Goal: Task Accomplishment & Management: Use online tool/utility

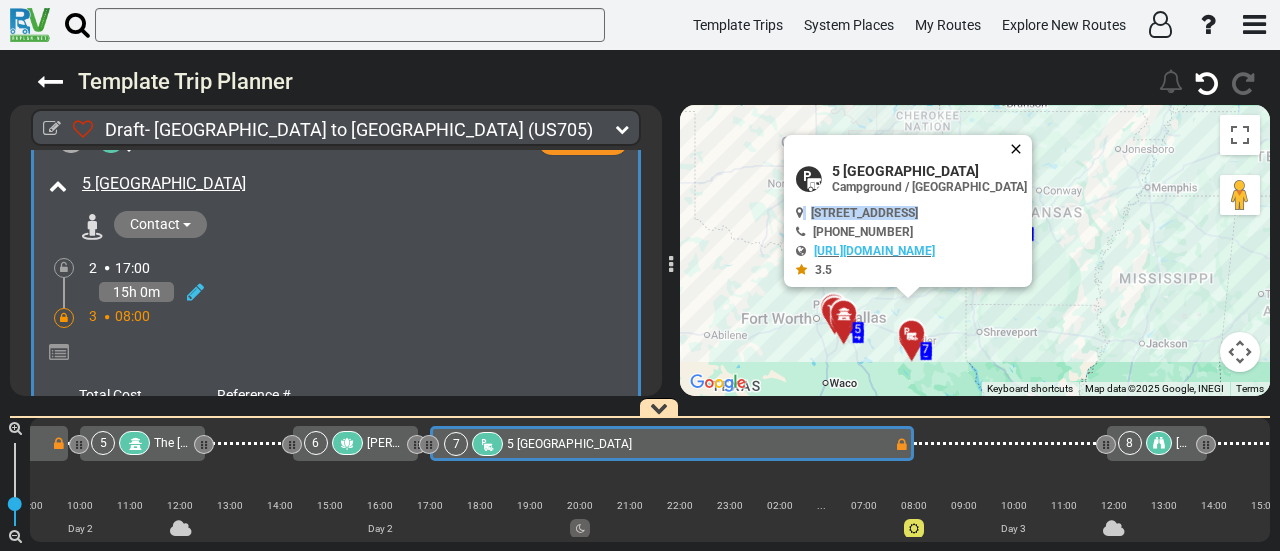
click at [1032, 141] on button "Close" at bounding box center [1020, 149] width 24 height 28
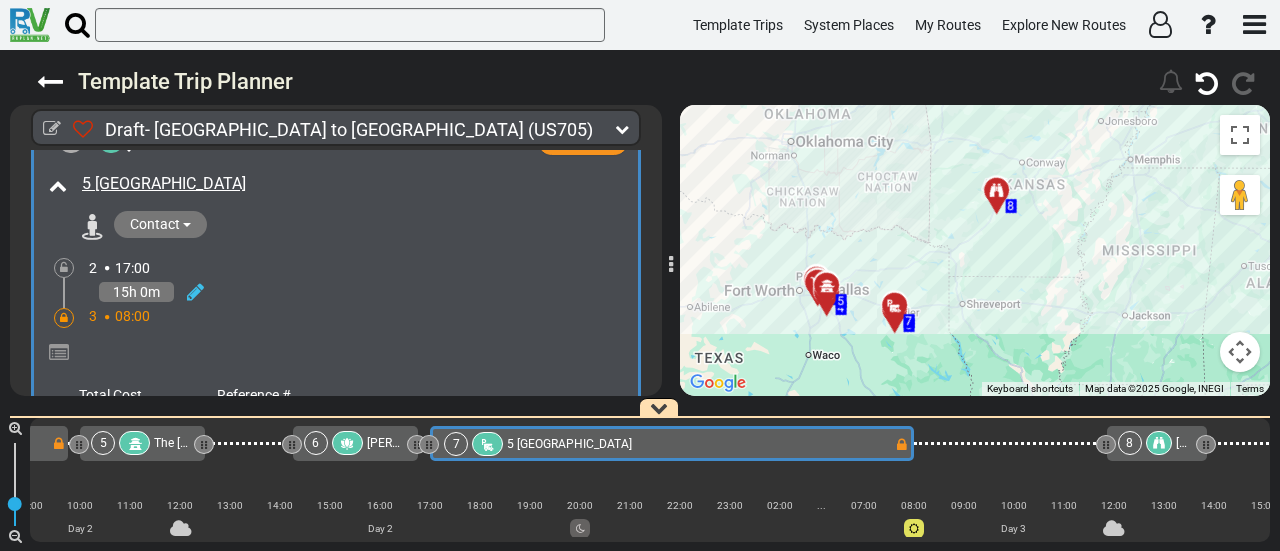
drag, startPoint x: 978, startPoint y: 177, endPoint x: 957, endPoint y: 143, distance: 40.0
click at [957, 143] on div "To activate drag with keyboard, press Alt + Enter. Once in keyboard drag state,…" at bounding box center [975, 250] width 590 height 291
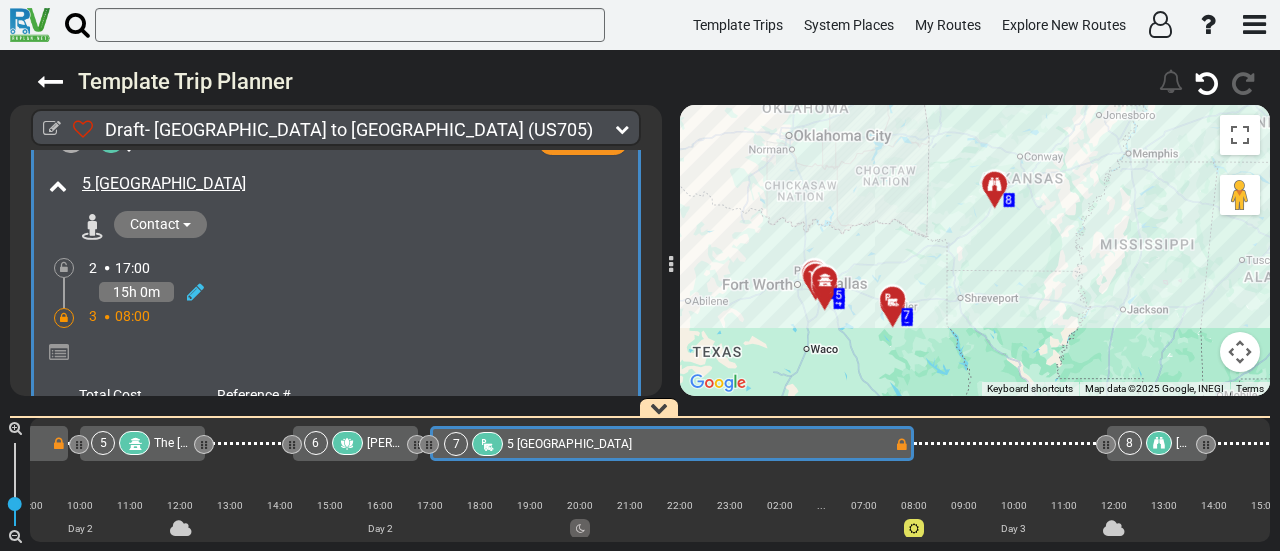
click at [662, 389] on div "Draft- Dallas to Nashville (US705) 3 Days 799 Miles 266 646" at bounding box center [640, 300] width 1280 height 501
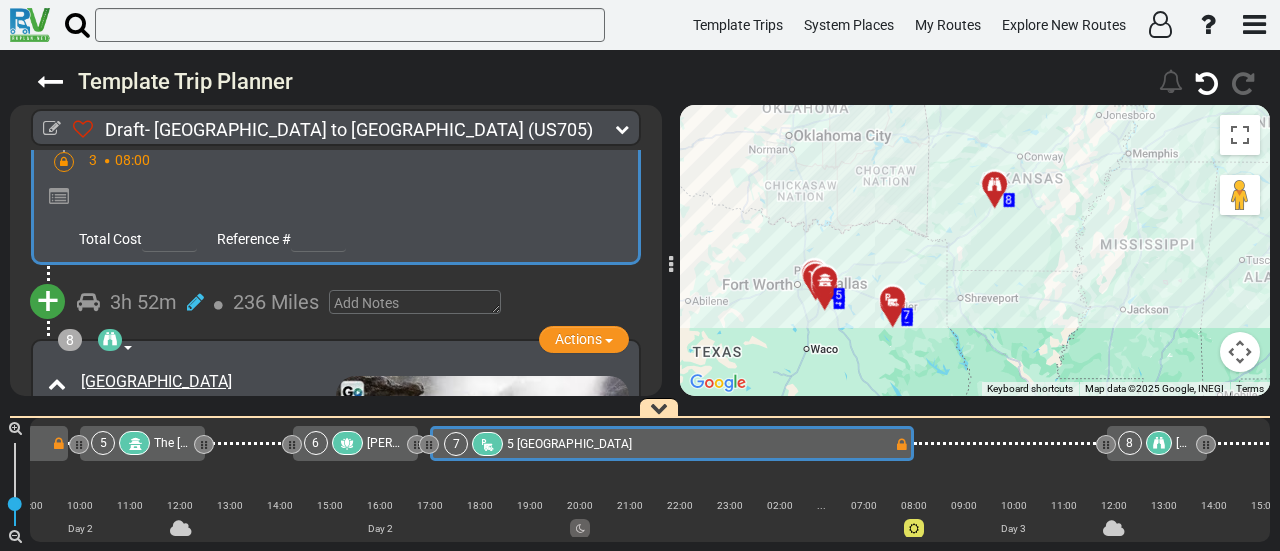
scroll to position [2398, 0]
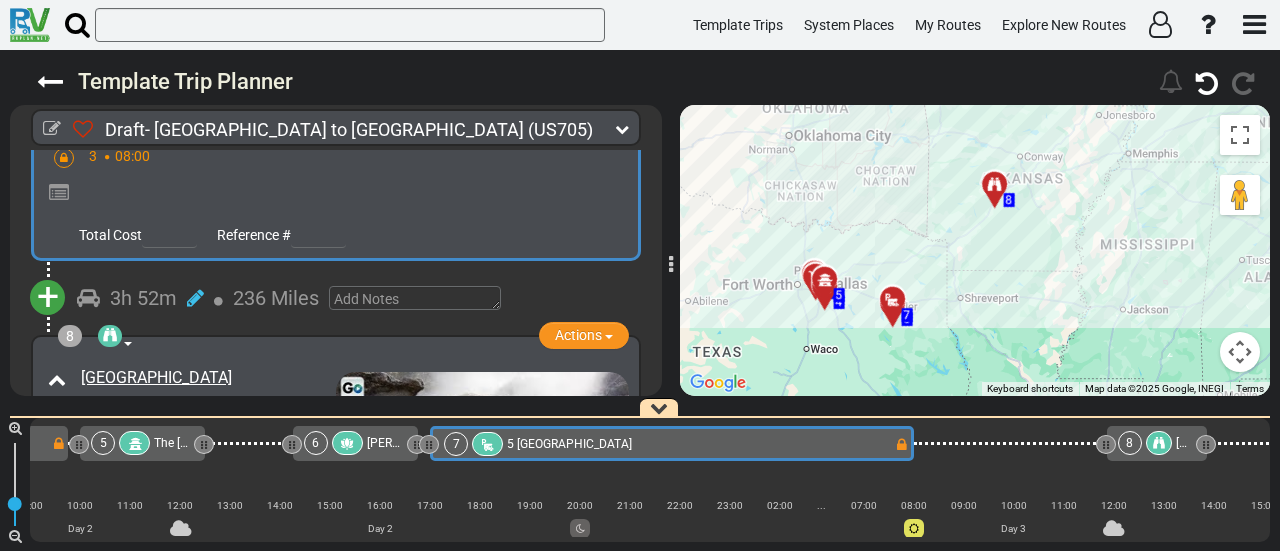
click at [46, 280] on span "+" at bounding box center [48, 297] width 22 height 46
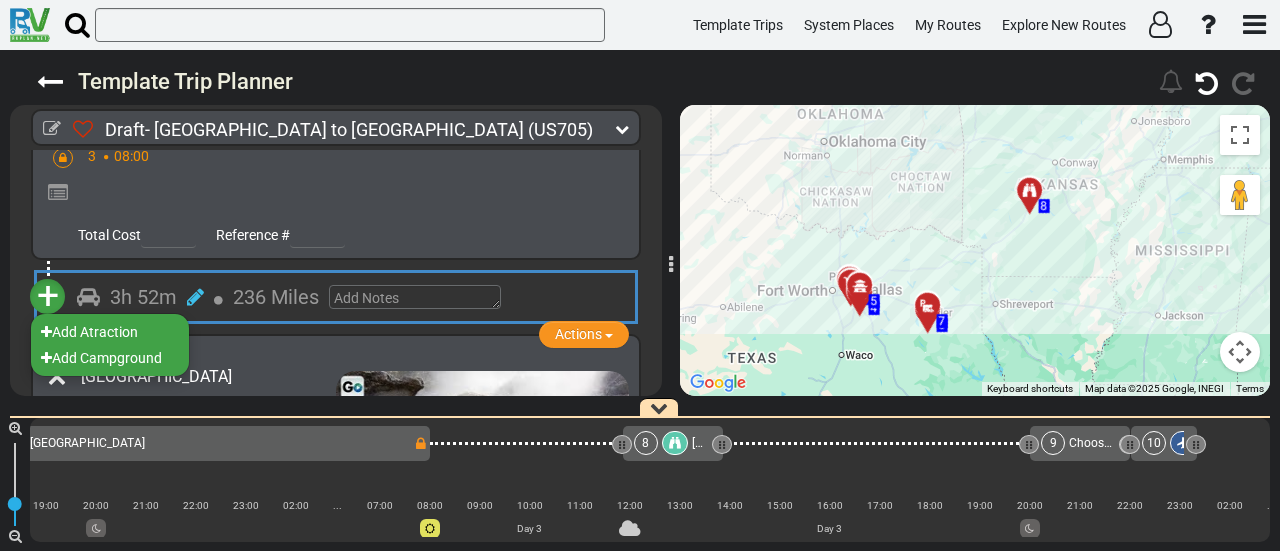
scroll to position [0, 1542]
click at [114, 319] on li "Add Atraction" at bounding box center [110, 332] width 158 height 26
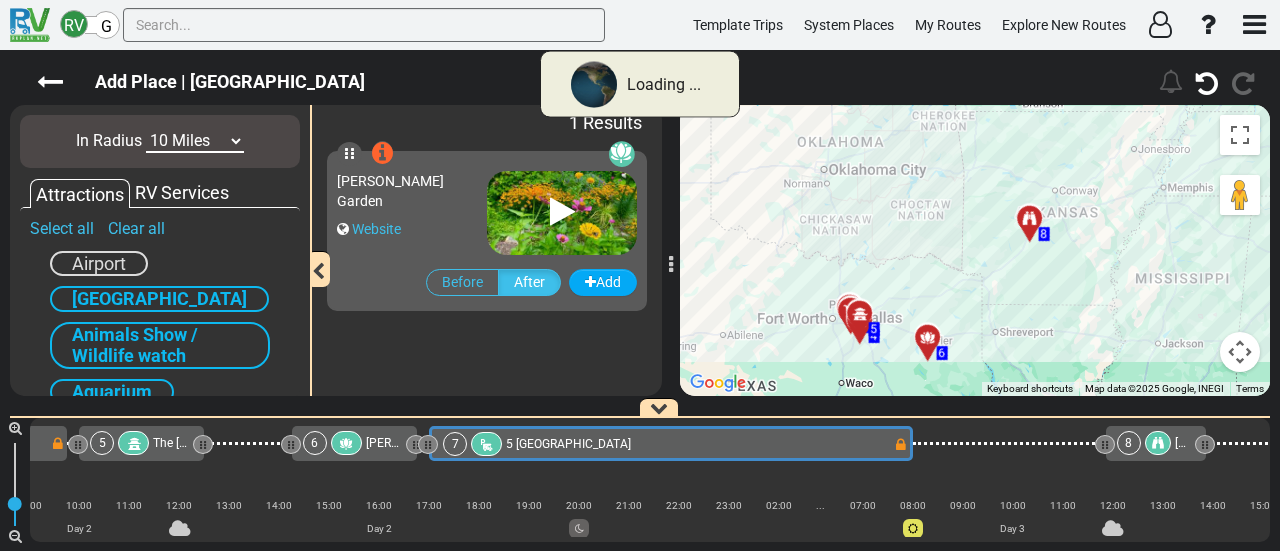
scroll to position [0, 1058]
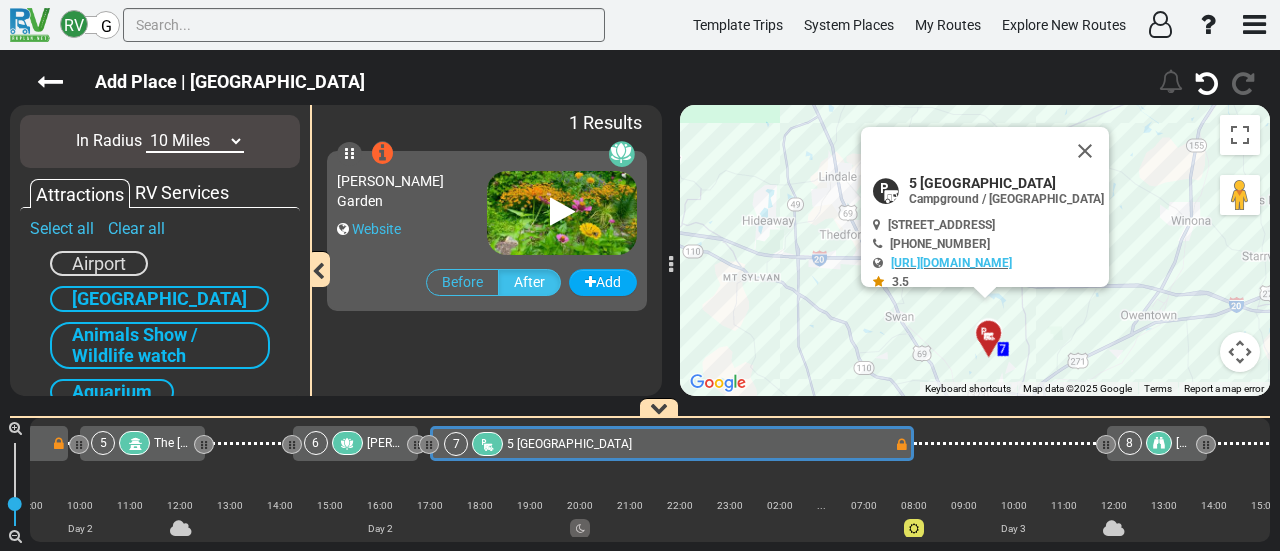
click at [198, 133] on select "10 Miles 50 Miles 100 Miles 250 Miles 500 Miles 1000 Miles" at bounding box center [195, 141] width 98 height 23
select select "number:100"
click at [146, 130] on select "10 Miles 50 Miles 100 Miles 250 Miles 500 Miles 1000 Miles" at bounding box center [195, 141] width 98 height 23
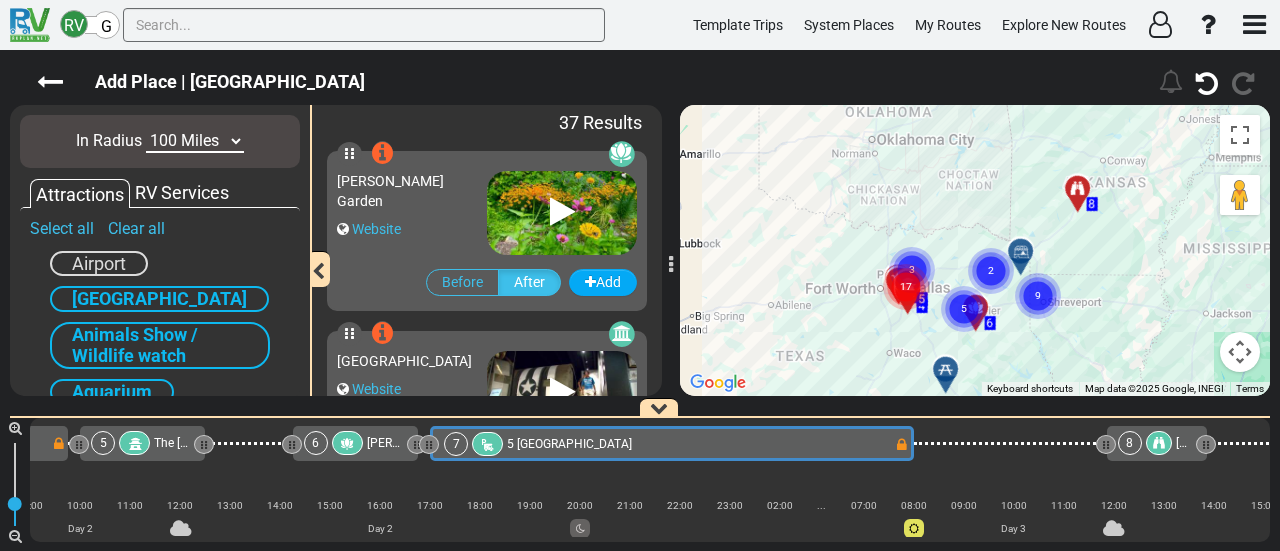
drag, startPoint x: 1116, startPoint y: 329, endPoint x: 1122, endPoint y: 239, distance: 90.2
click at [1122, 241] on div "To activate drag with keyboard, press Alt + Enter. Once in keyboard drag state,…" at bounding box center [975, 250] width 590 height 291
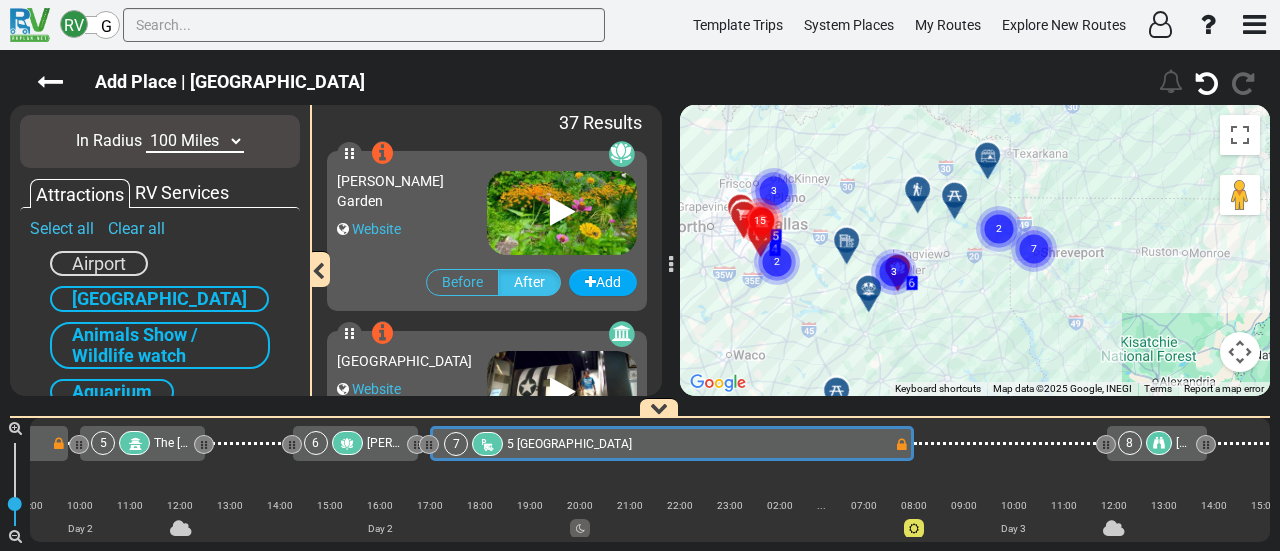
drag, startPoint x: 916, startPoint y: 243, endPoint x: 980, endPoint y: 243, distance: 64.0
click at [980, 243] on icon "2" at bounding box center [999, 229] width 50 height 50
click at [956, 190] on icon at bounding box center [954, 195] width 14 height 14
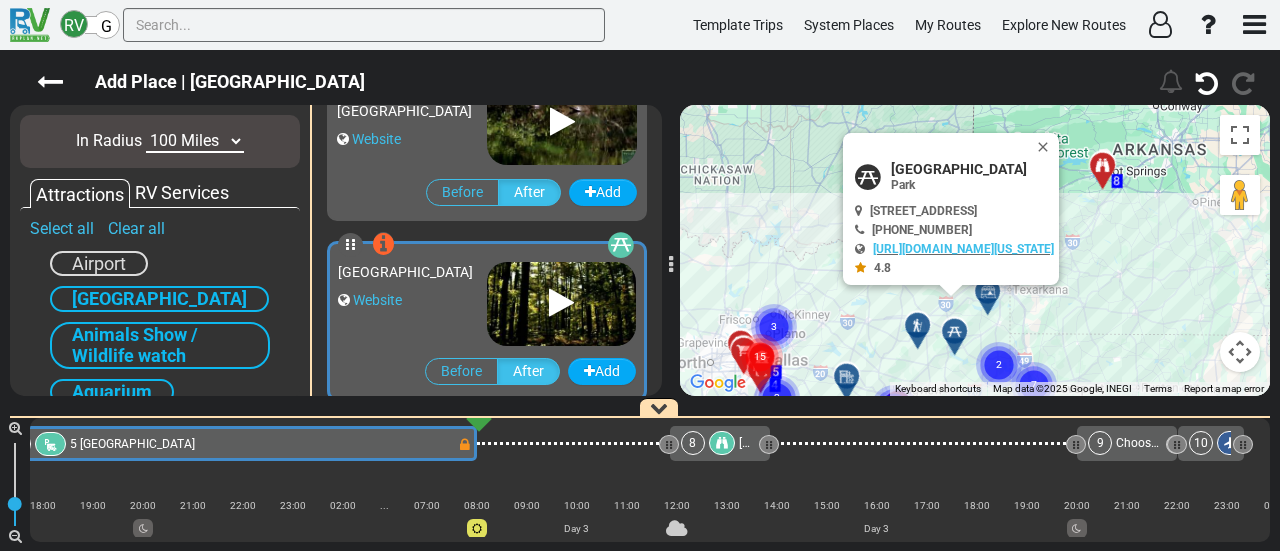
scroll to position [896, 0]
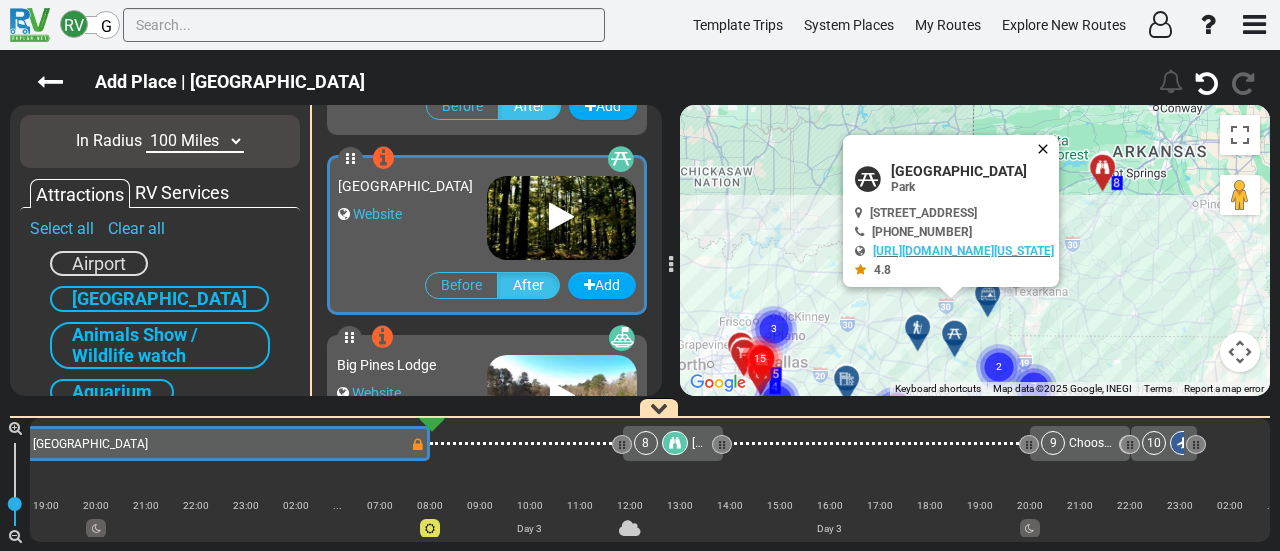
click at [1059, 139] on button "Close" at bounding box center [1047, 149] width 24 height 28
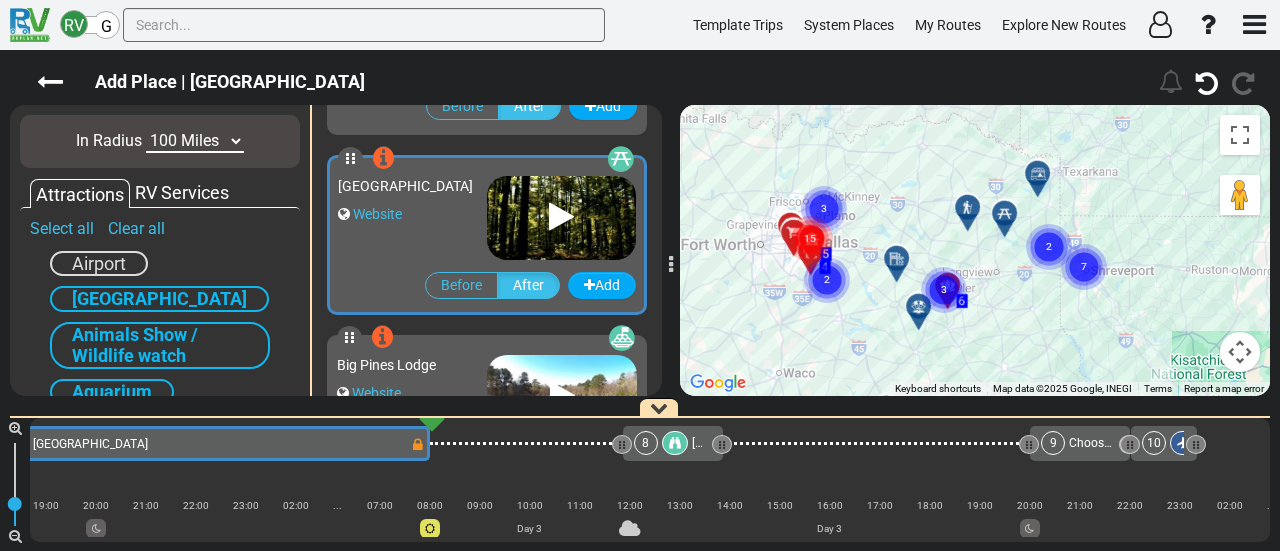
drag, startPoint x: 933, startPoint y: 280, endPoint x: 996, endPoint y: 129, distance: 163.6
click at [996, 131] on div "To navigate, press the arrow keys. To activate drag with keyboard, press Alt + …" at bounding box center [975, 250] width 590 height 291
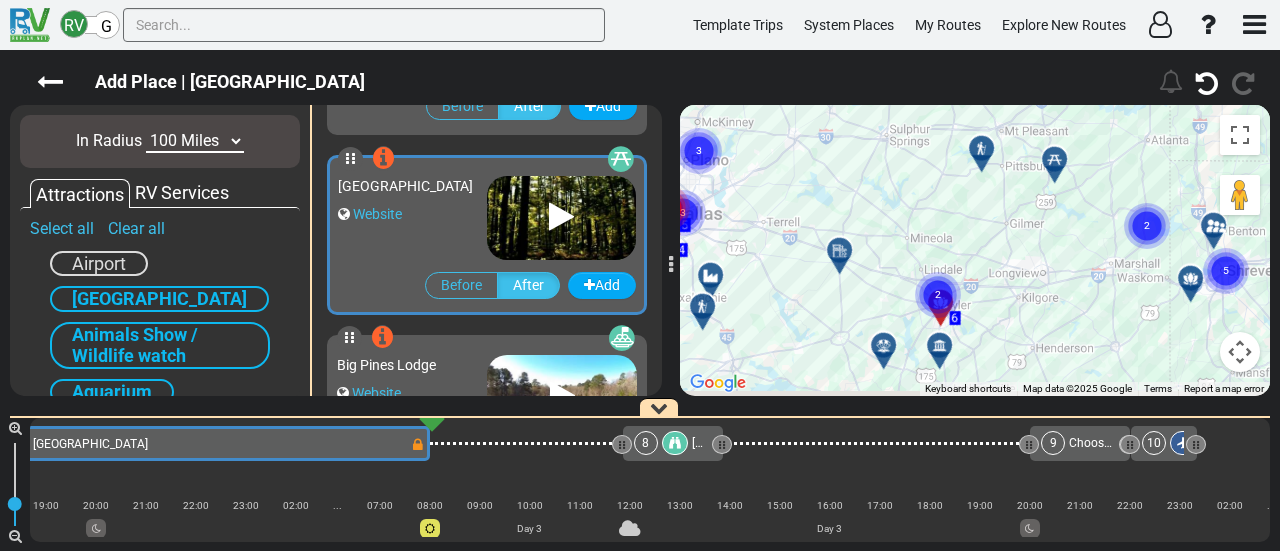
drag, startPoint x: 919, startPoint y: 289, endPoint x: 958, endPoint y: 163, distance: 131.9
click at [958, 163] on div "To activate drag with keyboard, press Alt + Enter. Once in keyboard drag state,…" at bounding box center [975, 250] width 590 height 291
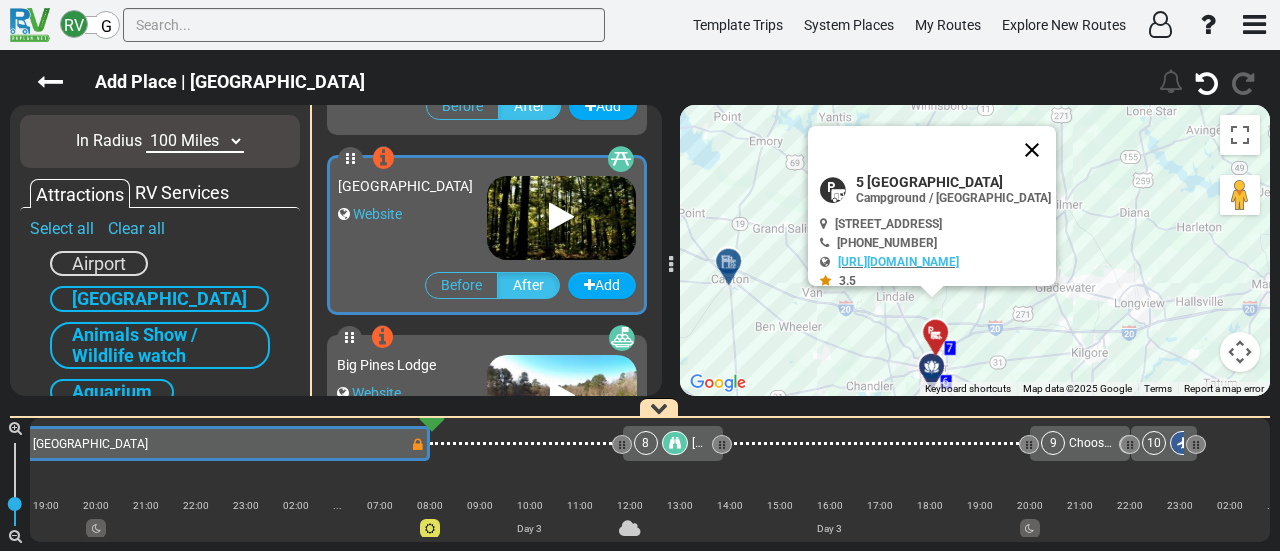
click at [1056, 141] on button "Close" at bounding box center [1032, 150] width 48 height 48
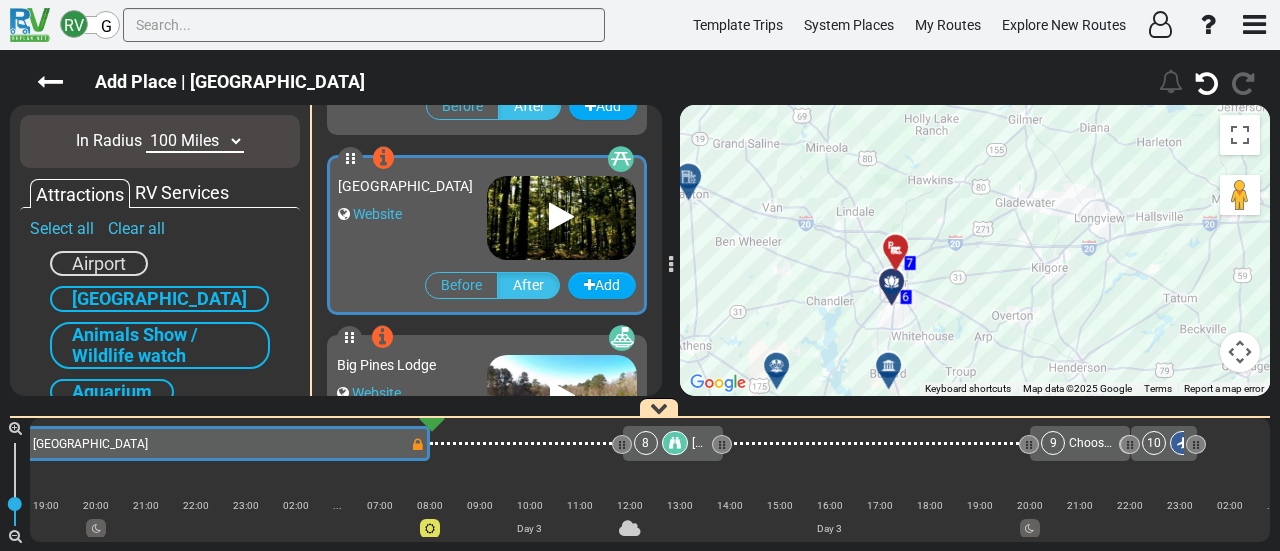
click at [1049, 157] on div "To activate drag with keyboard, press Alt + Enter. Once in keyboard drag state,…" at bounding box center [975, 250] width 590 height 291
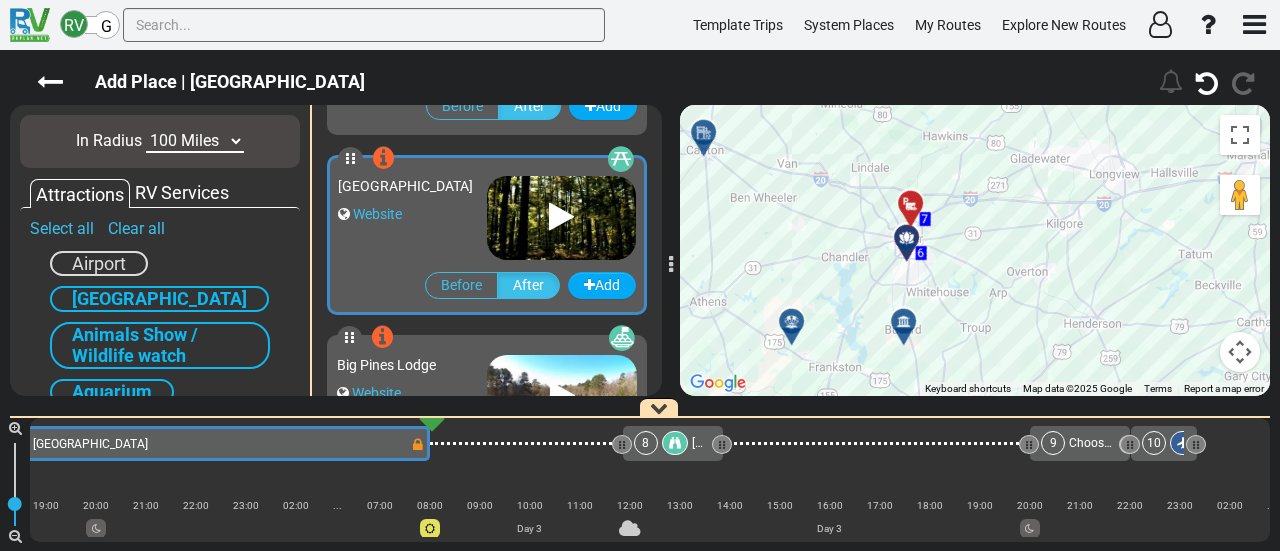
click at [906, 322] on div at bounding box center [910, 329] width 33 height 31
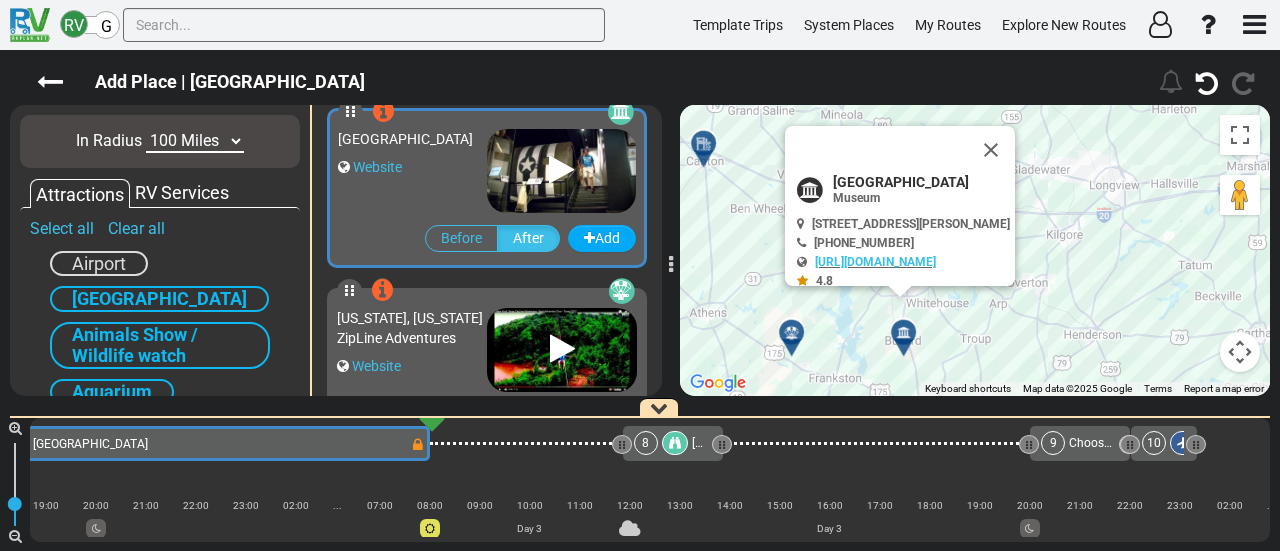
scroll to position [176, 0]
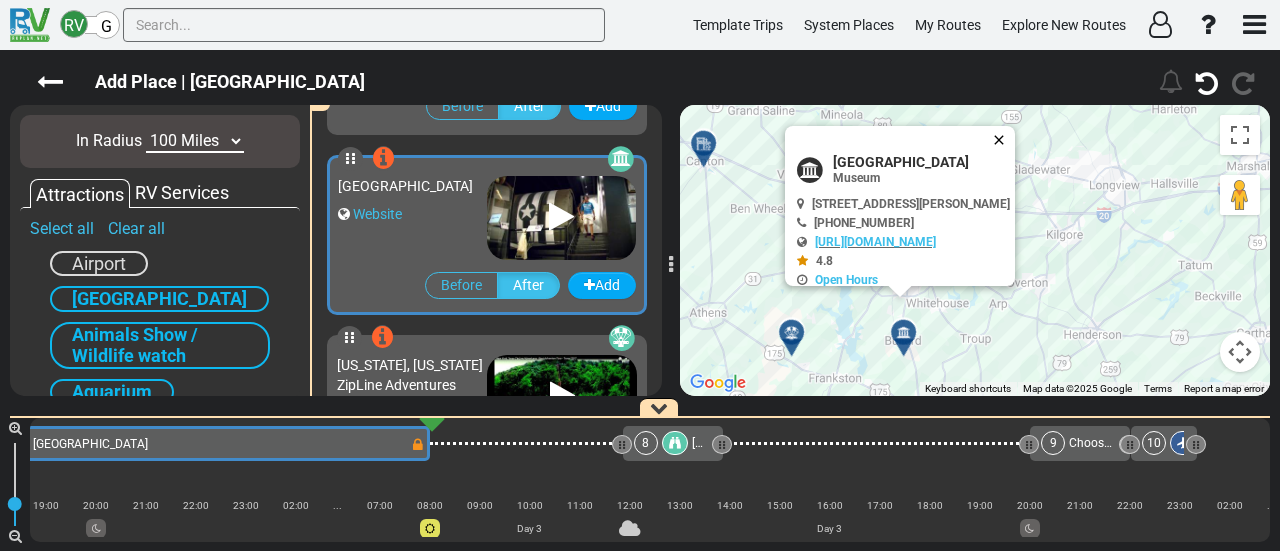
click at [1015, 135] on button "Close" at bounding box center [1003, 140] width 24 height 28
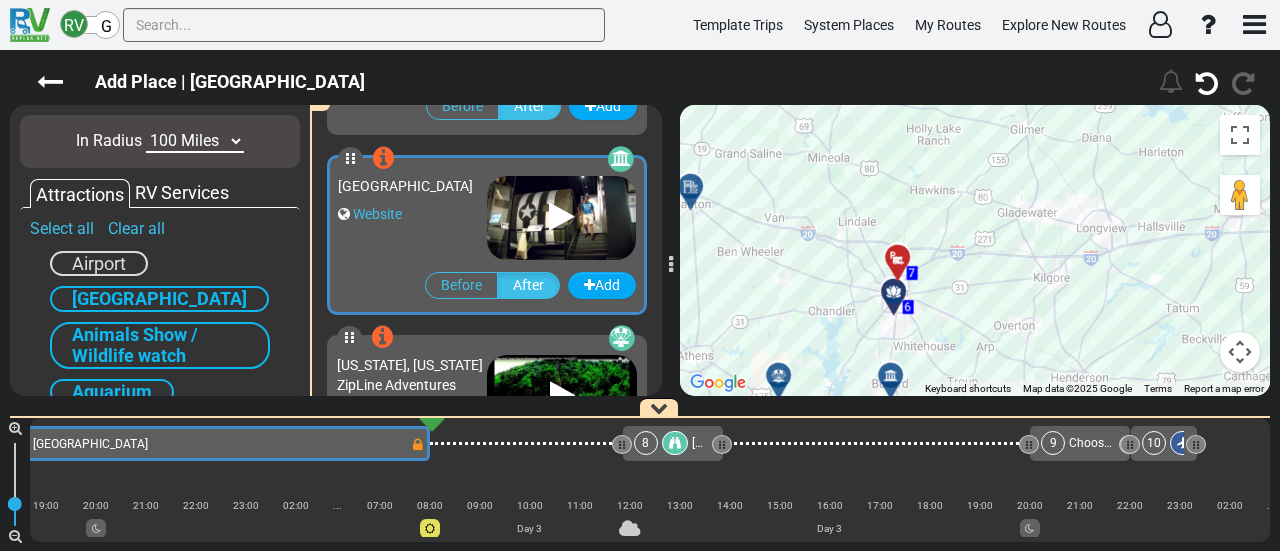
drag, startPoint x: 1100, startPoint y: 284, endPoint x: 1116, endPoint y: 254, distance: 34.0
click at [1116, 254] on div "To activate drag with keyboard, press Alt + Enter. Once in keyboard drag state,…" at bounding box center [975, 250] width 590 height 291
click at [777, 367] on icon at bounding box center [780, 374] width 20 height 16
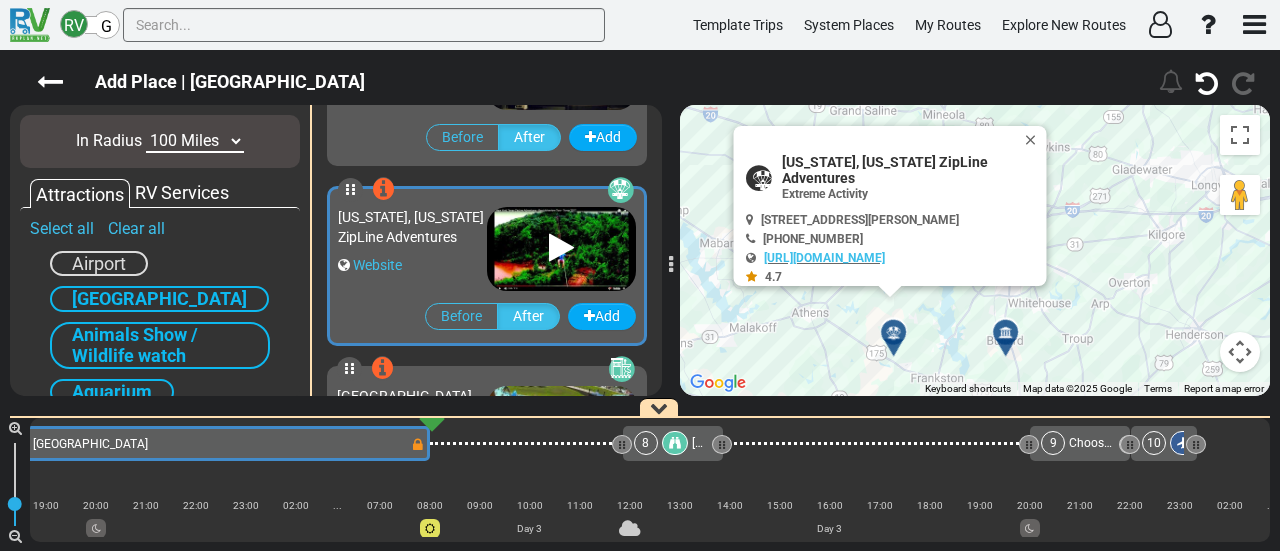
scroll to position [356, 0]
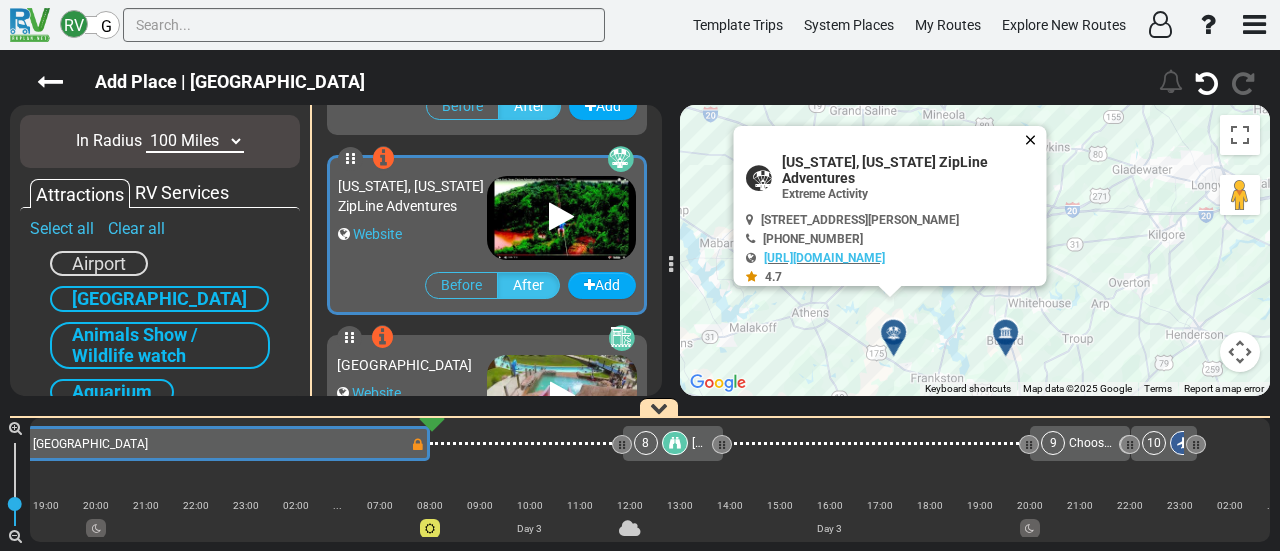
click at [1023, 133] on button "Close" at bounding box center [1035, 140] width 24 height 28
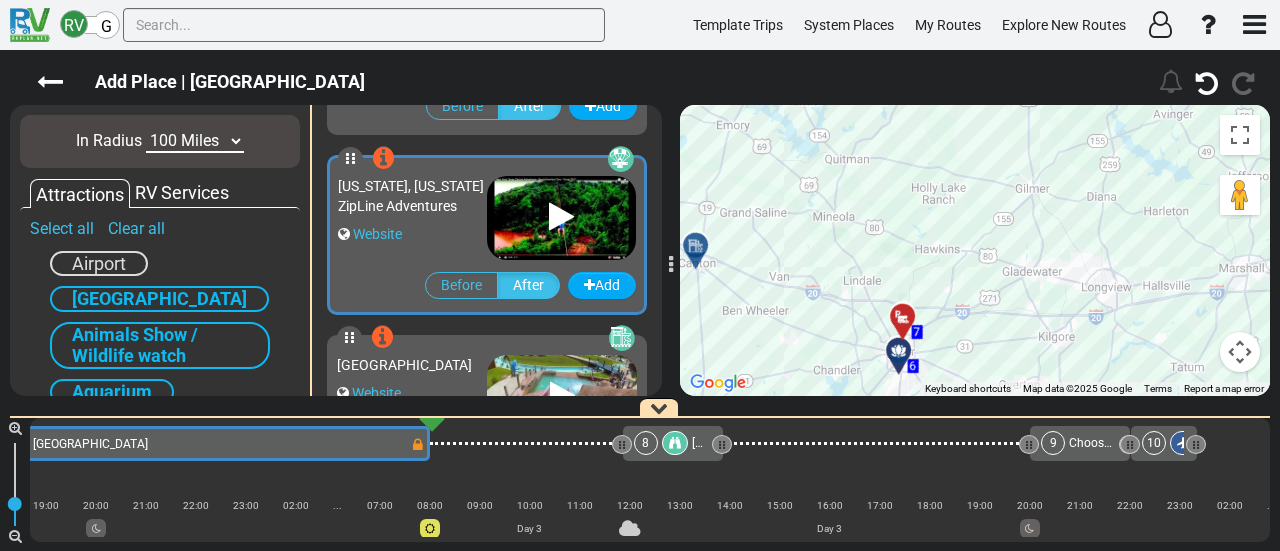
drag, startPoint x: 1010, startPoint y: 365, endPoint x: 968, endPoint y: 403, distance: 56.6
click at [968, 406] on div "Add Place | 5 Star RV Park" at bounding box center [640, 300] width 1280 height 501
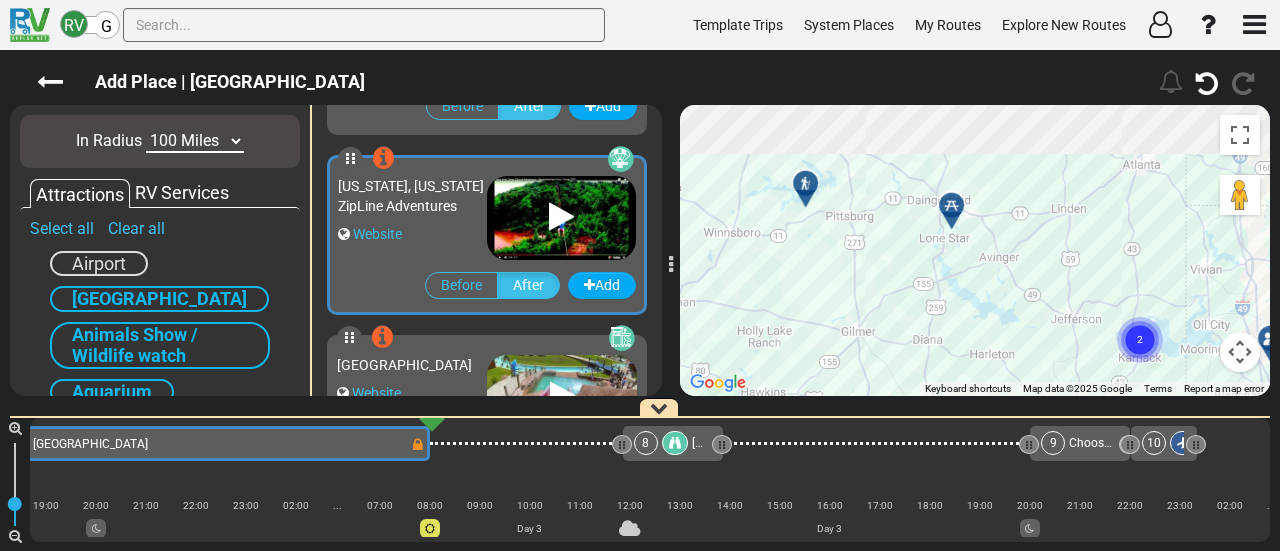
drag, startPoint x: 1134, startPoint y: 273, endPoint x: 984, endPoint y: 353, distance: 170.0
click at [995, 386] on div "To activate drag with keyboard, press Alt + Enter. Once in keyboard drag state,…" at bounding box center [975, 250] width 590 height 291
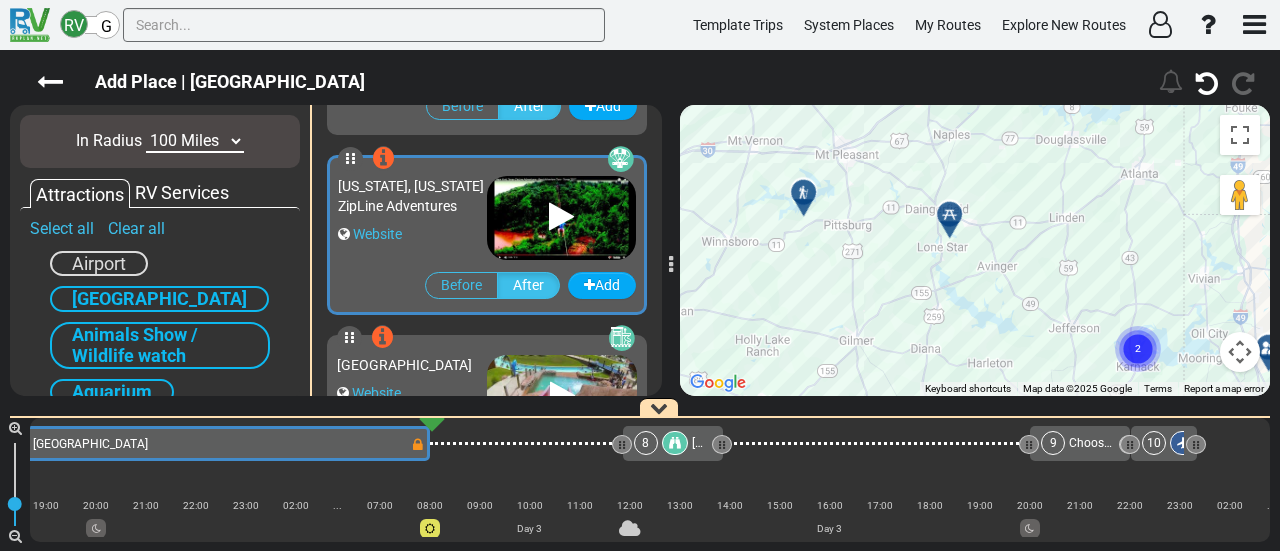
click at [950, 211] on icon at bounding box center [949, 214] width 14 height 14
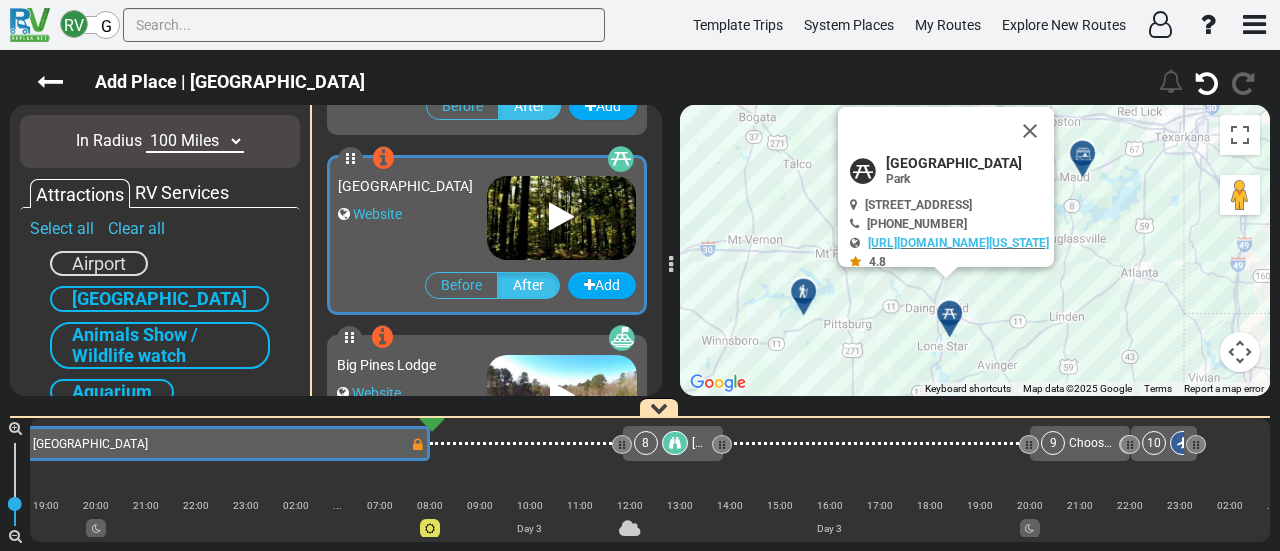
scroll to position [896, 0]
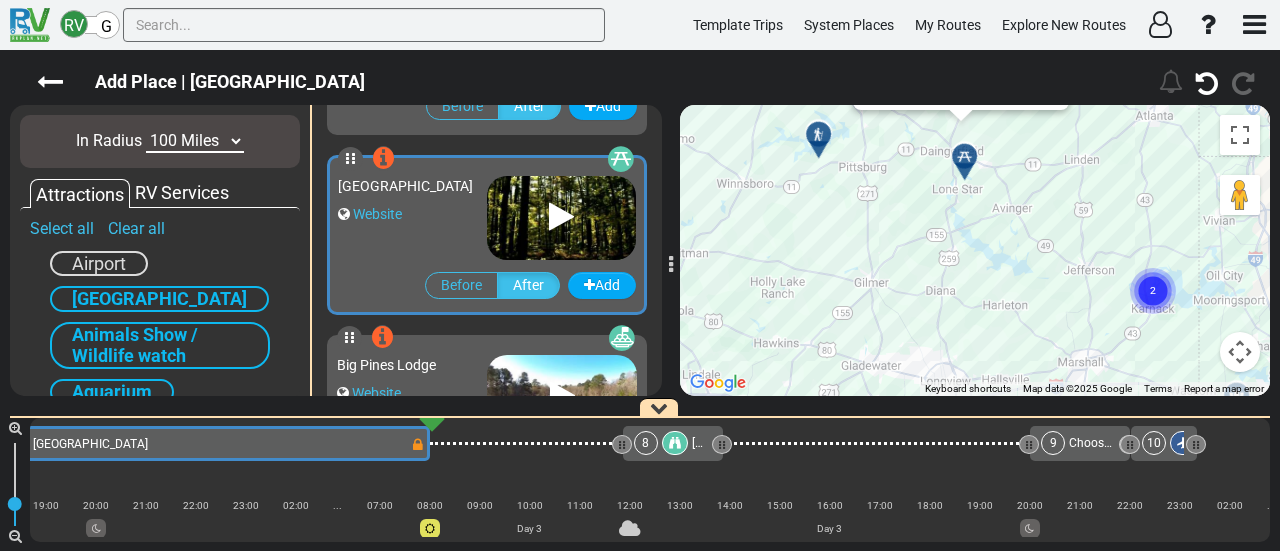
drag, startPoint x: 894, startPoint y: 144, endPoint x: 944, endPoint y: 178, distance: 60.5
click at [894, 141] on div "To activate drag with keyboard, press Alt + Enter. Once in keyboard drag state,…" at bounding box center [975, 250] width 590 height 291
click at [1159, 285] on circle "Cluster of 2 markers" at bounding box center [1153, 285] width 46 height 46
click at [1159, 284] on circle "Cluster of 2 markers" at bounding box center [1153, 285] width 46 height 46
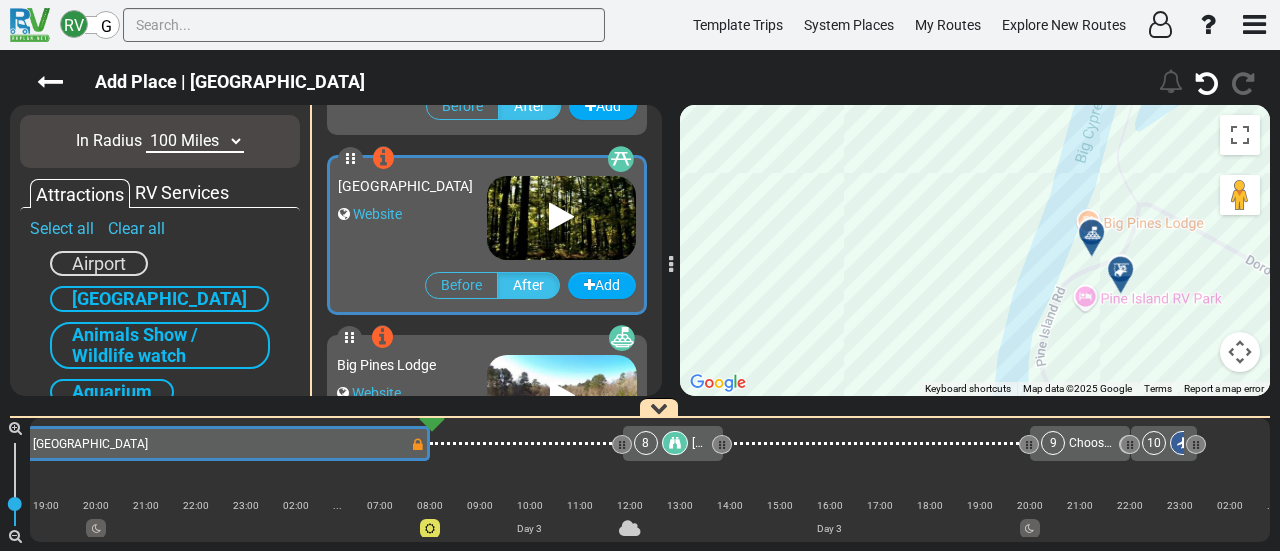
click at [1120, 271] on div at bounding box center [1127, 277] width 33 height 31
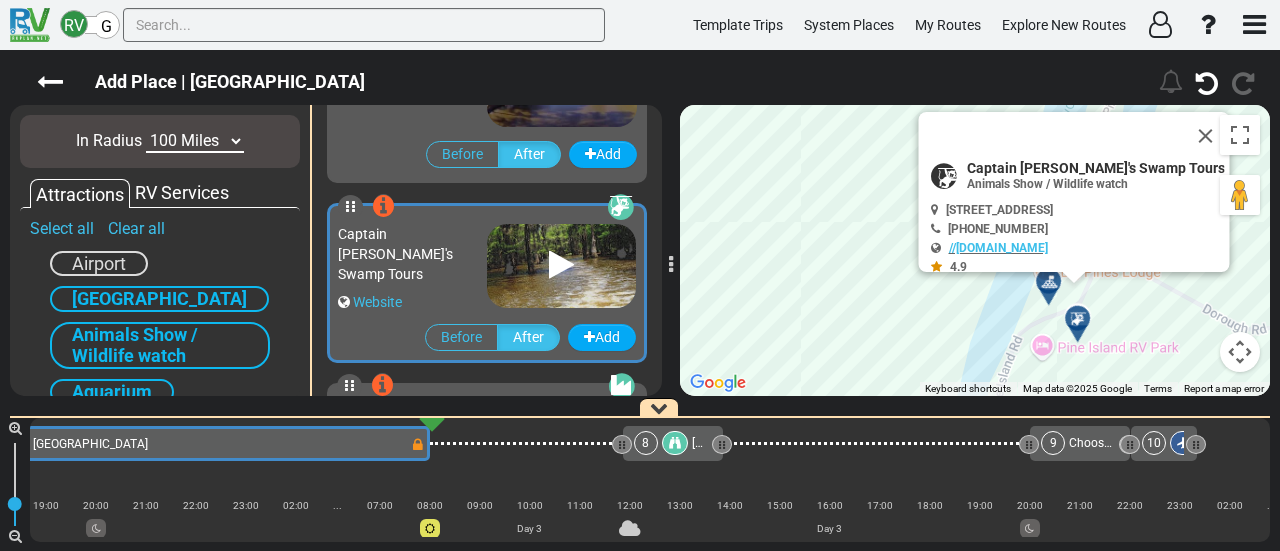
scroll to position [1256, 0]
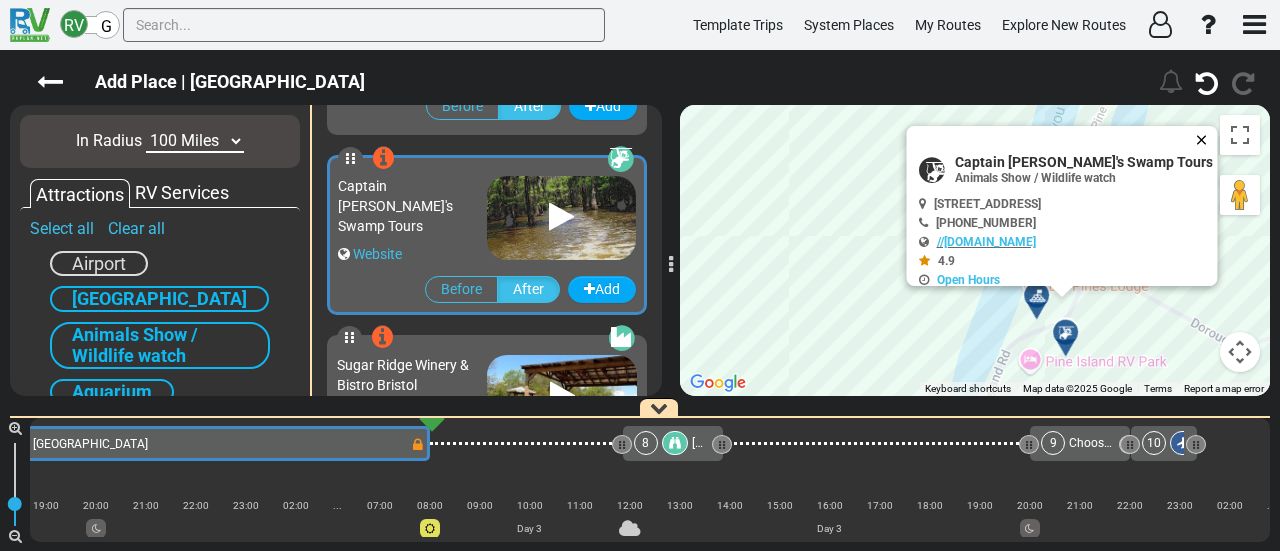
click at [1197, 141] on button "Close" at bounding box center [1206, 140] width 24 height 28
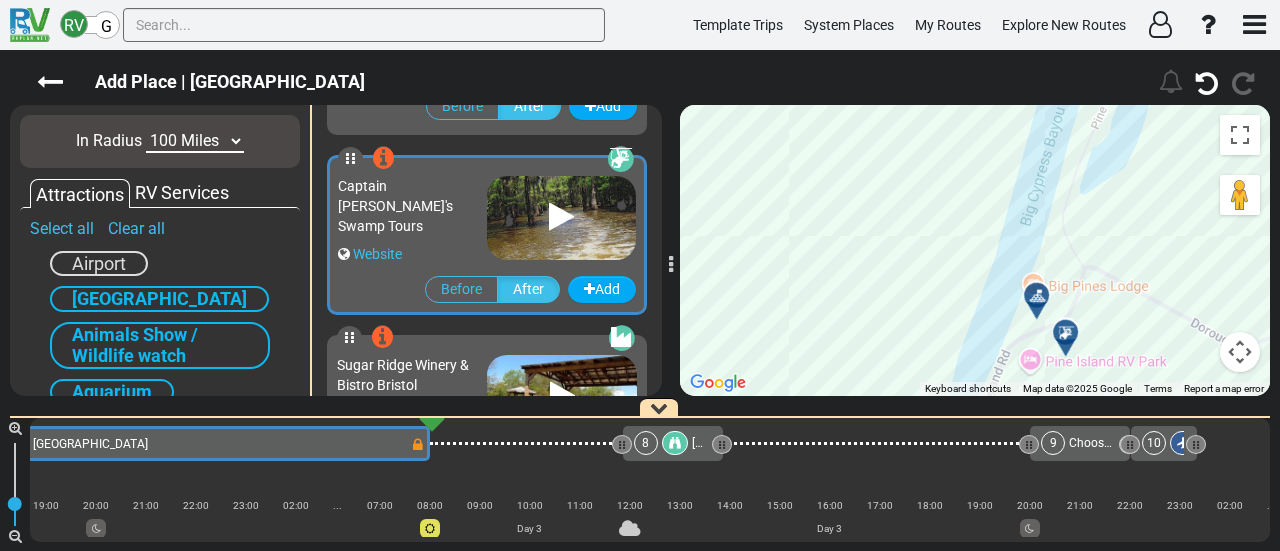
click at [1069, 325] on icon at bounding box center [1066, 333] width 20 height 16
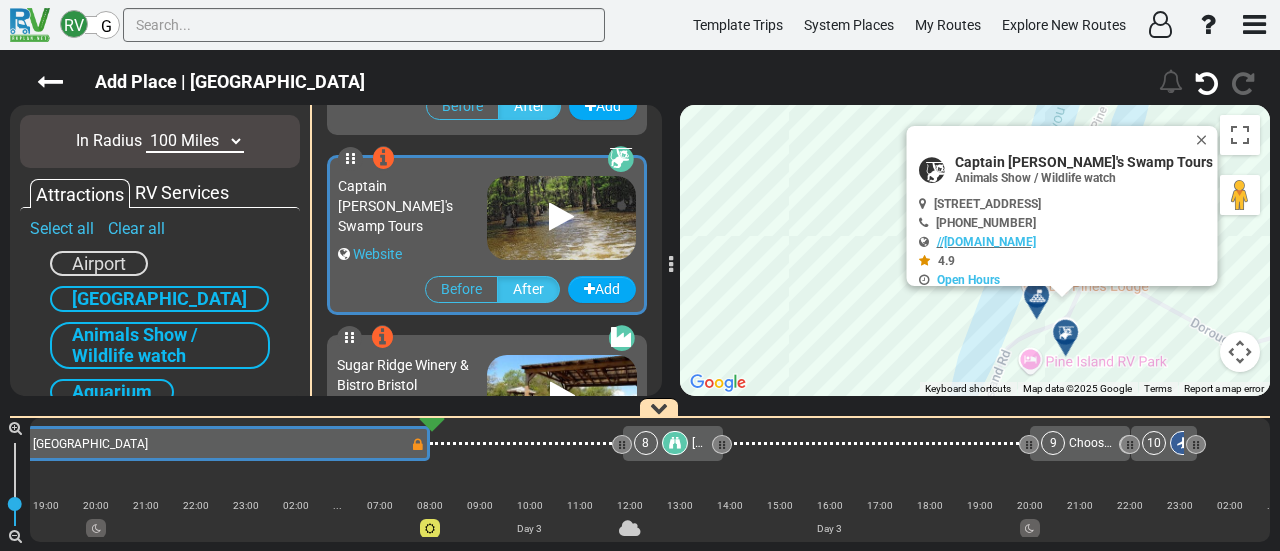
click at [1227, 349] on button "Map camera controls" at bounding box center [1240, 352] width 40 height 40
click at [1180, 349] on button "Zoom out" at bounding box center [1190, 352] width 40 height 40
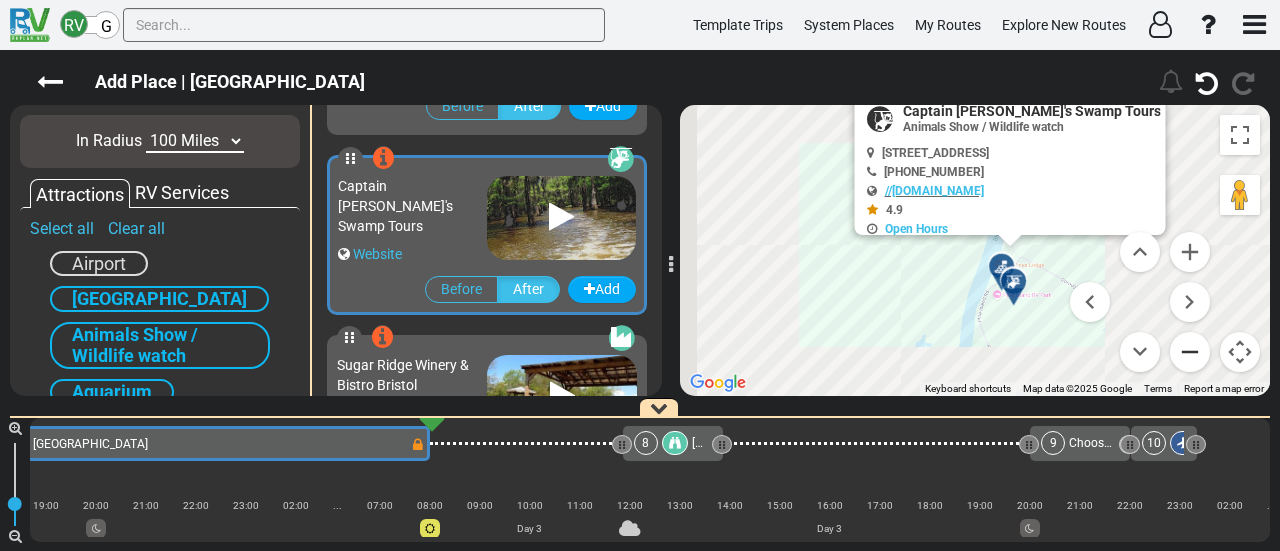
click at [1180, 349] on button "Zoom out" at bounding box center [1190, 352] width 40 height 40
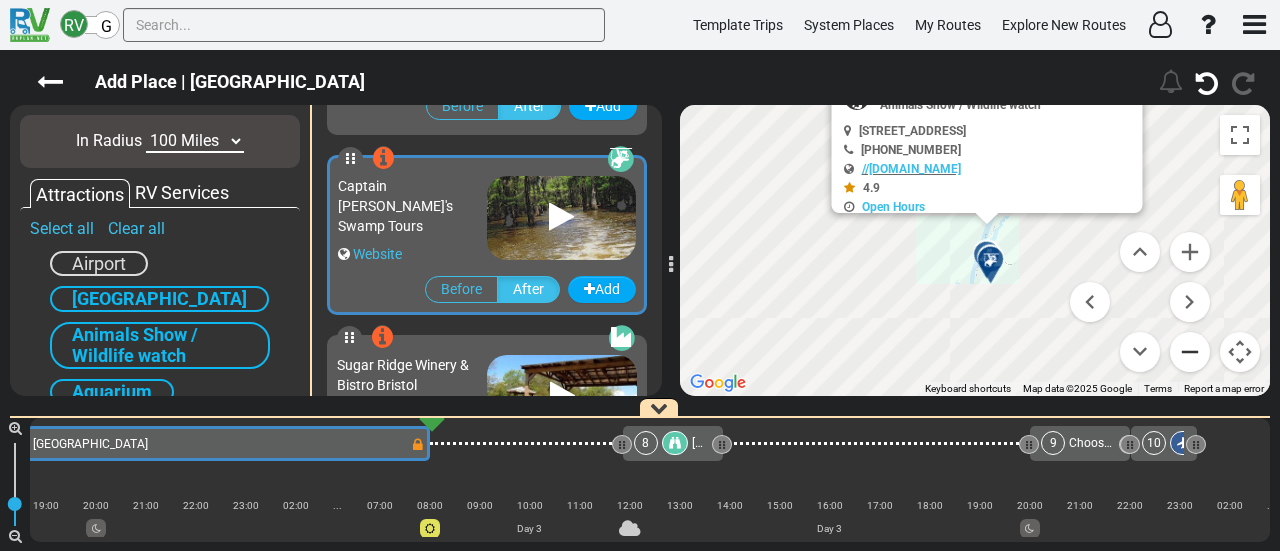
click at [1180, 350] on button "Zoom out" at bounding box center [1190, 352] width 40 height 40
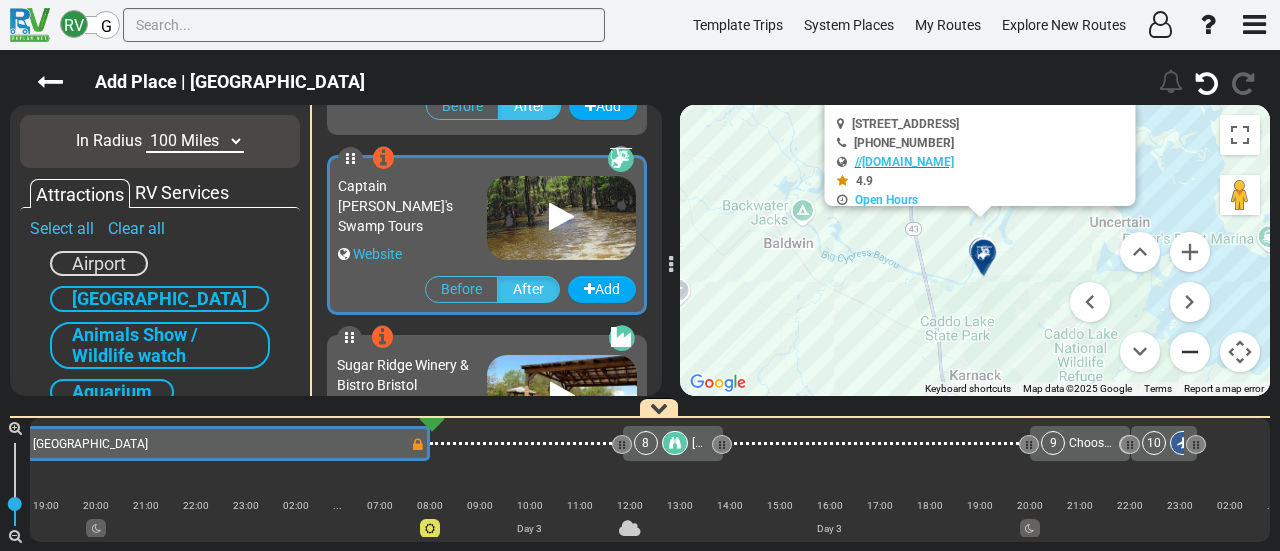
click at [1180, 350] on button "Zoom out" at bounding box center [1190, 352] width 40 height 40
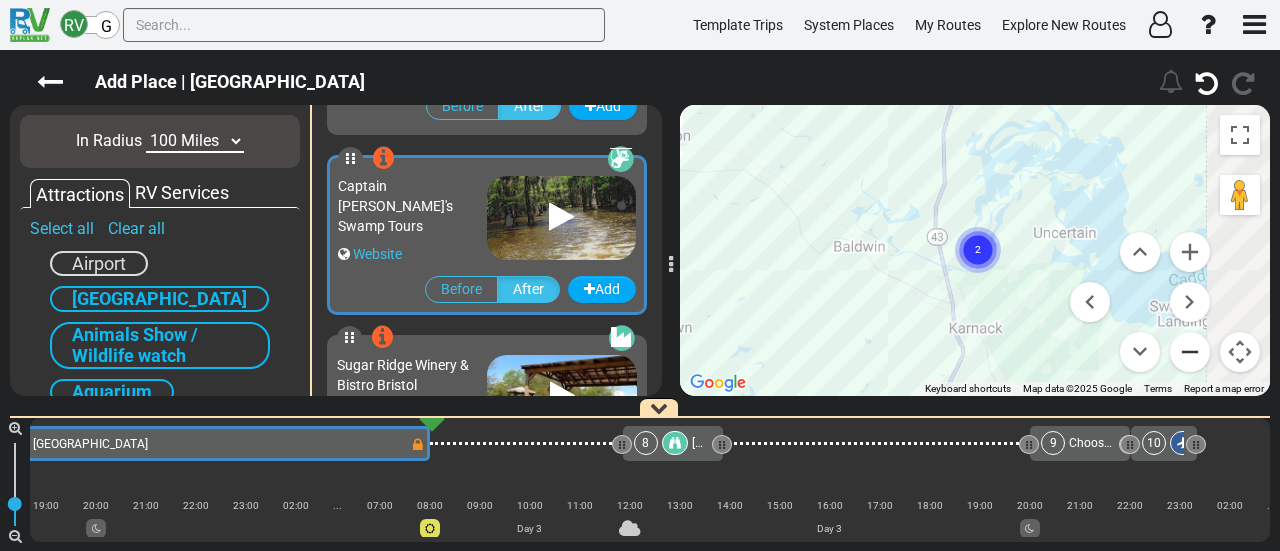
click at [1180, 350] on div "To activate drag with keyboard, press Alt + Enter. Once in keyboard drag state,…" at bounding box center [975, 250] width 590 height 291
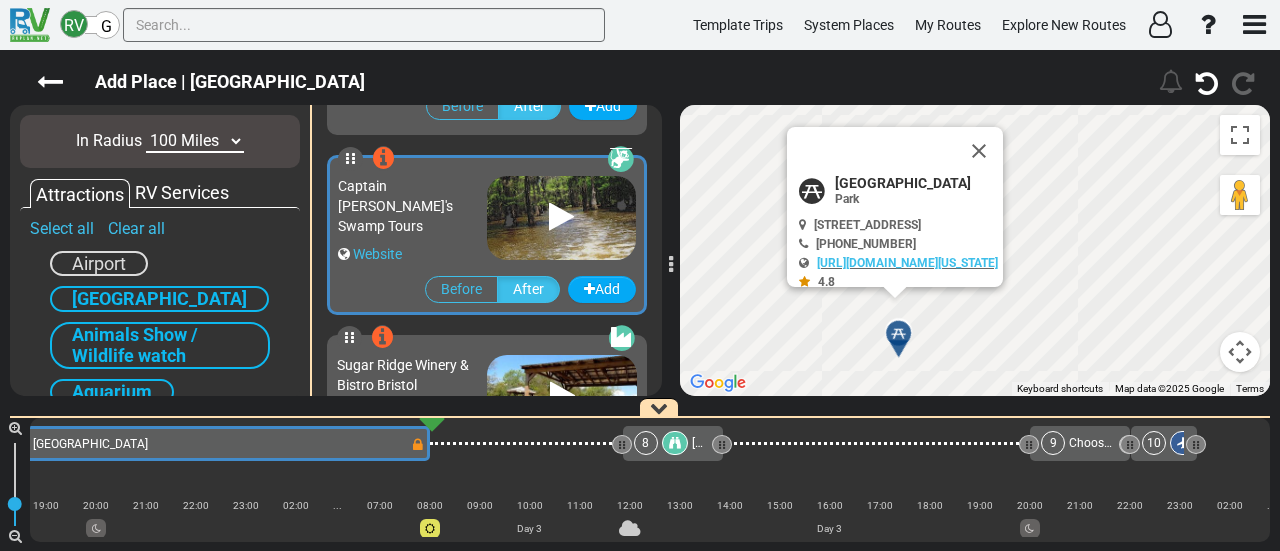
click at [1180, 350] on div "To activate drag with keyboard, press Alt + Enter. Once in keyboard drag state,…" at bounding box center [975, 250] width 590 height 291
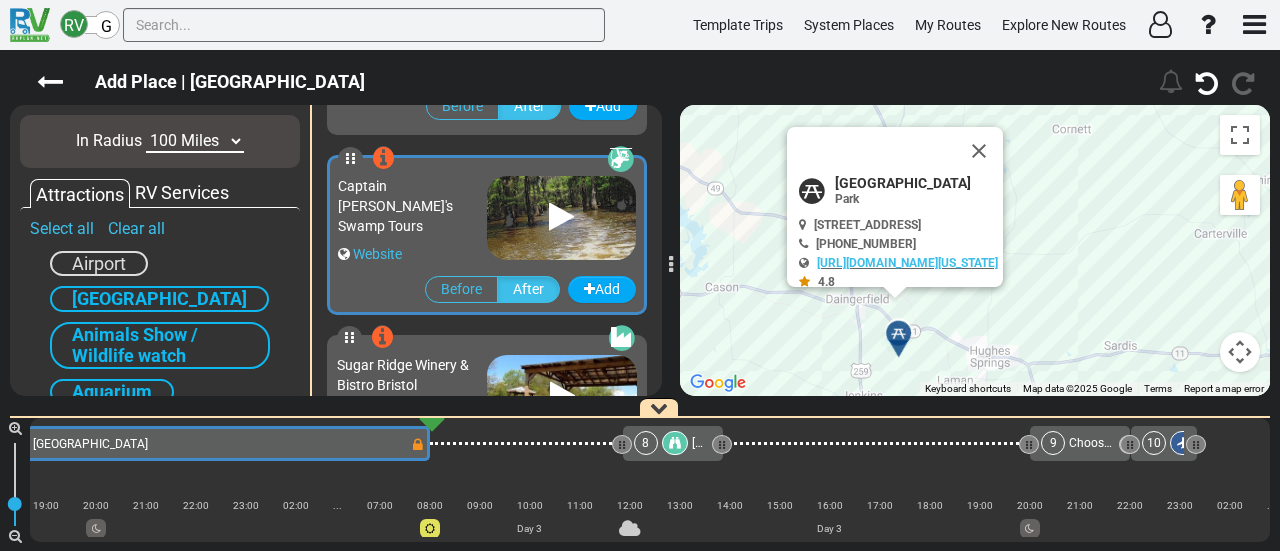
click at [1239, 353] on button "Map camera controls" at bounding box center [1240, 352] width 40 height 40
click at [1185, 348] on button "Zoom out" at bounding box center [1190, 352] width 40 height 40
click at [1181, 355] on button "Zoom out" at bounding box center [1190, 352] width 40 height 40
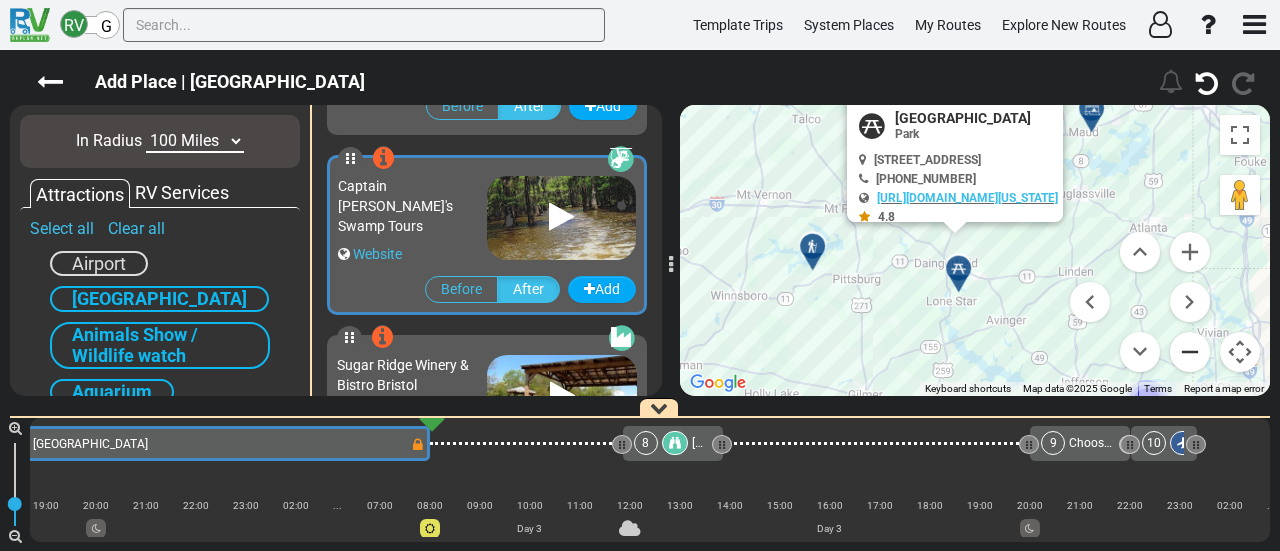
click at [1181, 355] on button "Zoom out" at bounding box center [1190, 352] width 40 height 40
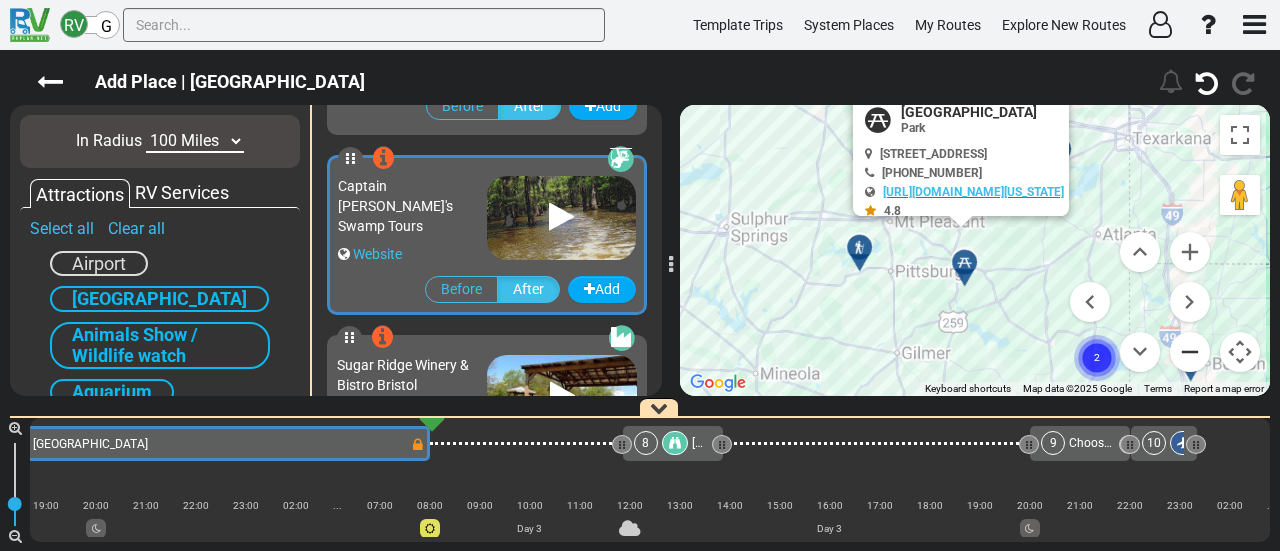
click at [1181, 355] on button "Zoom out" at bounding box center [1190, 352] width 40 height 40
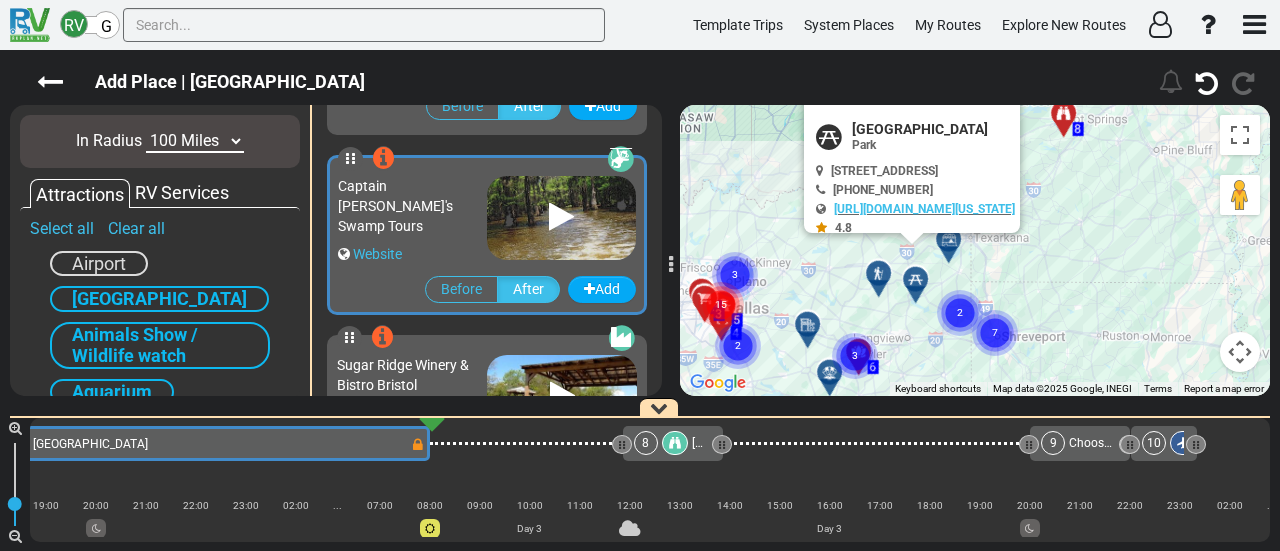
drag, startPoint x: 938, startPoint y: 329, endPoint x: 947, endPoint y: 309, distance: 21.9
click at [937, 329] on circle "Cluster of 2 markers" at bounding box center [960, 313] width 46 height 46
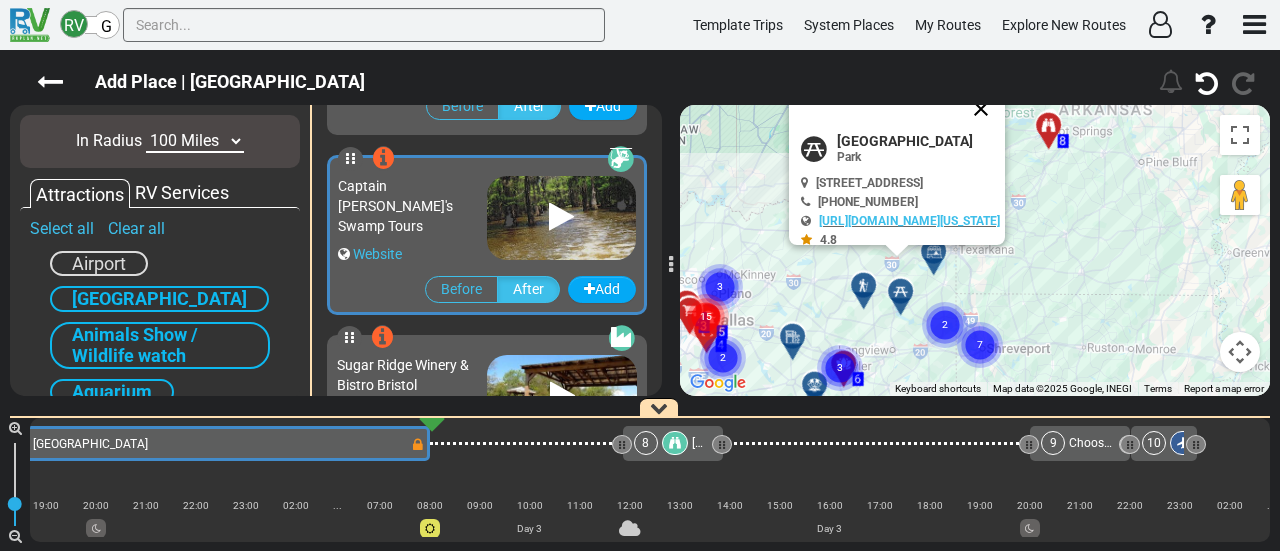
click at [1005, 113] on button "Close" at bounding box center [981, 109] width 48 height 48
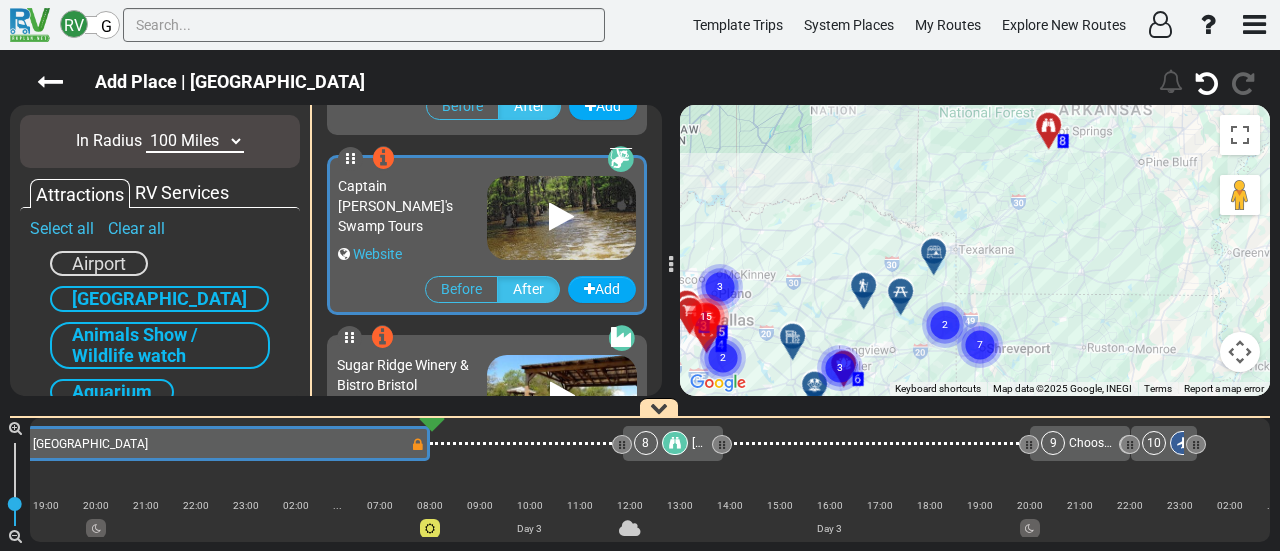
click at [934, 313] on circle "Cluster of 2 markers" at bounding box center [945, 325] width 46 height 46
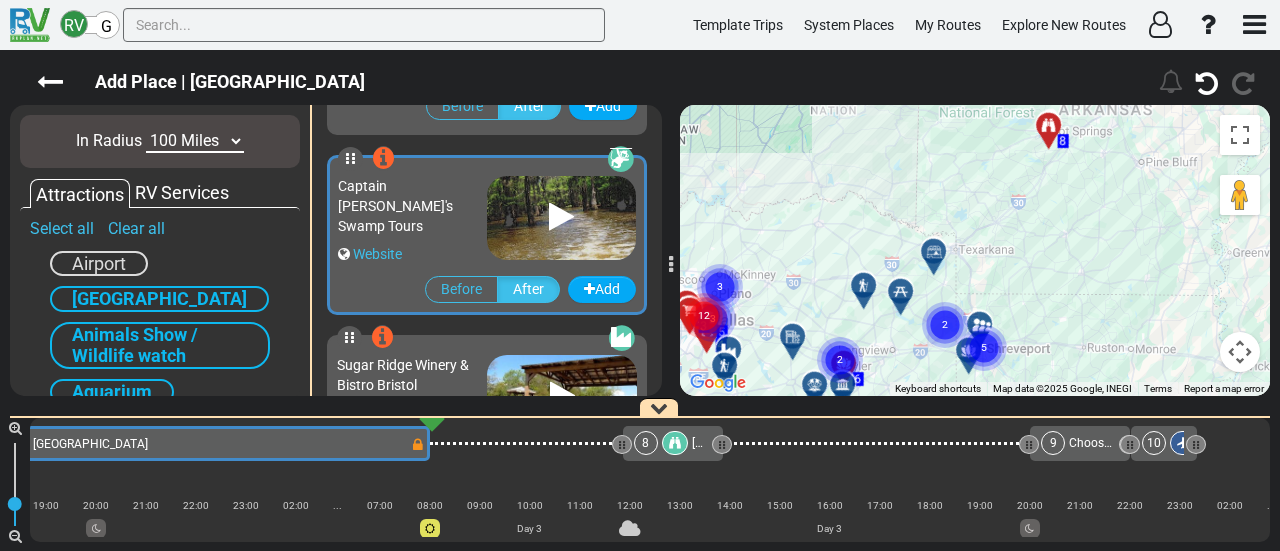
click at [944, 323] on text "2" at bounding box center [945, 323] width 6 height 13
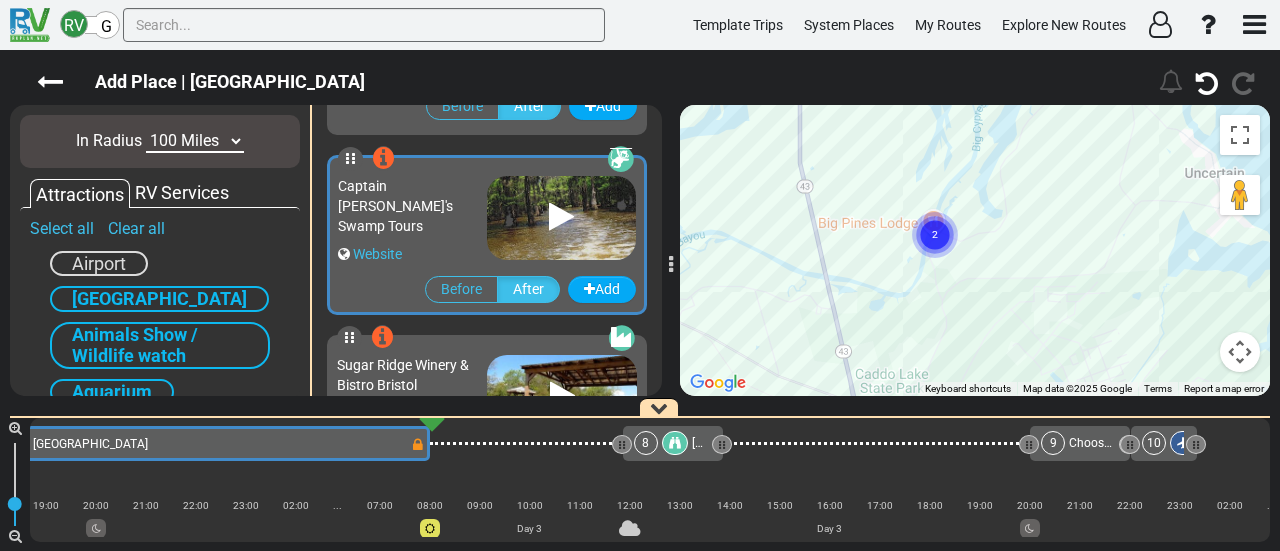
drag, startPoint x: 906, startPoint y: 327, endPoint x: 991, endPoint y: 231, distance: 128.2
click at [991, 231] on div "To navigate, press the arrow keys. To activate drag with keyboard, press Alt + …" at bounding box center [975, 250] width 590 height 291
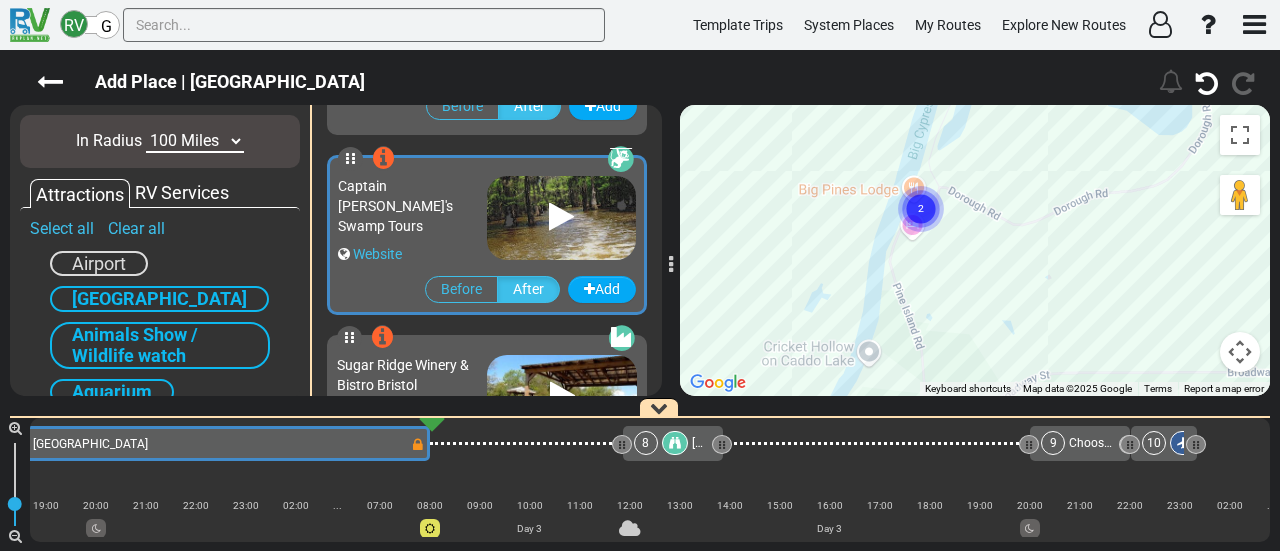
drag, startPoint x: 874, startPoint y: 231, endPoint x: 977, endPoint y: 260, distance: 107.0
click at [976, 259] on div "To navigate, press the arrow keys. To activate drag with keyboard, press Alt + …" at bounding box center [975, 250] width 590 height 291
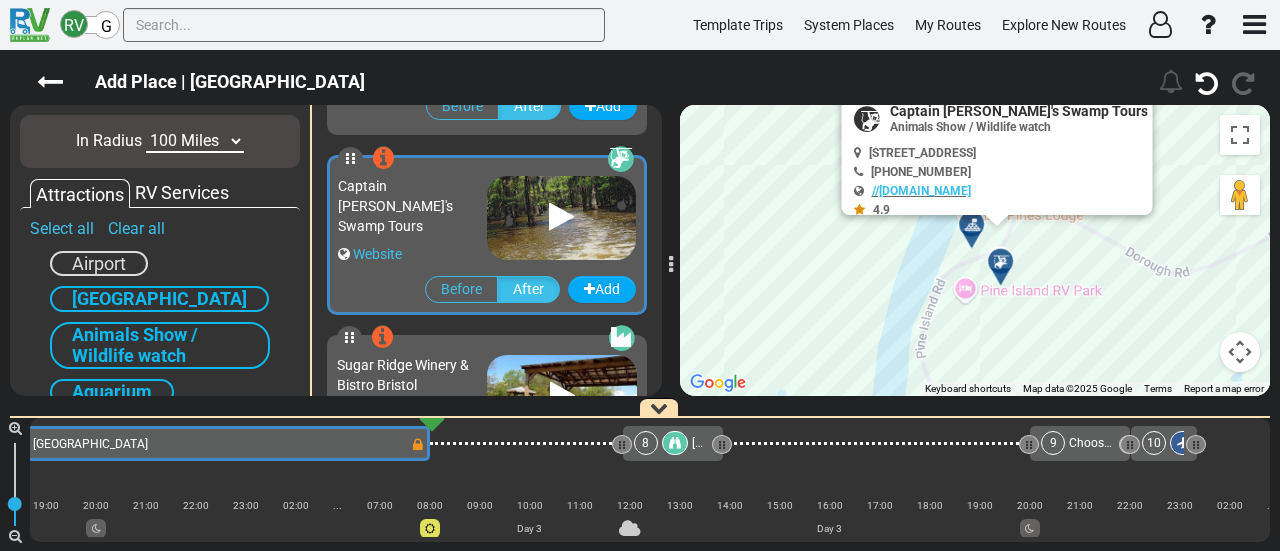
drag, startPoint x: 925, startPoint y: 234, endPoint x: 999, endPoint y: 294, distance: 95.3
click at [999, 303] on div "To navigate, press the arrow keys. To activate drag with keyboard, press Alt + …" at bounding box center [975, 250] width 590 height 291
click at [1003, 267] on div at bounding box center [1010, 273] width 33 height 31
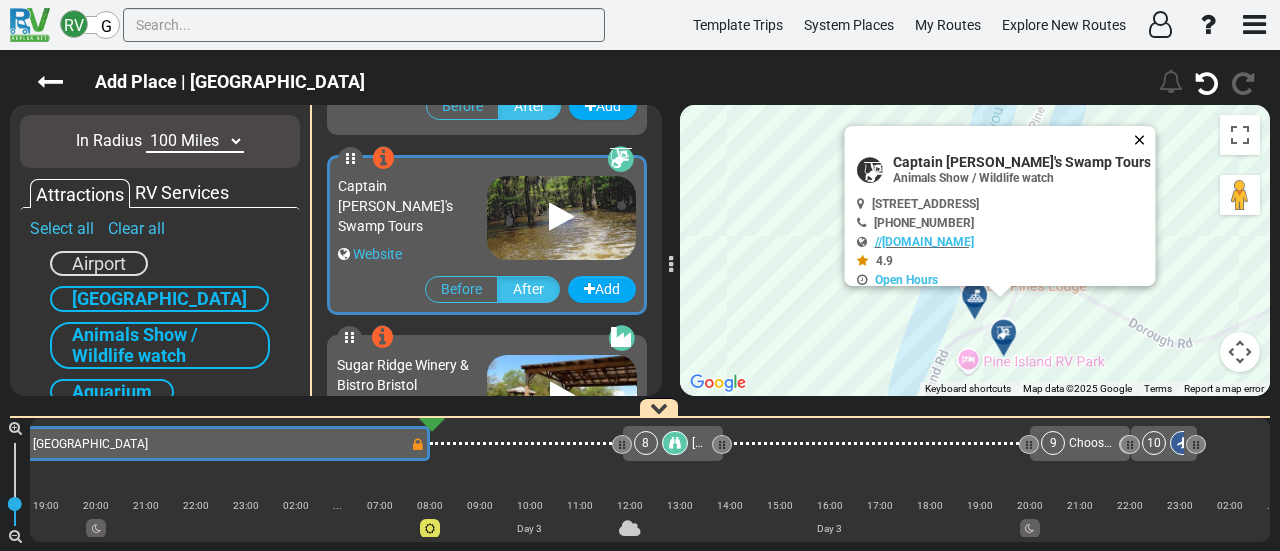
click at [1133, 143] on button "Close" at bounding box center [1144, 140] width 24 height 28
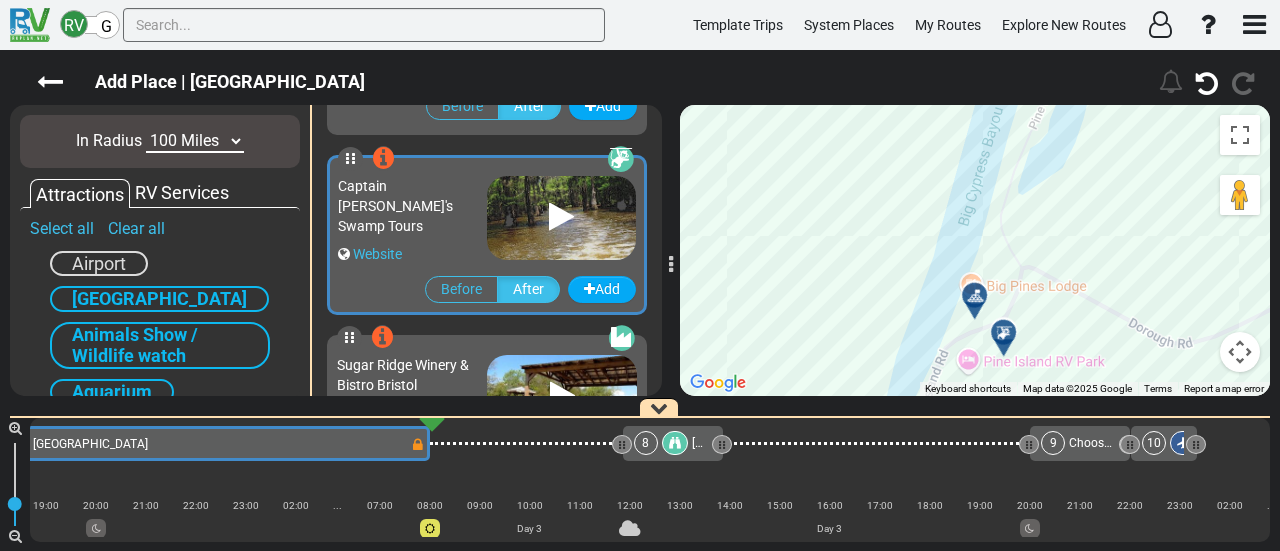
click at [998, 330] on icon at bounding box center [1004, 333] width 20 height 16
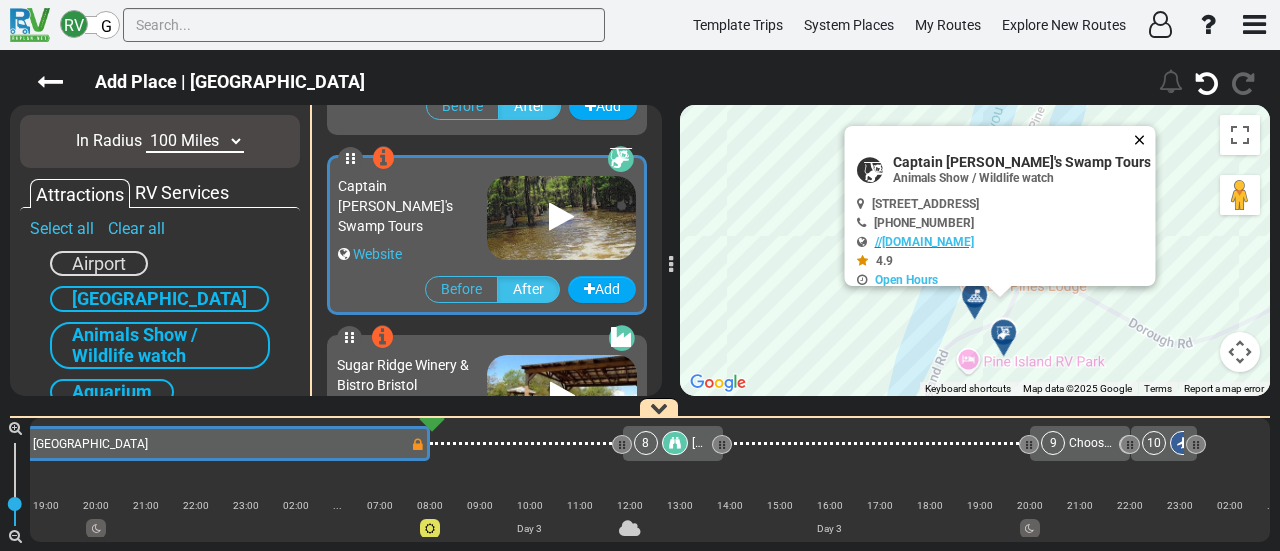
click at [1132, 141] on button "Close" at bounding box center [1144, 140] width 24 height 28
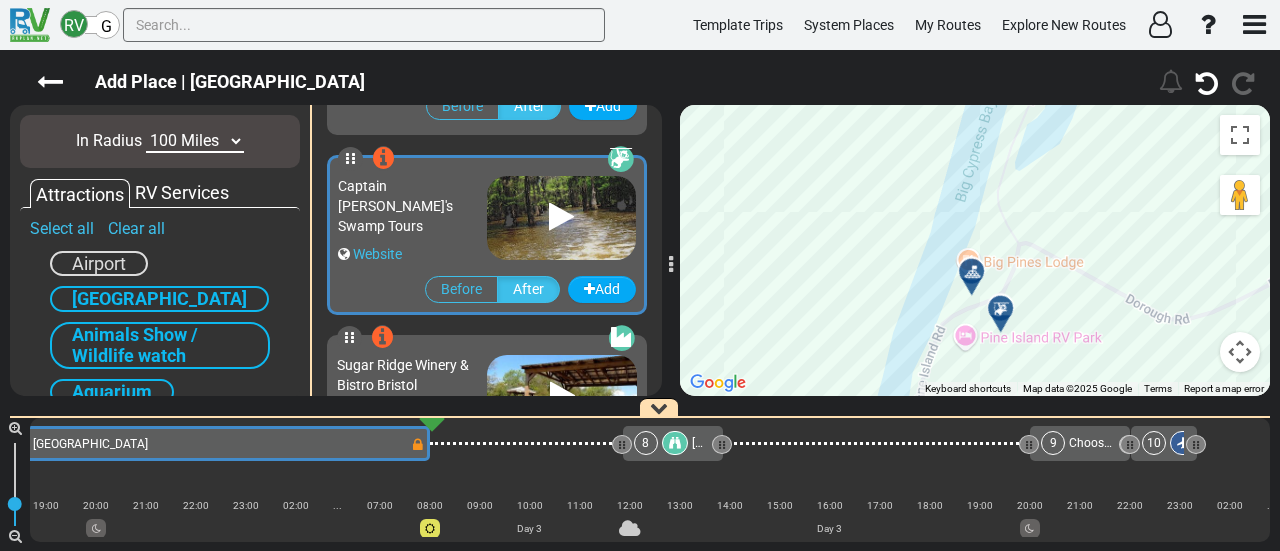
drag, startPoint x: 1103, startPoint y: 272, endPoint x: 1100, endPoint y: 243, distance: 29.2
click at [1100, 243] on div "To activate drag with keyboard, press Alt + Enter. Once in keyboard drag state,…" at bounding box center [975, 250] width 590 height 291
click at [997, 313] on div at bounding box center [1007, 316] width 33 height 31
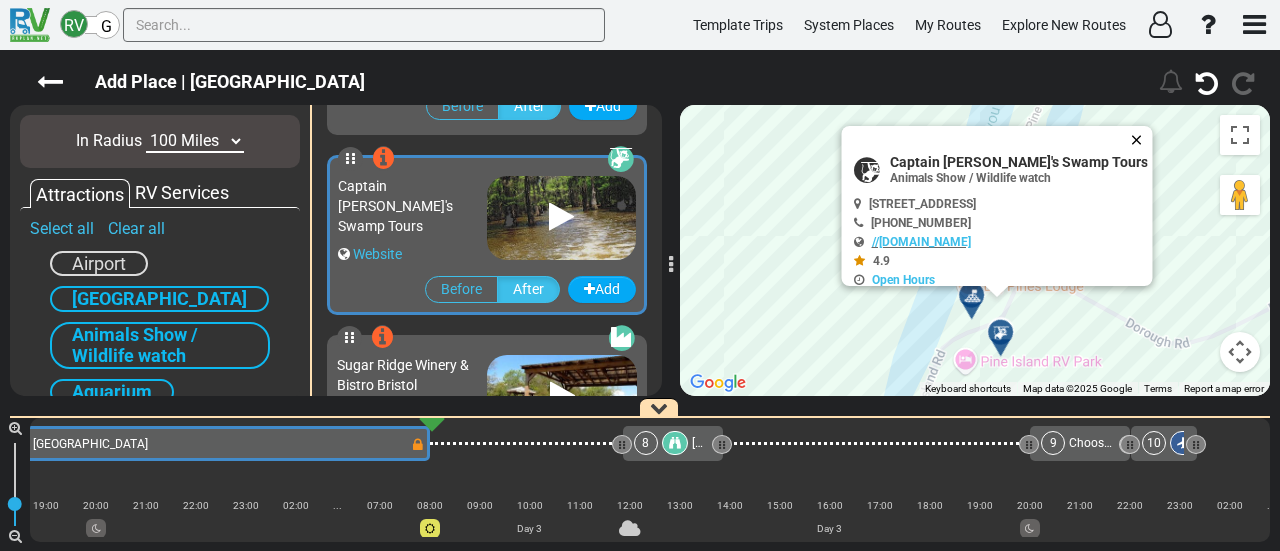
click at [1131, 137] on button "Close" at bounding box center [1141, 140] width 24 height 28
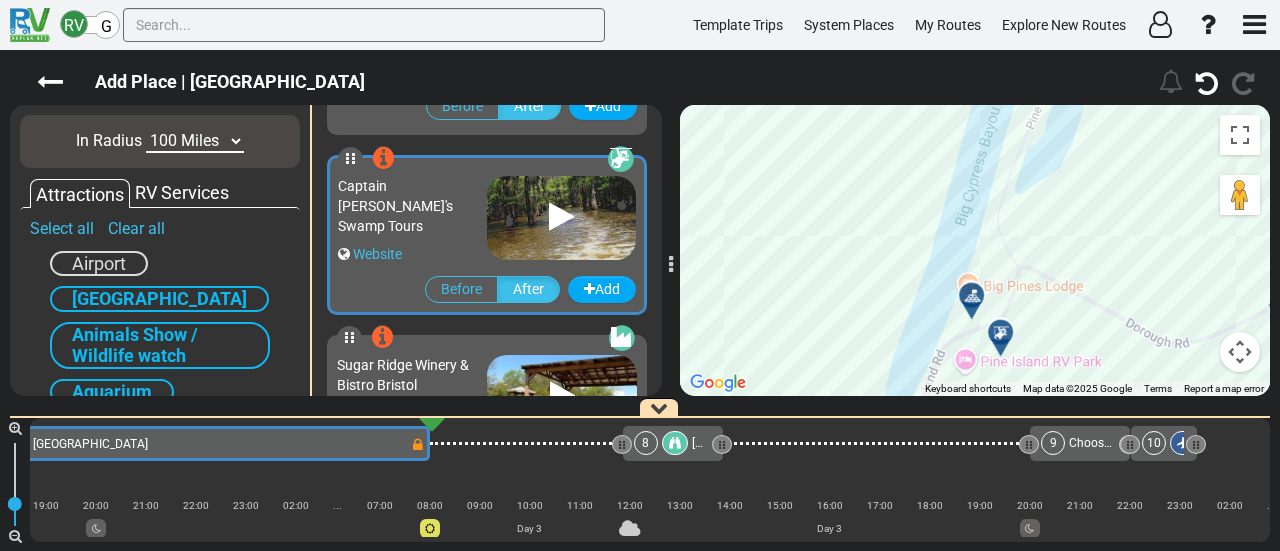
click at [995, 333] on icon at bounding box center [1001, 333] width 20 height 16
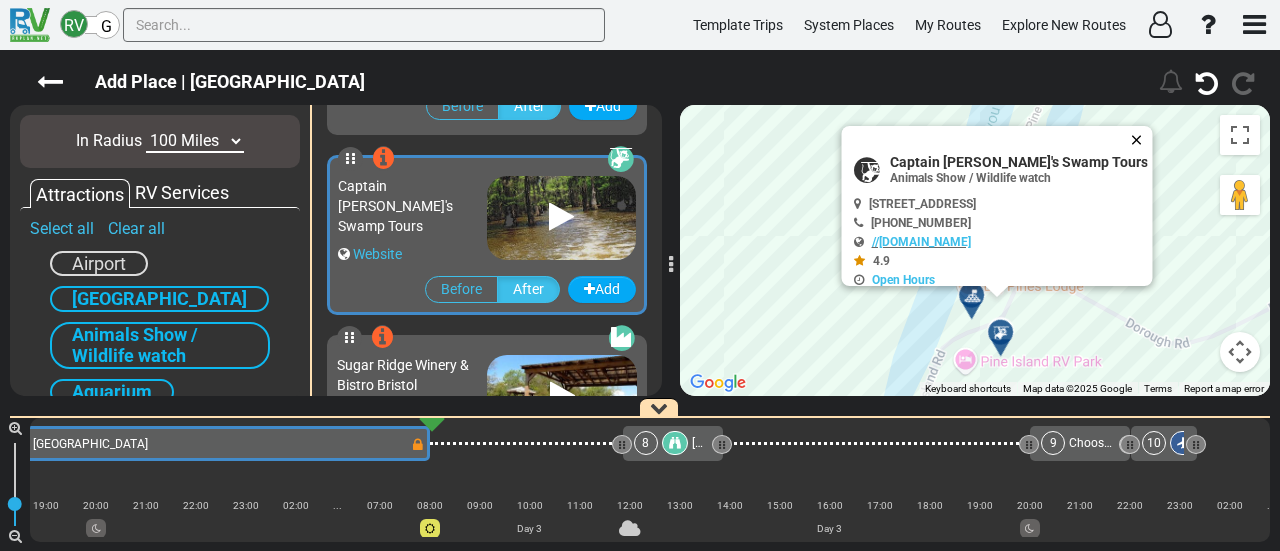
click at [1129, 149] on button "Close" at bounding box center [1141, 140] width 24 height 28
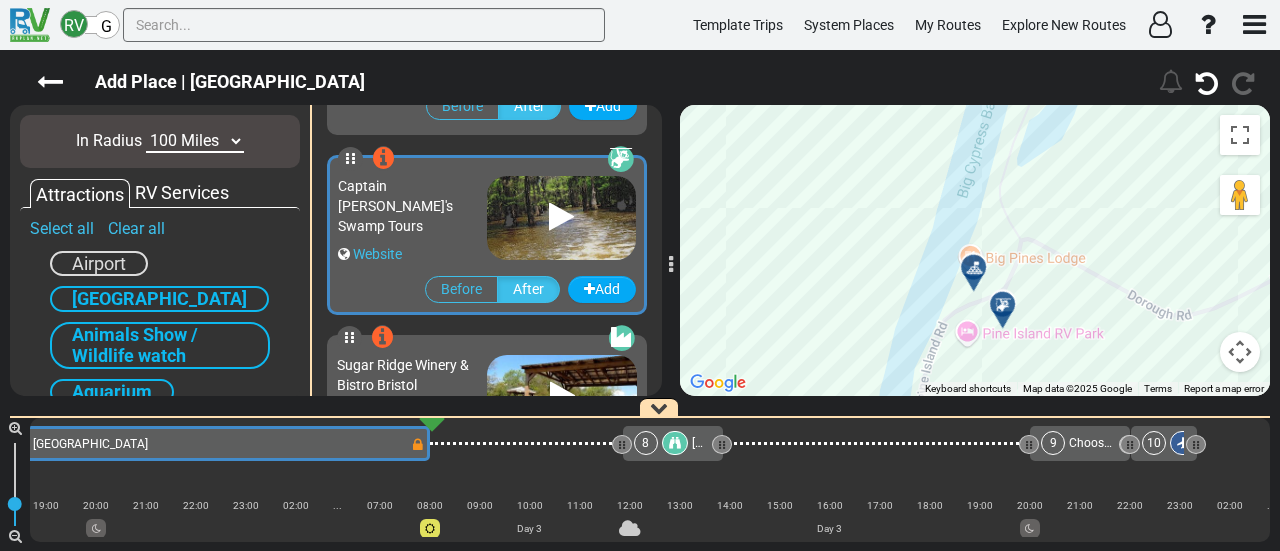
click at [994, 223] on div "To navigate, press the arrow keys. To activate drag with keyboard, press Alt + …" at bounding box center [975, 250] width 590 height 291
click at [970, 271] on div at bounding box center [980, 275] width 33 height 31
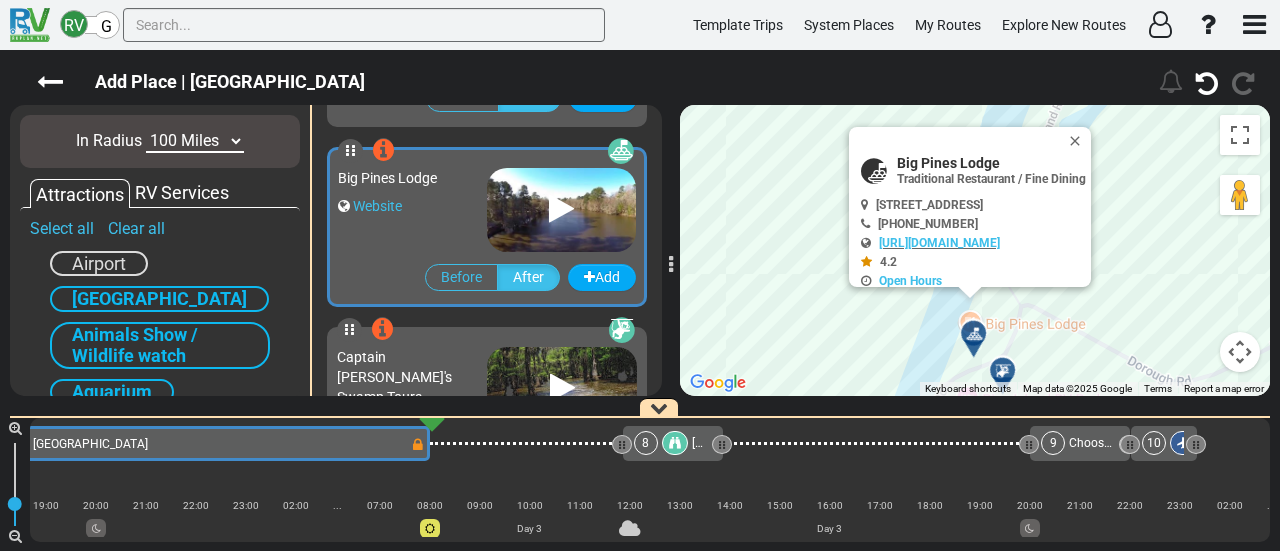
scroll to position [1076, 0]
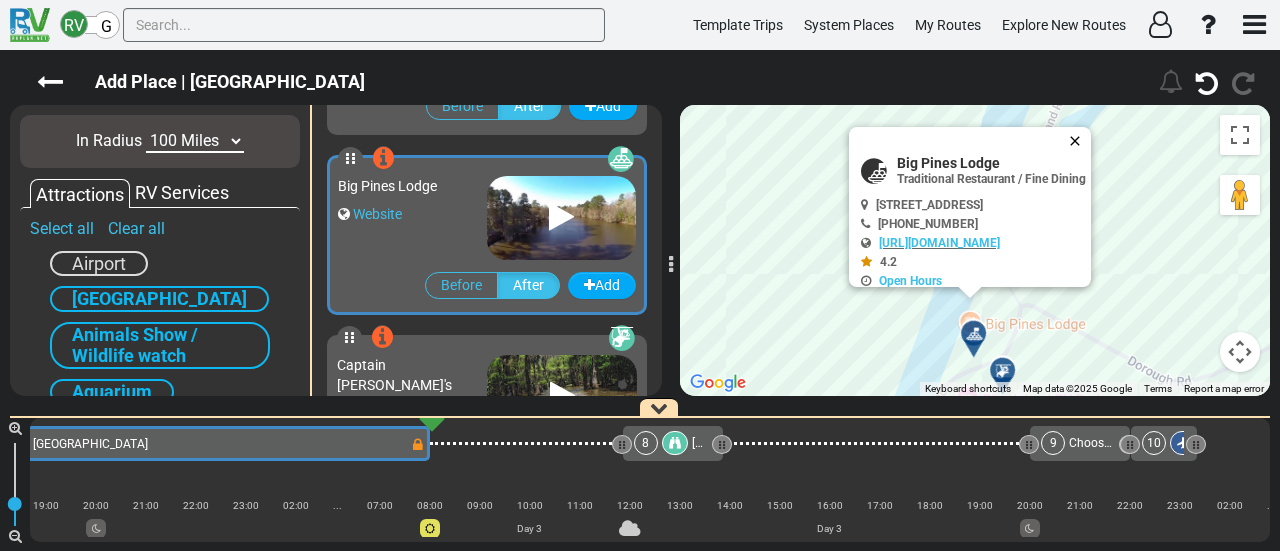
click at [1091, 141] on button "Close" at bounding box center [1079, 141] width 24 height 28
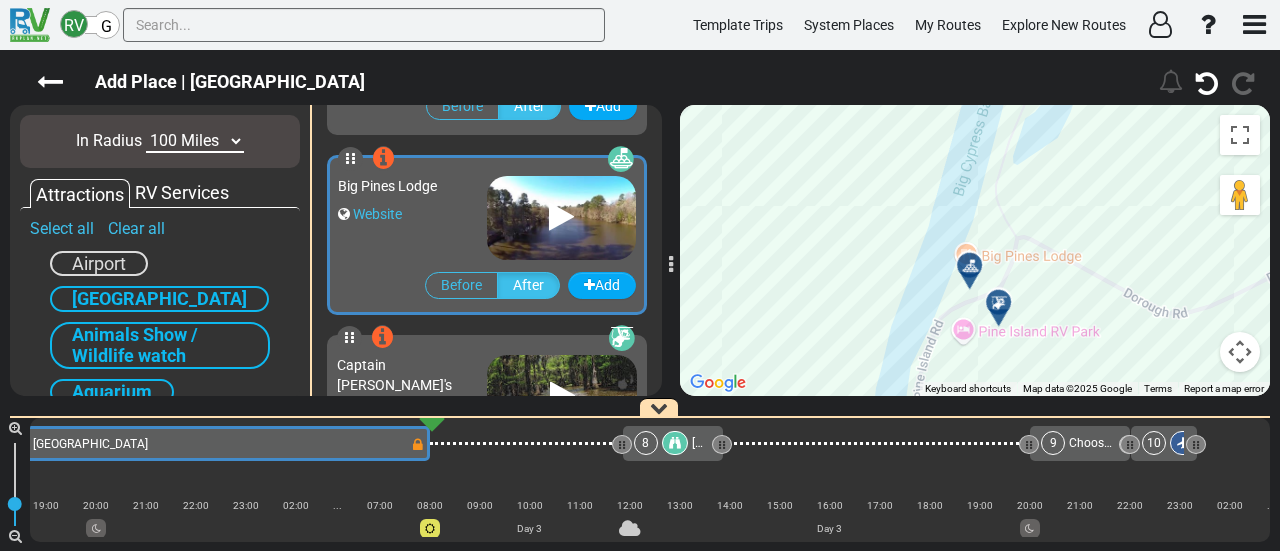
click at [888, 221] on div "To navigate, press the arrow keys. To activate drag with keyboard, press Alt + …" at bounding box center [975, 250] width 590 height 291
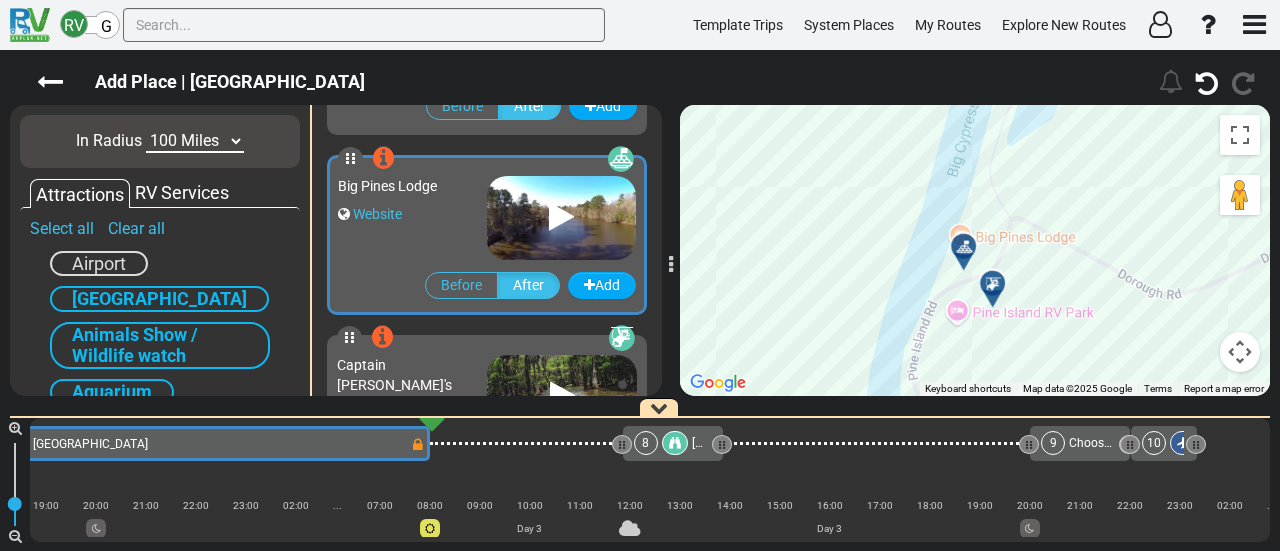
click at [994, 286] on div at bounding box center [999, 291] width 33 height 31
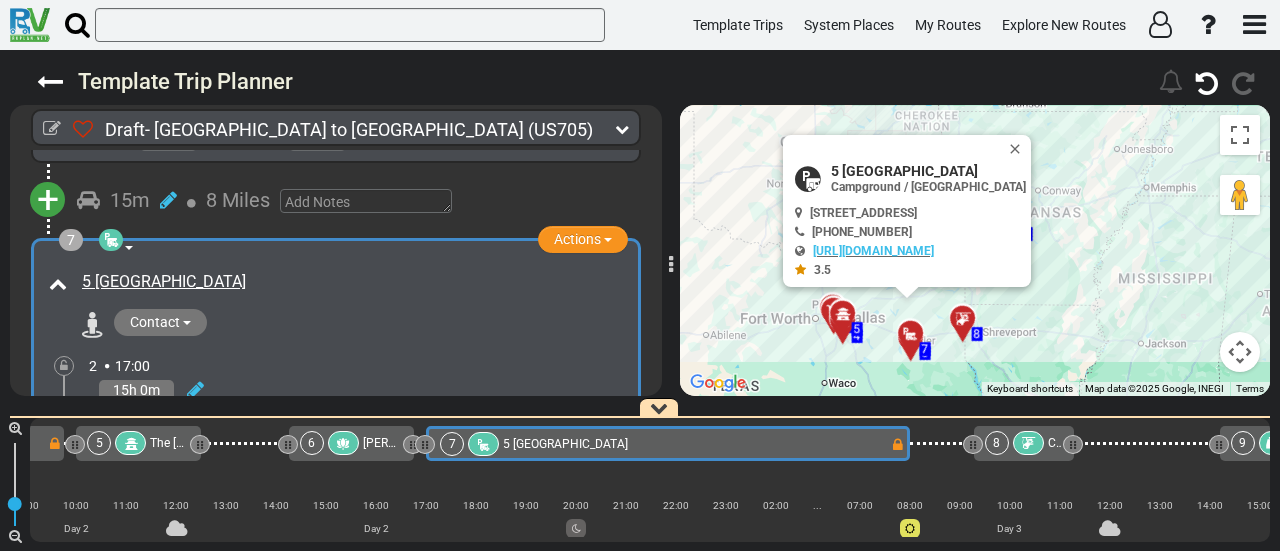
scroll to position [0, 1058]
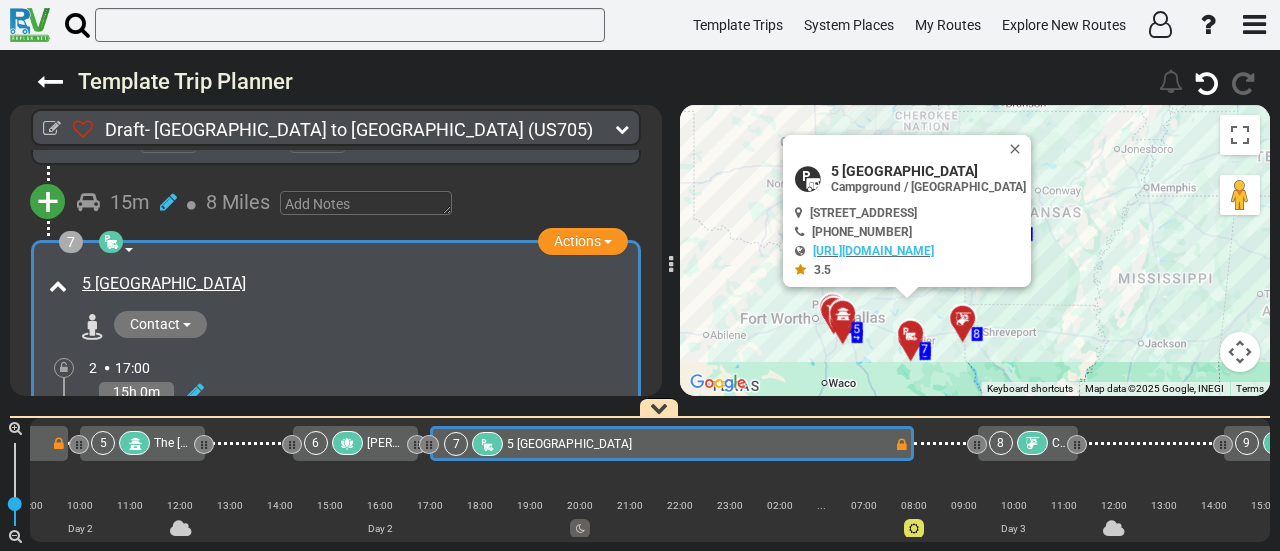
click at [1031, 437] on icon at bounding box center [1032, 444] width 17 height 14
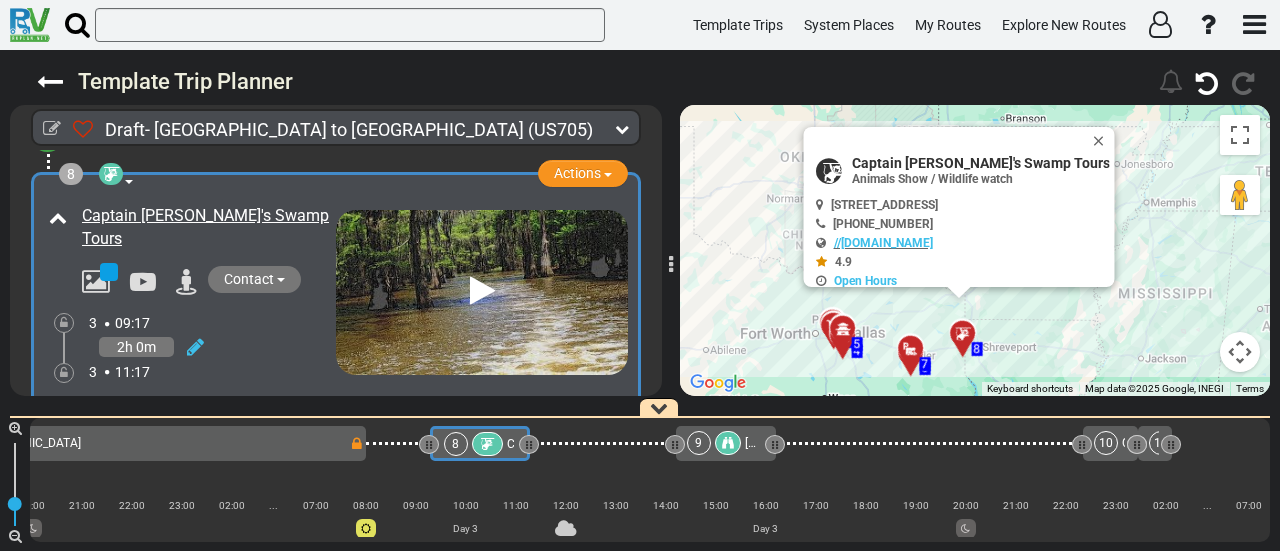
scroll to position [2590, 0]
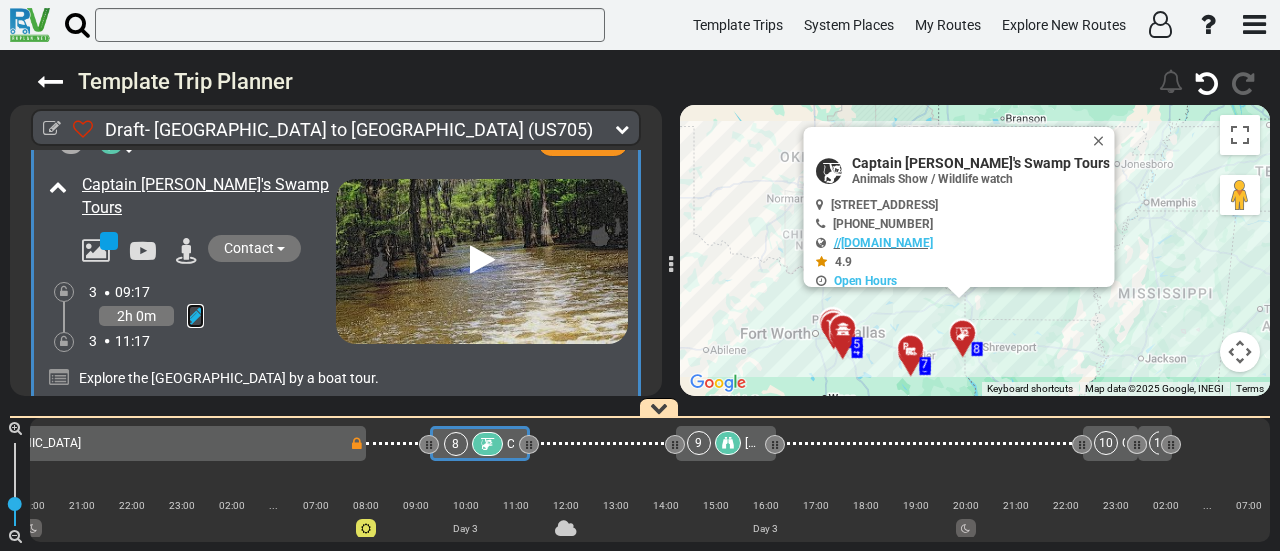
click at [192, 306] on icon at bounding box center [195, 316] width 17 height 20
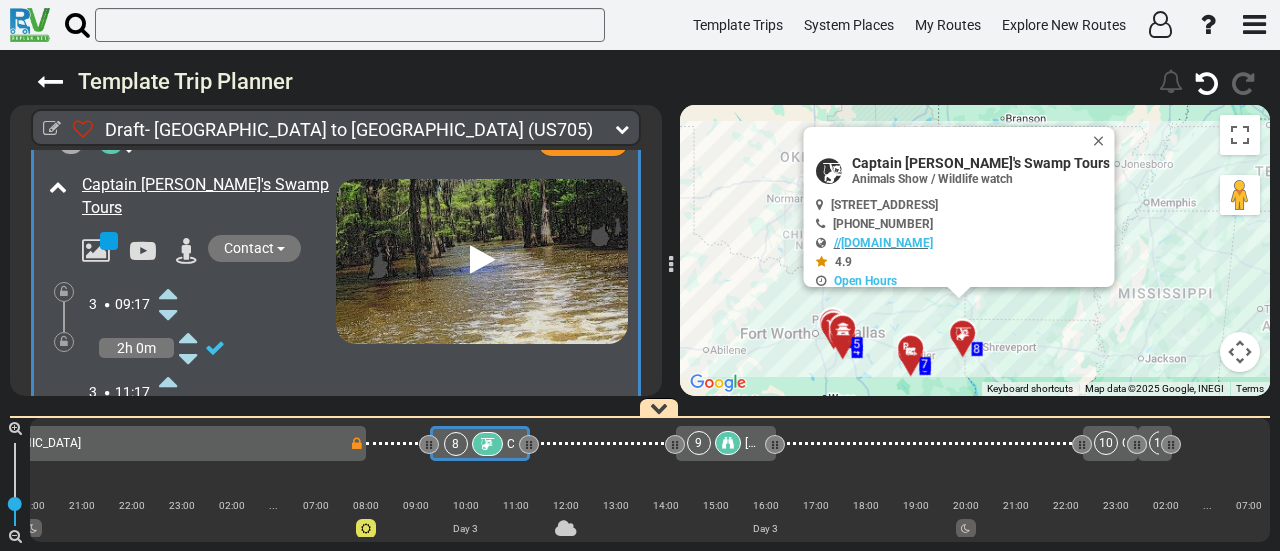
click at [171, 277] on icon at bounding box center [168, 293] width 18 height 32
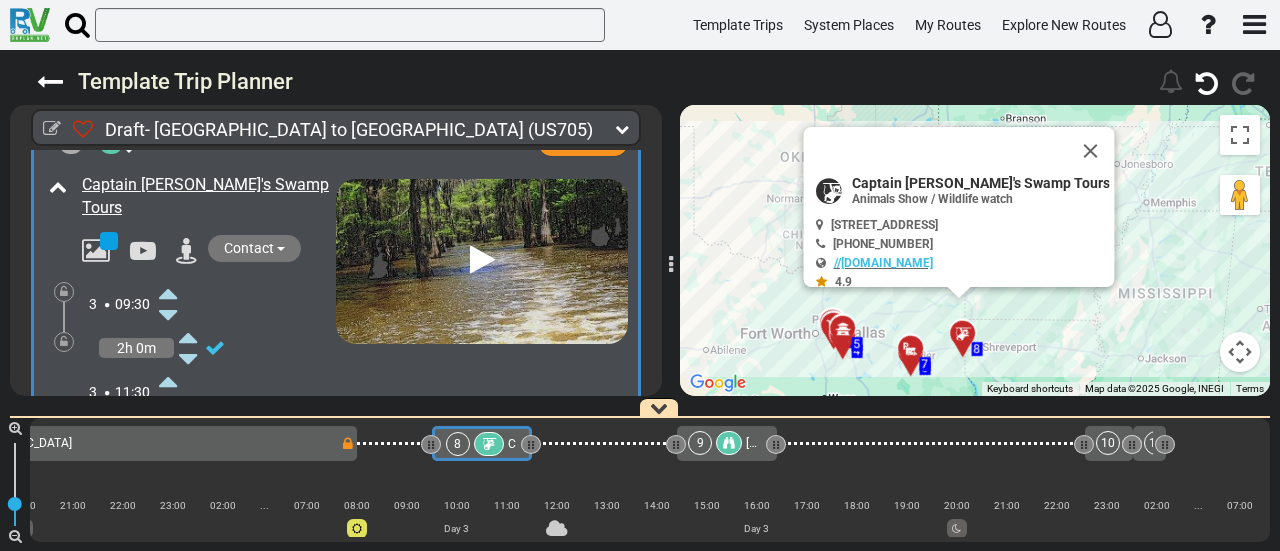
scroll to position [0, 1616]
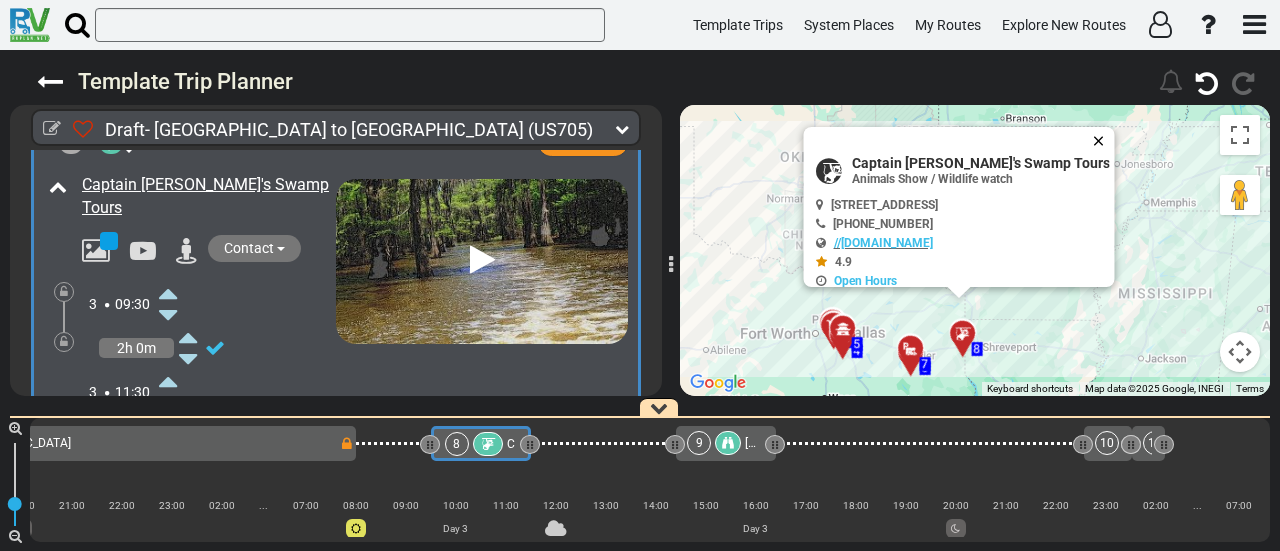
click at [1091, 145] on button "Close" at bounding box center [1103, 141] width 24 height 28
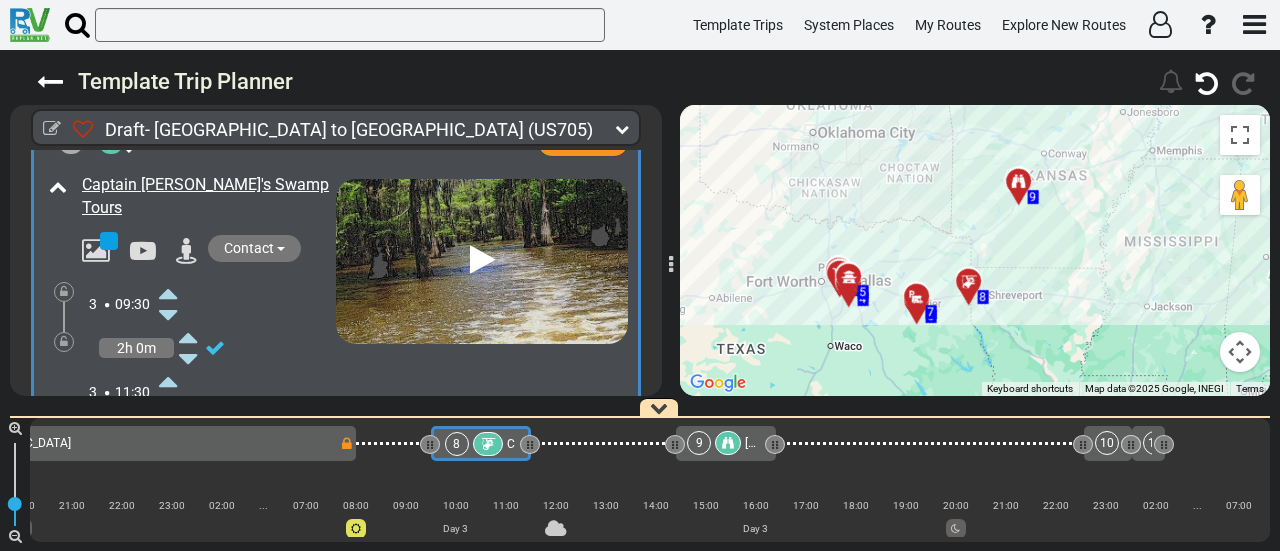
drag, startPoint x: 877, startPoint y: 225, endPoint x: 884, endPoint y: 163, distance: 62.4
click at [884, 169] on div "To activate drag with keyboard, press Alt + Enter. Once in keyboard drag state,…" at bounding box center [975, 250] width 590 height 291
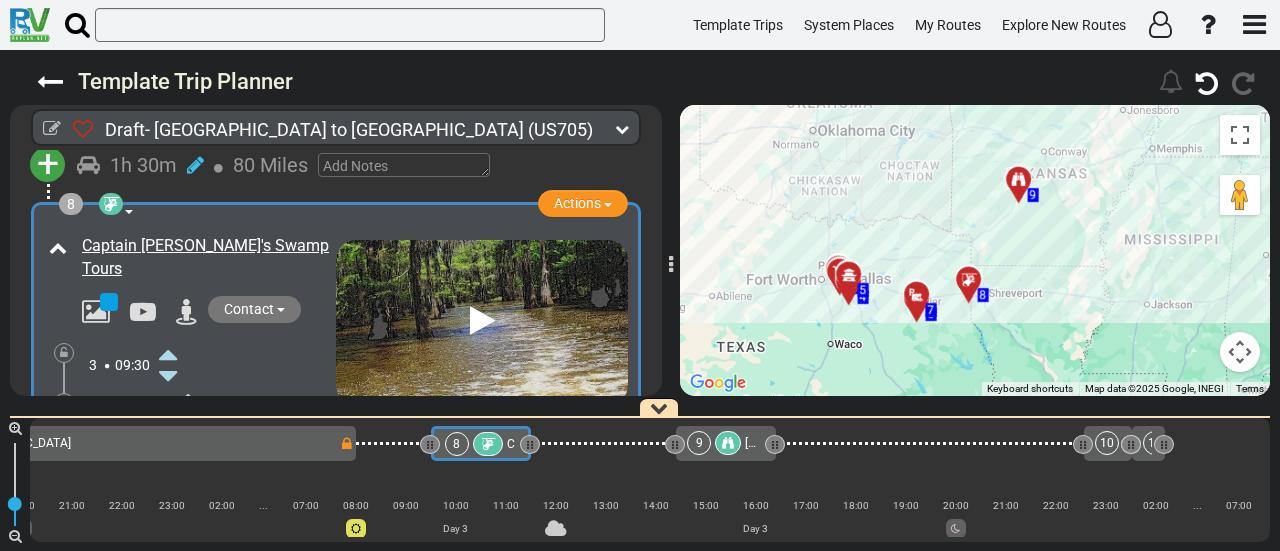
scroll to position [2490, 0]
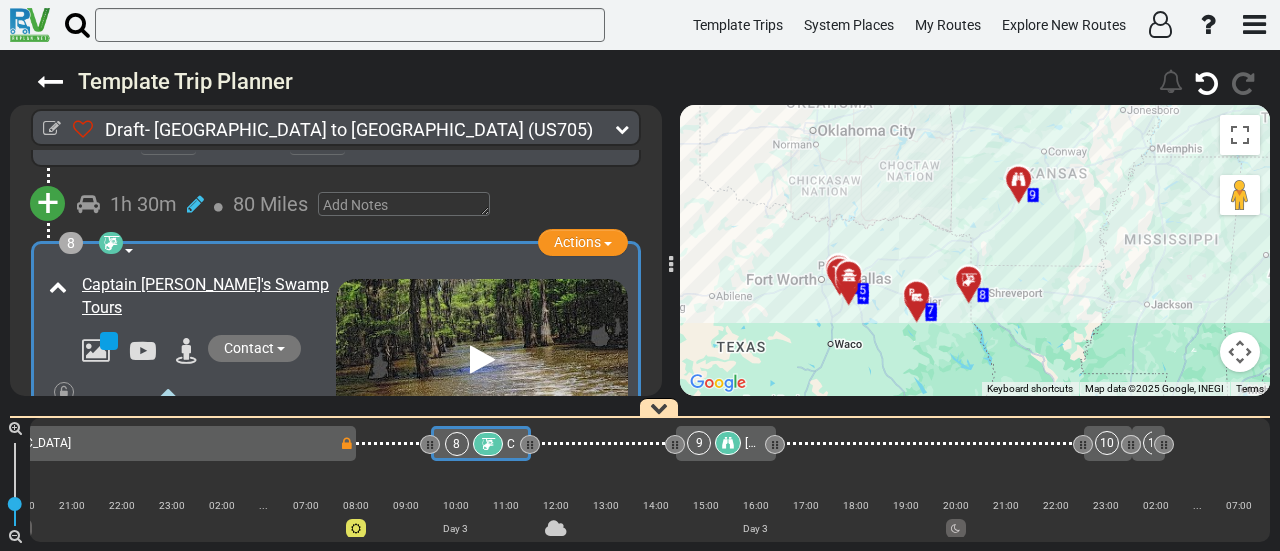
click at [308, 275] on div "Captain [PERSON_NAME]'s Swamp Tours" at bounding box center [206, 297] width 249 height 46
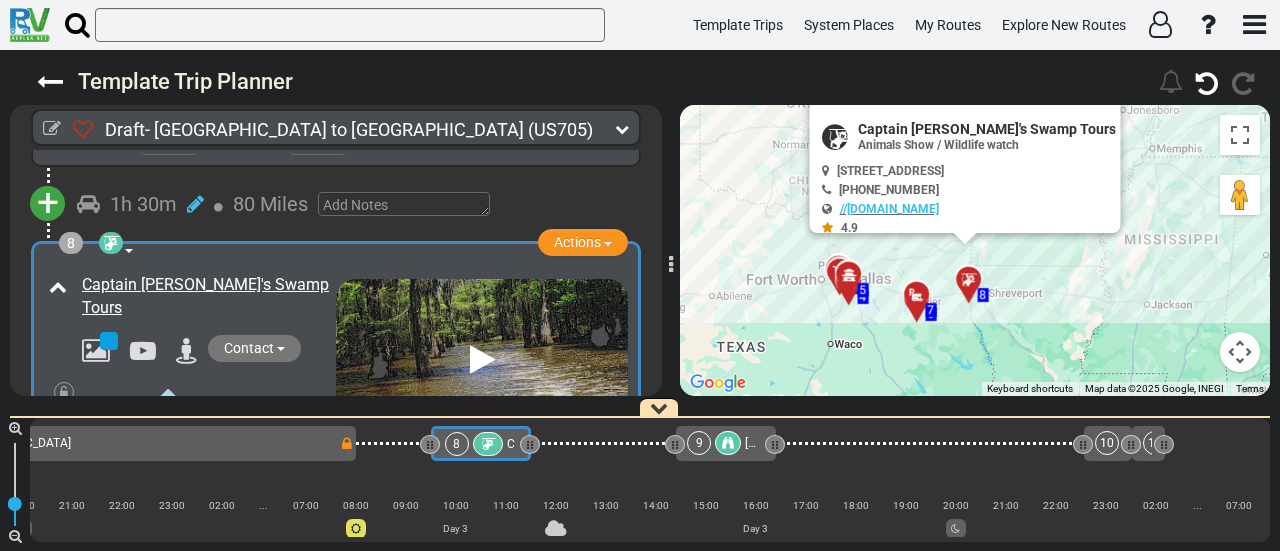
click at [308, 275] on div "Captain [PERSON_NAME]'s Swamp Tours" at bounding box center [206, 297] width 249 height 46
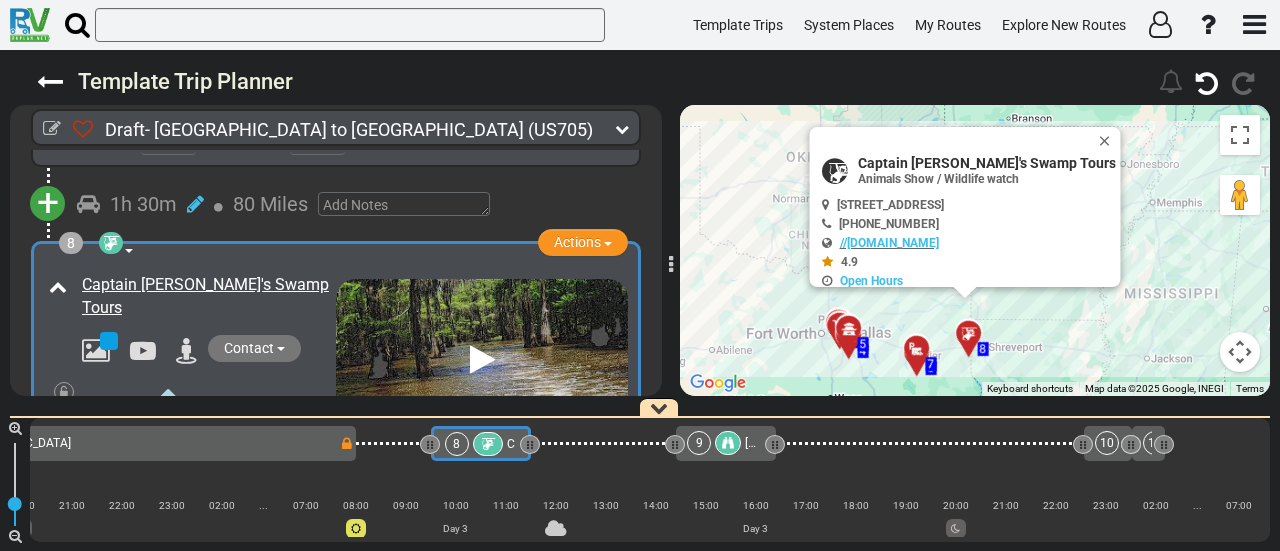
copy div "Captain [PERSON_NAME]'s Swamp Tours"
click at [954, 159] on span "Captain [PERSON_NAME]'s Swamp Tours" at bounding box center [987, 163] width 258 height 16
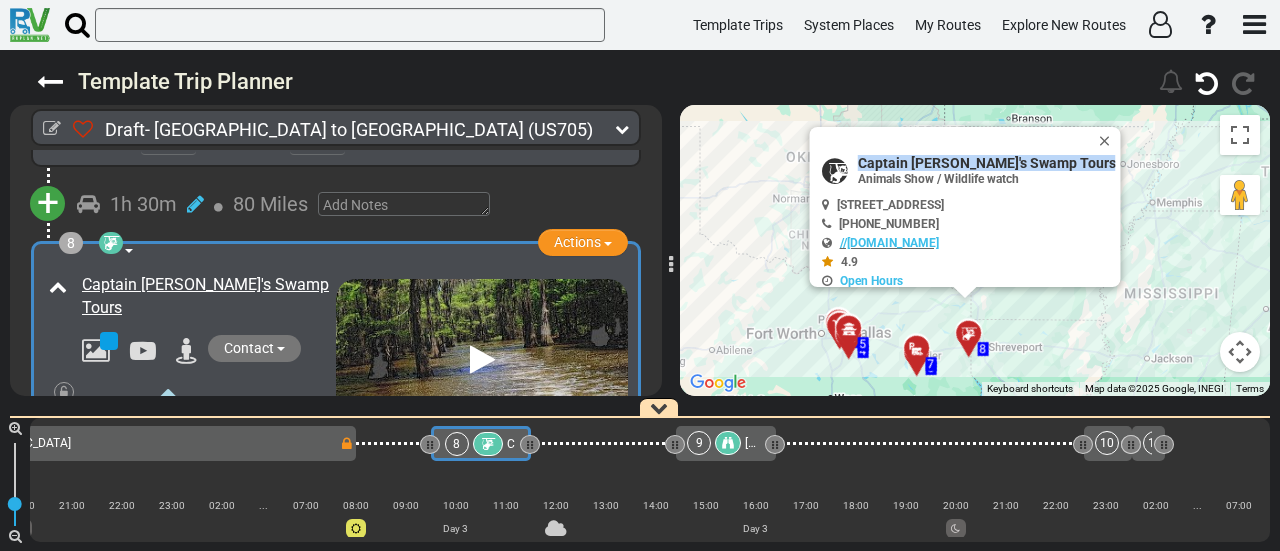
copy div "Captain [PERSON_NAME]'s Swamp Tours"
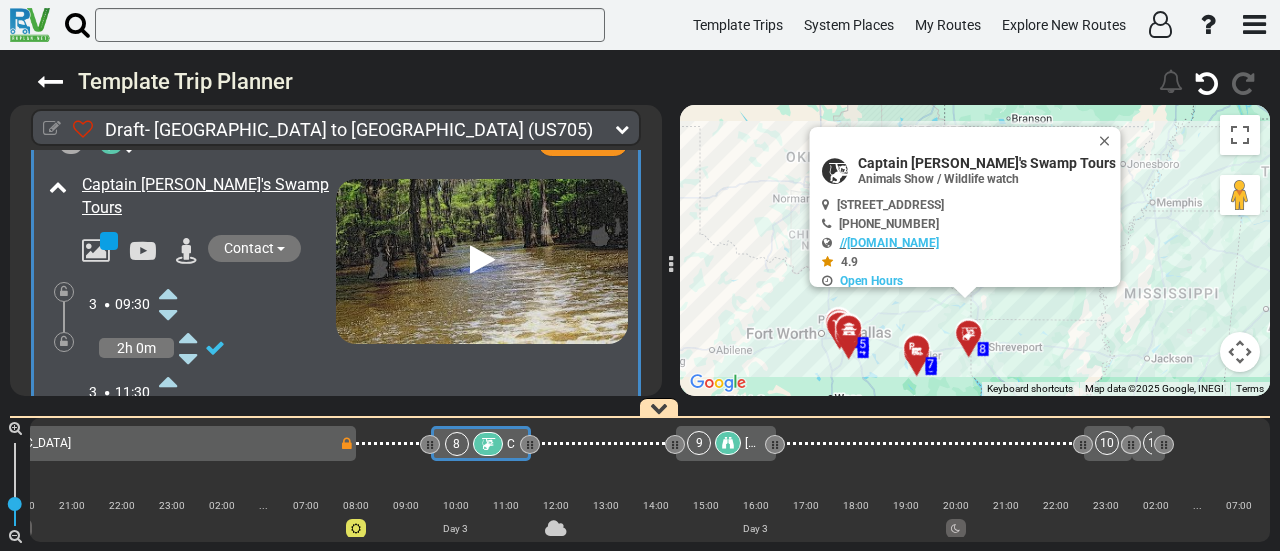
click at [48, 131] on icon at bounding box center [52, 129] width 18 height 18
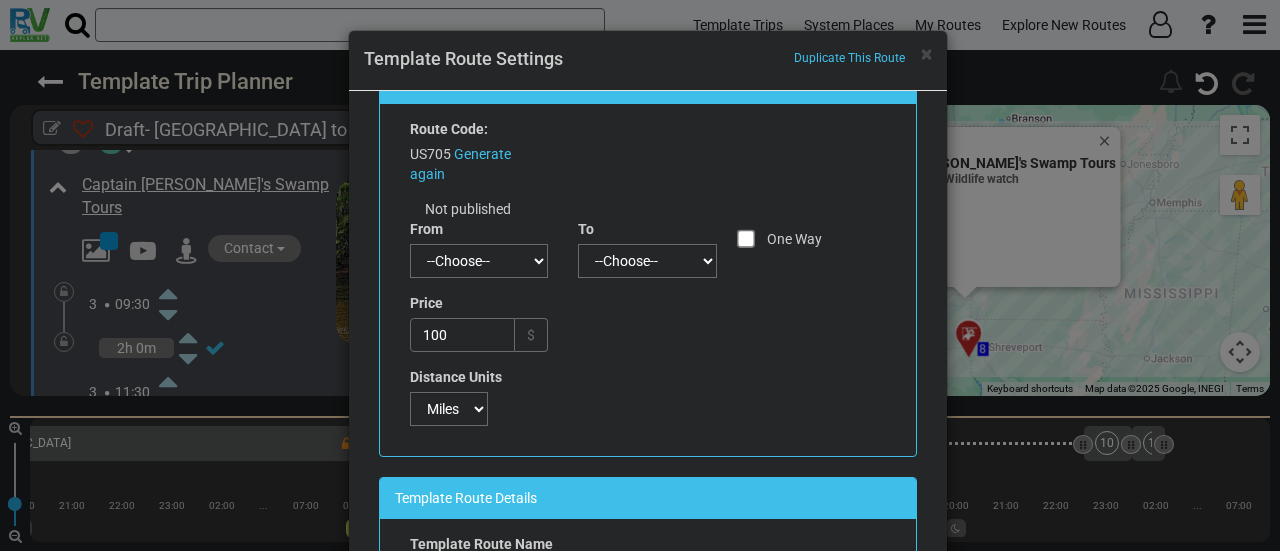
scroll to position [0, 0]
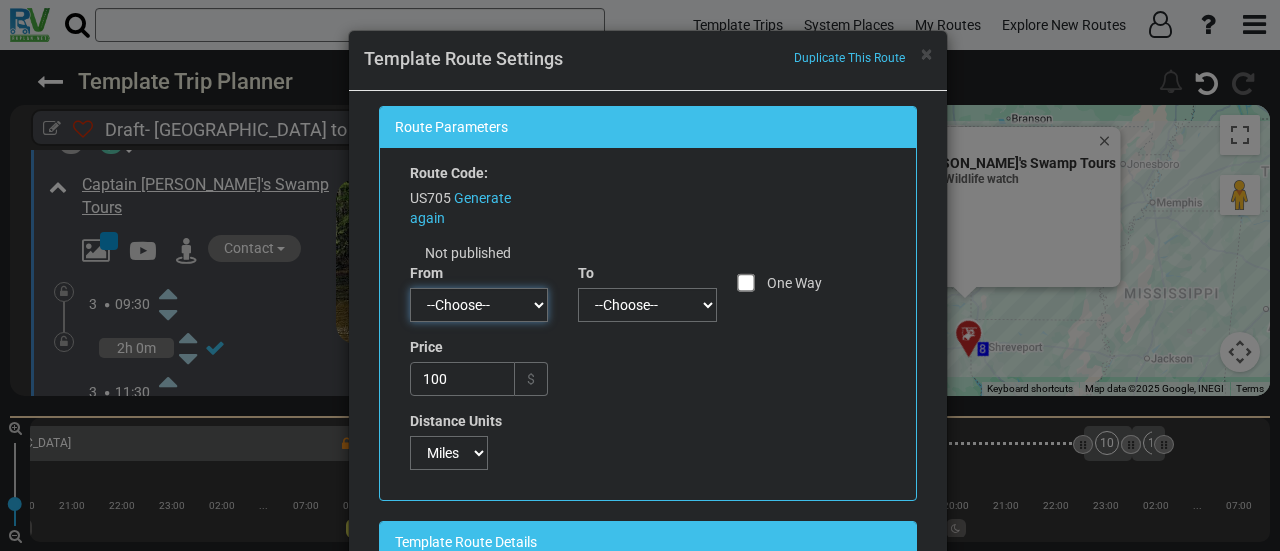
click at [499, 301] on select "--Choose-- Agoura Hills Albuquerque Allston Anchorage Atlanta Aurora Austin Avo…" at bounding box center [479, 305] width 139 height 34
select select "number:46"
click at [410, 288] on select "--Choose-- Agoura Hills Albuquerque Allston Anchorage Atlanta Aurora Austin Avo…" at bounding box center [479, 305] width 139 height 34
checkbox input "true"
click at [650, 293] on select "--Choose-- Agoura Hills Albuquerque Allston Anchorage Atlanta Aurora Austin Avo…" at bounding box center [647, 305] width 139 height 34
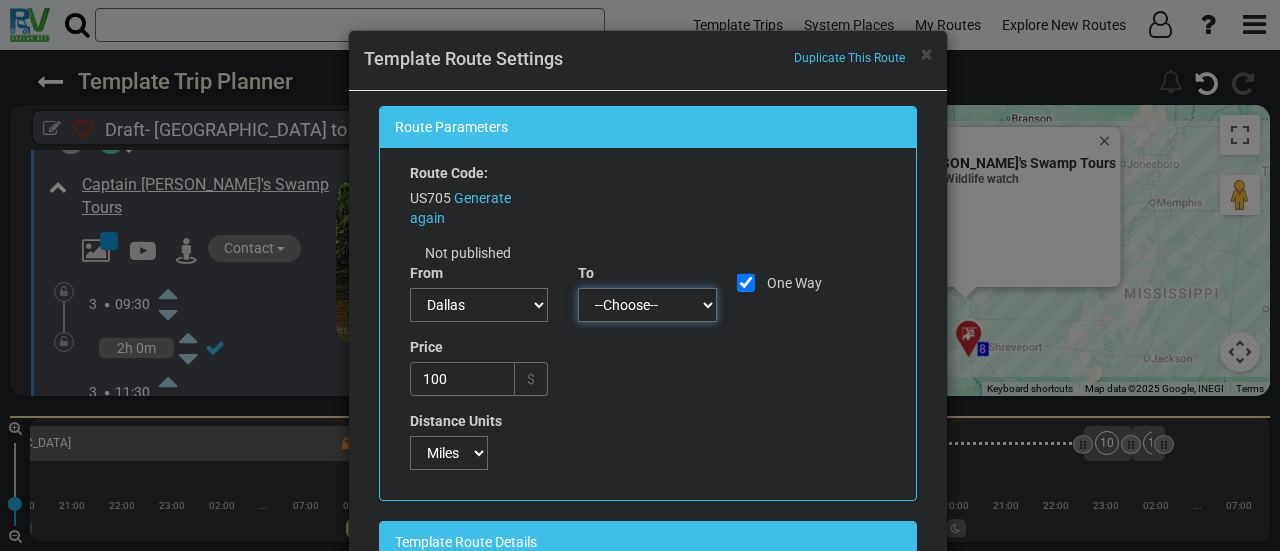
select select "number:355"
click at [578, 288] on select "--Choose-- Agoura Hills Albuquerque Allston Anchorage Atlanta Aurora Austin Avo…" at bounding box center [647, 305] width 139 height 34
click at [493, 381] on input "100" at bounding box center [463, 379] width 106 height 34
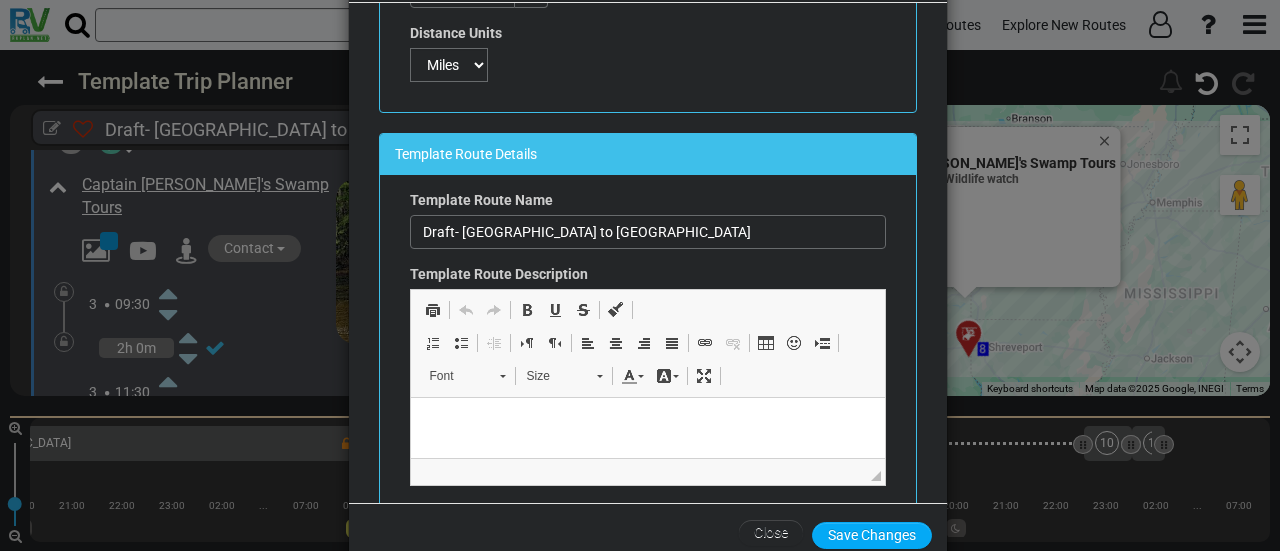
scroll to position [131, 0]
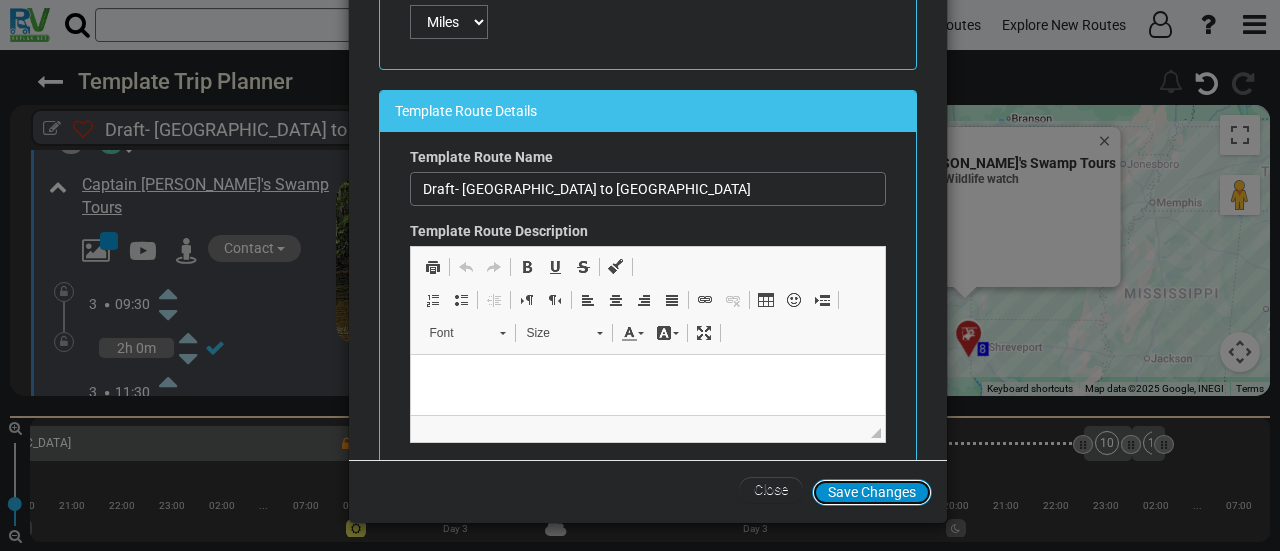
click at [846, 490] on button "Save Changes" at bounding box center [872, 492] width 120 height 27
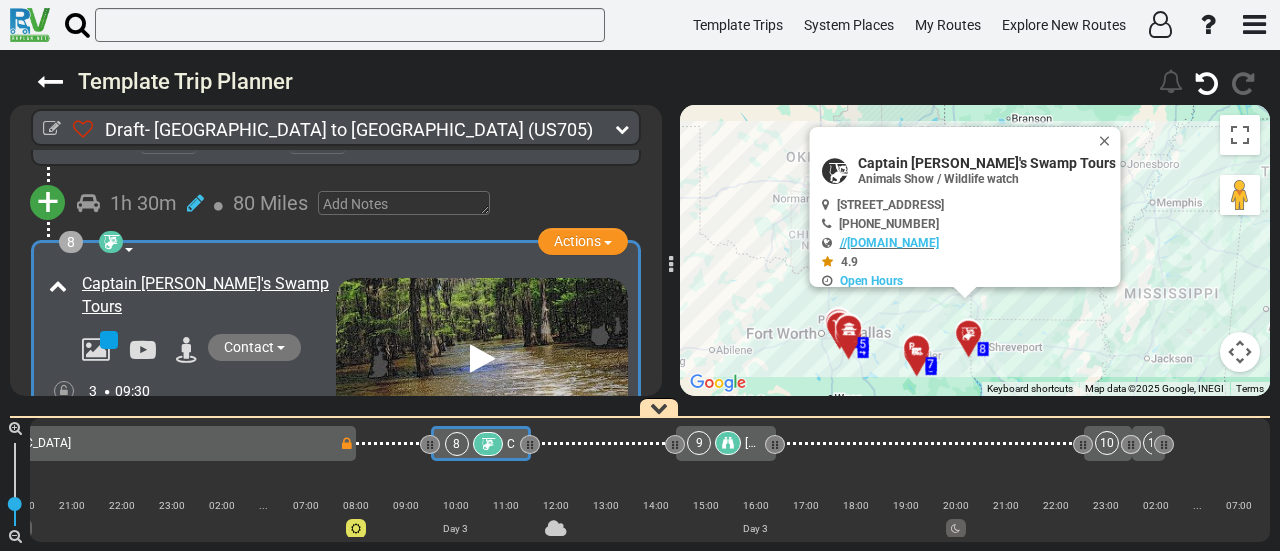
scroll to position [2490, 0]
click at [49, 129] on icon at bounding box center [52, 129] width 18 height 18
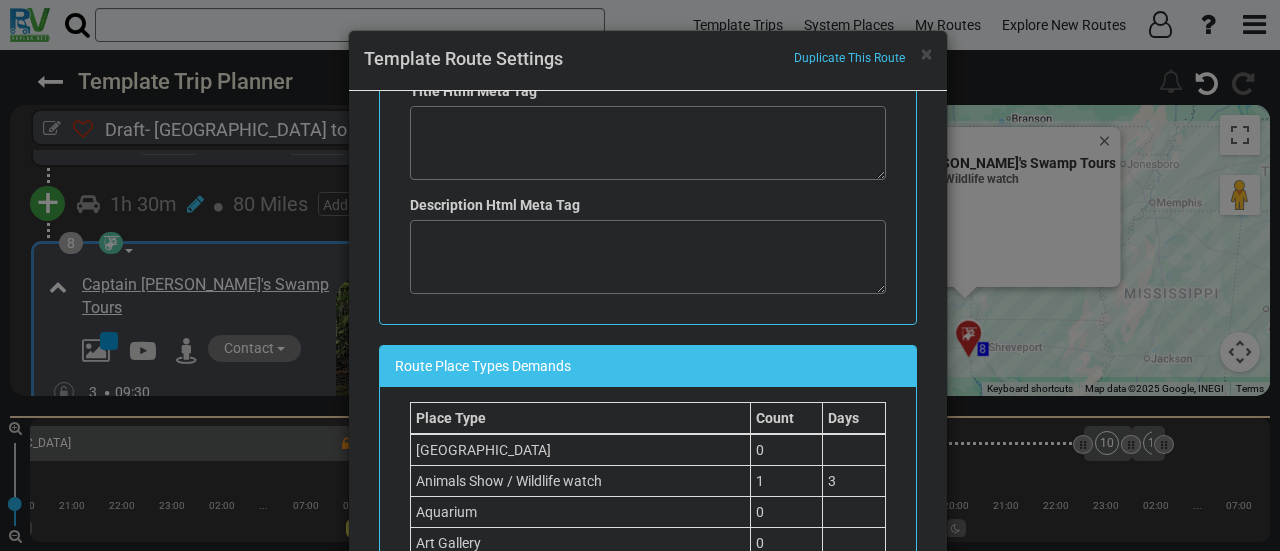
scroll to position [1000, 0]
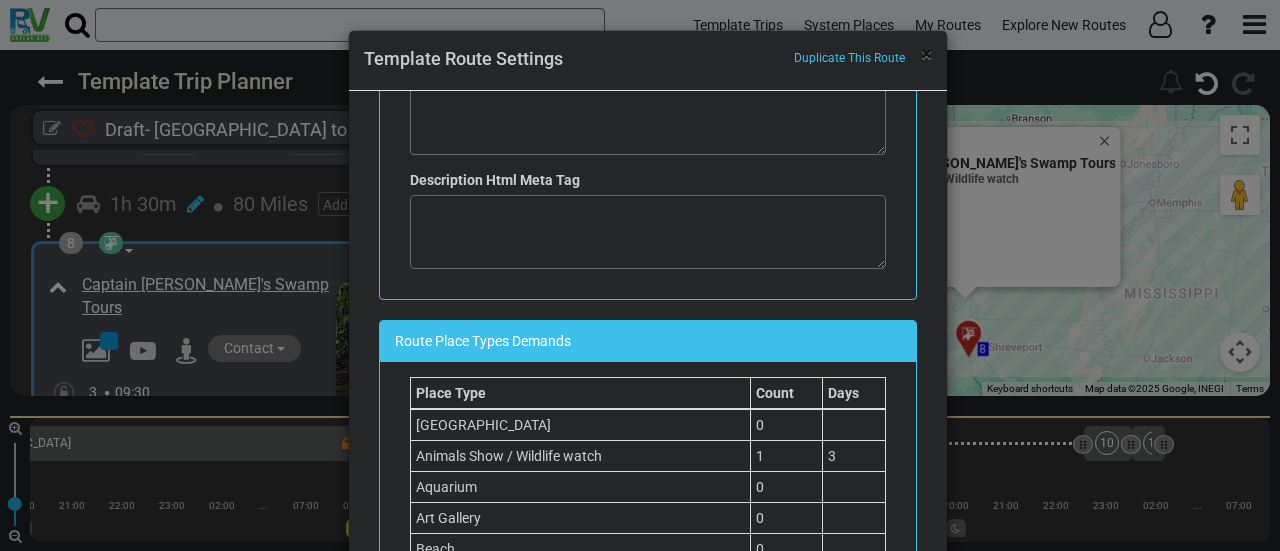
click at [925, 55] on span "×" at bounding box center [926, 54] width 11 height 24
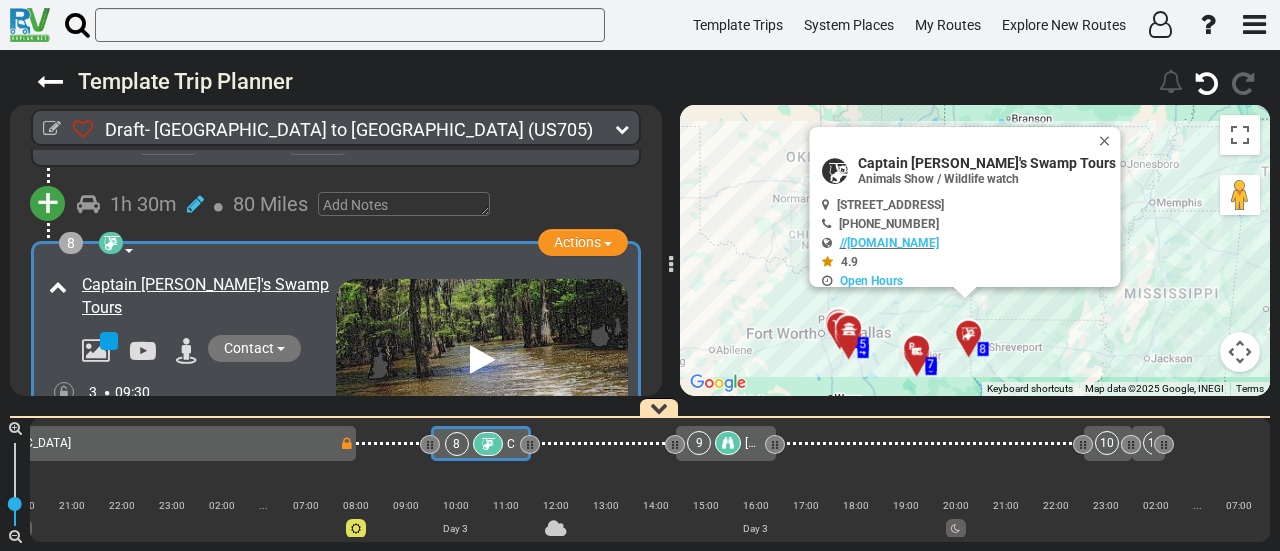
scroll to position [0, 0]
click at [115, 235] on icon at bounding box center [111, 243] width 20 height 16
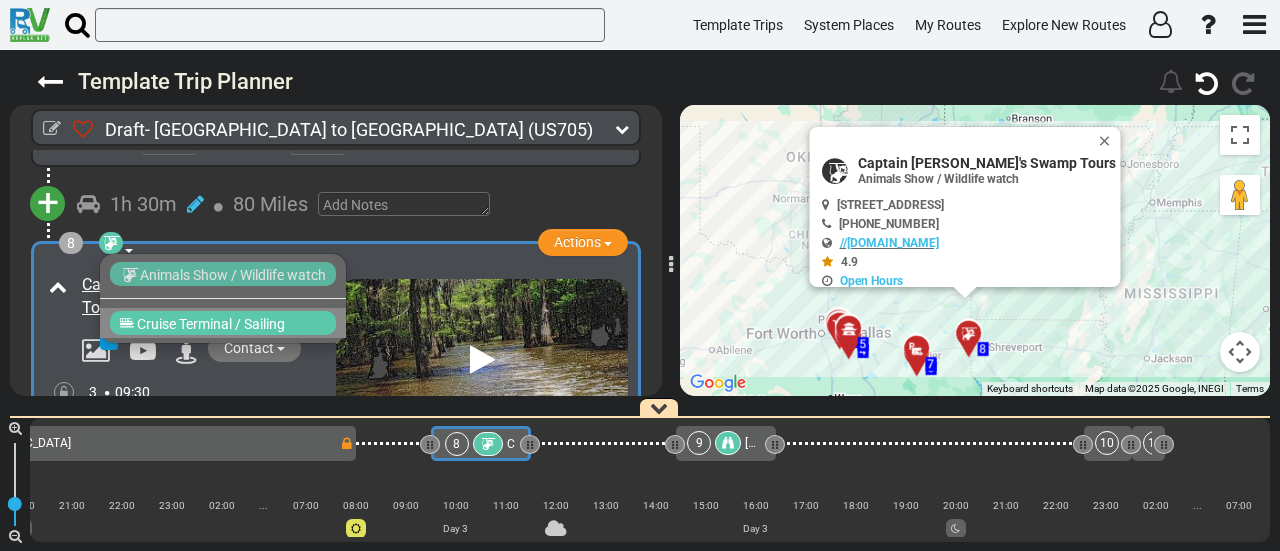
click at [183, 322] on li "Cruise Terminal / Sailing" at bounding box center [223, 323] width 246 height 30
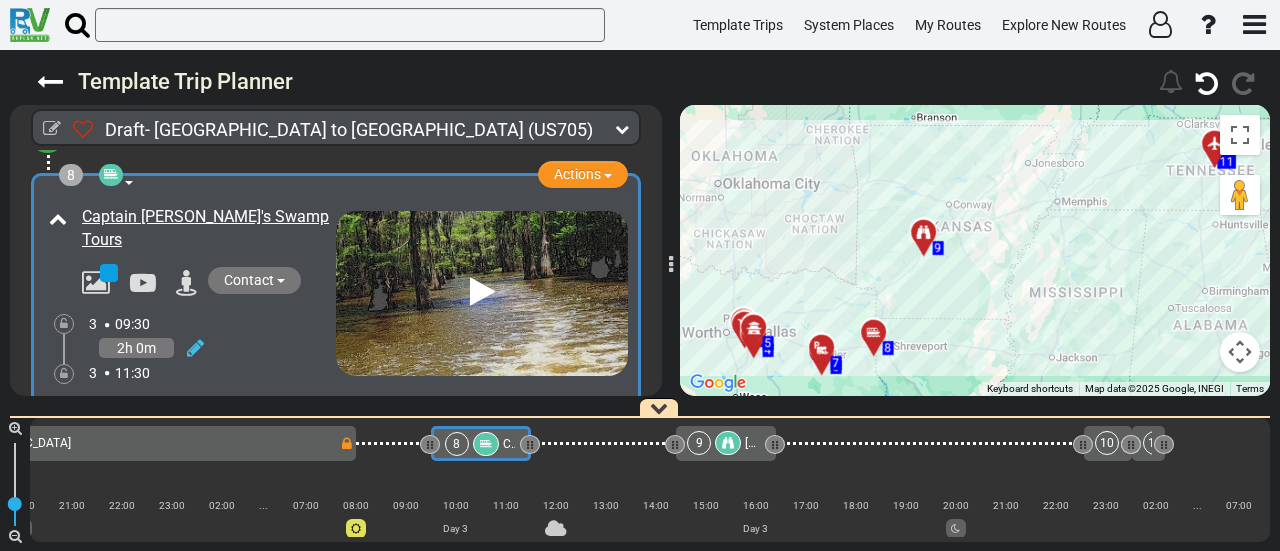
scroll to position [2590, 0]
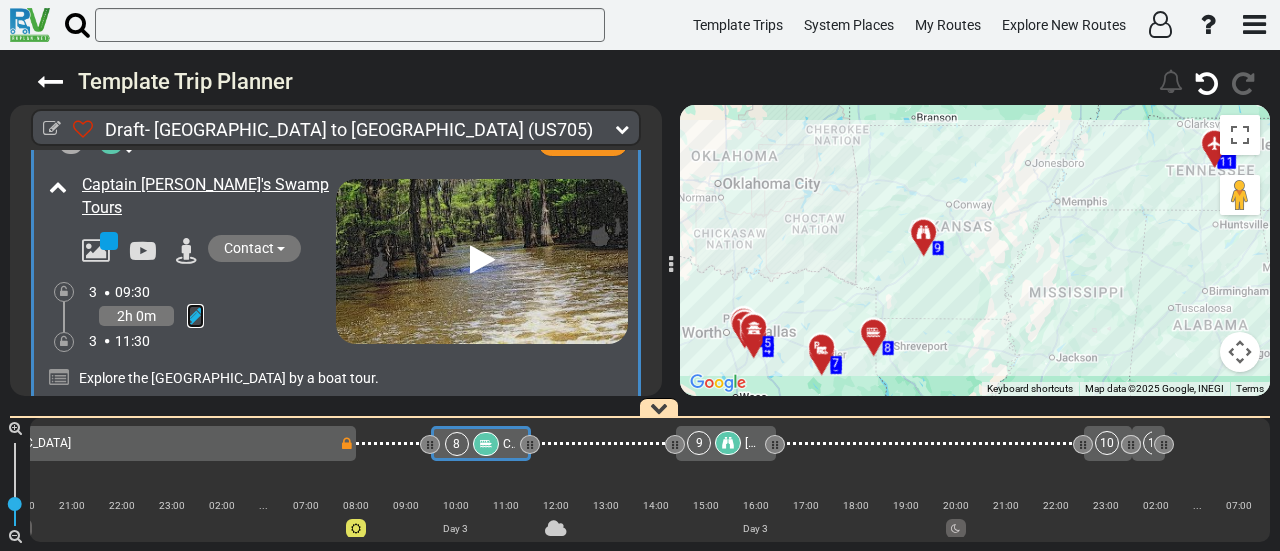
click at [187, 306] on icon at bounding box center [195, 316] width 17 height 20
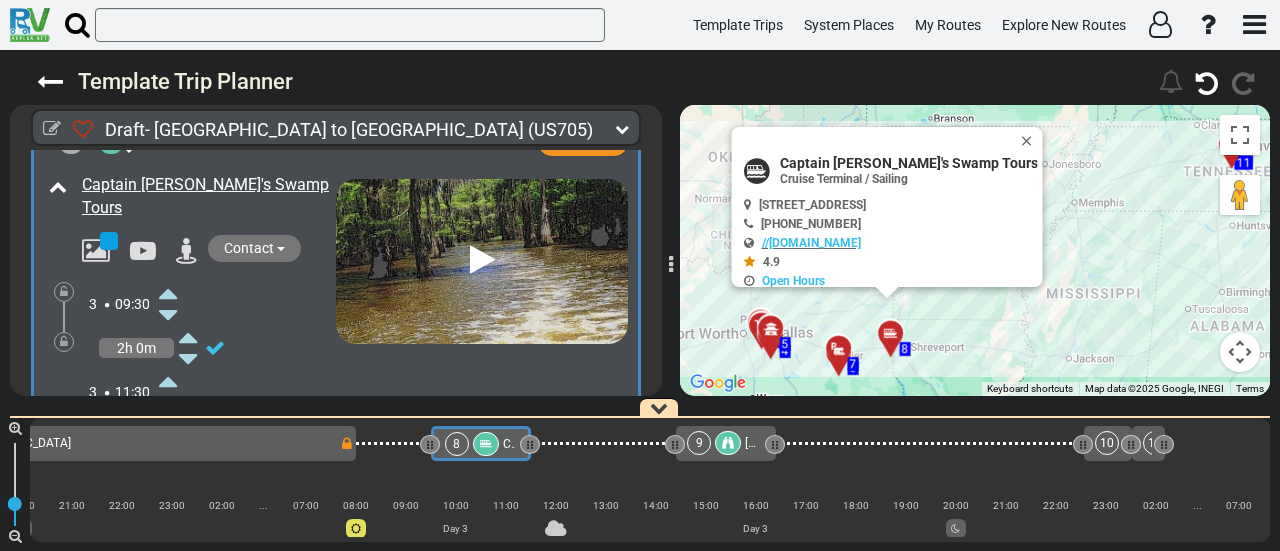
click at [171, 365] on icon at bounding box center [168, 381] width 18 height 32
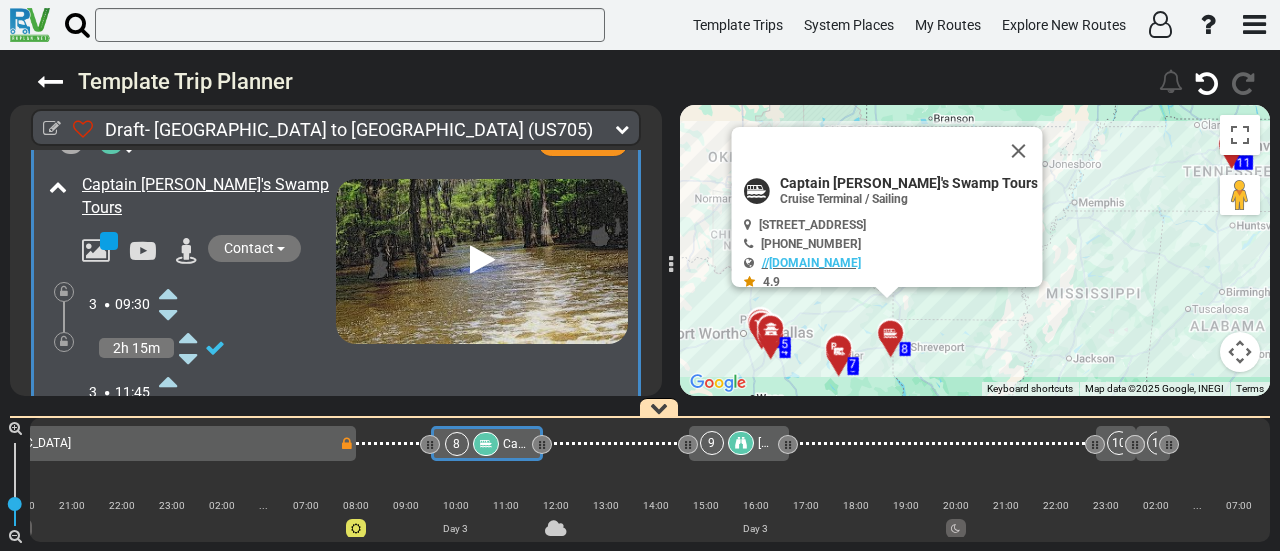
click at [171, 365] on icon at bounding box center [168, 381] width 18 height 32
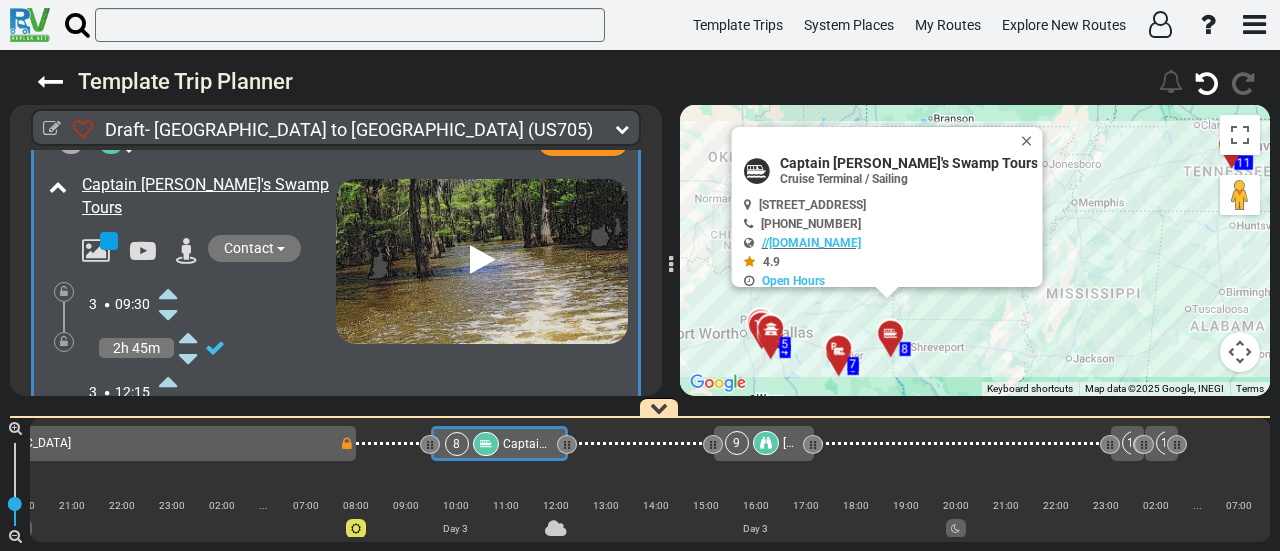
click at [171, 365] on icon at bounding box center [168, 381] width 18 height 32
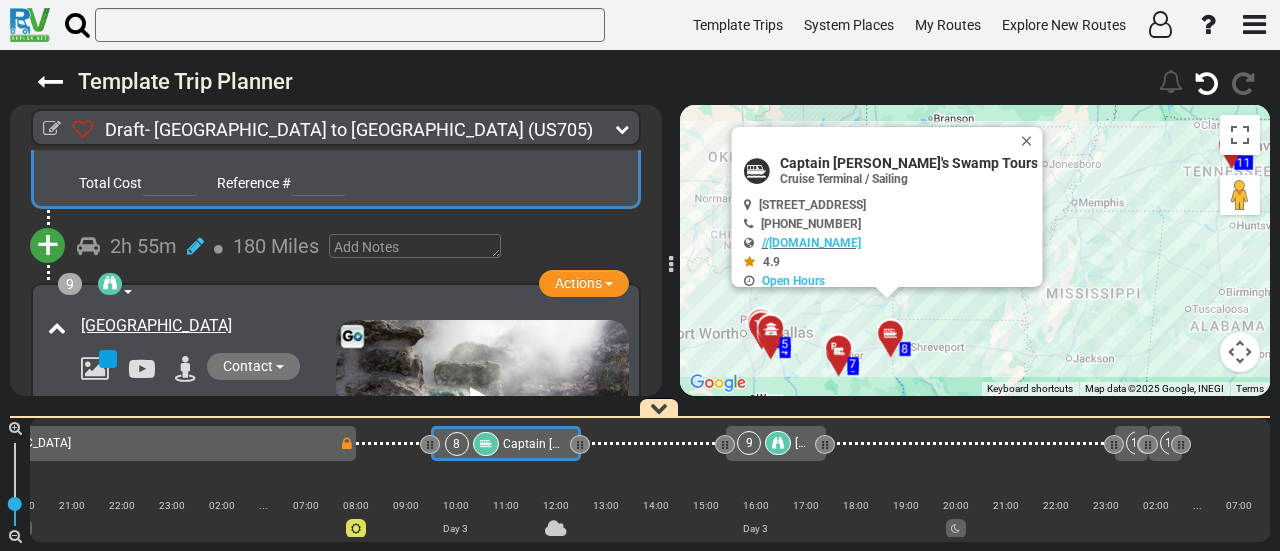
click at [49, 222] on span "+" at bounding box center [48, 245] width 22 height 46
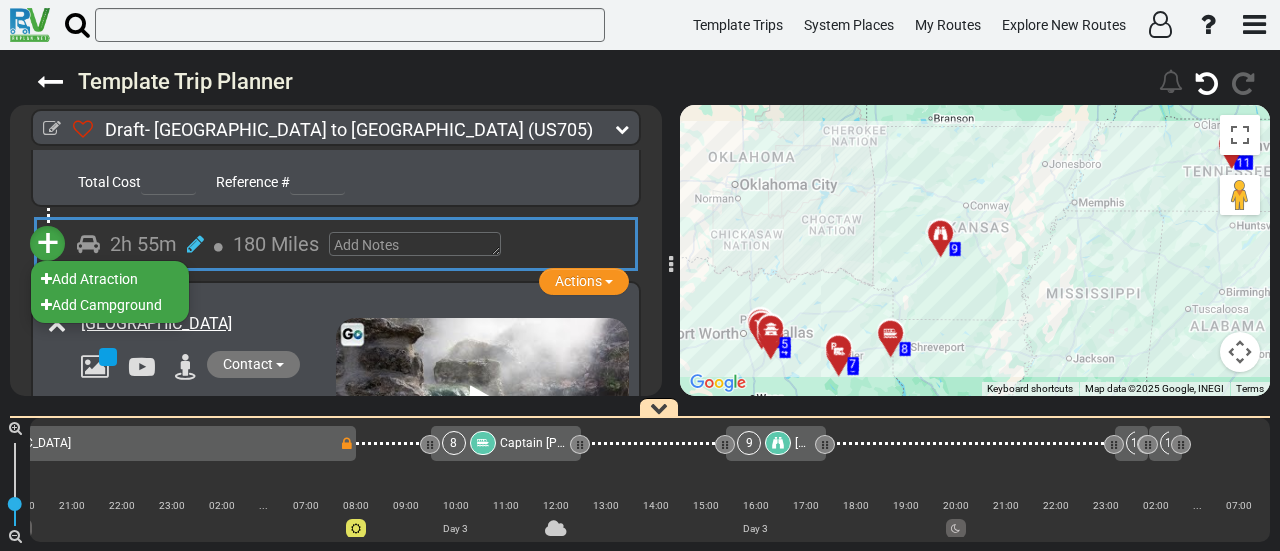
scroll to position [2889, 0]
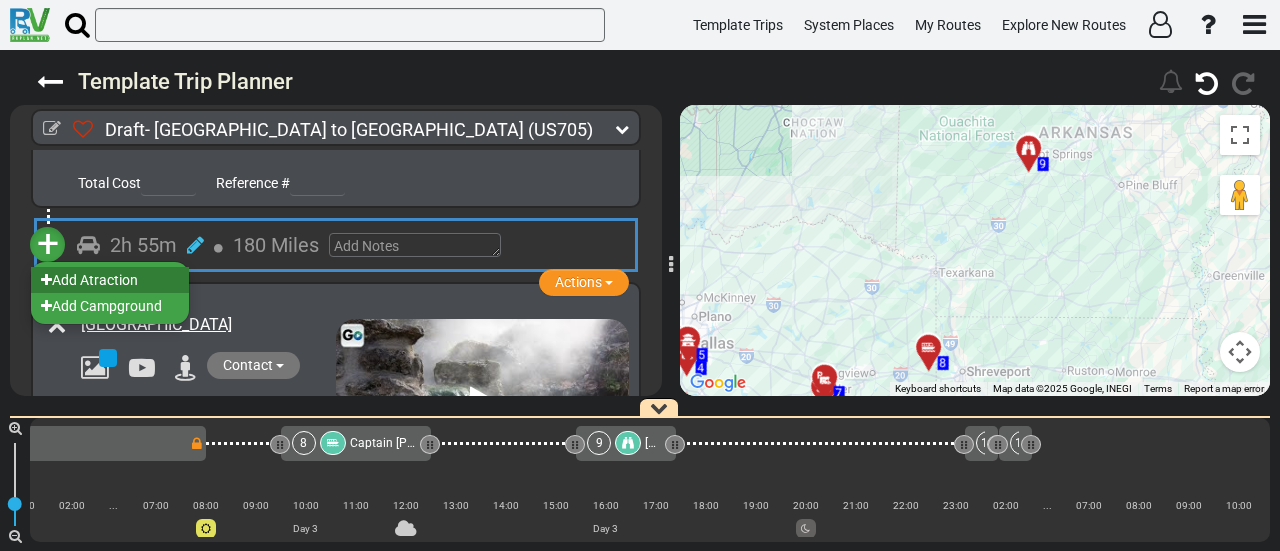
click at [104, 267] on li "Add Atraction" at bounding box center [110, 280] width 158 height 26
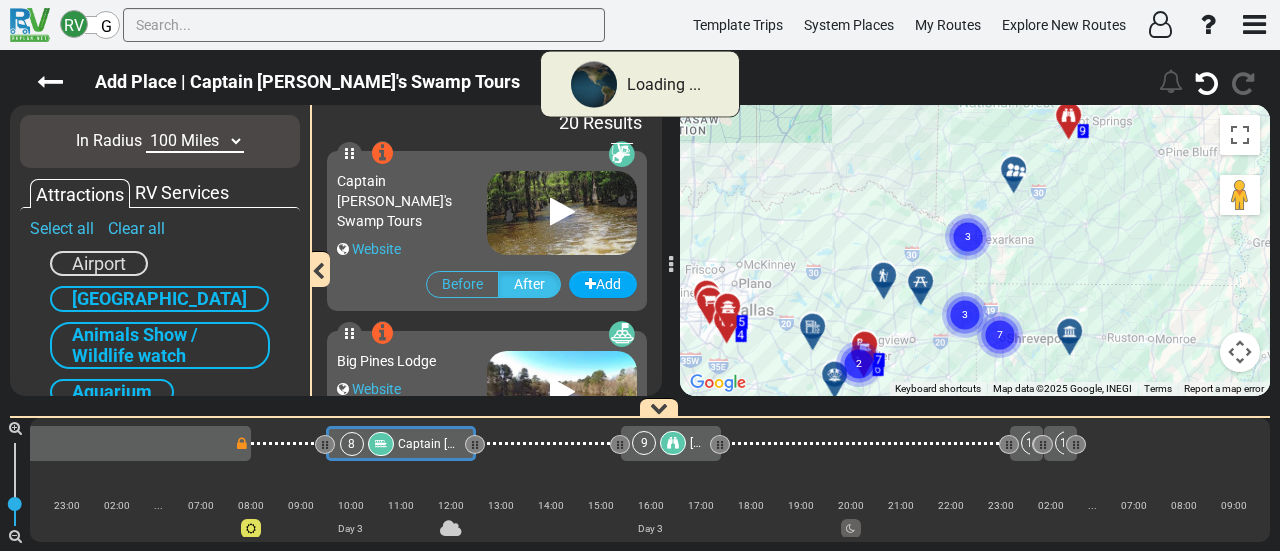
scroll to position [0, 1616]
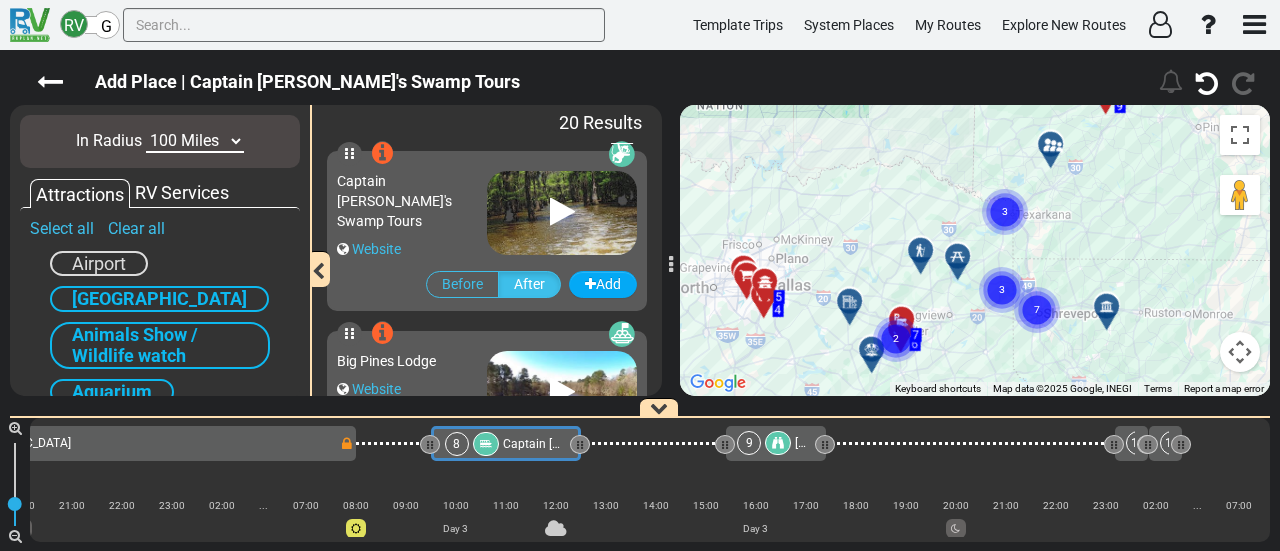
click at [157, 145] on select "10 Miles 50 Miles 100 Miles 250 Miles 500 Miles 1000 Miles" at bounding box center [195, 141] width 98 height 23
select select "number:50"
click at [146, 130] on select "10 Miles 50 Miles 100 Miles 250 Miles 500 Miles 1000 Miles" at bounding box center [195, 141] width 98 height 23
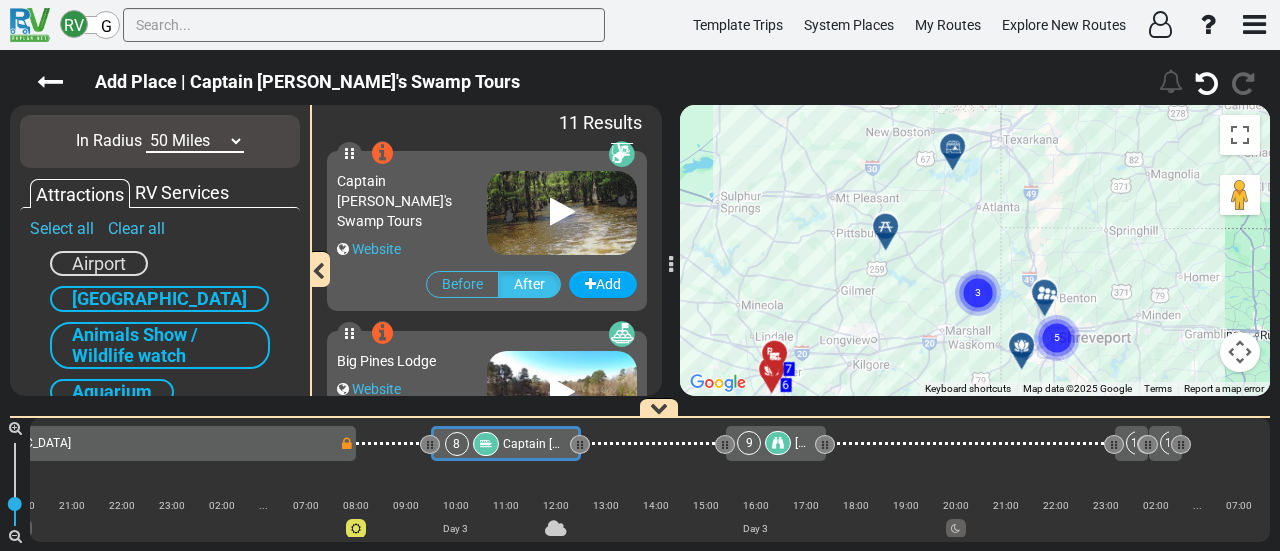
click at [987, 293] on circle "Cluster of 3 markers" at bounding box center [978, 293] width 46 height 46
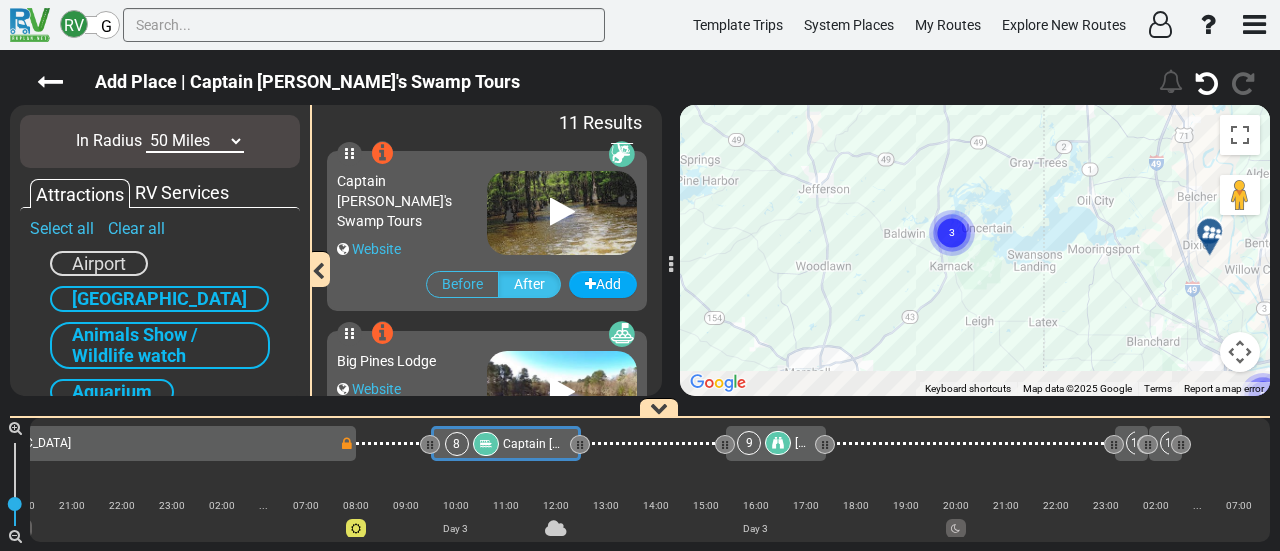
drag, startPoint x: 978, startPoint y: 251, endPoint x: 1007, endPoint y: 193, distance: 64.8
click at [1007, 193] on div "To activate drag with keyboard, press Alt + Enter. Once in keyboard drag state,…" at bounding box center [975, 250] width 590 height 291
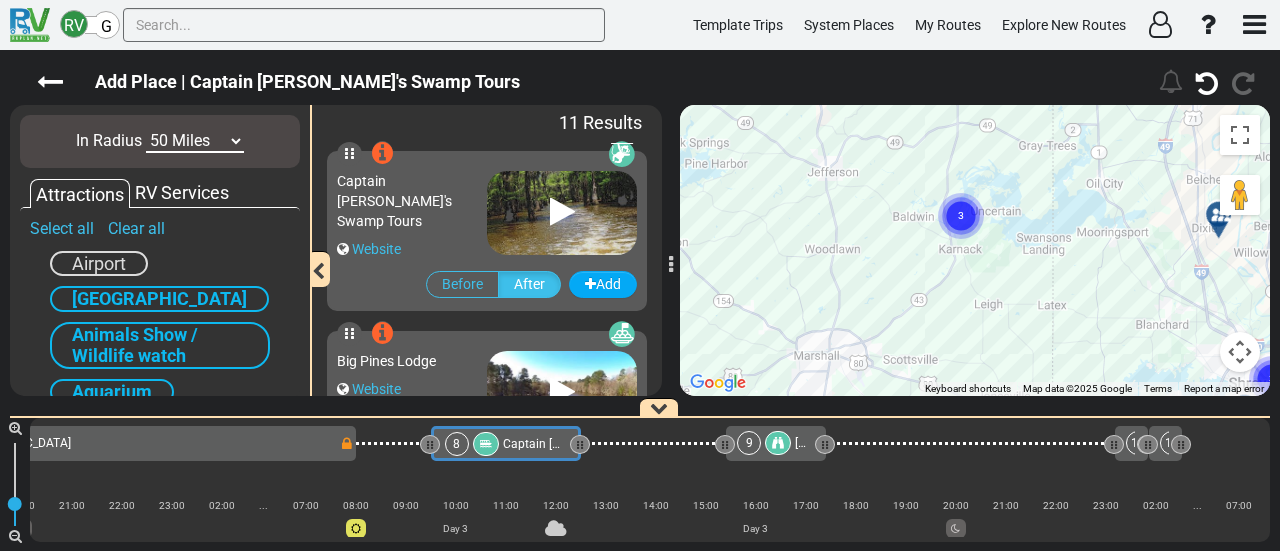
click at [973, 215] on circle "Cluster of 3 markers" at bounding box center [961, 216] width 46 height 46
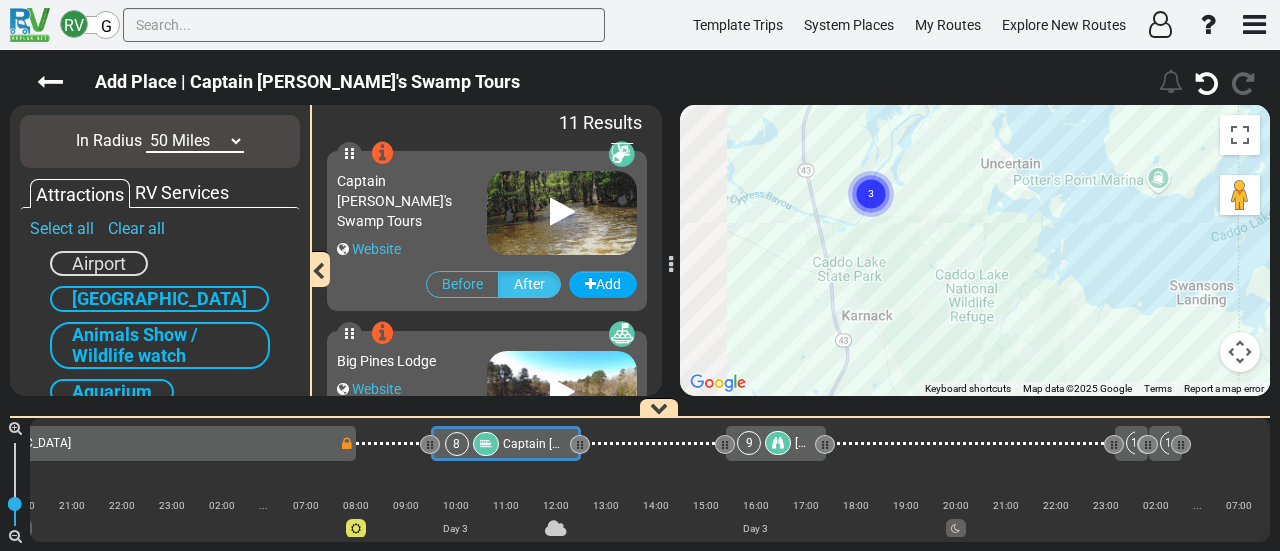
drag, startPoint x: 891, startPoint y: 197, endPoint x: 1031, endPoint y: 226, distance: 143.0
click at [1031, 226] on div "To navigate, press the arrow keys. To activate drag with keyboard, press Alt + …" at bounding box center [975, 250] width 590 height 291
click at [884, 179] on circle "Cluster of 3 markers" at bounding box center [871, 194] width 46 height 46
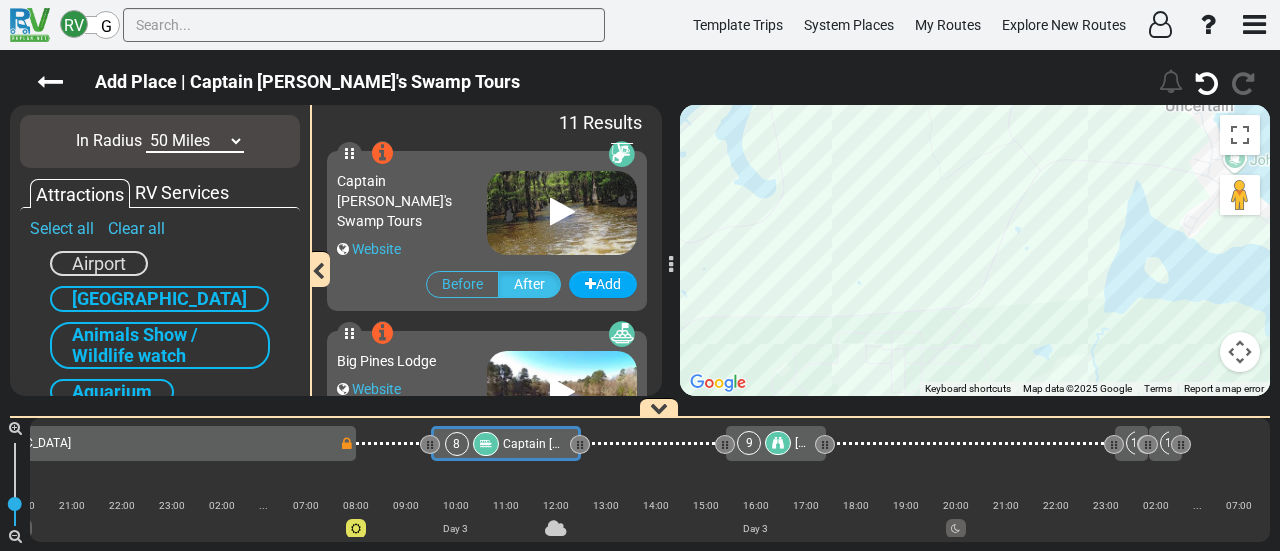
drag, startPoint x: 808, startPoint y: 175, endPoint x: 1220, endPoint y: 253, distance: 419.3
click at [1220, 253] on div "To navigate, press the arrow keys. To activate drag with keyboard, press Alt + …" at bounding box center [975, 250] width 590 height 291
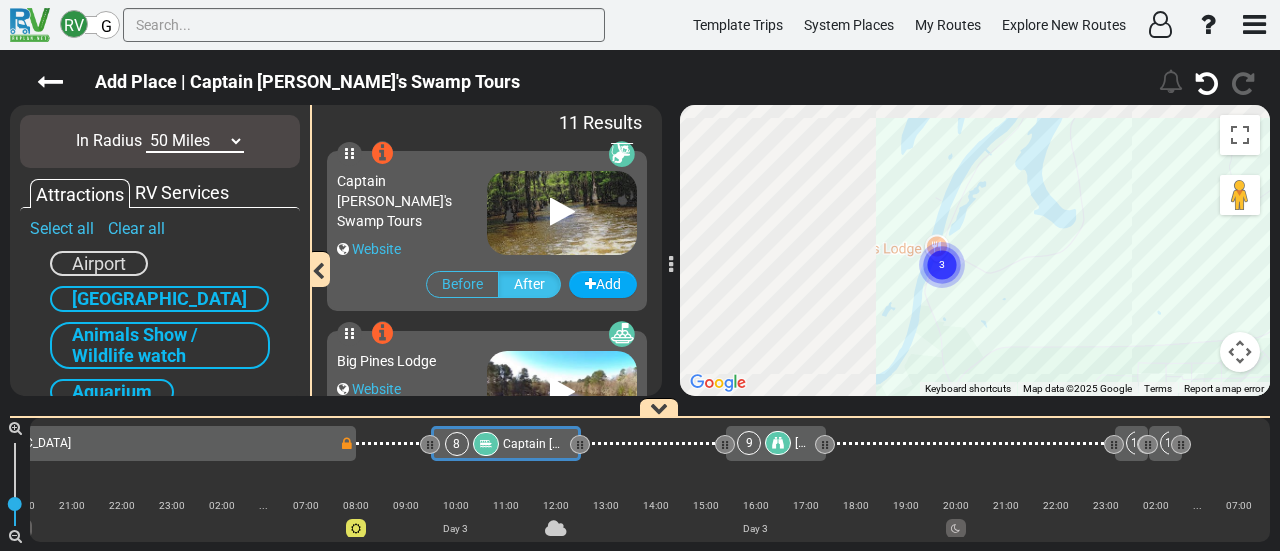
drag, startPoint x: 908, startPoint y: 216, endPoint x: 1186, endPoint y: 240, distance: 279.0
click at [1186, 240] on div "To navigate, press the arrow keys. To activate drag with keyboard, press Alt + …" at bounding box center [975, 250] width 590 height 291
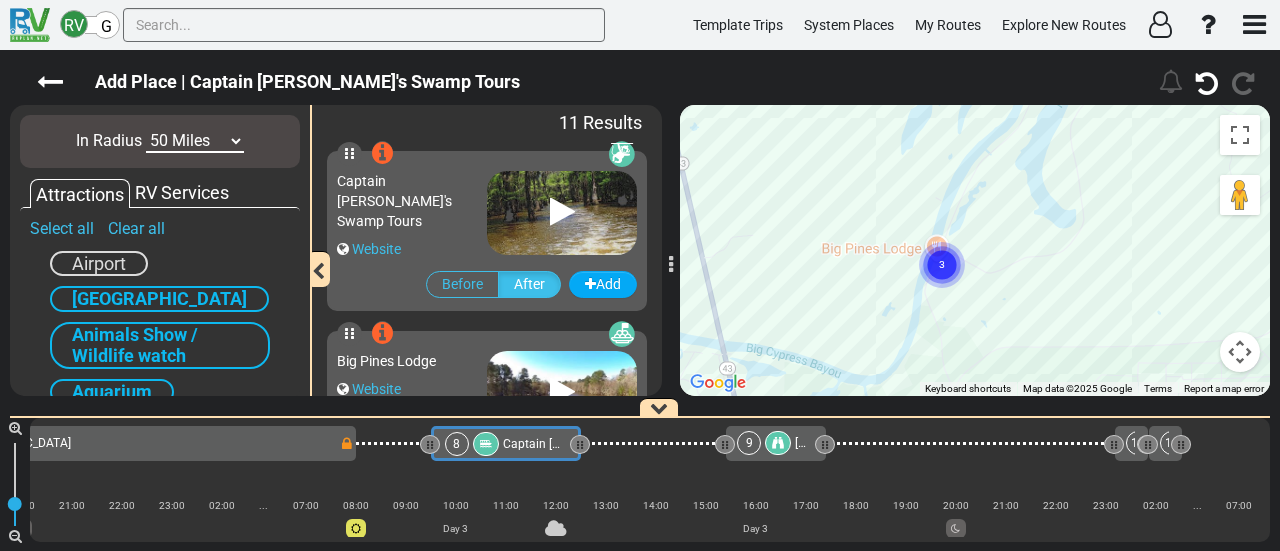
click at [950, 257] on circle "Cluster of 3 markers" at bounding box center [942, 265] width 46 height 46
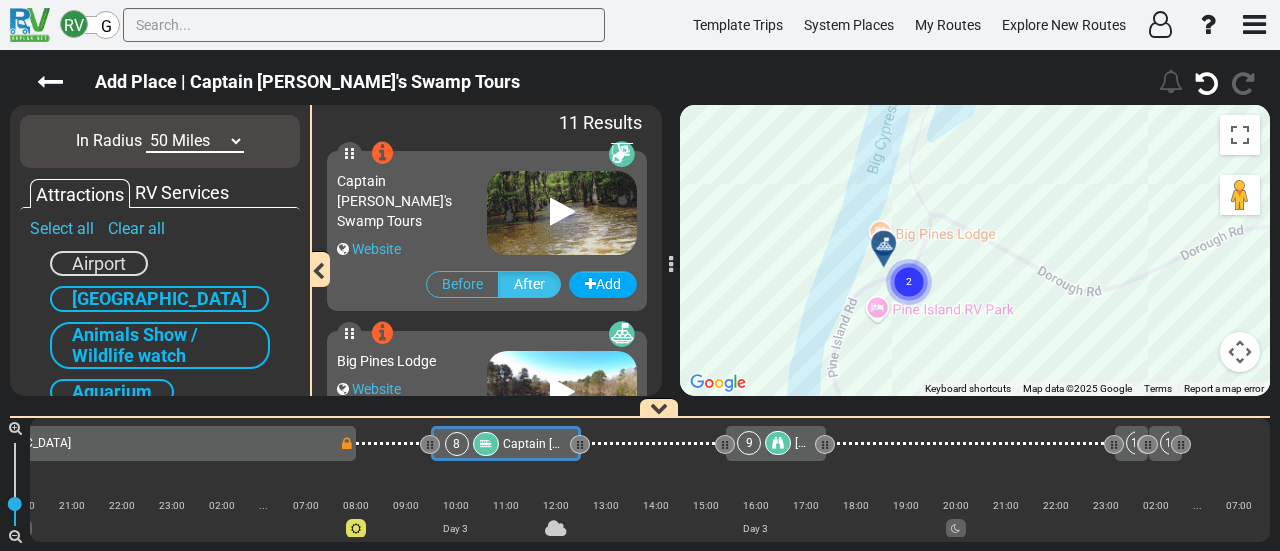
click at [884, 236] on gmp-advanced-marker "2" at bounding box center [909, 258] width 50 height 53
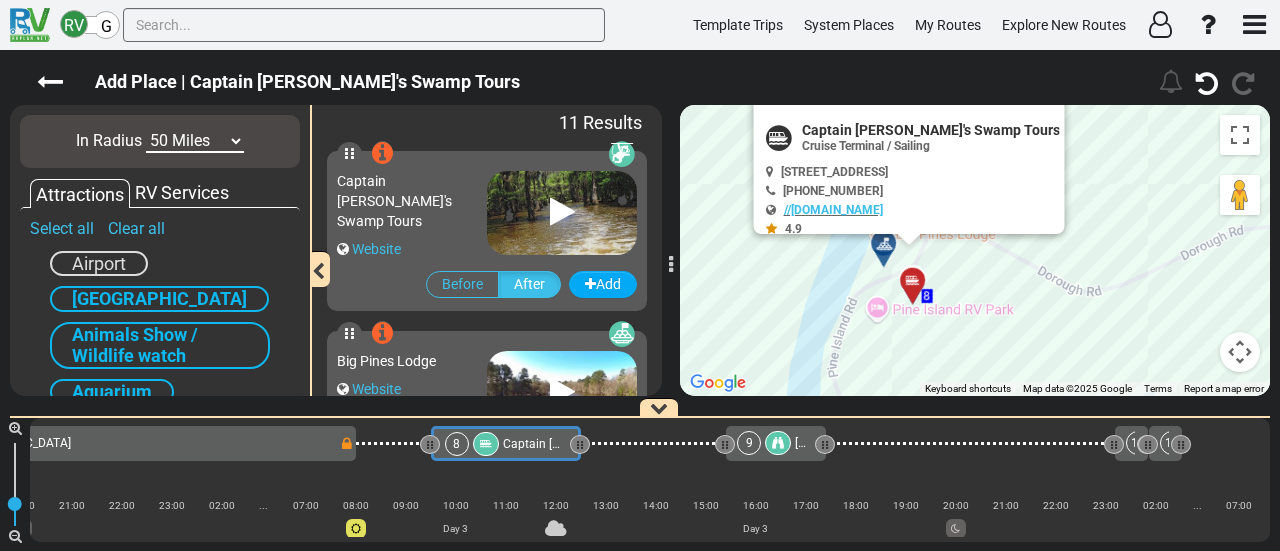
click at [884, 240] on icon at bounding box center [884, 244] width 20 height 16
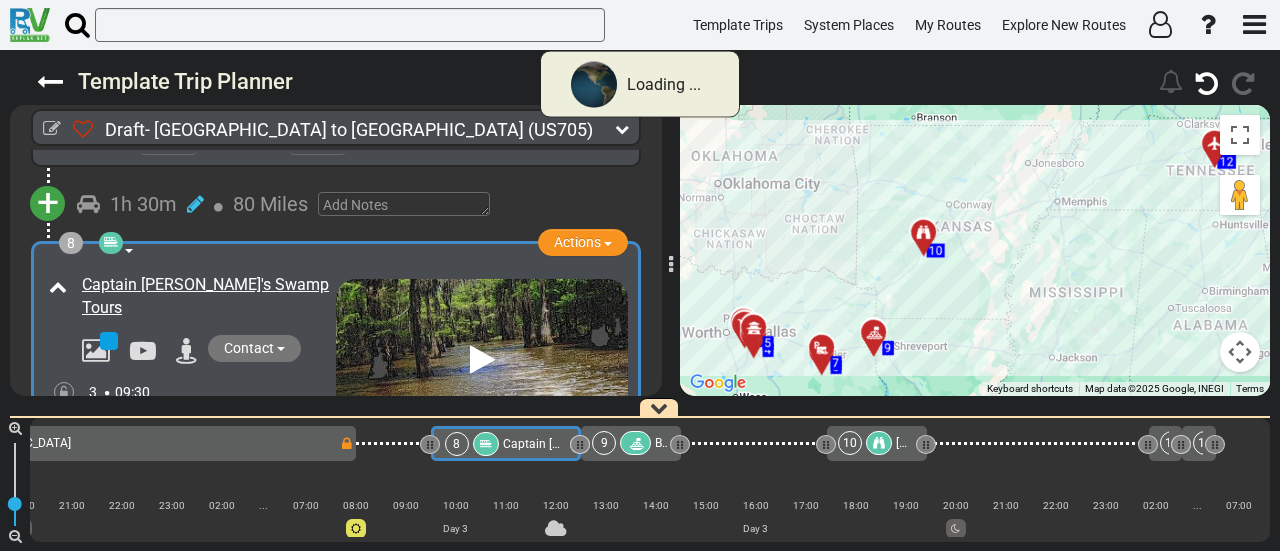
click at [634, 441] on icon at bounding box center [635, 444] width 17 height 14
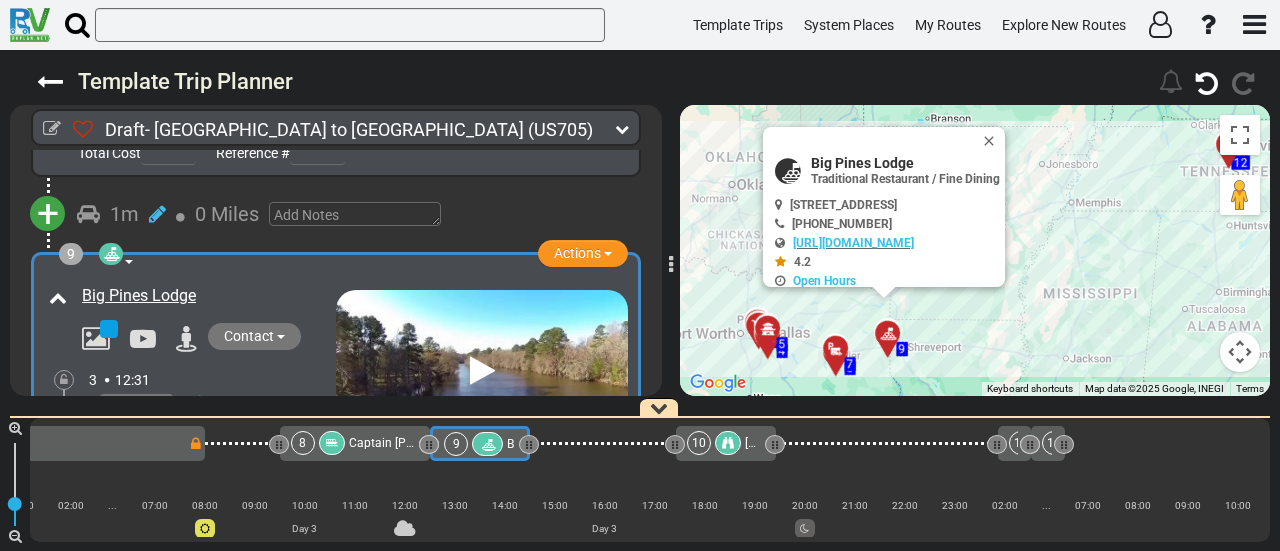
scroll to position [2956, 0]
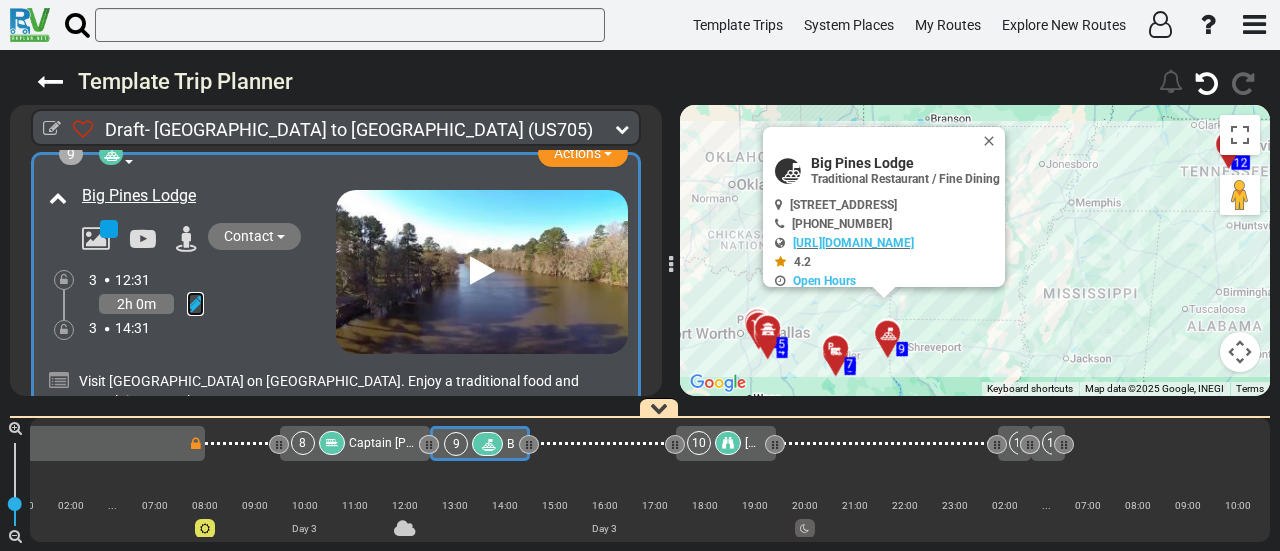
click at [202, 294] on icon at bounding box center [195, 304] width 17 height 20
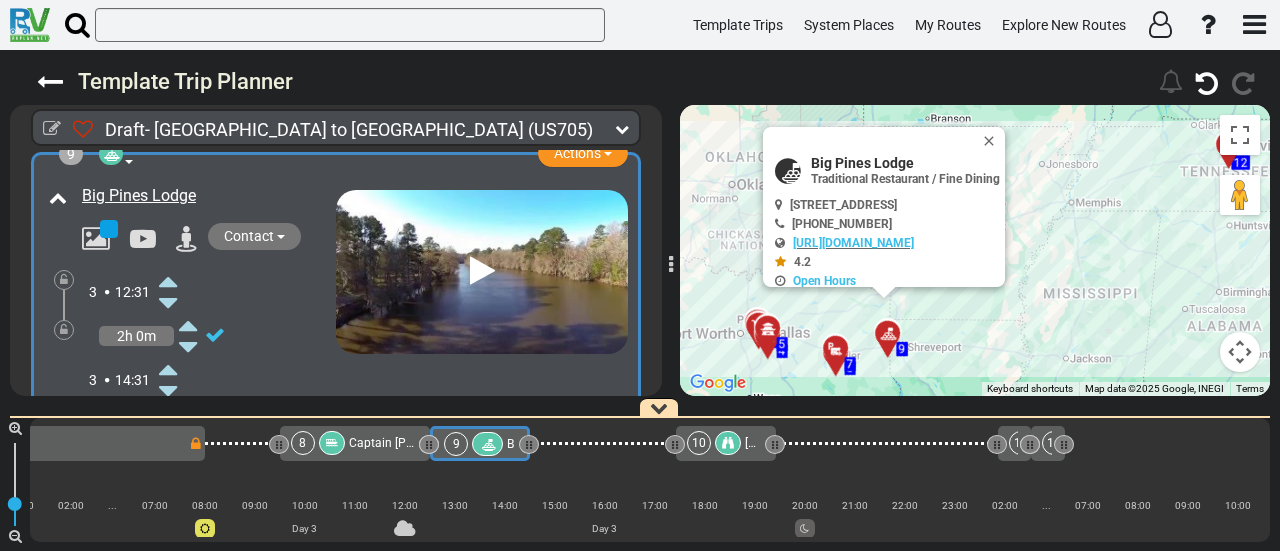
click at [166, 265] on icon at bounding box center [168, 281] width 18 height 32
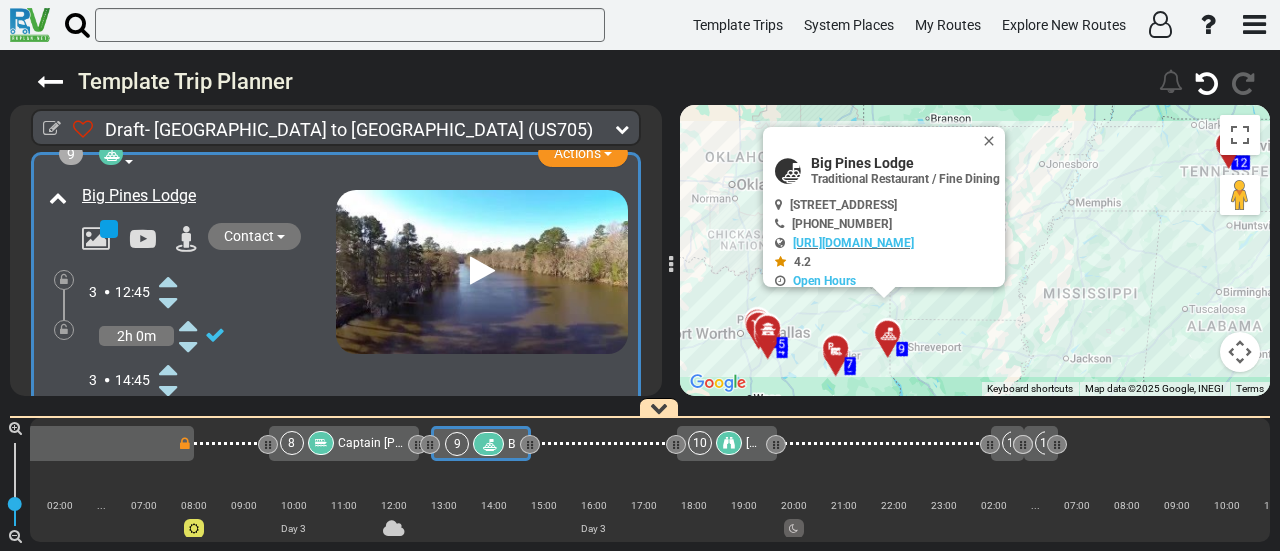
scroll to position [0, 1779]
click at [382, 435] on div "Captain [PERSON_NAME]'s Swamp Tours" at bounding box center [371, 443] width 68 height 24
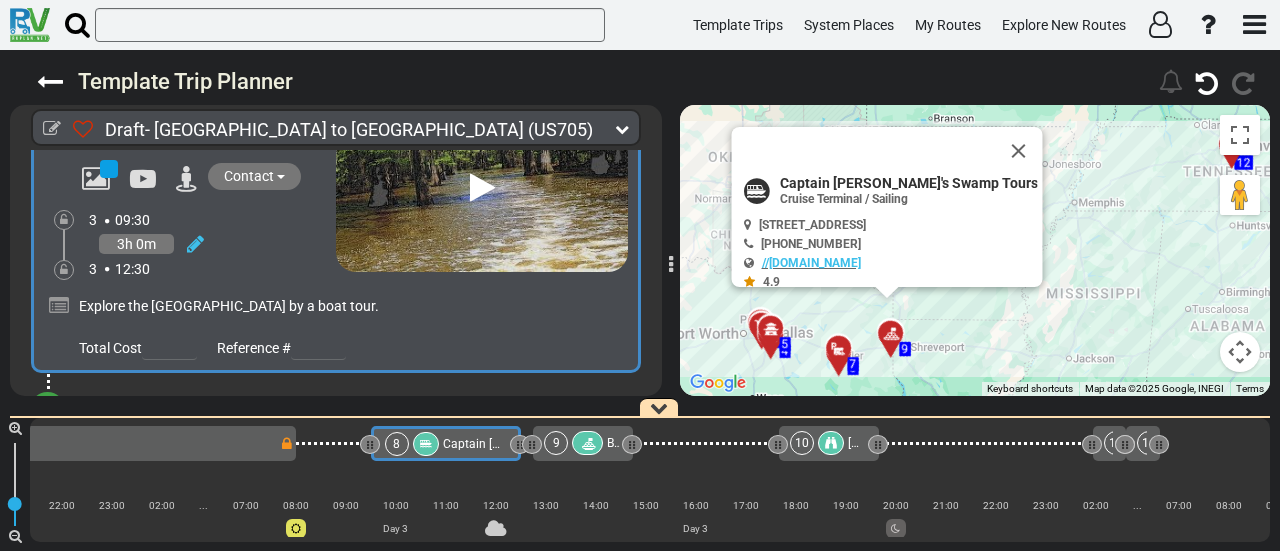
scroll to position [0, 0]
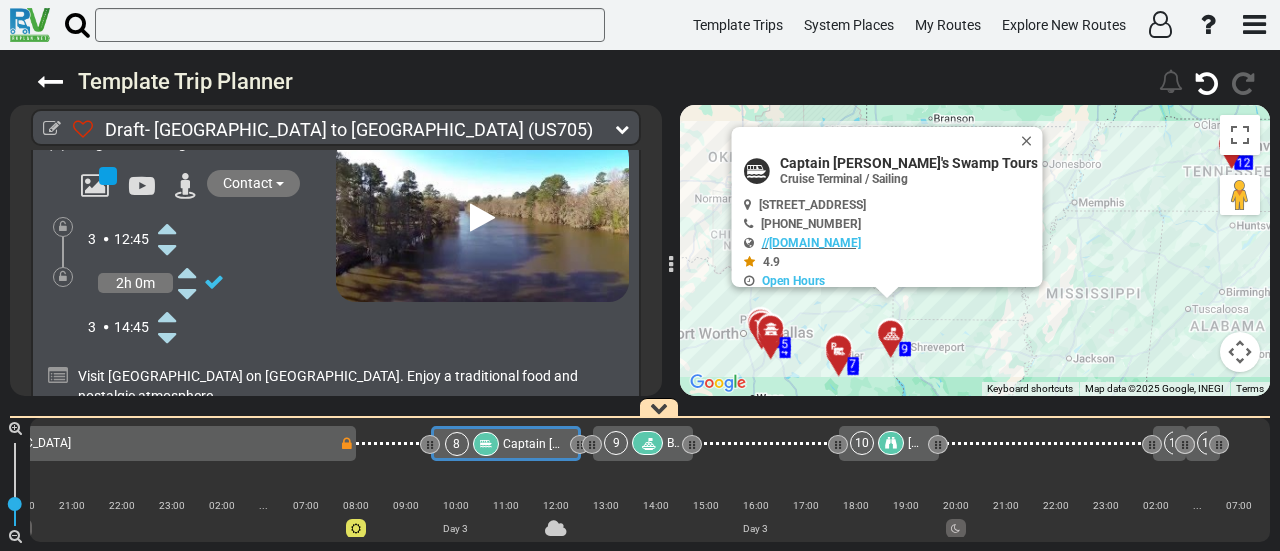
click at [170, 300] on icon at bounding box center [167, 316] width 18 height 32
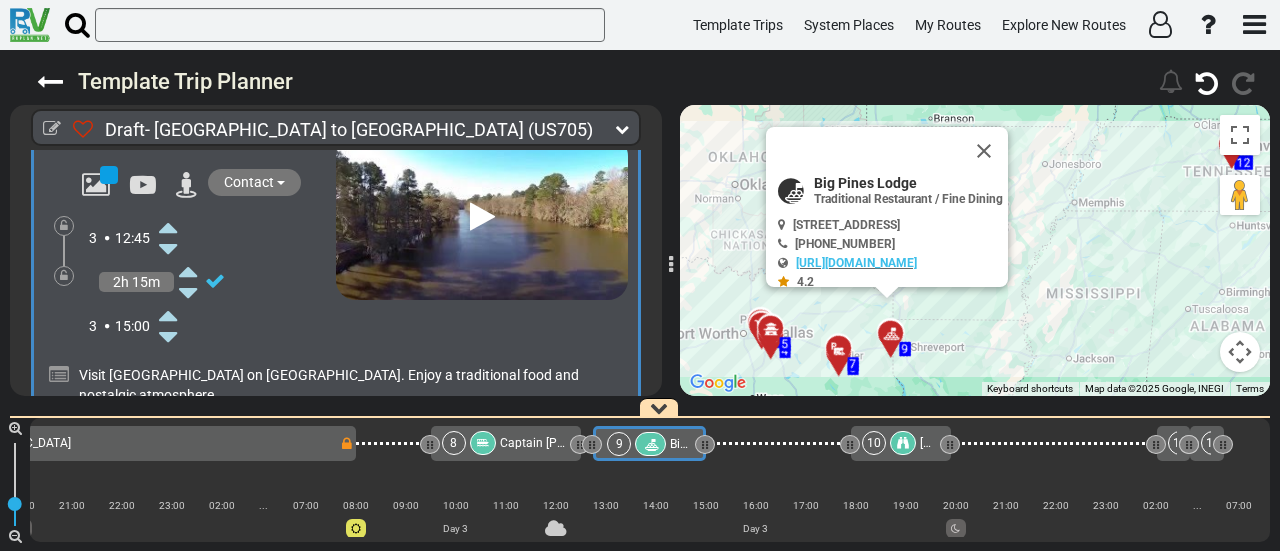
click at [170, 299] on icon at bounding box center [168, 315] width 18 height 32
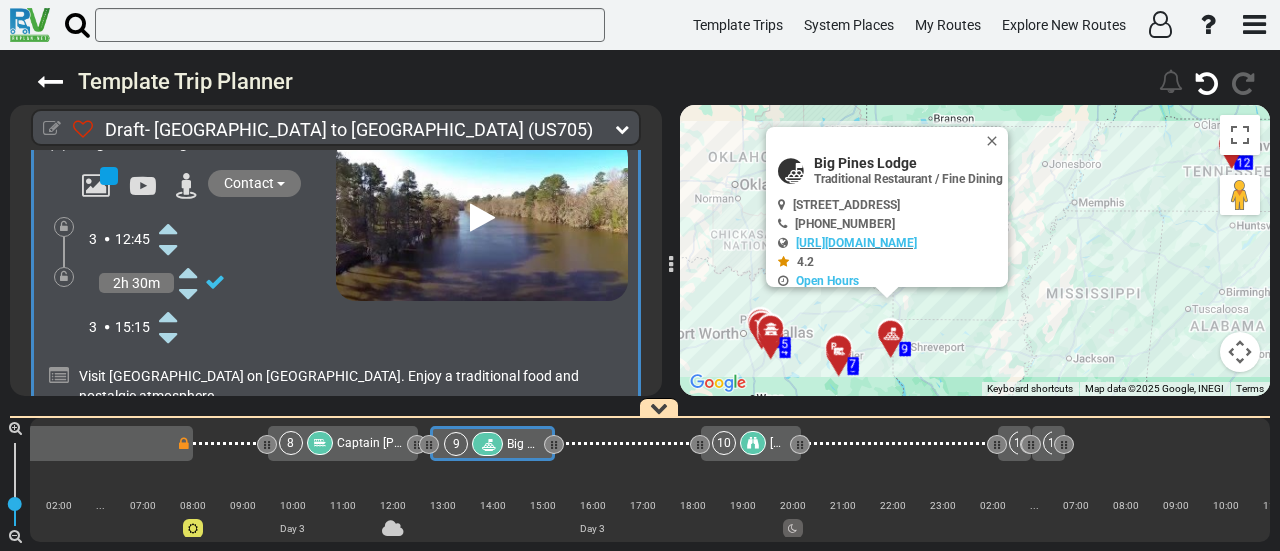
click at [46, 129] on icon at bounding box center [52, 129] width 18 height 18
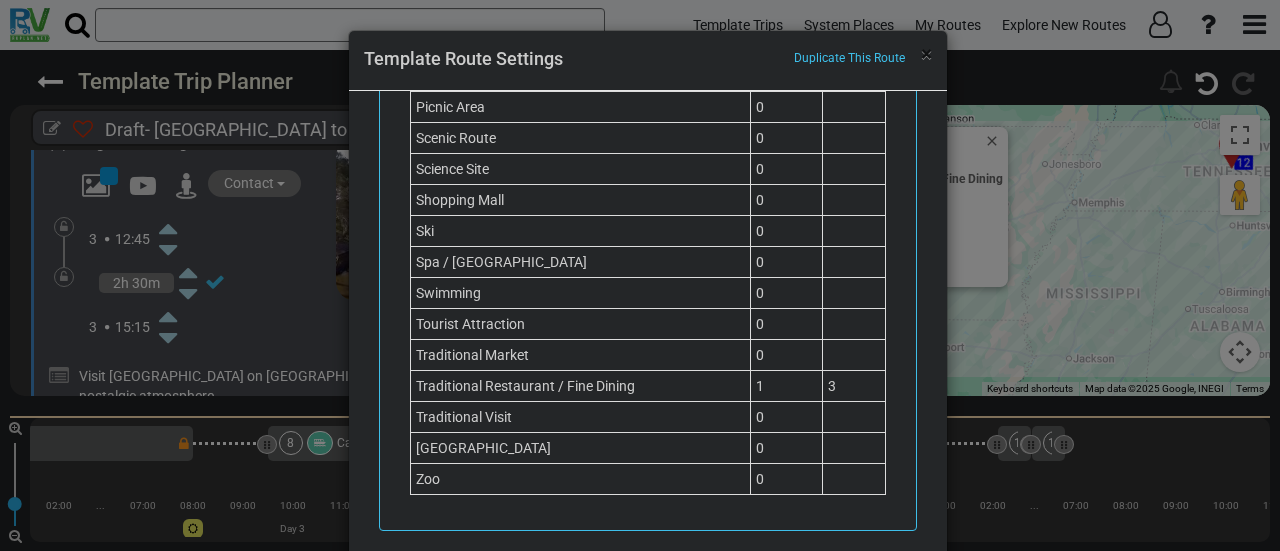
click at [927, 60] on span "×" at bounding box center [926, 54] width 11 height 24
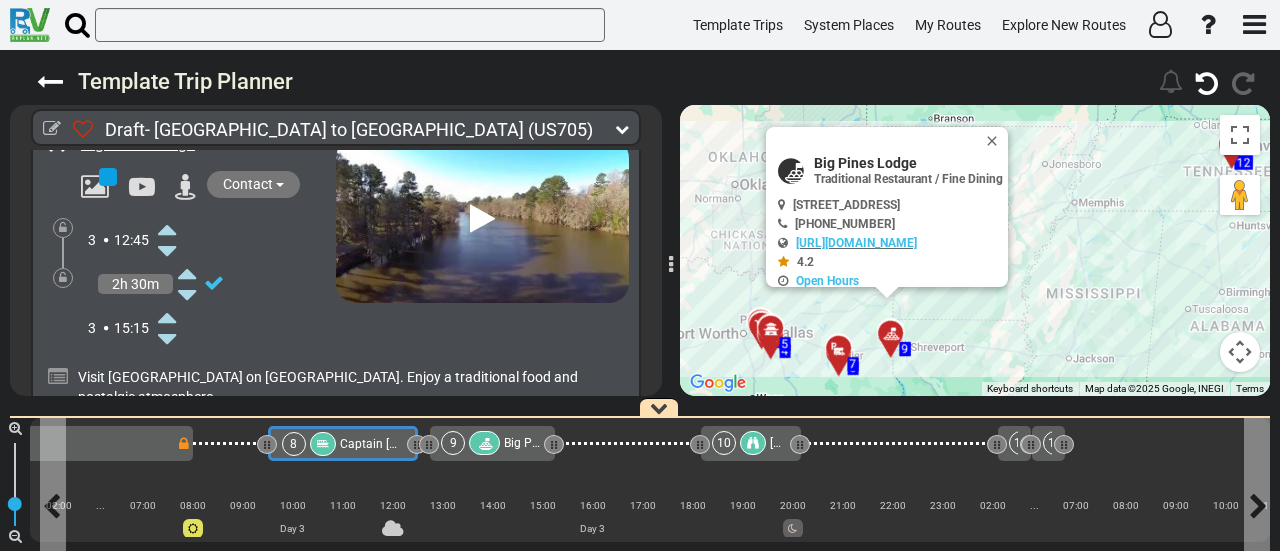
click at [370, 446] on span "Captain [PERSON_NAME]'s Swamp Tours" at bounding box center [451, 444] width 222 height 14
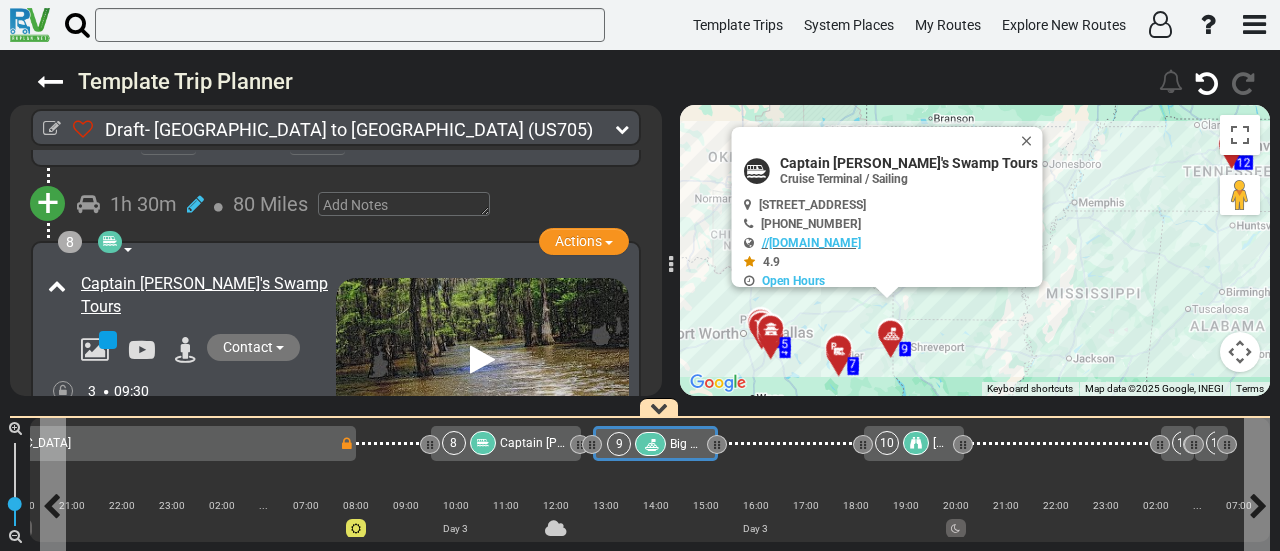
click at [672, 449] on span "Big Pines Lodge" at bounding box center [713, 444] width 86 height 14
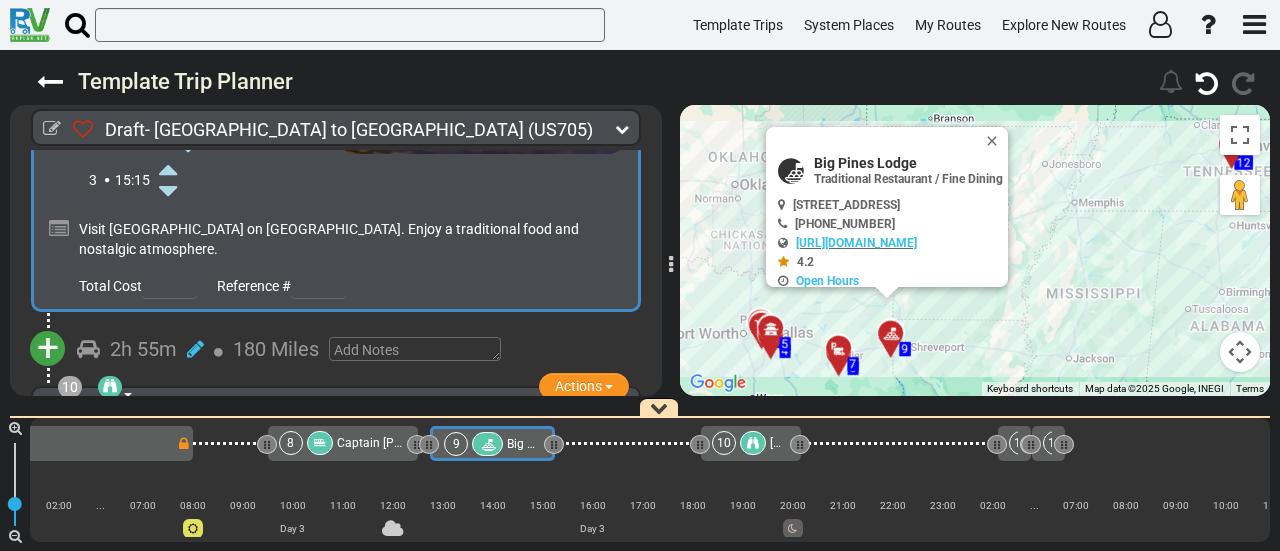
click at [48, 327] on span "+" at bounding box center [48, 348] width 22 height 46
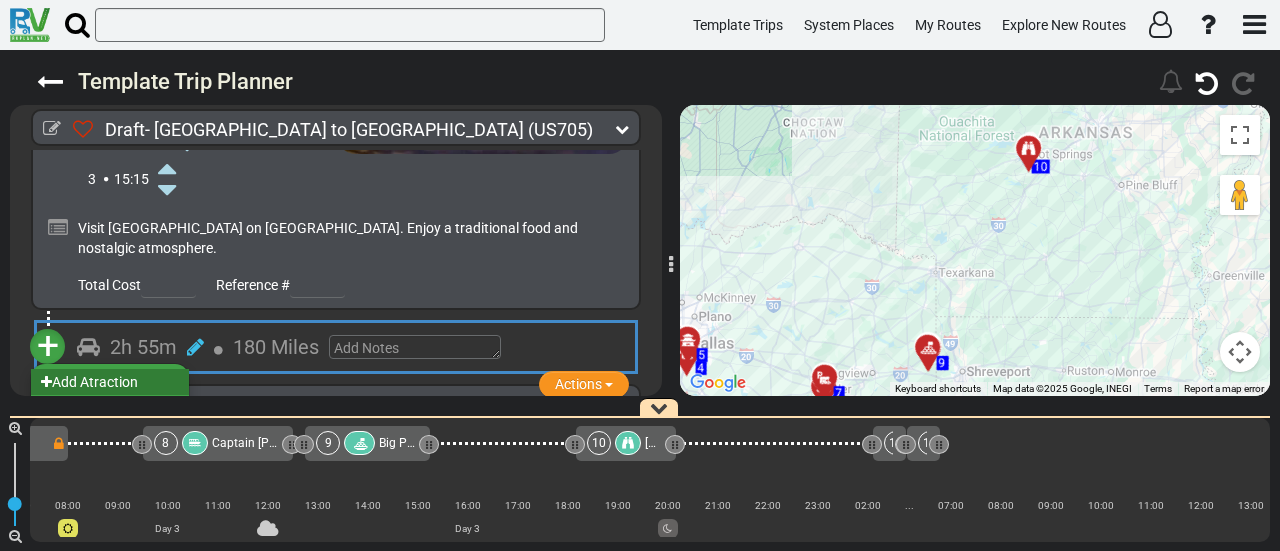
click at [158, 369] on li "Add Atraction" at bounding box center [110, 382] width 158 height 26
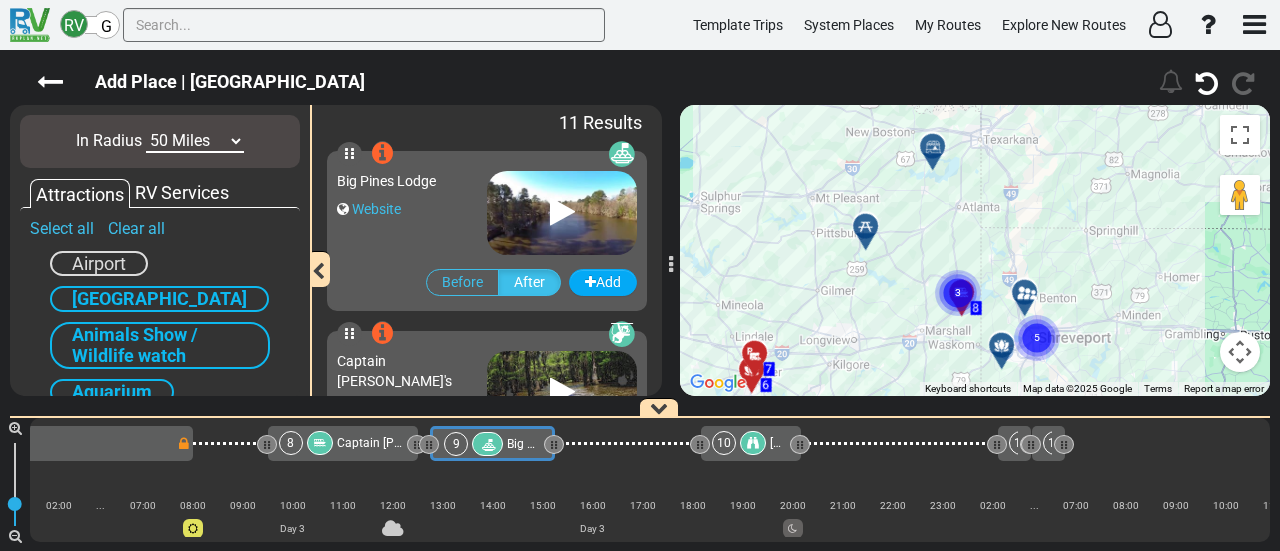
drag, startPoint x: 1047, startPoint y: 264, endPoint x: 1022, endPoint y: 245, distance: 31.4
click at [1022, 245] on div "To activate drag with keyboard, press Alt + Enter. Once in keyboard drag state,…" at bounding box center [975, 250] width 590 height 291
click at [1030, 289] on gmp-advanced-marker "5" at bounding box center [1037, 314] width 50 height 53
click at [1030, 289] on gmp-advanced-marker "4" at bounding box center [1034, 312] width 50 height 53
click at [1024, 294] on gmp-advanced-marker "3" at bounding box center [1036, 310] width 50 height 53
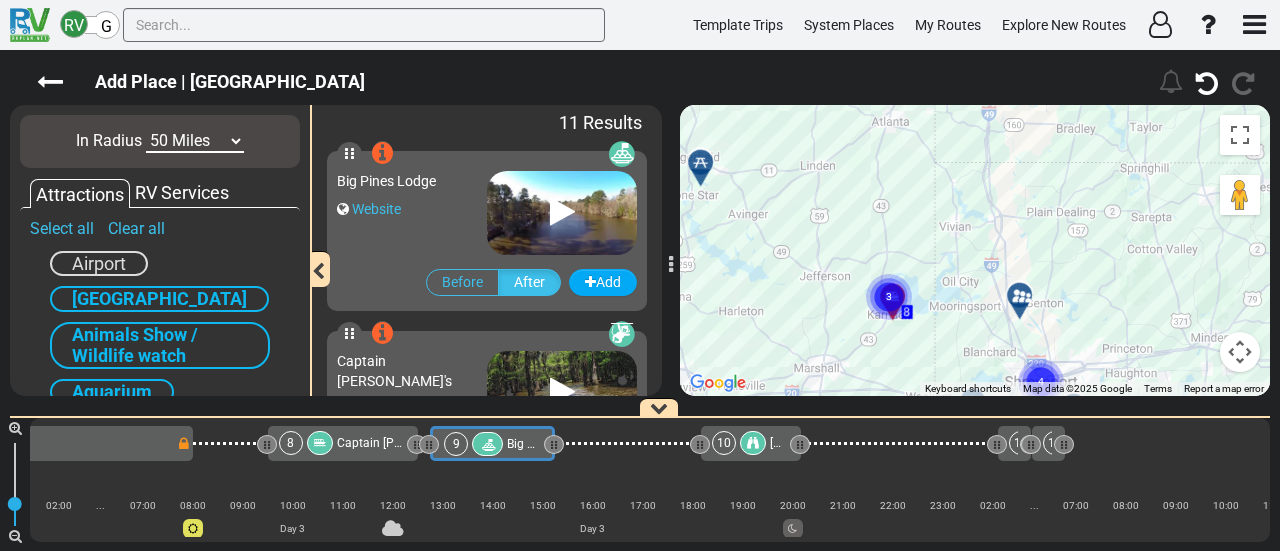
click at [1026, 294] on div at bounding box center [1026, 303] width 33 height 31
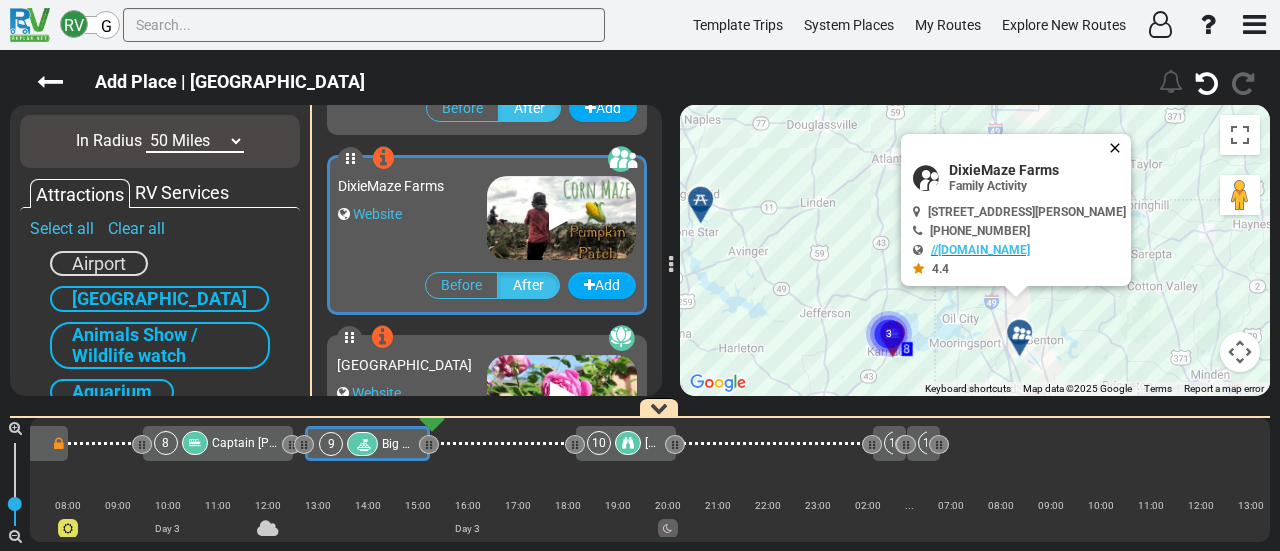
click at [1128, 138] on button "Close" at bounding box center [1119, 148] width 24 height 28
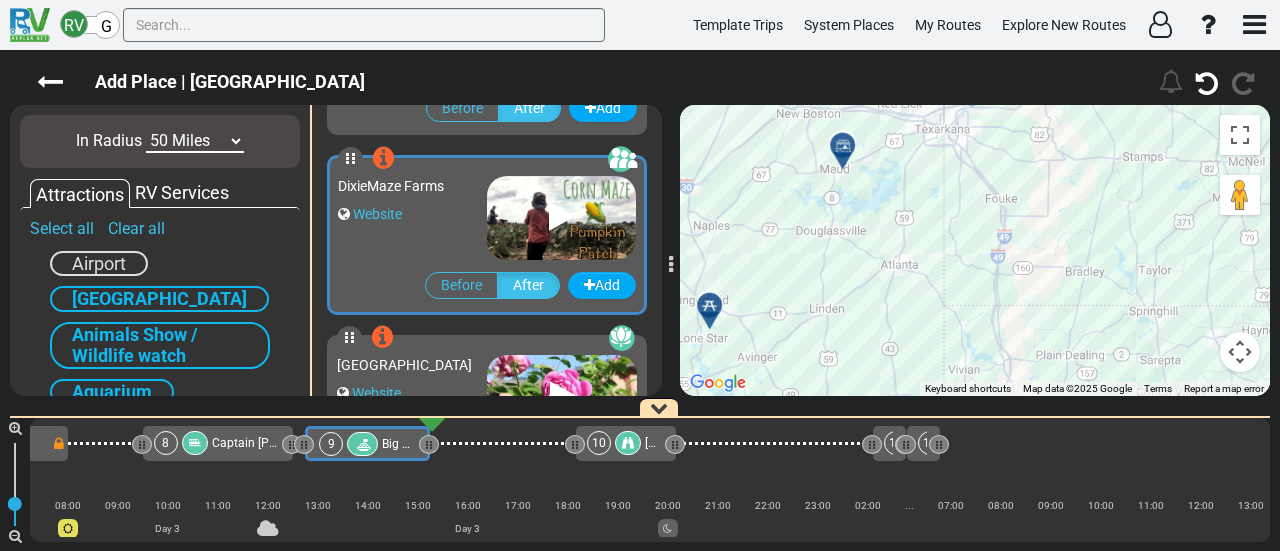
drag, startPoint x: 1021, startPoint y: 289, endPoint x: 1025, endPoint y: 311, distance: 22.4
click at [1025, 311] on div "To activate drag with keyboard, press Alt + Enter. Once in keyboard drag state,…" at bounding box center [975, 250] width 590 height 291
click at [845, 143] on icon at bounding box center [844, 149] width 20 height 16
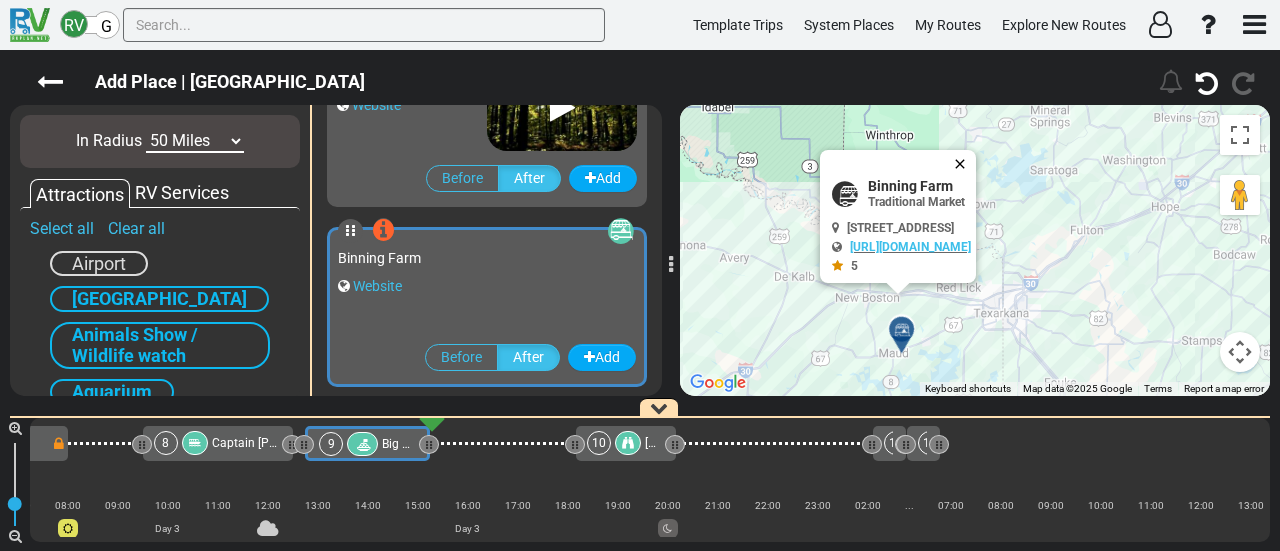
click at [976, 157] on button "Close" at bounding box center [964, 164] width 24 height 28
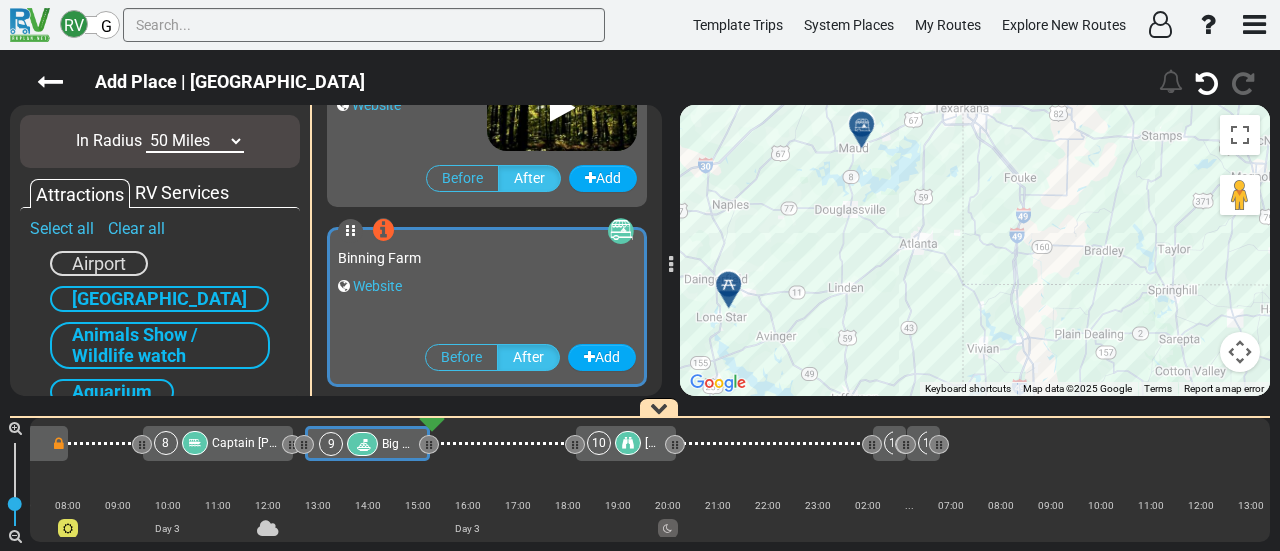
drag, startPoint x: 1030, startPoint y: 346, endPoint x: 983, endPoint y: 125, distance: 225.9
click at [984, 125] on div "To activate drag with keyboard, press Alt + Enter. Once in keyboard drag state,…" at bounding box center [975, 250] width 590 height 291
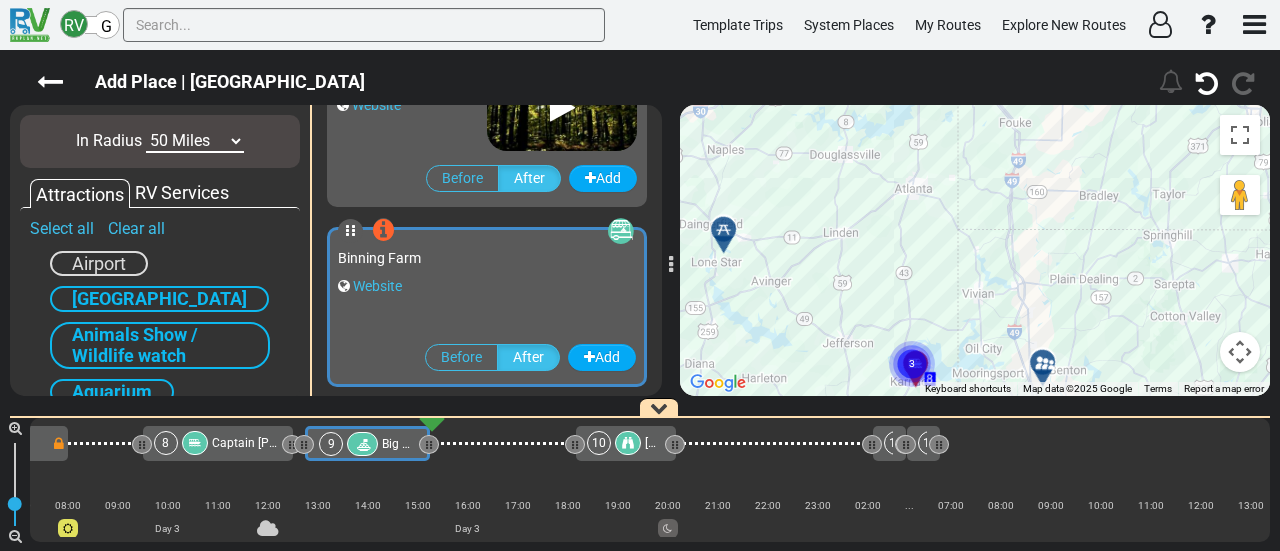
drag, startPoint x: 1009, startPoint y: 306, endPoint x: 1036, endPoint y: 199, distance: 110.3
click at [1036, 199] on div "To activate drag with keyboard, press Alt + Enter. Once in keyboard drag state,…" at bounding box center [975, 250] width 590 height 291
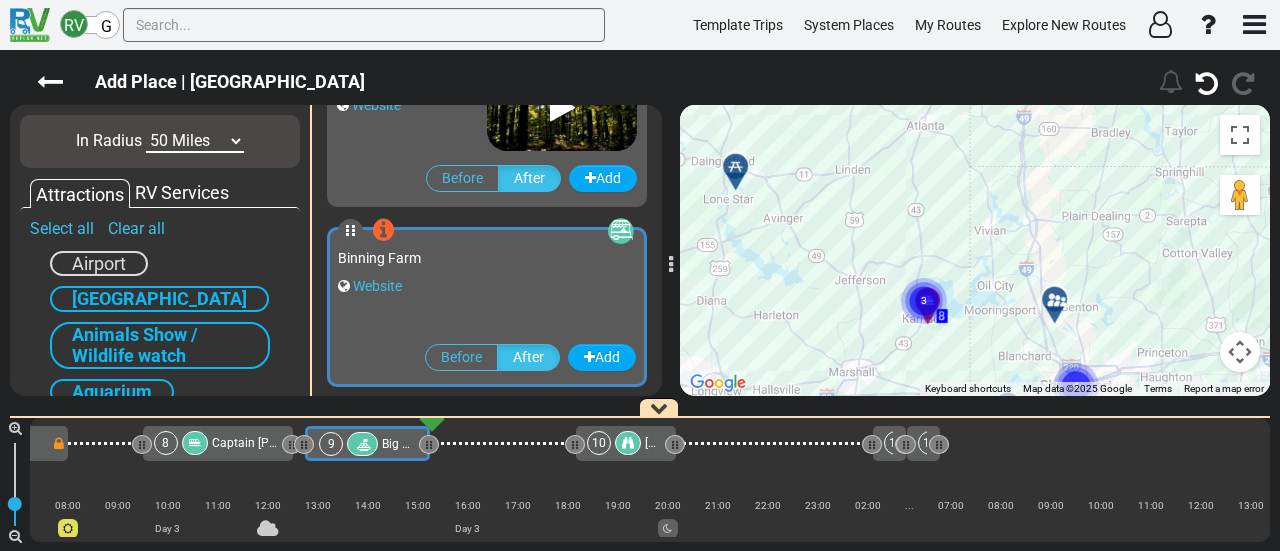
drag, startPoint x: 1014, startPoint y: 318, endPoint x: 1026, endPoint y: 256, distance: 63.1
click at [1026, 256] on div "To activate drag with keyboard, press Alt + Enter. Once in keyboard drag state,…" at bounding box center [975, 250] width 590 height 291
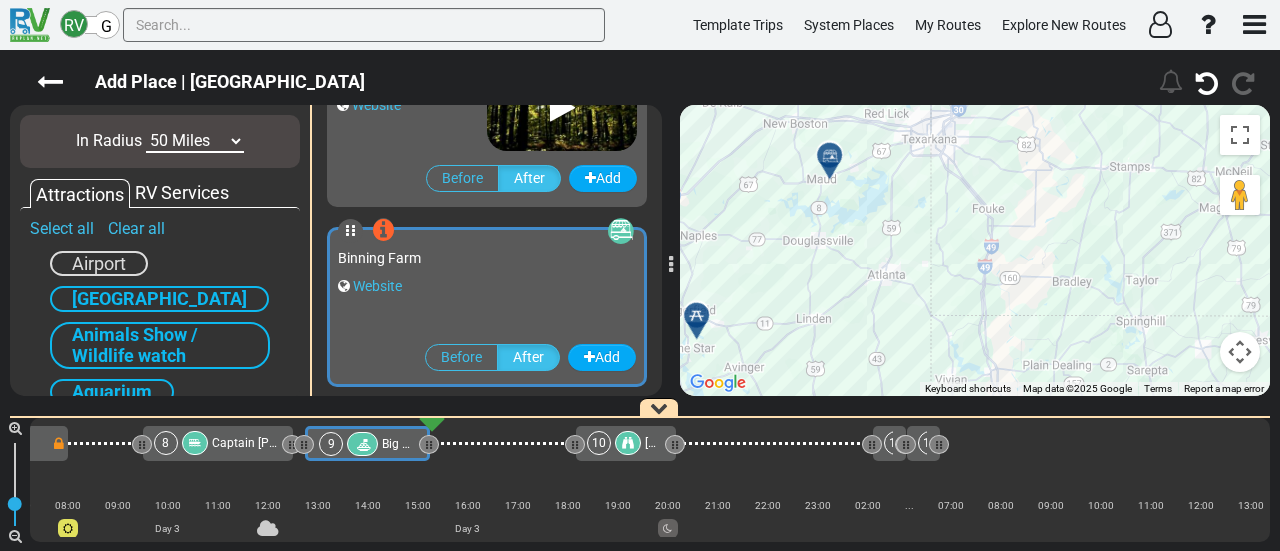
drag, startPoint x: 1024, startPoint y: 281, endPoint x: 999, endPoint y: 348, distance: 71.5
click at [1001, 355] on div "To activate drag with keyboard, press Alt + Enter. Once in keyboard drag state,…" at bounding box center [975, 250] width 590 height 291
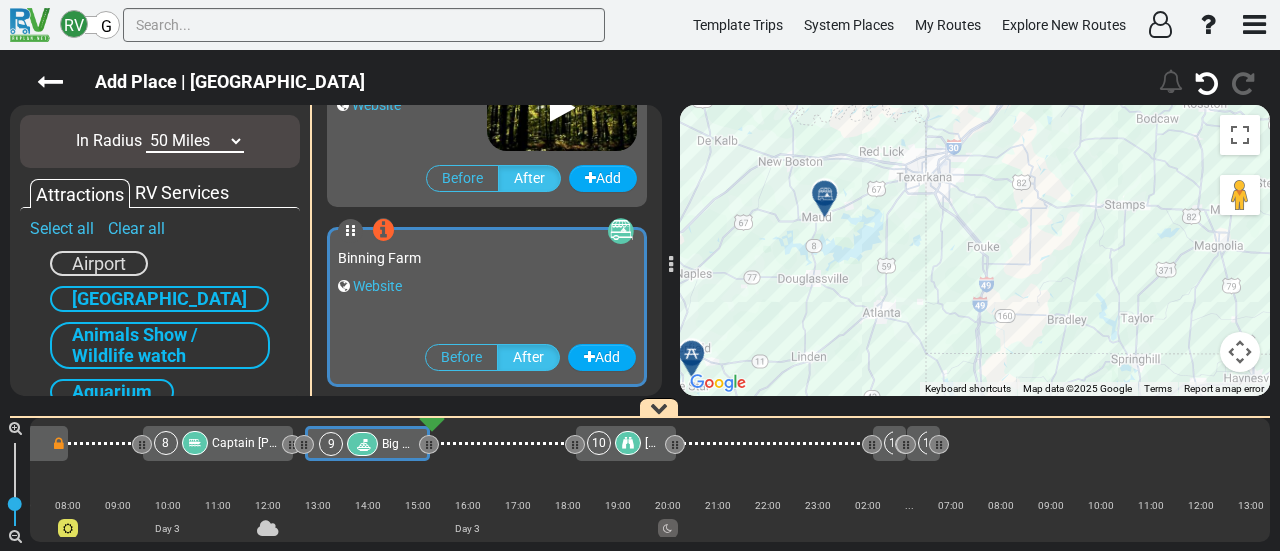
drag, startPoint x: 987, startPoint y: 333, endPoint x: 1035, endPoint y: 195, distance: 146.1
click at [1035, 195] on div "To activate drag with keyboard, press Alt + Enter. Once in keyboard drag state,…" at bounding box center [975, 250] width 590 height 291
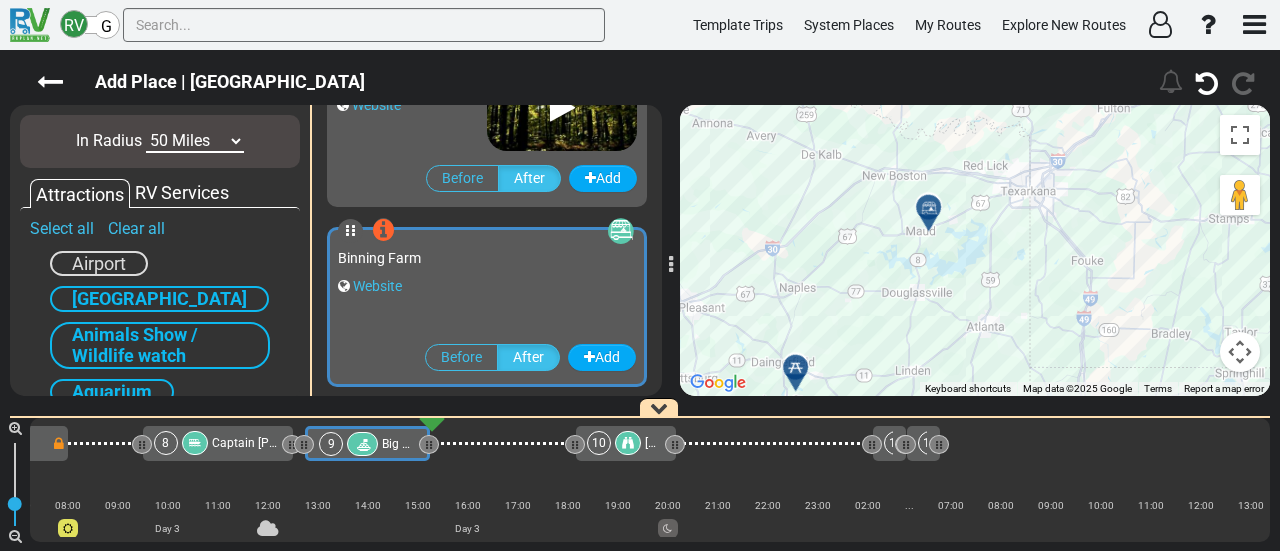
drag, startPoint x: 914, startPoint y: 252, endPoint x: 1028, endPoint y: 268, distance: 115.1
click at [1028, 268] on div "To activate drag with keyboard, press Alt + Enter. Once in keyboard drag state,…" at bounding box center [975, 250] width 590 height 291
click at [940, 225] on div "To activate drag with keyboard, press Alt + Enter. Once in keyboard drag state,…" at bounding box center [975, 250] width 590 height 291
click at [932, 204] on icon at bounding box center [929, 208] width 20 height 16
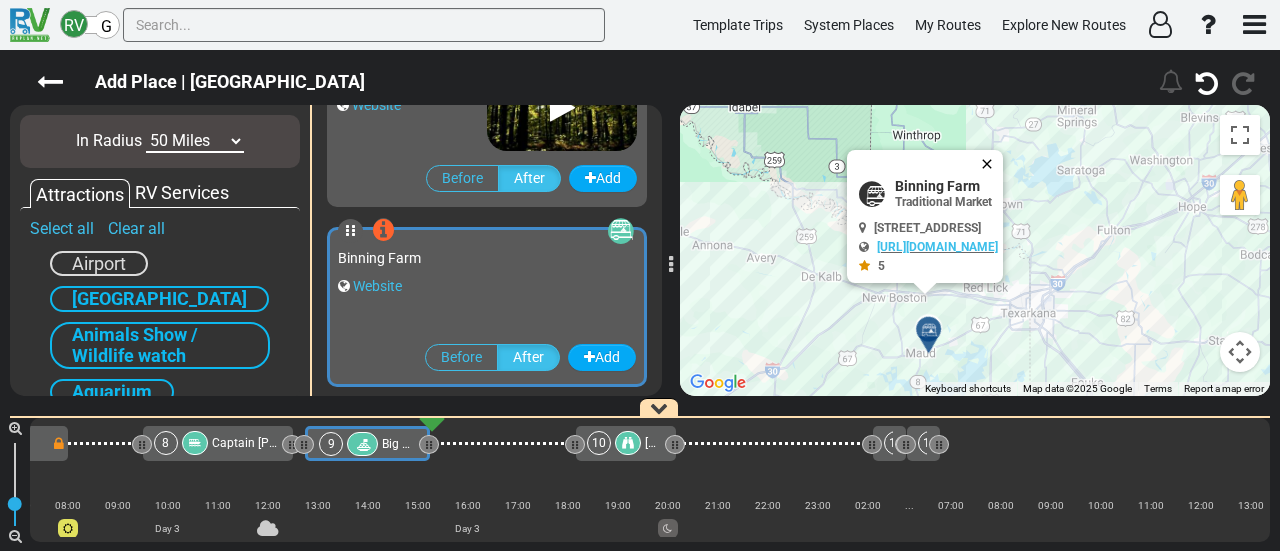
click at [1003, 157] on button "Close" at bounding box center [991, 164] width 24 height 28
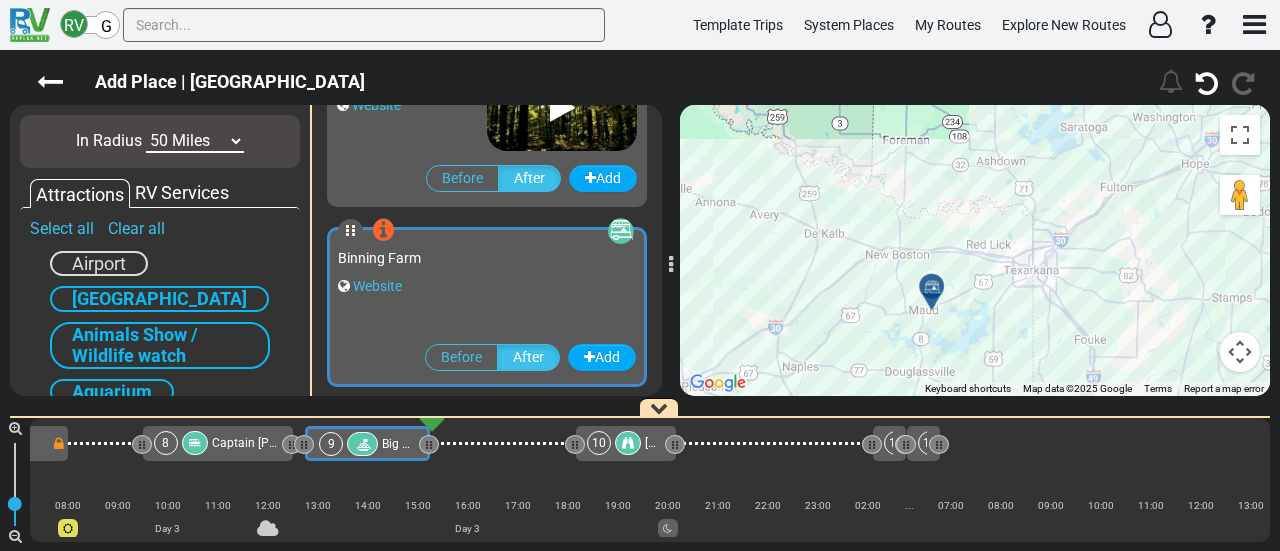
drag, startPoint x: 956, startPoint y: 170, endPoint x: 948, endPoint y: 136, distance: 34.9
click at [949, 136] on div "To navigate, press the arrow keys. To activate drag with keyboard, press Alt + …" at bounding box center [975, 250] width 590 height 291
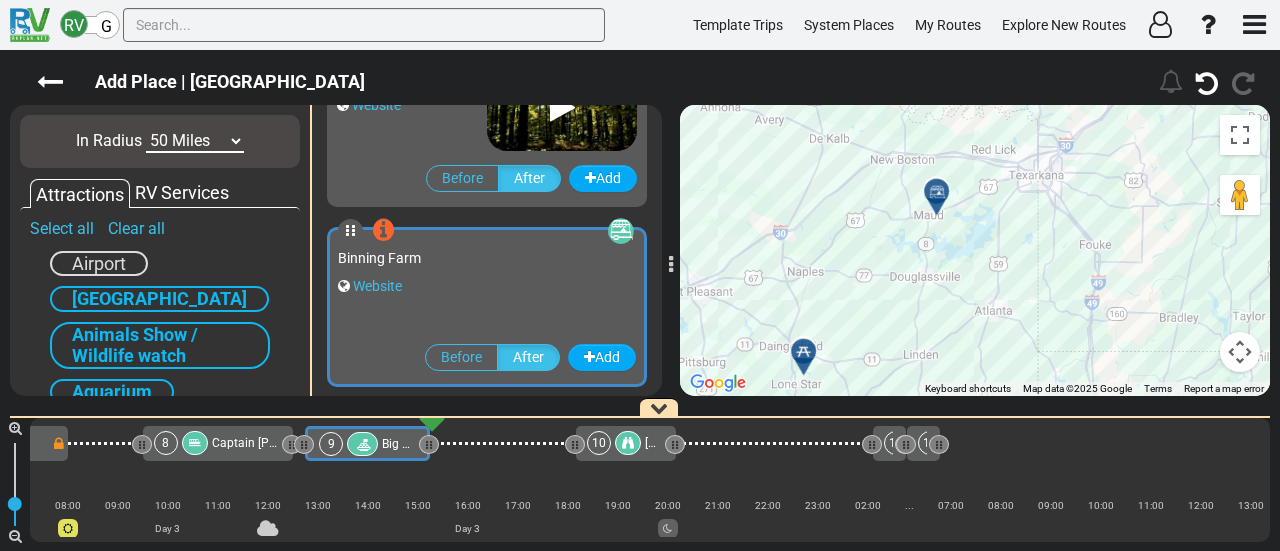
drag, startPoint x: 1058, startPoint y: 225, endPoint x: 1049, endPoint y: 181, distance: 44.9
click at [1046, 177] on div "To activate drag with keyboard, press Alt + Enter. Once in keyboard drag state,…" at bounding box center [975, 250] width 590 height 291
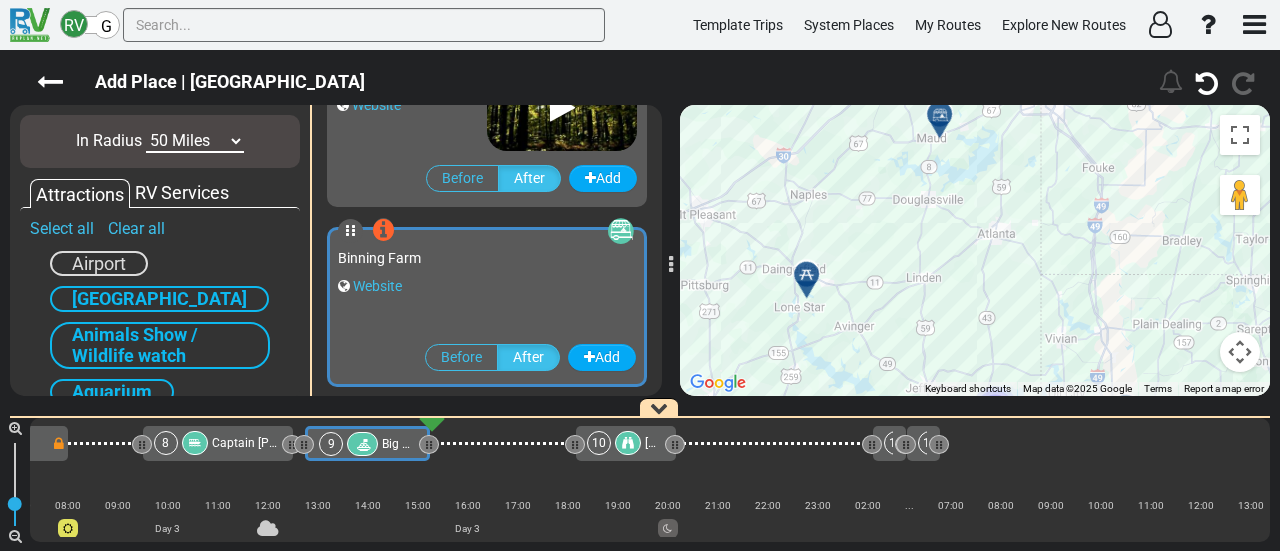
drag, startPoint x: 1058, startPoint y: 237, endPoint x: 1090, endPoint y: 255, distance: 36.7
click at [1090, 255] on div "To activate drag with keyboard, press Alt + Enter. Once in keyboard drag state,…" at bounding box center [975, 250] width 590 height 291
click at [898, 267] on div "To activate drag with keyboard, press Alt + Enter. Once in keyboard drag state,…" at bounding box center [975, 250] width 590 height 291
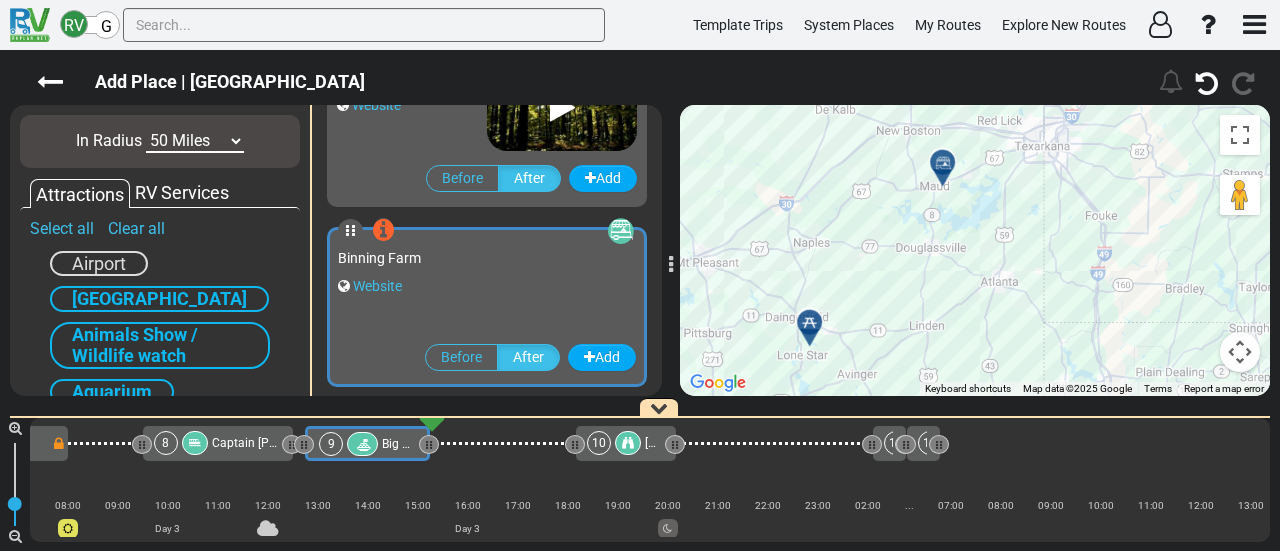
click at [925, 244] on div "To activate drag with keyboard, press Alt + Enter. Once in keyboard drag state,…" at bounding box center [975, 250] width 590 height 291
click at [944, 185] on div at bounding box center [946, 178] width 33 height 31
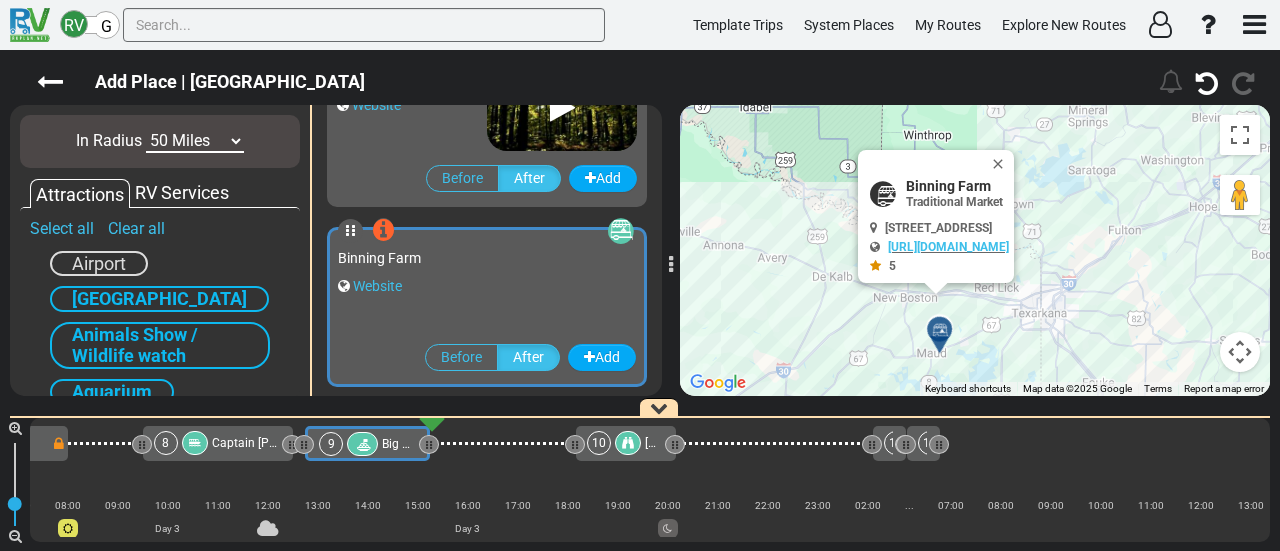
click at [168, 141] on select "10 Miles 50 Miles 100 Miles 250 Miles 500 Miles 1000 Miles" at bounding box center [195, 141] width 98 height 23
click at [146, 130] on select "10 Miles 50 Miles 100 Miles 250 Miles 500 Miles 1000 Miles" at bounding box center [195, 141] width 98 height 23
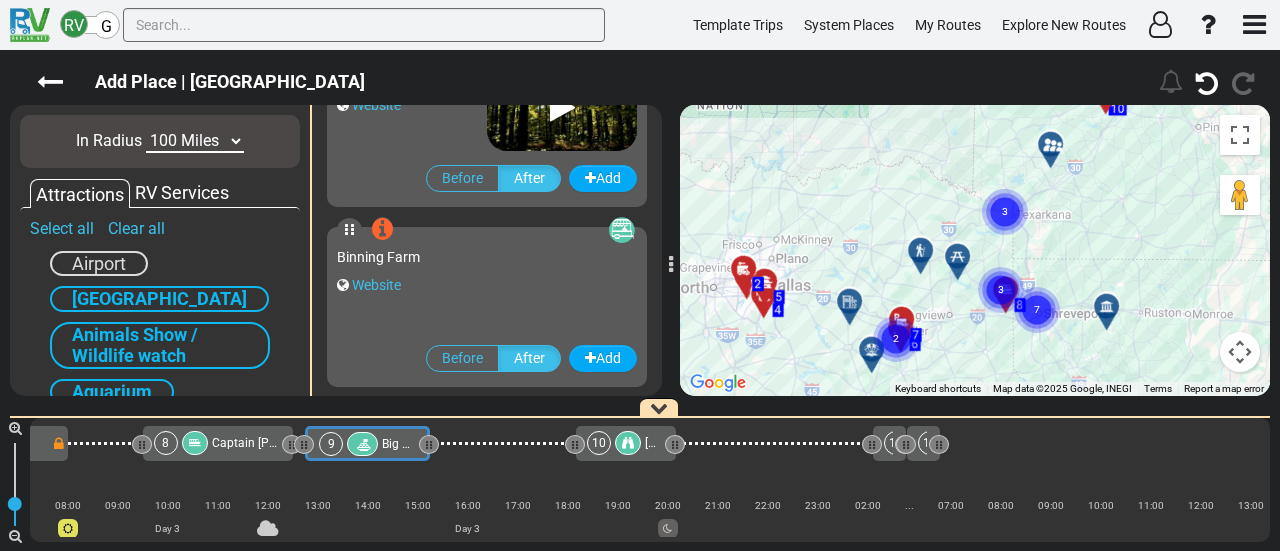
drag, startPoint x: 1084, startPoint y: 217, endPoint x: 1058, endPoint y: 265, distance: 54.6
click at [1058, 265] on div "To activate drag with keyboard, press Alt + Enter. Once in keyboard drag state,…" at bounding box center [975, 250] width 590 height 291
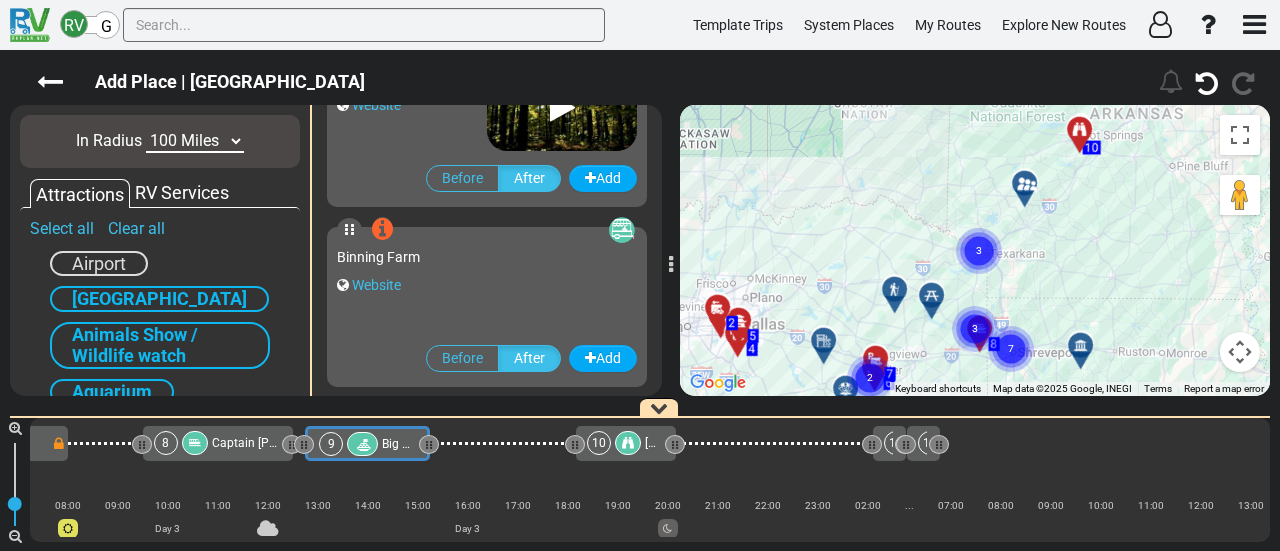
click at [1023, 195] on div at bounding box center [1031, 191] width 33 height 31
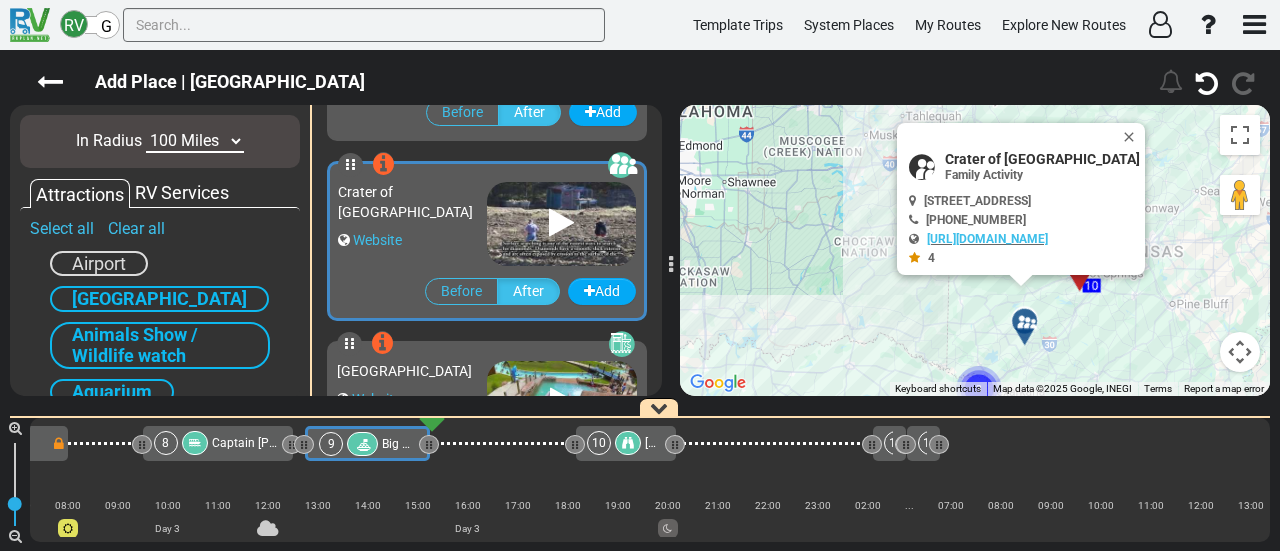
scroll to position [3236, 0]
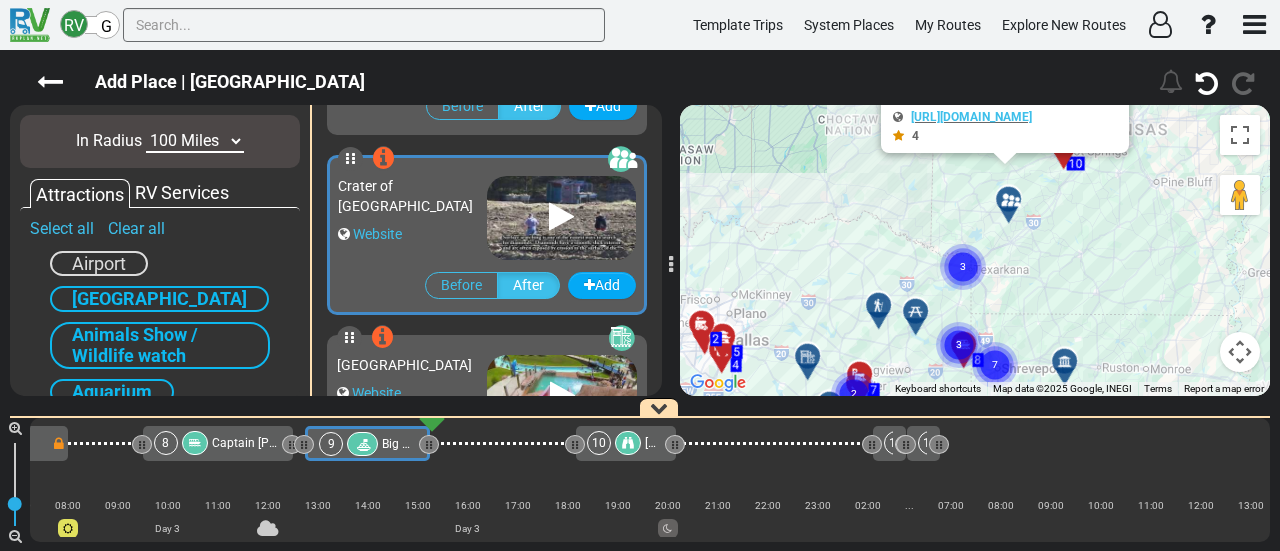
drag, startPoint x: 992, startPoint y: 311, endPoint x: 985, endPoint y: 243, distance: 68.4
click at [985, 210] on div "To navigate, press the arrow keys. To activate drag with keyboard, press Alt + …" at bounding box center [975, 250] width 590 height 291
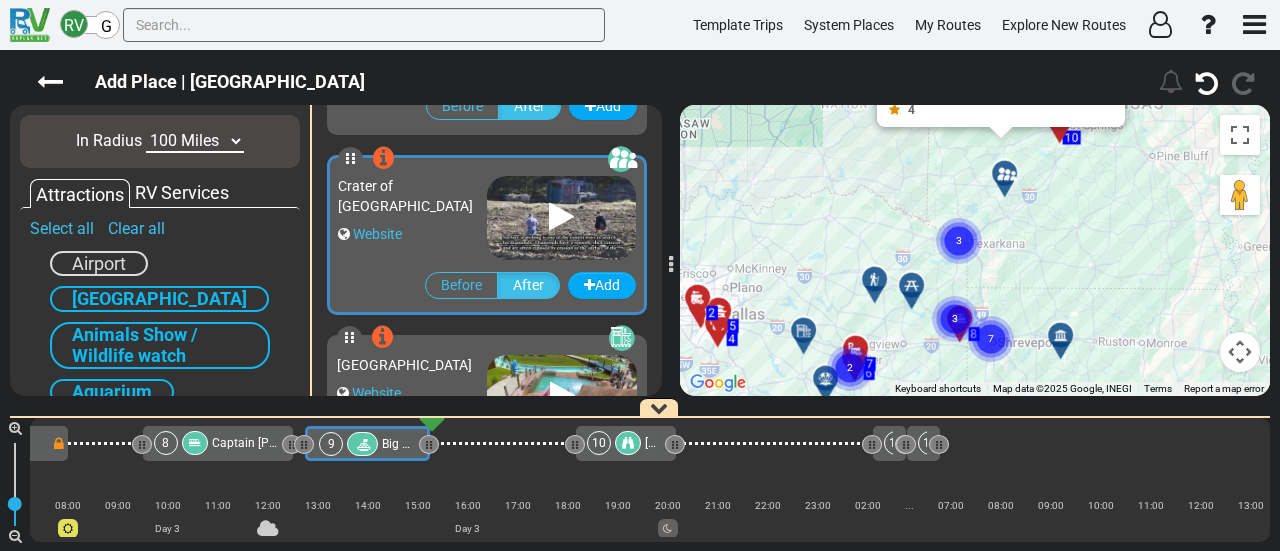
click at [950, 233] on circle "Cluster of 3 markers" at bounding box center [959, 241] width 46 height 46
click at [969, 228] on circle "Cluster of 2 markers" at bounding box center [968, 238] width 46 height 46
click at [945, 255] on icon "2" at bounding box center [968, 238] width 50 height 50
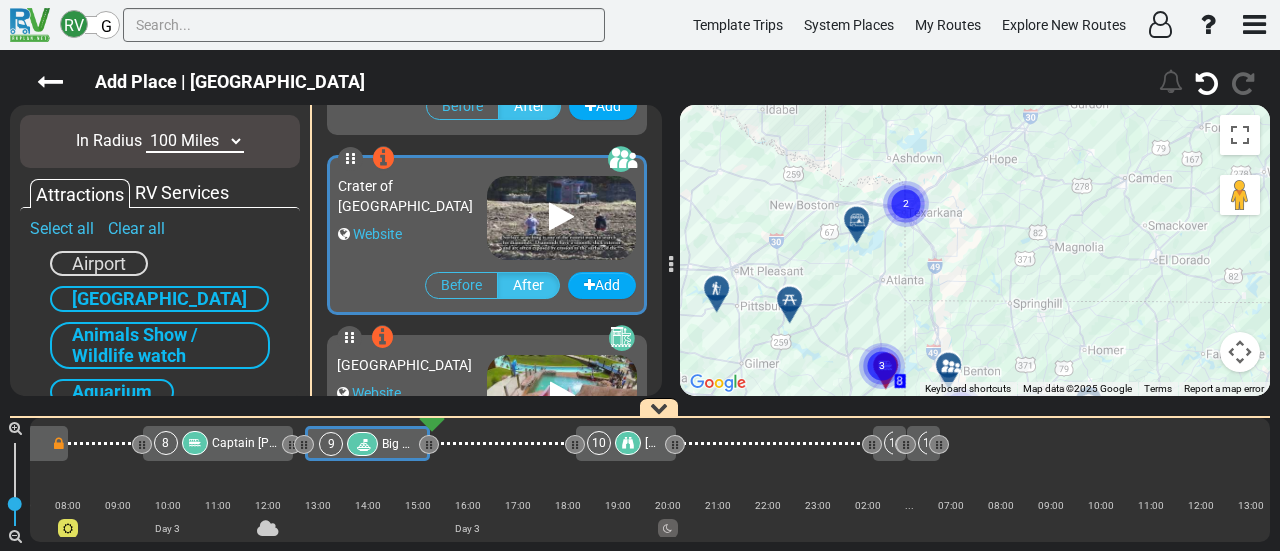
click at [856, 223] on div at bounding box center [863, 227] width 33 height 31
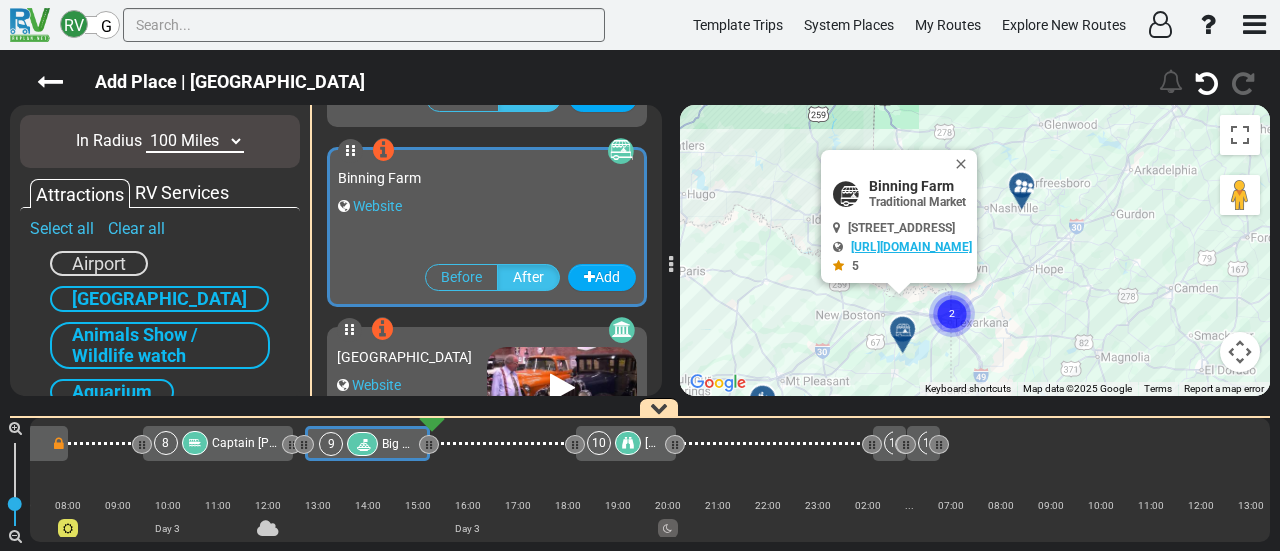
scroll to position [1796, 0]
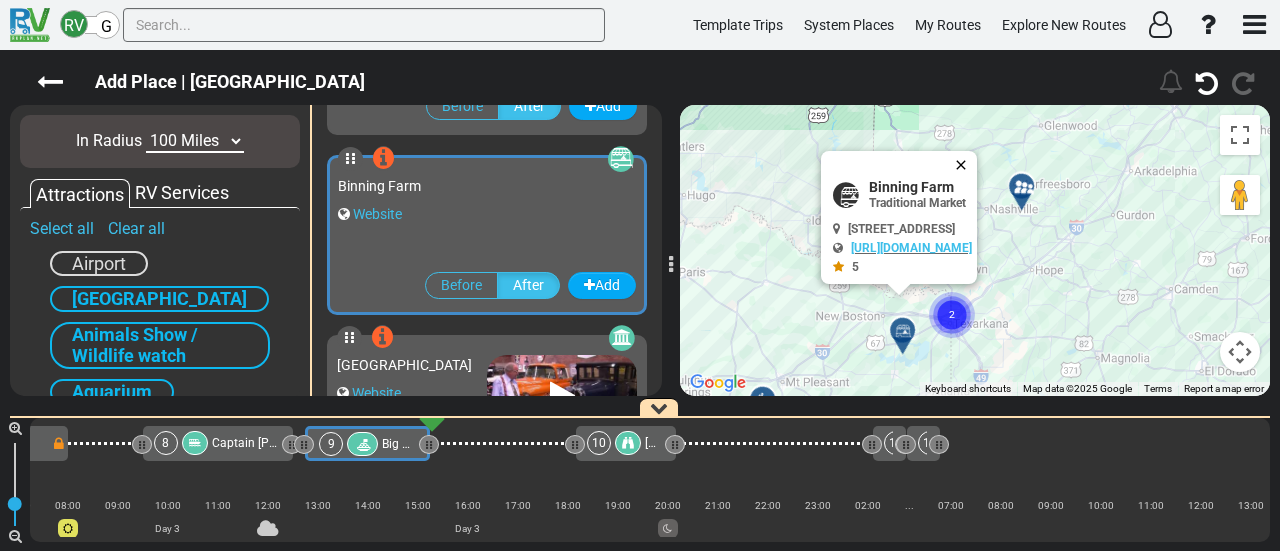
click at [977, 166] on button "Close" at bounding box center [965, 165] width 24 height 28
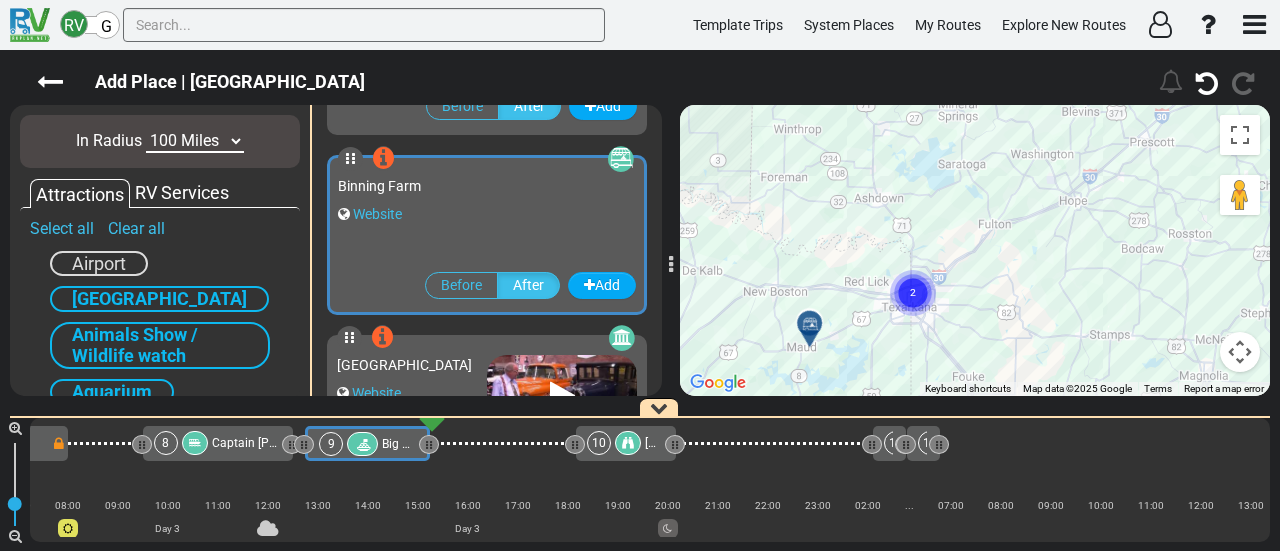
drag, startPoint x: 869, startPoint y: 249, endPoint x: 912, endPoint y: 129, distance: 127.5
click at [912, 129] on div "To activate drag with keyboard, press Alt + Enter. Once in keyboard drag state,…" at bounding box center [975, 250] width 590 height 291
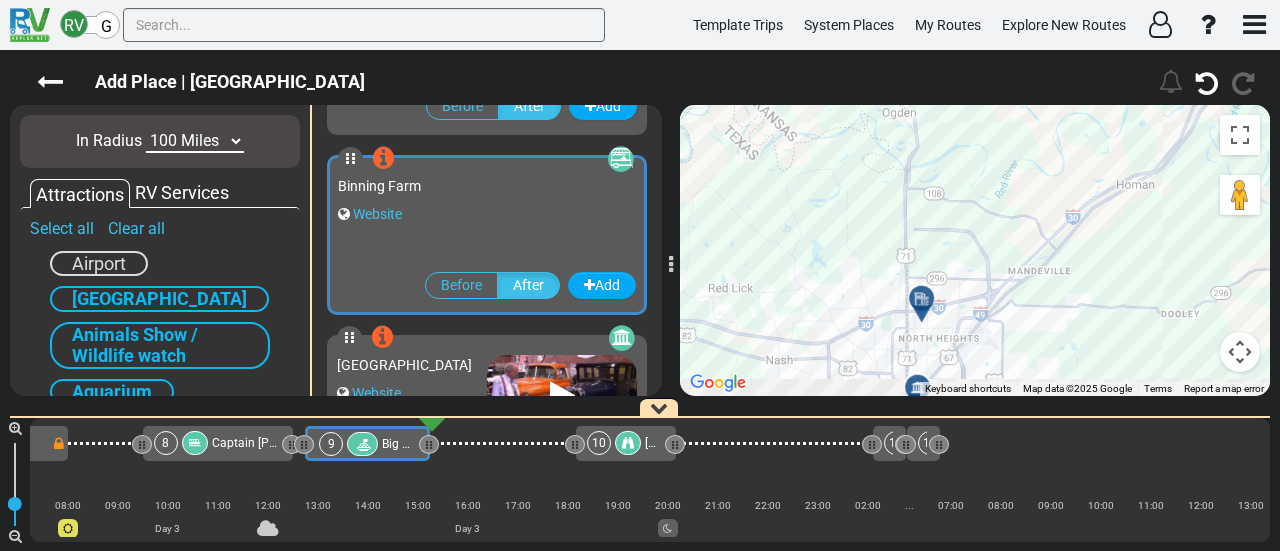
drag, startPoint x: 930, startPoint y: 227, endPoint x: 934, endPoint y: 189, distance: 38.2
click at [934, 189] on div "To activate drag with keyboard, press Alt + Enter. Once in keyboard drag state,…" at bounding box center [975, 250] width 590 height 291
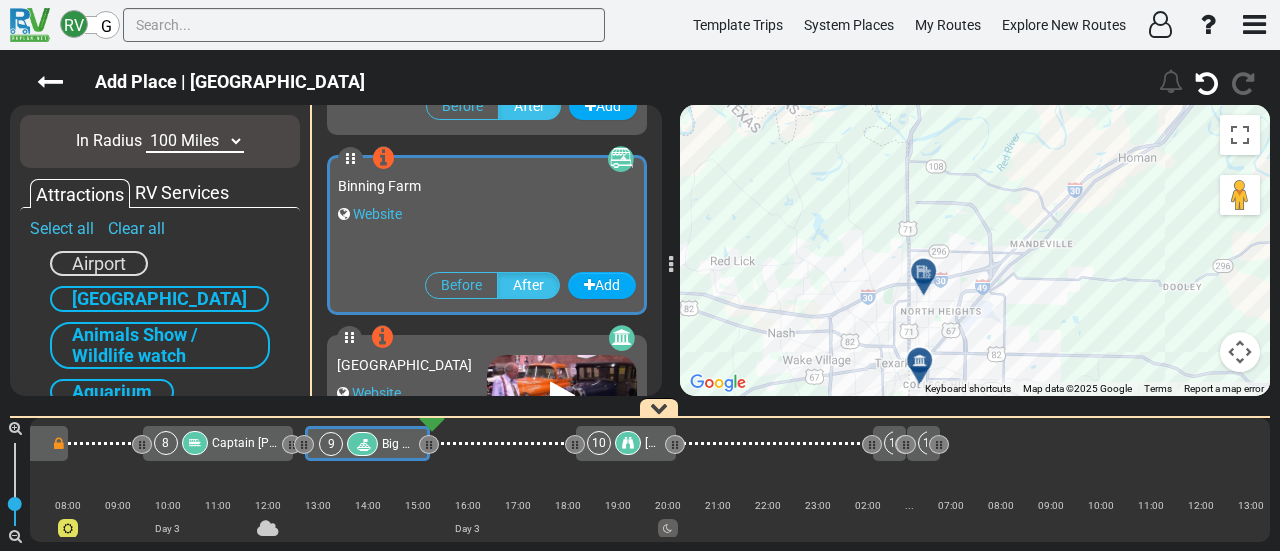
click at [925, 264] on icon at bounding box center [924, 272] width 20 height 16
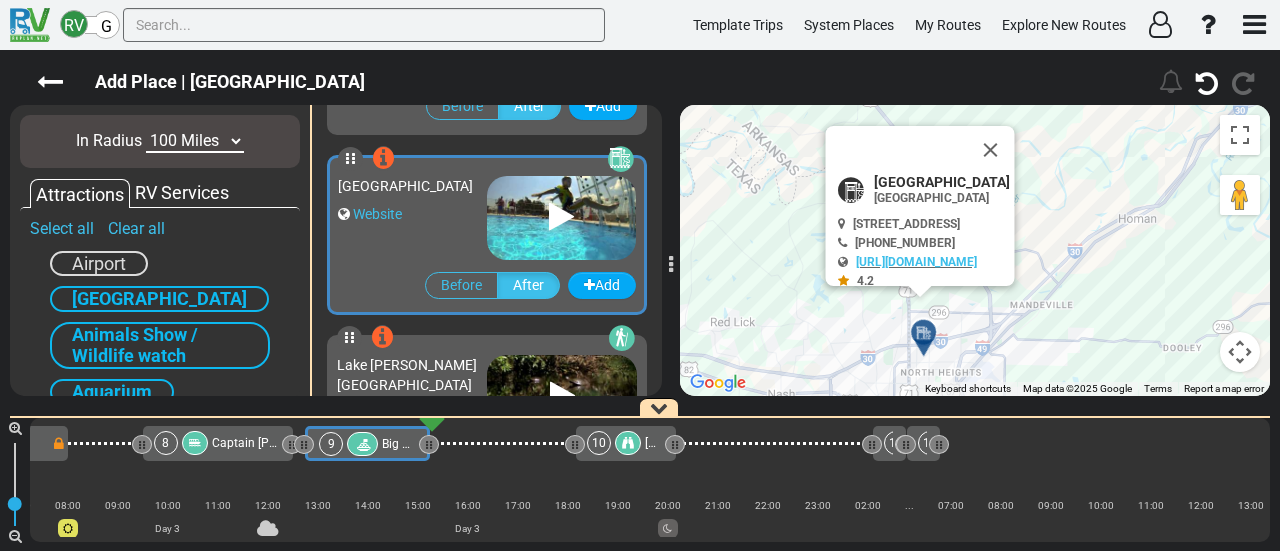
scroll to position [2156, 0]
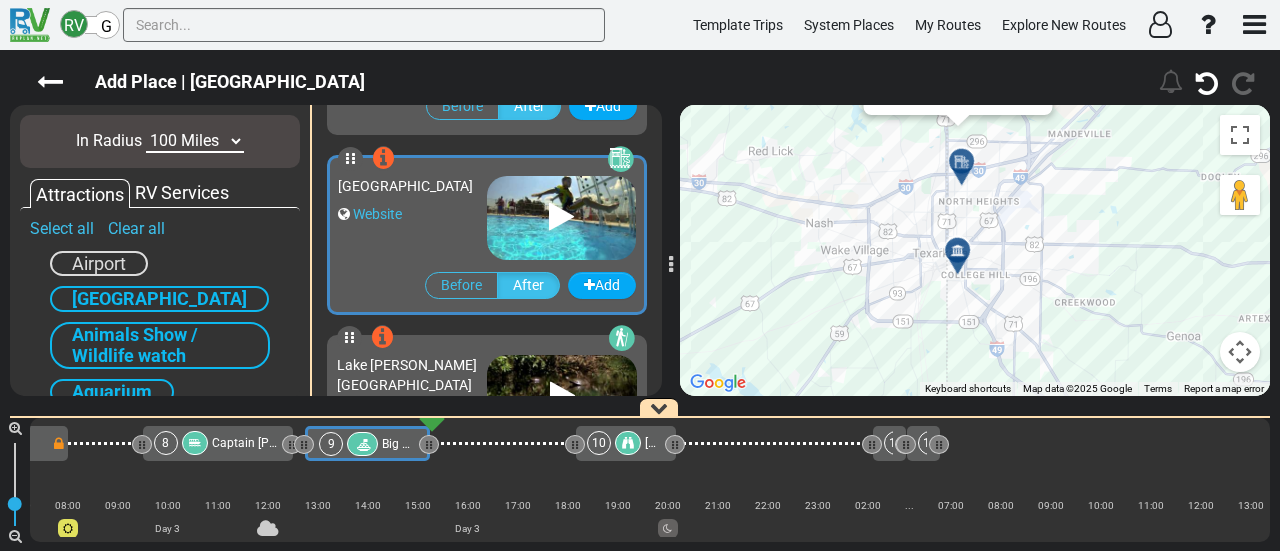
drag, startPoint x: 1055, startPoint y: 346, endPoint x: 1090, endPoint y: 201, distance: 149.1
click at [1096, 175] on div "To activate drag with keyboard, press Alt + Enter. Once in keyboard drag state,…" at bounding box center [975, 250] width 590 height 291
click at [964, 251] on div at bounding box center [964, 258] width 33 height 31
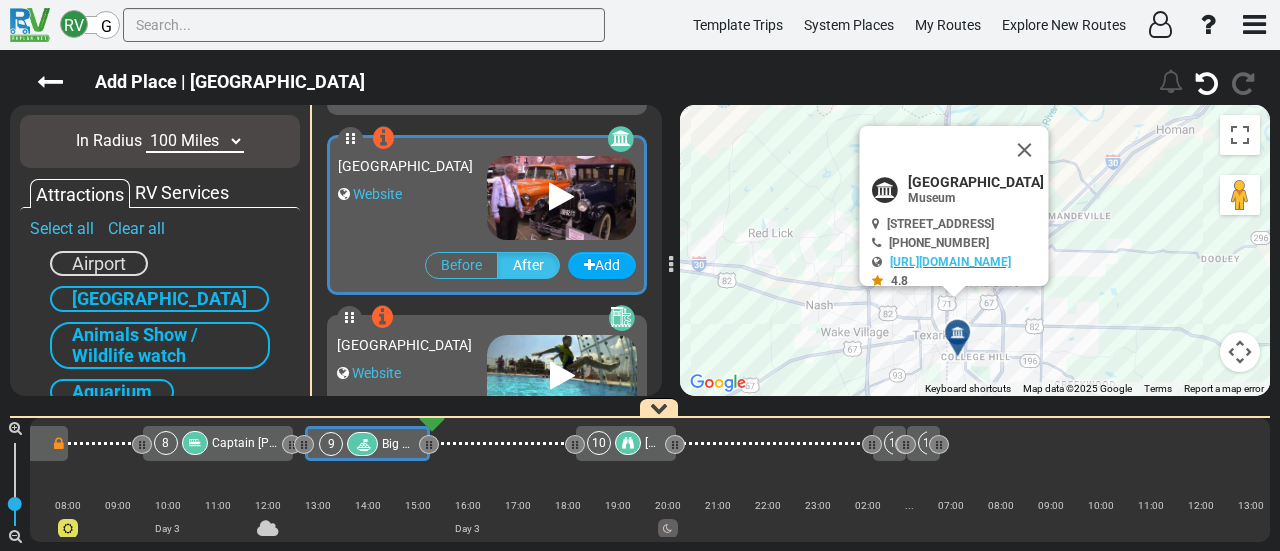
scroll to position [1976, 0]
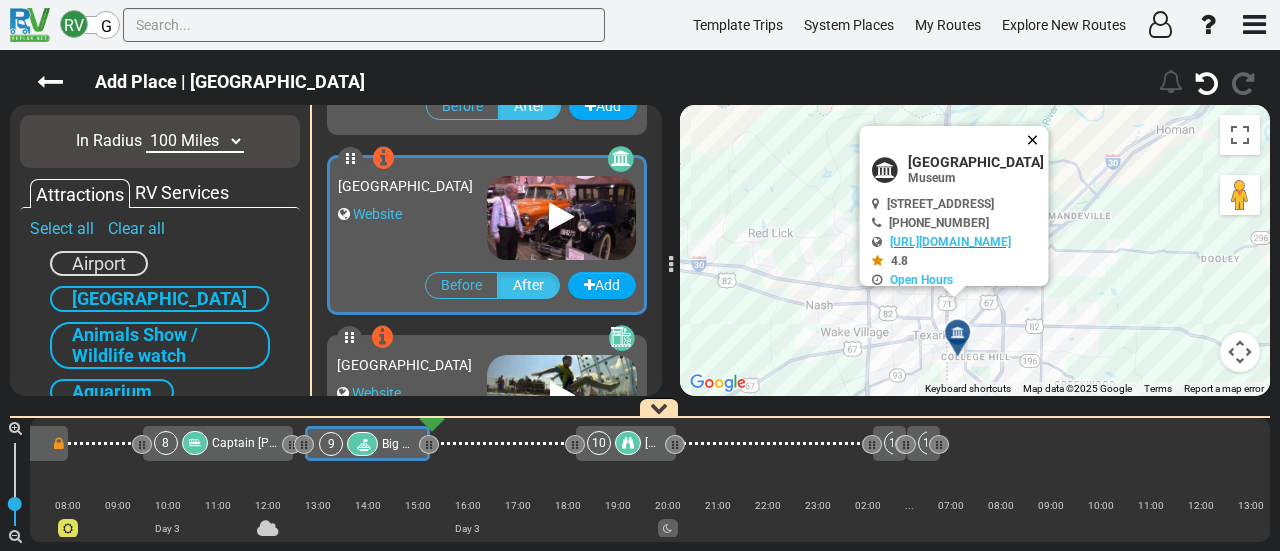
click at [1049, 135] on div at bounding box center [960, 140] width 177 height 28
click at [1049, 137] on button "Close" at bounding box center [1037, 140] width 24 height 28
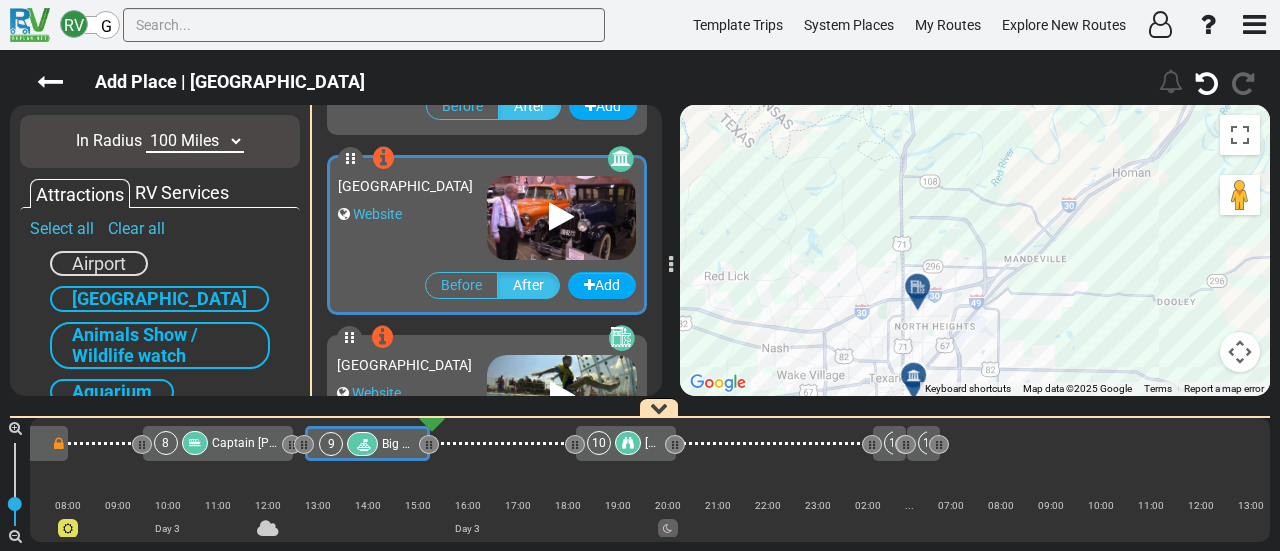
drag, startPoint x: 1066, startPoint y: 145, endPoint x: 986, endPoint y: 211, distance: 103.7
click at [986, 211] on div "To activate drag with keyboard, press Alt + Enter. Once in keyboard drag state,…" at bounding box center [975, 250] width 590 height 291
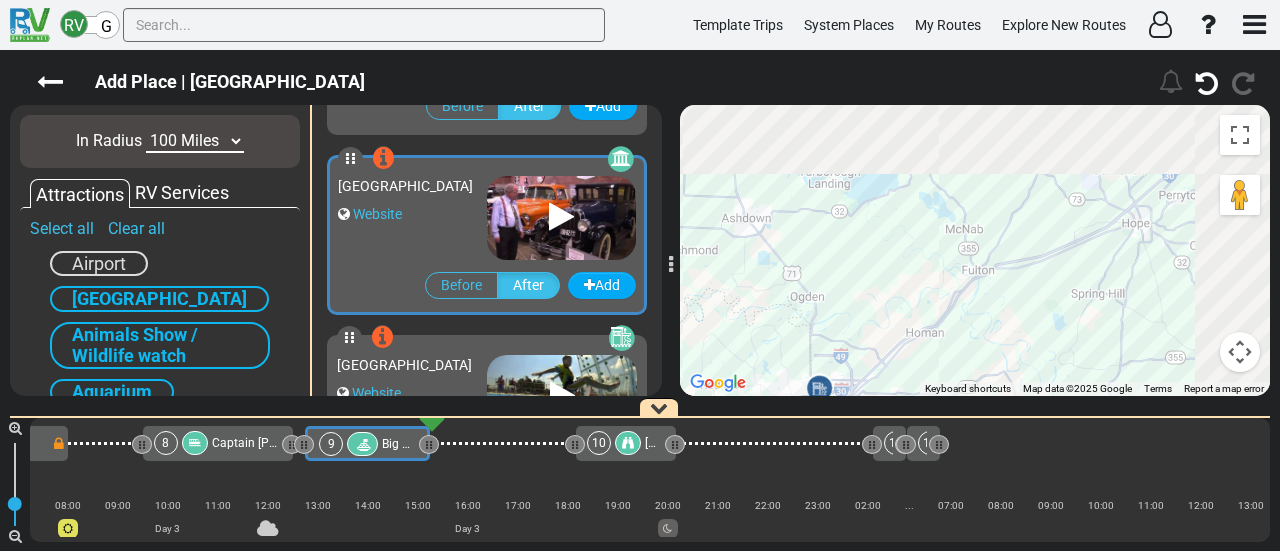
drag, startPoint x: 1010, startPoint y: 145, endPoint x: 889, endPoint y: 292, distance: 190.4
click at [889, 295] on div "To activate drag with keyboard, press Alt + Enter. Once in keyboard drag state,…" at bounding box center [975, 250] width 590 height 291
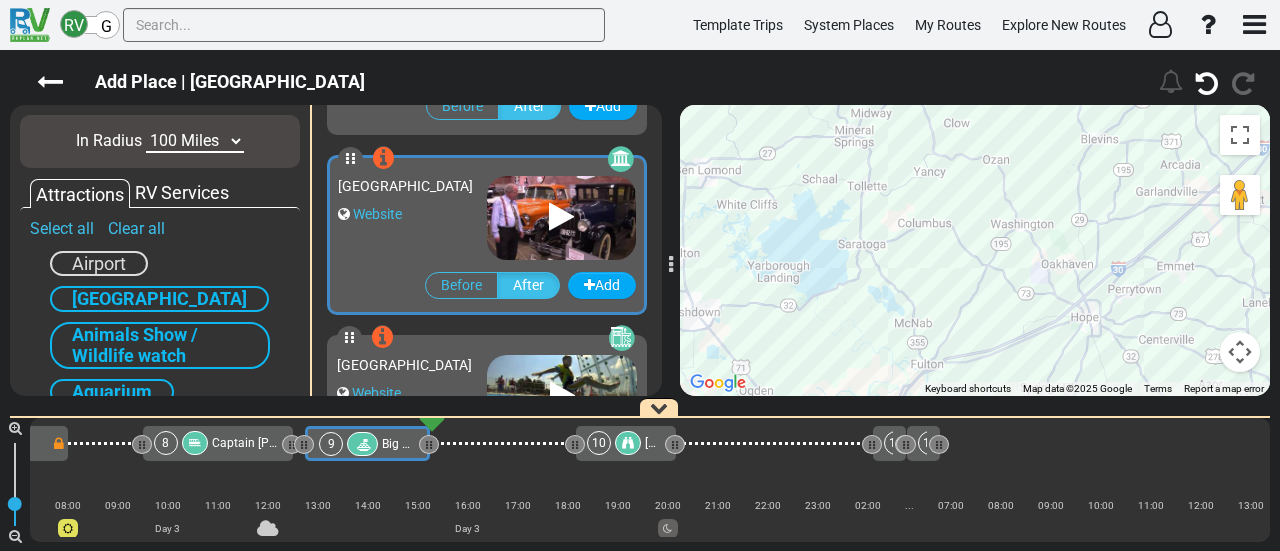
drag, startPoint x: 936, startPoint y: 228, endPoint x: 892, endPoint y: 315, distance: 97.5
click at [892, 315] on div "To activate drag with keyboard, press Alt + Enter. Once in keyboard drag state,…" at bounding box center [975, 250] width 590 height 291
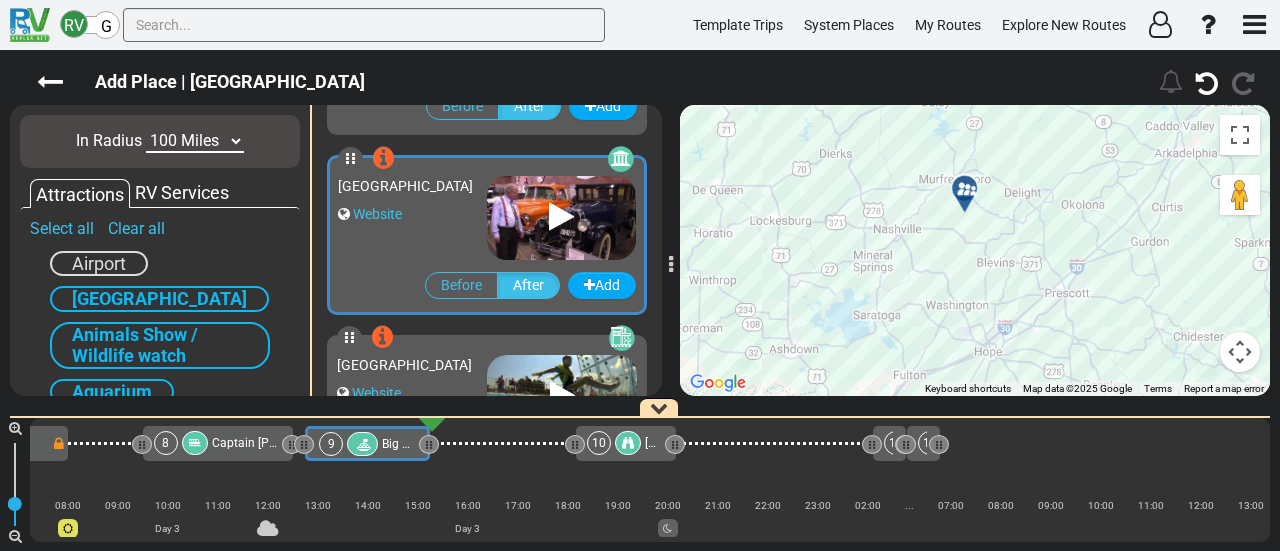
drag, startPoint x: 1014, startPoint y: 212, endPoint x: 987, endPoint y: 265, distance: 59.5
click at [987, 265] on div "To activate drag with keyboard, press Alt + Enter. Once in keyboard drag state,…" at bounding box center [975, 250] width 590 height 291
click at [964, 193] on icon at bounding box center [961, 199] width 20 height 16
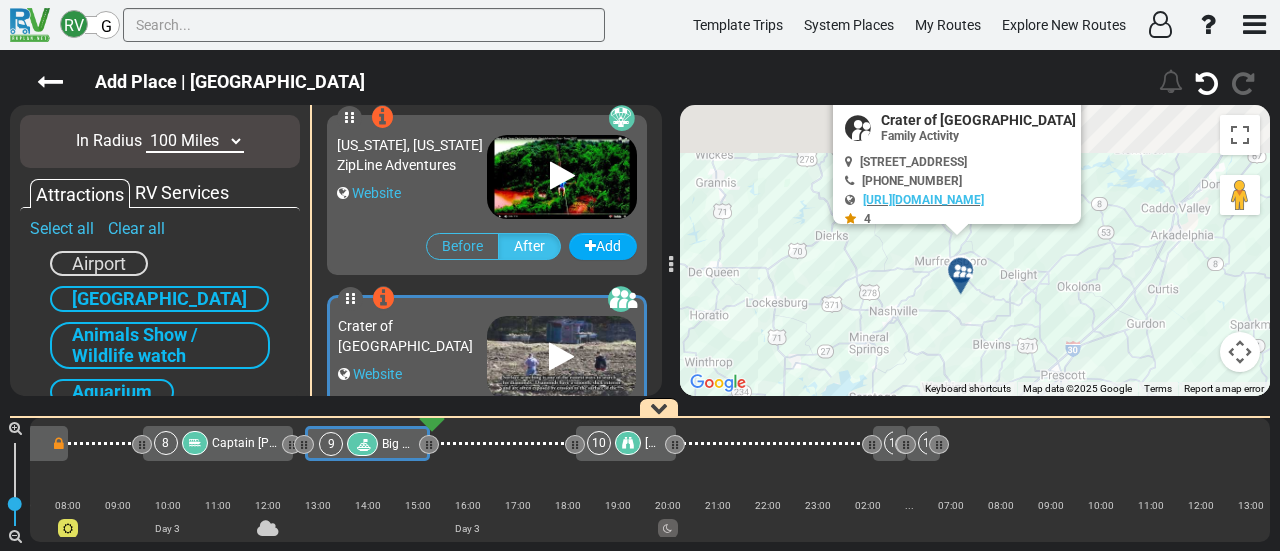
scroll to position [3236, 0]
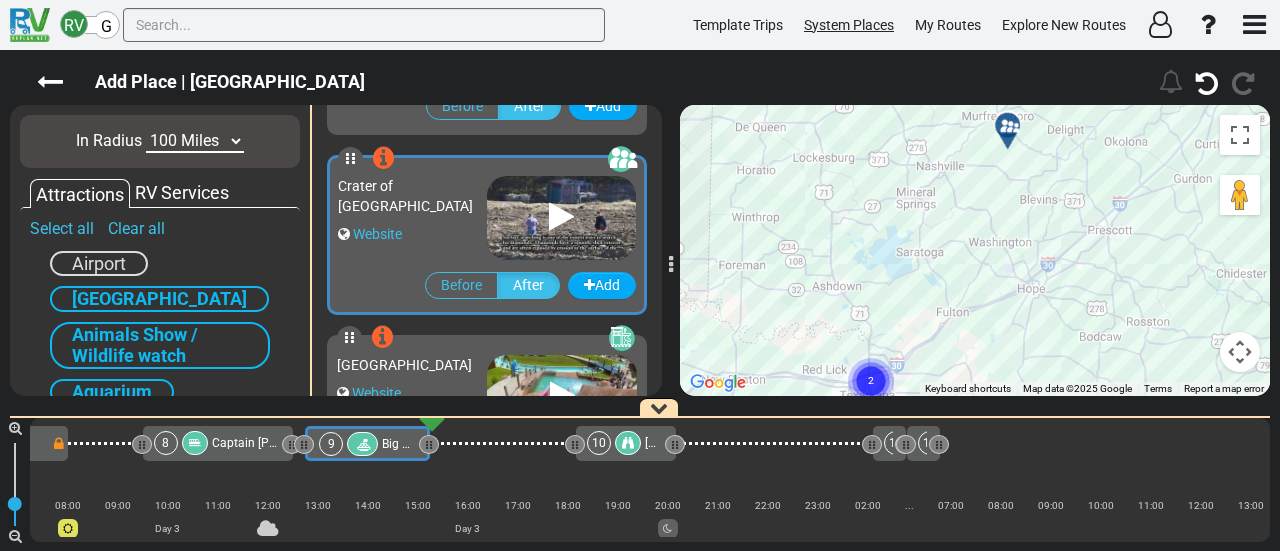
drag, startPoint x: 848, startPoint y: 215, endPoint x: 874, endPoint y: 21, distance: 195.7
click at [874, 25] on div "RV G Template Trips System Places My Routes Explore New Routes" at bounding box center [640, 275] width 1280 height 551
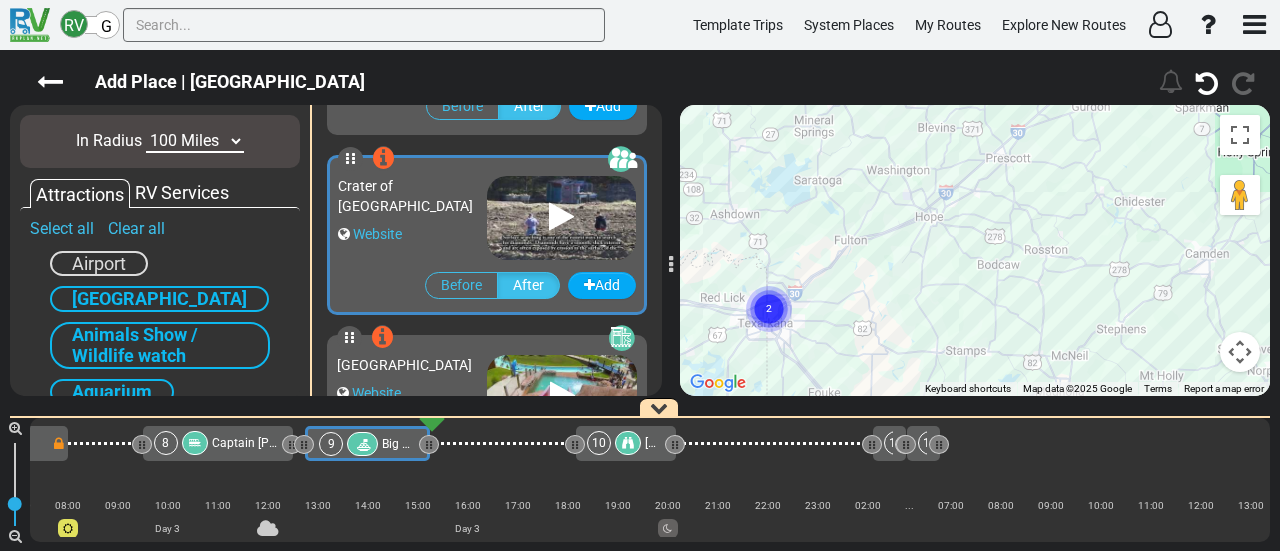
drag, startPoint x: 1010, startPoint y: 232, endPoint x: 882, endPoint y: 353, distance: 176.1
click at [882, 353] on div "To activate drag with keyboard, press Alt + Enter. Once in keyboard drag state,…" at bounding box center [975, 250] width 590 height 291
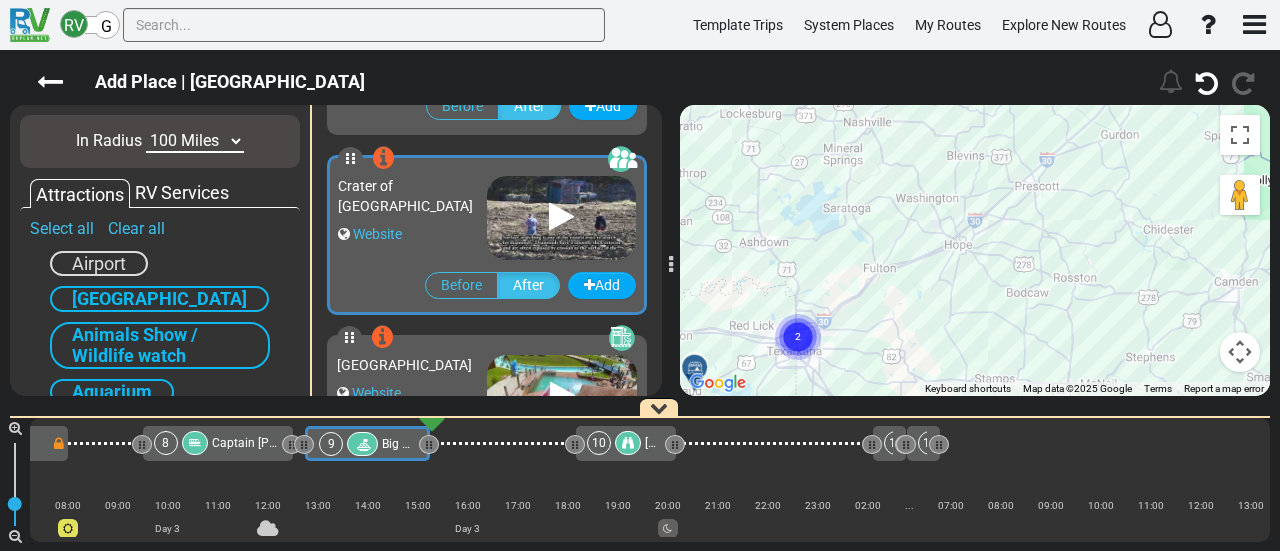
drag, startPoint x: 996, startPoint y: 350, endPoint x: 1105, endPoint y: 315, distance: 114.5
click at [1105, 315] on div "To activate drag with keyboard, press Alt + Enter. Once in keyboard drag state,…" at bounding box center [975, 250] width 590 height 291
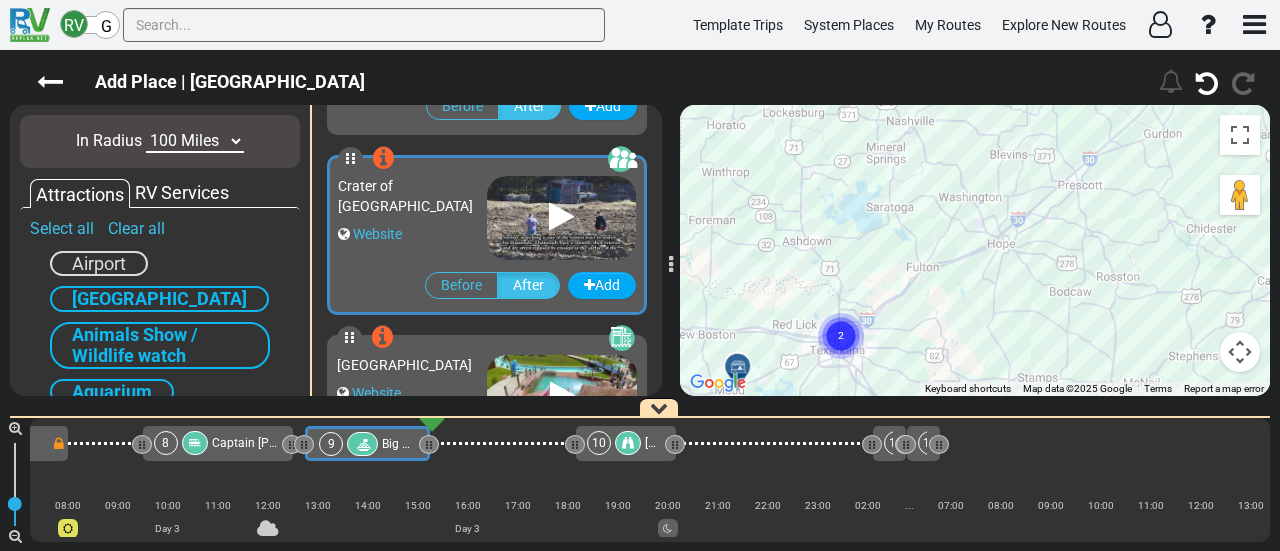
click at [186, 144] on select "10 Miles 50 Miles 100 Miles 250 Miles 500 Miles 1000 Miles" at bounding box center [195, 141] width 98 height 23
select select "number:50"
click at [146, 130] on select "10 Miles 50 Miles 100 Miles 250 Miles 500 Miles 1000 Miles" at bounding box center [195, 141] width 98 height 23
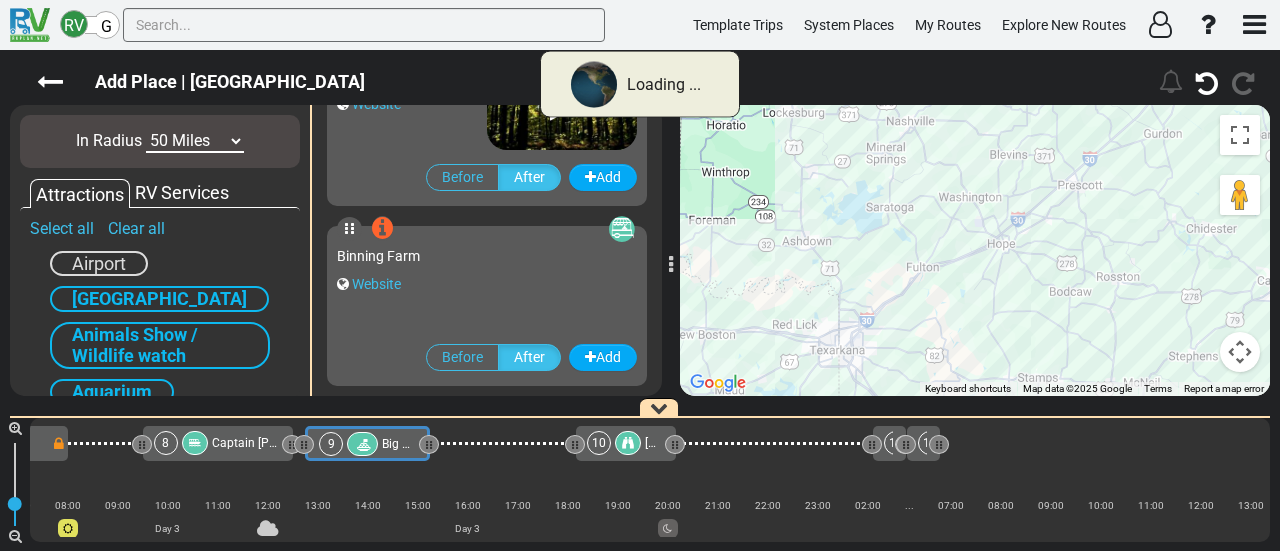
scroll to position [1724, 0]
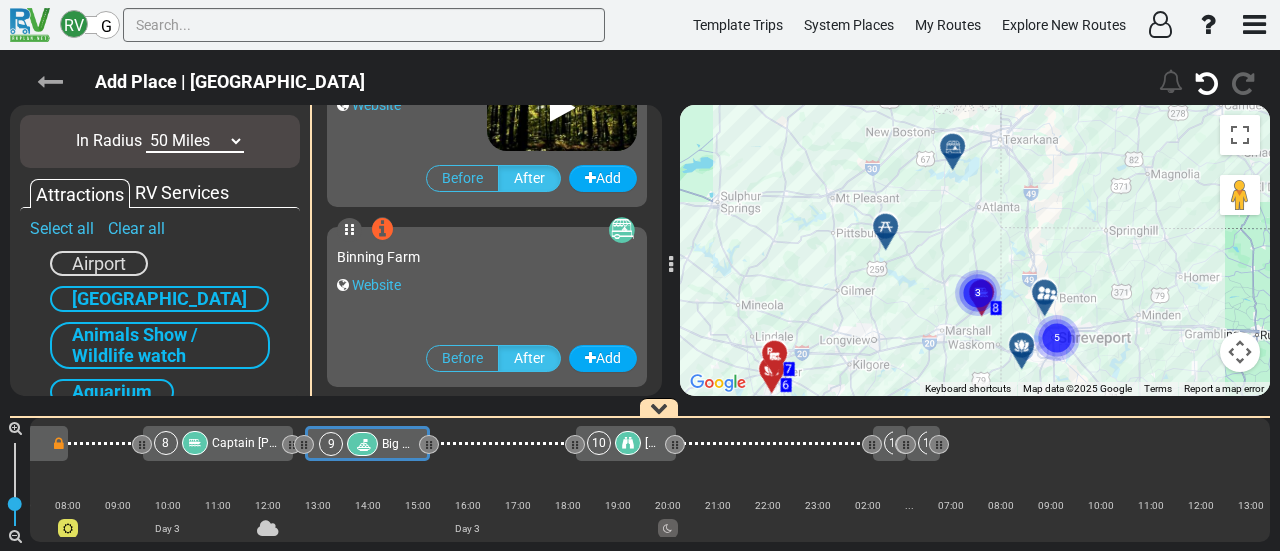
click at [43, 70] on icon at bounding box center [50, 82] width 26 height 26
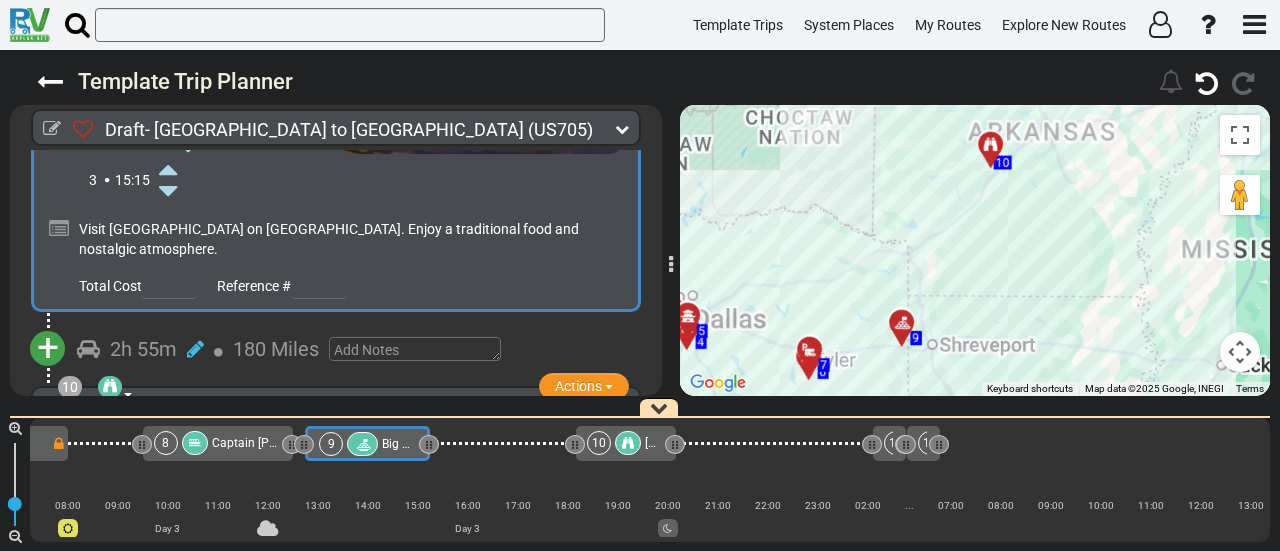
click at [208, 437] on div "8" at bounding box center [183, 443] width 58 height 24
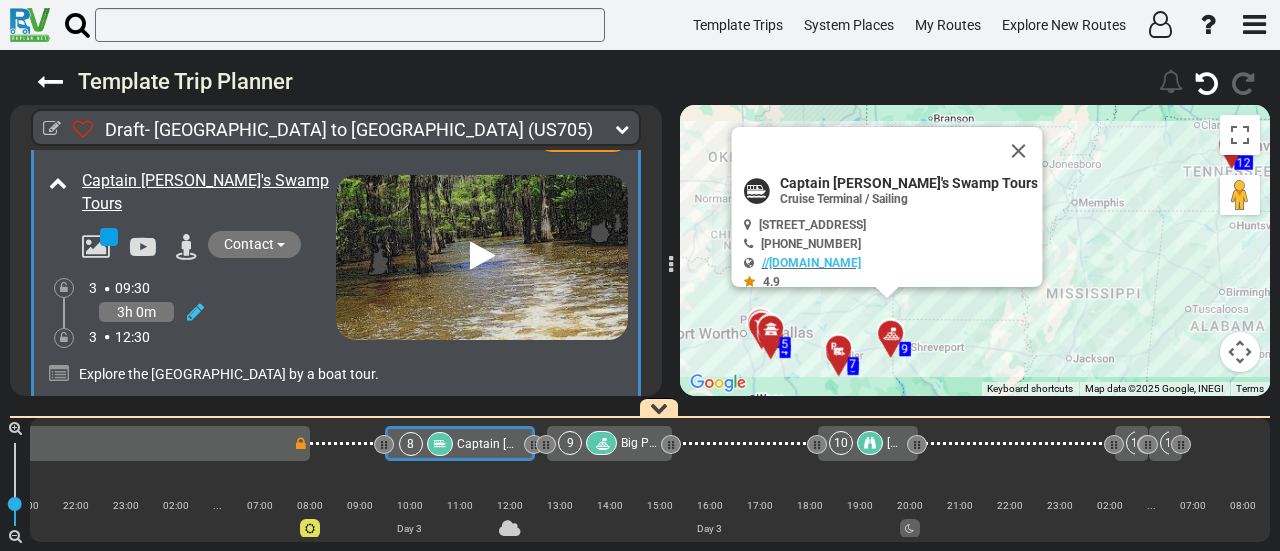
scroll to position [0, 1616]
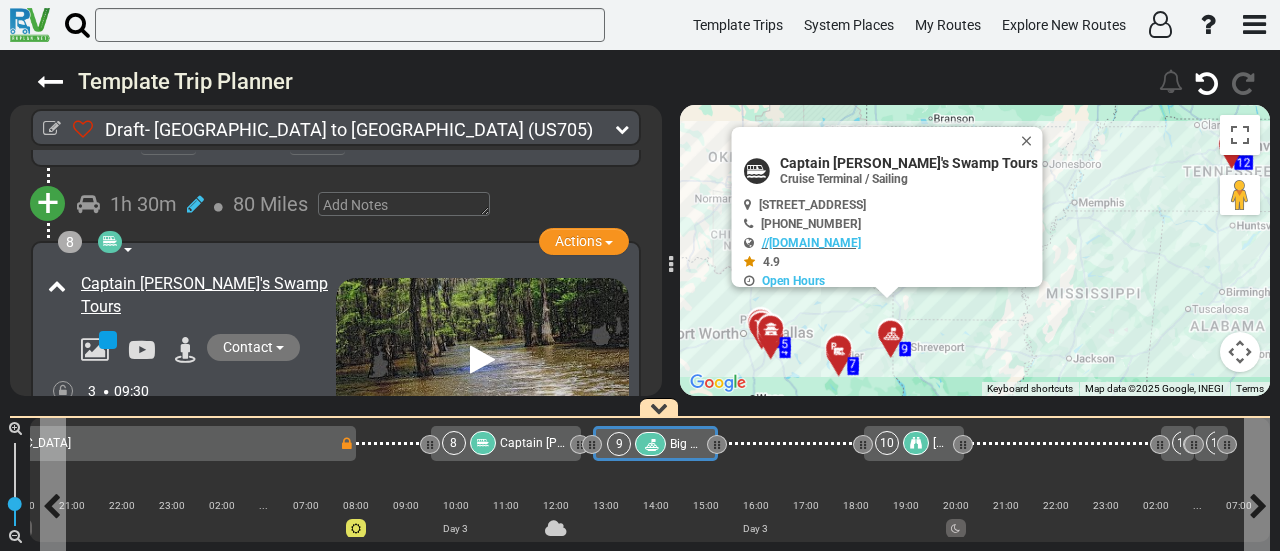
click at [671, 441] on span "Big Pines Lodge" at bounding box center [713, 444] width 86 height 14
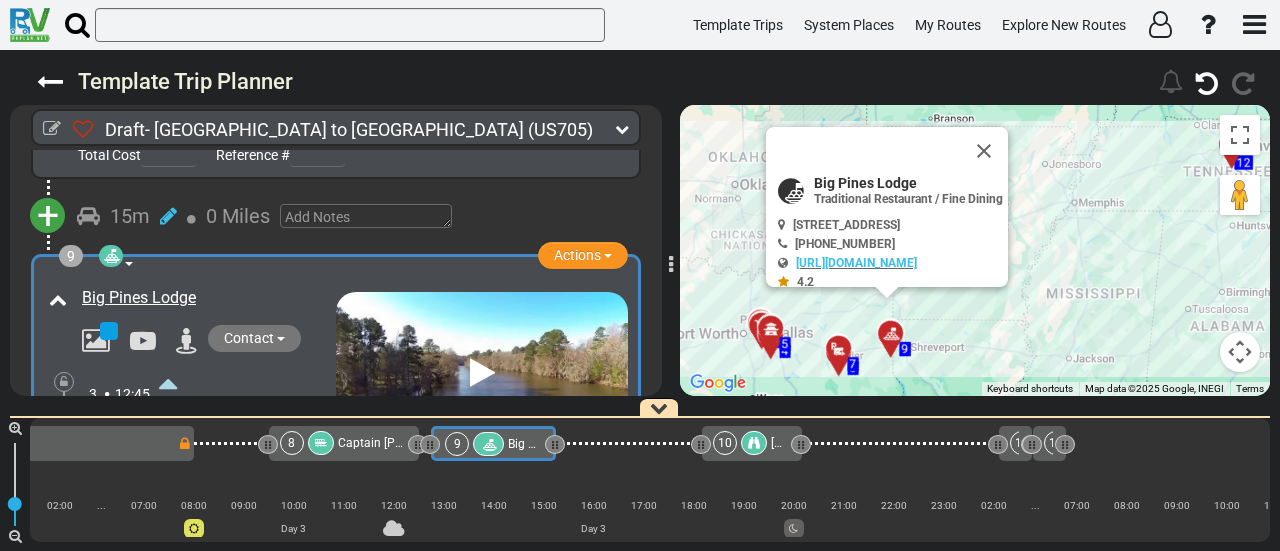
scroll to position [0, 1779]
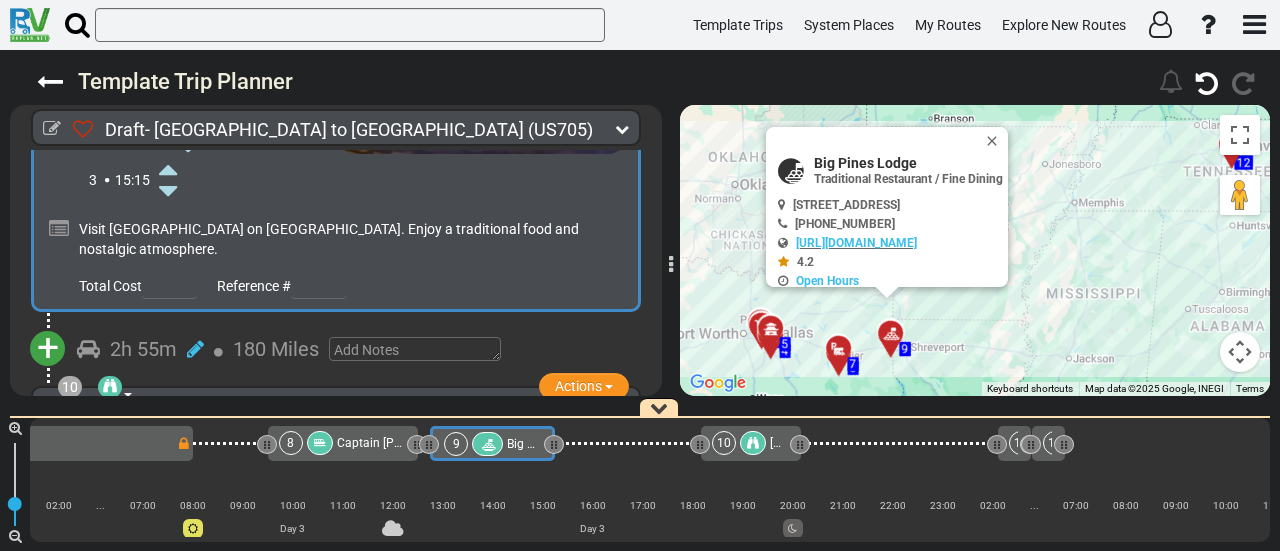
click at [51, 325] on span "+" at bounding box center [48, 348] width 22 height 46
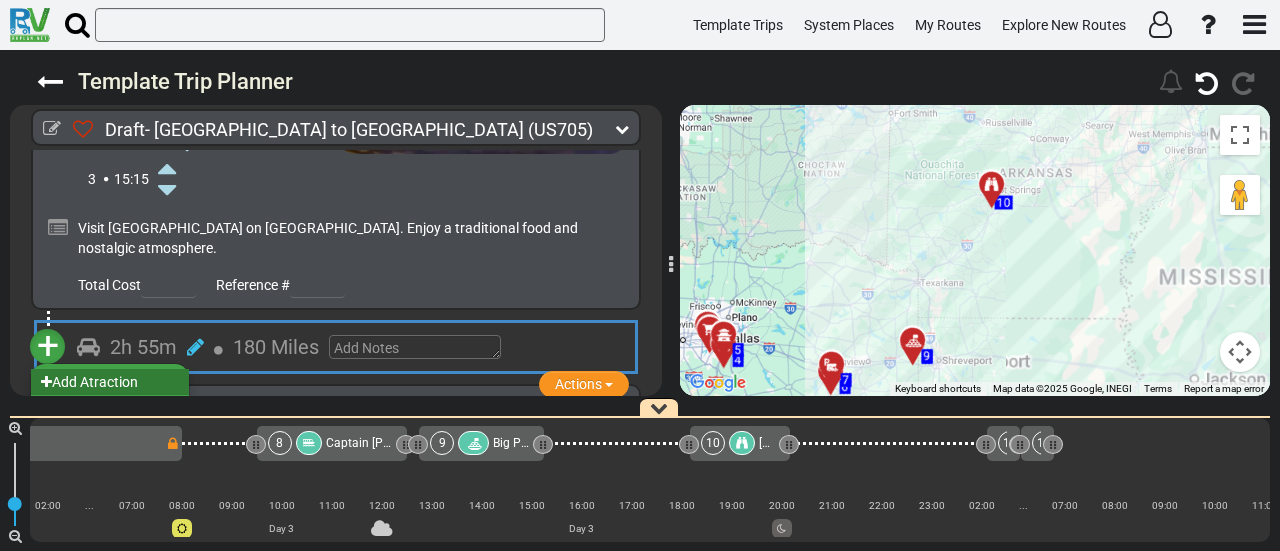
scroll to position [0, 1904]
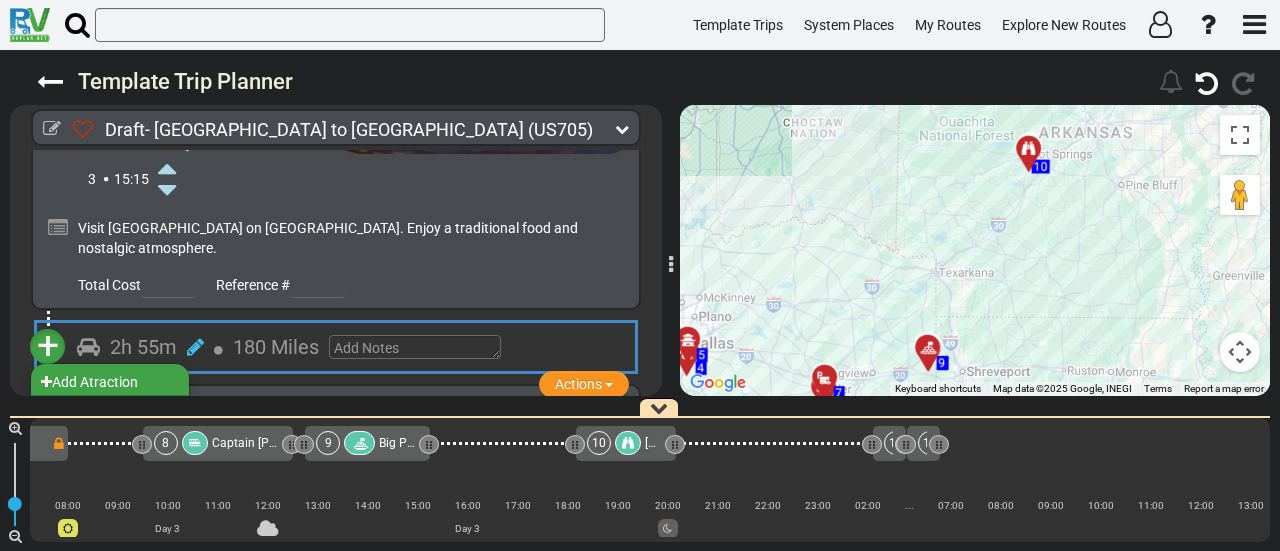
click at [163, 395] on li "Add Campground" at bounding box center [110, 408] width 158 height 26
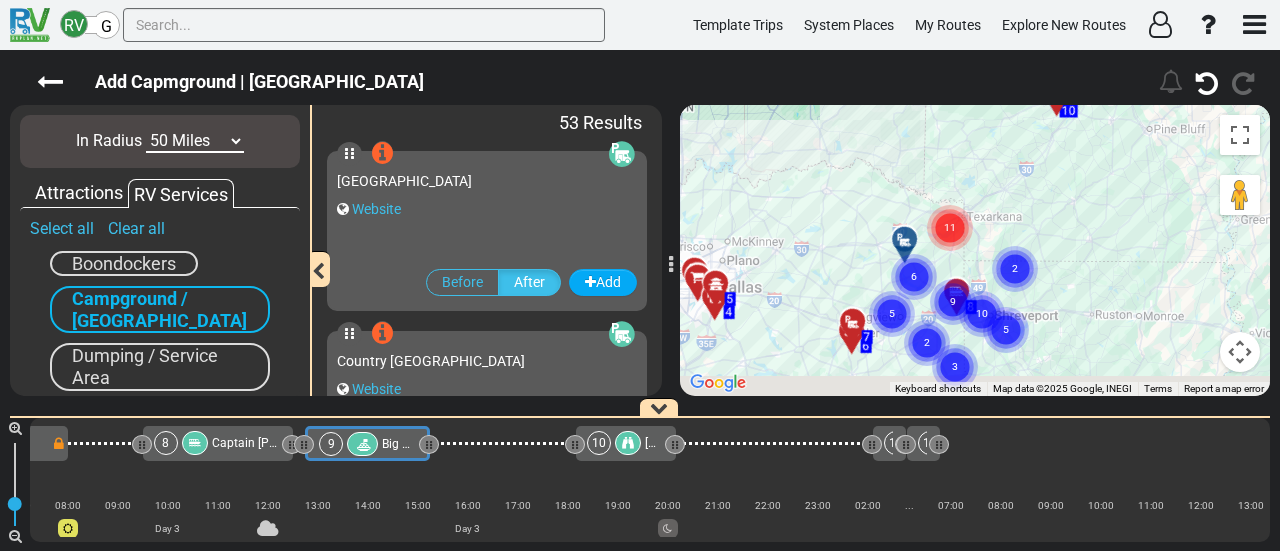
scroll to position [0, 1779]
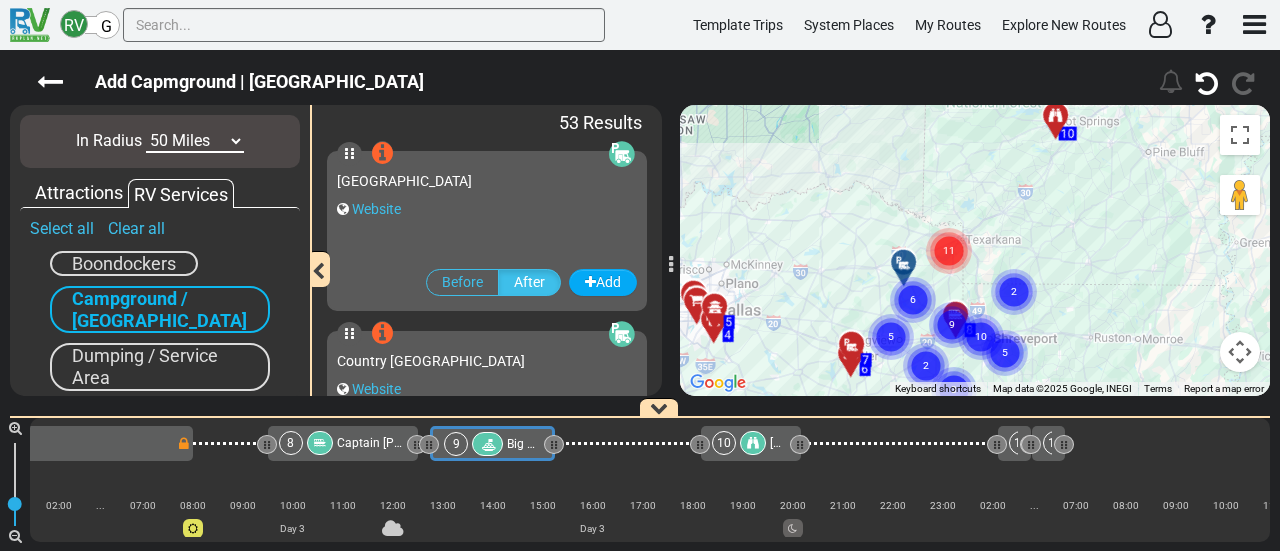
drag, startPoint x: 998, startPoint y: 213, endPoint x: 975, endPoint y: 283, distance: 73.7
click at [975, 283] on gmp-advanced-marker "9" at bounding box center [952, 301] width 50 height 53
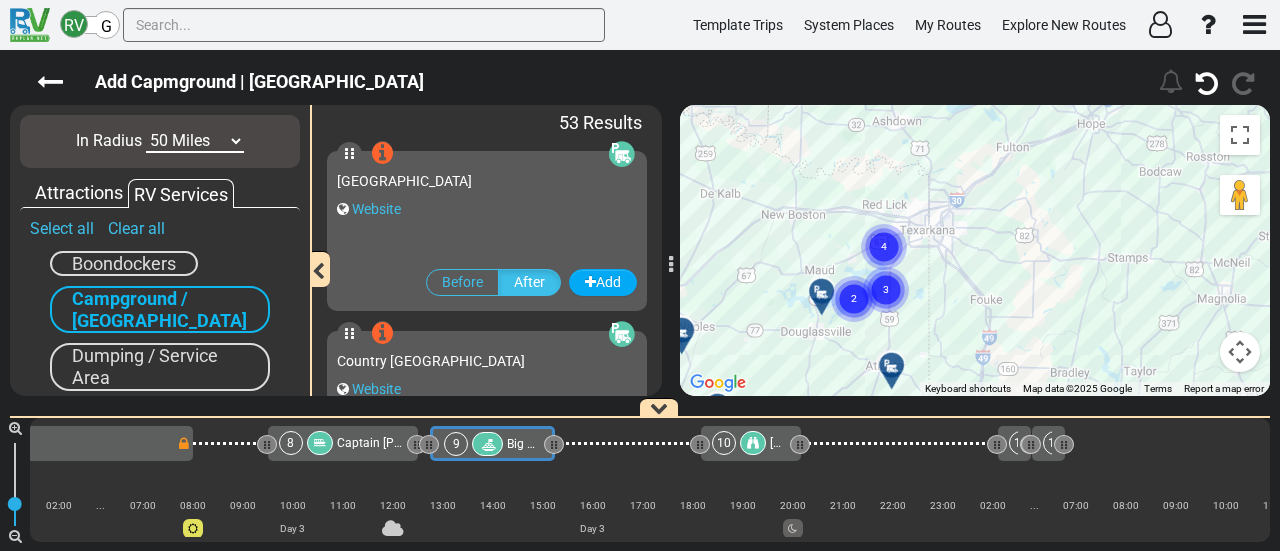
drag, startPoint x: 958, startPoint y: 201, endPoint x: 944, endPoint y: 302, distance: 102.0
click at [944, 302] on div "To activate drag with keyboard, press Alt + Enter. Once in keyboard drag state,…" at bounding box center [975, 250] width 590 height 291
click at [871, 241] on circle "Cluster of 4 markers" at bounding box center [883, 248] width 46 height 46
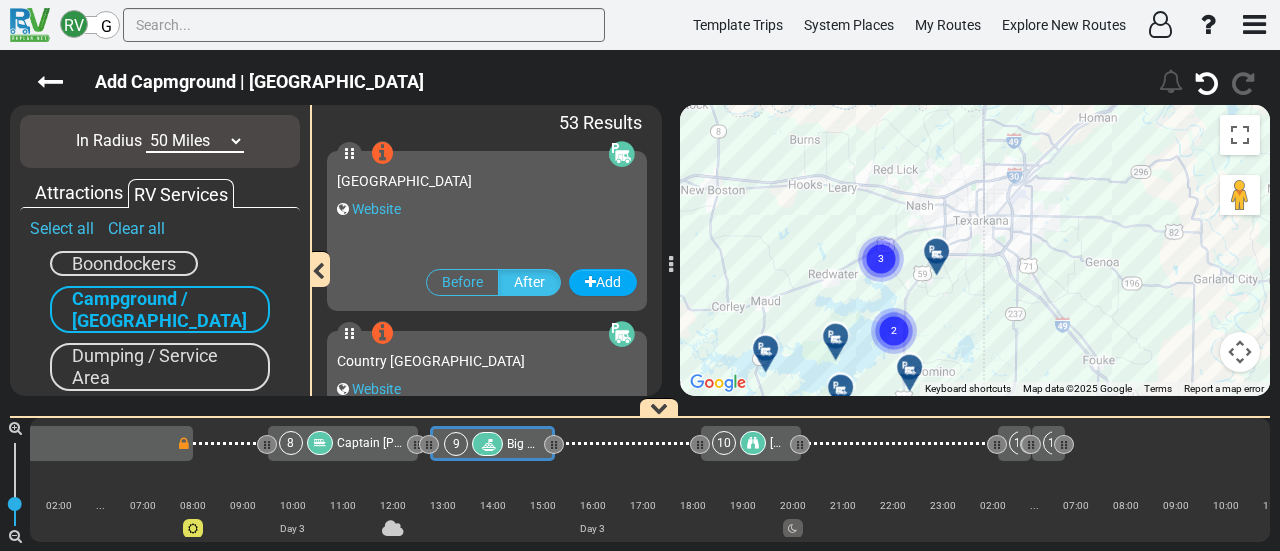
click at [943, 260] on div at bounding box center [943, 259] width 33 height 31
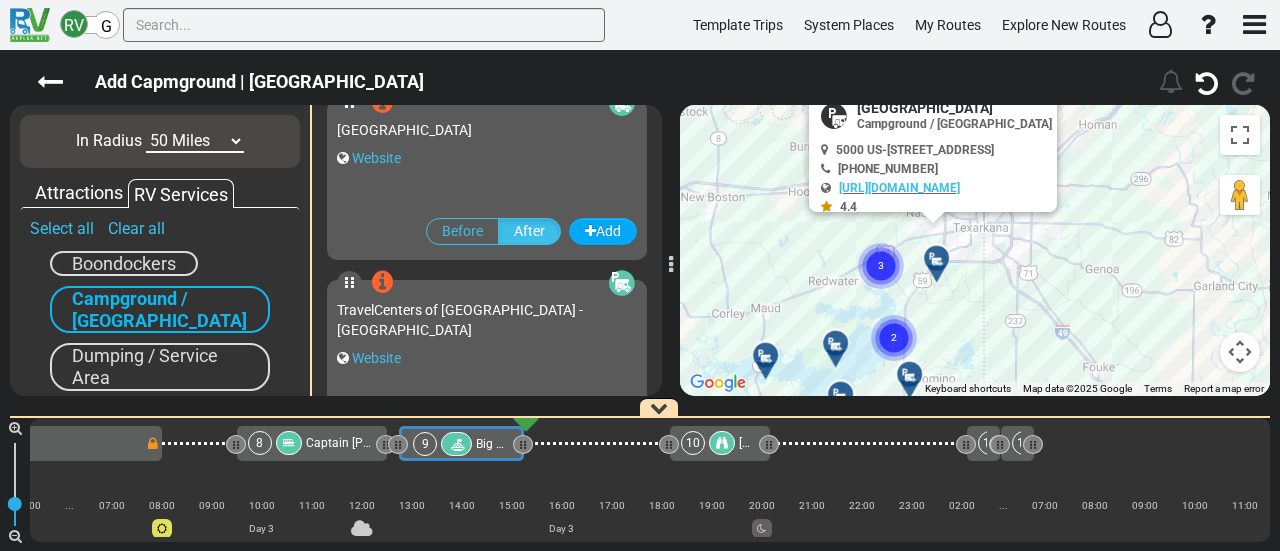
scroll to position [0, 1857]
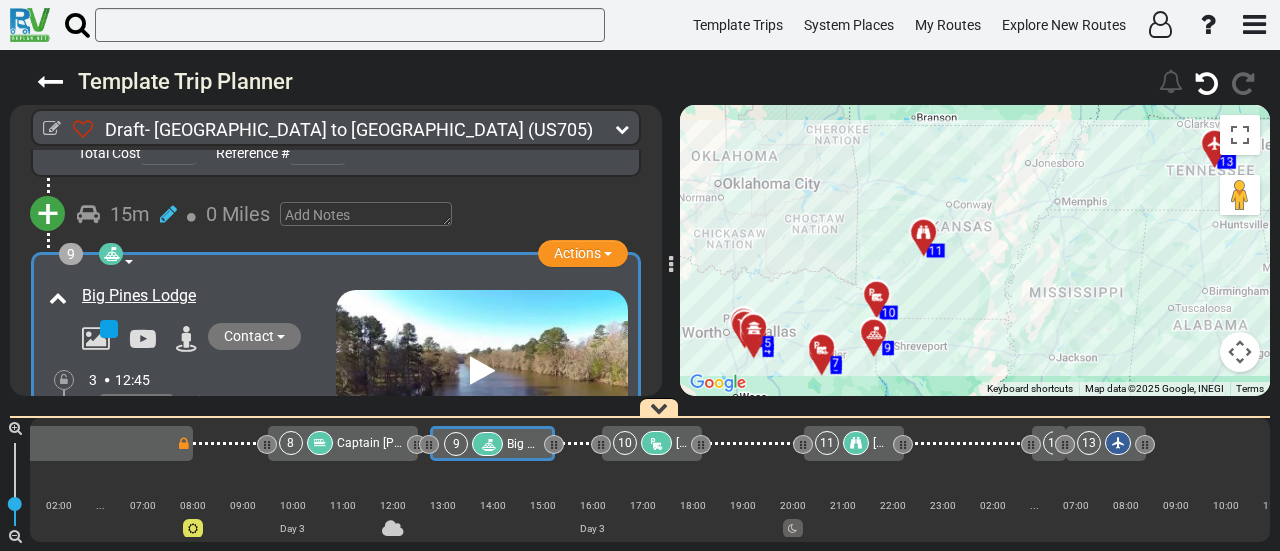
click at [671, 444] on div "10" at bounding box center [644, 443] width 63 height 24
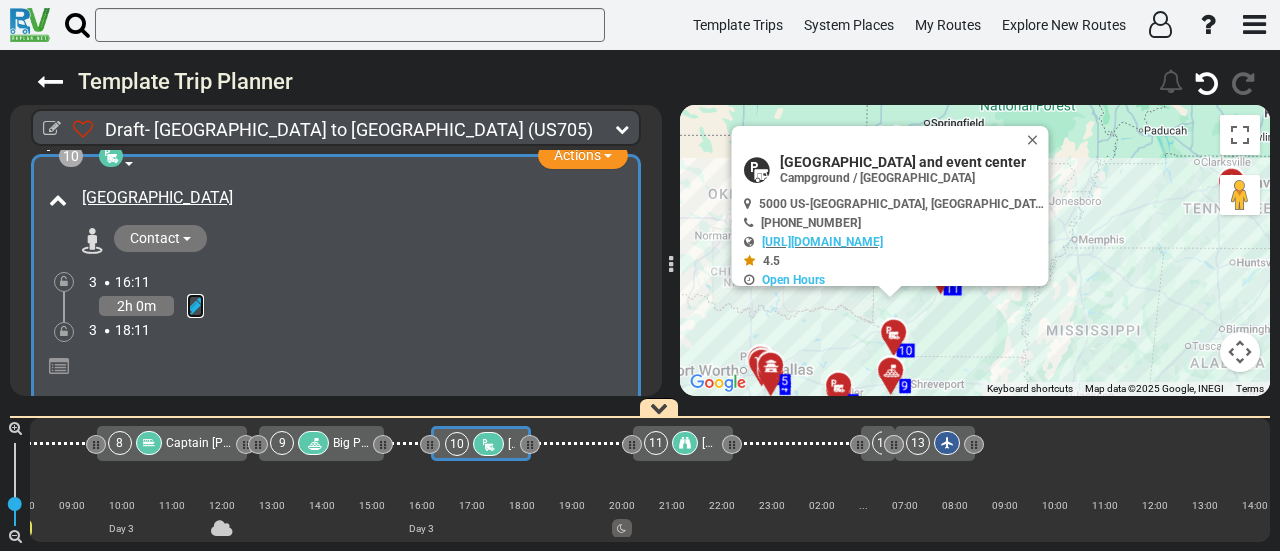
click at [190, 296] on icon at bounding box center [195, 306] width 17 height 20
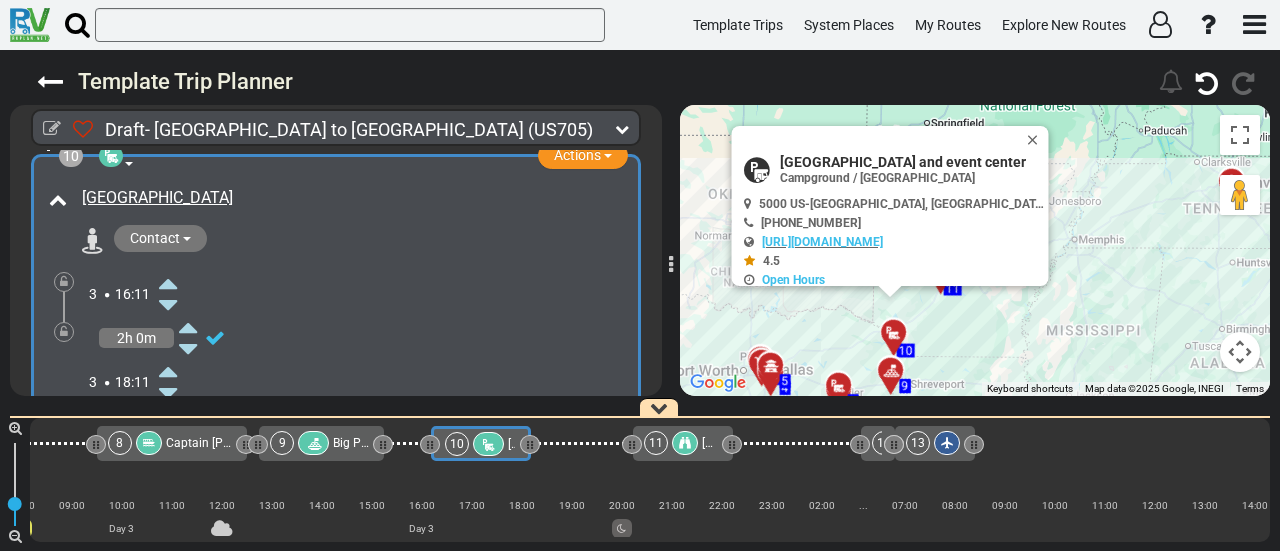
click at [176, 267] on icon at bounding box center [168, 283] width 18 height 32
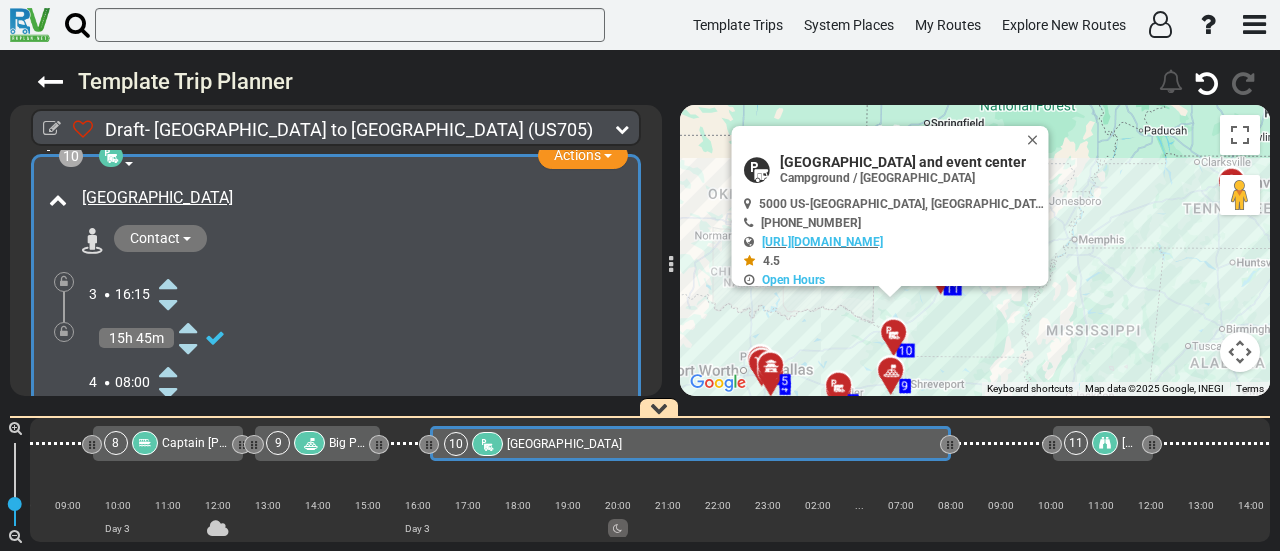
drag, startPoint x: 527, startPoint y: 438, endPoint x: 948, endPoint y: 493, distance: 424.5
click at [948, 493] on div "1 [GEOGRAPHIC_DATA]/[GEOGRAPHIC_DATA] DFW" at bounding box center [650, 480] width 1240 height 124
click at [68, 322] on div at bounding box center [64, 332] width 20 height 20
click at [63, 326] on icon at bounding box center [64, 332] width 8 height 12
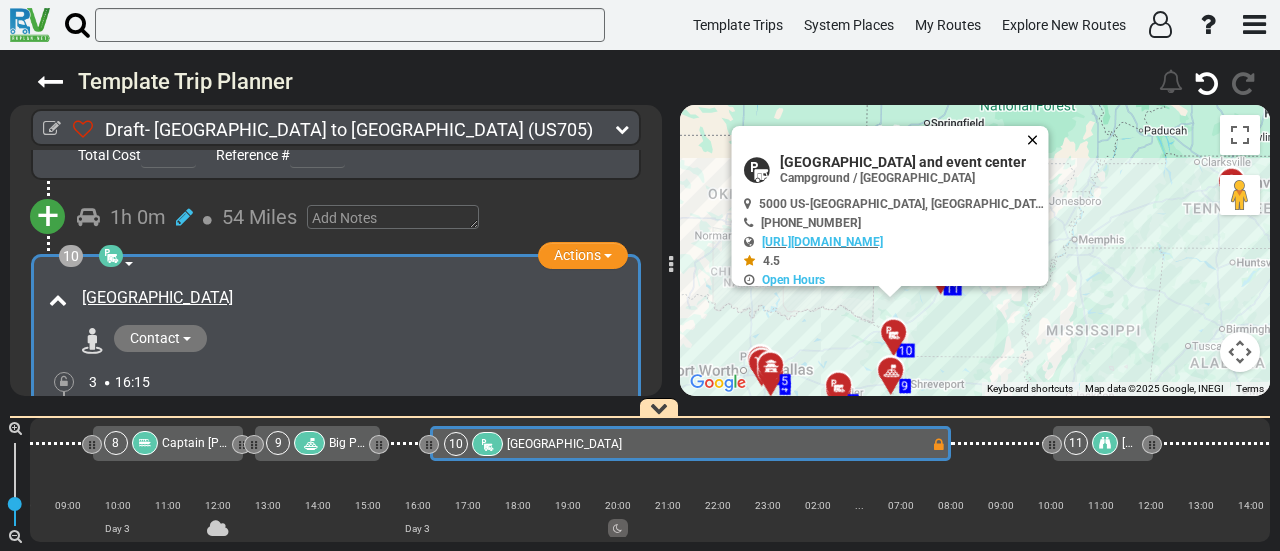
click at [1025, 136] on button "Close" at bounding box center [1037, 140] width 24 height 28
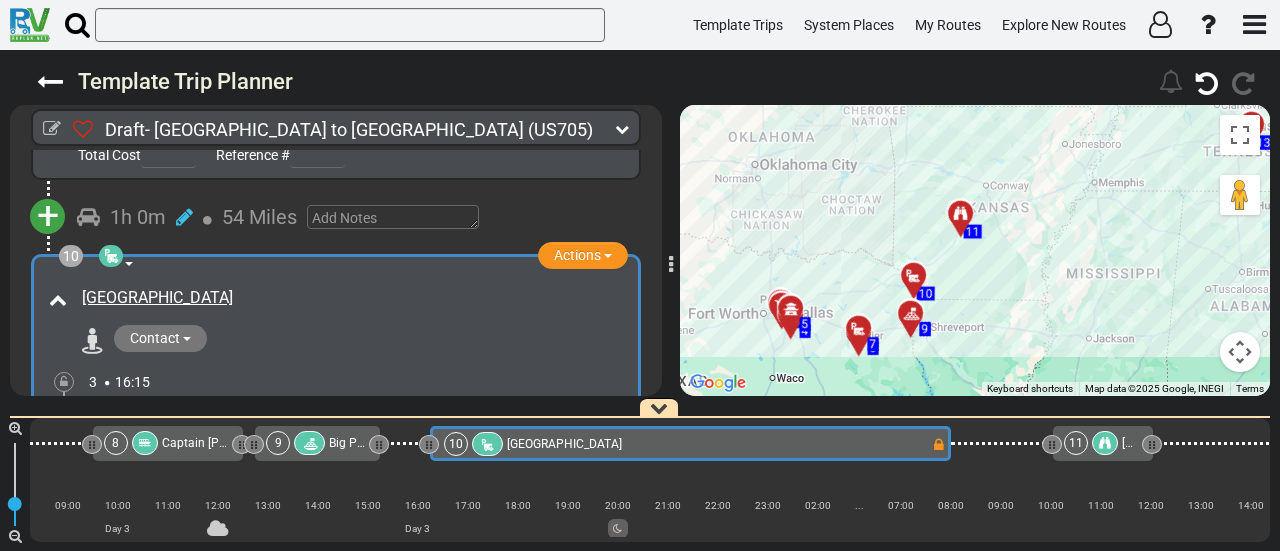
drag, startPoint x: 906, startPoint y: 223, endPoint x: 936, endPoint y: 130, distance: 97.7
click at [936, 131] on div "To activate drag with keyboard, press Alt + Enter. Once in keyboard drag state,…" at bounding box center [975, 250] width 590 height 291
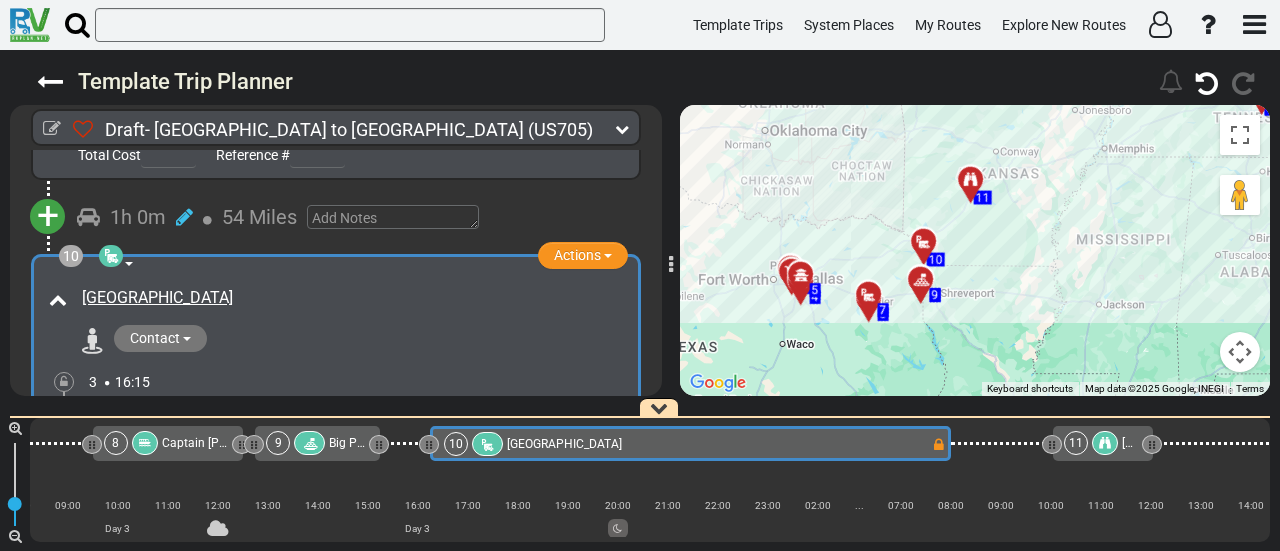
click at [850, 445] on div "10 Texarkana RV Park & Event Center" at bounding box center [687, 444] width 487 height 24
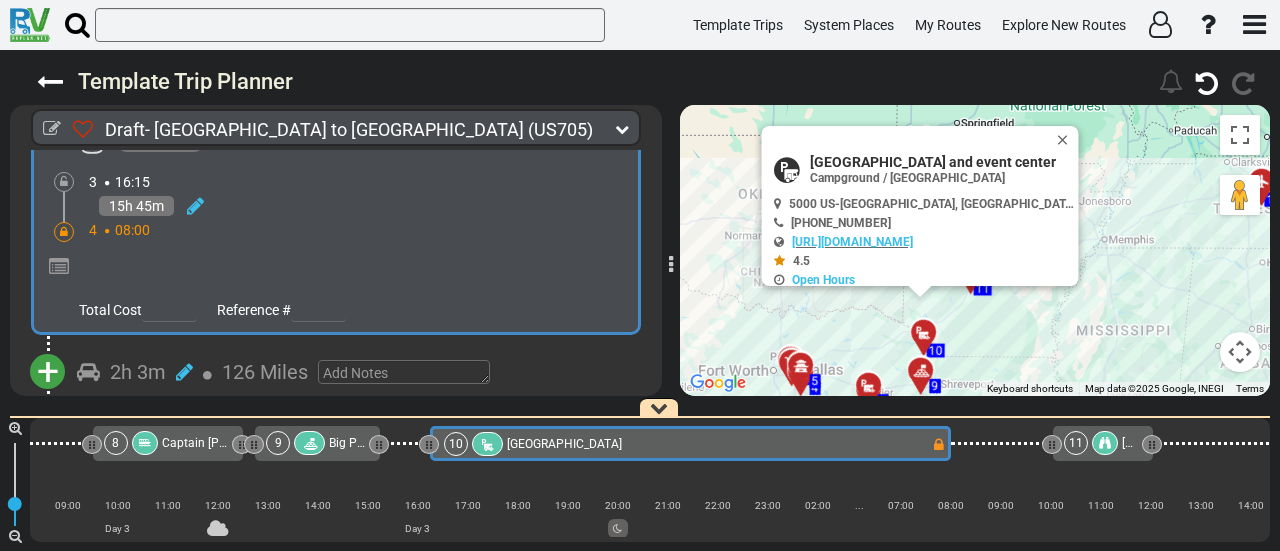
click at [46, 349] on span "+" at bounding box center [48, 372] width 22 height 46
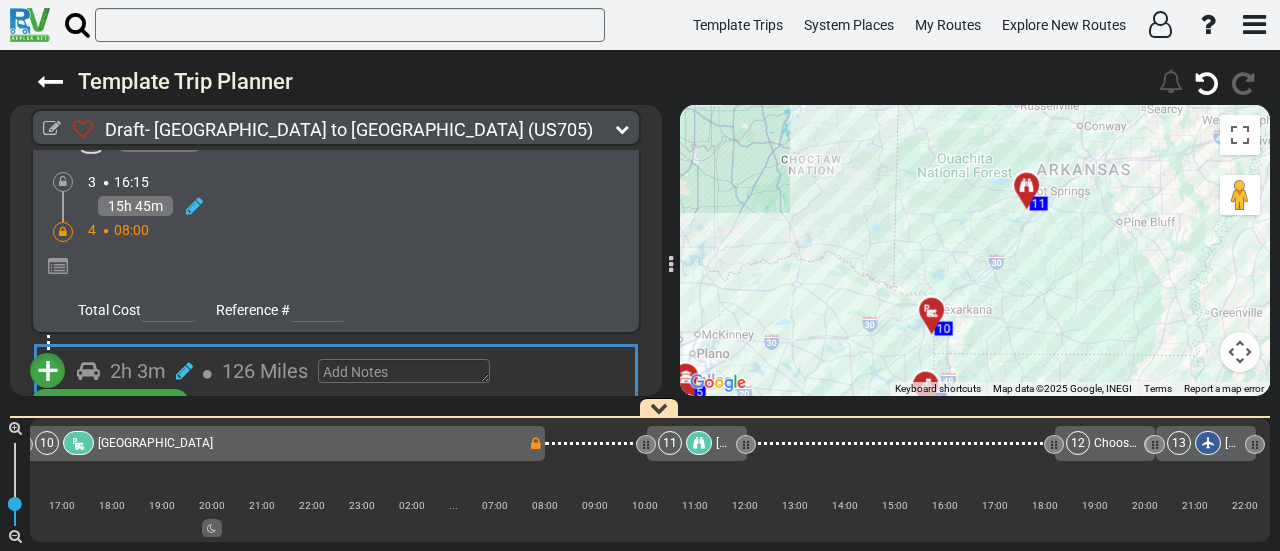
click at [703, 443] on icon at bounding box center [699, 443] width 12 height 12
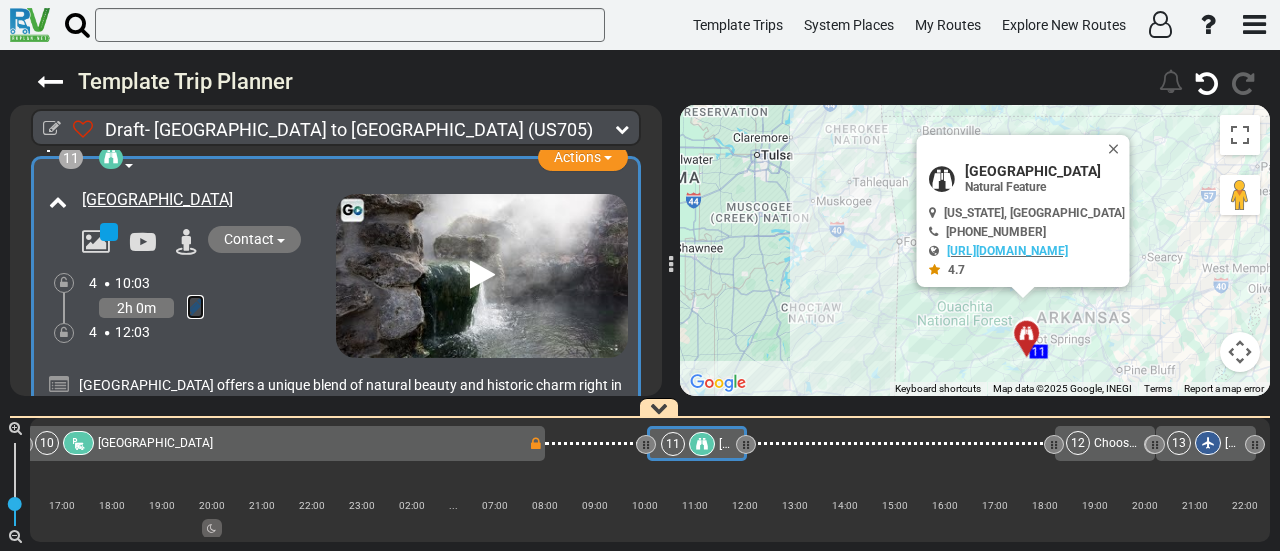
click at [194, 297] on icon at bounding box center [195, 307] width 17 height 20
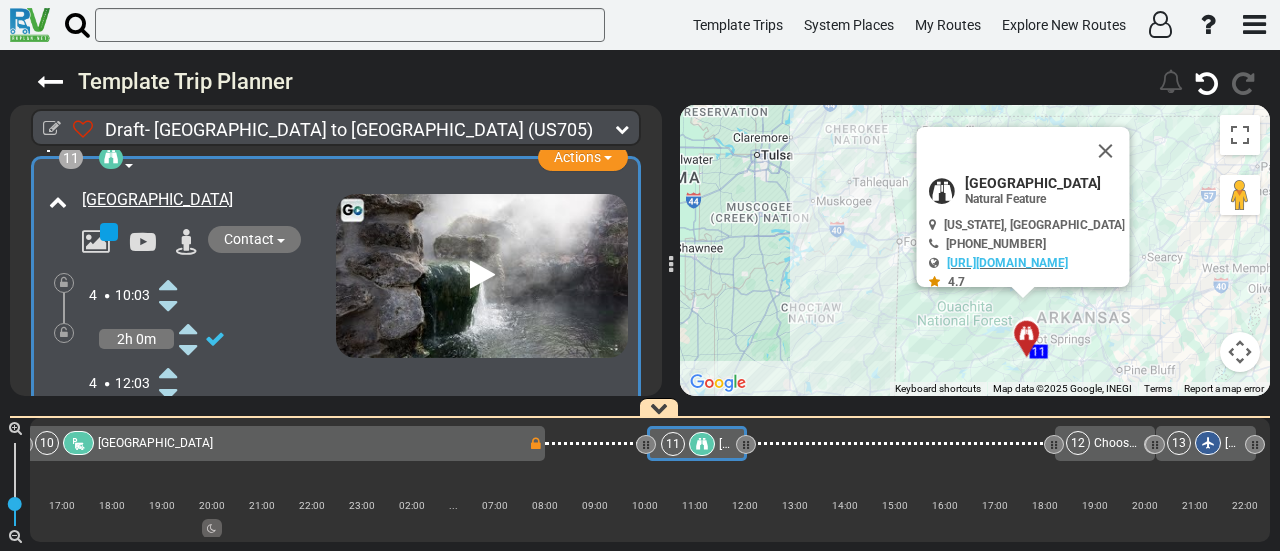
click at [174, 268] on icon at bounding box center [168, 284] width 18 height 32
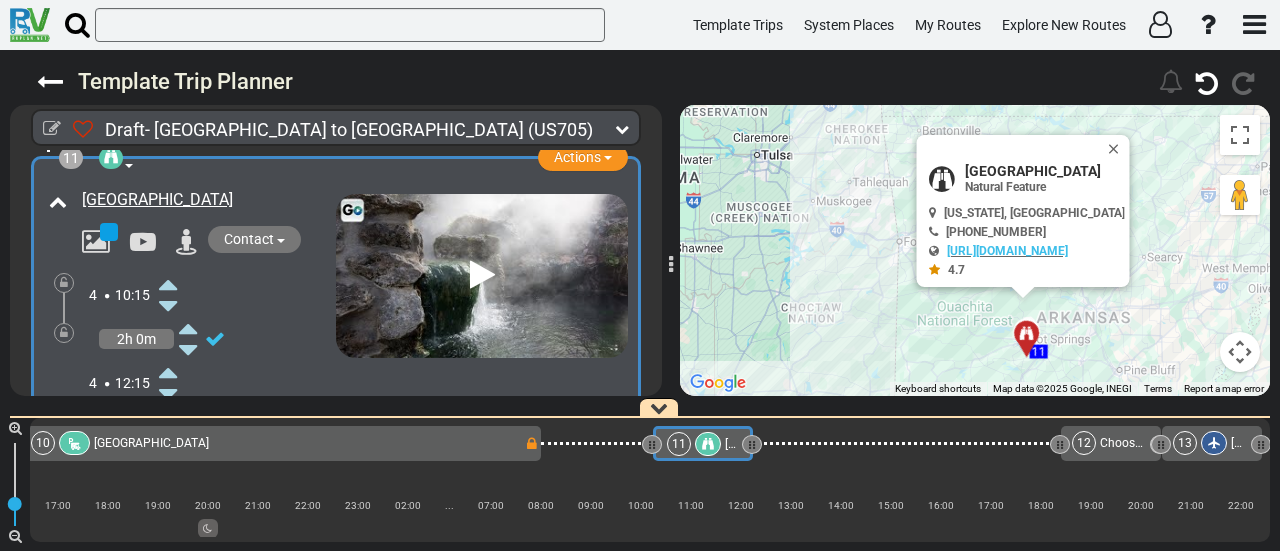
click at [495, 451] on div "10 Texarkana RV Park & Event Center" at bounding box center [277, 443] width 493 height 24
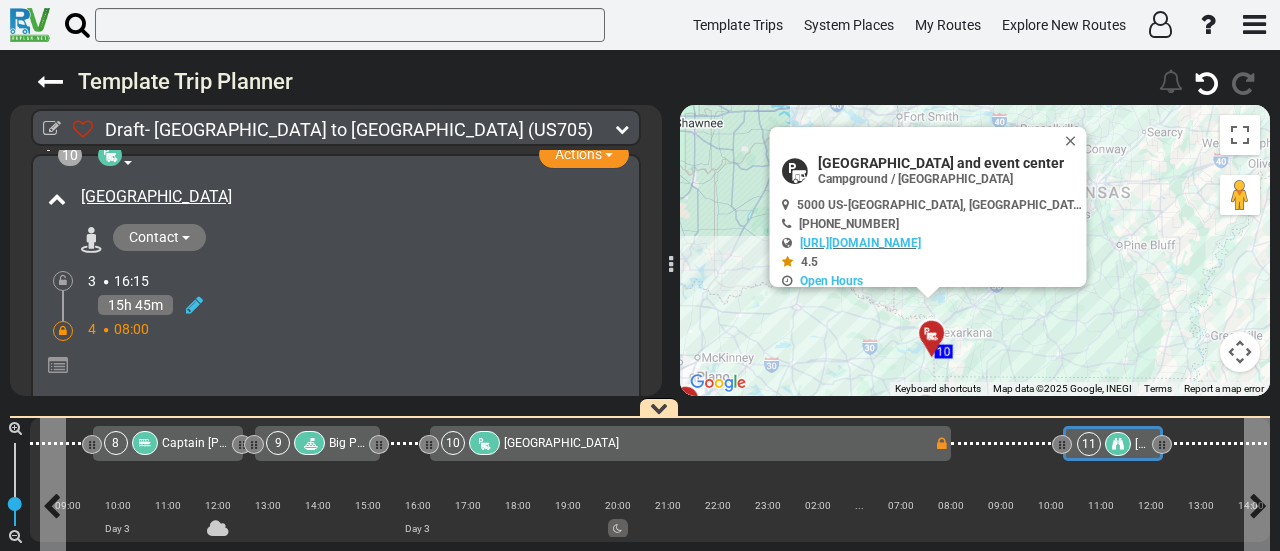
click at [1120, 449] on div at bounding box center [1118, 444] width 26 height 24
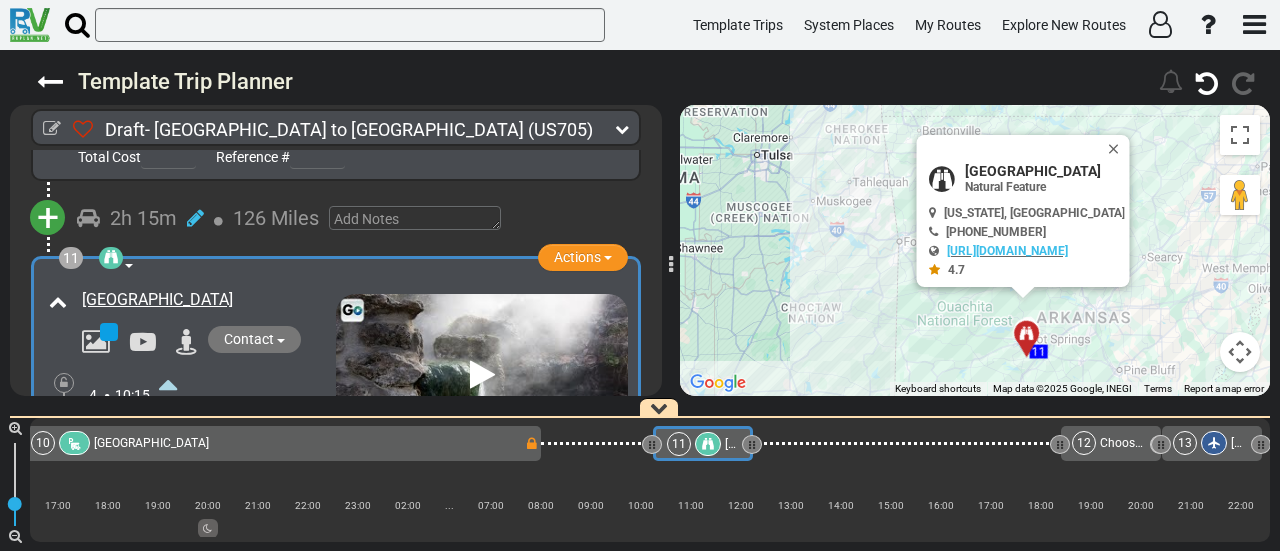
click at [350, 447] on div "10 Texarkana RV Park & Event Center" at bounding box center [277, 443] width 493 height 24
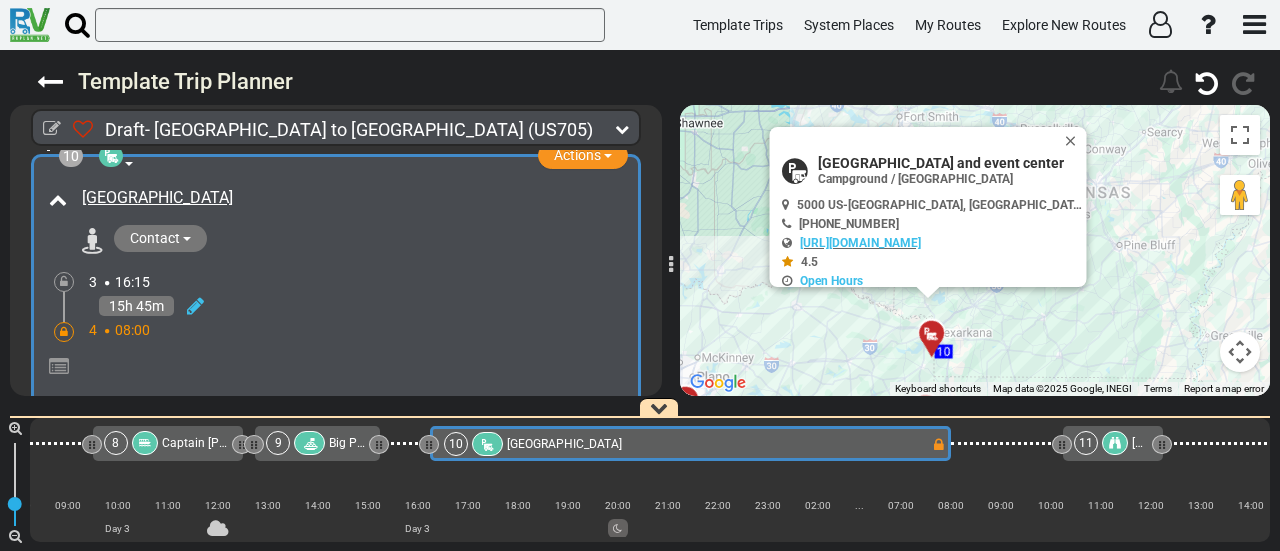
click at [60, 326] on icon at bounding box center [64, 332] width 8 height 12
click at [190, 296] on icon at bounding box center [195, 306] width 17 height 20
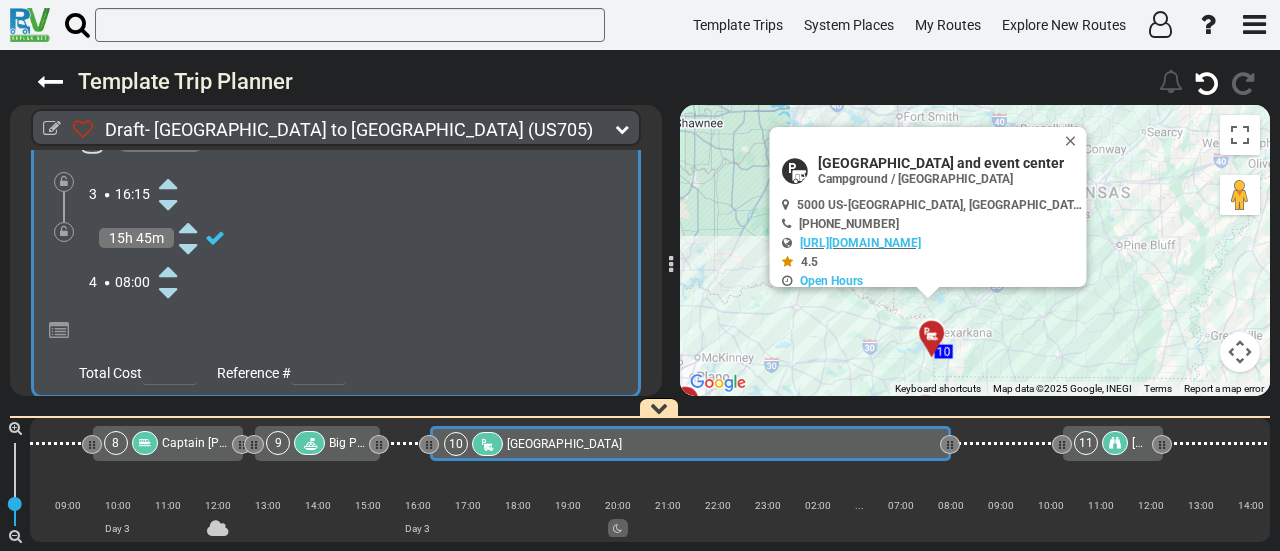
click at [168, 277] on icon at bounding box center [168, 293] width 18 height 32
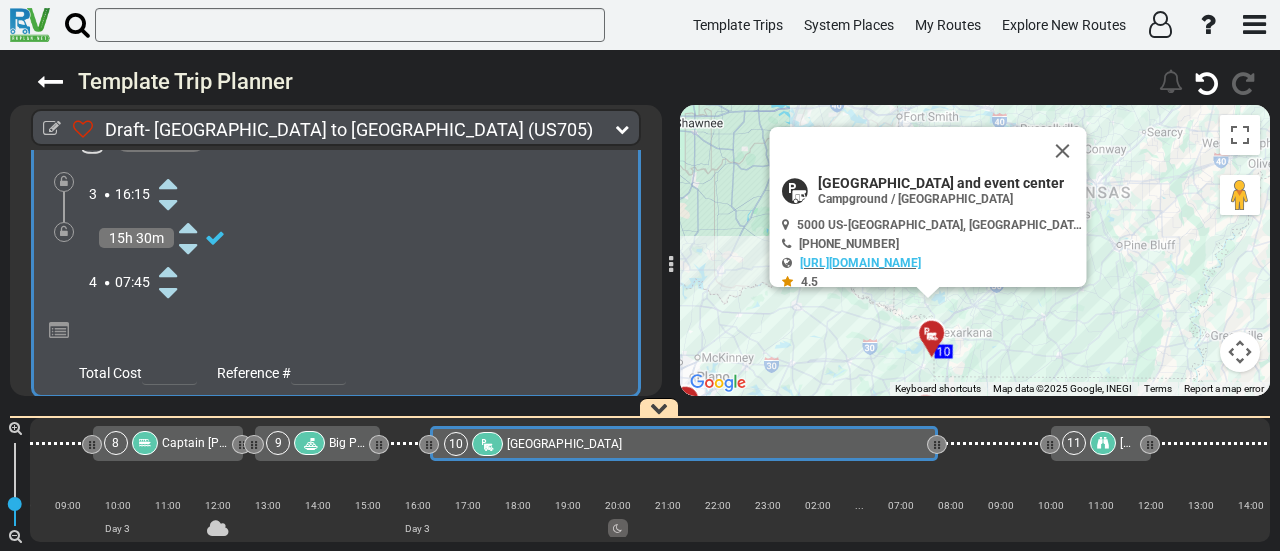
click at [168, 277] on icon at bounding box center [168, 293] width 18 height 32
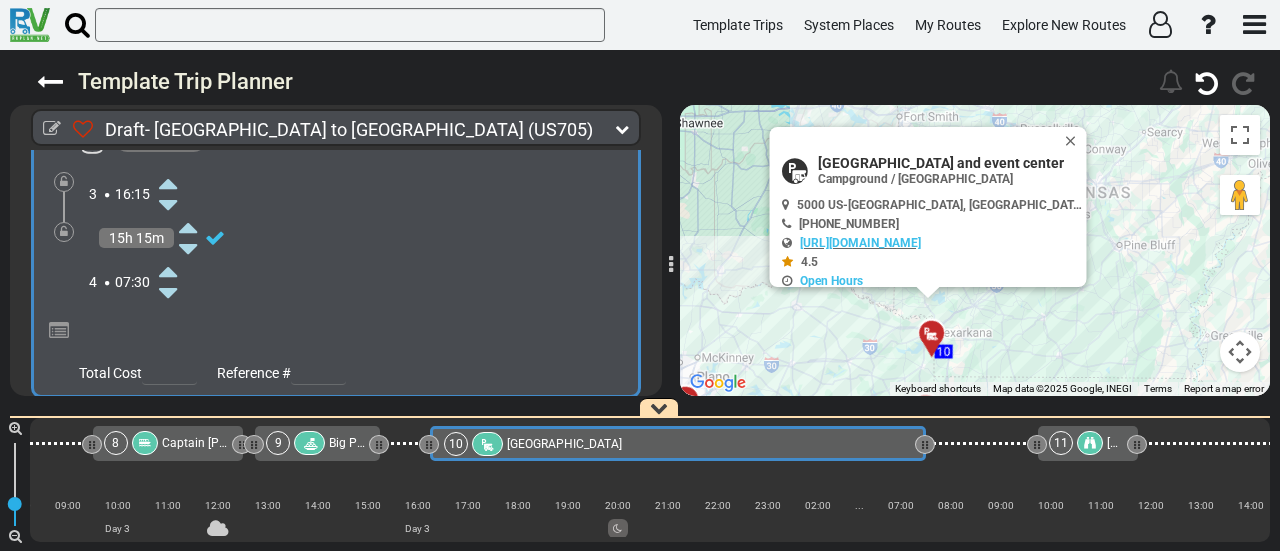
click at [66, 226] on icon at bounding box center [64, 232] width 8 height 12
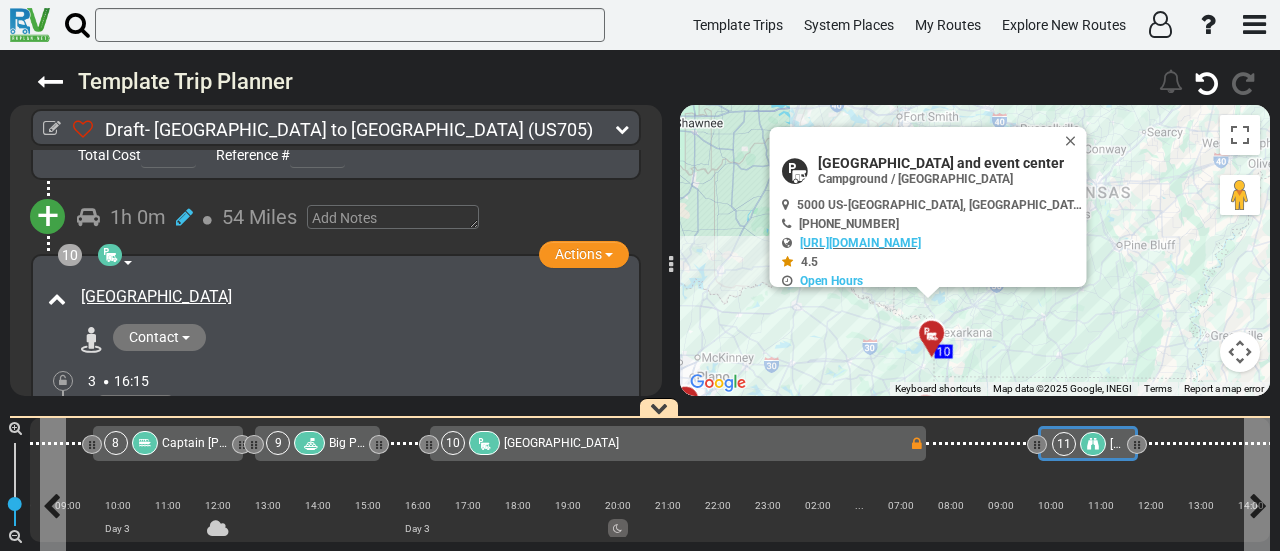
click at [1083, 436] on div at bounding box center [1093, 444] width 26 height 24
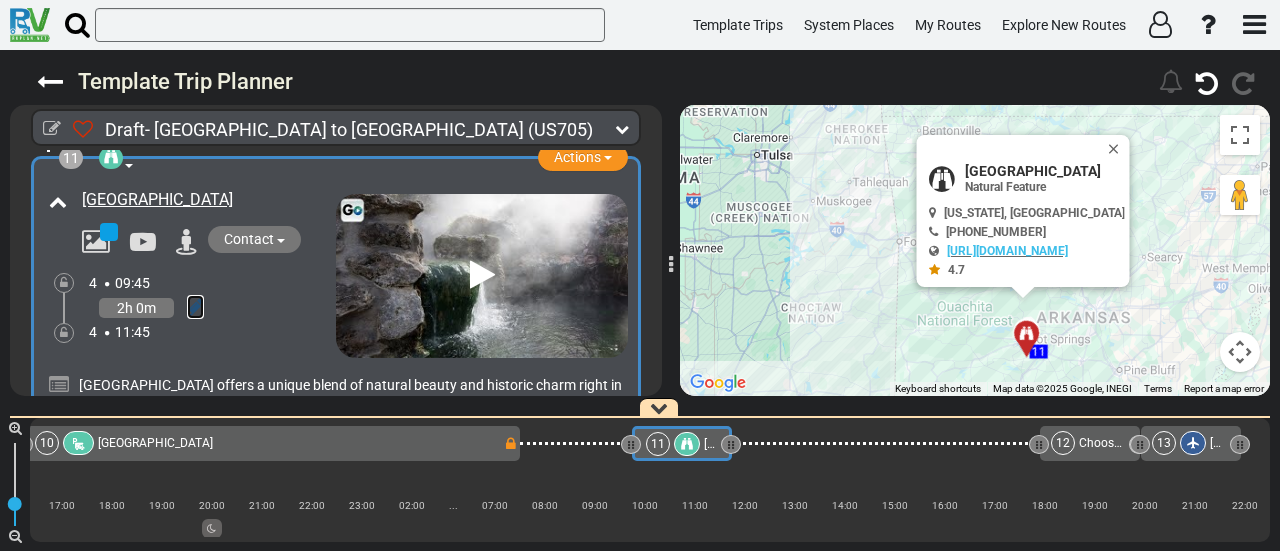
click at [192, 297] on icon at bounding box center [195, 307] width 17 height 20
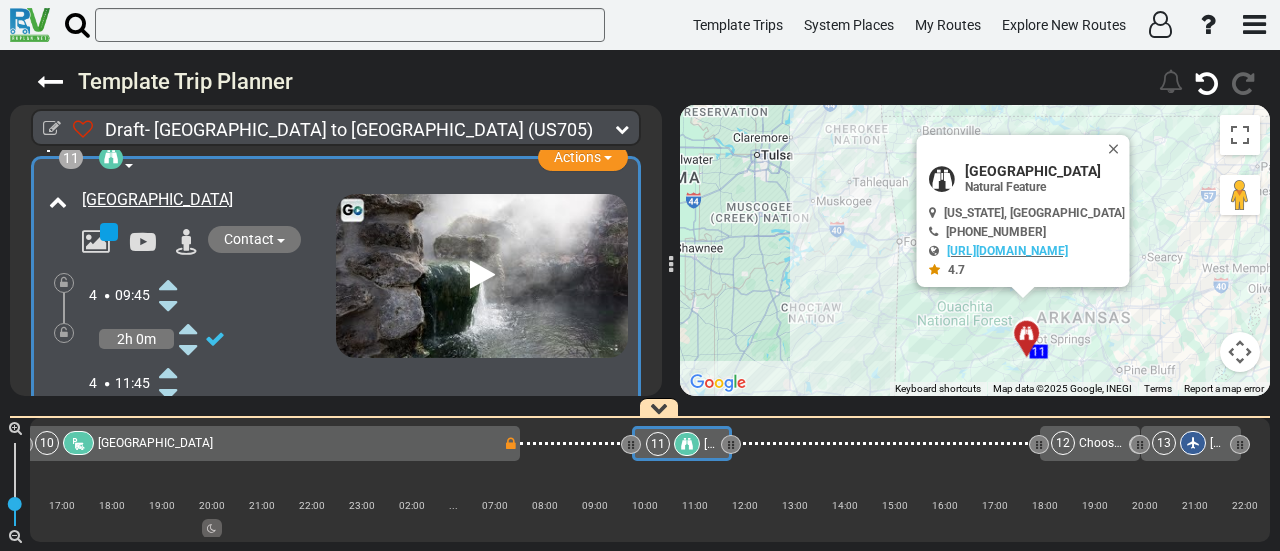
click at [165, 290] on icon at bounding box center [168, 306] width 18 height 32
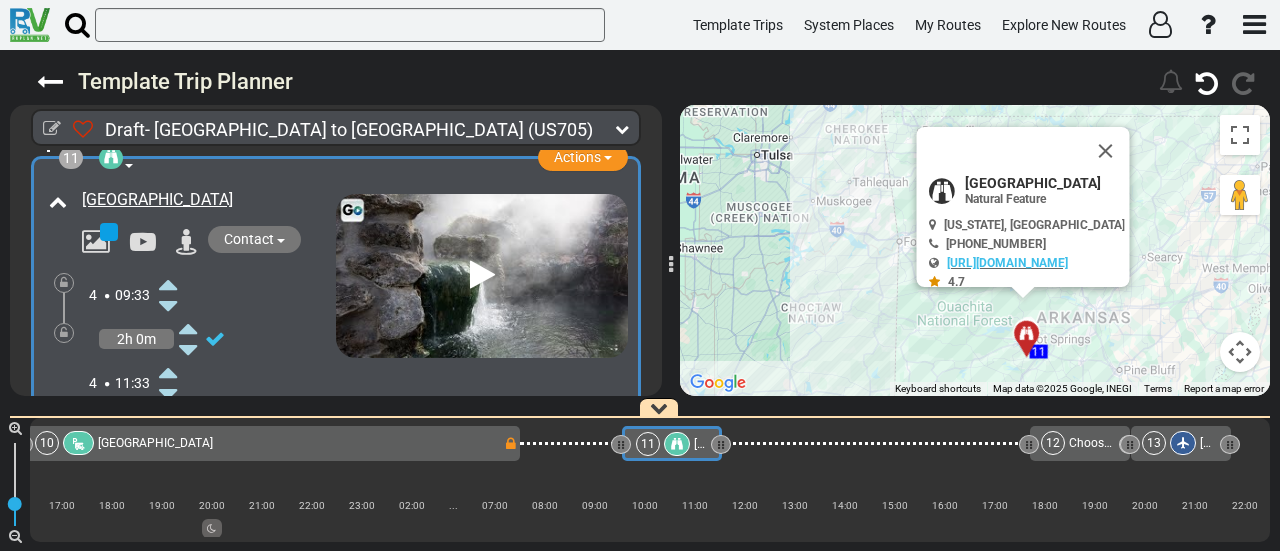
click at [165, 290] on icon at bounding box center [168, 306] width 18 height 32
click at [164, 290] on icon at bounding box center [168, 306] width 18 height 32
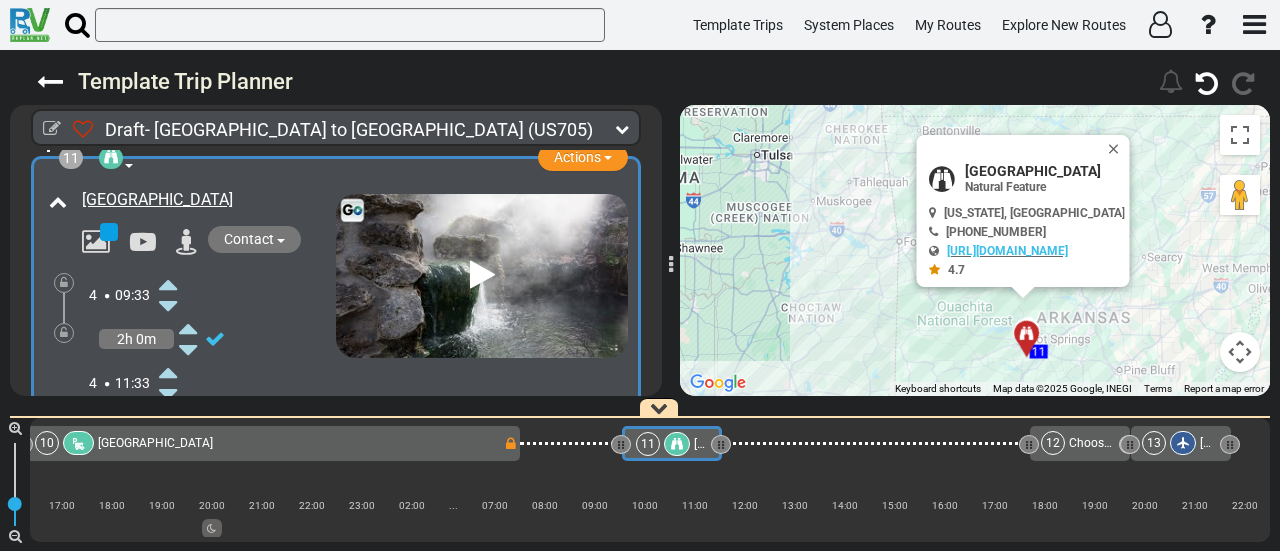
click at [162, 268] on icon at bounding box center [168, 284] width 18 height 32
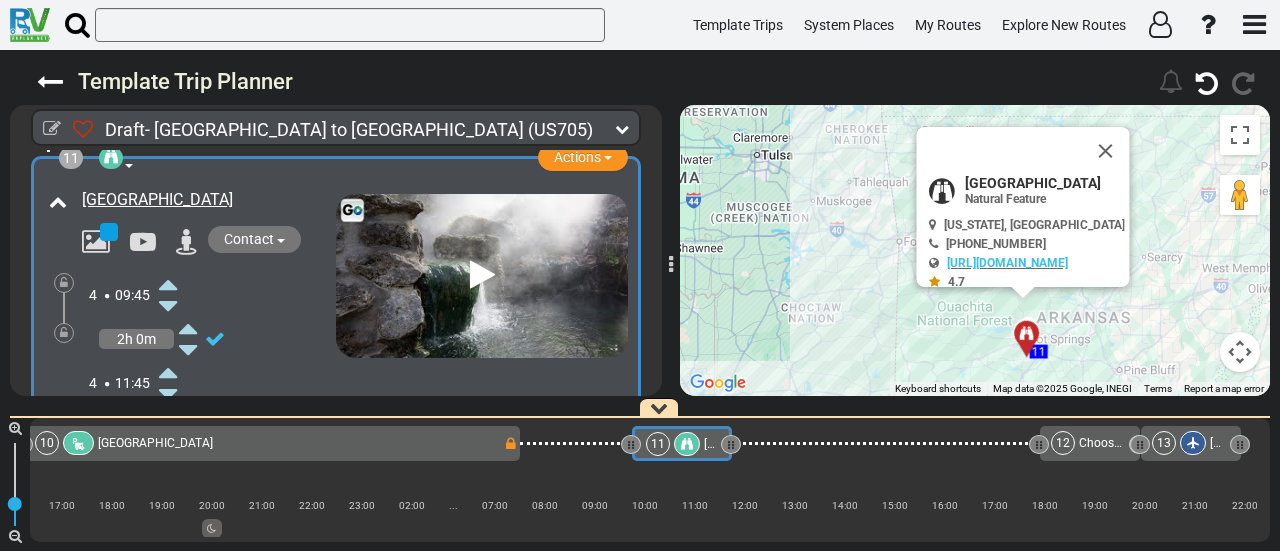
click at [162, 268] on icon at bounding box center [168, 284] width 18 height 32
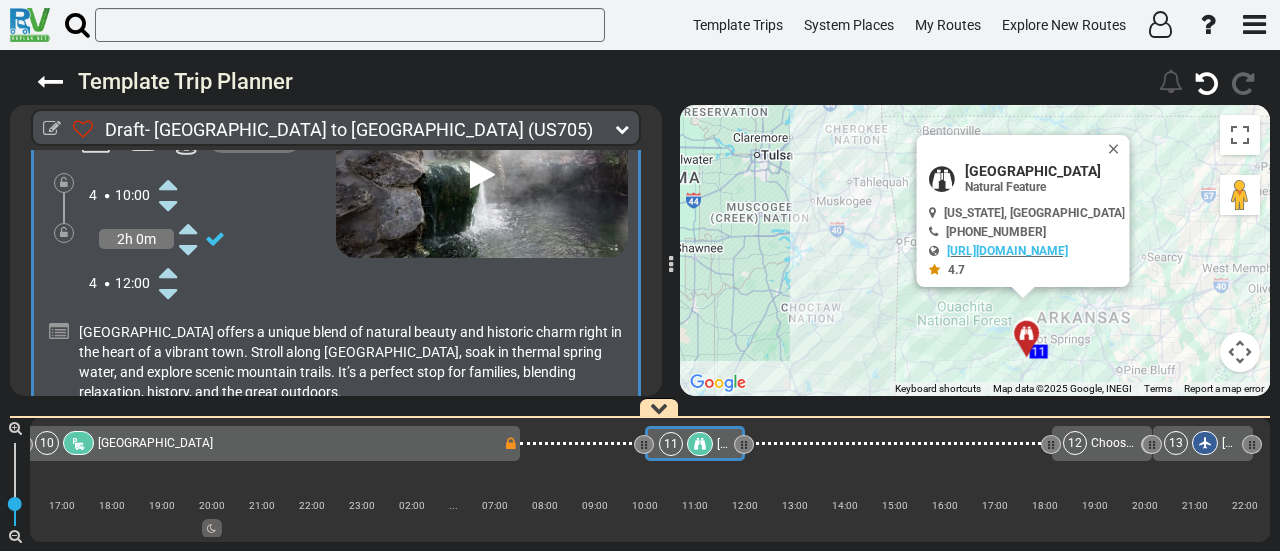
click at [168, 256] on icon at bounding box center [168, 272] width 18 height 32
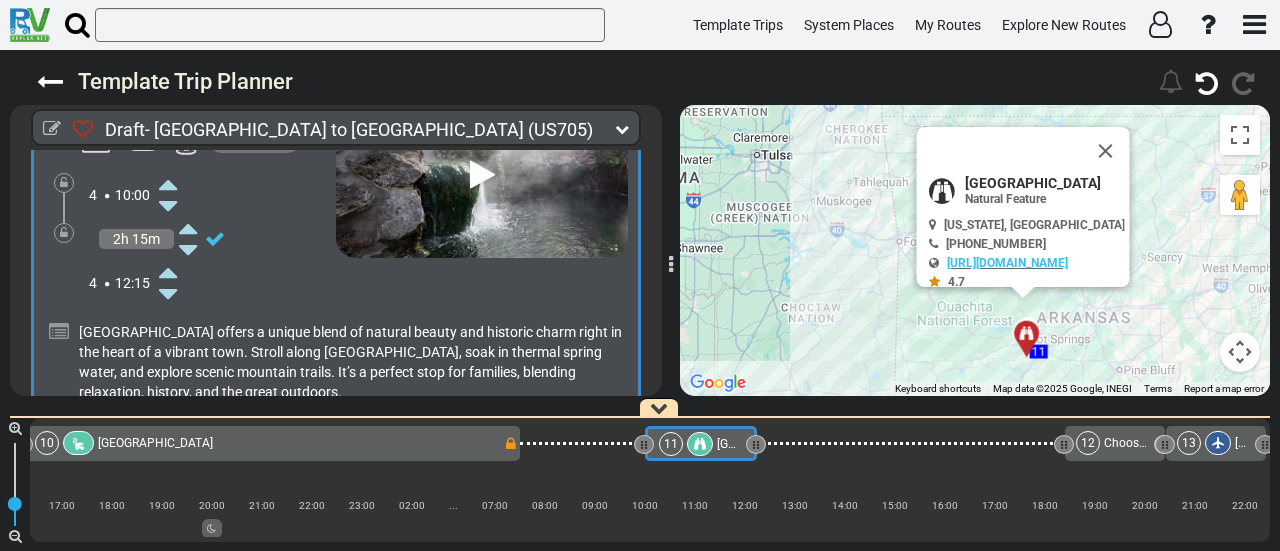
click at [168, 256] on icon at bounding box center [168, 272] width 18 height 32
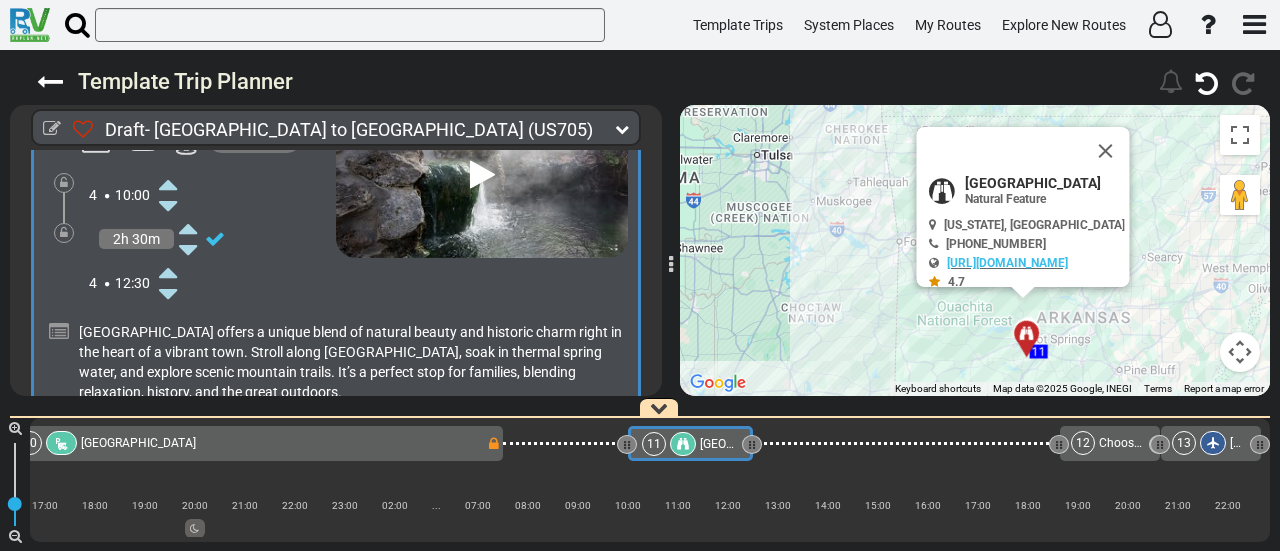
click at [168, 256] on icon at bounding box center [168, 272] width 18 height 32
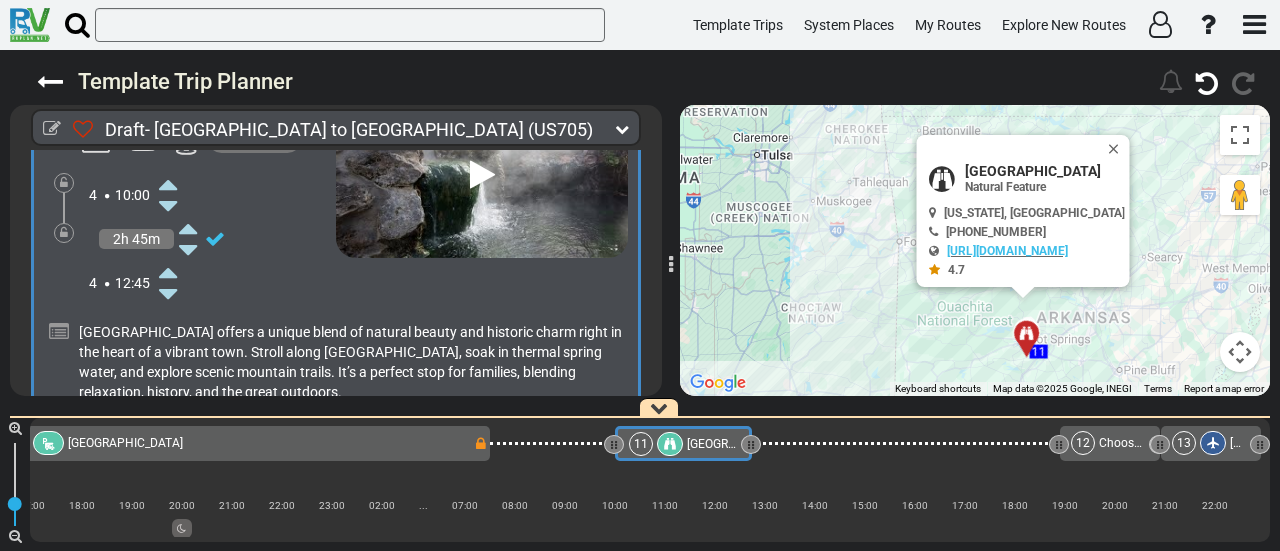
click at [169, 256] on icon at bounding box center [168, 272] width 18 height 32
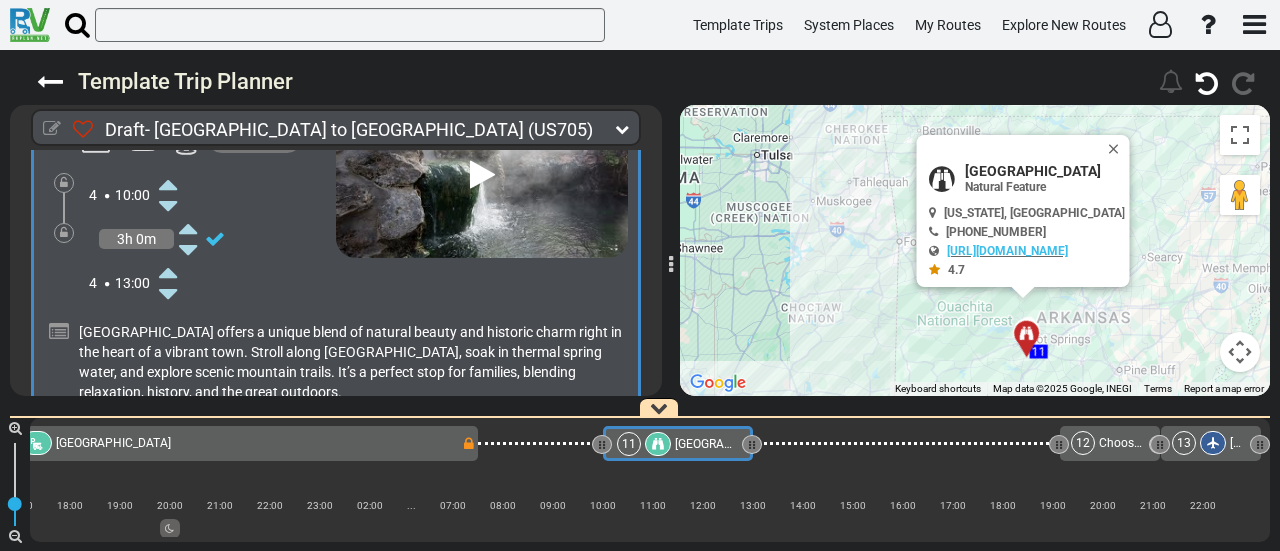
click at [46, 123] on icon at bounding box center [52, 129] width 18 height 18
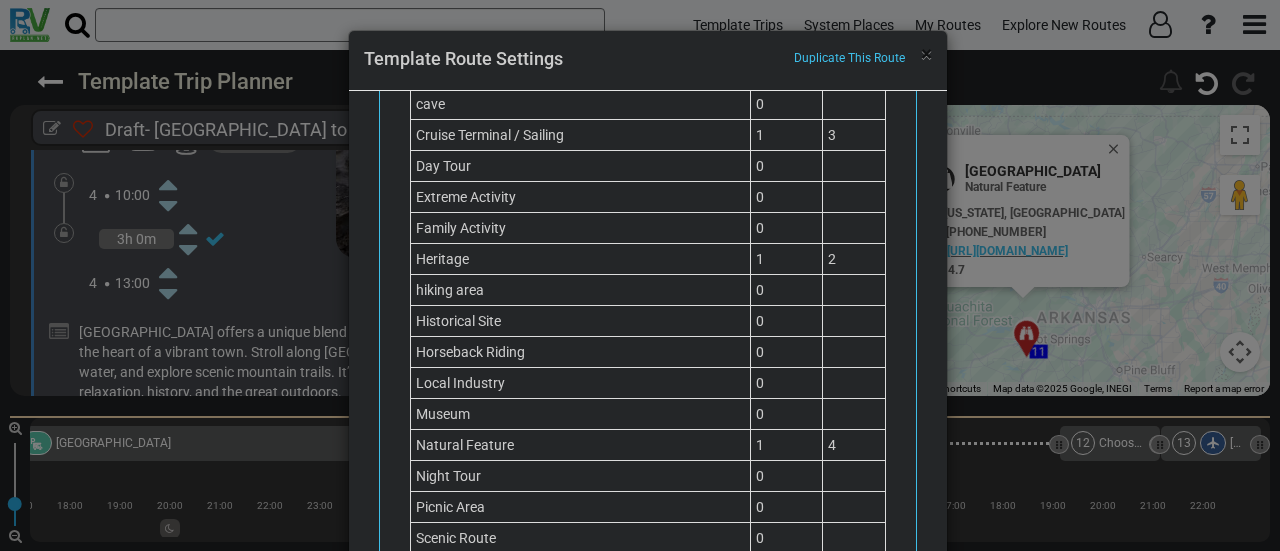
click at [921, 52] on span "×" at bounding box center [926, 54] width 11 height 24
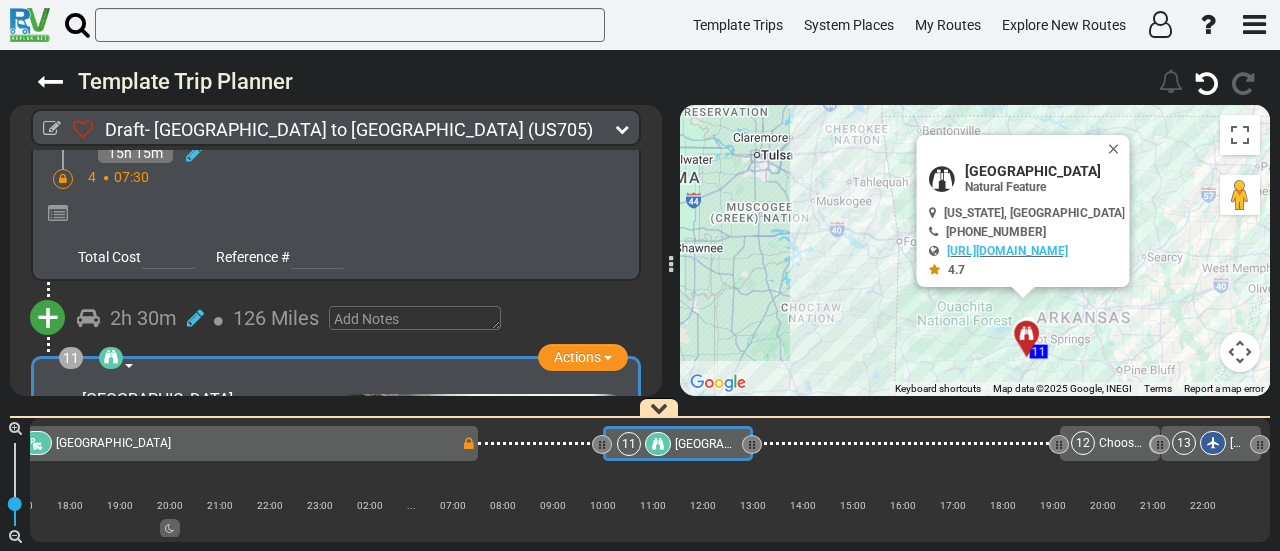
click at [106, 350] on icon at bounding box center [111, 357] width 14 height 14
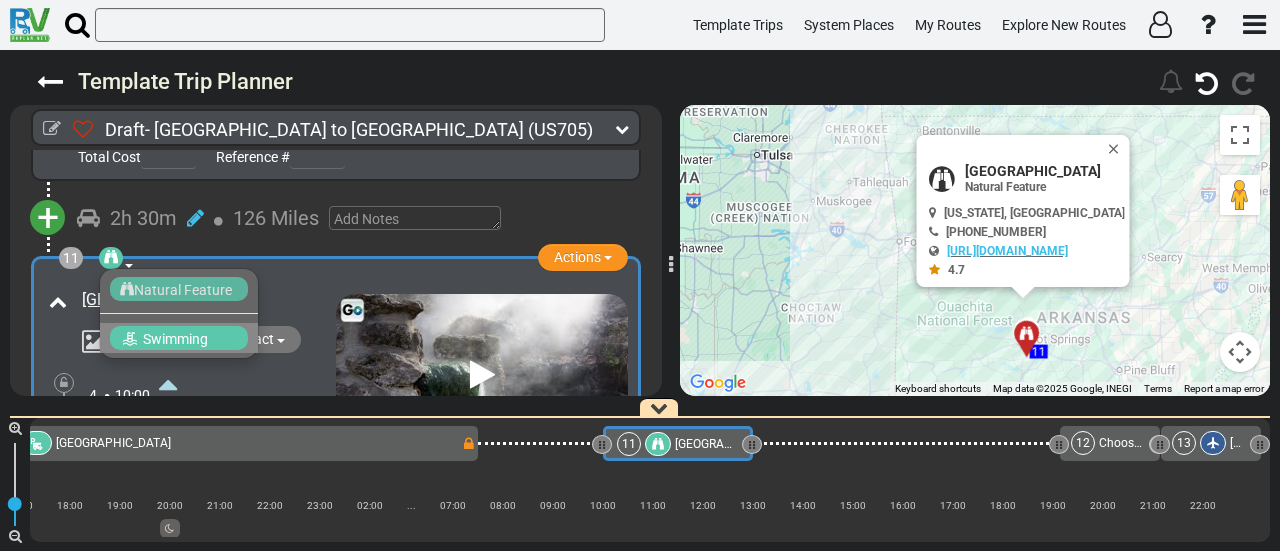
click at [213, 326] on div "Swimming" at bounding box center [179, 338] width 138 height 24
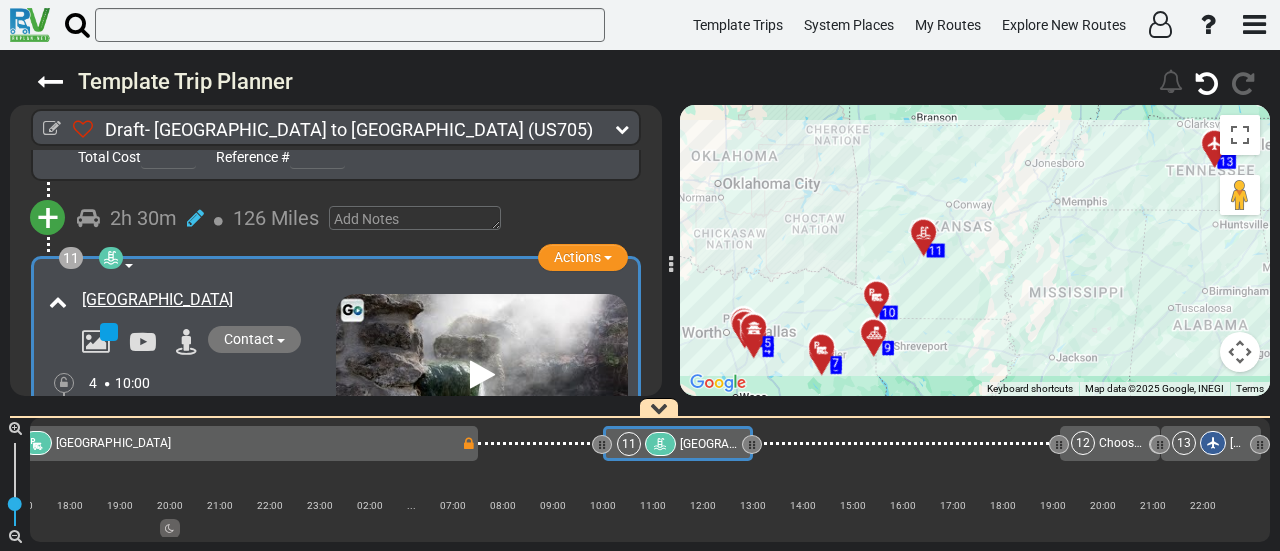
click at [662, 441] on icon at bounding box center [660, 445] width 17 height 14
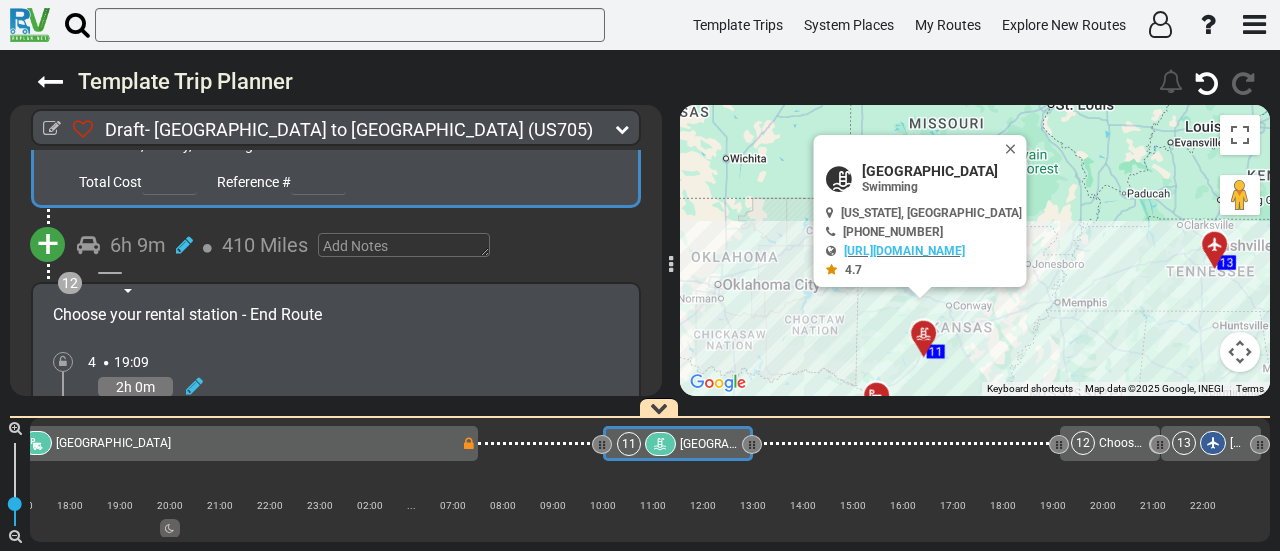
click at [54, 221] on span "+" at bounding box center [48, 244] width 22 height 46
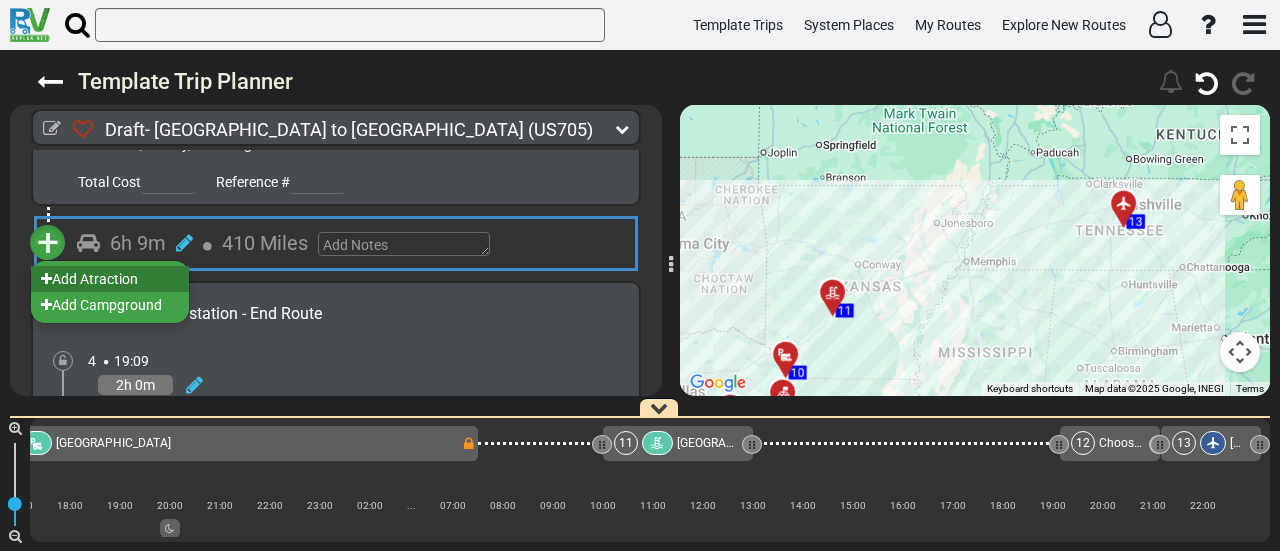
click at [110, 266] on li "Add Atraction" at bounding box center [110, 279] width 158 height 26
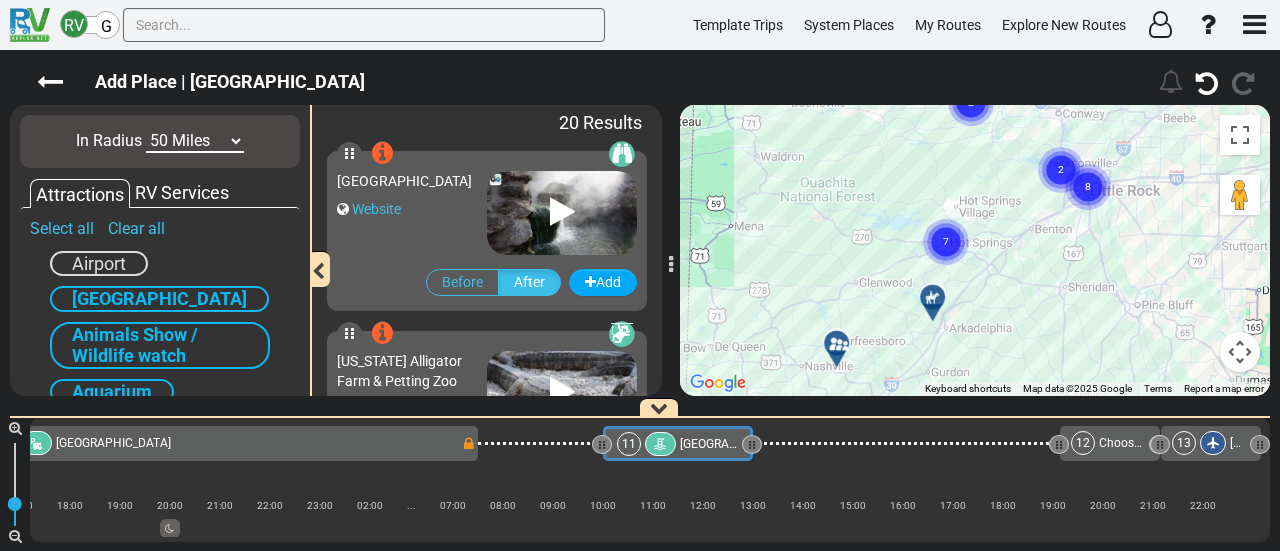
drag, startPoint x: 1028, startPoint y: 253, endPoint x: 1042, endPoint y: 286, distance: 35.8
click at [1042, 286] on div "To activate drag with keyboard, press Alt + Enter. Once in keyboard drag state,…" at bounding box center [975, 250] width 590 height 291
click at [939, 294] on div at bounding box center [939, 305] width 33 height 31
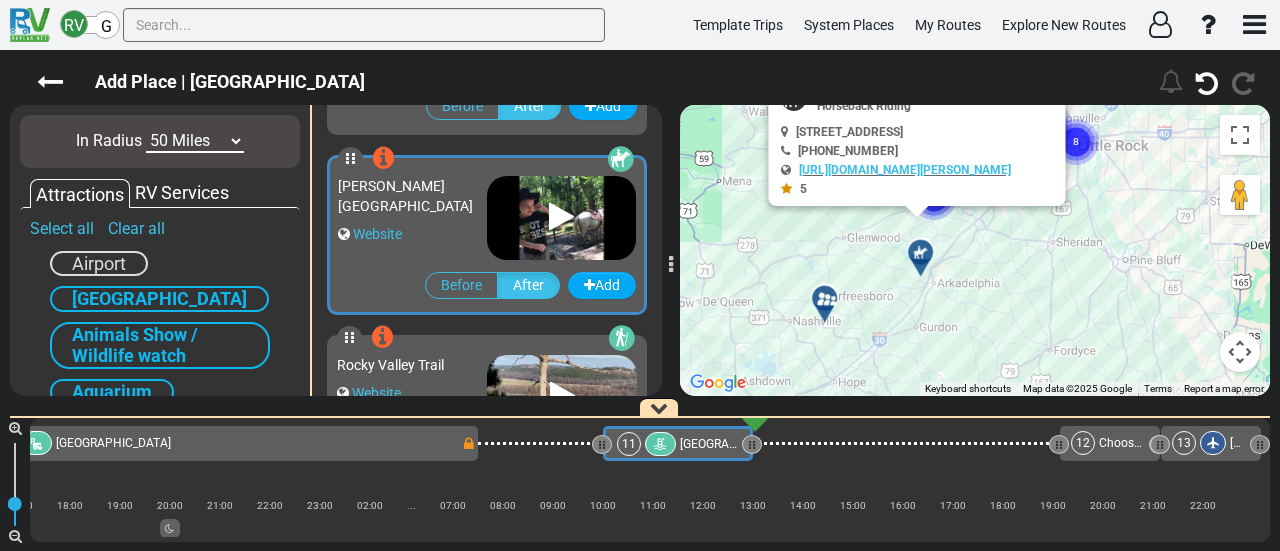
drag, startPoint x: 895, startPoint y: 331, endPoint x: 859, endPoint y: 270, distance: 70.8
click at [882, 238] on div "To activate drag with keyboard, press Alt + Enter. Once in keyboard drag state,…" at bounding box center [975, 250] width 590 height 291
click at [826, 295] on icon at bounding box center [825, 299] width 20 height 16
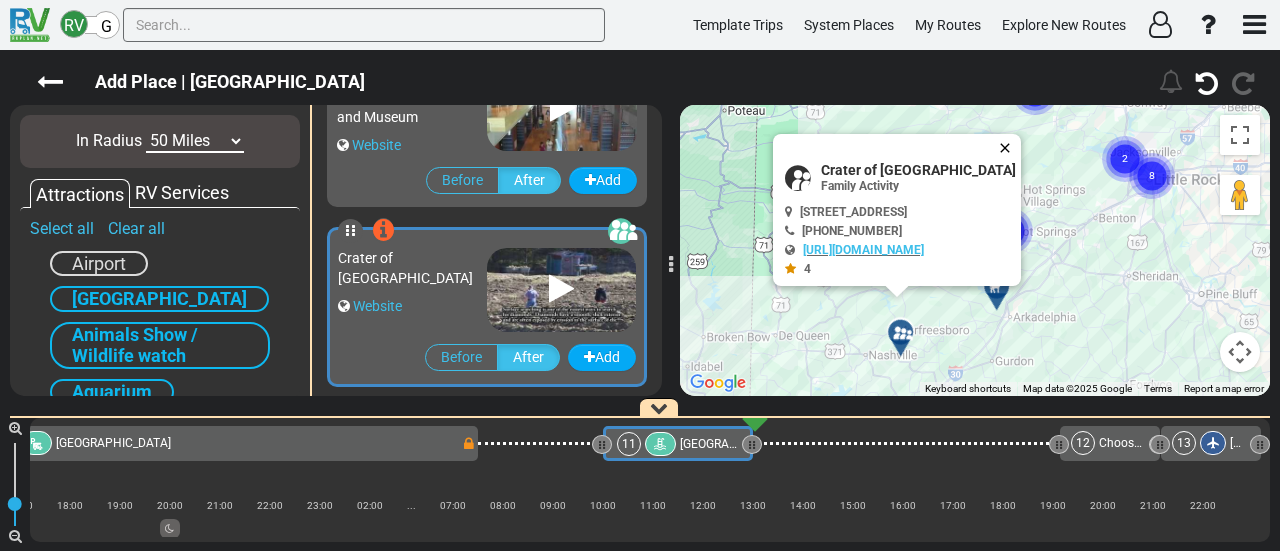
click at [1021, 141] on button "Close" at bounding box center [1009, 148] width 24 height 28
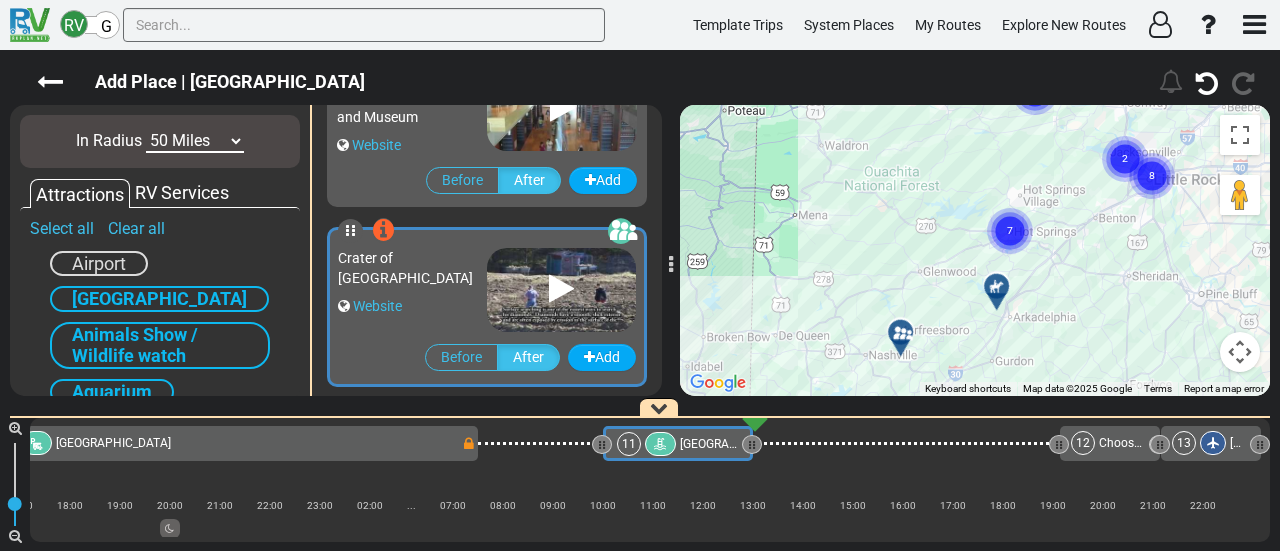
click at [1000, 291] on div at bounding box center [1003, 294] width 33 height 31
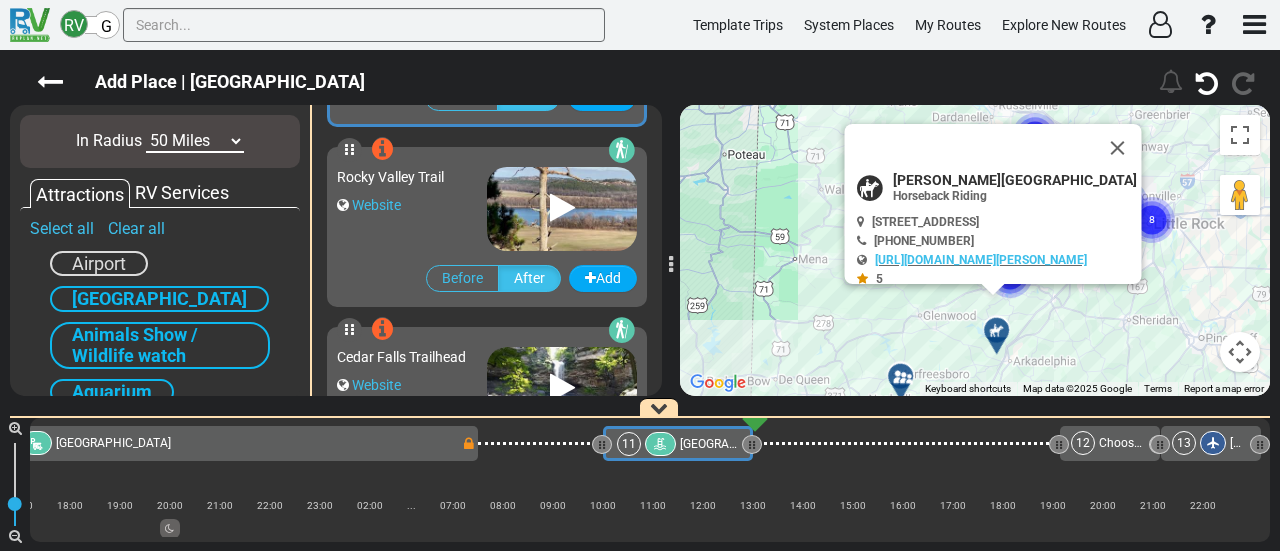
scroll to position [1076, 0]
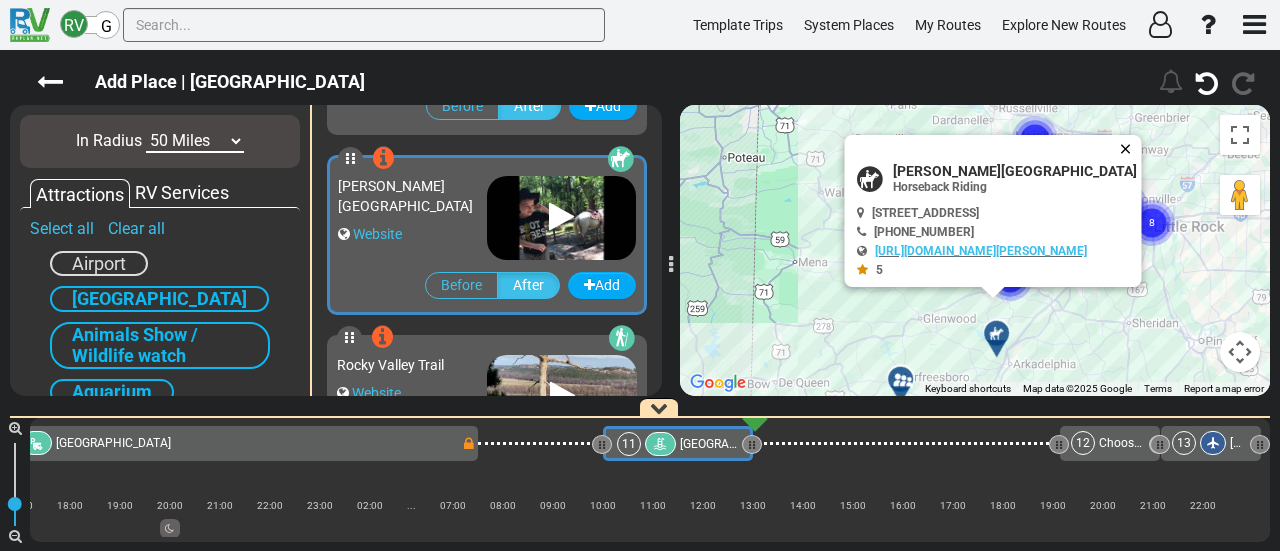
click at [1135, 138] on button "Close" at bounding box center [1130, 149] width 24 height 28
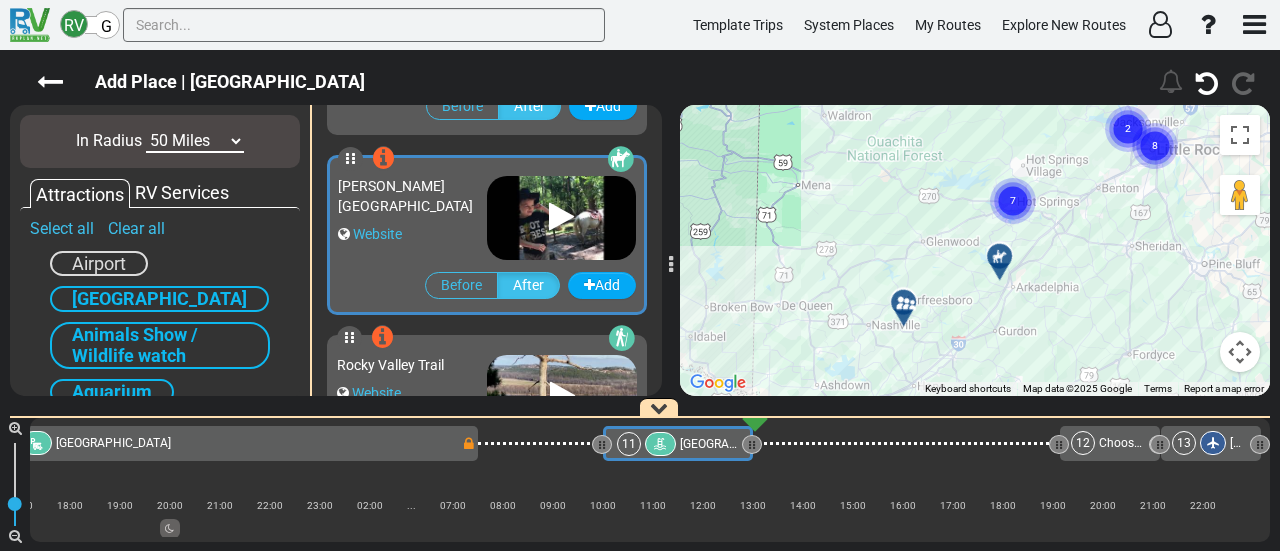
drag, startPoint x: 933, startPoint y: 308, endPoint x: 937, endPoint y: 229, distance: 79.1
click at [937, 229] on div "To activate drag with keyboard, press Alt + Enter. Once in keyboard drag state,…" at bounding box center [975, 250] width 590 height 291
click at [993, 195] on circle "Cluster of 7 markers" at bounding box center [1013, 201] width 46 height 46
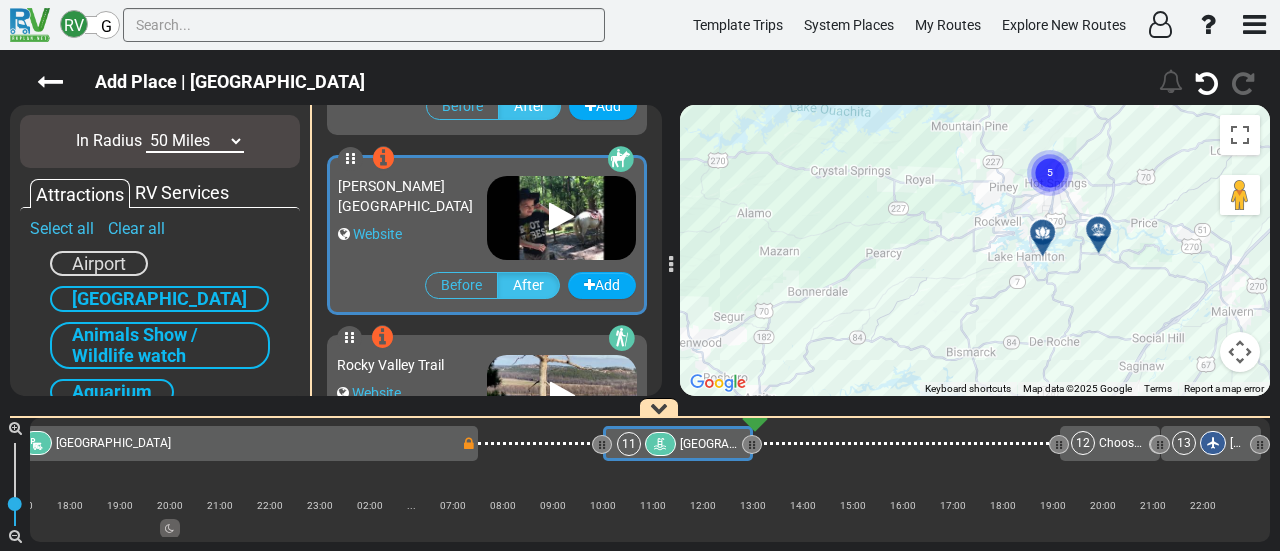
click at [1092, 233] on div at bounding box center [1105, 237] width 33 height 31
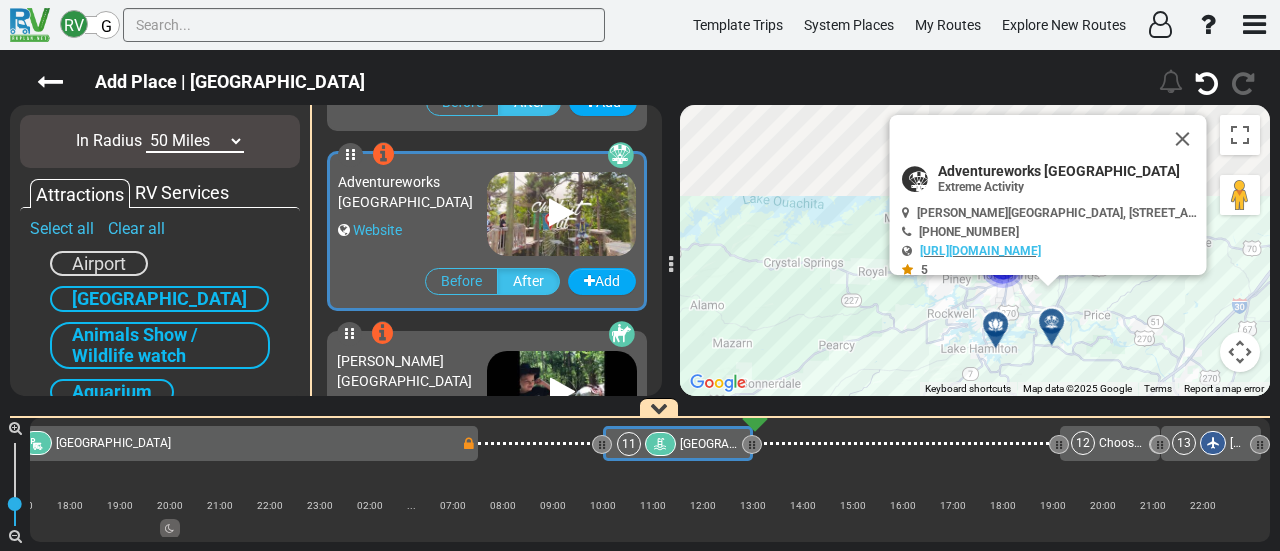
scroll to position [896, 0]
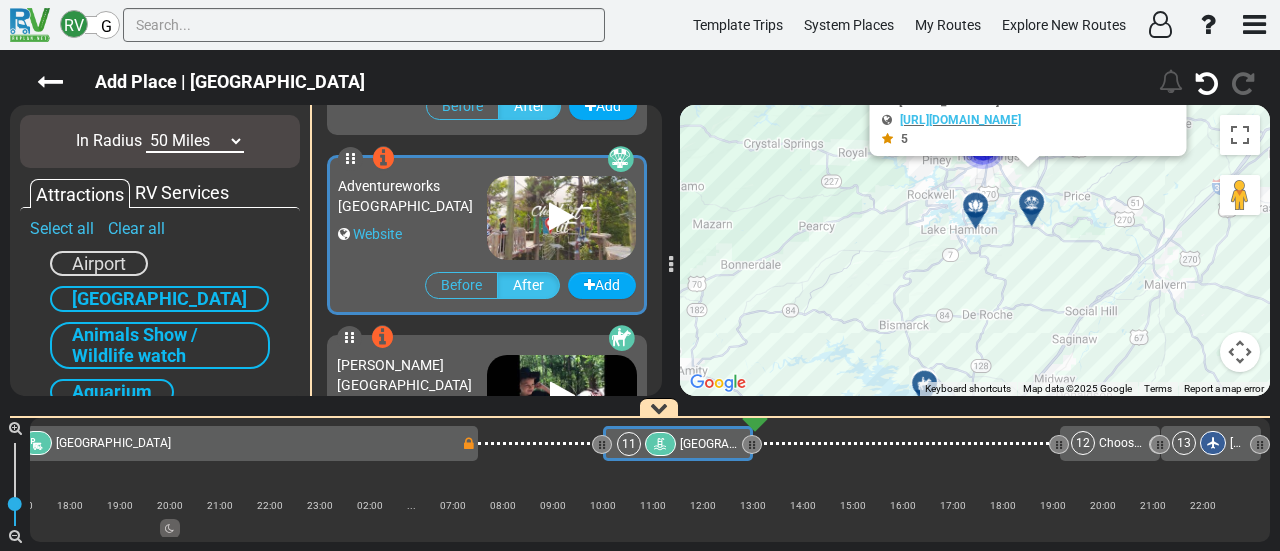
drag, startPoint x: 914, startPoint y: 343, endPoint x: 887, endPoint y: 131, distance: 213.7
click at [887, 131] on div "To activate drag with keyboard, press Alt + Enter. Once in keyboard drag state,…" at bounding box center [975, 250] width 590 height 291
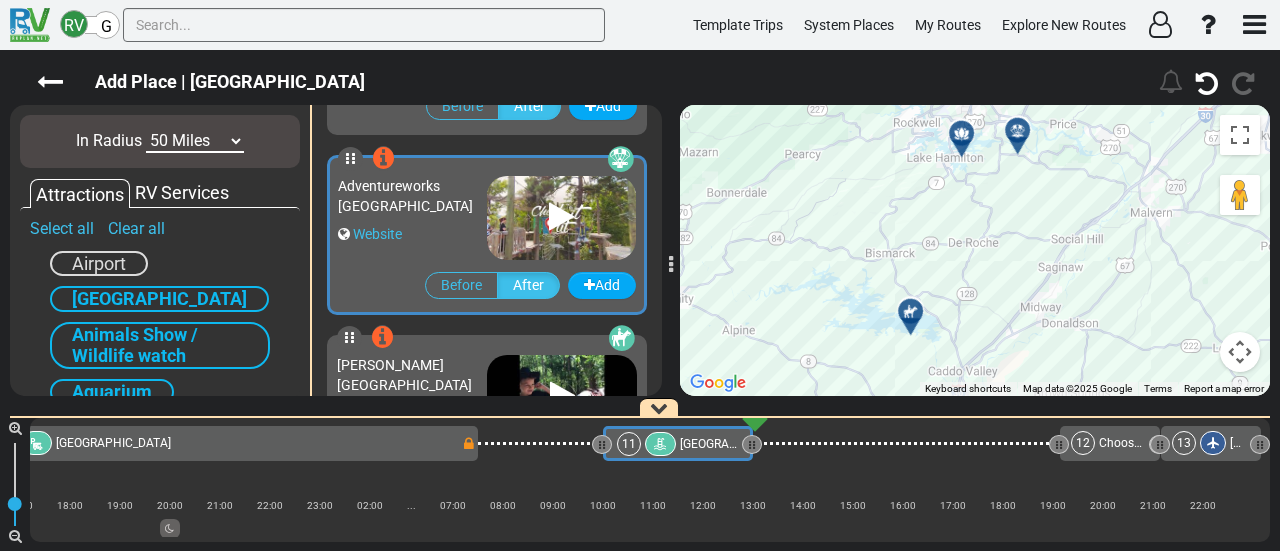
click at [953, 310] on div "To activate drag with keyboard, press Alt + Enter. Once in keyboard drag state,…" at bounding box center [975, 250] width 590 height 291
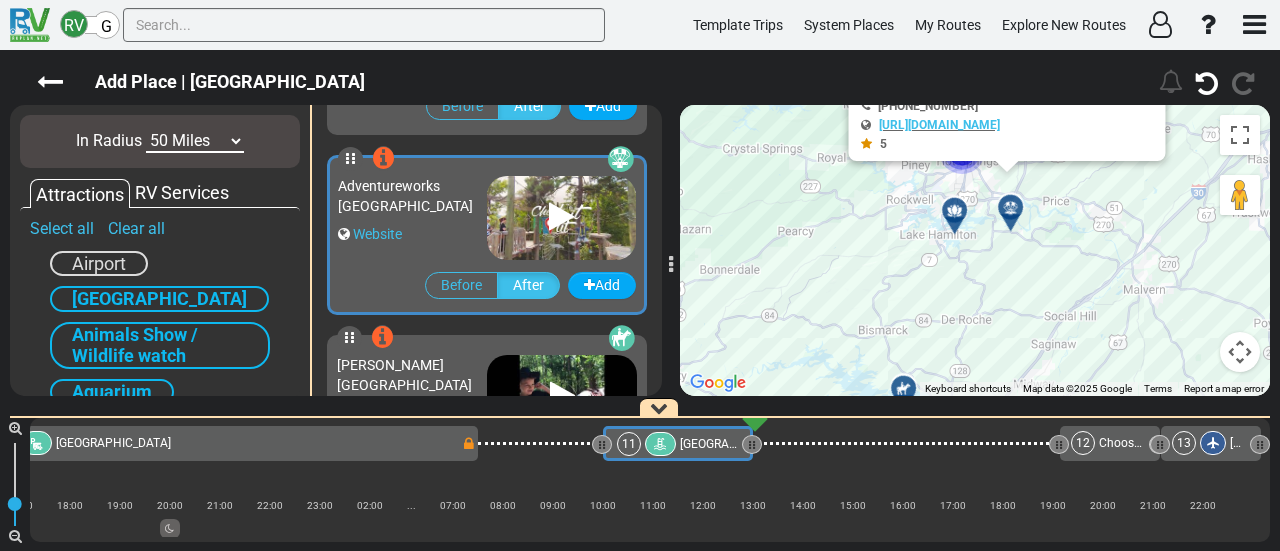
click at [1016, 209] on div at bounding box center [1017, 215] width 33 height 31
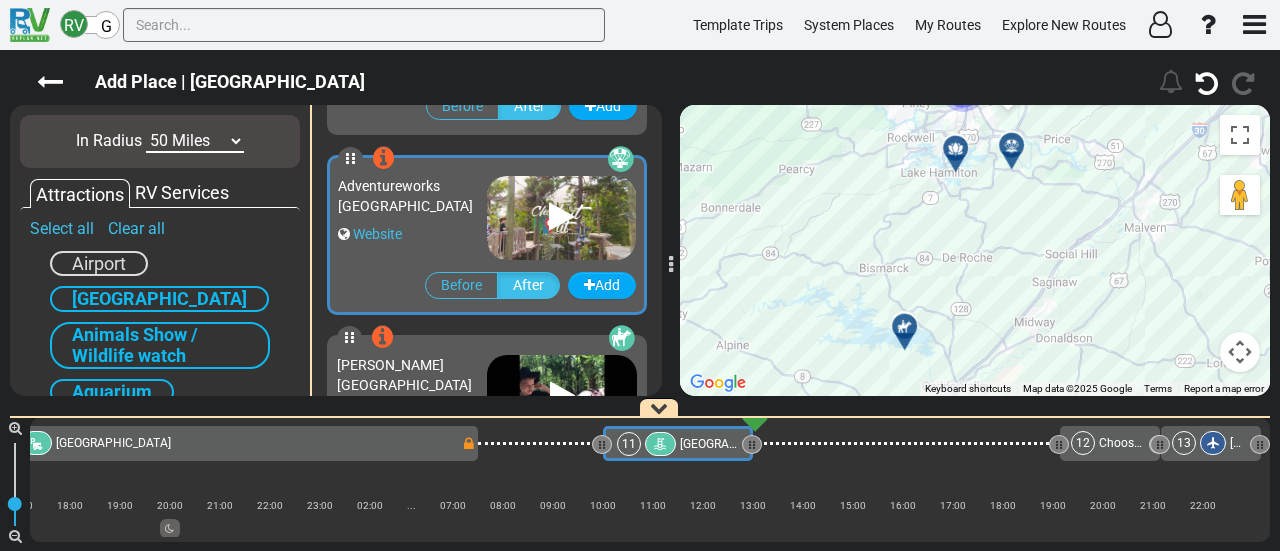
drag, startPoint x: 884, startPoint y: 338, endPoint x: 885, endPoint y: 109, distance: 229.0
click at [885, 109] on div "To activate drag with keyboard, press Alt + Enter. Once in keyboard drag state,…" at bounding box center [975, 250] width 590 height 291
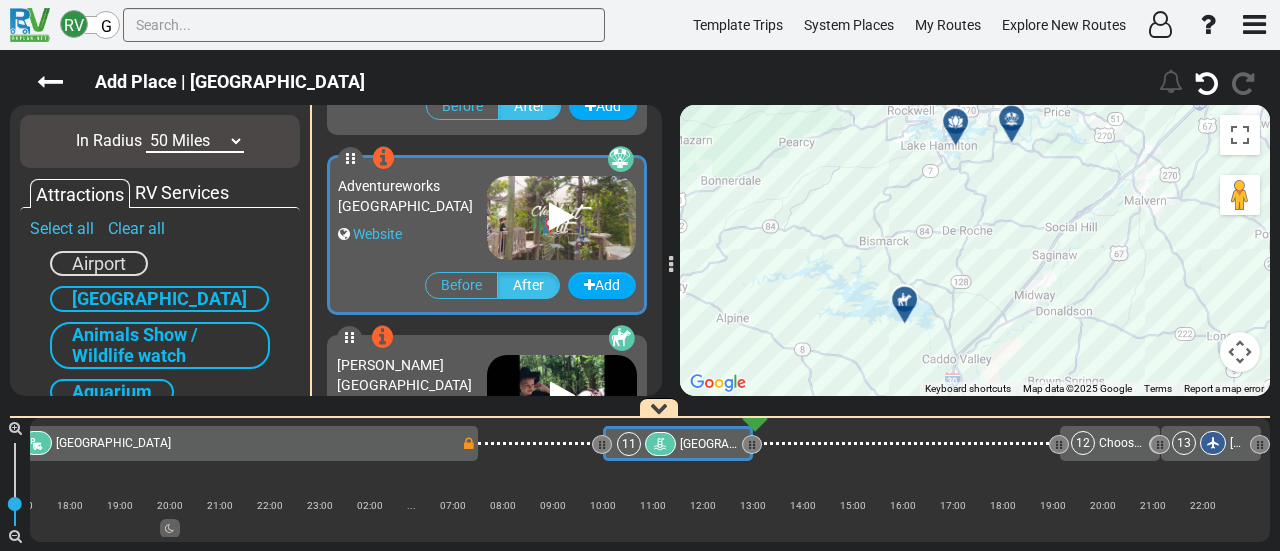
click at [906, 306] on div at bounding box center [911, 307] width 33 height 31
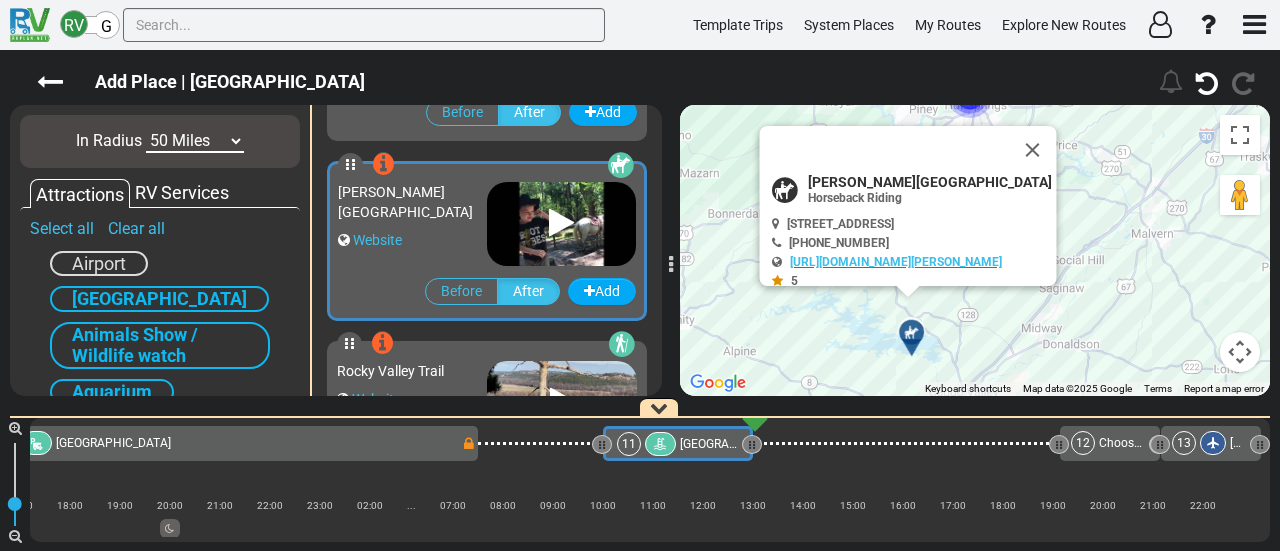
scroll to position [1076, 0]
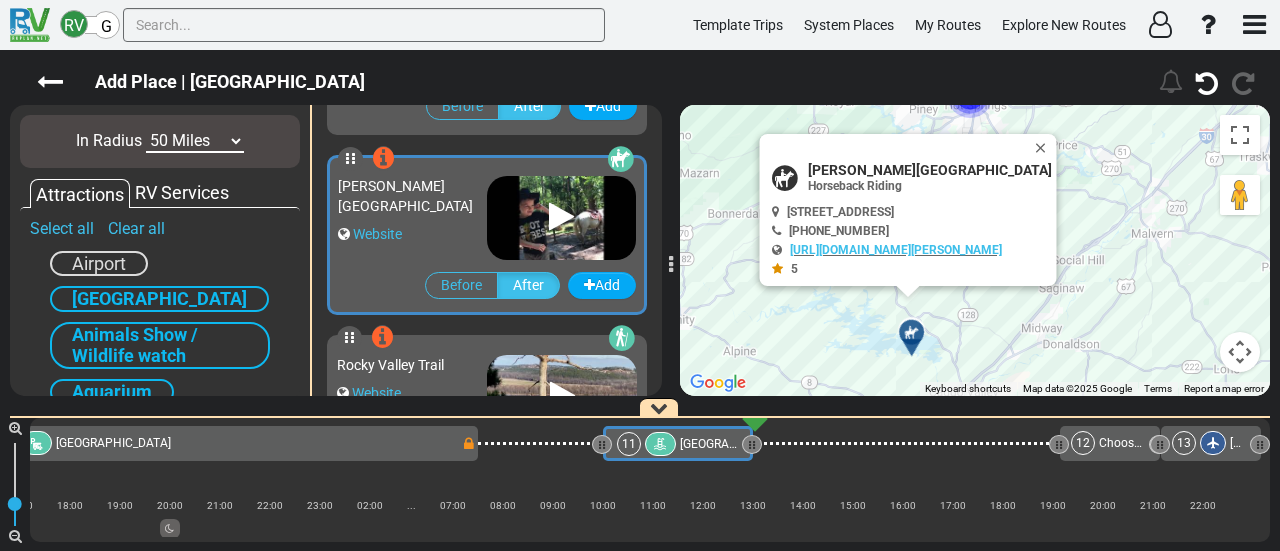
click at [906, 164] on span "DeGray Lake State Park Resort" at bounding box center [930, 170] width 244 height 16
click at [906, 163] on span "DeGray Lake State Park Resort" at bounding box center [930, 170] width 244 height 16
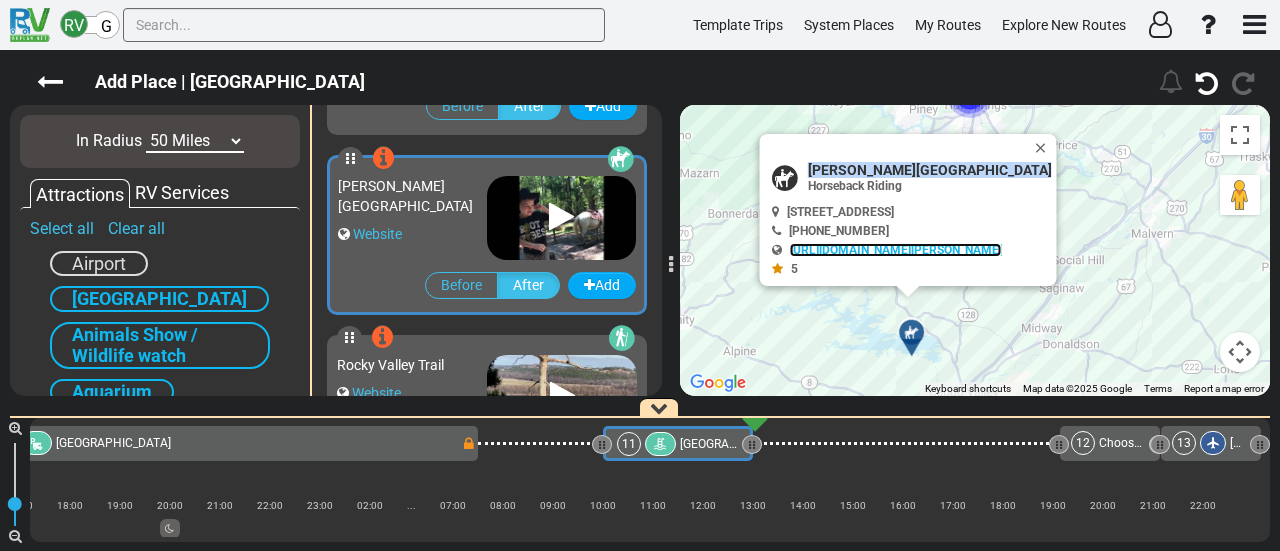
click at [863, 249] on link "http://www.degray.com/" at bounding box center [896, 250] width 212 height 14
click at [1050, 142] on button "Close" at bounding box center [1045, 148] width 24 height 28
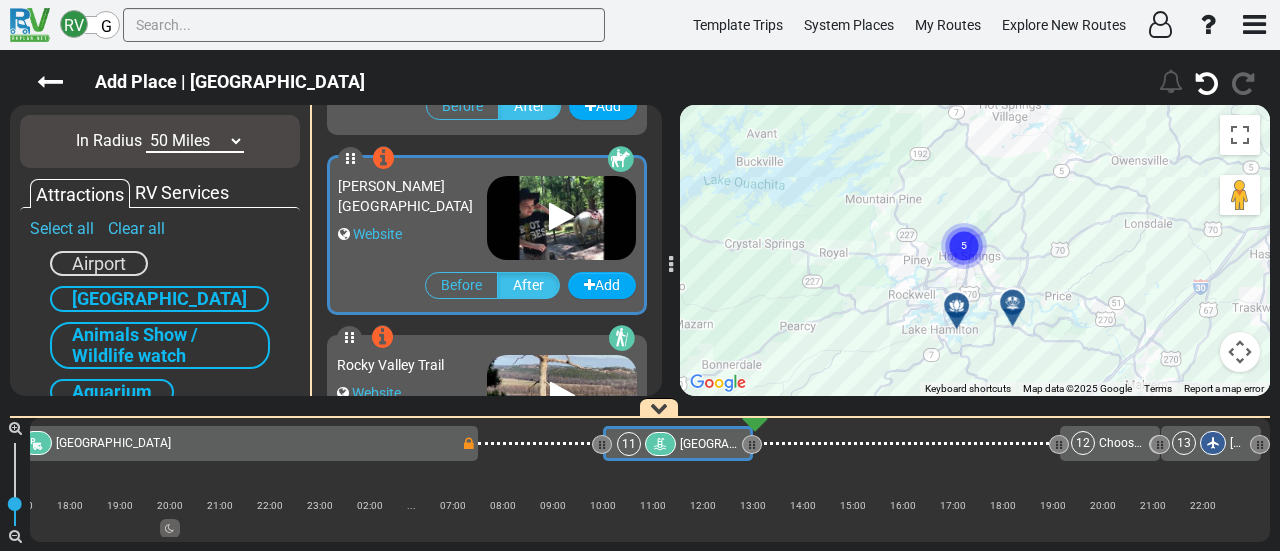
drag, startPoint x: 938, startPoint y: 242, endPoint x: 932, endPoint y: 395, distance: 153.1
click at [932, 395] on div "To activate drag with keyboard, press Alt + Enter. Once in keyboard drag state,…" at bounding box center [975, 250] width 590 height 291
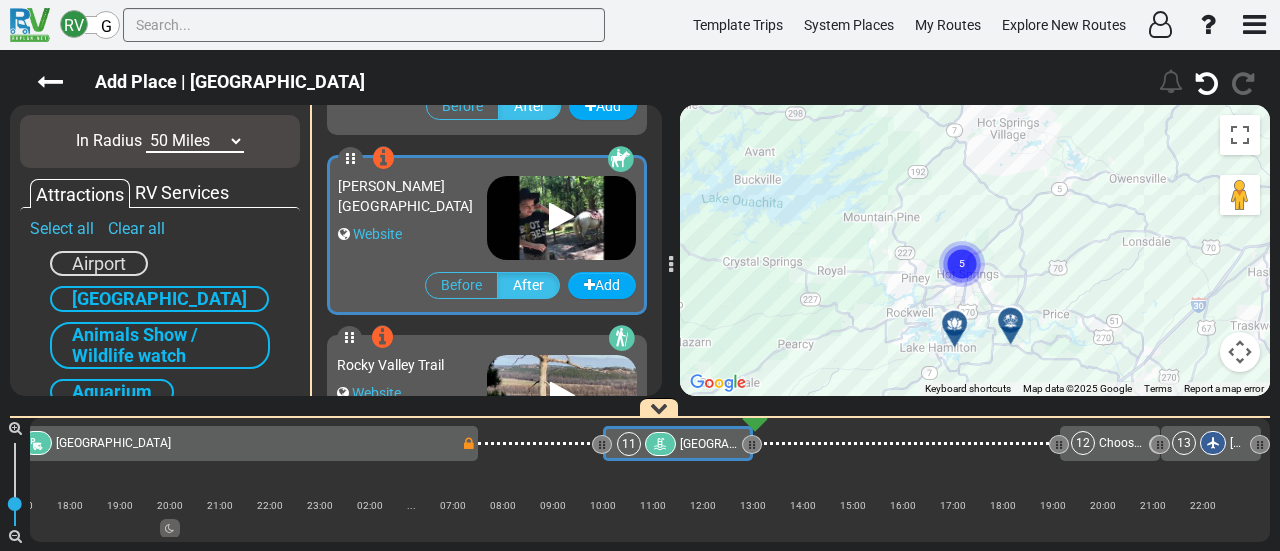
click at [956, 263] on circle "Cluster of 5 markers" at bounding box center [962, 264] width 46 height 46
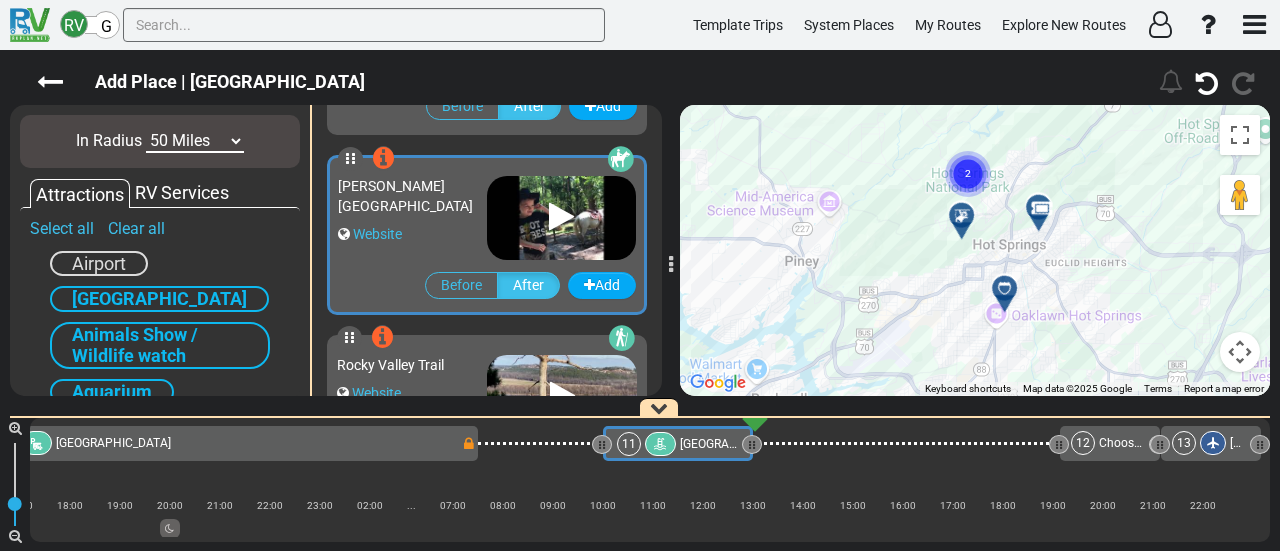
click at [1006, 289] on div at bounding box center [1011, 296] width 33 height 31
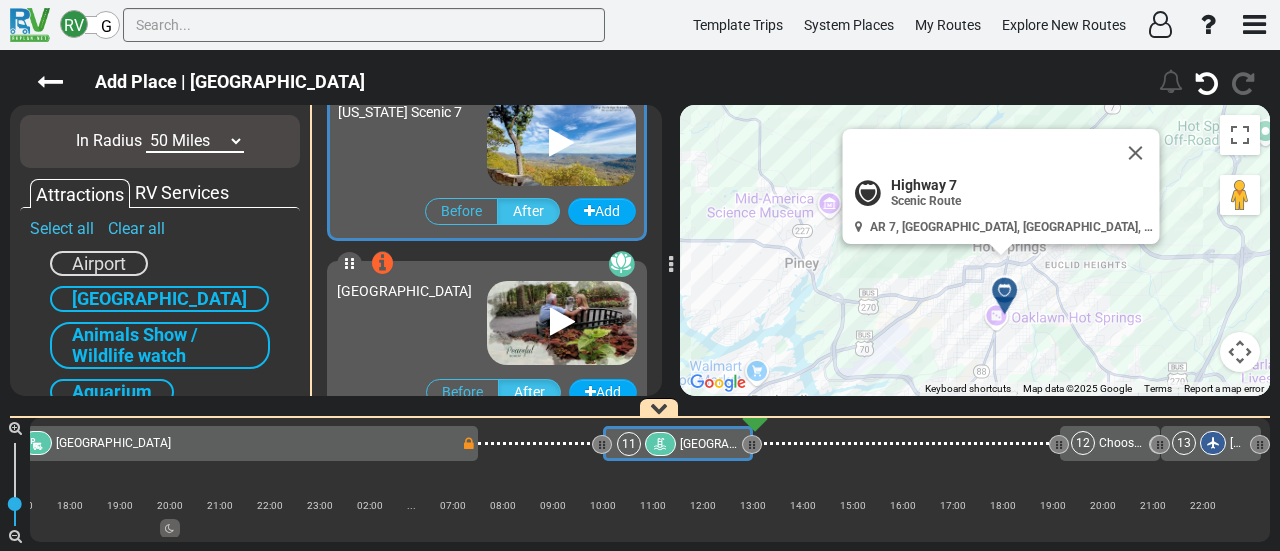
scroll to position [536, 0]
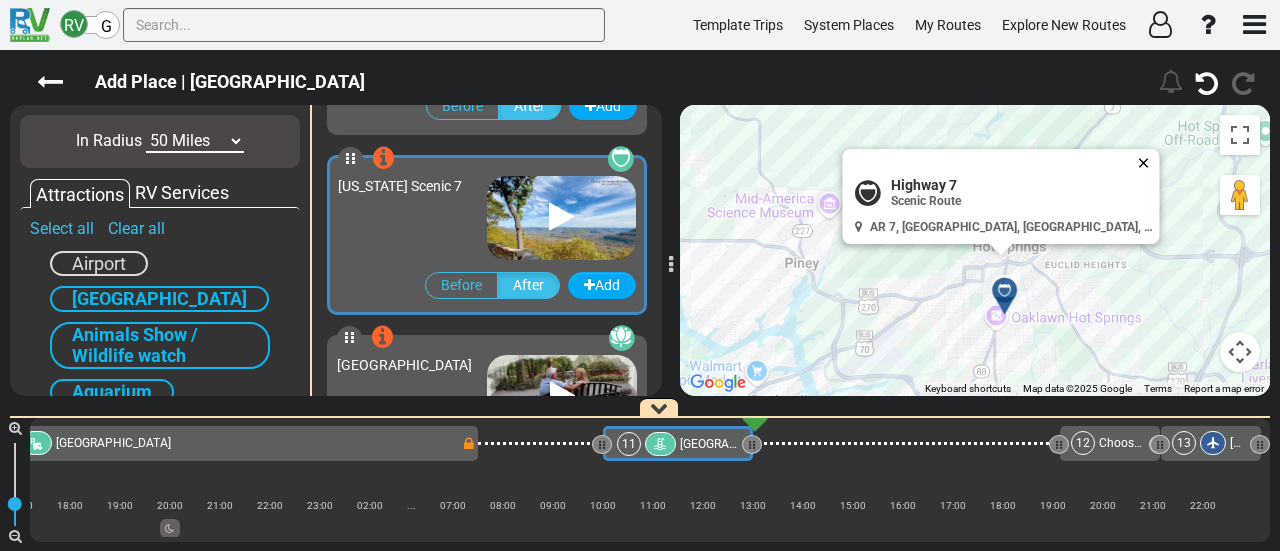
click at [1136, 157] on button "Close" at bounding box center [1148, 163] width 24 height 28
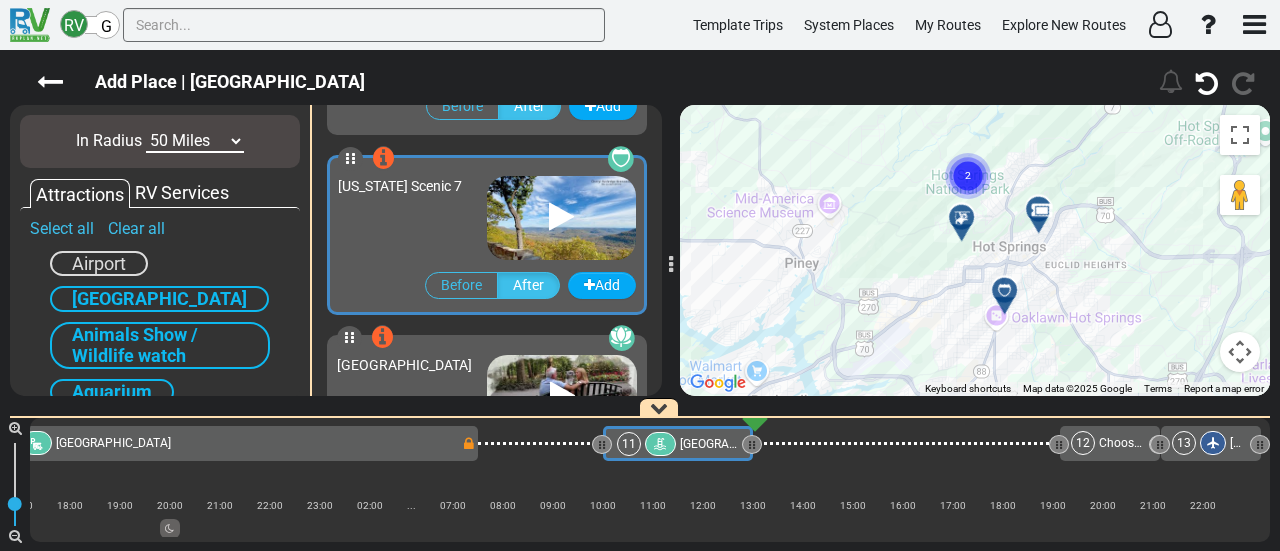
click at [972, 222] on div at bounding box center [968, 225] width 33 height 31
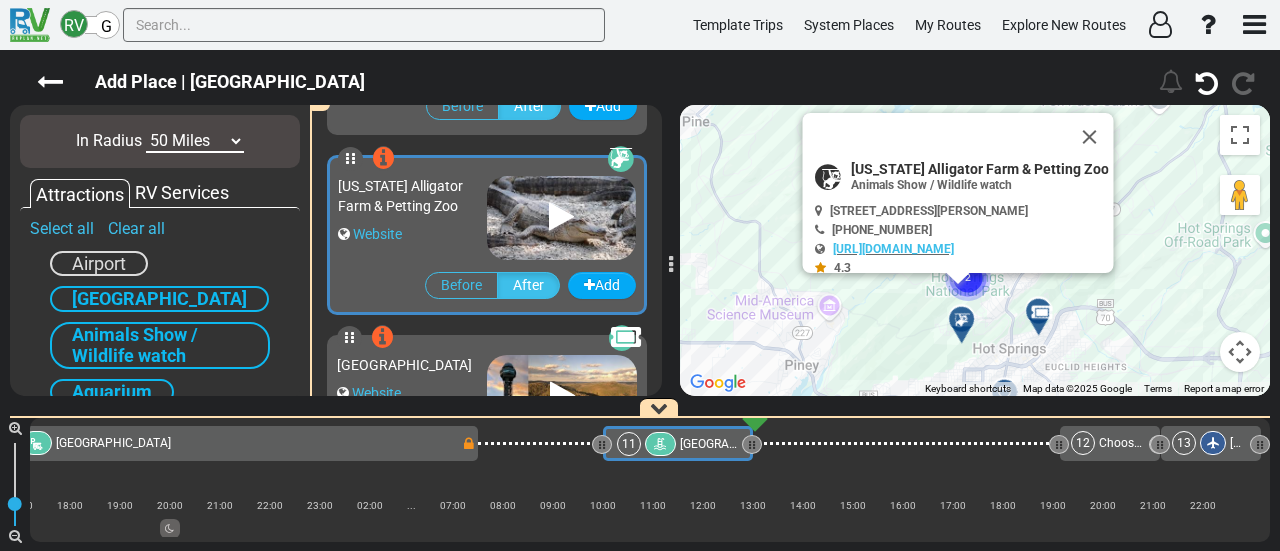
scroll to position [176, 0]
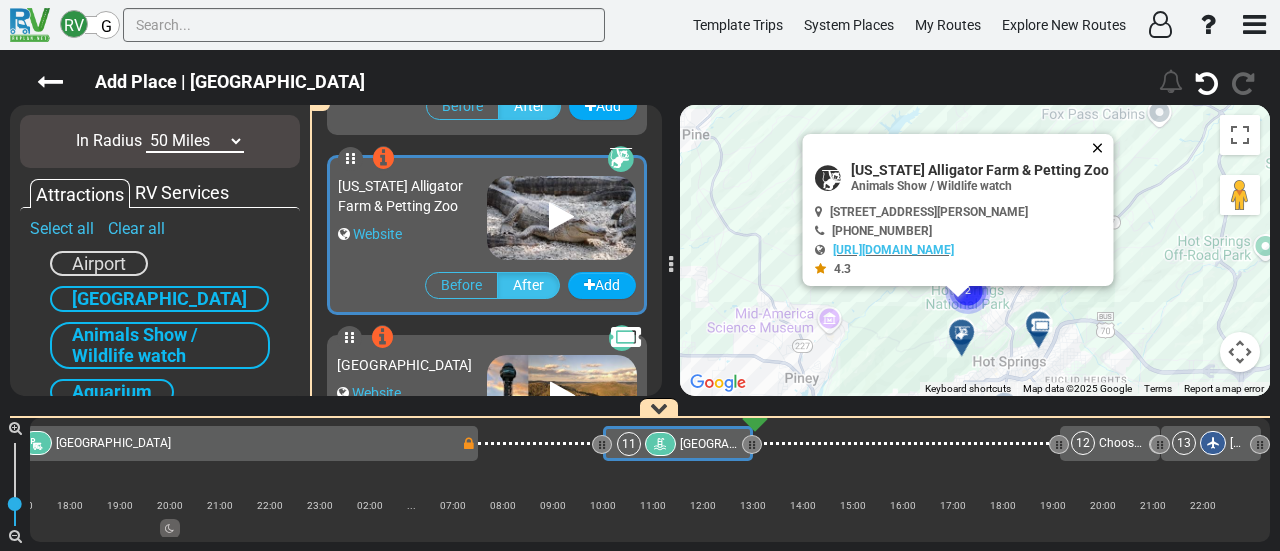
click at [1098, 140] on button "Close" at bounding box center [1102, 148] width 24 height 28
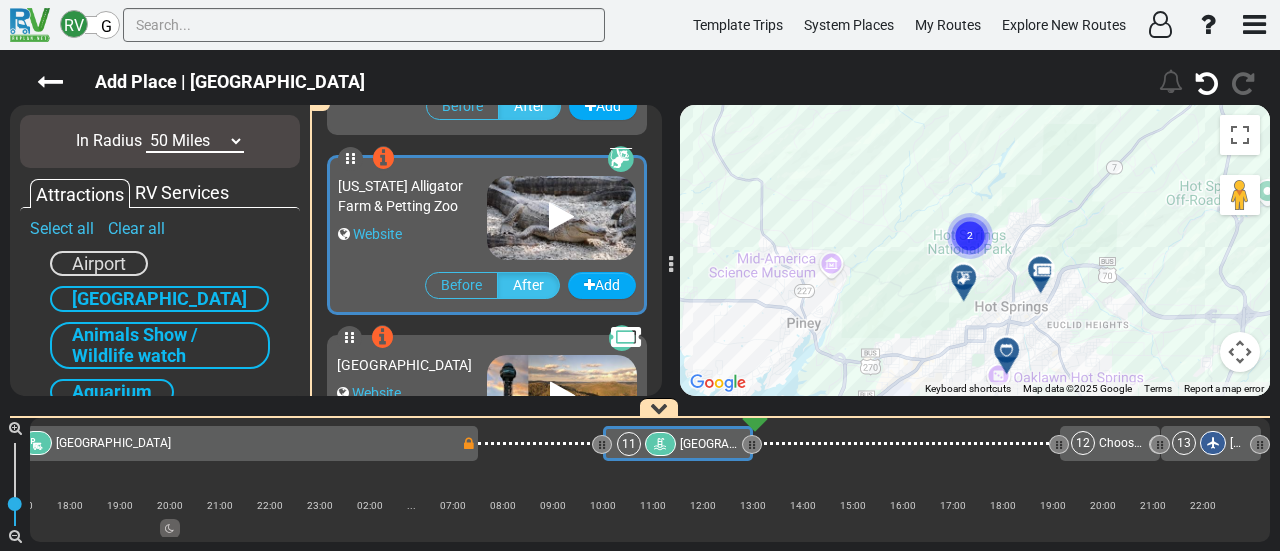
drag, startPoint x: 1074, startPoint y: 189, endPoint x: 1077, endPoint y: 123, distance: 66.1
click at [1078, 123] on div "To activate drag with keyboard, press Alt + Enter. Once in keyboard drag state,…" at bounding box center [975, 250] width 590 height 291
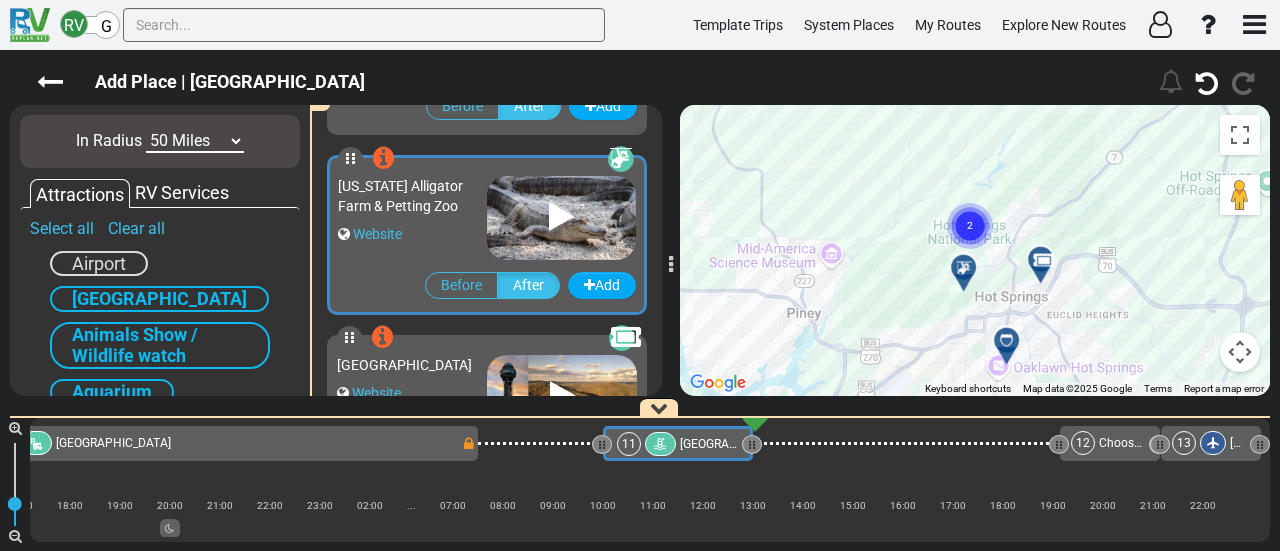
click at [1040, 255] on icon at bounding box center [1041, 260] width 20 height 16
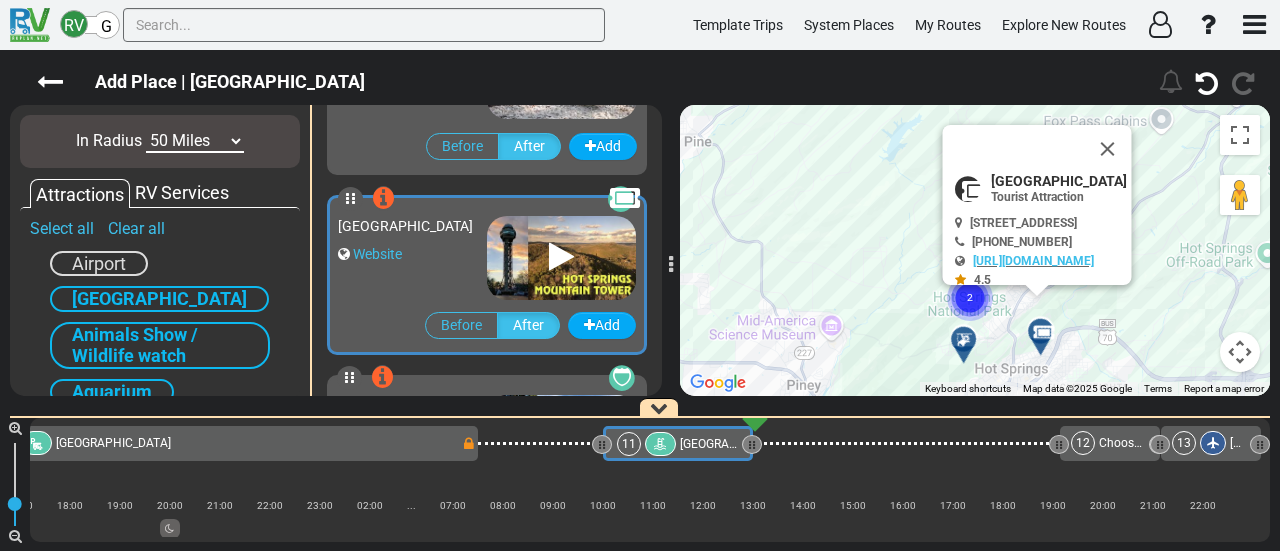
scroll to position [356, 0]
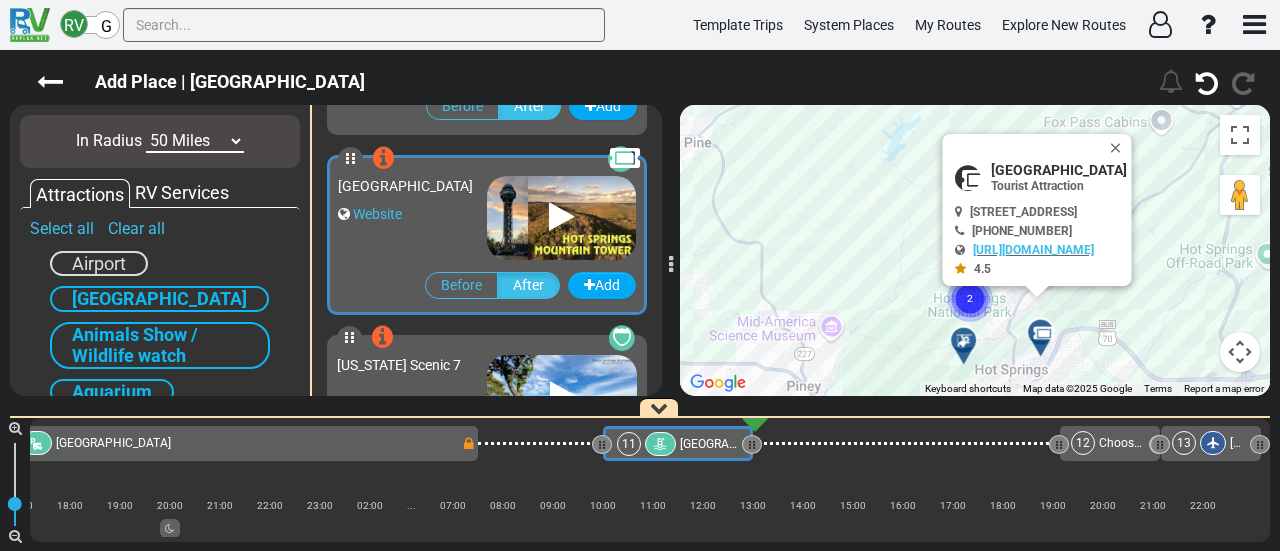
click at [1132, 141] on button "Close" at bounding box center [1120, 148] width 24 height 28
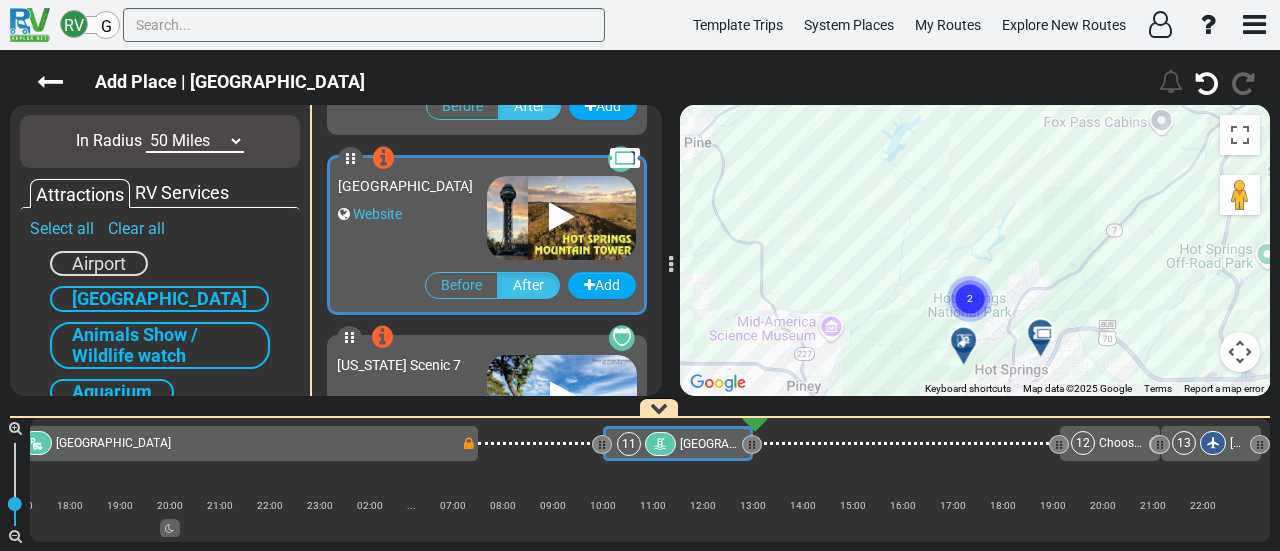
click at [965, 305] on circle "Cluster of 2 markers" at bounding box center [970, 299] width 46 height 46
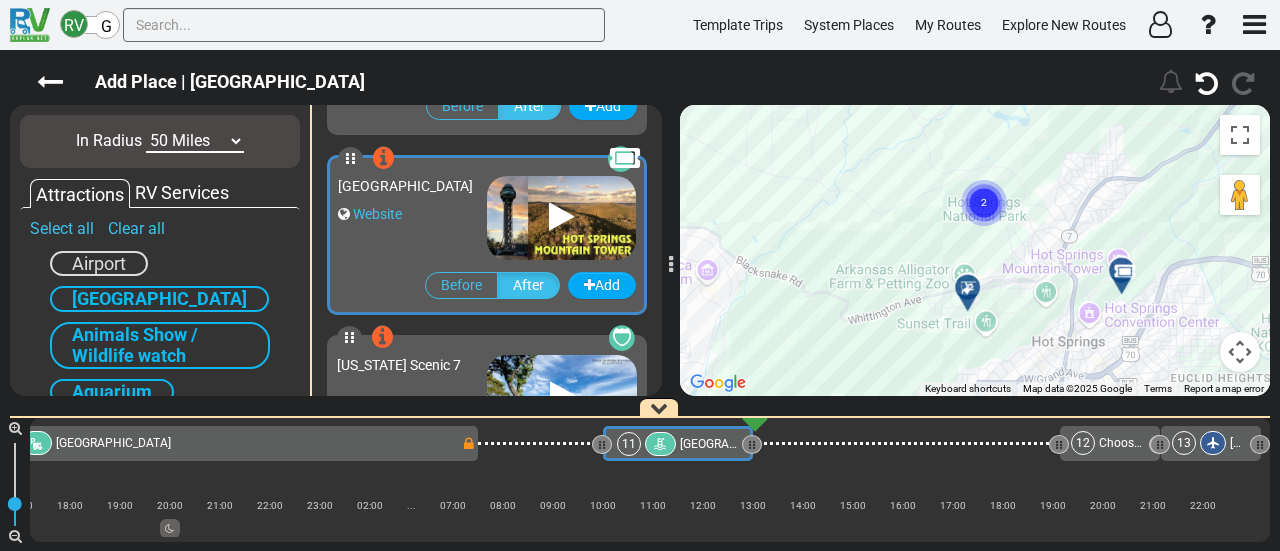
drag, startPoint x: 919, startPoint y: 309, endPoint x: 906, endPoint y: 185, distance: 124.7
click at [906, 185] on div "To navigate, press the arrow keys. To activate drag with keyboard, press Alt + …" at bounding box center [975, 250] width 590 height 291
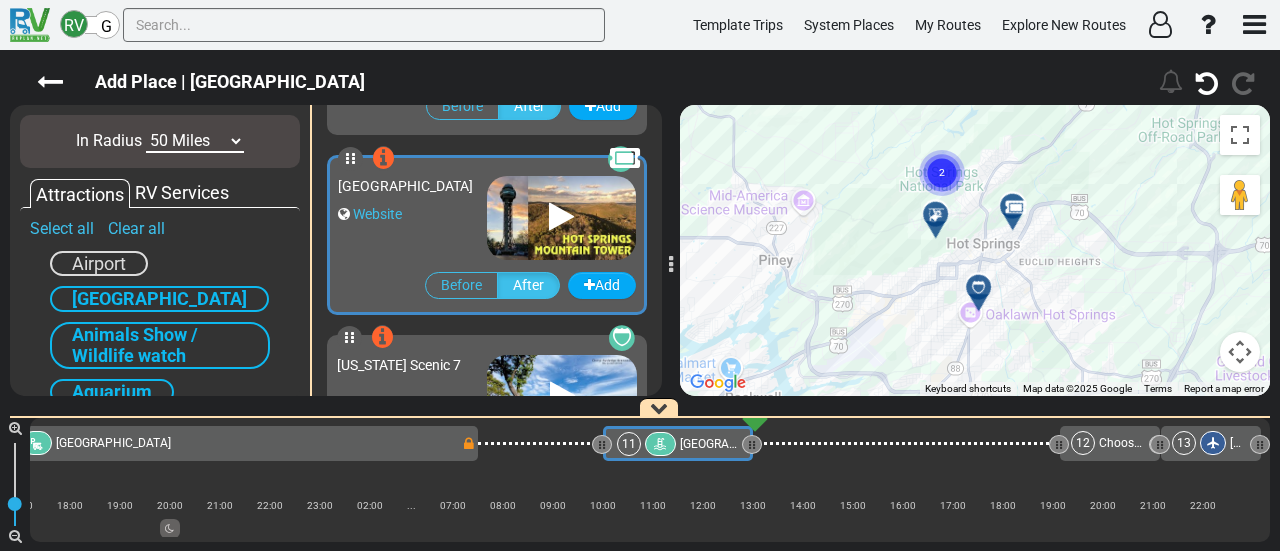
drag, startPoint x: 929, startPoint y: 311, endPoint x: 896, endPoint y: 166, distance: 148.7
click at [897, 169] on div "To navigate, press the arrow keys. To activate drag with keyboard, press Alt + …" at bounding box center [975, 250] width 590 height 291
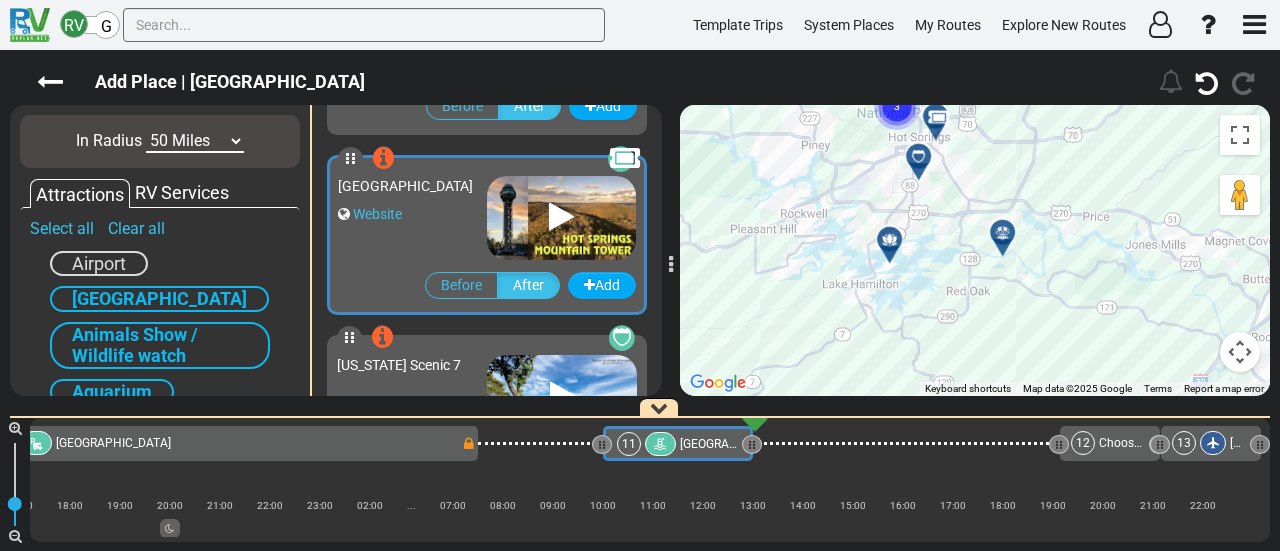
click at [1010, 237] on div at bounding box center [1009, 240] width 33 height 31
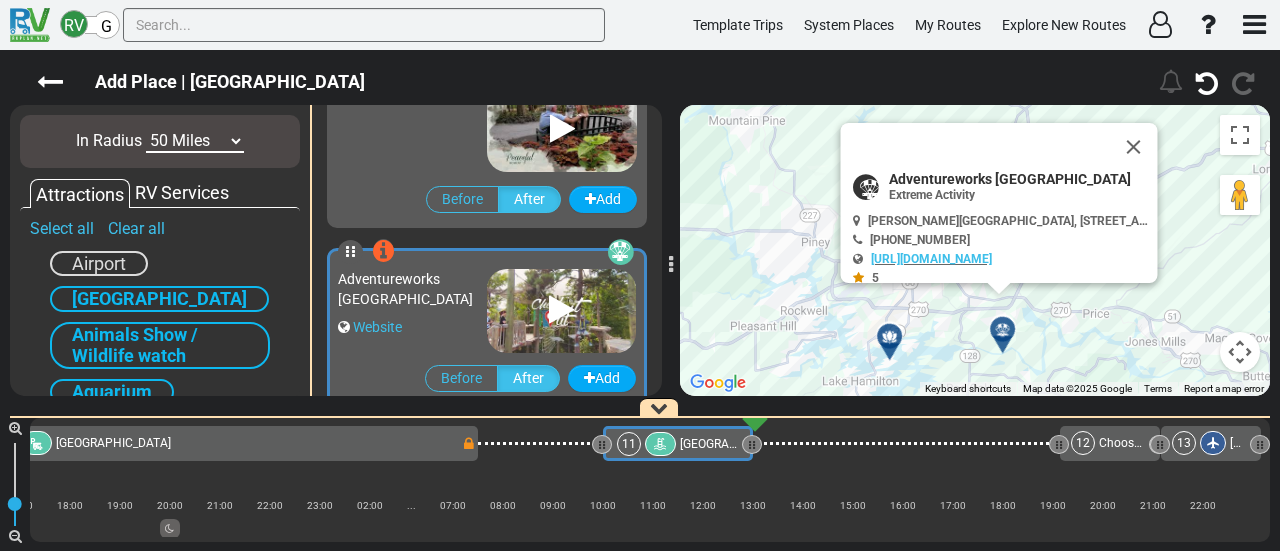
scroll to position [896, 0]
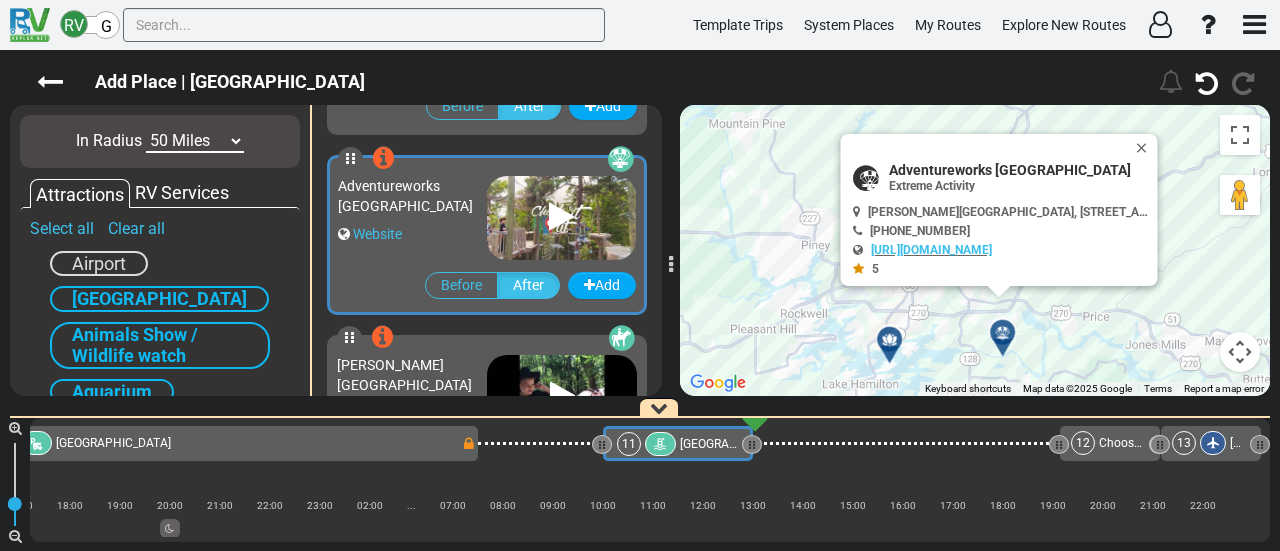
click at [962, 169] on span "Adventureworks [GEOGRAPHIC_DATA]" at bounding box center [1019, 170] width 260 height 16
copy div "Adventureworks [GEOGRAPHIC_DATA]"
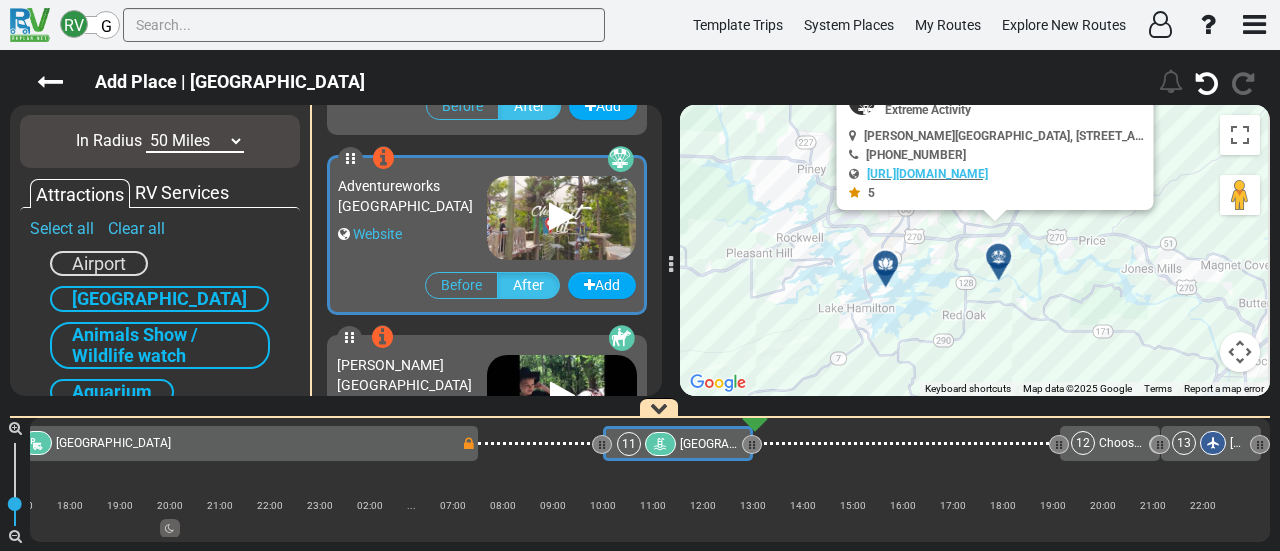
drag, startPoint x: 924, startPoint y: 271, endPoint x: 919, endPoint y: 231, distance: 40.3
click at [919, 231] on div "To activate drag with keyboard, press Alt + Enter. Once in keyboard drag state,…" at bounding box center [975, 250] width 590 height 291
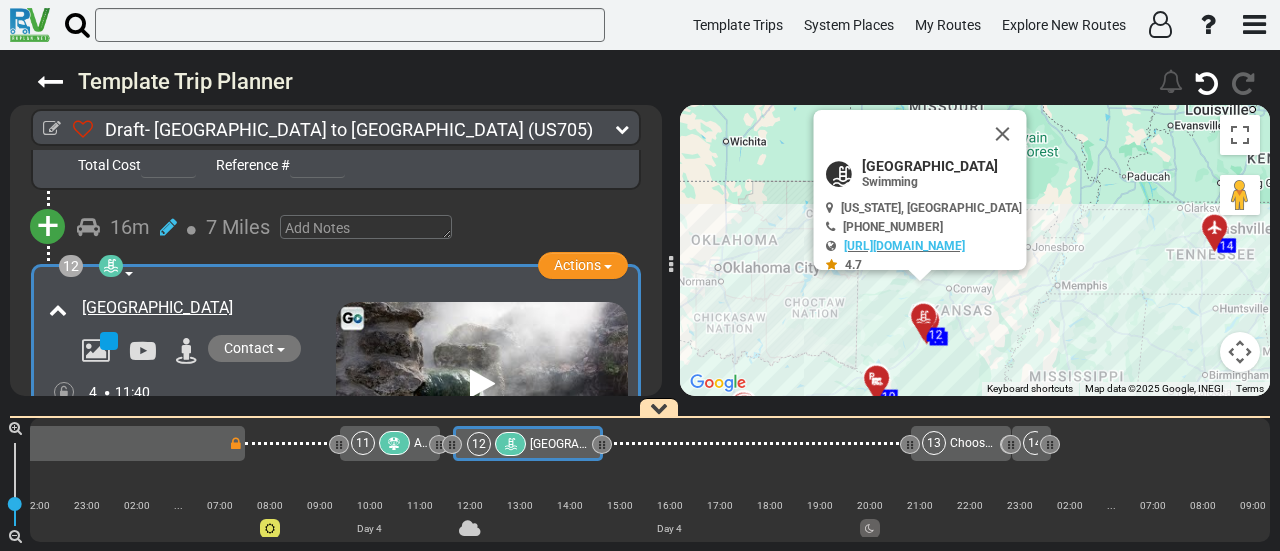
scroll to position [3974, 0]
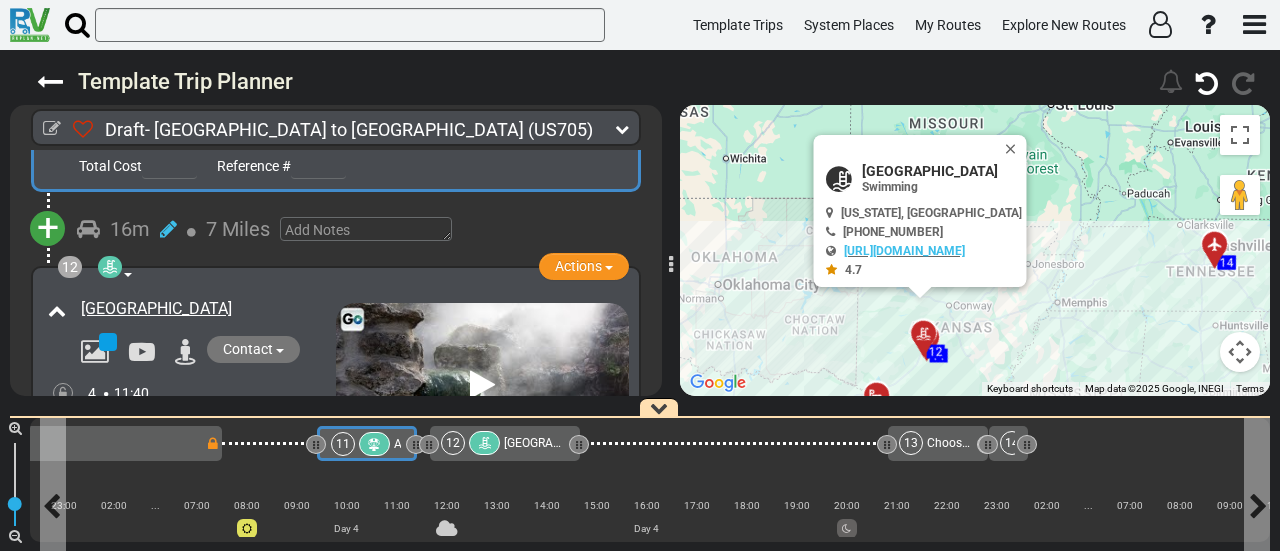
click at [367, 447] on icon at bounding box center [374, 445] width 17 height 14
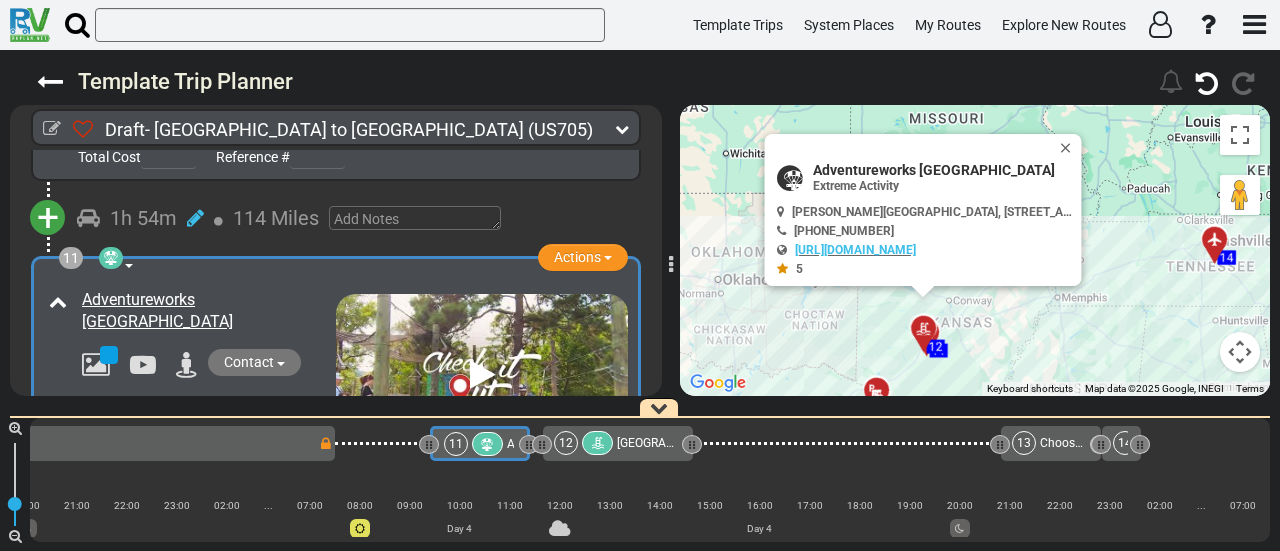
scroll to position [3691, 0]
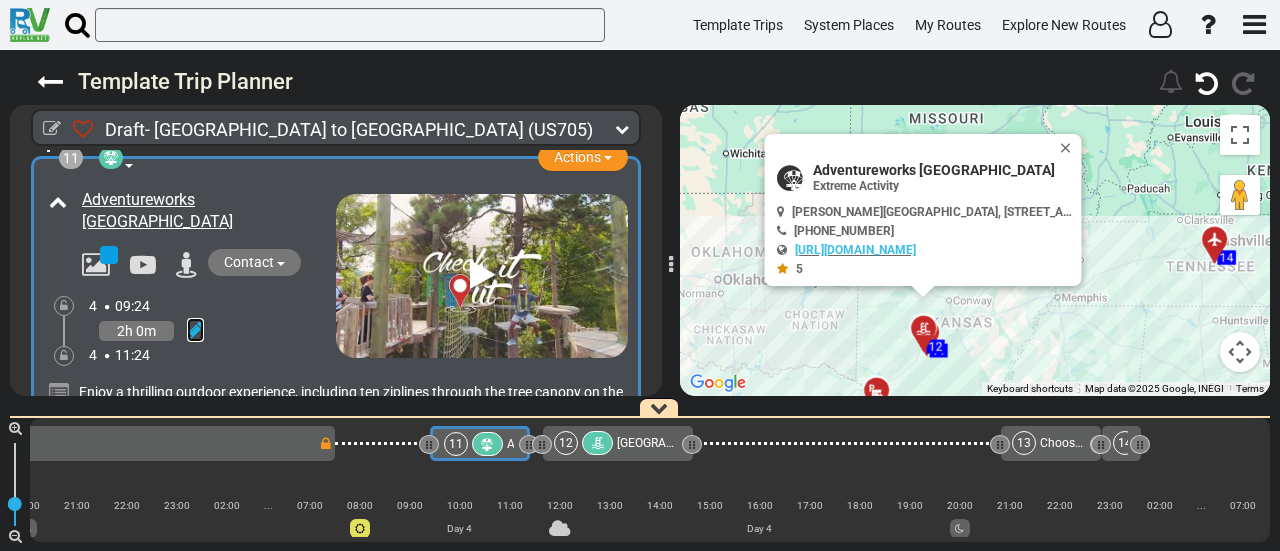
click at [192, 320] on icon at bounding box center [195, 330] width 17 height 20
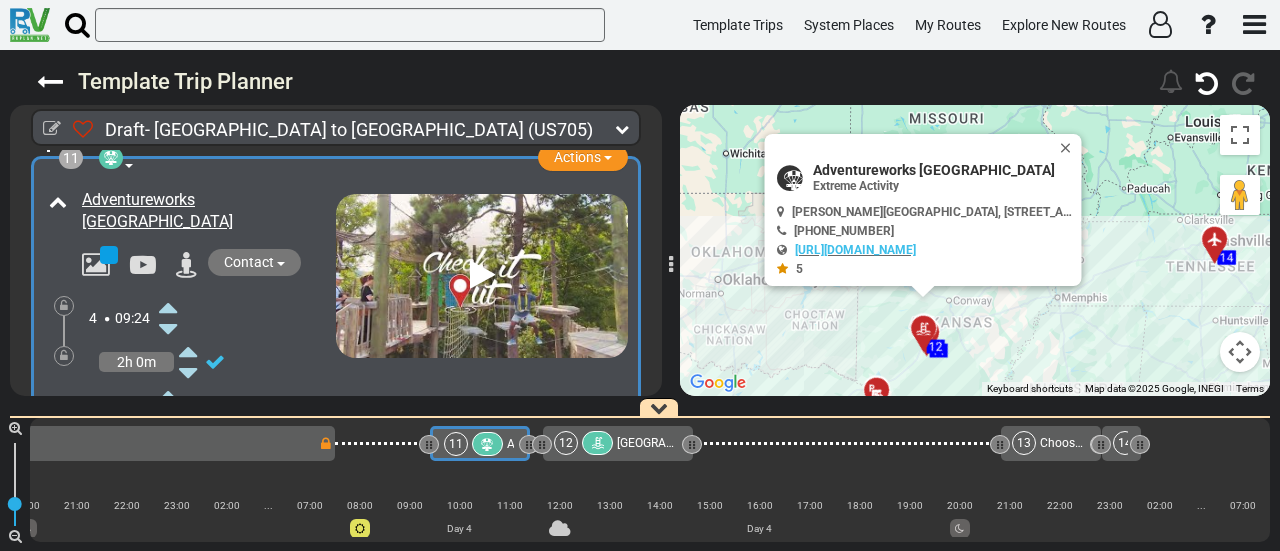
click at [167, 291] on icon at bounding box center [168, 307] width 18 height 32
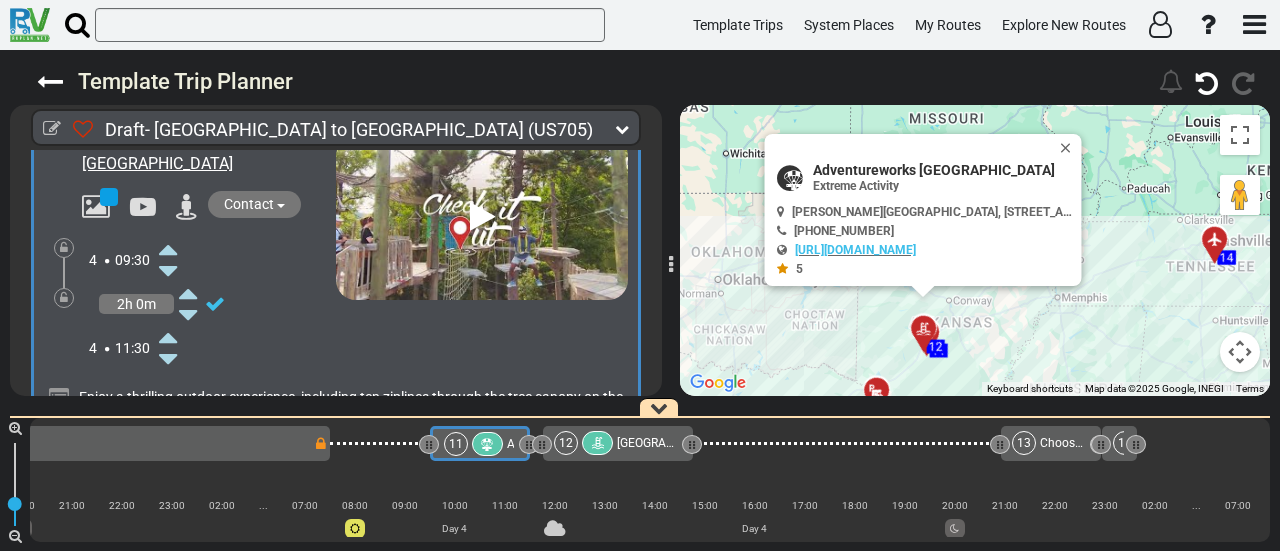
scroll to position [3791, 0]
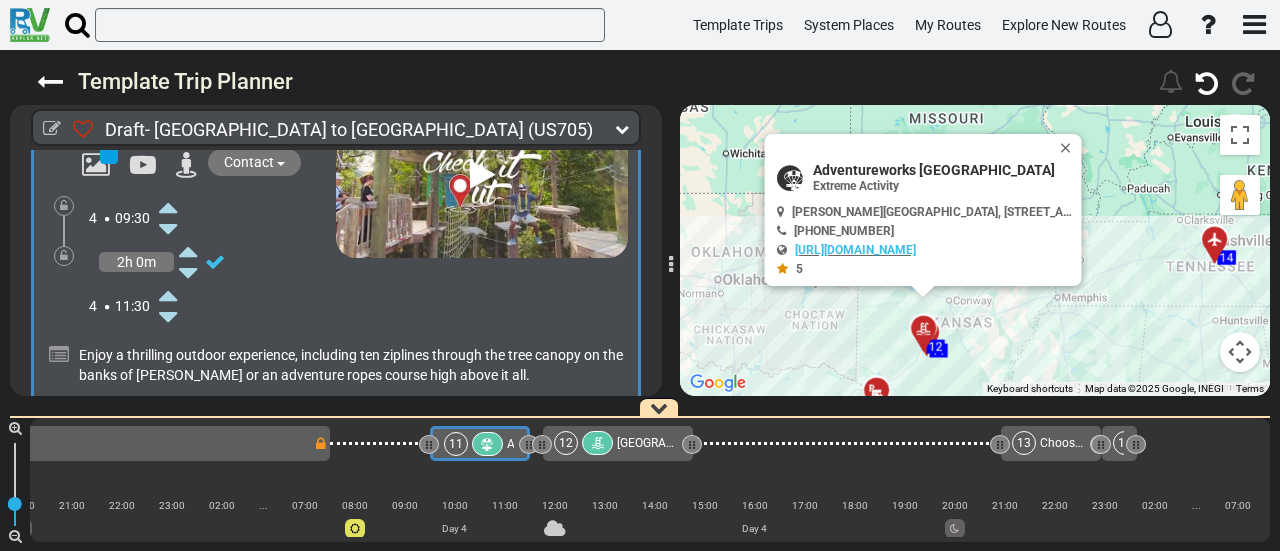
click at [169, 279] on icon at bounding box center [168, 295] width 18 height 32
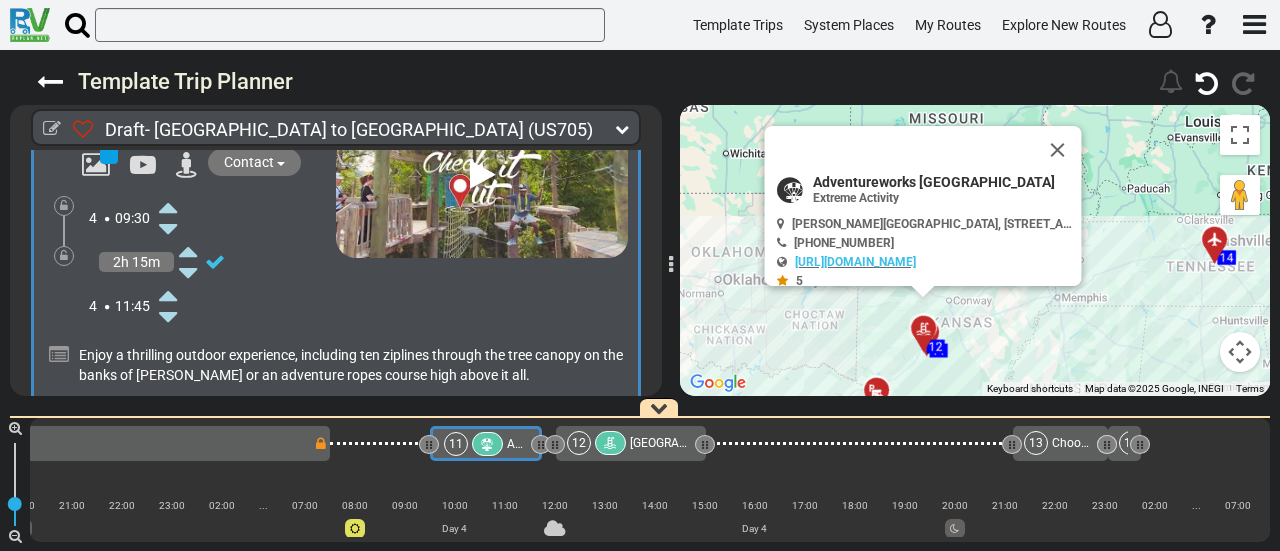
click at [169, 279] on icon at bounding box center [168, 295] width 18 height 32
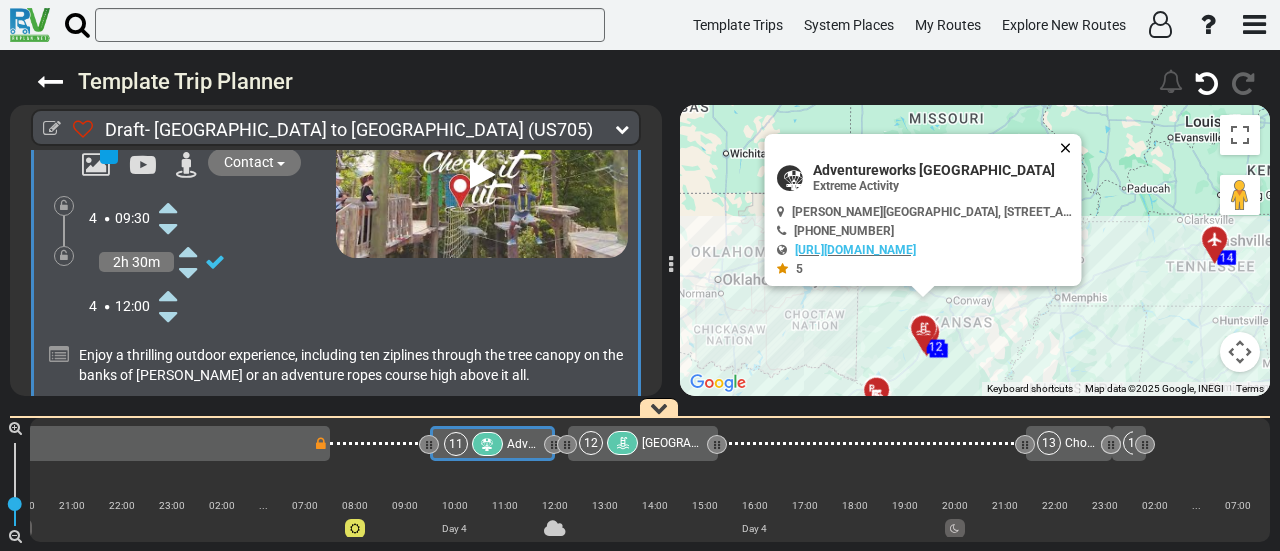
click at [1070, 150] on button "Close" at bounding box center [1070, 148] width 24 height 28
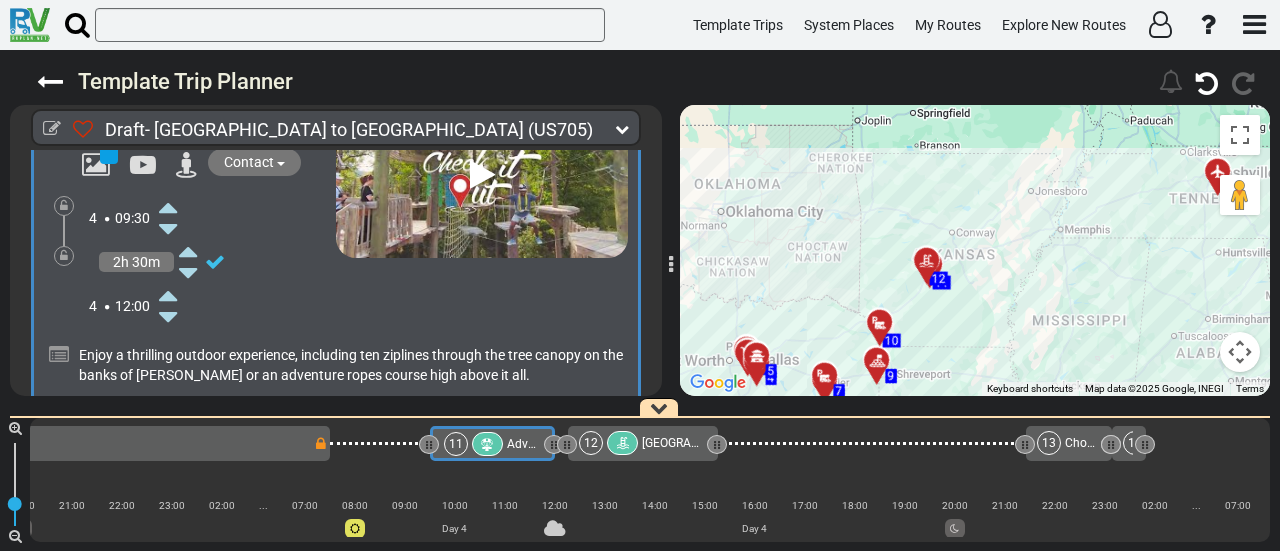
drag, startPoint x: 998, startPoint y: 207, endPoint x: 1001, endPoint y: 141, distance: 66.1
click at [1001, 141] on div "To activate drag with keyboard, press Alt + Enter. Once in keyboard drag state,…" at bounding box center [975, 250] width 590 height 291
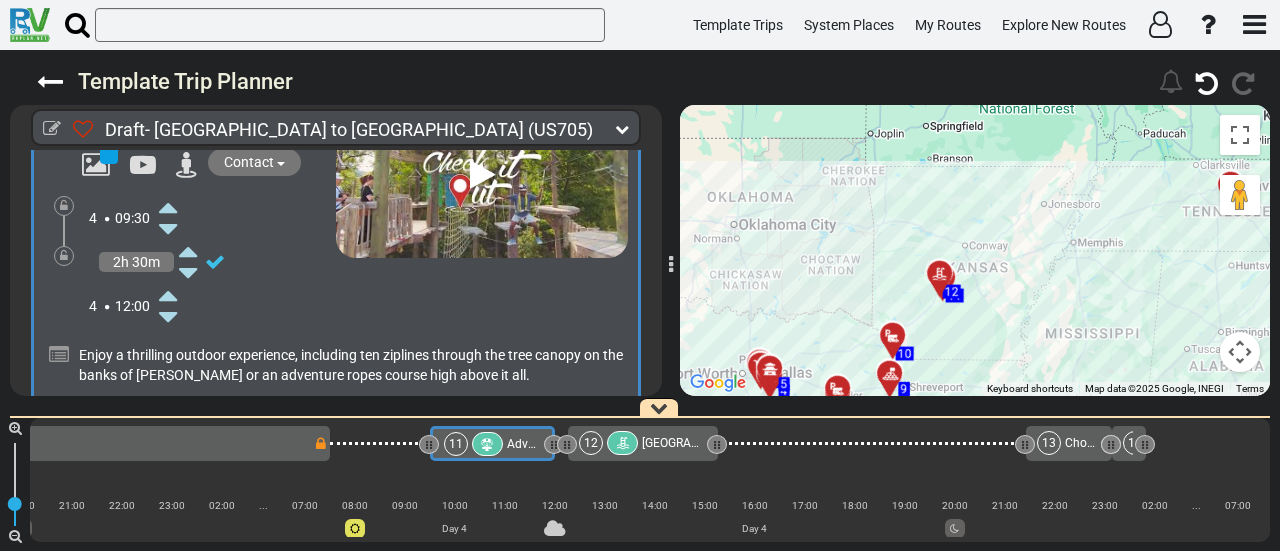
drag, startPoint x: 1013, startPoint y: 330, endPoint x: 1029, endPoint y: 335, distance: 16.8
click at [1029, 335] on div "To activate drag with keyboard, press Alt + Enter. Once in keyboard drag state,…" at bounding box center [975, 250] width 590 height 291
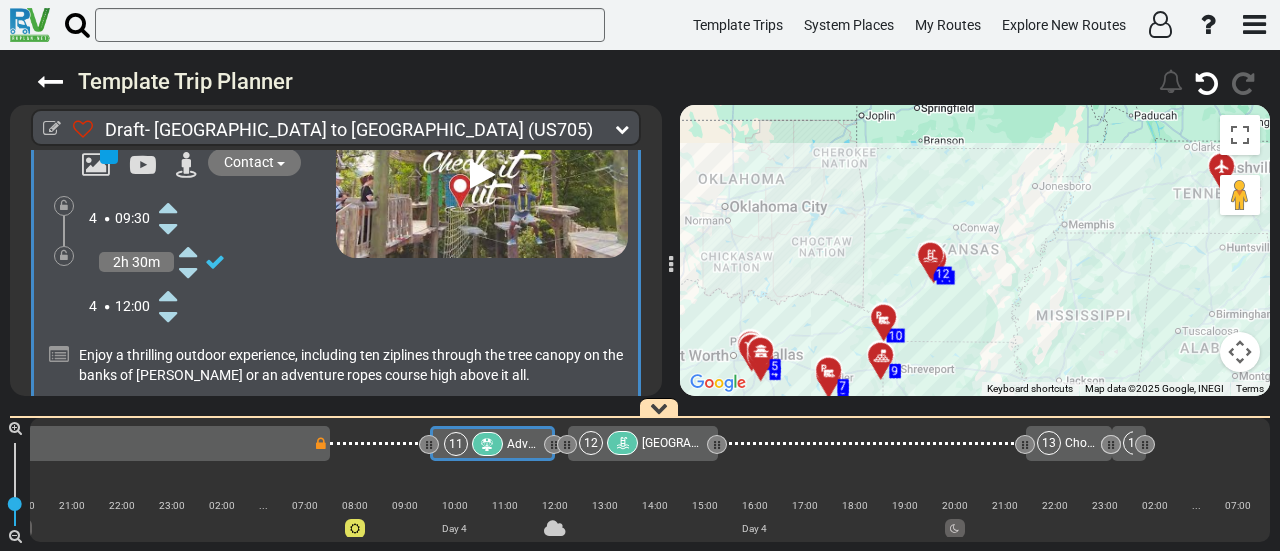
drag, startPoint x: 1035, startPoint y: 335, endPoint x: 1028, endPoint y: 315, distance: 21.2
click at [1028, 315] on div "To activate drag with keyboard, press Alt + Enter. Once in keyboard drag state,…" at bounding box center [975, 250] width 590 height 291
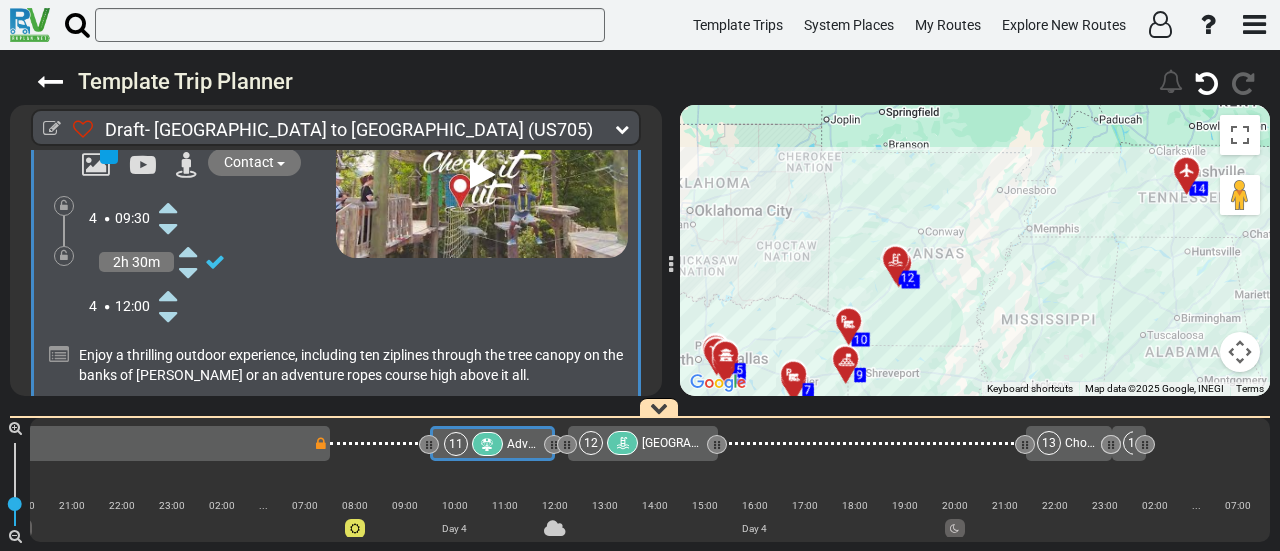
drag, startPoint x: 1108, startPoint y: 285, endPoint x: 1088, endPoint y: 305, distance: 28.3
click at [1088, 305] on div "To activate drag with keyboard, press Alt + Enter. Once in keyboard drag state,…" at bounding box center [975, 250] width 590 height 291
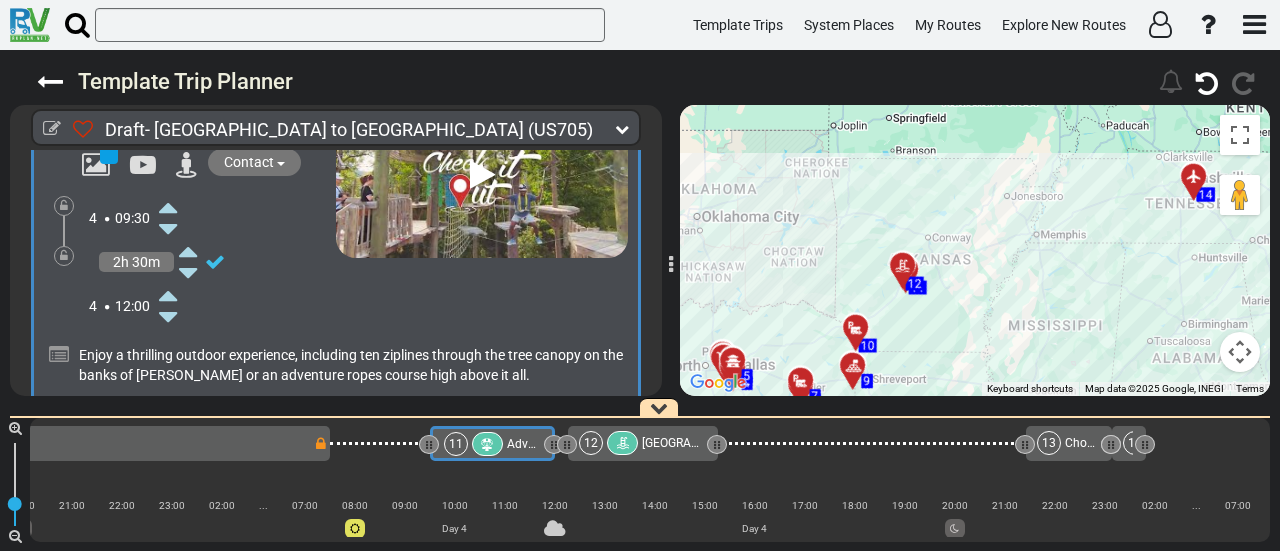
click at [1074, 309] on div "To activate drag with keyboard, press Alt + Enter. Once in keyboard drag state,…" at bounding box center [975, 250] width 590 height 291
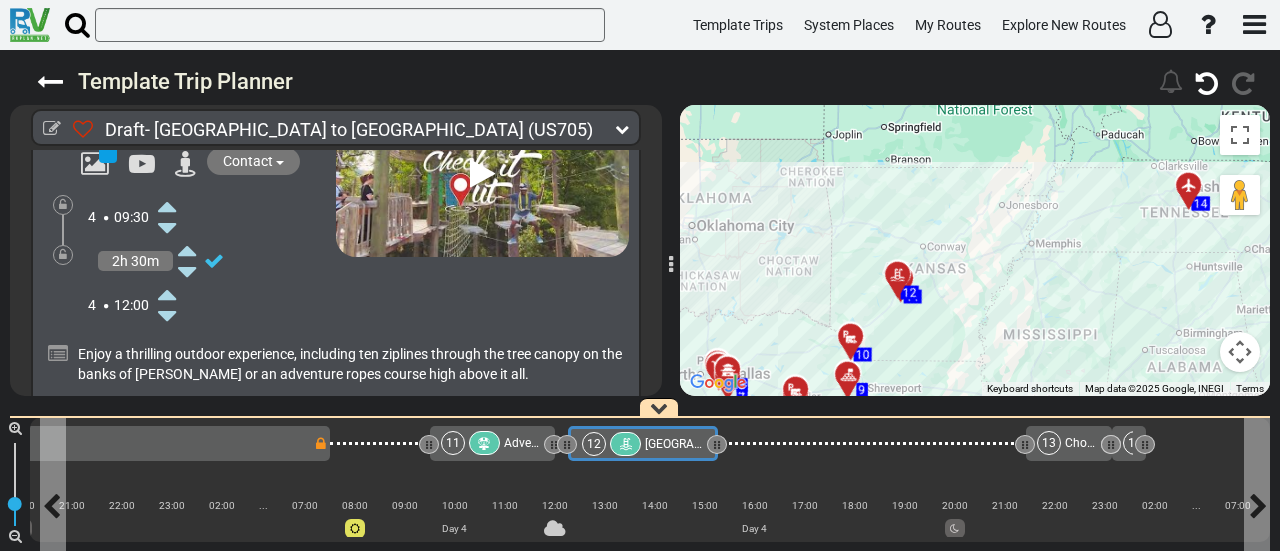
click at [614, 443] on div at bounding box center [625, 444] width 31 height 24
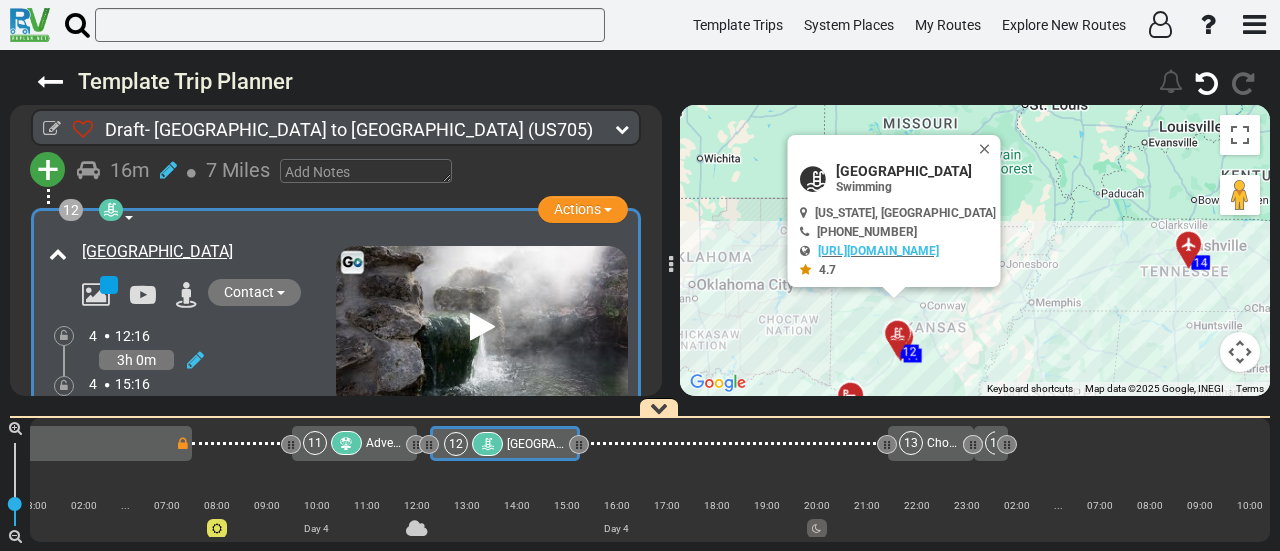
scroll to position [4122, 0]
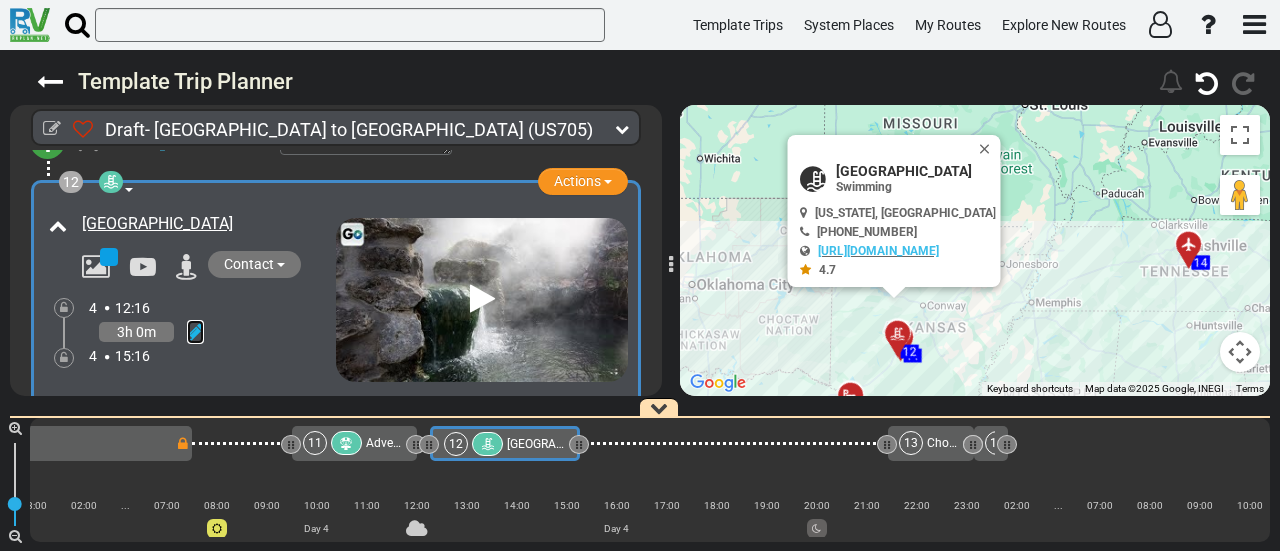
click at [196, 322] on icon at bounding box center [195, 332] width 17 height 20
click at [177, 293] on icon at bounding box center [168, 309] width 18 height 32
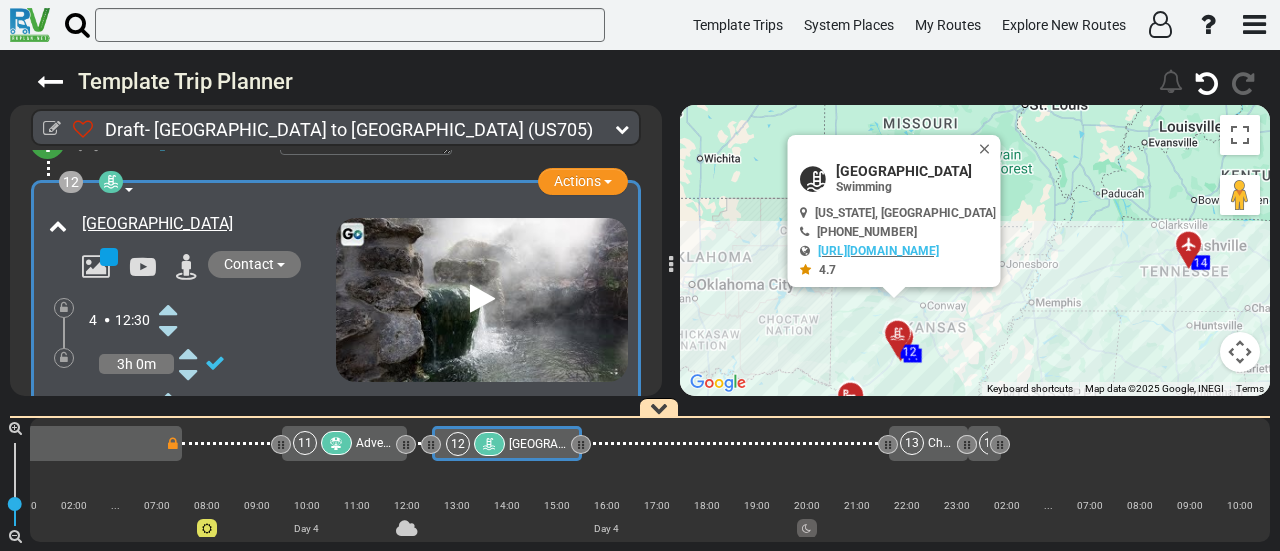
scroll to position [0, 2700]
click at [1000, 147] on button "Close" at bounding box center [989, 149] width 24 height 28
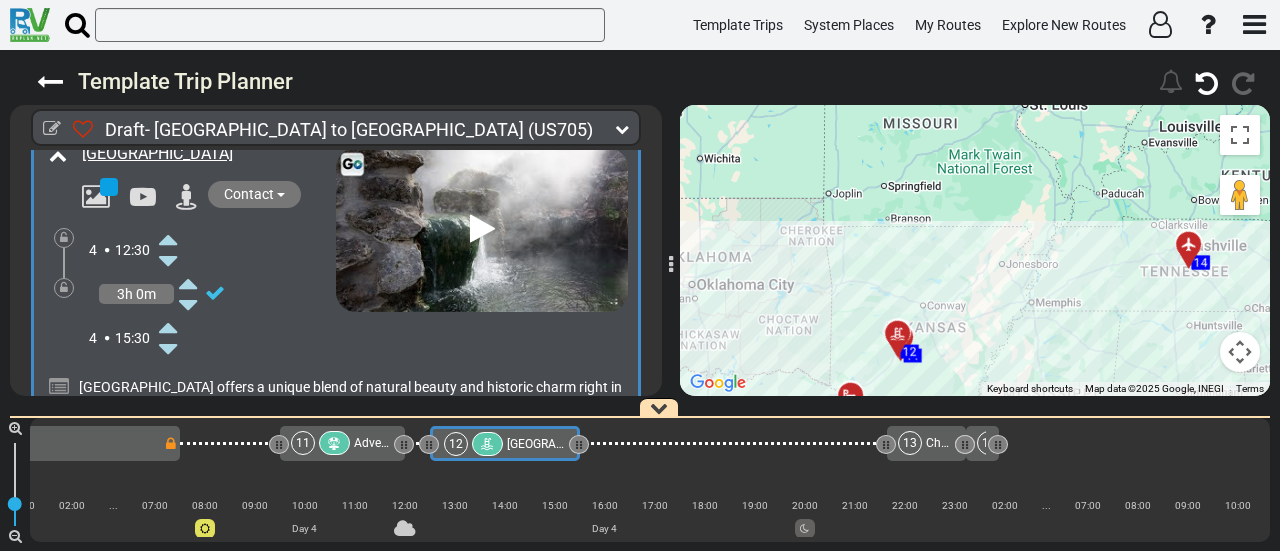
scroll to position [4222, 0]
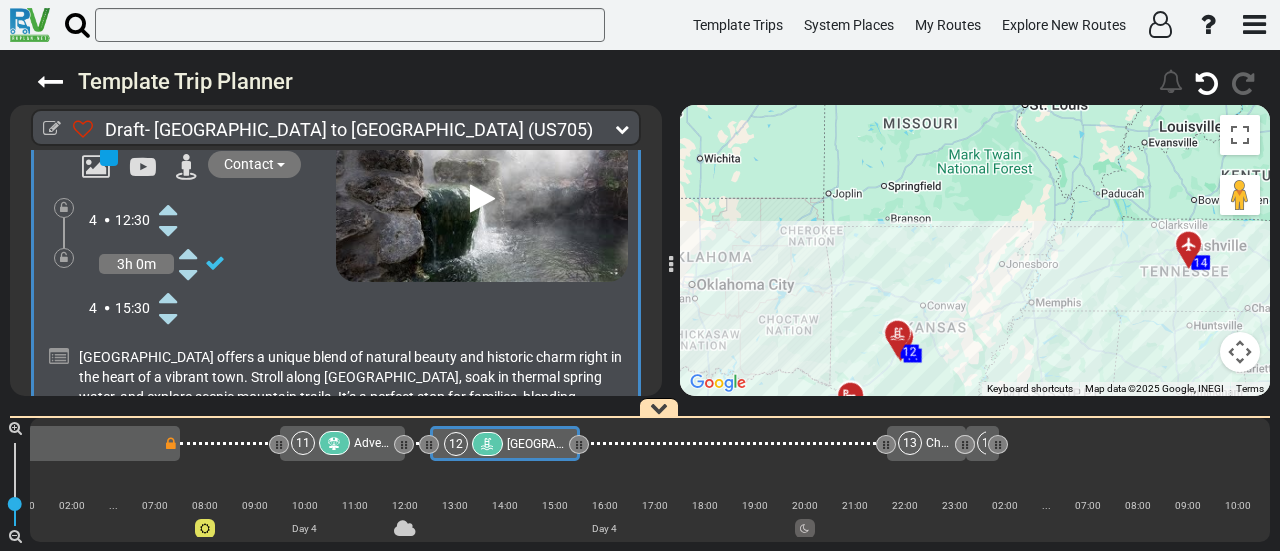
click at [375, 443] on span "Adventureworks [GEOGRAPHIC_DATA]" at bounding box center [456, 443] width 205 height 14
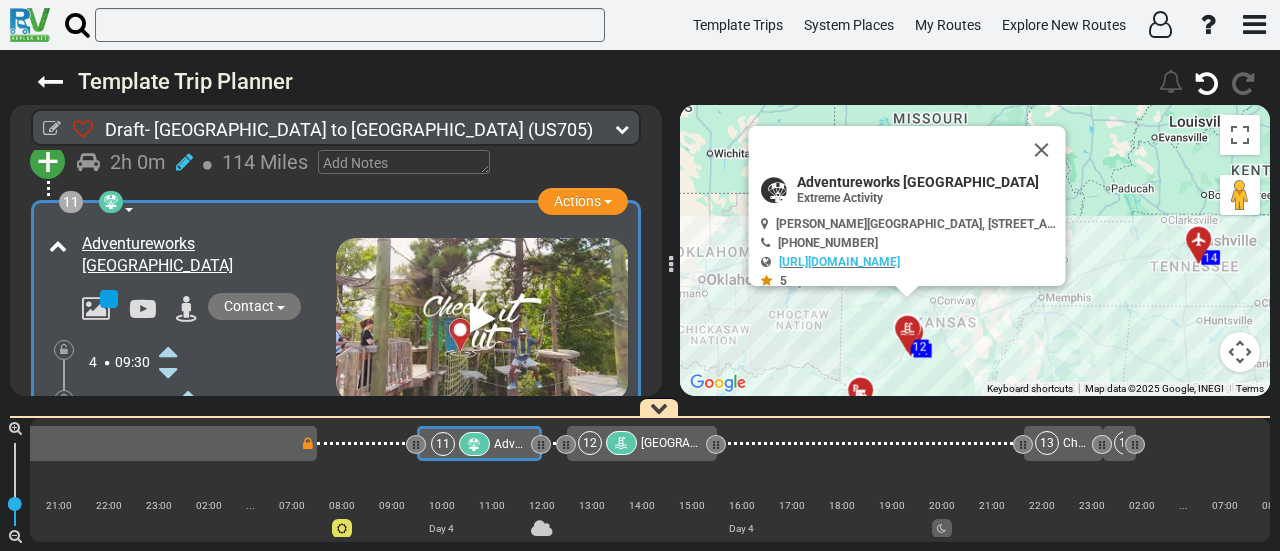
scroll to position [0, 2550]
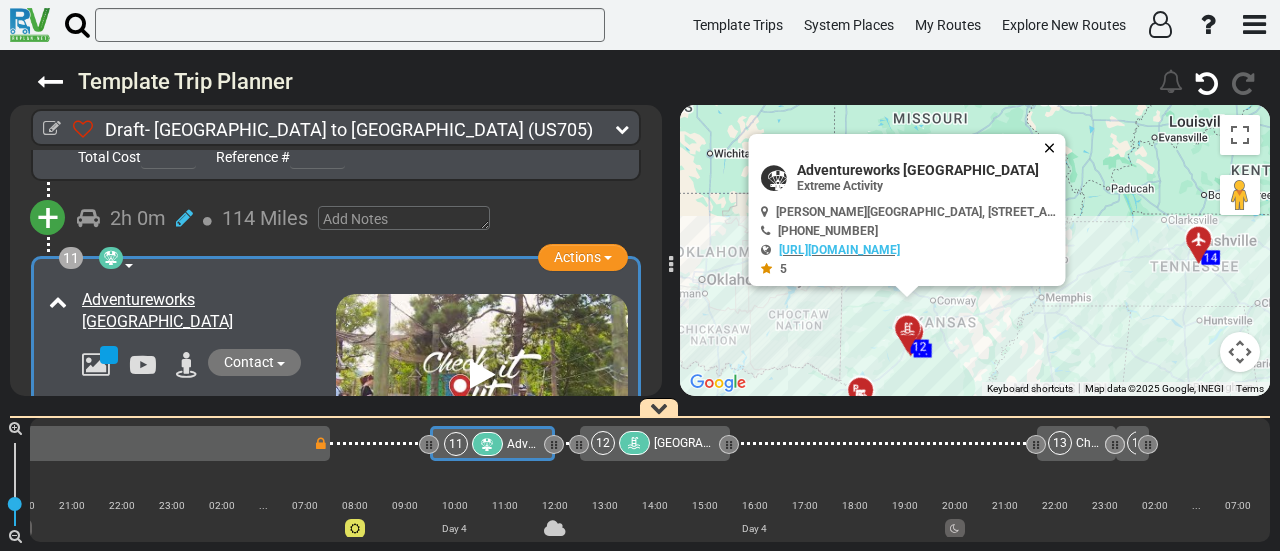
click at [1046, 143] on button "Close" at bounding box center [1054, 148] width 24 height 28
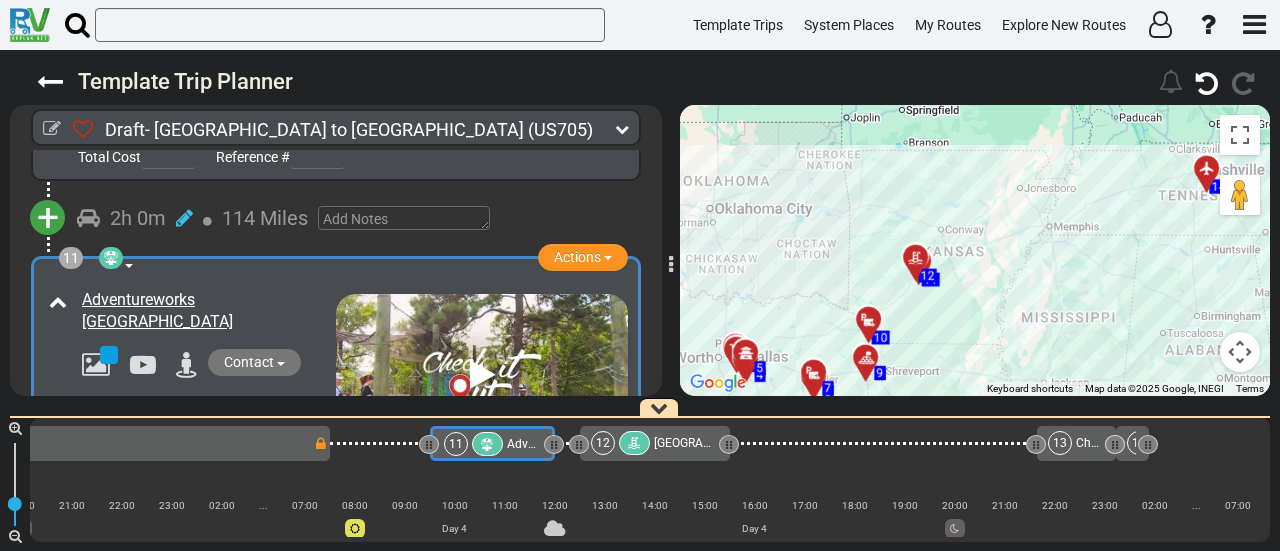
drag, startPoint x: 945, startPoint y: 249, endPoint x: 954, endPoint y: 163, distance: 86.5
click at [954, 163] on div "To activate drag with keyboard, press Alt + Enter. Once in keyboard drag state,…" at bounding box center [975, 250] width 590 height 291
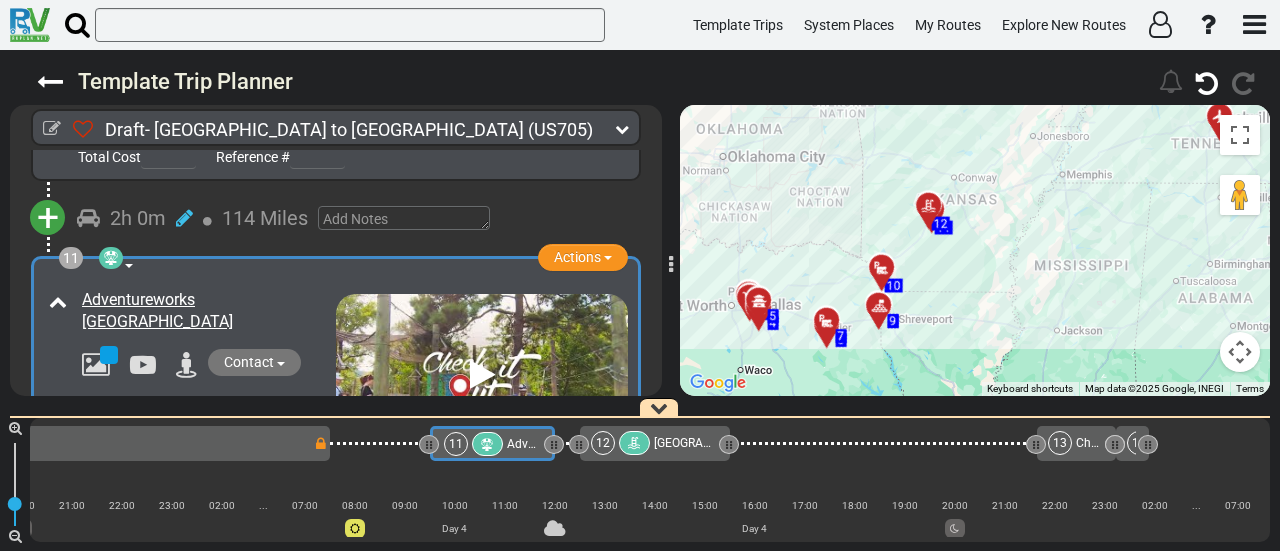
drag, startPoint x: 954, startPoint y: 303, endPoint x: 969, endPoint y: 250, distance: 55.1
click at [969, 250] on div "To activate drag with keyboard, press Alt + Enter. Once in keyboard drag state,…" at bounding box center [975, 250] width 590 height 291
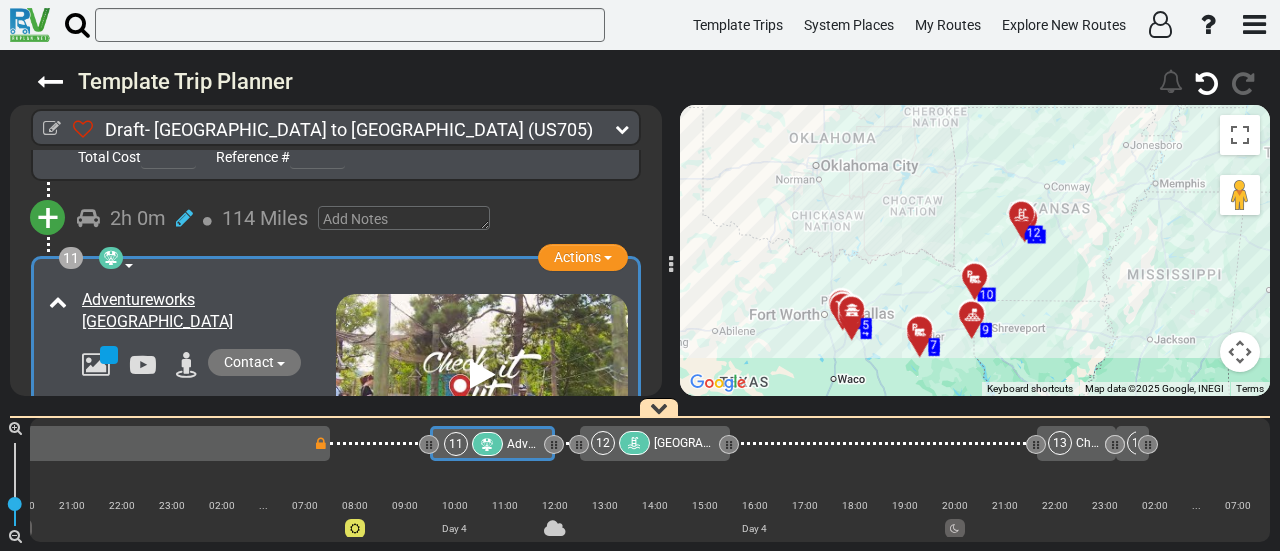
drag, startPoint x: 1006, startPoint y: 261, endPoint x: 1108, endPoint y: 282, distance: 104.1
click at [1108, 282] on div "To activate drag with keyboard, press Alt + Enter. Once in keyboard drag state,…" at bounding box center [975, 250] width 590 height 291
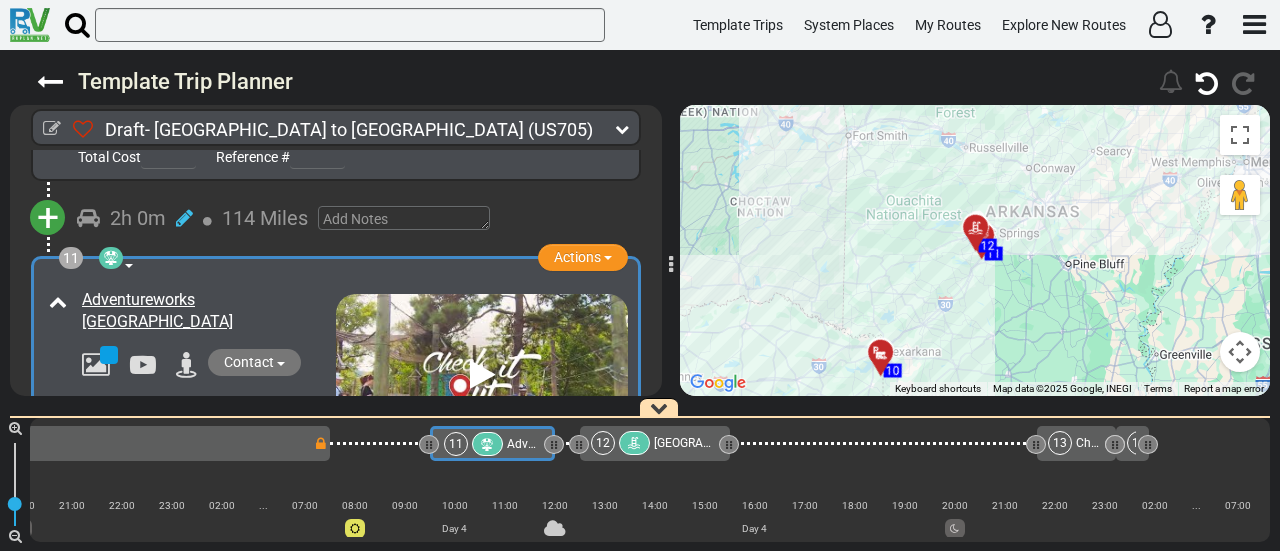
drag, startPoint x: 1004, startPoint y: 227, endPoint x: 1044, endPoint y: 310, distance: 92.1
click at [1044, 310] on div "To activate drag with keyboard, press Alt + Enter. Once in keyboard drag state,…" at bounding box center [975, 250] width 590 height 291
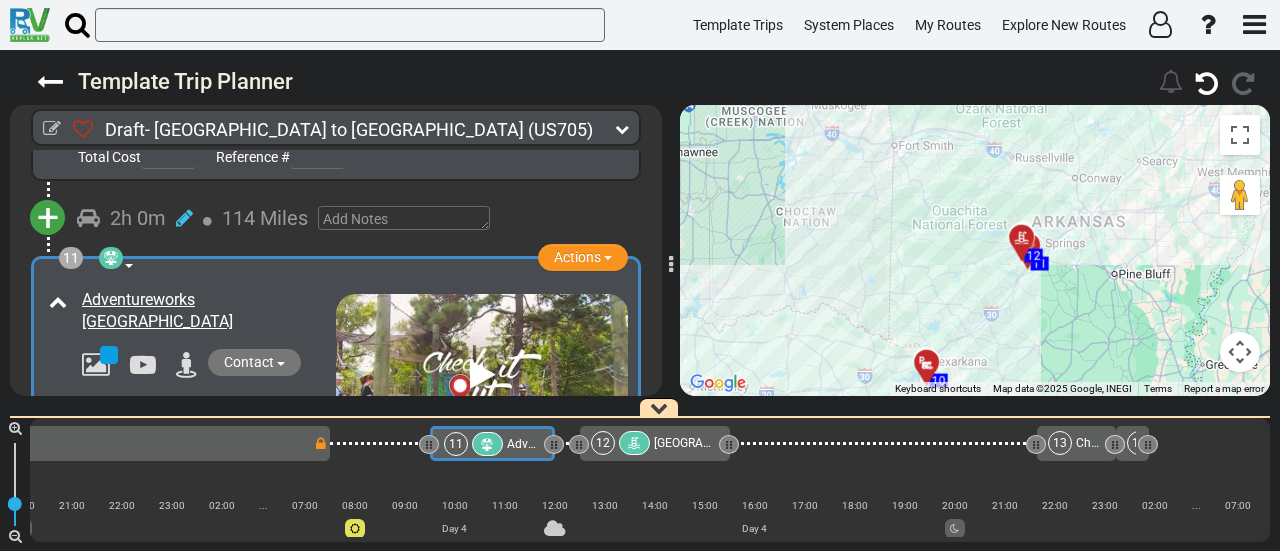
drag, startPoint x: 1034, startPoint y: 266, endPoint x: 1071, endPoint y: 262, distance: 37.2
click at [1072, 264] on div "To activate drag with keyboard, press Alt + Enter. Once in keyboard drag state,…" at bounding box center [975, 250] width 590 height 291
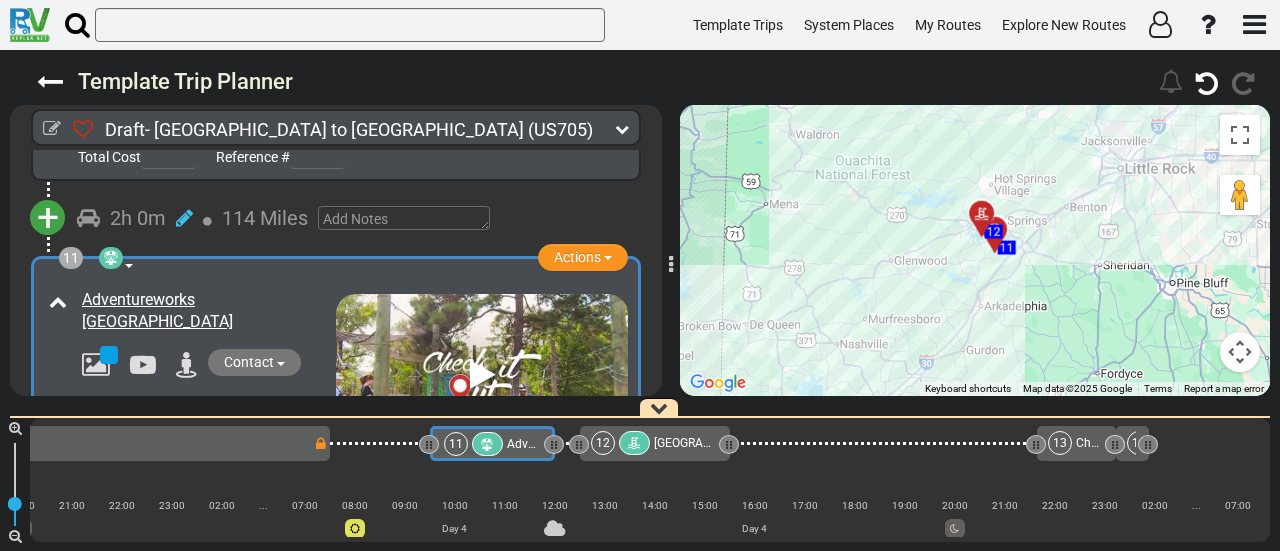
drag, startPoint x: 1051, startPoint y: 250, endPoint x: 1096, endPoint y: 317, distance: 80.7
click at [1096, 317] on div "To activate drag with keyboard, press Alt + Enter. Once in keyboard drag state,…" at bounding box center [975, 250] width 590 height 291
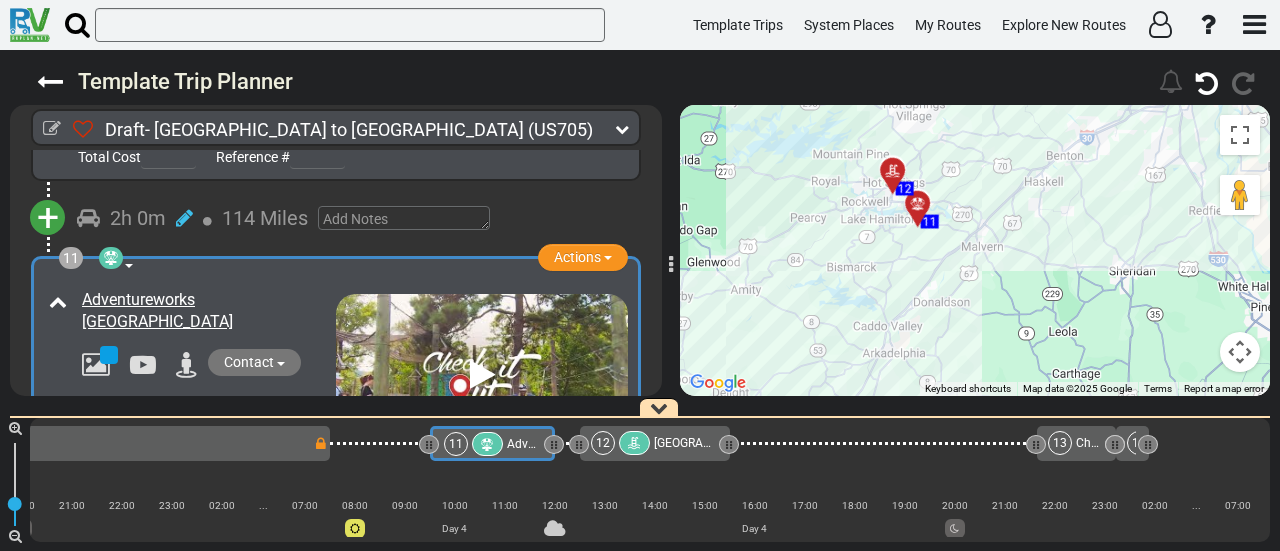
drag, startPoint x: 996, startPoint y: 225, endPoint x: 1025, endPoint y: 287, distance: 68.4
click at [1025, 287] on div "To activate drag with keyboard, press Alt + Enter. Once in keyboard drag state,…" at bounding box center [975, 250] width 590 height 291
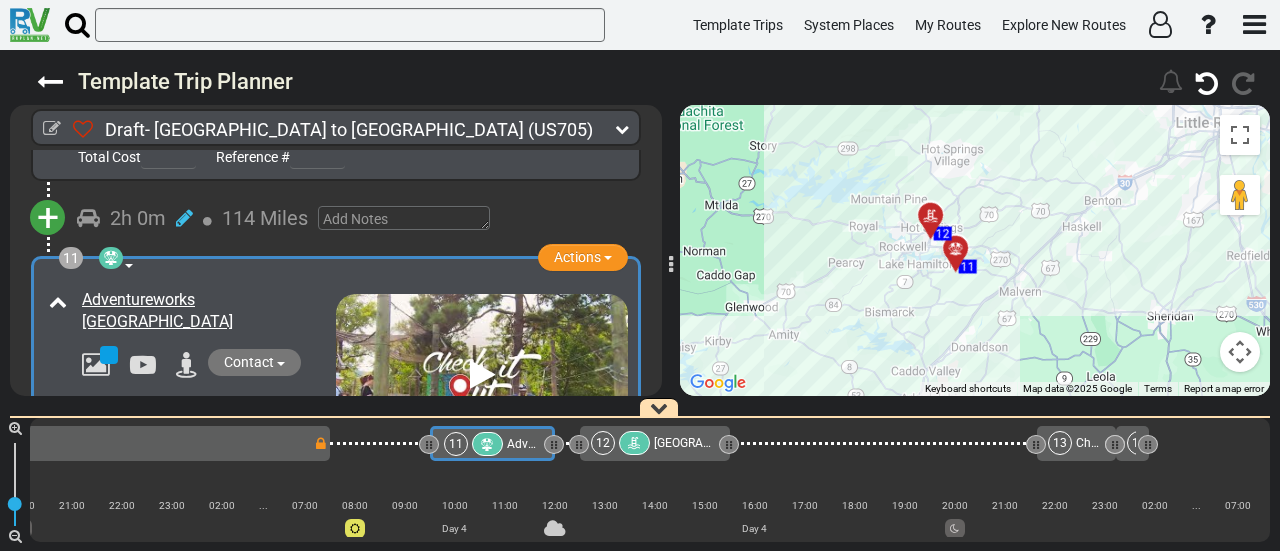
drag, startPoint x: 985, startPoint y: 252, endPoint x: 1030, endPoint y: 299, distance: 65.1
click at [1030, 299] on div "To activate drag with keyboard, press Alt + Enter. Once in keyboard drag state,…" at bounding box center [975, 250] width 590 height 291
click at [509, 447] on span "Adventureworks [GEOGRAPHIC_DATA]" at bounding box center [609, 444] width 205 height 14
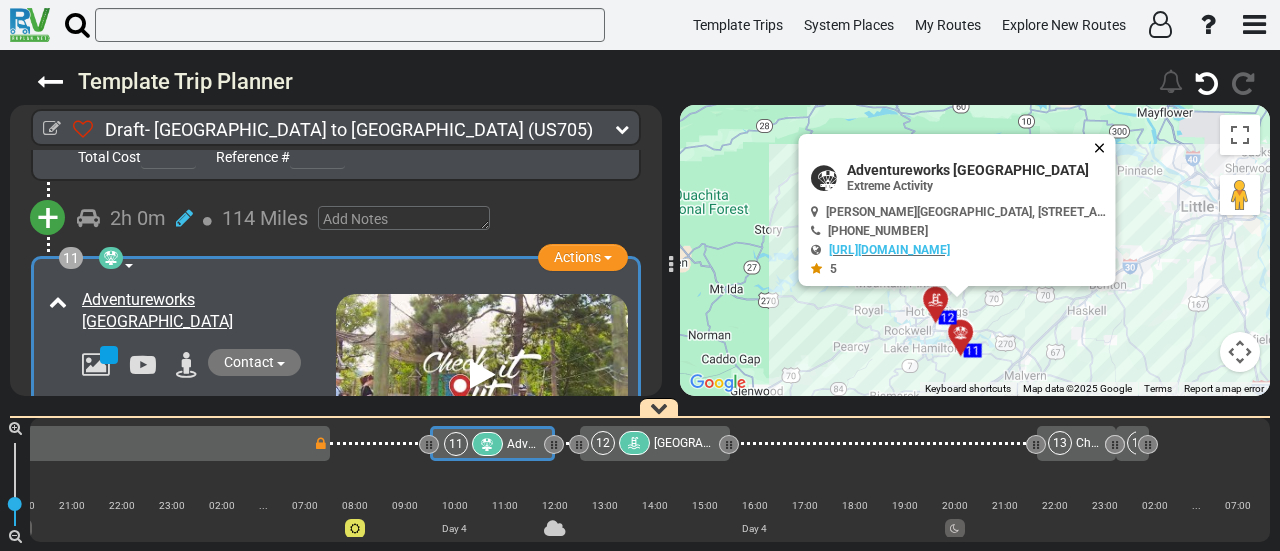
click at [1106, 149] on button "Close" at bounding box center [1104, 148] width 24 height 28
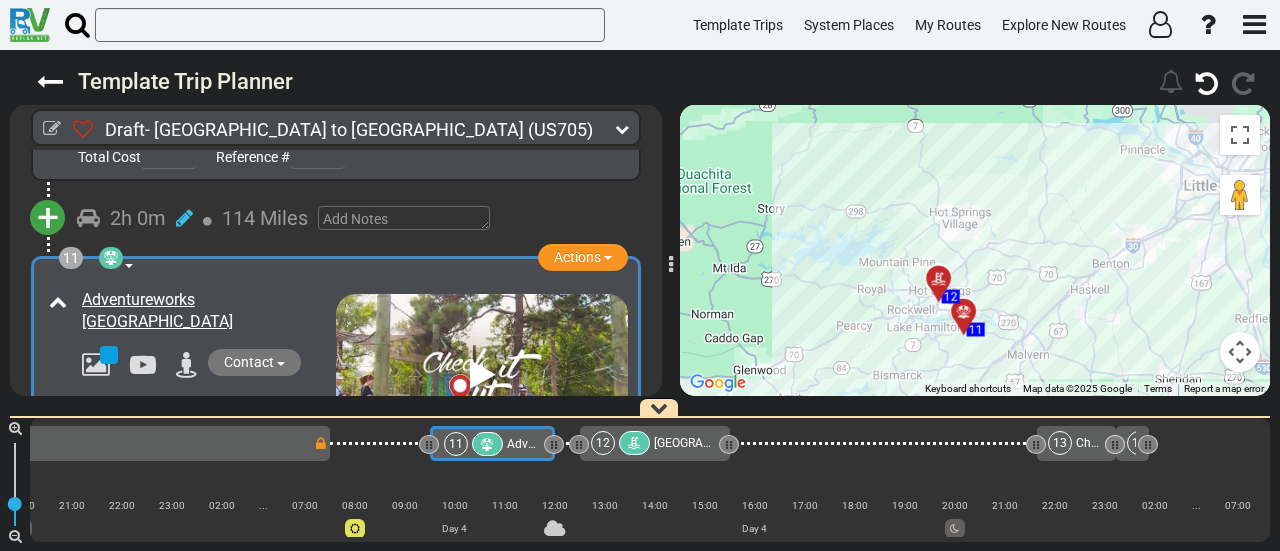
drag, startPoint x: 991, startPoint y: 232, endPoint x: 994, endPoint y: 208, distance: 24.2
click at [994, 208] on div "To activate drag with keyboard, press Alt + Enter. Once in keyboard drag state,…" at bounding box center [975, 250] width 590 height 291
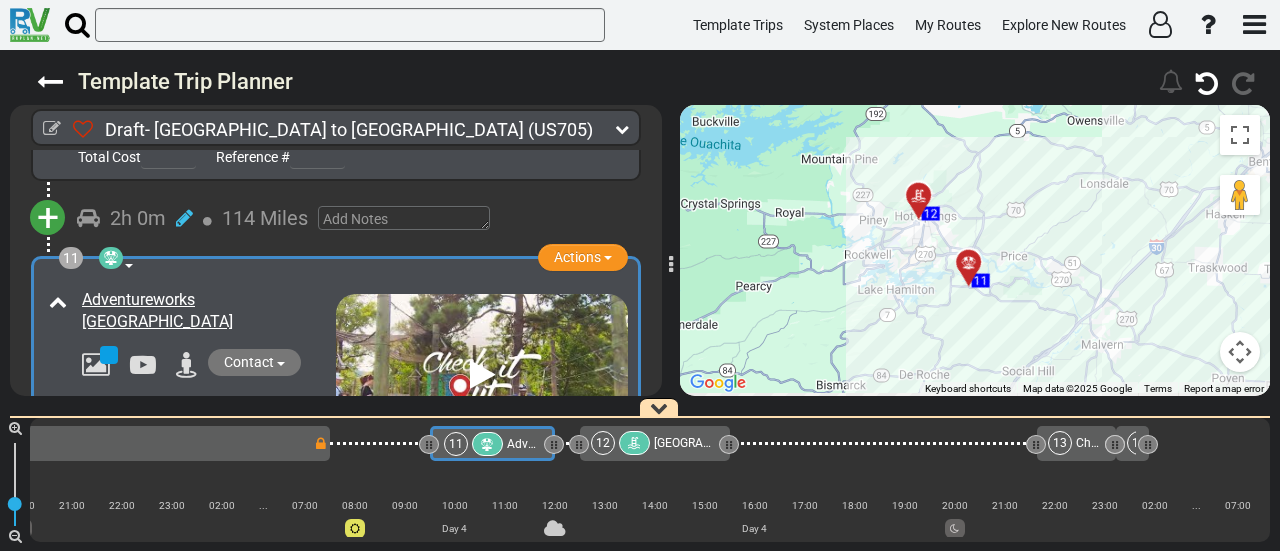
drag, startPoint x: 1006, startPoint y: 323, endPoint x: 1052, endPoint y: 317, distance: 46.4
click at [1052, 317] on div "To activate drag with keyboard, press Alt + Enter. Once in keyboard drag state,…" at bounding box center [975, 250] width 590 height 291
click at [671, 445] on span "[GEOGRAPHIC_DATA]" at bounding box center [711, 443] width 115 height 14
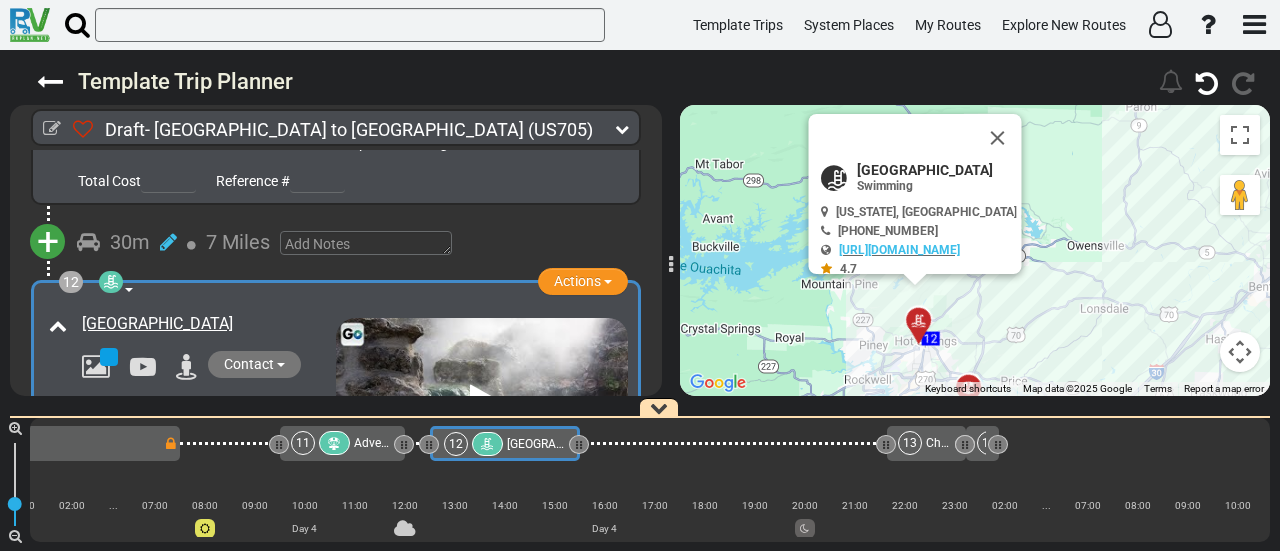
scroll to position [0, 2700]
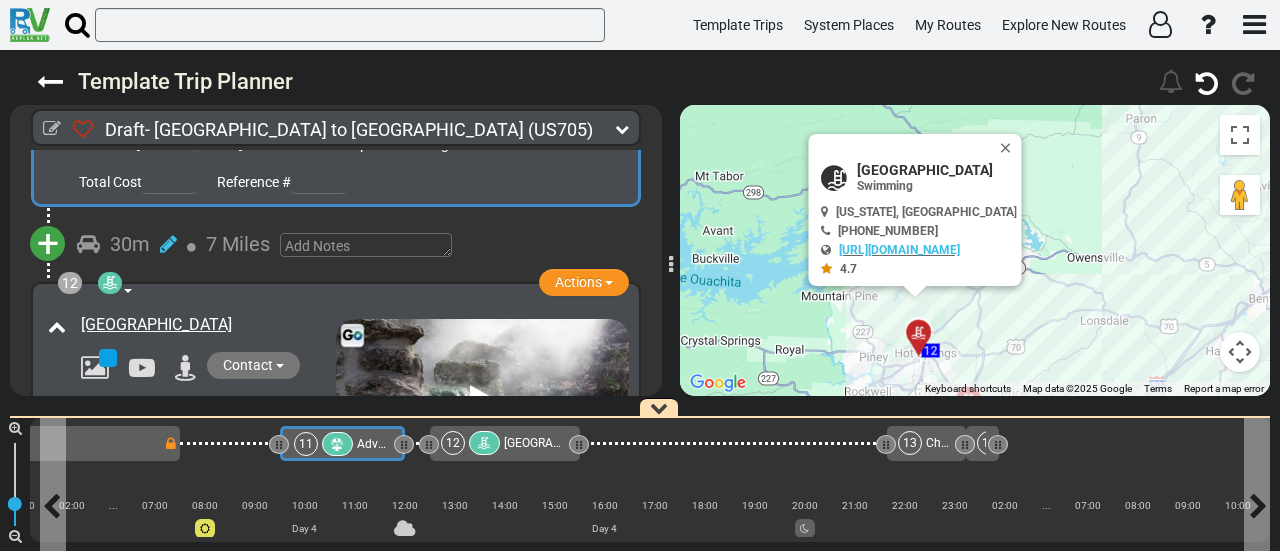
click at [367, 441] on span "Adventureworks [GEOGRAPHIC_DATA]" at bounding box center [459, 444] width 205 height 14
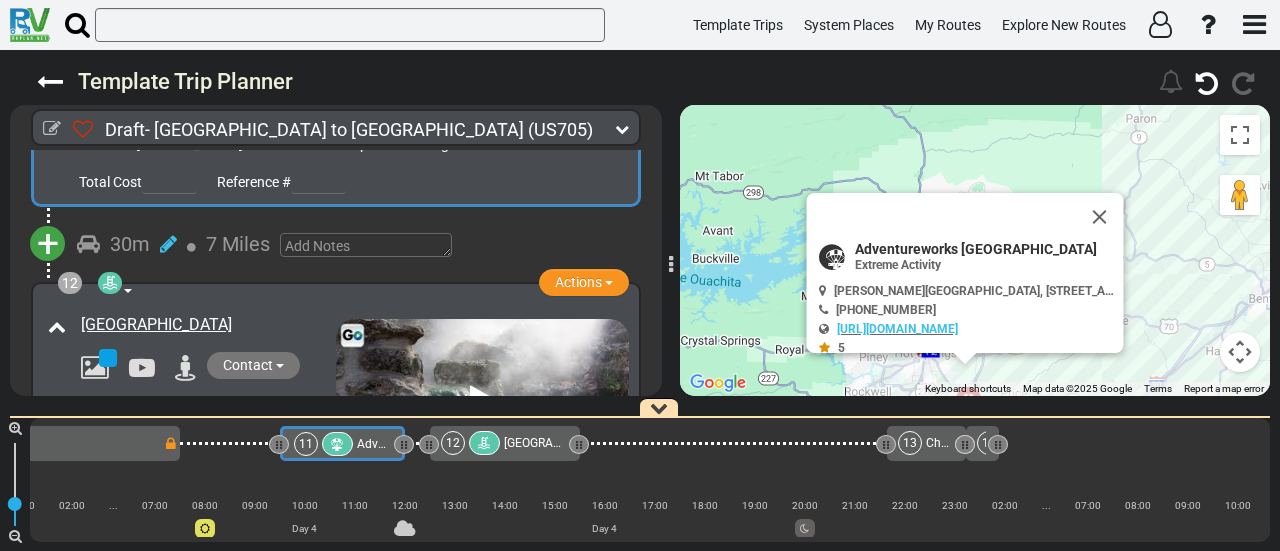
scroll to position [3926, 0]
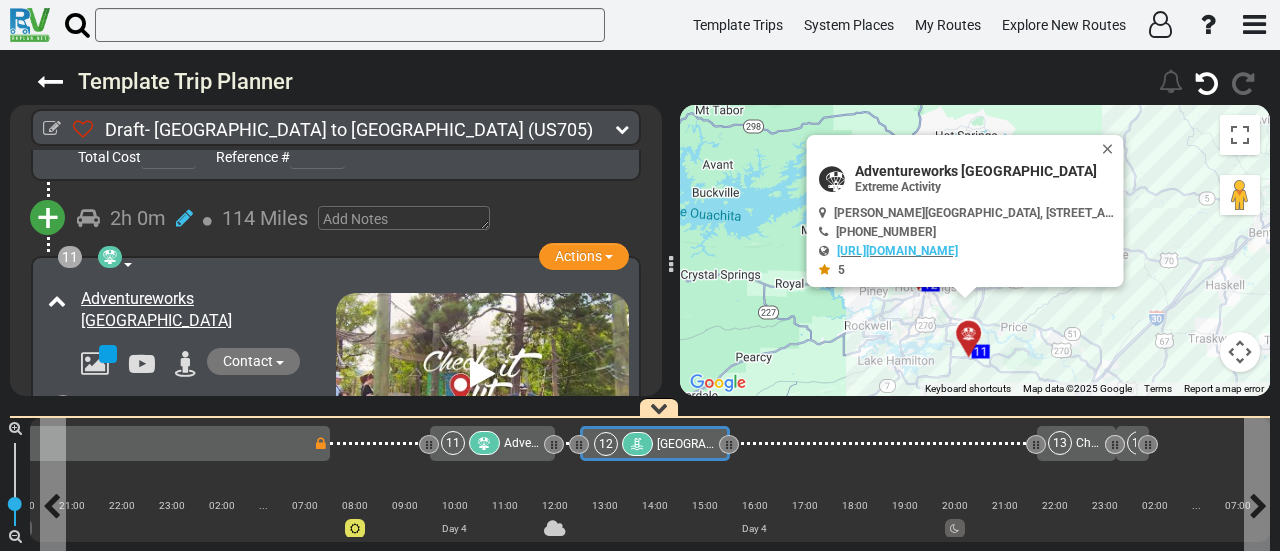
click at [665, 447] on span "[GEOGRAPHIC_DATA]" at bounding box center [714, 444] width 115 height 14
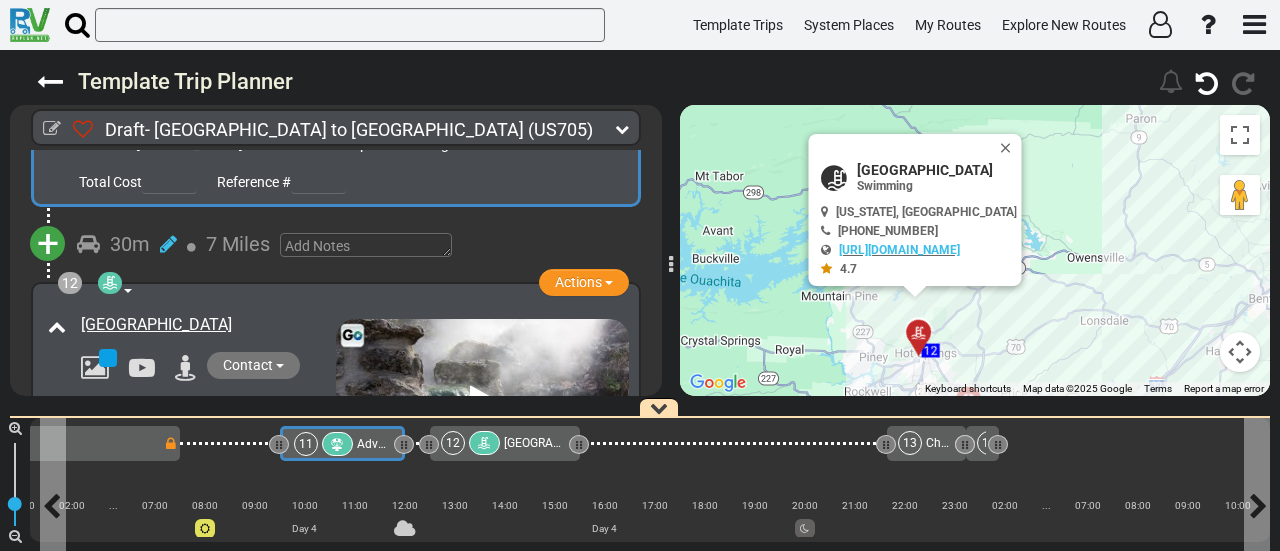
click at [357, 442] on span "Adventureworks [GEOGRAPHIC_DATA]" at bounding box center [459, 444] width 205 height 14
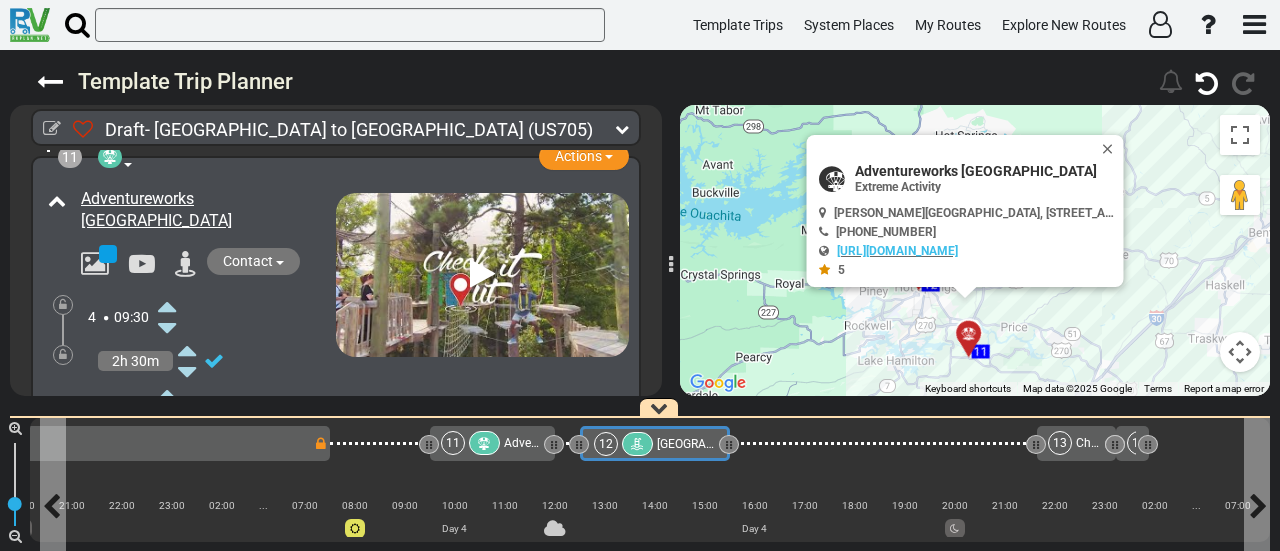
click at [689, 440] on span "[GEOGRAPHIC_DATA]" at bounding box center [714, 444] width 115 height 14
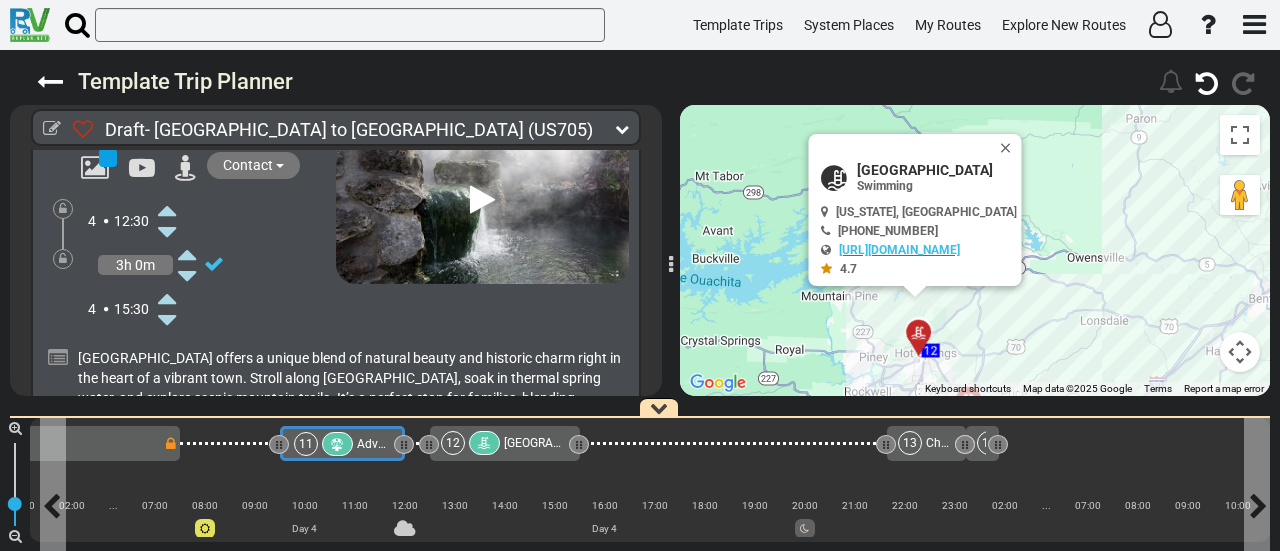
click at [340, 445] on icon at bounding box center [337, 445] width 17 height 14
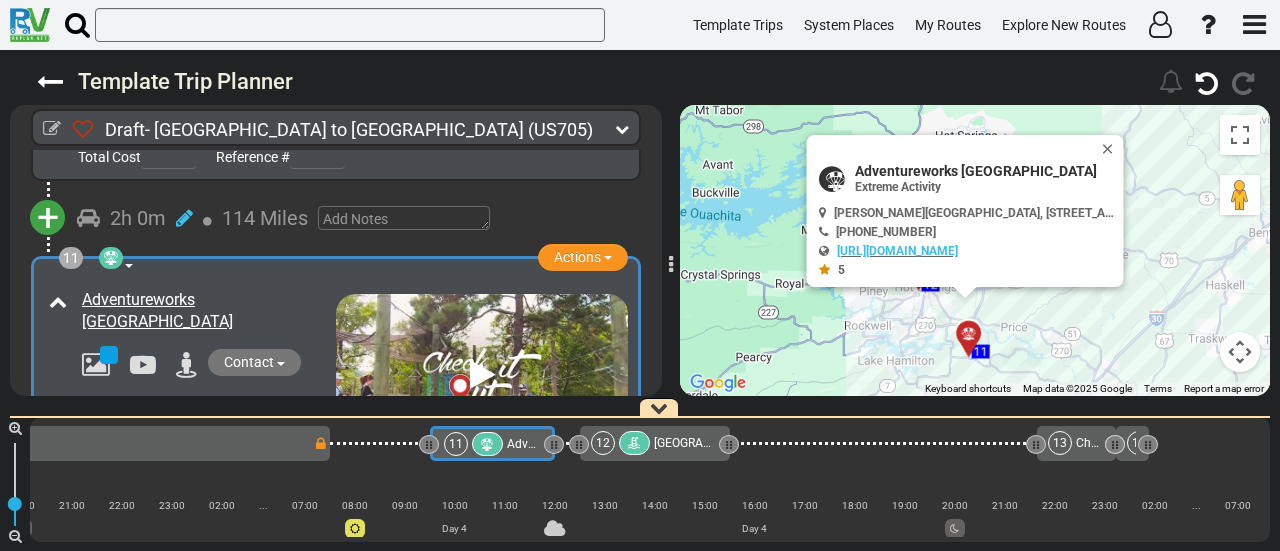
click at [674, 434] on div "[GEOGRAPHIC_DATA]" at bounding box center [685, 443] width 63 height 24
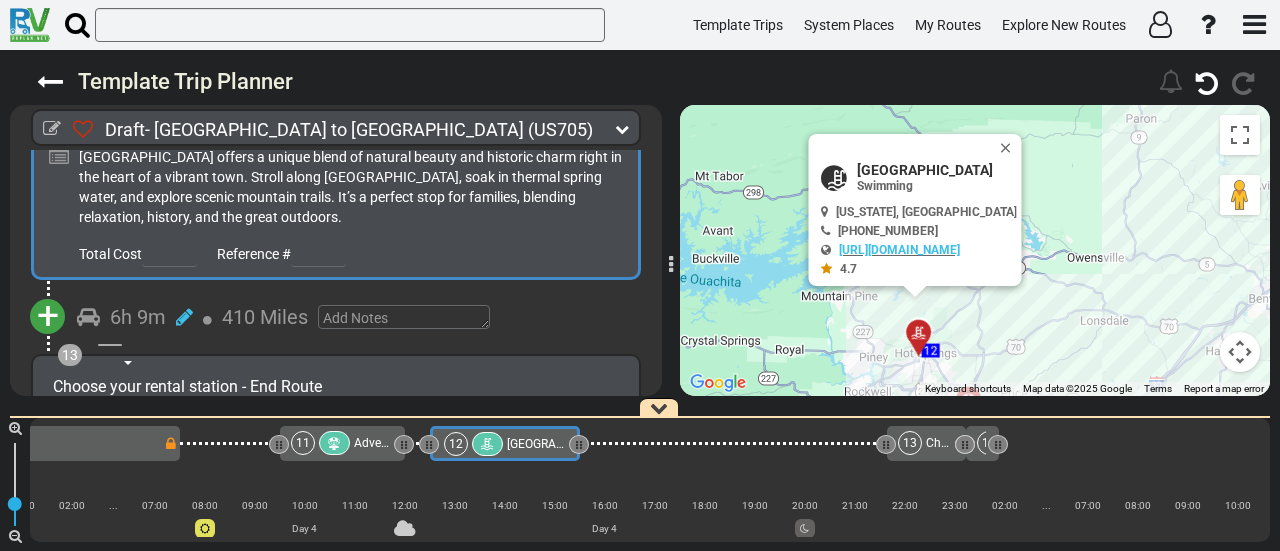
click at [53, 293] on span "+" at bounding box center [48, 316] width 22 height 46
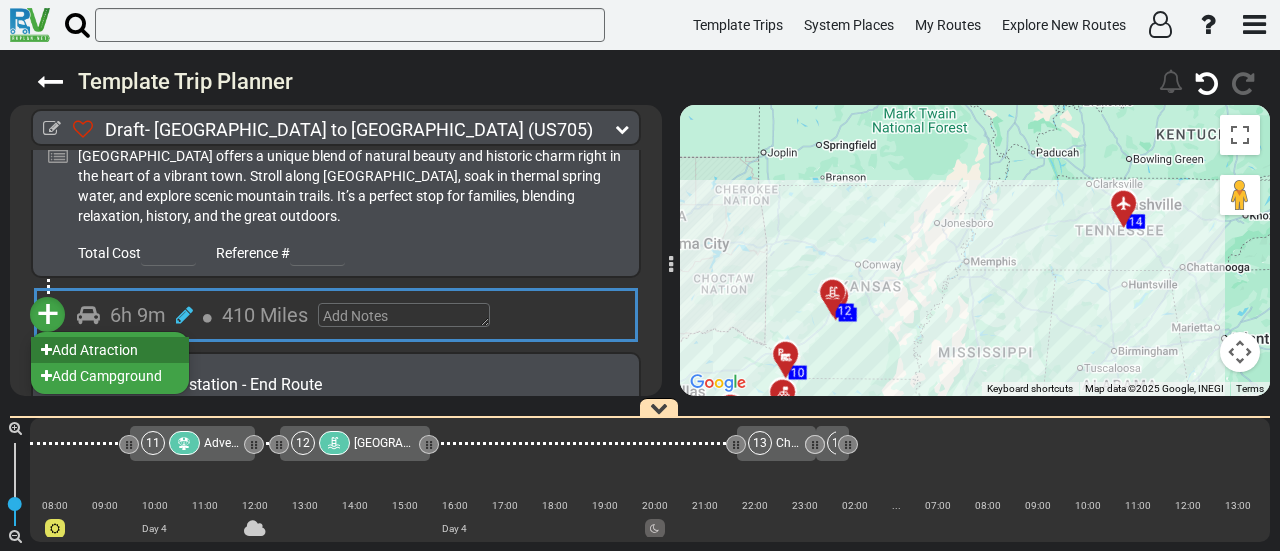
click at [134, 337] on li "Add Atraction" at bounding box center [110, 350] width 158 height 26
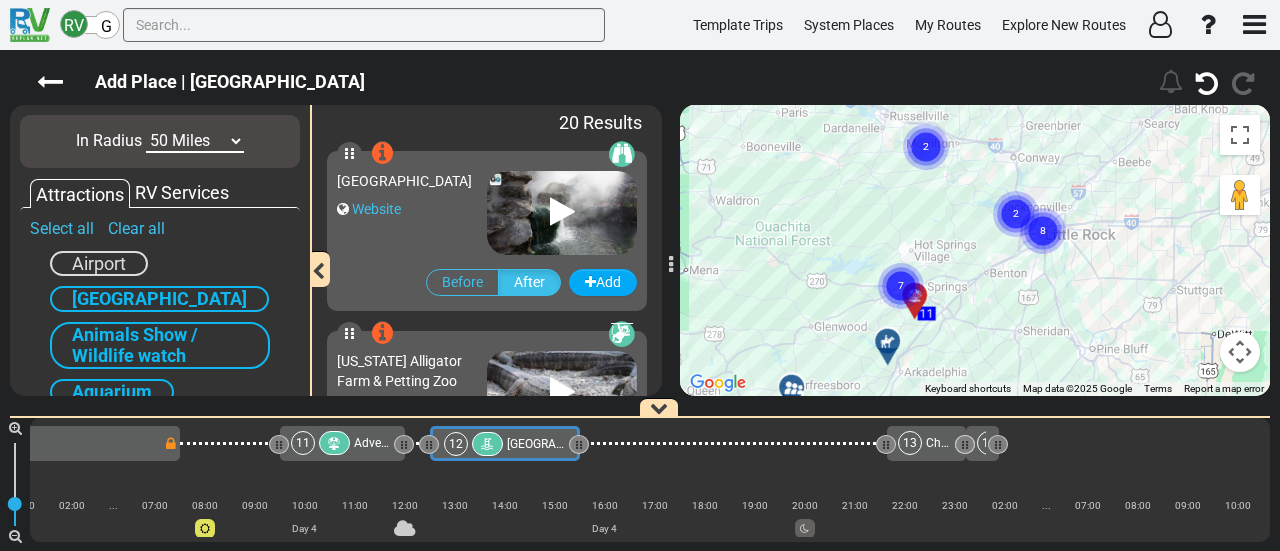
drag, startPoint x: 1113, startPoint y: 271, endPoint x: 978, endPoint y: 363, distance: 163.3
click at [978, 363] on div "To activate drag with keyboard, press Alt + Enter. Once in keyboard drag state,…" at bounding box center [975, 250] width 590 height 291
click at [365, 37] on input "text" at bounding box center [364, 25] width 482 height 34
paste input "Graceland"
type input "Graceland"
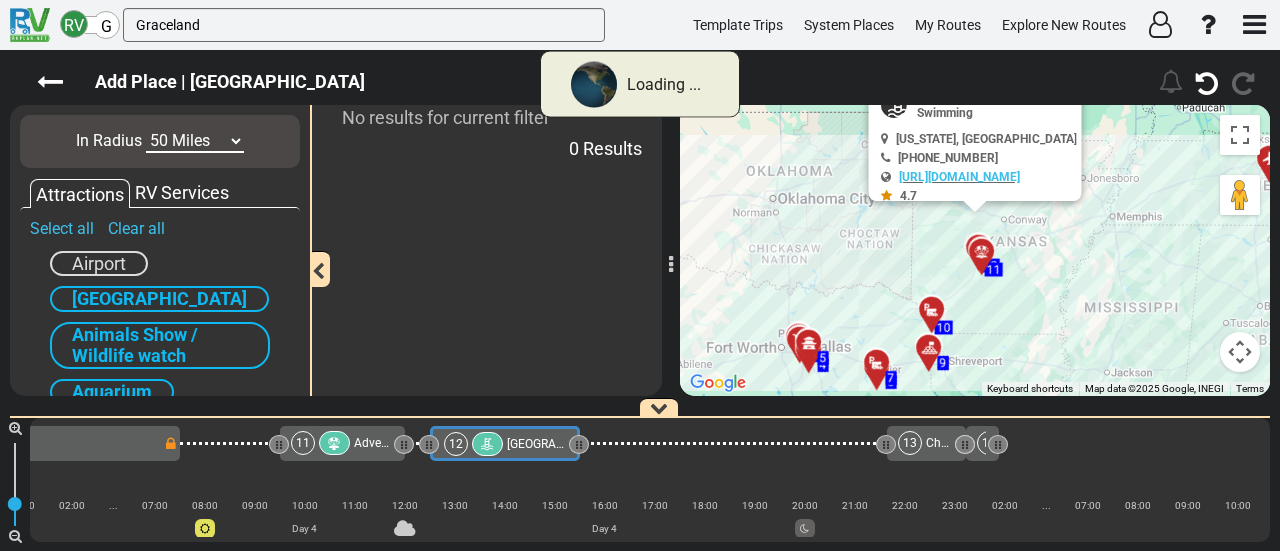
drag, startPoint x: 204, startPoint y: 141, endPoint x: 215, endPoint y: 129, distance: 16.3
click at [204, 140] on select "10 Miles 50 Miles 100 Miles 250 Miles 500 Miles 1000 Miles" at bounding box center [195, 141] width 98 height 23
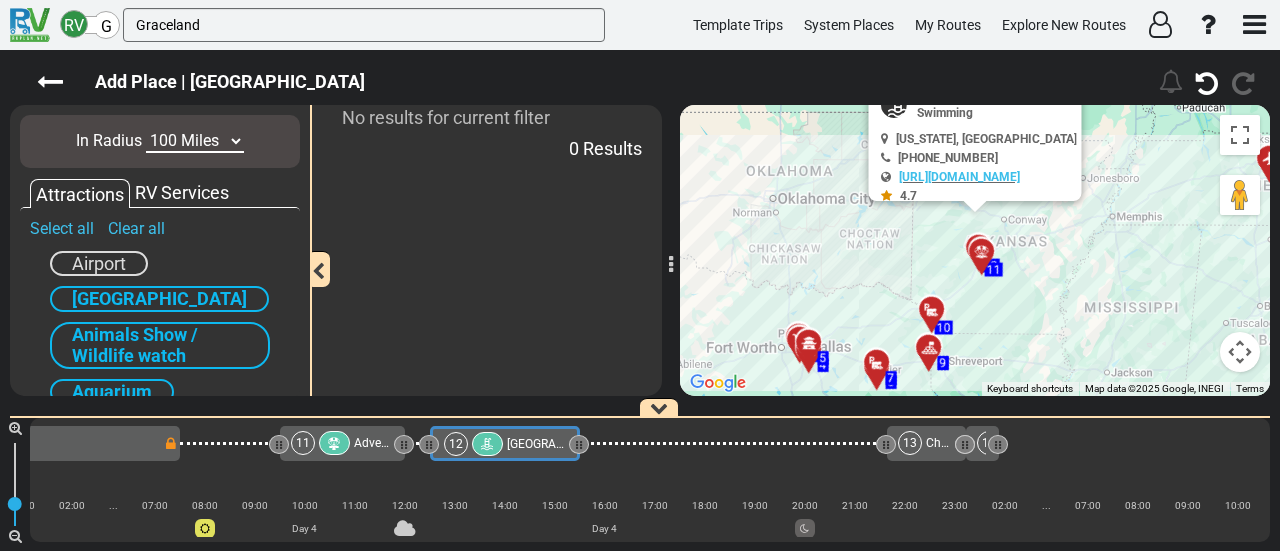
click at [146, 130] on select "10 Miles 50 Miles 100 Miles 250 Miles 500 Miles 1000 Miles" at bounding box center [195, 141] width 98 height 23
click at [195, 139] on select "10 Miles 50 Miles 100 Miles 250 Miles 500 Miles 1000 Miles" at bounding box center [195, 141] width 98 height 23
select select "number:250"
click at [146, 130] on select "10 Miles 50 Miles 100 Miles 250 Miles 500 Miles 1000 Miles" at bounding box center [195, 141] width 98 height 23
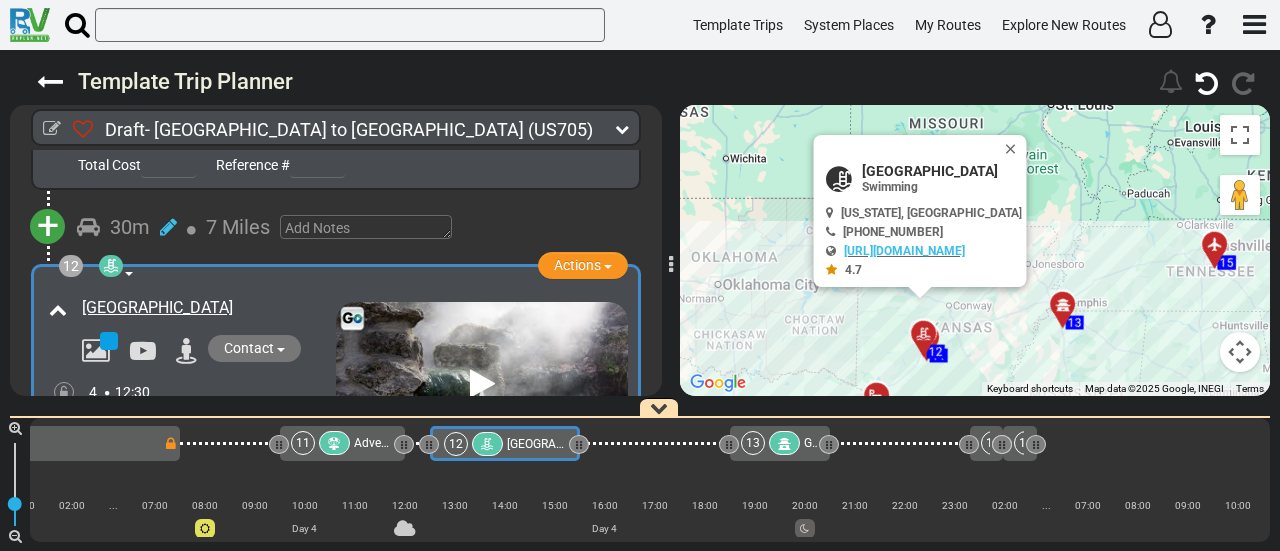
click at [512, 443] on span "[GEOGRAPHIC_DATA]" at bounding box center [564, 444] width 115 height 14
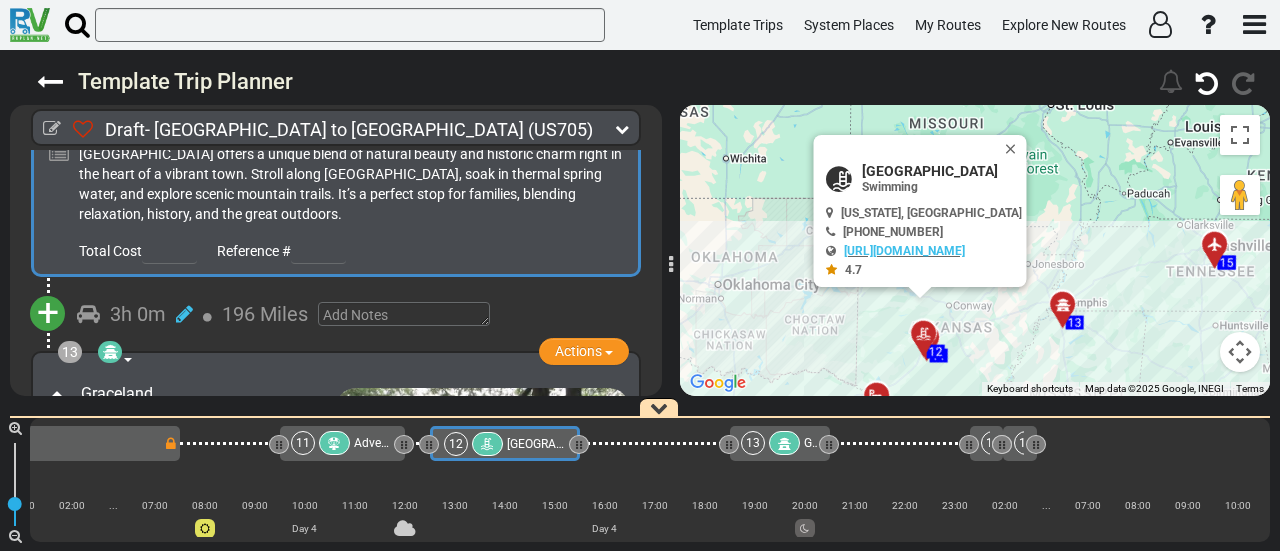
click at [56, 290] on span "+" at bounding box center [48, 313] width 22 height 46
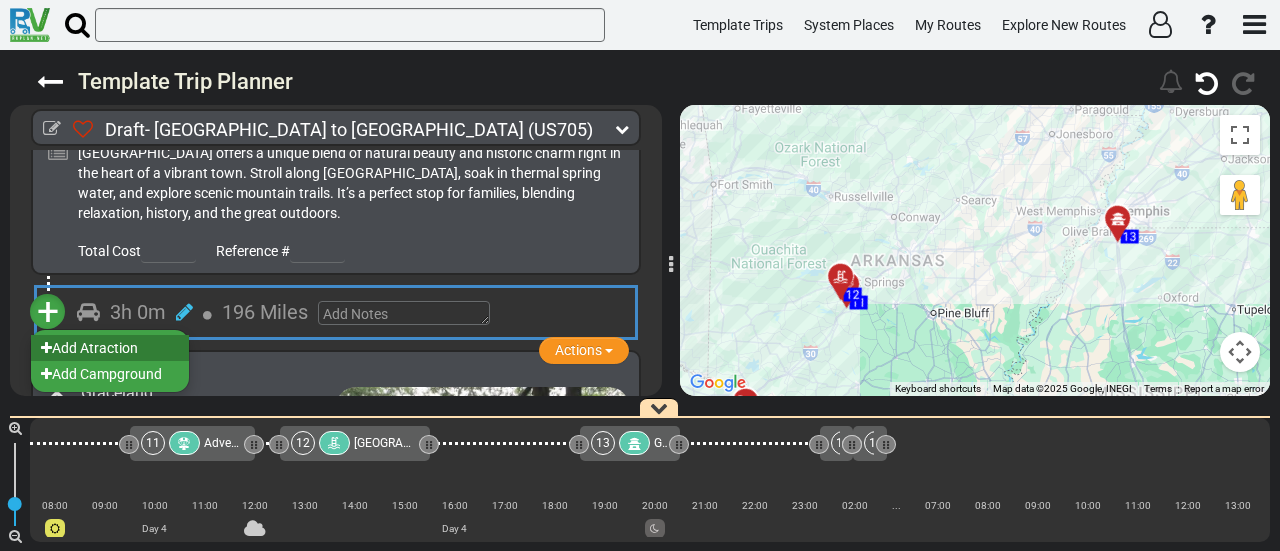
click at [154, 335] on li "Add Atraction" at bounding box center [110, 348] width 158 height 26
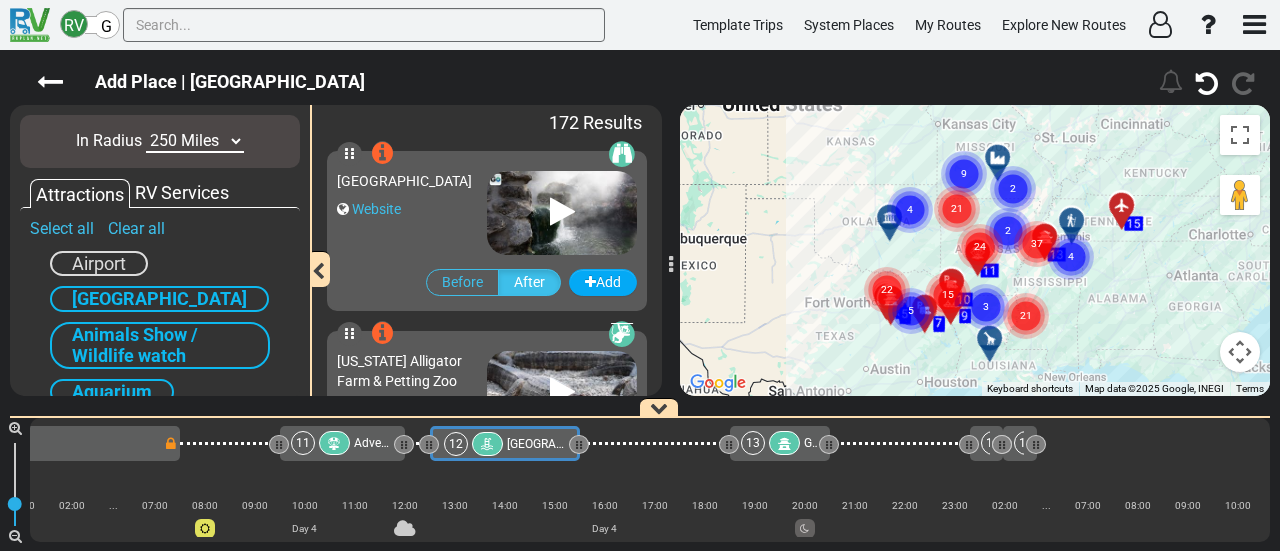
click at [180, 137] on select "10 Miles 50 Miles 100 Miles 250 Miles 500 Miles 1000 Miles" at bounding box center [195, 141] width 98 height 23
select select "number:50"
click at [146, 130] on select "10 Miles 50 Miles 100 Miles 250 Miles 500 Miles 1000 Miles" at bounding box center [195, 141] width 98 height 23
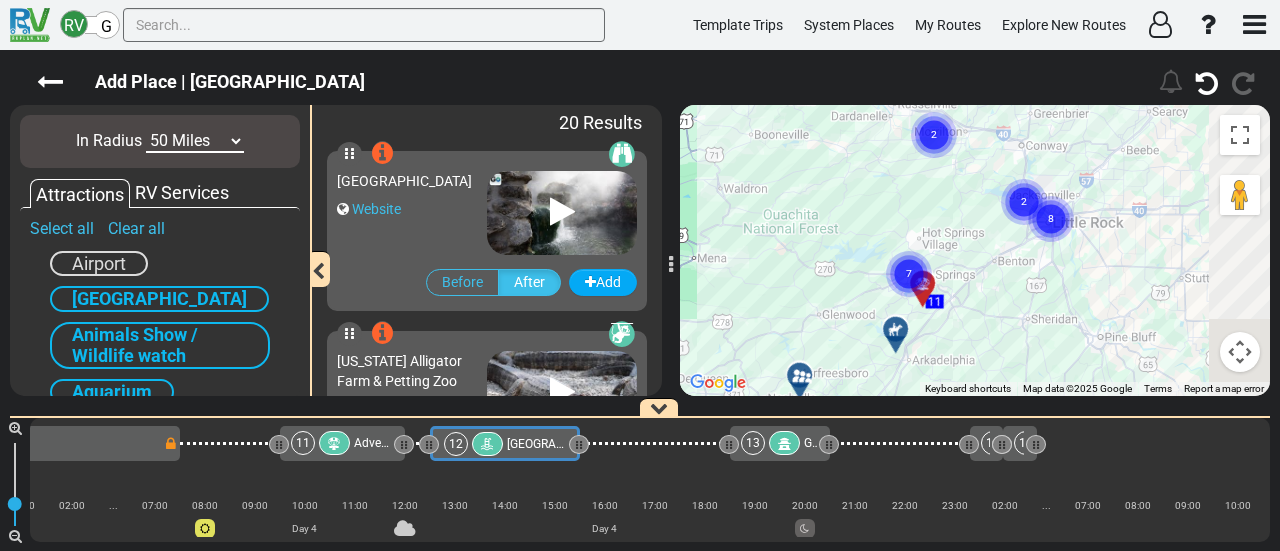
drag, startPoint x: 1086, startPoint y: 245, endPoint x: 1008, endPoint y: 310, distance: 101.5
click at [1008, 311] on div "To activate drag with keyboard, press Alt + Enter. Once in keyboard drag state,…" at bounding box center [975, 250] width 590 height 291
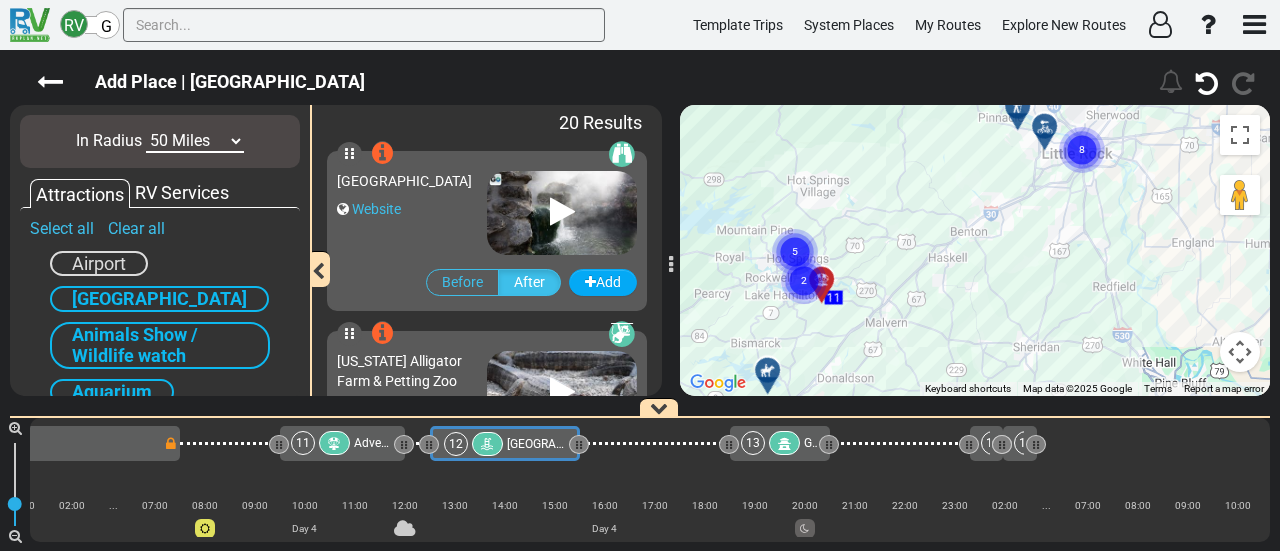
drag, startPoint x: 1062, startPoint y: 276, endPoint x: 998, endPoint y: 345, distance: 94.1
click at [998, 345] on div "To activate drag with keyboard, press Alt + Enter. Once in keyboard drag state,…" at bounding box center [975, 250] width 590 height 291
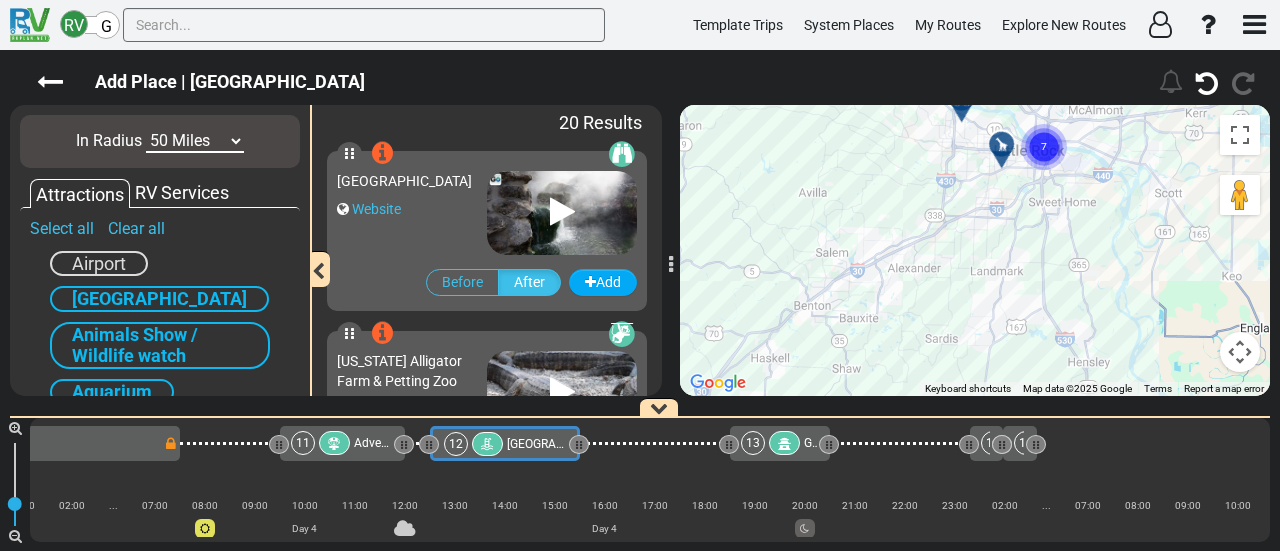
drag, startPoint x: 1018, startPoint y: 321, endPoint x: 1006, endPoint y: 353, distance: 34.2
click at [999, 417] on div "Add Place | Hot Springs National Park" at bounding box center [640, 300] width 1280 height 501
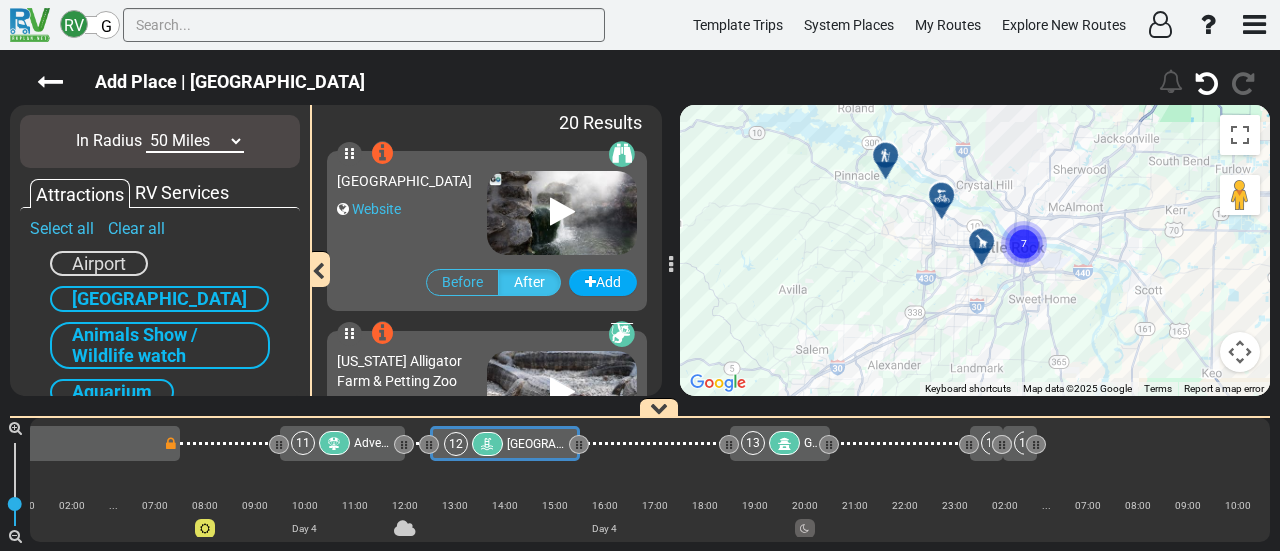
click at [943, 191] on icon at bounding box center [942, 196] width 20 height 16
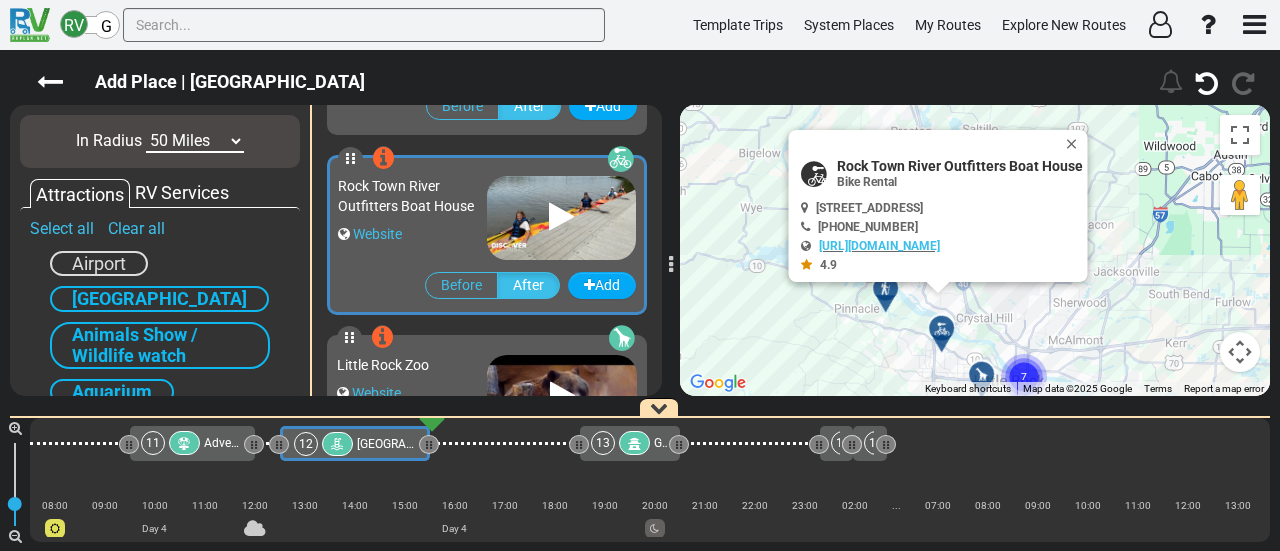
scroll to position [1796, 0]
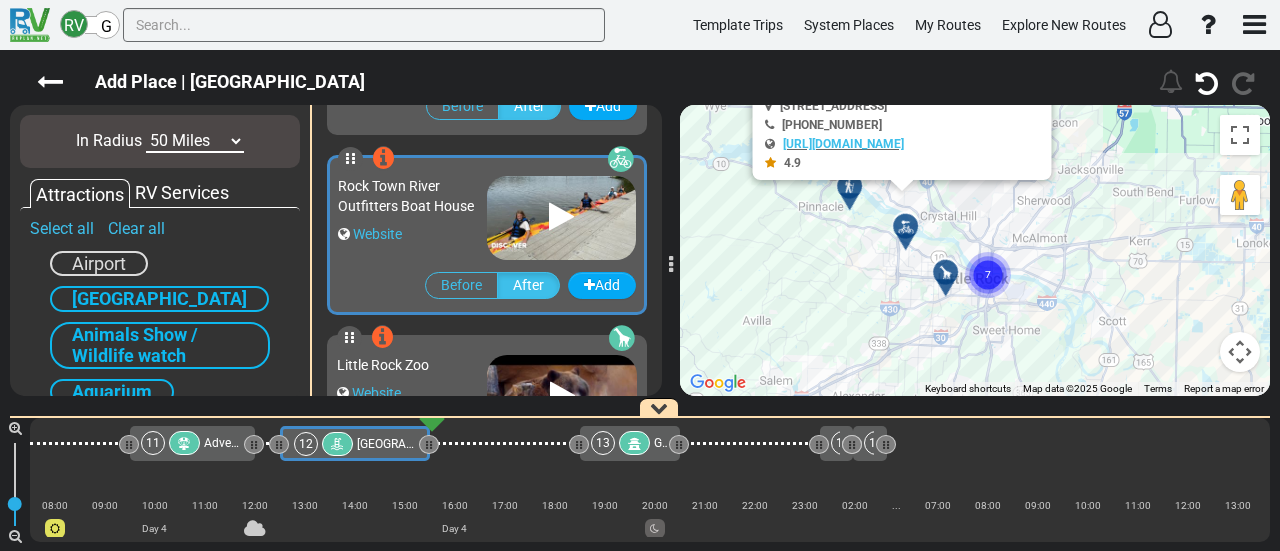
drag, startPoint x: 911, startPoint y: 357, endPoint x: 875, endPoint y: 239, distance: 123.4
click at [875, 239] on div "To activate drag with keyboard, press Alt + Enter. Once in keyboard drag state,…" at bounding box center [975, 250] width 590 height 291
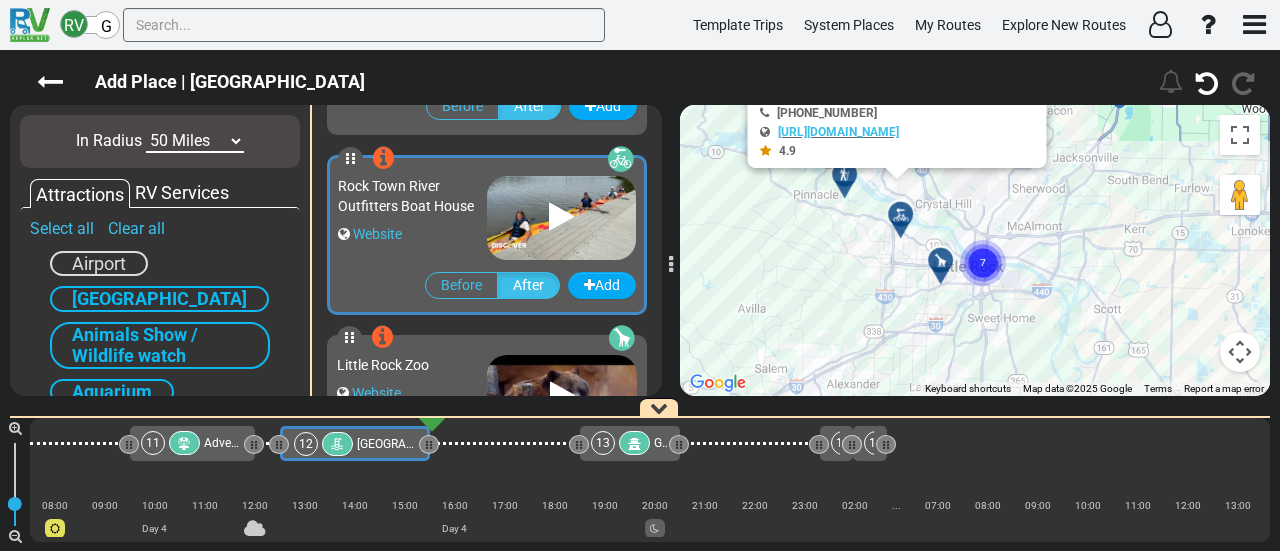
click at [982, 258] on text "7" at bounding box center [983, 261] width 6 height 13
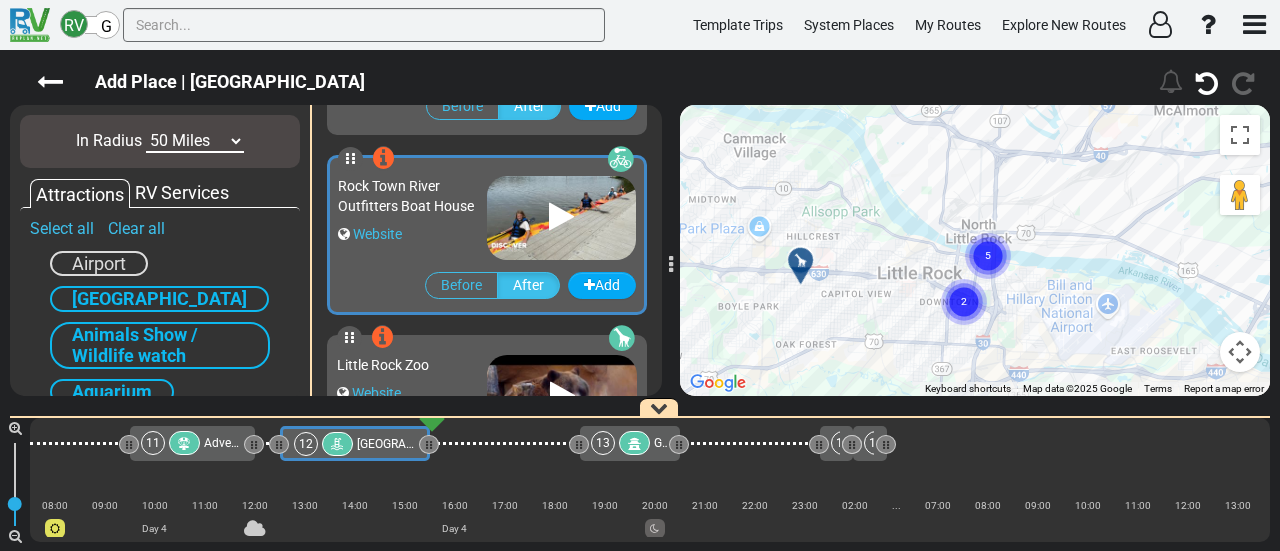
click at [977, 259] on circle "Cluster of 5 markers" at bounding box center [988, 256] width 46 height 46
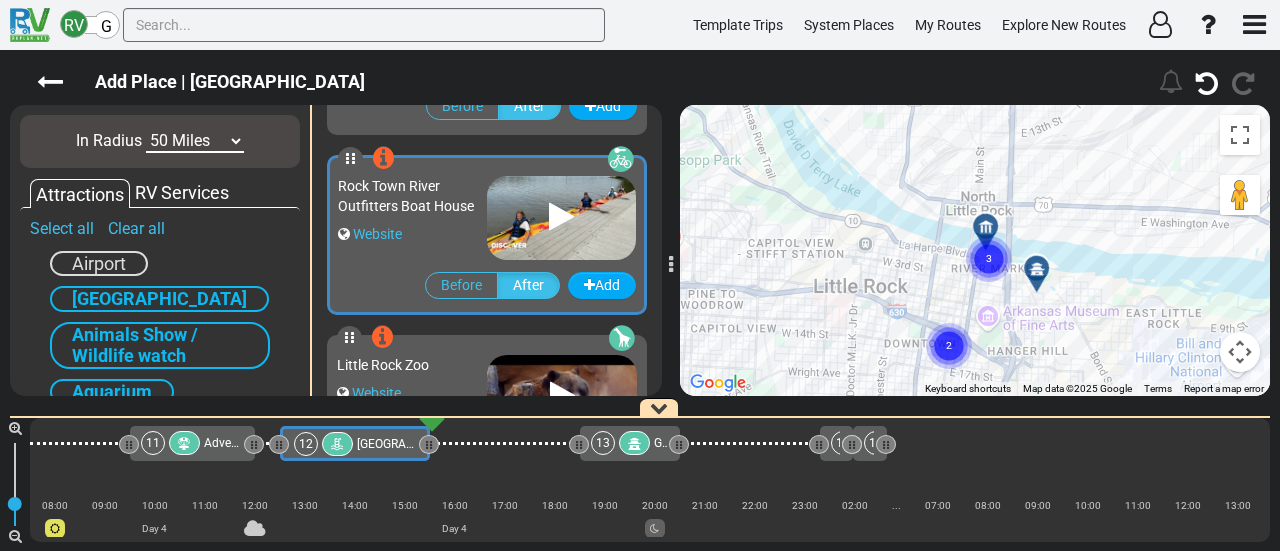
click at [956, 343] on circle "Cluster of 2 markers" at bounding box center [949, 346] width 46 height 46
click at [958, 330] on icon at bounding box center [957, 336] width 20 height 16
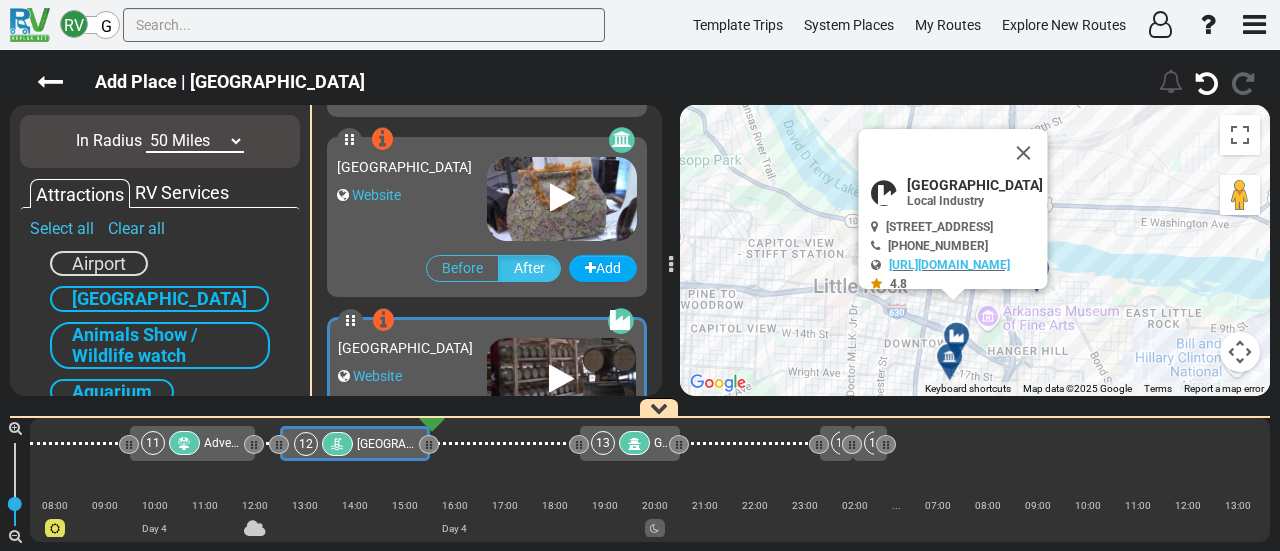
scroll to position [2336, 0]
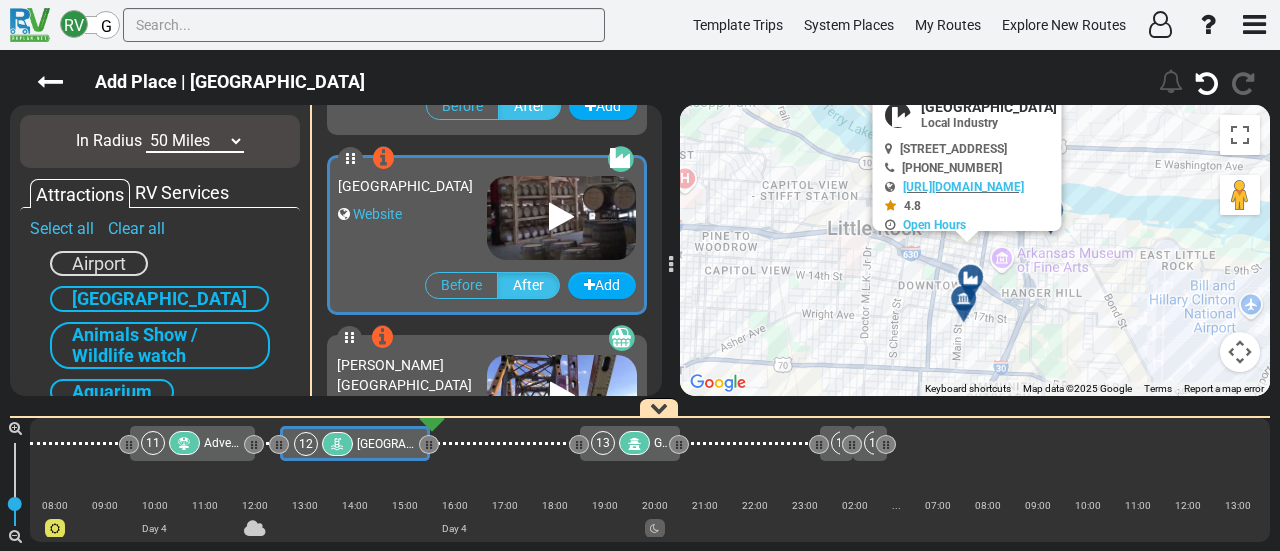
drag, startPoint x: 1009, startPoint y: 339, endPoint x: 1026, endPoint y: 275, distance: 66.2
click at [1026, 275] on div "To activate drag with keyboard, press Alt + Enter. Once in keyboard drag state,…" at bounding box center [975, 250] width 590 height 291
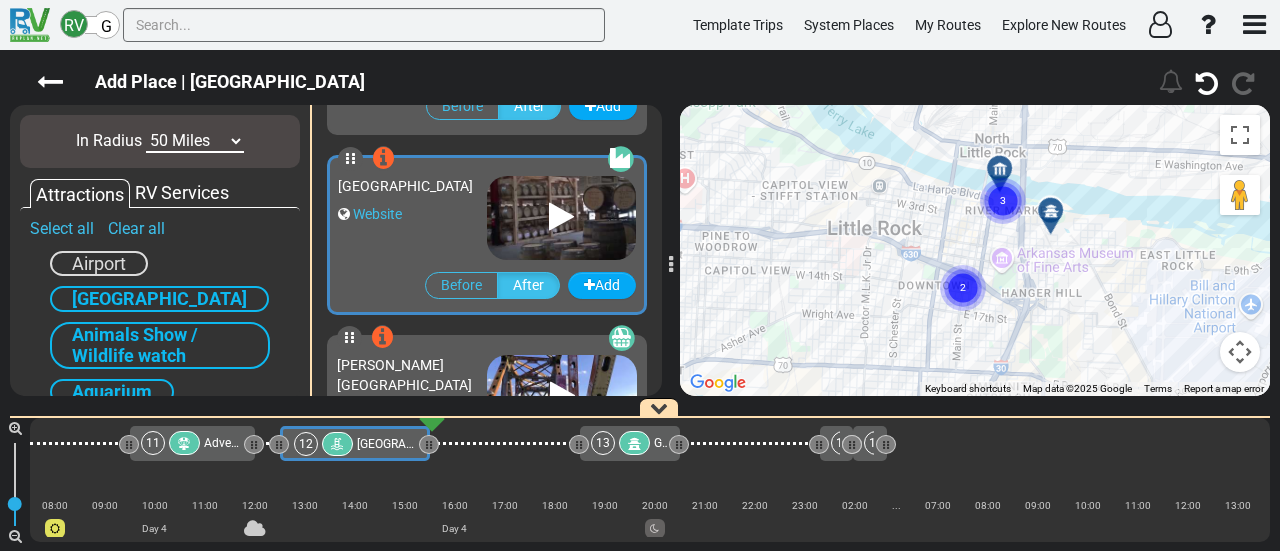
click at [958, 291] on circle "Cluster of 2 markers" at bounding box center [963, 288] width 46 height 46
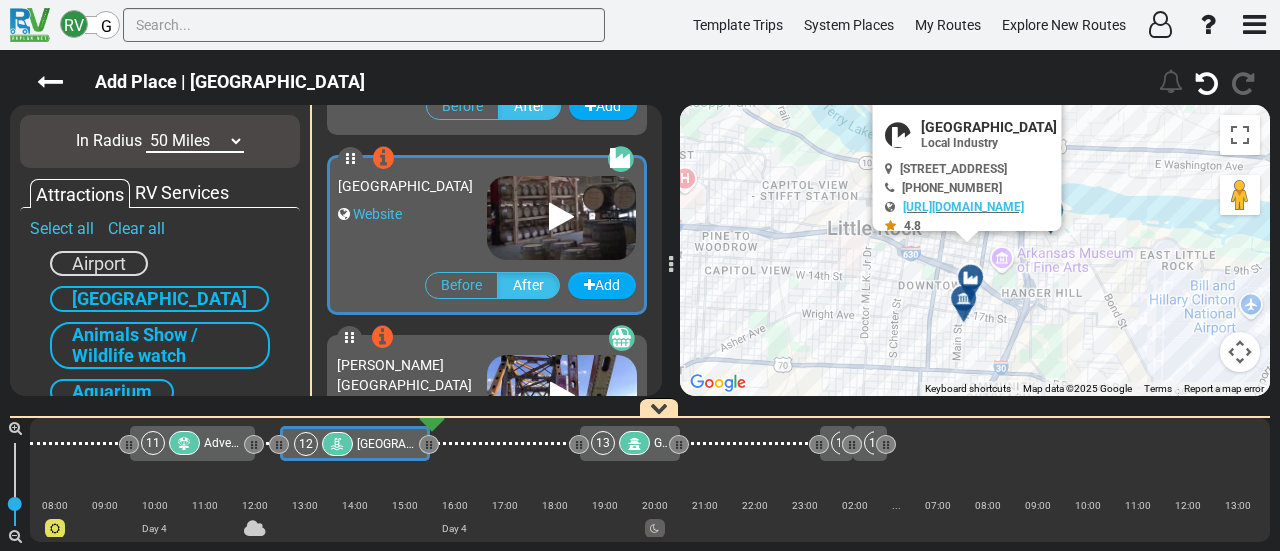
click at [960, 309] on div at bounding box center [970, 306] width 33 height 31
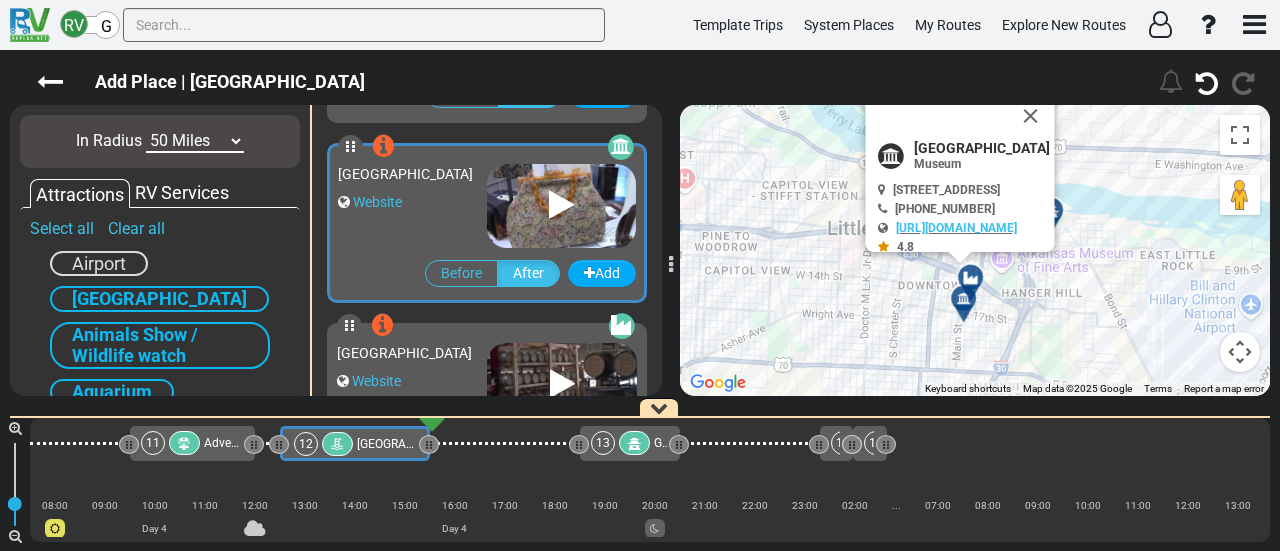
scroll to position [2156, 0]
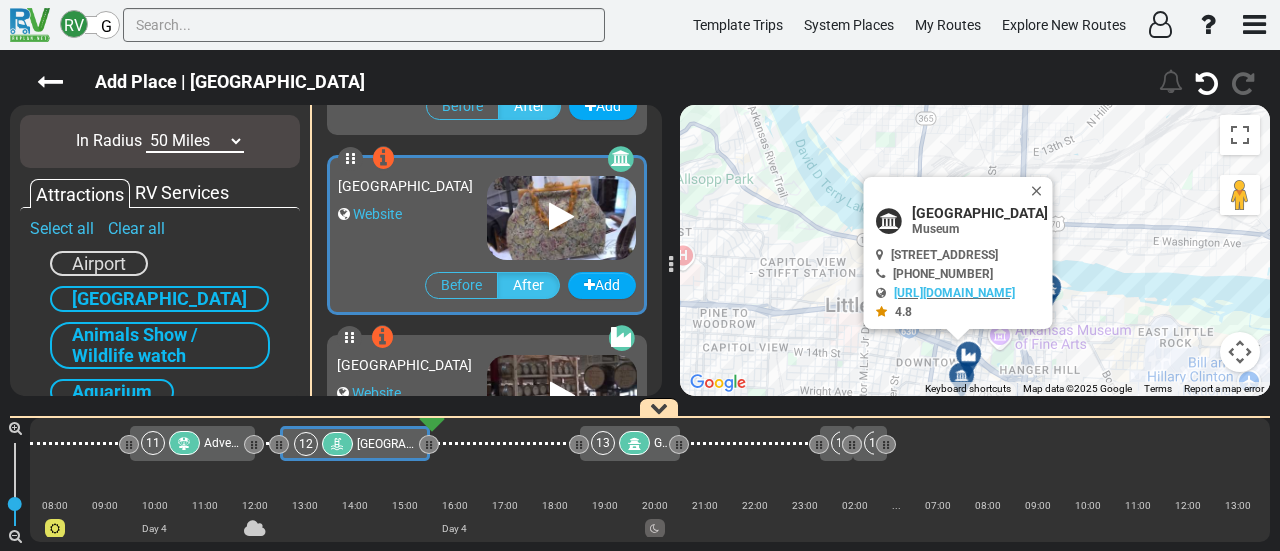
click at [1061, 344] on div "To activate drag with keyboard, press Alt + Enter. Once in keyboard drag state,…" at bounding box center [975, 250] width 590 height 291
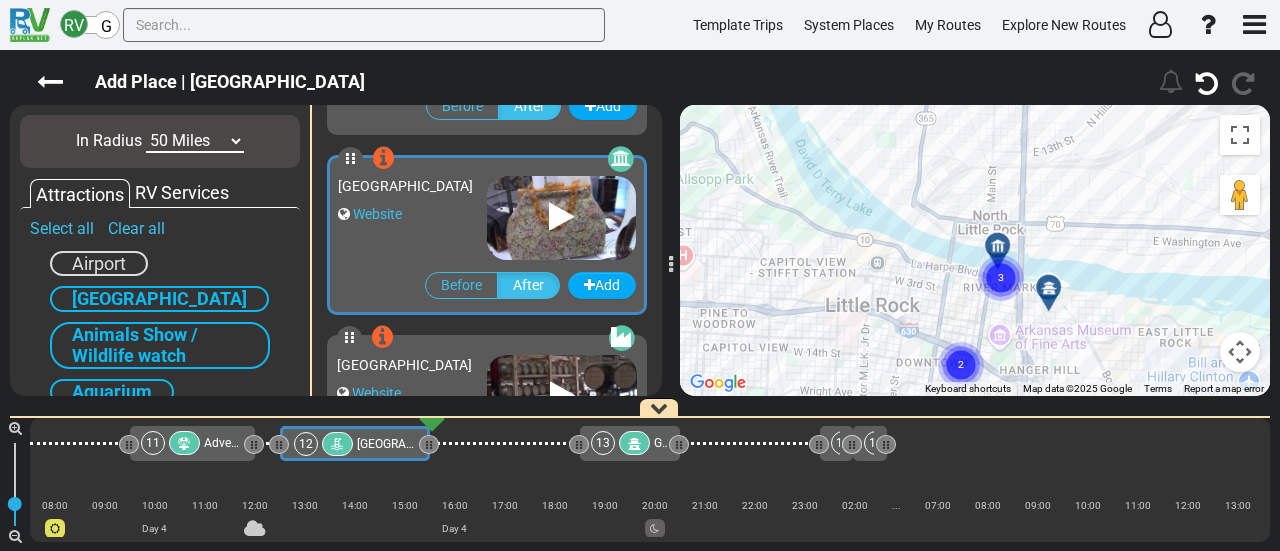
click at [992, 274] on circle "Cluster of 3 markers" at bounding box center [1001, 278] width 46 height 46
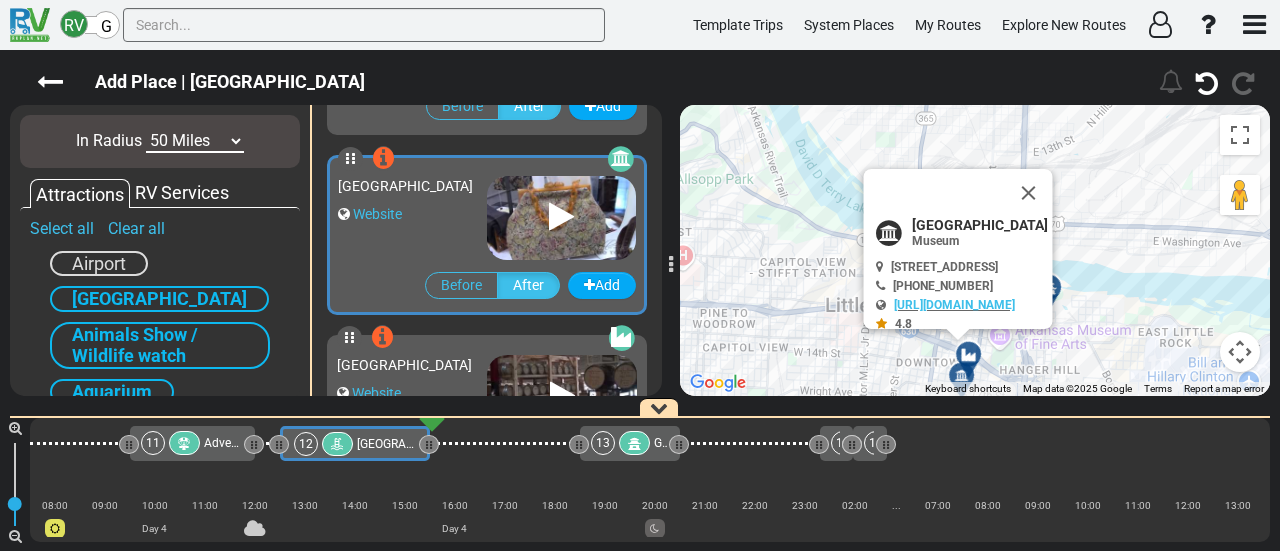
click at [1053, 190] on button "Close" at bounding box center [1029, 193] width 48 height 48
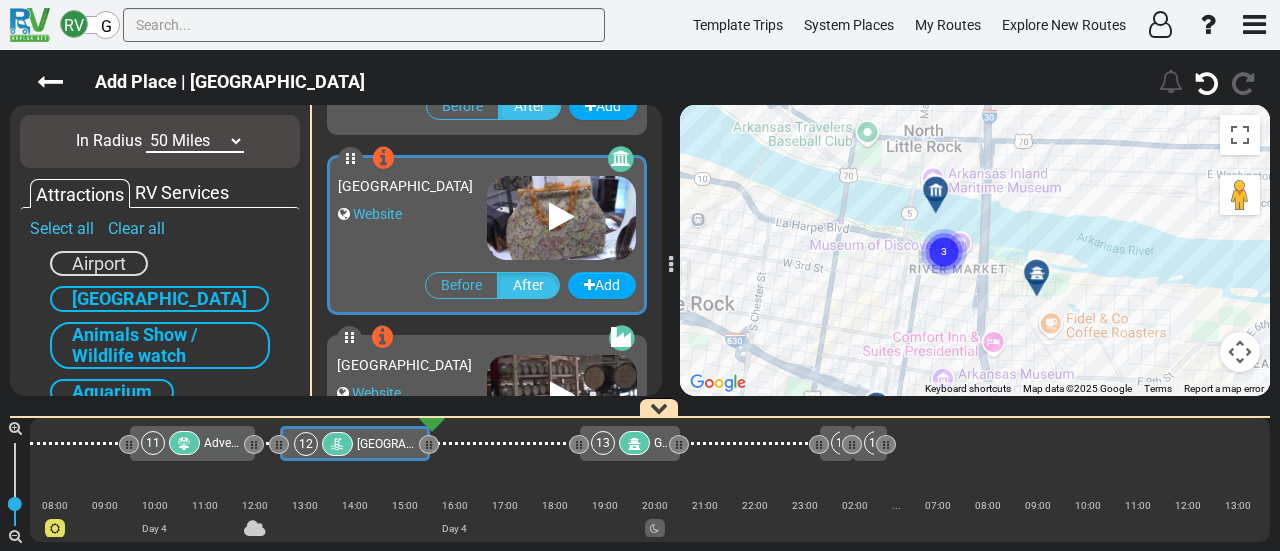
drag, startPoint x: 1033, startPoint y: 269, endPoint x: 1049, endPoint y: 266, distance: 16.3
click at [1038, 267] on icon at bounding box center [1037, 273] width 20 height 16
drag, startPoint x: 1035, startPoint y: 279, endPoint x: 1017, endPoint y: 283, distance: 18.4
click at [1035, 280] on div at bounding box center [1043, 280] width 33 height 31
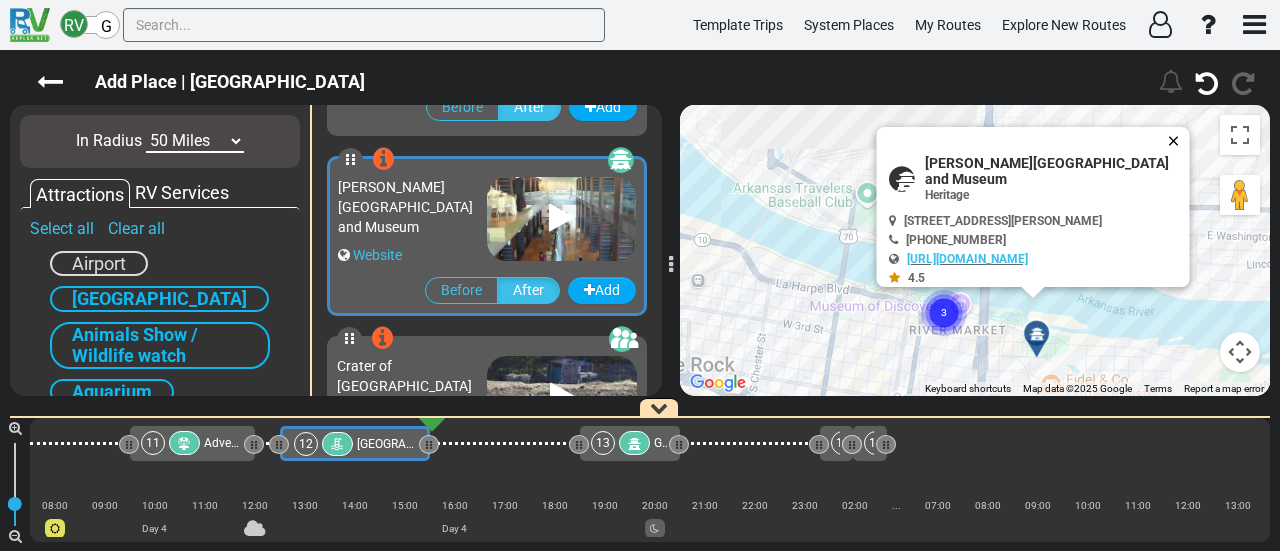
scroll to position [3236, 0]
click at [1184, 135] on button "Close" at bounding box center [1178, 141] width 24 height 28
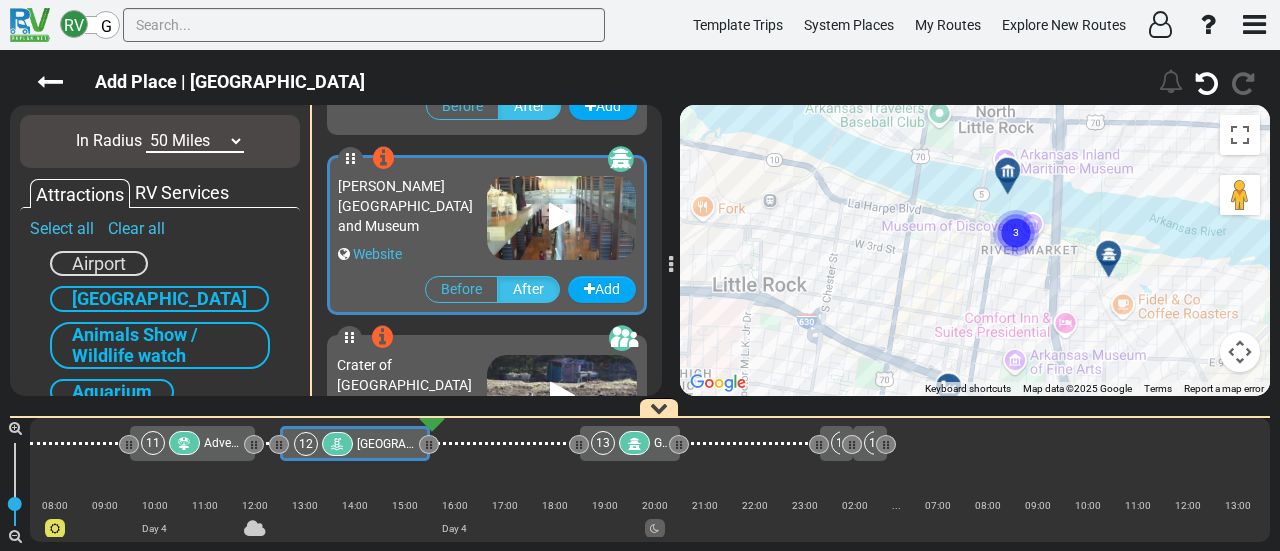
click at [1118, 175] on div "To navigate, press the arrow keys. To activate drag with keyboard, press Alt + …" at bounding box center [975, 250] width 590 height 291
click at [1013, 226] on text "3" at bounding box center [1016, 231] width 6 height 13
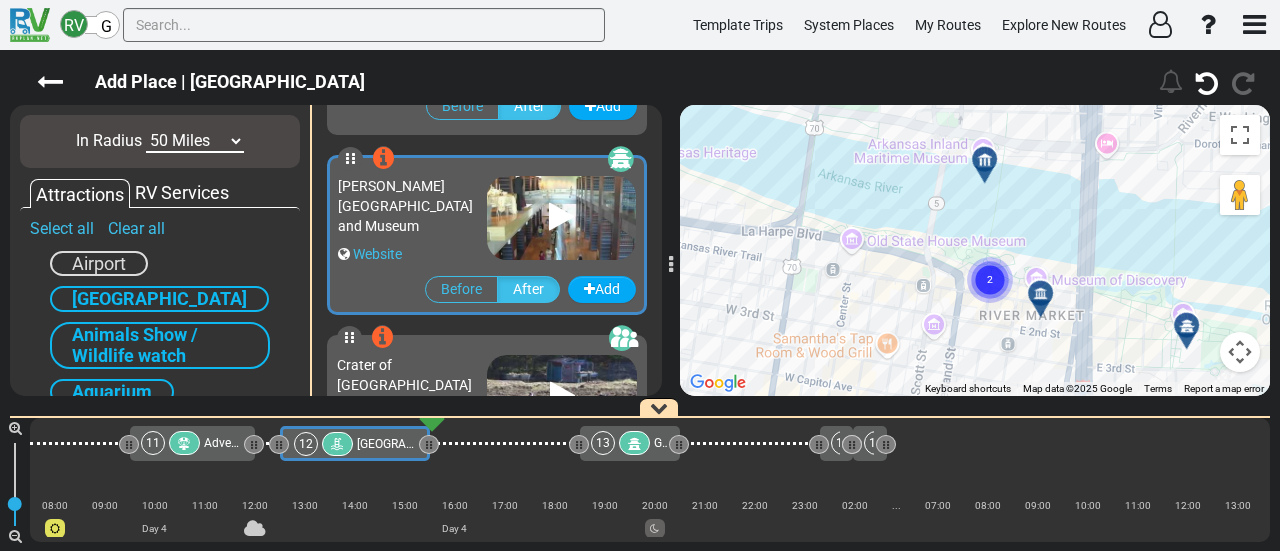
drag, startPoint x: 979, startPoint y: 189, endPoint x: 966, endPoint y: 230, distance: 43.0
click at [966, 230] on div "To activate drag with keyboard, press Alt + Enter. Once in keyboard drag state,…" at bounding box center [975, 250] width 590 height 291
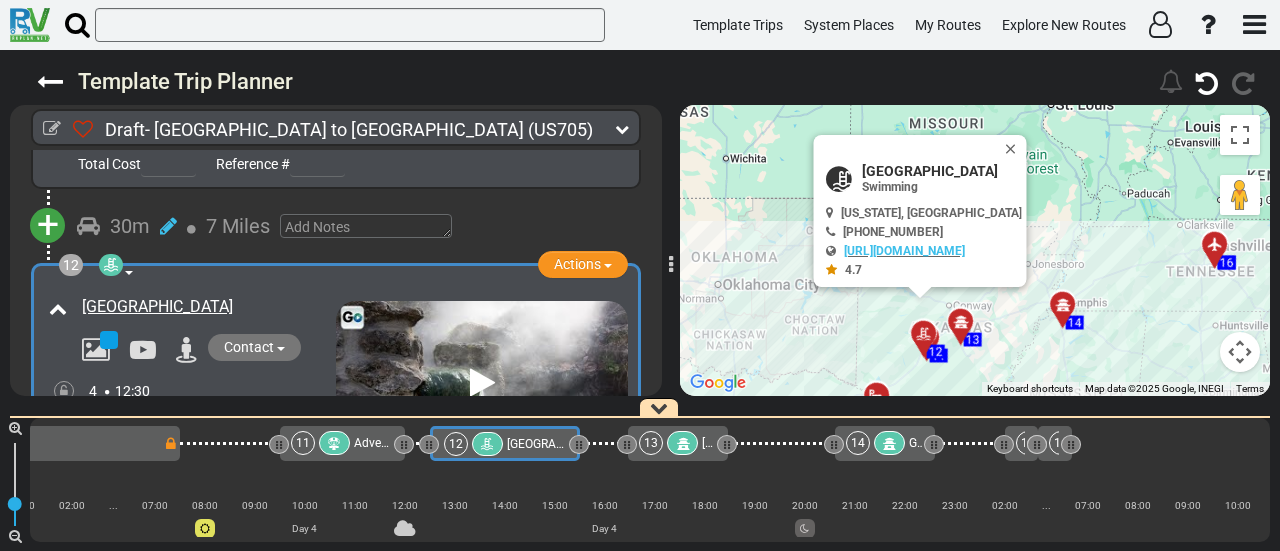
scroll to position [0, 2700]
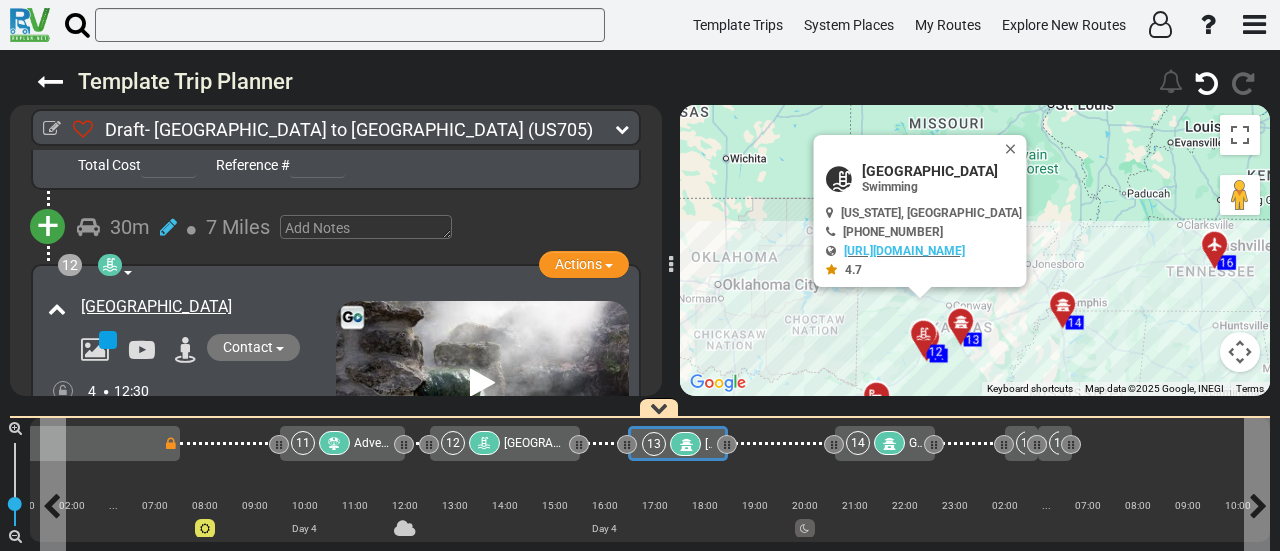
click at [690, 451] on div at bounding box center [685, 444] width 31 height 24
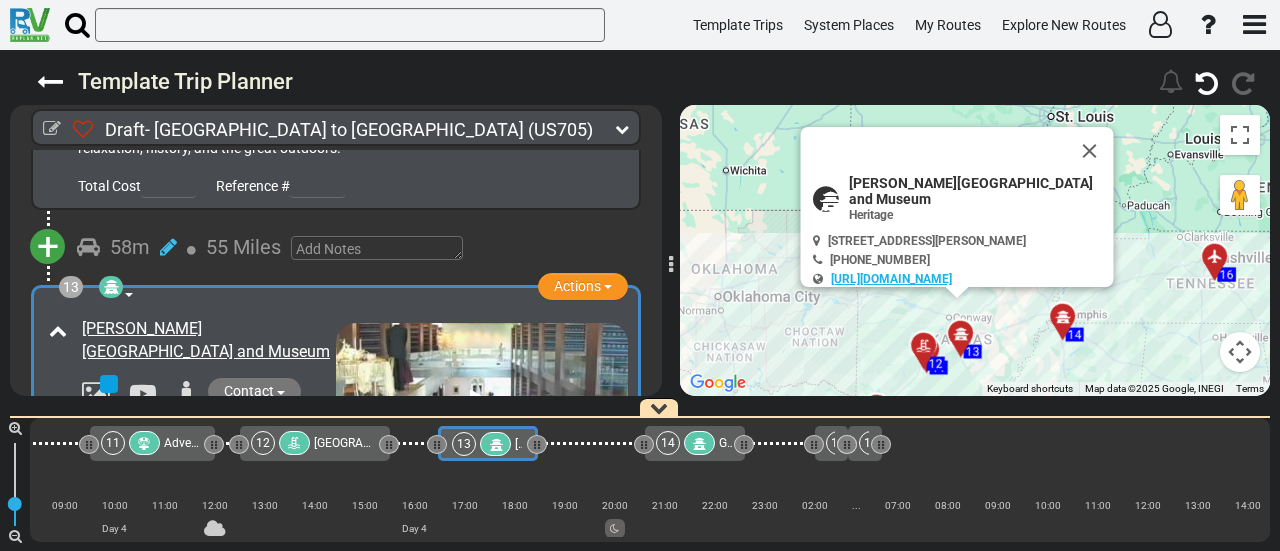
scroll to position [0, 2898]
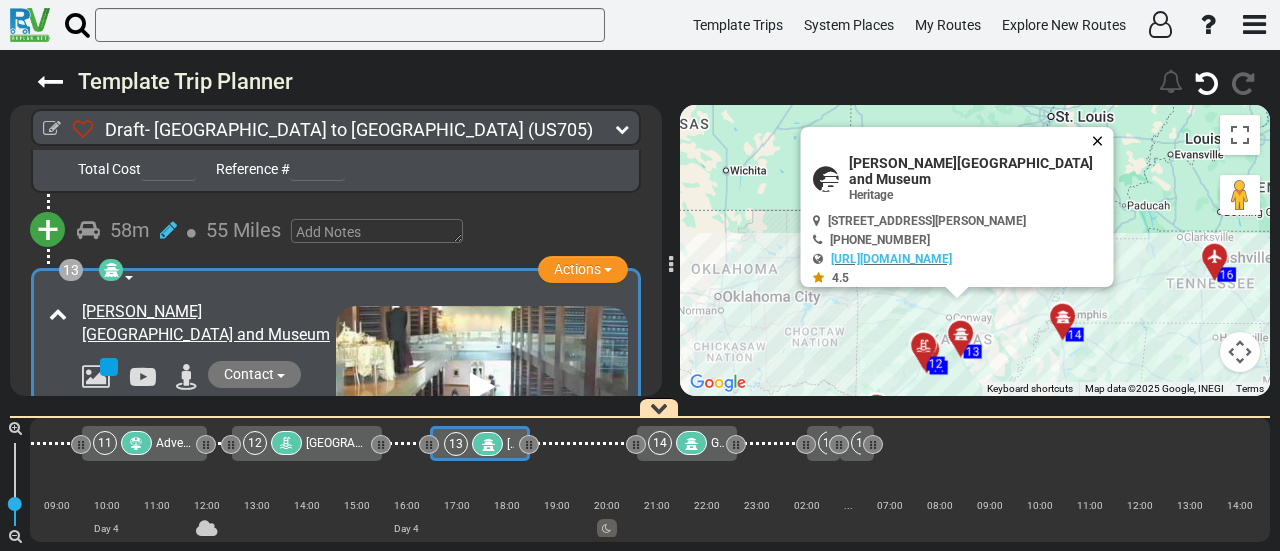
click at [1102, 144] on button "Close" at bounding box center [1102, 141] width 24 height 28
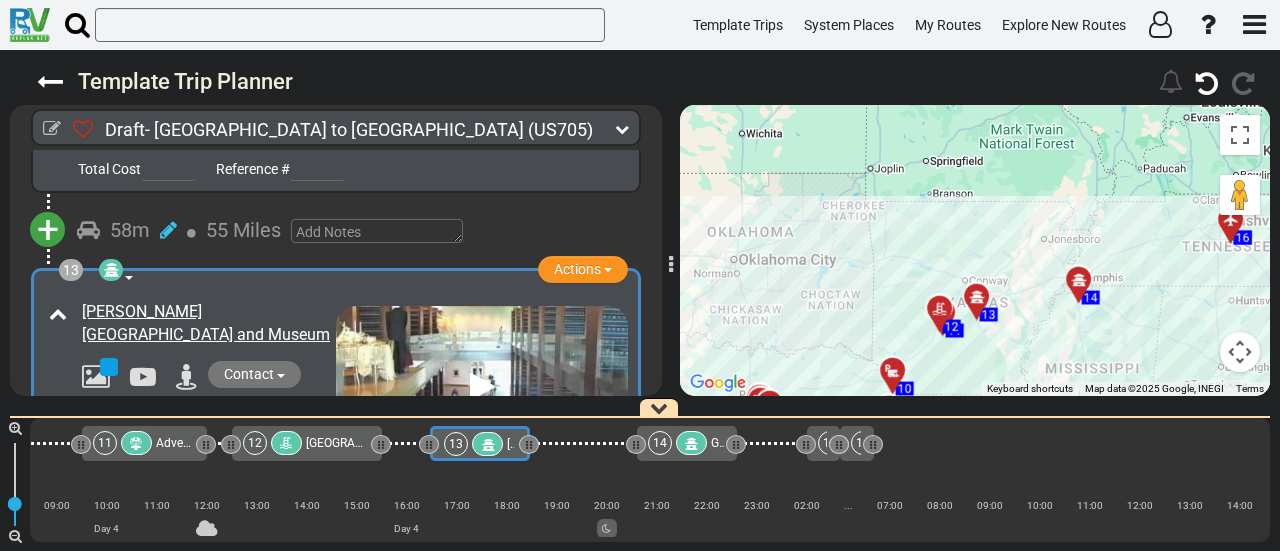
drag, startPoint x: 908, startPoint y: 224, endPoint x: 924, endPoint y: 184, distance: 43.1
click at [924, 184] on div "To activate drag with keyboard, press Alt + Enter. Once in keyboard drag state,…" at bounding box center [975, 250] width 590 height 291
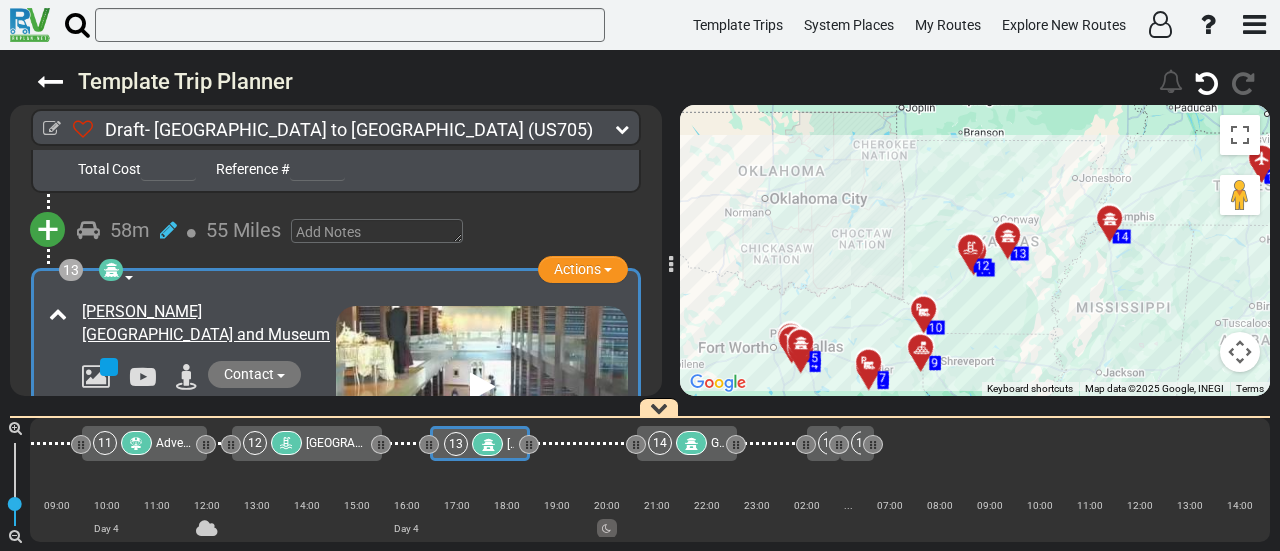
drag, startPoint x: 794, startPoint y: 332, endPoint x: 828, endPoint y: 270, distance: 70.7
click at [827, 272] on div "To activate drag with keyboard, press Alt + Enter. Once in keyboard drag state,…" at bounding box center [975, 250] width 590 height 291
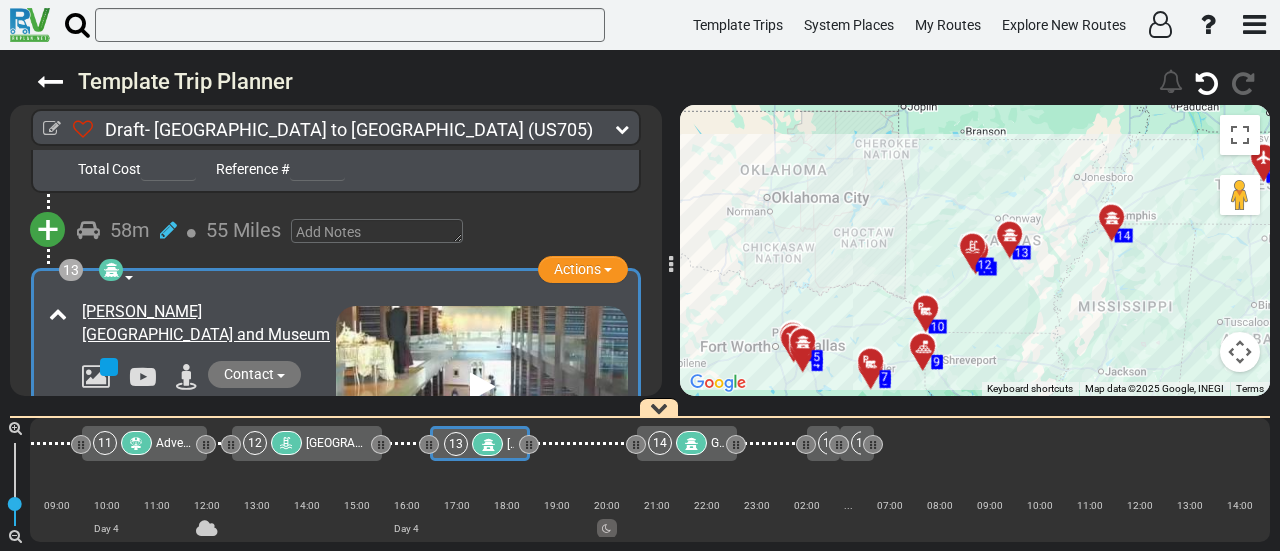
scroll to position [4435, 0]
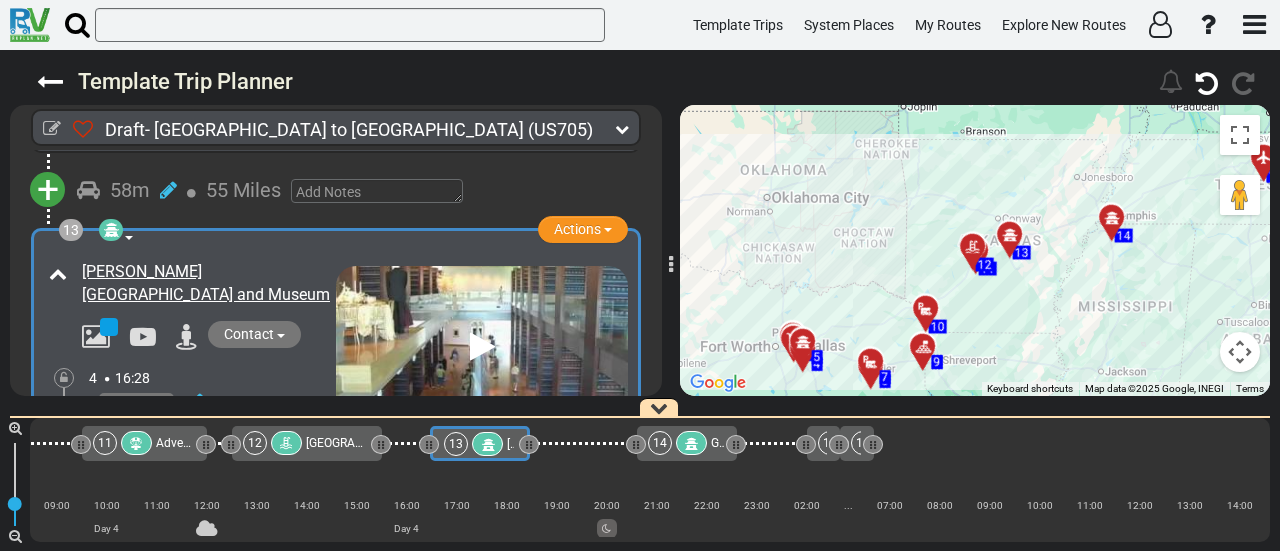
click at [500, 443] on div at bounding box center [487, 444] width 31 height 24
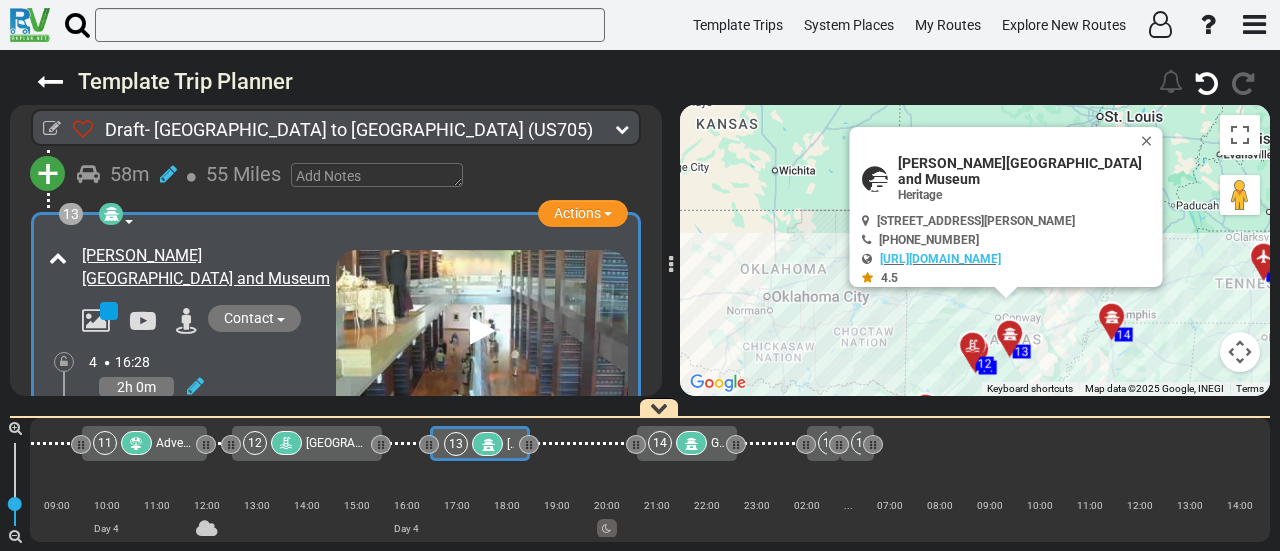
scroll to position [4495, 0]
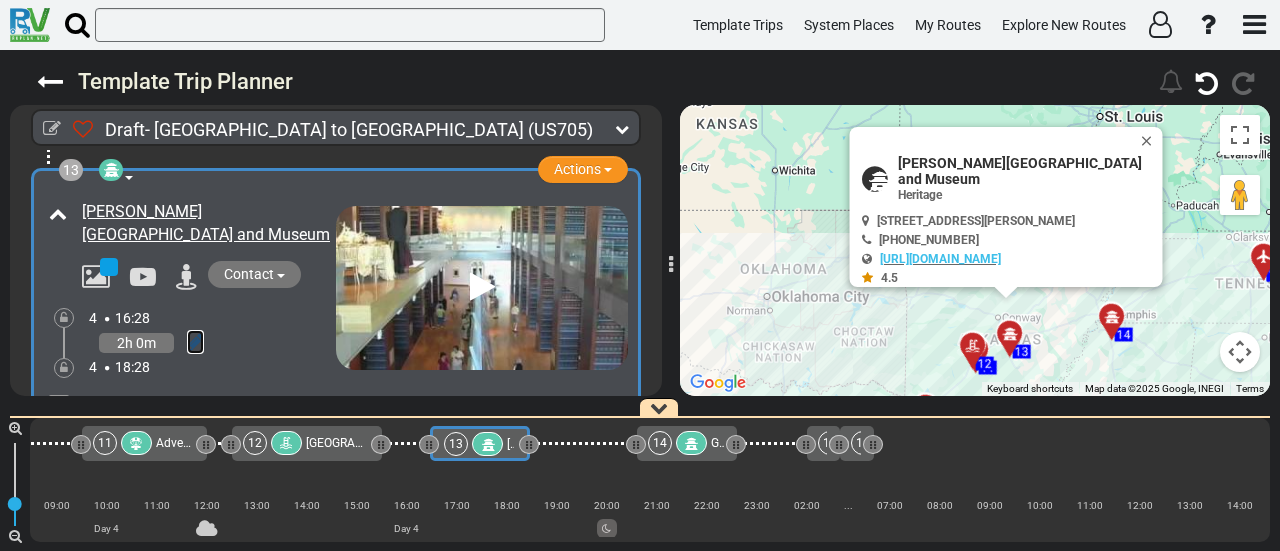
click at [190, 332] on icon at bounding box center [195, 342] width 17 height 20
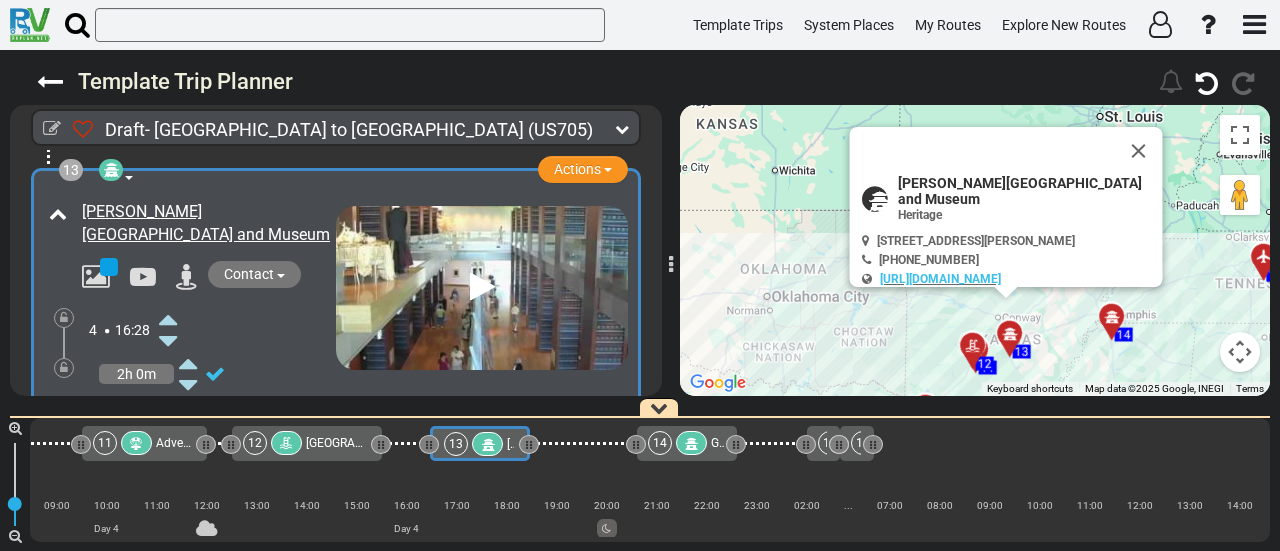
click at [169, 303] on icon at bounding box center [168, 319] width 18 height 32
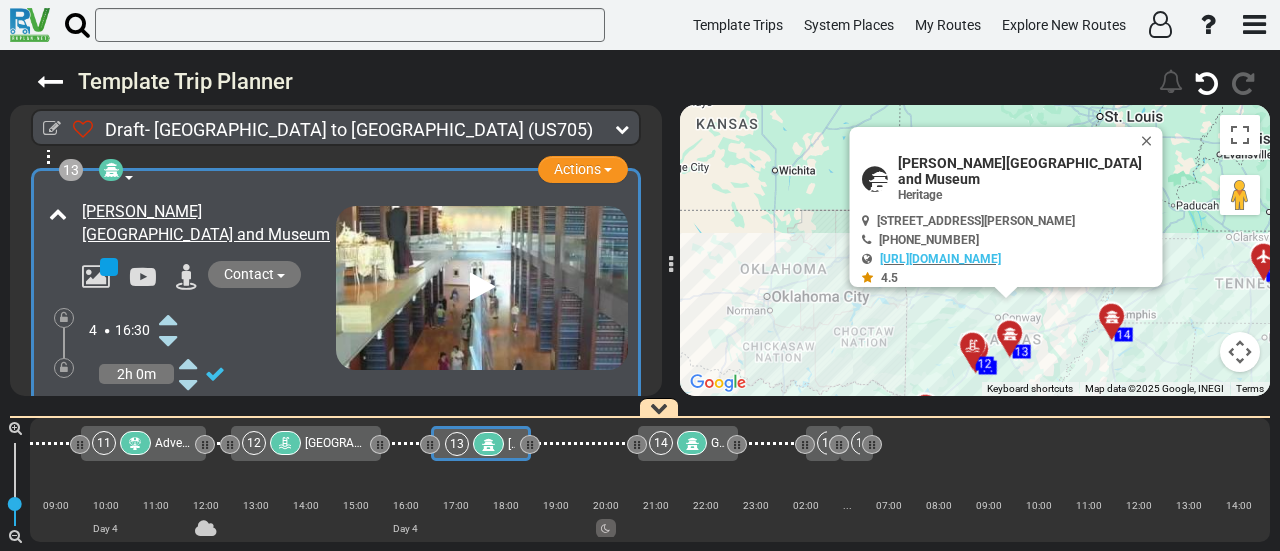
scroll to position [0, 2900]
click at [483, 445] on icon at bounding box center [487, 445] width 17 height 14
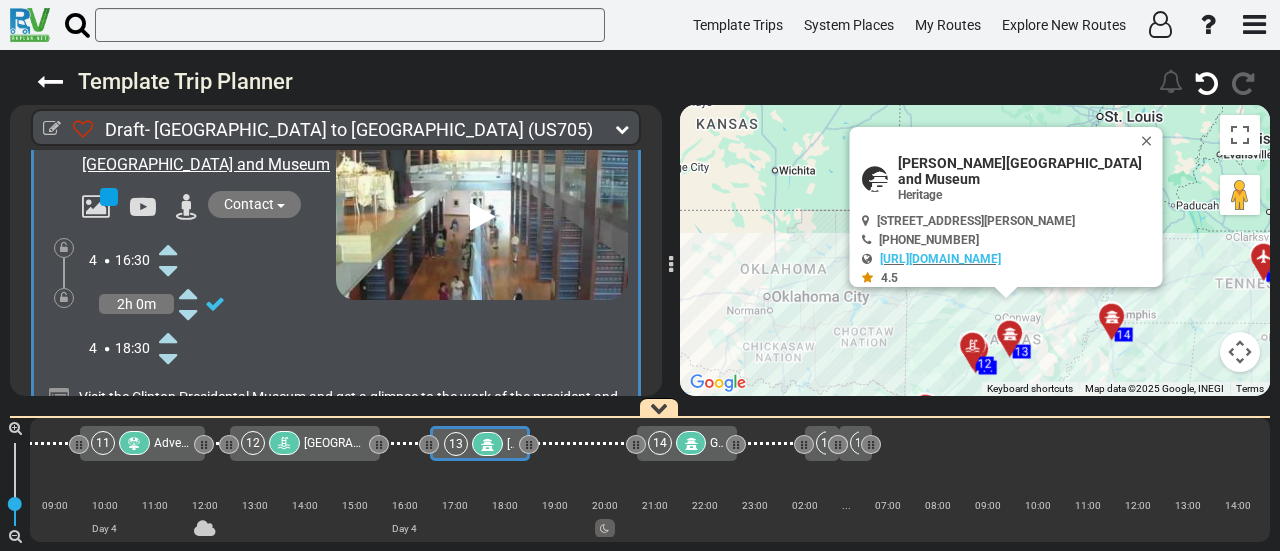
scroll to position [4595, 0]
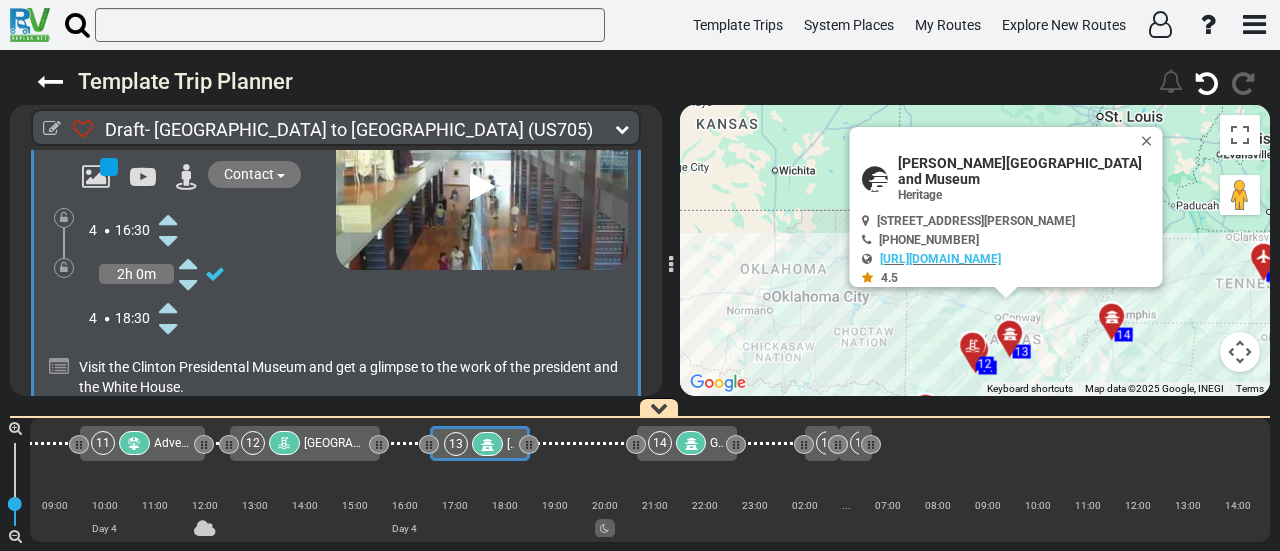
click at [143, 441] on div at bounding box center [134, 443] width 31 height 24
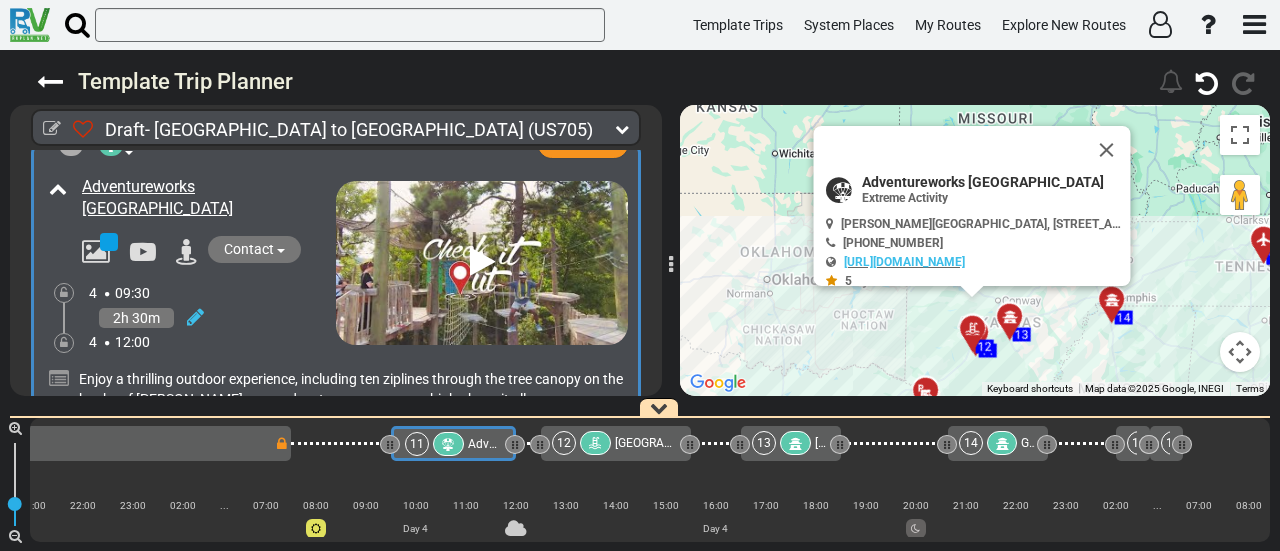
scroll to position [0, 2550]
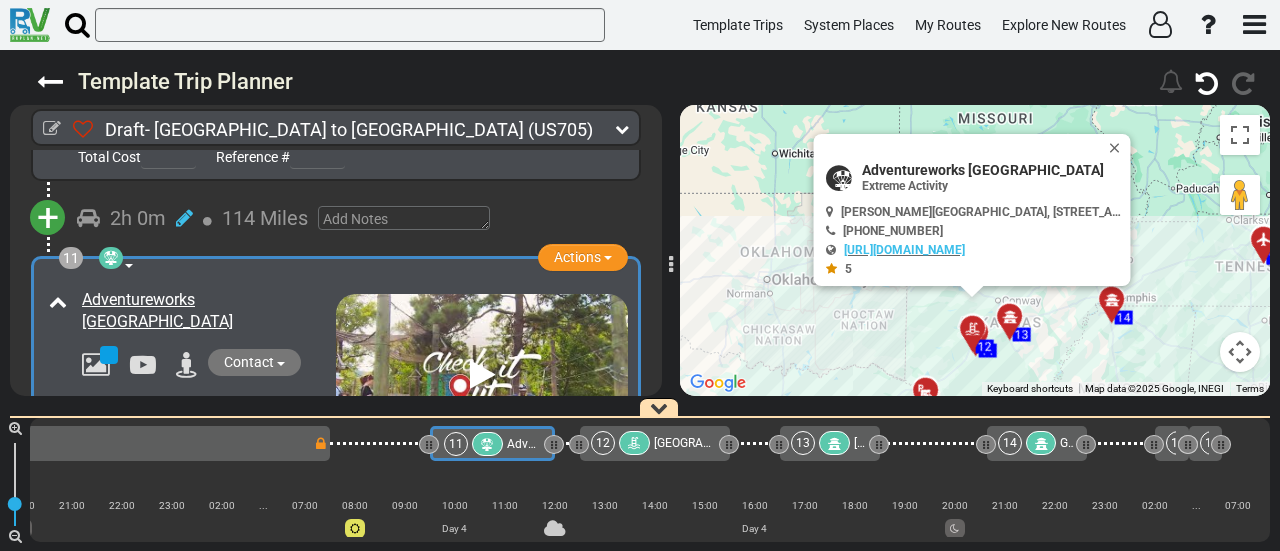
click at [814, 445] on div "13" at bounding box center [803, 443] width 24 height 24
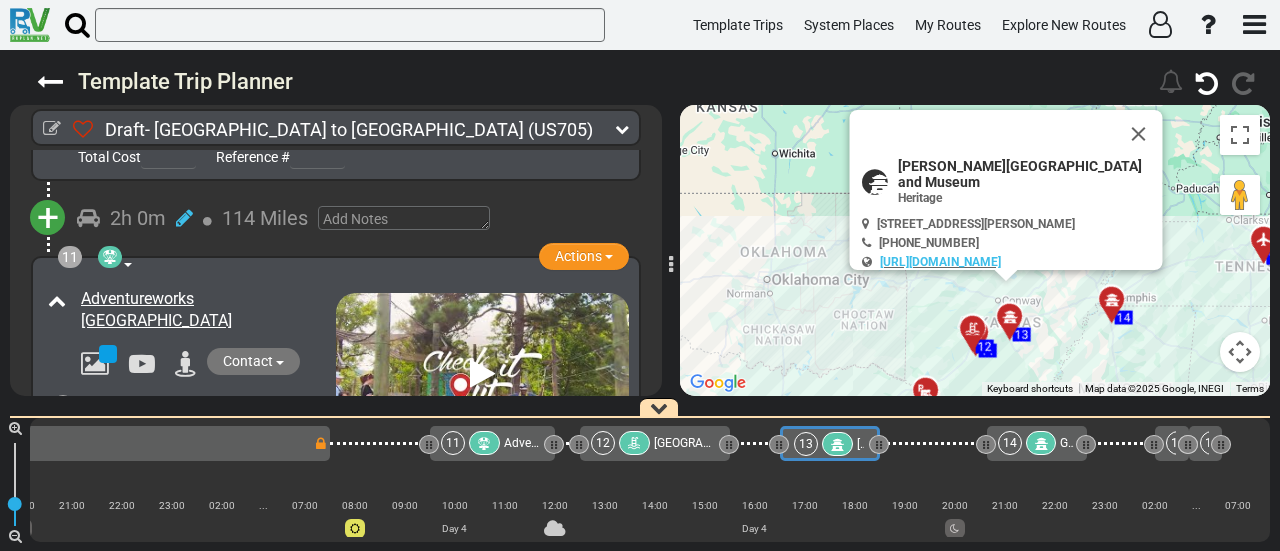
scroll to position [3780, 0]
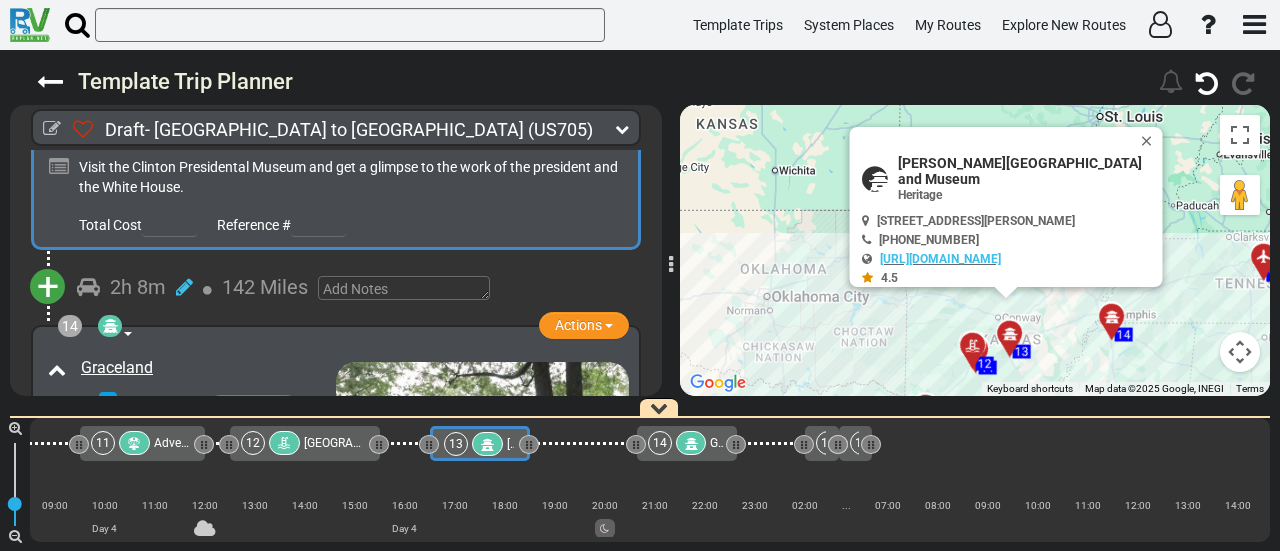
click at [47, 264] on span "+" at bounding box center [48, 287] width 22 height 46
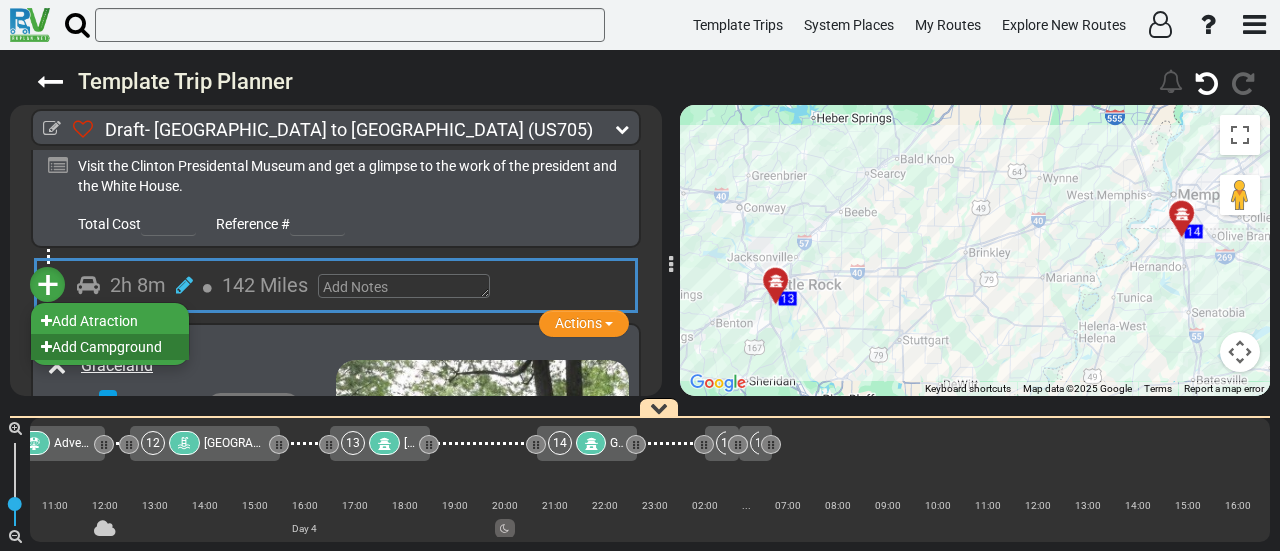
click at [158, 334] on li "Add Campground" at bounding box center [110, 347] width 158 height 26
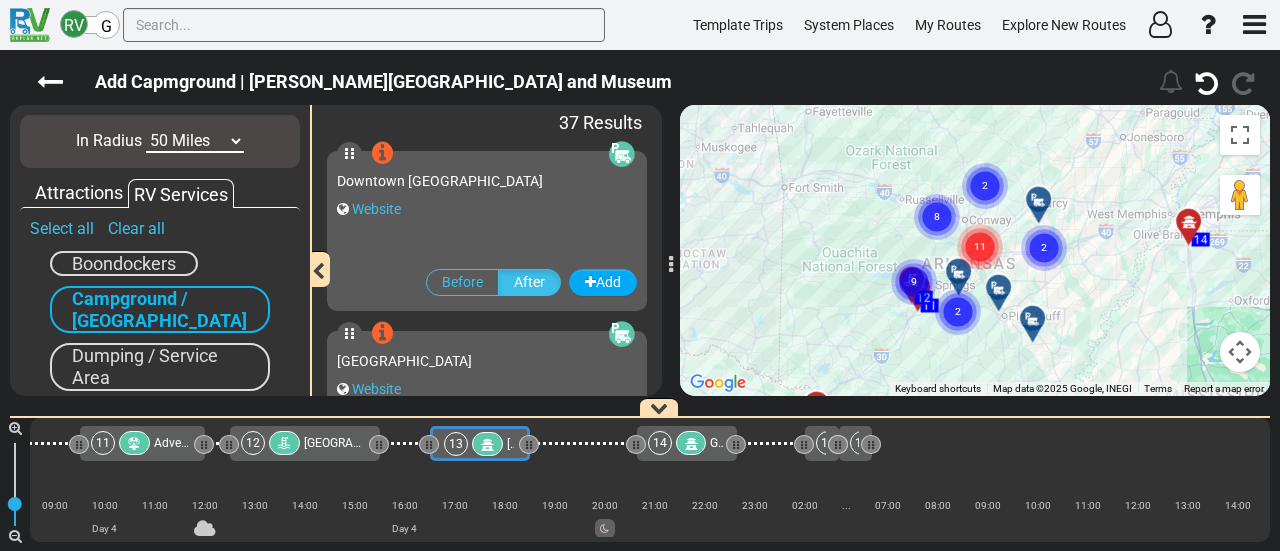
click at [196, 130] on select "10 Miles 50 Miles 100 Miles 250 Miles 500 Miles 1000 Miles" at bounding box center [195, 141] width 98 height 23
select select "number:10"
click at [146, 130] on select "10 Miles 50 Miles 100 Miles 250 Miles 500 Miles 1000 Miles" at bounding box center [195, 141] width 98 height 23
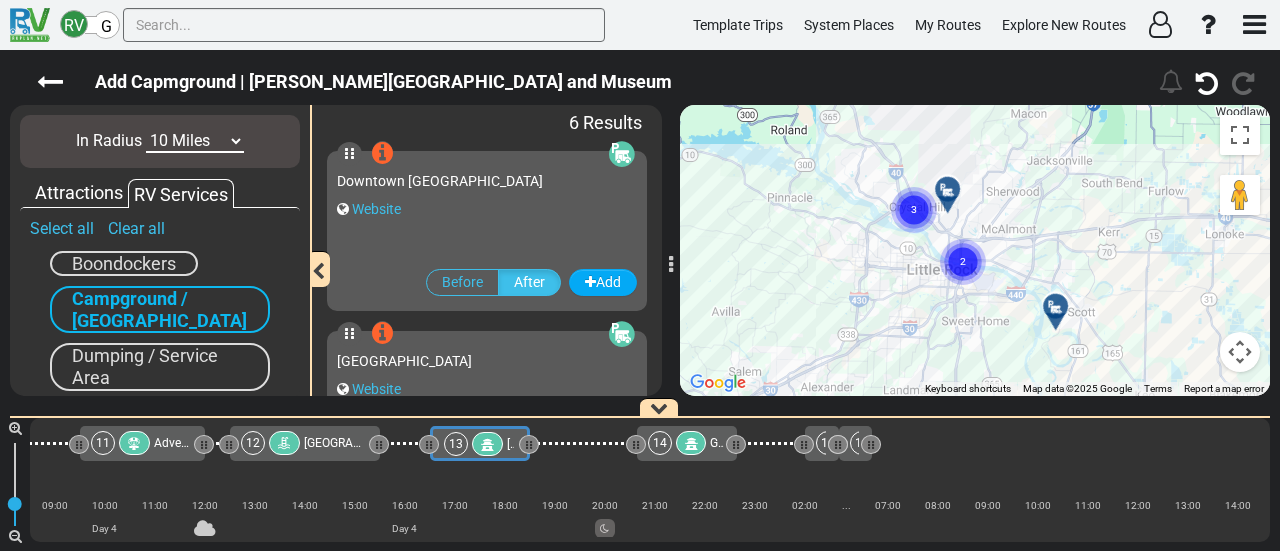
click at [970, 259] on circle "Cluster of 2 markers" at bounding box center [963, 262] width 46 height 46
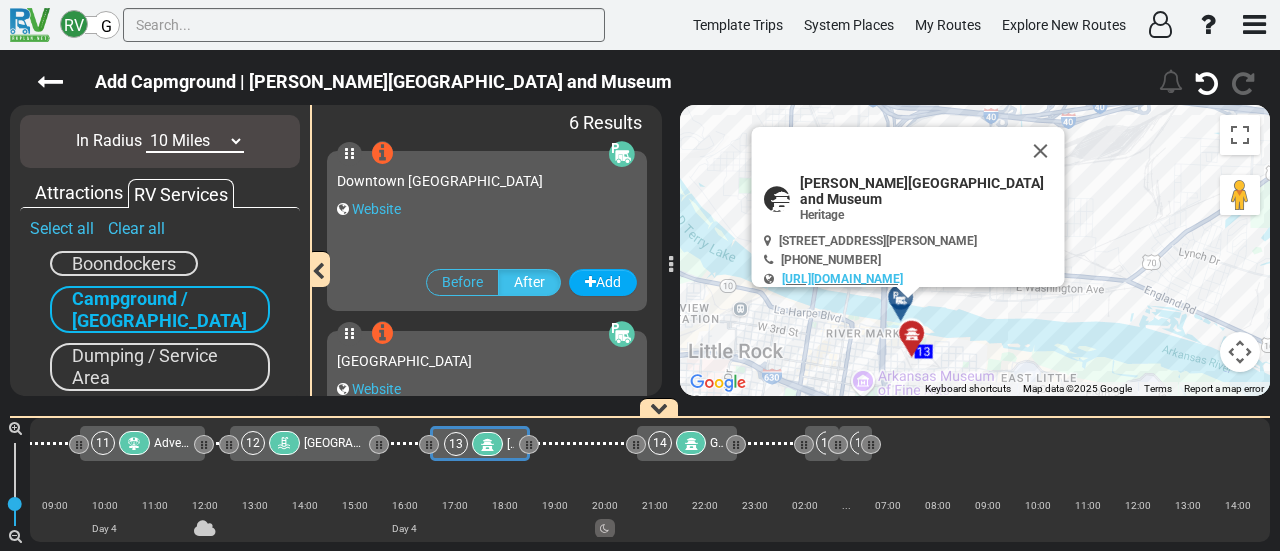
drag, startPoint x: 1056, startPoint y: 149, endPoint x: 1013, endPoint y: 222, distance: 84.7
click at [1056, 149] on button "Close" at bounding box center [1041, 151] width 48 height 48
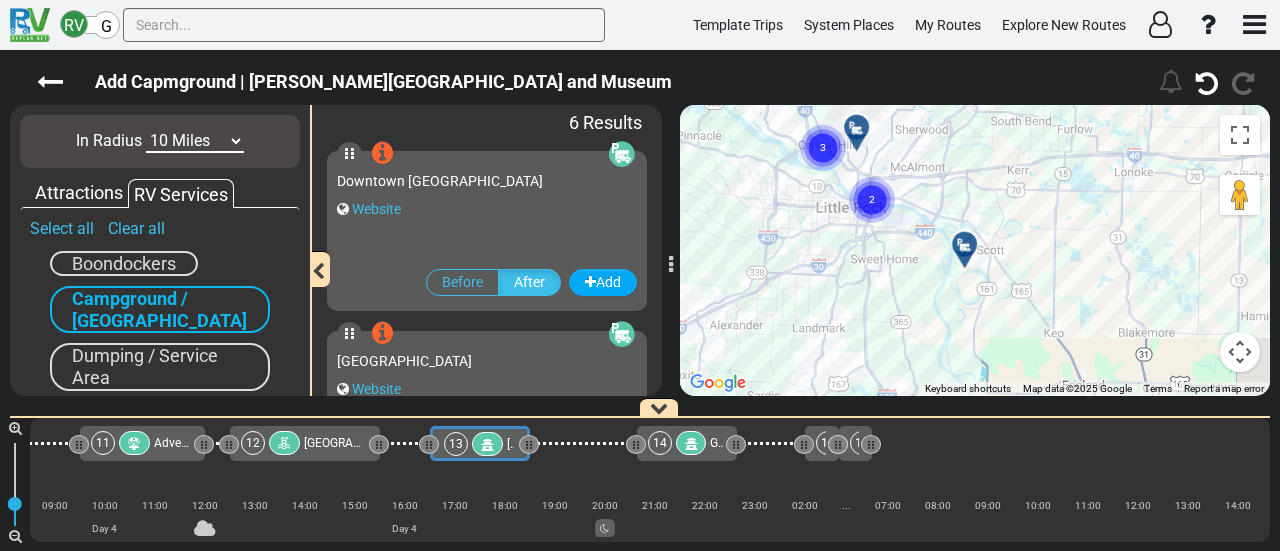
drag, startPoint x: 866, startPoint y: 347, endPoint x: 898, endPoint y: 208, distance: 142.6
click at [898, 208] on div "To navigate, press the arrow keys. To activate drag with keyboard, press Alt + …" at bounding box center [975, 250] width 590 height 291
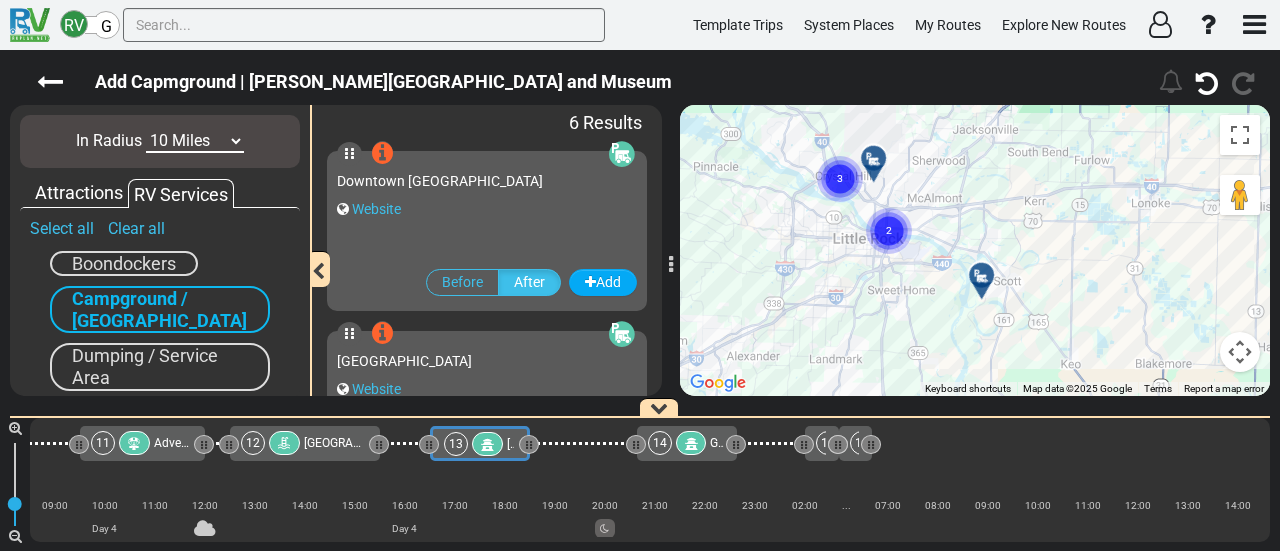
drag, startPoint x: 911, startPoint y: 241, endPoint x: 930, endPoint y: 287, distance: 49.8
click at [930, 287] on div "To activate drag with keyboard, press Alt + Enter. Once in keyboard drag state,…" at bounding box center [975, 250] width 590 height 291
click at [845, 176] on circle "Cluster of 3 markers" at bounding box center [840, 183] width 46 height 46
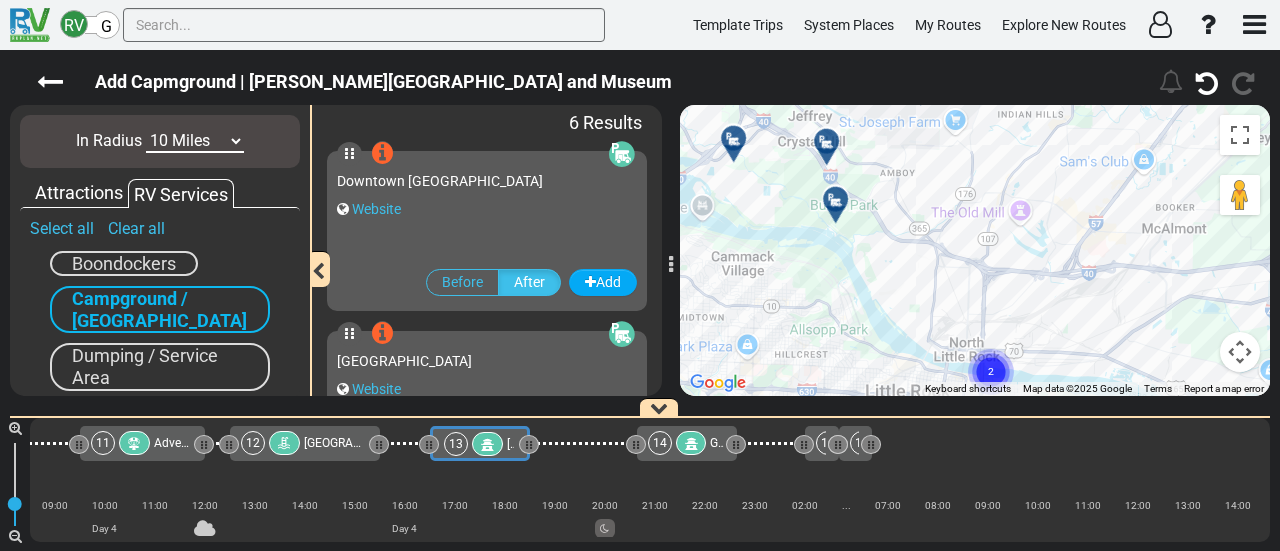
click at [838, 201] on div at bounding box center [842, 207] width 33 height 31
click at [837, 200] on div at bounding box center [842, 207] width 33 height 31
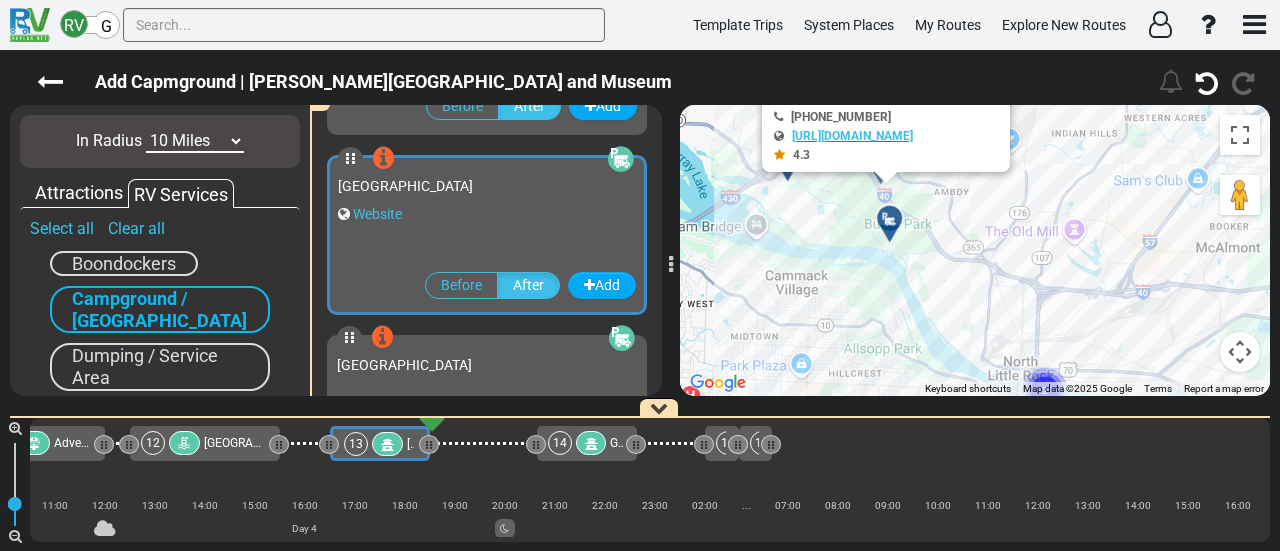
drag, startPoint x: 948, startPoint y: 353, endPoint x: 941, endPoint y: 239, distance: 114.2
click at [926, 216] on div "To activate drag with keyboard, press Alt + Enter. Once in keyboard drag state,…" at bounding box center [975, 250] width 590 height 291
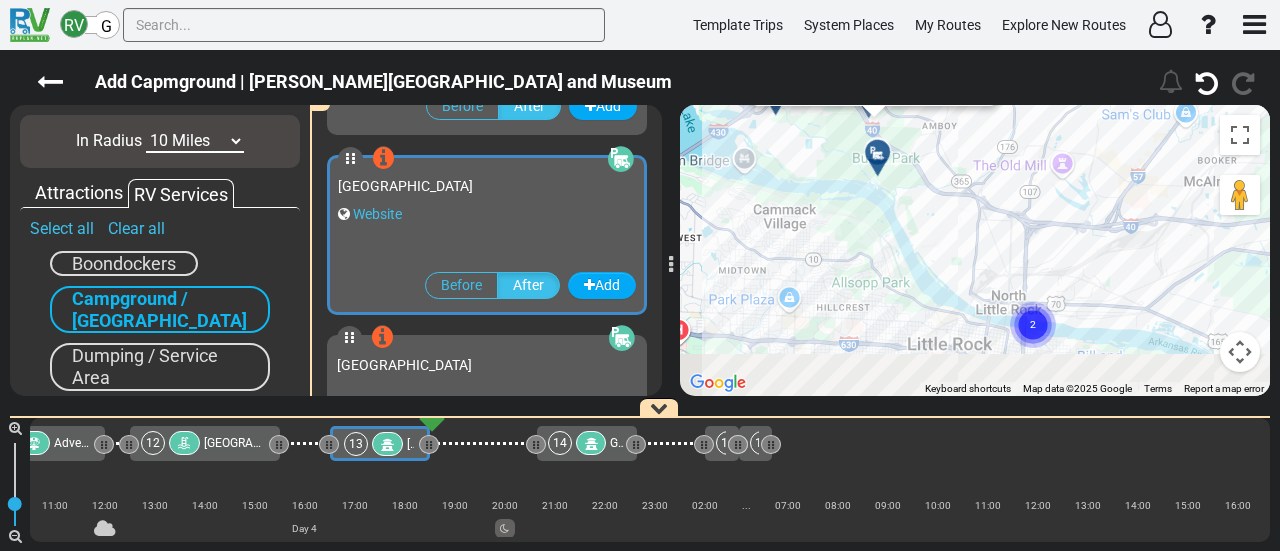
drag, startPoint x: 968, startPoint y: 280, endPoint x: 956, endPoint y: 214, distance: 67.1
click at [956, 214] on div "To activate drag with keyboard, press Alt + Enter. Once in keyboard drag state,…" at bounding box center [975, 250] width 590 height 291
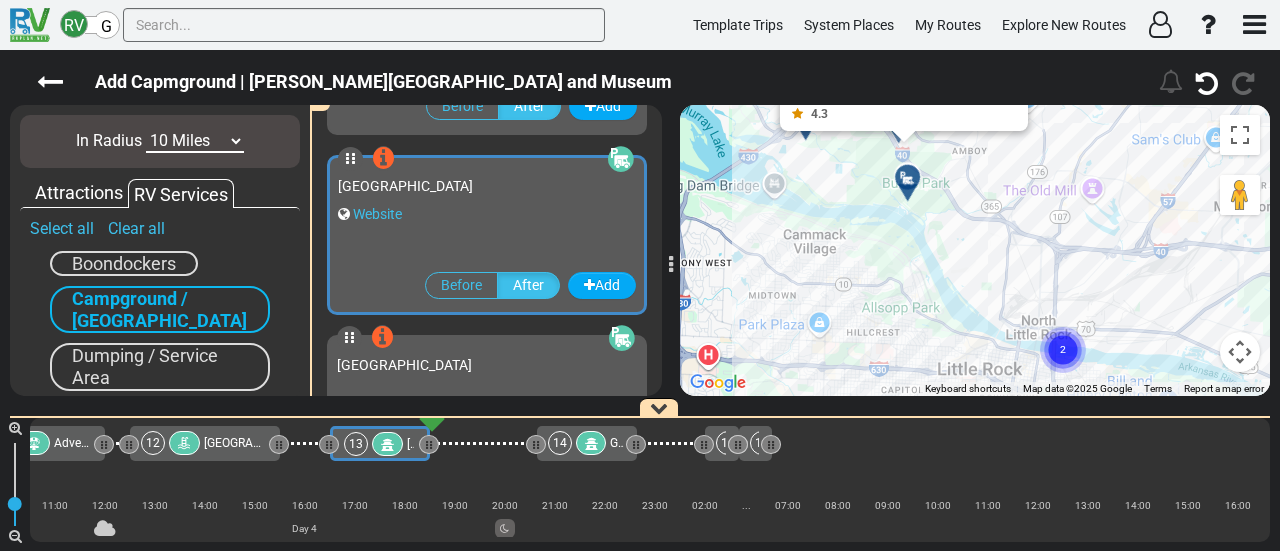
drag, startPoint x: 944, startPoint y: 275, endPoint x: 978, endPoint y: 305, distance: 45.3
click at [978, 305] on div "To activate drag with keyboard, press Alt + Enter. Once in keyboard drag state,…" at bounding box center [975, 250] width 590 height 291
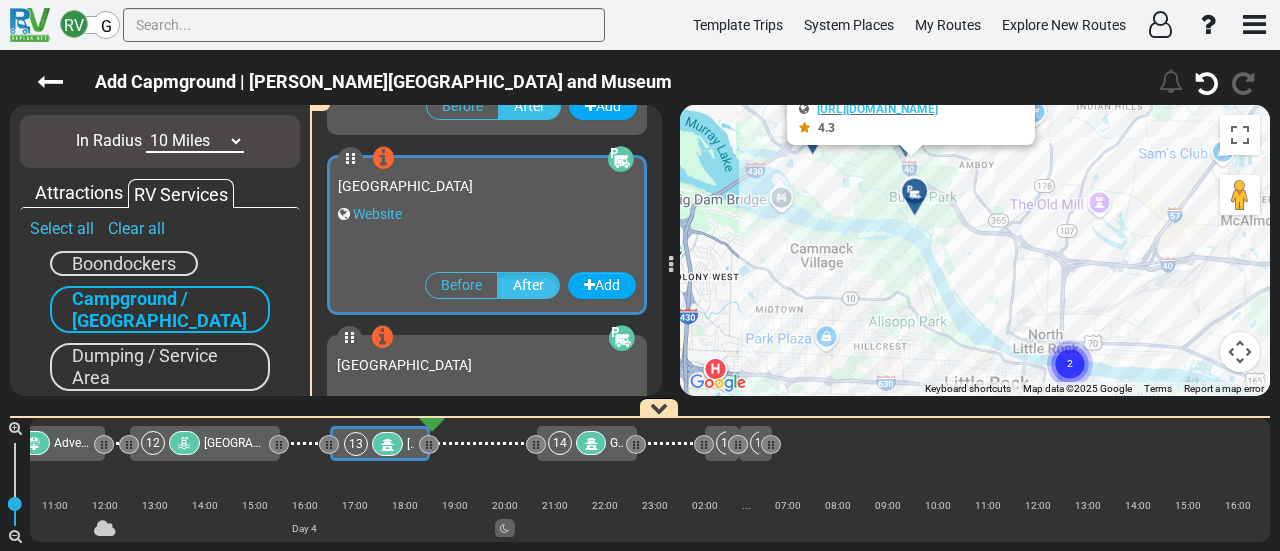
drag, startPoint x: 902, startPoint y: 251, endPoint x: 921, endPoint y: 203, distance: 51.6
click at [910, 179] on div "To activate drag with keyboard, press Alt + Enter. Once in keyboard drag state,…" at bounding box center [975, 250] width 590 height 291
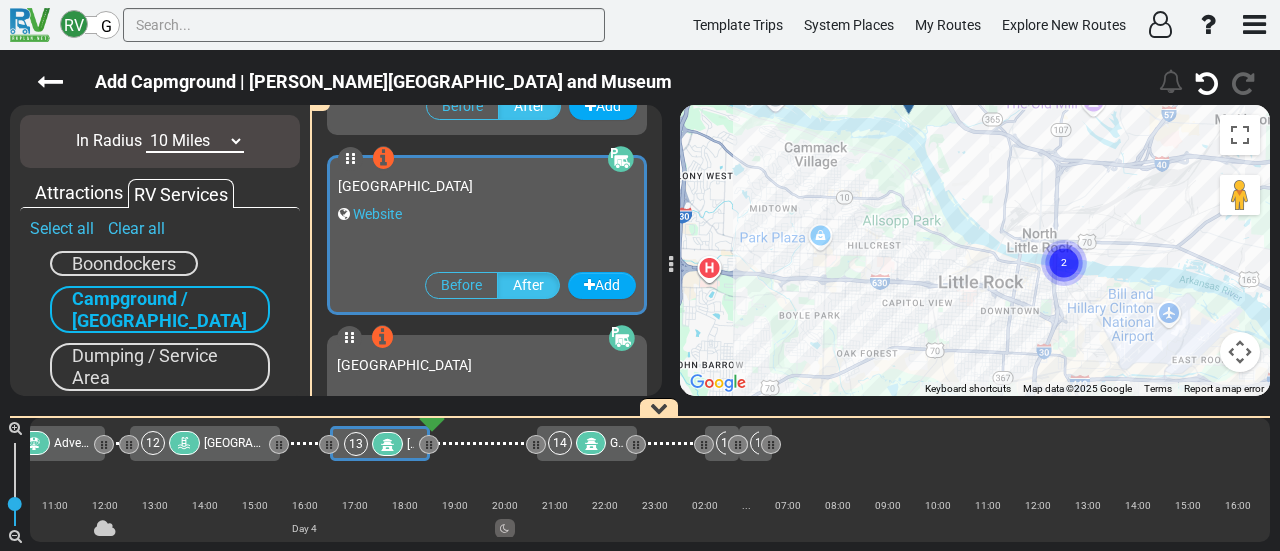
click at [1082, 256] on circle "Cluster of 2 markers" at bounding box center [1064, 263] width 46 height 46
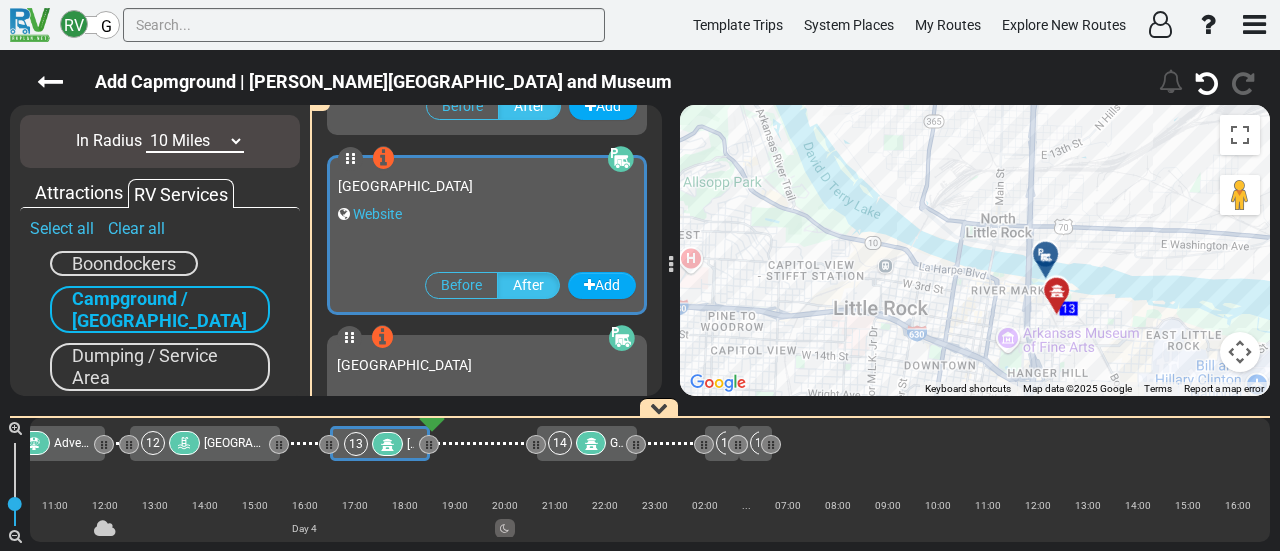
drag, startPoint x: 1050, startPoint y: 251, endPoint x: 1138, endPoint y: 262, distance: 88.7
click at [1050, 250] on icon at bounding box center [1046, 255] width 20 height 16
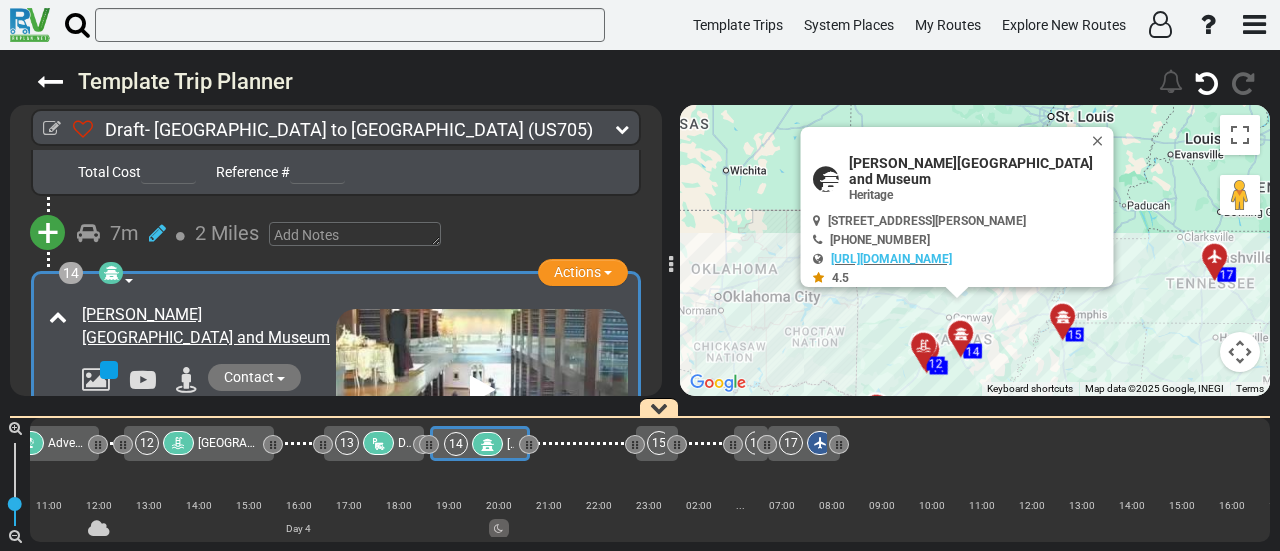
click at [386, 451] on icon at bounding box center [378, 444] width 17 height 14
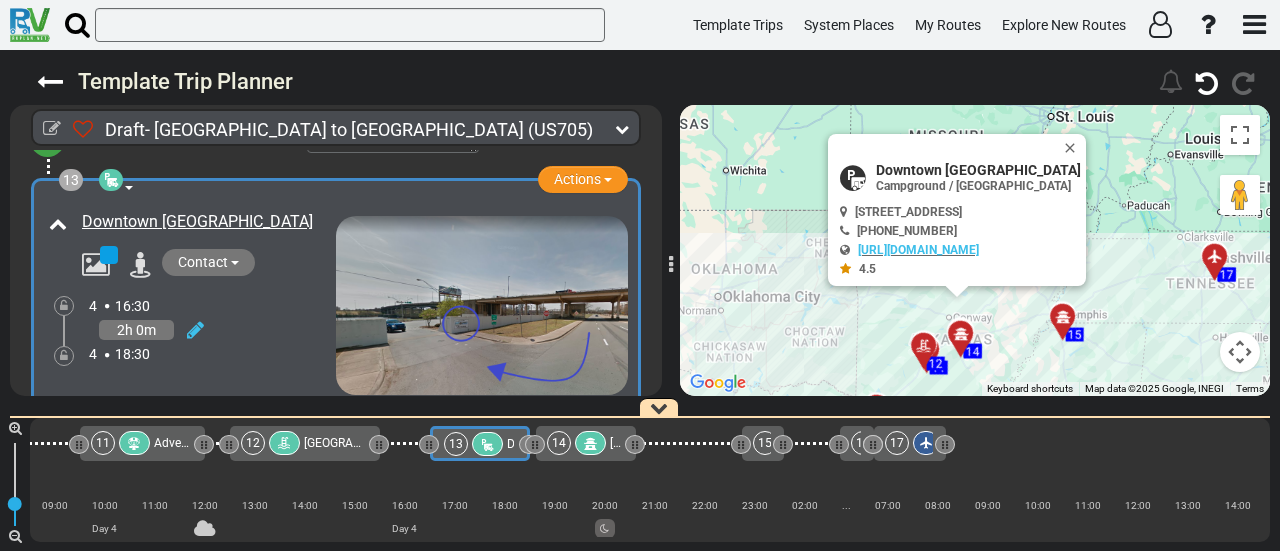
scroll to position [4595, 0]
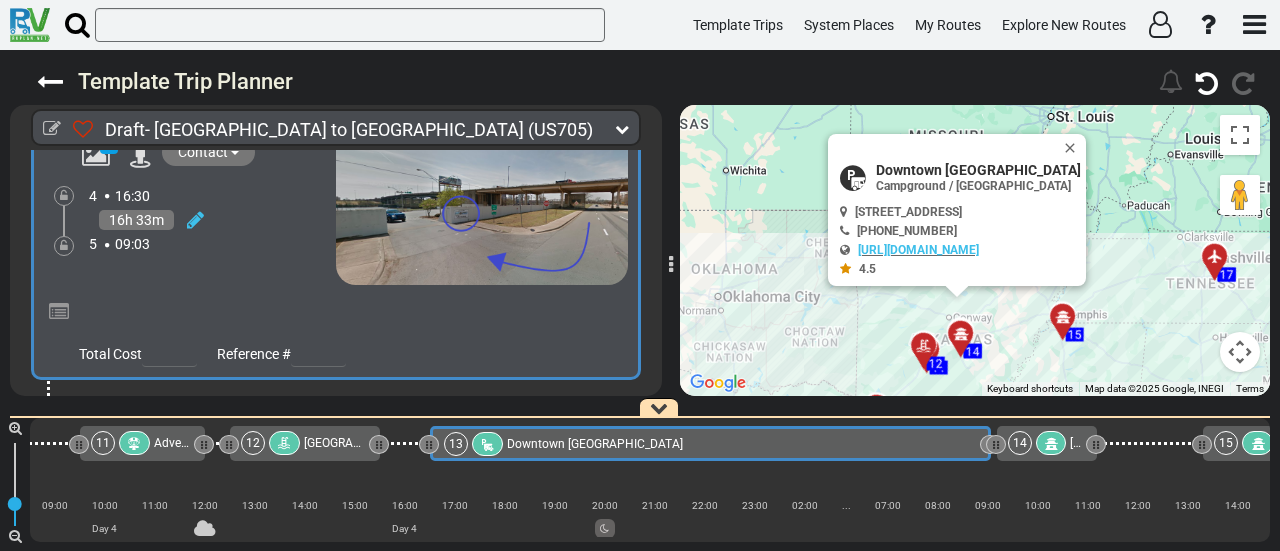
drag, startPoint x: 521, startPoint y: 440, endPoint x: 982, endPoint y: 515, distance: 467.0
click at [982, 515] on div "1 [GEOGRAPHIC_DATA]/[GEOGRAPHIC_DATA] DFW" at bounding box center [650, 480] width 1240 height 124
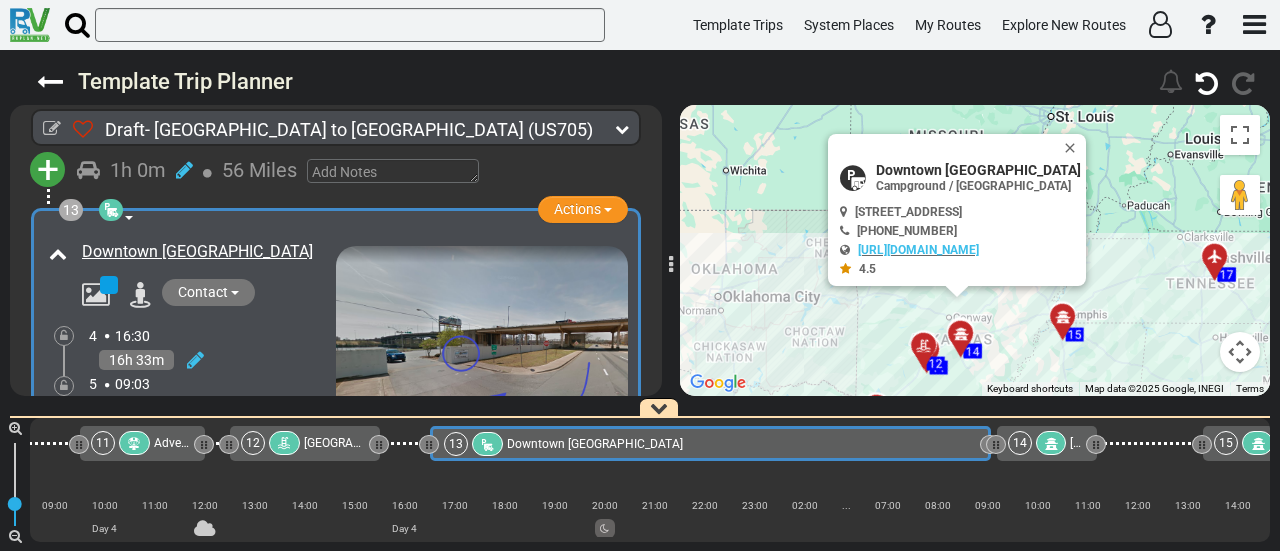
scroll to position [4495, 0]
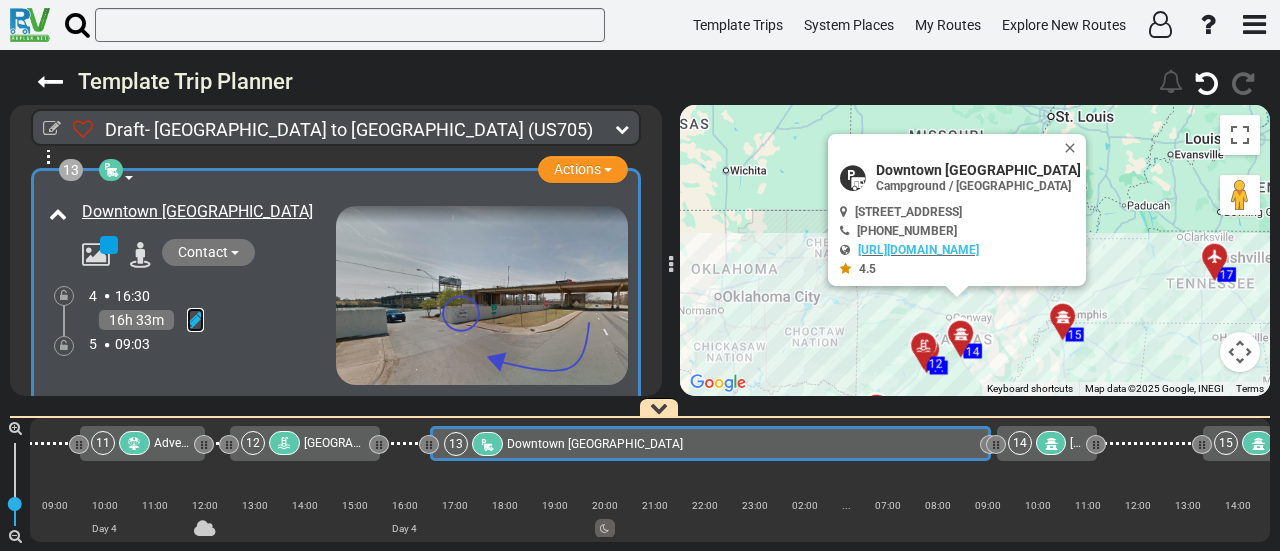
click at [199, 310] on icon at bounding box center [195, 320] width 17 height 20
click at [172, 391] on icon at bounding box center [168, 407] width 18 height 32
click at [64, 340] on icon at bounding box center [64, 346] width 8 height 12
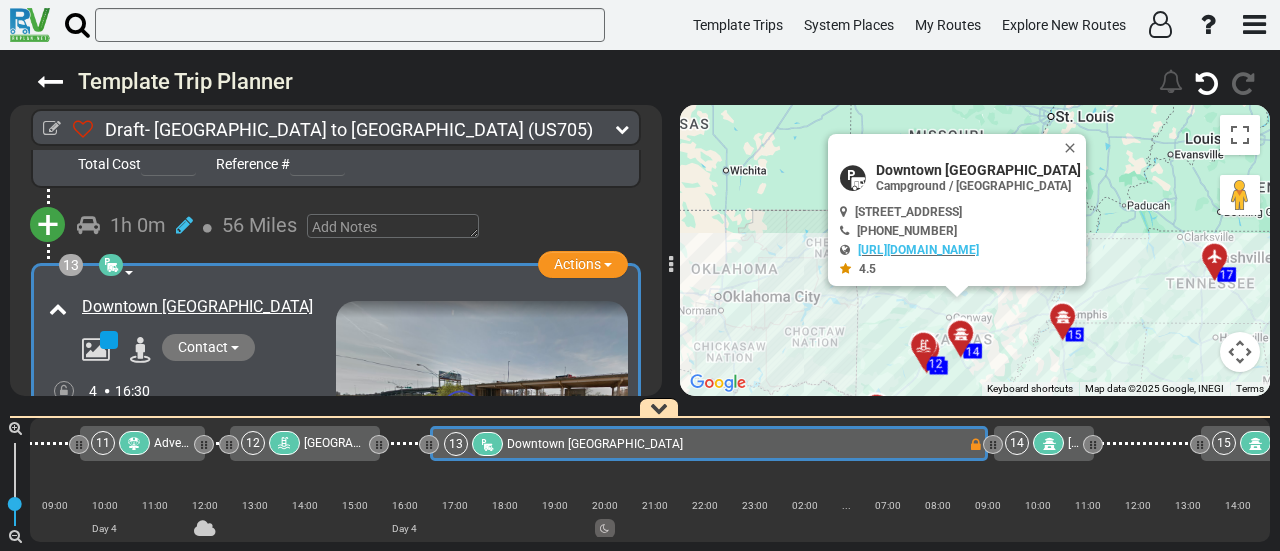
scroll to position [4395, 0]
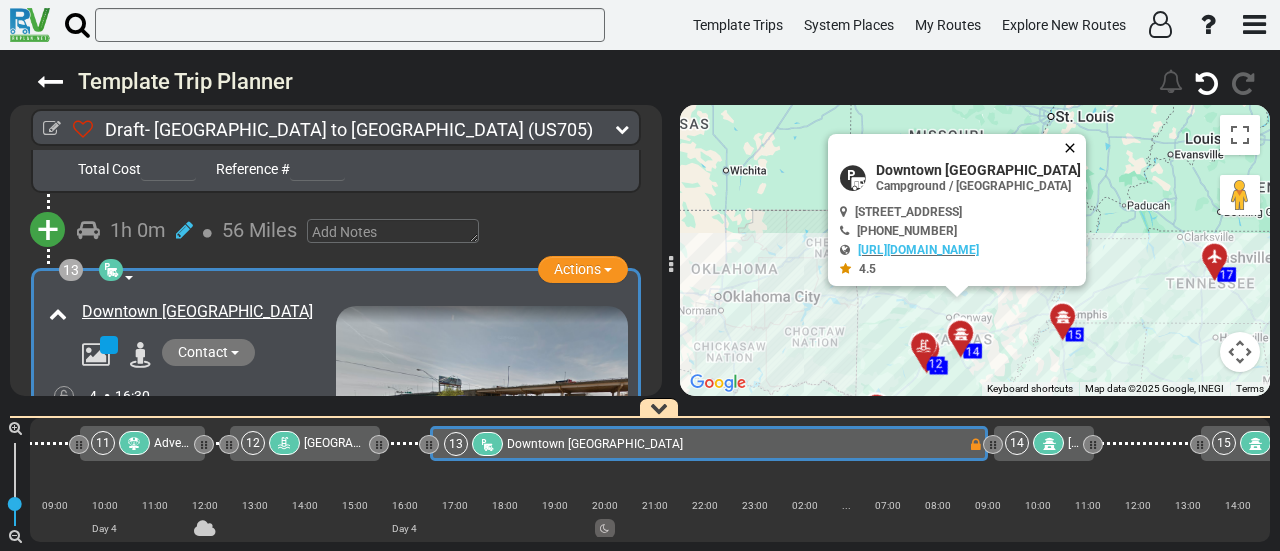
click at [1086, 144] on button "Close" at bounding box center [1074, 148] width 24 height 28
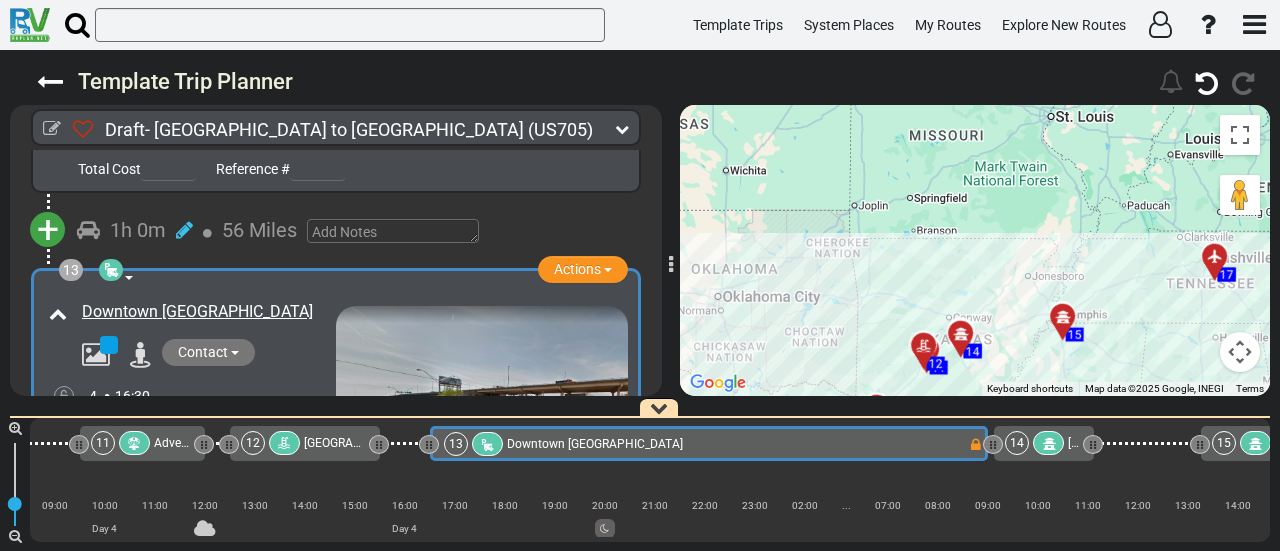
click at [1050, 429] on div "14 William J. Clinton Library and Museum" at bounding box center [1044, 443] width 100 height 35
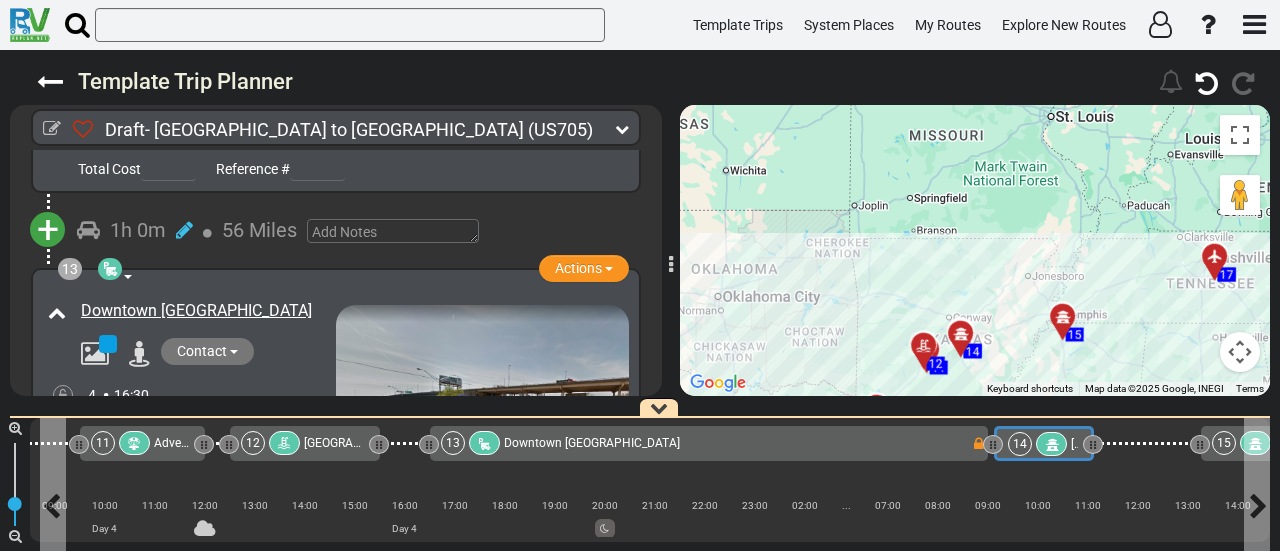
click at [1060, 441] on div at bounding box center [1051, 444] width 31 height 24
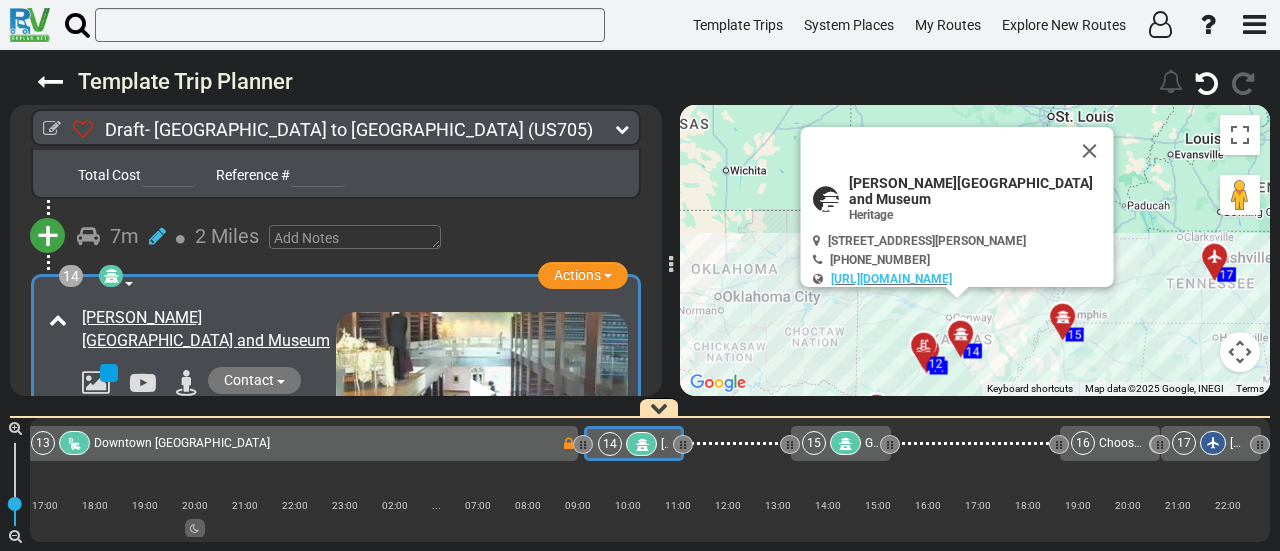
scroll to position [4777, 0]
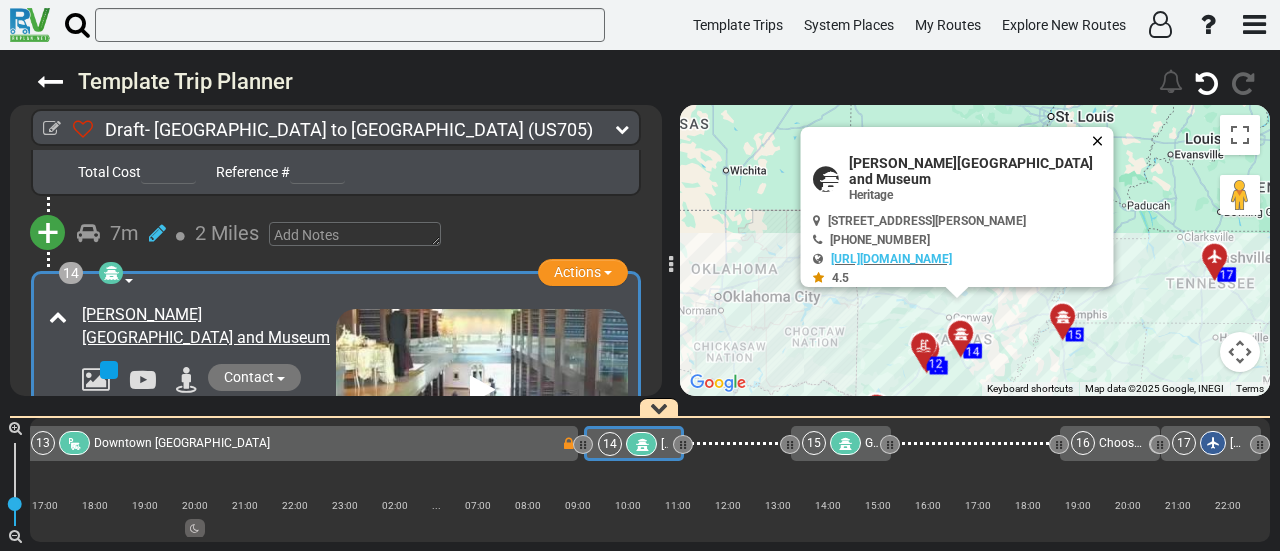
click at [1100, 133] on button "Close" at bounding box center [1102, 141] width 24 height 28
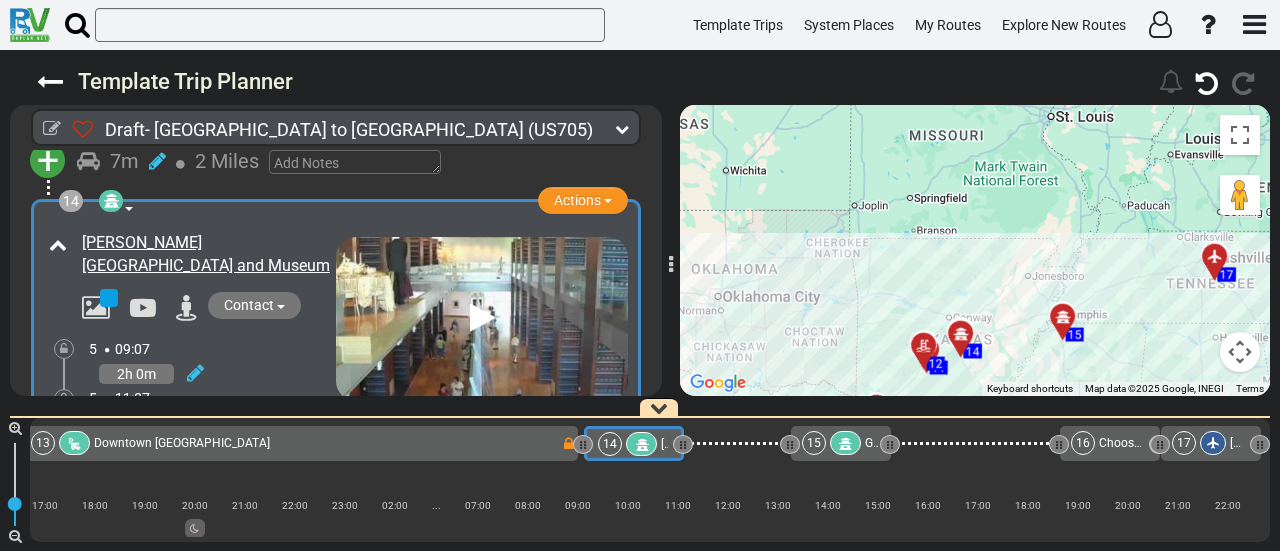
scroll to position [4877, 0]
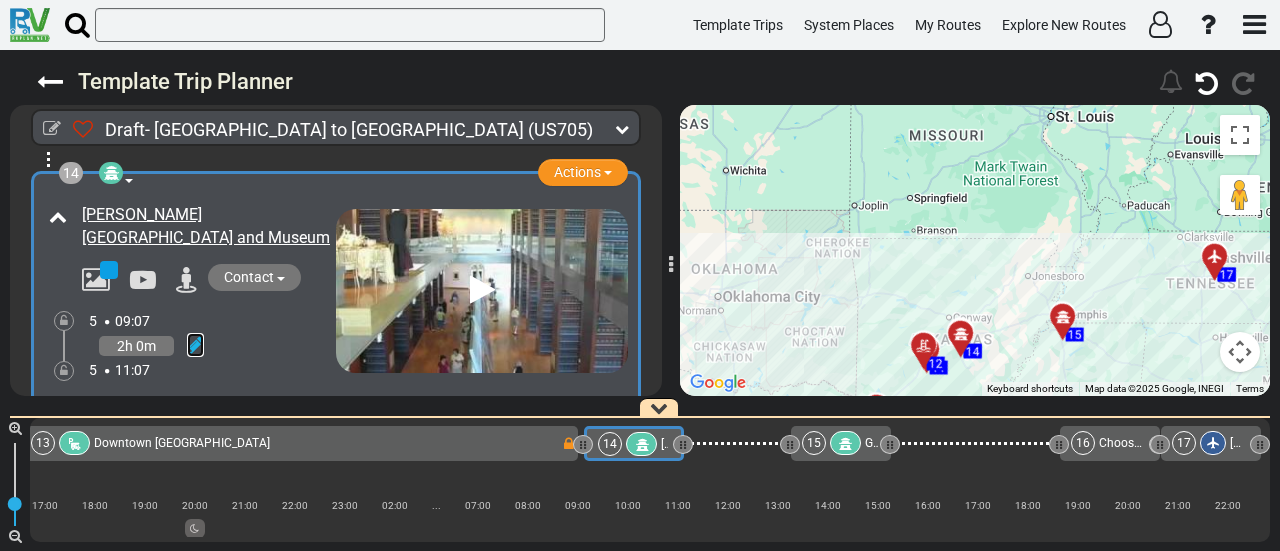
click at [194, 335] on icon at bounding box center [195, 345] width 17 height 20
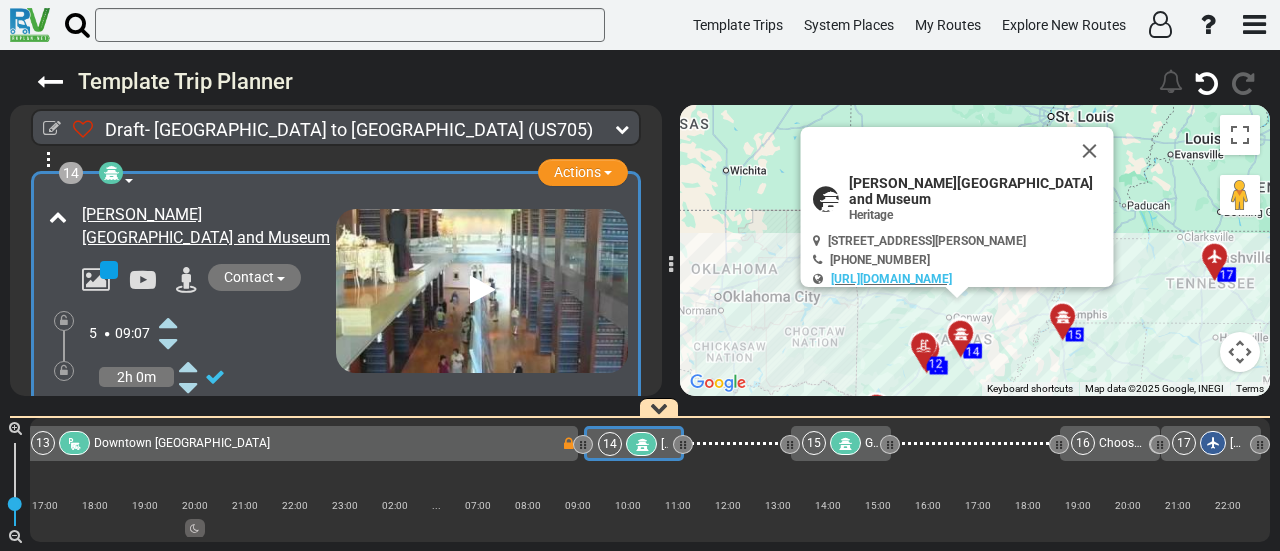
click at [172, 306] on icon at bounding box center [168, 322] width 18 height 32
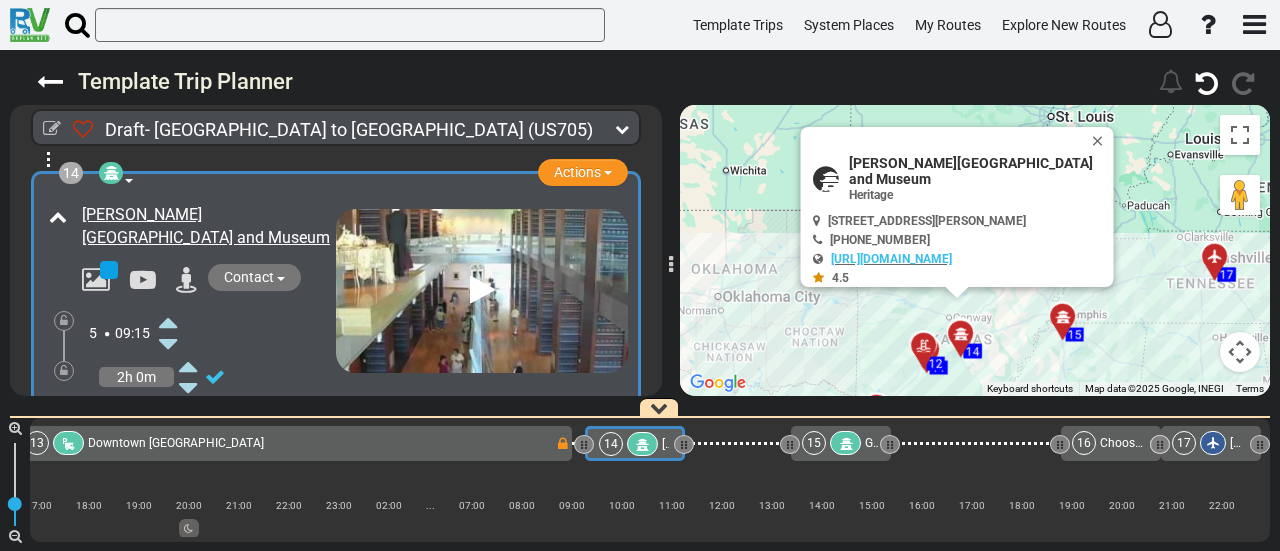
click at [870, 167] on span "[PERSON_NAME][GEOGRAPHIC_DATA] and Museum" at bounding box center [979, 171] width 260 height 32
copy div "[PERSON_NAME][GEOGRAPHIC_DATA] and Museum"
click at [642, 442] on icon at bounding box center [642, 445] width 17 height 14
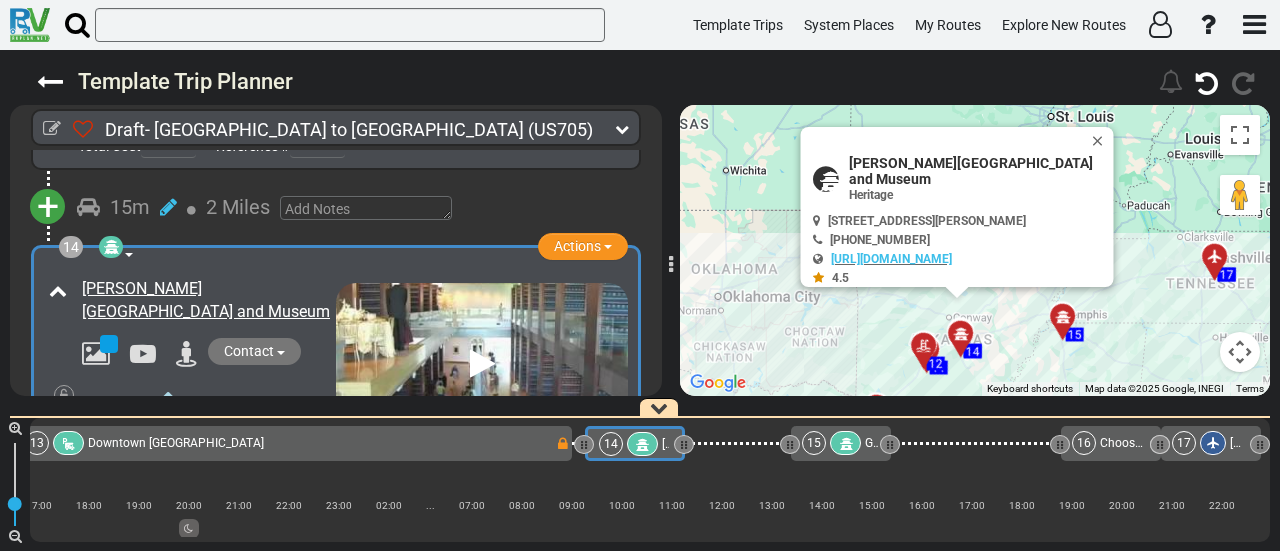
scroll to position [4777, 0]
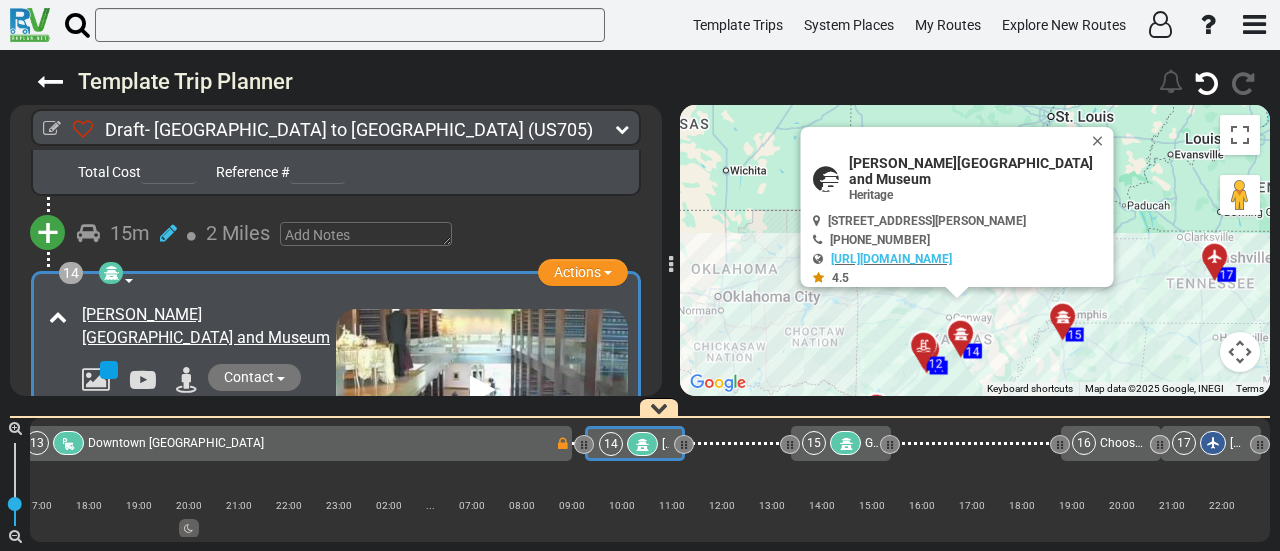
click at [116, 265] on icon at bounding box center [111, 273] width 20 height 16
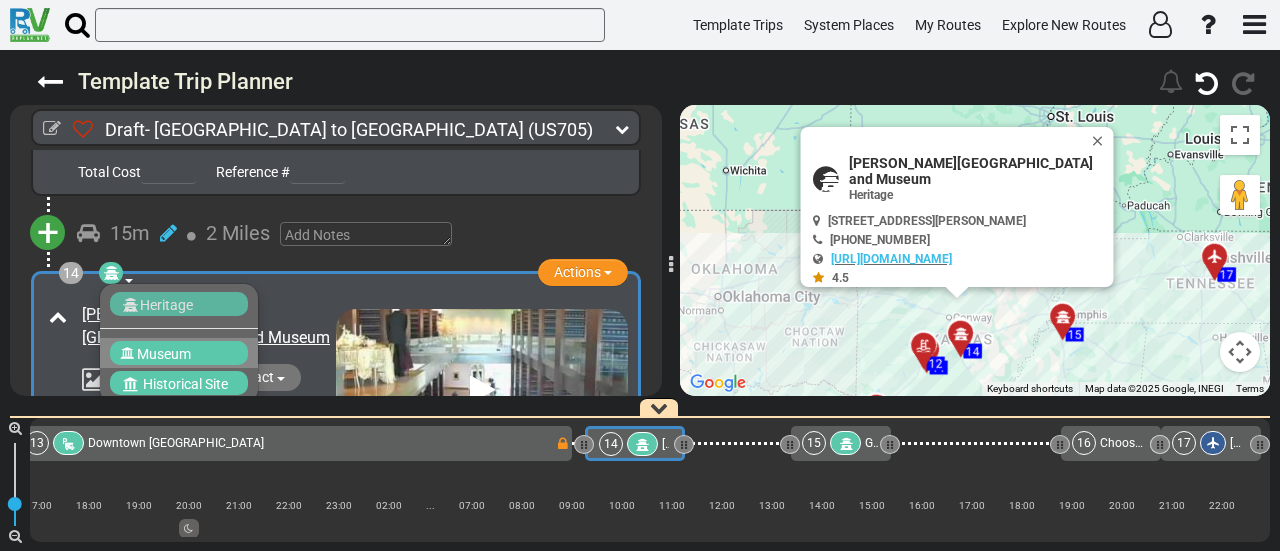
click at [206, 341] on div "Museum" at bounding box center [179, 353] width 138 height 24
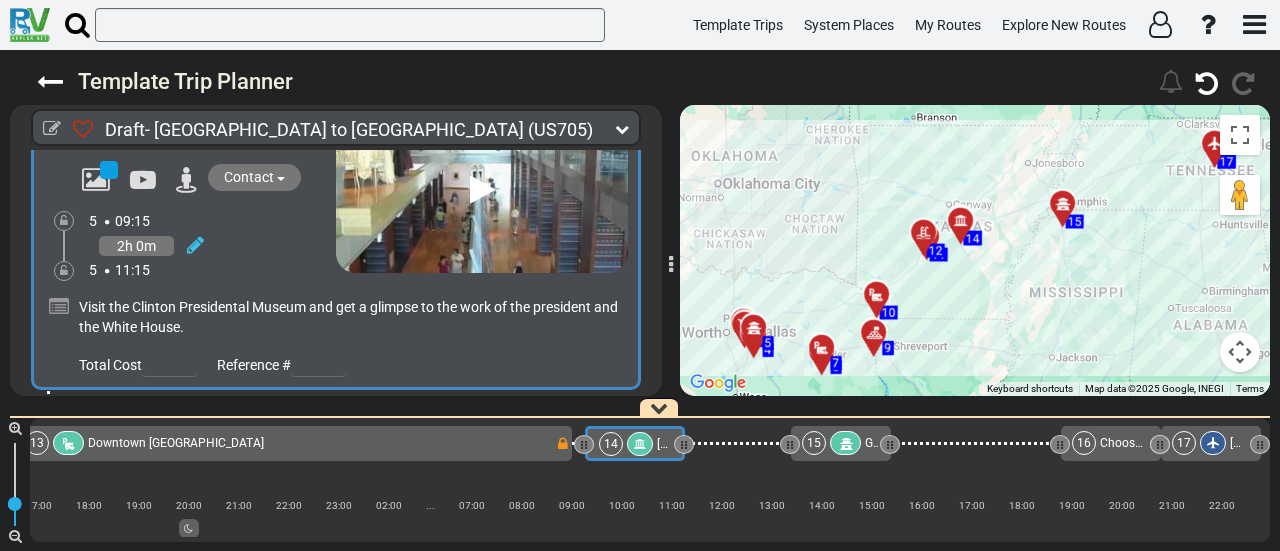
scroll to position [5077, 0]
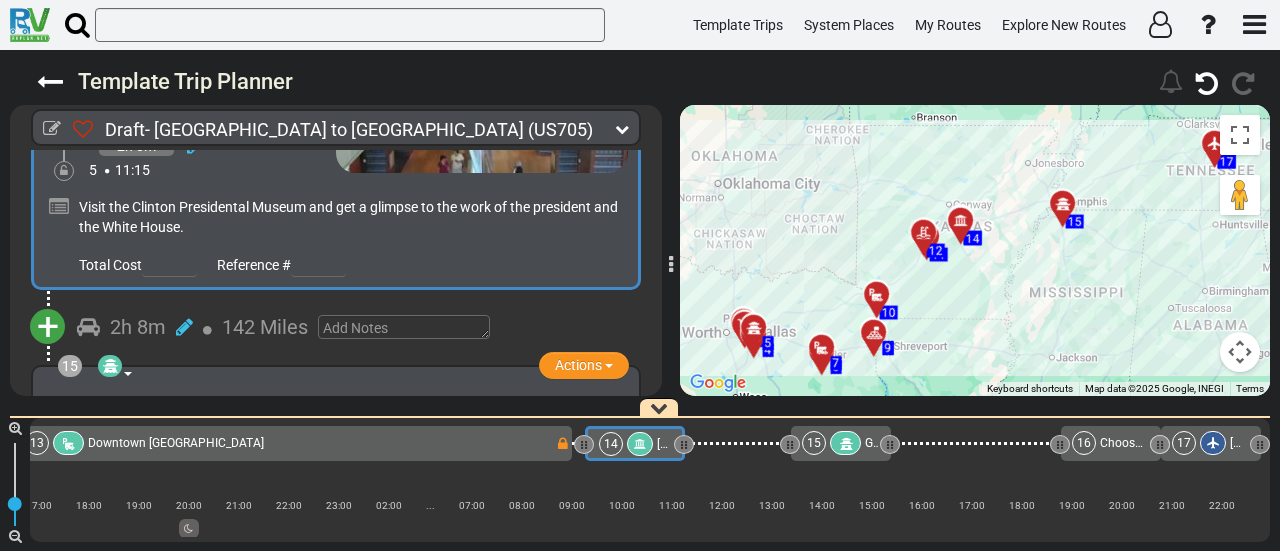
click at [48, 304] on span "+" at bounding box center [48, 327] width 22 height 46
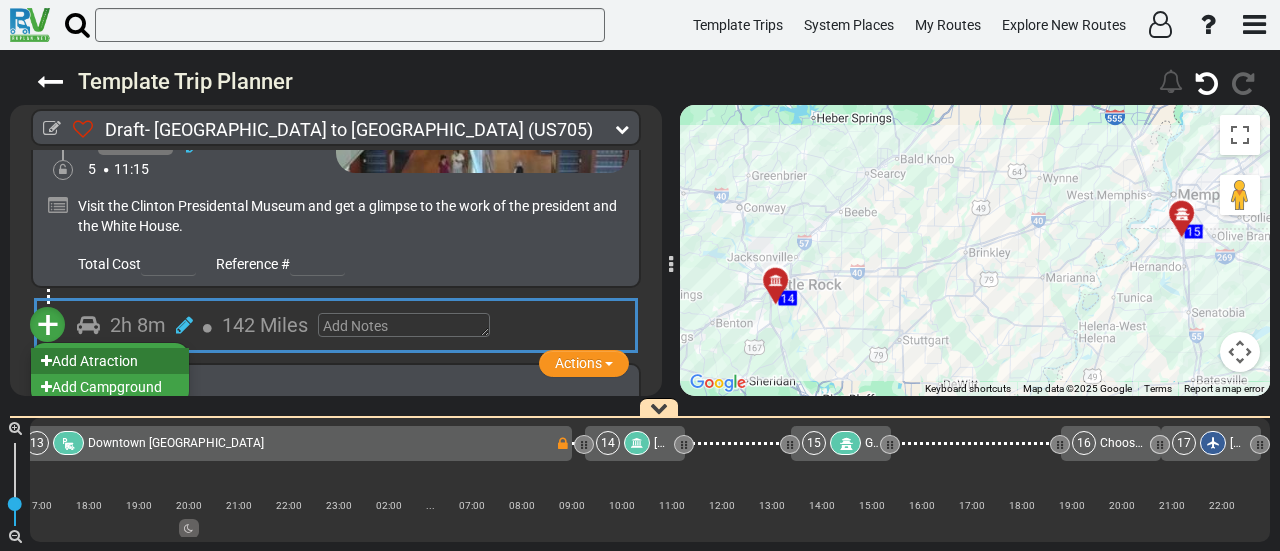
click at [131, 348] on li "Add Atraction" at bounding box center [110, 361] width 158 height 26
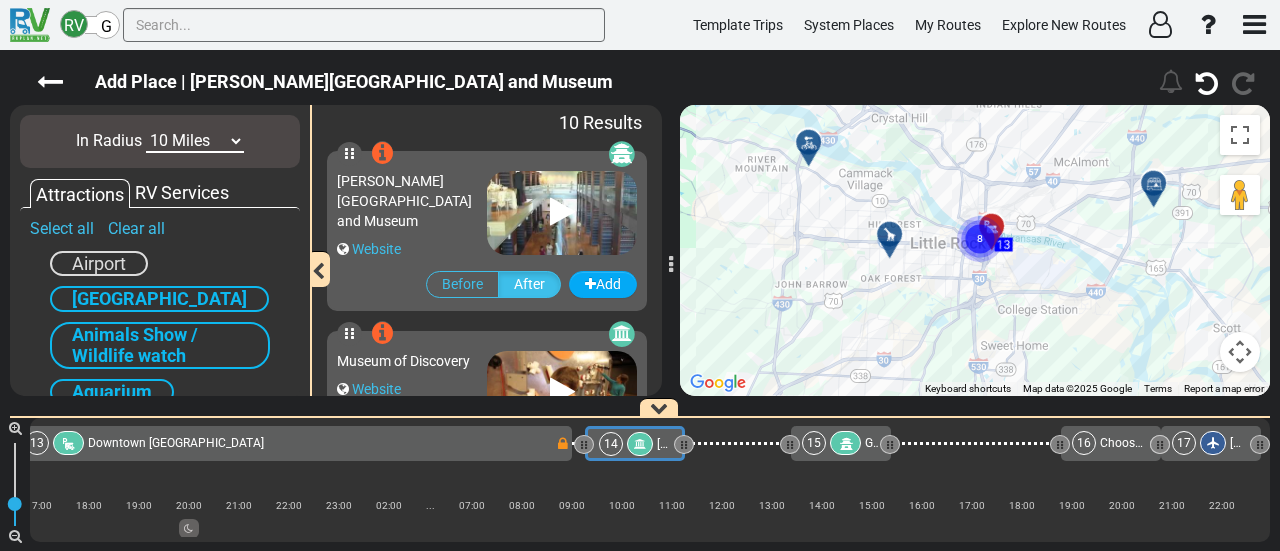
drag, startPoint x: 1022, startPoint y: 261, endPoint x: 1028, endPoint y: 210, distance: 51.3
click at [1028, 210] on div "To activate drag with keyboard, press Alt + Enter. Once in keyboard drag state,…" at bounding box center [975, 250] width 590 height 291
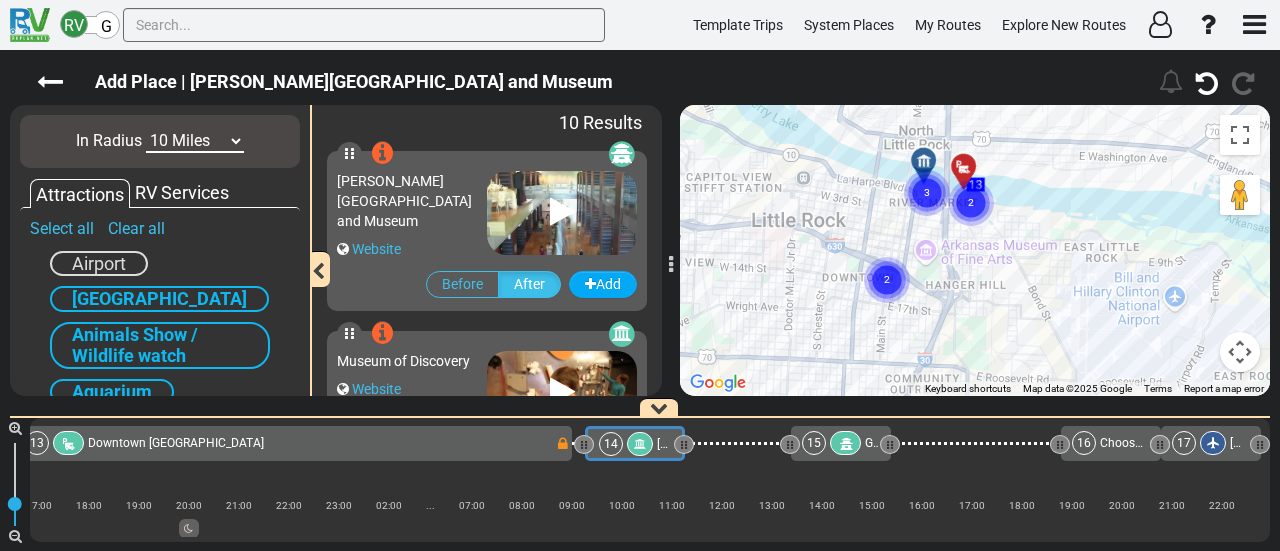
drag, startPoint x: 962, startPoint y: 327, endPoint x: 1073, endPoint y: 242, distance: 139.8
click at [1073, 242] on div "To activate drag with keyboard, press Alt + Enter. Once in keyboard drag state,…" at bounding box center [975, 250] width 590 height 291
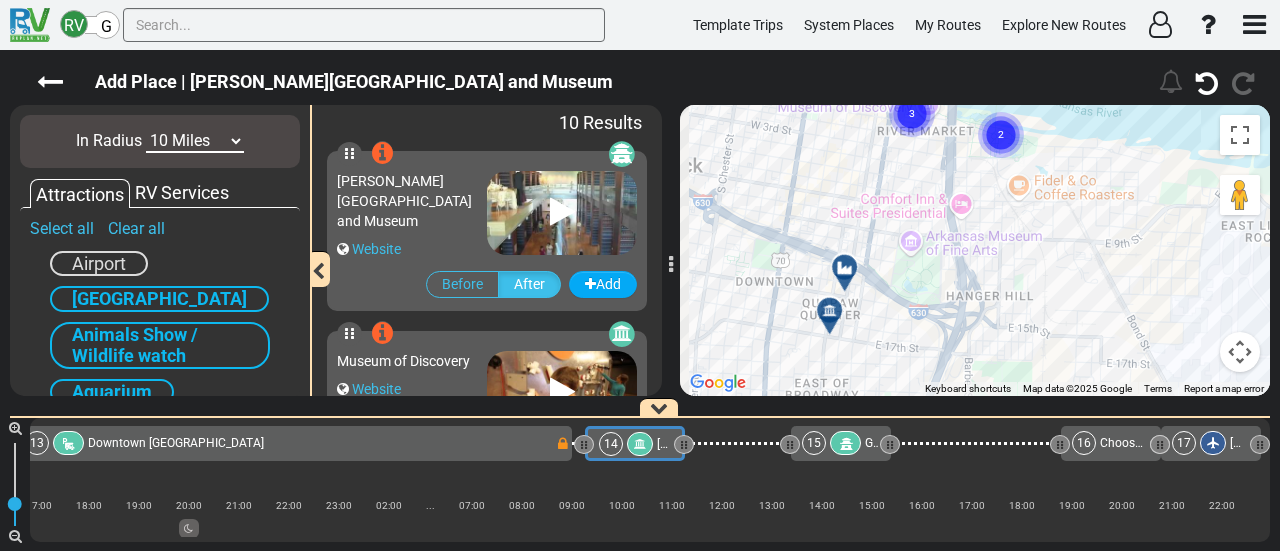
drag, startPoint x: 762, startPoint y: 263, endPoint x: 872, endPoint y: 259, distance: 110.1
click at [872, 259] on div "To activate drag with keyboard, press Alt + Enter. Once in keyboard drag state,…" at bounding box center [975, 250] width 590 height 291
click at [842, 268] on icon at bounding box center [845, 268] width 20 height 16
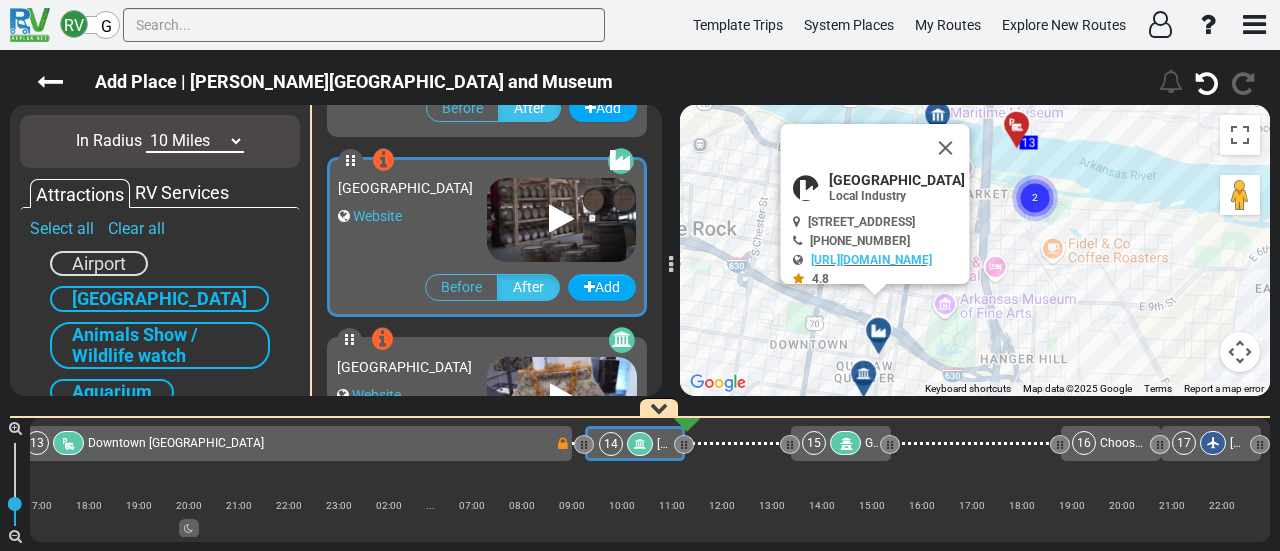
scroll to position [896, 0]
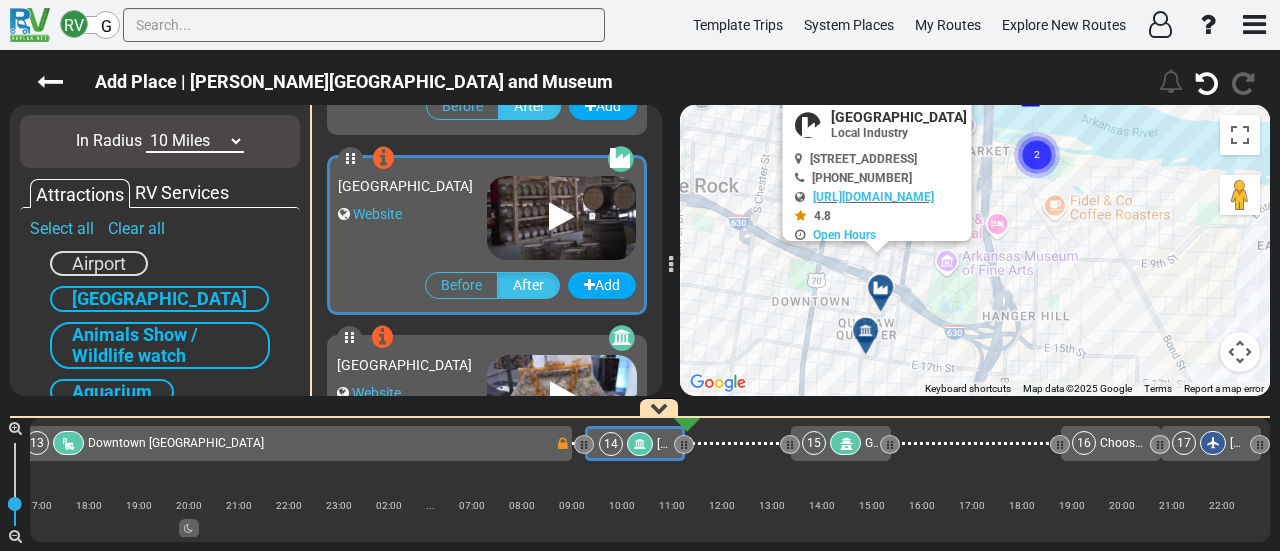
drag, startPoint x: 924, startPoint y: 371, endPoint x: 927, endPoint y: 312, distance: 59.1
click at [927, 312] on div "To activate drag with keyboard, press Alt + Enter. Once in keyboard drag state,…" at bounding box center [975, 250] width 590 height 291
click at [864, 330] on icon at bounding box center [865, 330] width 14 height 14
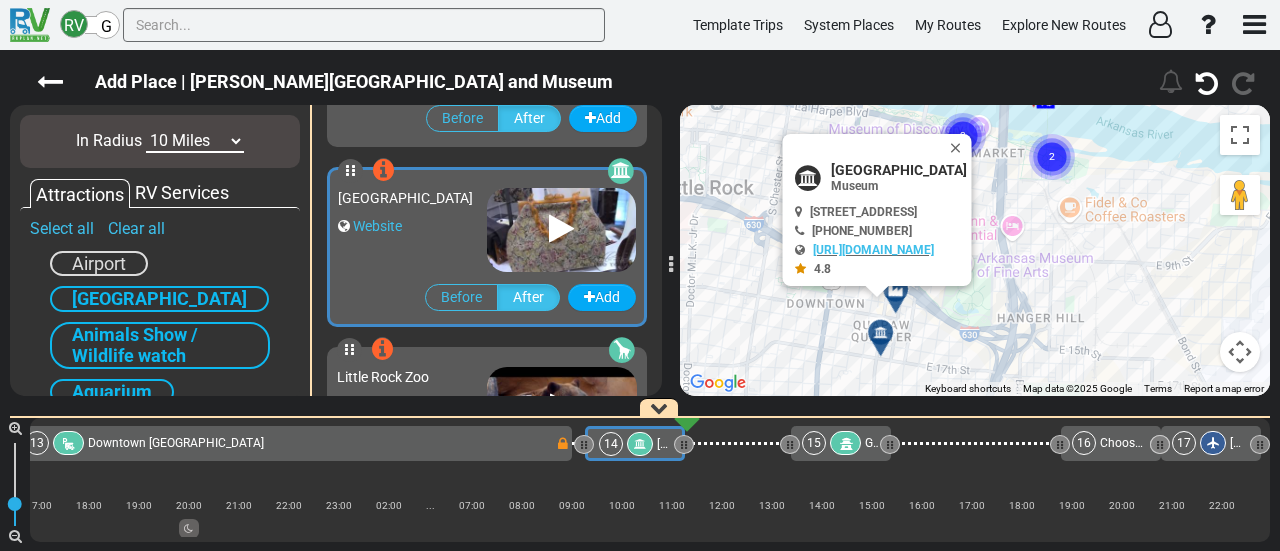
scroll to position [1076, 0]
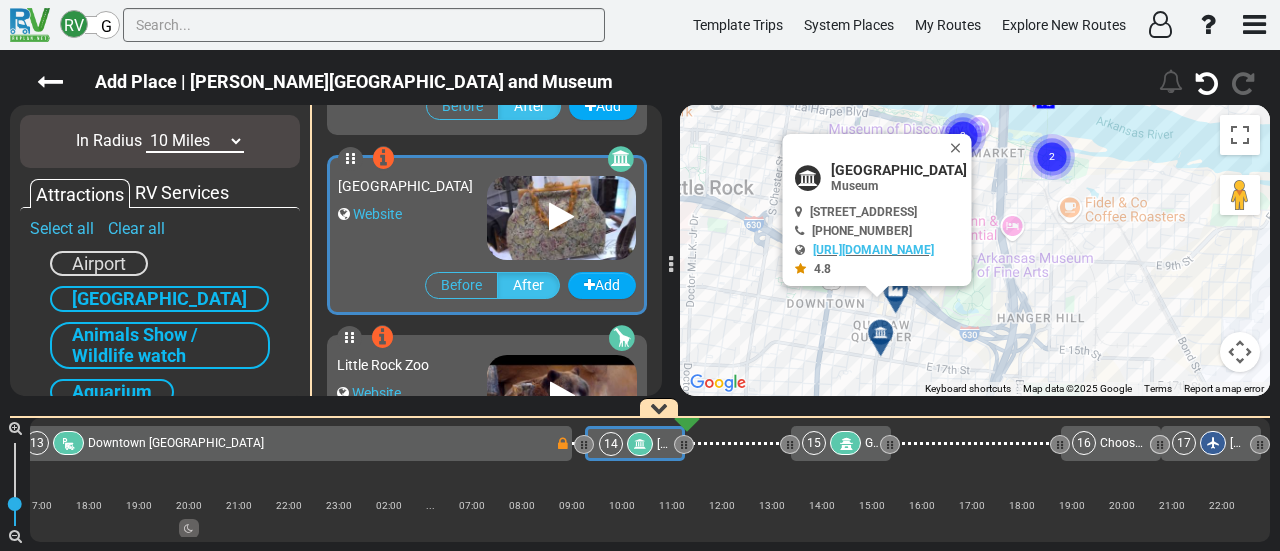
drag, startPoint x: 990, startPoint y: 138, endPoint x: 1021, endPoint y: 146, distance: 32.0
click at [972, 137] on button "Close" at bounding box center [960, 148] width 24 height 28
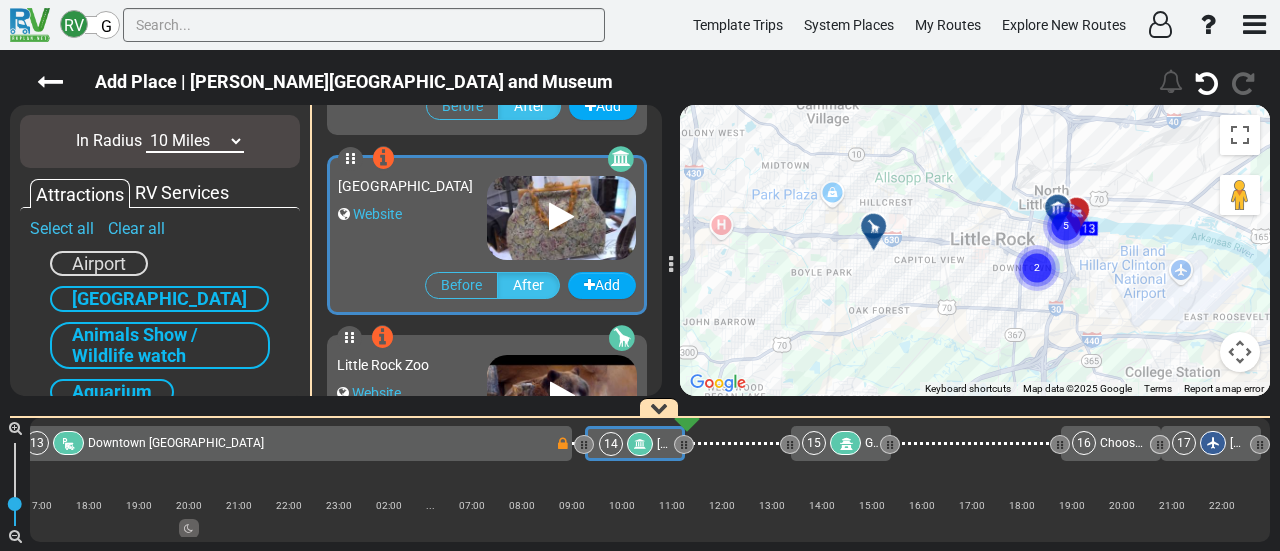
drag, startPoint x: 803, startPoint y: 249, endPoint x: 934, endPoint y: 254, distance: 131.1
click at [934, 254] on div "To navigate, press the arrow keys. To activate drag with keyboard, press Alt + …" at bounding box center [975, 250] width 590 height 291
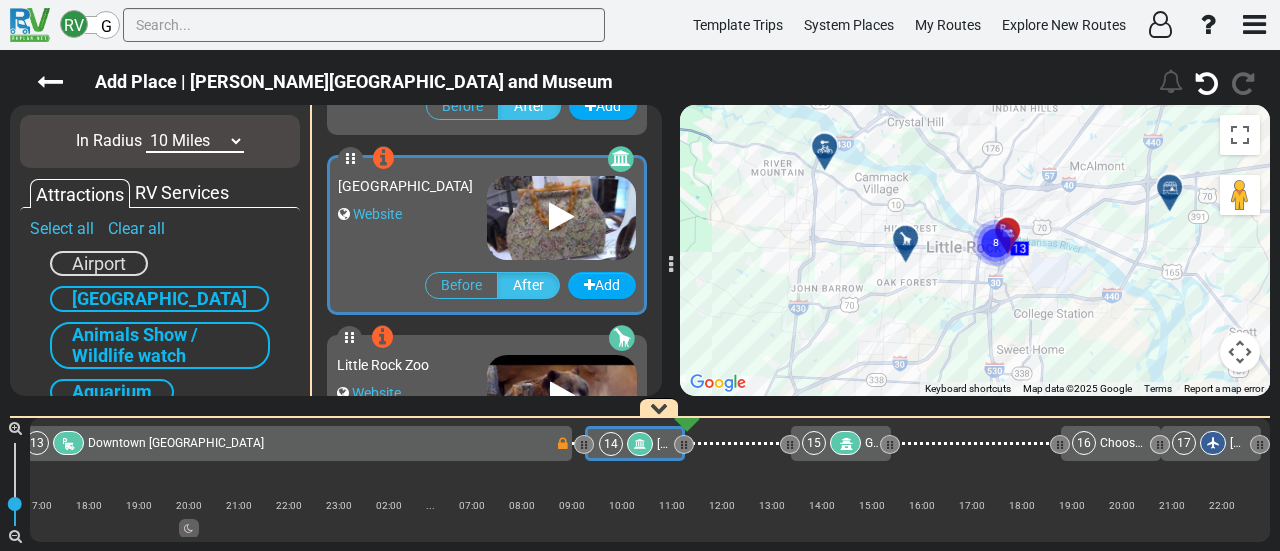
click at [821, 145] on icon at bounding box center [825, 147] width 20 height 16
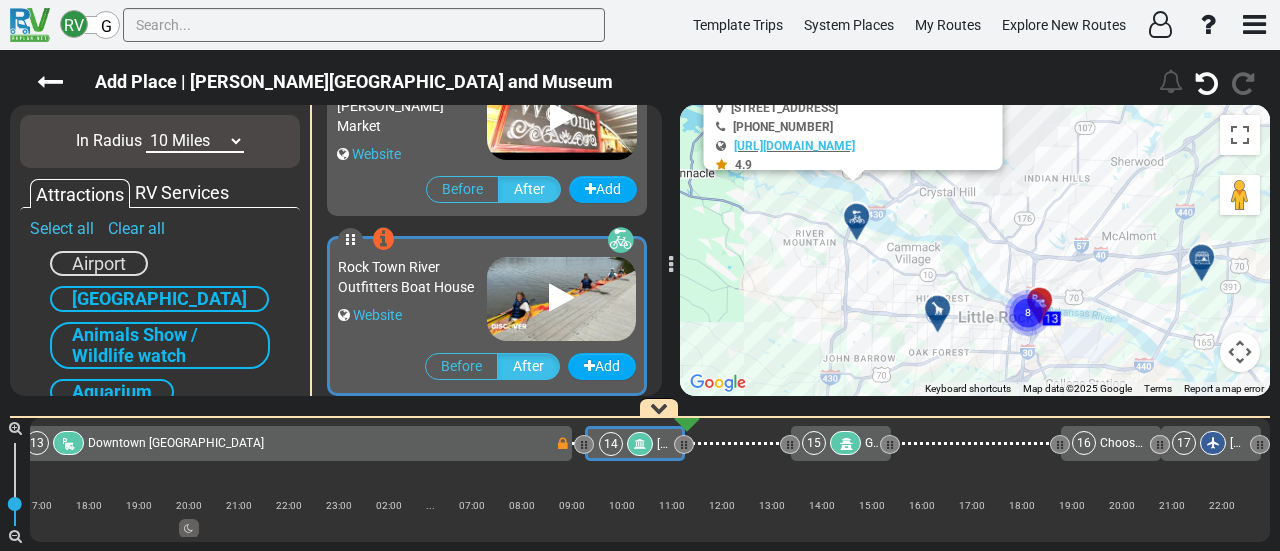
scroll to position [1544, 0]
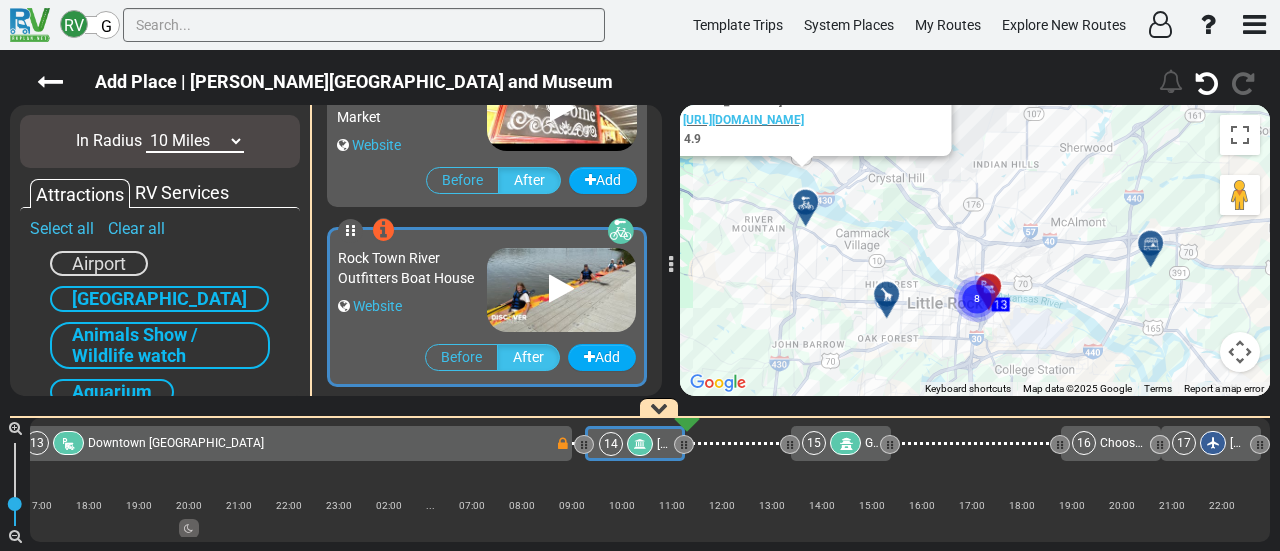
drag, startPoint x: 864, startPoint y: 231, endPoint x: 798, endPoint y: 148, distance: 106.0
click at [802, 151] on div "To activate drag with keyboard, press Alt + Enter. Once in keyboard drag state,…" at bounding box center [975, 250] width 590 height 291
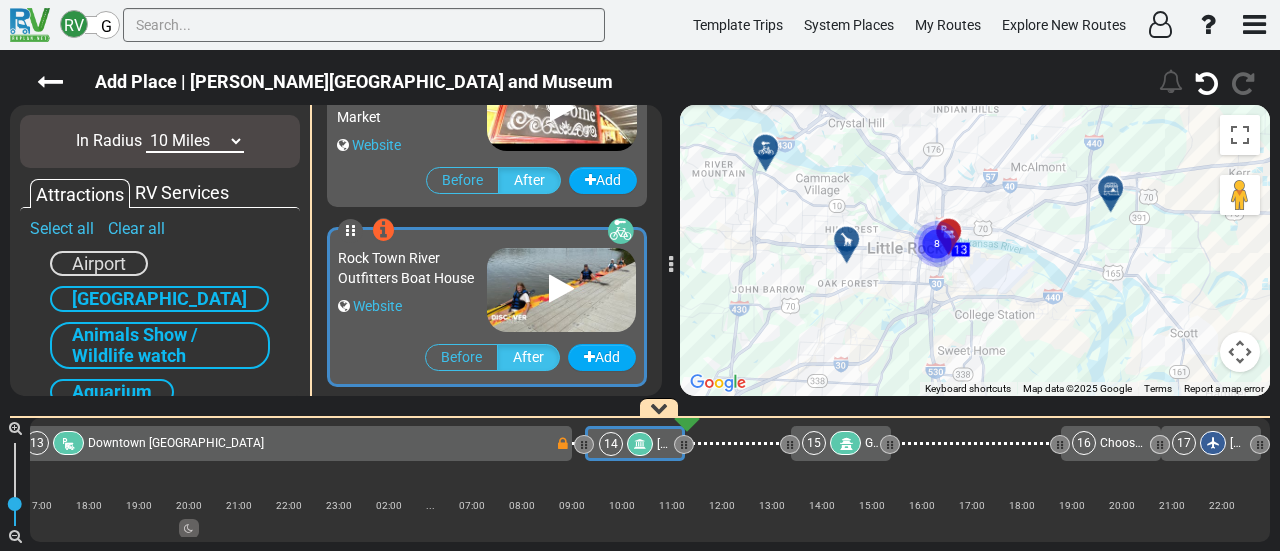
click at [1109, 195] on div at bounding box center [1117, 196] width 33 height 31
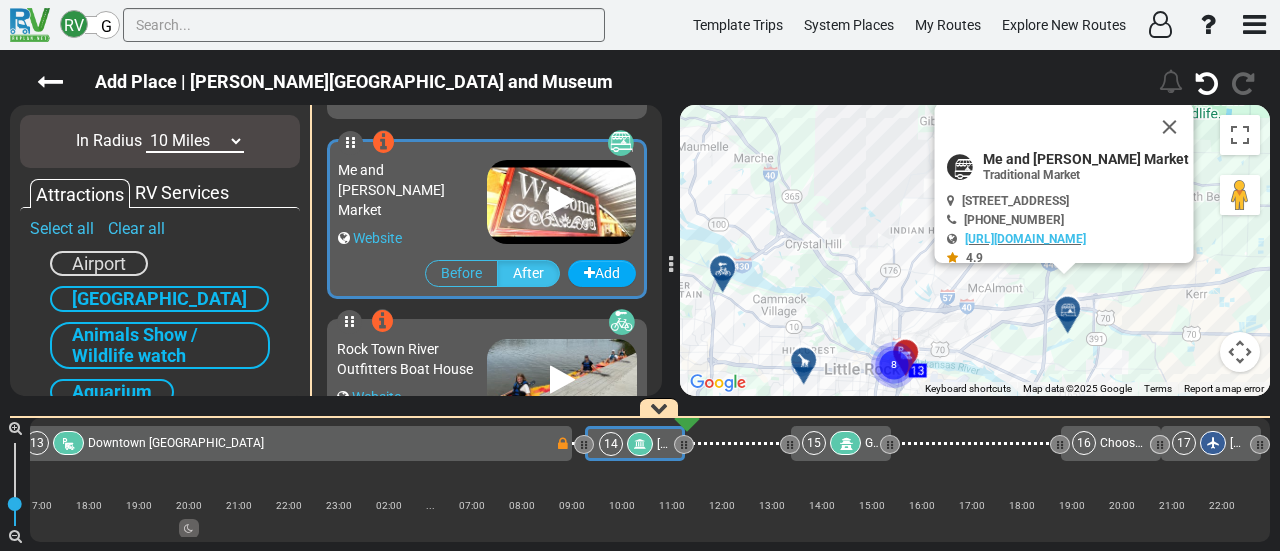
scroll to position [1436, 0]
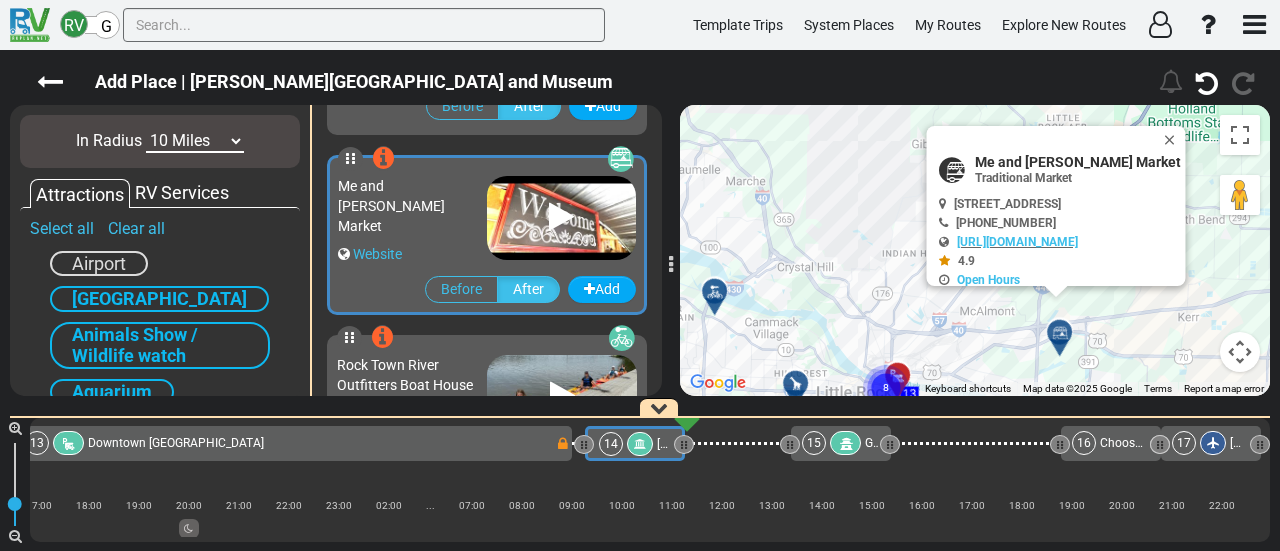
click at [1032, 157] on span "Me and [PERSON_NAME] Market" at bounding box center [1078, 162] width 206 height 16
copy div "Me and [PERSON_NAME] Market"
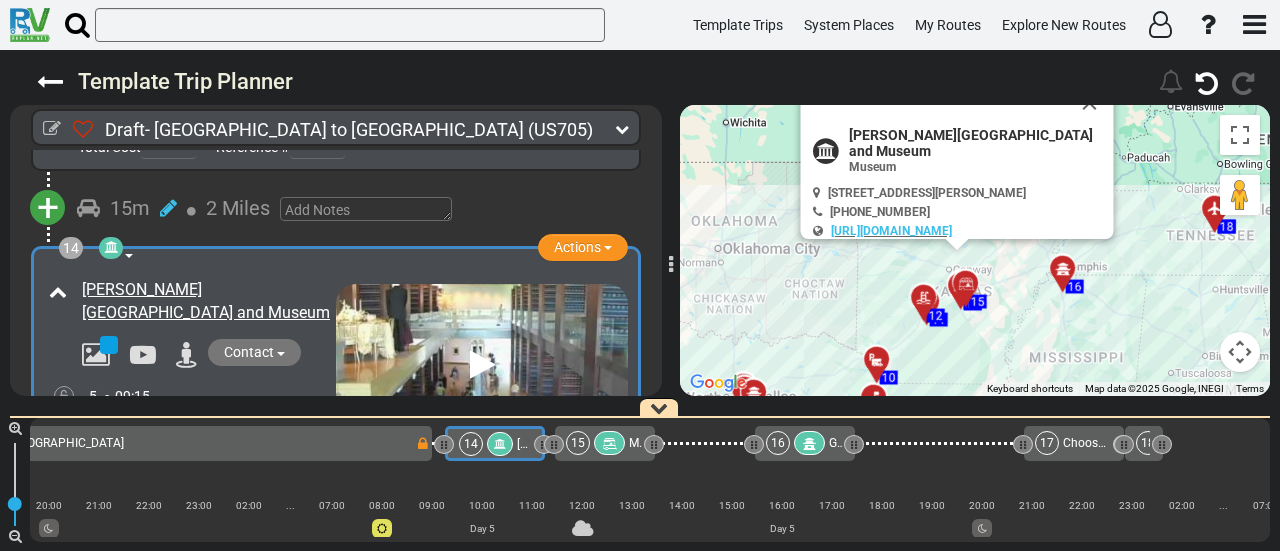
scroll to position [0, 3470]
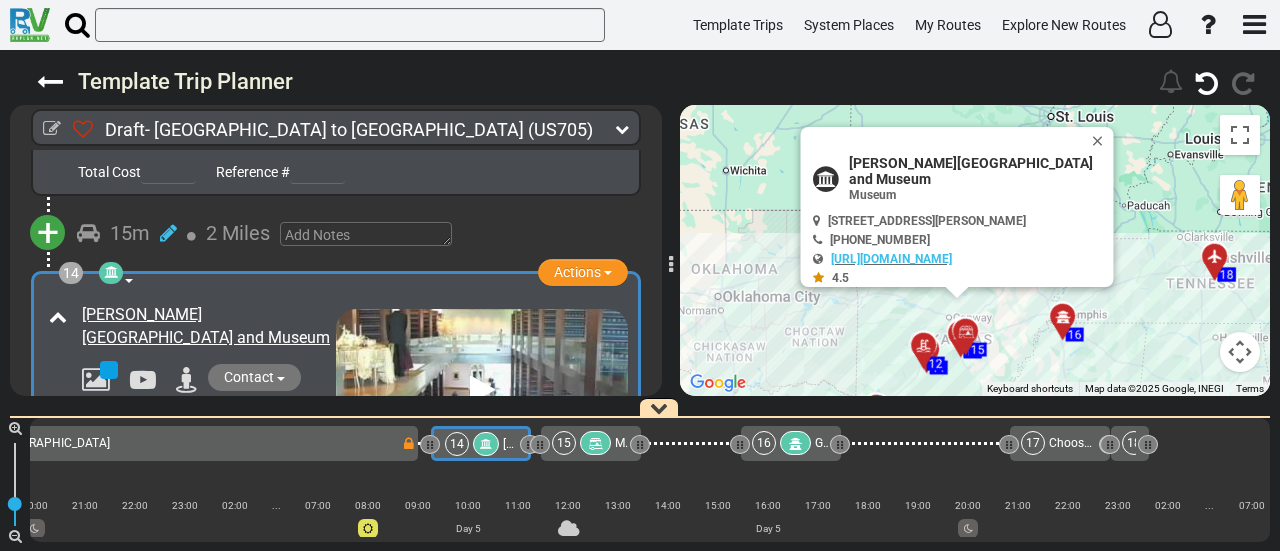
click at [604, 448] on div at bounding box center [595, 443] width 31 height 24
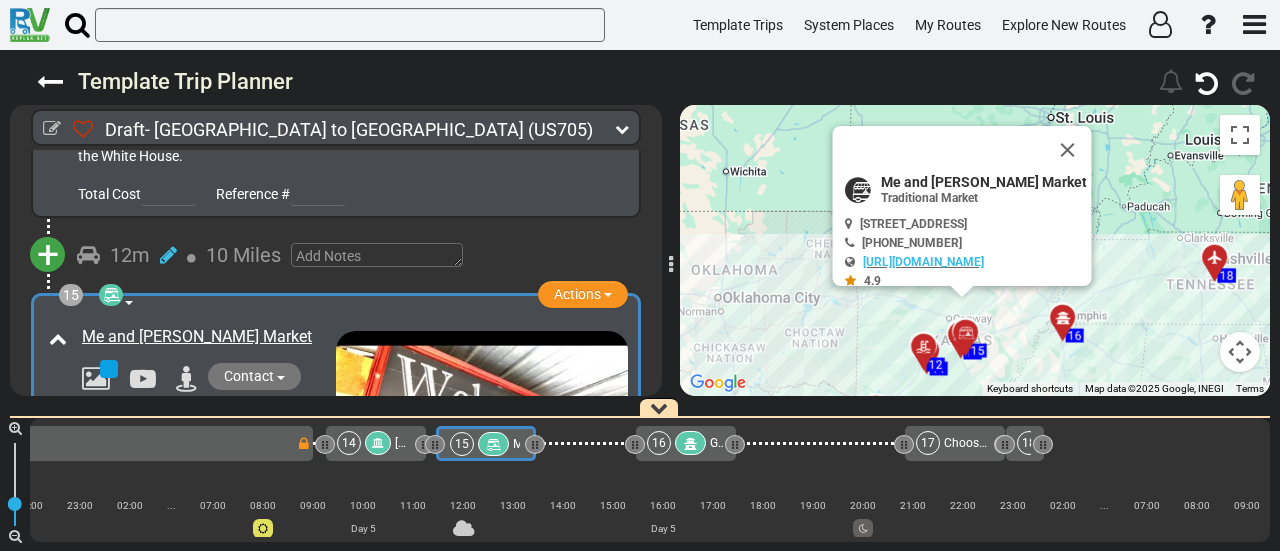
scroll to position [0, 3580]
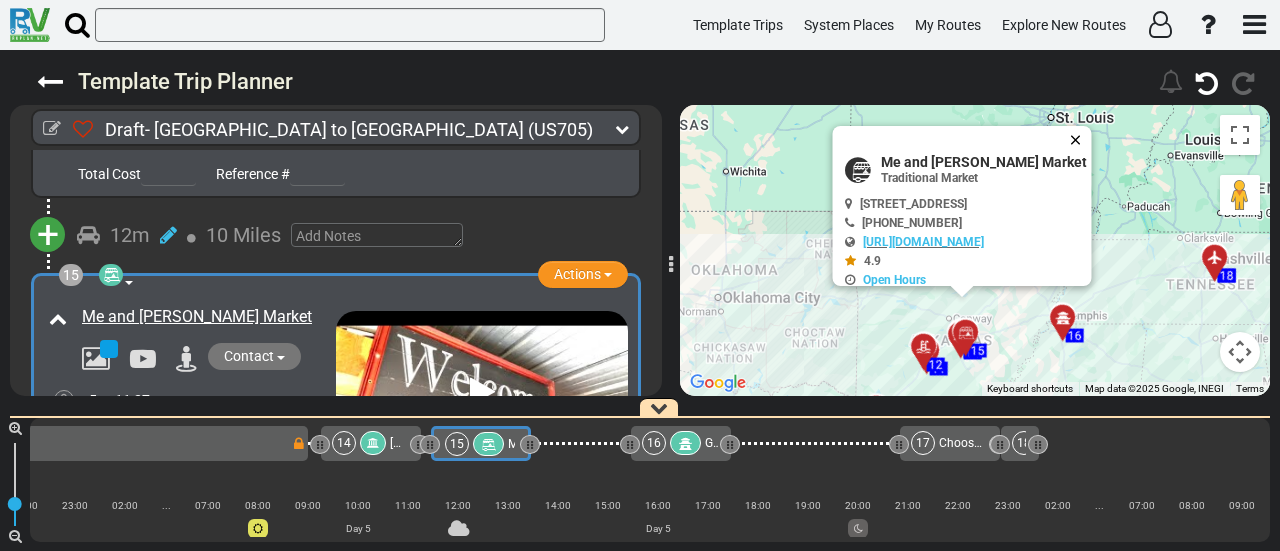
click at [1092, 131] on button "Close" at bounding box center [1080, 140] width 24 height 28
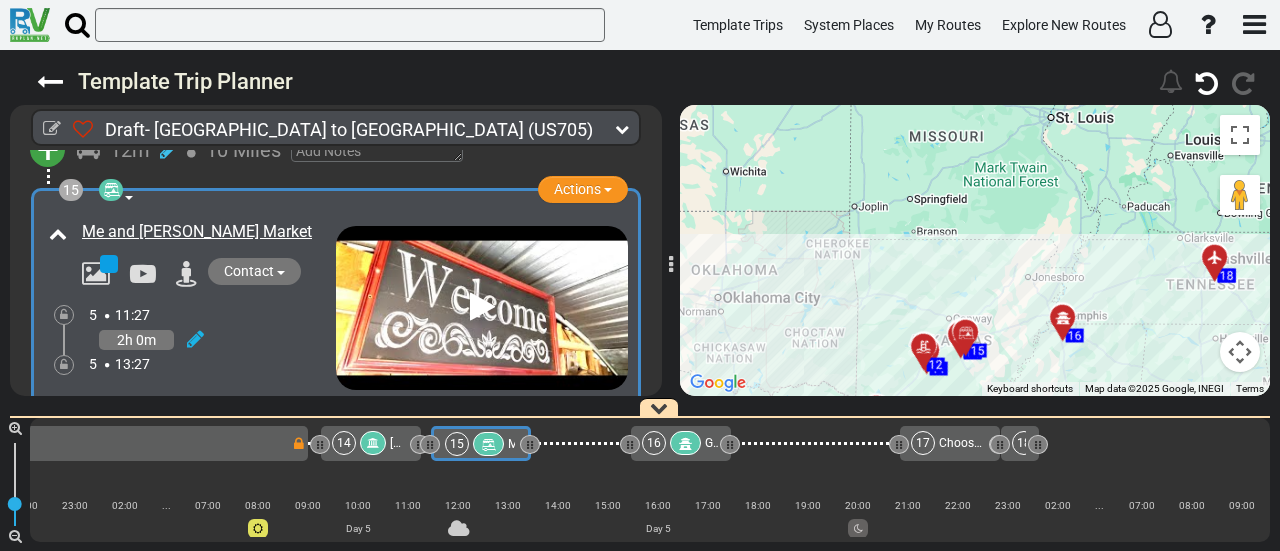
scroll to position [5267, 0]
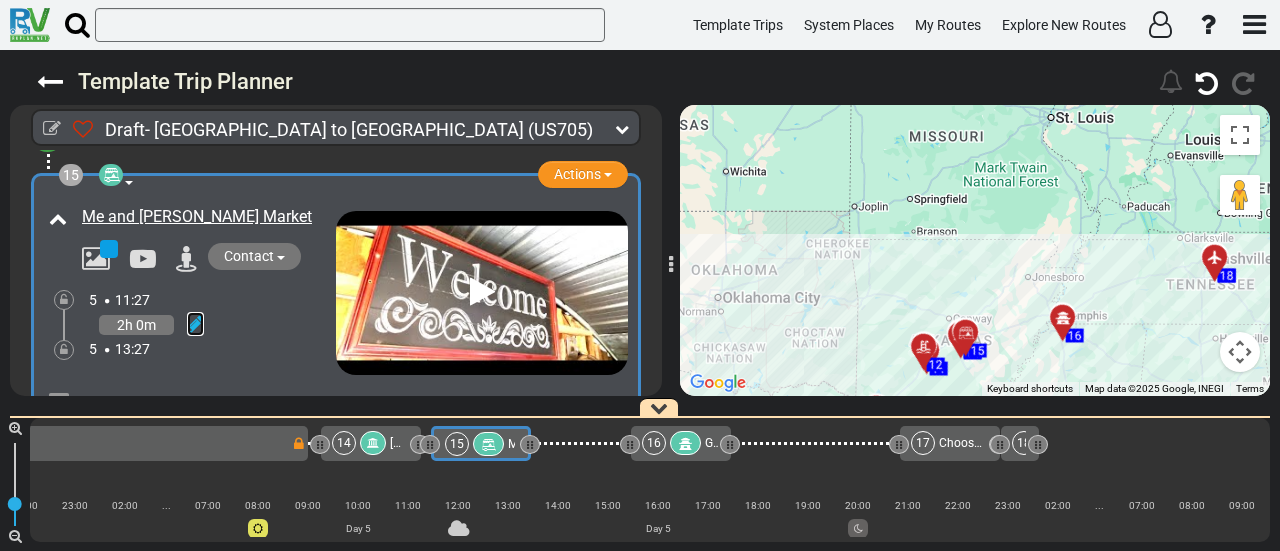
click at [192, 314] on icon at bounding box center [195, 324] width 17 height 20
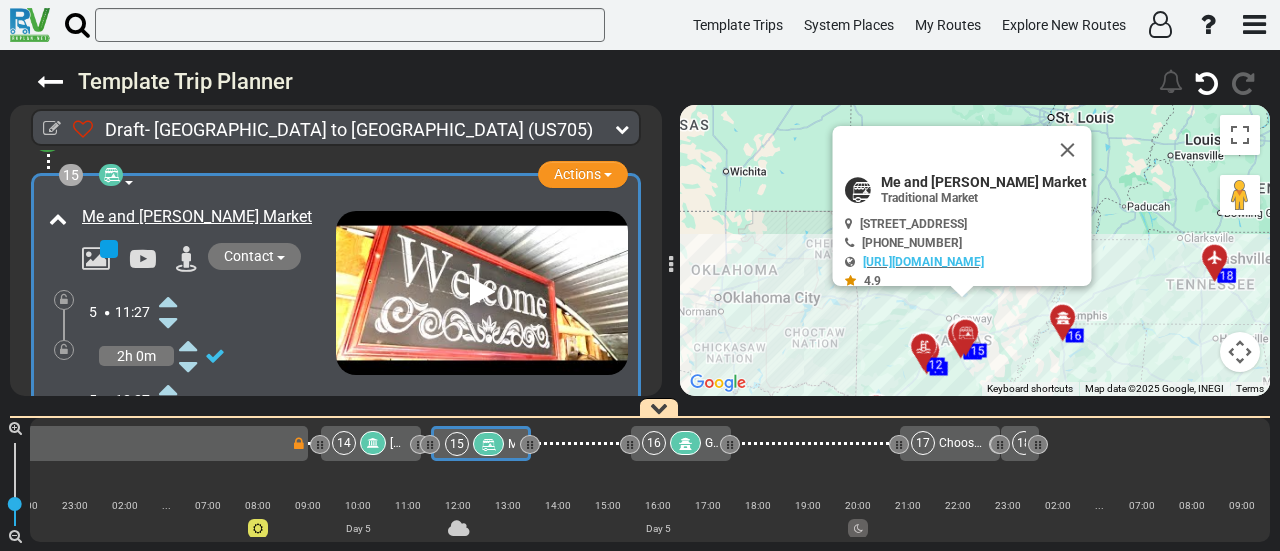
click at [170, 285] on icon at bounding box center [168, 301] width 18 height 32
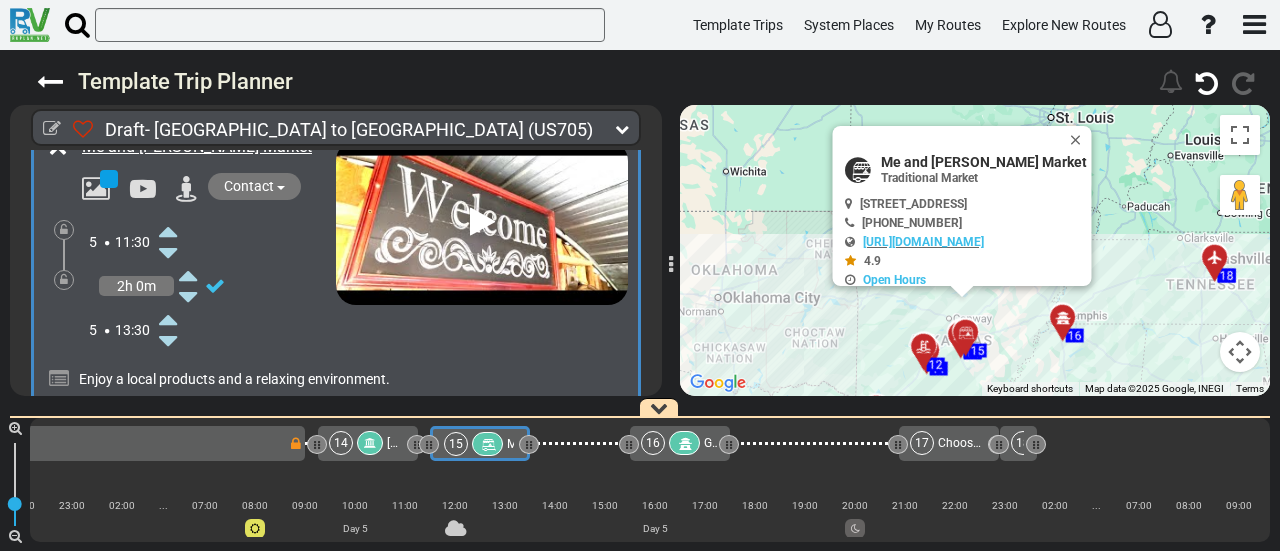
scroll to position [5367, 0]
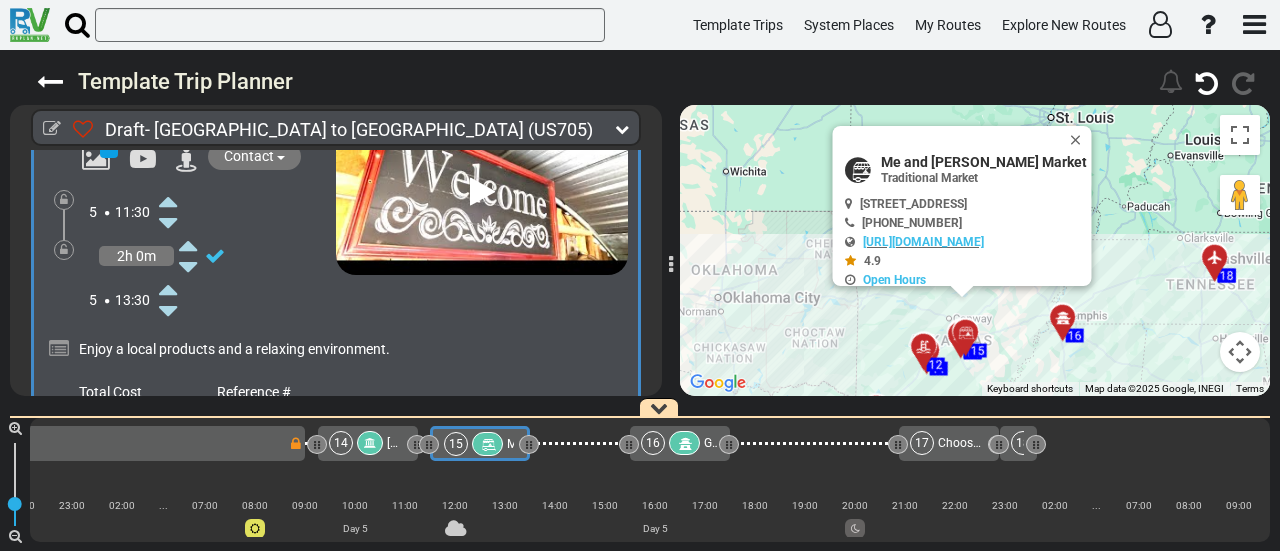
scroll to position [5267, 0]
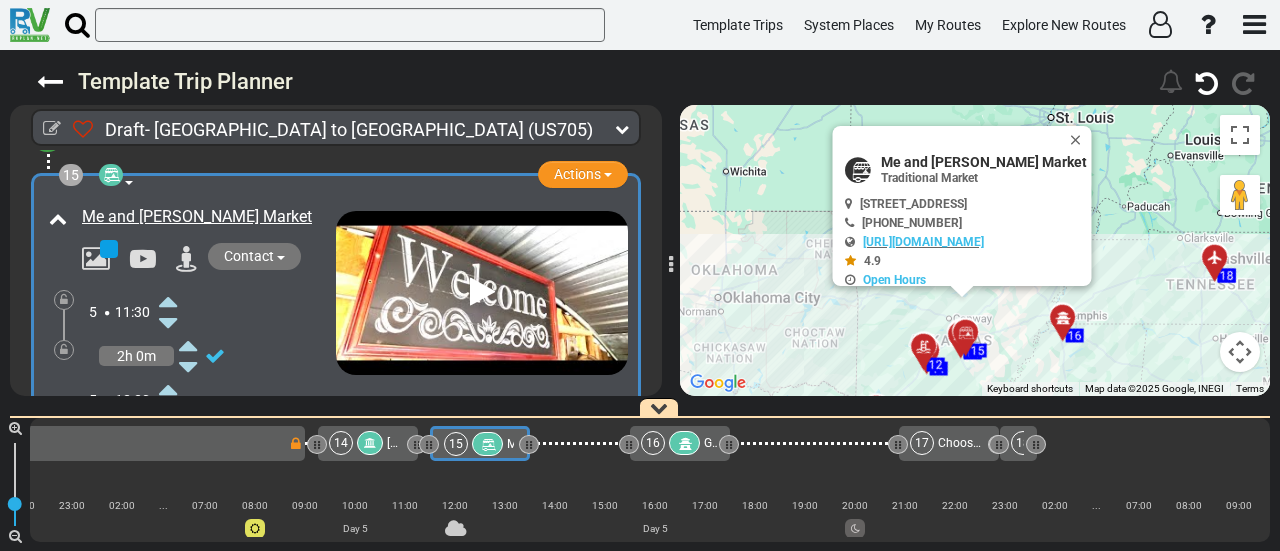
click at [501, 443] on div at bounding box center [487, 444] width 31 height 24
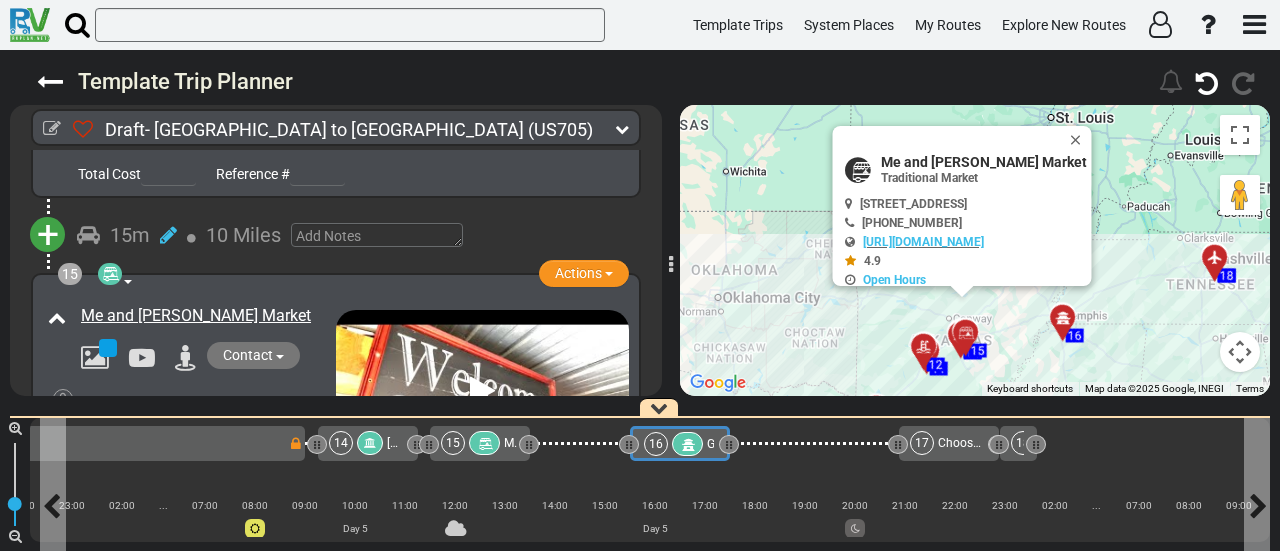
click at [682, 446] on icon at bounding box center [687, 445] width 17 height 14
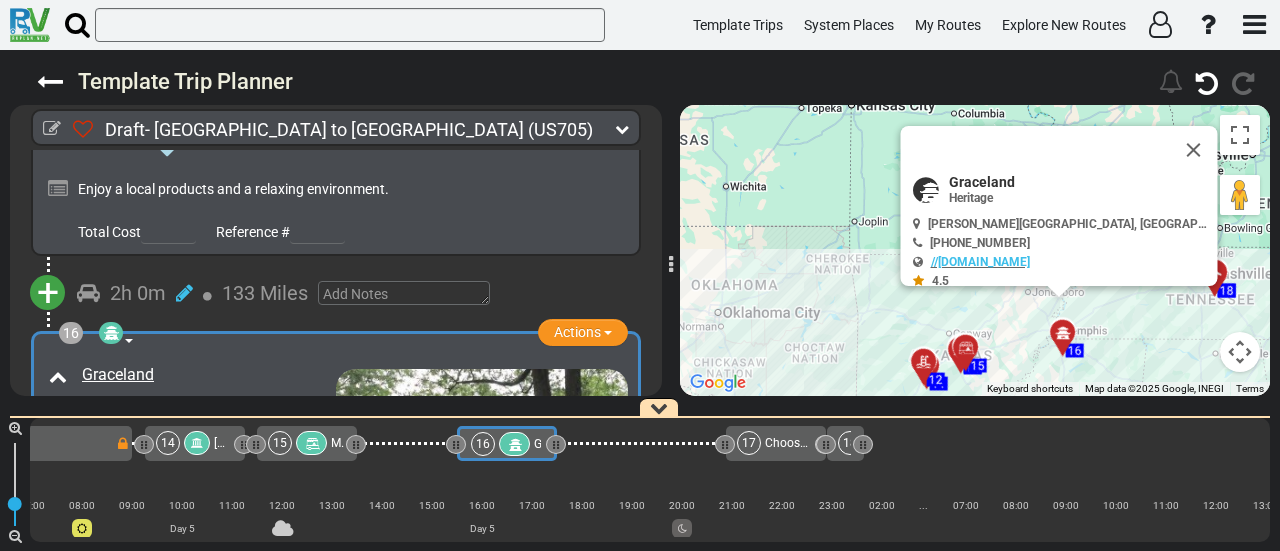
scroll to position [0, 3783]
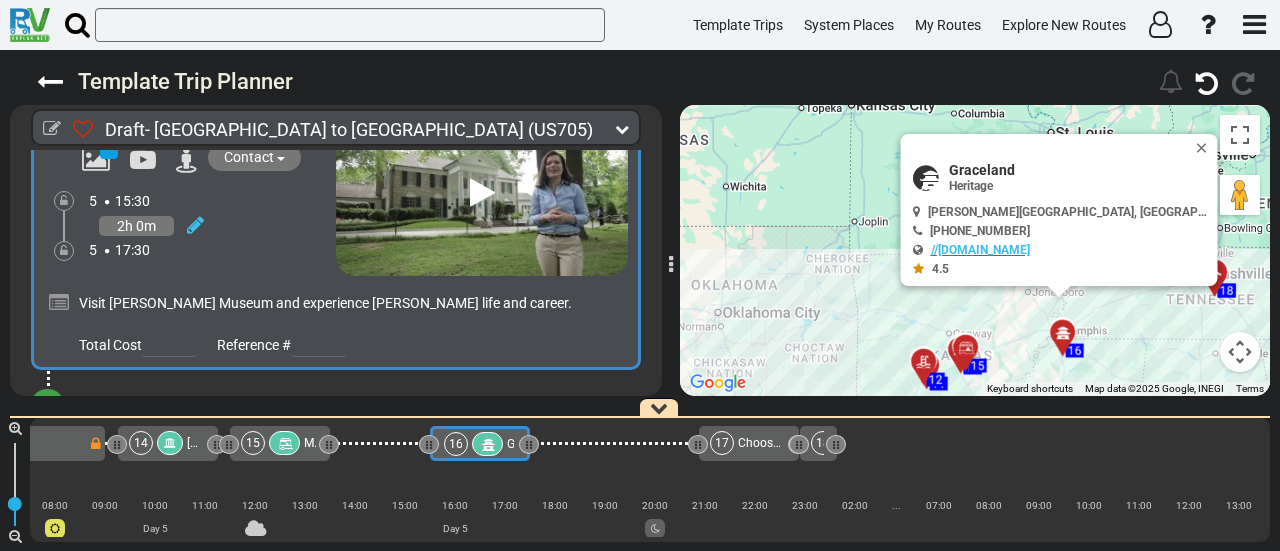
click at [52, 384] on span "+" at bounding box center [48, 407] width 22 height 46
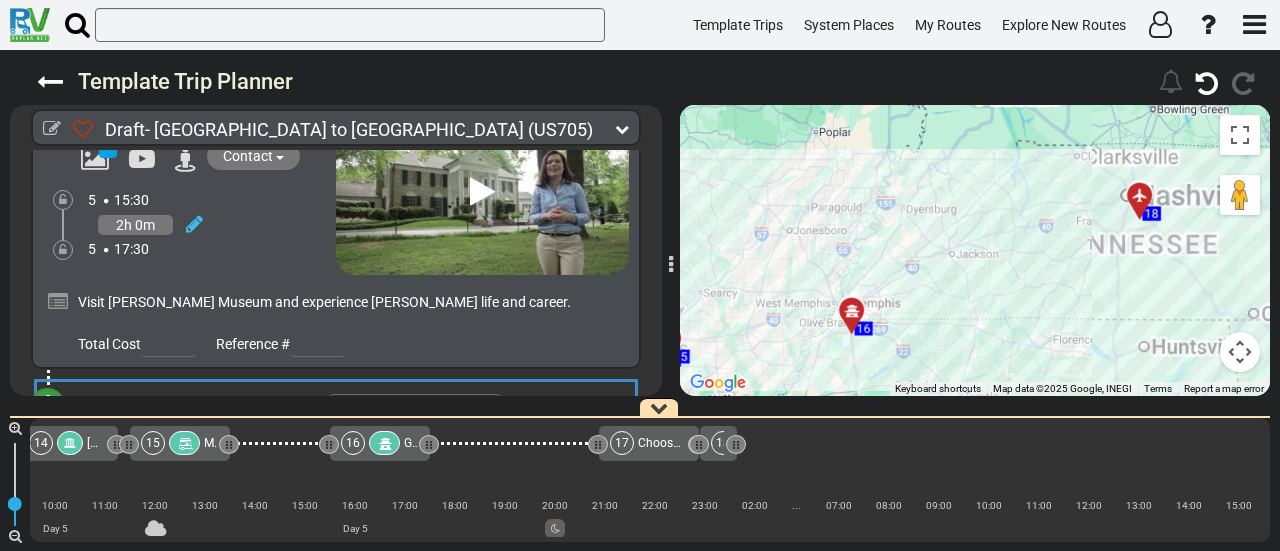
scroll to position [5883, 0]
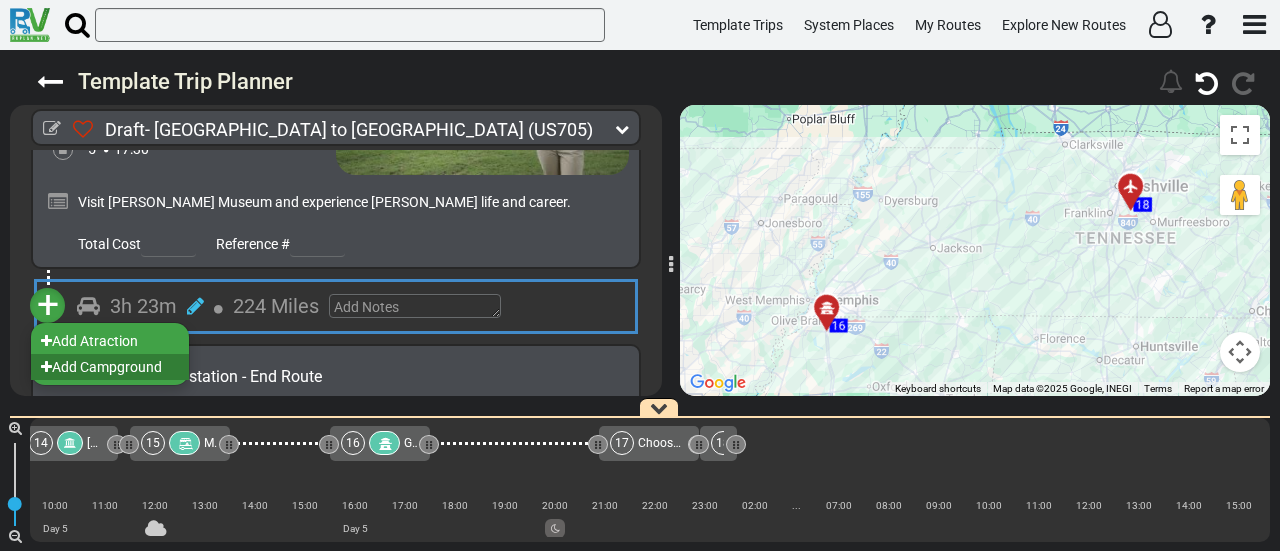
click at [166, 354] on li "Add Campground" at bounding box center [110, 367] width 158 height 26
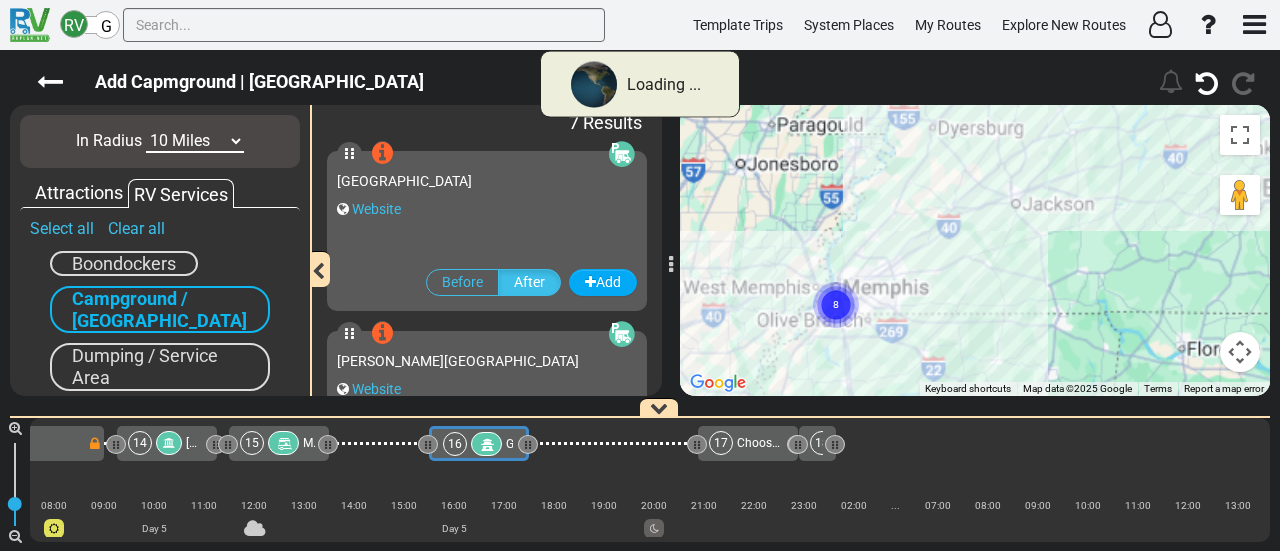
scroll to position [0, 3783]
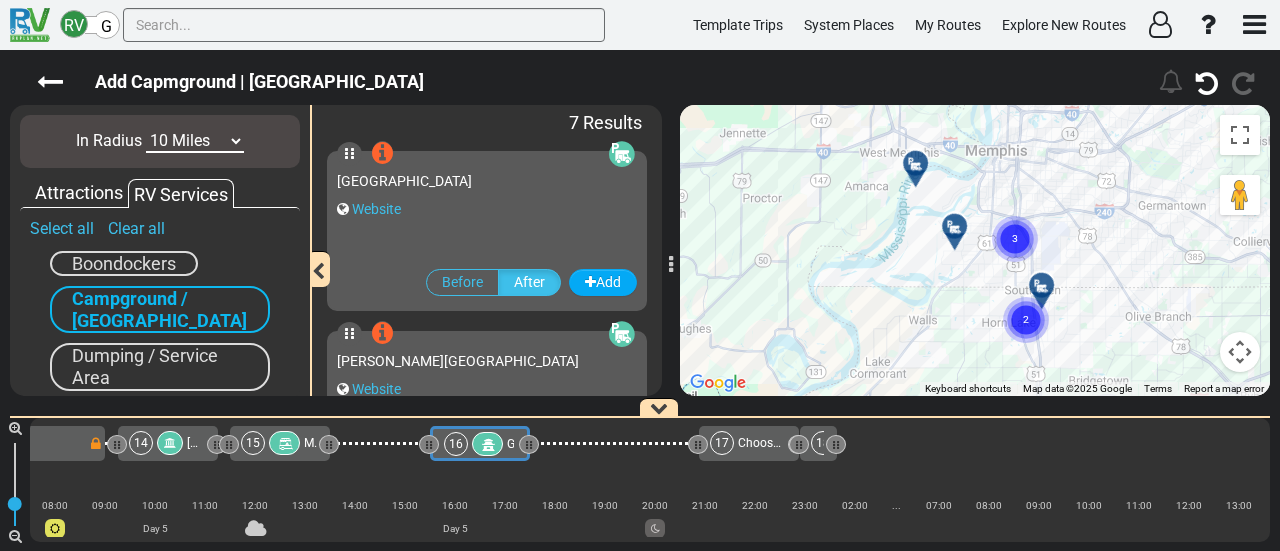
click at [1003, 240] on circle "Cluster of 3 markers" at bounding box center [1015, 239] width 46 height 46
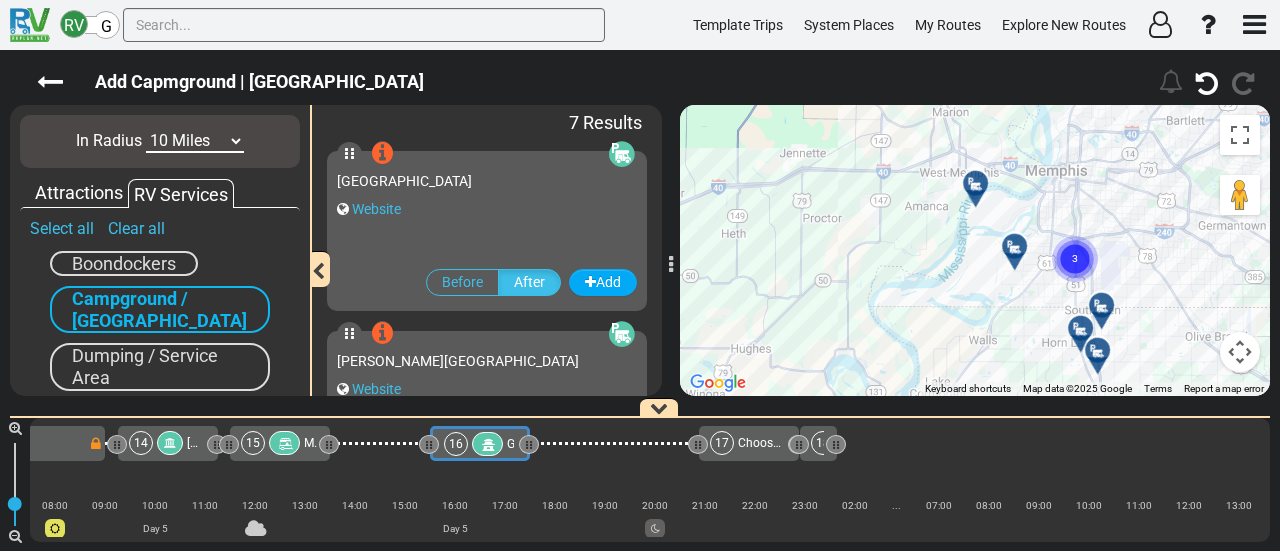
drag, startPoint x: 1014, startPoint y: 283, endPoint x: 643, endPoint y: 243, distance: 373.1
click at [1020, 287] on div "To navigate, press the arrow keys. To activate drag with keyboard, press Alt + …" at bounding box center [975, 250] width 590 height 291
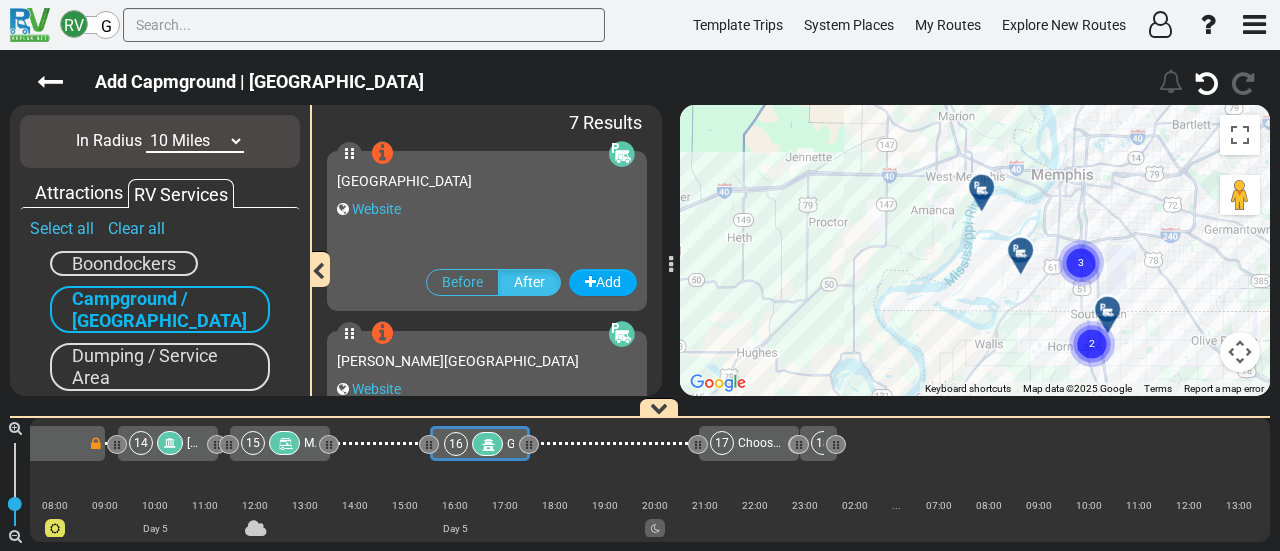
click at [190, 146] on select "10 Miles 50 Miles 100 Miles 250 Miles 500 Miles 1000 Miles" at bounding box center [195, 141] width 98 height 23
select select "number:100"
click at [146, 130] on select "10 Miles 50 Miles 100 Miles 250 Miles 500 Miles 1000 Miles" at bounding box center [195, 141] width 98 height 23
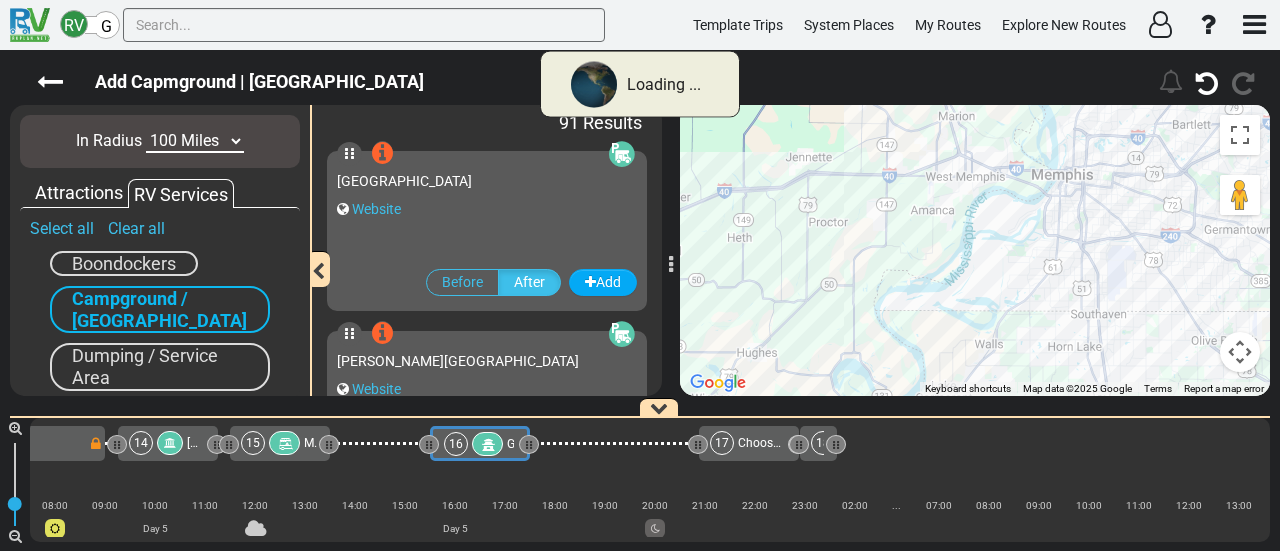
click at [68, 191] on div "Attractions" at bounding box center [79, 193] width 98 height 26
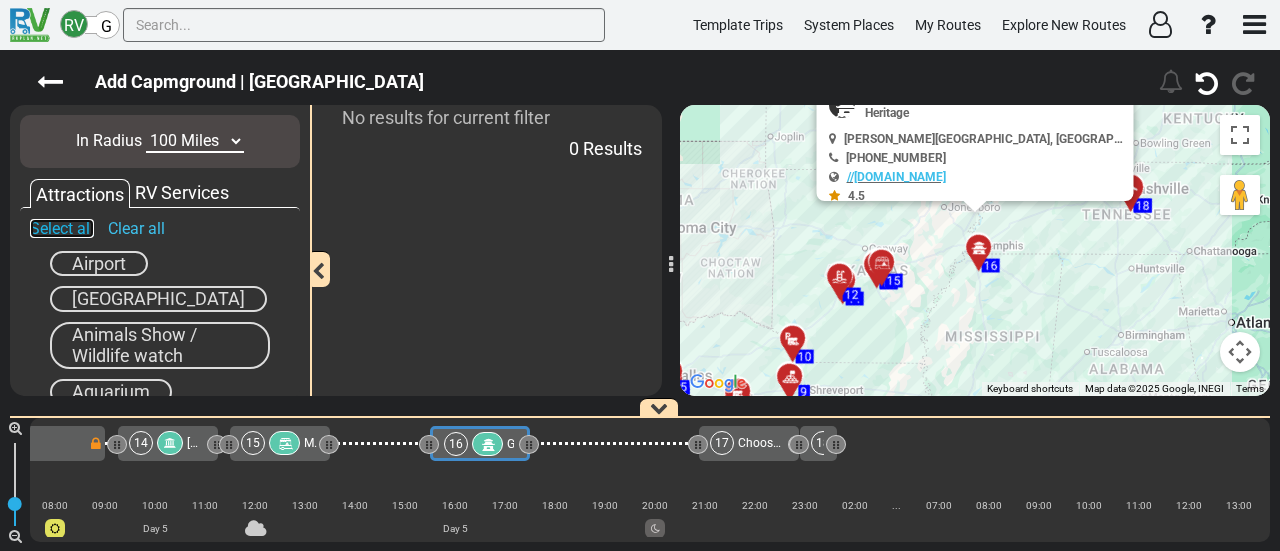
click at [71, 219] on link "Select all" at bounding box center [62, 228] width 64 height 19
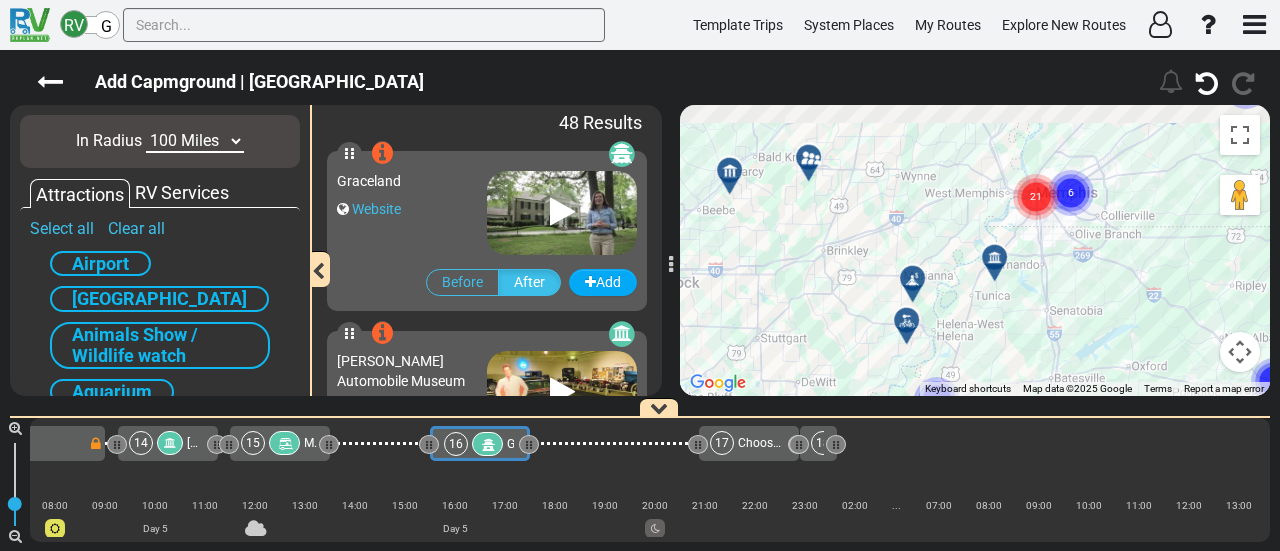
drag, startPoint x: 850, startPoint y: 229, endPoint x: 956, endPoint y: 305, distance: 130.4
click at [956, 305] on div "To activate drag with keyboard, press Alt + Enter. Once in keyboard drag state,…" at bounding box center [975, 250] width 590 height 291
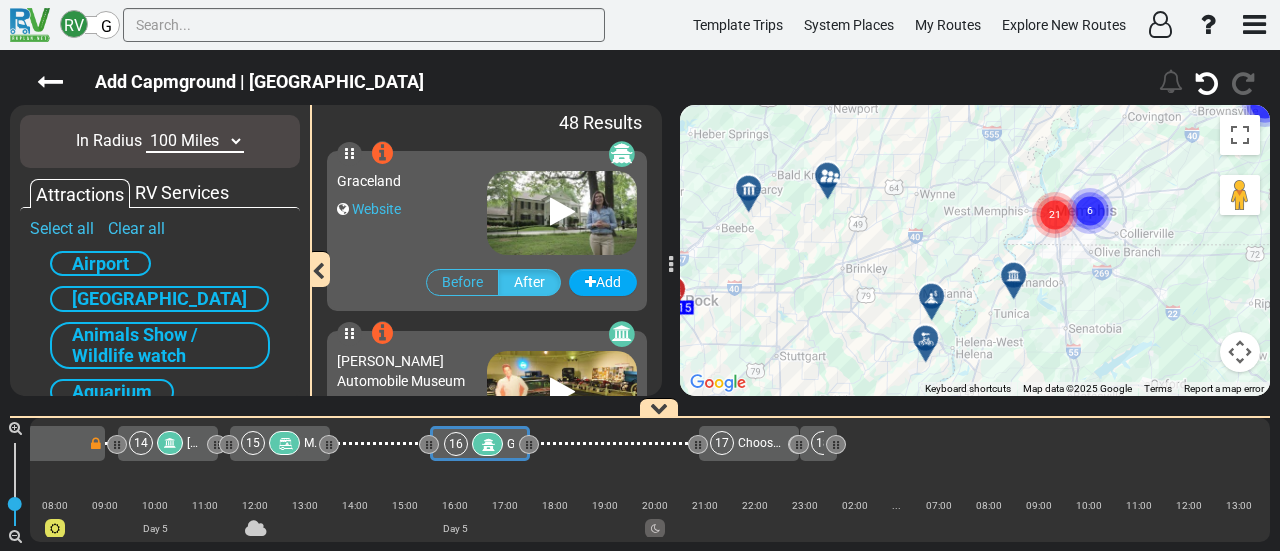
click at [921, 289] on div at bounding box center [931, 297] width 25 height 16
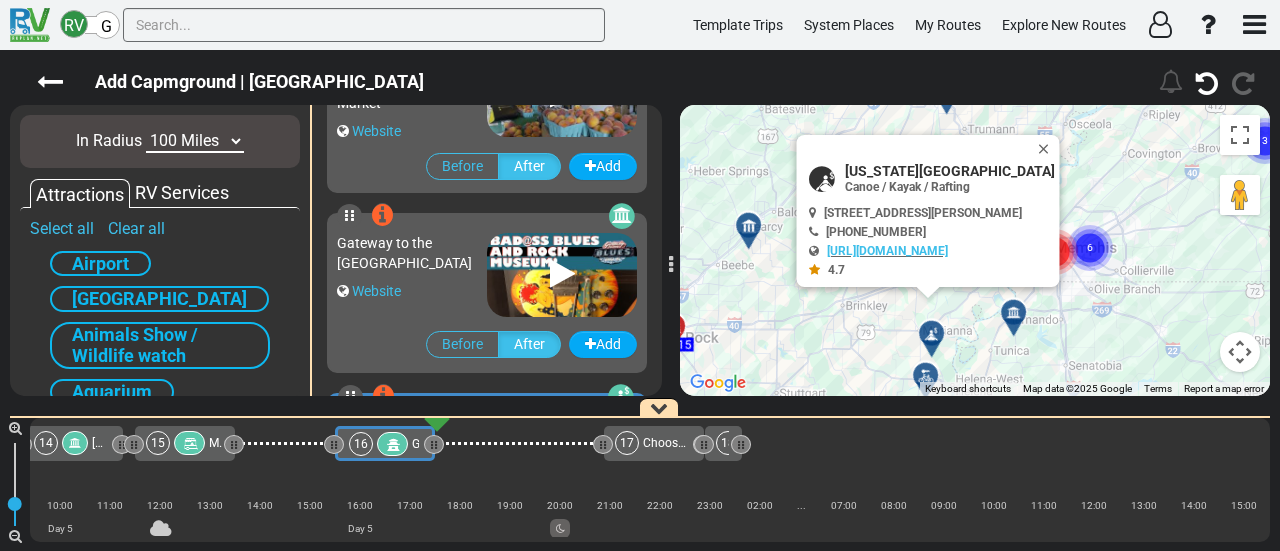
scroll to position [4855, 0]
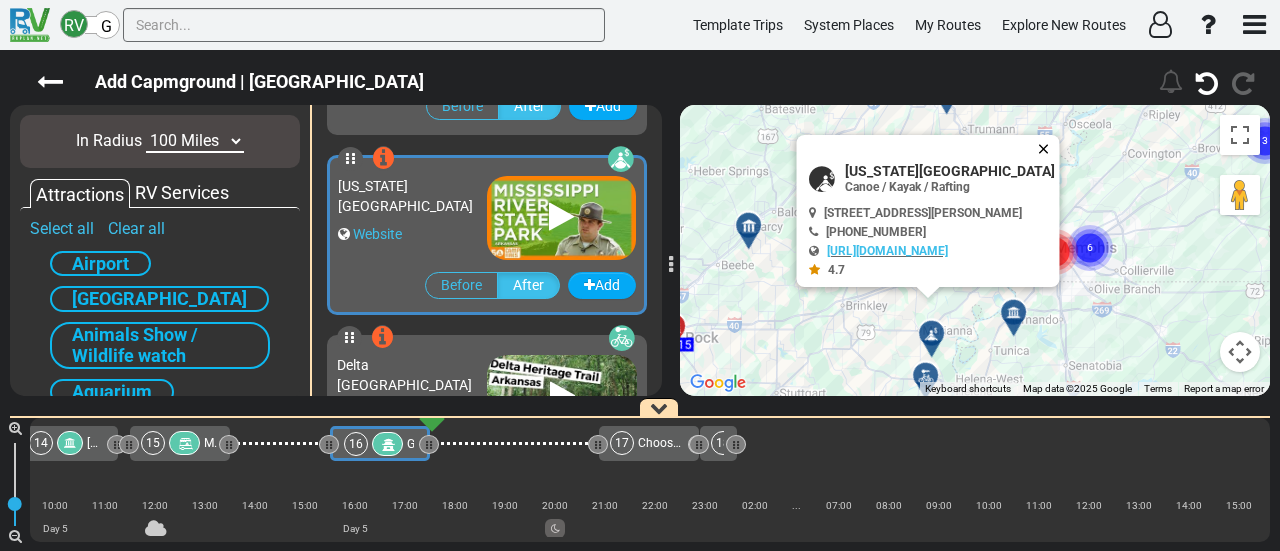
click at [1060, 135] on button "Close" at bounding box center [1048, 149] width 24 height 28
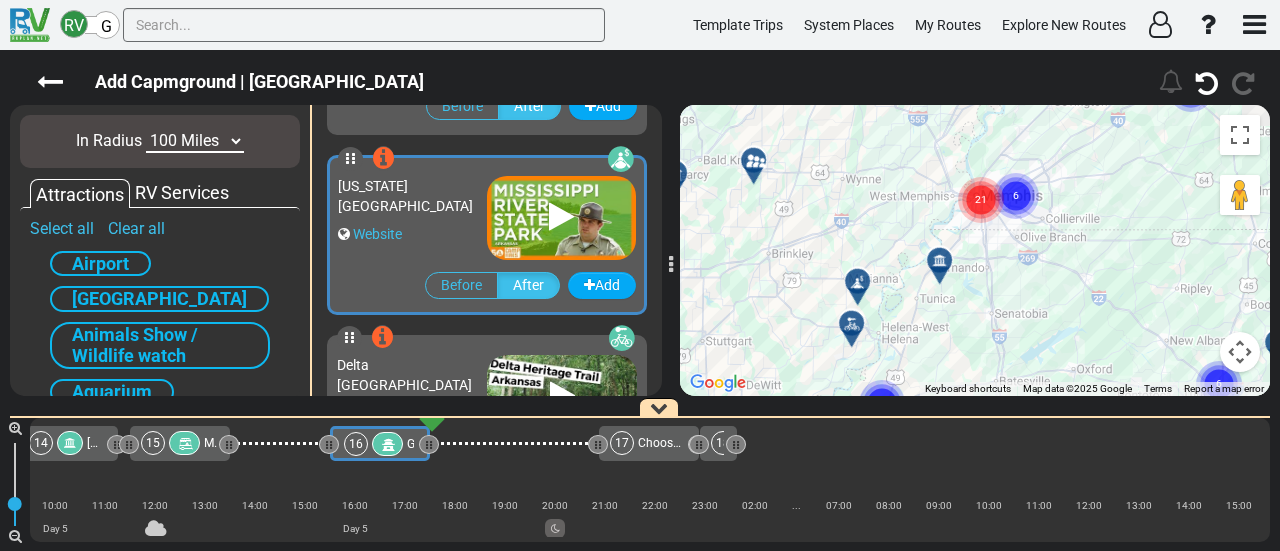
drag, startPoint x: 1051, startPoint y: 178, endPoint x: 976, endPoint y: 123, distance: 93.0
click at [976, 123] on div "To activate drag with keyboard, press Alt + Enter. Once in keyboard drag state,…" at bounding box center [975, 250] width 590 height 291
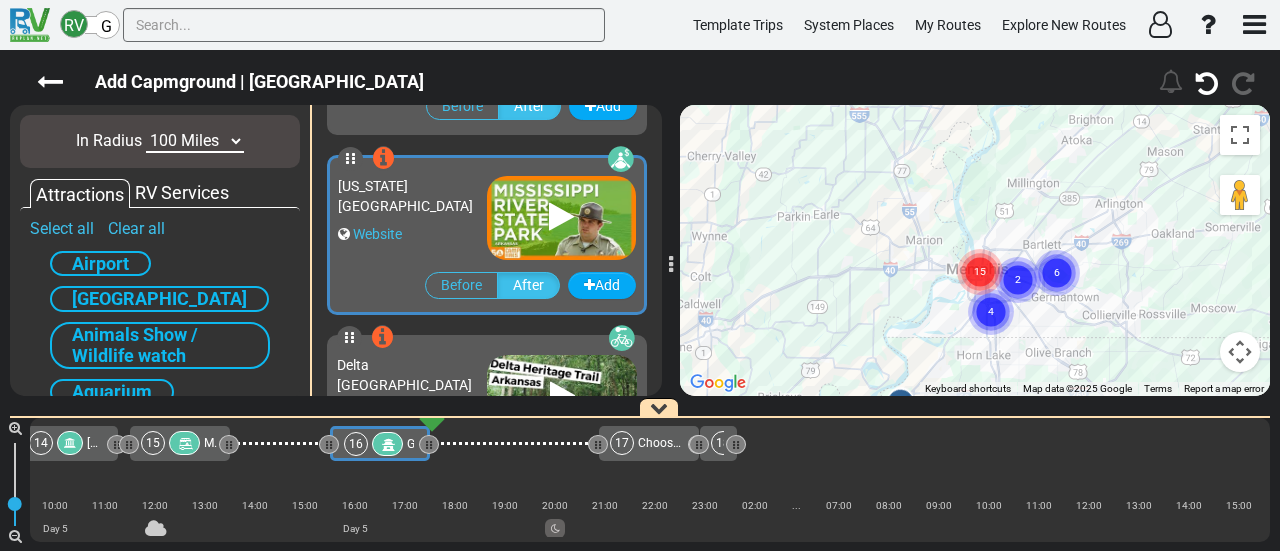
click at [162, 197] on div "RV Services" at bounding box center [182, 193] width 104 height 26
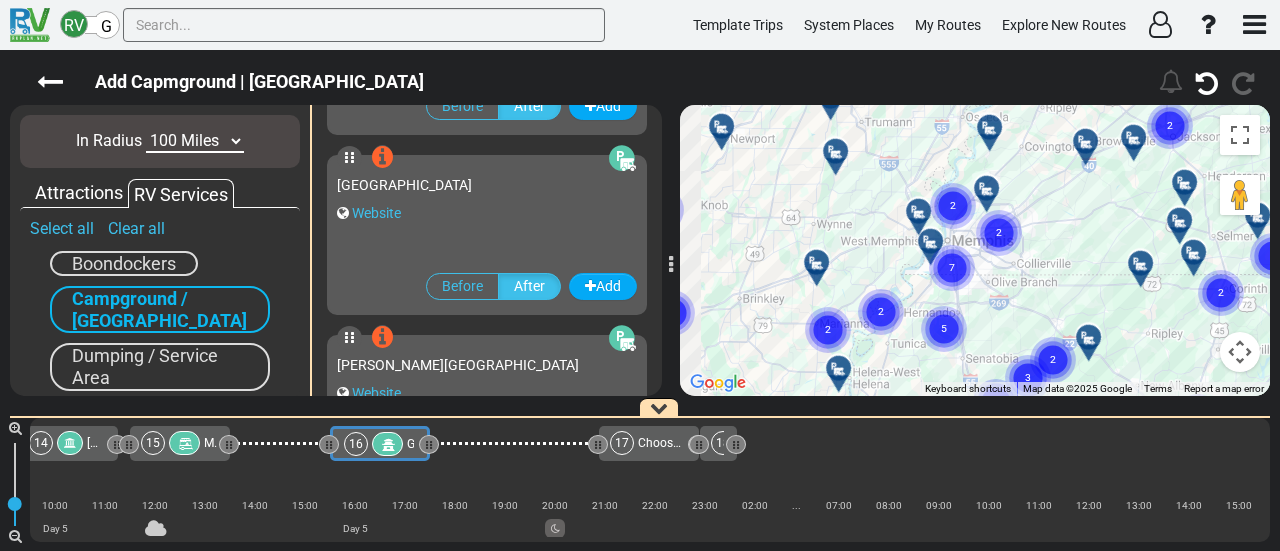
click at [1004, 385] on div "To activate drag with keyboard, press Alt + Enter. Once in keyboard drag state,…" at bounding box center [975, 250] width 590 height 291
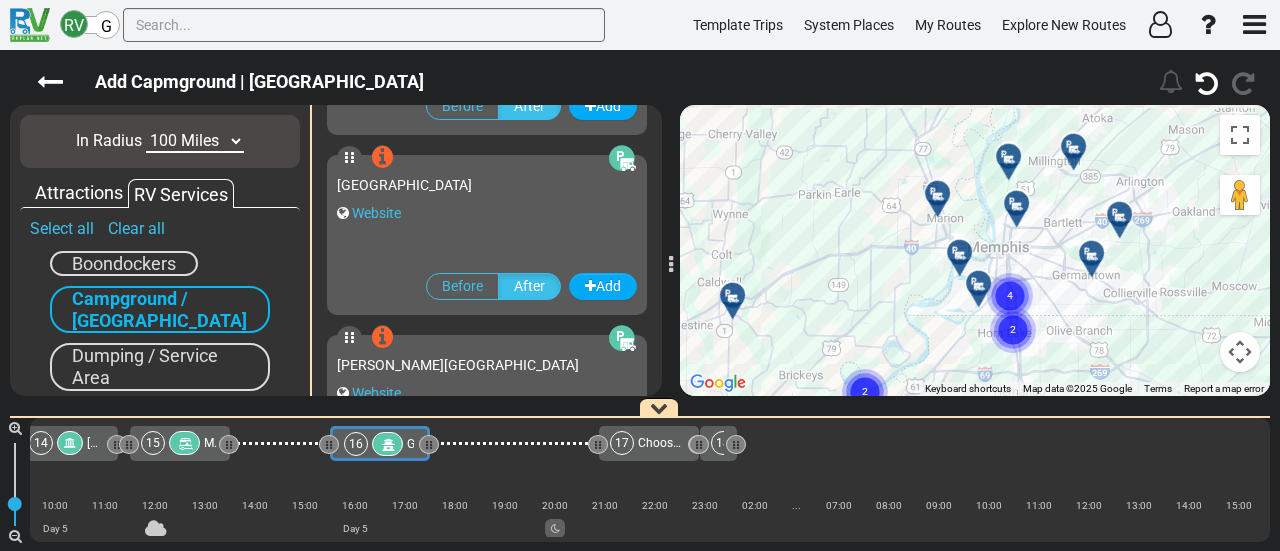
drag, startPoint x: 956, startPoint y: 335, endPoint x: 968, endPoint y: 347, distance: 17.0
click at [968, 347] on div "To activate drag with keyboard, press Alt + Enter. Once in keyboard drag state,…" at bounding box center [975, 250] width 590 height 291
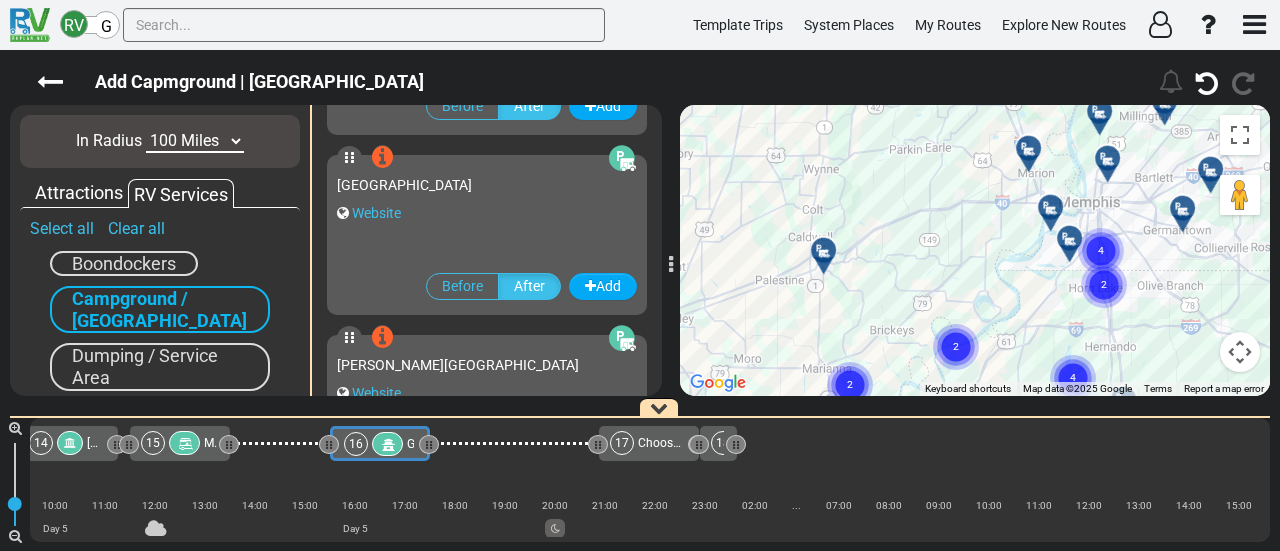
drag, startPoint x: 887, startPoint y: 300, endPoint x: 972, endPoint y: 243, distance: 102.3
click at [972, 243] on div "To activate drag with keyboard, press Alt + Enter. Once in keyboard drag state,…" at bounding box center [975, 250] width 590 height 291
click at [1058, 214] on div at bounding box center [1057, 215] width 33 height 31
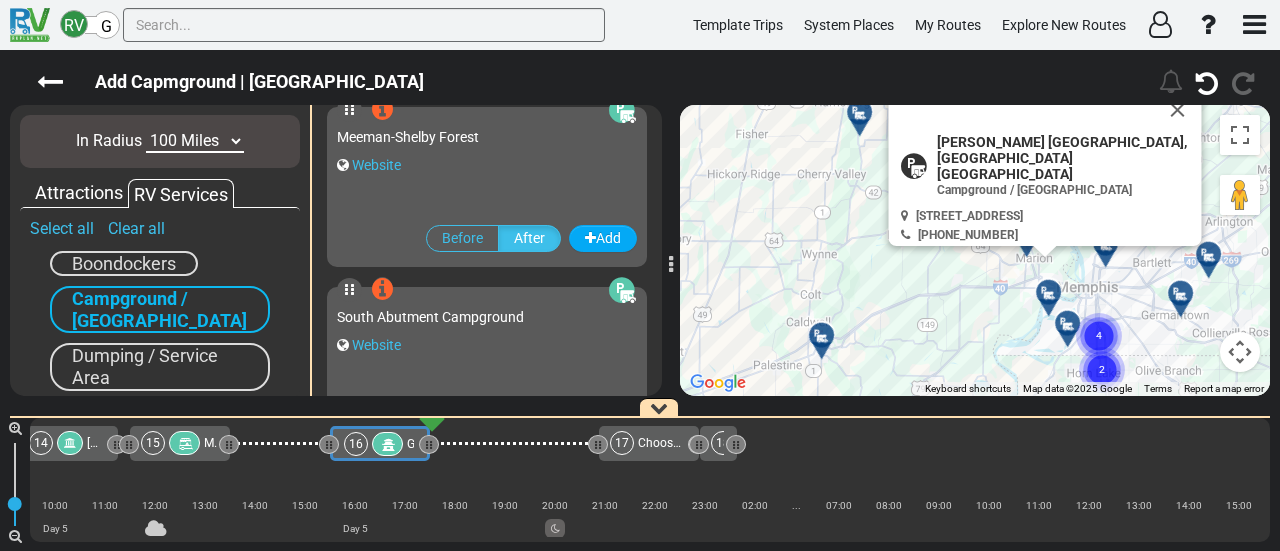
scroll to position [1076, 0]
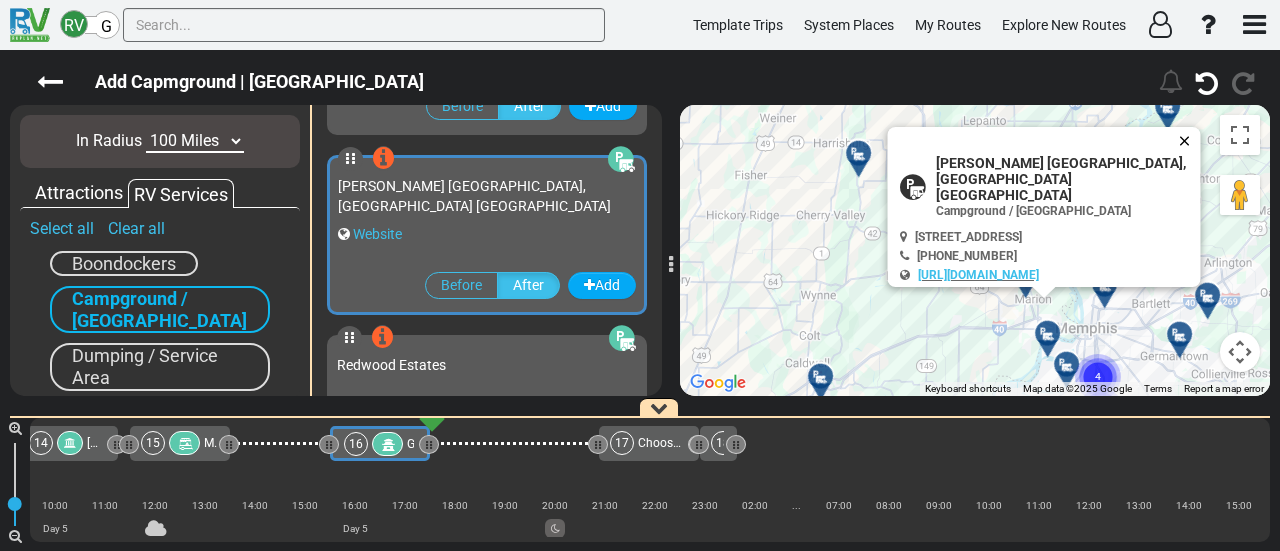
click at [1193, 128] on button "Close" at bounding box center [1189, 141] width 24 height 28
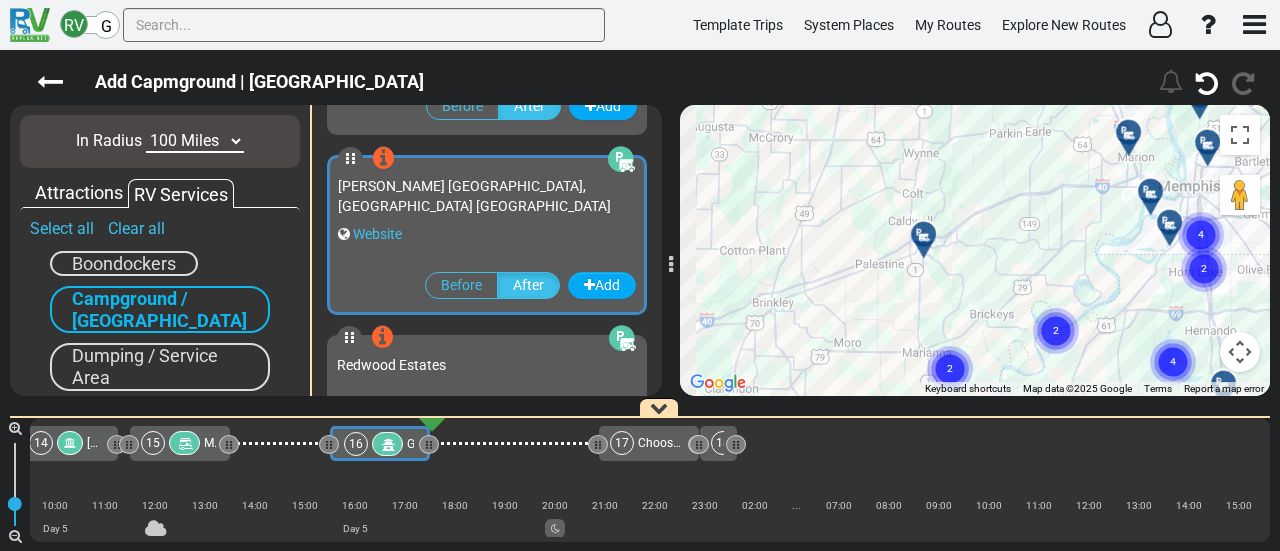
drag, startPoint x: 977, startPoint y: 223, endPoint x: 1084, endPoint y: 77, distance: 181.0
click at [1084, 77] on div "Add Capmground | Graceland" at bounding box center [640, 300] width 1280 height 501
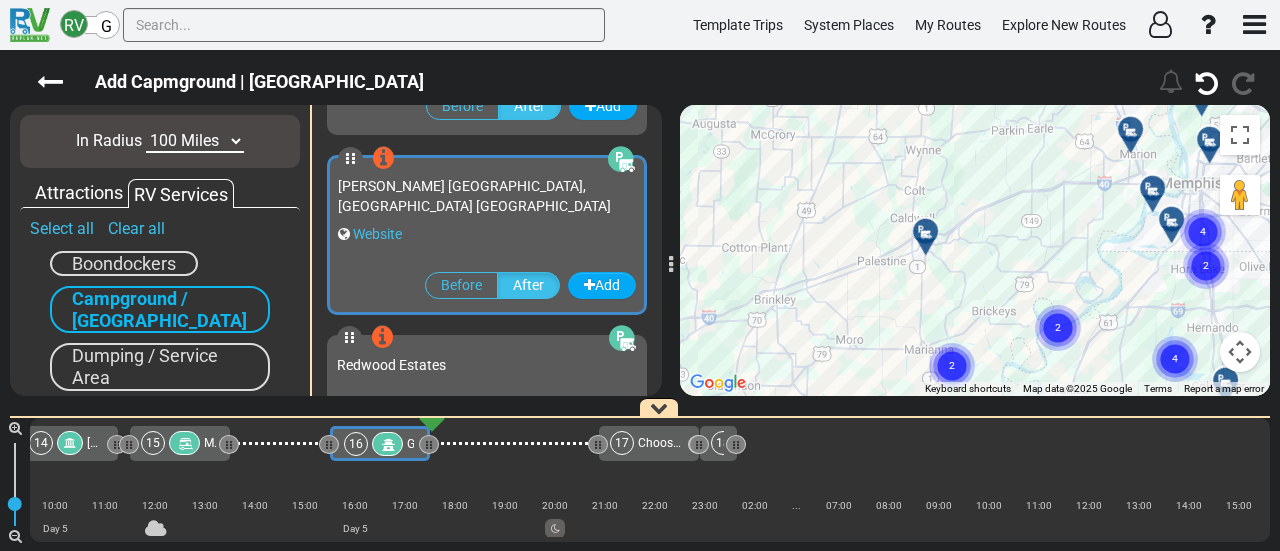
click at [927, 247] on div at bounding box center [932, 239] width 33 height 31
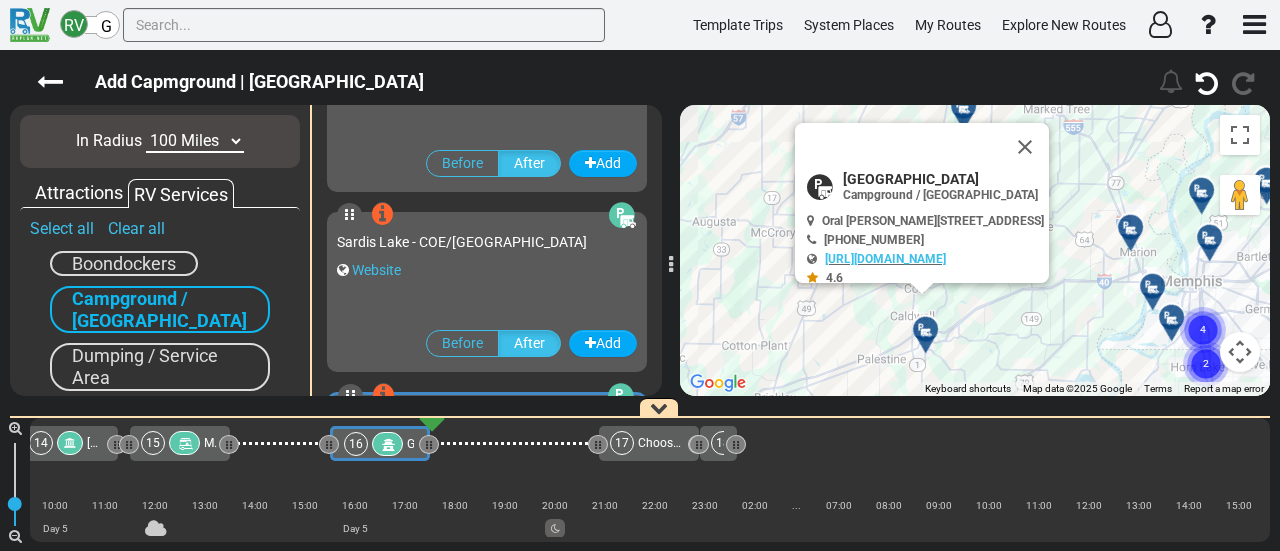
scroll to position [4315, 0]
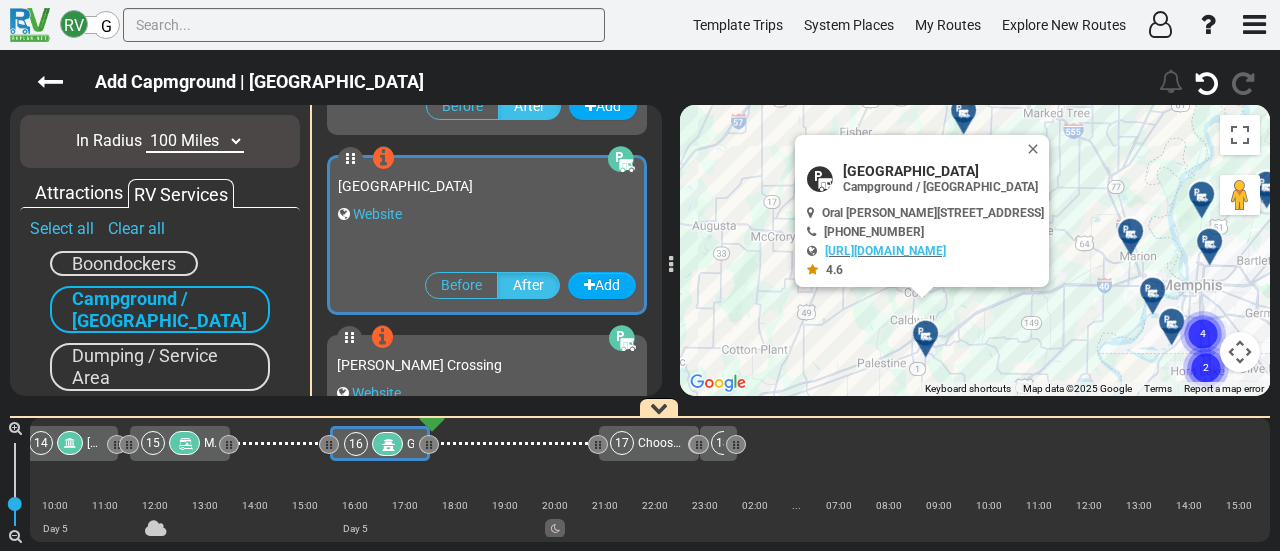
click at [1150, 299] on div at bounding box center [1159, 298] width 33 height 31
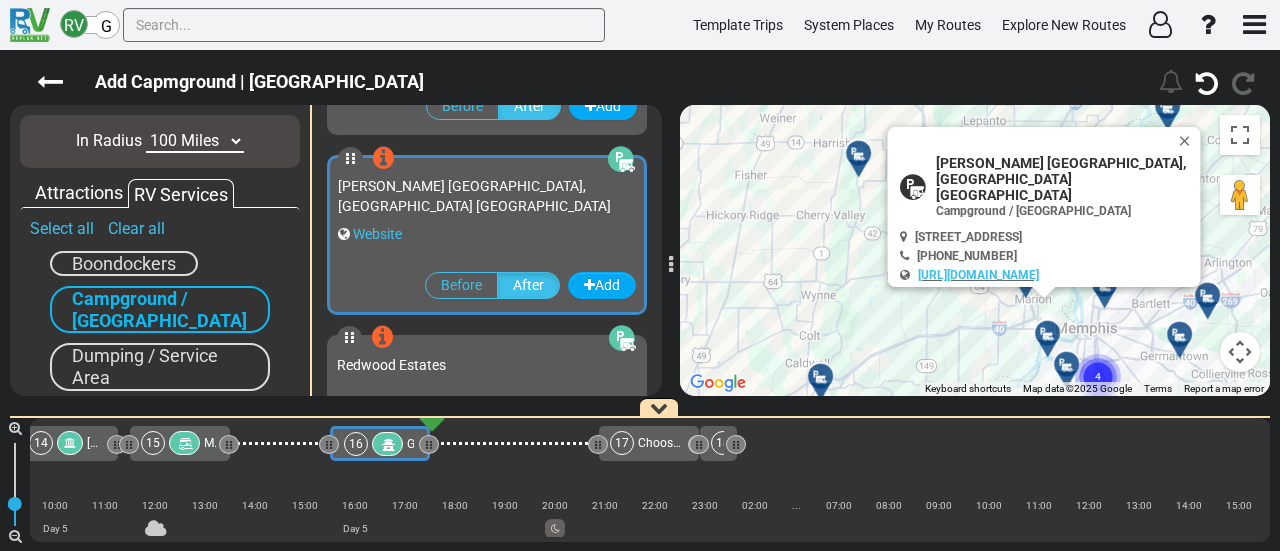
scroll to position [1076, 0]
click at [1060, 369] on div at bounding box center [1073, 372] width 33 height 31
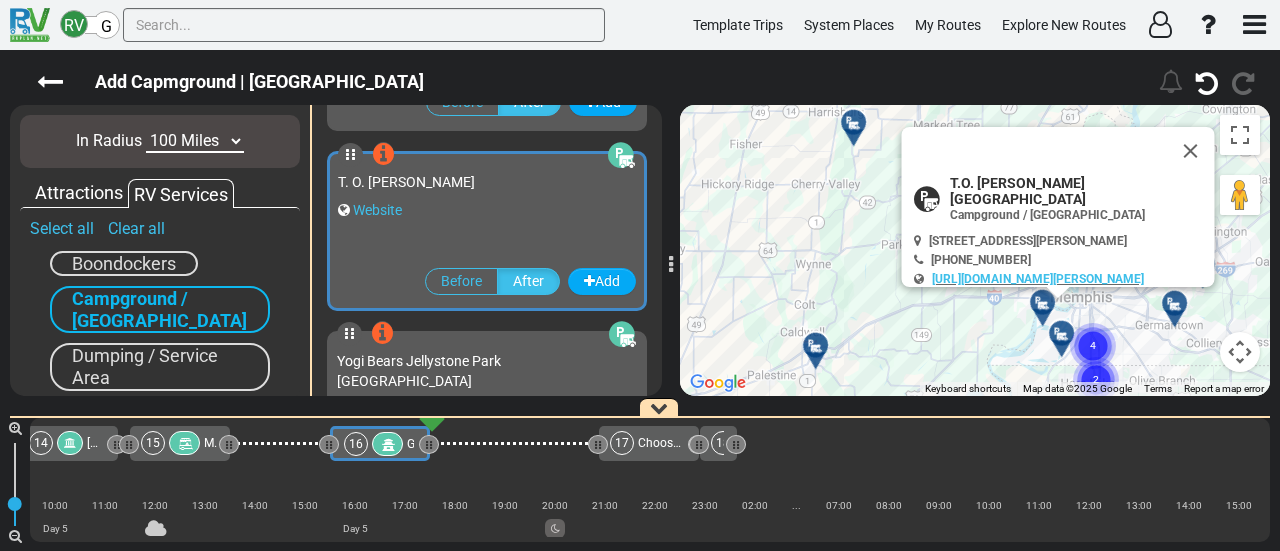
scroll to position [536, 0]
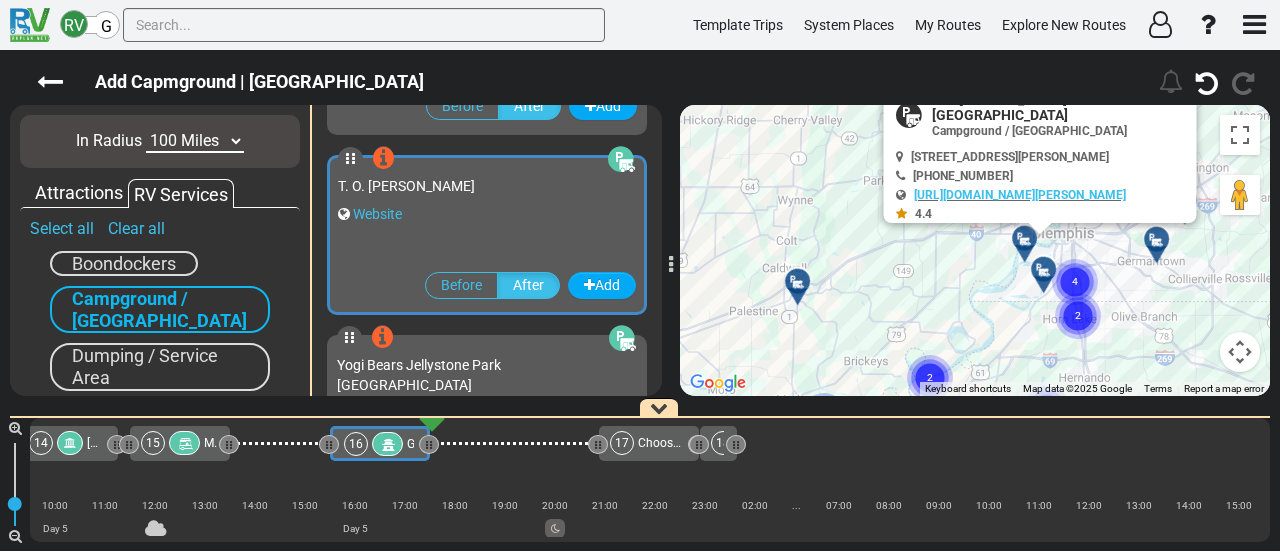
drag, startPoint x: 1012, startPoint y: 343, endPoint x: 994, endPoint y: 275, distance: 70.3
click at [994, 275] on div "To activate drag with keyboard, press Alt + Enter. Once in keyboard drag state,…" at bounding box center [975, 250] width 590 height 291
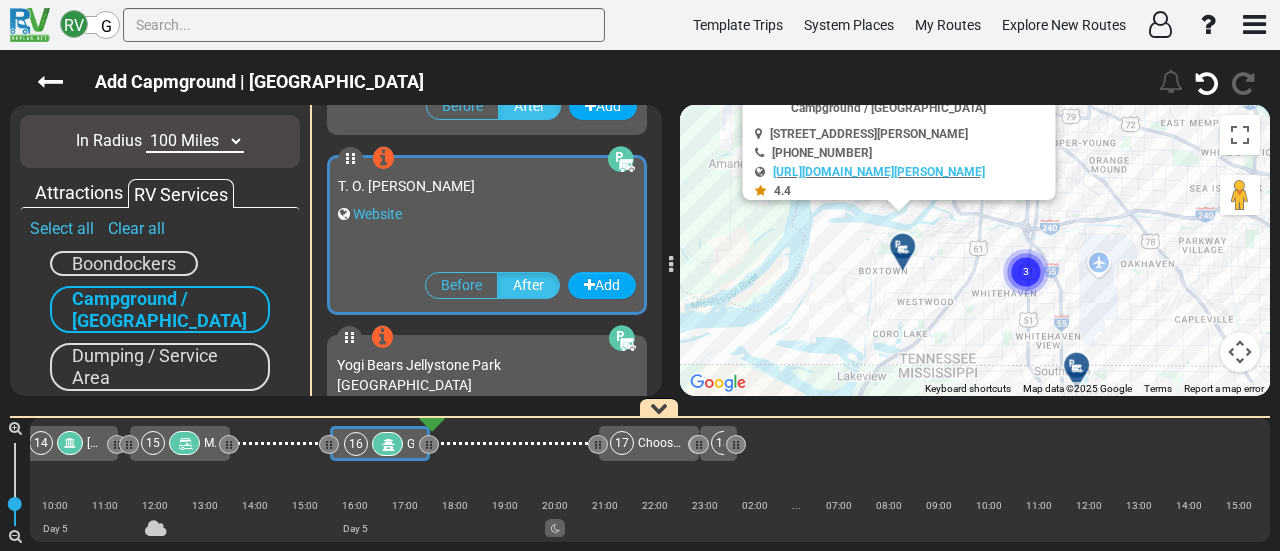
drag, startPoint x: 1174, startPoint y: 307, endPoint x: 901, endPoint y: 299, distance: 273.1
click at [901, 299] on div "To activate drag with keyboard, press Alt + Enter. Once in keyboard drag state,…" at bounding box center [975, 250] width 590 height 291
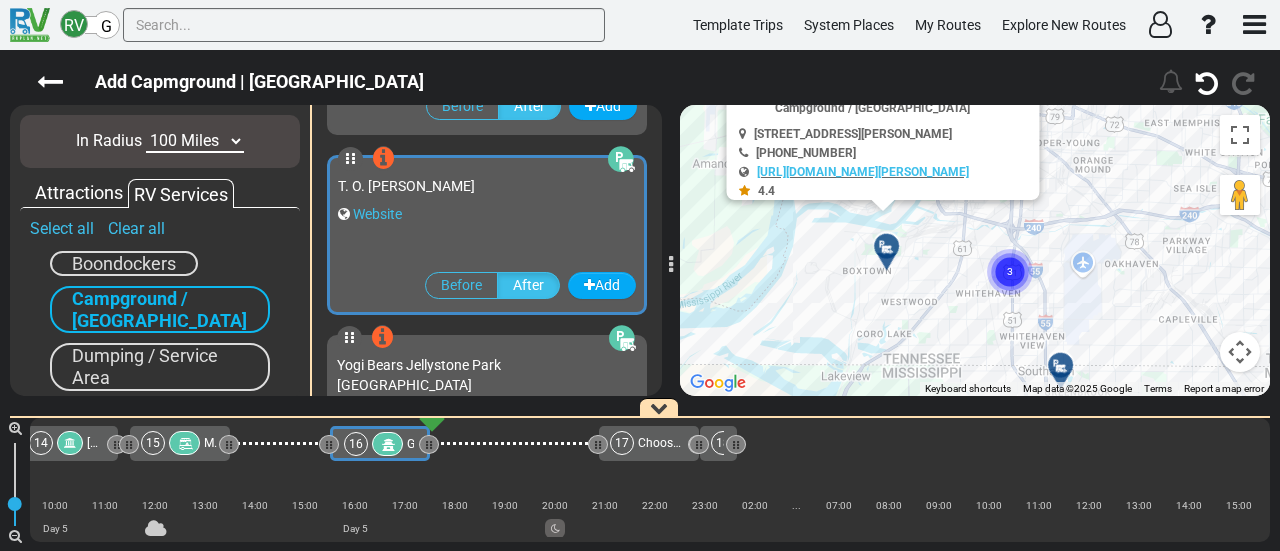
click at [1002, 273] on circle "Cluster of 3 markers" at bounding box center [1010, 272] width 46 height 46
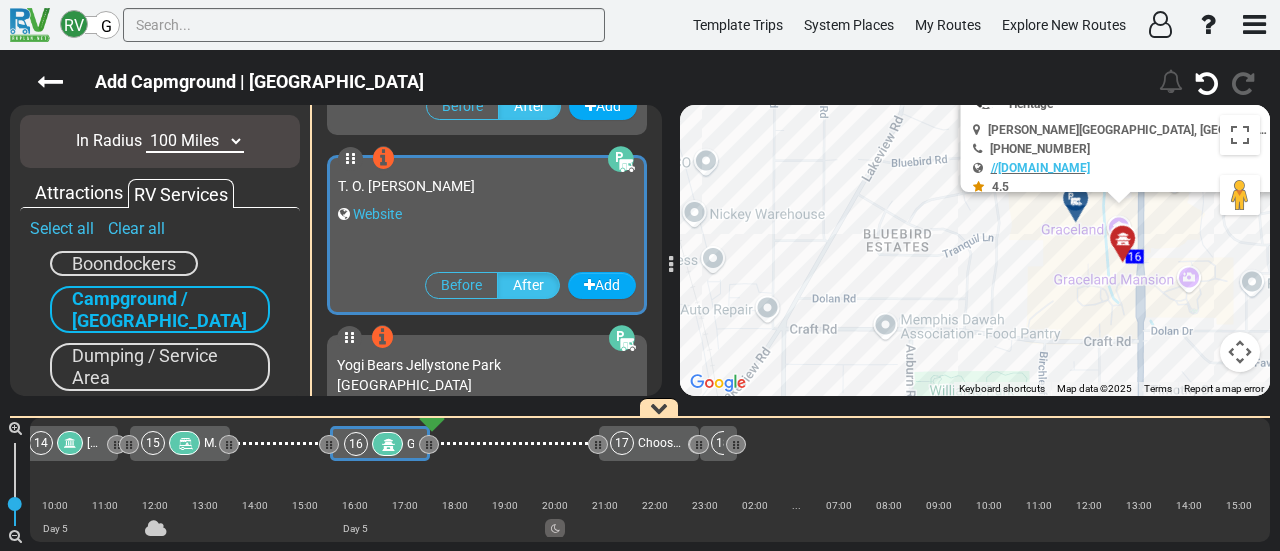
click at [1072, 207] on div at bounding box center [1082, 206] width 33 height 31
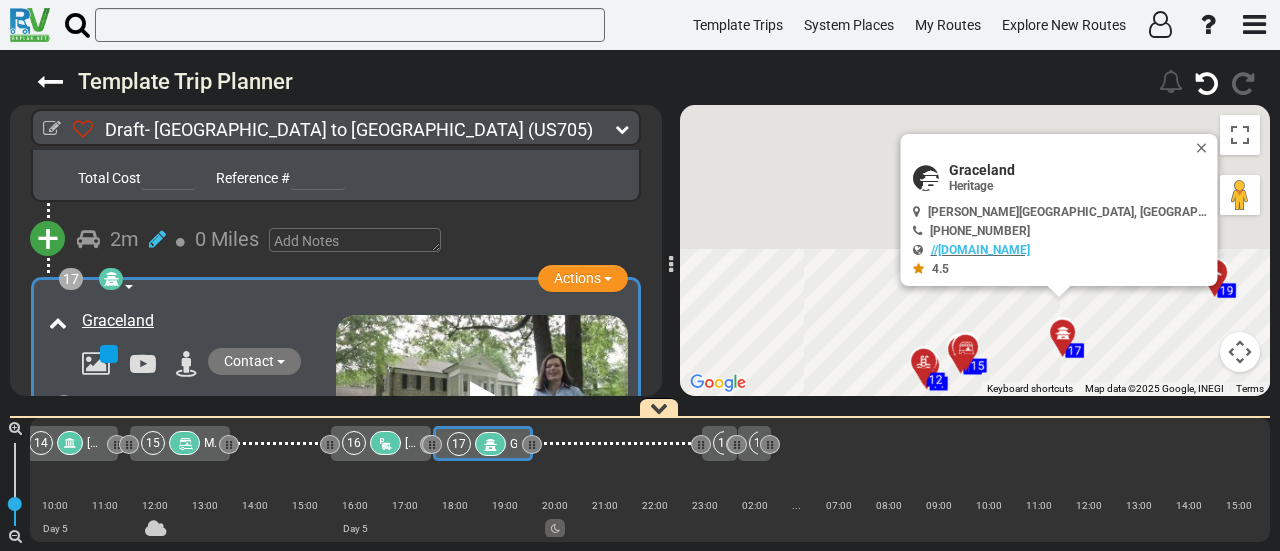
scroll to position [0, 3886]
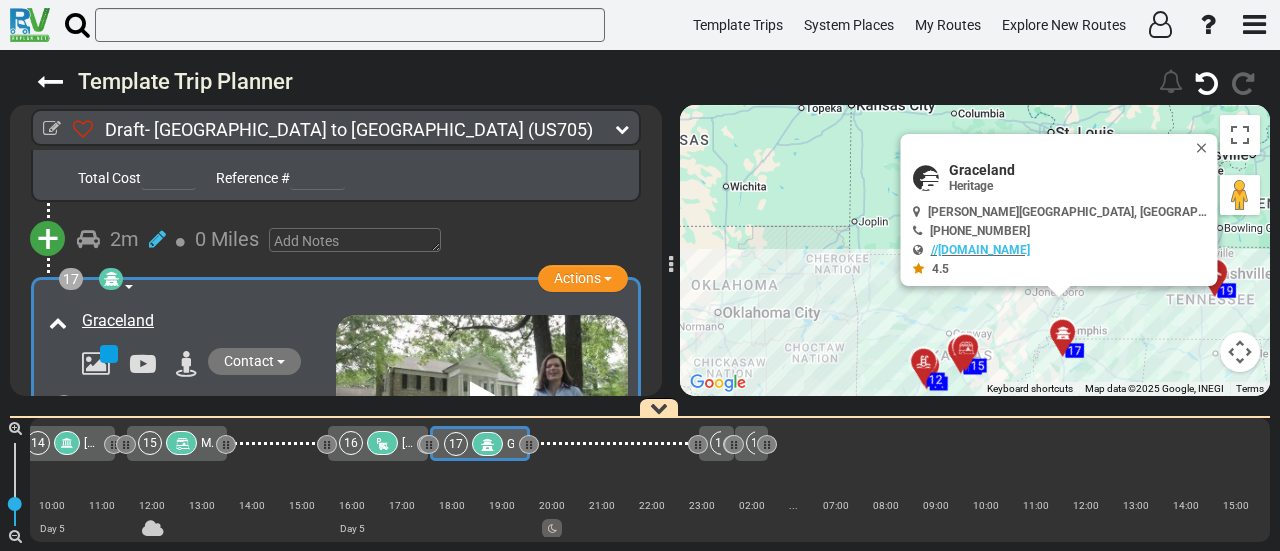
click at [374, 446] on div at bounding box center [382, 443] width 31 height 24
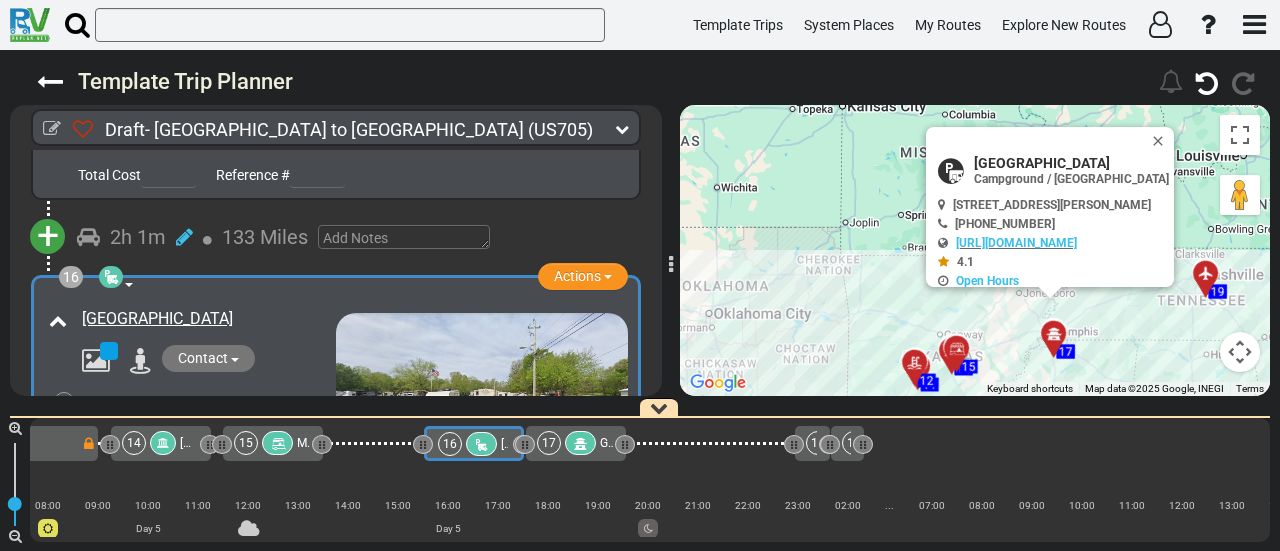
scroll to position [0, 3784]
click at [288, 447] on icon at bounding box center [283, 444] width 17 height 14
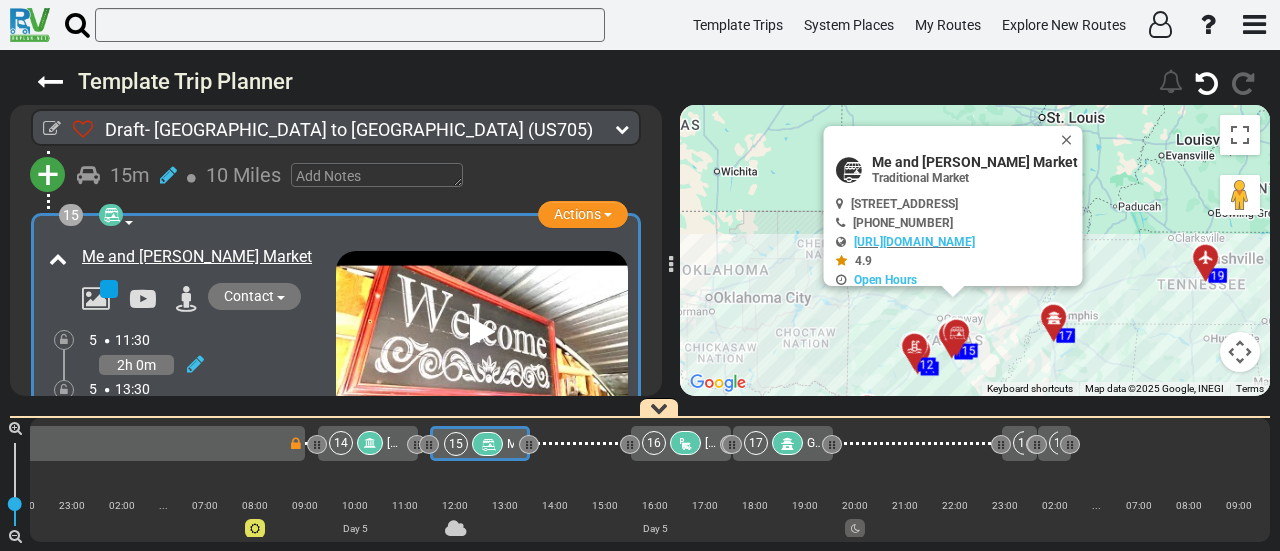
scroll to position [5267, 0]
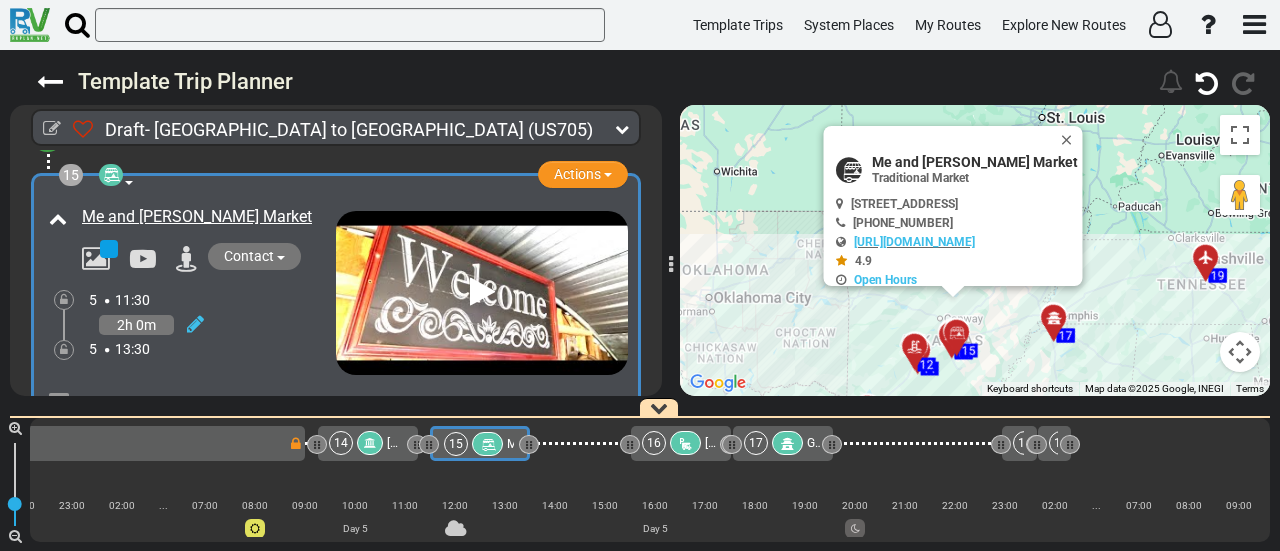
click at [670, 441] on div "16" at bounding box center [673, 443] width 63 height 24
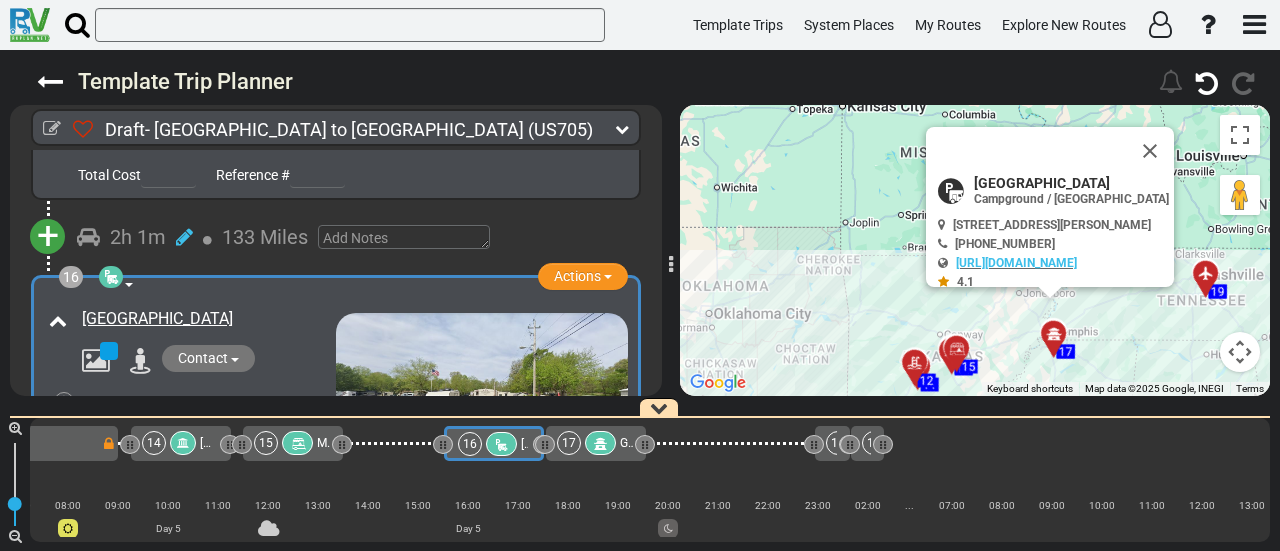
scroll to position [0, 3784]
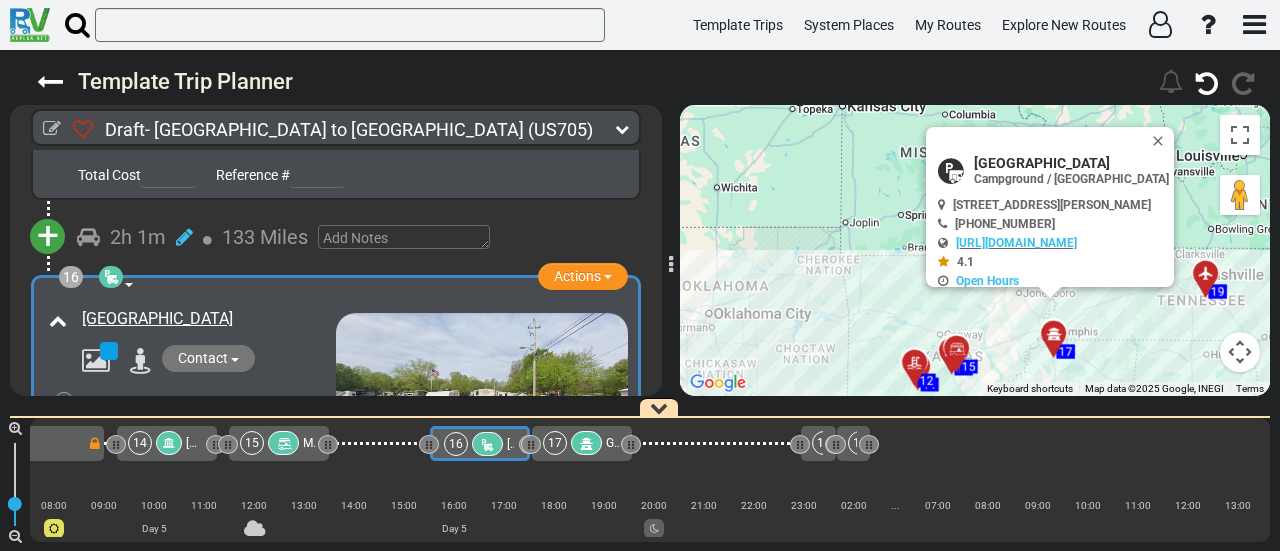
click at [198, 416] on icon at bounding box center [195, 426] width 17 height 20
click at [174, 387] on icon at bounding box center [168, 403] width 18 height 32
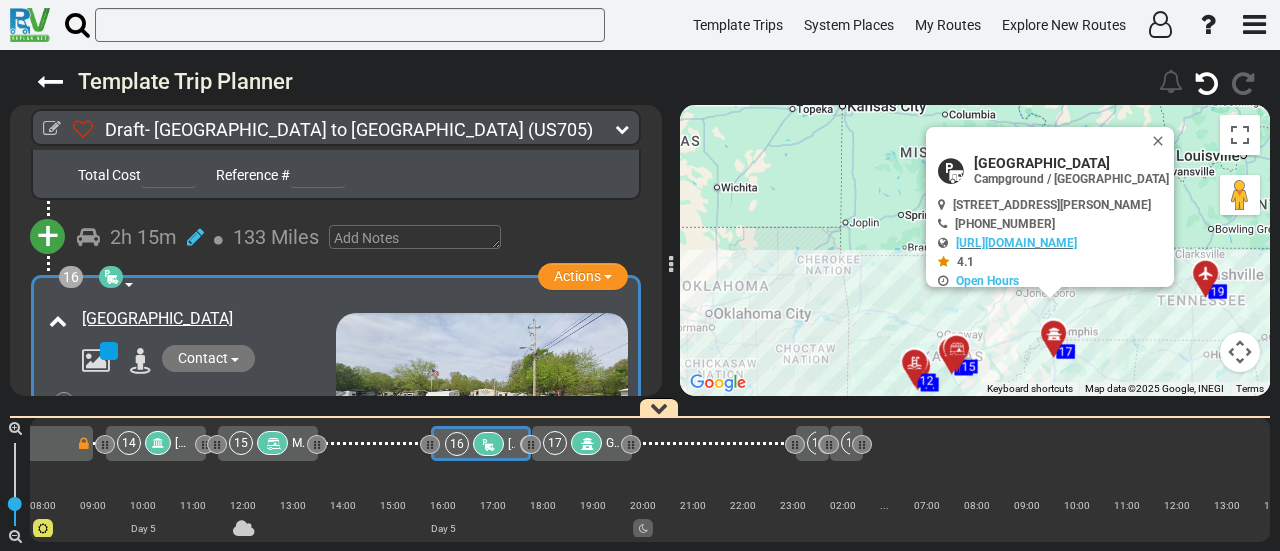
scroll to position [0, 3796]
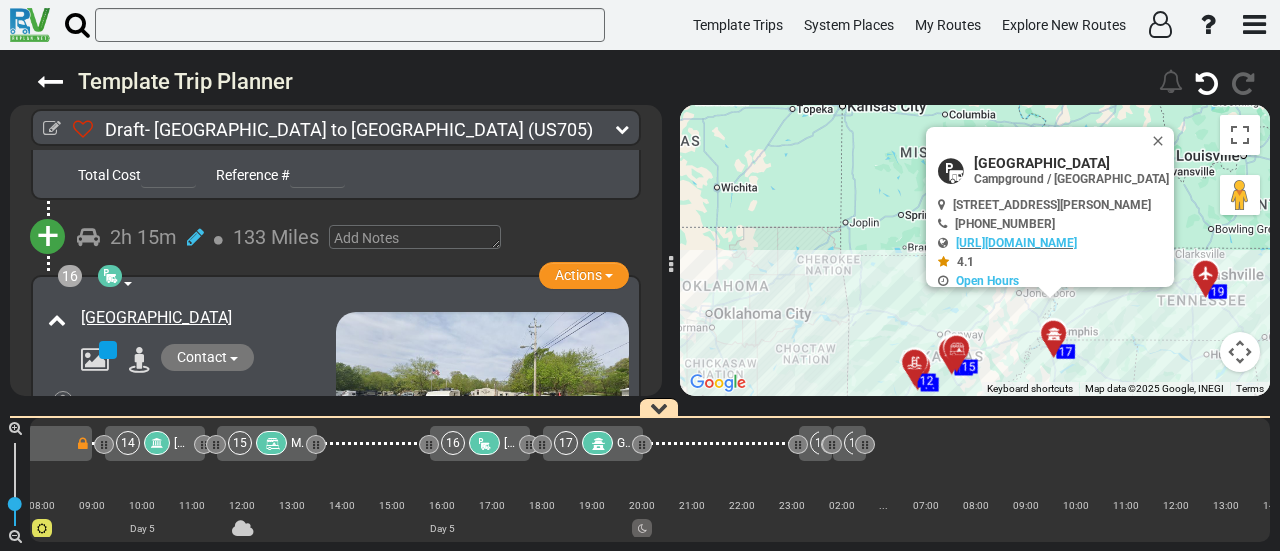
drag, startPoint x: 524, startPoint y: 442, endPoint x: 536, endPoint y: 440, distance: 12.2
click at [536, 440] on div at bounding box center [542, 444] width 20 height 19
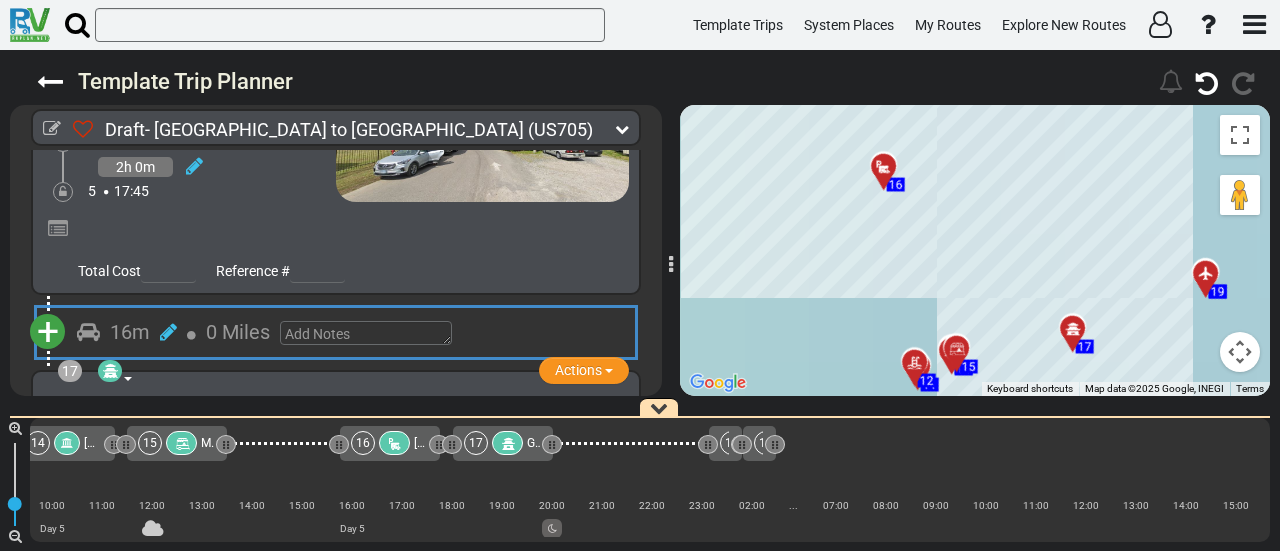
scroll to position [0, 0]
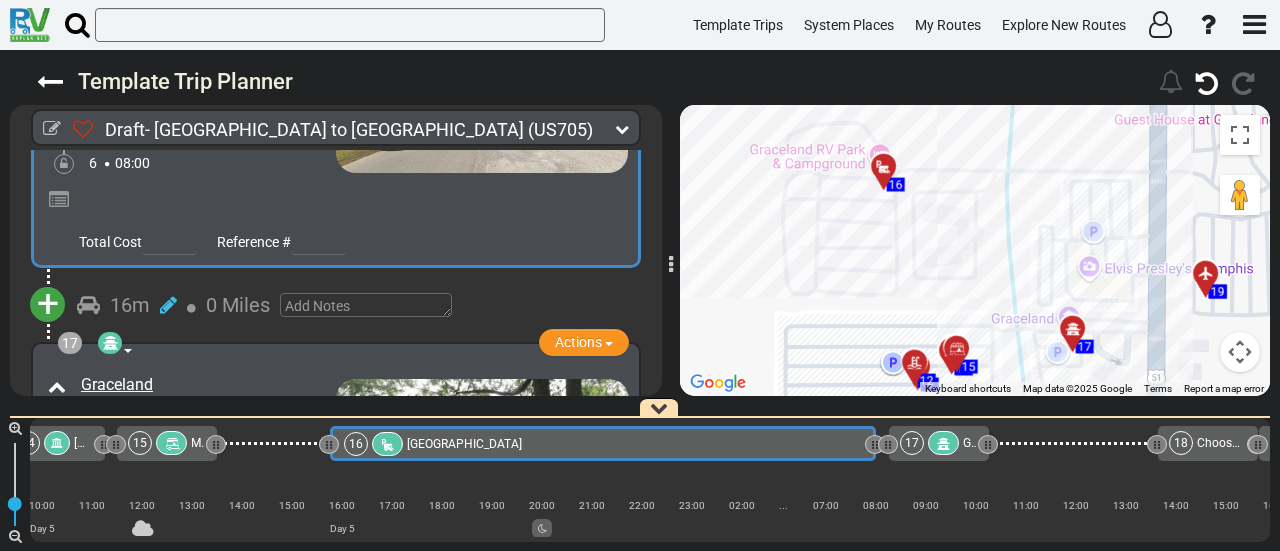
drag, startPoint x: 422, startPoint y: 446, endPoint x: 868, endPoint y: 482, distance: 447.4
click at [868, 482] on div "1 Dallas/Fort Worth International Airport DFW" at bounding box center [650, 480] width 1240 height 124
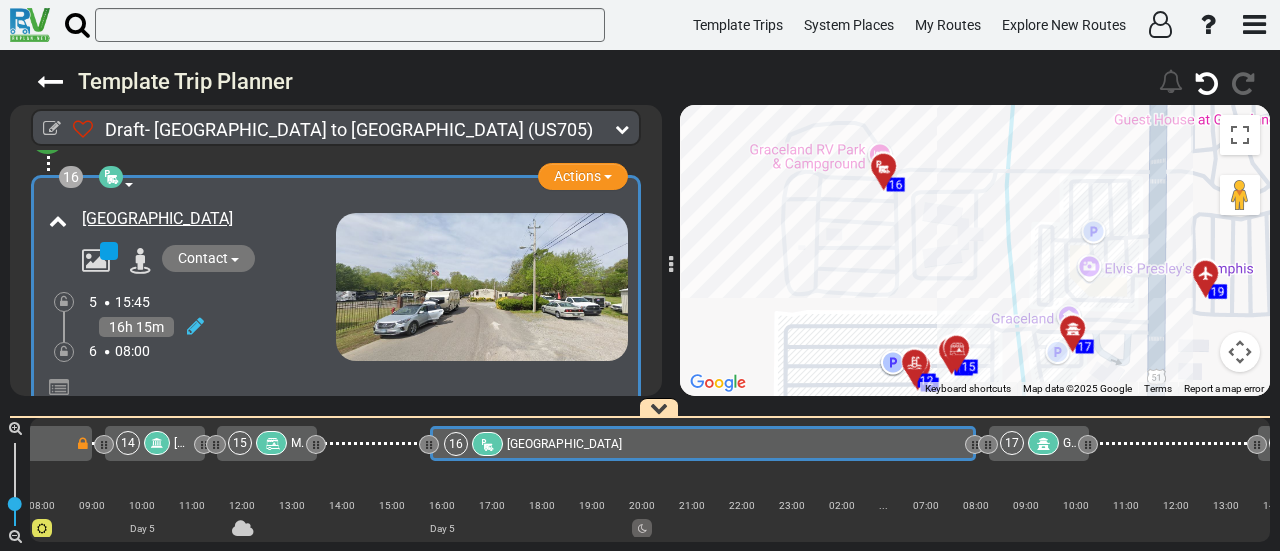
click at [60, 346] on icon at bounding box center [64, 352] width 8 height 12
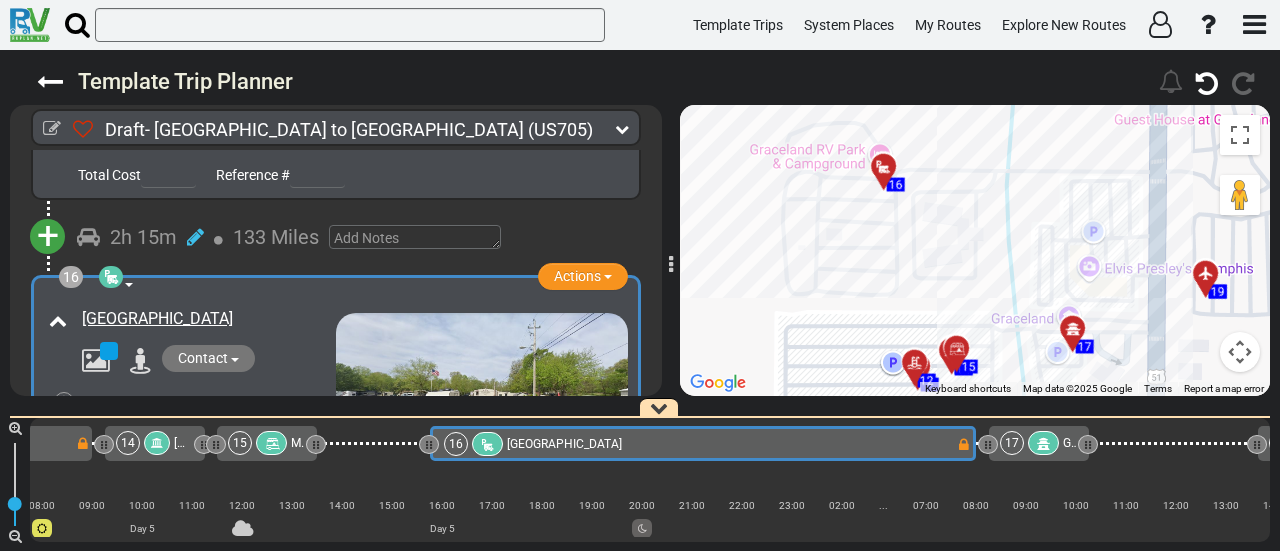
click at [1040, 441] on icon at bounding box center [1043, 444] width 17 height 14
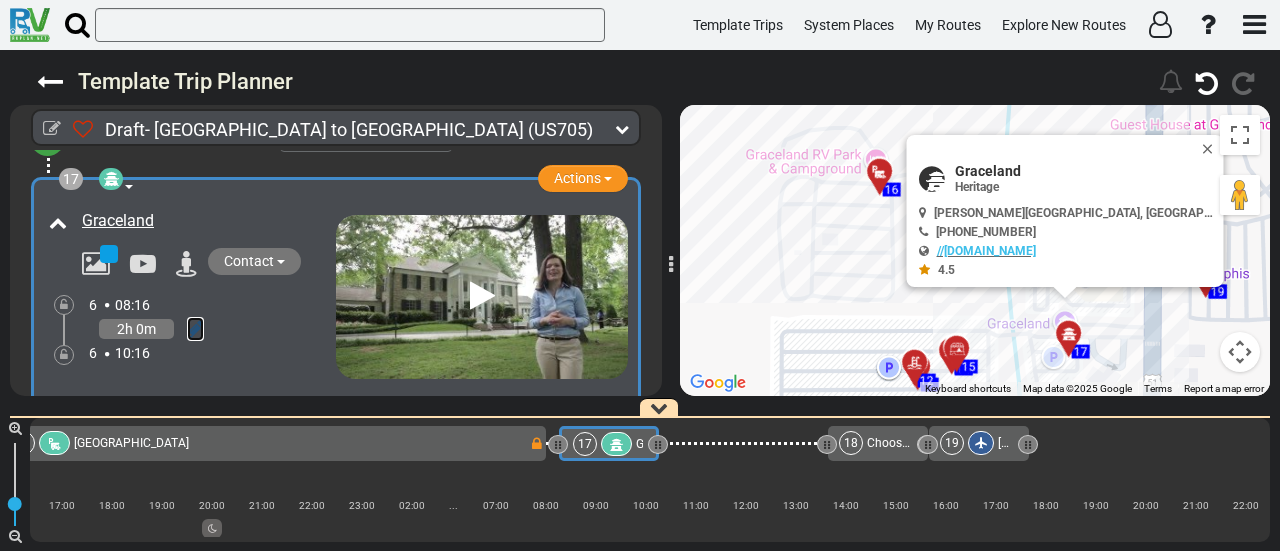
click at [199, 319] on icon at bounding box center [195, 329] width 17 height 20
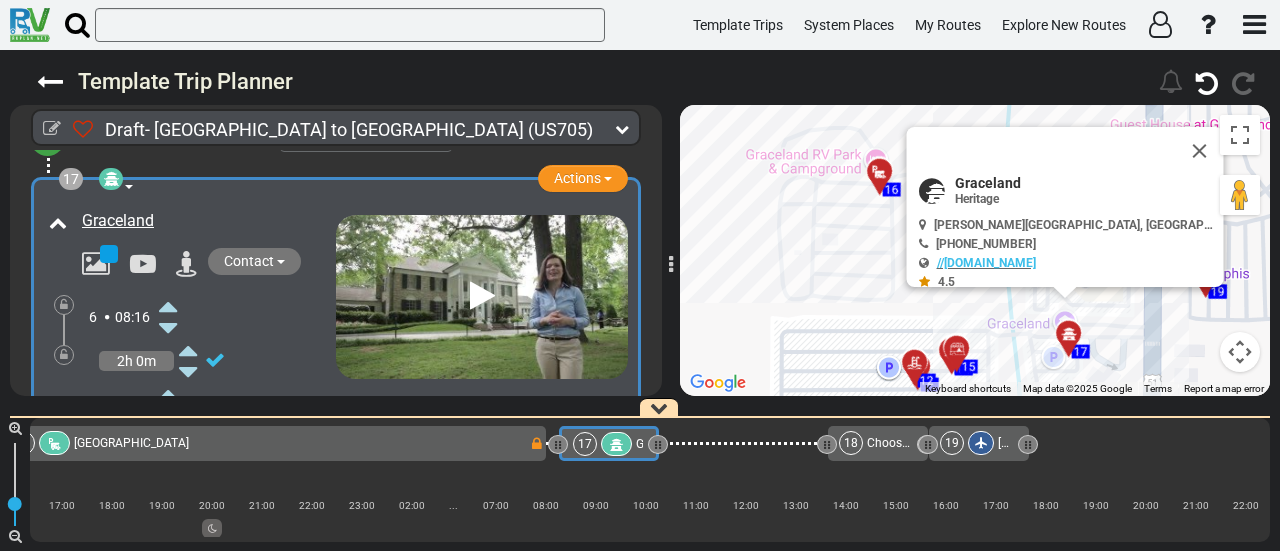
click at [172, 290] on icon at bounding box center [168, 306] width 18 height 32
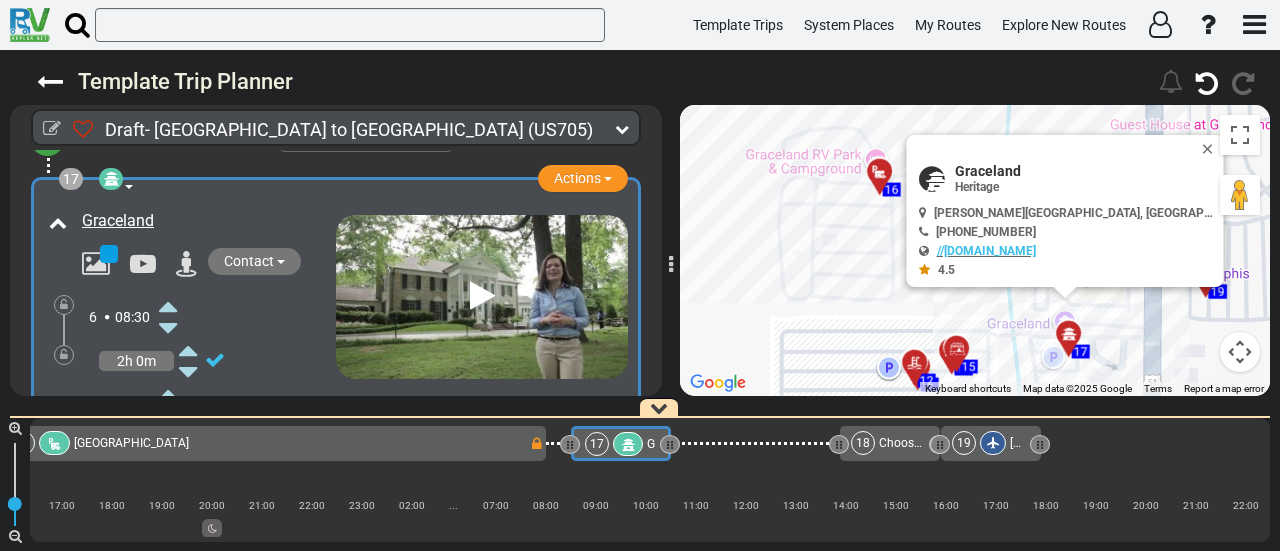
click at [994, 163] on span "Graceland" at bounding box center [1085, 171] width 260 height 16
copy div "Graceland"
click at [482, 433] on div "16 Graceland RV Park & Campground" at bounding box center [270, 443] width 518 height 24
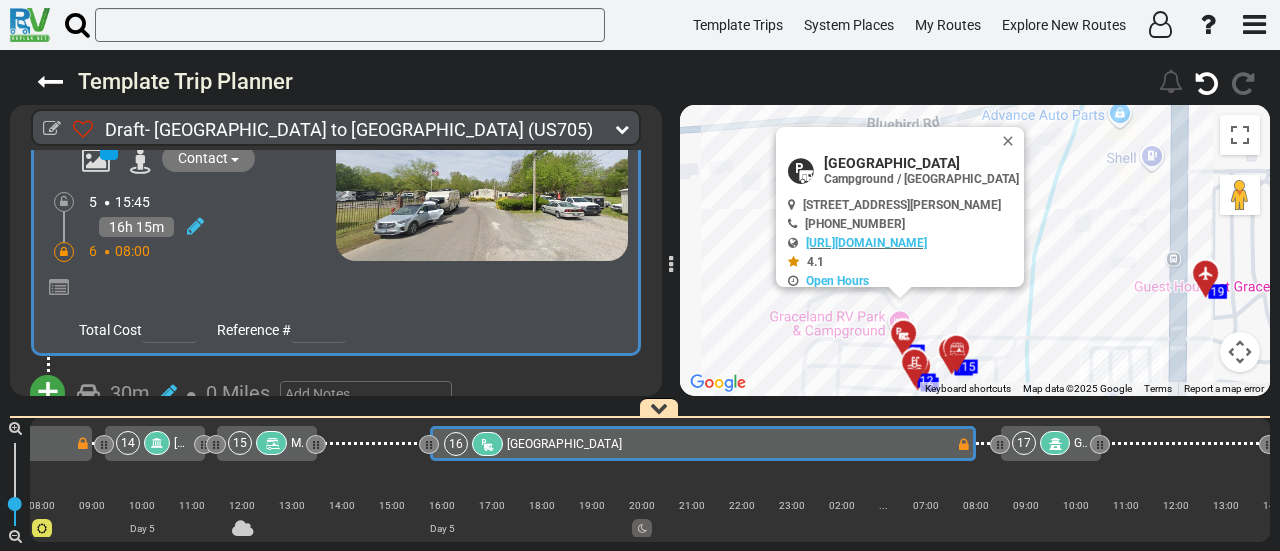
click at [69, 242] on div at bounding box center [64, 252] width 20 height 20
click at [66, 246] on icon at bounding box center [64, 252] width 8 height 12
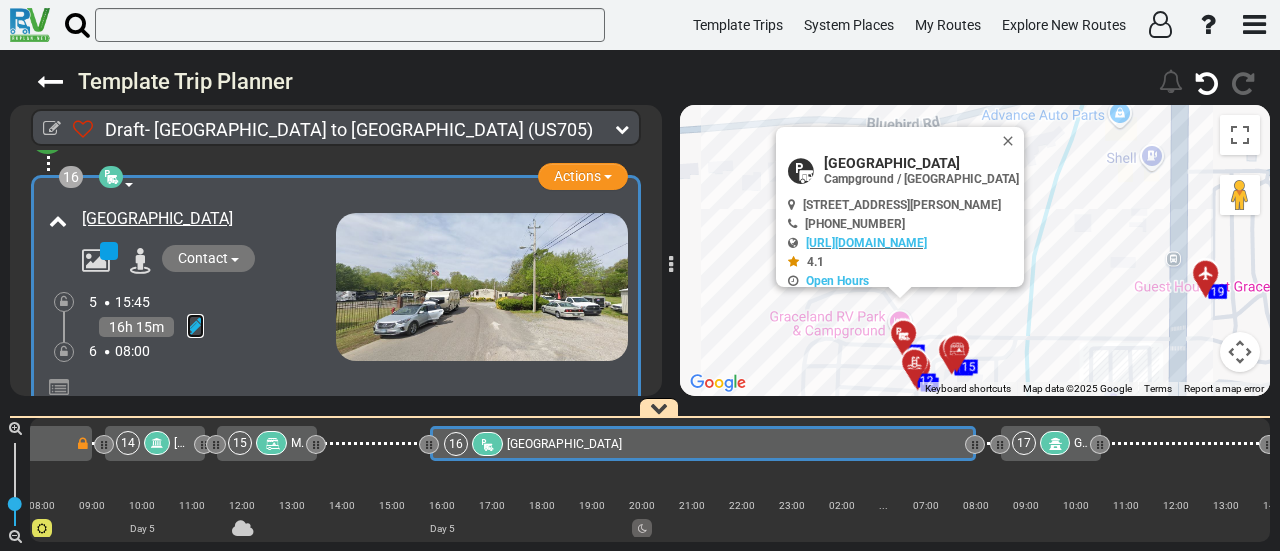
click at [202, 316] on icon at bounding box center [195, 326] width 17 height 20
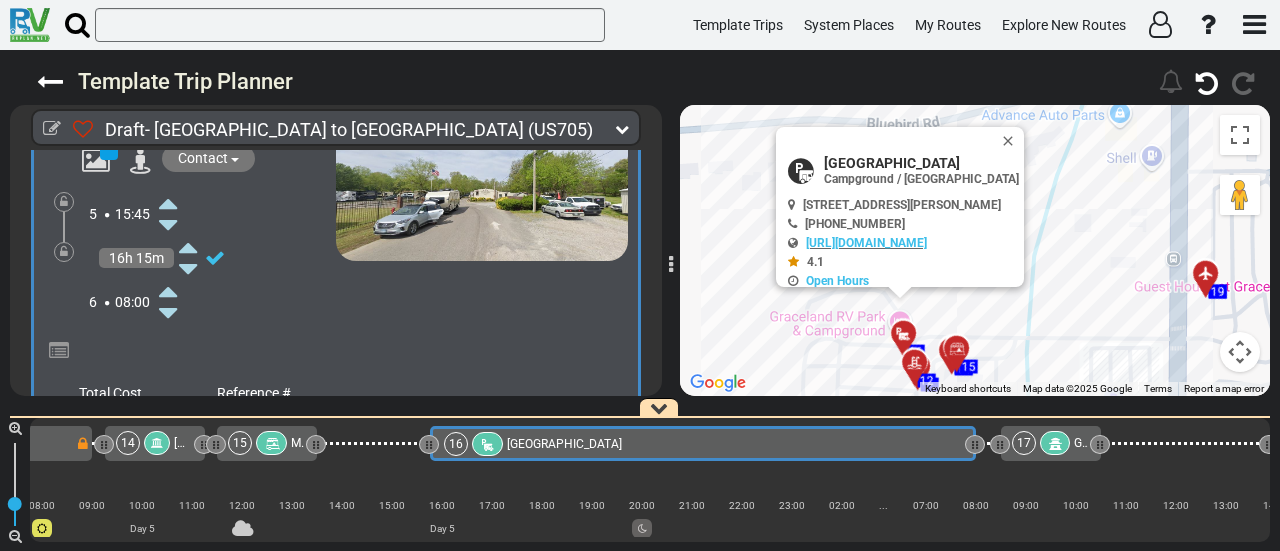
click at [171, 275] on icon at bounding box center [168, 291] width 18 height 32
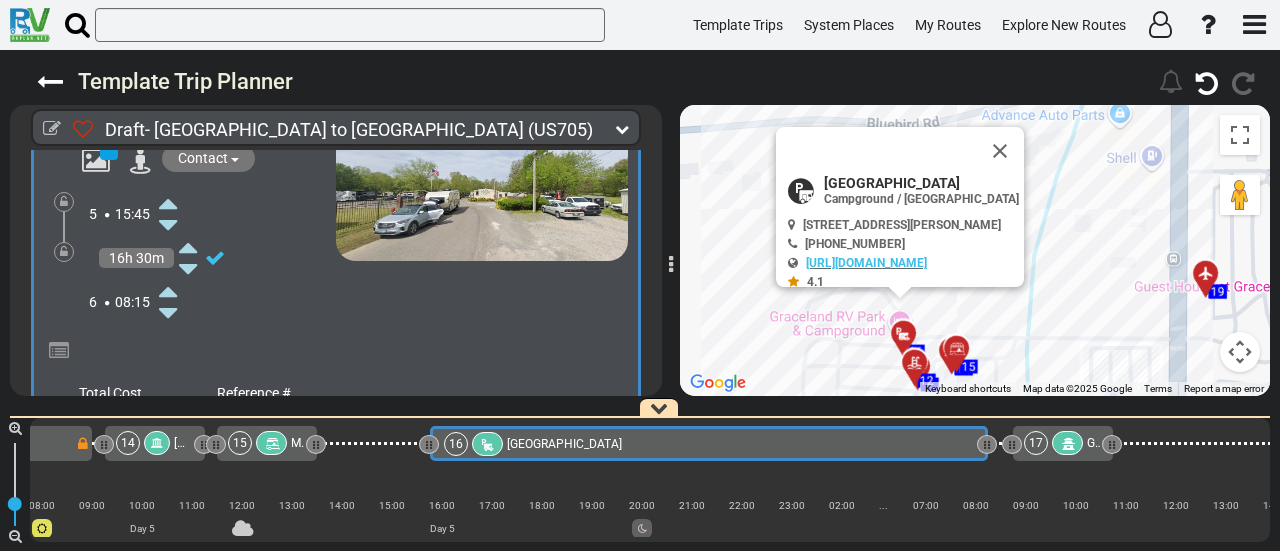
click at [171, 275] on icon at bounding box center [168, 291] width 18 height 32
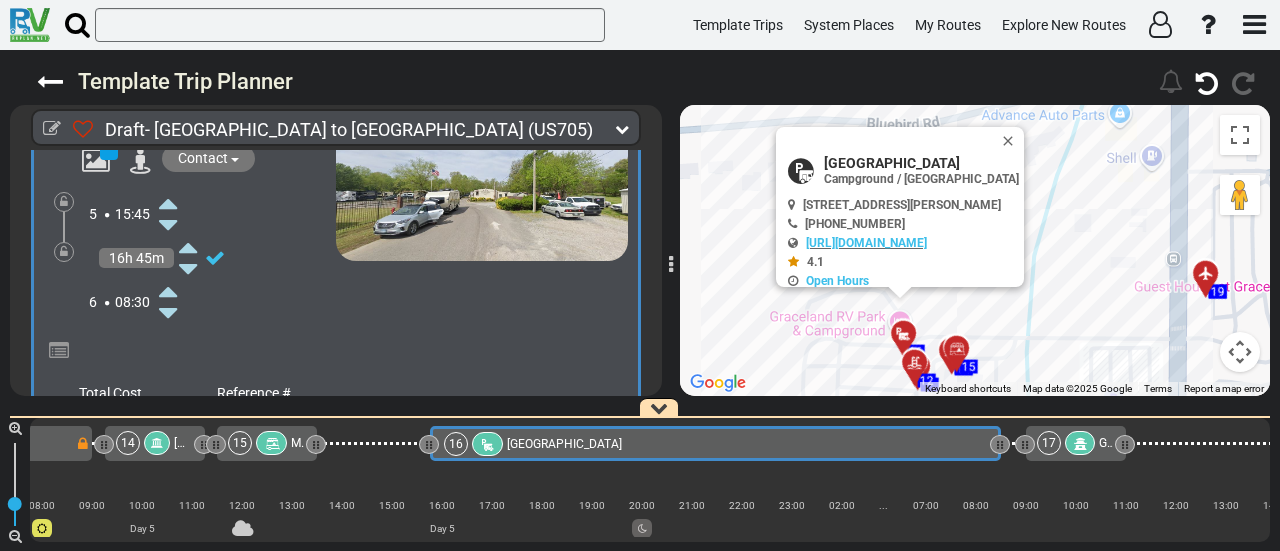
drag, startPoint x: 171, startPoint y: 242, endPoint x: 264, endPoint y: 287, distance: 103.3
click at [171, 275] on icon at bounding box center [168, 291] width 18 height 32
click at [1082, 451] on div at bounding box center [1092, 443] width 31 height 24
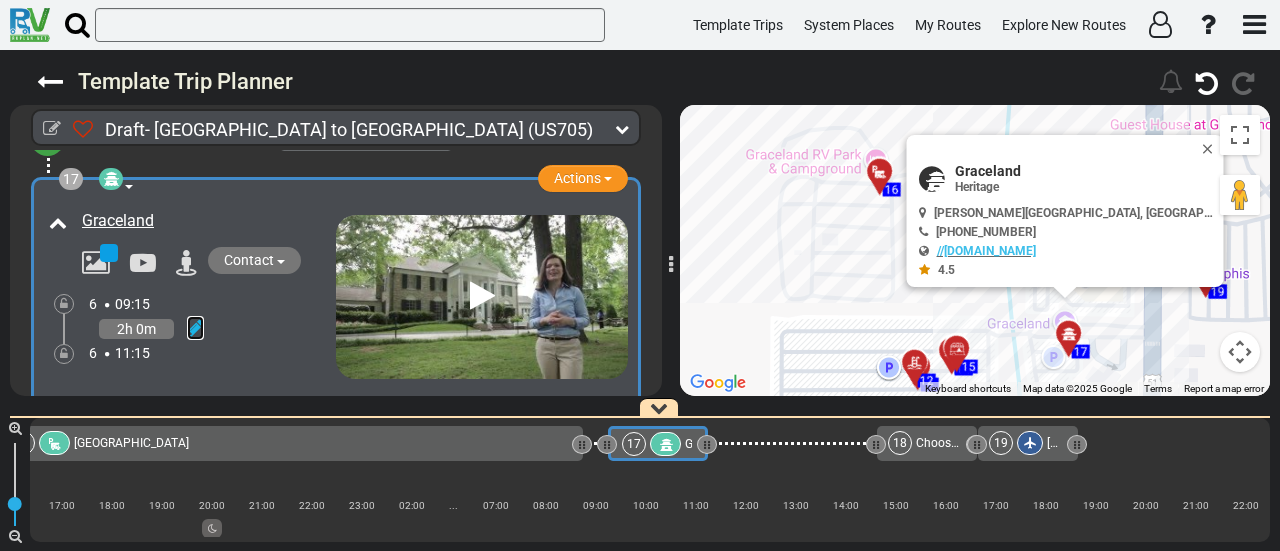
click at [194, 318] on icon at bounding box center [195, 328] width 17 height 20
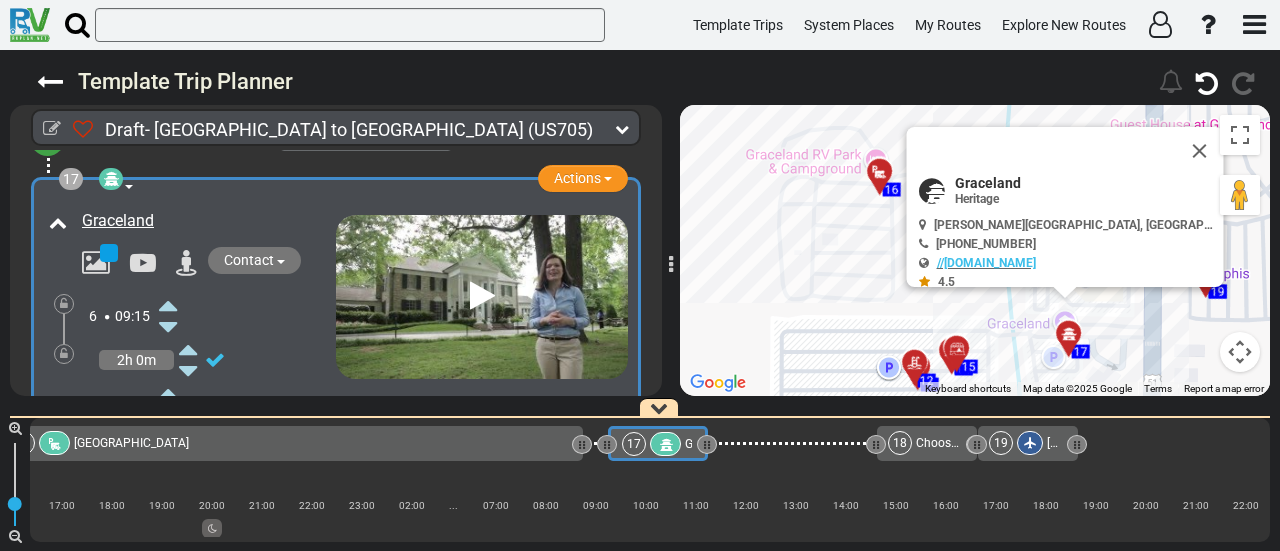
click at [174, 311] on icon at bounding box center [168, 327] width 18 height 32
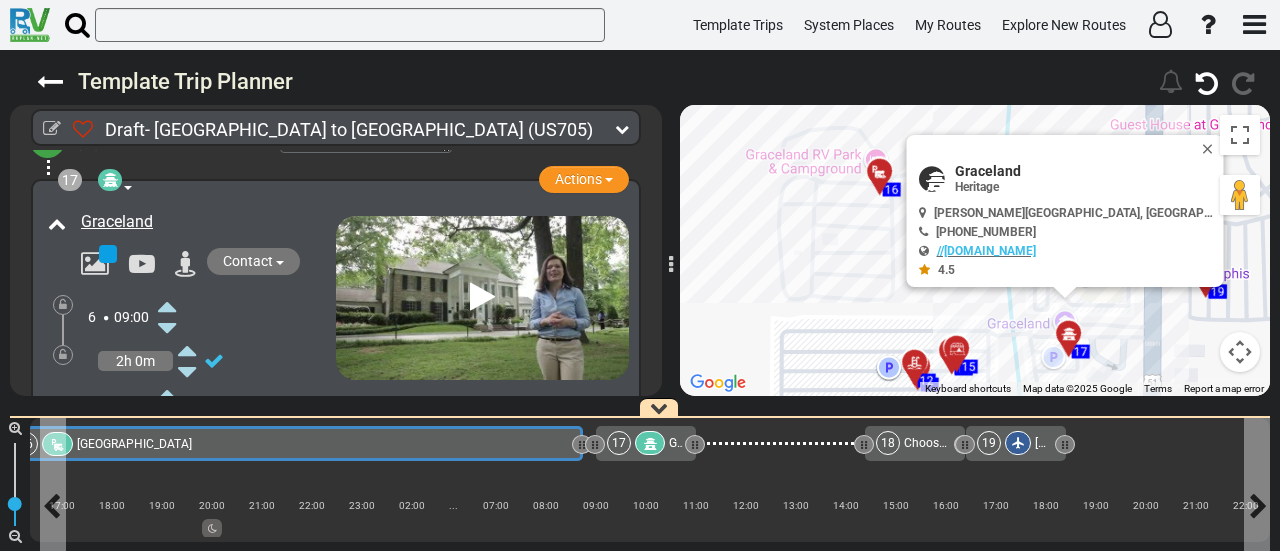
click at [435, 455] on div "16 Graceland RV Park & Campground" at bounding box center [290, 444] width 553 height 24
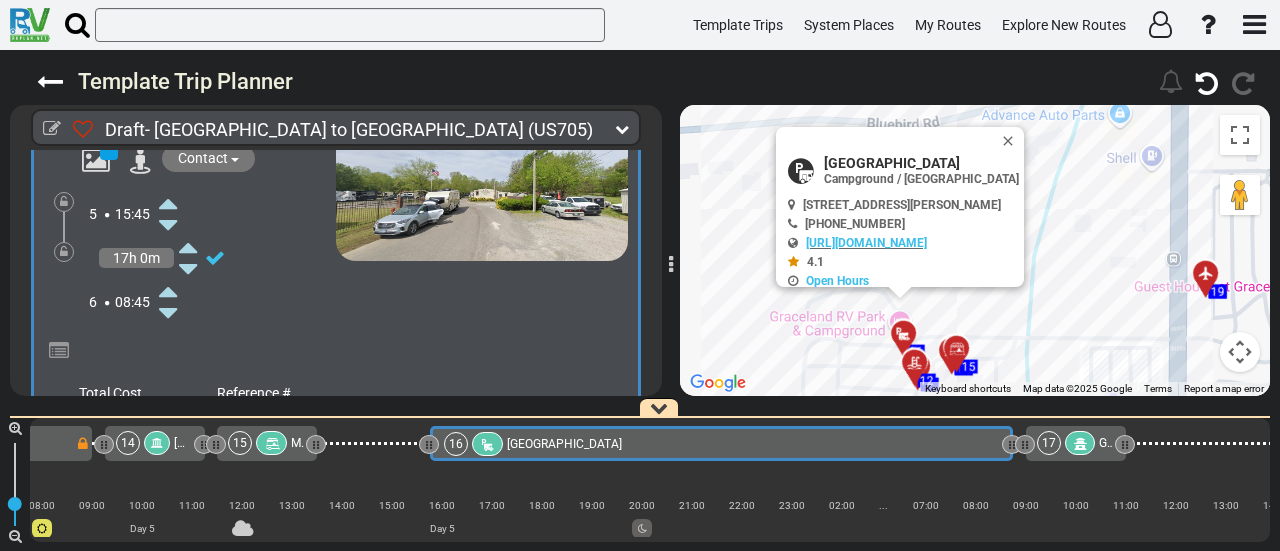
click at [64, 246] on icon at bounding box center [64, 252] width 8 height 12
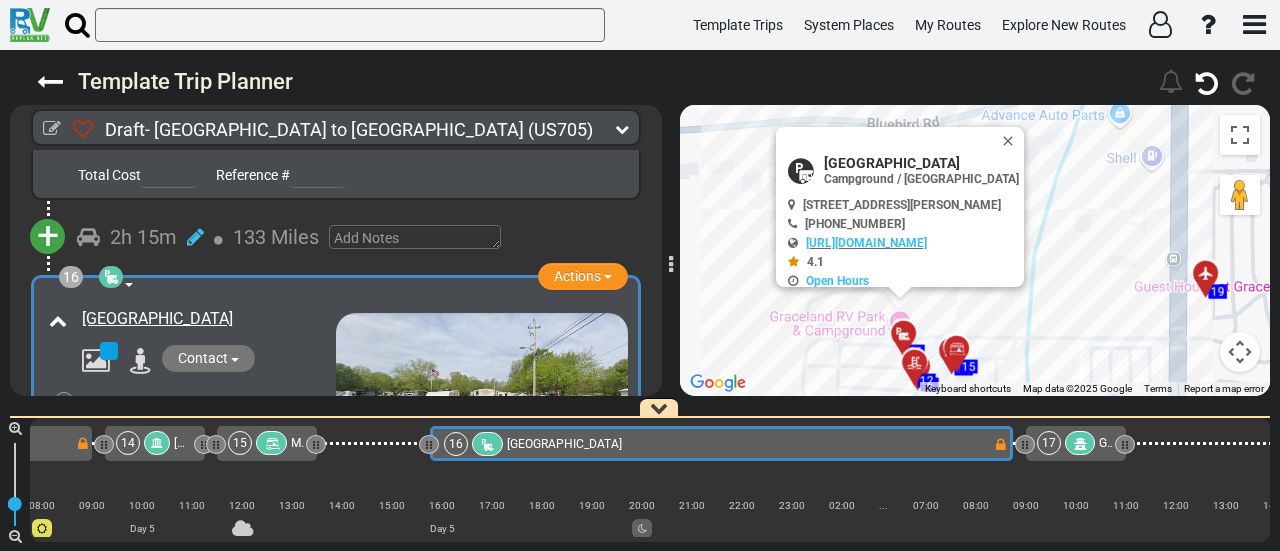
click at [1072, 438] on div at bounding box center [1080, 443] width 31 height 24
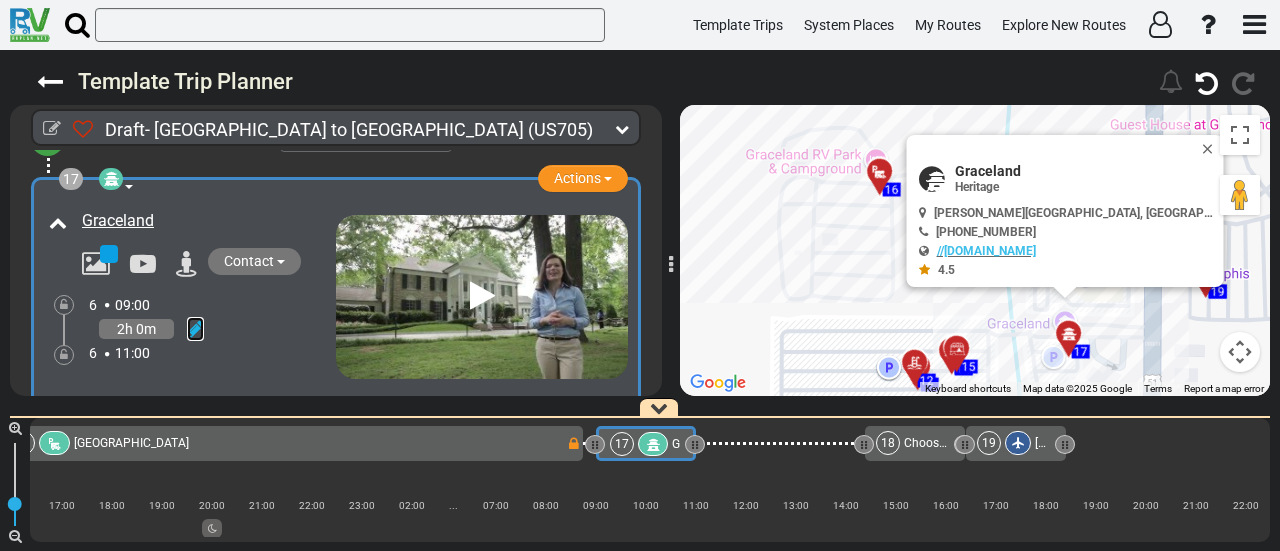
click at [197, 319] on icon at bounding box center [195, 329] width 17 height 20
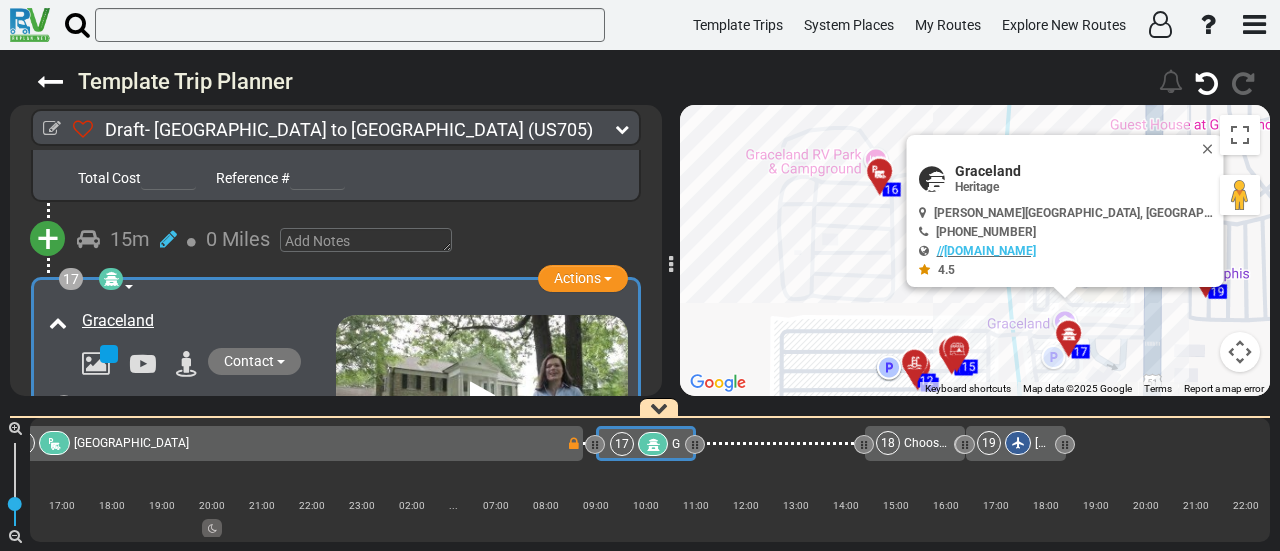
click at [111, 271] on icon at bounding box center [111, 279] width 20 height 16
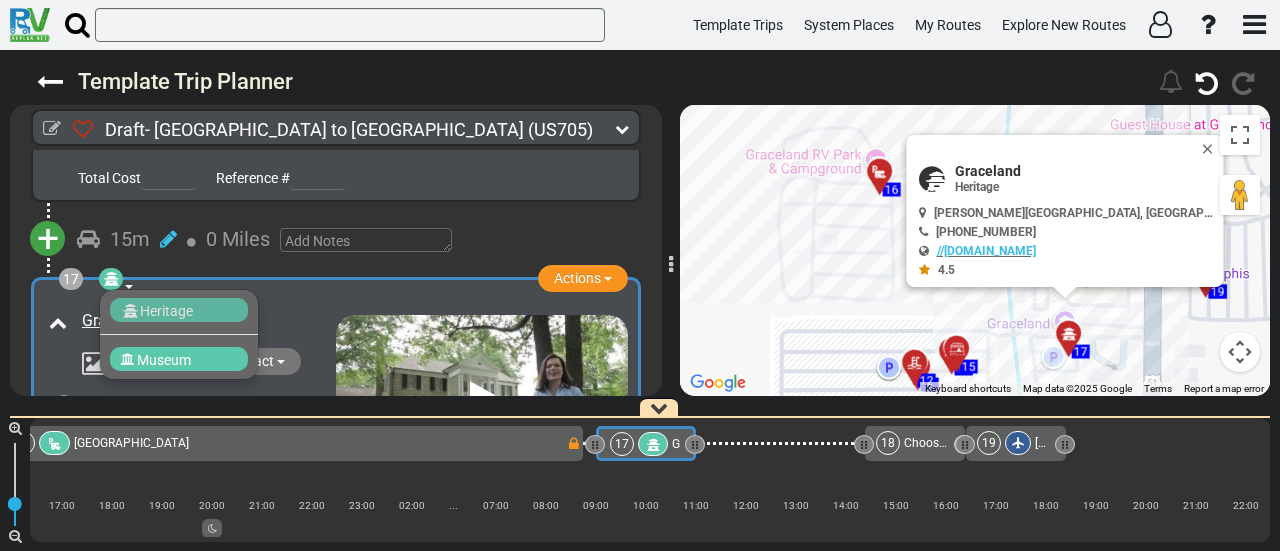
click at [212, 395] on div "6 09:00" at bounding box center [212, 417] width 247 height 44
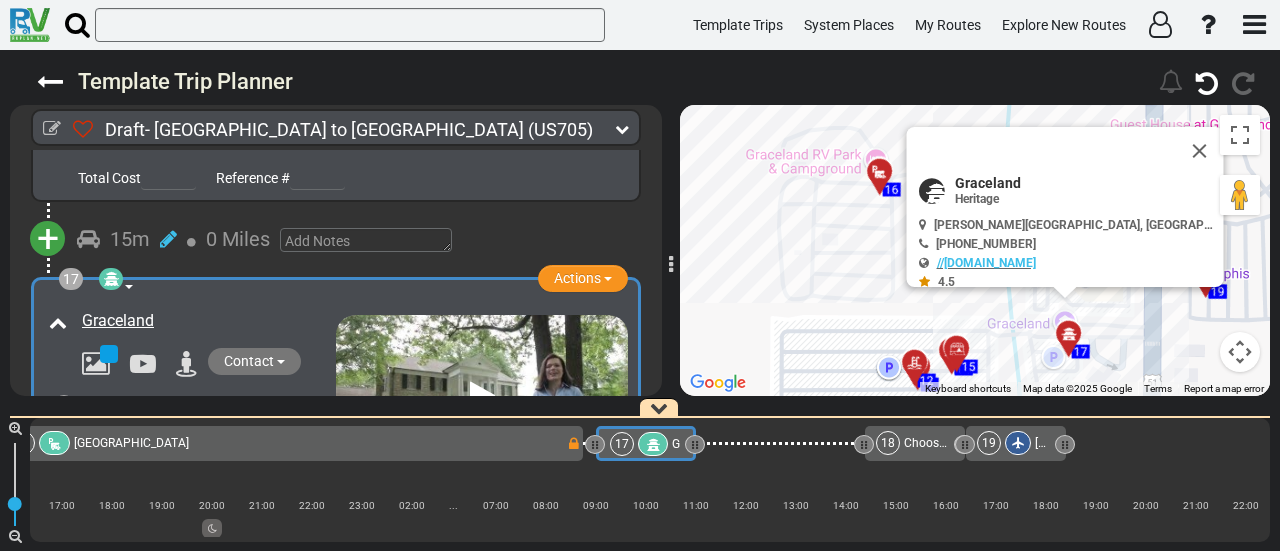
click at [302, 442] on div "16 Graceland RV Park & Campground" at bounding box center [288, 443] width 555 height 24
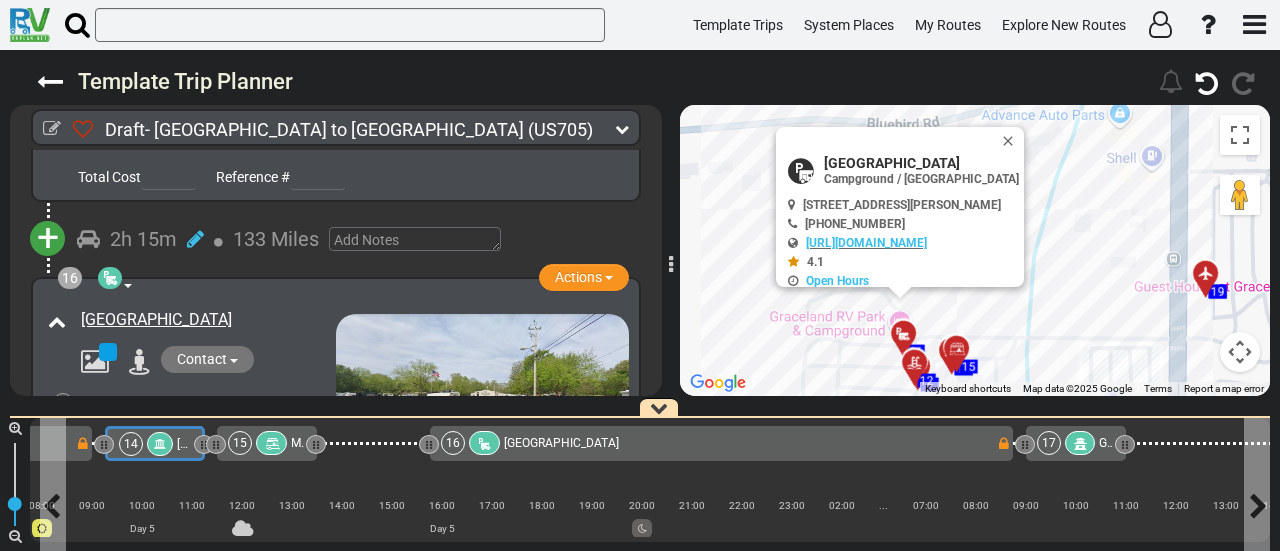
click at [174, 444] on div "14 William J. Clinton Library and Museum" at bounding box center [154, 444] width 70 height 24
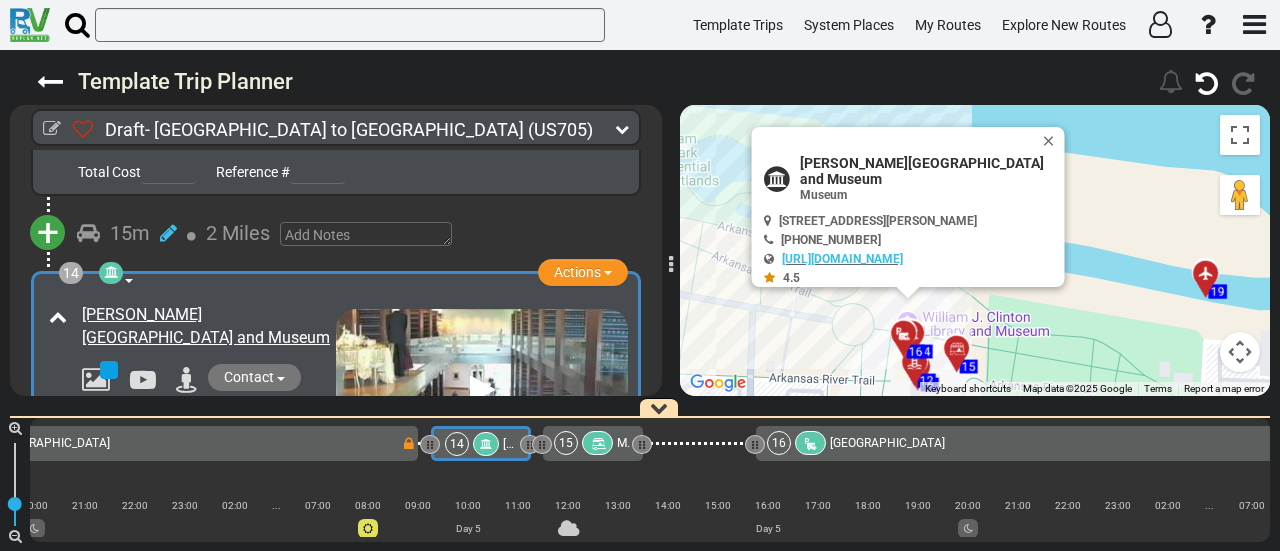
click at [117, 265] on icon at bounding box center [111, 272] width 14 height 14
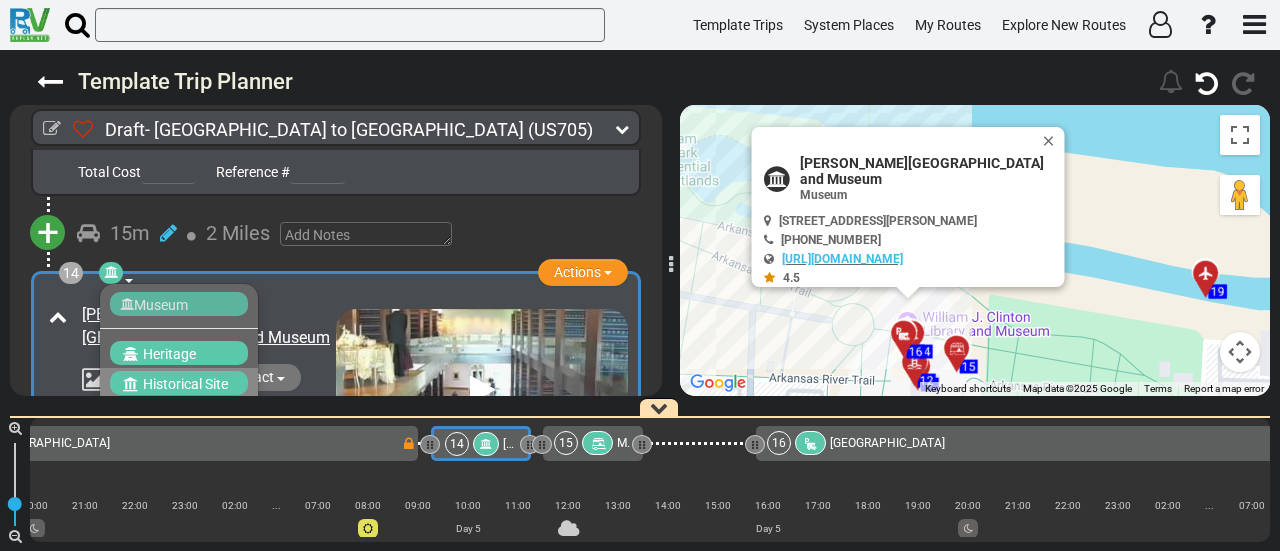
click at [170, 376] on span "Historical Site" at bounding box center [185, 384] width 85 height 16
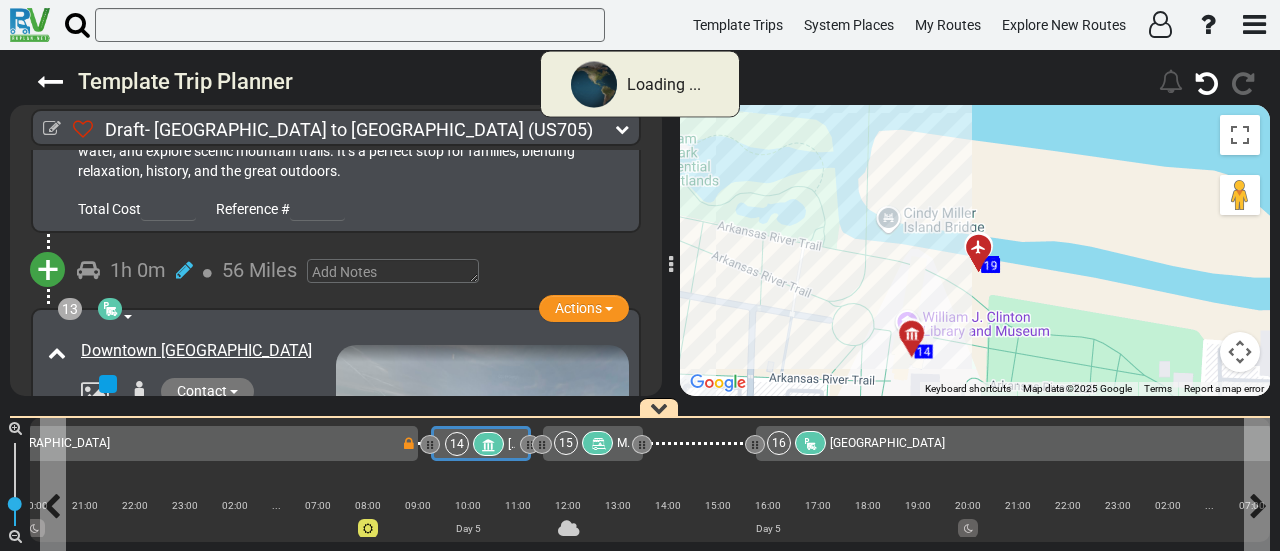
click at [1041, 449] on div "16 Graceland RV Park & Campground" at bounding box center [1044, 443] width 555 height 24
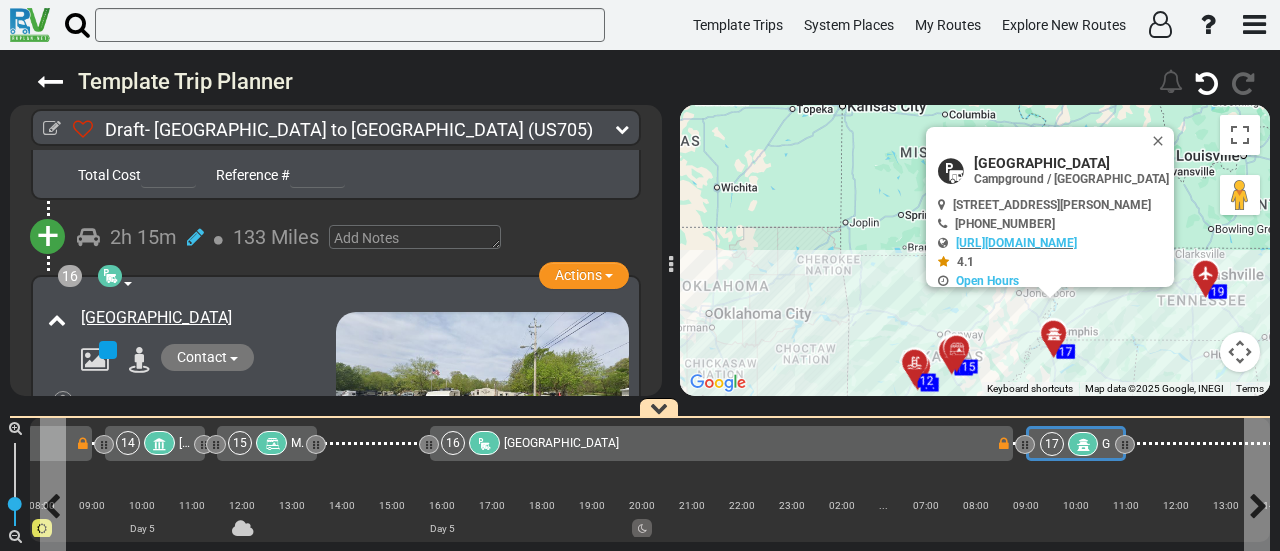
click at [1089, 451] on div at bounding box center [1083, 444] width 31 height 24
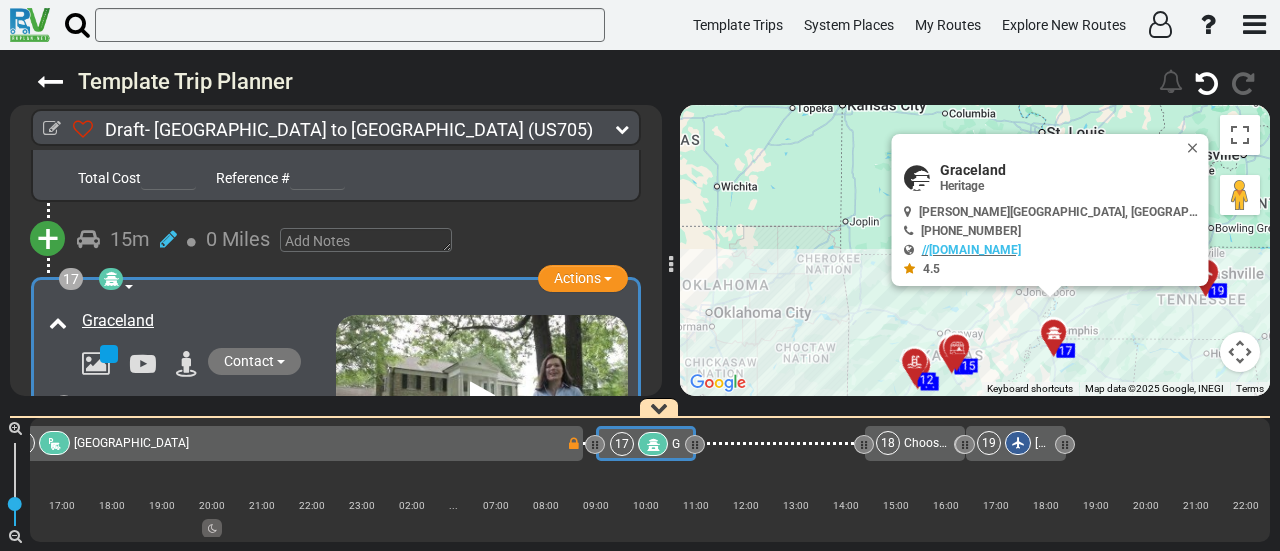
click at [102, 271] on icon at bounding box center [111, 279] width 20 height 16
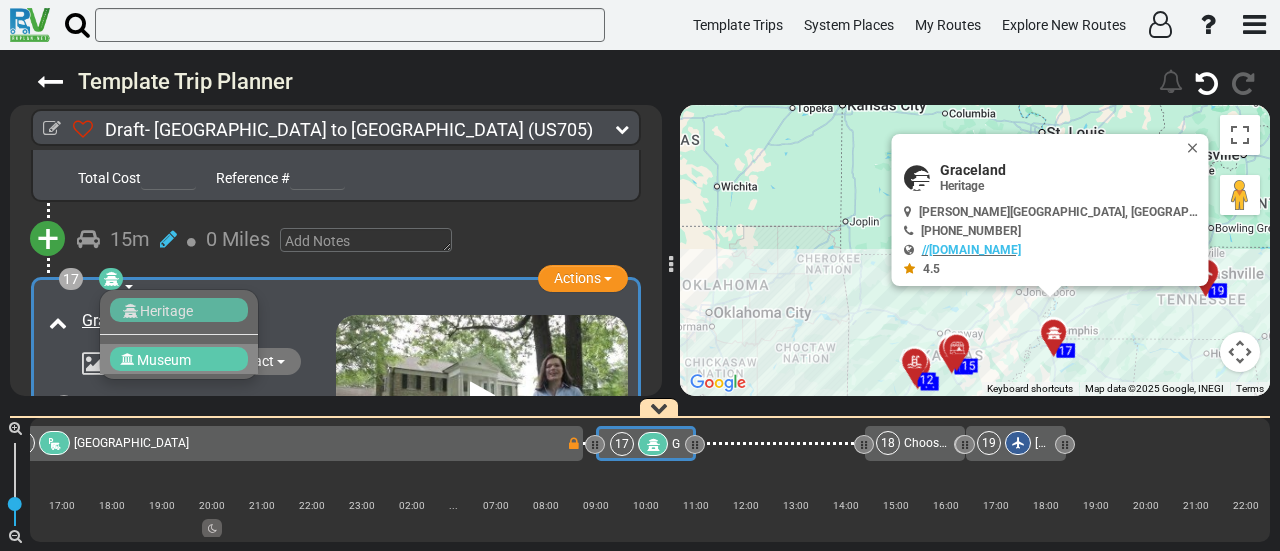
click at [142, 352] on span "Museum" at bounding box center [164, 360] width 54 height 16
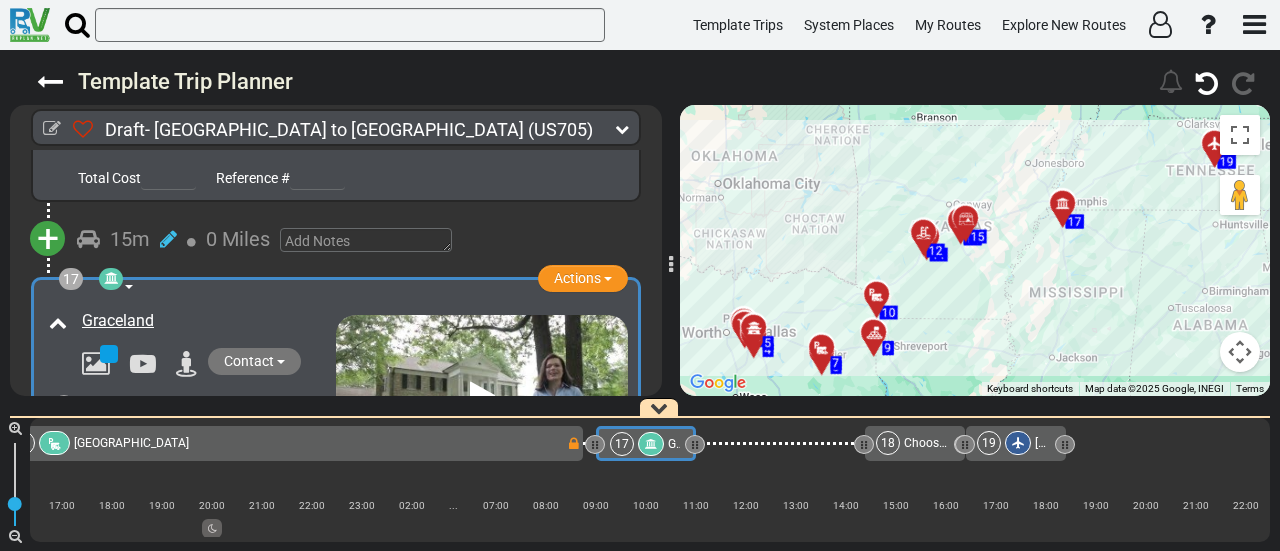
click at [111, 271] on icon at bounding box center [111, 278] width 14 height 14
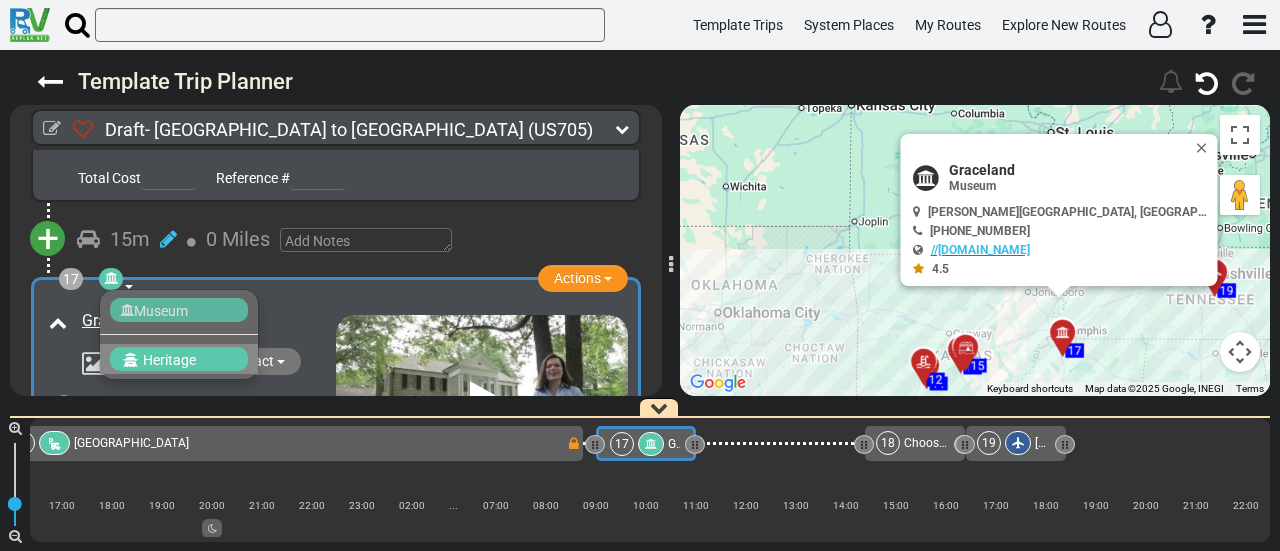
click at [147, 352] on span "Heritage" at bounding box center [169, 360] width 53 height 16
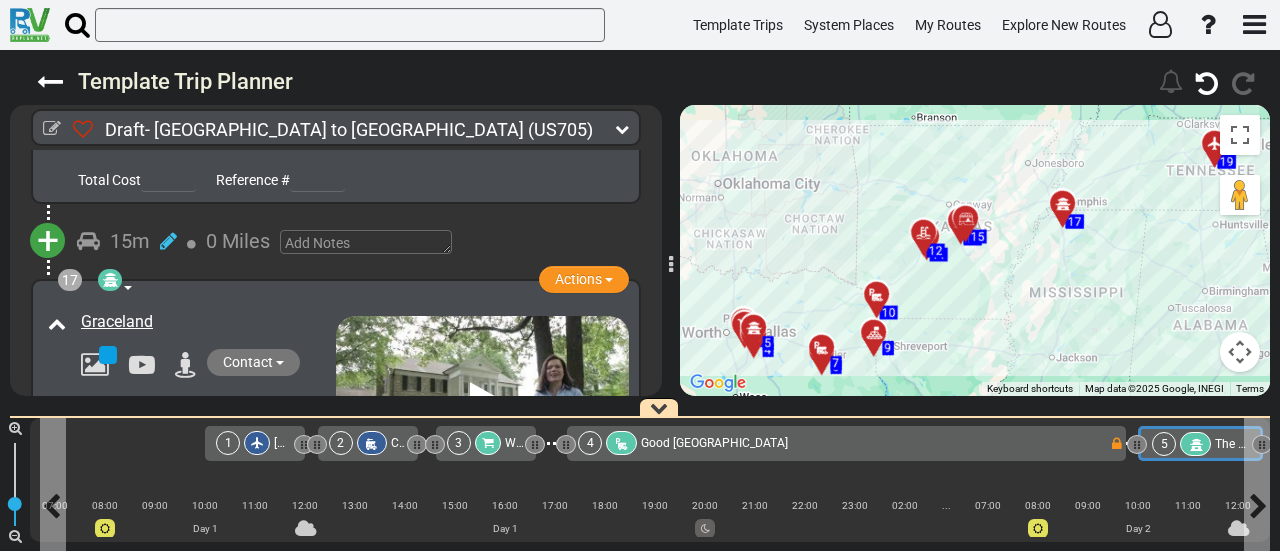
drag, startPoint x: 1222, startPoint y: 439, endPoint x: 1180, endPoint y: 421, distance: 45.7
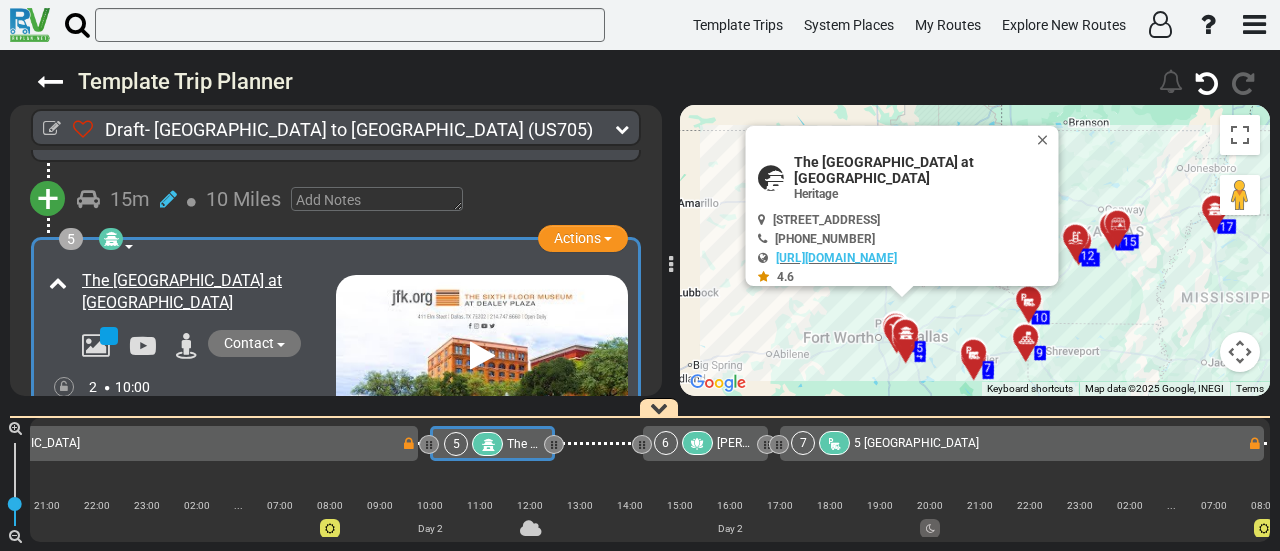
click at [116, 231] on icon at bounding box center [111, 239] width 20 height 16
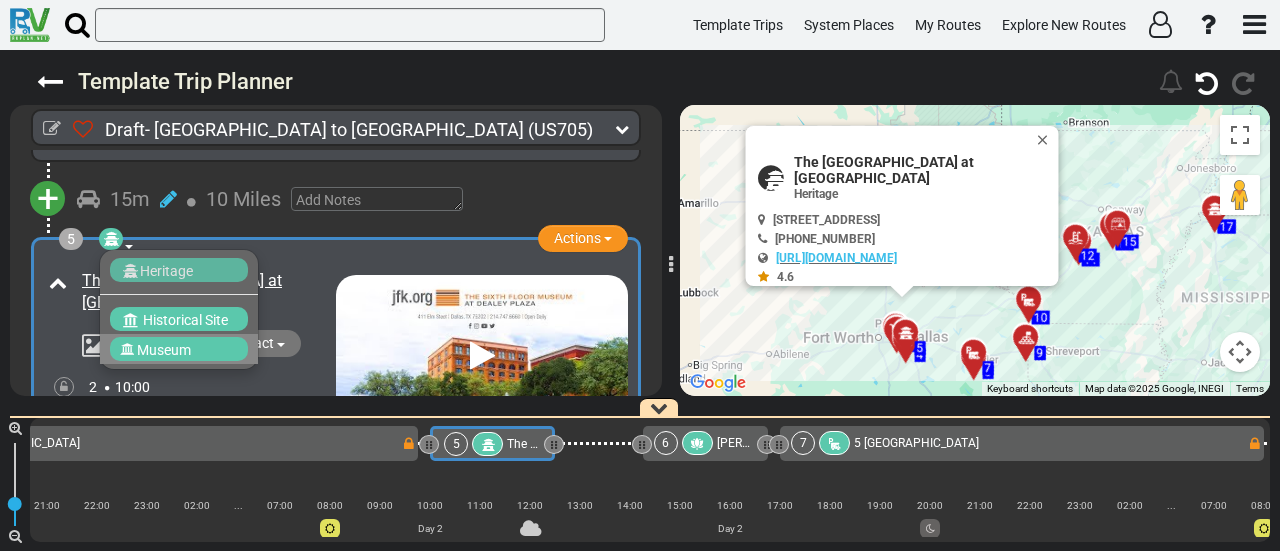
click at [161, 344] on span "Museum" at bounding box center [164, 350] width 54 height 16
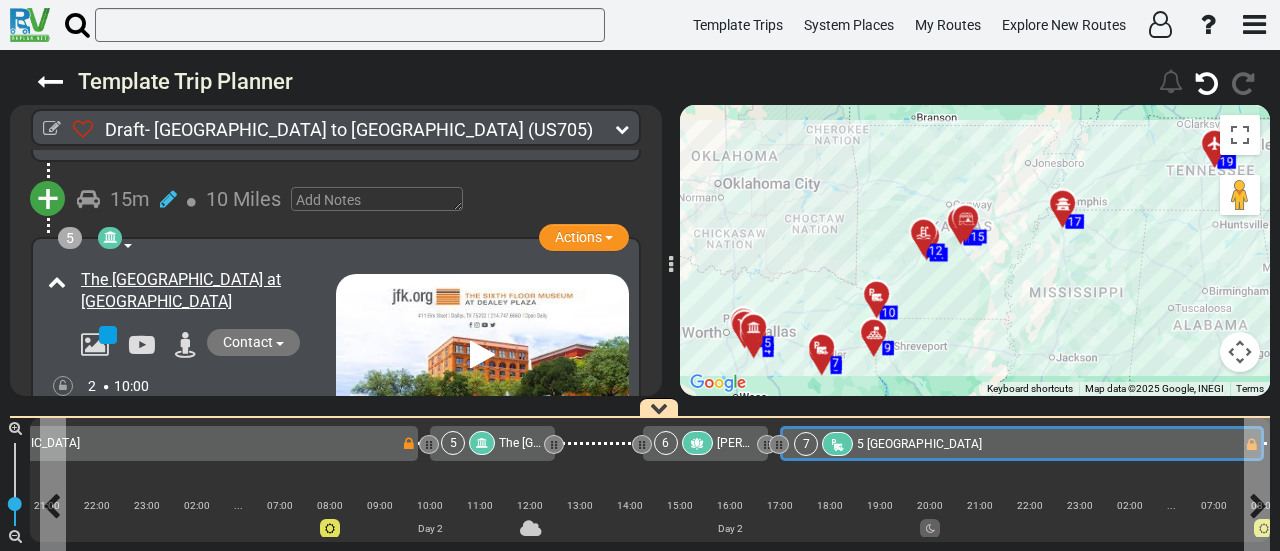
click at [1122, 441] on div "7 5 Star RV Park" at bounding box center [1018, 444] width 449 height 24
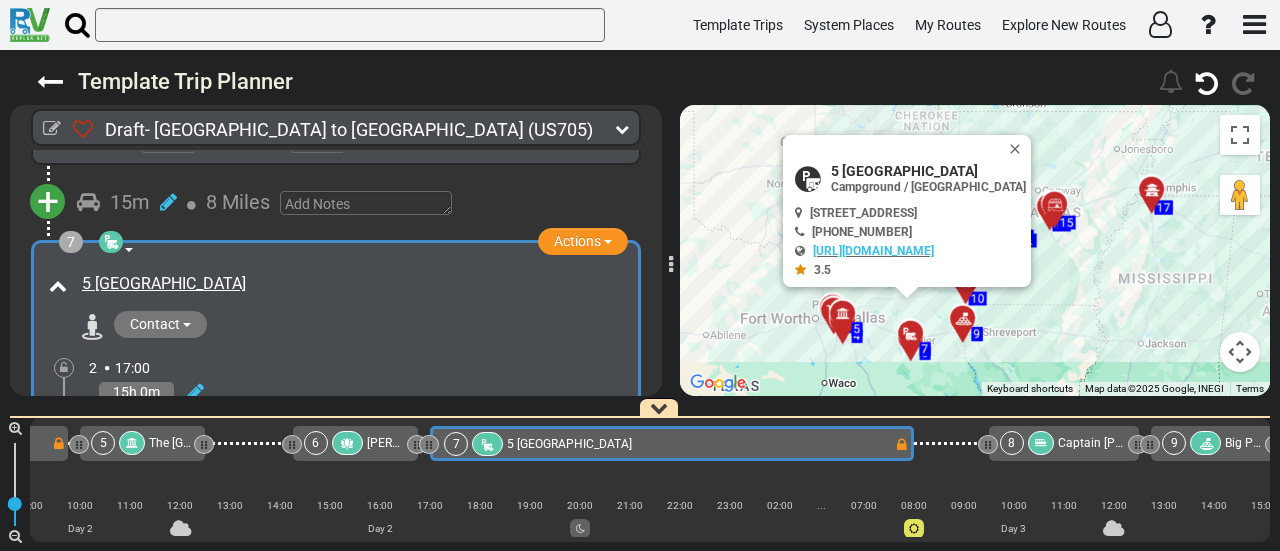
click at [1218, 438] on div at bounding box center [1205, 443] width 31 height 24
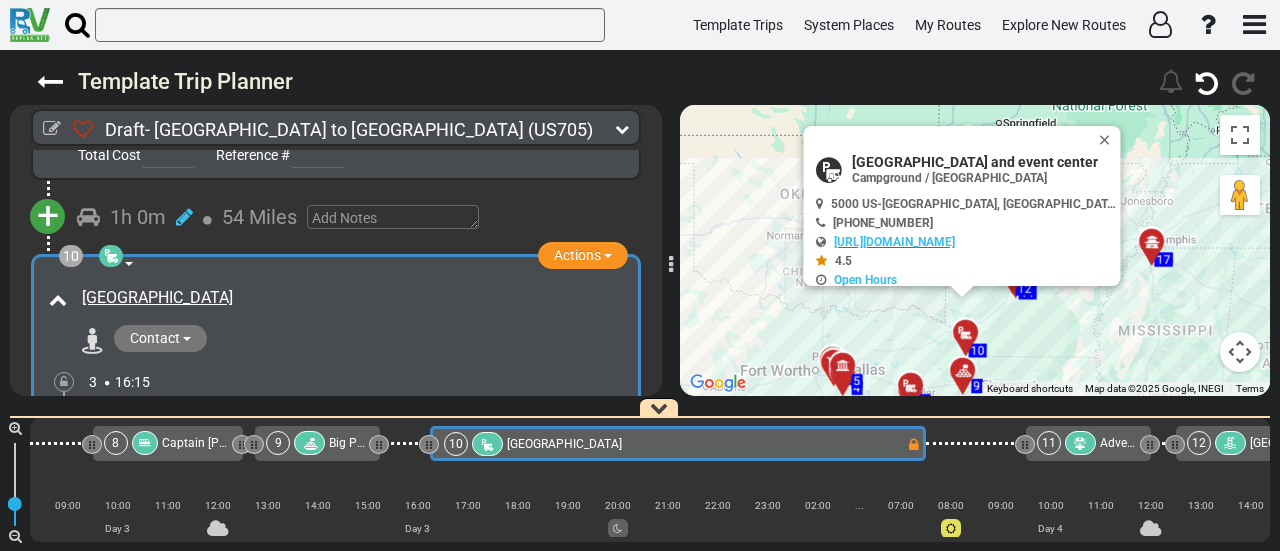
click at [1102, 447] on span "Adventureworks [GEOGRAPHIC_DATA]" at bounding box center [1202, 443] width 205 height 14
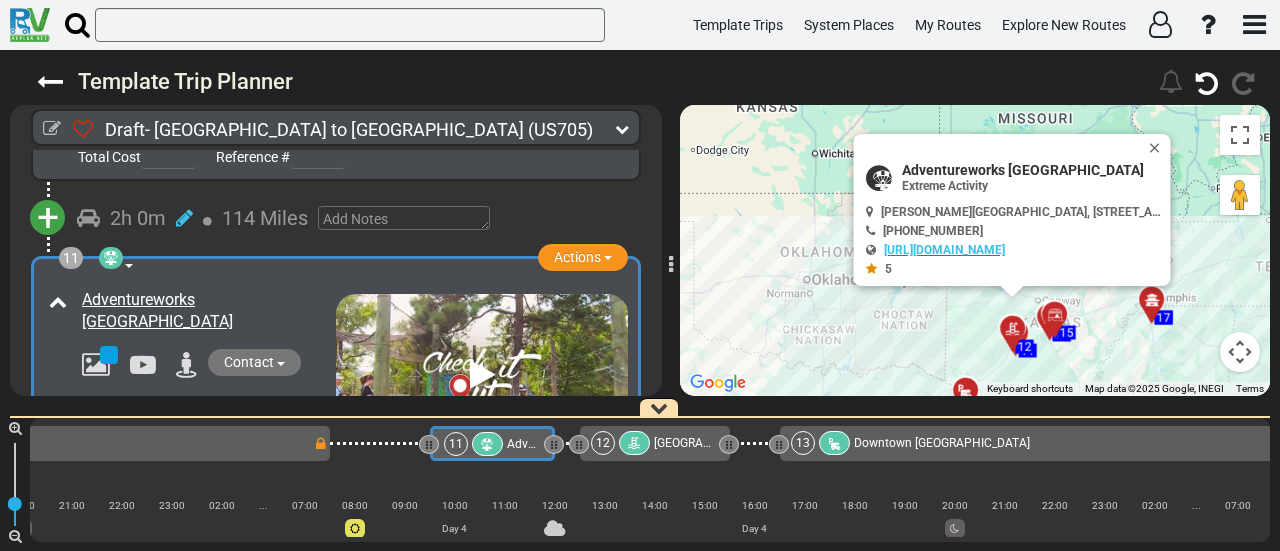
click at [992, 436] on span "Downtown [GEOGRAPHIC_DATA]" at bounding box center [942, 443] width 176 height 14
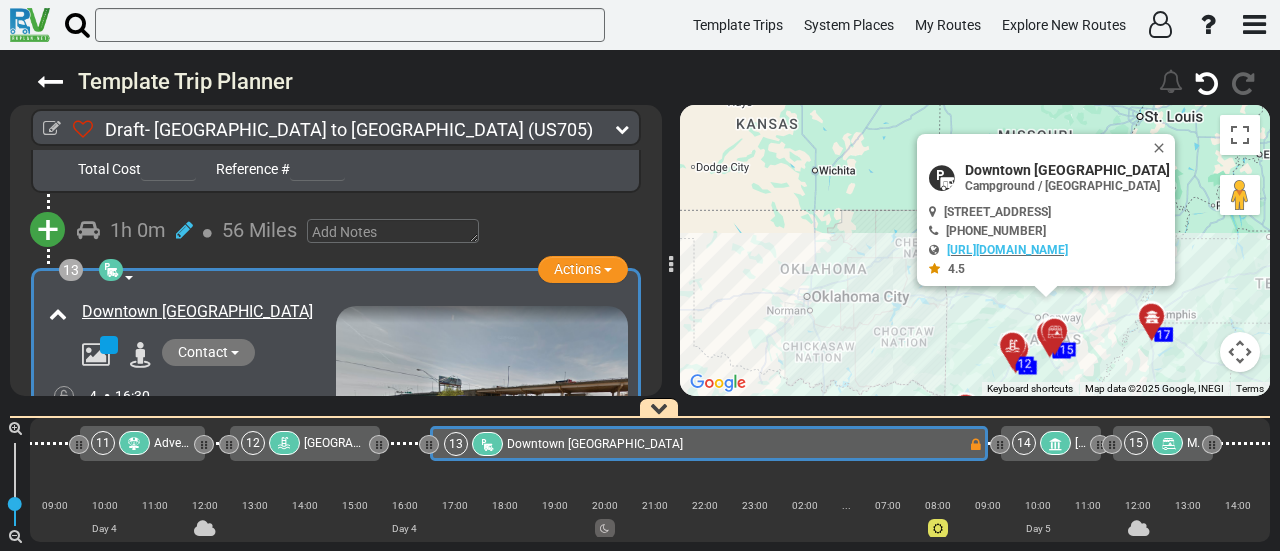
click at [160, 439] on span "Adventureworks [GEOGRAPHIC_DATA]" at bounding box center [256, 443] width 205 height 14
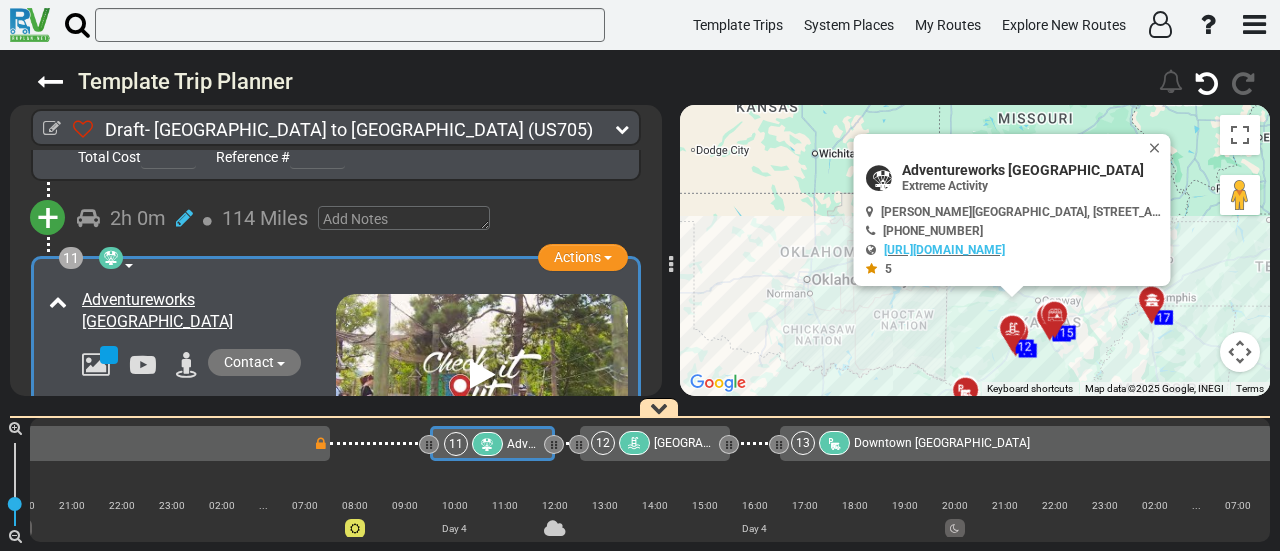
click at [282, 437] on div "10 Texarkana RV Park & Event Center" at bounding box center [79, 443] width 468 height 24
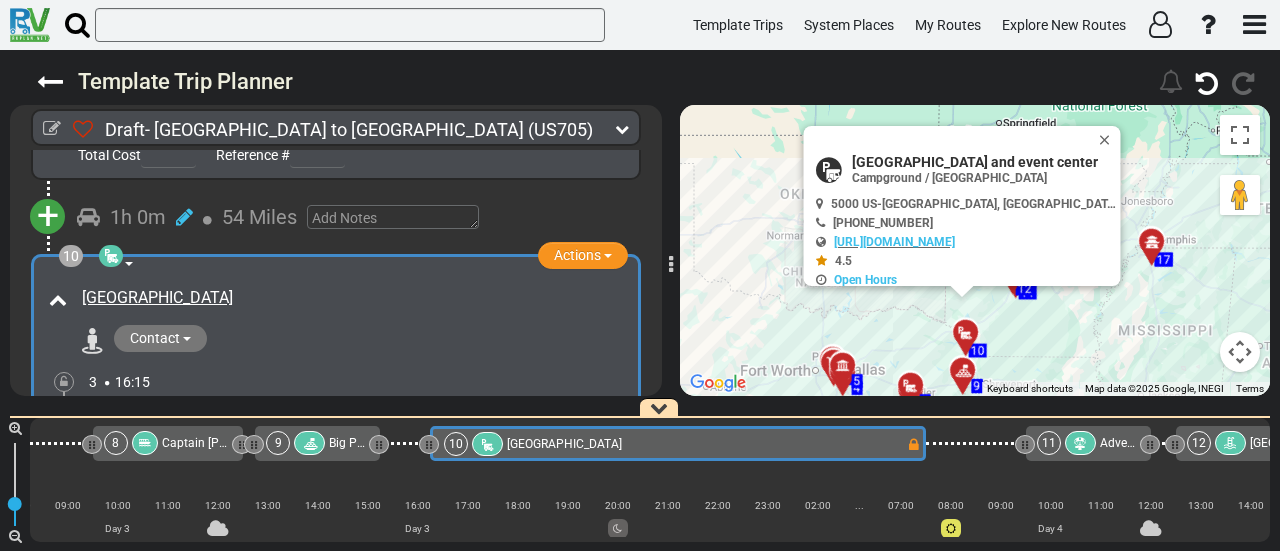
click at [161, 443] on div "8 Captain Ron's Swamp Tours" at bounding box center [167, 443] width 126 height 24
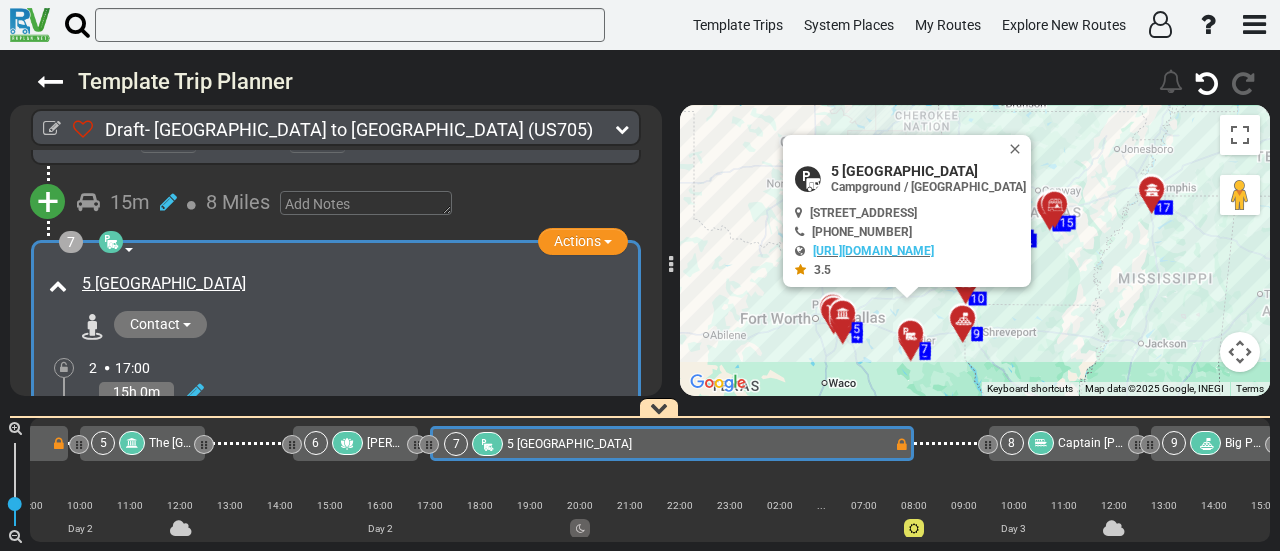
click at [1108, 447] on span "Captain [PERSON_NAME]'s Swamp Tours" at bounding box center [1169, 443] width 222 height 14
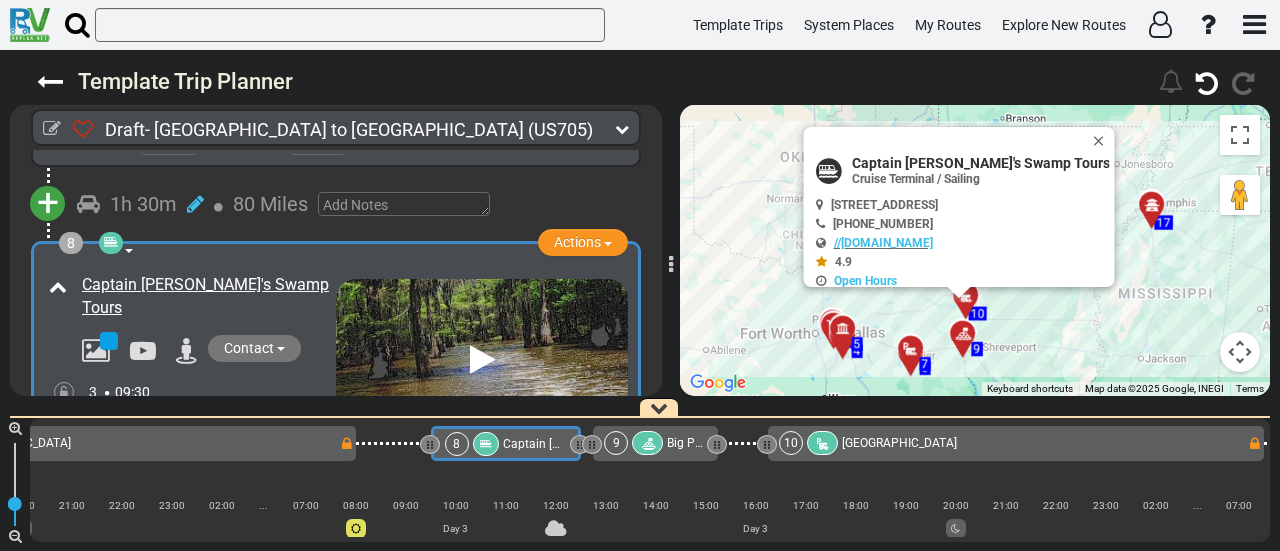
click at [942, 447] on span "[GEOGRAPHIC_DATA]" at bounding box center [899, 443] width 115 height 14
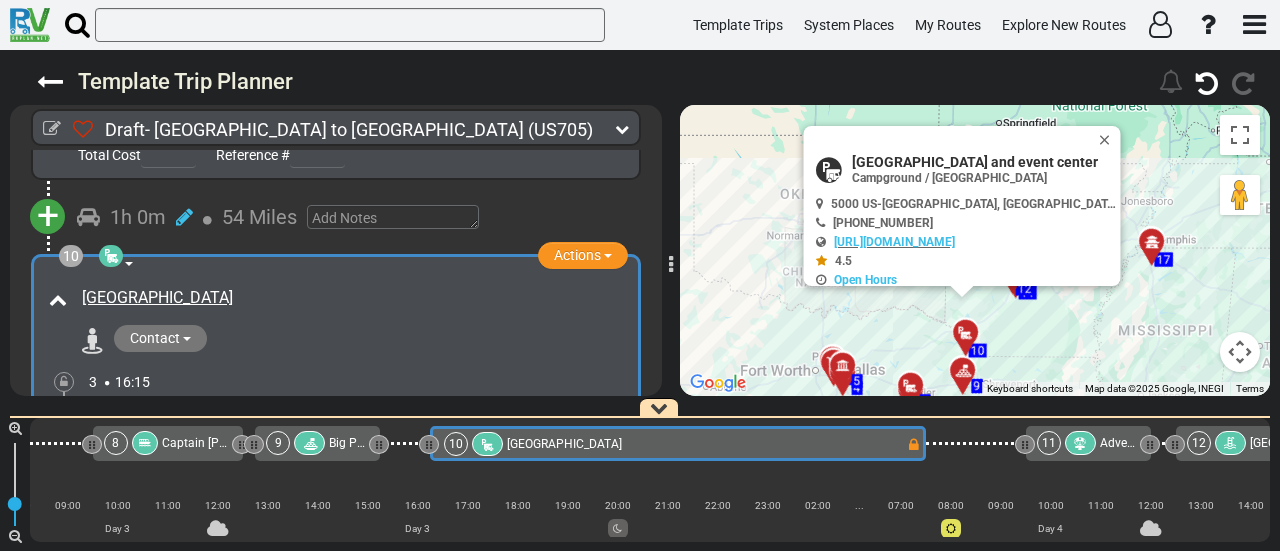
click at [949, 167] on span "Texarkana RV Park and event center" at bounding box center [982, 162] width 260 height 16
copy div "Texarkana RV Park and event center"
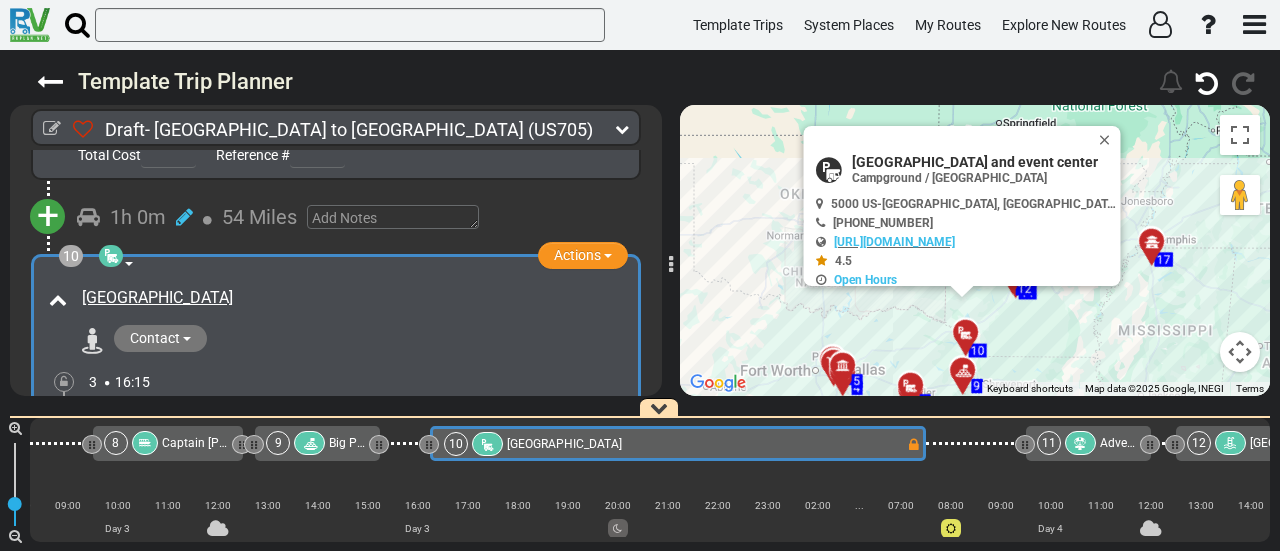
click at [370, 287] on div "[GEOGRAPHIC_DATA]" at bounding box center [352, 298] width 541 height 23
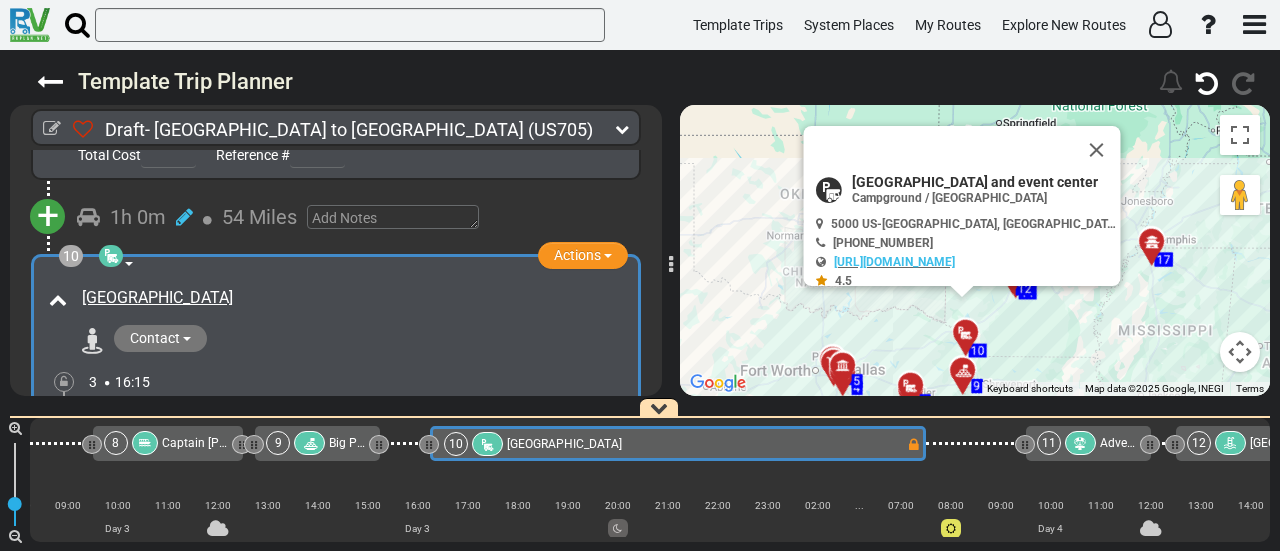
click at [370, 287] on div "[GEOGRAPHIC_DATA]" at bounding box center [352, 298] width 541 height 23
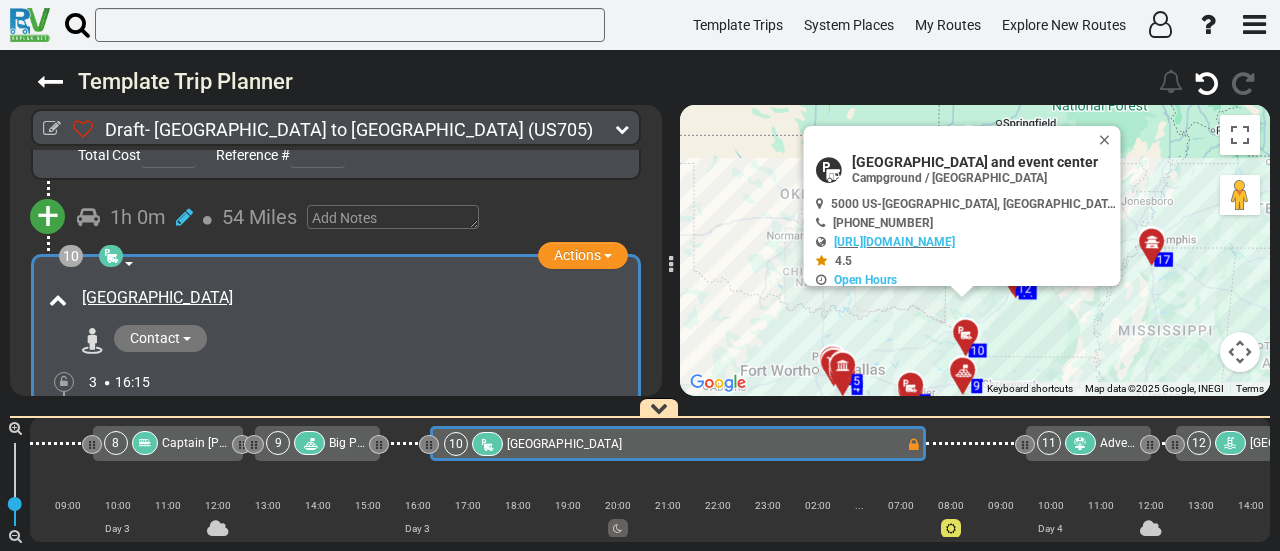
copy div "[GEOGRAPHIC_DATA]"
click at [1092, 444] on div at bounding box center [1080, 443] width 31 height 24
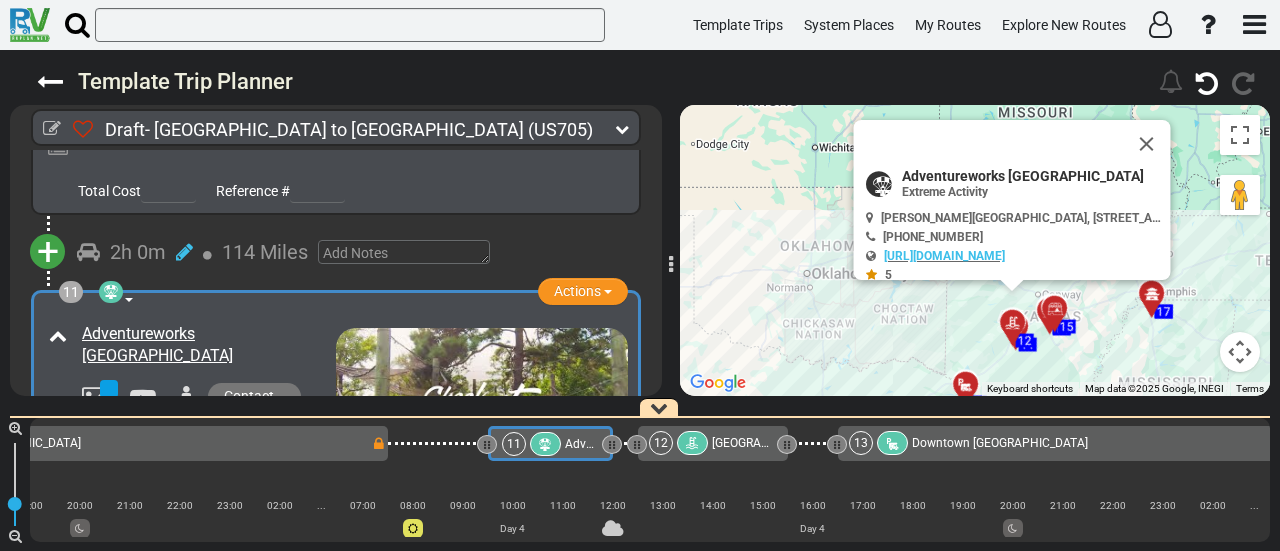
scroll to position [0, 2550]
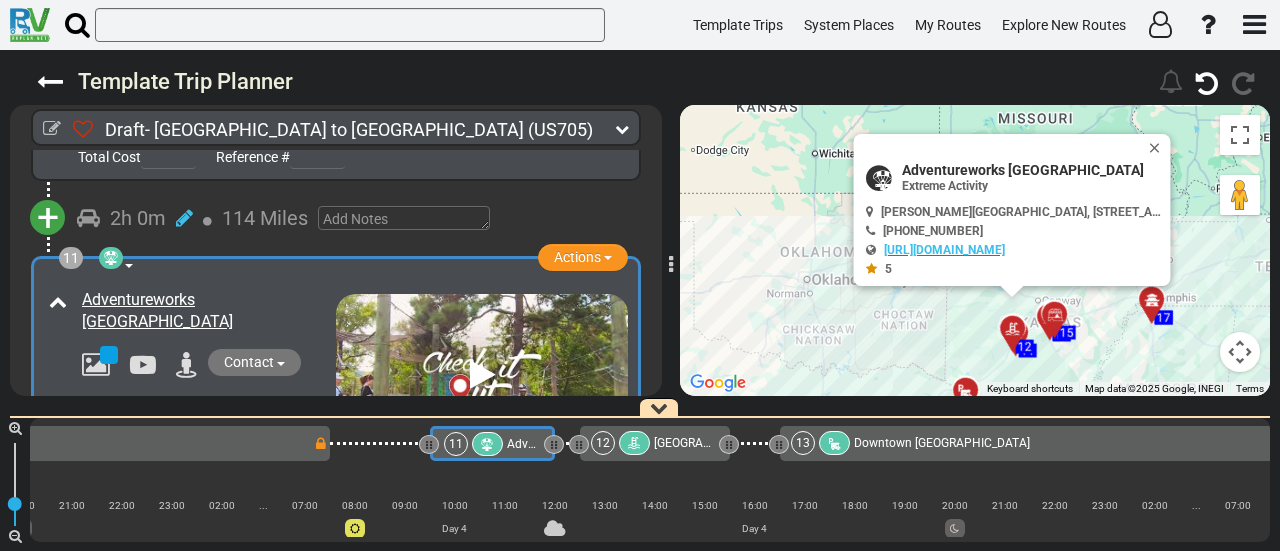
click at [991, 441] on span "Downtown [GEOGRAPHIC_DATA]" at bounding box center [942, 443] width 176 height 14
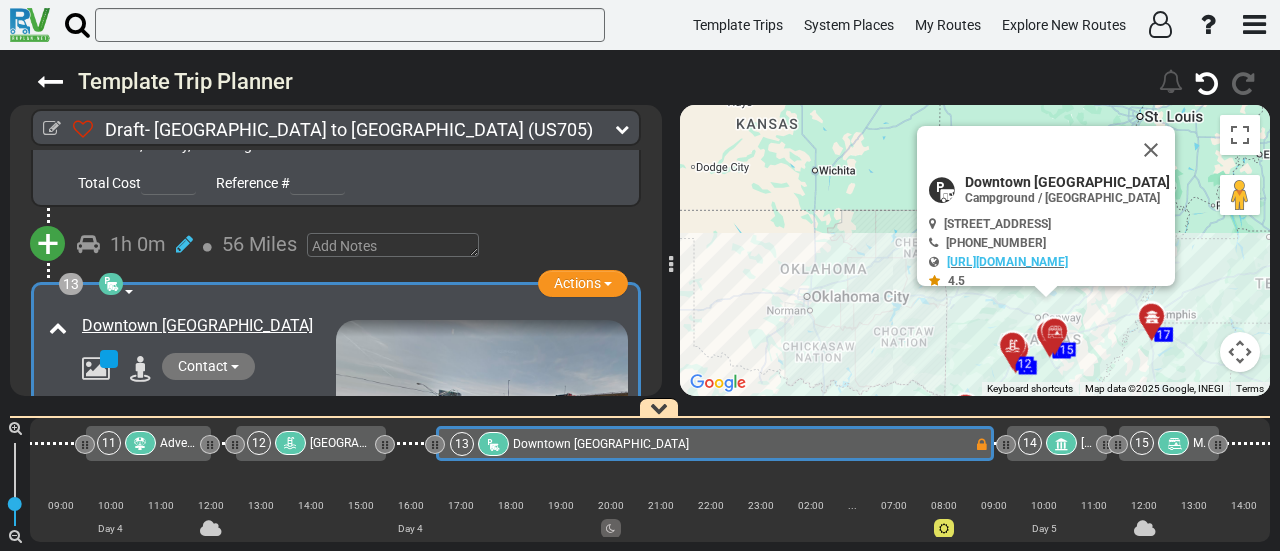
scroll to position [0, 2900]
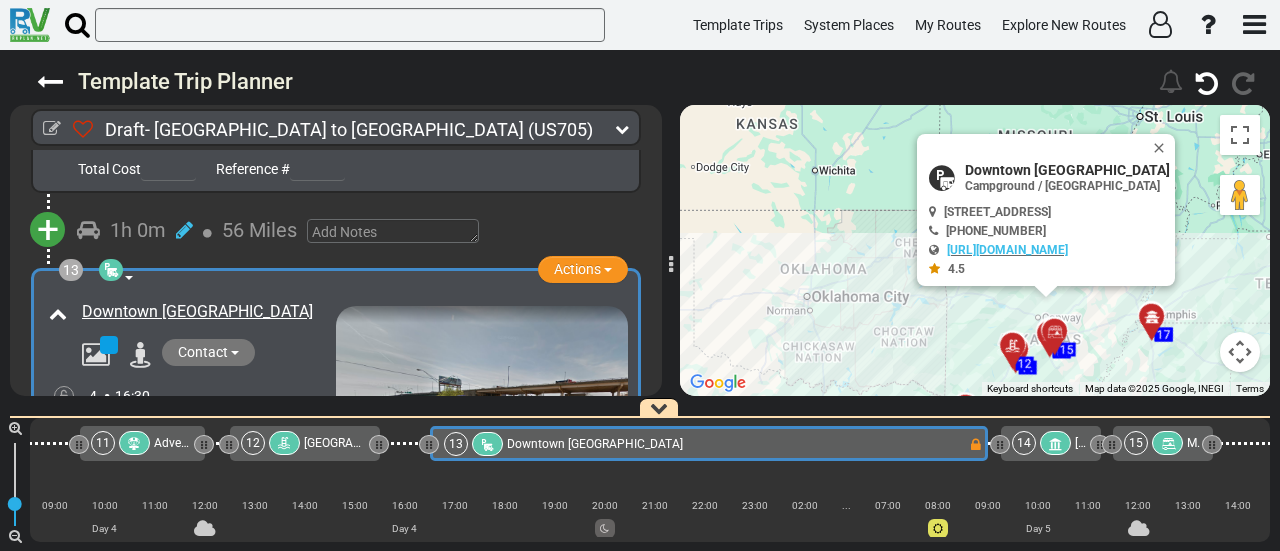
click at [1174, 445] on icon at bounding box center [1167, 444] width 17 height 14
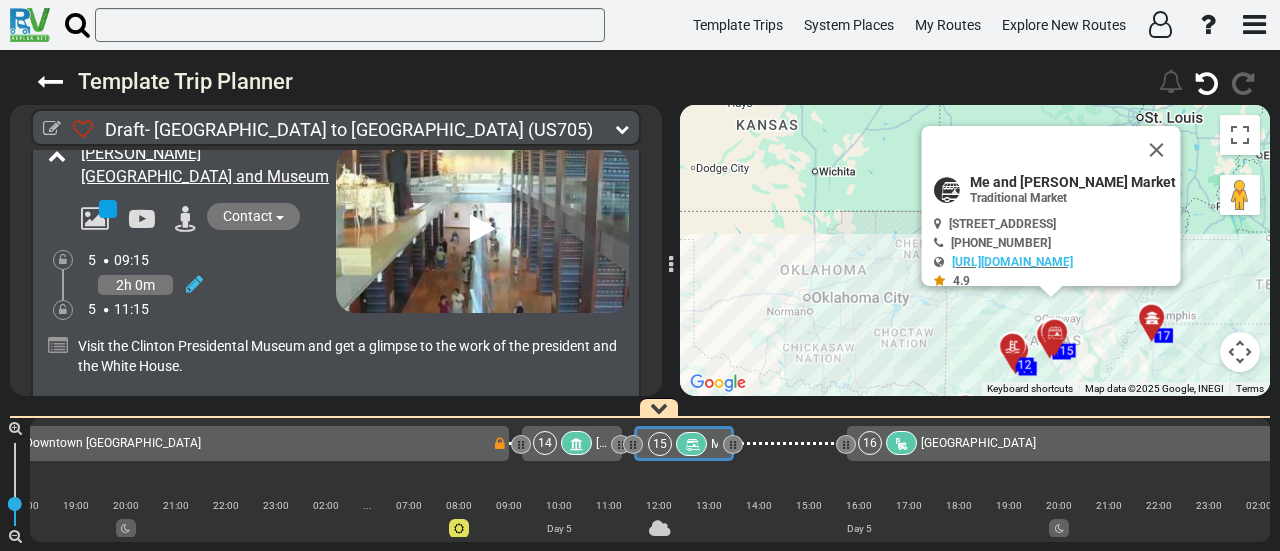
scroll to position [0, 3583]
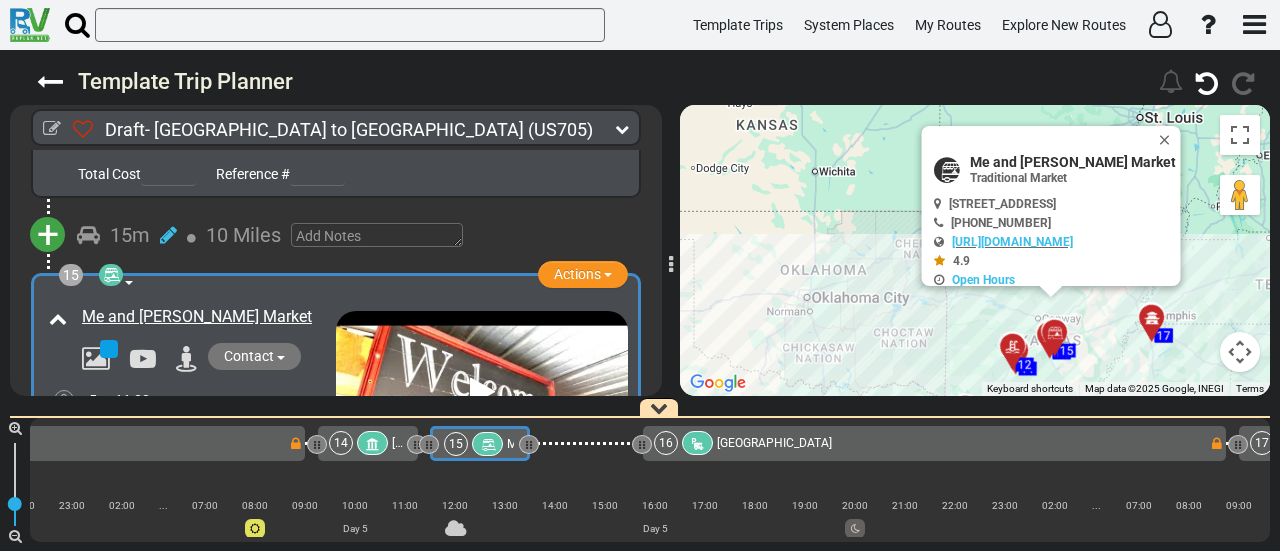
click at [1054, 453] on div "16 Graceland RV Park & Campground" at bounding box center [931, 443] width 555 height 24
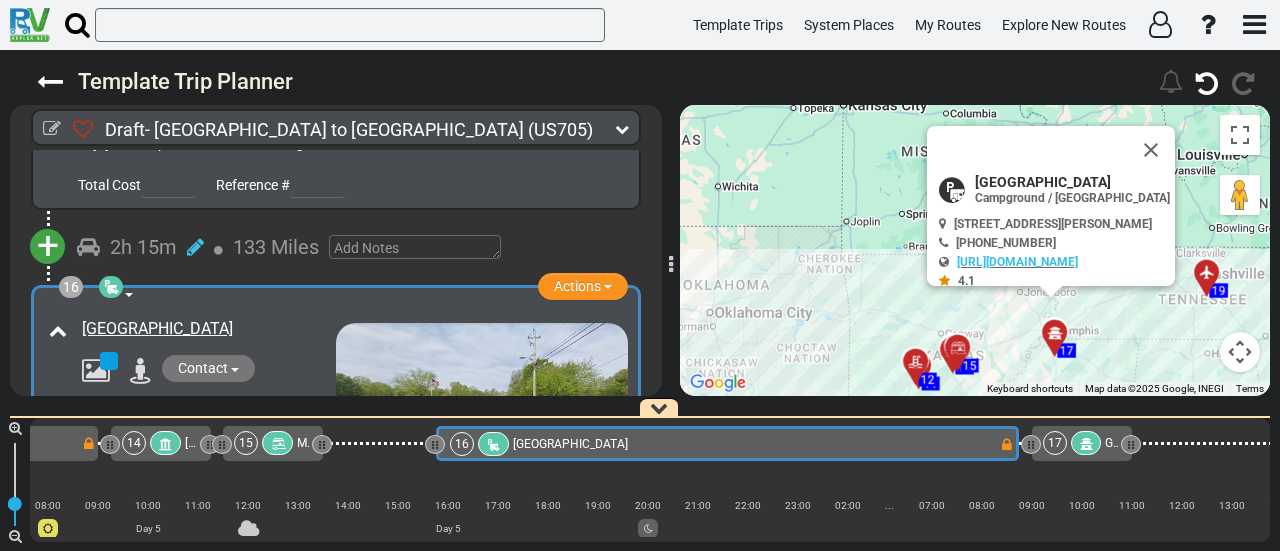
scroll to position [0, 3796]
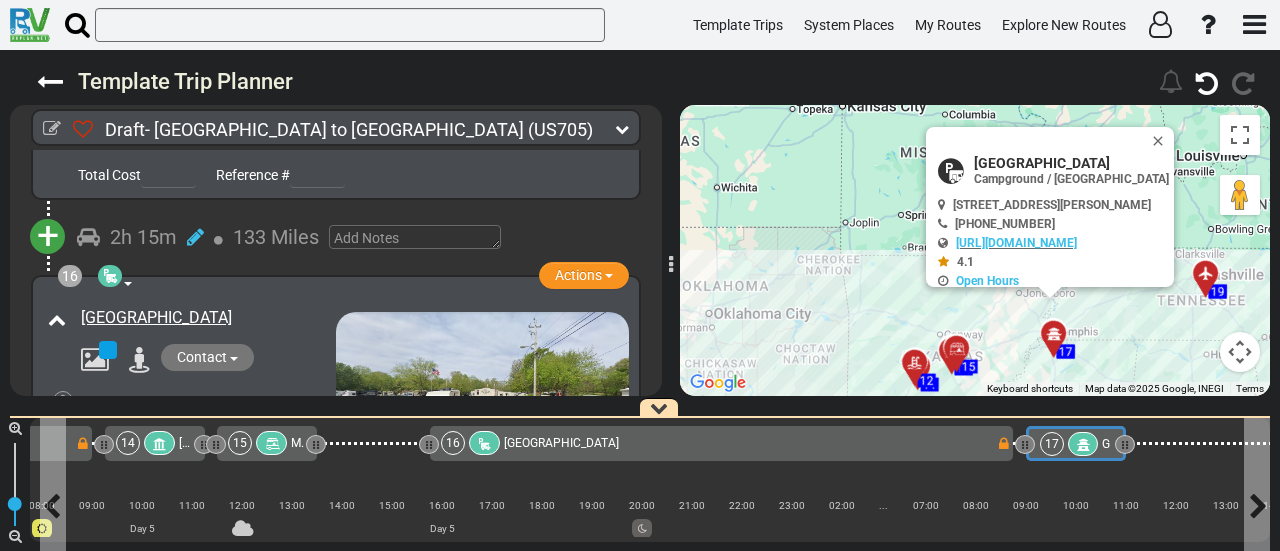
click at [1080, 444] on icon at bounding box center [1083, 445] width 17 height 14
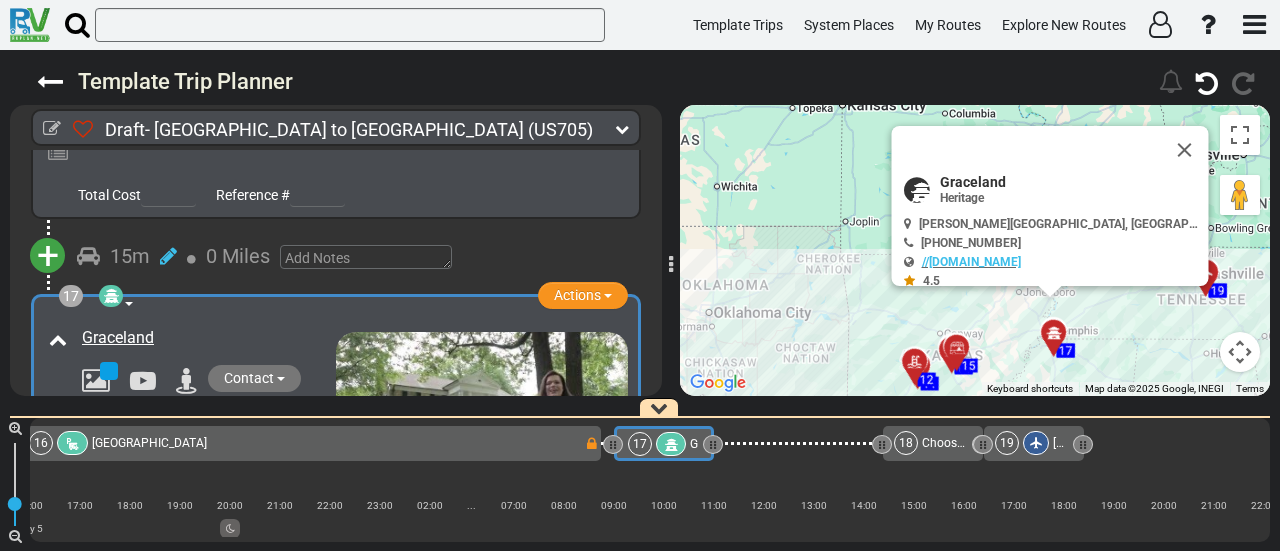
scroll to position [0, 4226]
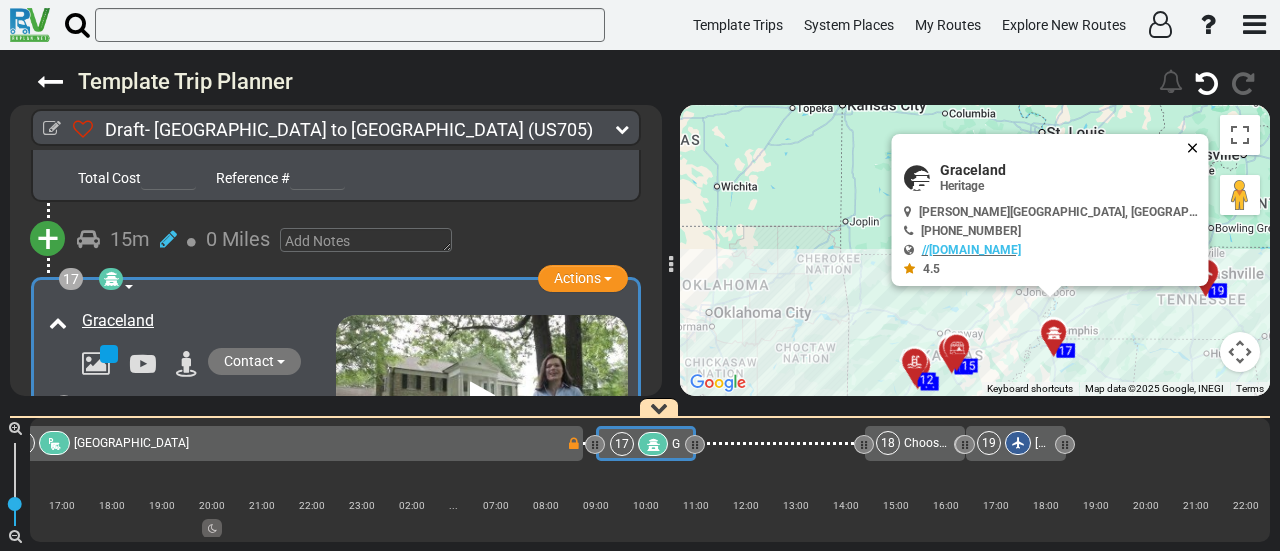
click at [1185, 147] on button "Close" at bounding box center [1197, 148] width 24 height 28
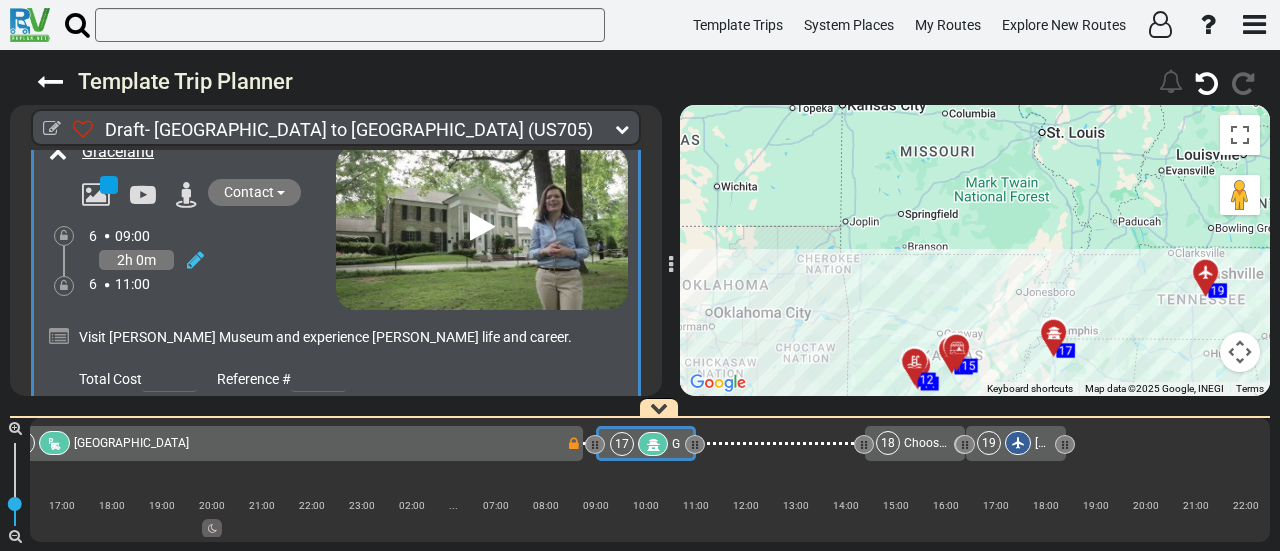
scroll to position [6087, 0]
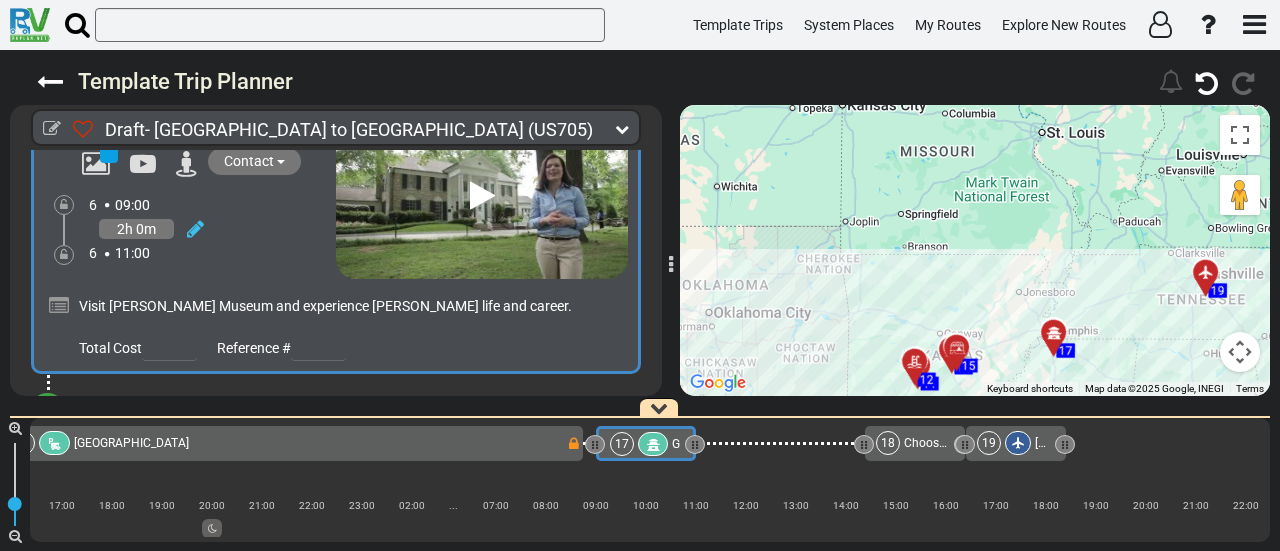
click at [638, 441] on div at bounding box center [653, 444] width 31 height 24
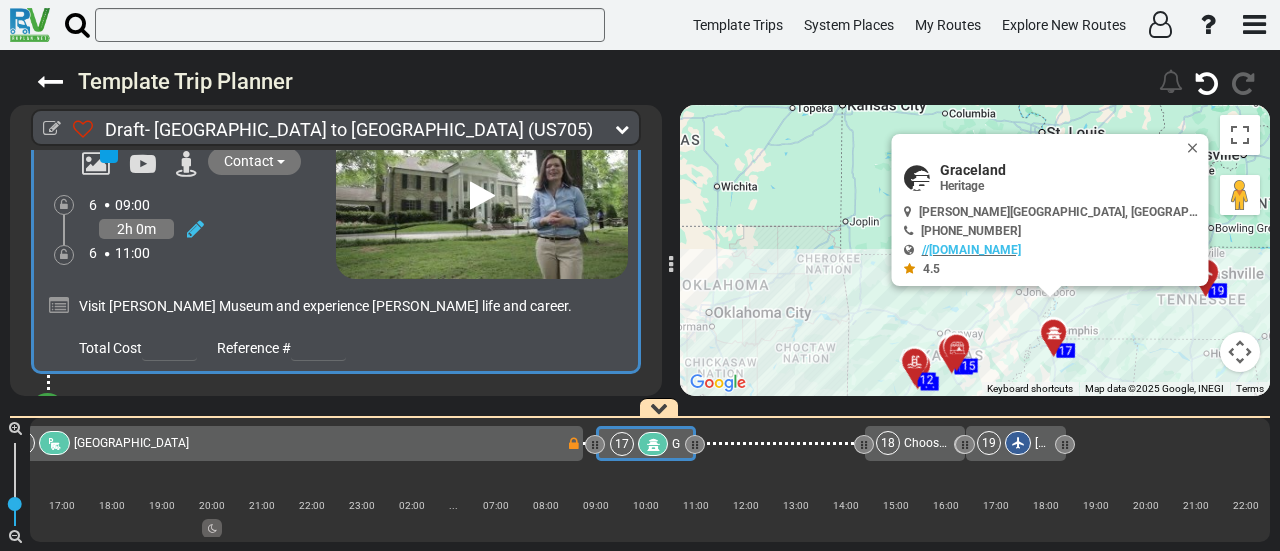
click at [994, 165] on span "Graceland" at bounding box center [1070, 170] width 260 height 16
copy div "Graceland"
click at [198, 219] on icon at bounding box center [195, 229] width 17 height 20
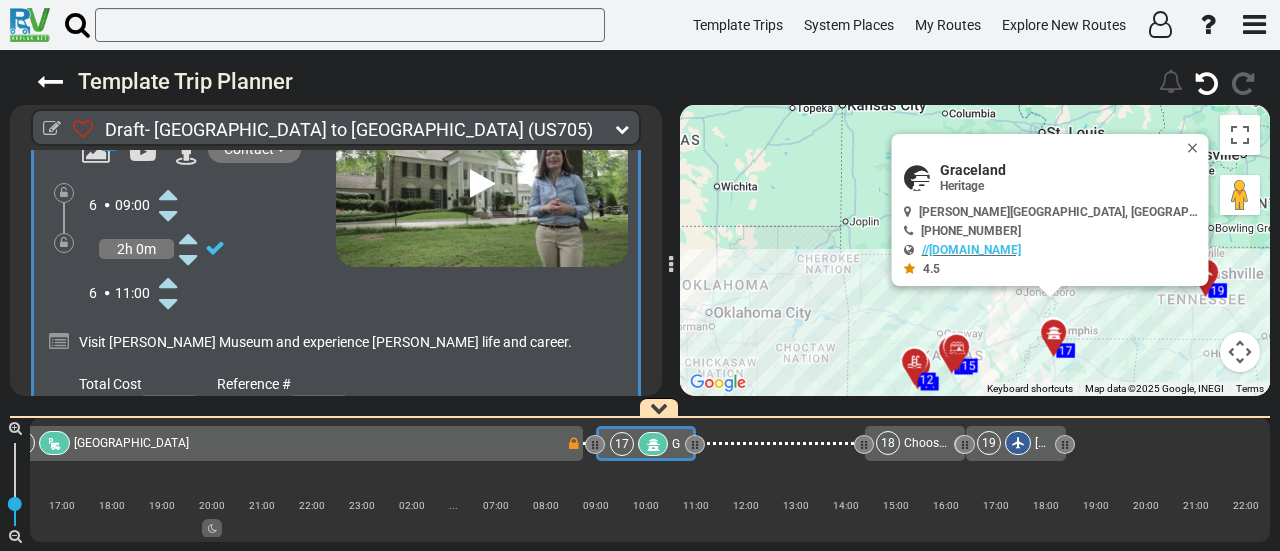
click at [170, 266] on icon at bounding box center [168, 282] width 18 height 32
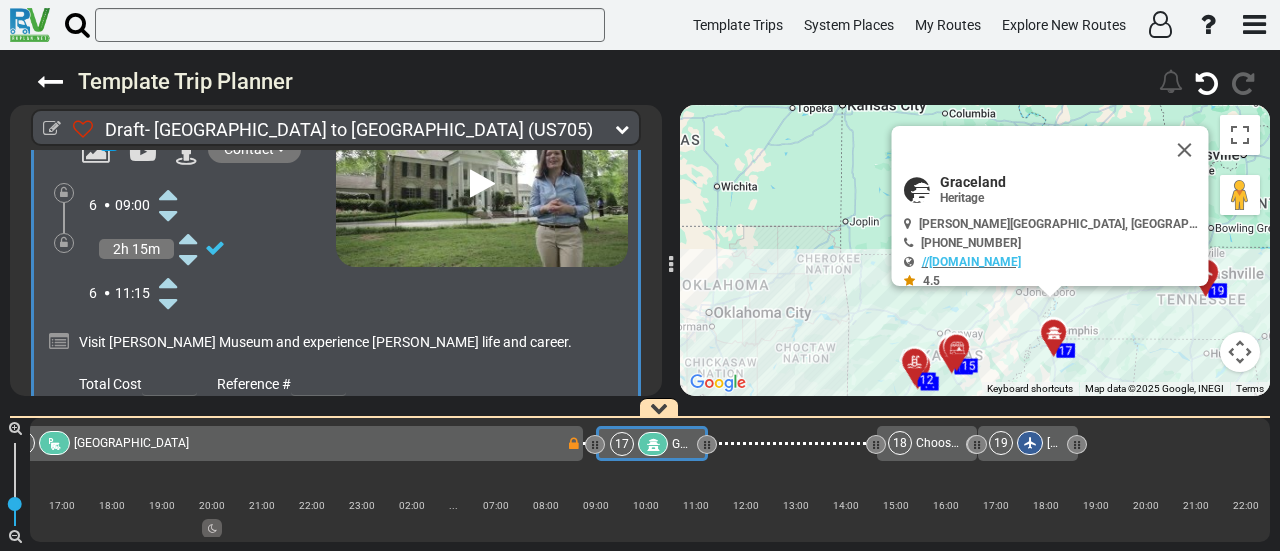
click at [170, 266] on icon at bounding box center [168, 282] width 18 height 32
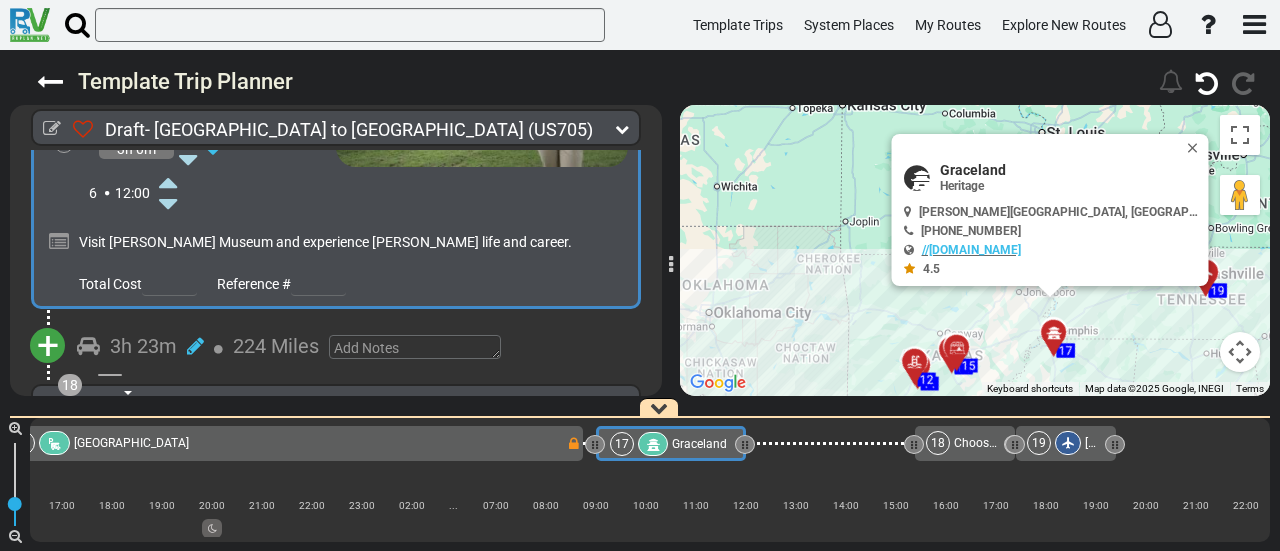
click at [48, 323] on span "+" at bounding box center [48, 346] width 22 height 46
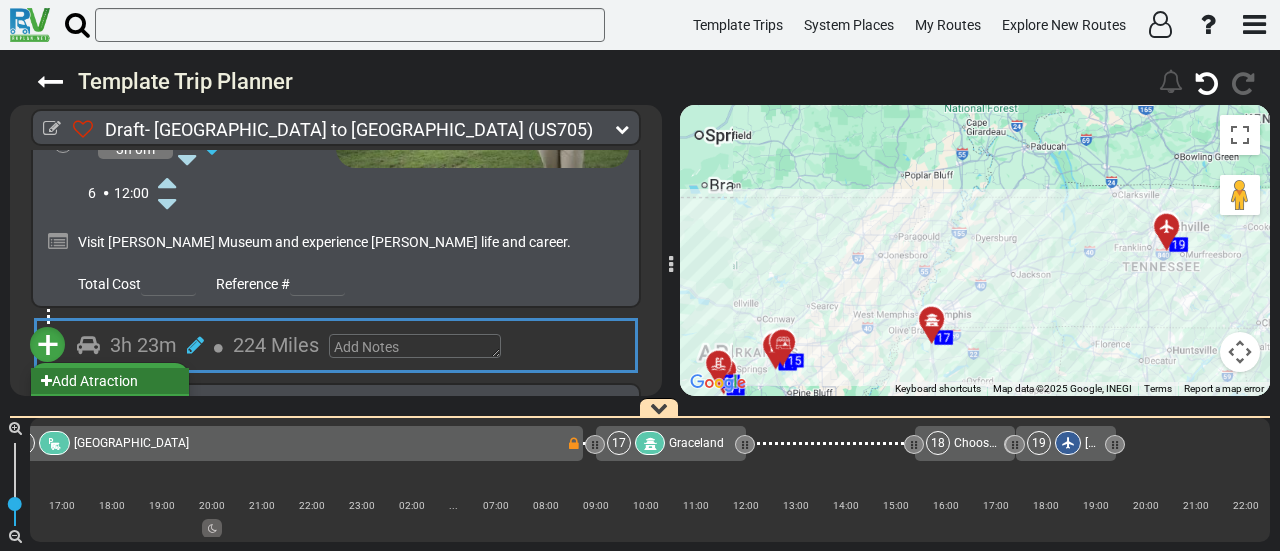
click at [173, 368] on li "Add Atraction" at bounding box center [110, 381] width 158 height 26
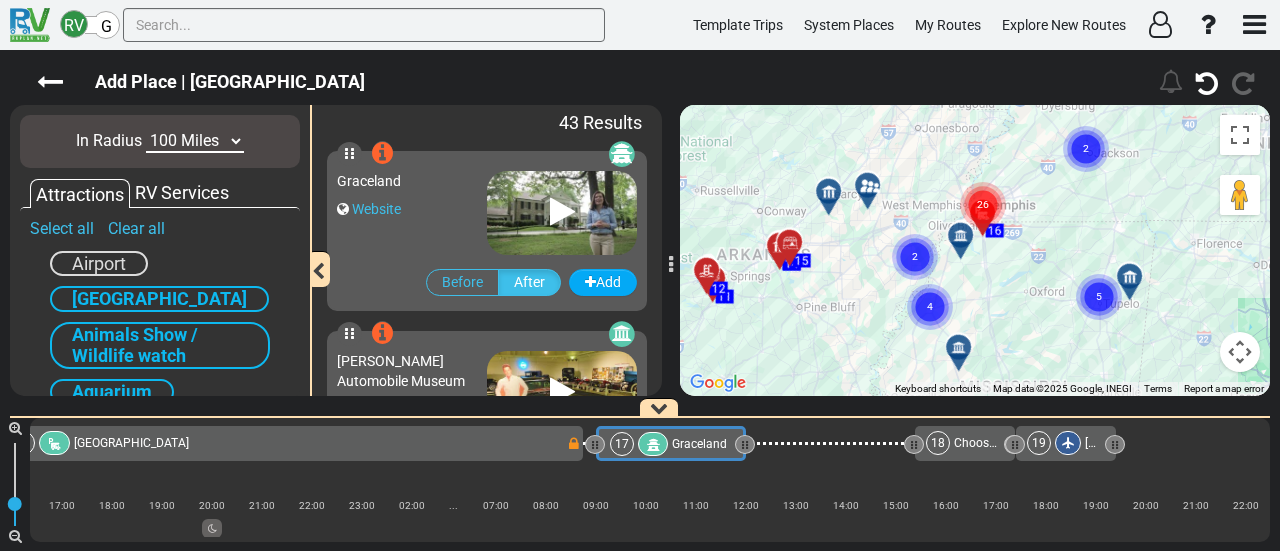
drag, startPoint x: 1045, startPoint y: 217, endPoint x: 1052, endPoint y: 279, distance: 62.4
click at [1052, 279] on div "To activate drag with keyboard, press Alt + Enter. Once in keyboard drag state,…" at bounding box center [975, 250] width 590 height 291
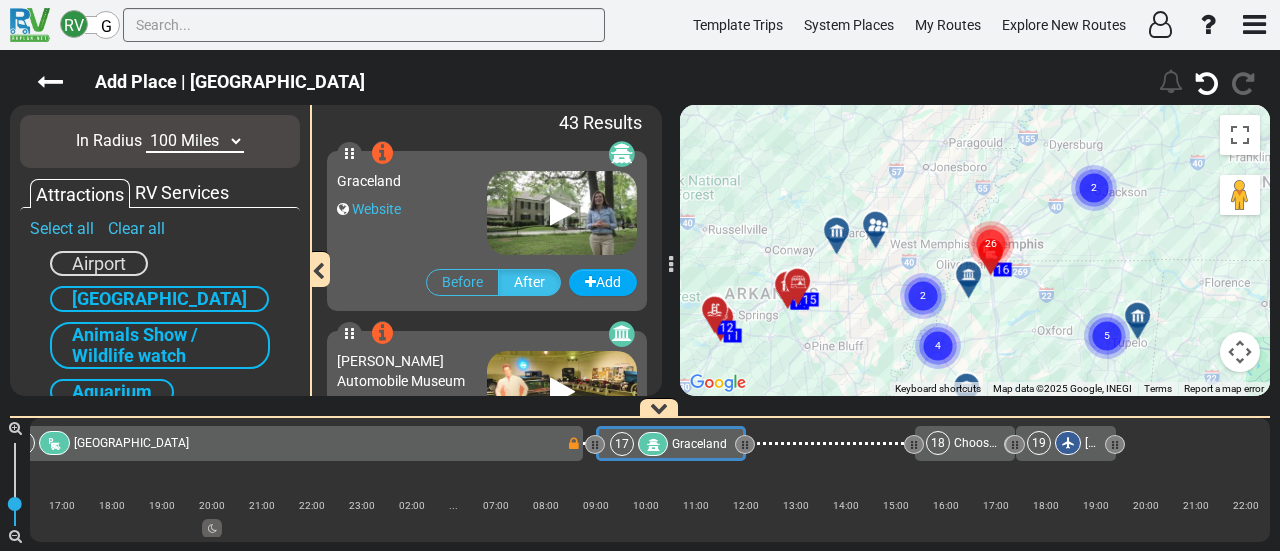
click at [1052, 277] on div "To activate drag with keyboard, press Alt + Enter. Once in keyboard drag state,…" at bounding box center [975, 250] width 590 height 291
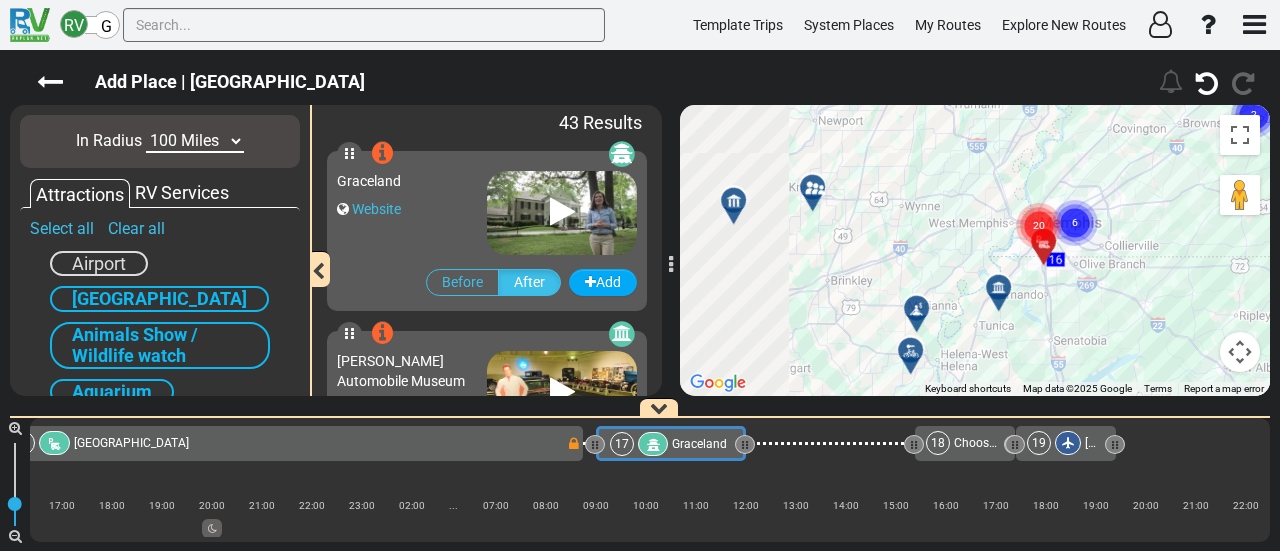
drag, startPoint x: 1010, startPoint y: 237, endPoint x: 1132, endPoint y: 248, distance: 122.5
click at [1130, 249] on div "To activate drag with keyboard, press Alt + Enter. Once in keyboard drag state,…" at bounding box center [975, 250] width 590 height 291
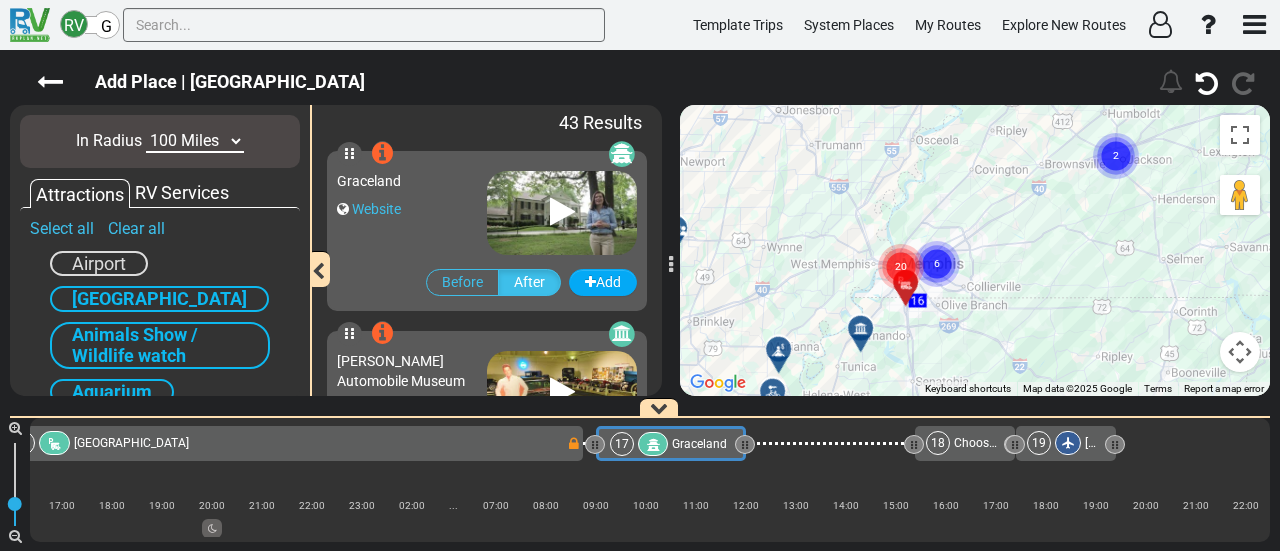
drag, startPoint x: 1132, startPoint y: 248, endPoint x: 988, endPoint y: 294, distance: 151.2
click at [988, 294] on div "To activate drag with keyboard, press Alt + Enter. Once in keyboard drag state,…" at bounding box center [975, 250] width 590 height 291
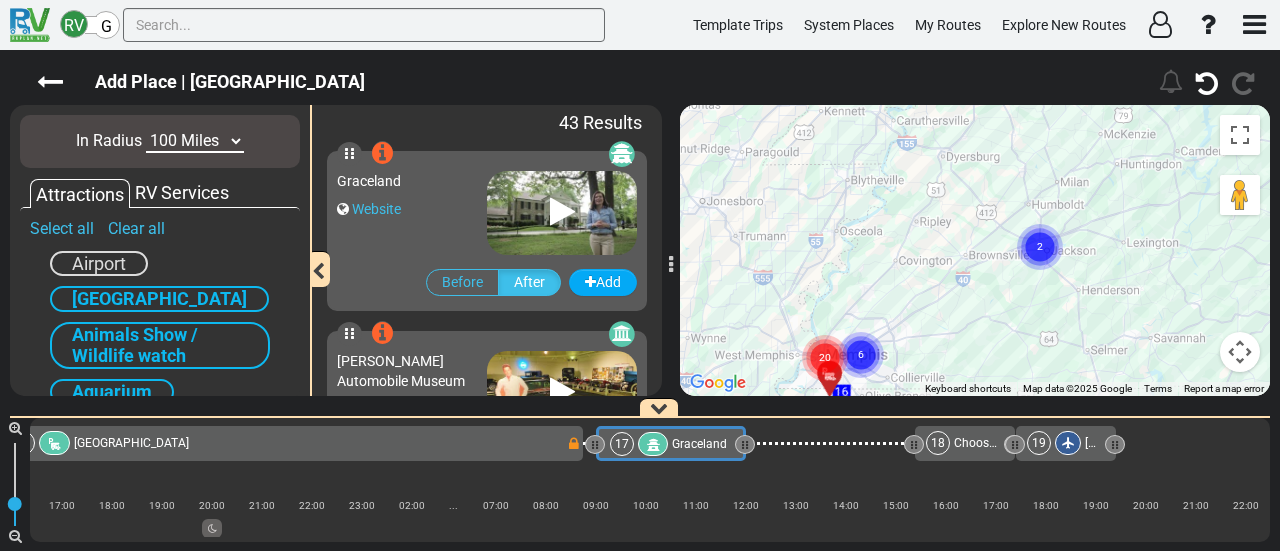
drag, startPoint x: 1144, startPoint y: 236, endPoint x: 1064, endPoint y: 332, distance: 124.9
click at [1064, 332] on div "To activate drag with keyboard, press Alt + Enter. Once in keyboard drag state,…" at bounding box center [975, 250] width 590 height 291
drag, startPoint x: 963, startPoint y: 321, endPoint x: 1103, endPoint y: 192, distance: 190.3
click at [1103, 192] on div "To activate drag with keyboard, press Alt + Enter. Once in keyboard drag state,…" at bounding box center [975, 250] width 590 height 291
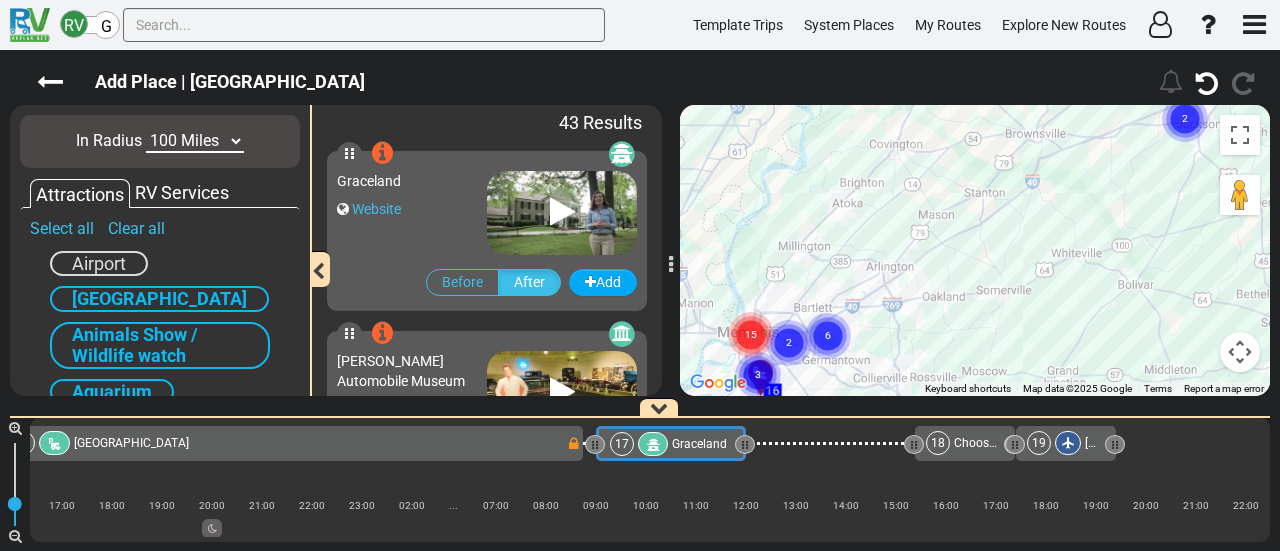
drag, startPoint x: 942, startPoint y: 309, endPoint x: 1138, endPoint y: 177, distance: 236.3
click at [1137, 177] on div "To activate drag with keyboard, press Alt + Enter. Once in keyboard drag state,…" at bounding box center [975, 250] width 590 height 291
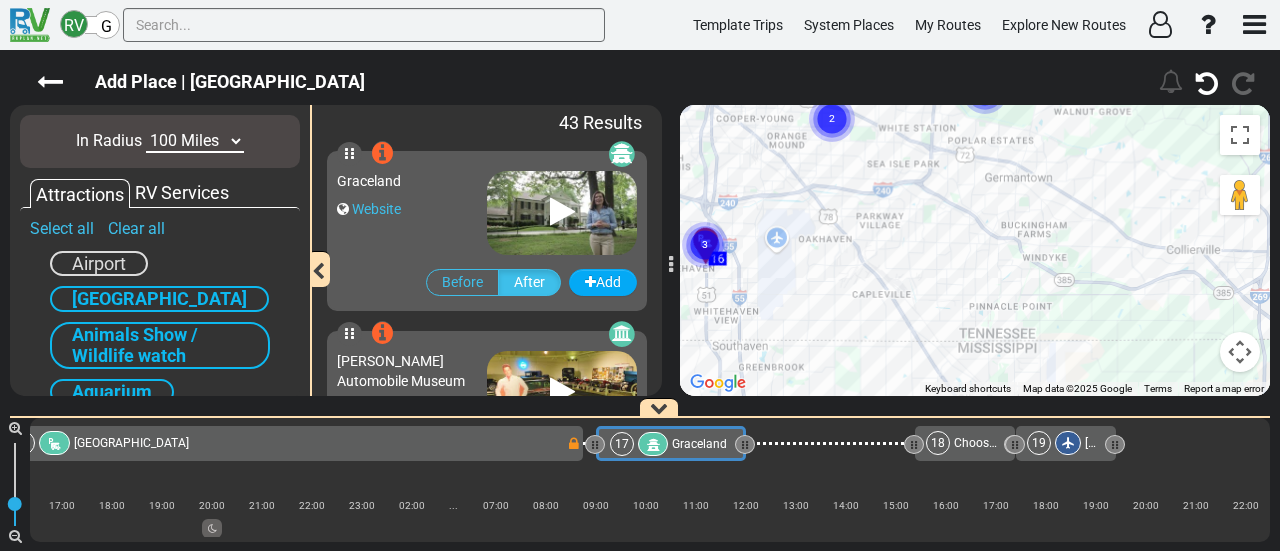
drag, startPoint x: 1009, startPoint y: 253, endPoint x: 1168, endPoint y: 267, distance: 159.6
click at [1200, 305] on div "To activate drag with keyboard, press Alt + Enter. Once in keyboard drag state,…" at bounding box center [975, 250] width 590 height 291
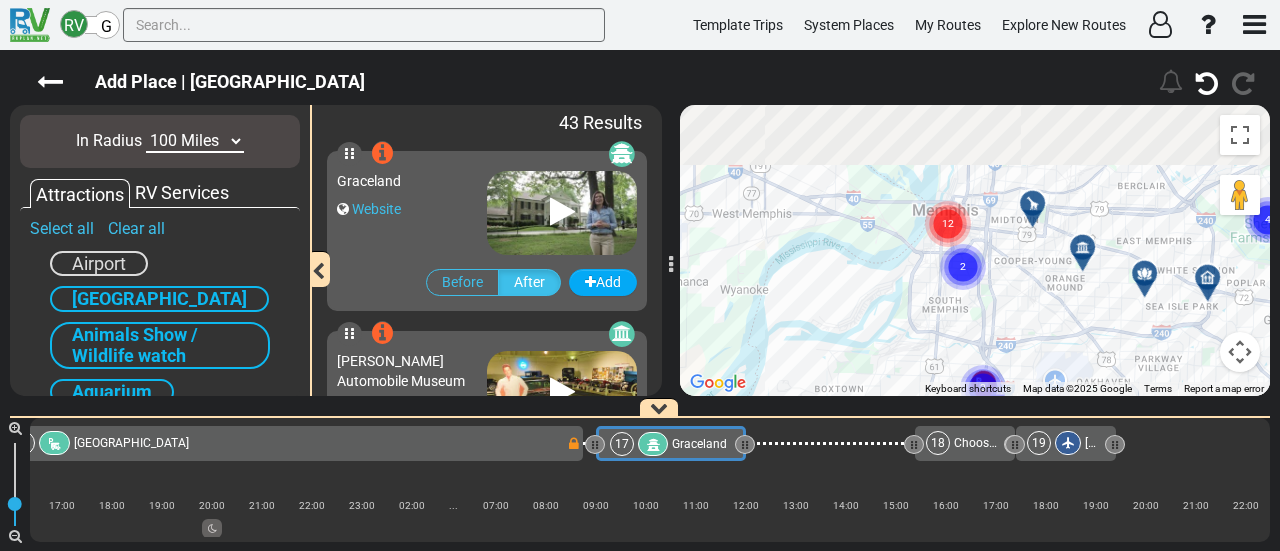
drag, startPoint x: 1040, startPoint y: 216, endPoint x: 1094, endPoint y: 281, distance: 84.5
click at [1105, 283] on div "To activate drag with keyboard, press Alt + Enter. Once in keyboard drag state,…" at bounding box center [975, 250] width 590 height 291
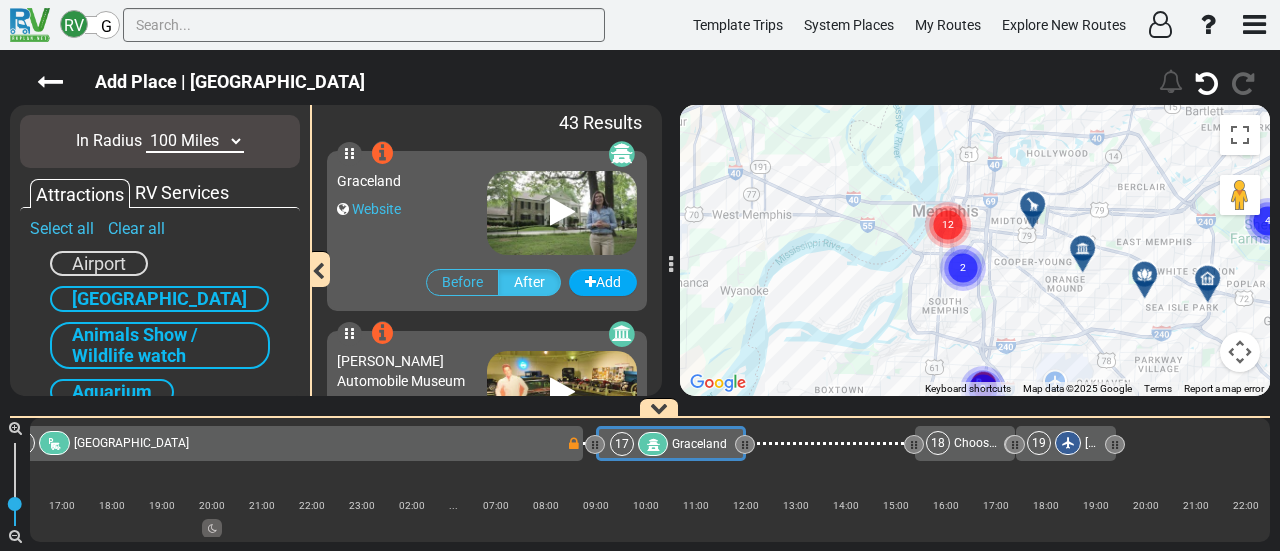
click at [953, 229] on text "12" at bounding box center [948, 223] width 12 height 13
click at [952, 215] on circle "Cluster of 5 markers" at bounding box center [944, 220] width 46 height 46
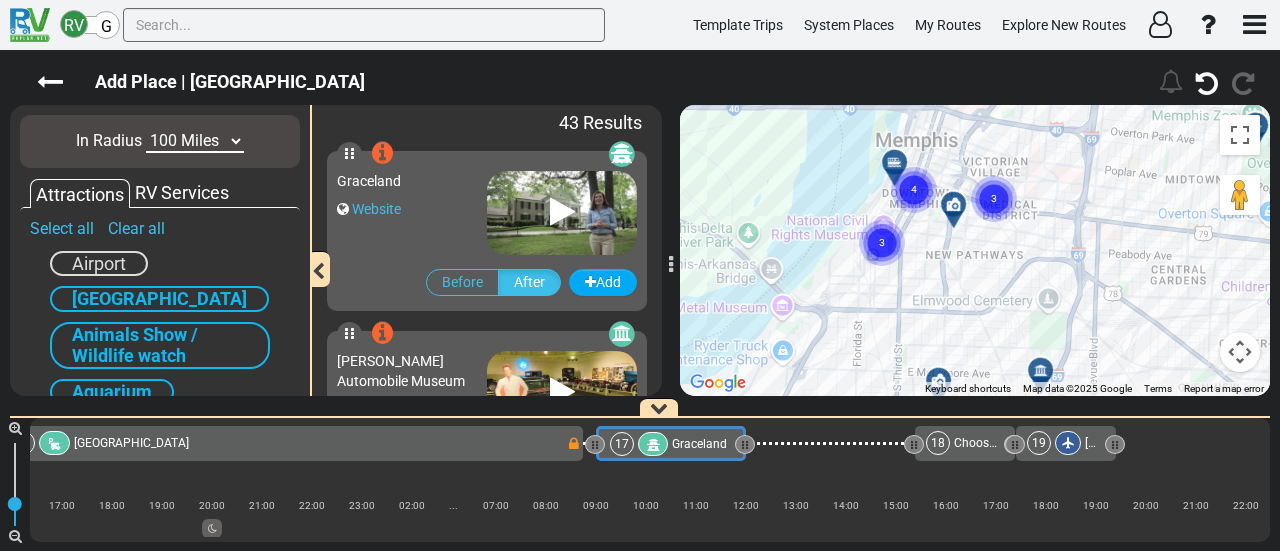
click at [891, 159] on gmp-advanced-marker "4" at bounding box center [914, 166] width 50 height 53
click at [891, 159] on gmp-advanced-marker "4" at bounding box center [911, 166] width 50 height 53
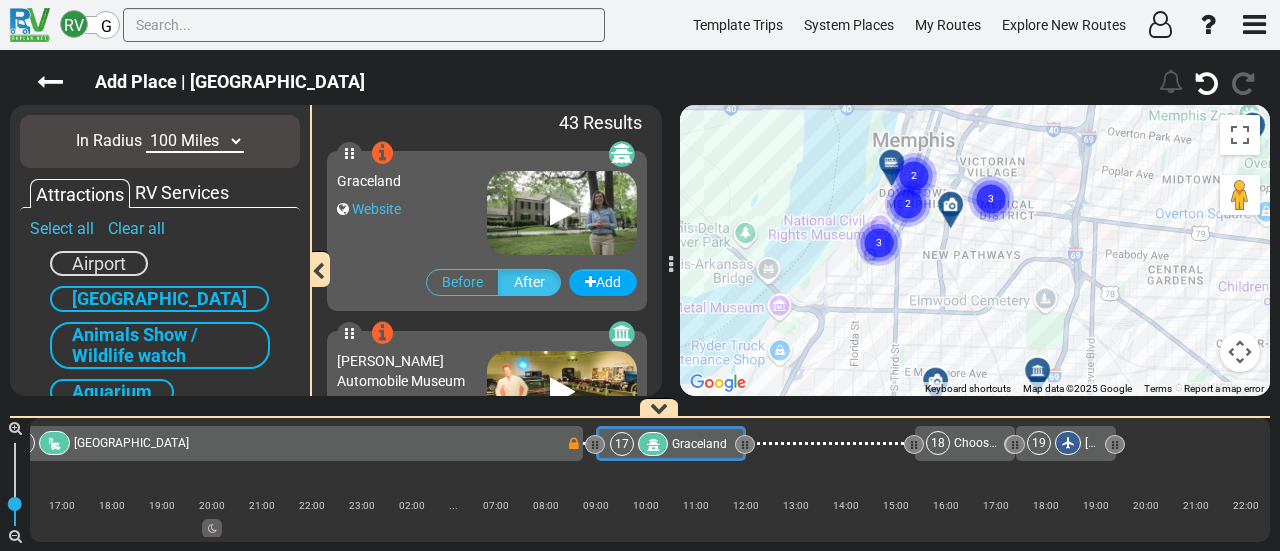
click at [885, 159] on gmp-advanced-marker "2" at bounding box center [908, 180] width 50 height 53
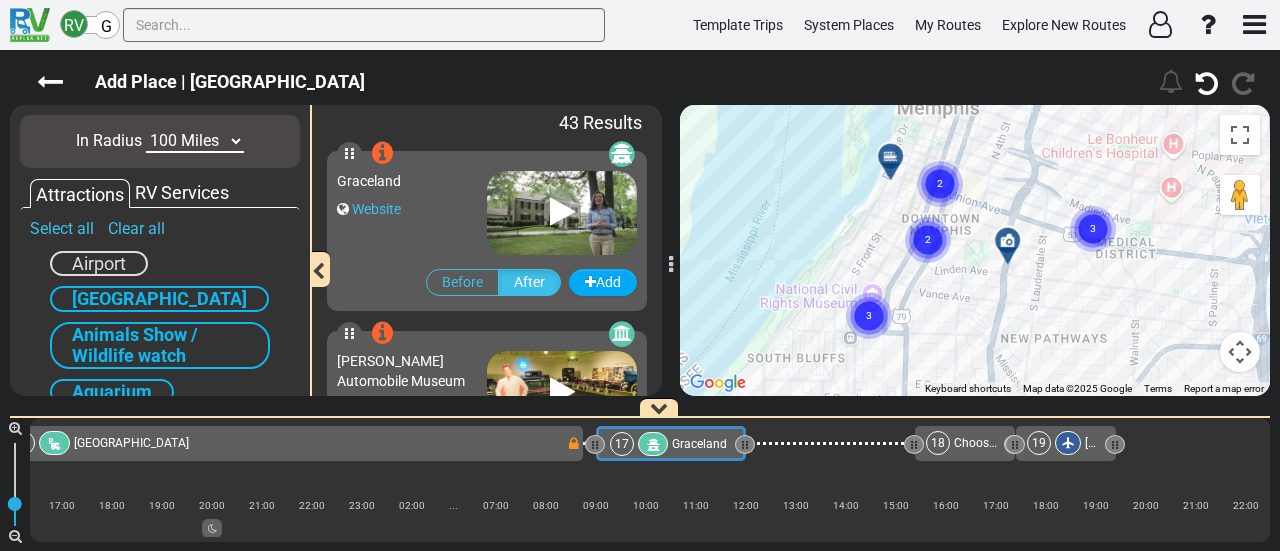
click at [892, 149] on icon at bounding box center [890, 156] width 14 height 14
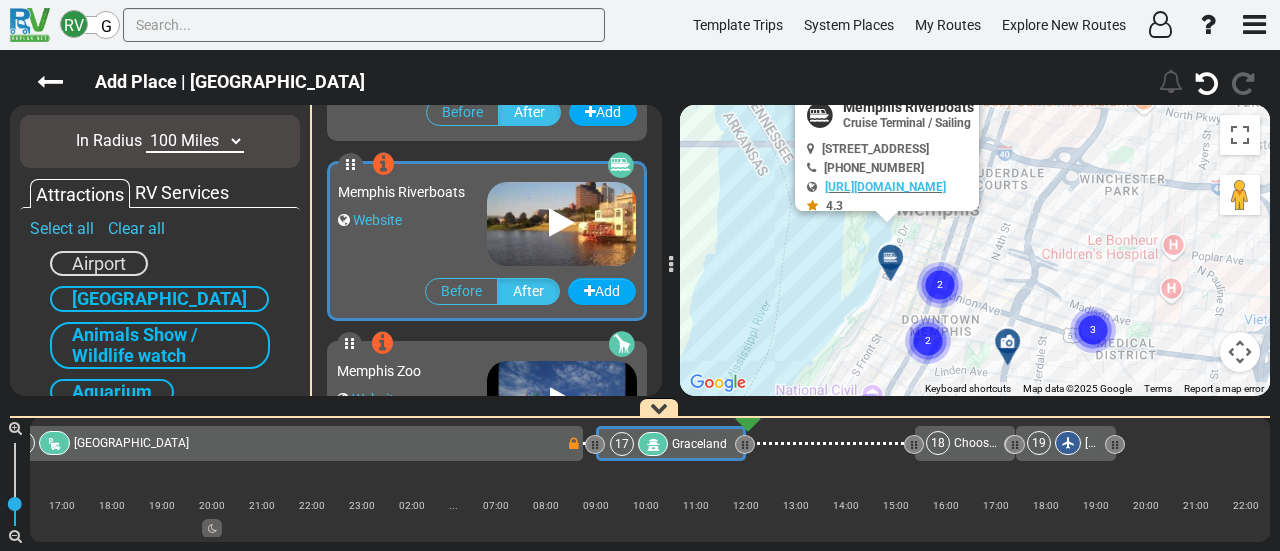
scroll to position [2876, 0]
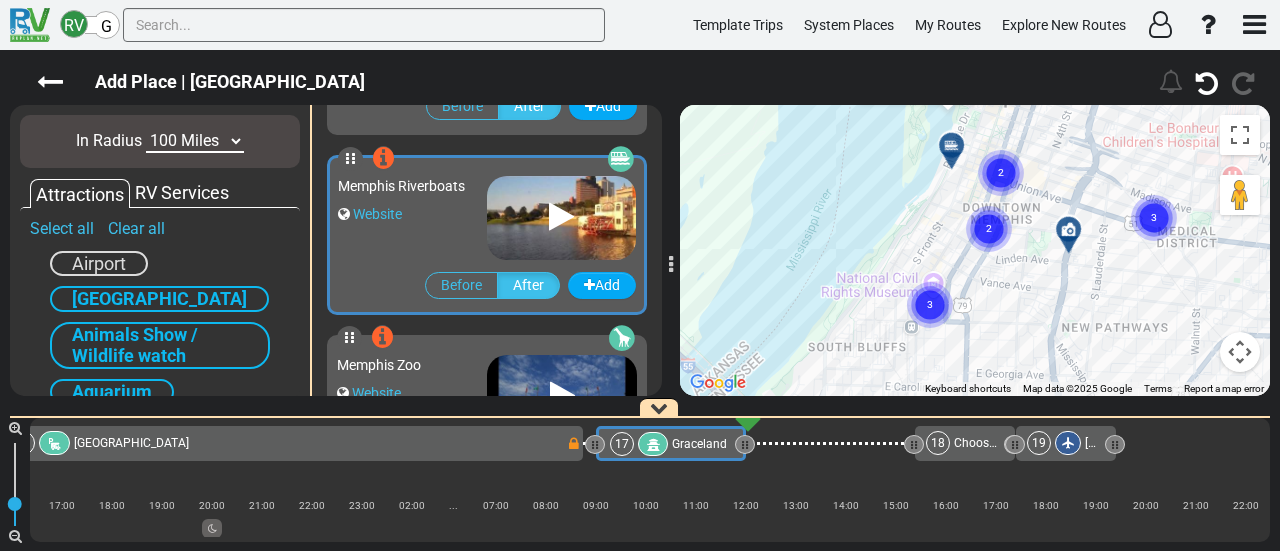
drag, startPoint x: 952, startPoint y: 351, endPoint x: 1012, endPoint y: 122, distance: 236.7
click at [1013, 150] on circle "Cluster of 2 markers" at bounding box center [1001, 173] width 46 height 46
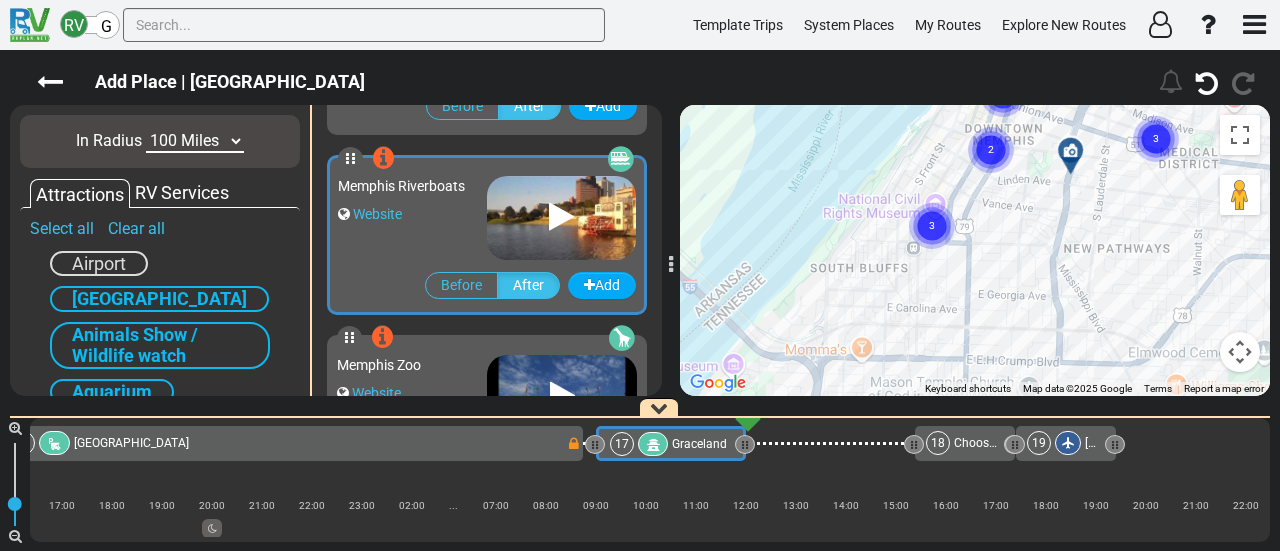
click at [939, 215] on circle "Cluster of 3 markers" at bounding box center [932, 226] width 46 height 46
click at [990, 140] on div at bounding box center [994, 148] width 33 height 31
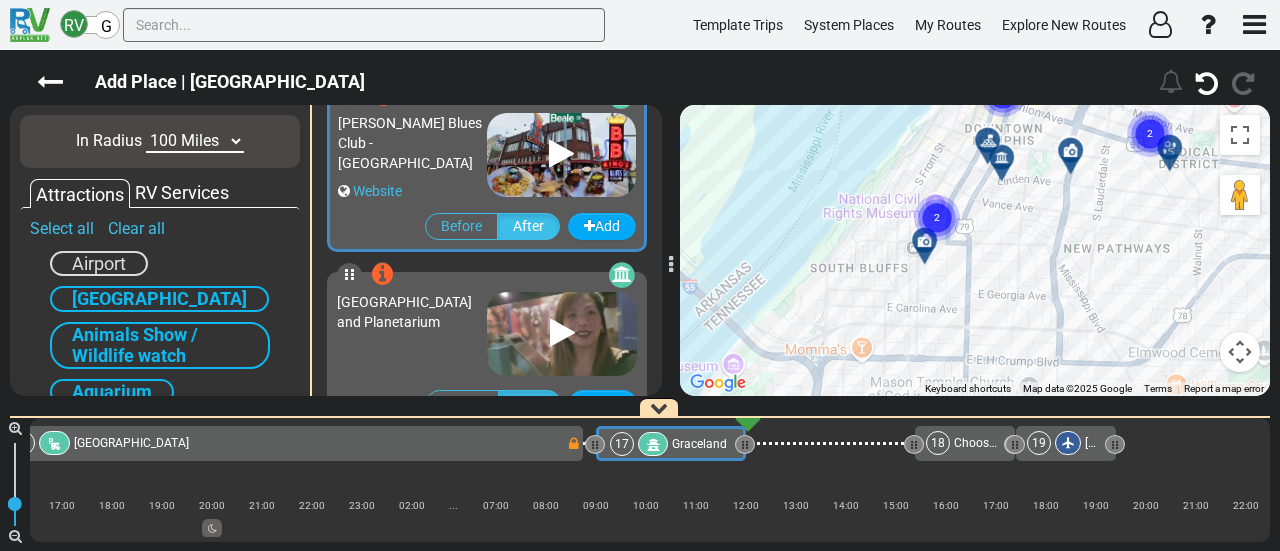
scroll to position [2156, 0]
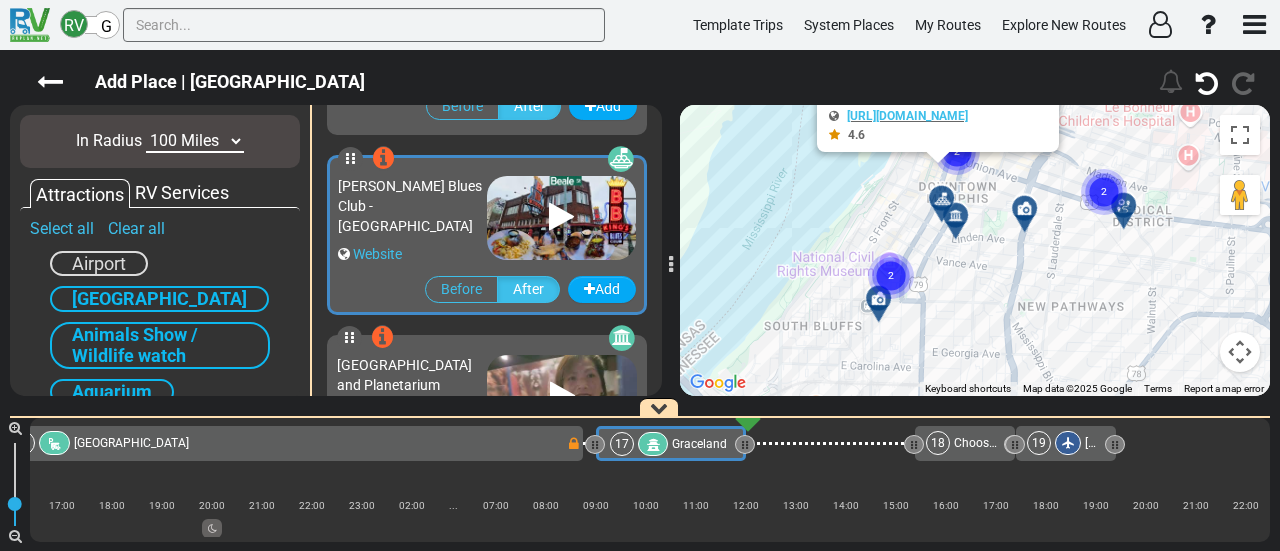
drag, startPoint x: 1022, startPoint y: 252, endPoint x: 969, endPoint y: 319, distance: 85.4
click at [969, 319] on div "To activate drag with keyboard, press Alt + Enter. Once in keyboard drag state,…" at bounding box center [975, 250] width 590 height 291
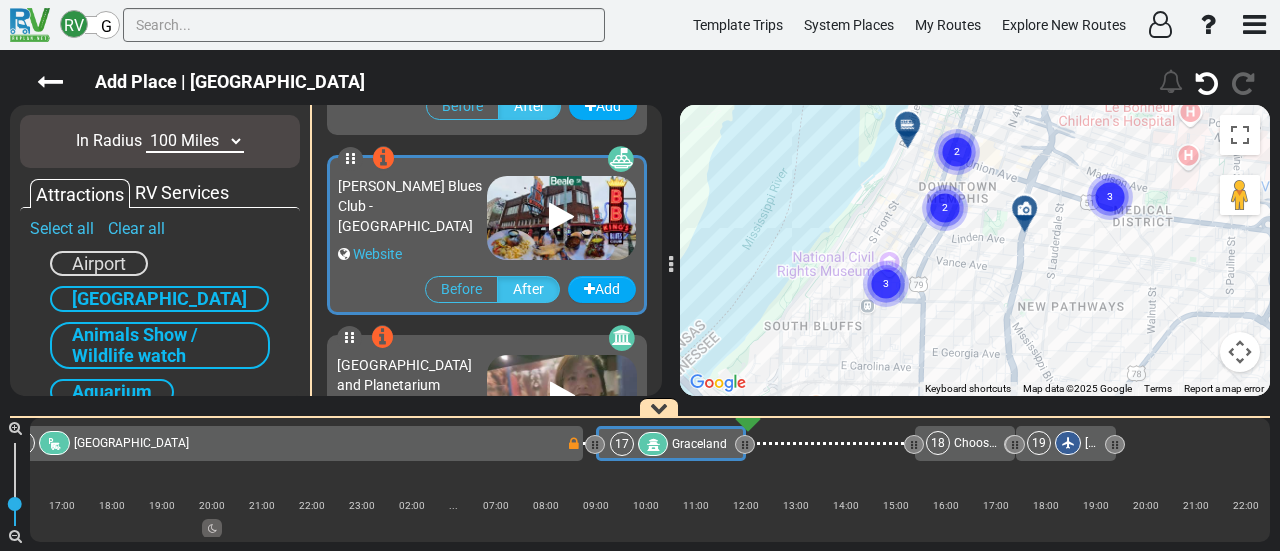
click at [1119, 204] on circle "Cluster of 3 markers" at bounding box center [1110, 197] width 46 height 46
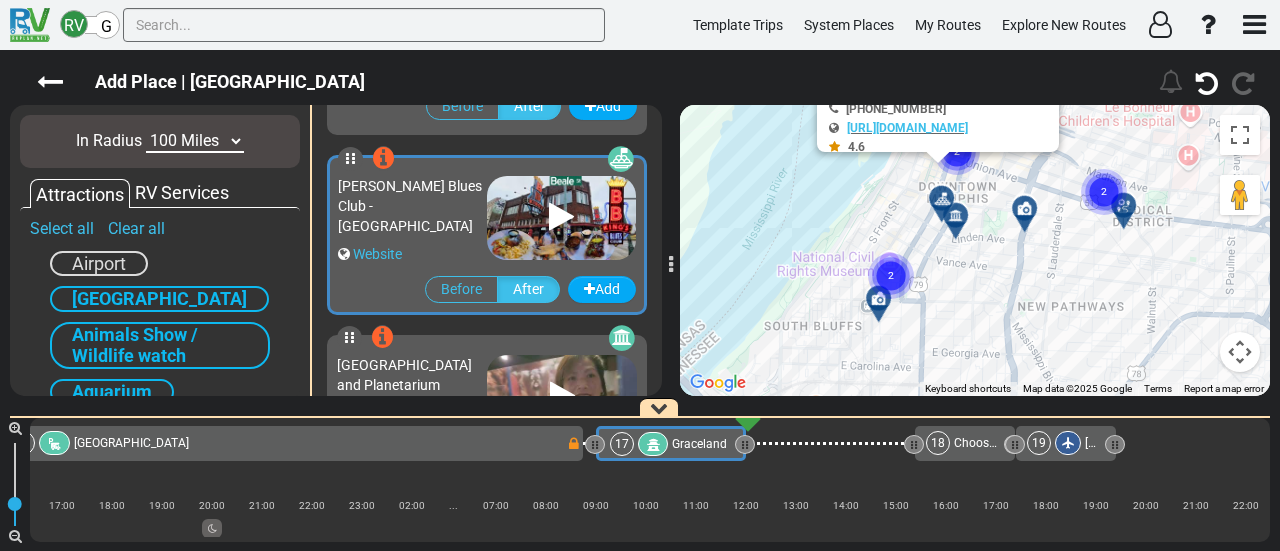
click at [1120, 213] on icon "2" at bounding box center [1104, 192] width 50 height 50
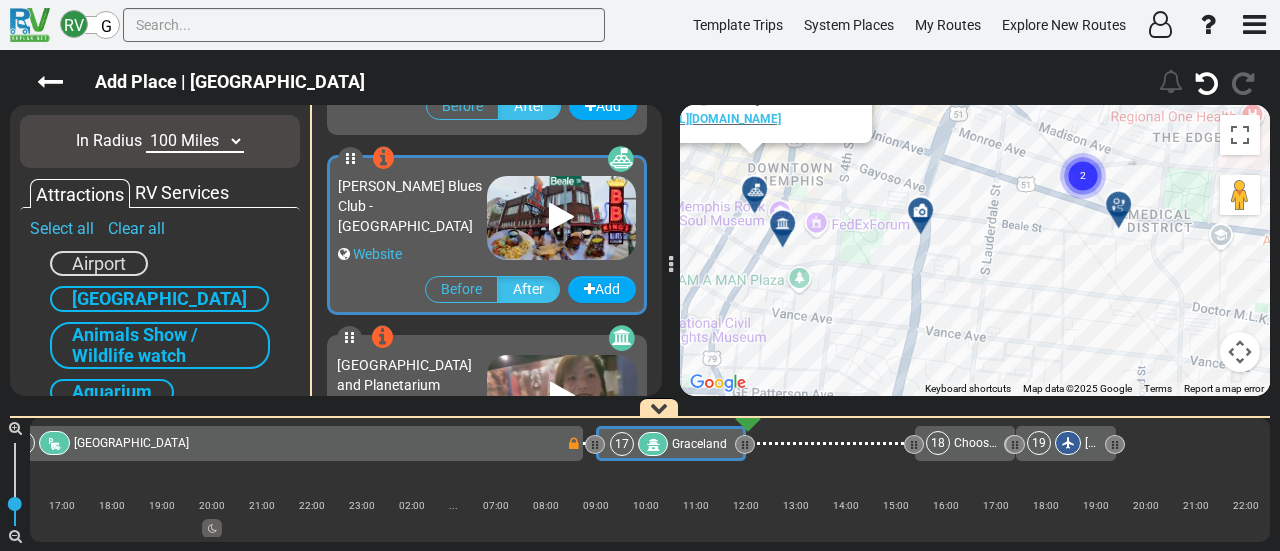
click at [1124, 206] on div at bounding box center [1125, 212] width 33 height 31
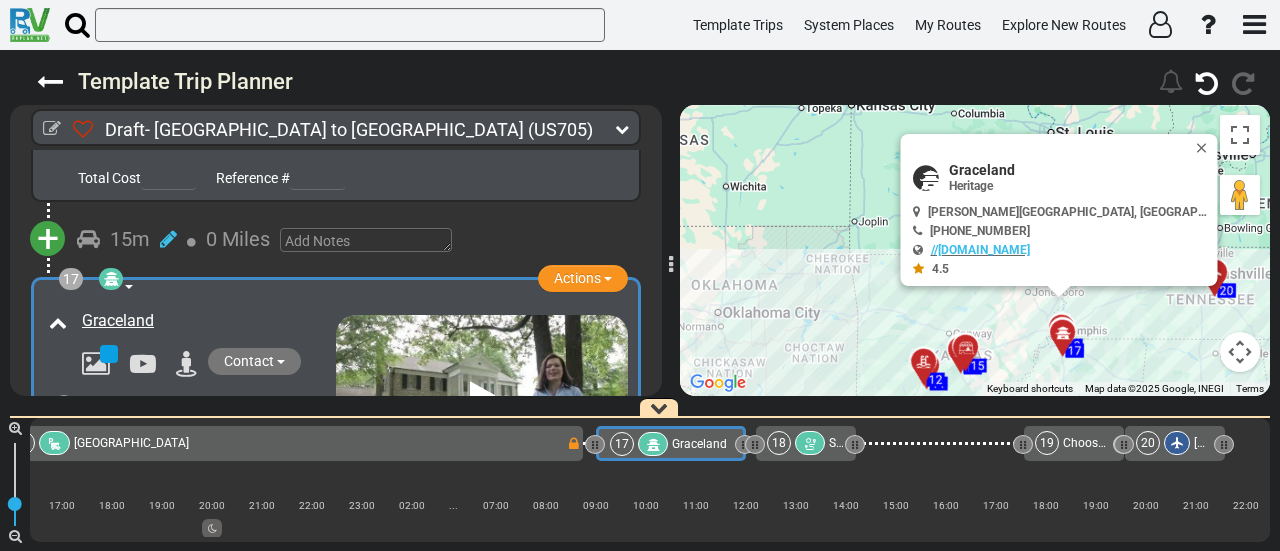
scroll to position [5887, 0]
click at [815, 440] on icon at bounding box center [810, 444] width 17 height 14
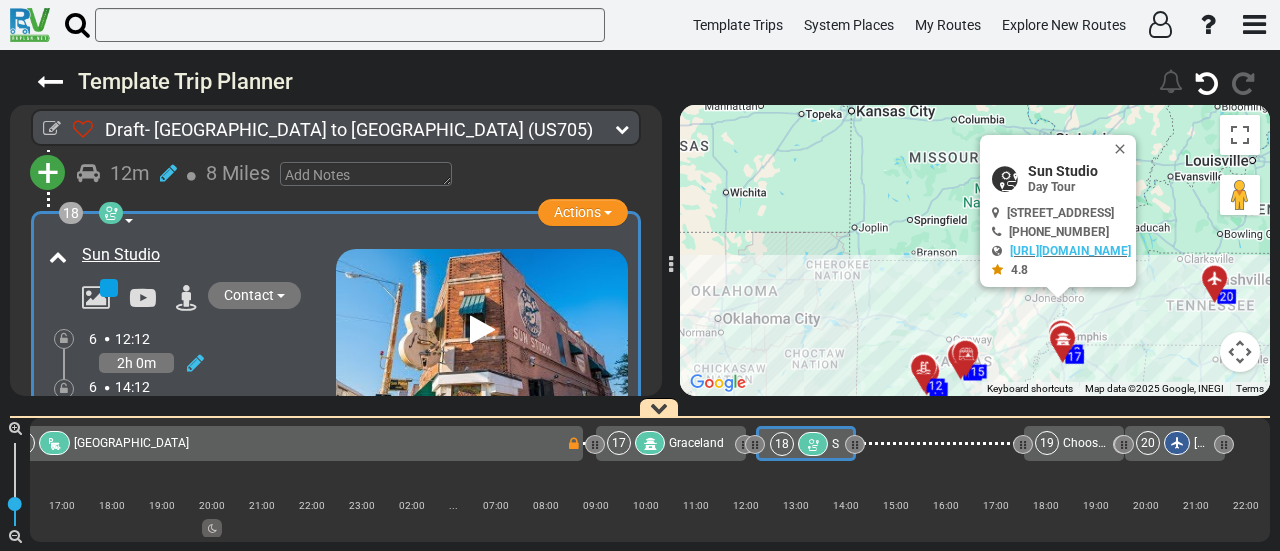
scroll to position [6354, 0]
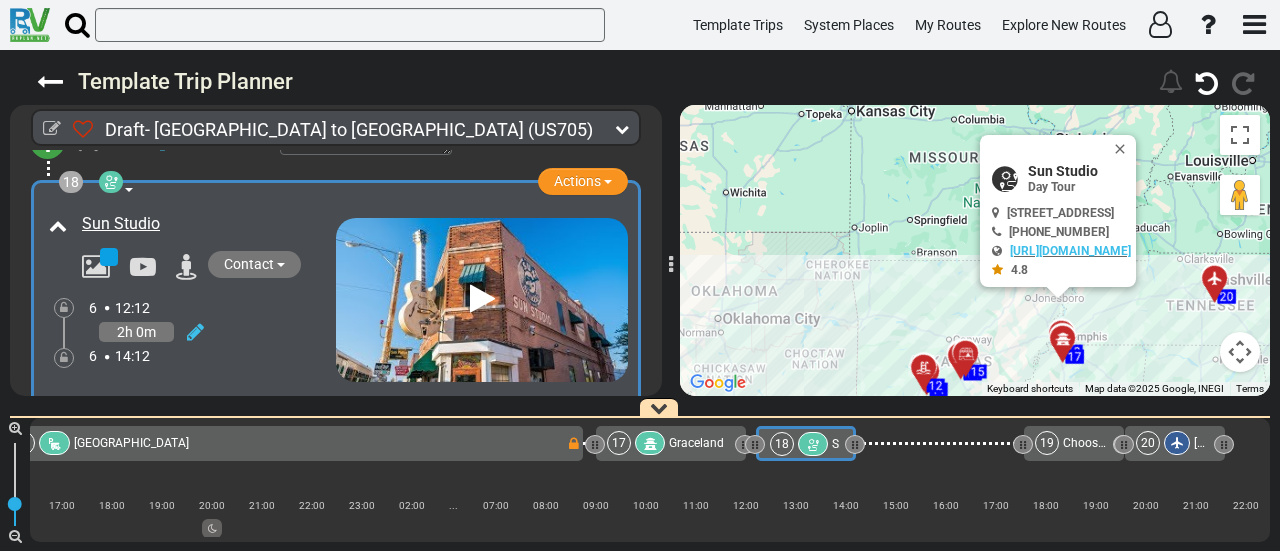
click at [185, 318] on div at bounding box center [191, 332] width 25 height 29
click at [196, 322] on icon at bounding box center [195, 332] width 17 height 20
click at [166, 293] on icon at bounding box center [168, 309] width 18 height 32
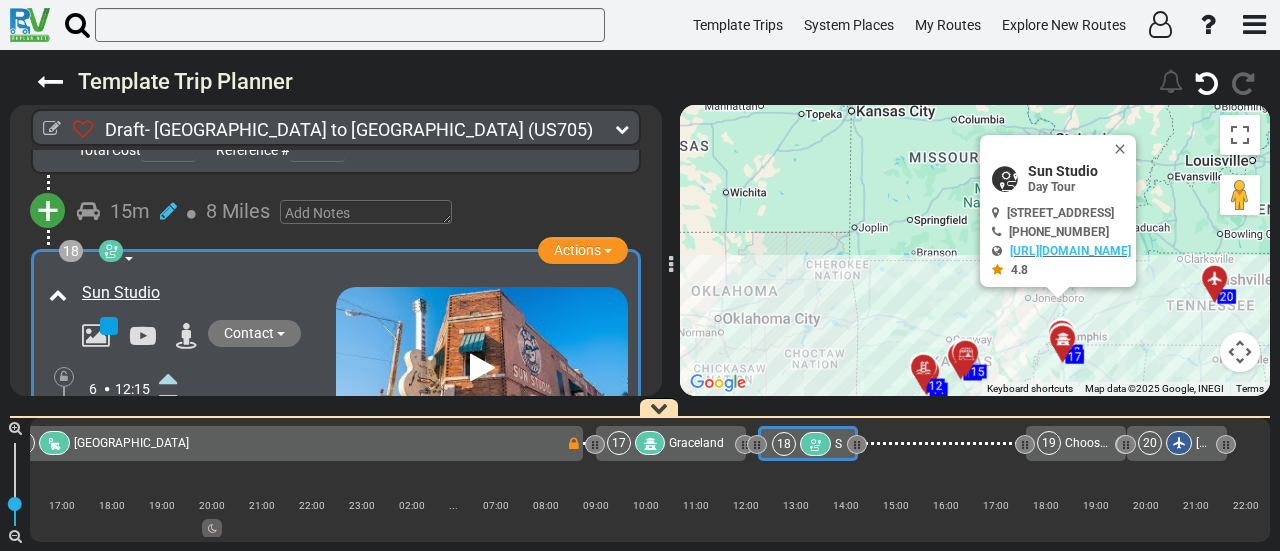
scroll to position [6254, 0]
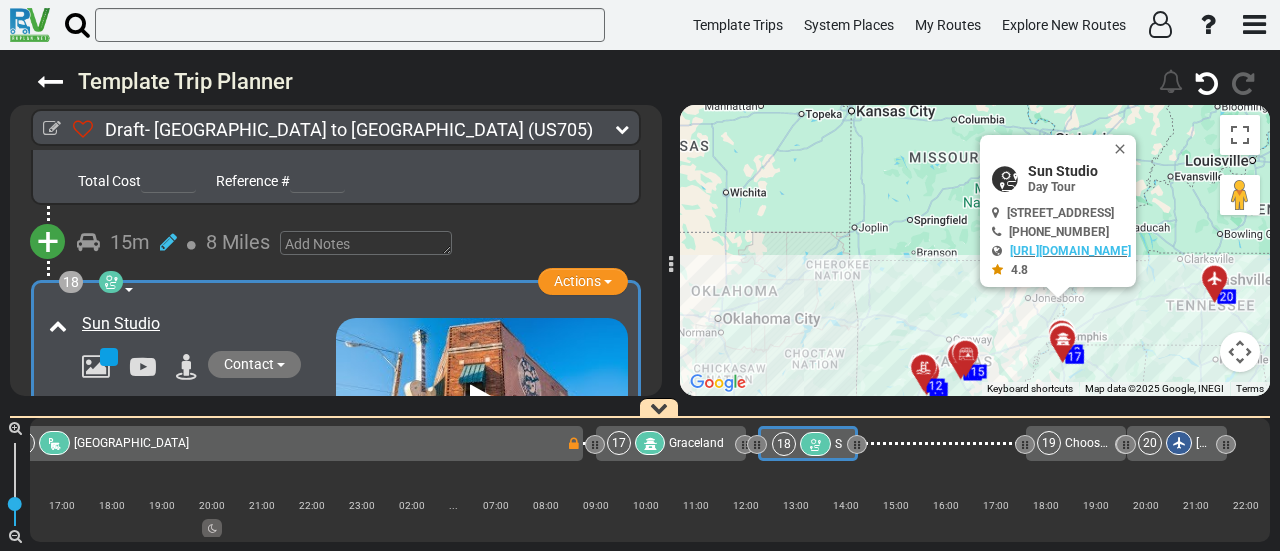
click at [116, 274] on icon at bounding box center [111, 282] width 20 height 16
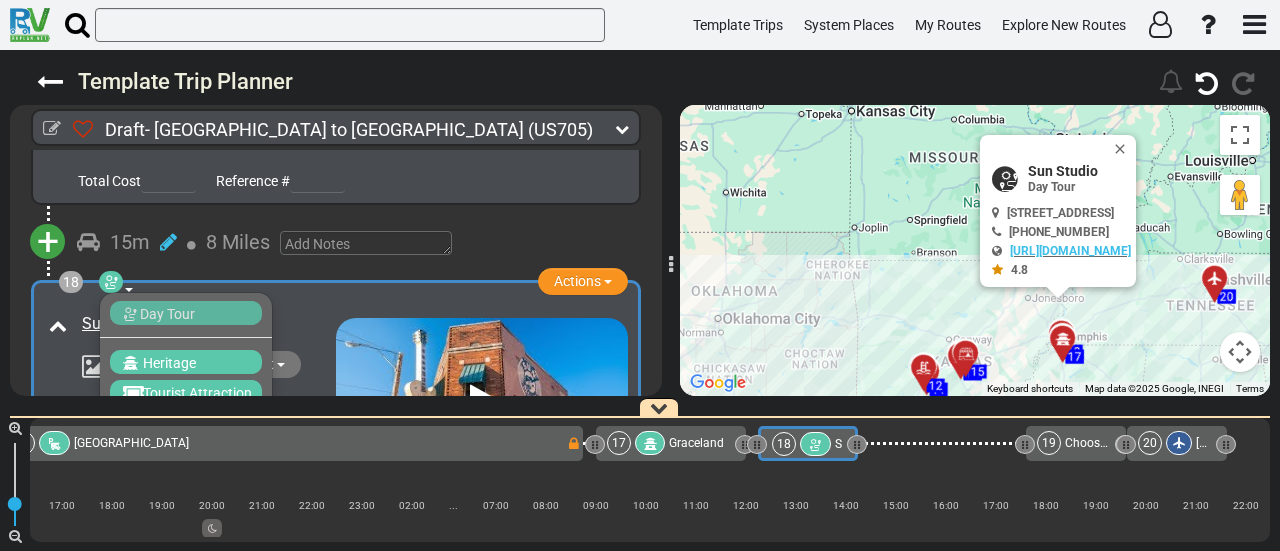
click at [807, 448] on icon at bounding box center [815, 445] width 17 height 14
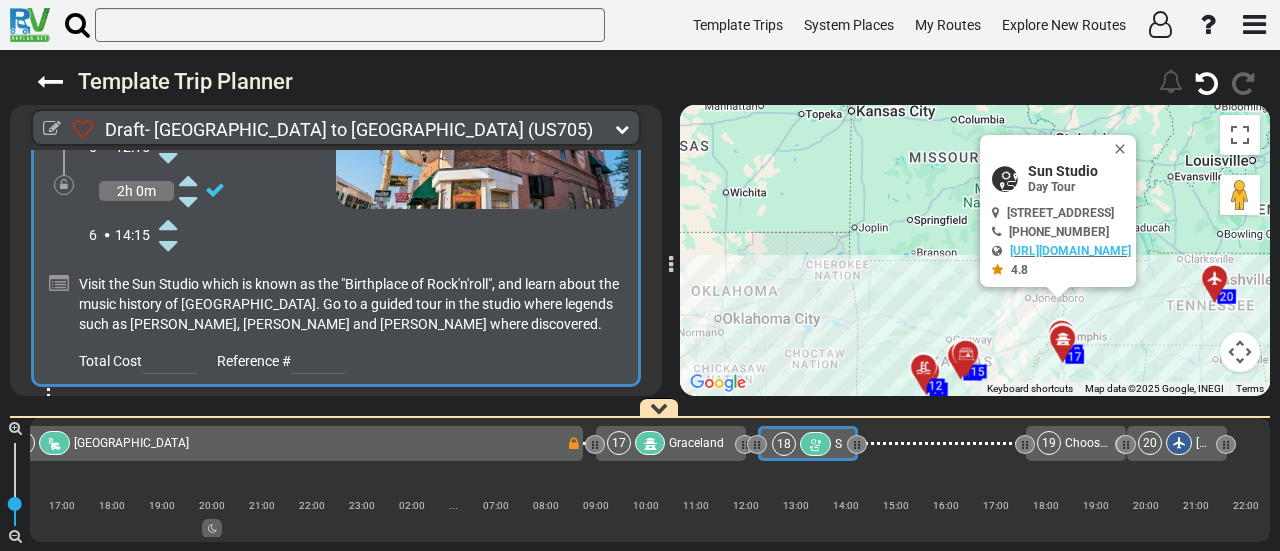
scroll to position [6554, 0]
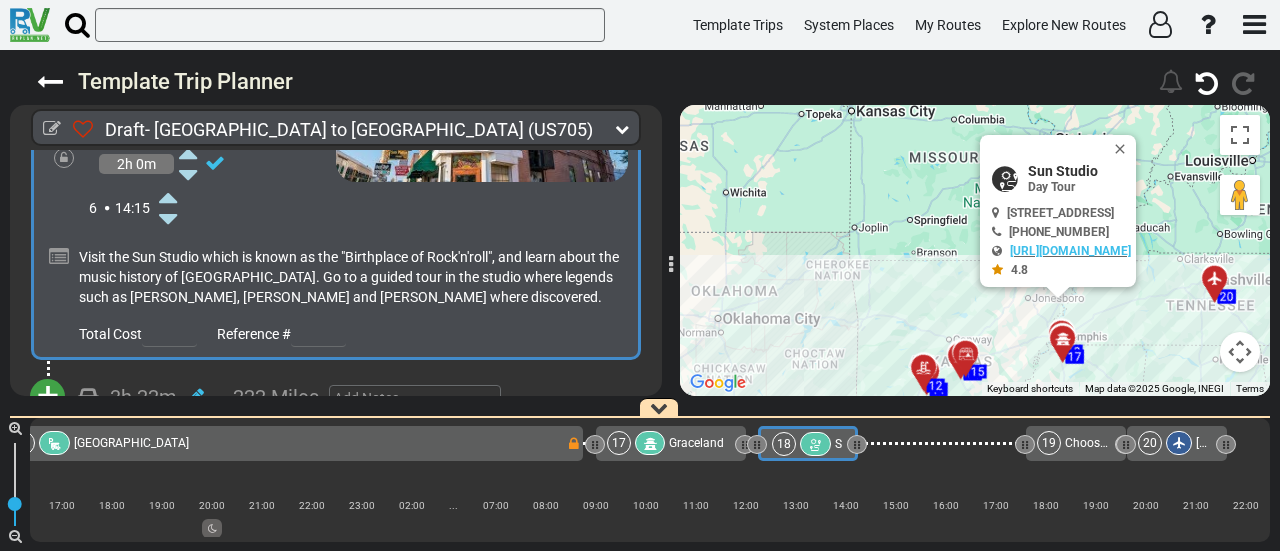
click at [49, 373] on span "+" at bounding box center [48, 396] width 22 height 46
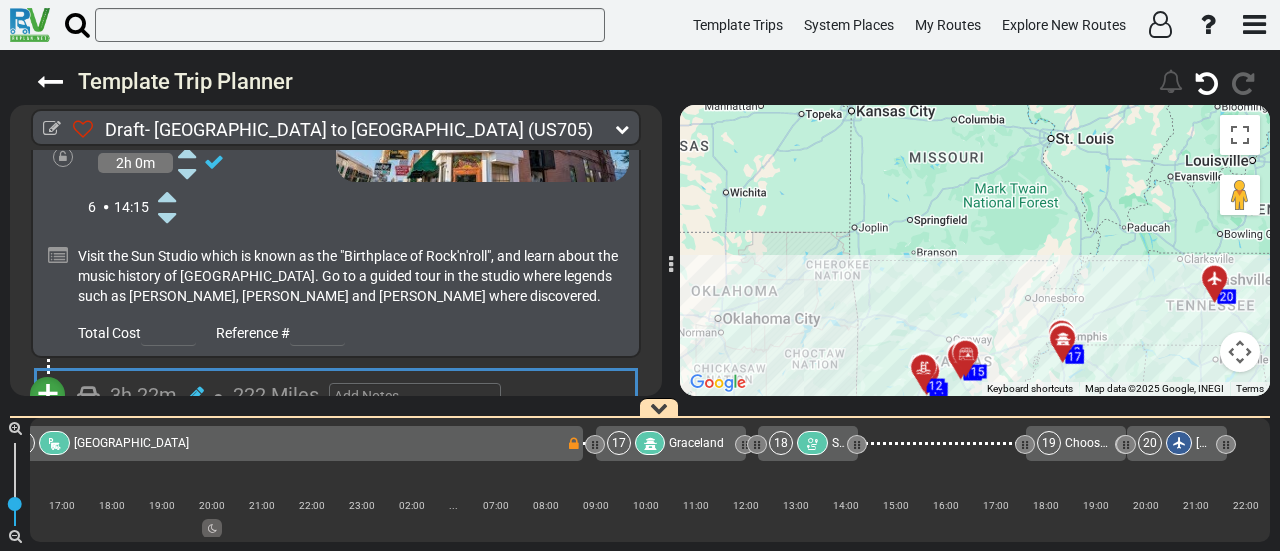
scroll to position [6553, 0]
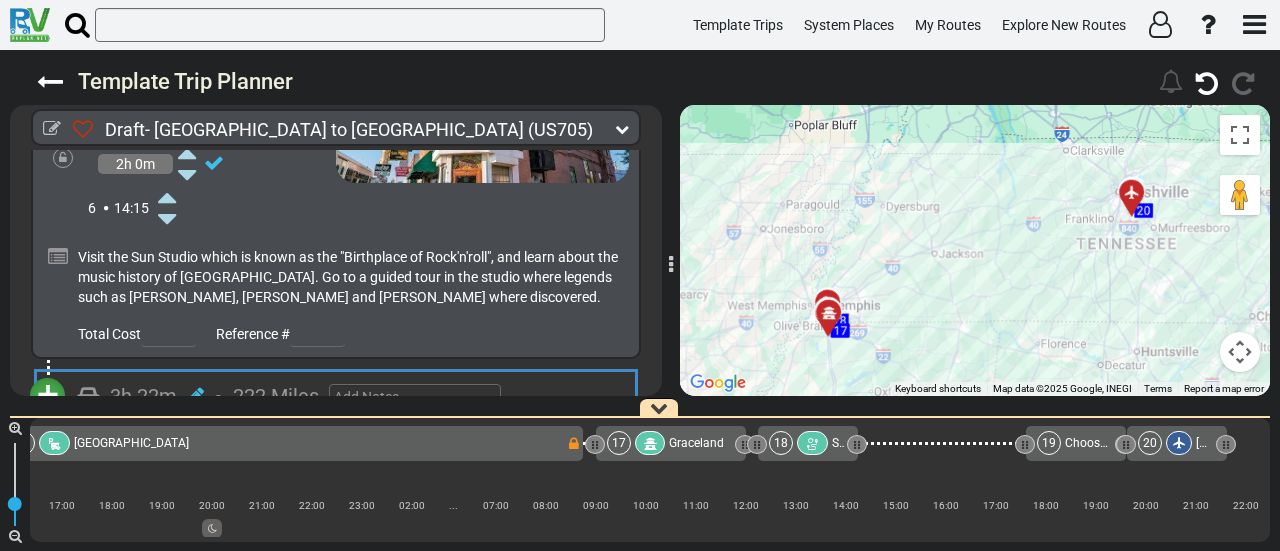
click at [129, 418] on li "Add Atraction" at bounding box center [110, 431] width 158 height 26
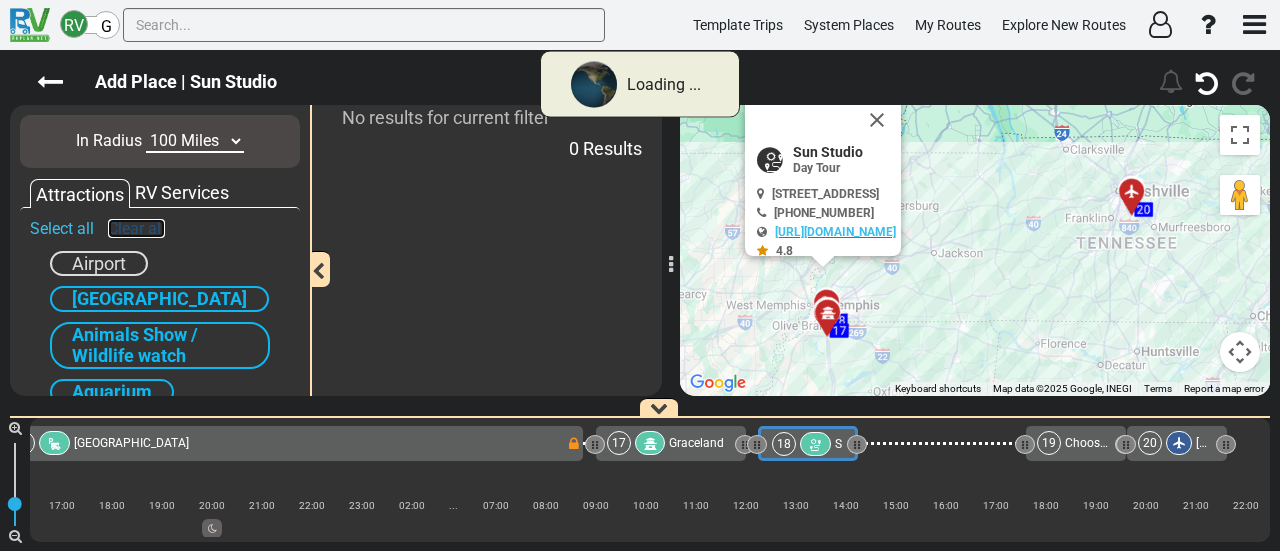
click at [160, 220] on link "Clear all" at bounding box center [136, 228] width 57 height 19
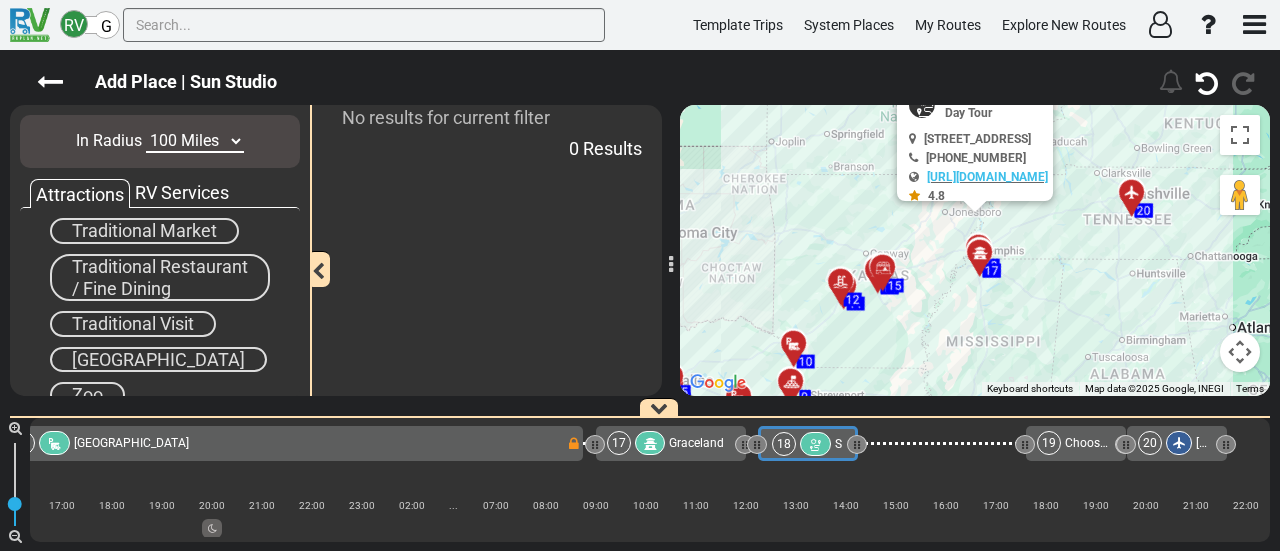
scroll to position [1300, 0]
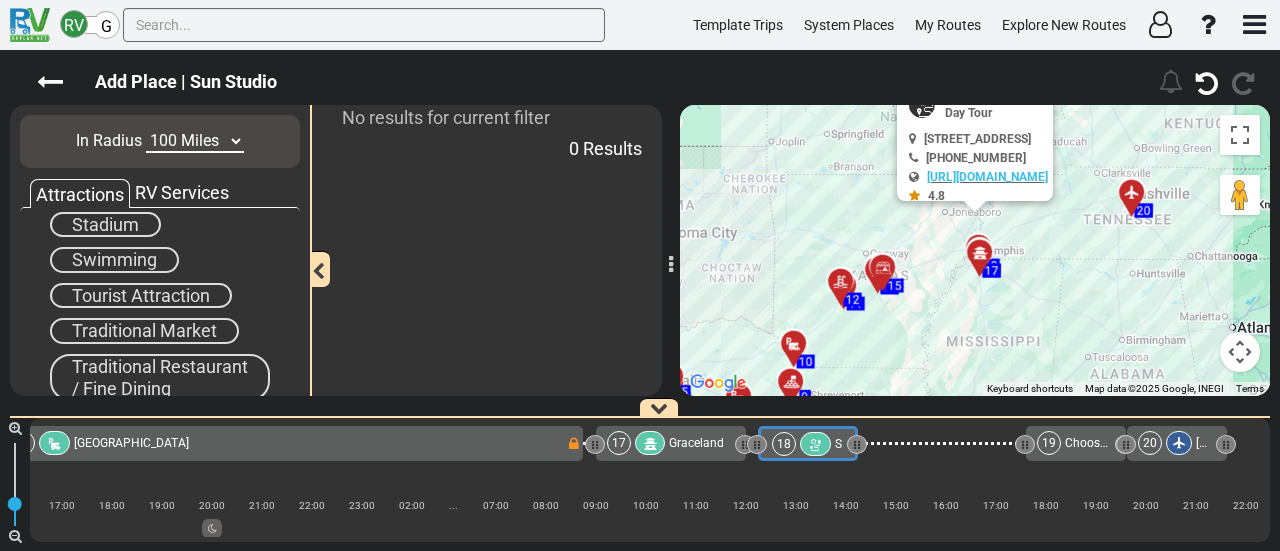
click at [154, 285] on span "Tourist Attraction" at bounding box center [141, 295] width 138 height 21
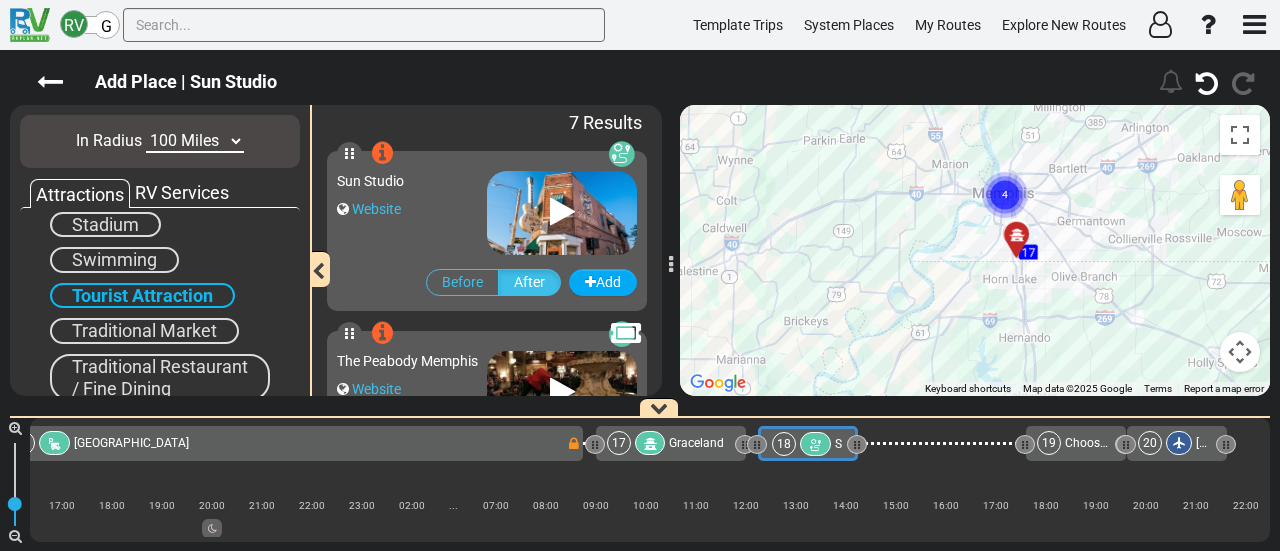
drag, startPoint x: 990, startPoint y: 210, endPoint x: 968, endPoint y: 311, distance: 103.4
click at [968, 311] on div "To activate drag with keyboard, press Alt + Enter. Once in keyboard drag state,…" at bounding box center [975, 250] width 590 height 291
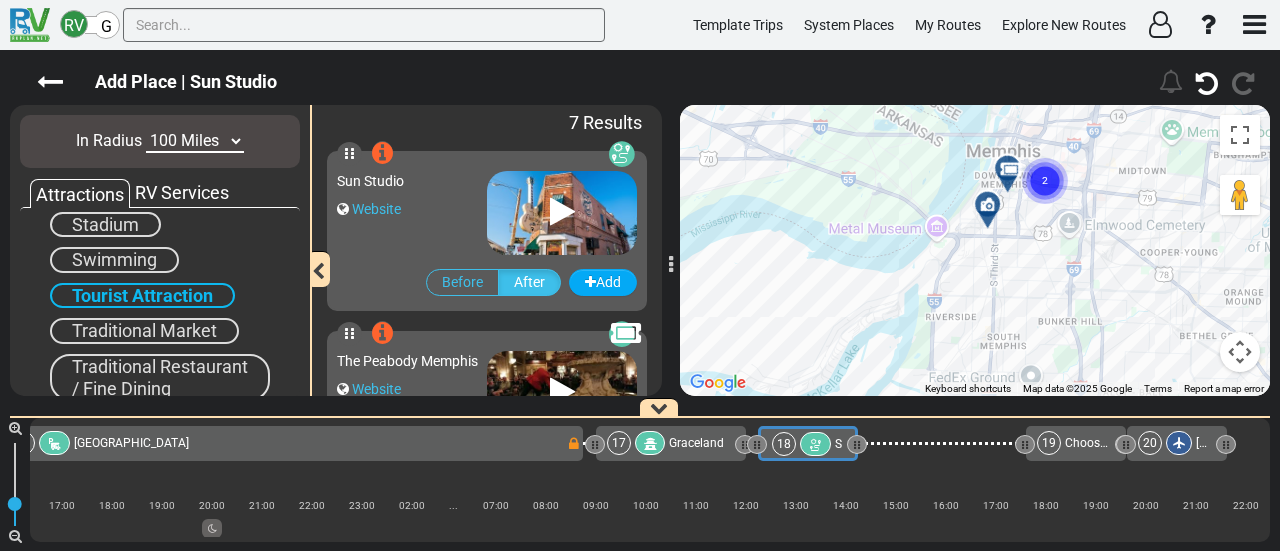
drag, startPoint x: 986, startPoint y: 197, endPoint x: 898, endPoint y: 313, distance: 145.6
click at [893, 331] on div "To activate drag with keyboard, press Alt + Enter. Once in keyboard drag state,…" at bounding box center [975, 250] width 590 height 291
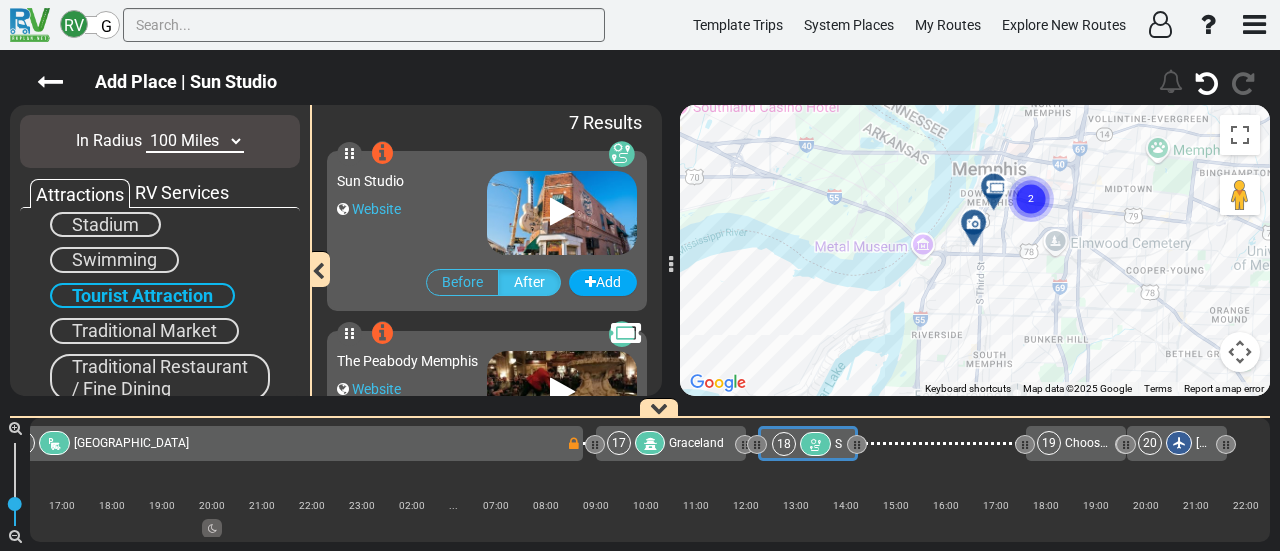
click at [998, 181] on icon at bounding box center [994, 187] width 20 height 16
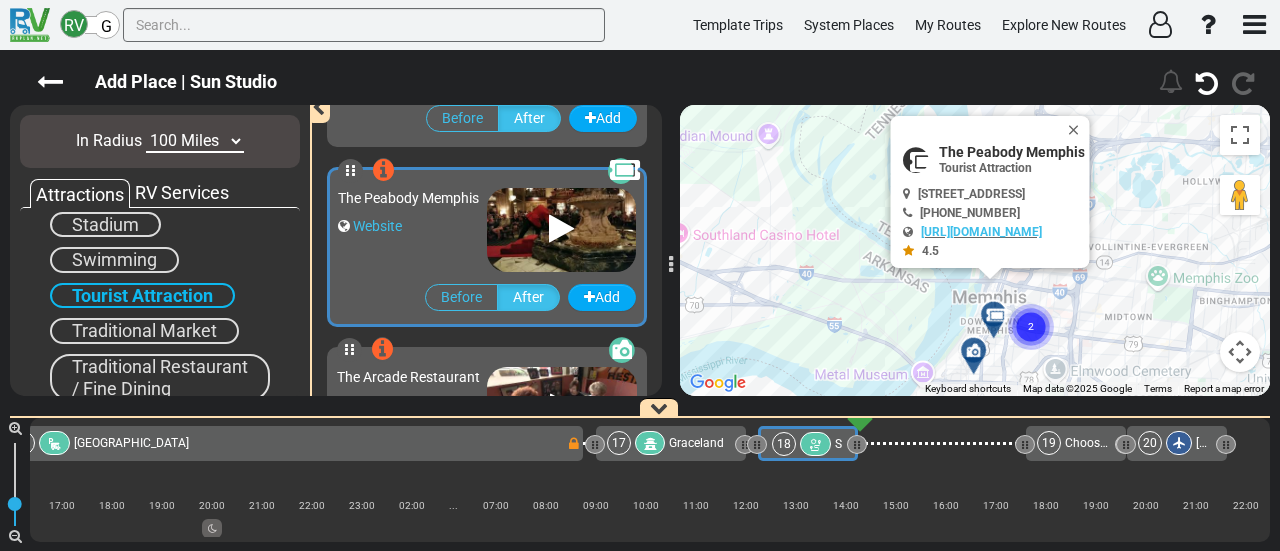
scroll to position [176, 0]
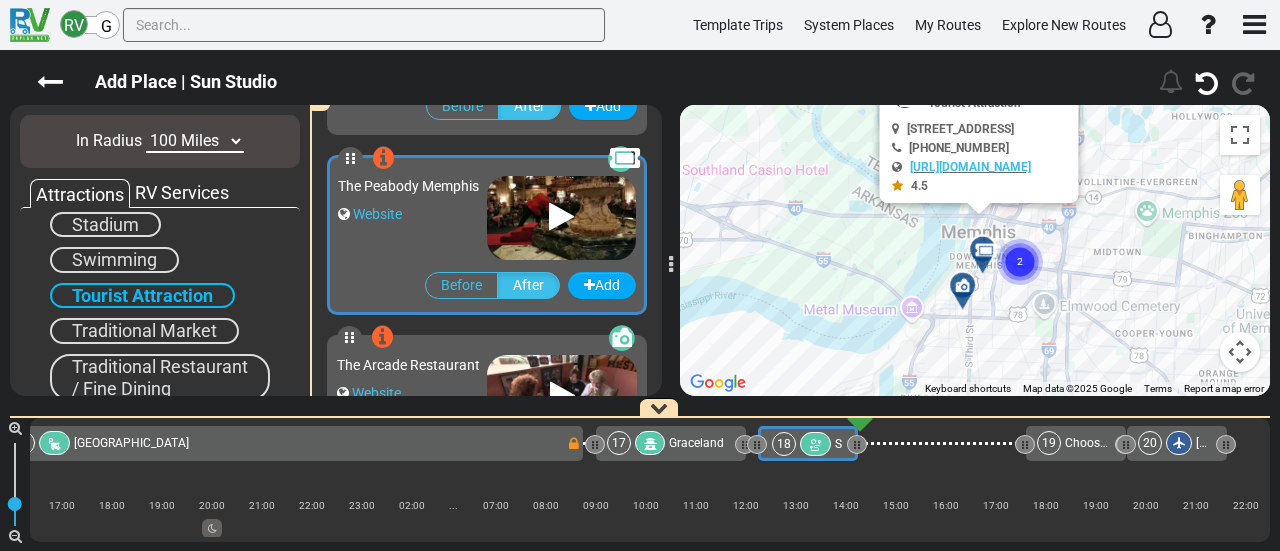
drag, startPoint x: 952, startPoint y: 337, endPoint x: 942, endPoint y: 252, distance: 85.6
click at [942, 252] on div "To activate drag with keyboard, press Alt + Enter. Once in keyboard drag state,…" at bounding box center [975, 250] width 590 height 291
click at [984, 253] on div at bounding box center [989, 255] width 33 height 31
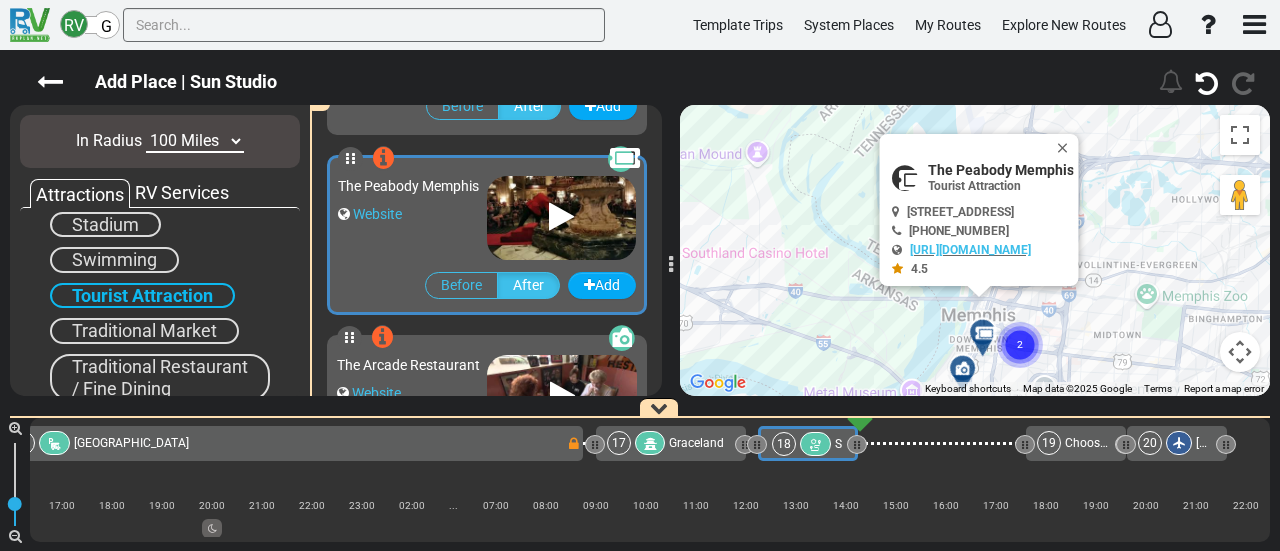
click at [937, 167] on span "The Peabody Memphis" at bounding box center [1001, 170] width 146 height 16
copy div "The Peabody Memphis"
click at [1079, 137] on button "Close" at bounding box center [1067, 148] width 24 height 28
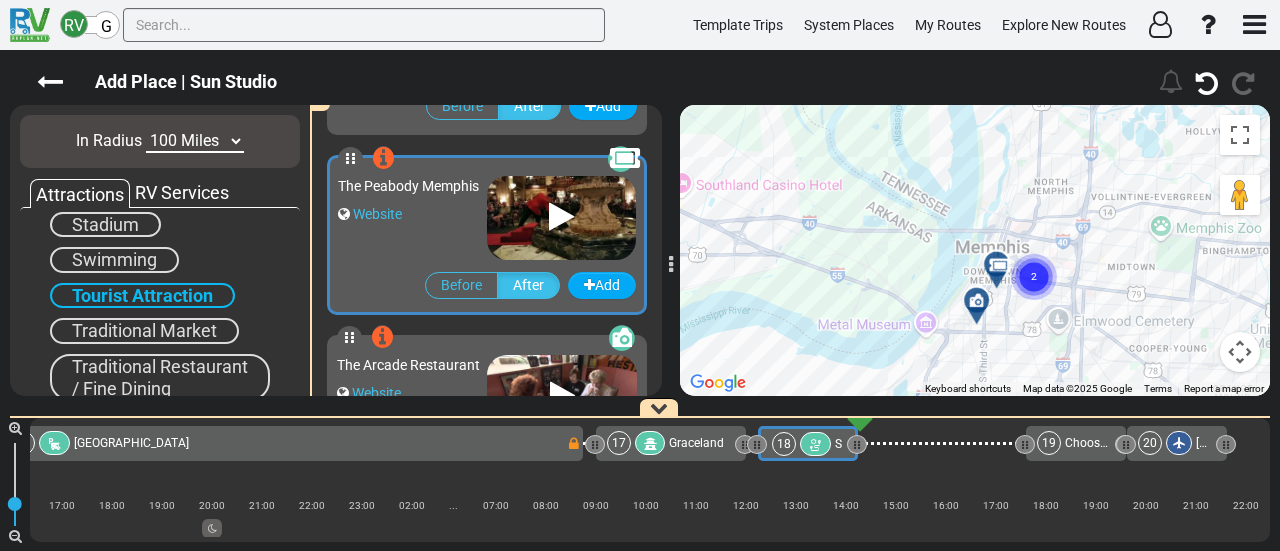
drag, startPoint x: 1120, startPoint y: 284, endPoint x: 1128, endPoint y: 249, distance: 35.9
click at [1128, 249] on div "To activate drag with keyboard, press Alt + Enter. Once in keyboard drag state,…" at bounding box center [975, 250] width 590 height 291
click at [990, 259] on icon at bounding box center [997, 263] width 20 height 16
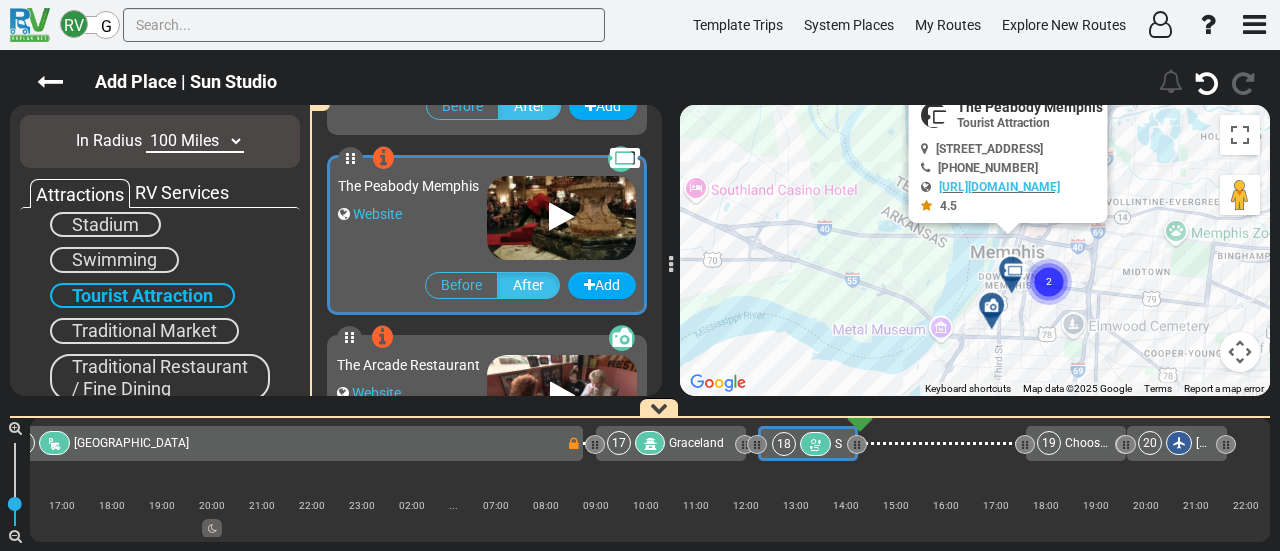
drag, startPoint x: 1162, startPoint y: 327, endPoint x: 1180, endPoint y: 252, distance: 77.1
click at [1180, 252] on div "To activate drag with keyboard, press Alt + Enter. Once in keyboard drag state,…" at bounding box center [975, 250] width 590 height 291
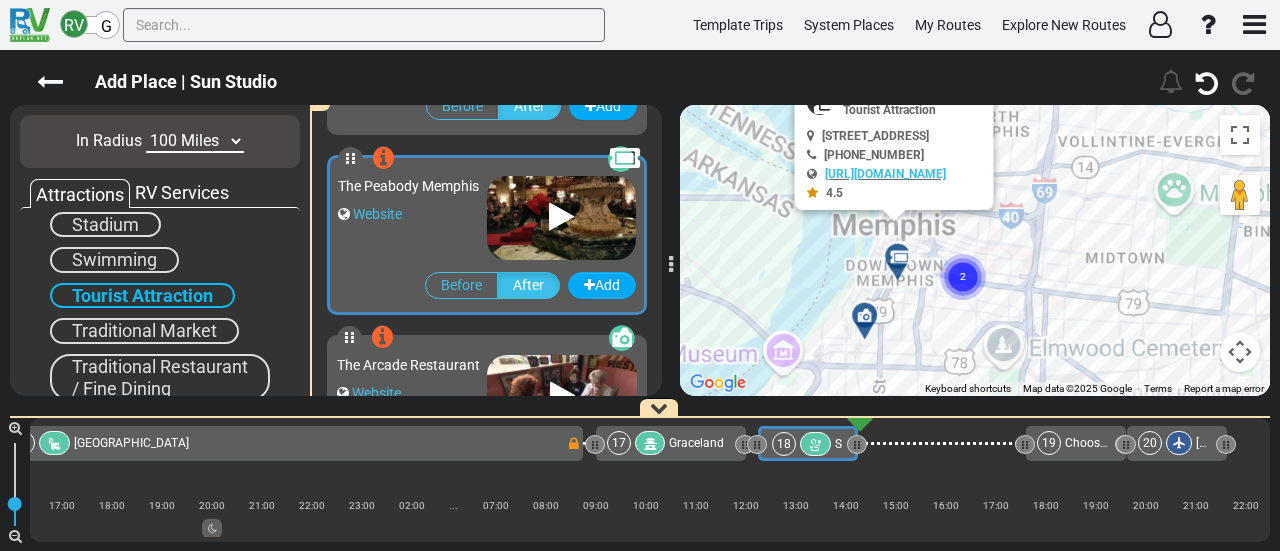
drag, startPoint x: 1184, startPoint y: 283, endPoint x: 1130, endPoint y: 283, distance: 54.0
click at [1132, 283] on div "To activate drag with keyboard, press Alt + Enter. Once in keyboard drag state,…" at bounding box center [975, 250] width 590 height 291
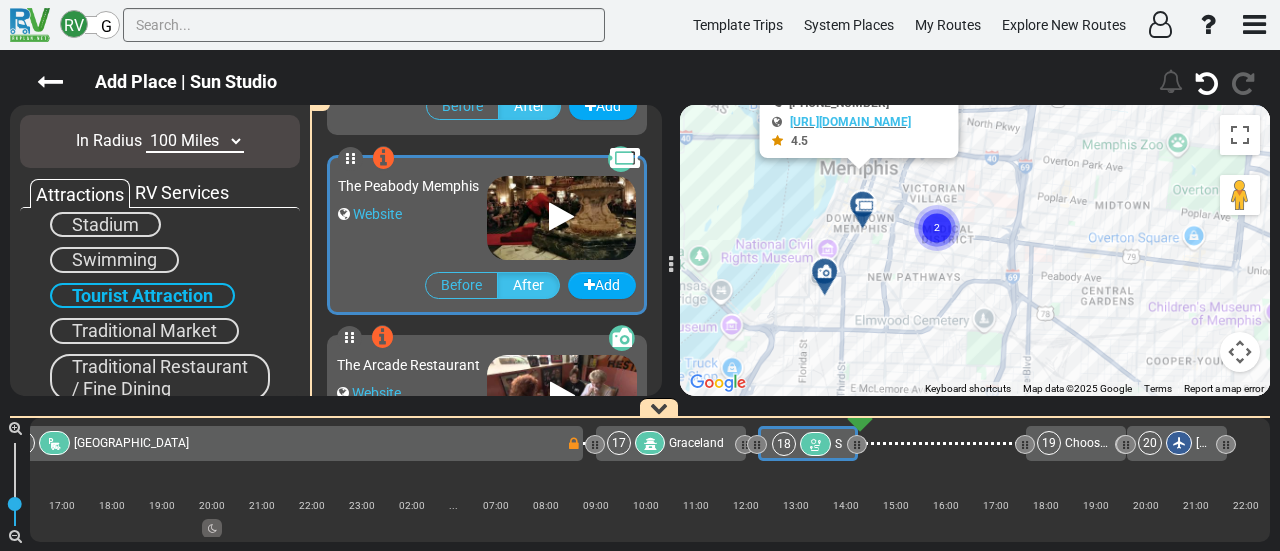
drag, startPoint x: 1128, startPoint y: 283, endPoint x: 1268, endPoint y: 246, distance: 144.8
click at [1268, 246] on div "To activate drag with keyboard, press Alt + Enter. Once in keyboard drag state,…" at bounding box center [975, 250] width 590 height 291
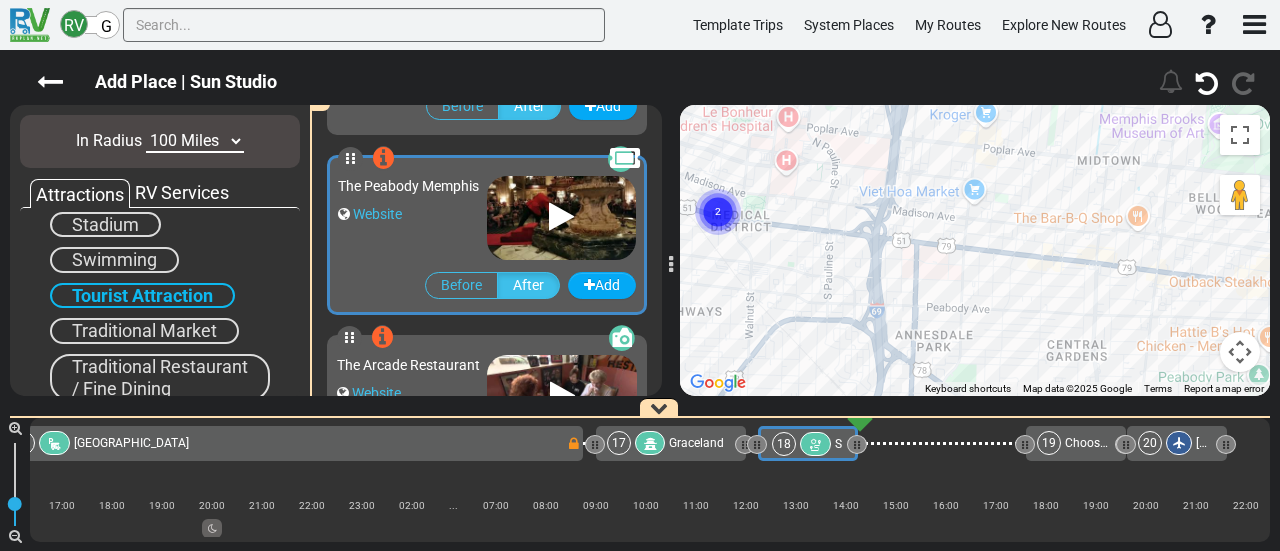
drag, startPoint x: 1078, startPoint y: 236, endPoint x: 1279, endPoint y: 251, distance: 201.5
click at [1279, 239] on div "Draft- Dallas to Nashville (US705) 6 Days 838 Miles 140 230" at bounding box center [640, 300] width 1280 height 501
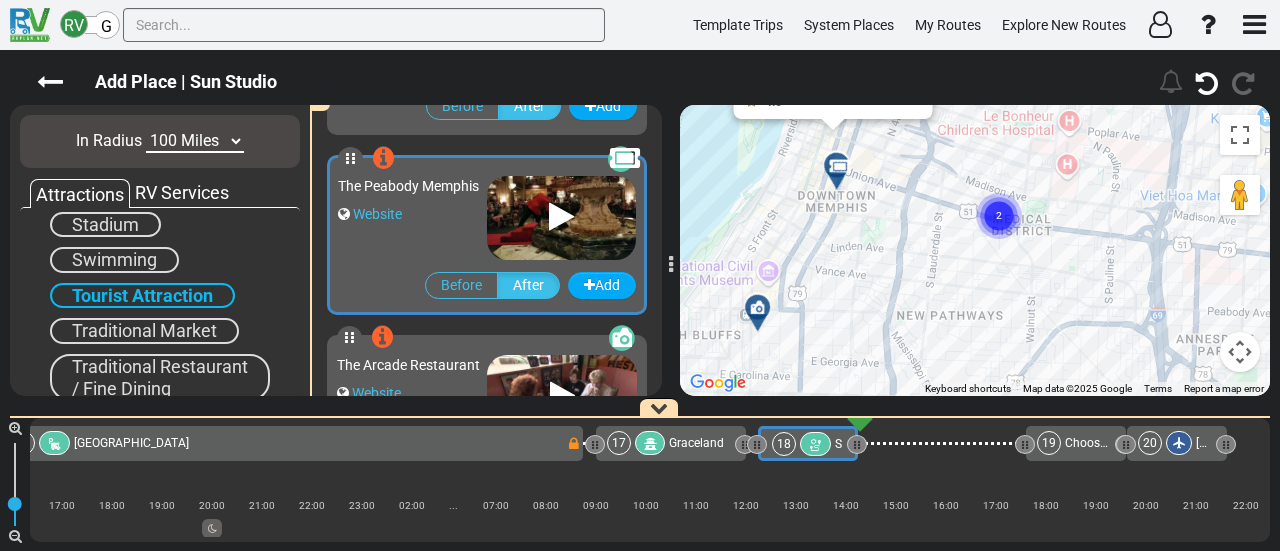
drag, startPoint x: 834, startPoint y: 311, endPoint x: 1018, endPoint y: 311, distance: 184.0
click at [1018, 311] on div "To activate drag with keyboard, press Alt + Enter. Once in keyboard drag state,…" at bounding box center [975, 250] width 590 height 291
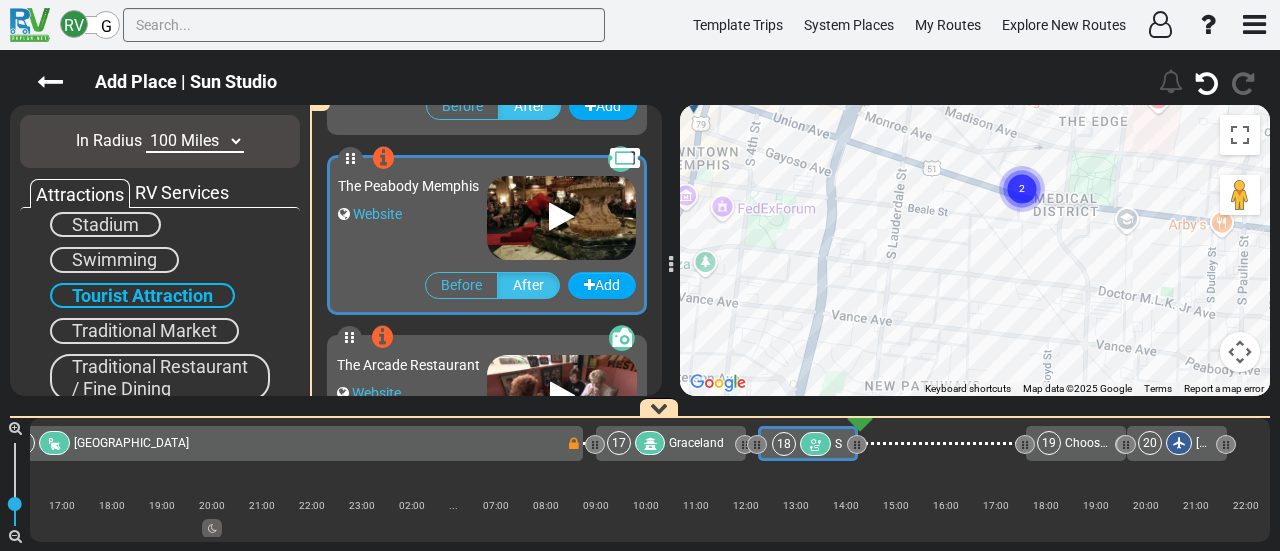
drag, startPoint x: 954, startPoint y: 333, endPoint x: 966, endPoint y: 368, distance: 37.0
click at [965, 368] on div "To activate drag with keyboard, press Alt + Enter. Once in keyboard drag state,…" at bounding box center [975, 250] width 590 height 291
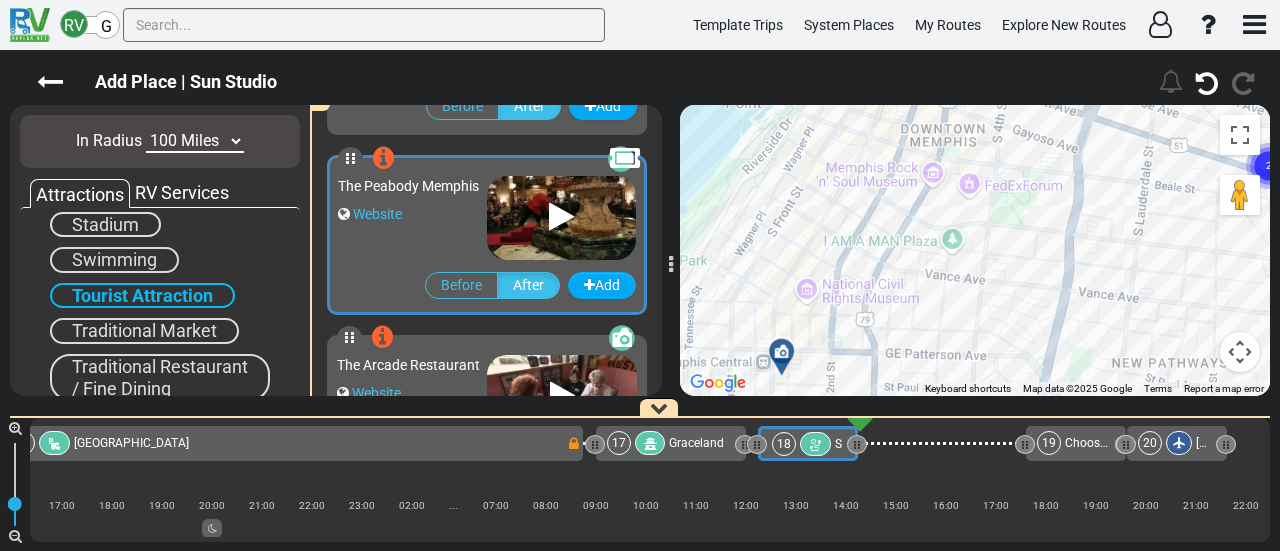
drag, startPoint x: 869, startPoint y: 331, endPoint x: 1101, endPoint y: 245, distance: 247.4
click at [1101, 245] on div "To activate drag with keyboard, press Alt + Enter. Once in keyboard drag state,…" at bounding box center [975, 250] width 590 height 291
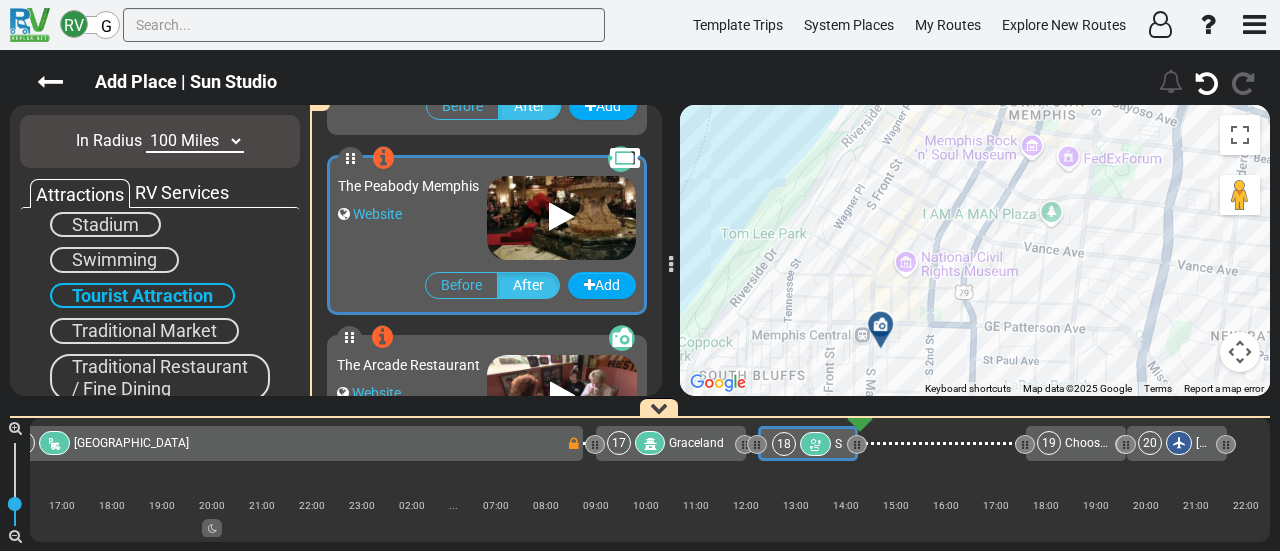
click at [881, 321] on icon at bounding box center [880, 324] width 14 height 14
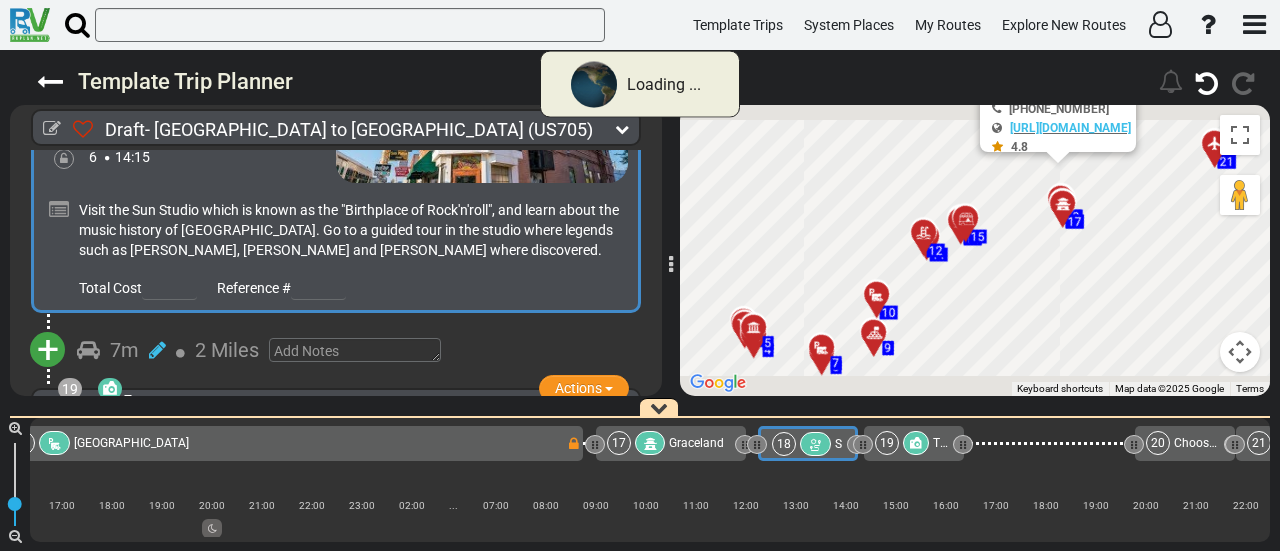
scroll to position [0, 4299]
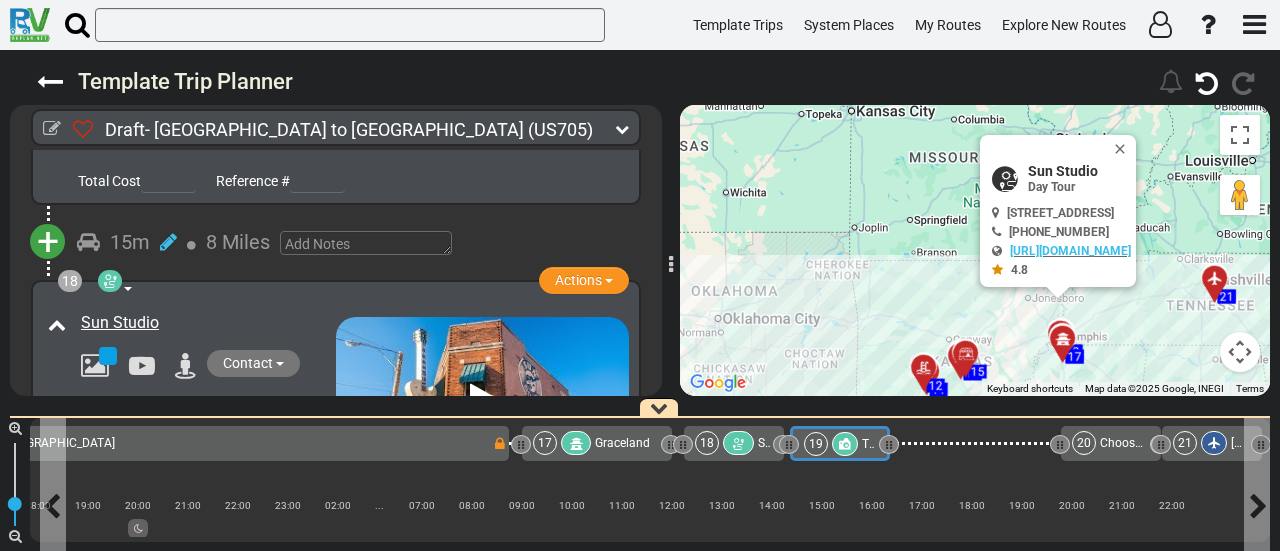
click at [864, 437] on span "The Arcade Restaurant" at bounding box center [923, 444] width 123 height 14
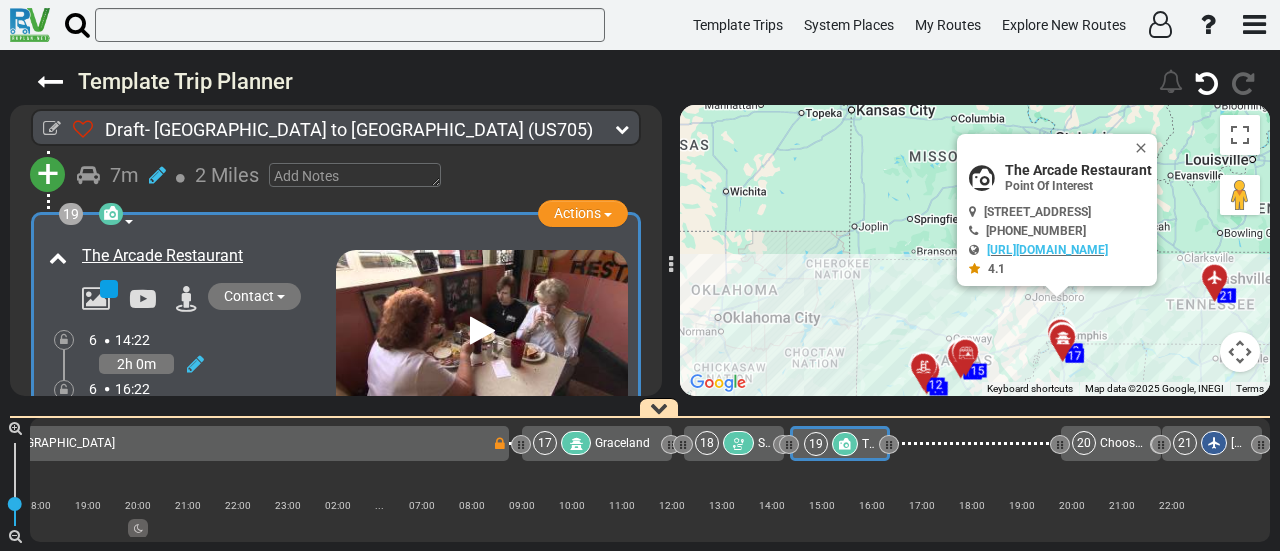
scroll to position [6756, 0]
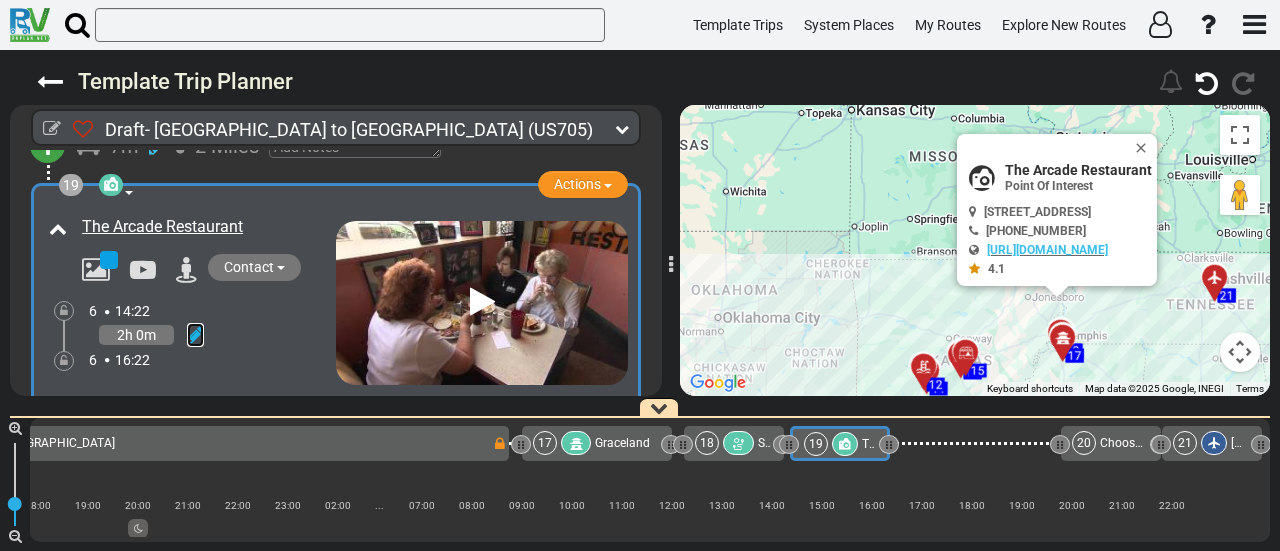
click at [198, 325] on icon at bounding box center [195, 335] width 17 height 20
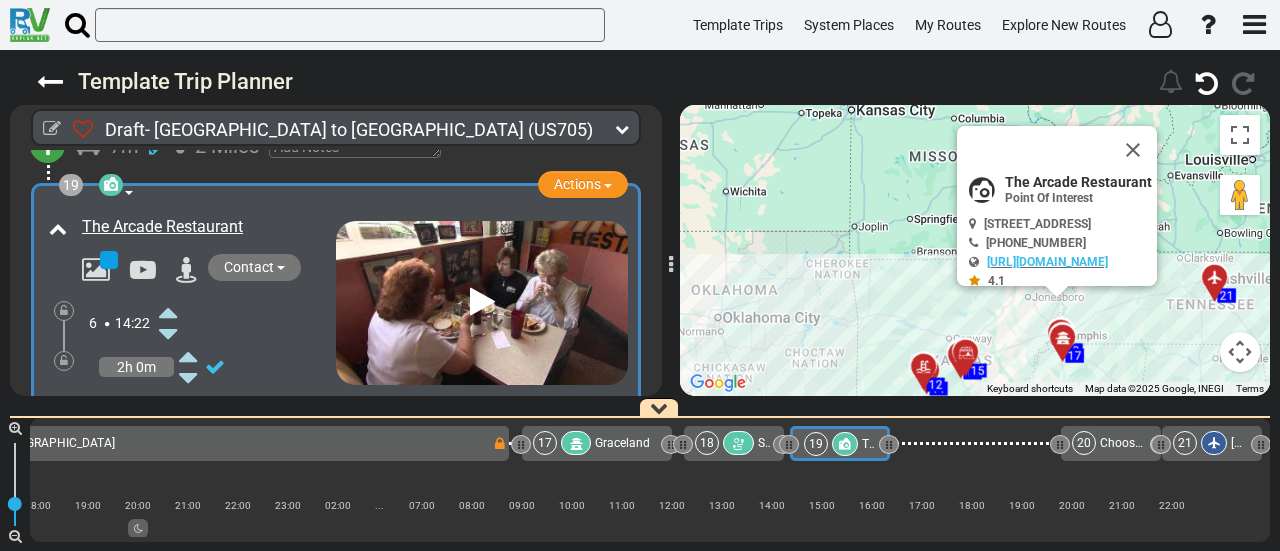
click at [146, 301] on div "6 14:22" at bounding box center [212, 323] width 247 height 44
click at [176, 296] on icon at bounding box center [168, 312] width 18 height 32
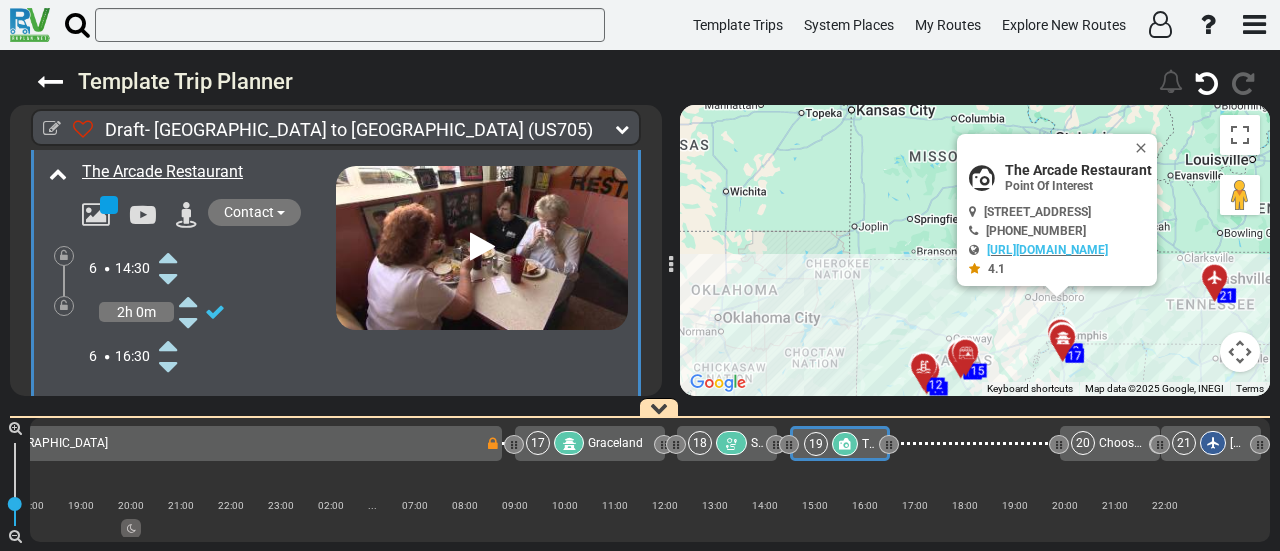
scroll to position [6856, 0]
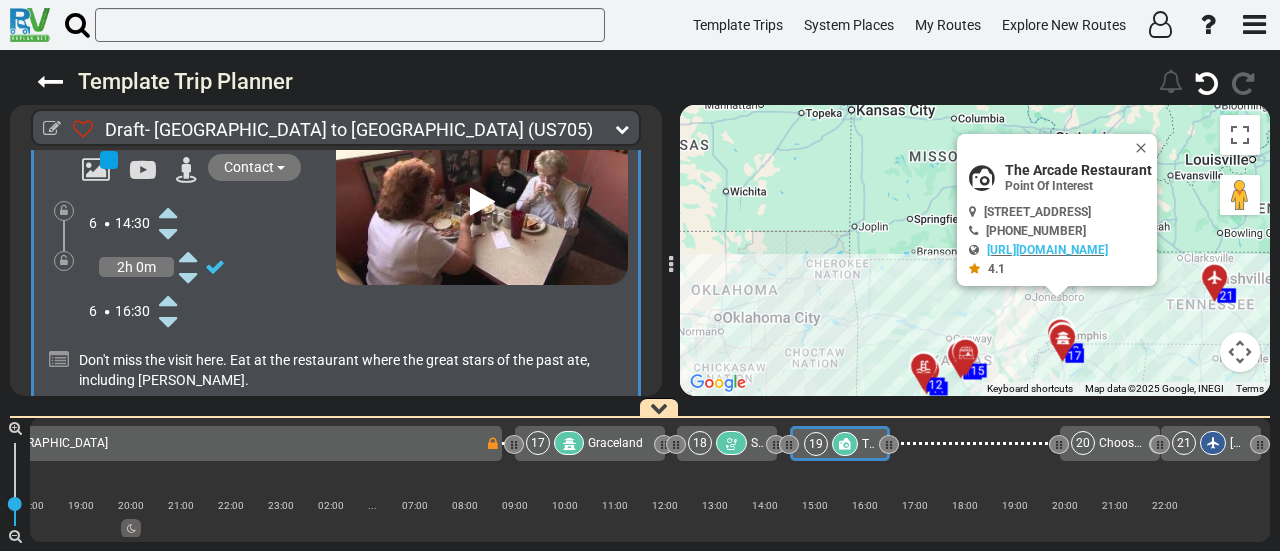
click at [1083, 163] on span "The Arcade Restaurant" at bounding box center [1078, 170] width 147 height 16
copy div "The Arcade Restaurant"
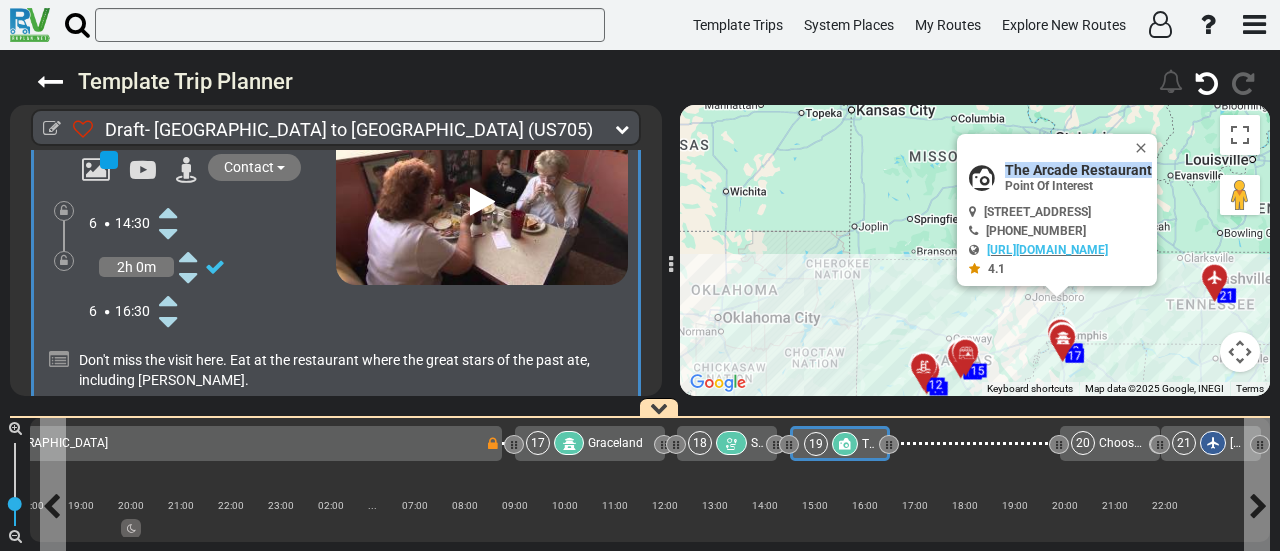
click at [839, 445] on icon at bounding box center [845, 444] width 12 height 12
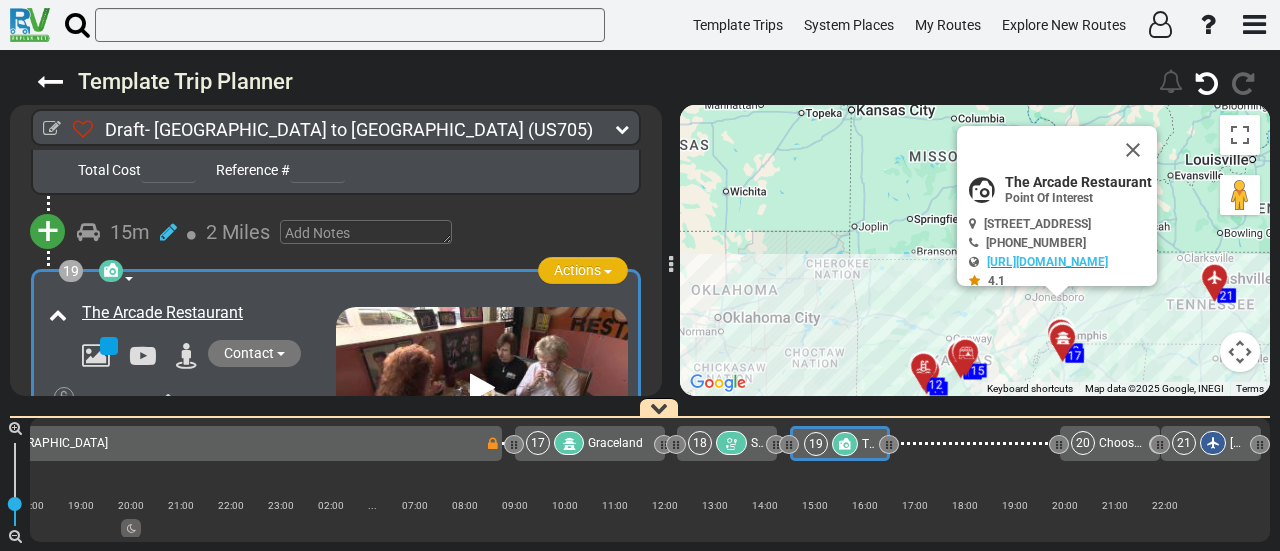
scroll to position [6656, 0]
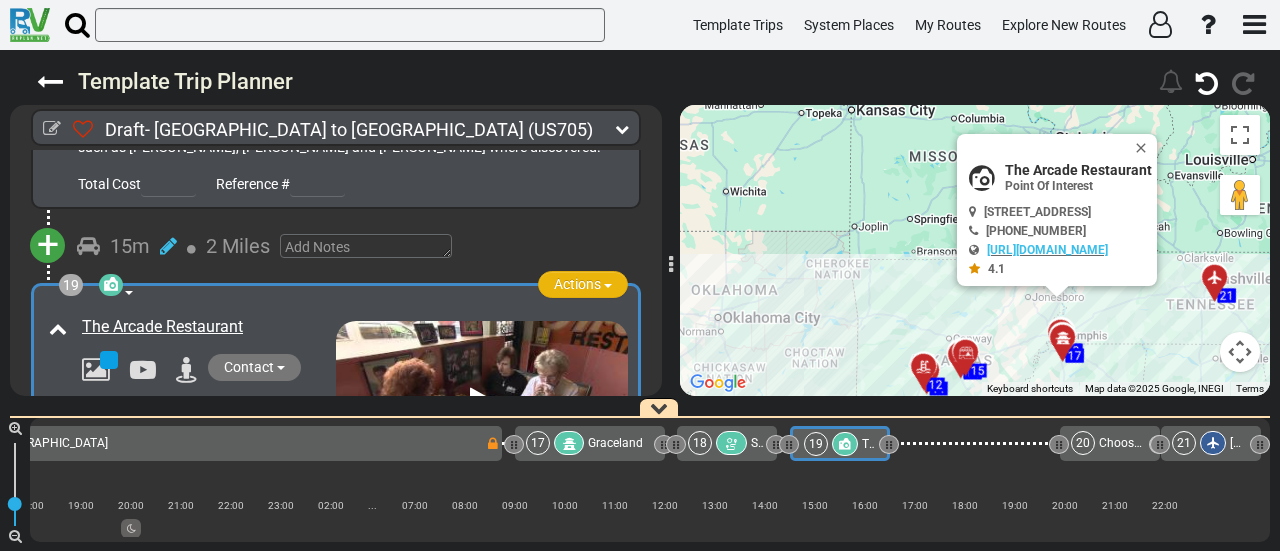
click at [591, 271] on button "Actions" at bounding box center [583, 284] width 90 height 27
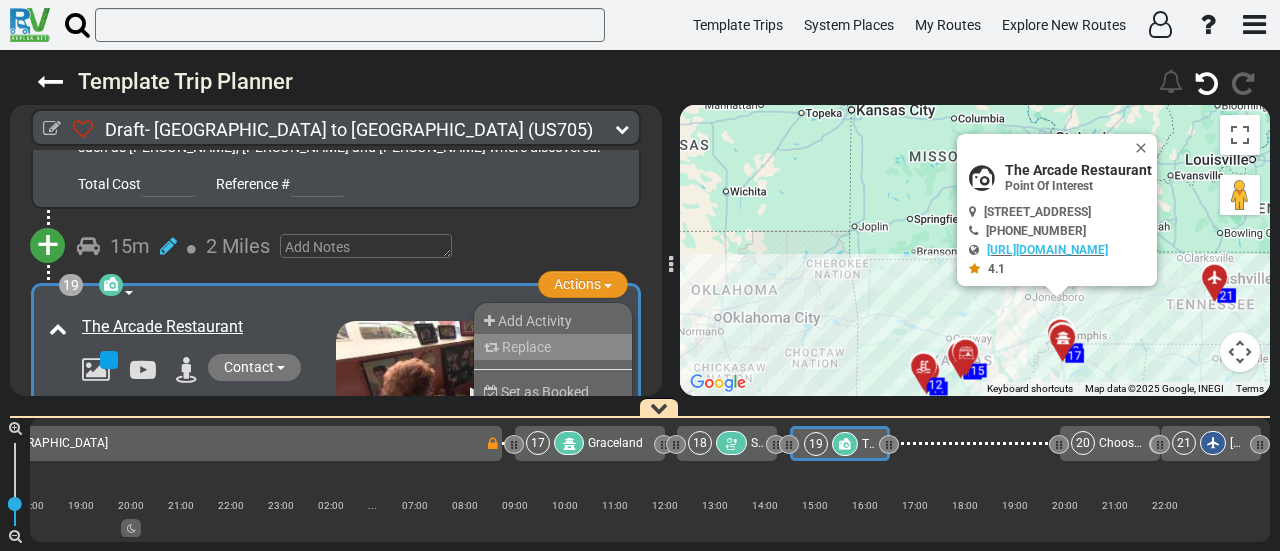
click at [582, 334] on li "Replace" at bounding box center [553, 347] width 158 height 26
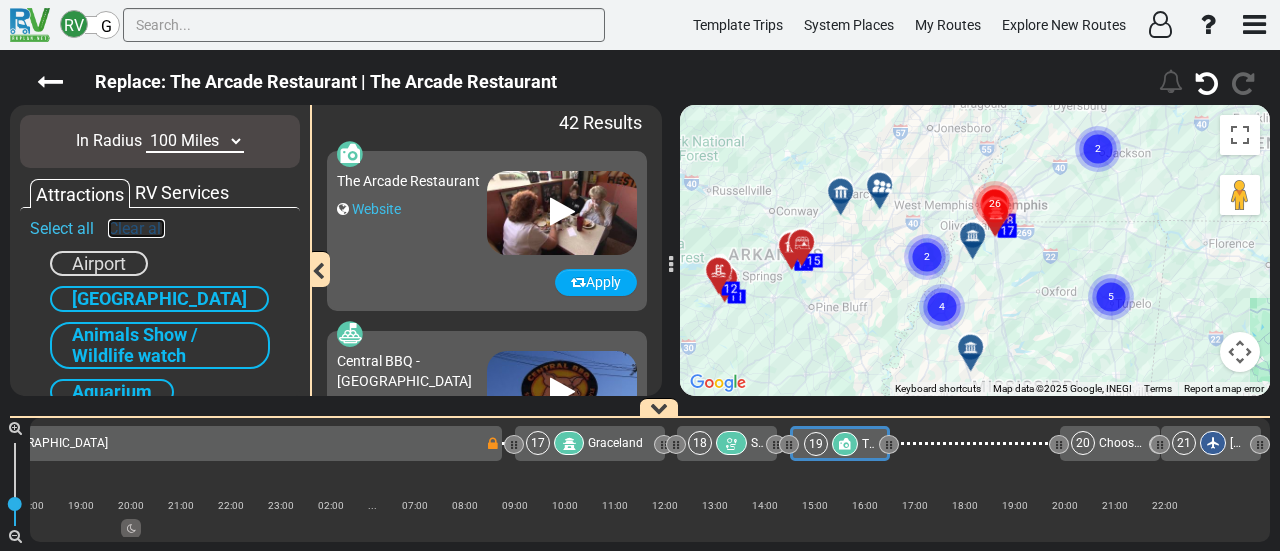
drag, startPoint x: 140, startPoint y: 224, endPoint x: 124, endPoint y: 296, distance: 73.7
click at [140, 225] on link "Clear all" at bounding box center [136, 228] width 57 height 19
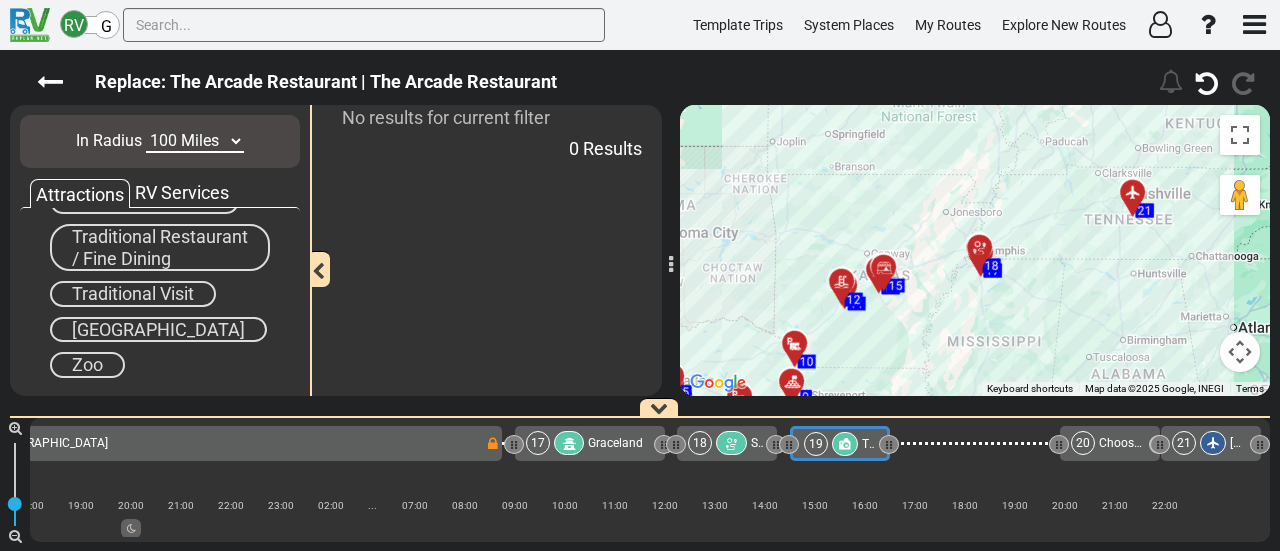
scroll to position [1330, 0]
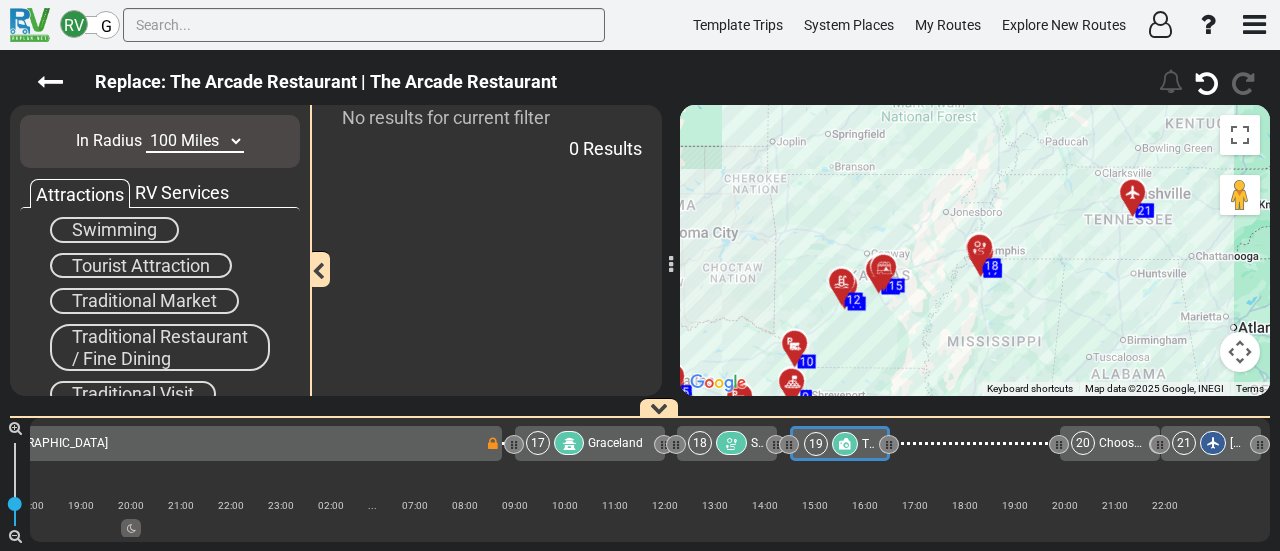
click at [180, 255] on span "Tourist Attraction" at bounding box center [141, 265] width 138 height 21
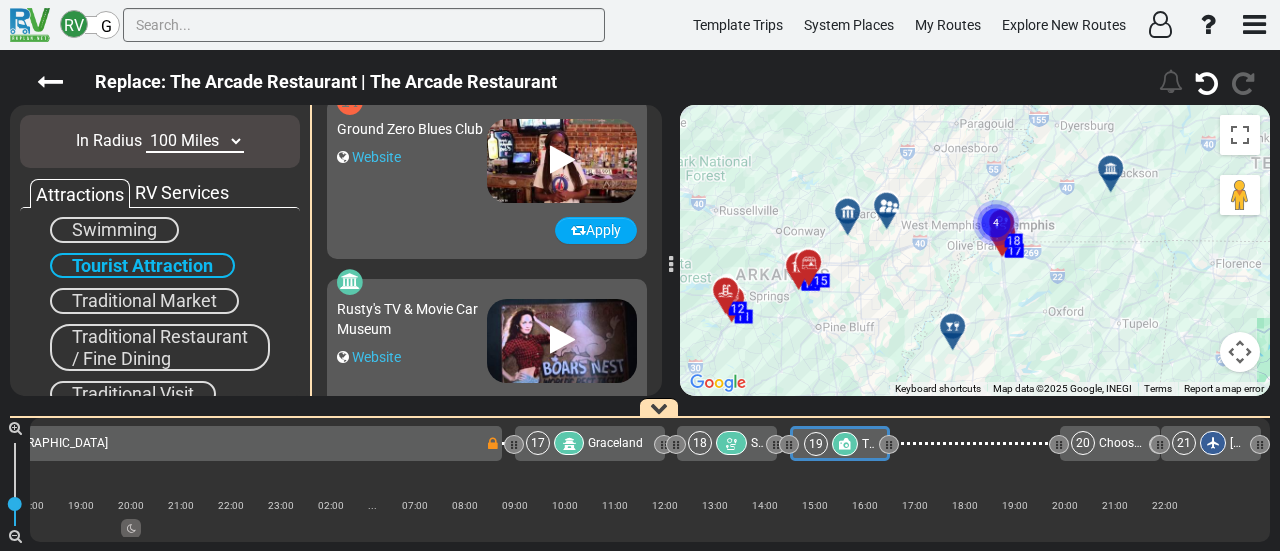
scroll to position [800, 0]
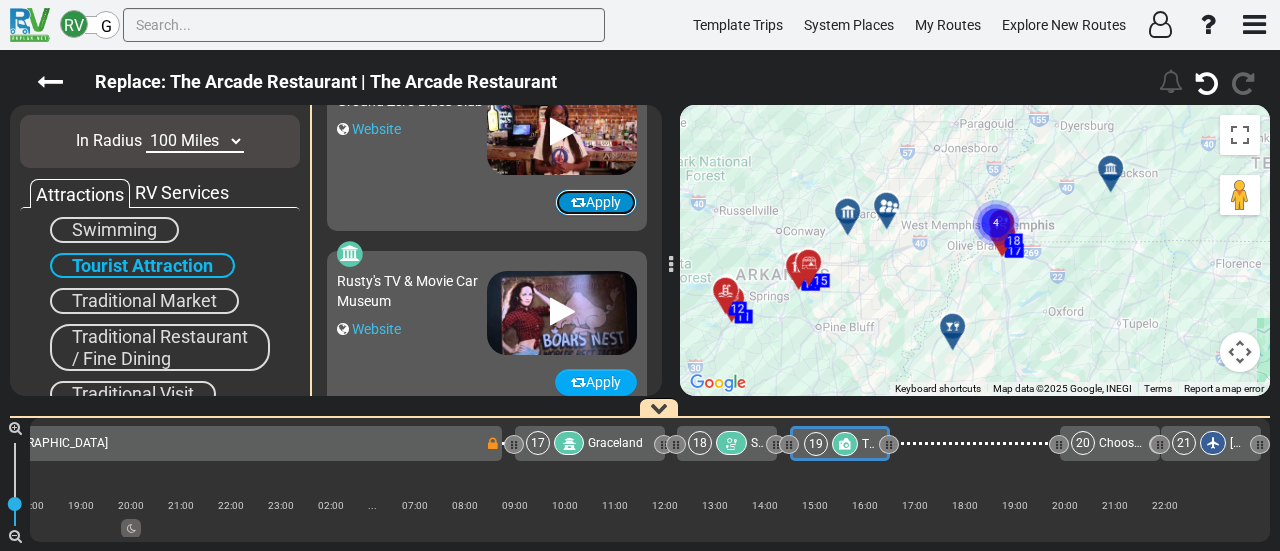
click at [571, 207] on icon "button" at bounding box center [578, 202] width 15 height 14
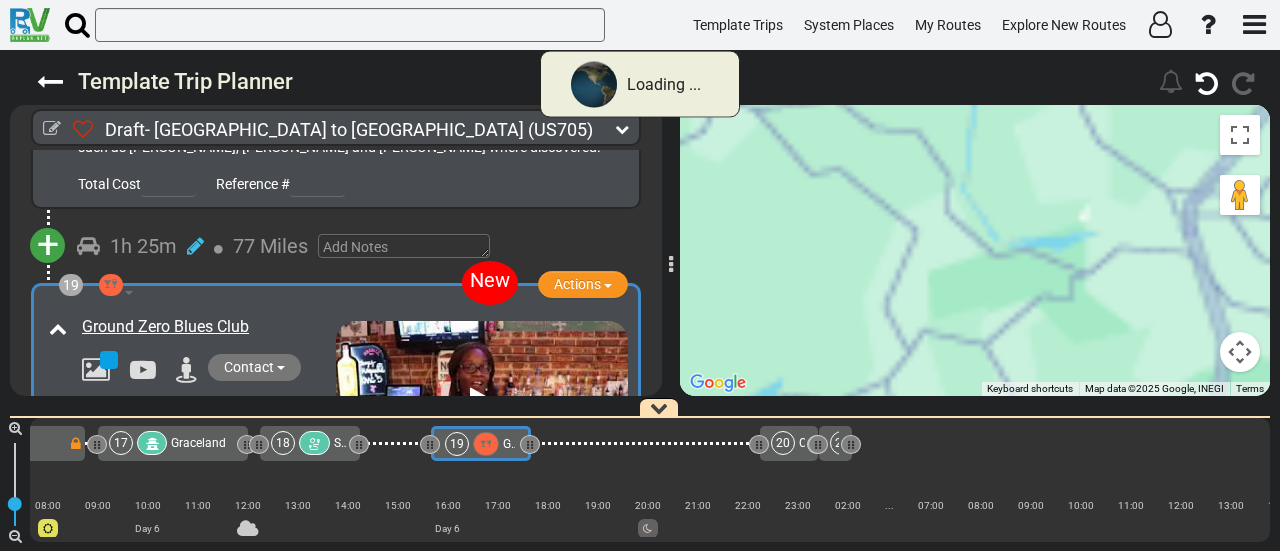
scroll to position [0, 4724]
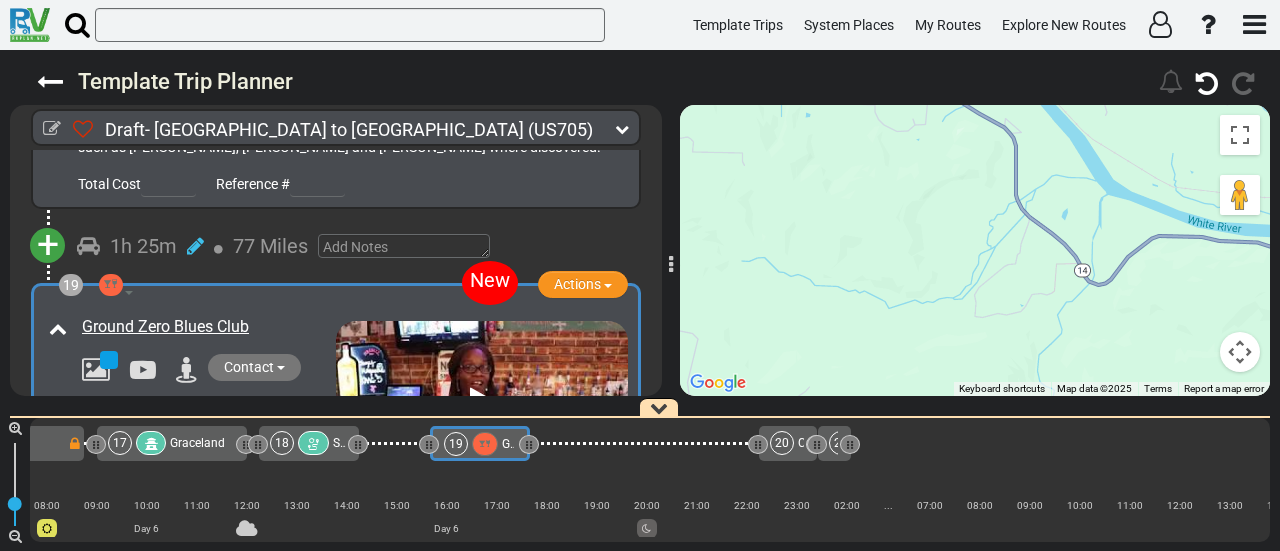
click at [505, 448] on span "Ground Zero Blues Club" at bounding box center [565, 444] width 127 height 14
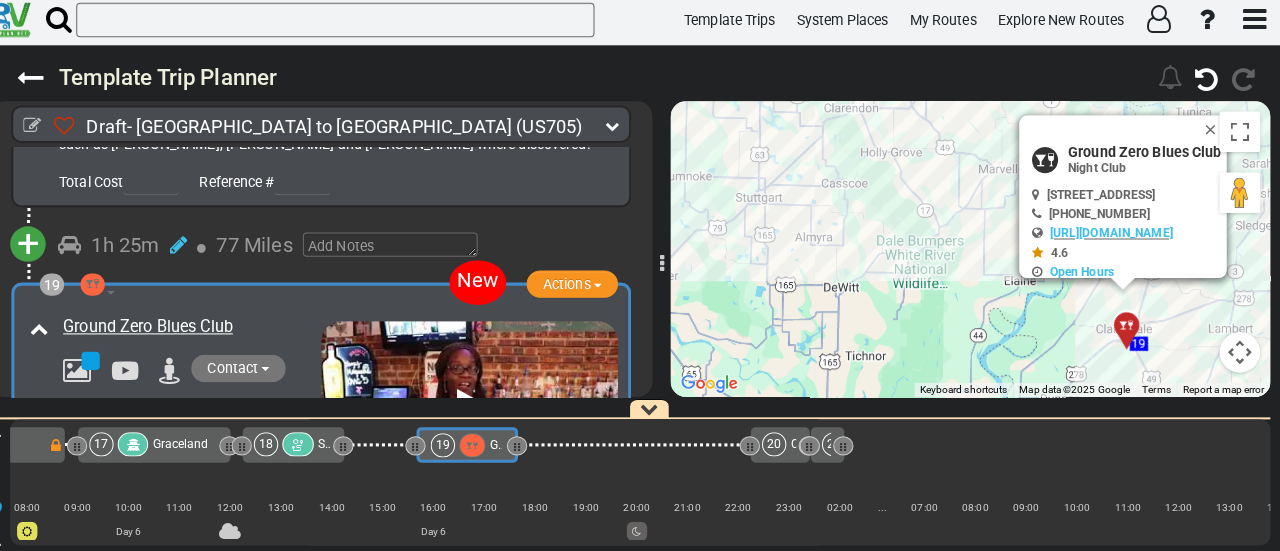
click at [1246, 354] on button "Map camera controls" at bounding box center [1240, 352] width 40 height 40
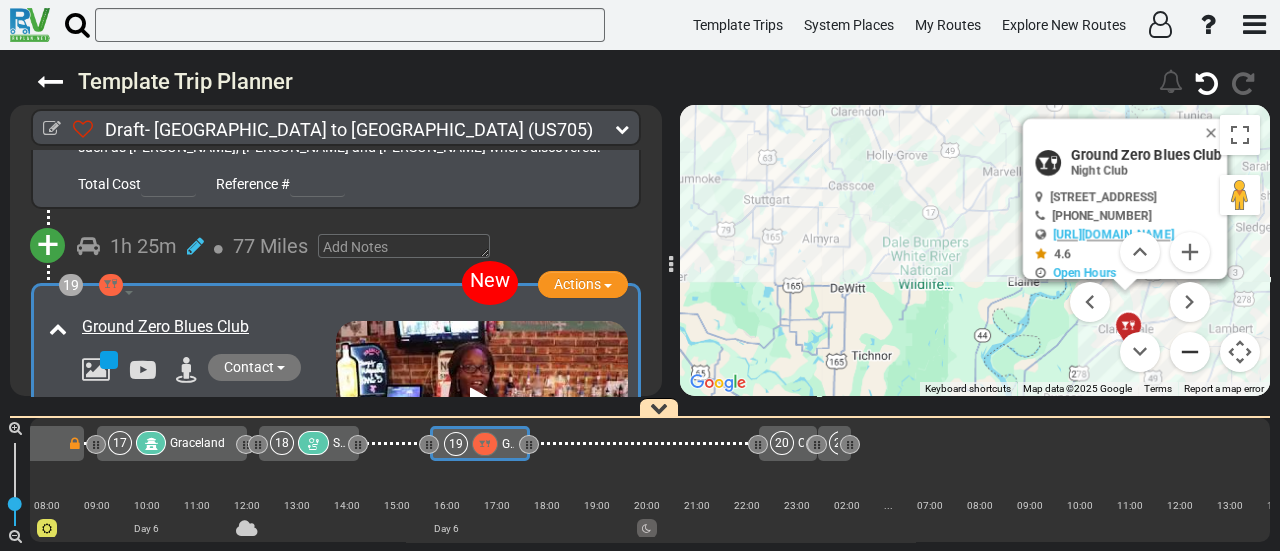
click at [1203, 350] on button "Zoom out" at bounding box center [1190, 352] width 40 height 40
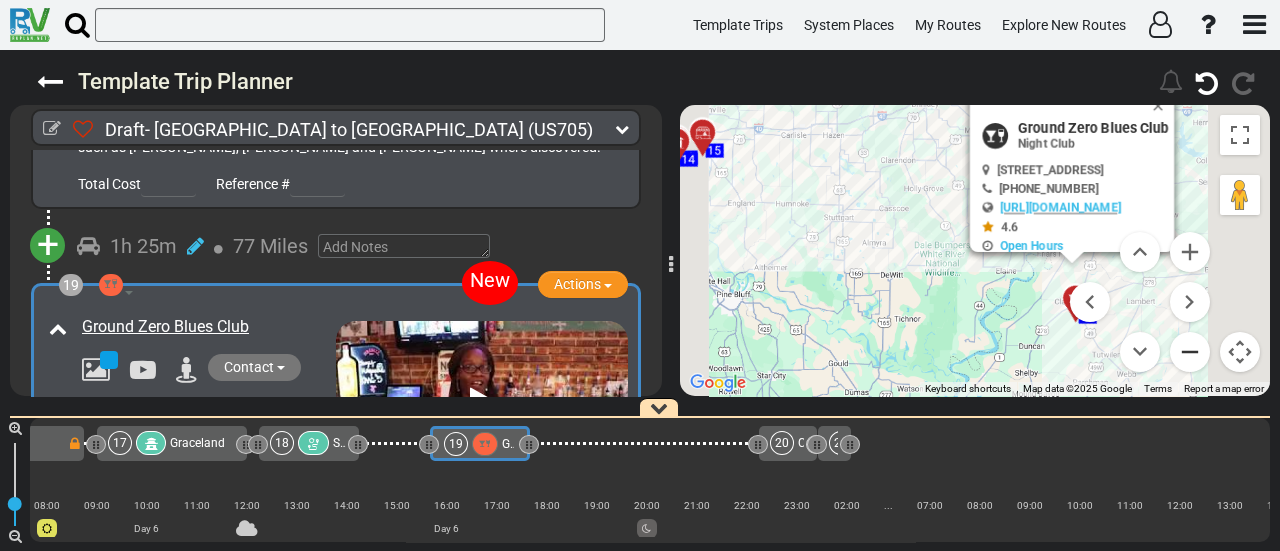
click at [1203, 350] on button "Zoom out" at bounding box center [1190, 352] width 40 height 40
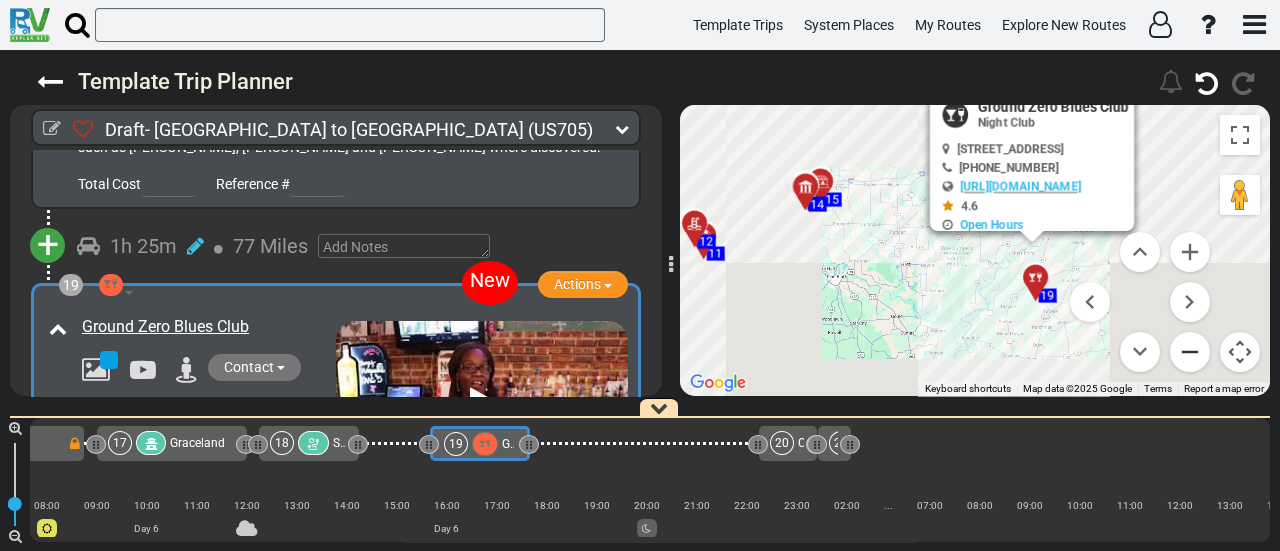
click at [1203, 350] on button "Zoom out" at bounding box center [1190, 352] width 40 height 40
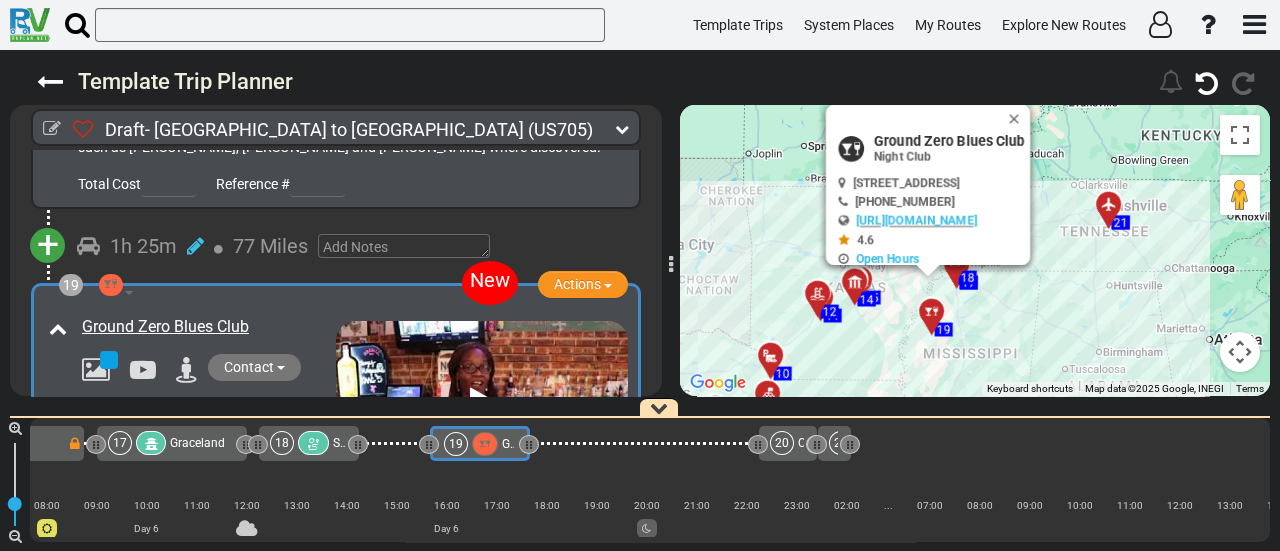
drag, startPoint x: 1017, startPoint y: 229, endPoint x: 984, endPoint y: 337, distance: 112.9
click at [984, 337] on div "To activate drag with keyboard, press Alt + Enter. Once in keyboard drag state,…" at bounding box center [975, 250] width 590 height 291
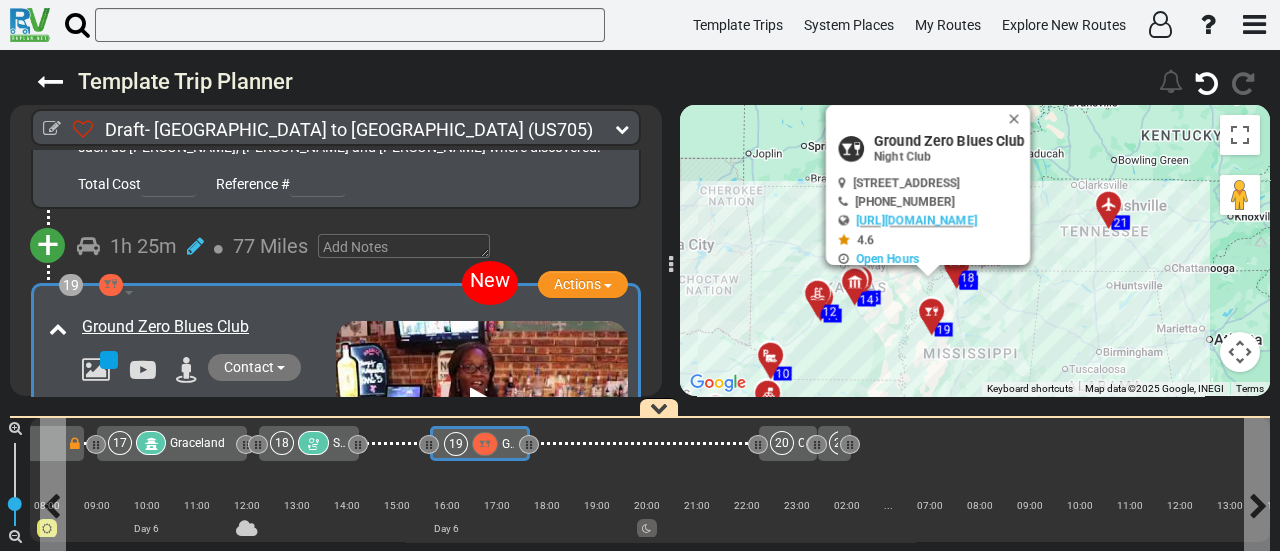
click at [474, 436] on div at bounding box center [485, 444] width 26 height 24
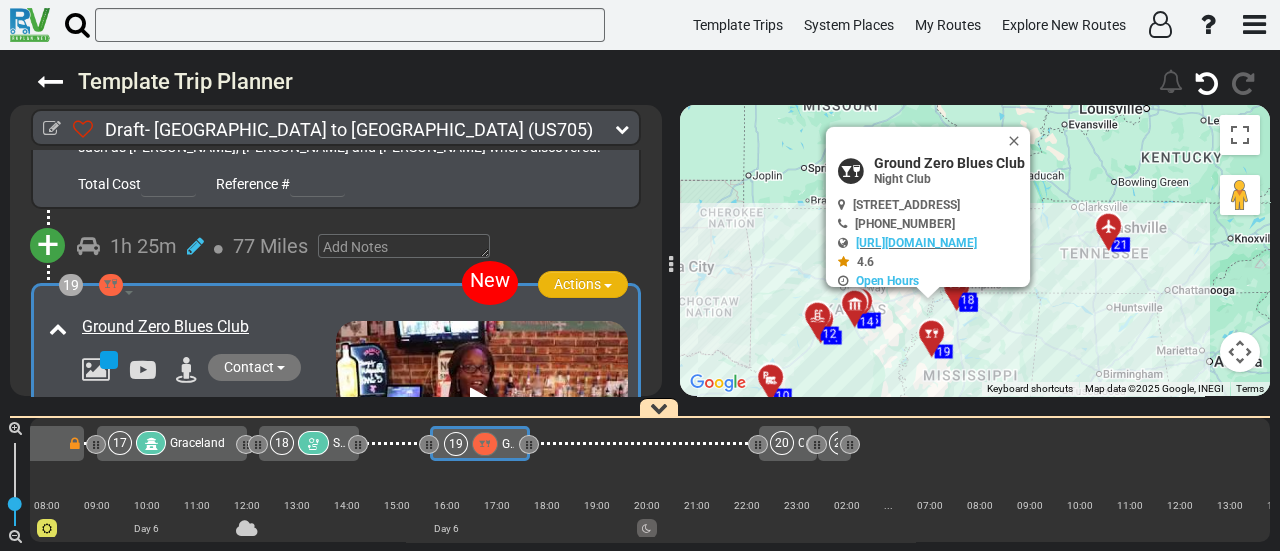
click at [571, 276] on span "Actions" at bounding box center [577, 284] width 47 height 16
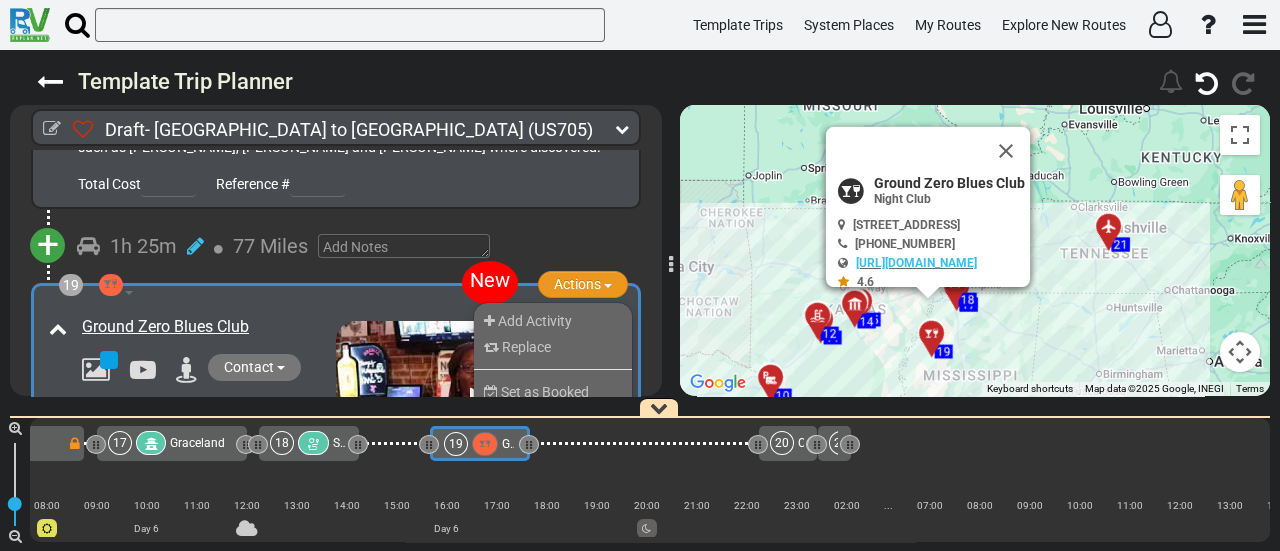
click at [519, 429] on span "Remove" at bounding box center [523, 437] width 50 height 16
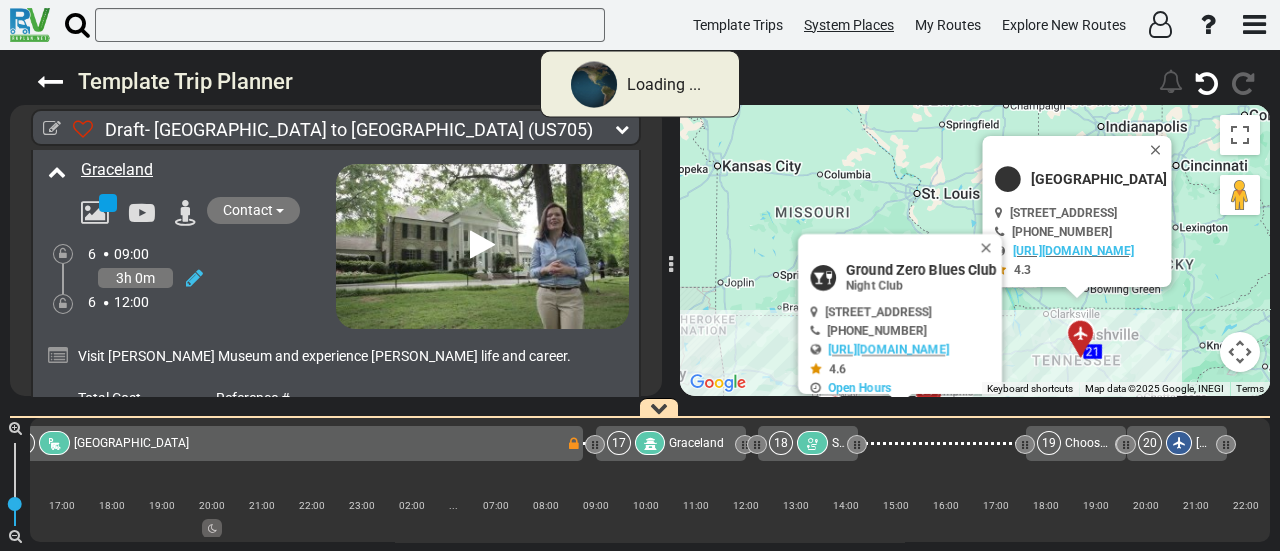
scroll to position [6656, 0]
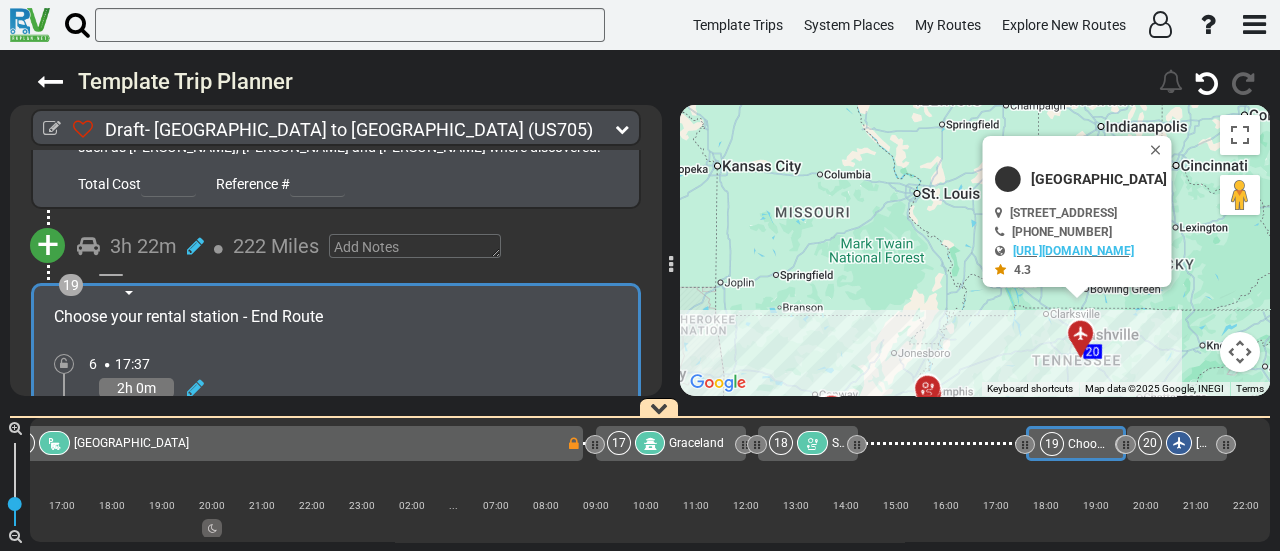
click at [818, 435] on div at bounding box center [812, 443] width 31 height 24
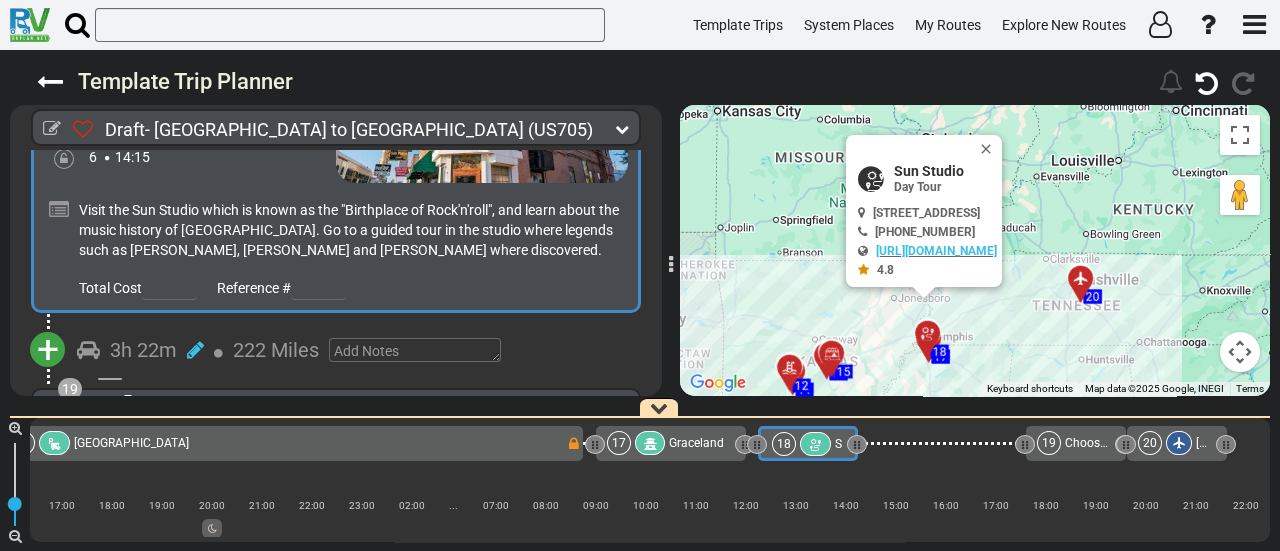
scroll to position [6554, 0]
click at [56, 326] on span "+" at bounding box center [48, 349] width 22 height 46
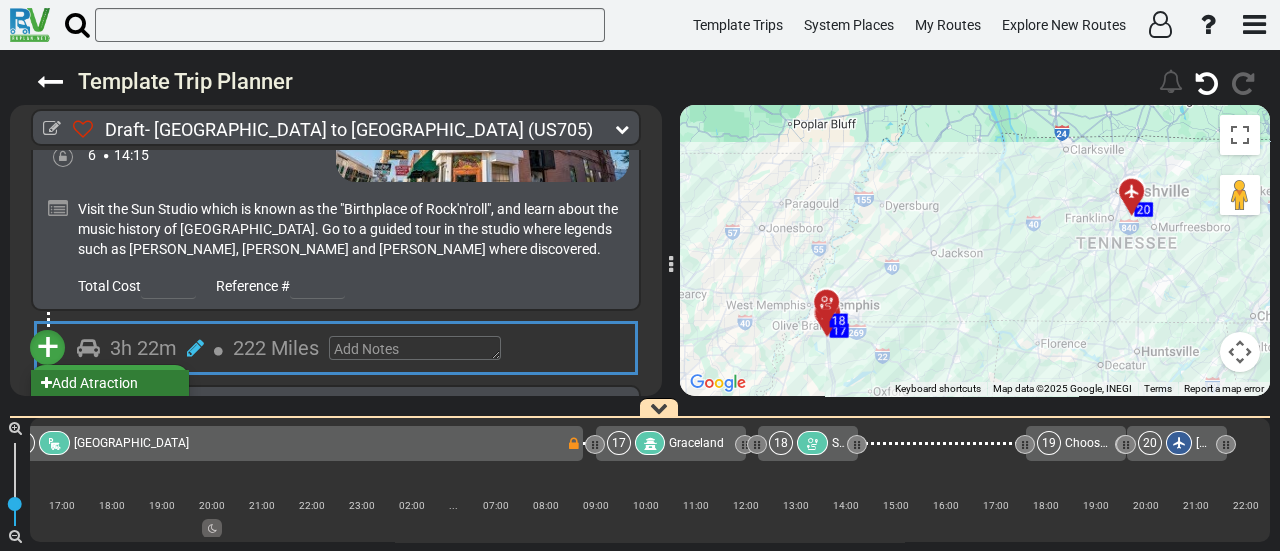
click at [171, 370] on li "Add Atraction" at bounding box center [110, 383] width 158 height 26
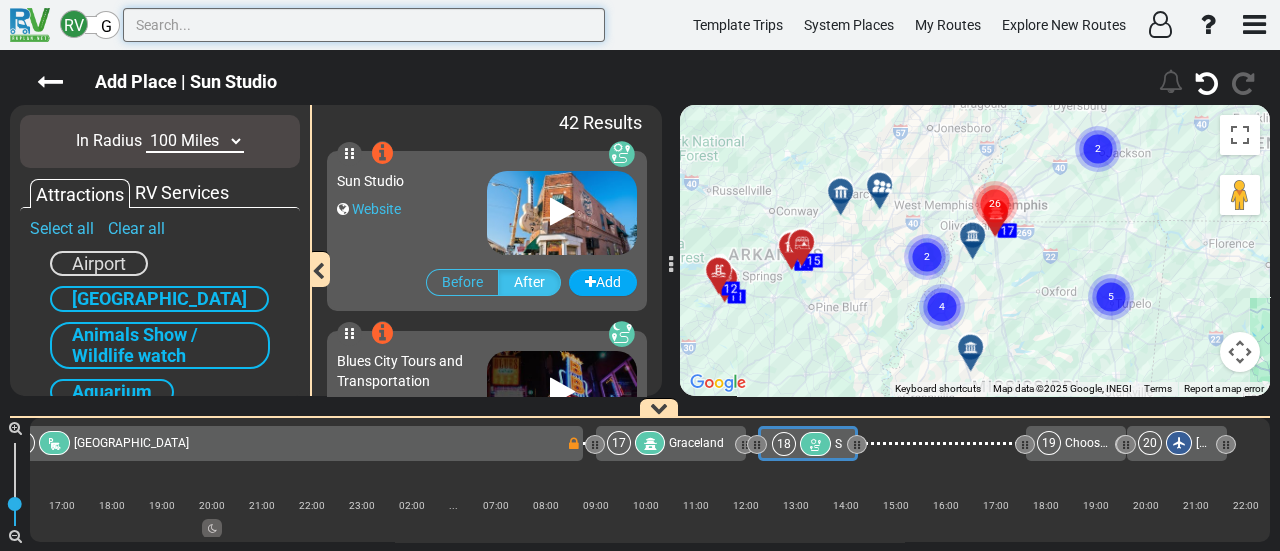
click at [248, 27] on input "text" at bounding box center [364, 25] width 482 height 34
click at [175, 137] on select "10 Miles 50 Miles 100 Miles 250 Miles 500 Miles 1000 Miles" at bounding box center [195, 141] width 98 height 23
select select "number:50"
click at [146, 130] on select "10 Miles 50 Miles 100 Miles 250 Miles 500 Miles 1000 Miles" at bounding box center [195, 141] width 98 height 23
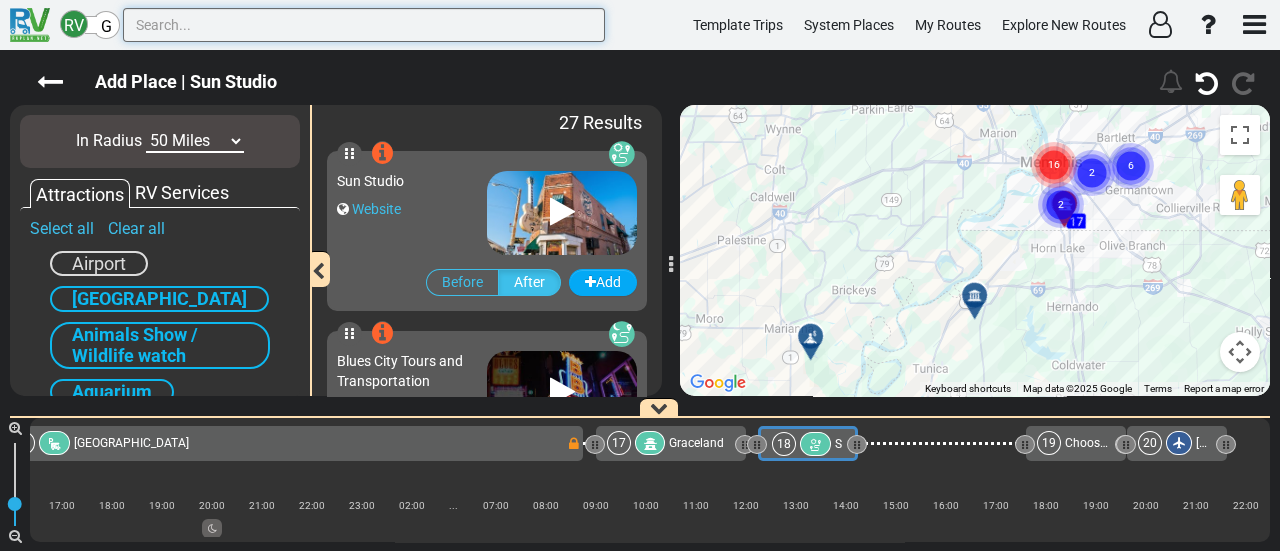
click at [357, 39] on input "text" at bounding box center [364, 25] width 482 height 34
paste input "[PERSON_NAME][GEOGRAPHIC_DATA]"
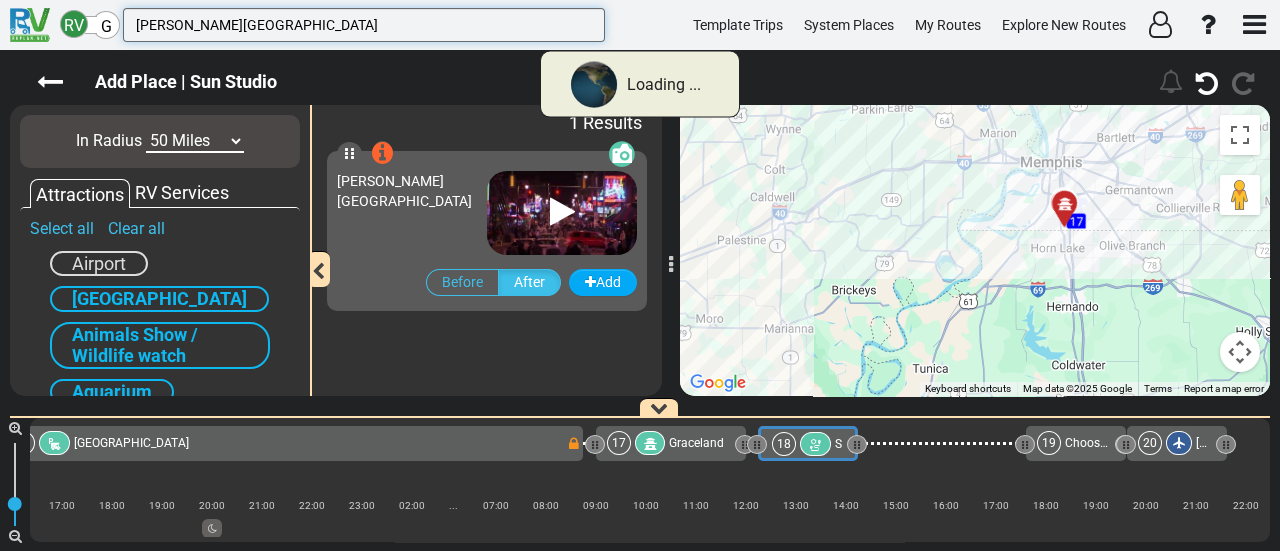
type input "[PERSON_NAME][GEOGRAPHIC_DATA]"
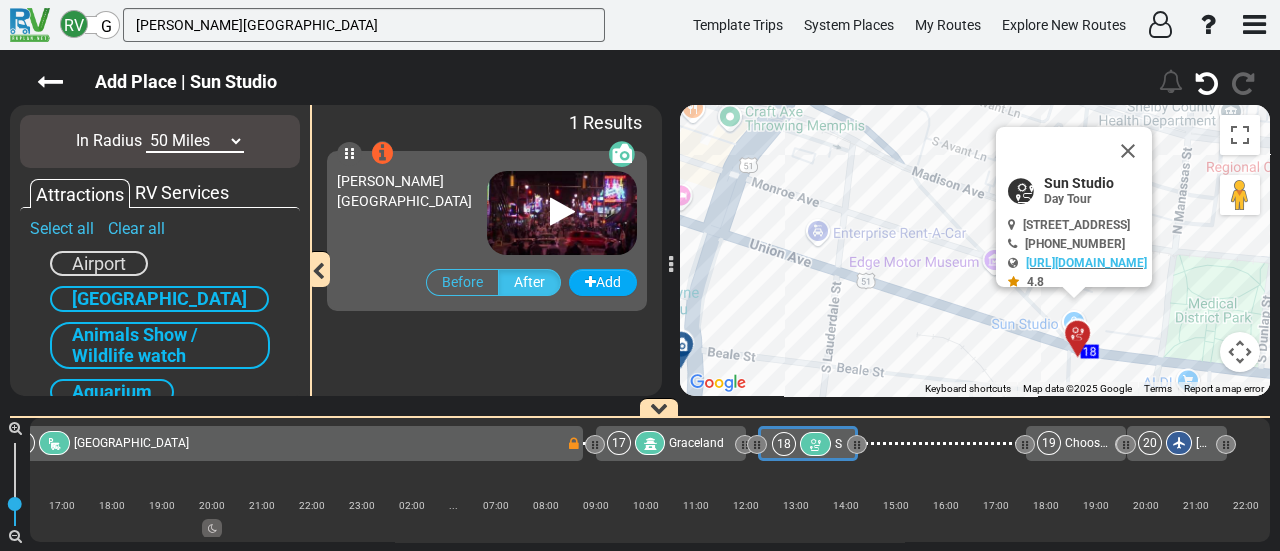
click at [491, 201] on img at bounding box center [562, 213] width 150 height 84
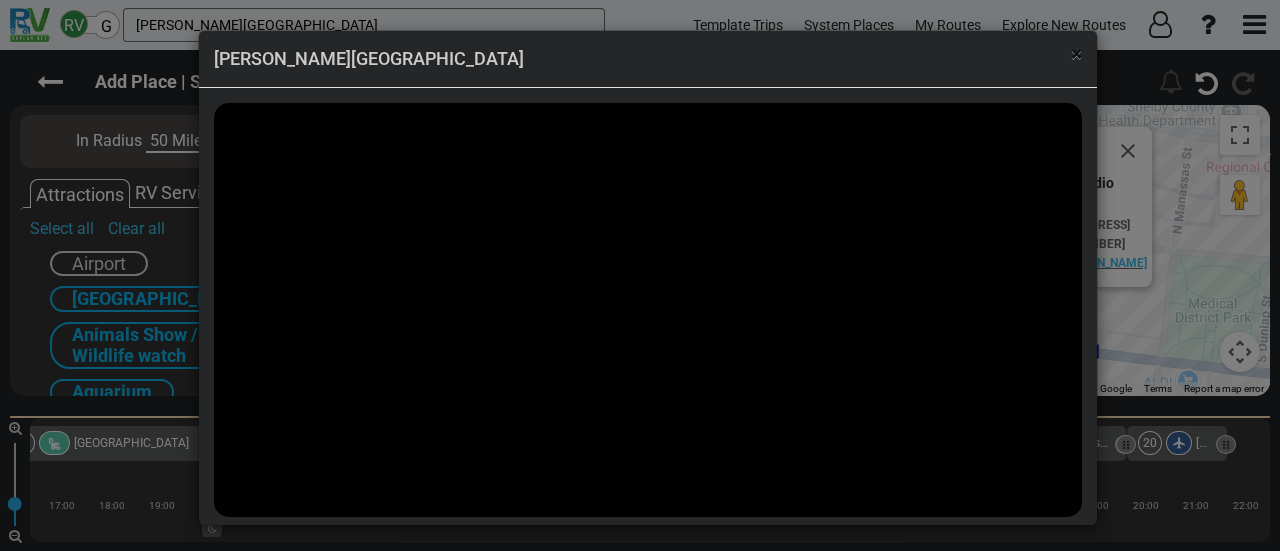
click at [1073, 54] on span "×" at bounding box center [1076, 54] width 11 height 24
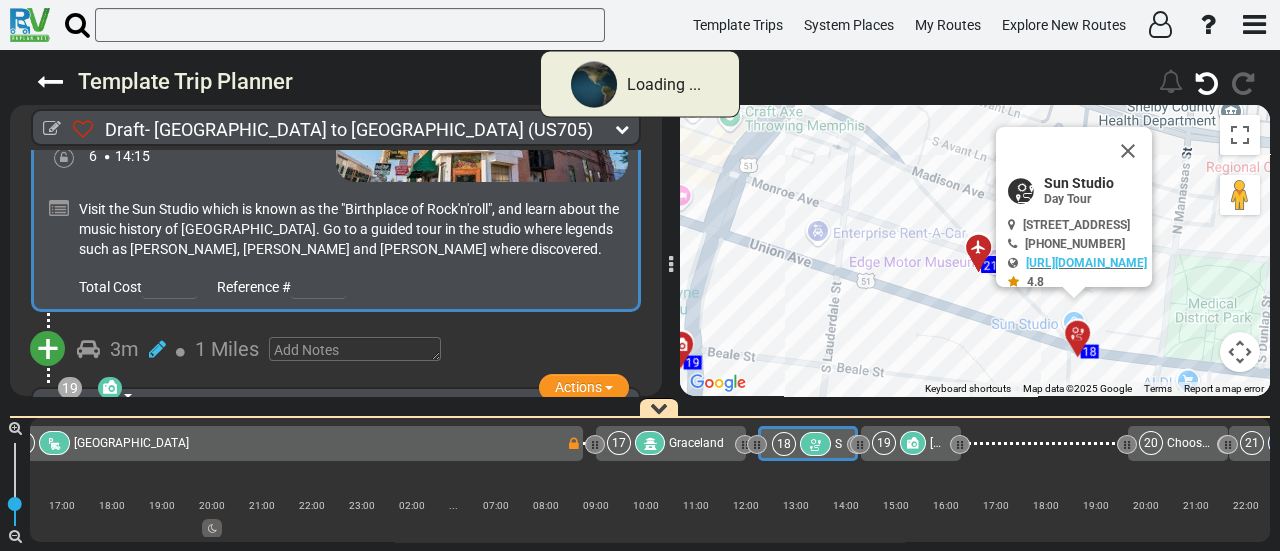
scroll to position [0, 4293]
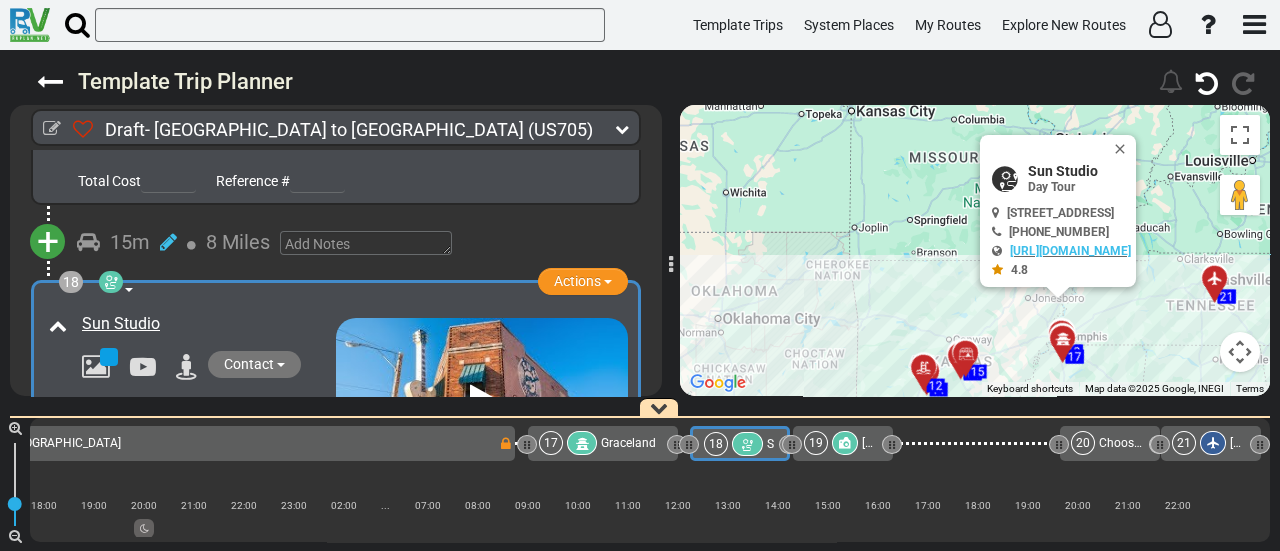
click at [843, 442] on icon at bounding box center [845, 443] width 12 height 12
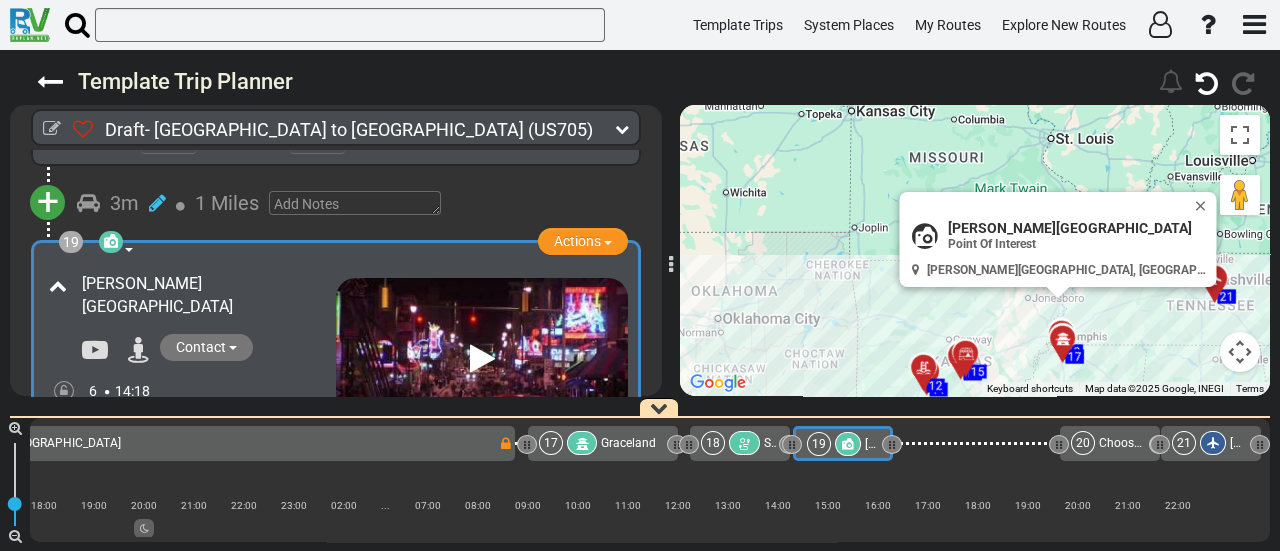
scroll to position [6656, 0]
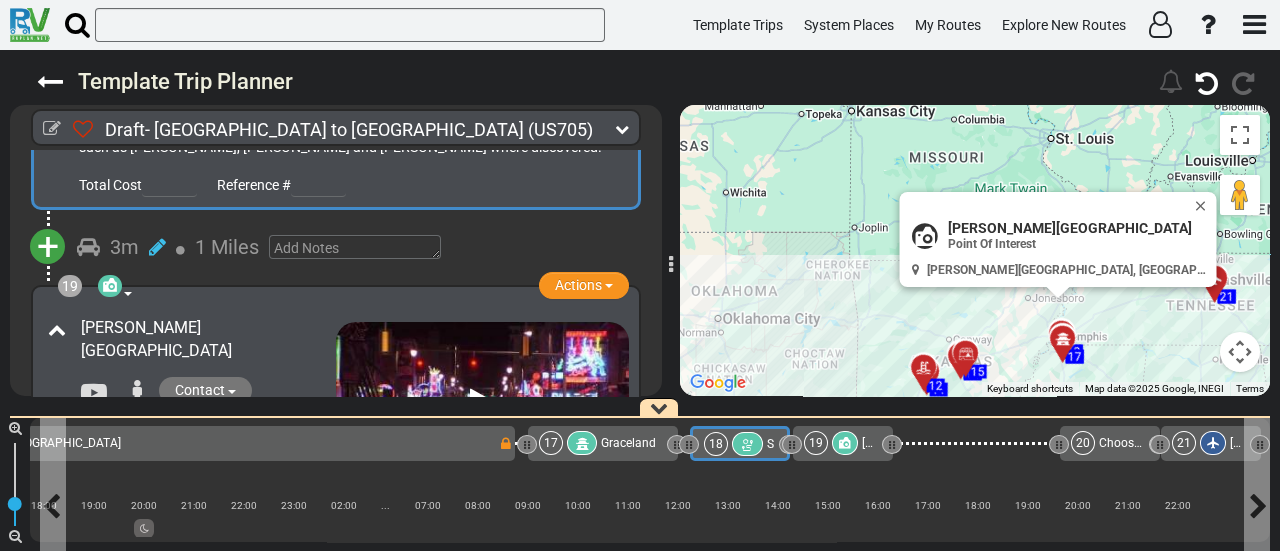
click at [755, 445] on div at bounding box center [747, 444] width 31 height 24
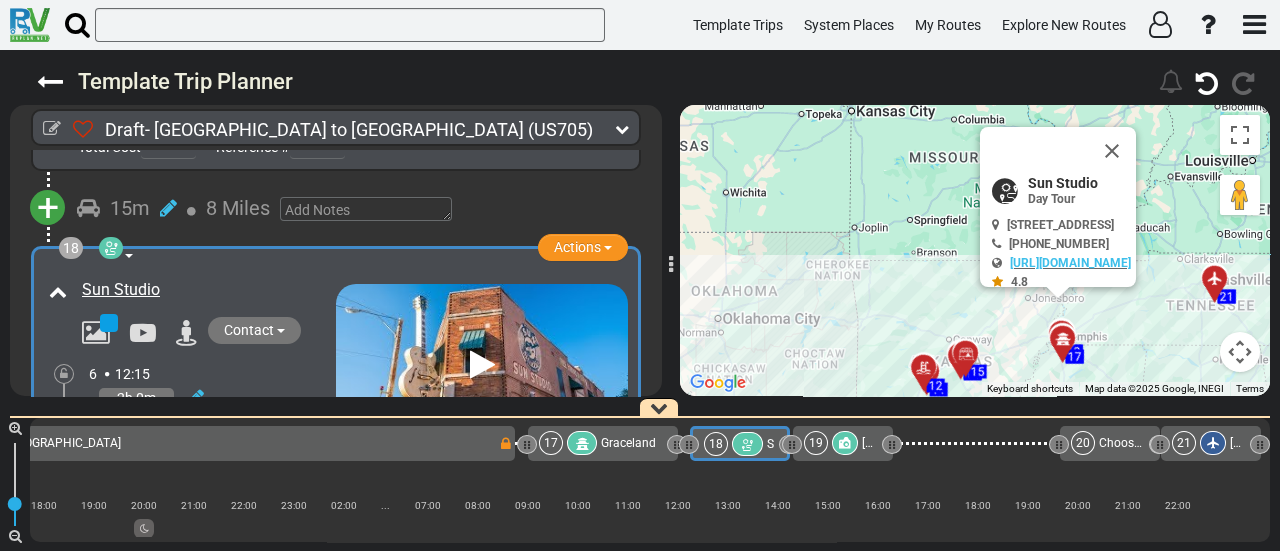
scroll to position [6254, 0]
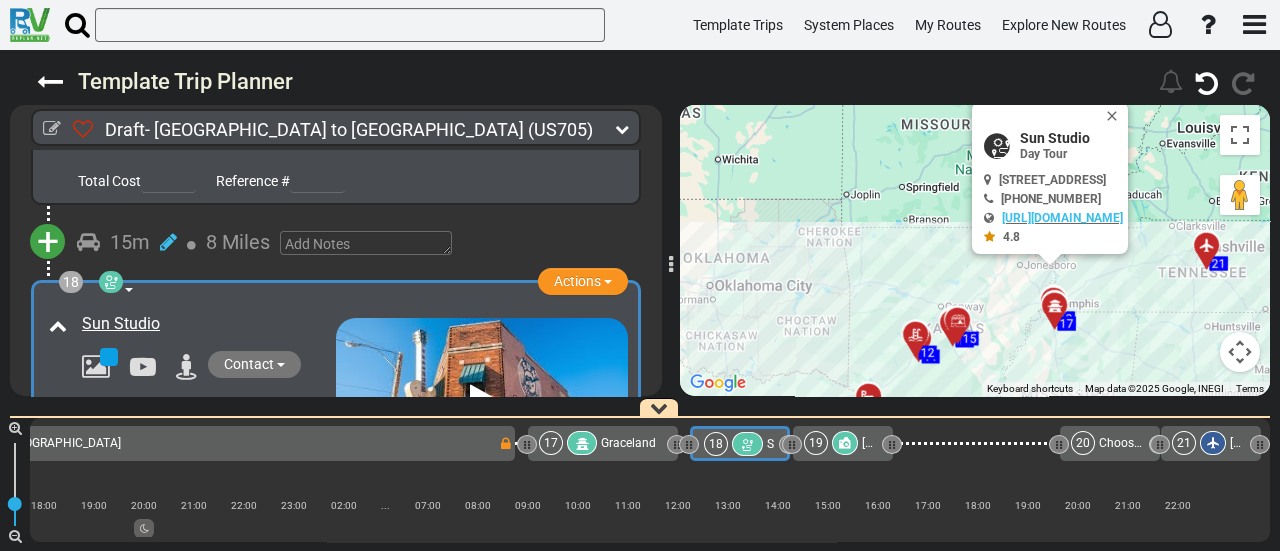
drag, startPoint x: 973, startPoint y: 315, endPoint x: 966, endPoint y: 279, distance: 36.7
click at [966, 279] on div "To activate drag with keyboard, press Alt + Enter. Once in keyboard drag state,…" at bounding box center [975, 250] width 590 height 291
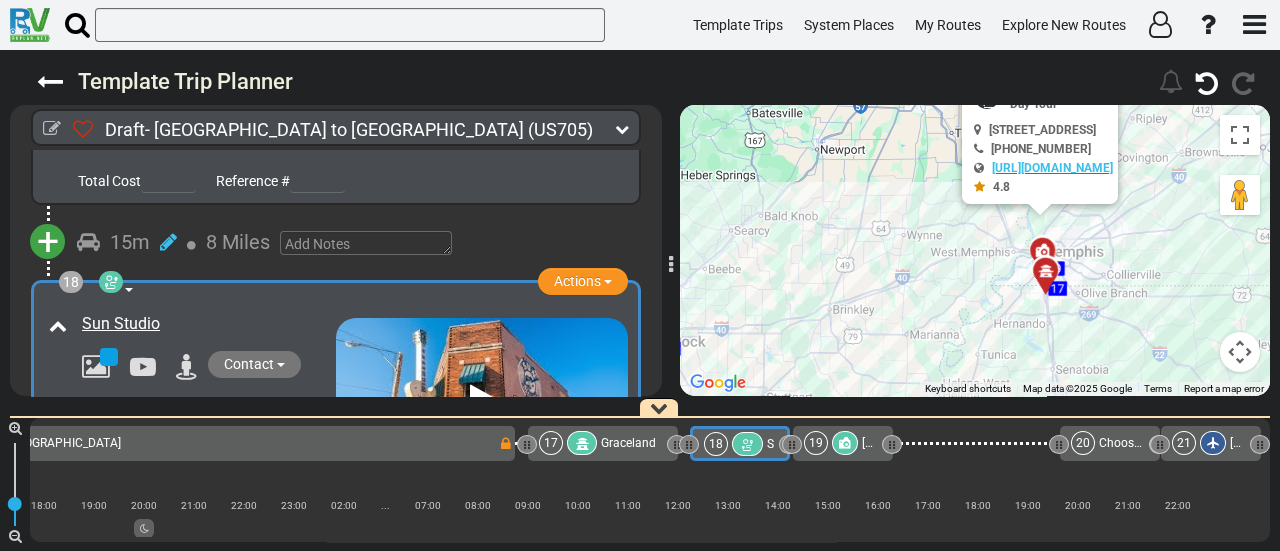
drag, startPoint x: 1003, startPoint y: 290, endPoint x: 757, endPoint y: 182, distance: 268.6
click at [757, 182] on div "To activate drag with keyboard, press Alt + Enter. Once in keyboard drag state,…" at bounding box center [975, 250] width 590 height 291
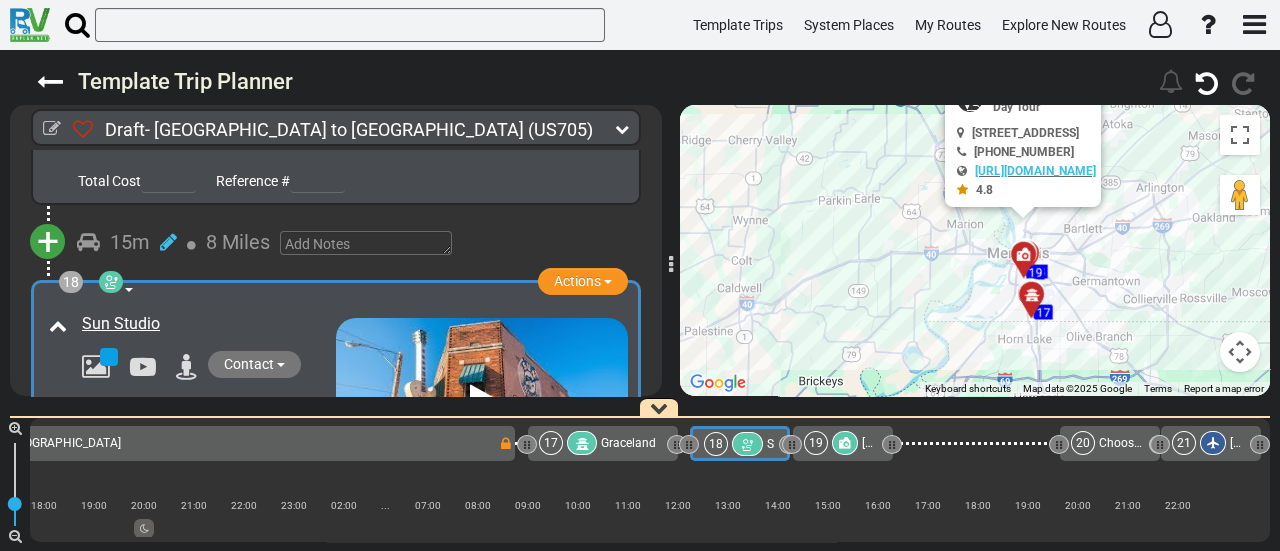
drag, startPoint x: 969, startPoint y: 280, endPoint x: 698, endPoint y: 212, distance: 279.4
click at [698, 212] on div "To activate drag with keyboard, press Alt + Enter. Once in keyboard drag state,…" at bounding box center [975, 250] width 590 height 291
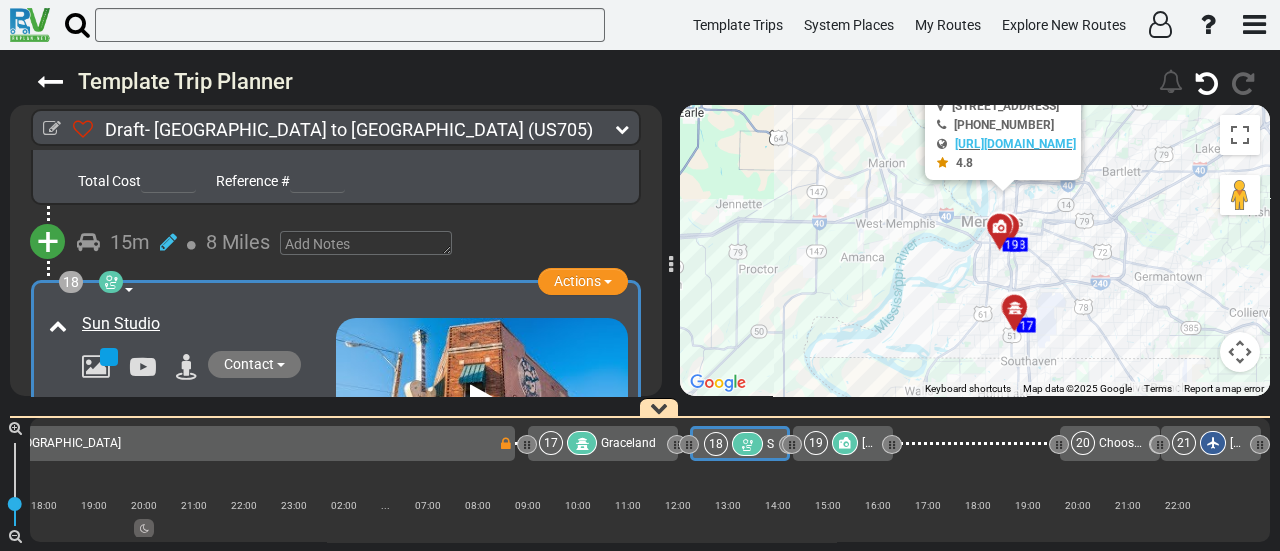
drag, startPoint x: 1059, startPoint y: 229, endPoint x: 1069, endPoint y: 322, distance: 93.5
click at [1069, 322] on div "To activate drag with keyboard, press Alt + Enter. Once in keyboard drag state,…" at bounding box center [975, 250] width 590 height 291
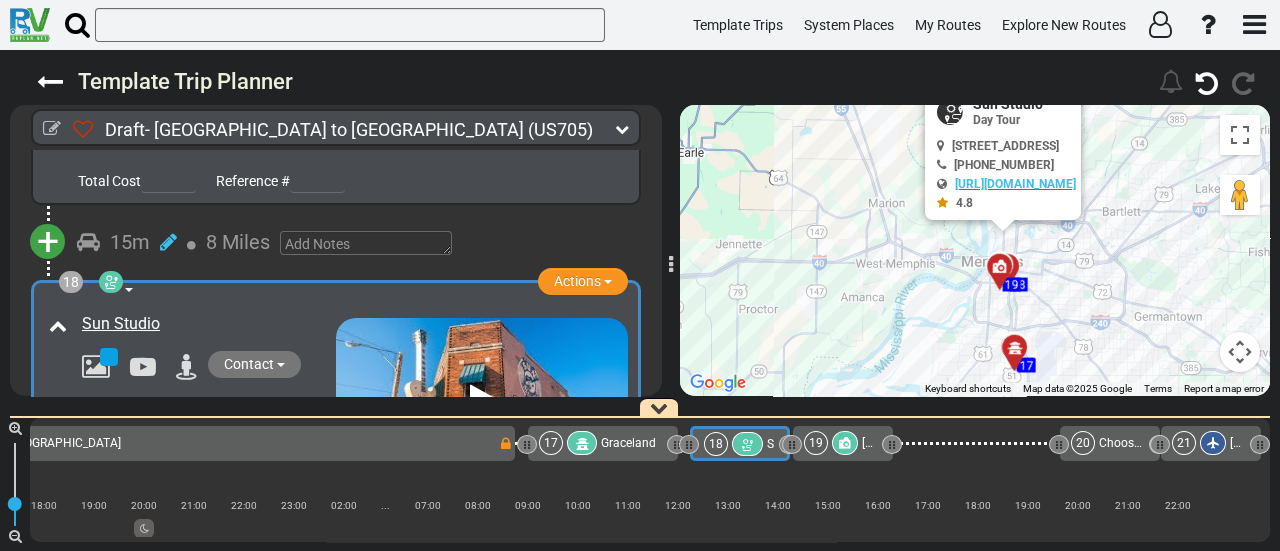
click at [847, 440] on icon at bounding box center [845, 443] width 12 height 12
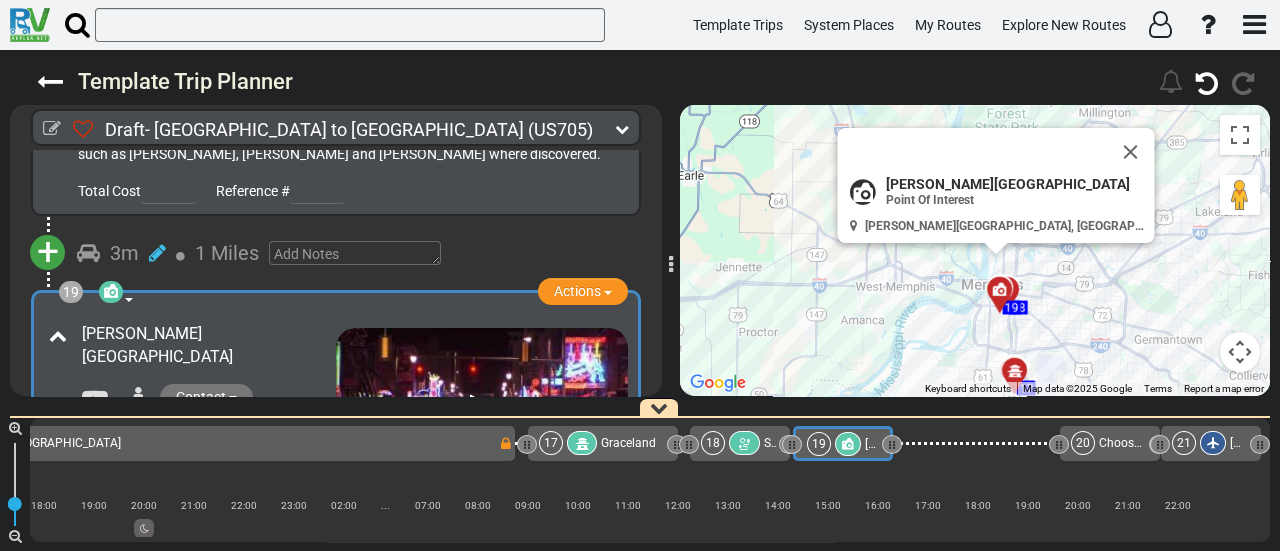
scroll to position [6656, 0]
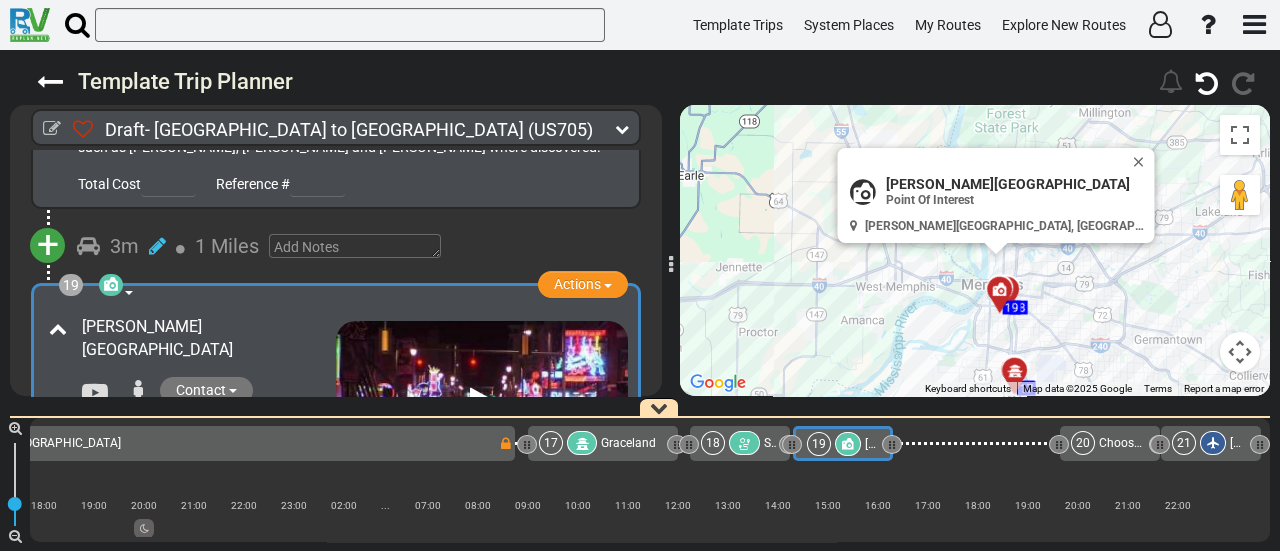
click at [971, 182] on span "[PERSON_NAME][GEOGRAPHIC_DATA]" at bounding box center [1016, 184] width 260 height 16
copy div "[PERSON_NAME][GEOGRAPHIC_DATA]"
click at [759, 439] on div "18" at bounding box center [732, 443] width 63 height 24
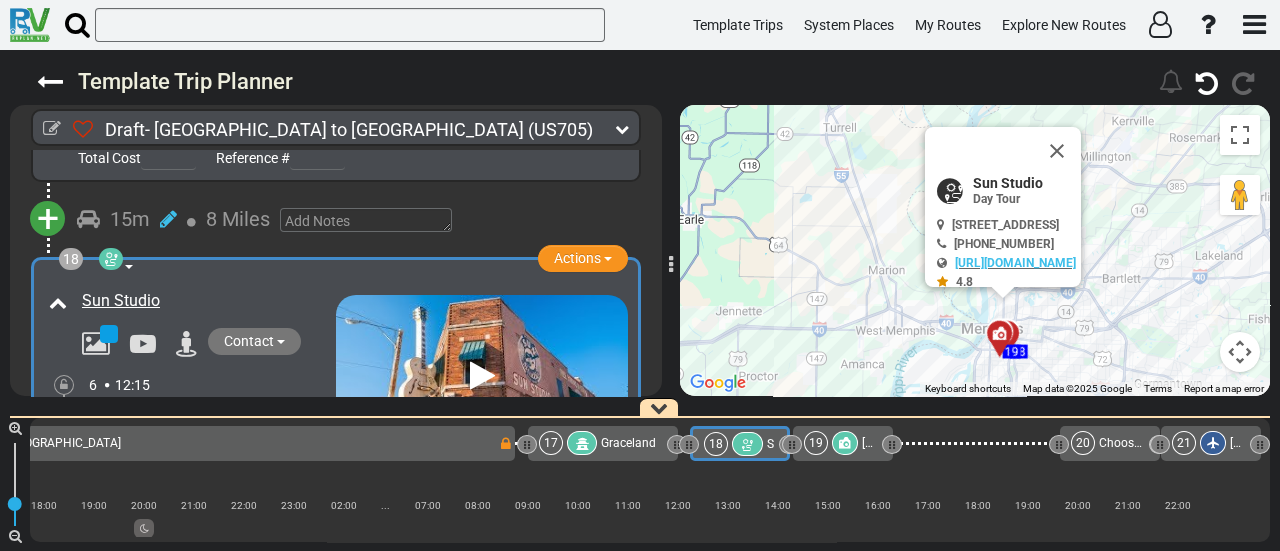
scroll to position [6254, 0]
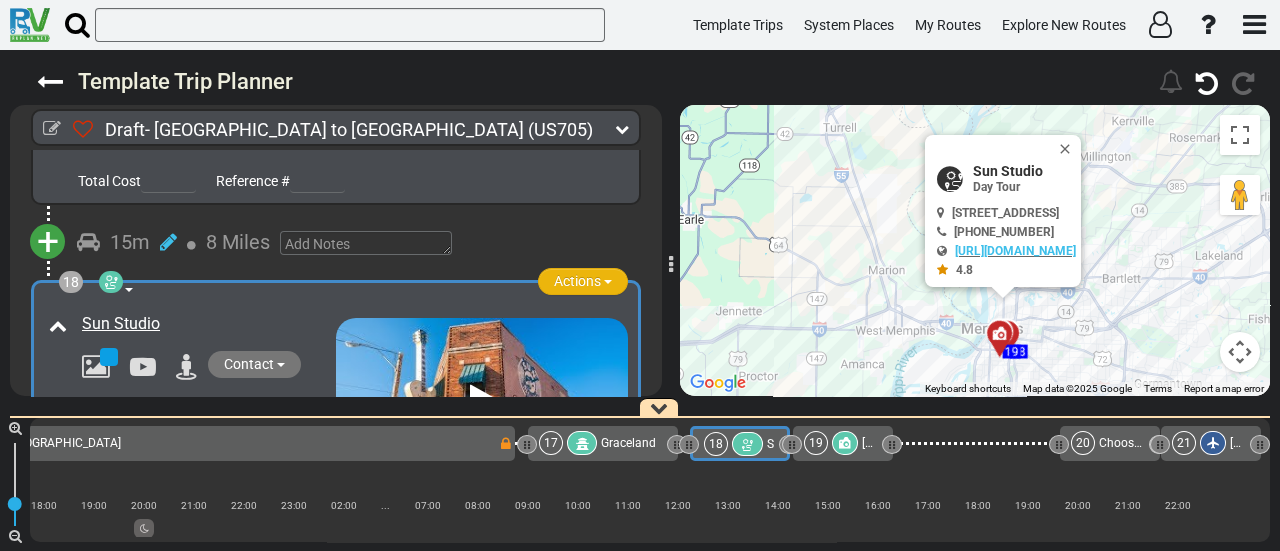
click at [569, 273] on span "Actions" at bounding box center [577, 281] width 47 height 16
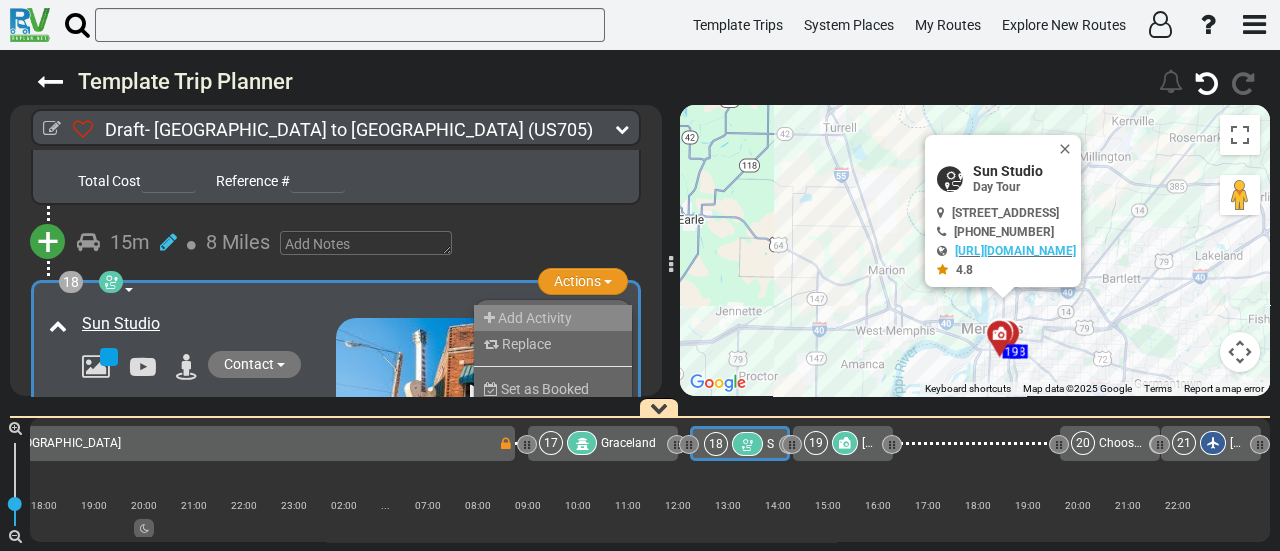
click at [577, 305] on li "Add Activity" at bounding box center [553, 318] width 158 height 26
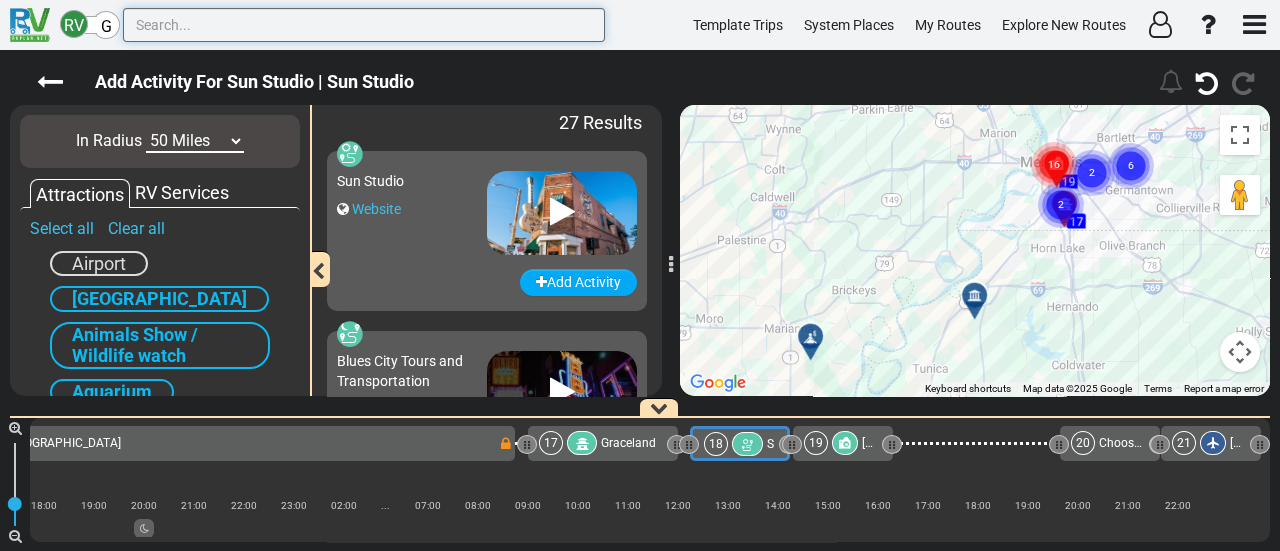
click at [352, 35] on input "text" at bounding box center [364, 25] width 482 height 34
paste input "[PERSON_NAME][GEOGRAPHIC_DATA]"
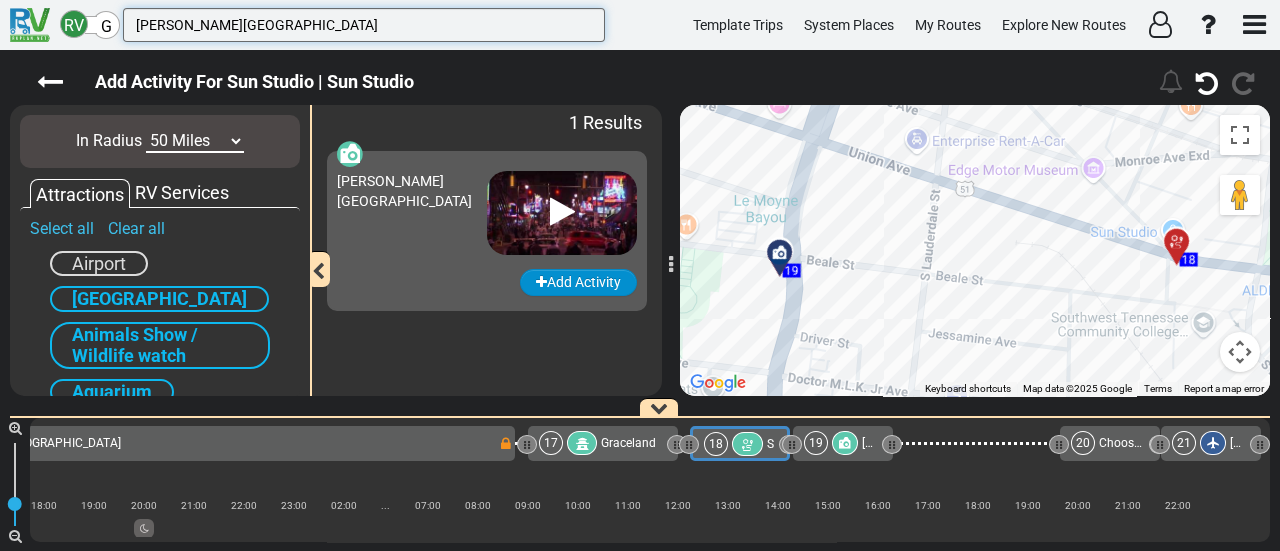
type input "[PERSON_NAME][GEOGRAPHIC_DATA]"
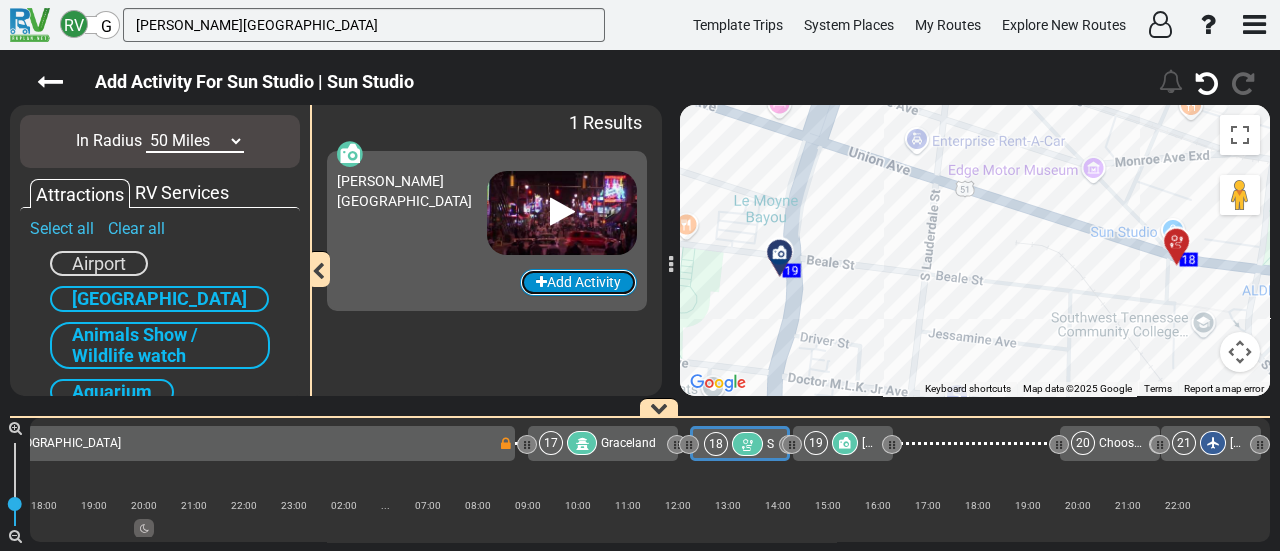
click at [599, 280] on button "Add Activity" at bounding box center [578, 282] width 117 height 27
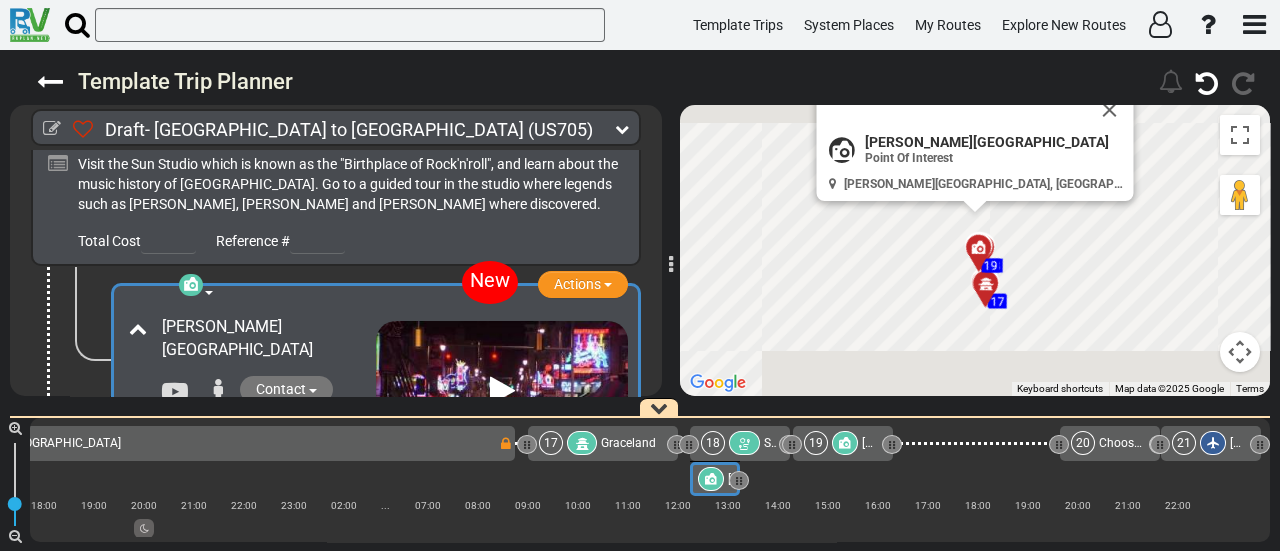
scroll to position [6599, 0]
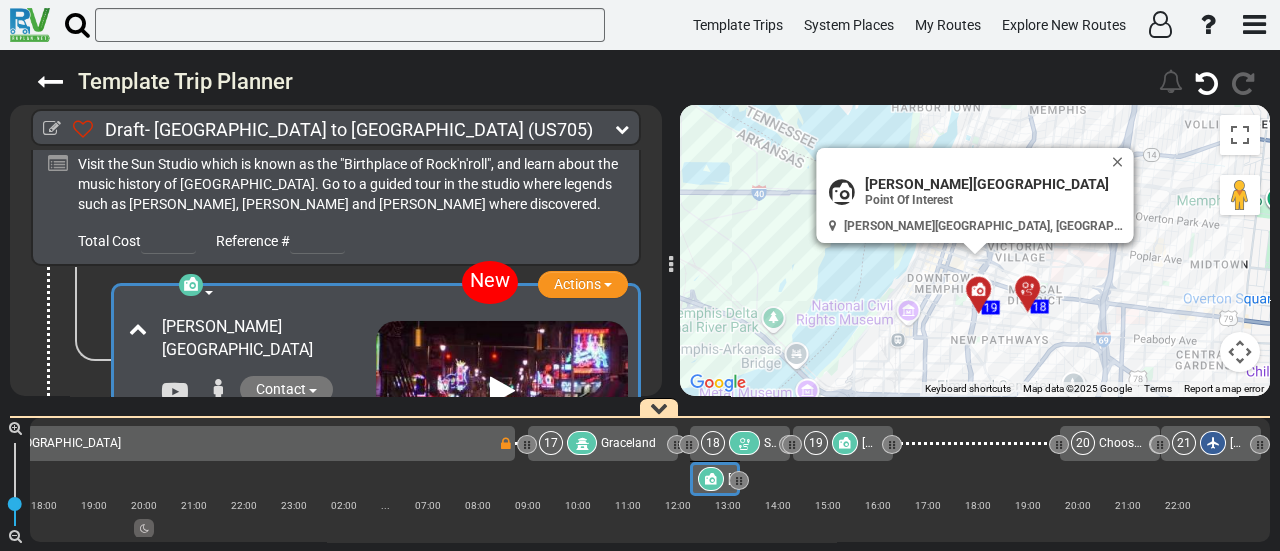
click at [1110, 156] on button "Close" at bounding box center [1122, 162] width 24 height 28
click at [1110, 163] on button "Close" at bounding box center [1122, 162] width 24 height 28
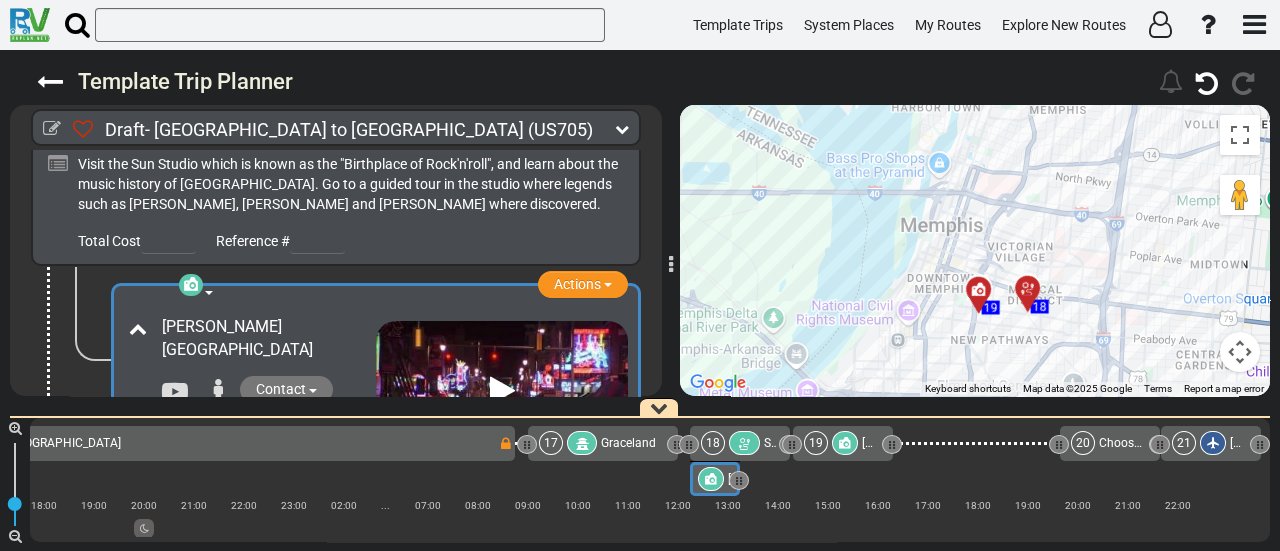
click at [736, 438] on div at bounding box center [744, 443] width 31 height 24
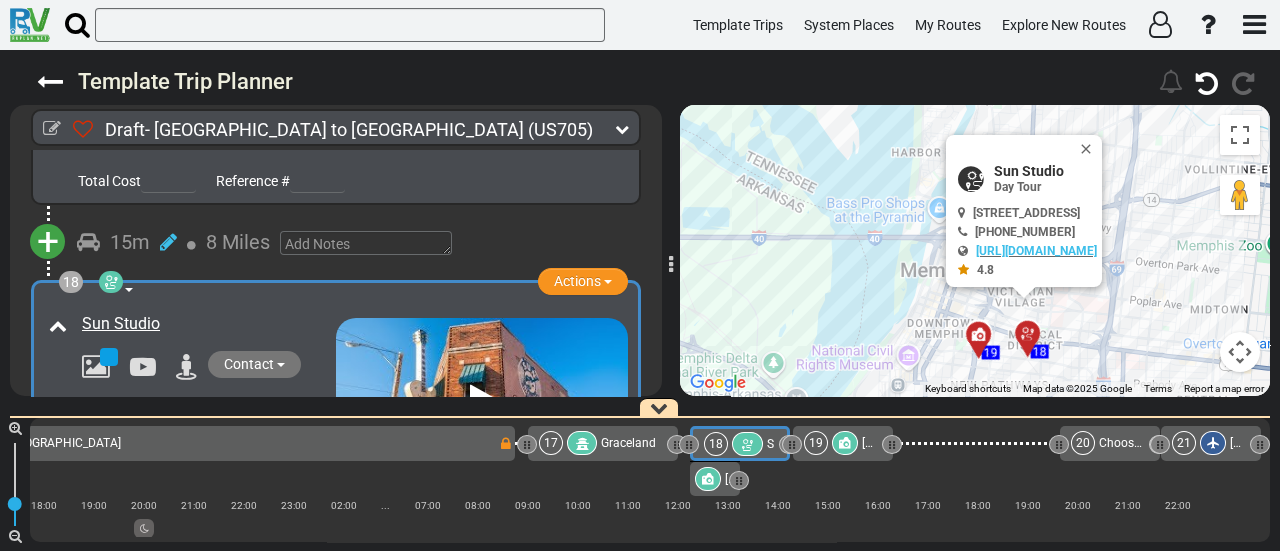
click at [844, 444] on icon at bounding box center [845, 443] width 12 height 12
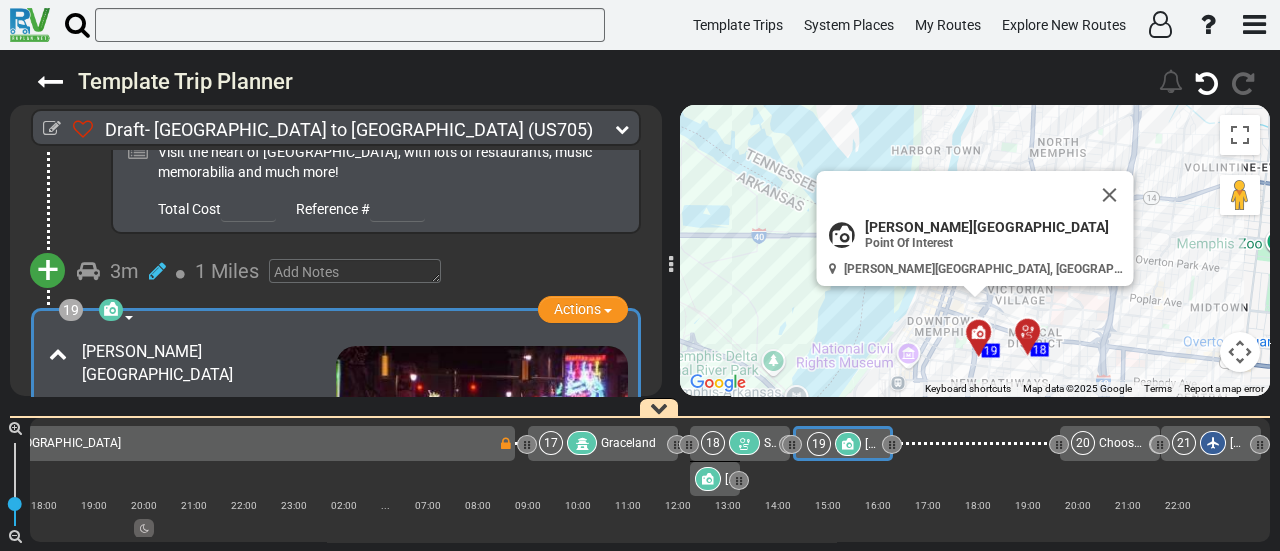
scroll to position [6967, 0]
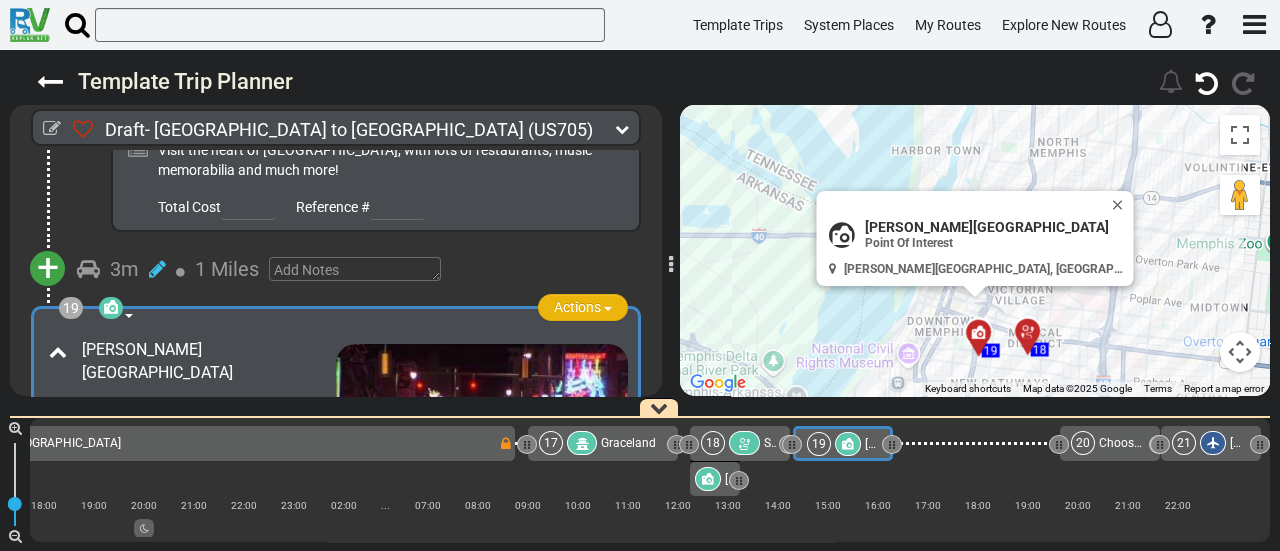
click at [543, 294] on button "Actions" at bounding box center [583, 307] width 90 height 27
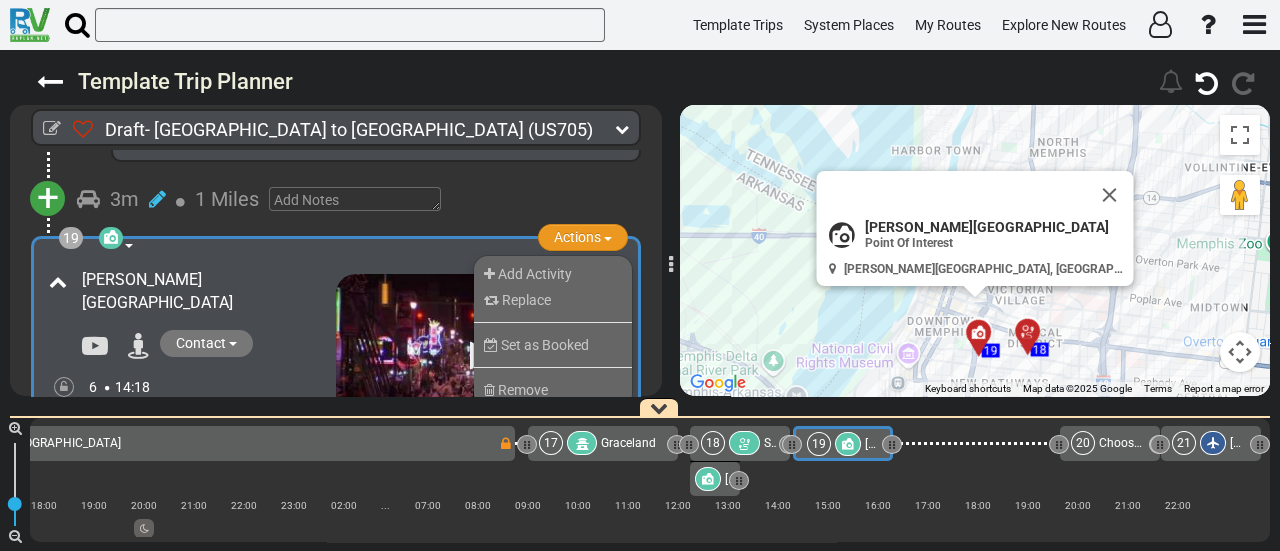
scroll to position [7067, 0]
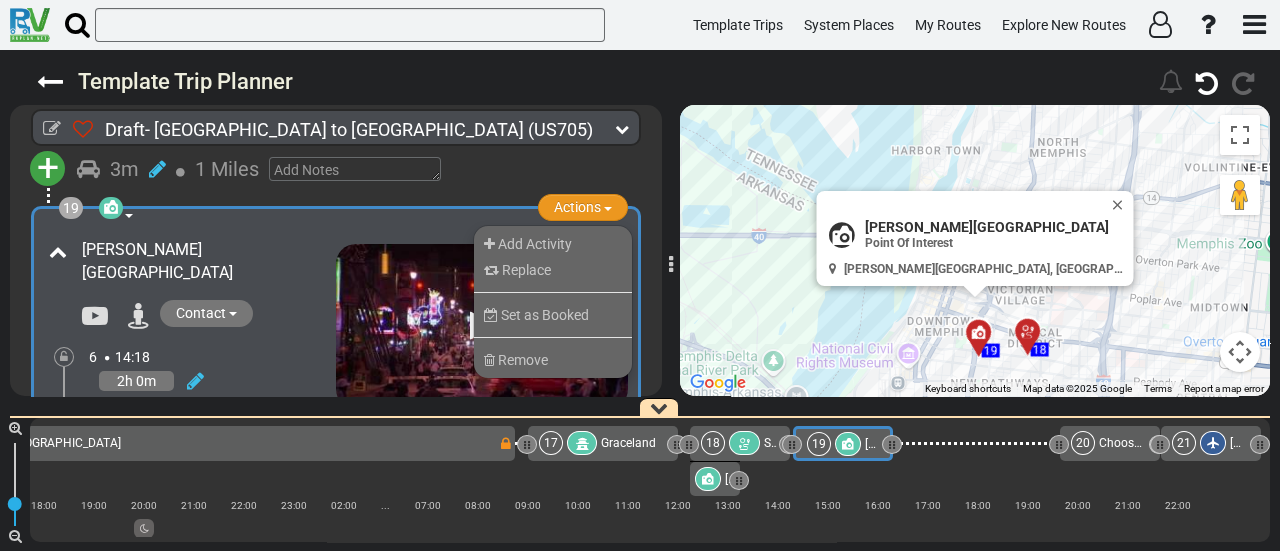
drag, startPoint x: 524, startPoint y: 280, endPoint x: 542, endPoint y: 70, distance: 210.7
click at [525, 352] on span "Remove" at bounding box center [523, 360] width 50 height 16
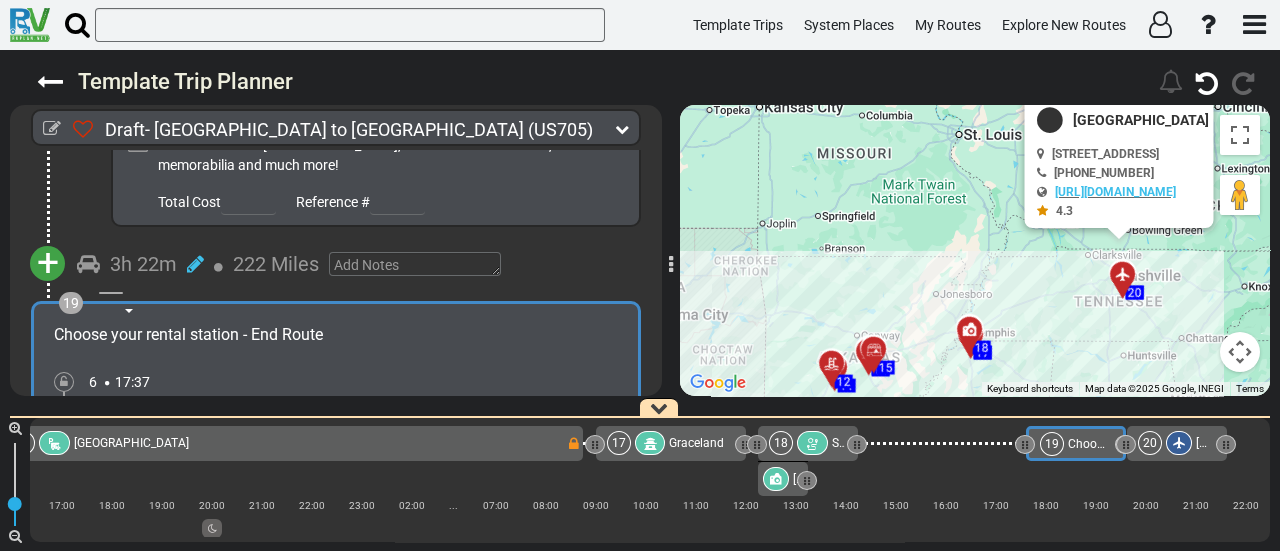
scroll to position [6967, 0]
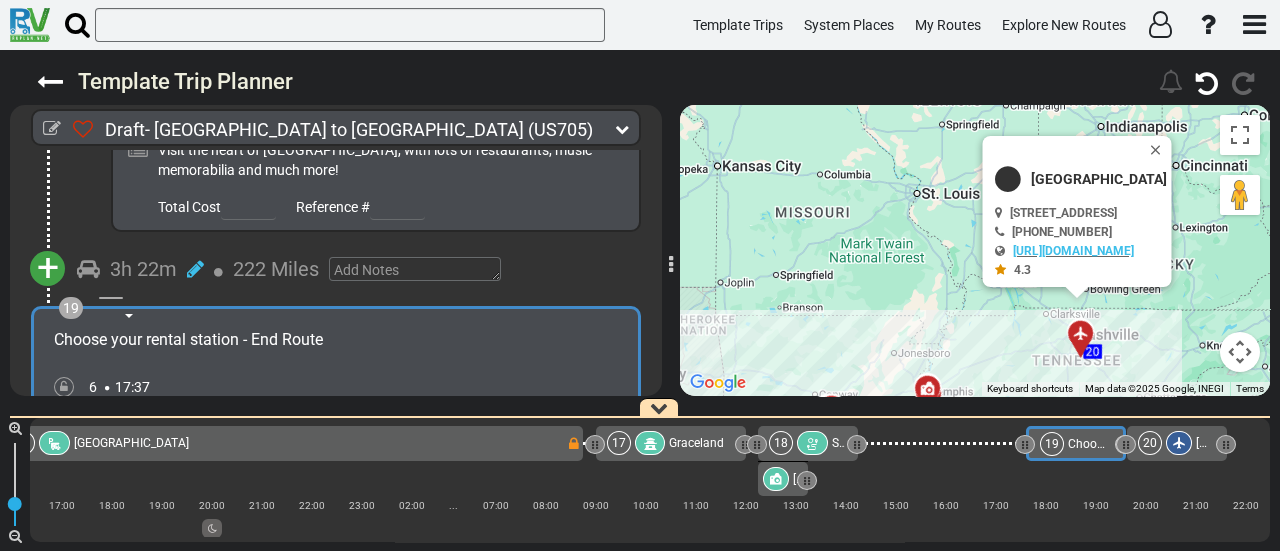
click at [803, 447] on div at bounding box center [812, 443] width 31 height 24
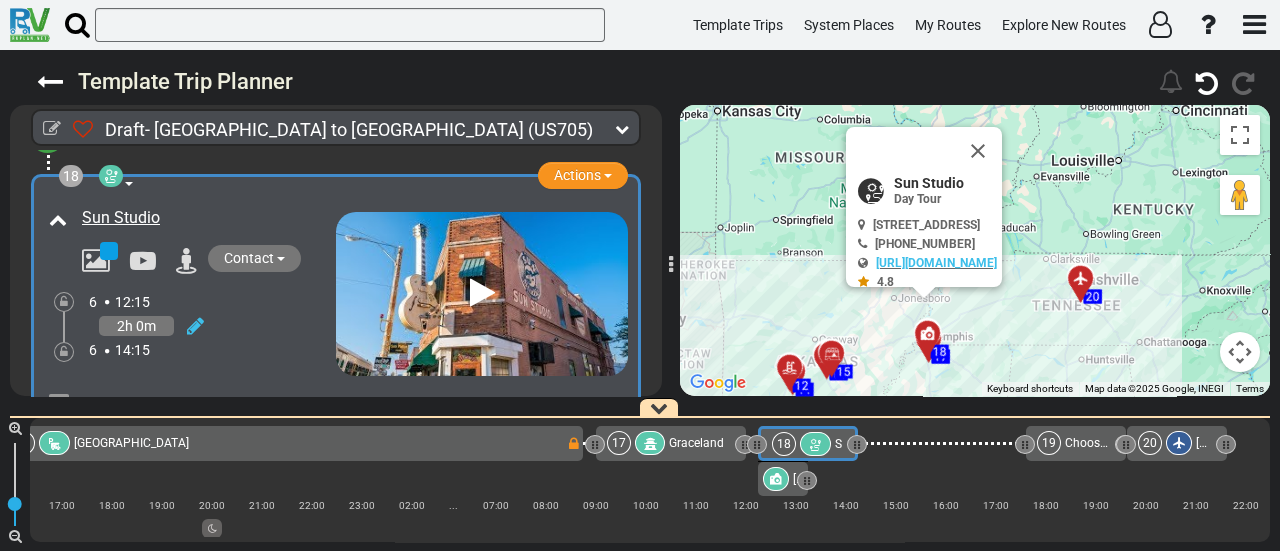
scroll to position [6254, 0]
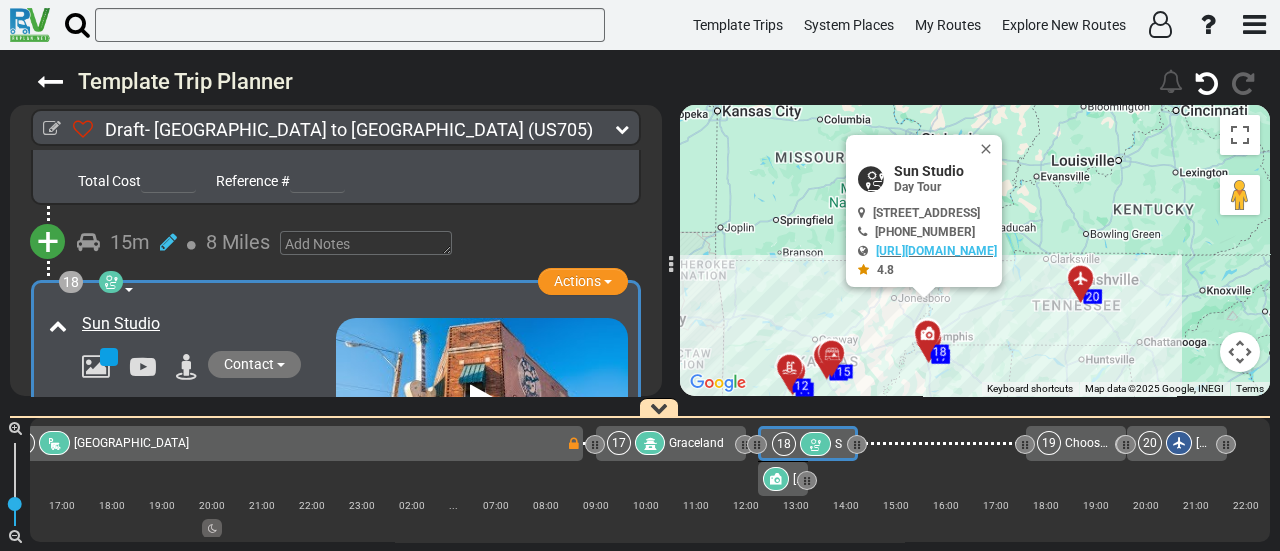
click at [1002, 136] on button "Close" at bounding box center [990, 149] width 24 height 28
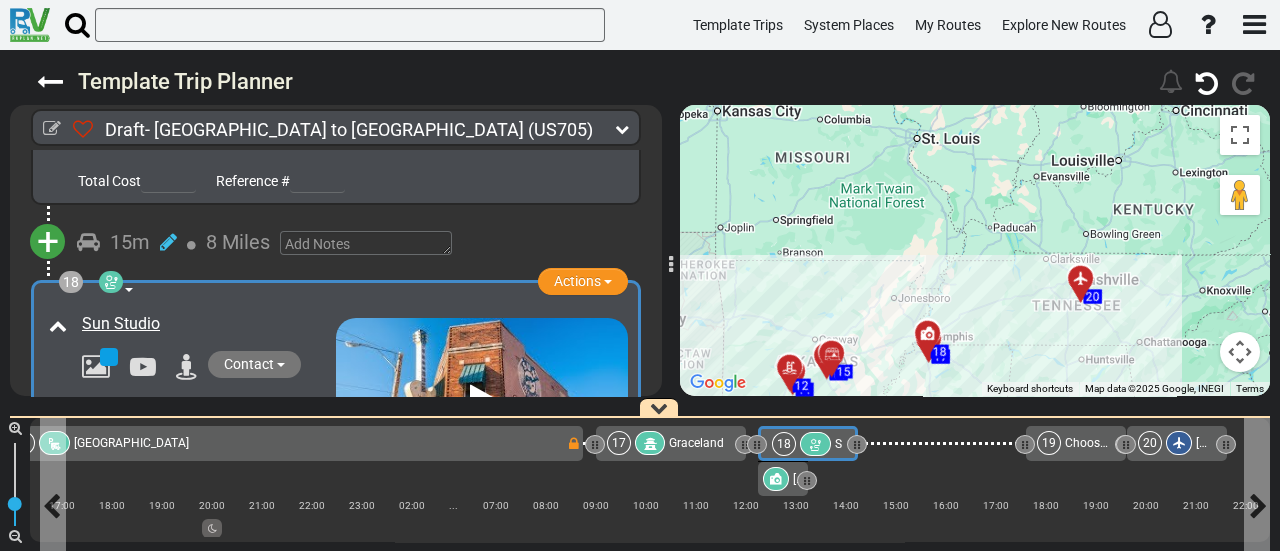
click at [828, 446] on div "18" at bounding box center [803, 444] width 63 height 24
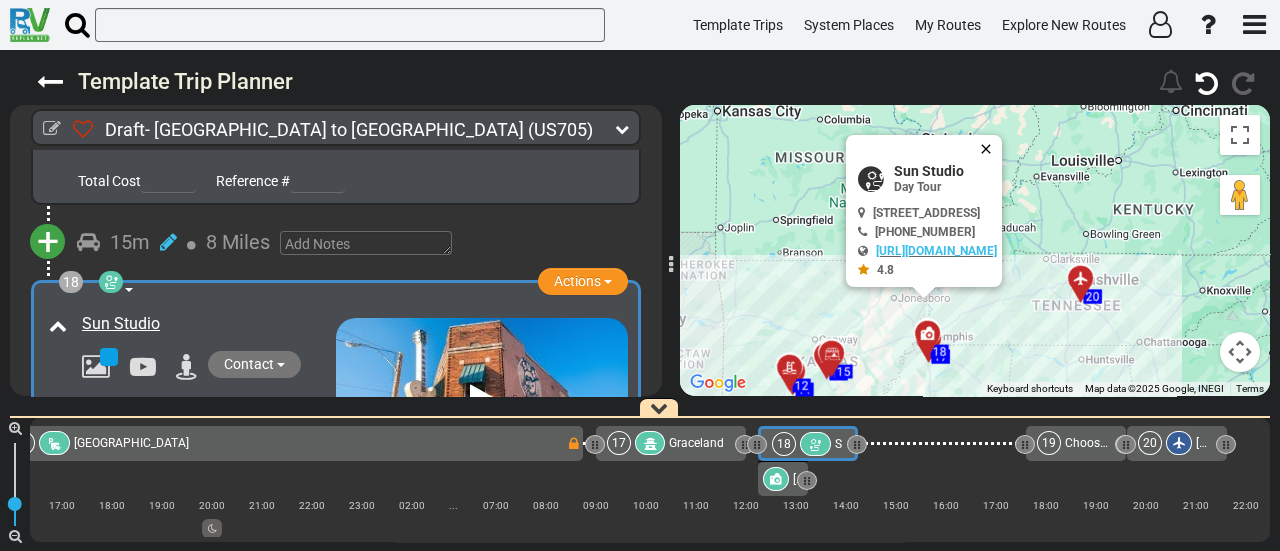
click at [1002, 139] on button "Close" at bounding box center [990, 149] width 24 height 28
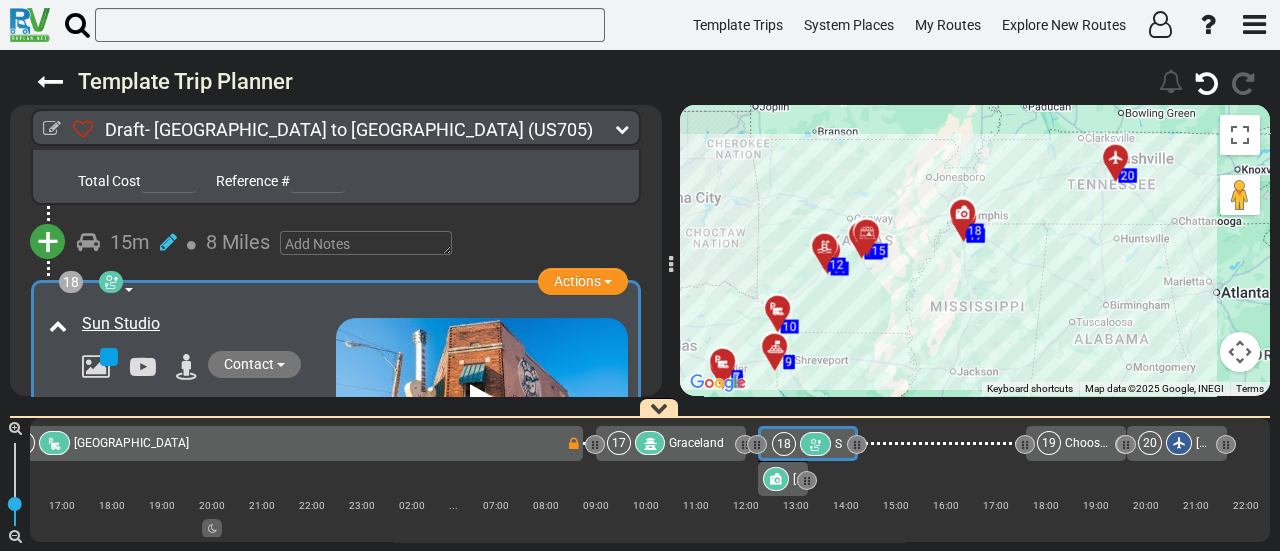
drag, startPoint x: 922, startPoint y: 202, endPoint x: 956, endPoint y: 67, distance: 139.2
click at [956, 72] on div "Template Trip Planner 140" at bounding box center [640, 300] width 1280 height 501
click at [780, 480] on icon at bounding box center [776, 479] width 12 height 12
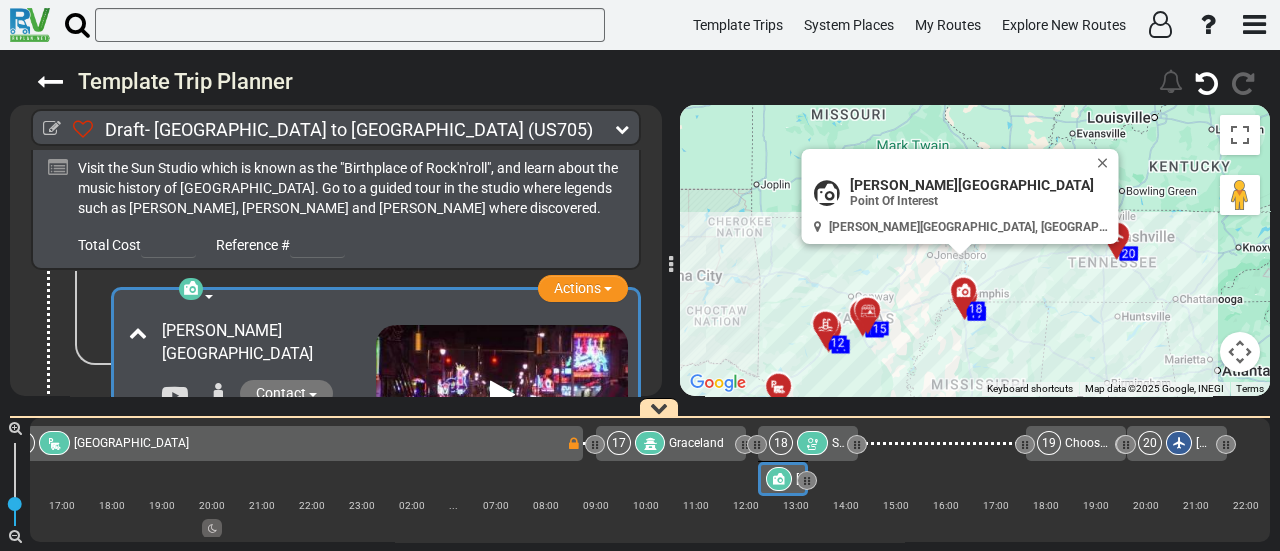
scroll to position [6599, 0]
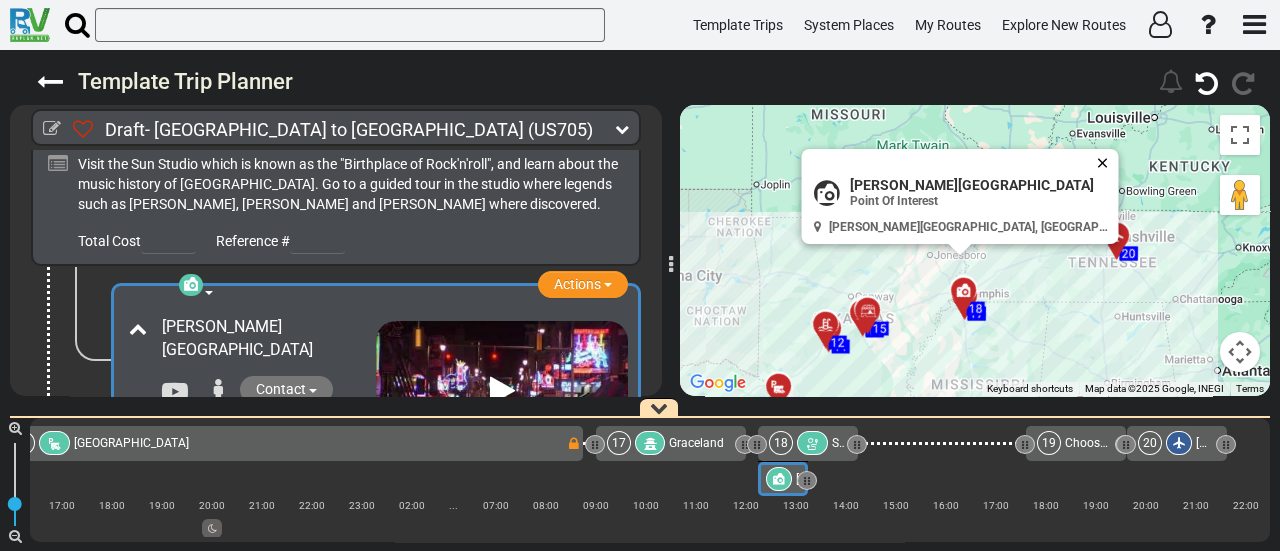
click at [1095, 149] on button "Close" at bounding box center [1107, 163] width 24 height 28
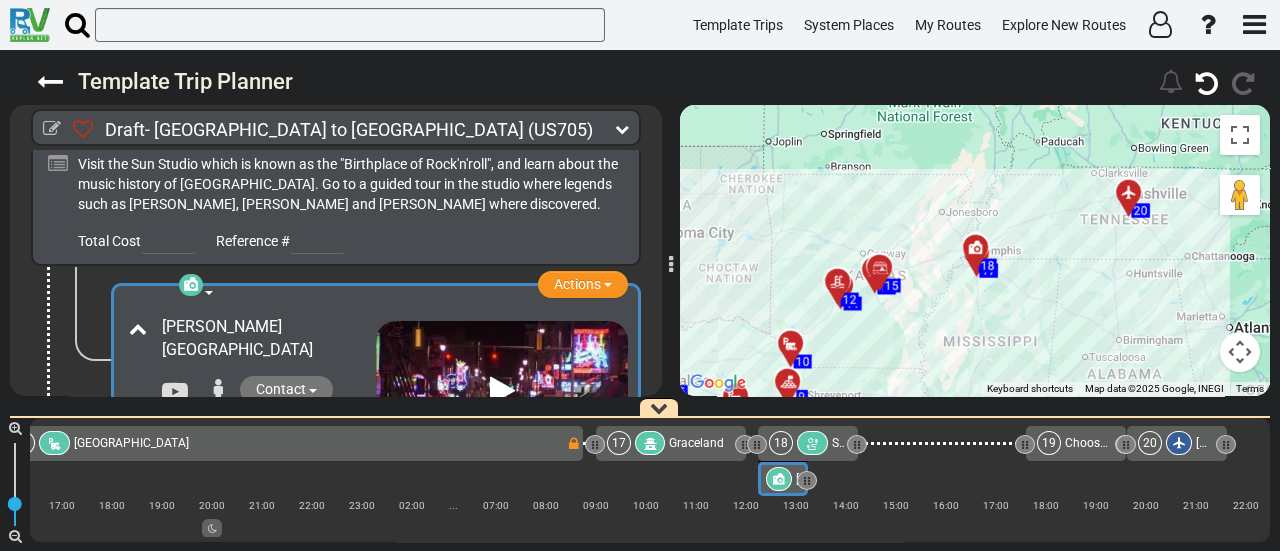
drag, startPoint x: 933, startPoint y: 200, endPoint x: 947, endPoint y: 157, distance: 45.2
click at [947, 157] on div "To activate drag with keyboard, press Alt + Enter. Once in keyboard drag state,…" at bounding box center [975, 250] width 590 height 291
click at [805, 450] on icon at bounding box center [812, 444] width 17 height 14
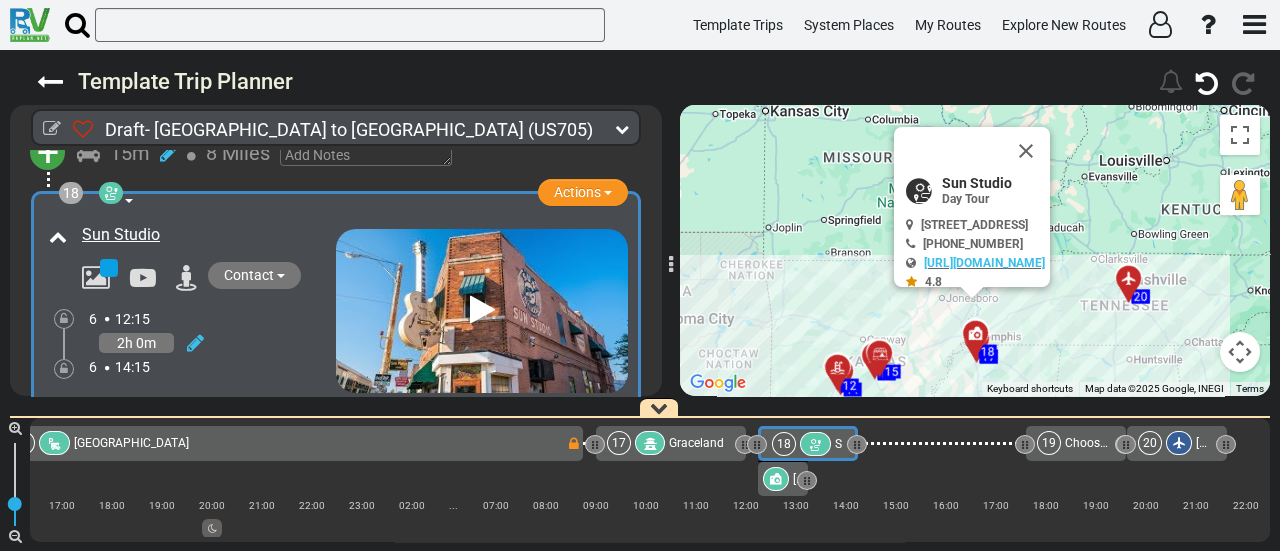
scroll to position [6254, 0]
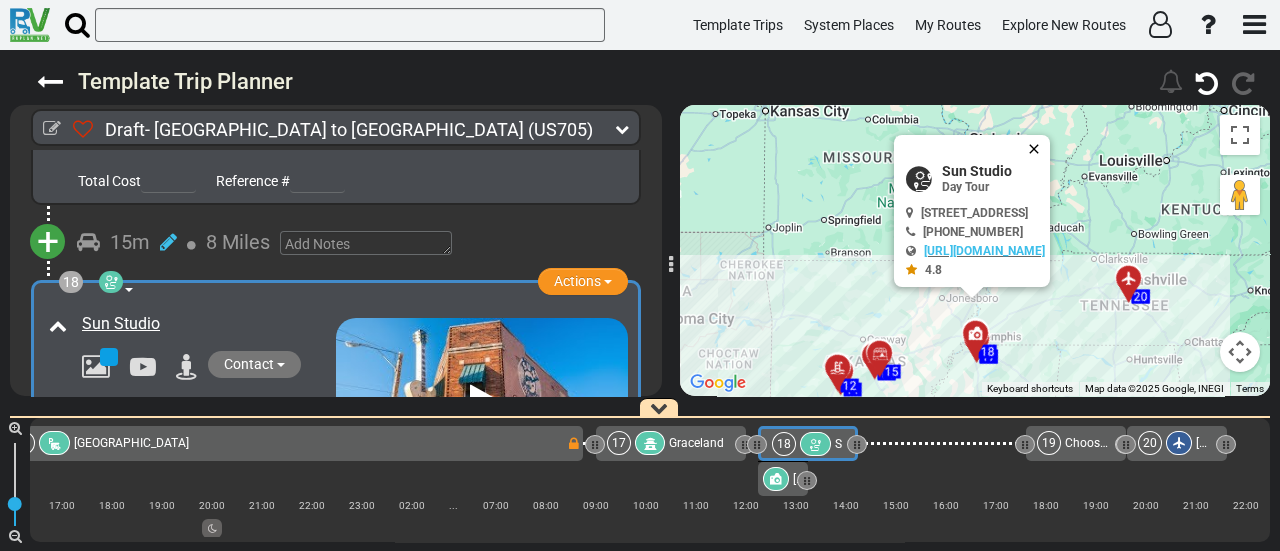
click at [1050, 143] on button "Close" at bounding box center [1038, 149] width 24 height 28
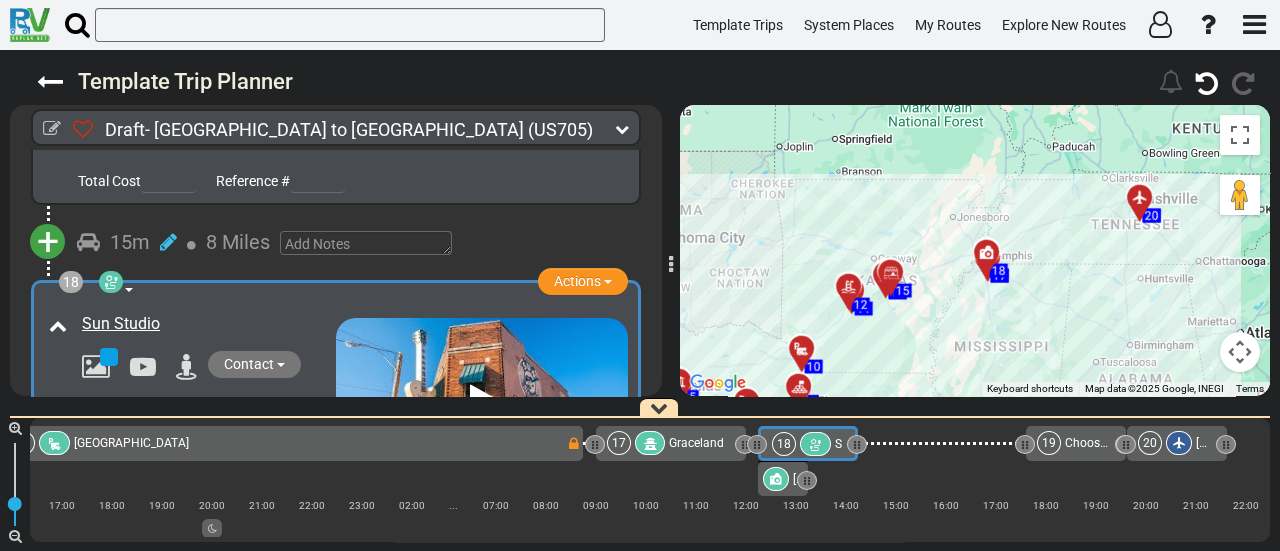
drag, startPoint x: 977, startPoint y: 200, endPoint x: 989, endPoint y: 108, distance: 92.8
click at [989, 108] on div "To activate drag with keyboard, press Alt + Enter. Once in keyboard drag state,…" at bounding box center [975, 250] width 590 height 291
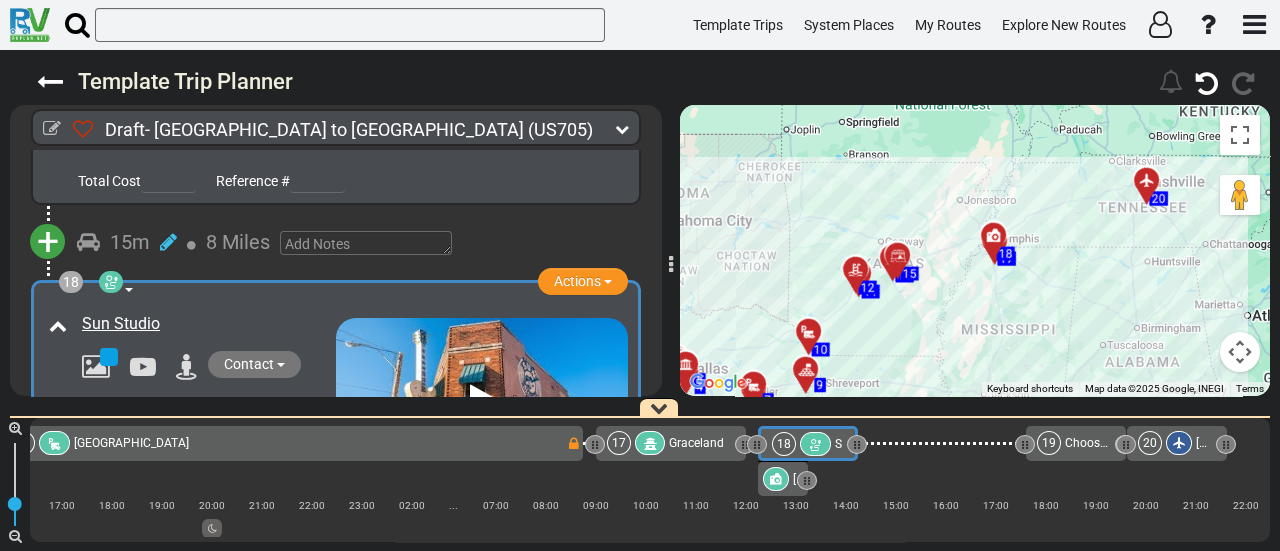
click at [777, 480] on icon at bounding box center [776, 479] width 12 height 12
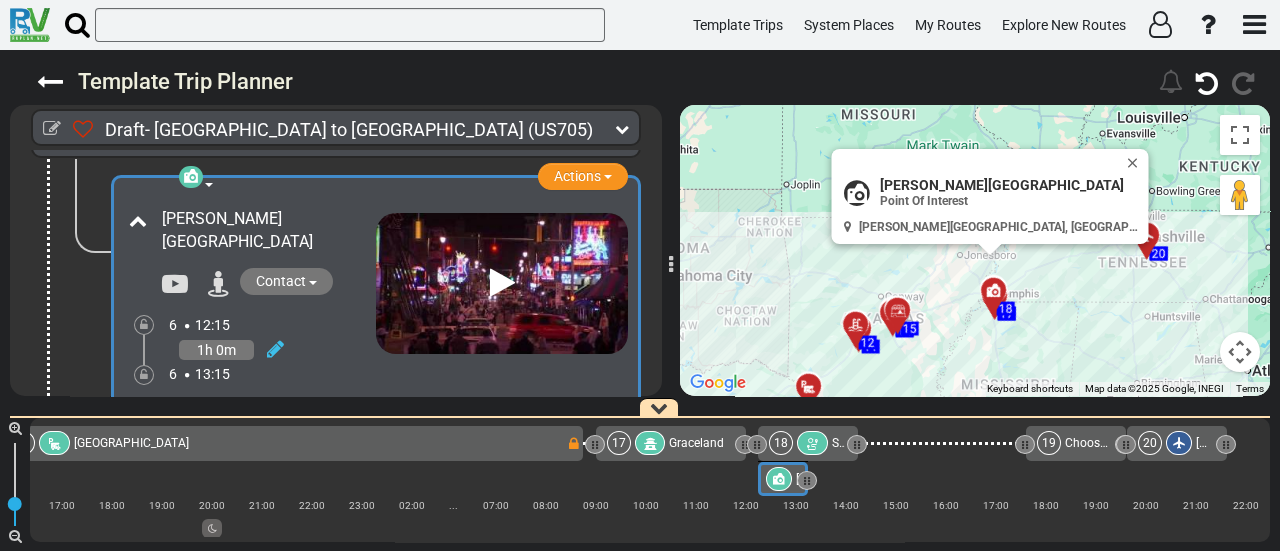
scroll to position [6799, 0]
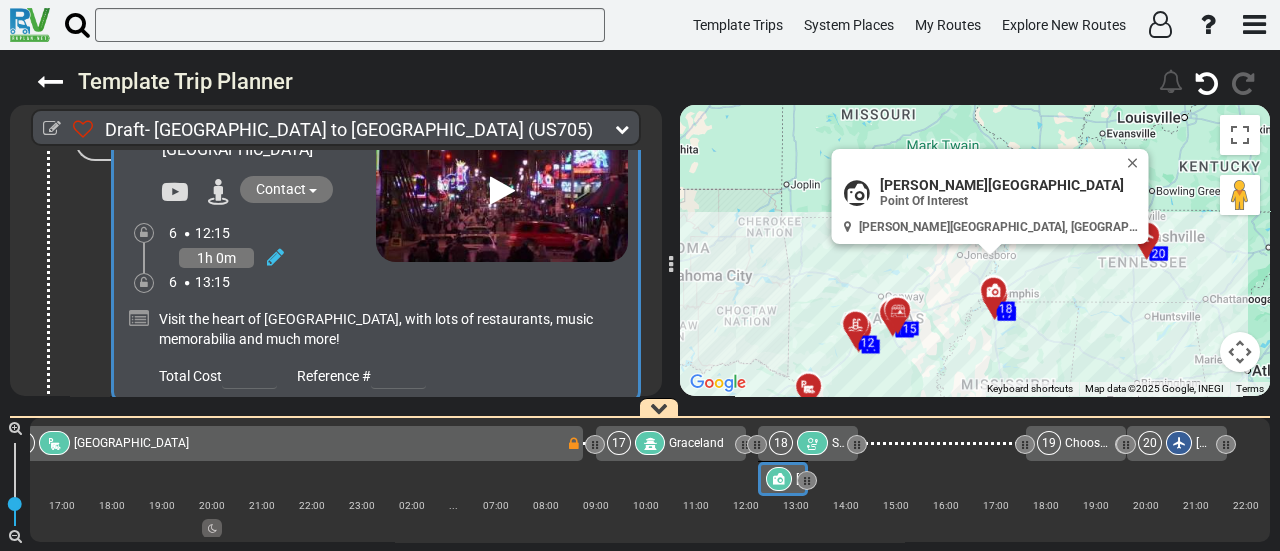
click at [814, 440] on icon at bounding box center [812, 444] width 17 height 14
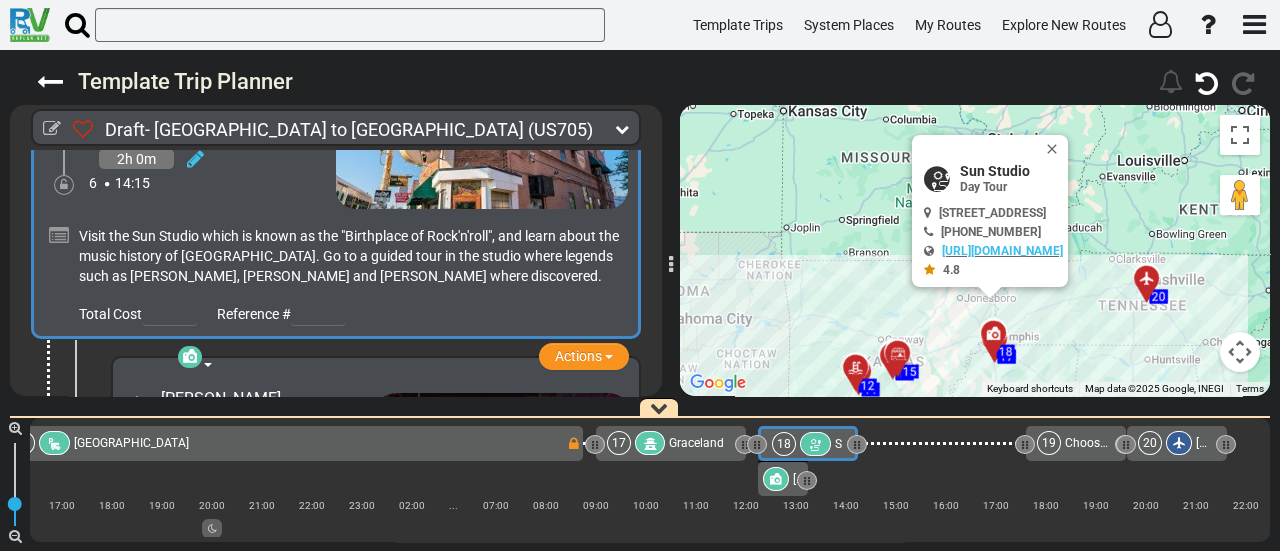
scroll to position [6554, 0]
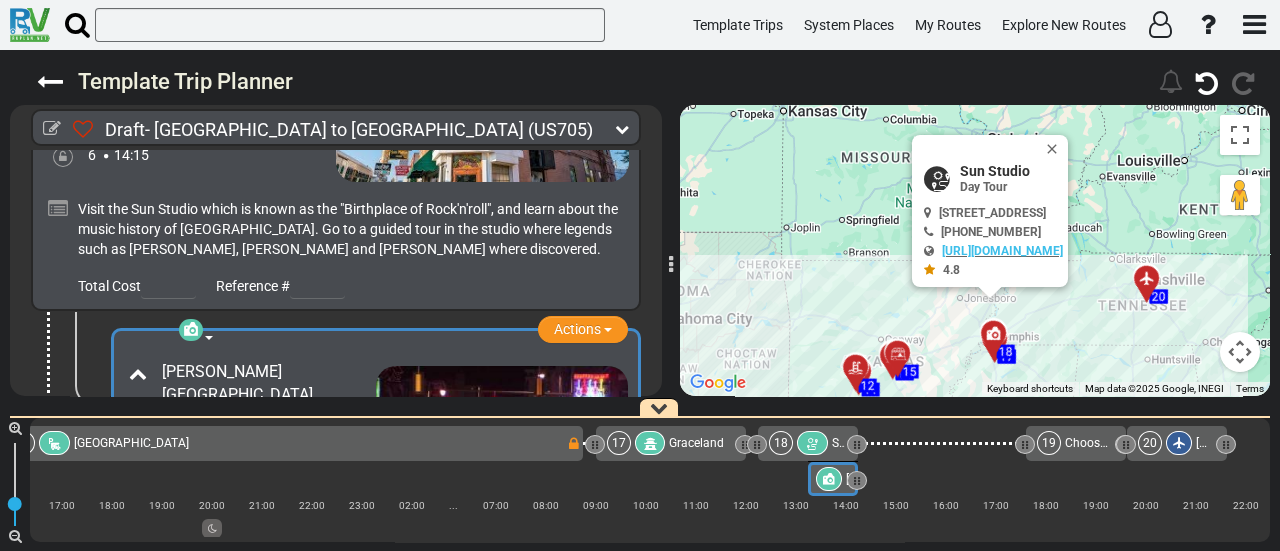
drag, startPoint x: 785, startPoint y: 484, endPoint x: 945, endPoint y: 435, distance: 167.3
click at [919, 484] on div "1 [GEOGRAPHIC_DATA]/[GEOGRAPHIC_DATA] DFW" at bounding box center [650, 480] width 1240 height 124
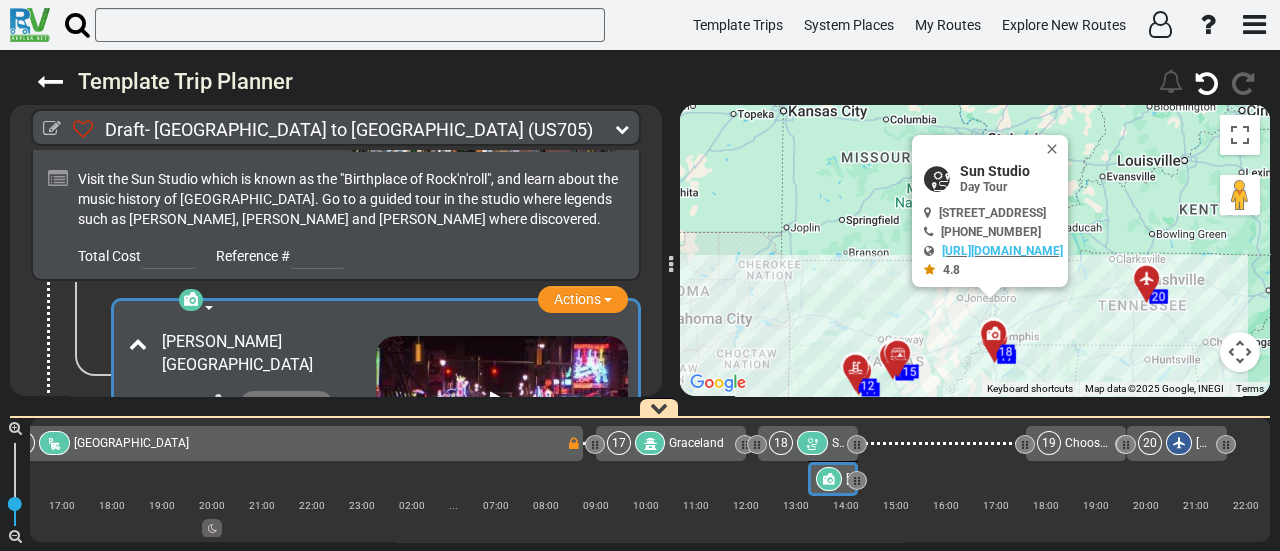
scroll to position [6599, 0]
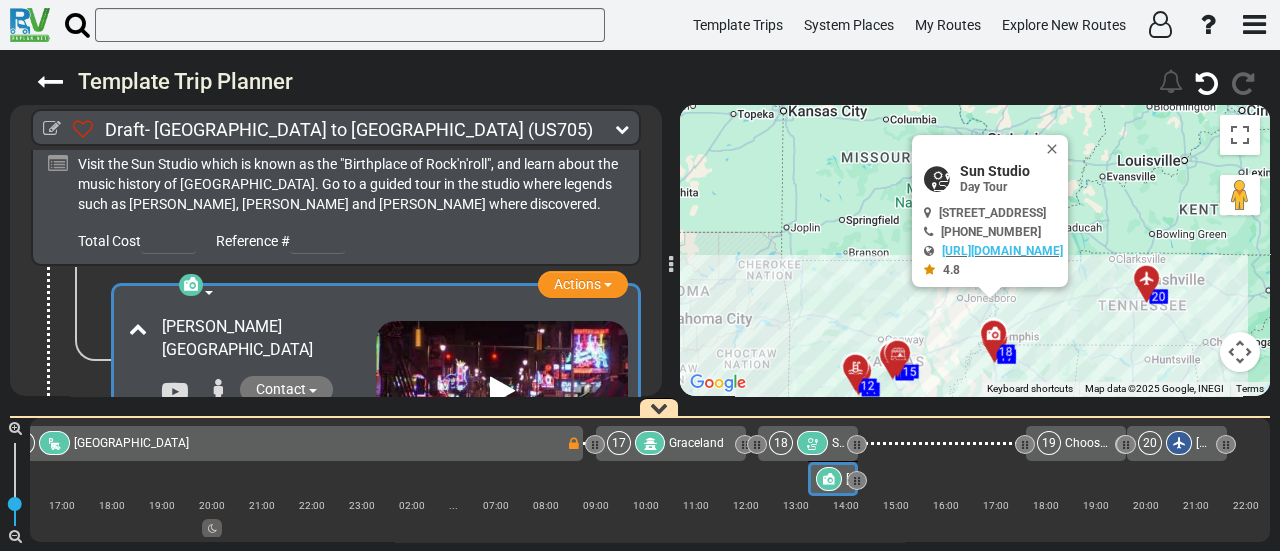
drag, startPoint x: 865, startPoint y: 272, endPoint x: 828, endPoint y: 140, distance: 137.1
click at [828, 140] on div "To activate drag with keyboard, press Alt + Enter. Once in keyboard drag state,…" at bounding box center [975, 250] width 590 height 291
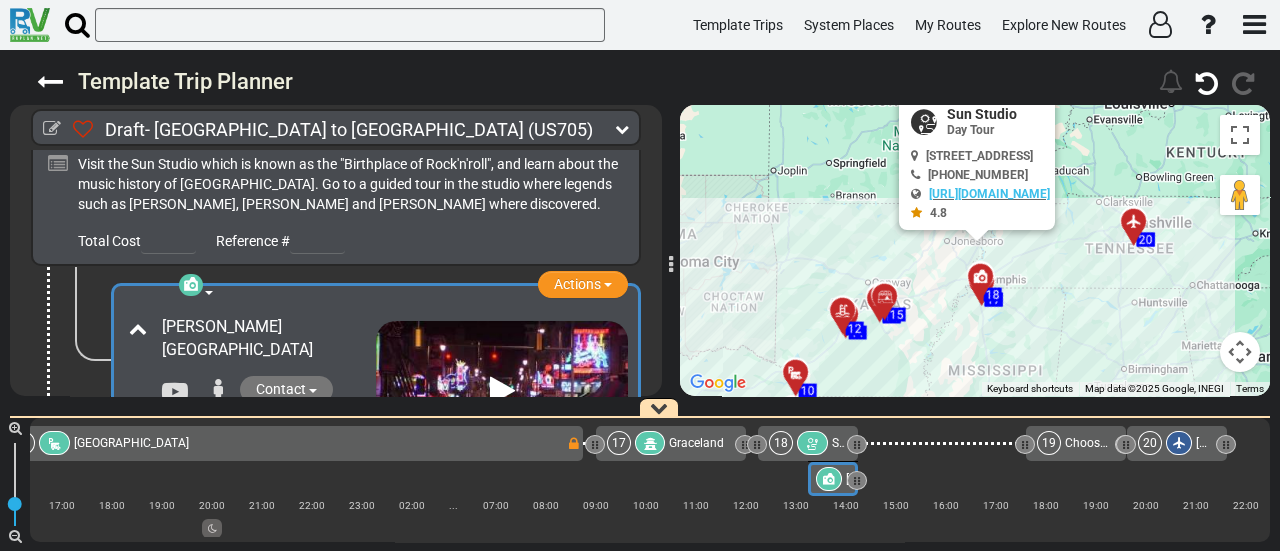
drag, startPoint x: 804, startPoint y: 146, endPoint x: 804, endPoint y: 134, distance: 12.0
click at [804, 134] on div "To activate drag with keyboard, press Alt + Enter. Once in keyboard drag state,…" at bounding box center [975, 250] width 590 height 291
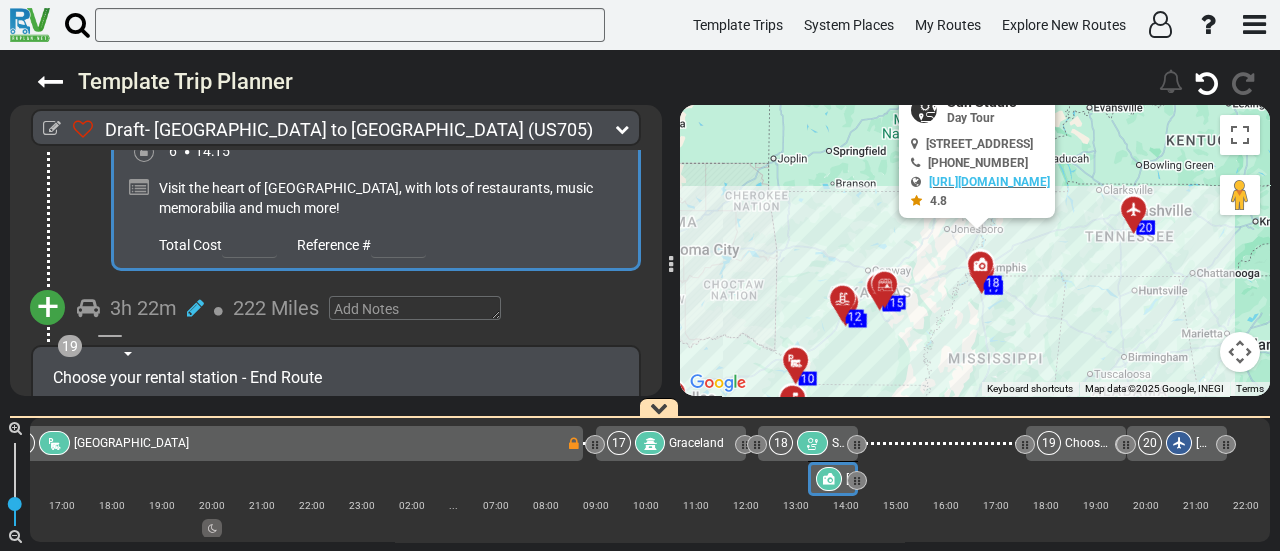
scroll to position [6899, 0]
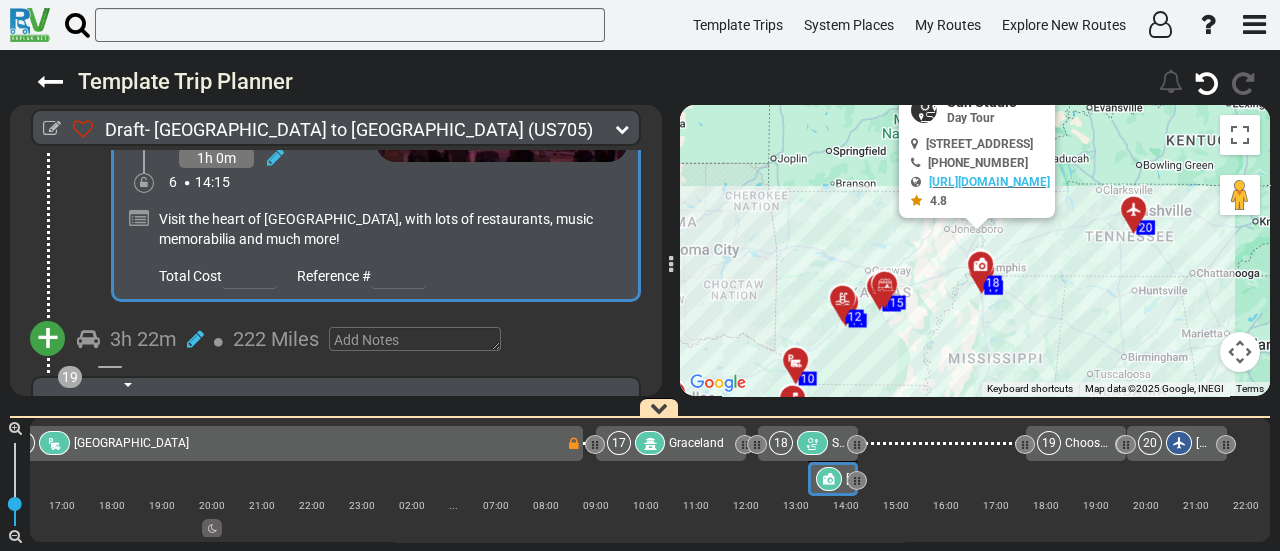
click at [48, 315] on span "+" at bounding box center [48, 338] width 22 height 46
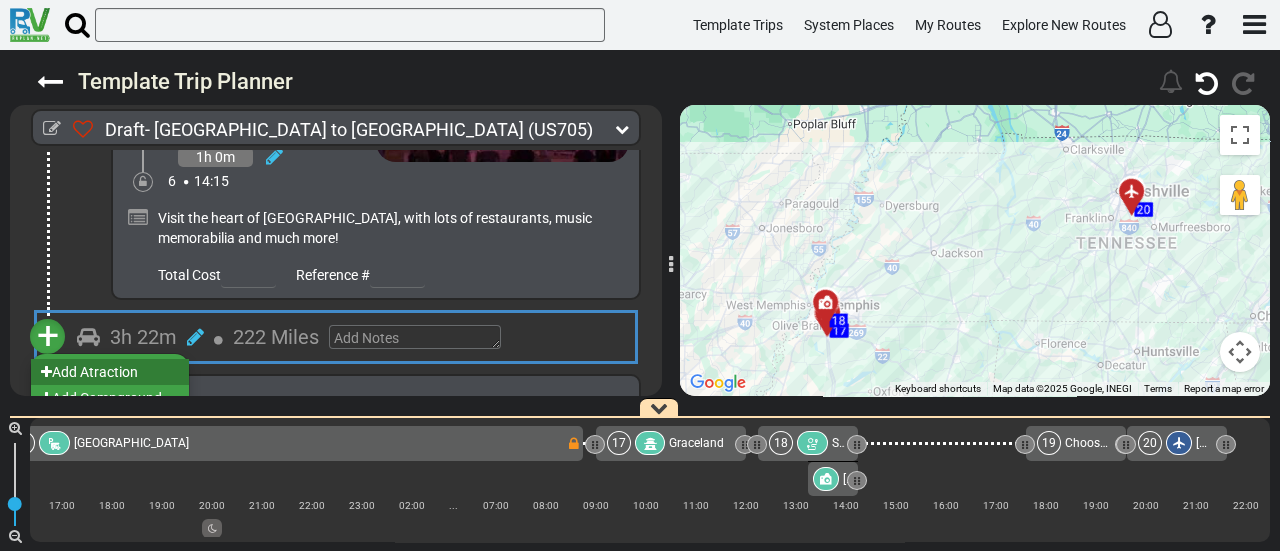
click at [99, 359] on li "Add Atraction" at bounding box center [110, 372] width 158 height 26
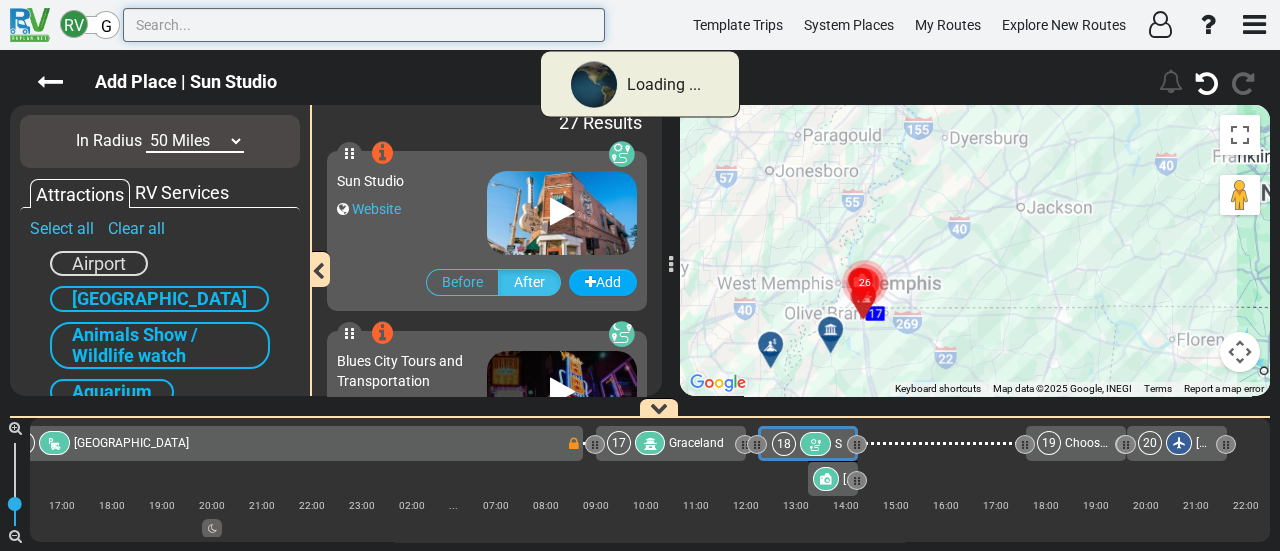
click at [207, 21] on input "text" at bounding box center [364, 25] width 482 height 34
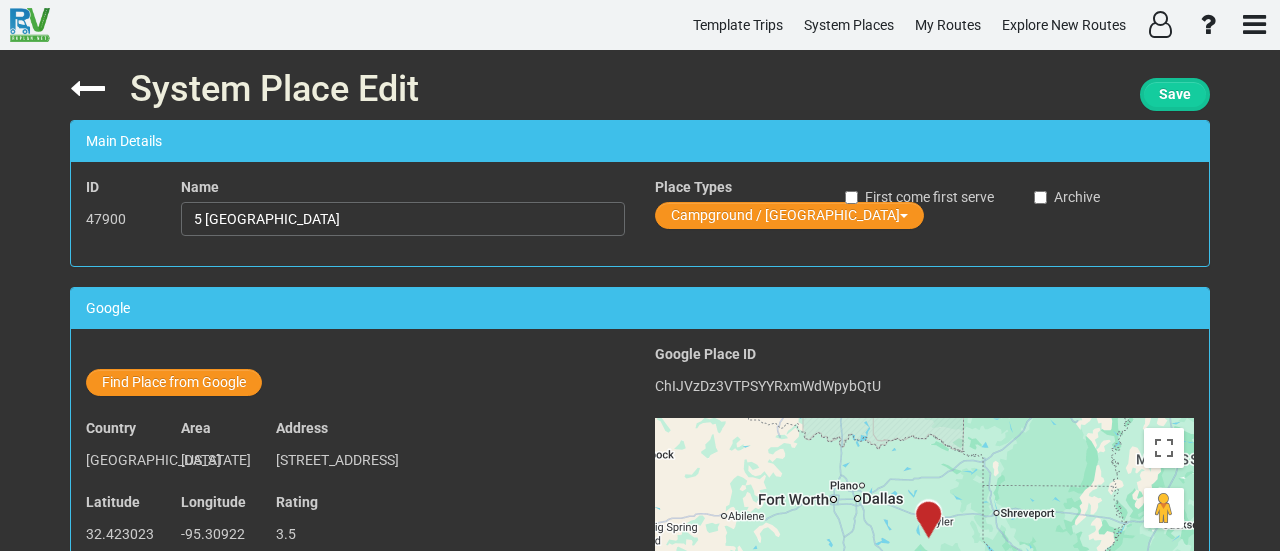
click at [1162, 98] on span "Save" at bounding box center [1175, 94] width 32 height 16
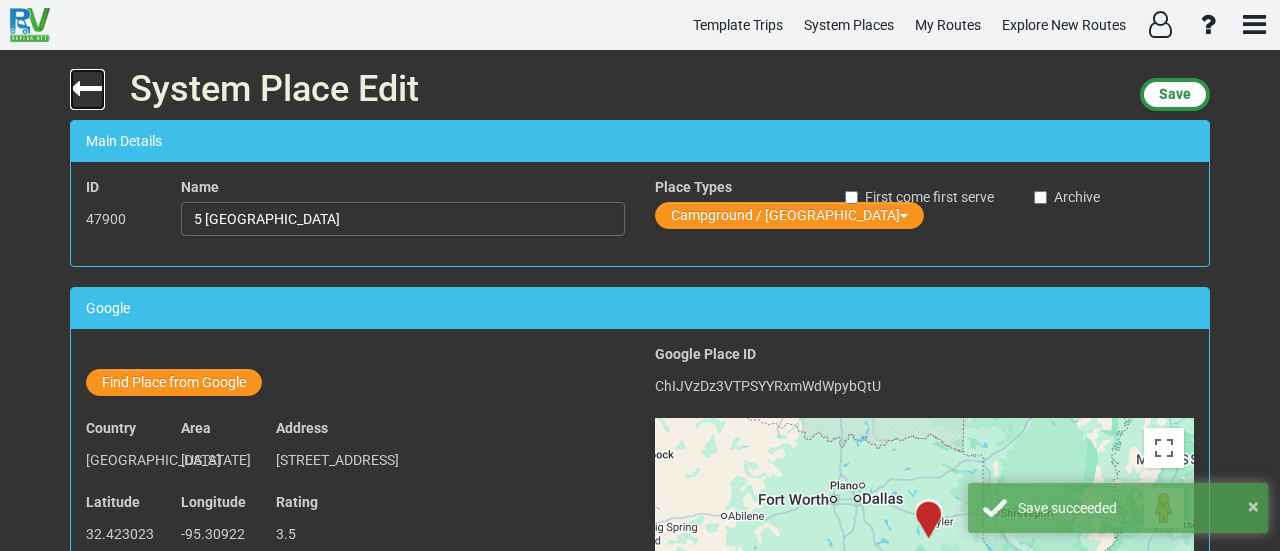
click at [92, 84] on icon at bounding box center [87, 88] width 35 height 35
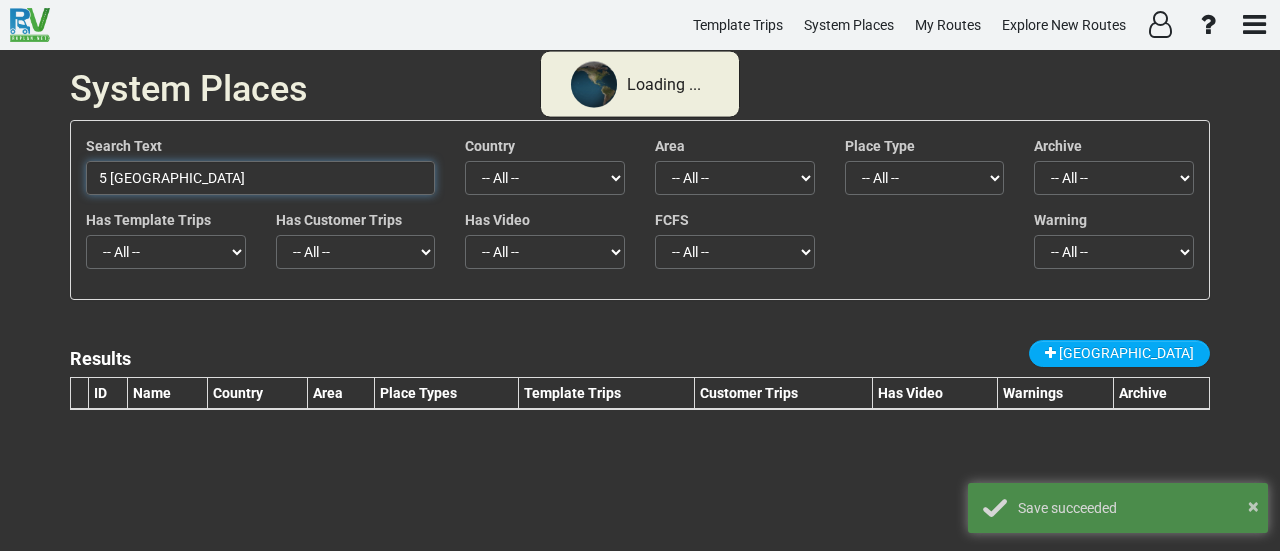
click at [233, 177] on input "5 Star RV Park" at bounding box center [260, 178] width 349 height 34
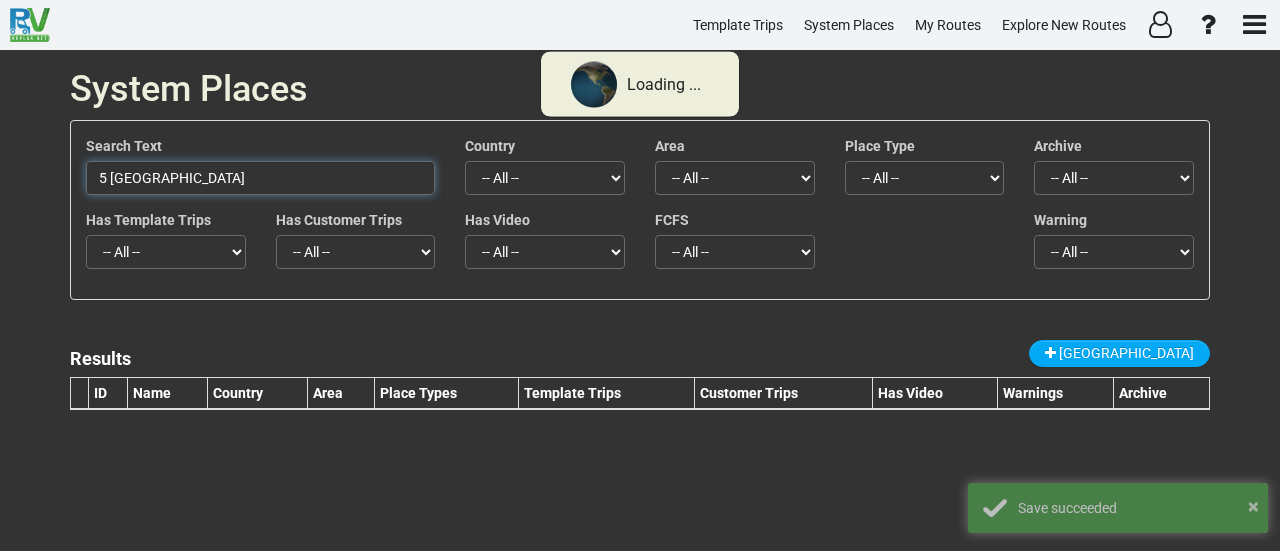
click at [232, 177] on input "5 Star RV Park" at bounding box center [260, 178] width 349 height 34
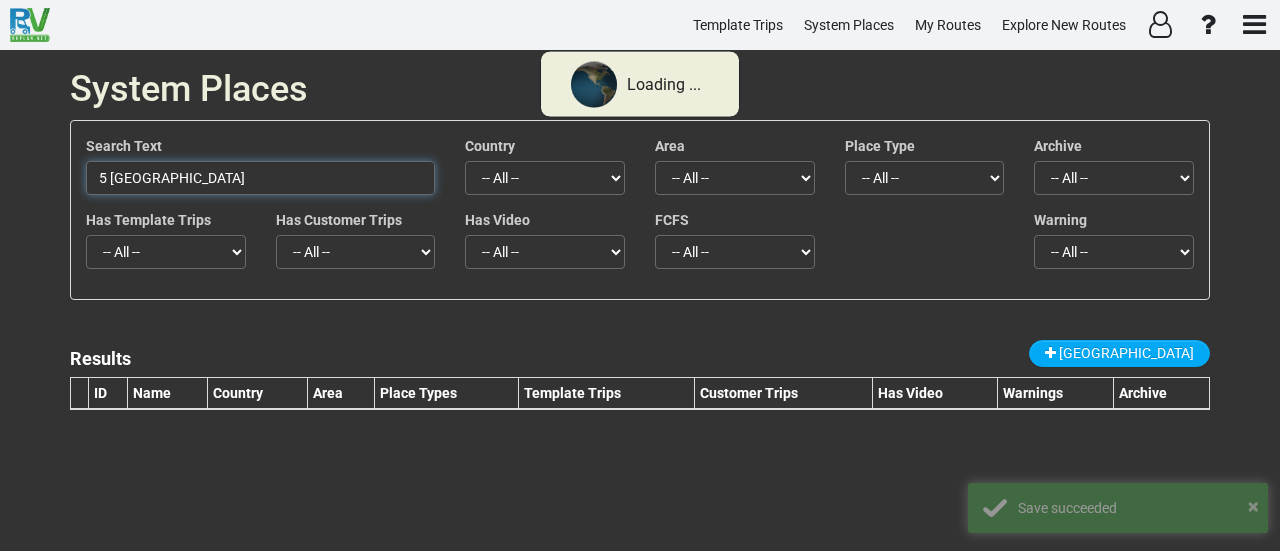
click at [232, 177] on input "5 Star RV Park" at bounding box center [260, 178] width 349 height 34
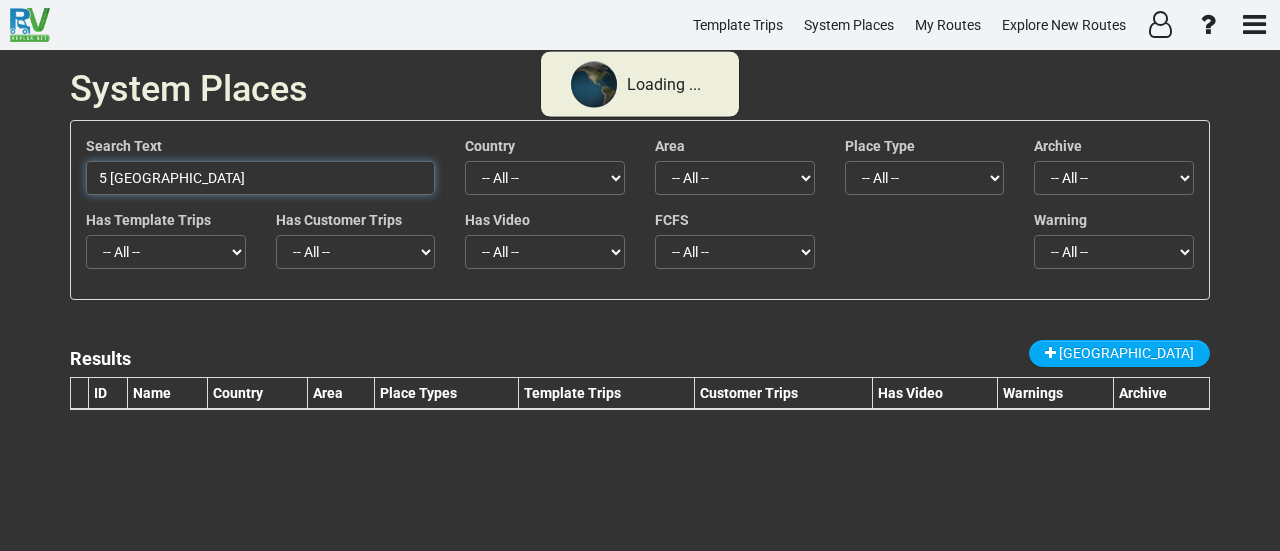
paste input "Texarkana RV Park & Event Center"
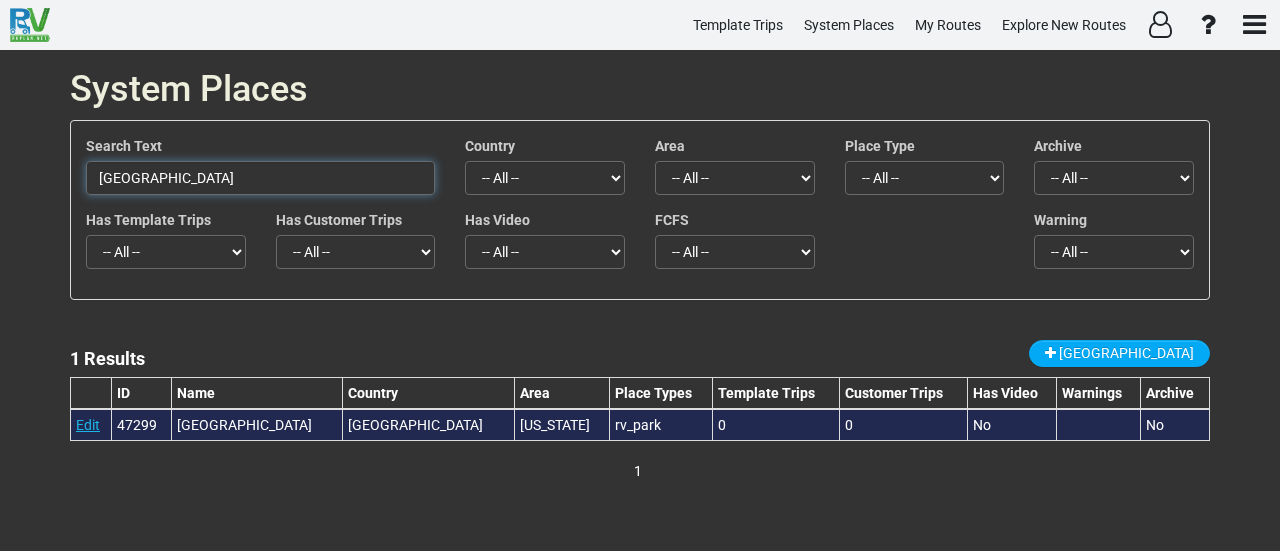
type input "[GEOGRAPHIC_DATA]"
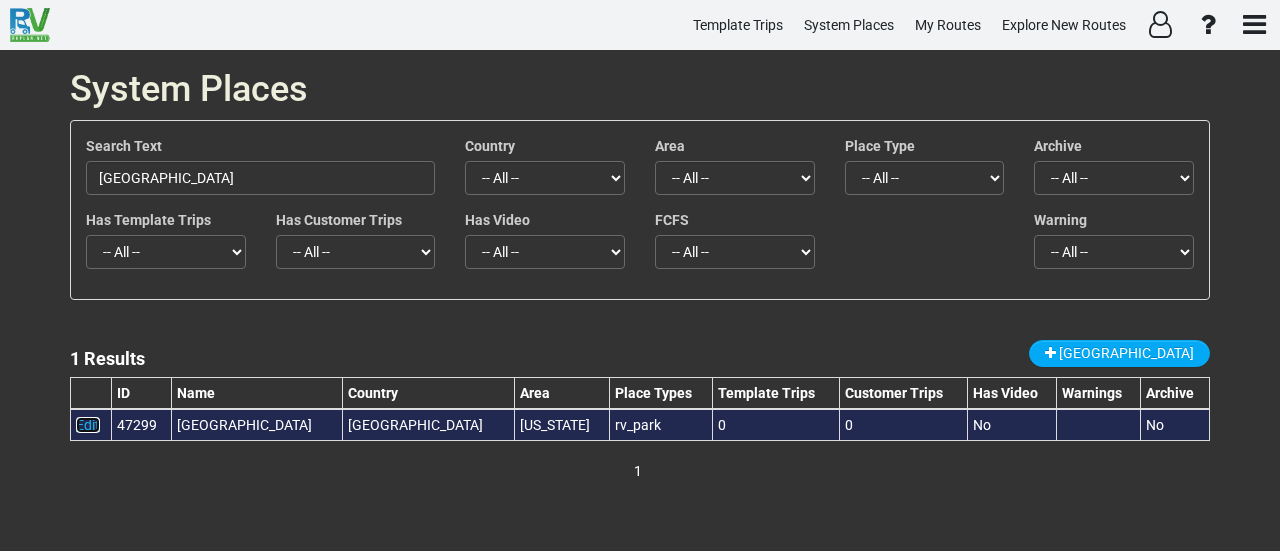
click at [86, 423] on link "Edit" at bounding box center [88, 425] width 24 height 16
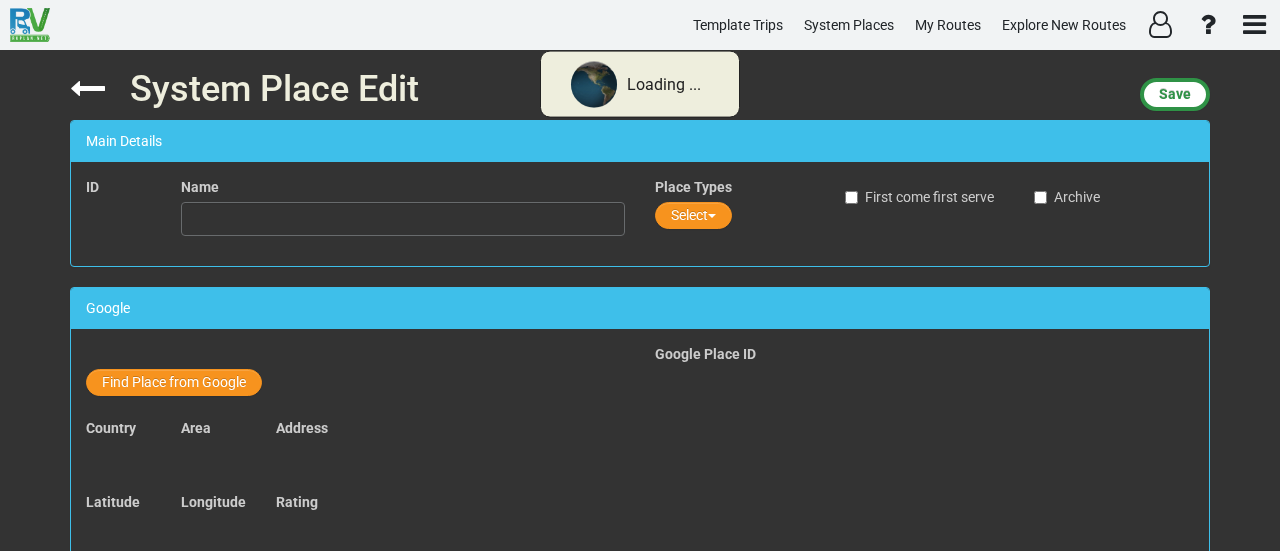
type input "[GEOGRAPHIC_DATA]"
type input "[EMAIL_ADDRESS][DOMAIN_NAME]"
type input "[URL][DOMAIN_NAME]"
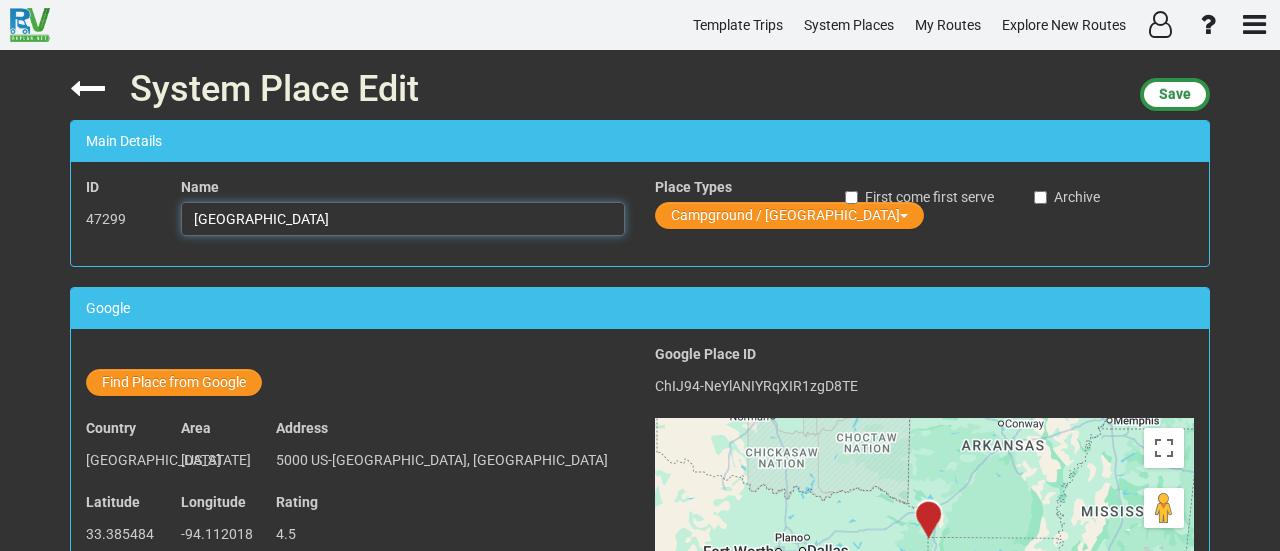
click at [387, 217] on input "[GEOGRAPHIC_DATA]" at bounding box center [403, 219] width 444 height 34
click at [387, 221] on input "[GEOGRAPHIC_DATA]" at bounding box center [403, 219] width 444 height 34
click at [386, 219] on input "[GEOGRAPHIC_DATA]" at bounding box center [403, 219] width 444 height 34
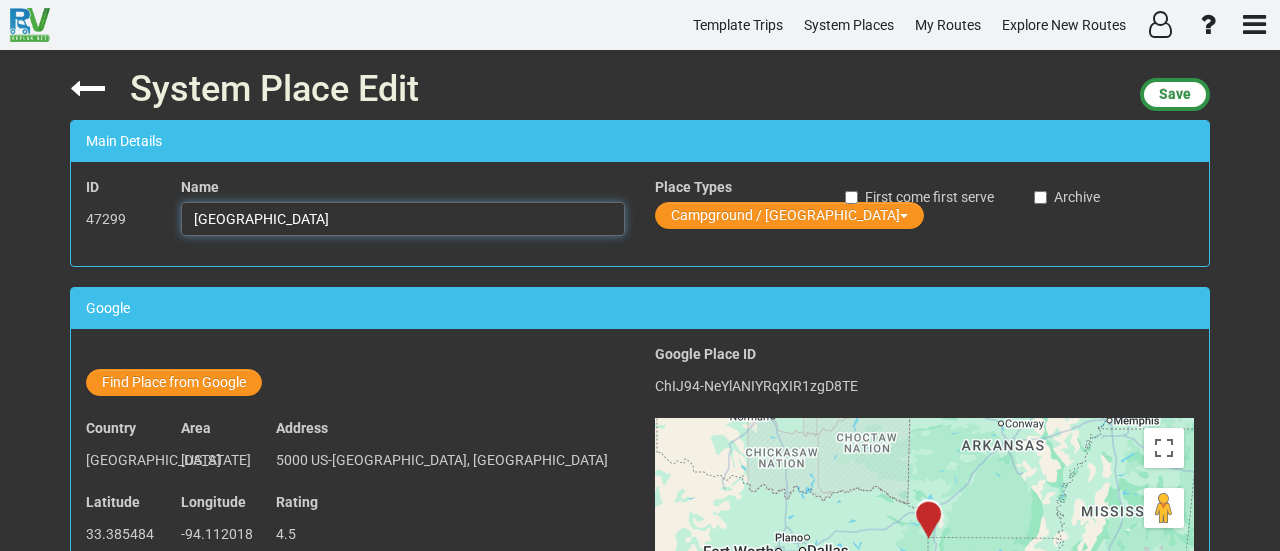
click at [386, 219] on input "[GEOGRAPHIC_DATA]" at bounding box center [403, 219] width 444 height 34
click at [1177, 95] on span "Save" at bounding box center [1175, 94] width 32 height 16
click at [1167, 101] on span "Save" at bounding box center [1175, 94] width 32 height 16
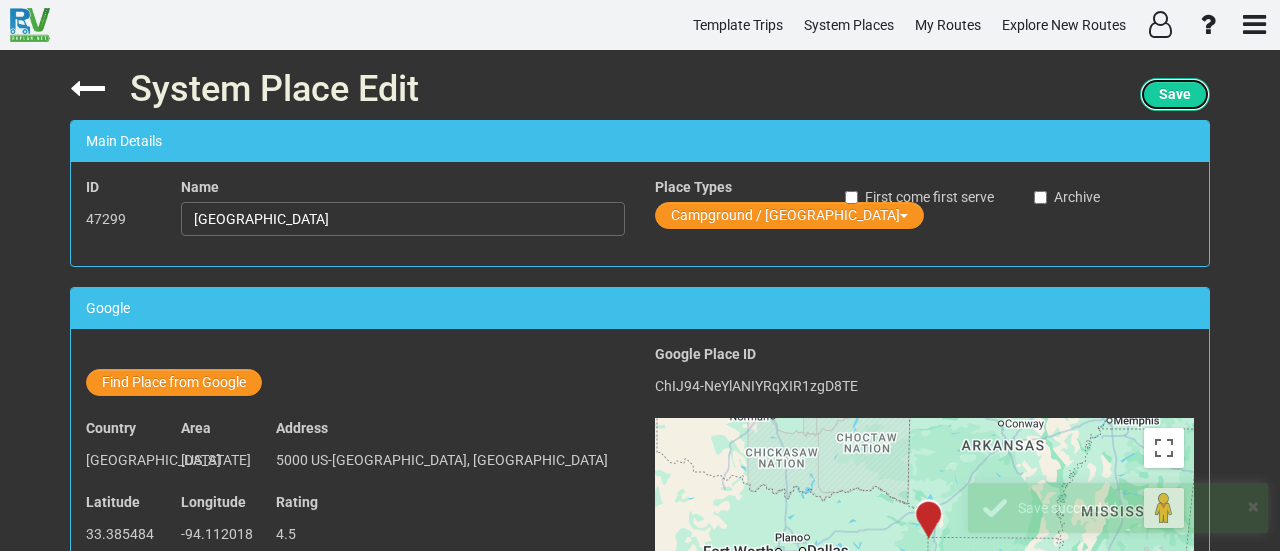
click at [1166, 101] on span "Save" at bounding box center [1175, 94] width 32 height 16
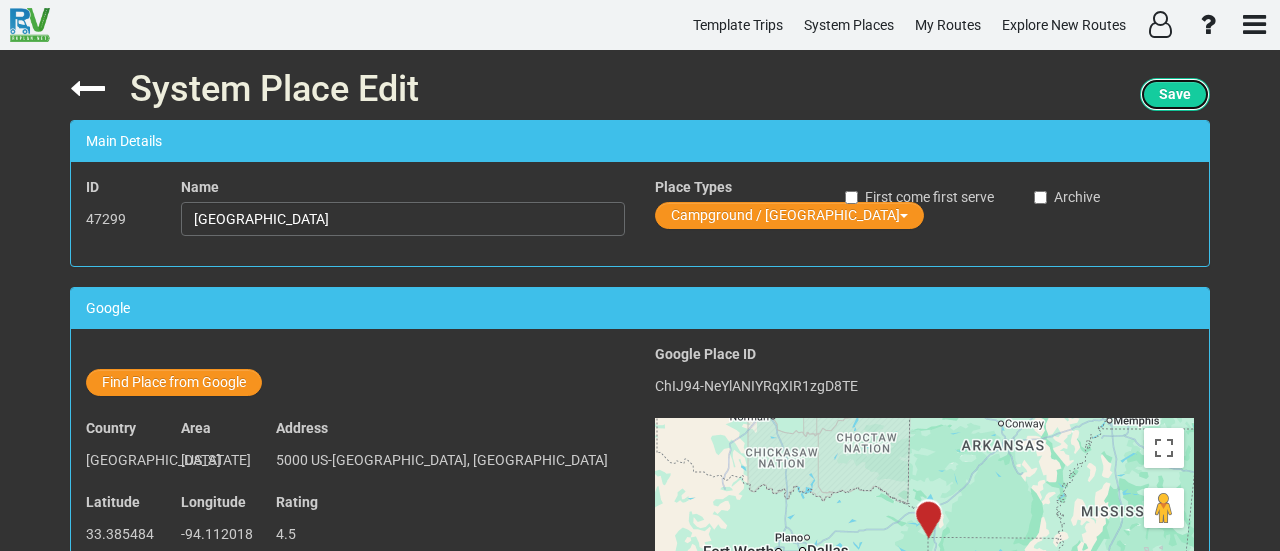
click at [1190, 99] on button "Save" at bounding box center [1175, 94] width 70 height 33
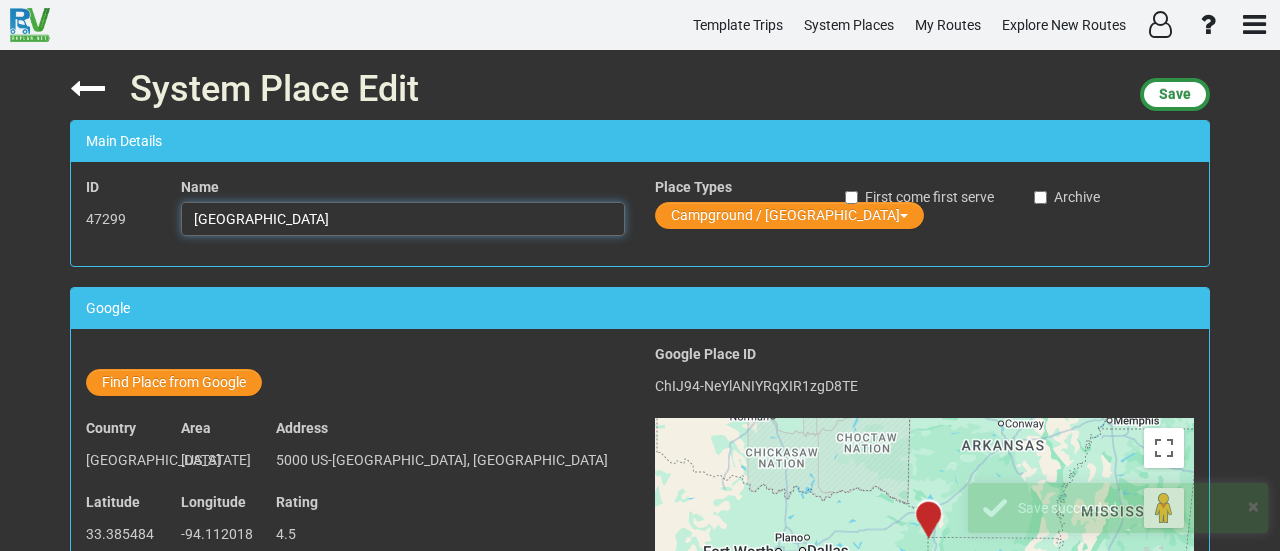
click at [378, 211] on input "[GEOGRAPHIC_DATA]" at bounding box center [403, 219] width 444 height 34
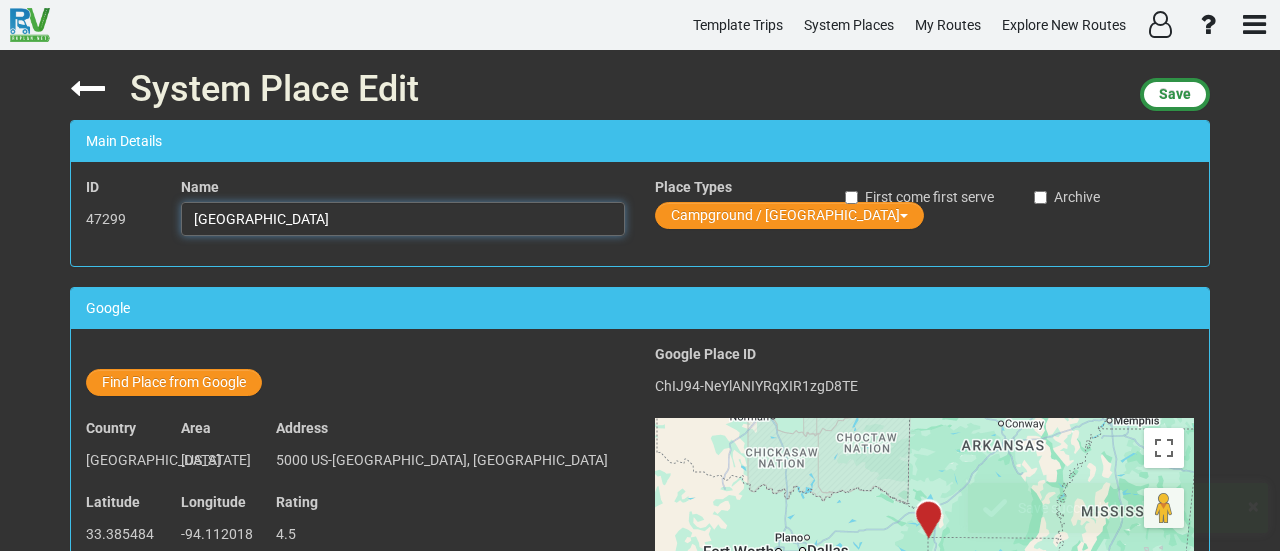
click at [378, 211] on input "[GEOGRAPHIC_DATA]" at bounding box center [403, 219] width 444 height 34
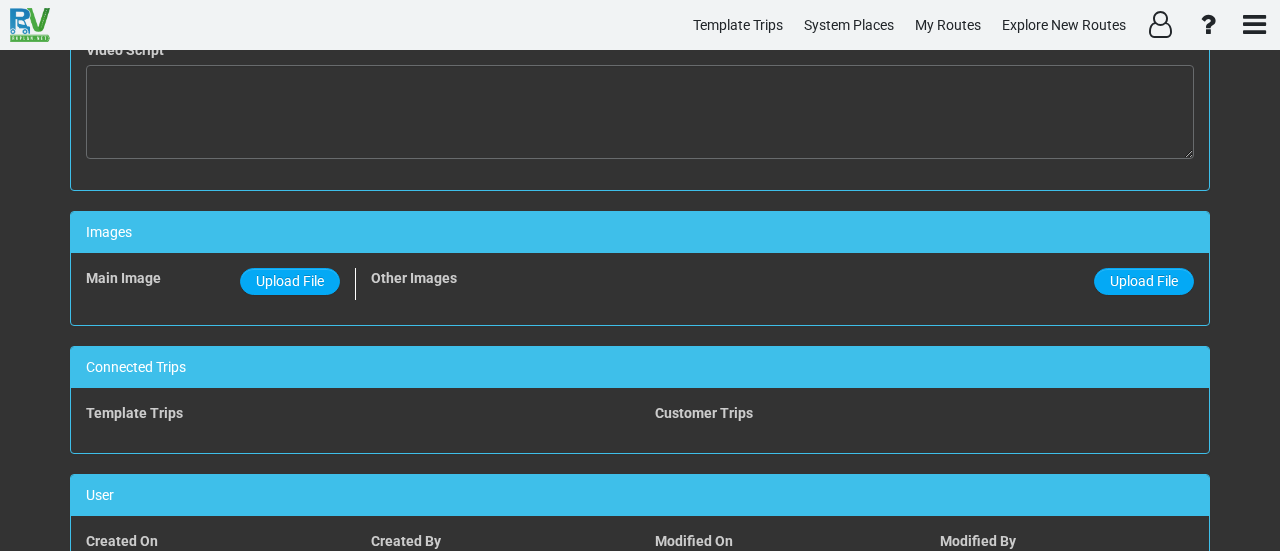
scroll to position [1330, 0]
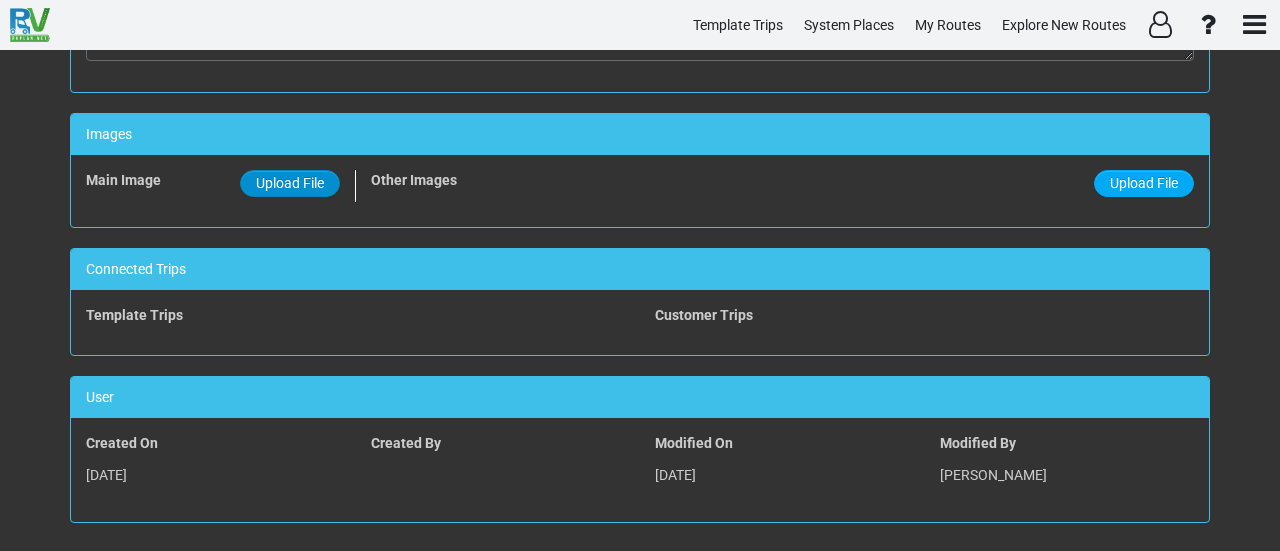
click at [314, 177] on span "Upload File" at bounding box center [290, 183] width 68 height 16
click at [0, 0] on input "Upload File" at bounding box center [0, 0] width 0 height 0
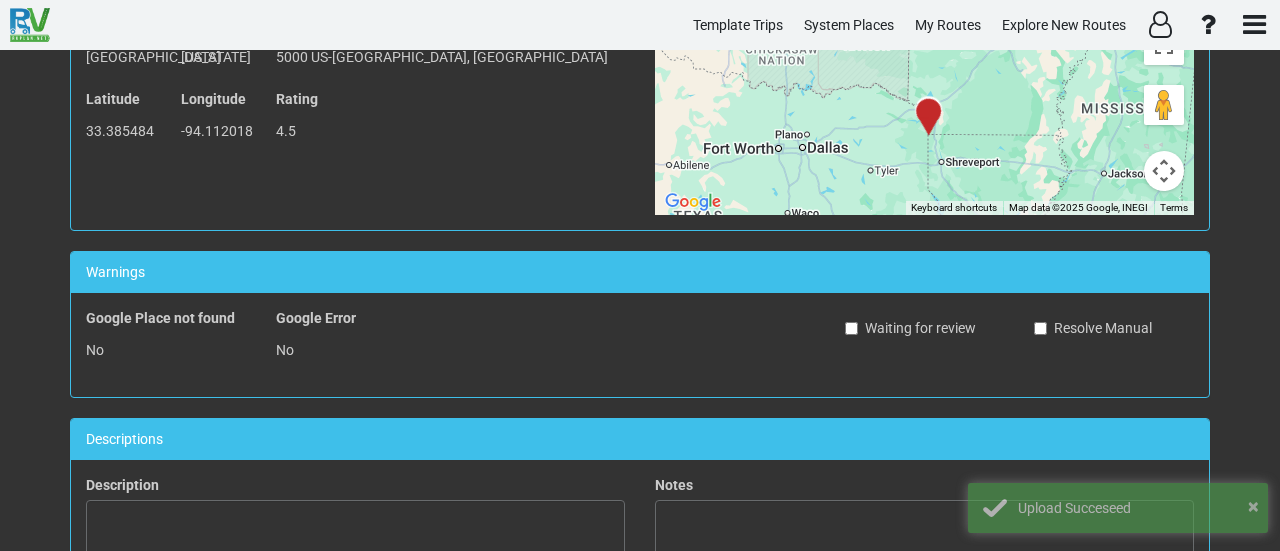
scroll to position [135, 0]
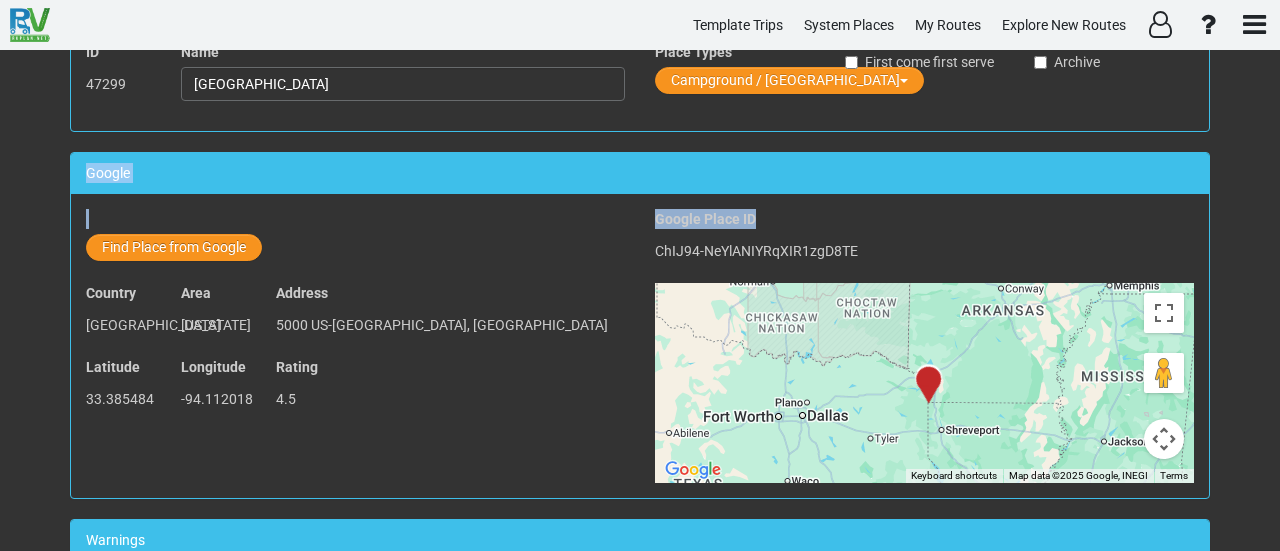
drag, startPoint x: 1268, startPoint y: 199, endPoint x: 1279, endPoint y: 94, distance: 105.6
click div "System Place Edit Save Main Details ID 47299 Name Texarkana RV Park & Event Cen…"
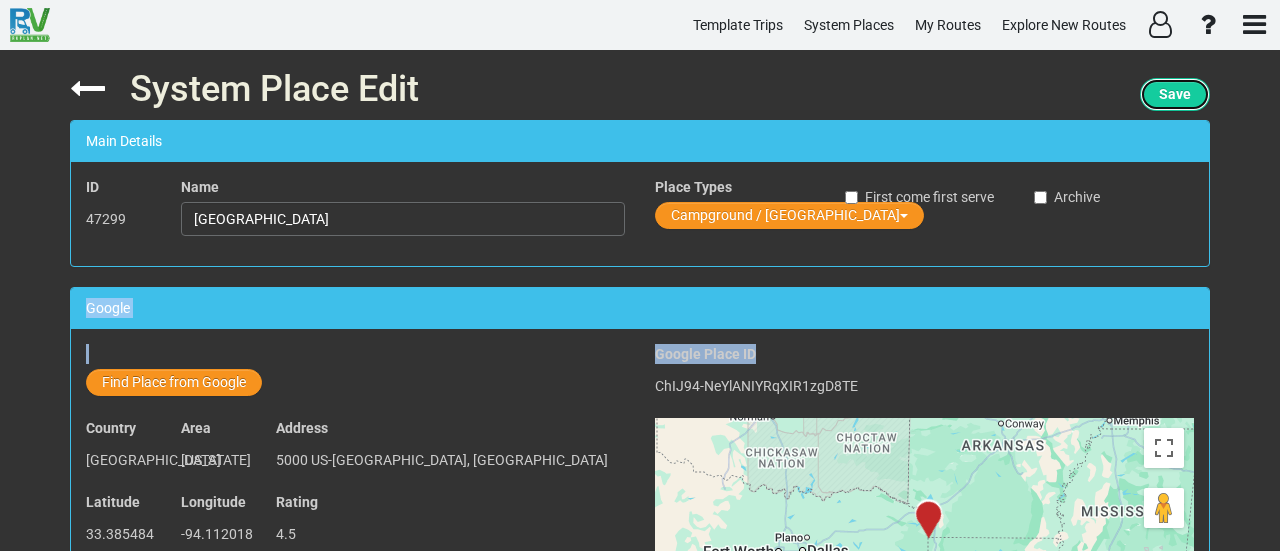
click span "Save"
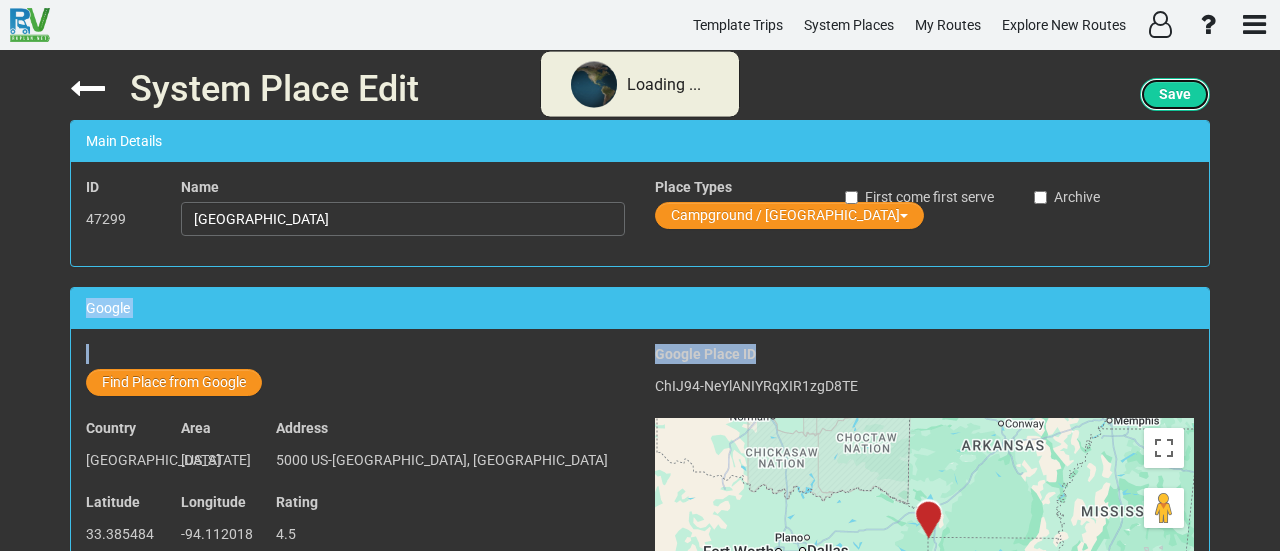
click span "Save"
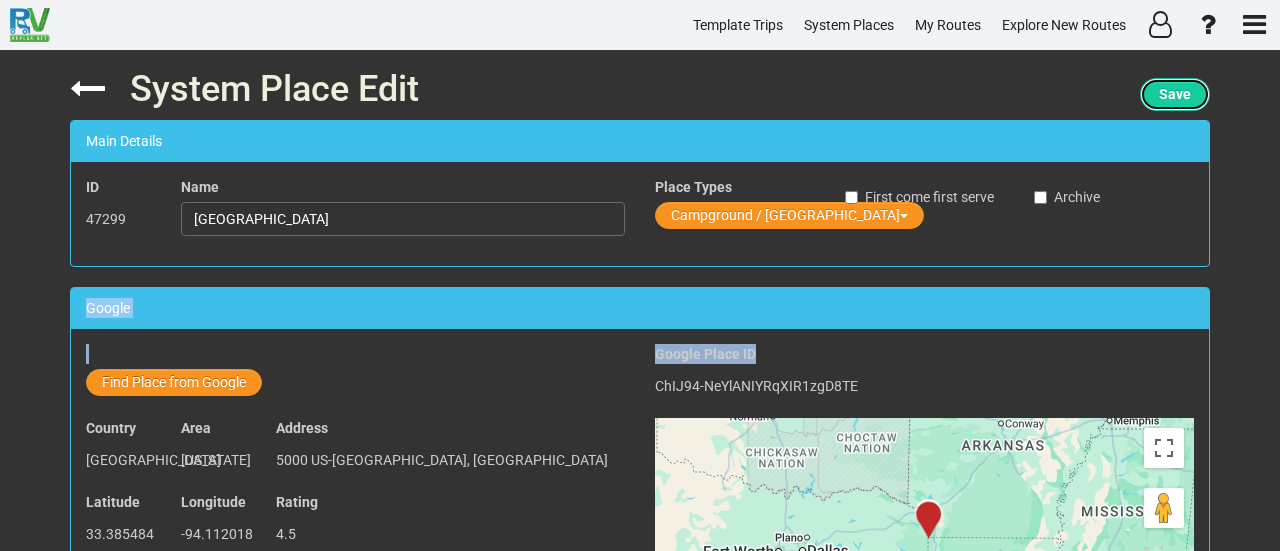
click button "Save"
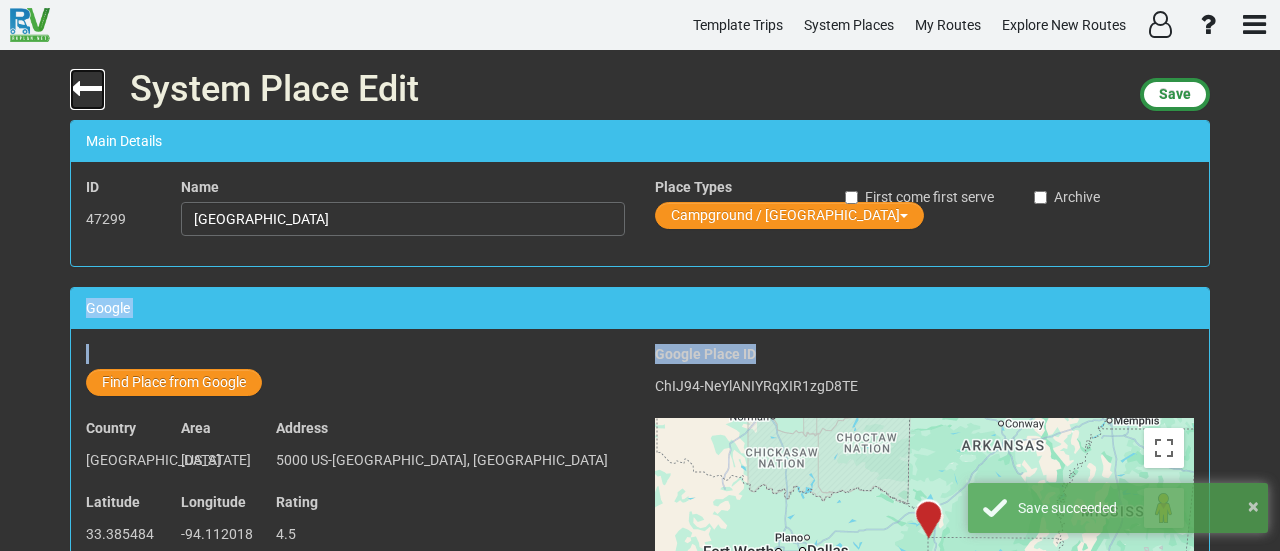
click icon
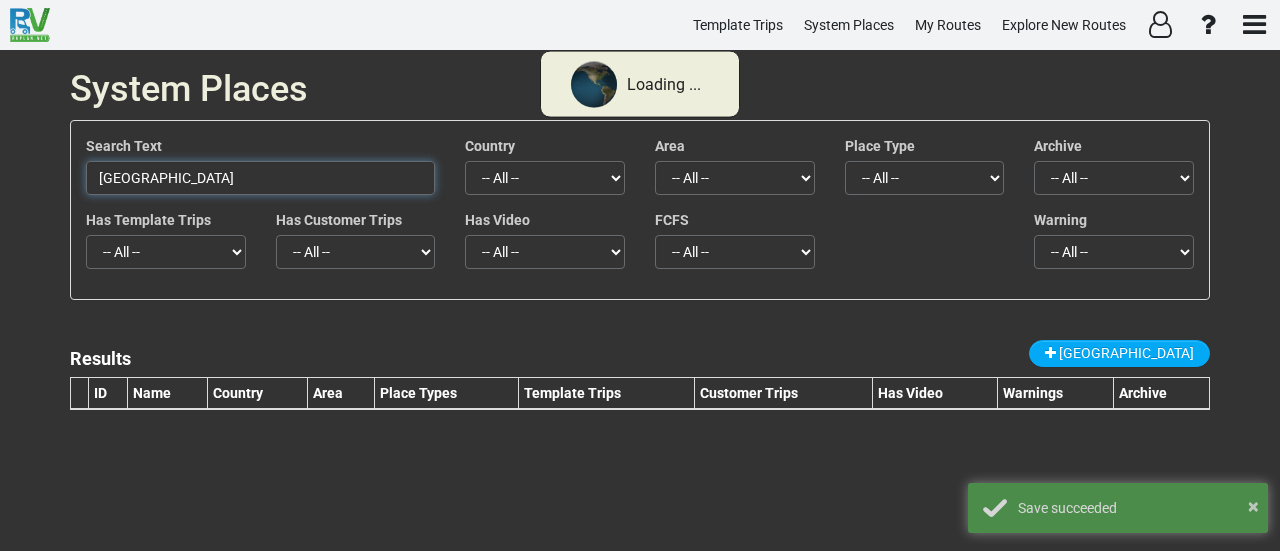
click input "[GEOGRAPHIC_DATA]"
paste input "Rock & Roll Hall of Fame"
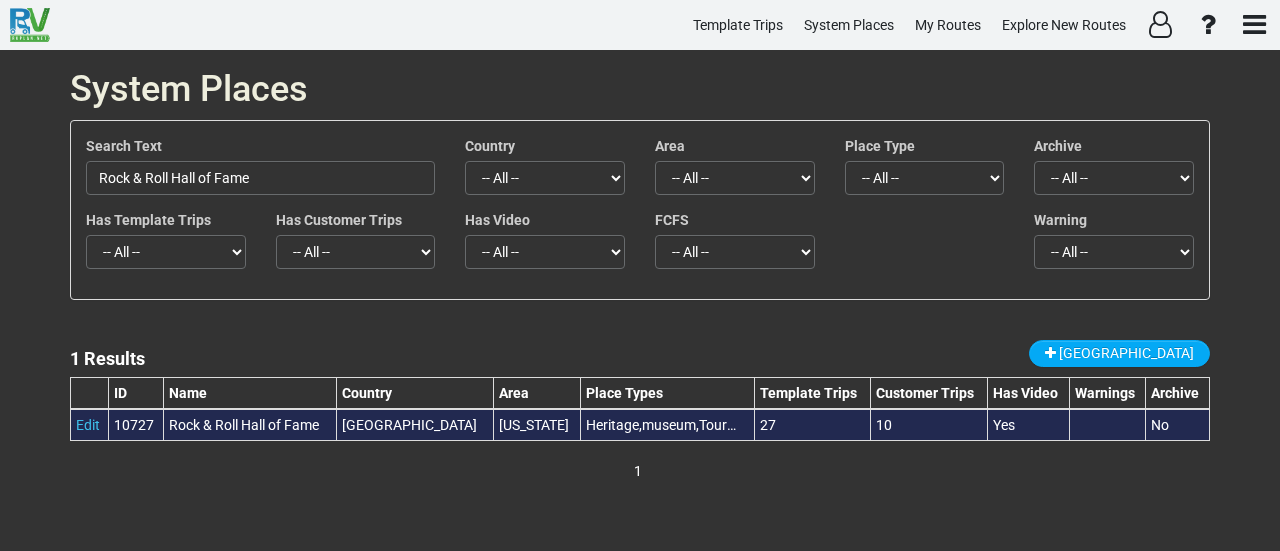
click div "Rock & Roll Hall of Fame"
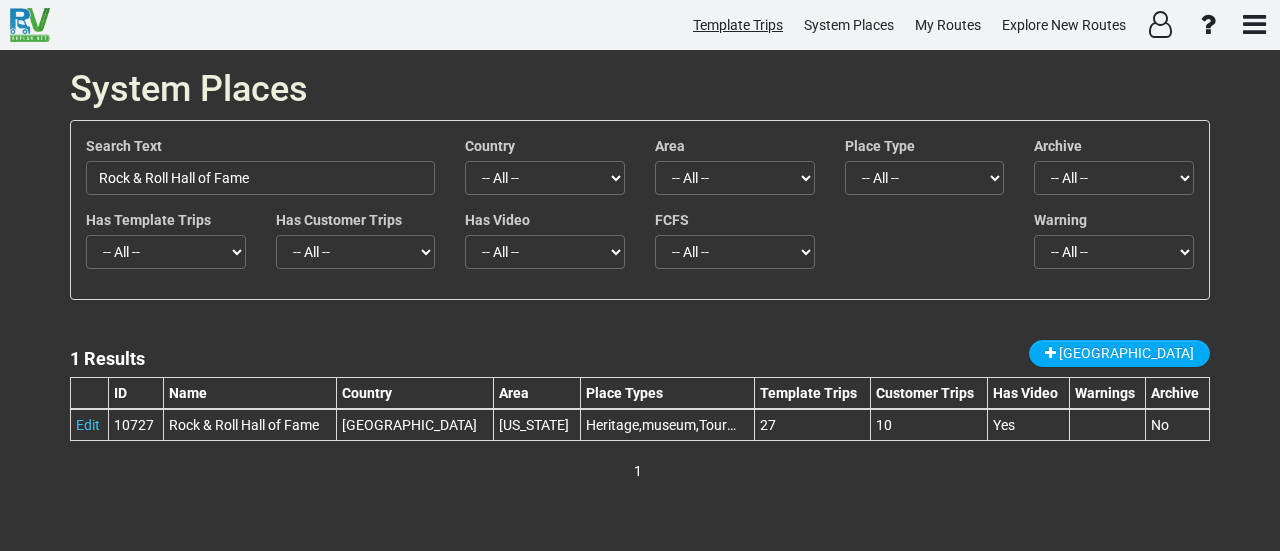
copy tr "Rock & Roll Hall of Fame"
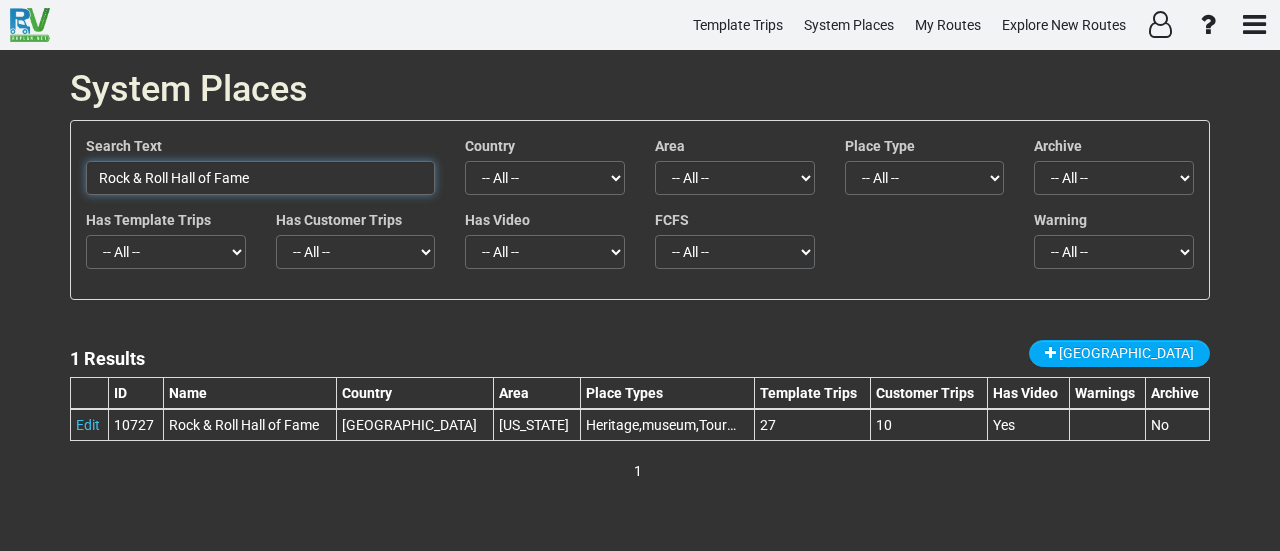
click input "Rock & Roll Hall of Fame"
paste input "[GEOGRAPHIC_DATA]"
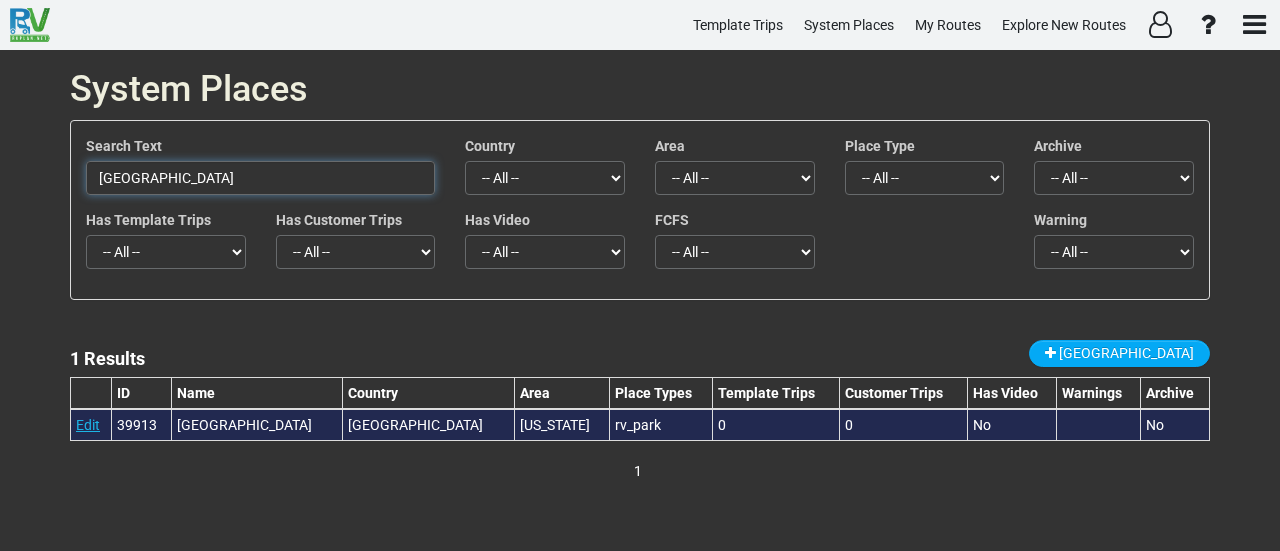
type input "[GEOGRAPHIC_DATA]"
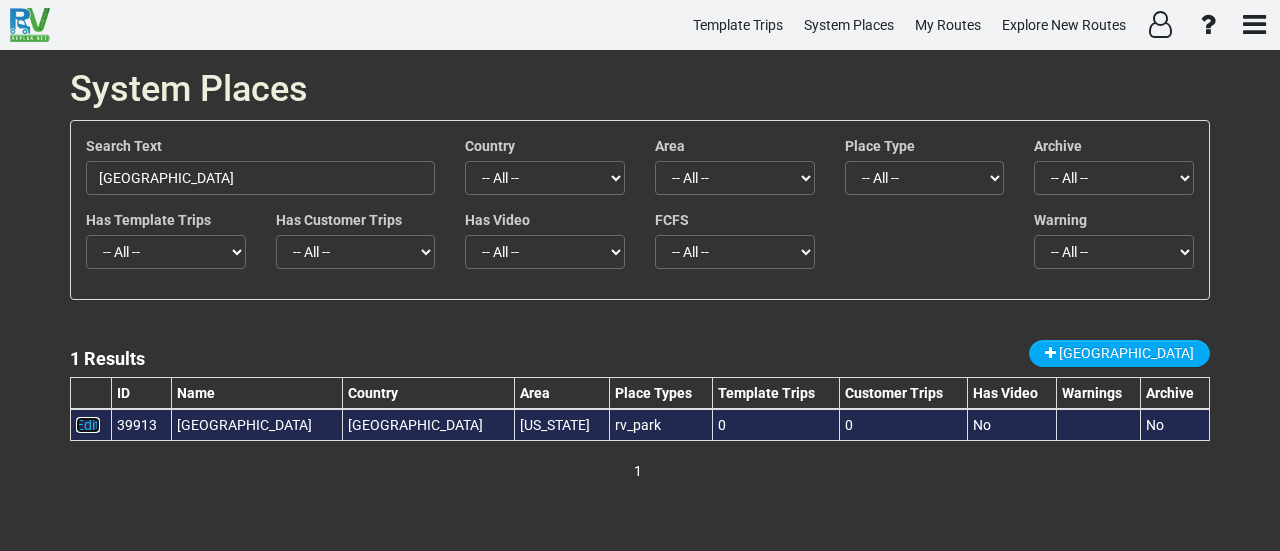
click link "Edit"
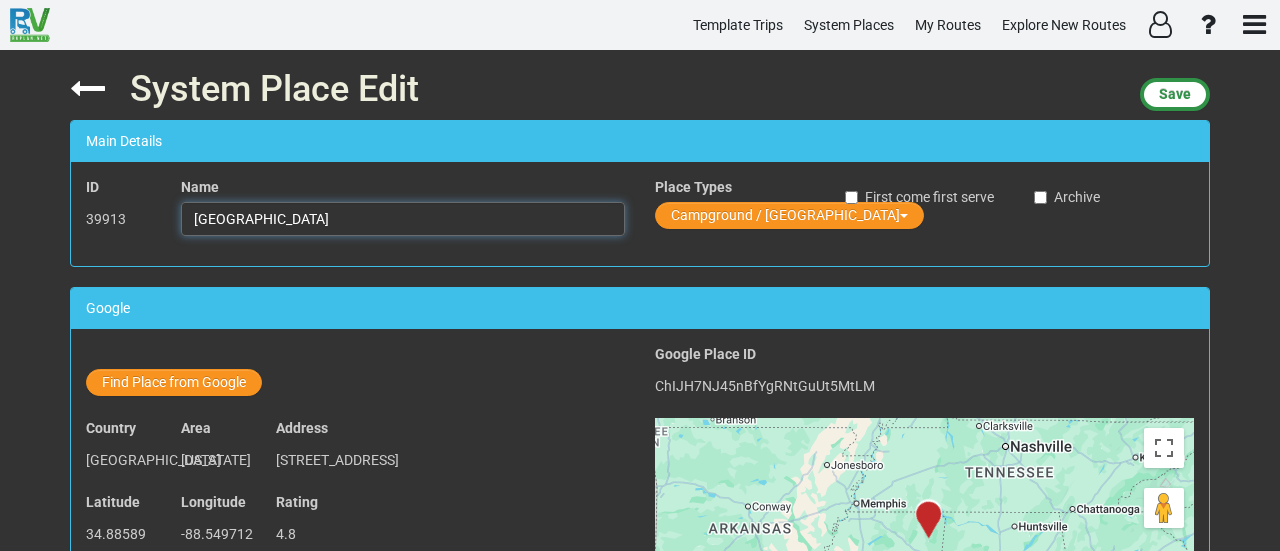
click input "[GEOGRAPHIC_DATA]"
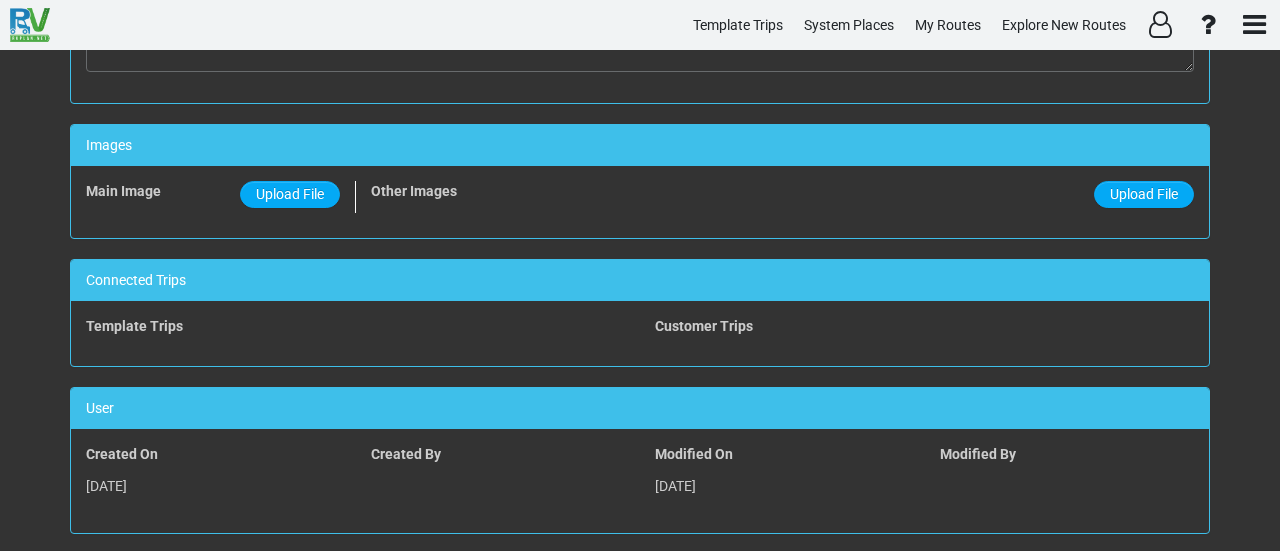
scroll to position [1330, 0]
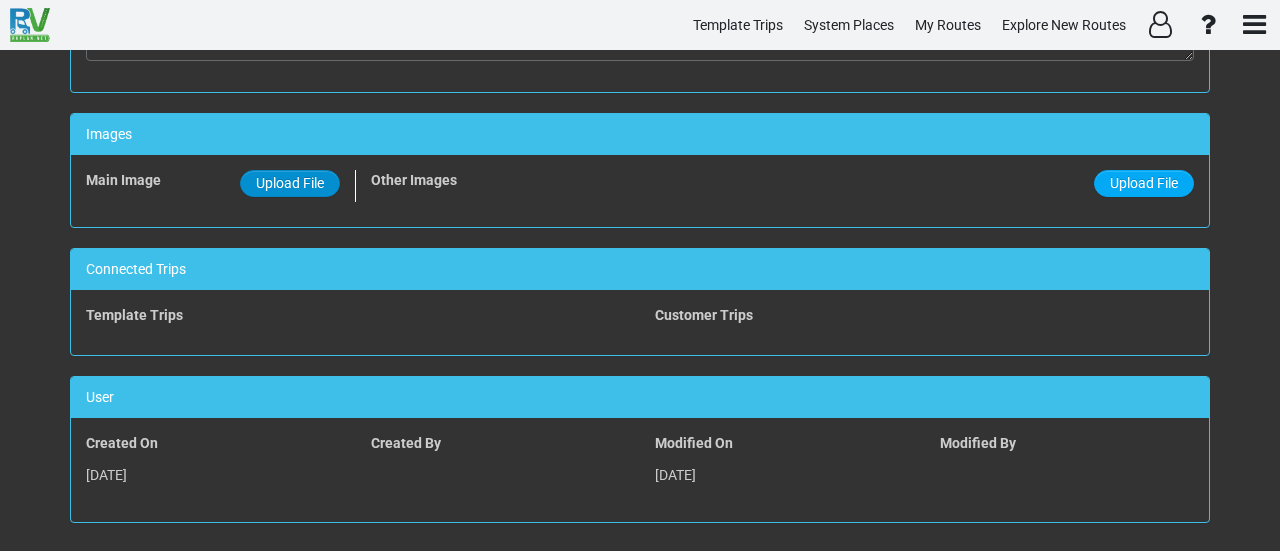
click label "Upload File"
click input "Upload File"
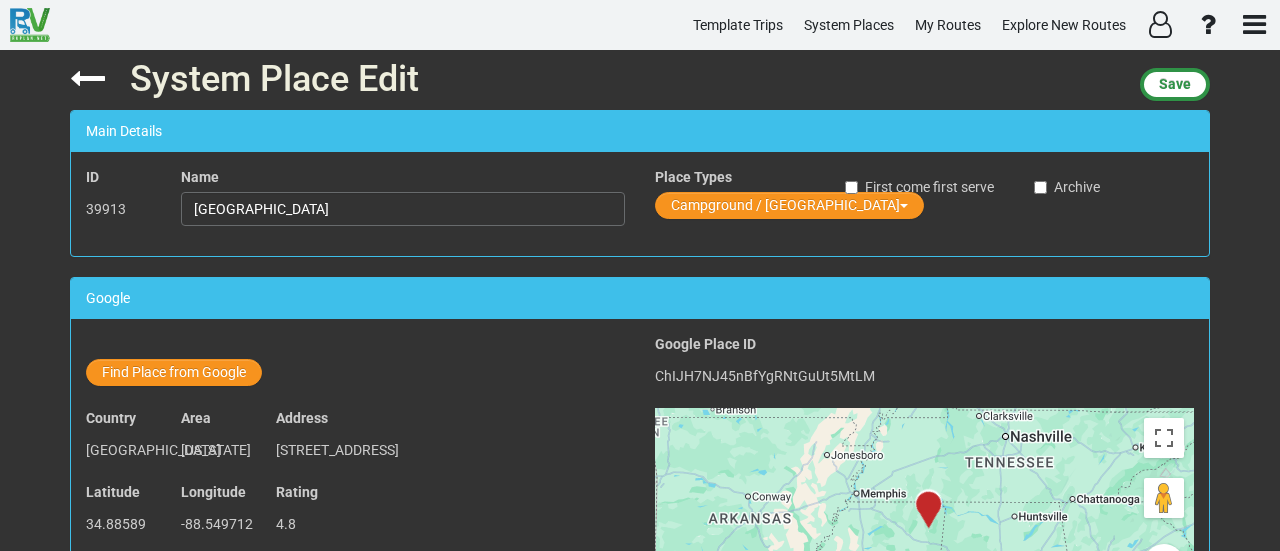
scroll to position [0, 0]
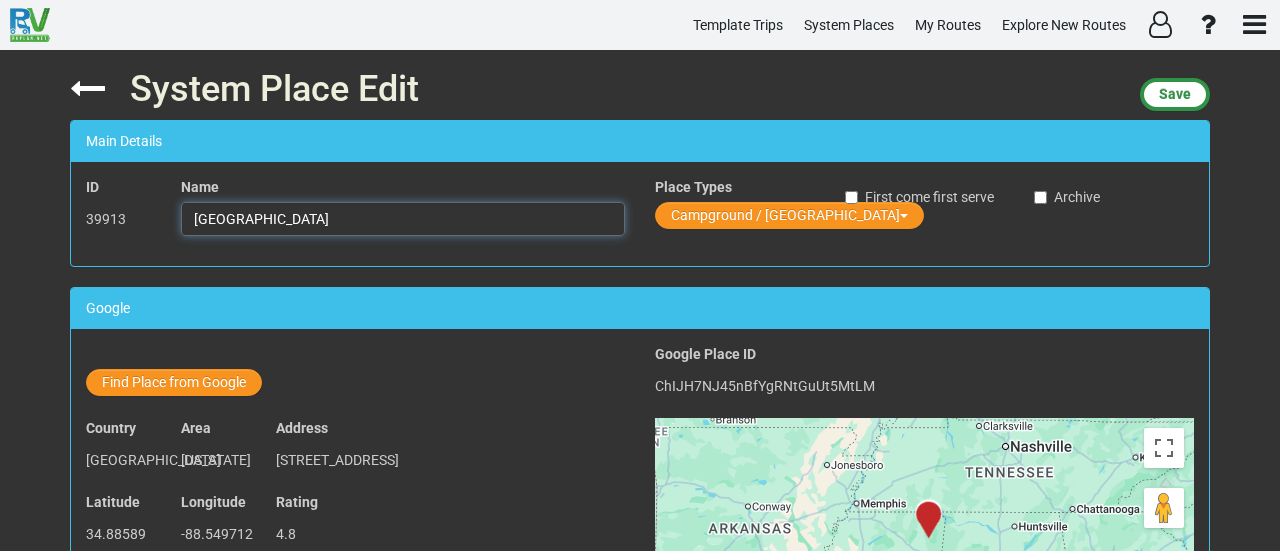
click input "[GEOGRAPHIC_DATA]"
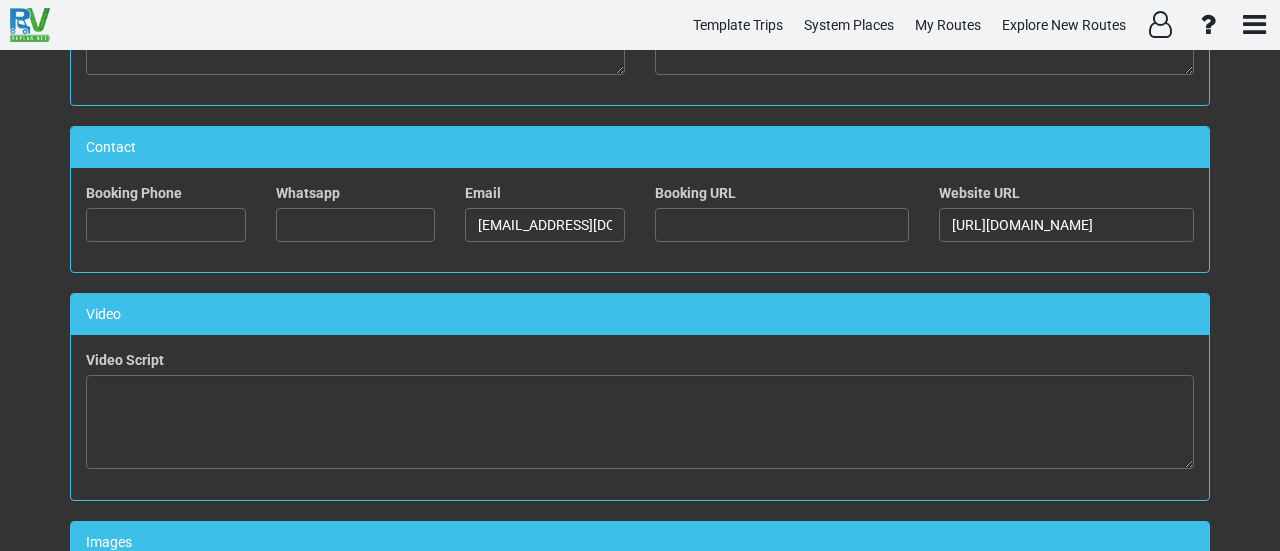
scroll to position [1330, 0]
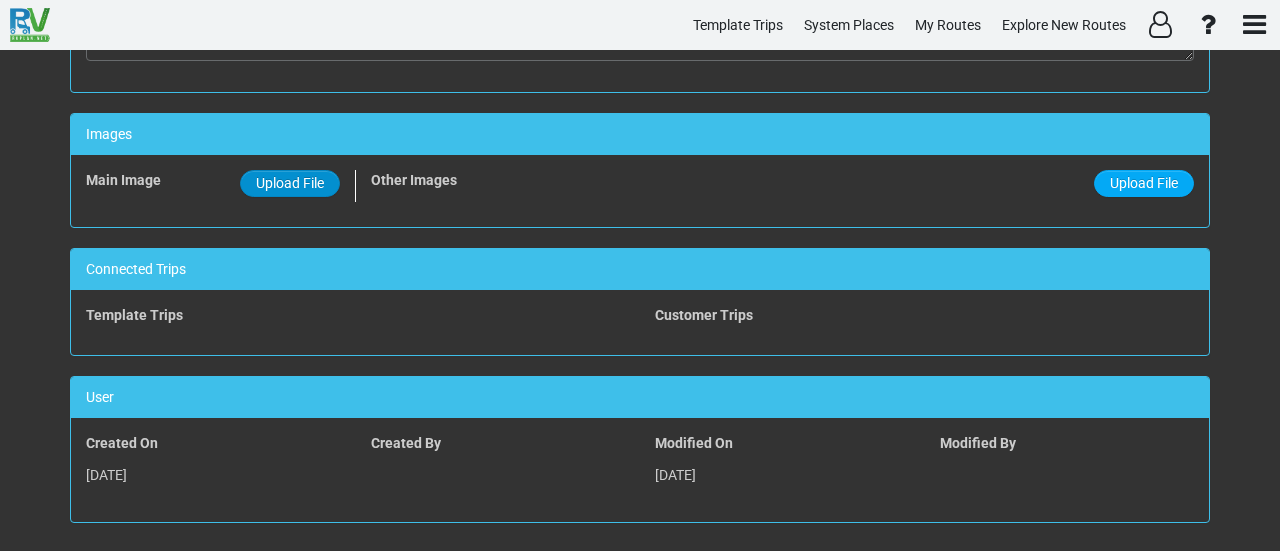
click span "Upload File"
click input "Upload File"
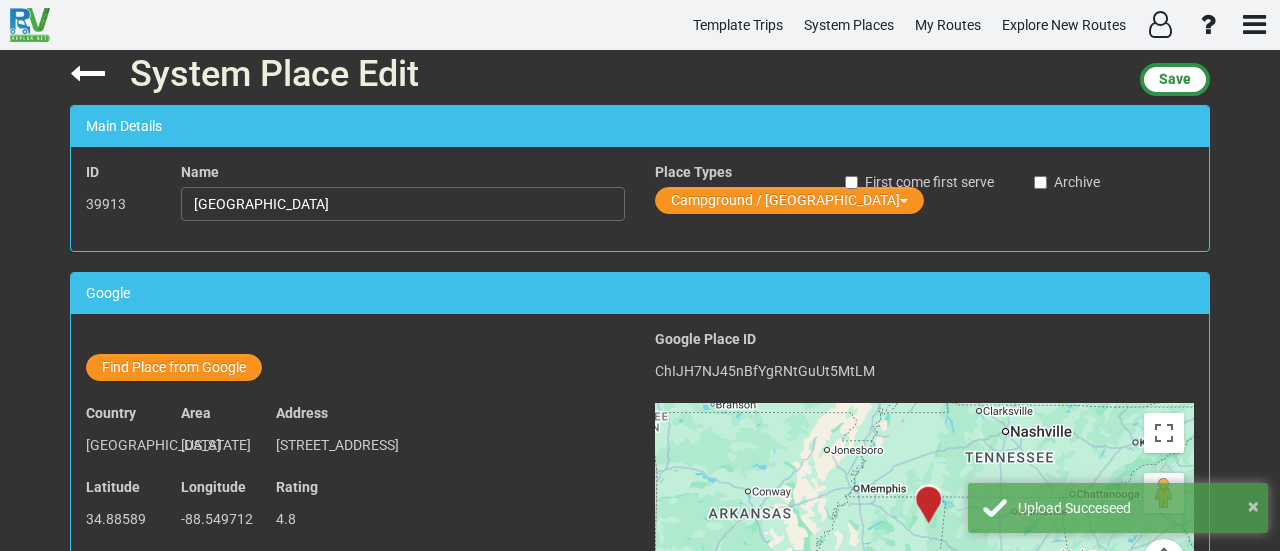
scroll to position [0, 0]
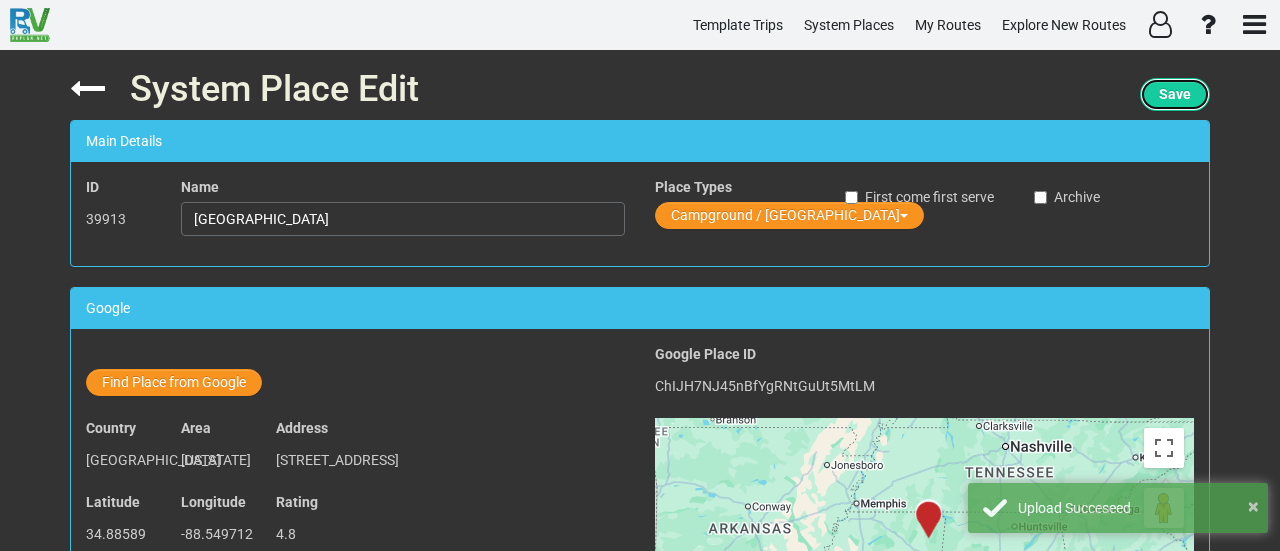
click span "Save"
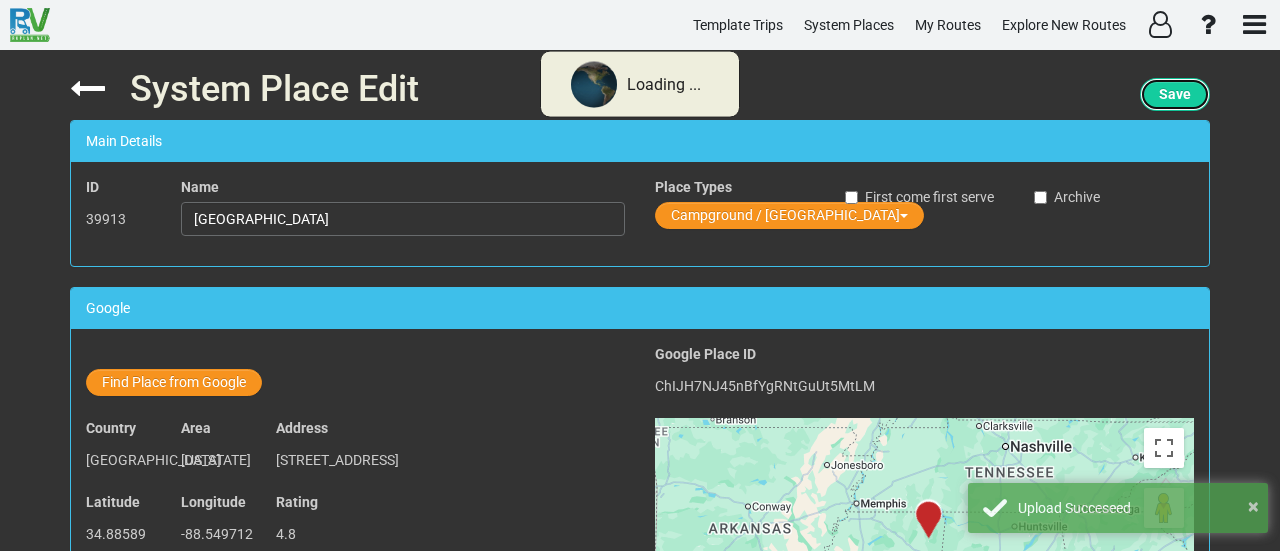
click span "Save"
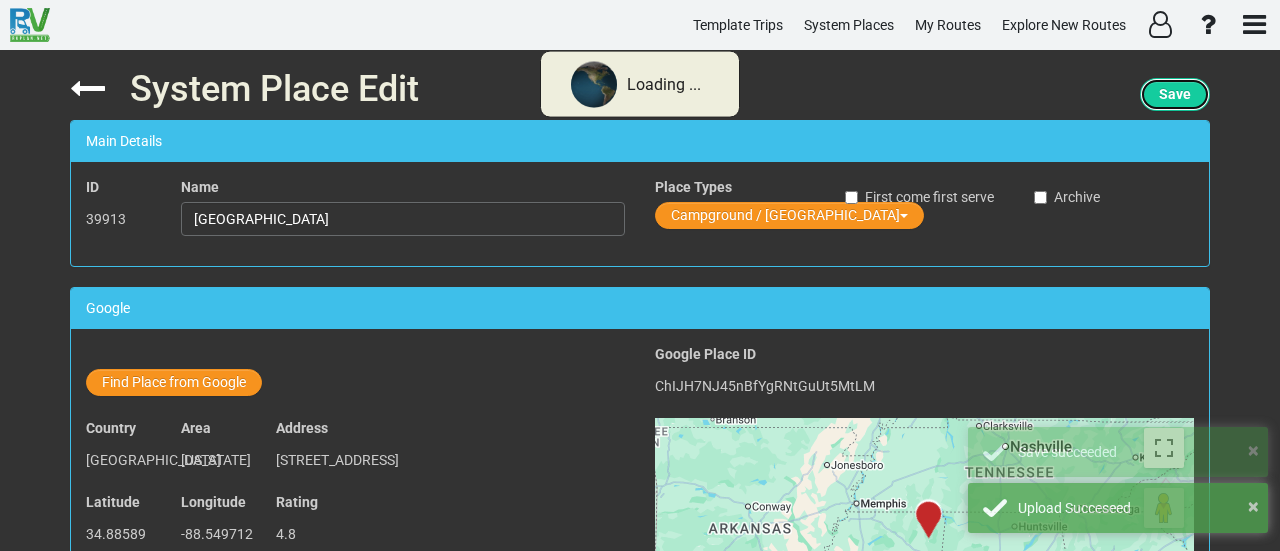
click span "Save"
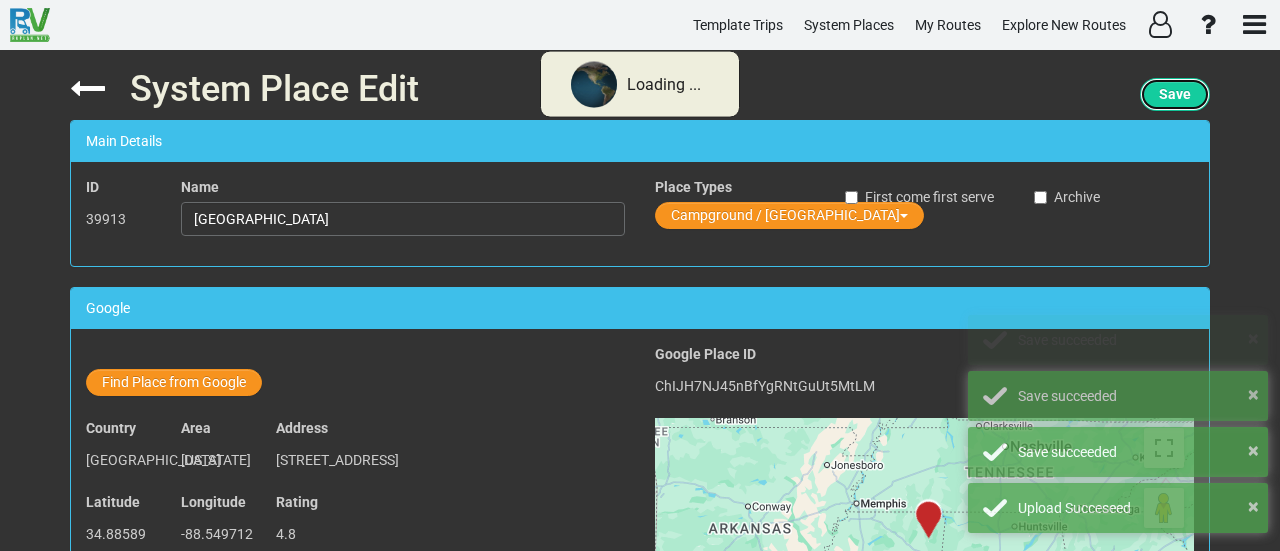
click span "Save"
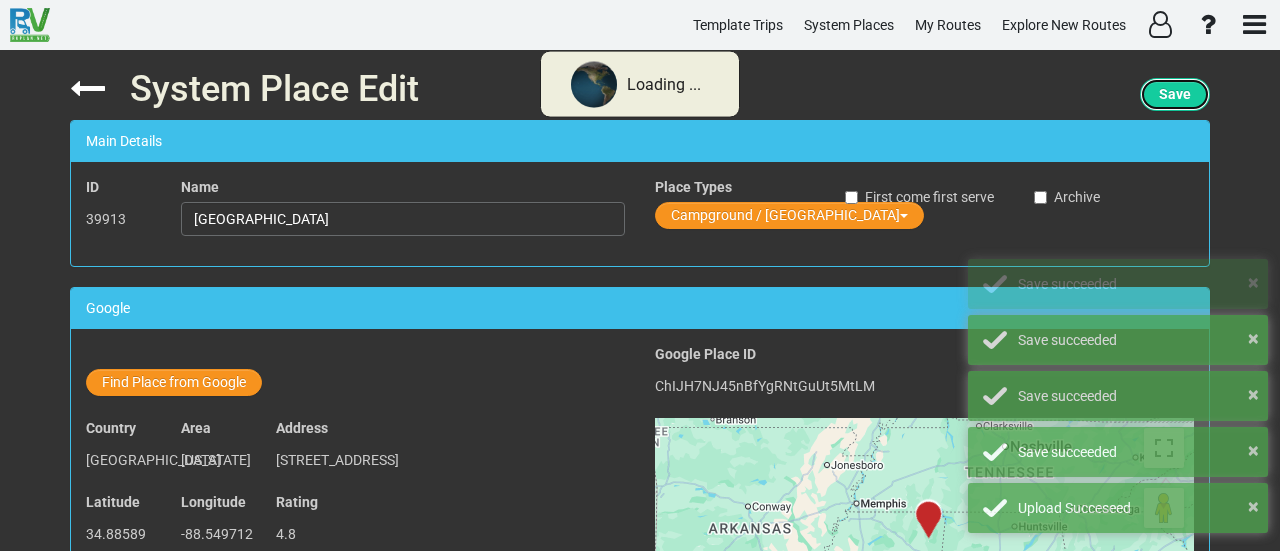
click span "Save"
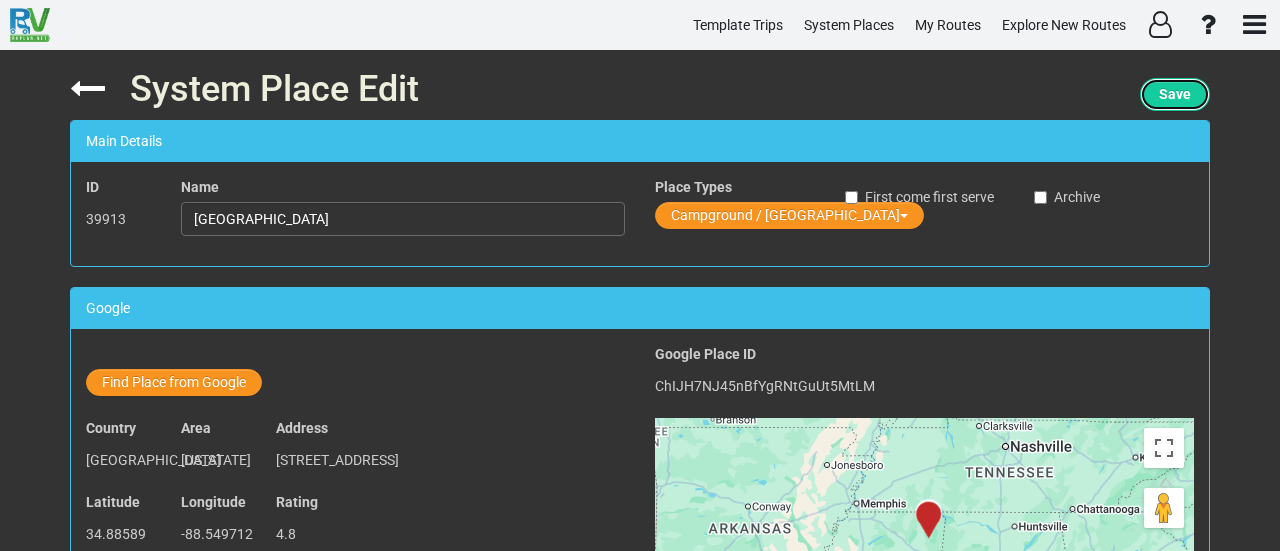
click span "Save"
drag, startPoint x: 1174, startPoint y: 103, endPoint x: 1156, endPoint y: 68, distance: 39.4
click span "Save"
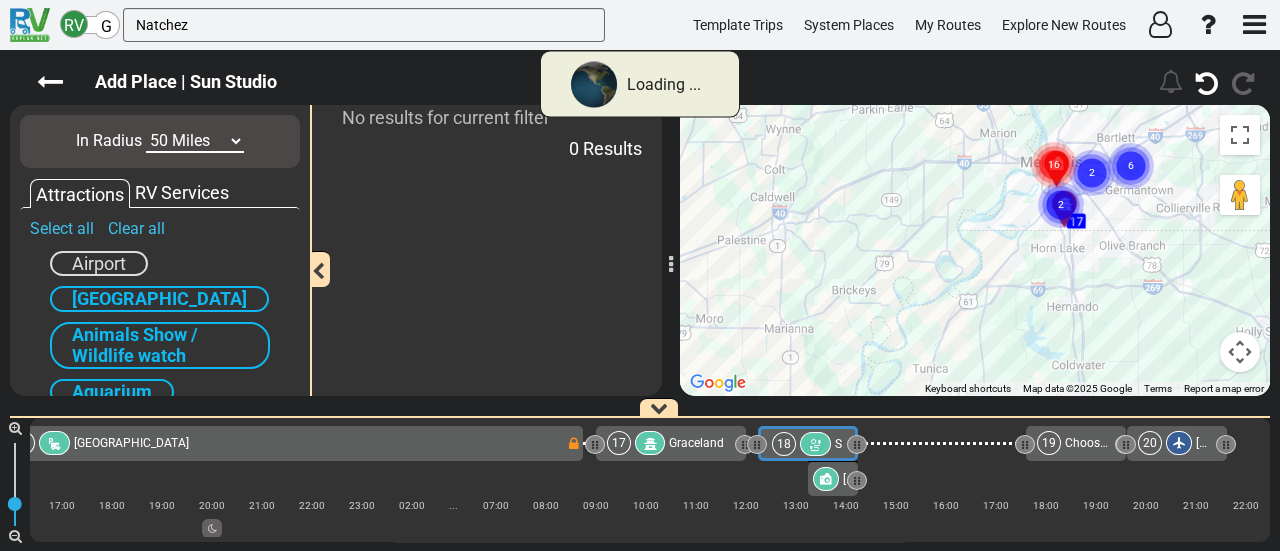
type input "Natchez"
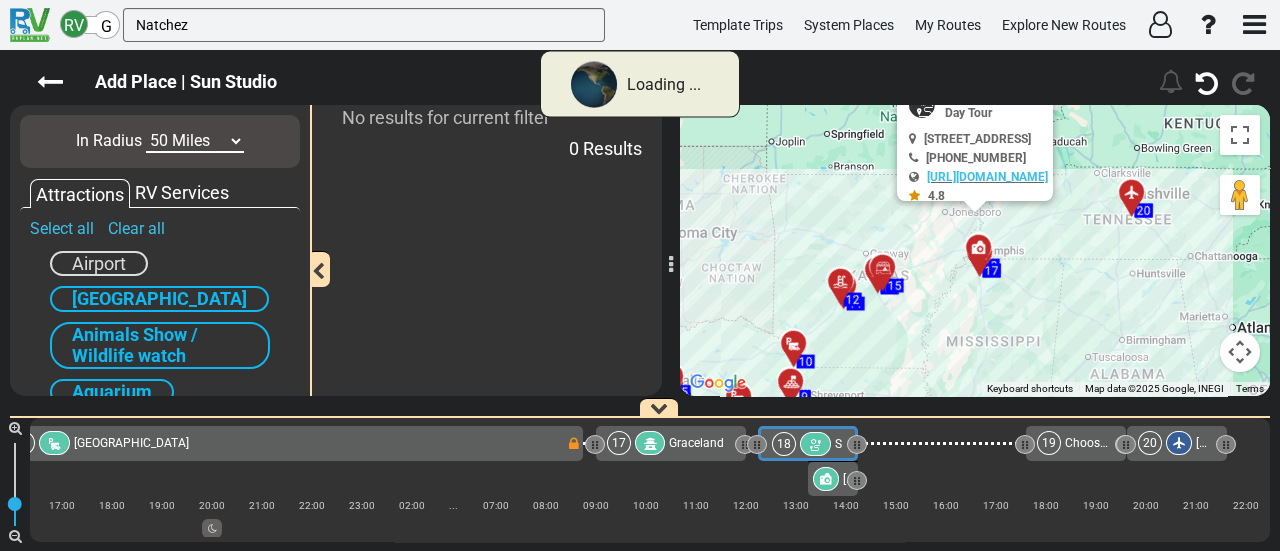
click at [184, 125] on div "In Radius 10 Miles 50 Miles 100 Miles 250 Miles 500 Miles 1000 Miles" at bounding box center [160, 141] width 280 height 53
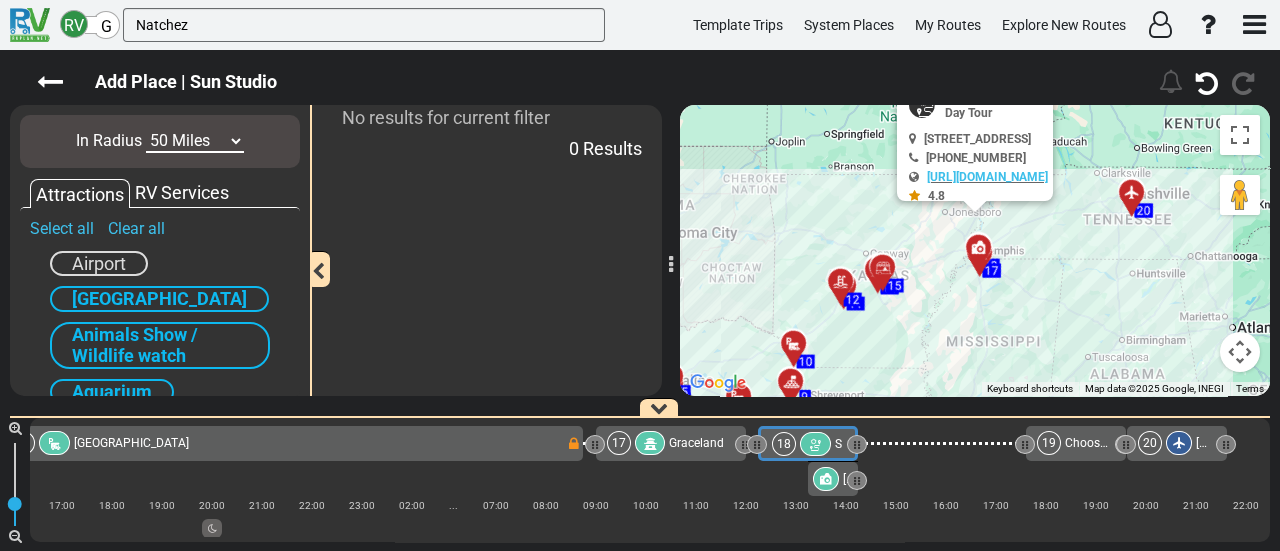
click at [184, 144] on select "10 Miles 50 Miles 100 Miles 250 Miles 500 Miles 1000 Miles" at bounding box center [195, 141] width 98 height 23
select select "number:100"
click at [146, 130] on select "10 Miles 50 Miles 100 Miles 250 Miles 500 Miles 1000 Miles" at bounding box center [195, 141] width 98 height 23
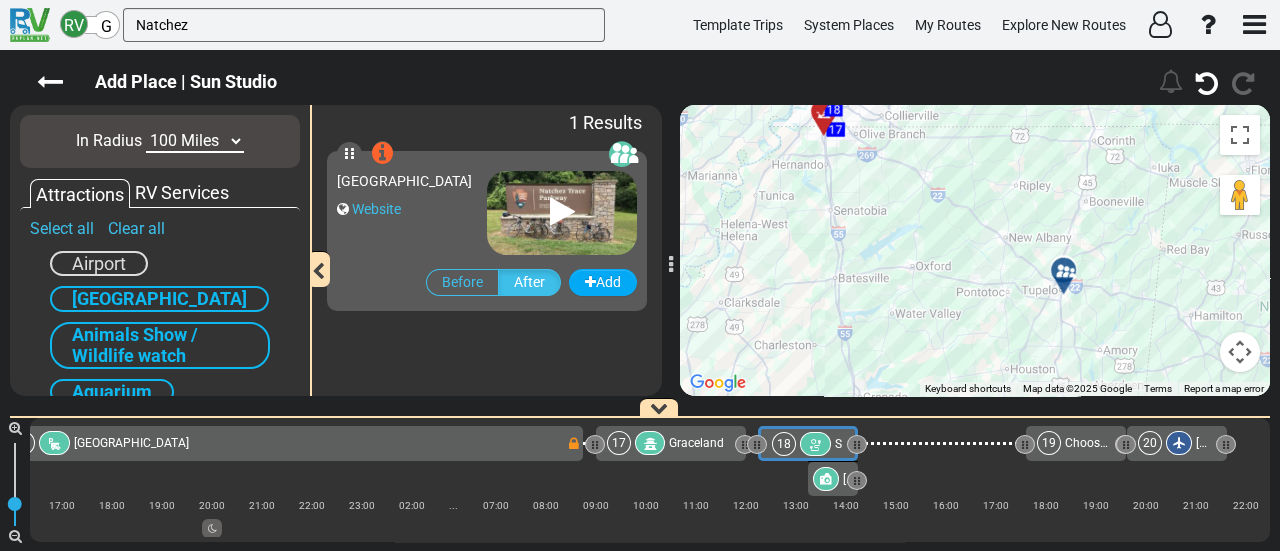
drag, startPoint x: 1056, startPoint y: 346, endPoint x: 995, endPoint y: 96, distance: 257.3
click at [995, 96] on div "Add Place | Sun Studio" at bounding box center [640, 300] width 1280 height 501
click at [1063, 258] on icon at bounding box center [1062, 265] width 20 height 16
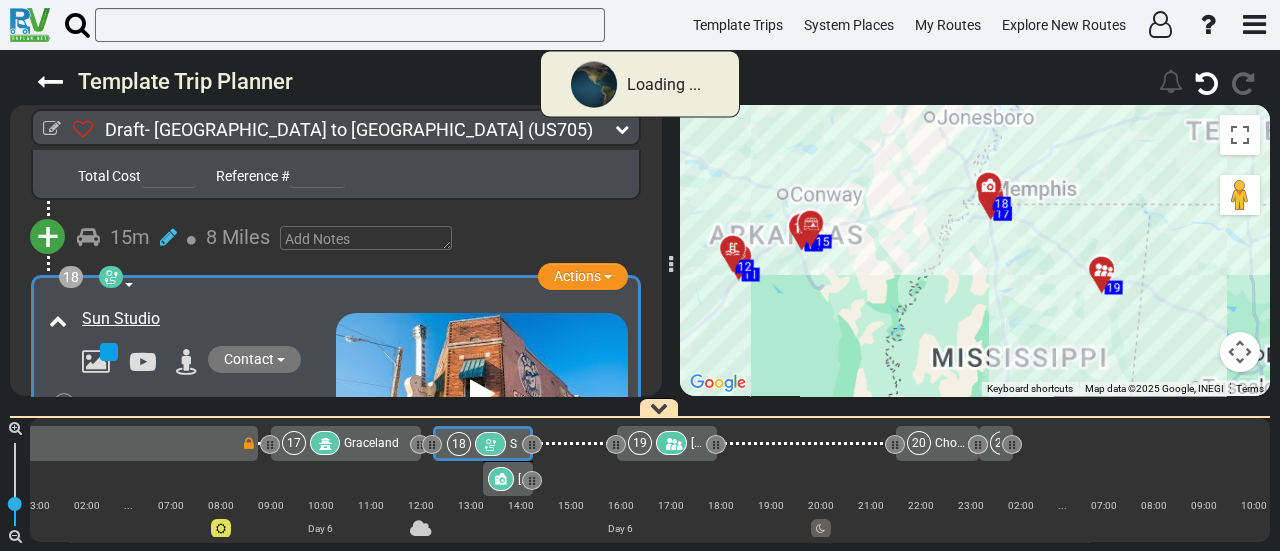
scroll to position [0, 4553]
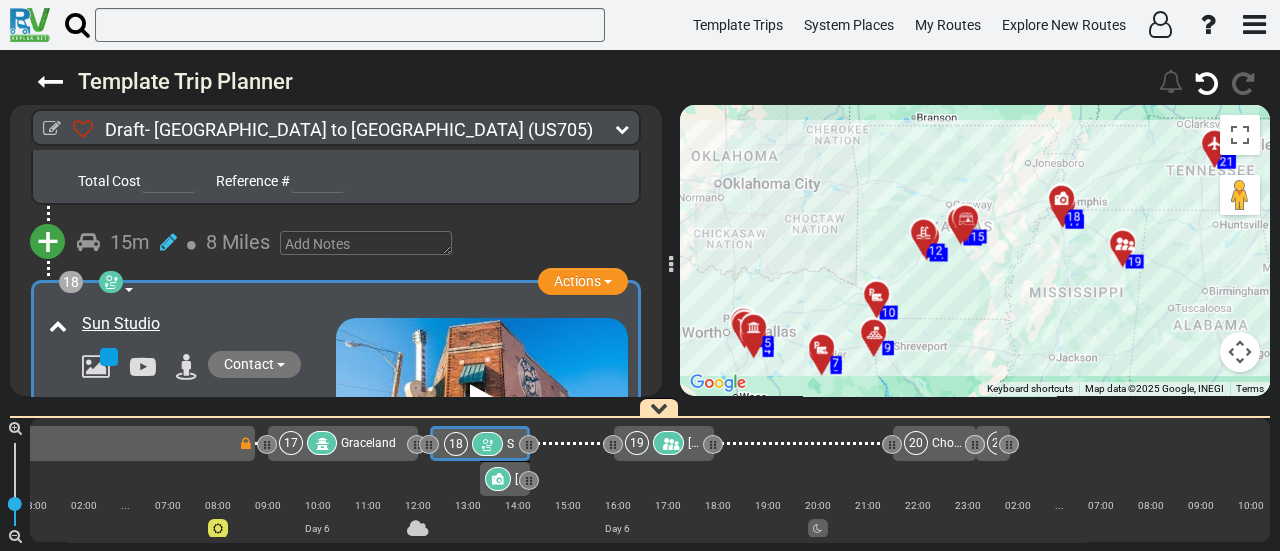
click at [659, 441] on div at bounding box center [668, 443] width 31 height 24
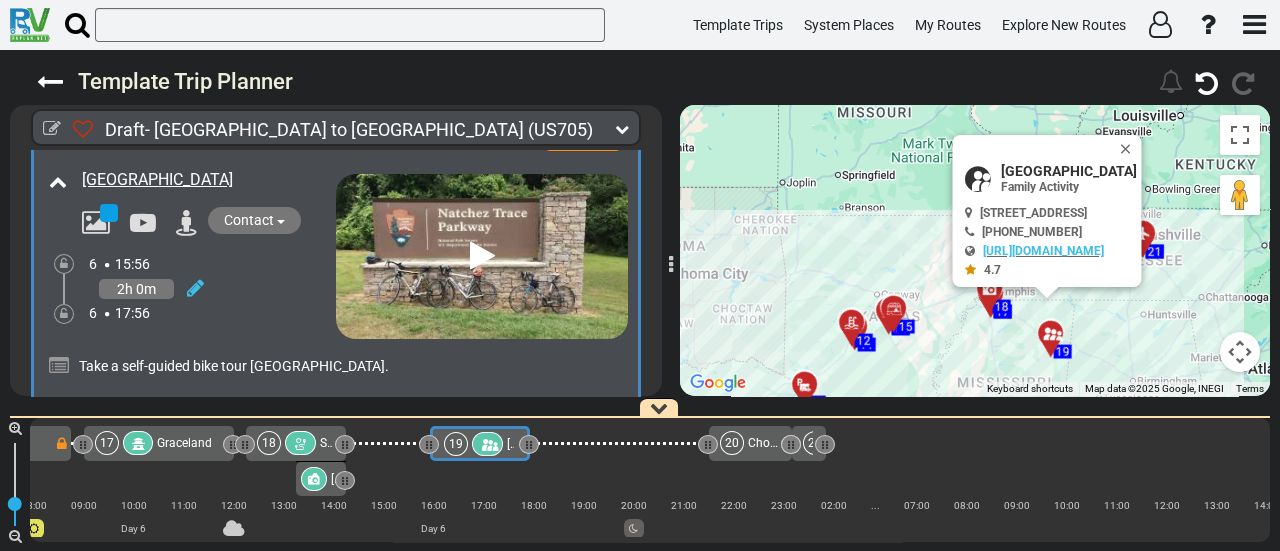
scroll to position [7167, 0]
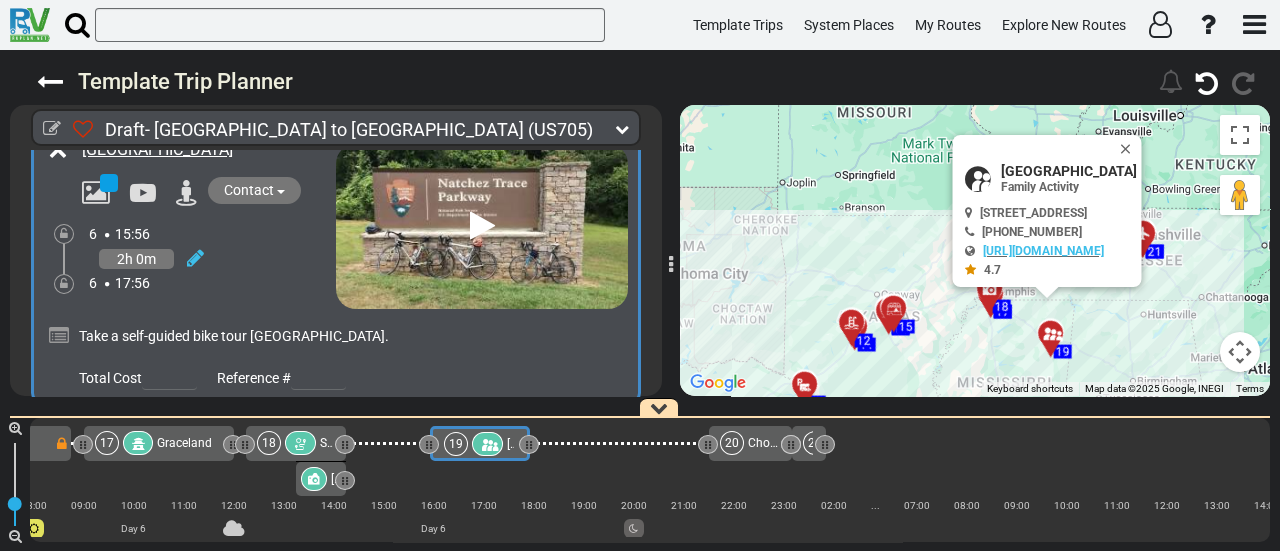
click at [49, 417] on span "+" at bounding box center [48, 440] width 22 height 46
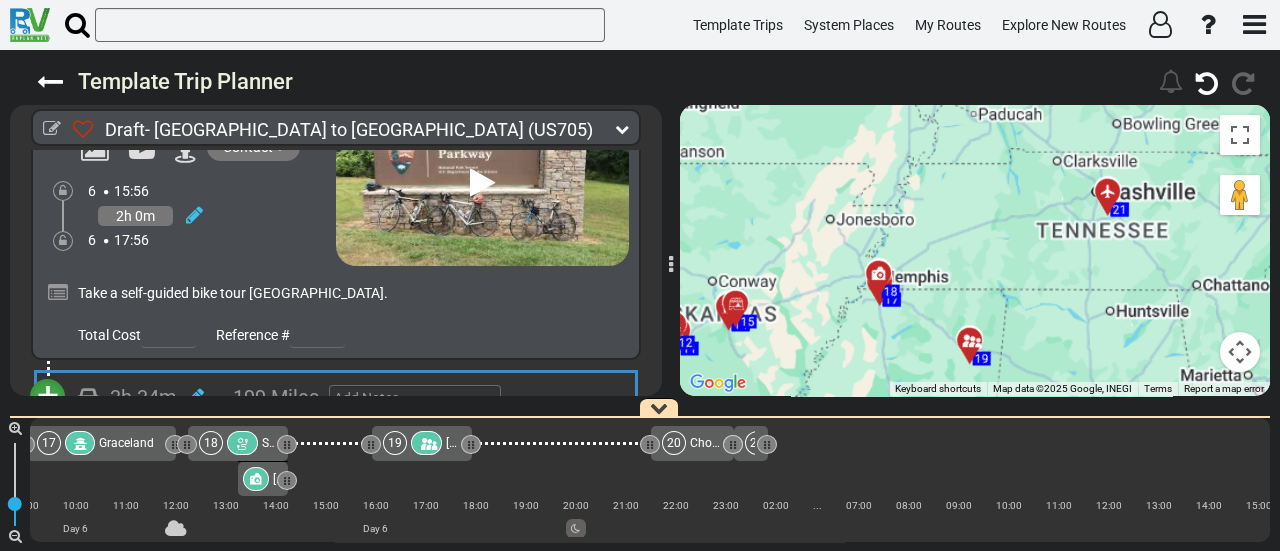
scroll to position [7367, 0]
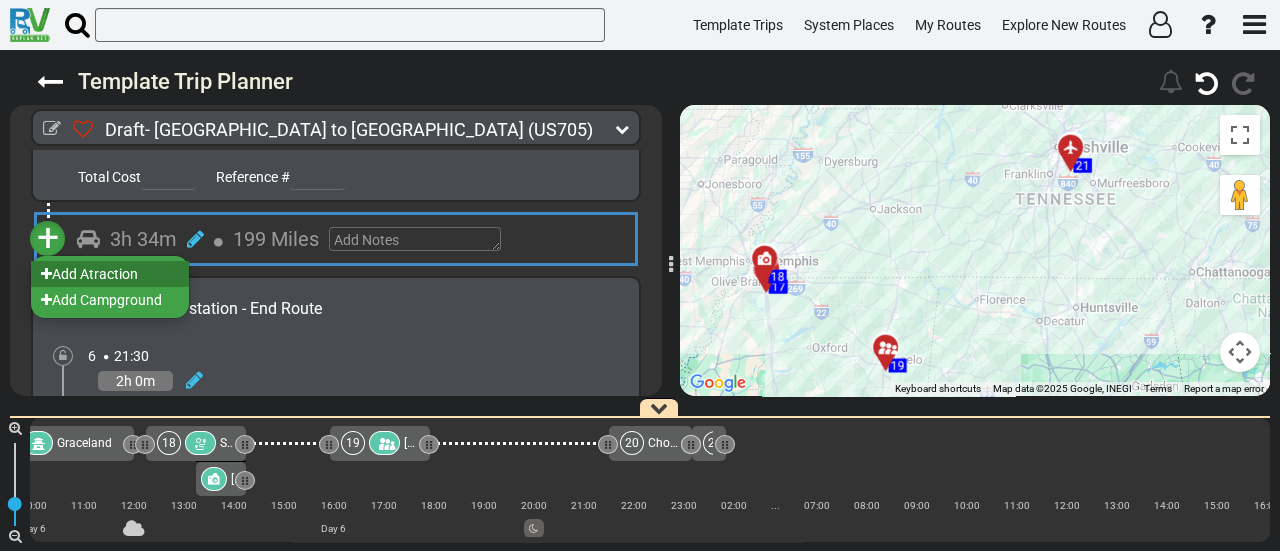
click at [113, 261] on li "Add Atraction" at bounding box center [110, 274] width 158 height 26
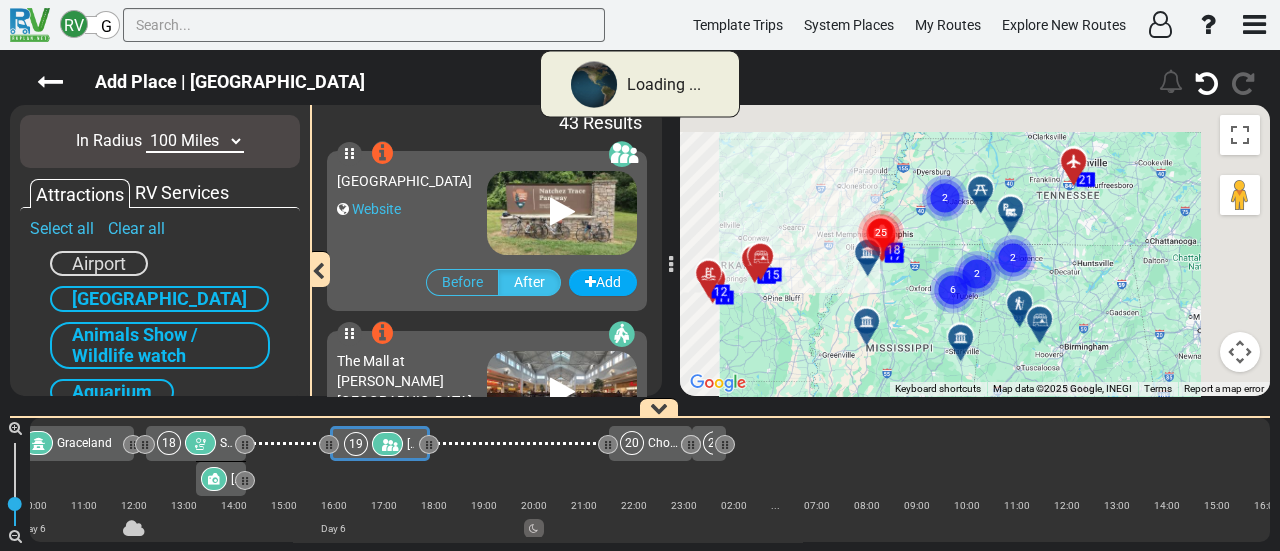
scroll to position [0, 4737]
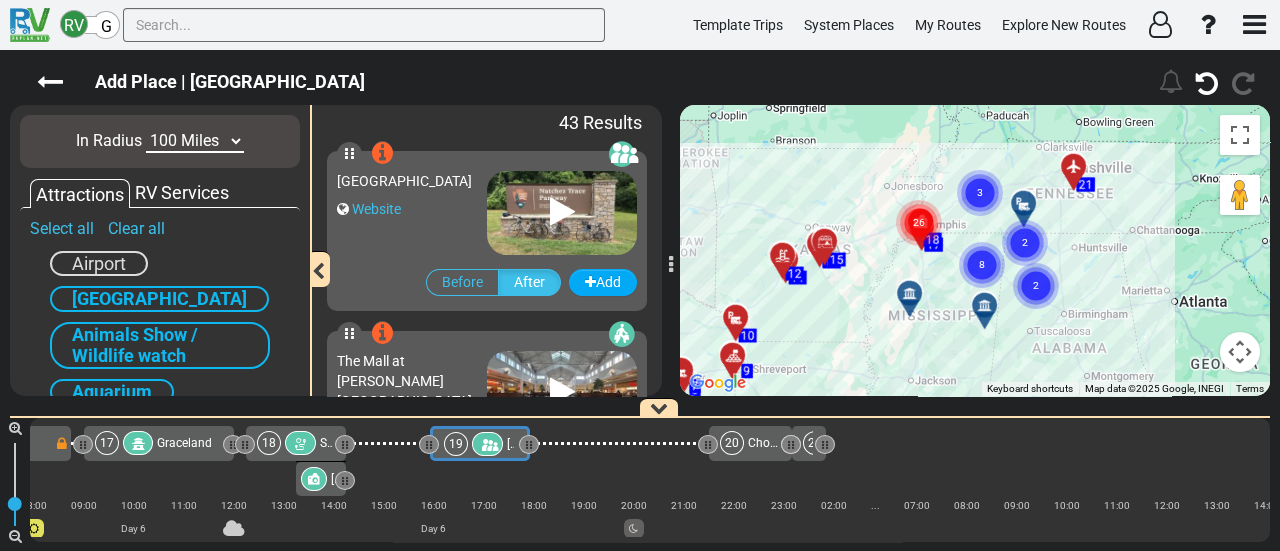
click at [212, 148] on select "10 Miles 50 Miles 100 Miles 250 Miles 500 Miles 1000 Miles" at bounding box center [195, 141] width 98 height 23
click at [146, 130] on select "10 Miles 50 Miles 100 Miles 250 Miles 500 Miles 1000 Miles" at bounding box center [195, 141] width 98 height 23
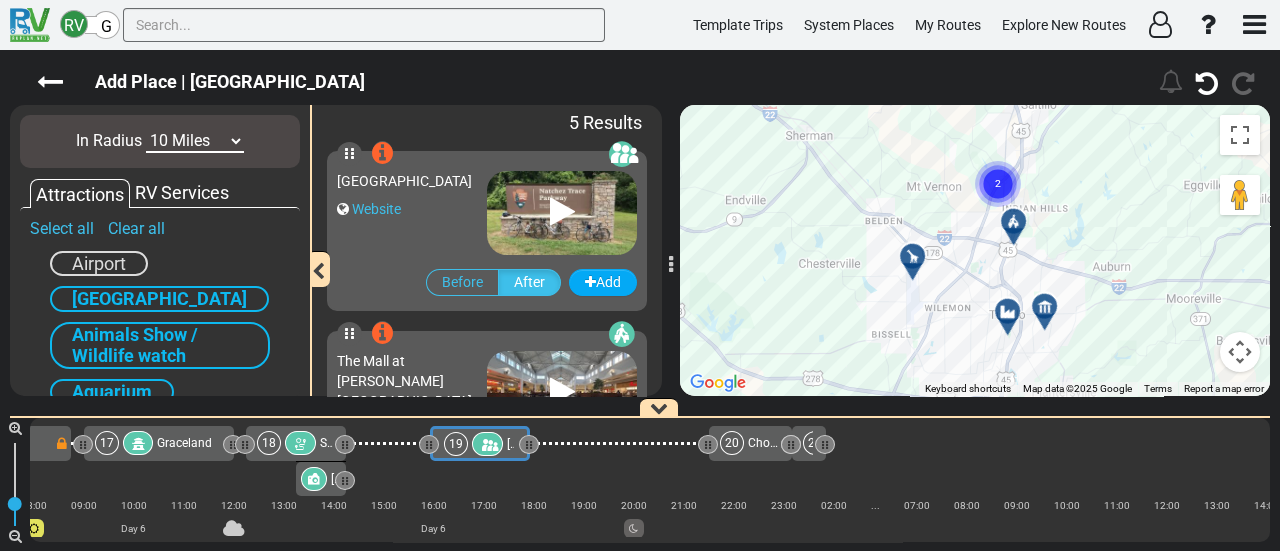
click at [987, 181] on circle "Cluster of 2 markers" at bounding box center [998, 184] width 46 height 46
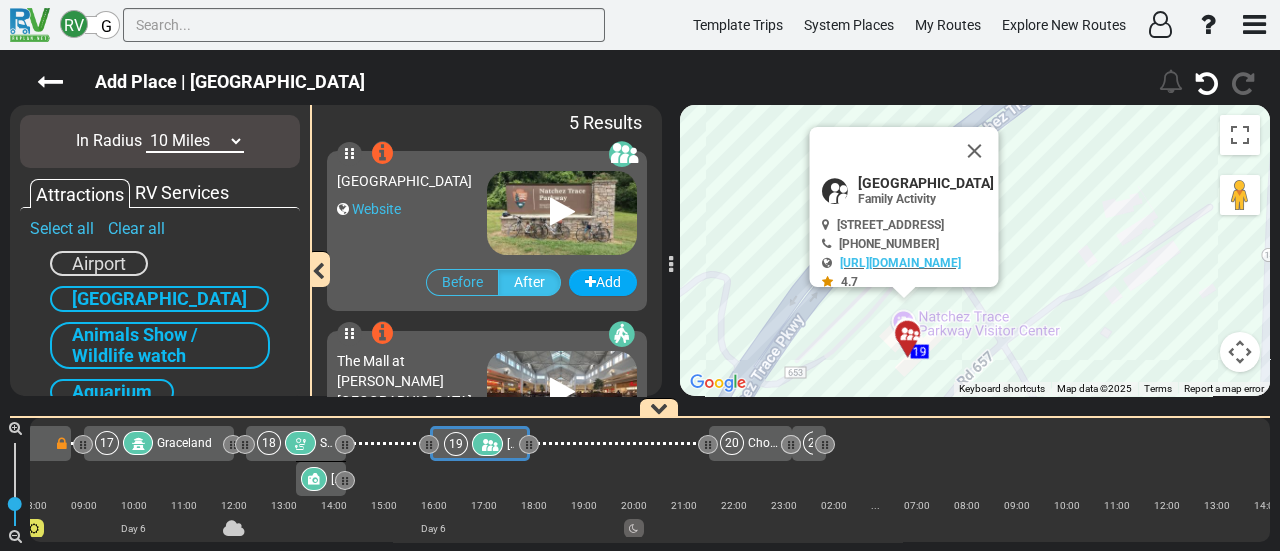
click at [999, 150] on button "Close" at bounding box center [975, 151] width 48 height 48
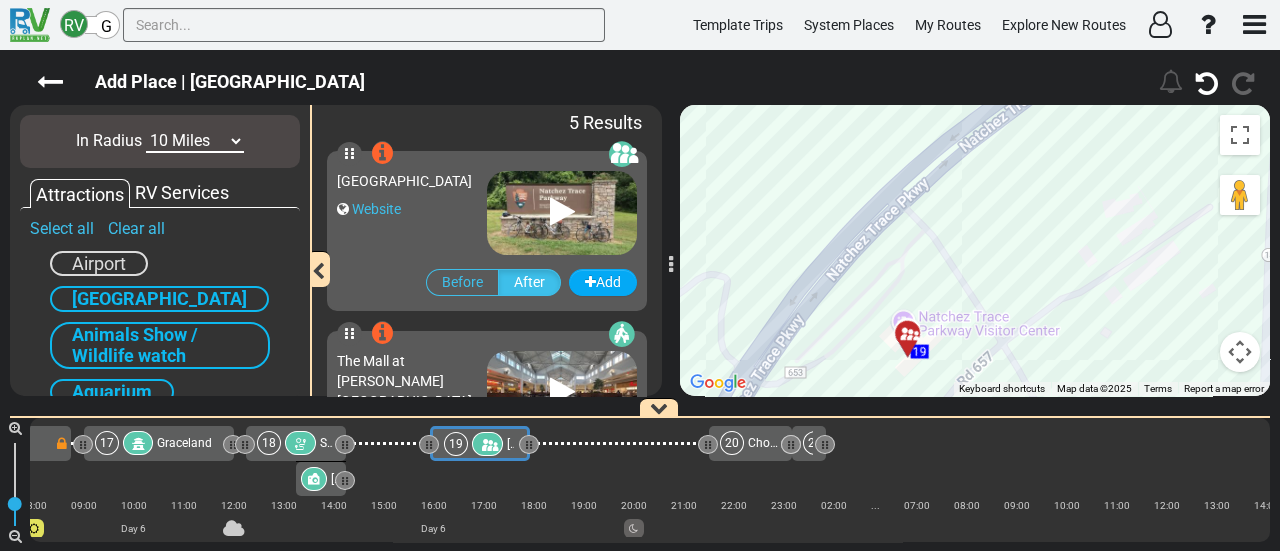
click at [1006, 180] on div "To navigate, press the arrow keys. To activate drag with keyboard, press Alt + …" at bounding box center [975, 250] width 590 height 291
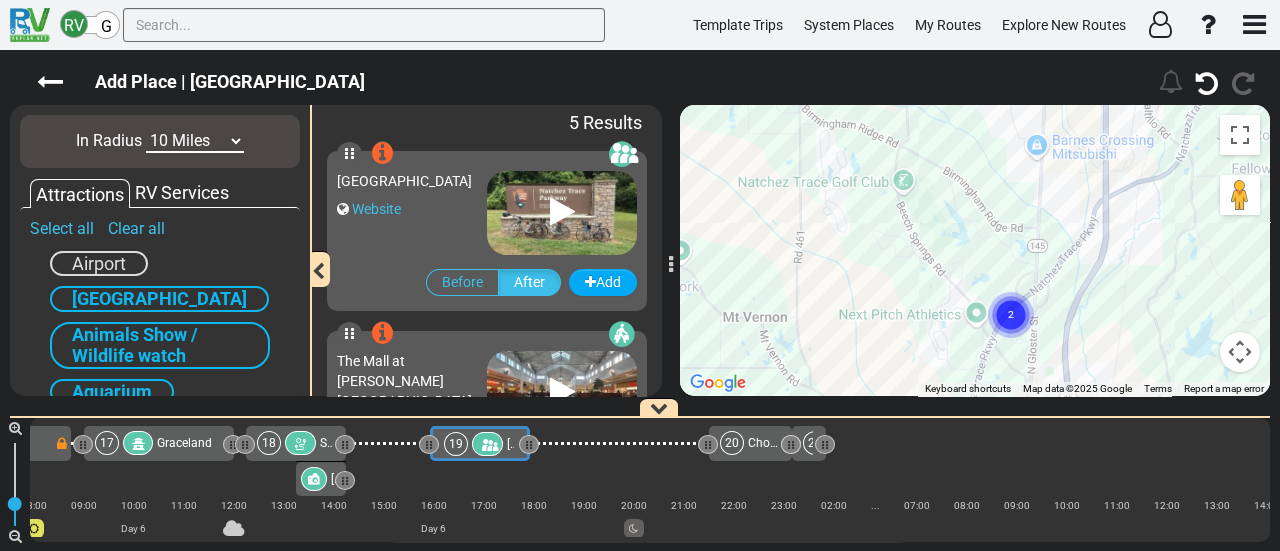
click at [187, 138] on select "10 Miles 50 Miles 100 Miles 250 Miles 500 Miles 1000 Miles" at bounding box center [195, 141] width 98 height 23
select select "number:50"
click at [146, 130] on select "10 Miles 50 Miles 100 Miles 250 Miles 500 Miles 1000 Miles" at bounding box center [195, 141] width 98 height 23
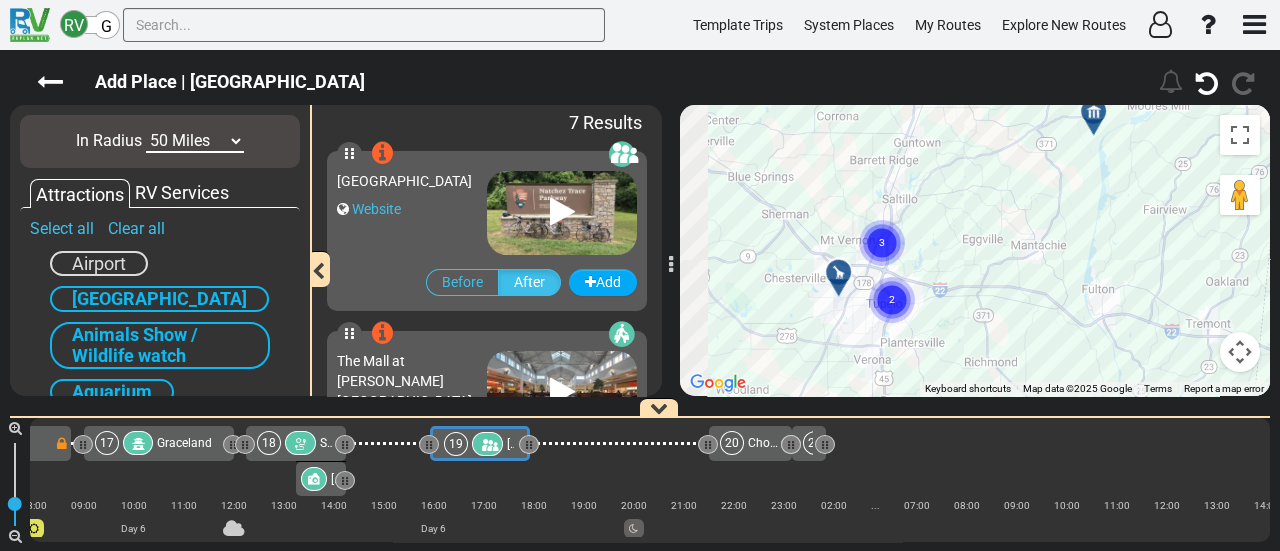
click at [977, 256] on div "To navigate, press the arrow keys. To activate drag with keyboard, press Alt + …" at bounding box center [975, 250] width 590 height 291
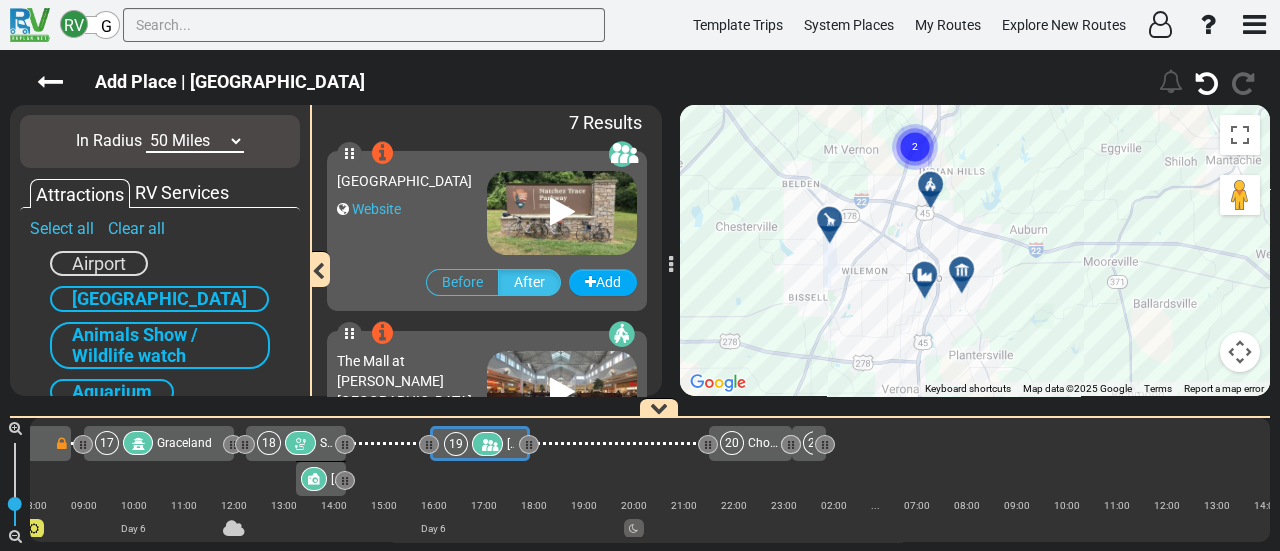
drag, startPoint x: 855, startPoint y: 336, endPoint x: 984, endPoint y: 260, distance: 149.7
click at [984, 260] on div "To navigate, press the arrow keys. To activate drag with keyboard, press Alt + …" at bounding box center [975, 250] width 590 height 291
click at [932, 273] on div at bounding box center [931, 282] width 33 height 31
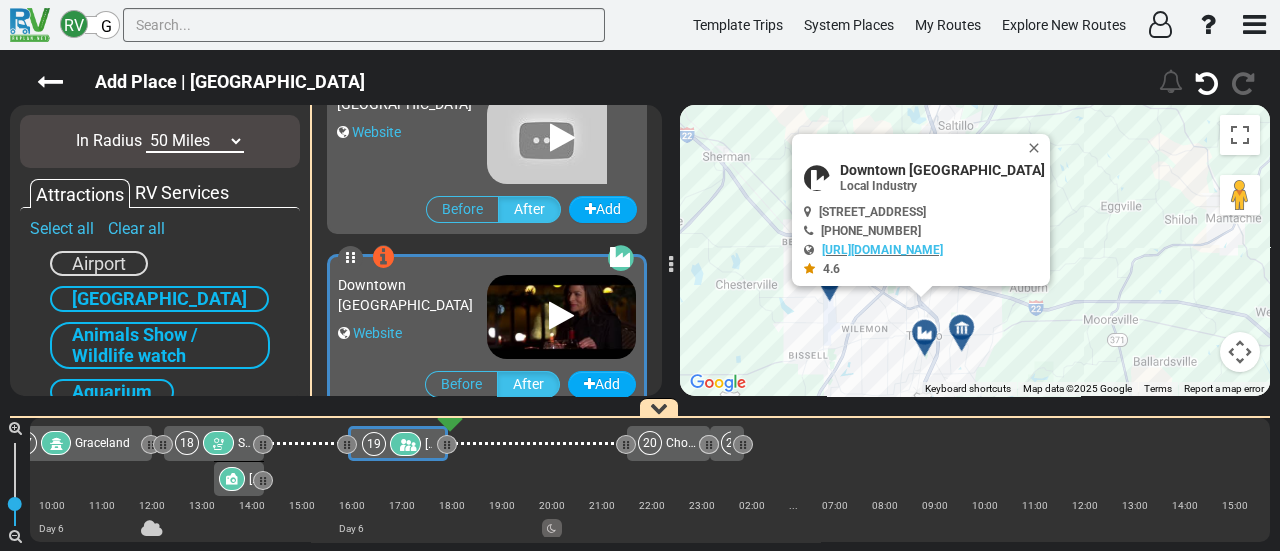
scroll to position [536, 0]
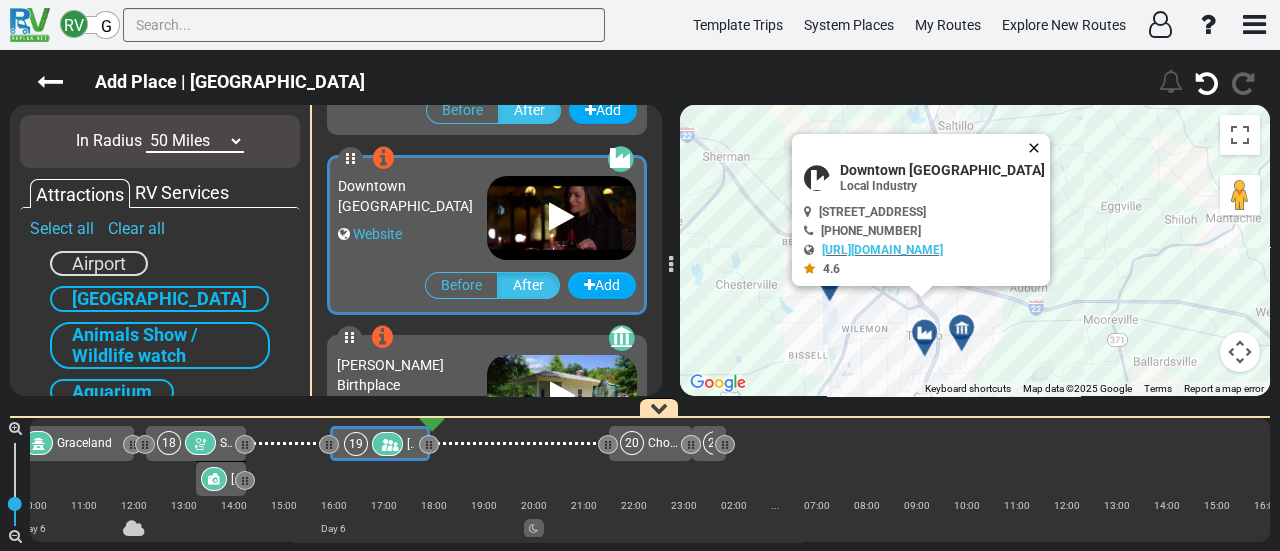
click at [1035, 145] on button "Close" at bounding box center [1038, 148] width 24 height 28
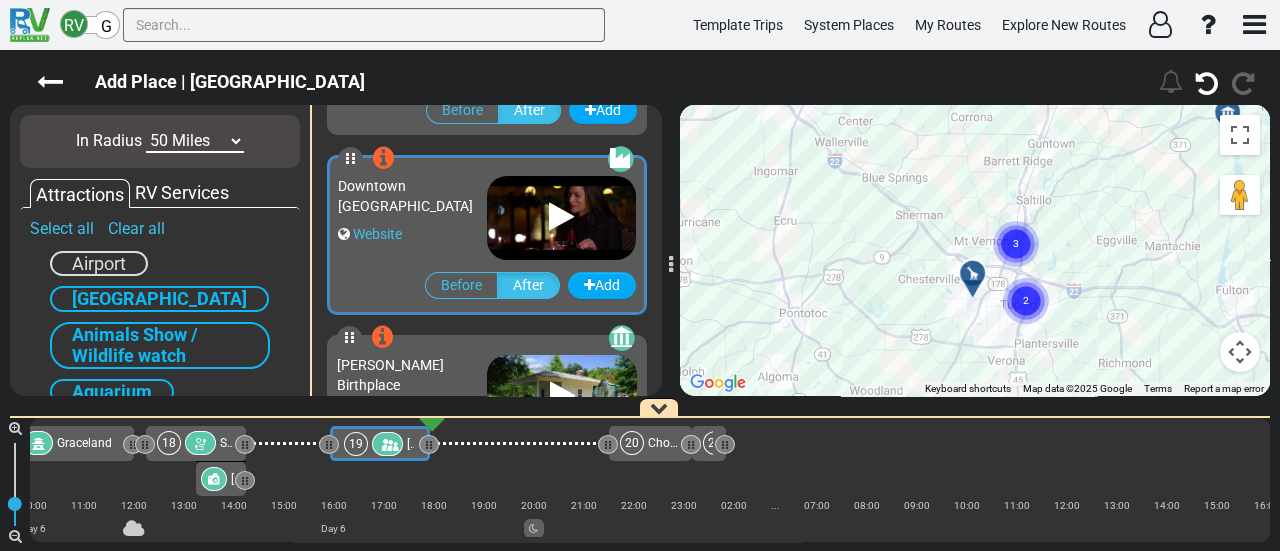
drag, startPoint x: 1051, startPoint y: 264, endPoint x: 1118, endPoint y: 325, distance: 90.6
click at [1132, 338] on div "To navigate, press the arrow keys. To activate drag with keyboard, press Alt + …" at bounding box center [975, 250] width 590 height 291
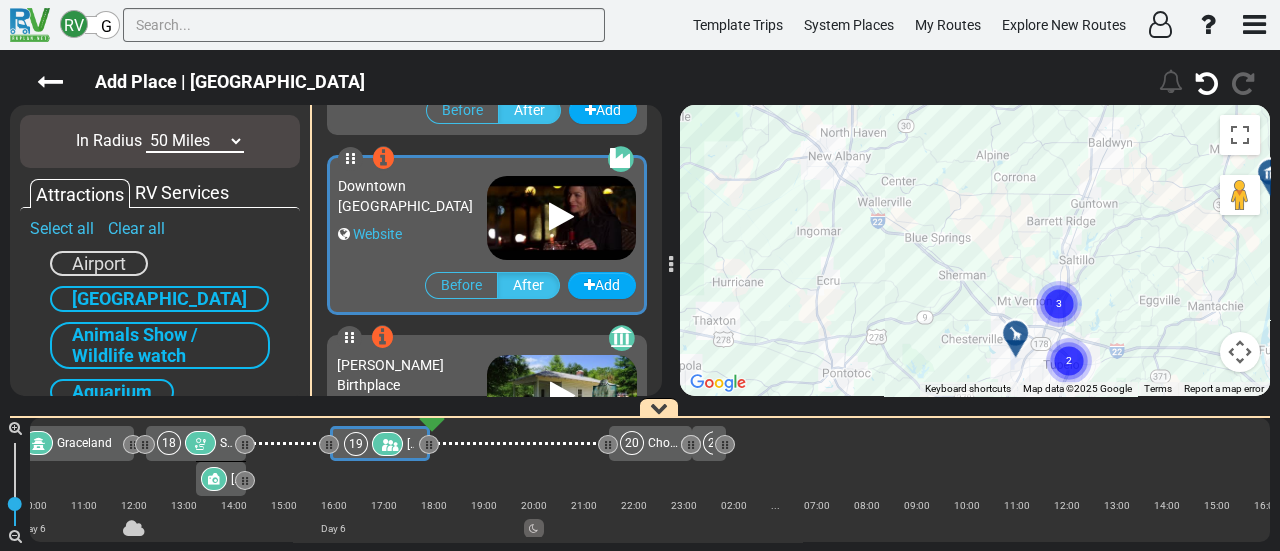
click at [977, 184] on div "To activate drag with keyboard, press Alt + Enter. Once in keyboard drag state,…" at bounding box center [975, 250] width 590 height 291
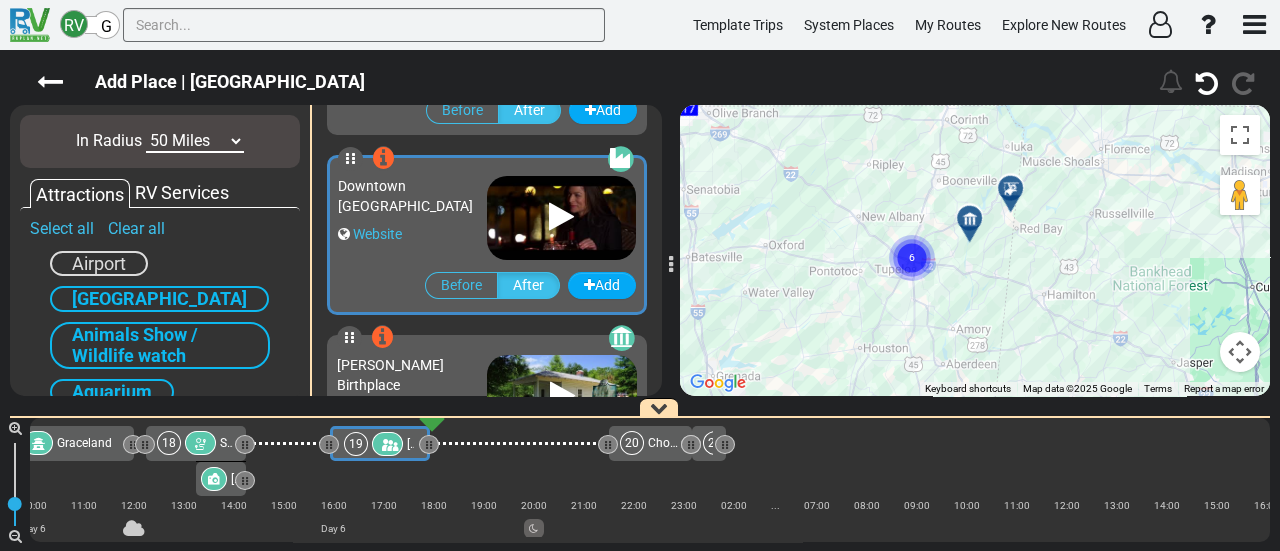
click at [1013, 194] on div at bounding box center [1017, 196] width 33 height 31
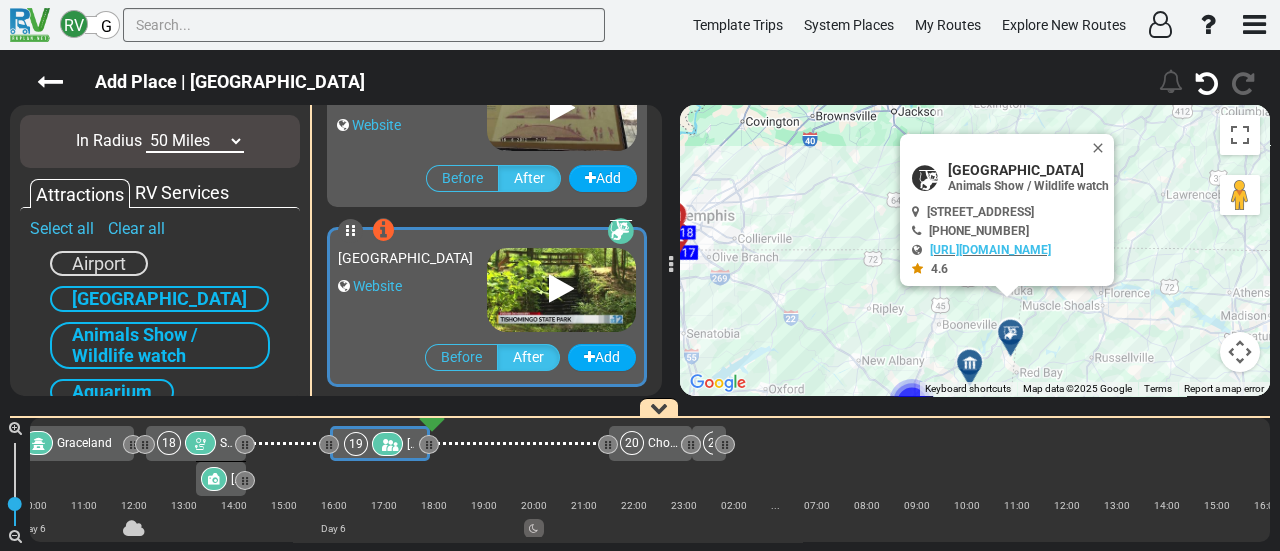
scroll to position [0, 4837]
drag, startPoint x: 853, startPoint y: 272, endPoint x: 1044, endPoint y: 245, distance: 192.9
click at [1044, 245] on div "Tishomingo State Park Animals Show / Wildlife watch 4.6" at bounding box center [1007, 210] width 214 height 152
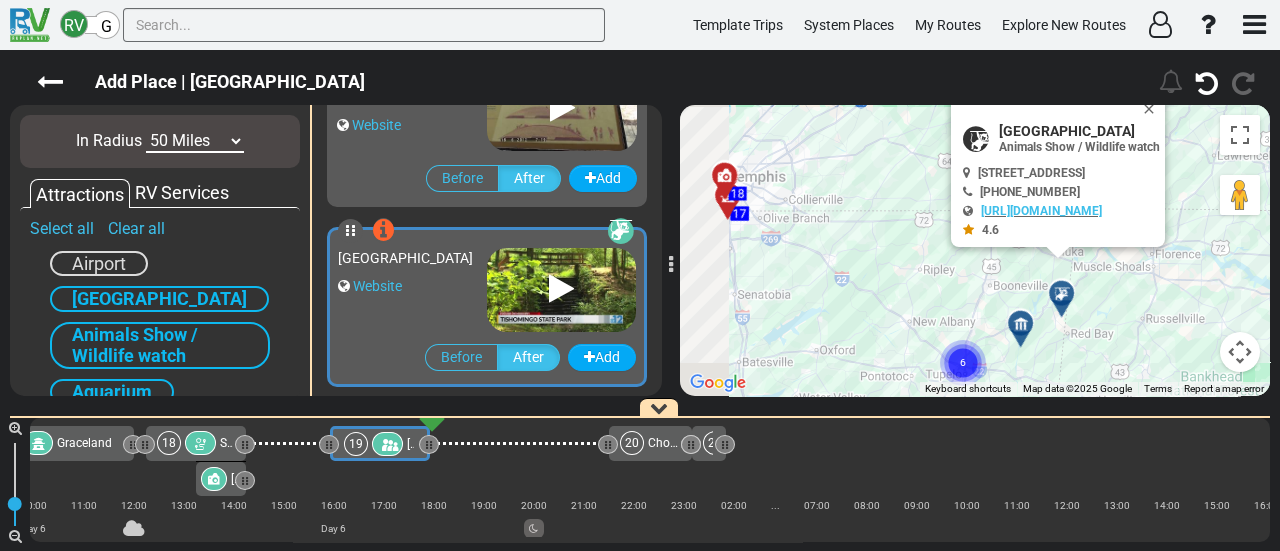
drag, startPoint x: 802, startPoint y: 138, endPoint x: 817, endPoint y: 110, distance: 31.8
click at [817, 110] on div "To activate drag with keyboard, press Alt + Enter. Once in keyboard drag state,…" at bounding box center [975, 250] width 590 height 291
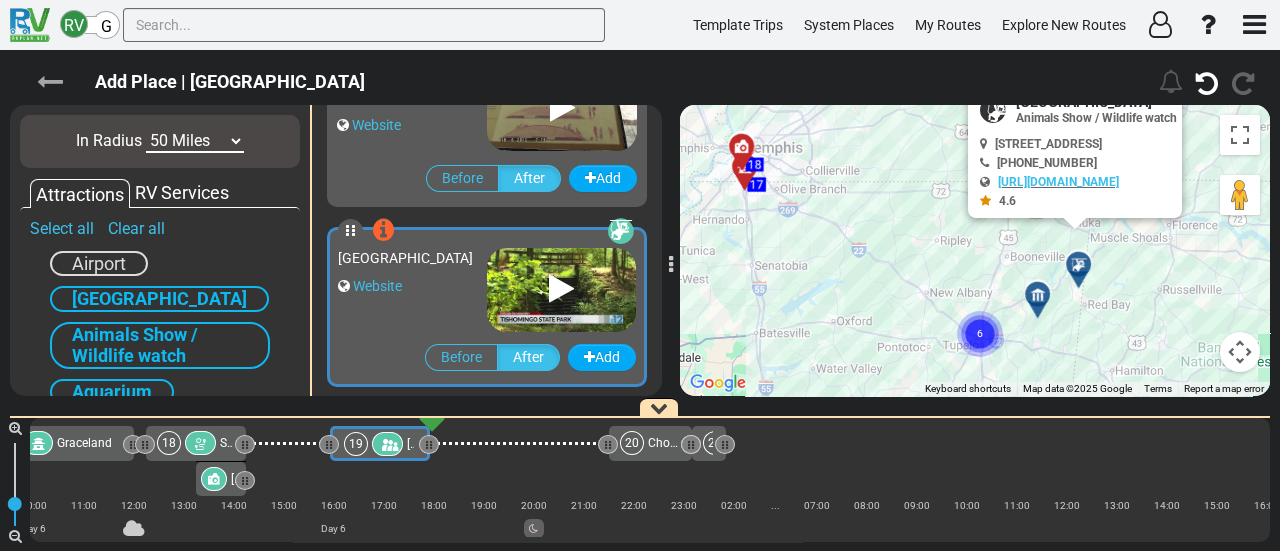
click at [57, 84] on icon at bounding box center [50, 82] width 26 height 26
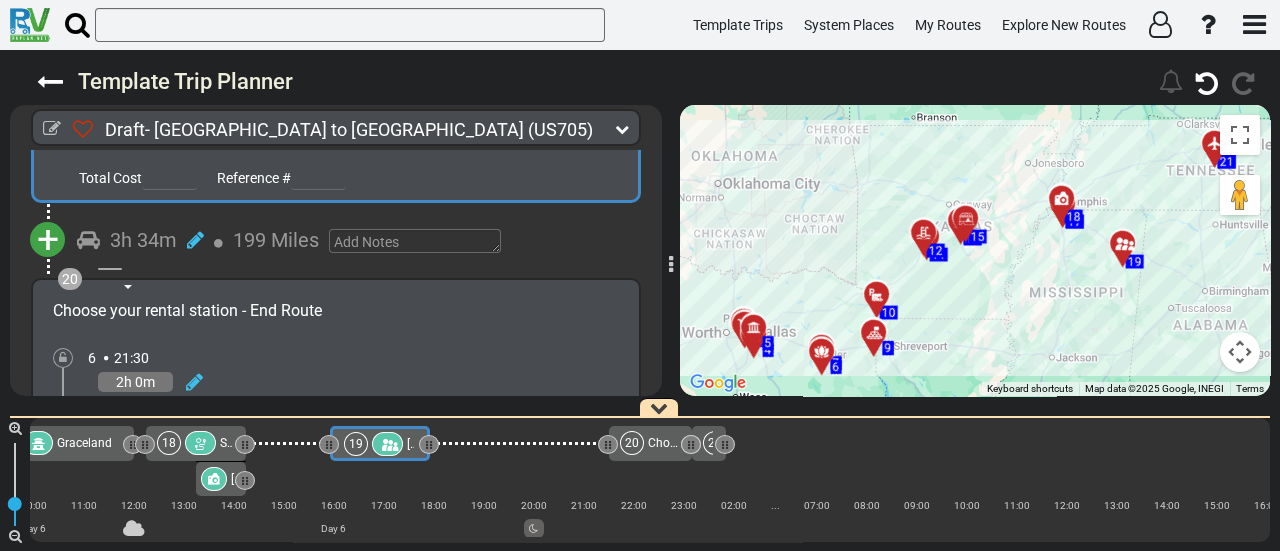
click at [387, 440] on icon at bounding box center [387, 445] width 17 height 14
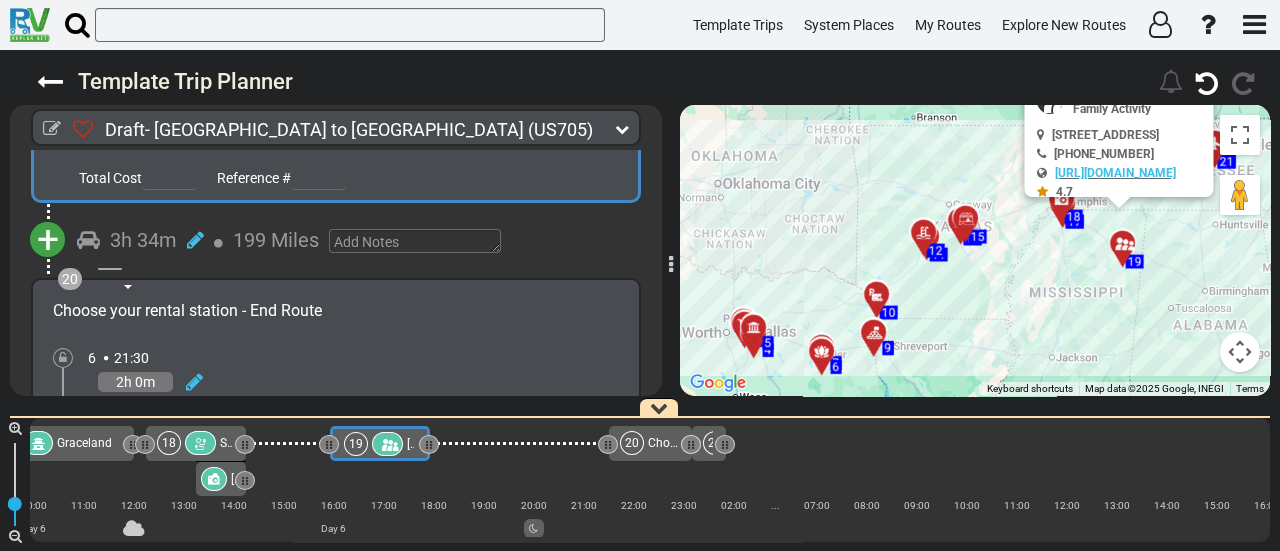
scroll to position [0, 0]
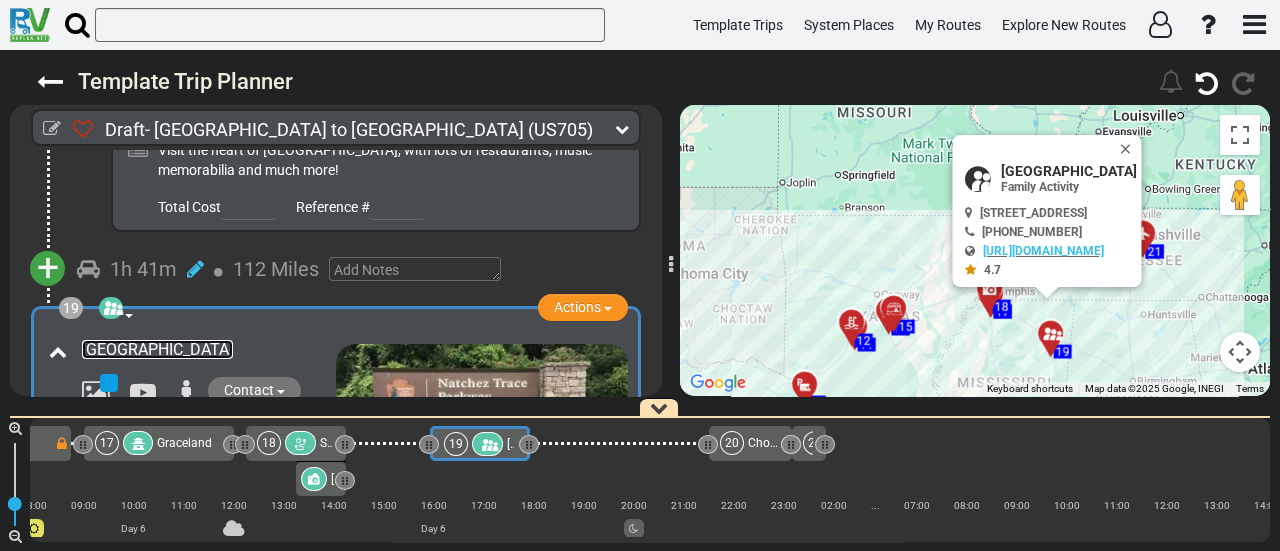
click at [184, 340] on link "[GEOGRAPHIC_DATA]" at bounding box center [157, 349] width 151 height 19
click at [1001, 163] on span "[GEOGRAPHIC_DATA]" at bounding box center [1069, 171] width 136 height 16
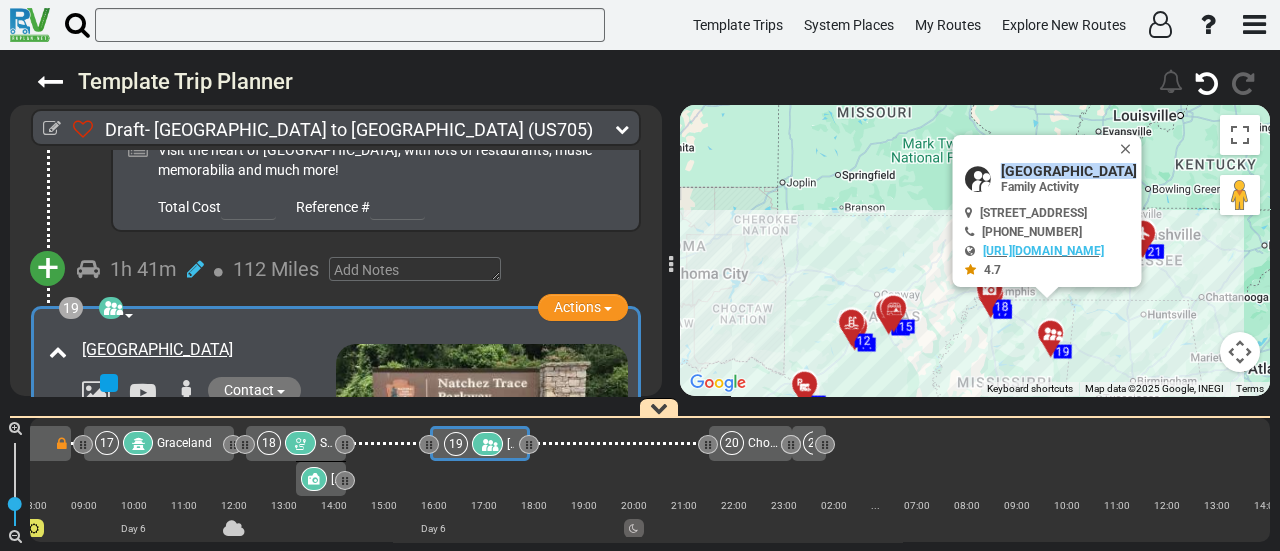
click at [1001, 163] on span "[GEOGRAPHIC_DATA]" at bounding box center [1069, 171] width 136 height 16
copy div "[GEOGRAPHIC_DATA]"
click at [1142, 147] on button "Close" at bounding box center [1130, 149] width 24 height 28
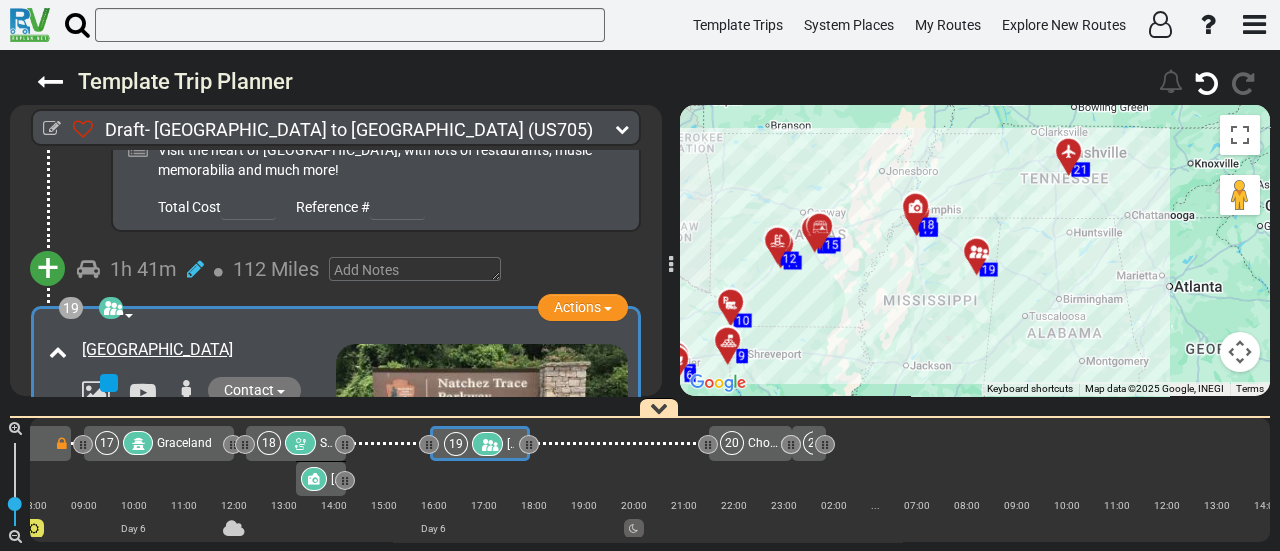
drag, startPoint x: 1183, startPoint y: 261, endPoint x: 1109, endPoint y: 173, distance: 115.0
click at [1109, 173] on div "To activate drag with keyboard, press Alt + Enter. Once in keyboard drag state,…" at bounding box center [975, 250] width 590 height 291
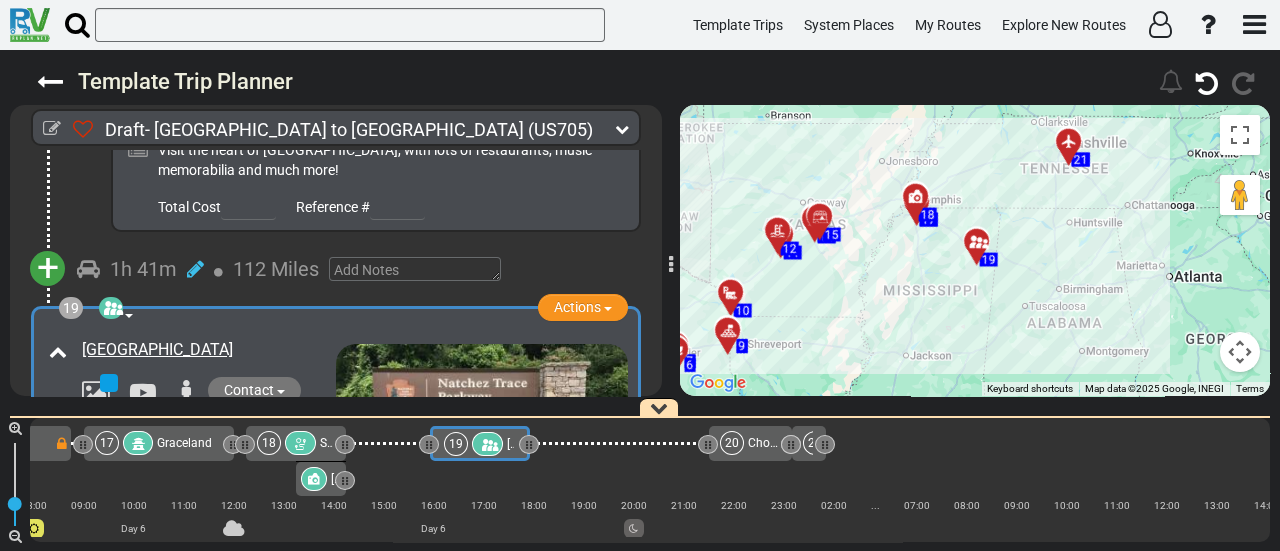
drag, startPoint x: 475, startPoint y: 434, endPoint x: 903, endPoint y: 232, distance: 473.2
click at [475, 434] on div at bounding box center [487, 444] width 31 height 24
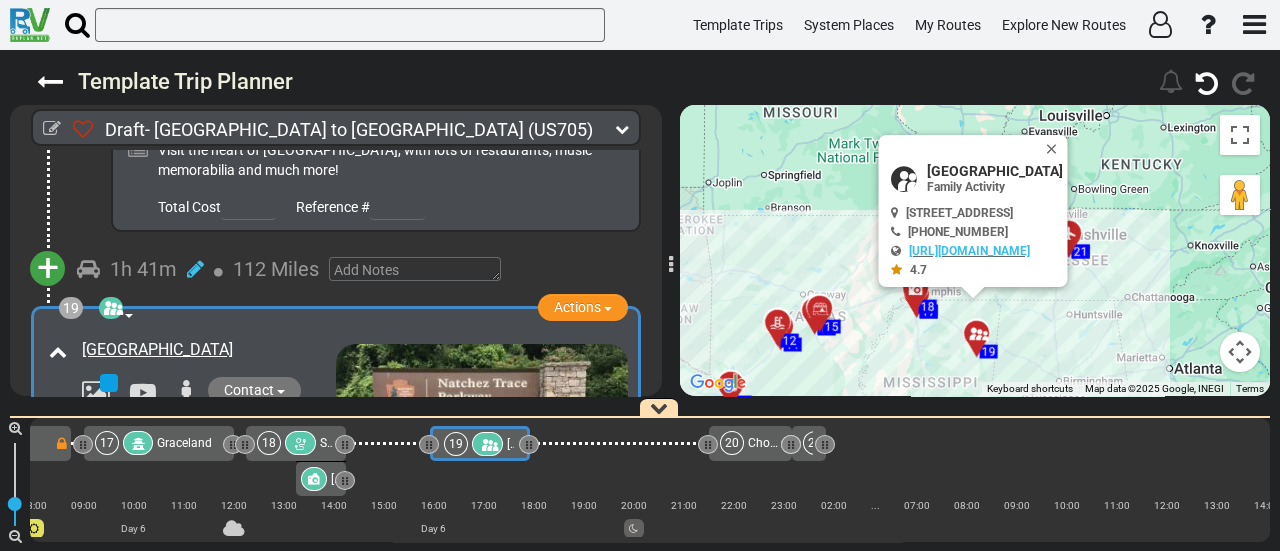
click at [1006, 156] on div at bounding box center [967, 149] width 153 height 28
click at [1008, 164] on span "[GEOGRAPHIC_DATA]" at bounding box center [995, 171] width 136 height 16
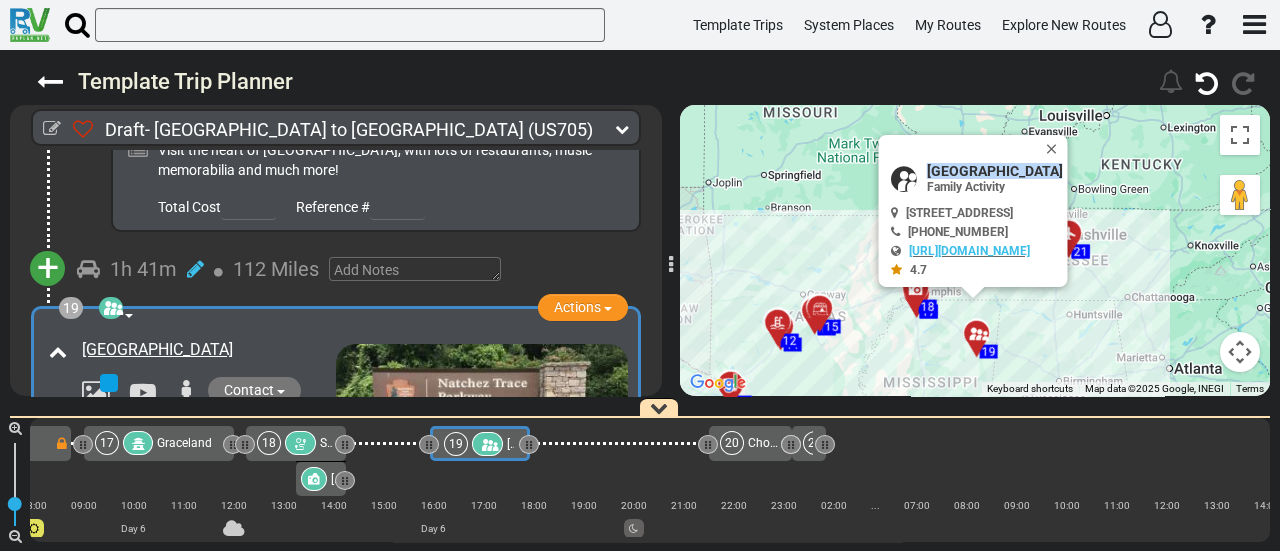
click at [1008, 164] on span "[GEOGRAPHIC_DATA]" at bounding box center [995, 171] width 136 height 16
click at [1008, 163] on span "[GEOGRAPHIC_DATA]" at bounding box center [995, 171] width 136 height 16
copy div "[GEOGRAPHIC_DATA]"
click at [565, 299] on span "Actions" at bounding box center [577, 307] width 47 height 16
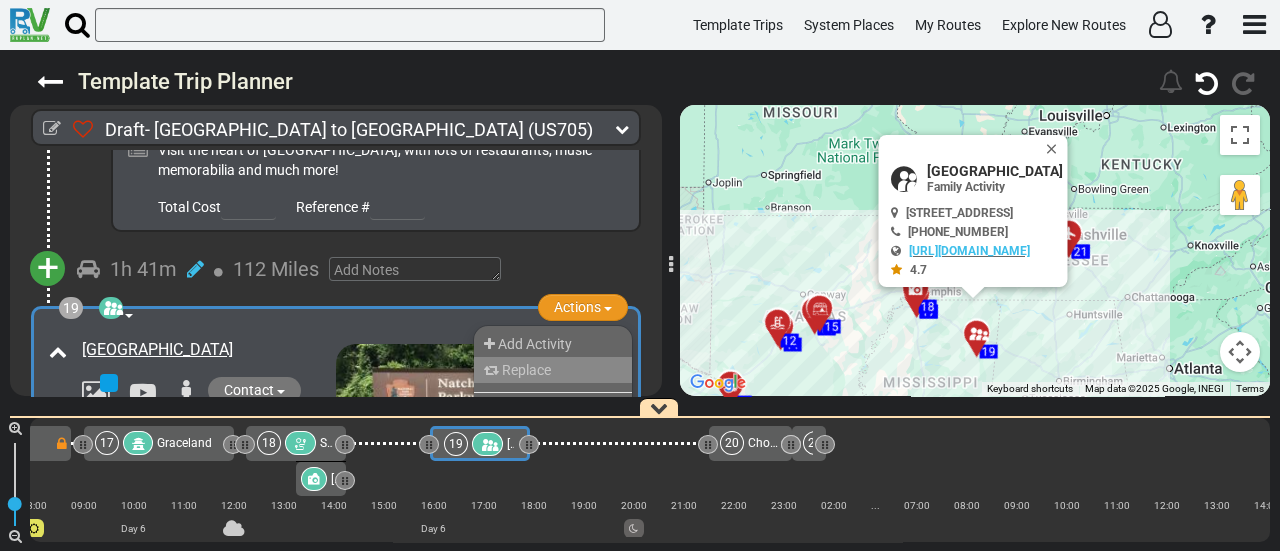
click at [544, 357] on li "Replace" at bounding box center [553, 370] width 158 height 26
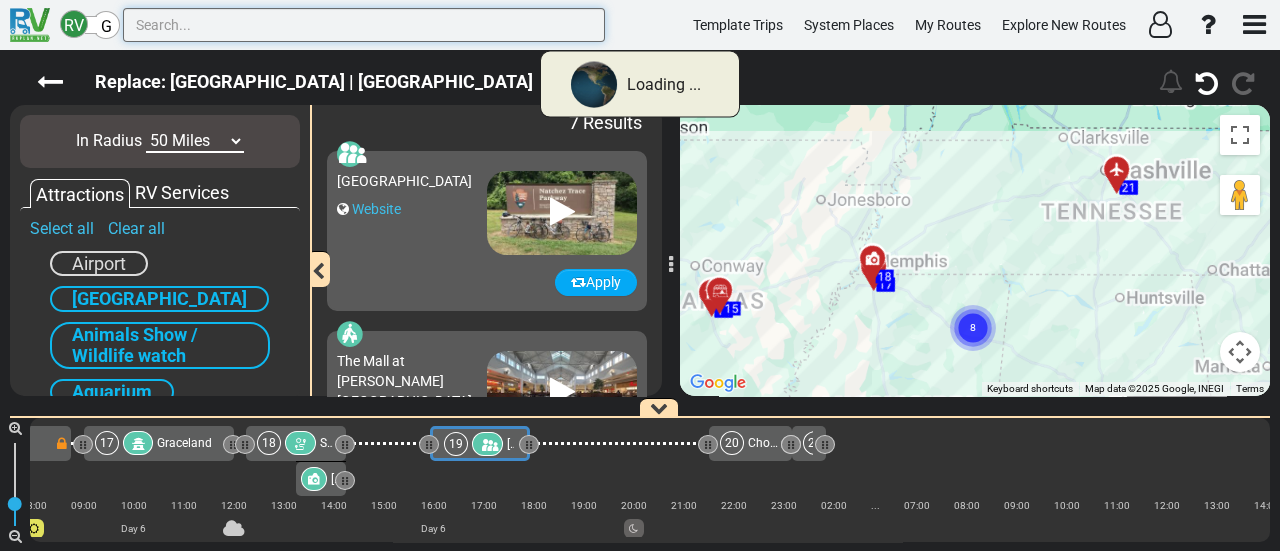
click at [425, 26] on input "text" at bounding box center [364, 25] width 482 height 34
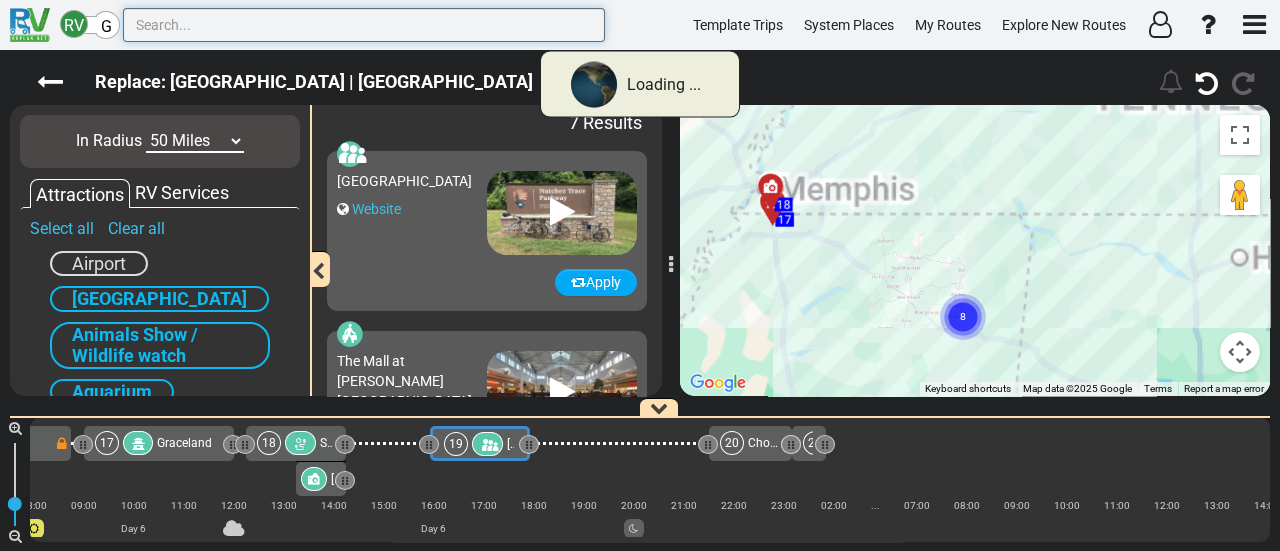
paste input "Rock & Roll Hall of Fame"
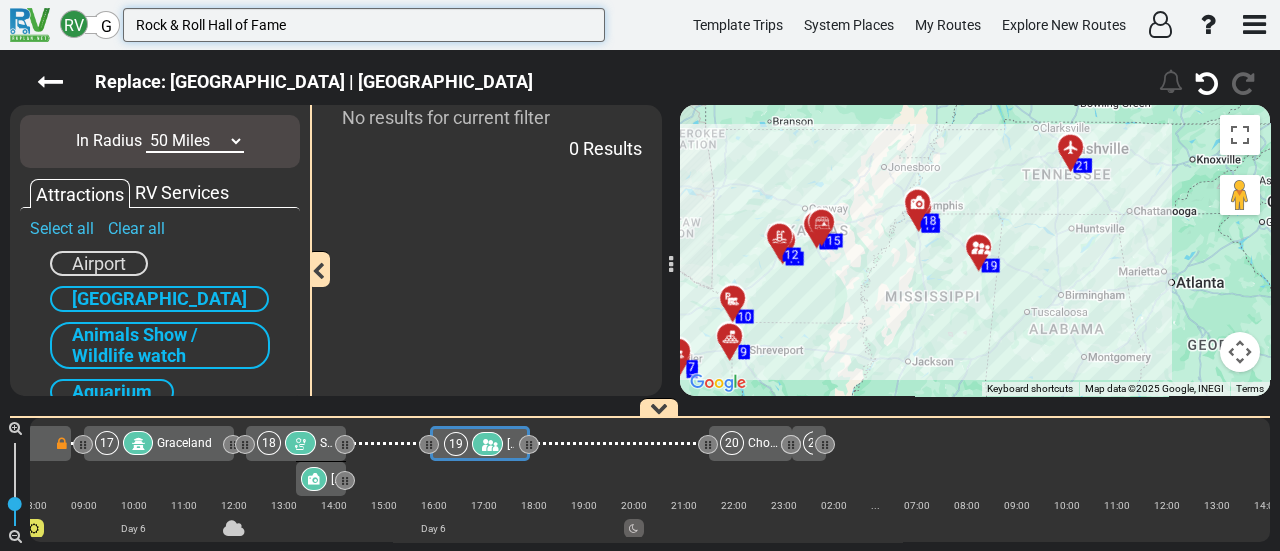
type input "Rock & Roll Hall of Fame"
click at [223, 142] on select "10 Miles 50 Miles 100 Miles 250 Miles 500 Miles 1000 Miles" at bounding box center [195, 141] width 98 height 23
click at [146, 130] on select "10 Miles 50 Miles 100 Miles 250 Miles 500 Miles 1000 Miles" at bounding box center [195, 141] width 98 height 23
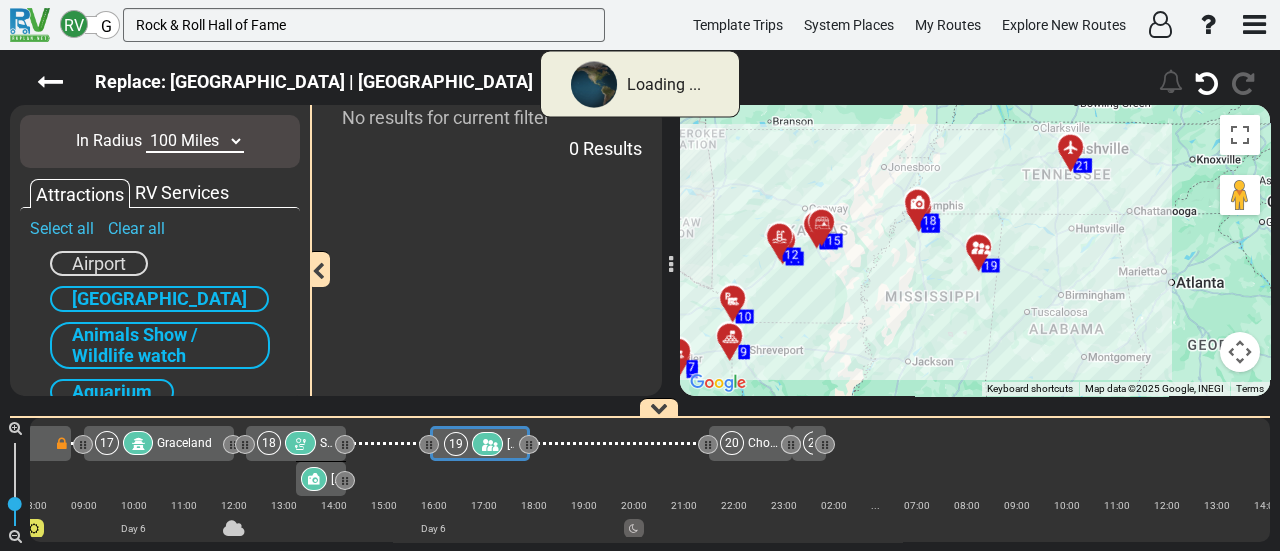
click at [214, 144] on select "10 Miles 50 Miles 100 Miles 250 Miles 500 Miles 1000 Miles" at bounding box center [195, 141] width 98 height 23
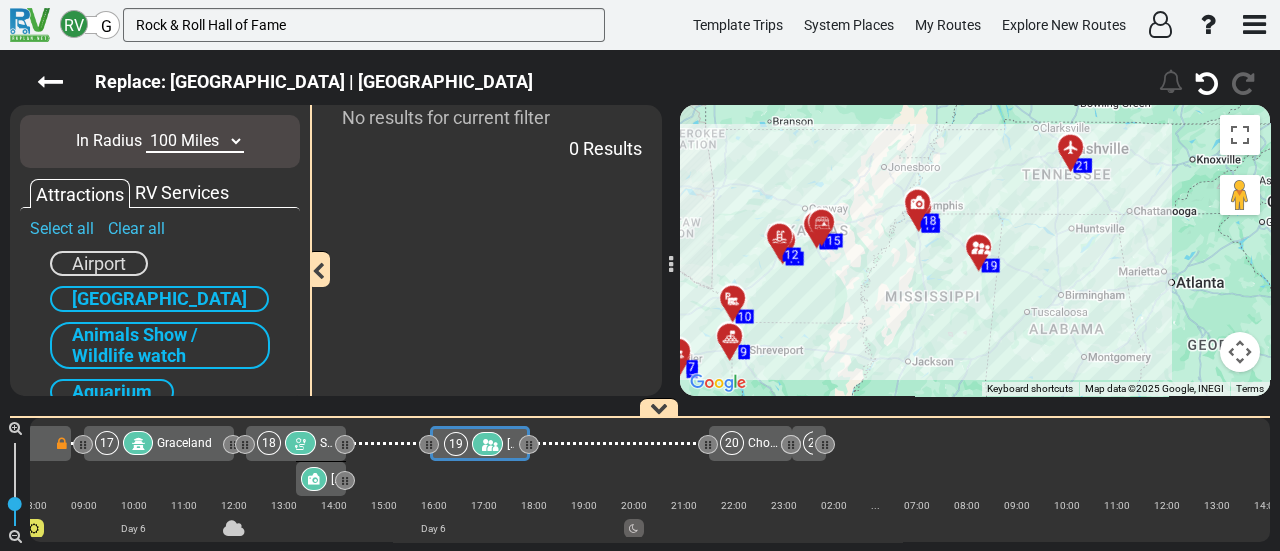
select select "number:250"
click at [146, 130] on select "10 Miles 50 Miles 100 Miles 250 Miles 500 Miles 1000 Miles" at bounding box center [195, 141] width 98 height 23
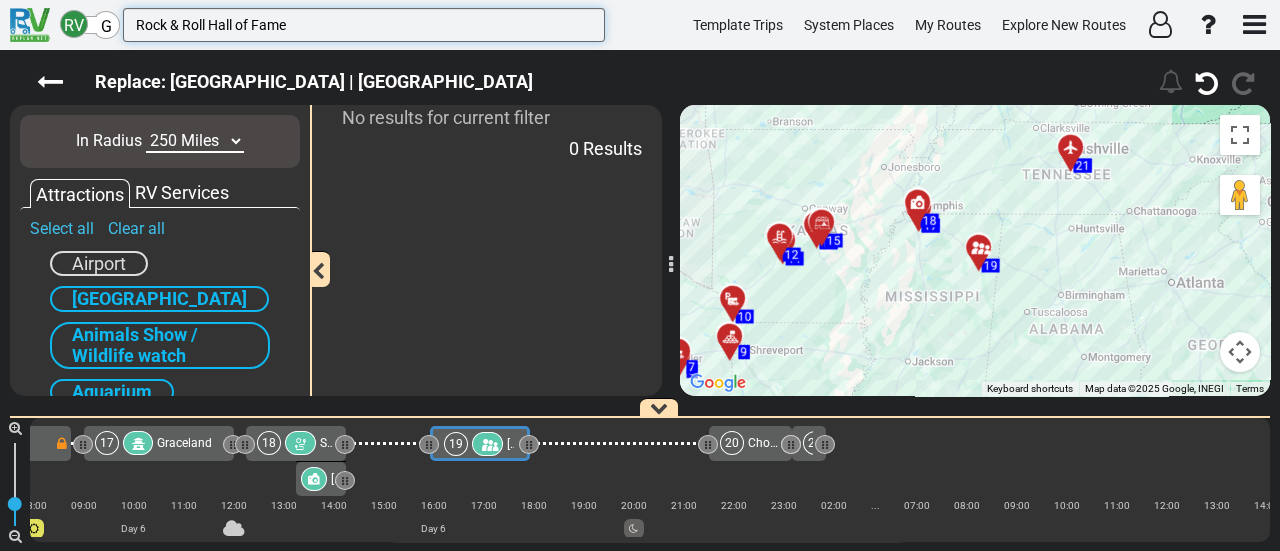
drag, startPoint x: 174, startPoint y: 25, endPoint x: 139, endPoint y: 23, distance: 35.1
click at [139, 23] on input "Rock & Roll Hall of Fame" at bounding box center [364, 25] width 482 height 34
click at [213, 29] on input "Rock & Roll Hall of Fame" at bounding box center [364, 25] width 482 height 34
drag, startPoint x: 179, startPoint y: 27, endPoint x: 44, endPoint y: 39, distance: 135.5
click at [44, 39] on div "RV G Rock & Roll Hall of Fame Template Trips System Places My Routes Explore Ne…" at bounding box center [640, 25] width 1280 height 50
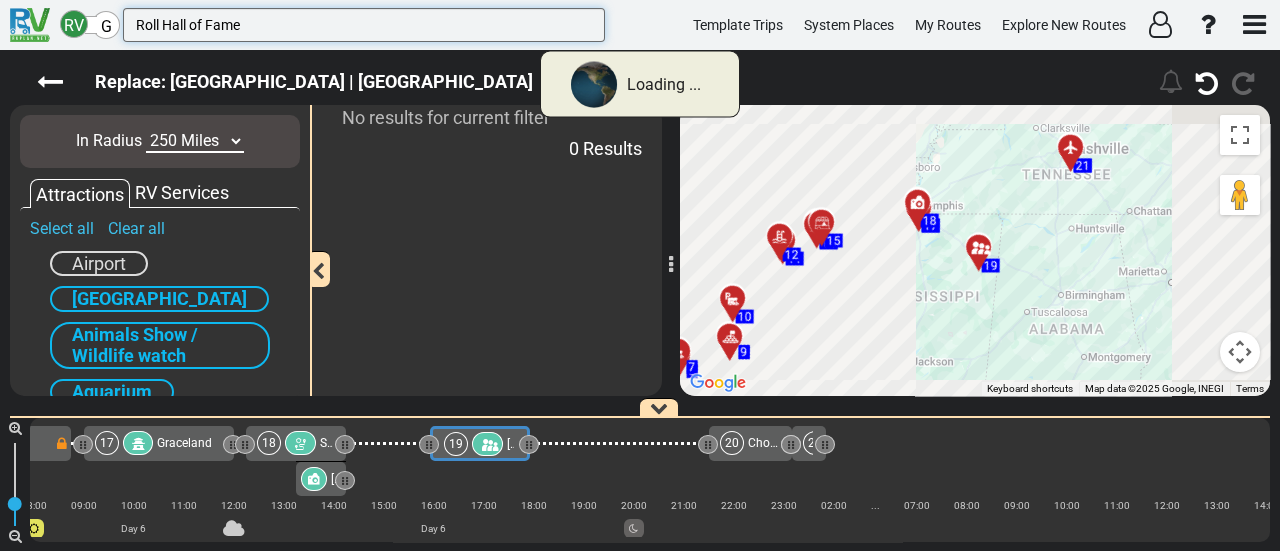
click at [140, 22] on input "Roll Hall of Fame" at bounding box center [364, 25] width 482 height 34
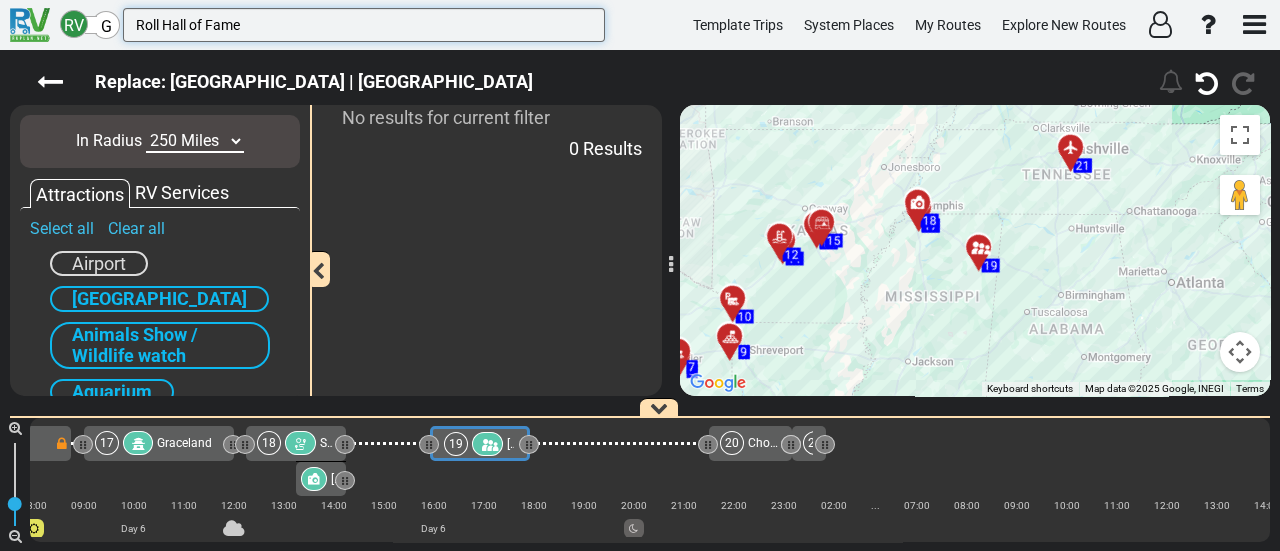
type input "Roll Hall of Fame"
drag, startPoint x: 195, startPoint y: 135, endPoint x: 195, endPoint y: 152, distance: 17.0
click at [195, 135] on select "10 Miles 50 Miles 100 Miles 250 Miles 500 Miles 1000 Miles" at bounding box center [195, 141] width 98 height 23
select select "number:500"
click at [146, 130] on select "10 Miles 50 Miles 100 Miles 250 Miles 500 Miles 1000 Miles" at bounding box center [195, 141] width 98 height 23
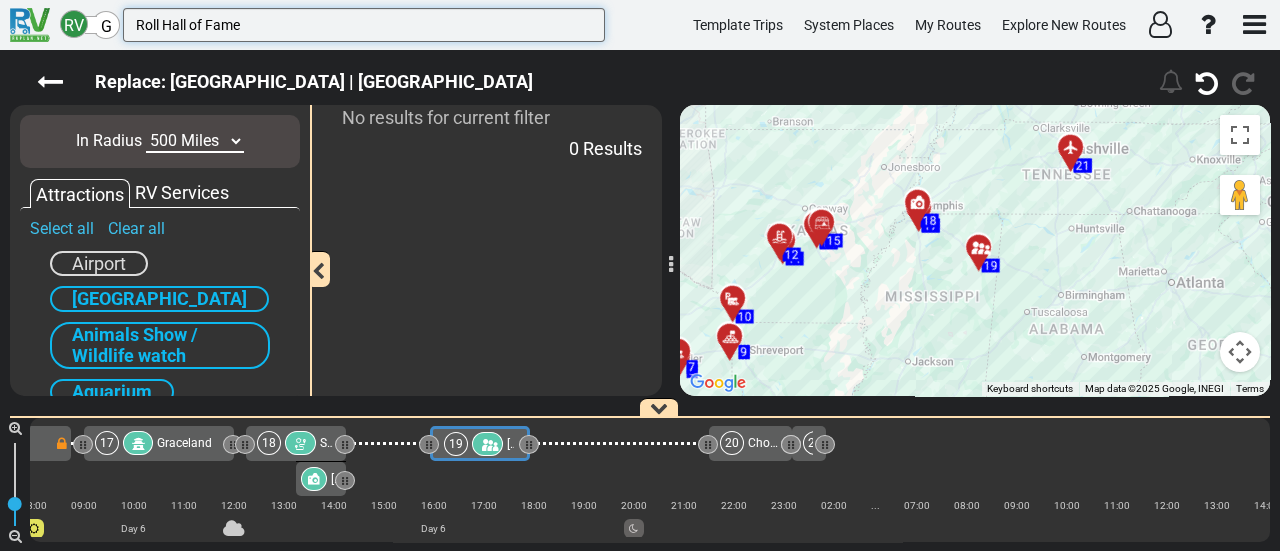
drag, startPoint x: 160, startPoint y: 18, endPoint x: 301, endPoint y: 24, distance: 141.1
click at [301, 24] on input "Roll Hall of Fame" at bounding box center [364, 25] width 482 height 34
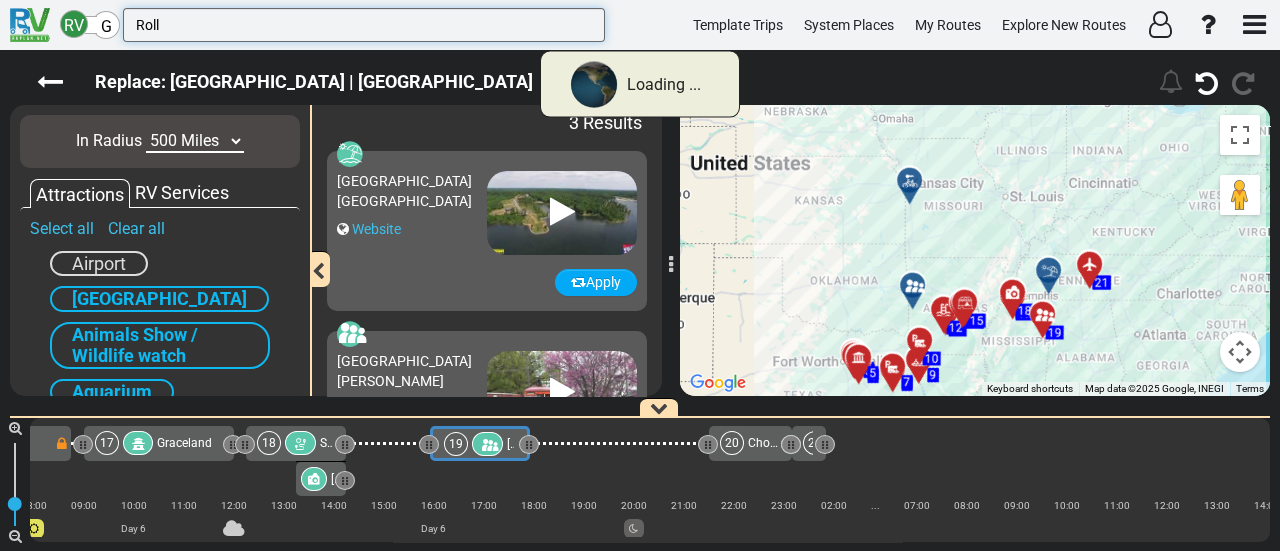
click at [137, 26] on input "Roll" at bounding box center [364, 25] width 482 height 34
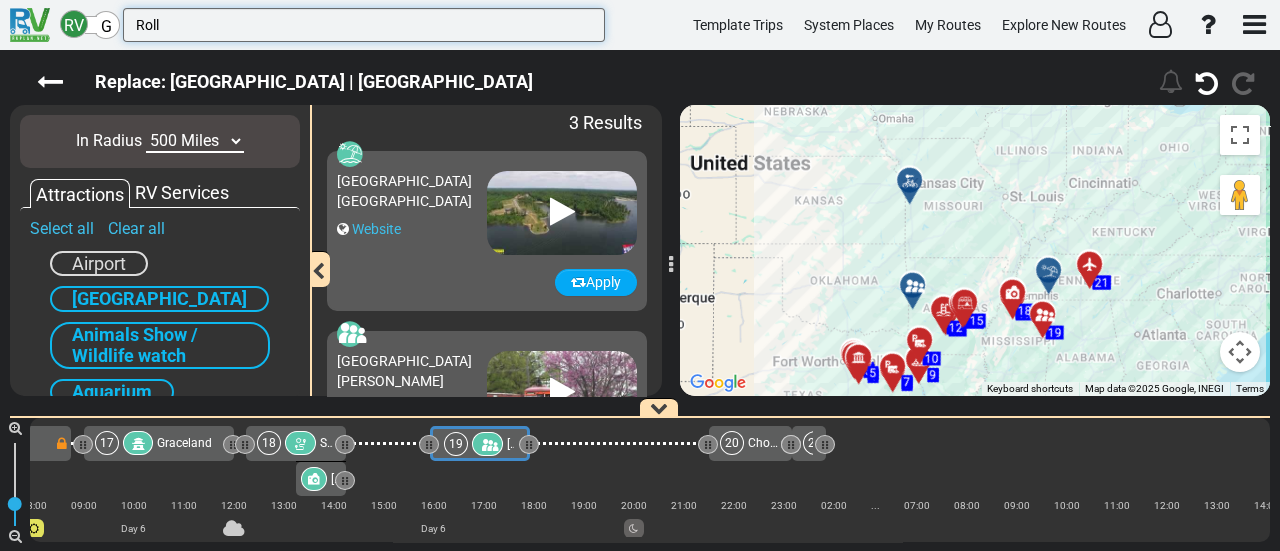
type input "Roll"
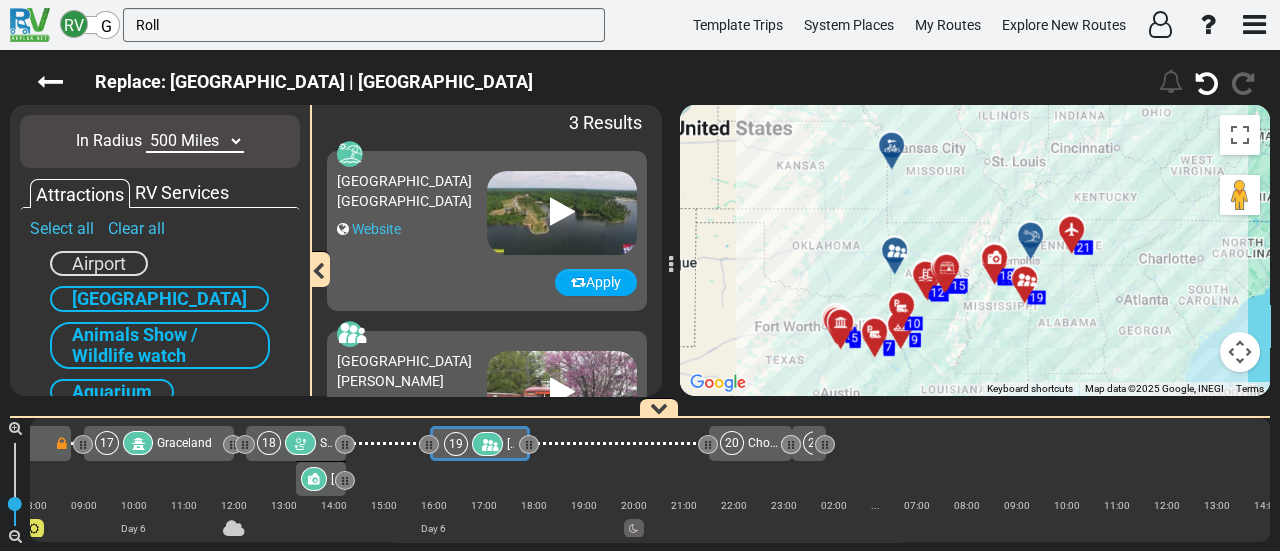
drag, startPoint x: 1111, startPoint y: 247, endPoint x: 1103, endPoint y: 304, distance: 57.6
click at [1103, 304] on div "To activate drag with keyboard, press Alt + Enter. Once in keyboard drag state,…" at bounding box center [975, 250] width 590 height 291
click at [886, 248] on icon at bounding box center [895, 251] width 20 height 16
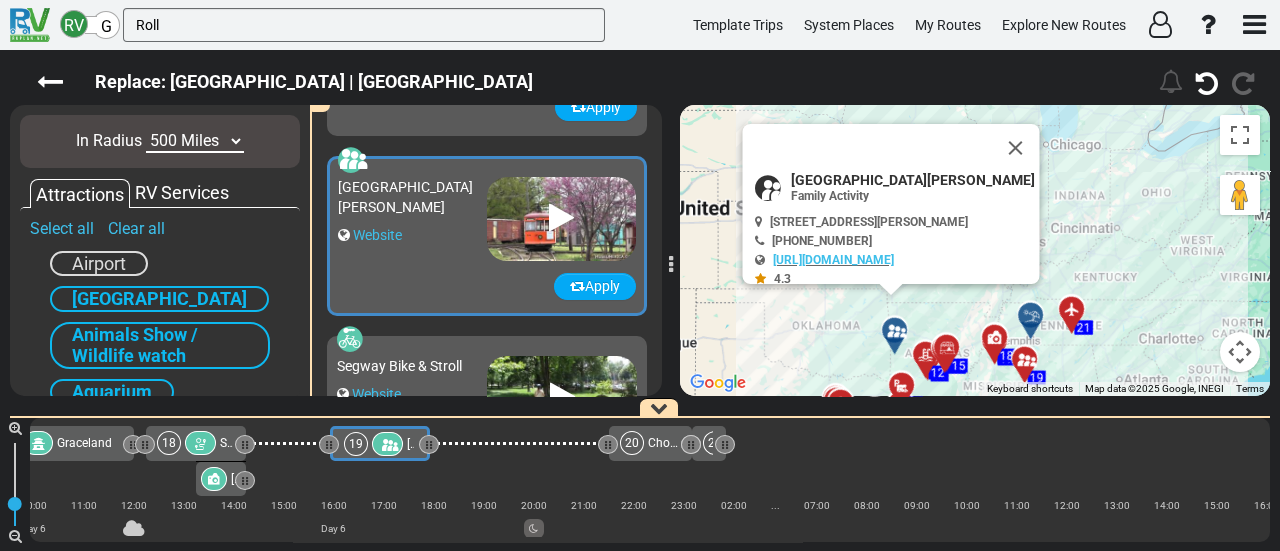
scroll to position [176, 0]
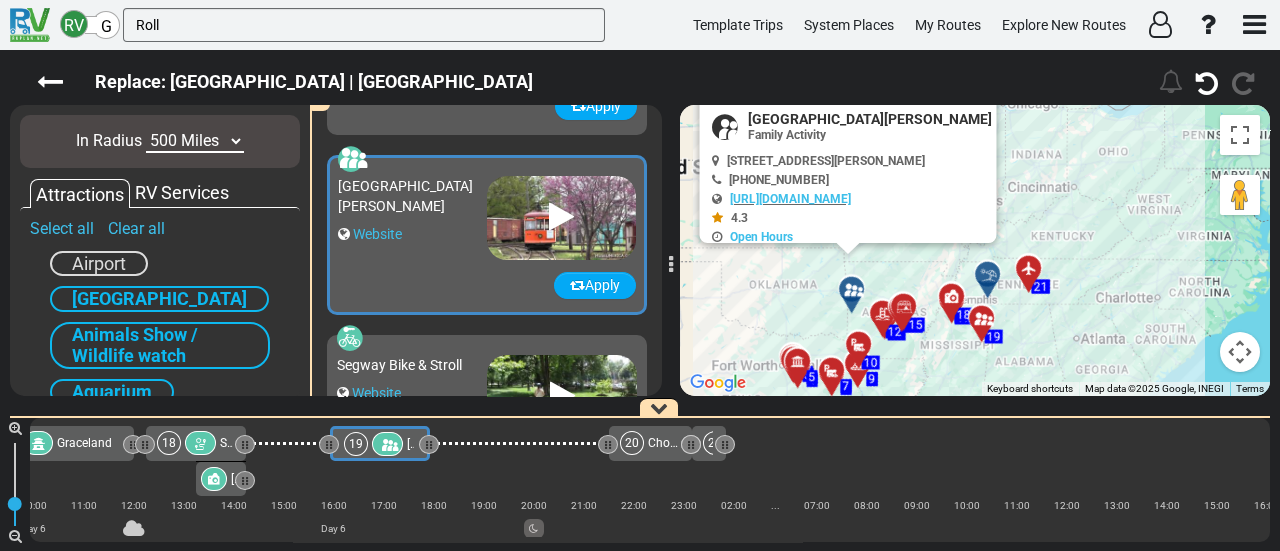
drag, startPoint x: 856, startPoint y: 346, endPoint x: 813, endPoint y: 301, distance: 62.2
click at [813, 301] on div "To activate drag with keyboard, press Alt + Enter. Once in keyboard drag state,…" at bounding box center [975, 250] width 590 height 291
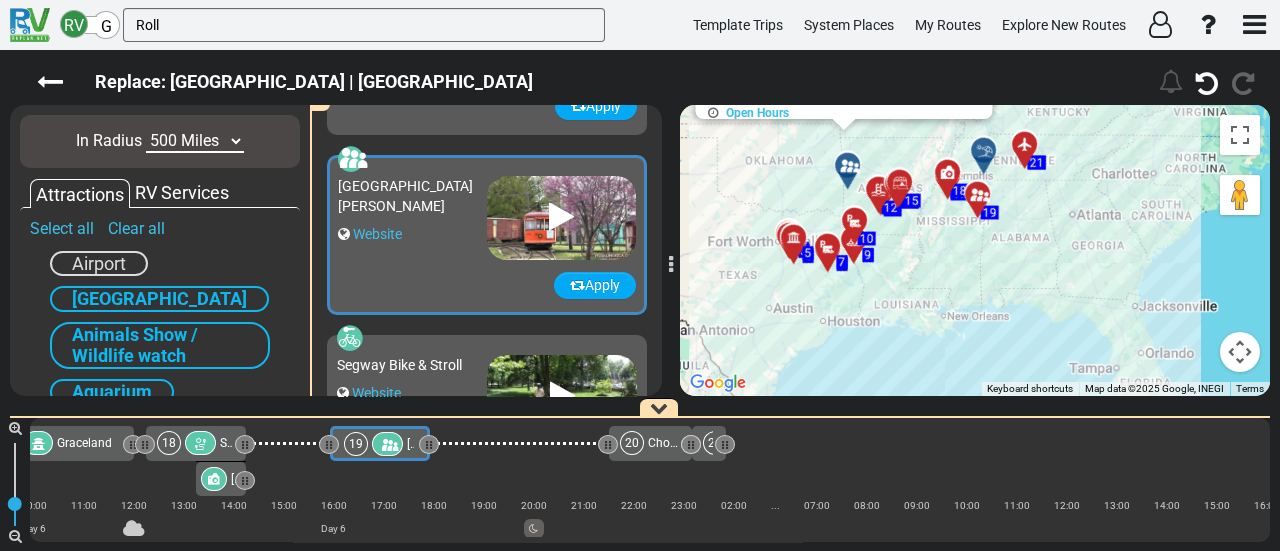
drag, startPoint x: 1099, startPoint y: 219, endPoint x: 1081, endPoint y: 193, distance: 31.6
click at [1081, 193] on div "To activate drag with keyboard, press Alt + Enter. Once in keyboard drag state,…" at bounding box center [975, 250] width 590 height 291
click at [203, 23] on input "Roll" at bounding box center [364, 25] width 482 height 34
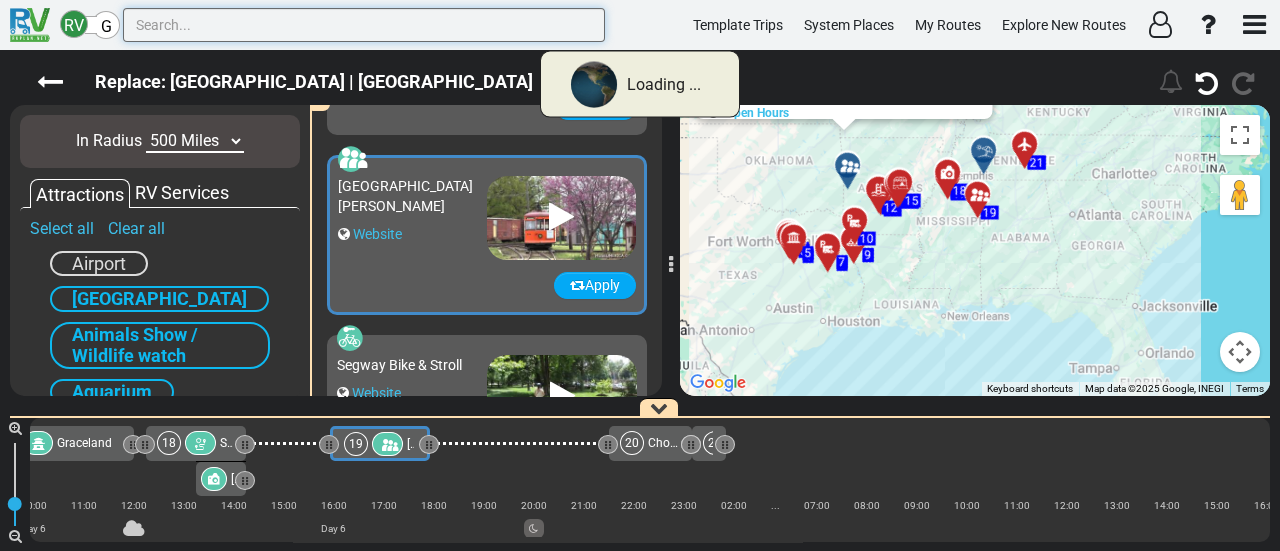
paste input "text"
click at [199, 28] on input "text" at bounding box center [364, 25] width 482 height 34
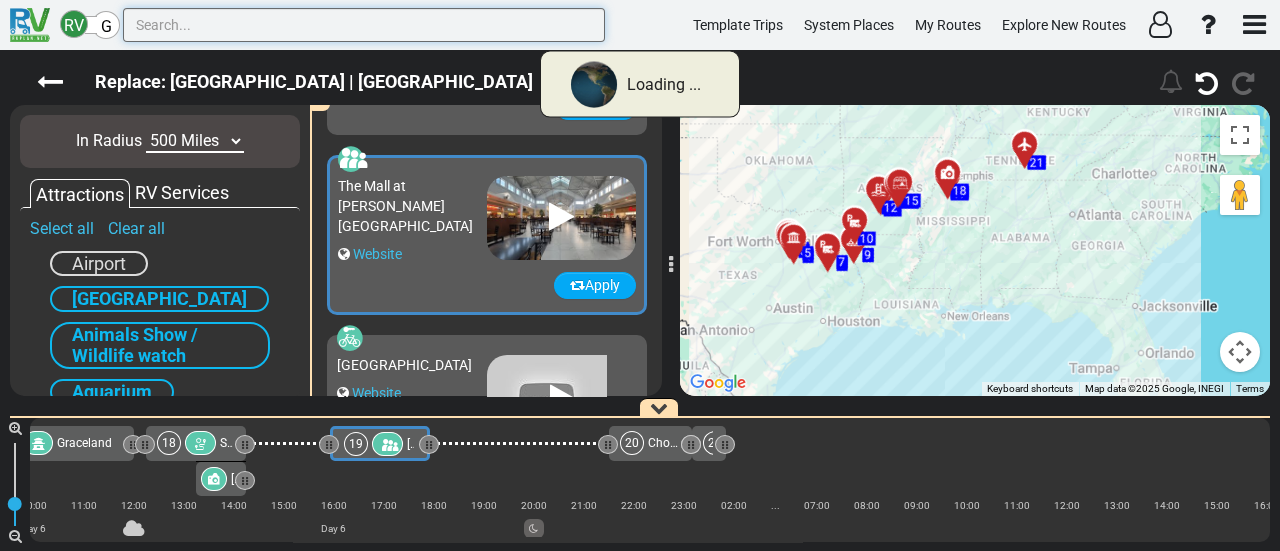
click at [207, 35] on input "text" at bounding box center [364, 25] width 482 height 34
paste input "Hall of Fame"
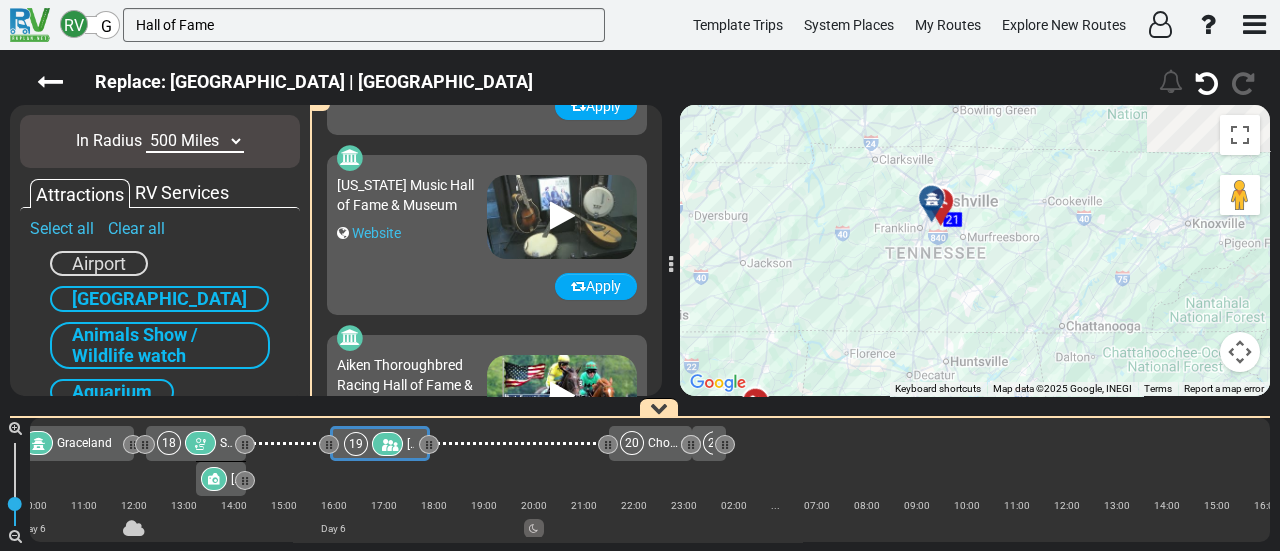
drag, startPoint x: 889, startPoint y: 289, endPoint x: 988, endPoint y: 304, distance: 100.1
click at [988, 304] on div "To activate drag with keyboard, press Alt + Enter. Once in keyboard drag state,…" at bounding box center [975, 250] width 590 height 291
click at [923, 196] on icon at bounding box center [932, 199] width 20 height 16
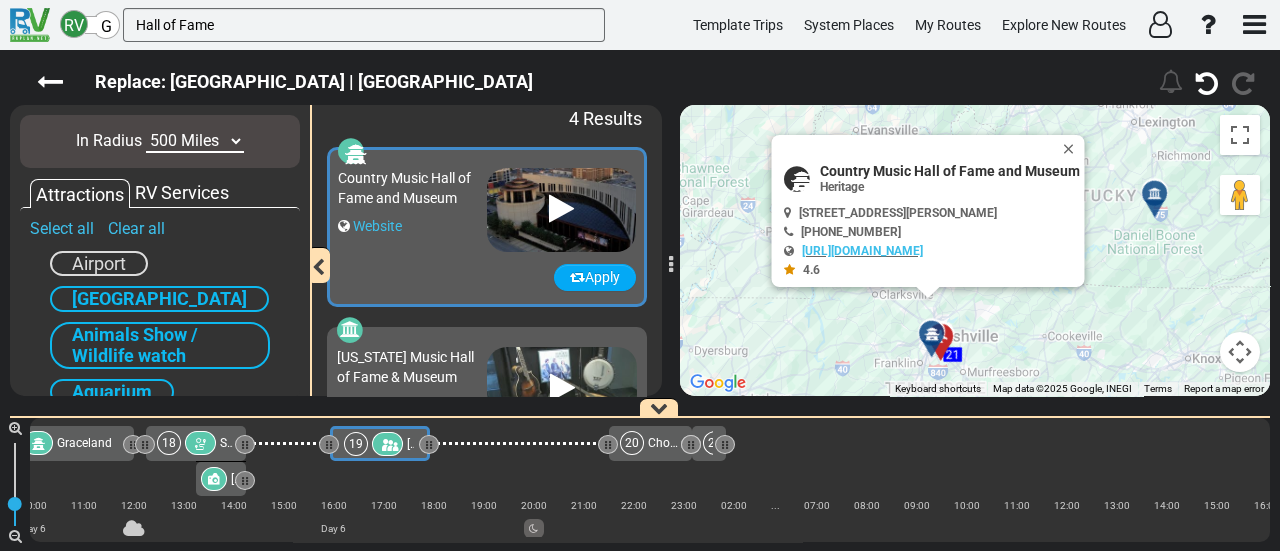
scroll to position [0, 4837]
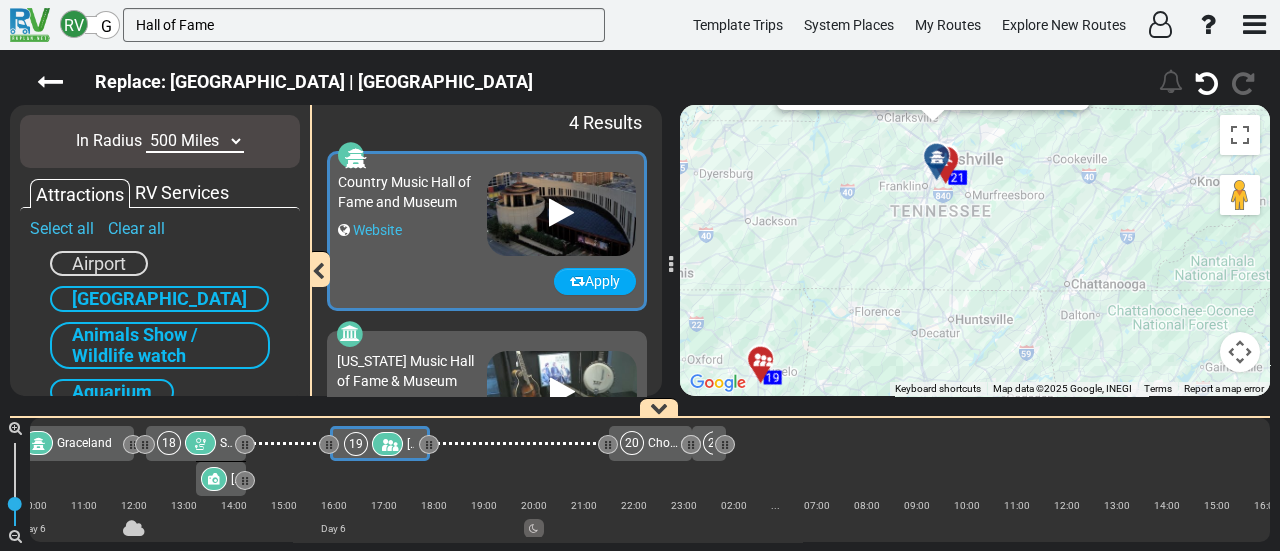
drag, startPoint x: 999, startPoint y: 362, endPoint x: 1009, endPoint y: 134, distance: 228.2
click at [1009, 134] on div "To activate drag with keyboard, press Alt + Enter. Once in keyboard drag state,…" at bounding box center [975, 250] width 590 height 291
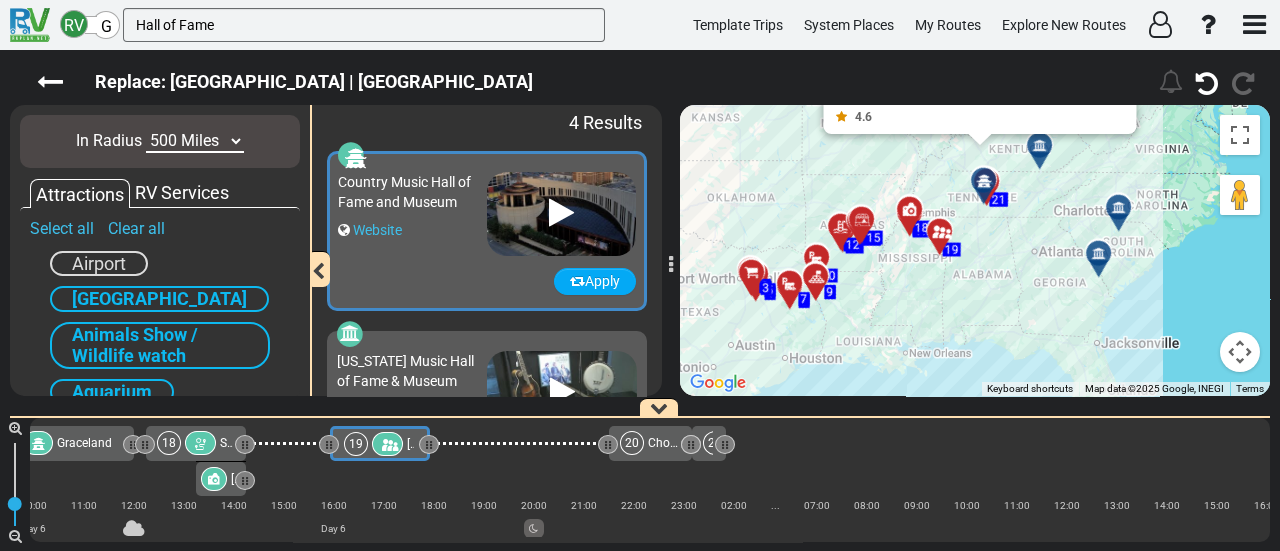
drag, startPoint x: 969, startPoint y: 305, endPoint x: 985, endPoint y: 262, distance: 45.9
click at [985, 262] on div "To activate drag with keyboard, press Alt + Enter. Once in keyboard drag state,…" at bounding box center [975, 250] width 590 height 291
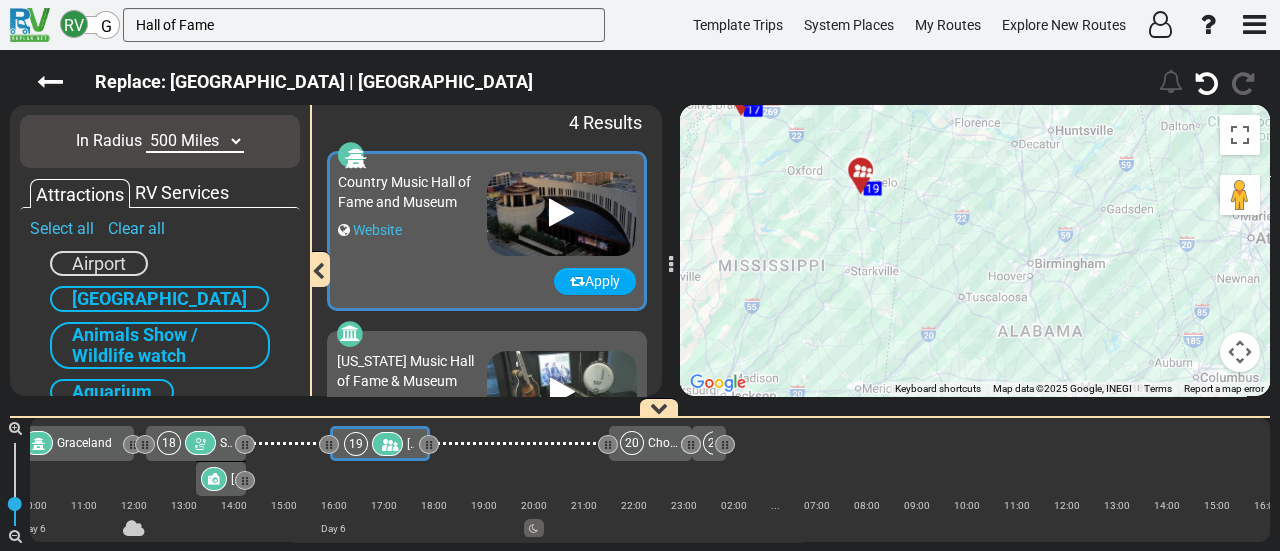
drag, startPoint x: 896, startPoint y: 271, endPoint x: 949, endPoint y: 286, distance: 55.1
click at [962, 337] on div "To activate drag with keyboard, press Alt + Enter. Once in keyboard drag state,…" at bounding box center [975, 250] width 590 height 291
click at [220, 30] on input "Hall of Fame" at bounding box center [364, 25] width 482 height 34
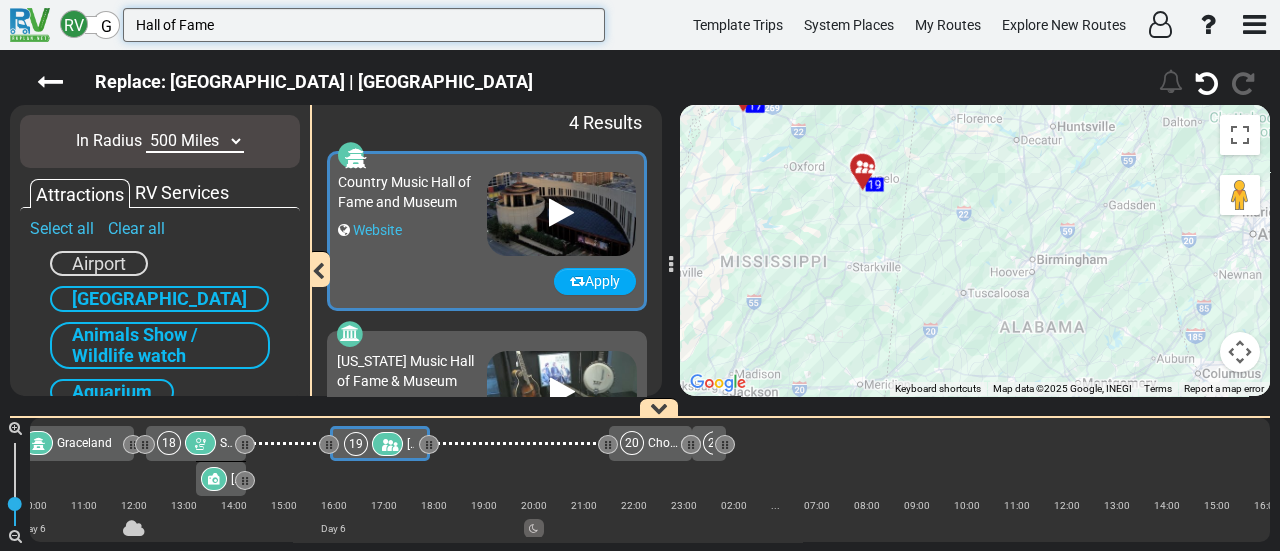
paste input "Rock & Roll"
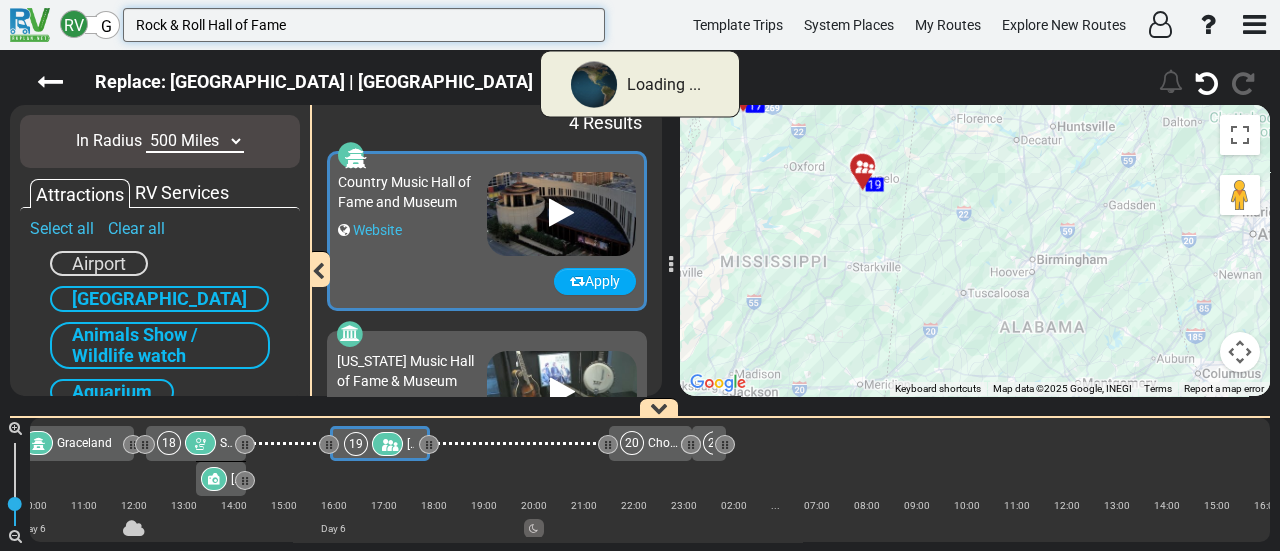
type input "Rock & Roll Hall of Fame"
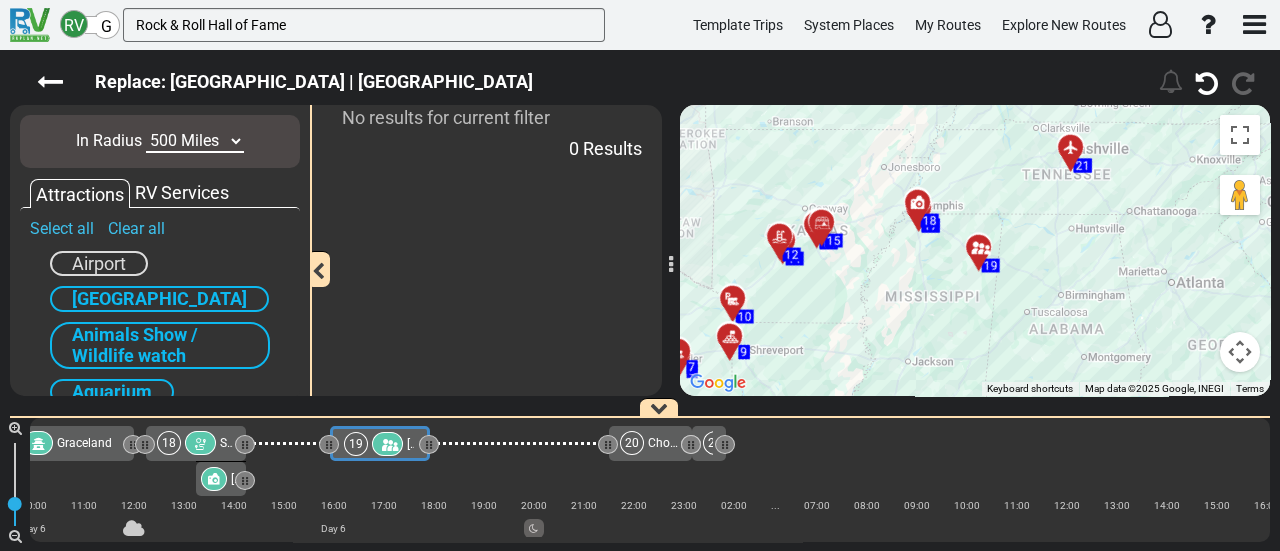
click at [222, 143] on select "10 Miles 50 Miles 100 Miles 250 Miles 500 Miles 1000 Miles" at bounding box center [195, 141] width 98 height 23
click at [146, 130] on select "10 Miles 50 Miles 100 Miles 250 Miles 500 Miles 1000 Miles" at bounding box center [195, 141] width 98 height 23
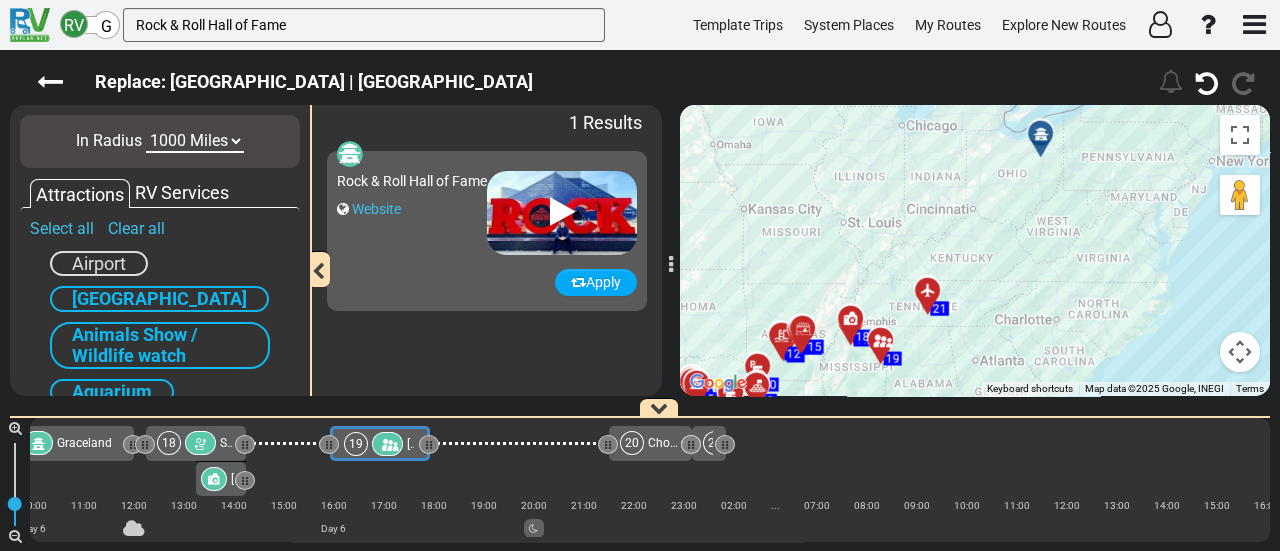
drag, startPoint x: 1077, startPoint y: 235, endPoint x: 1061, endPoint y: 234, distance: 16.0
click at [1061, 234] on div "To activate drag with keyboard, press Alt + Enter. Once in keyboard drag state,…" at bounding box center [975, 250] width 590 height 291
click at [183, 140] on select "10 Miles 50 Miles 100 Miles 250 Miles 500 Miles 1000 Miles" at bounding box center [195, 141] width 98 height 23
select select "number:50"
click at [146, 130] on select "10 Miles 50 Miles 100 Miles 250 Miles 500 Miles 1000 Miles" at bounding box center [195, 141] width 98 height 23
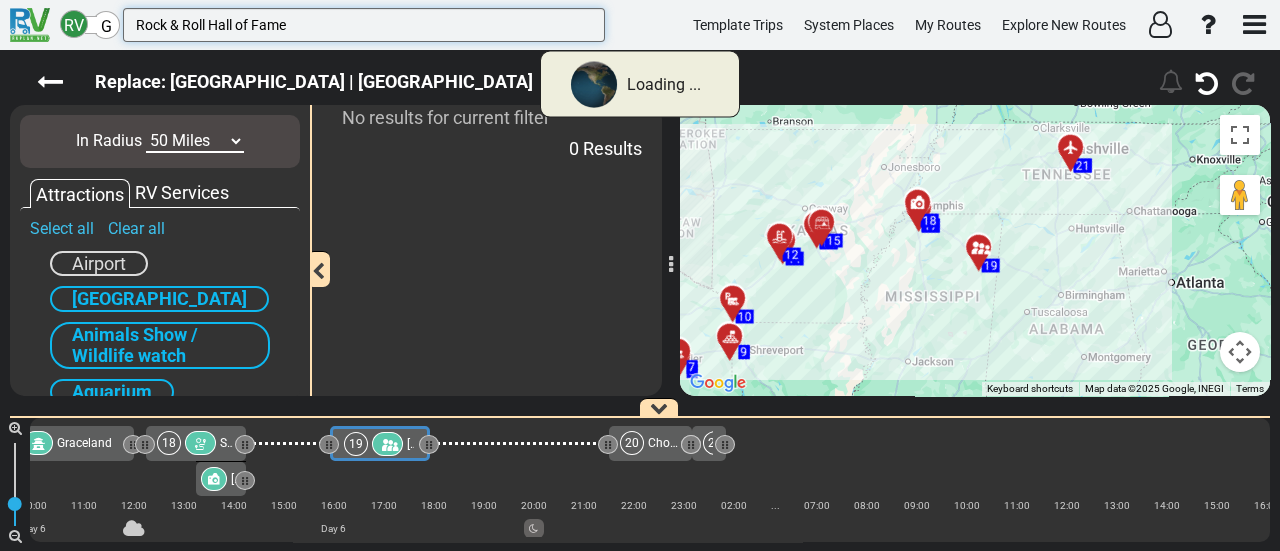
click at [234, 26] on input "Rock & Roll Hall of Fame" at bounding box center [364, 25] width 482 height 34
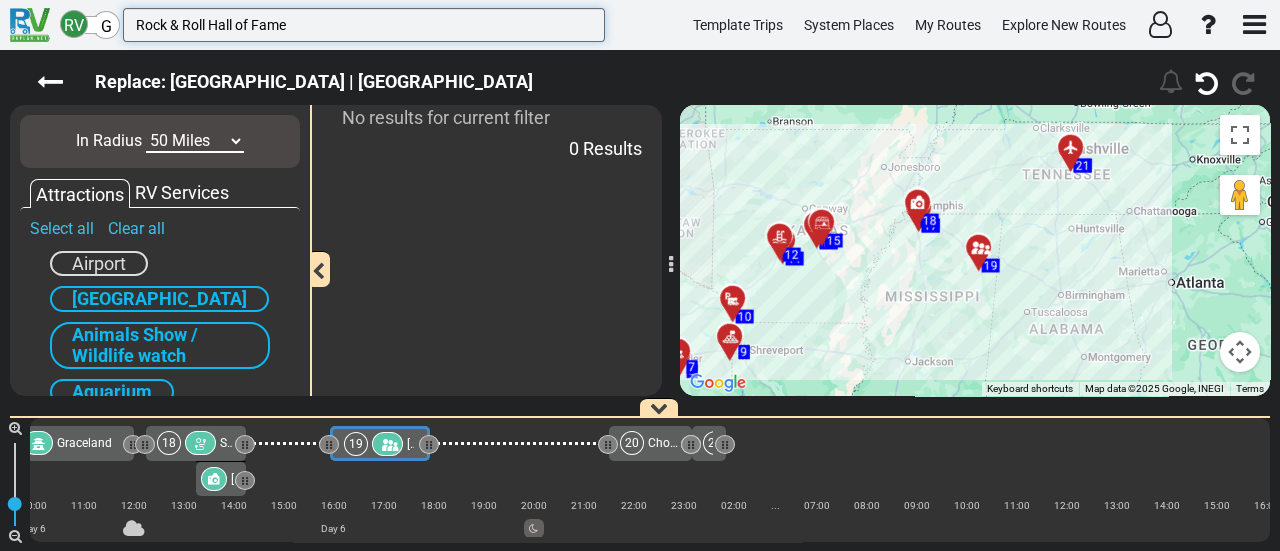
click at [234, 26] on input "Rock & Roll Hall of Fame" at bounding box center [364, 25] width 482 height 34
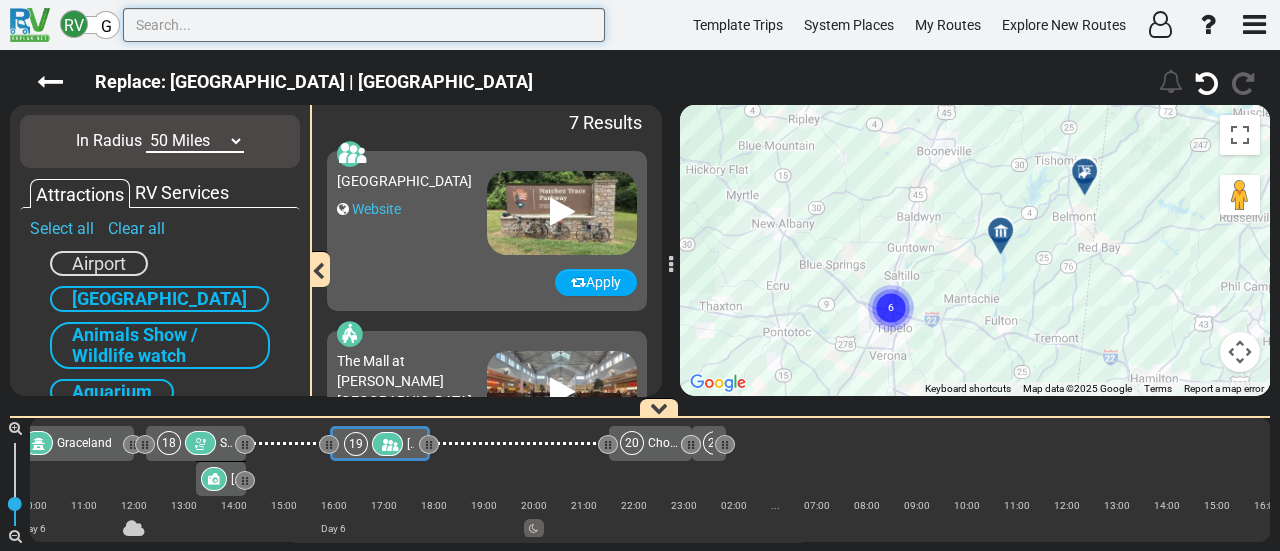
click at [363, 30] on input "text" at bounding box center [364, 25] width 482 height 34
paste input "U.S. Space & Rocket Center"
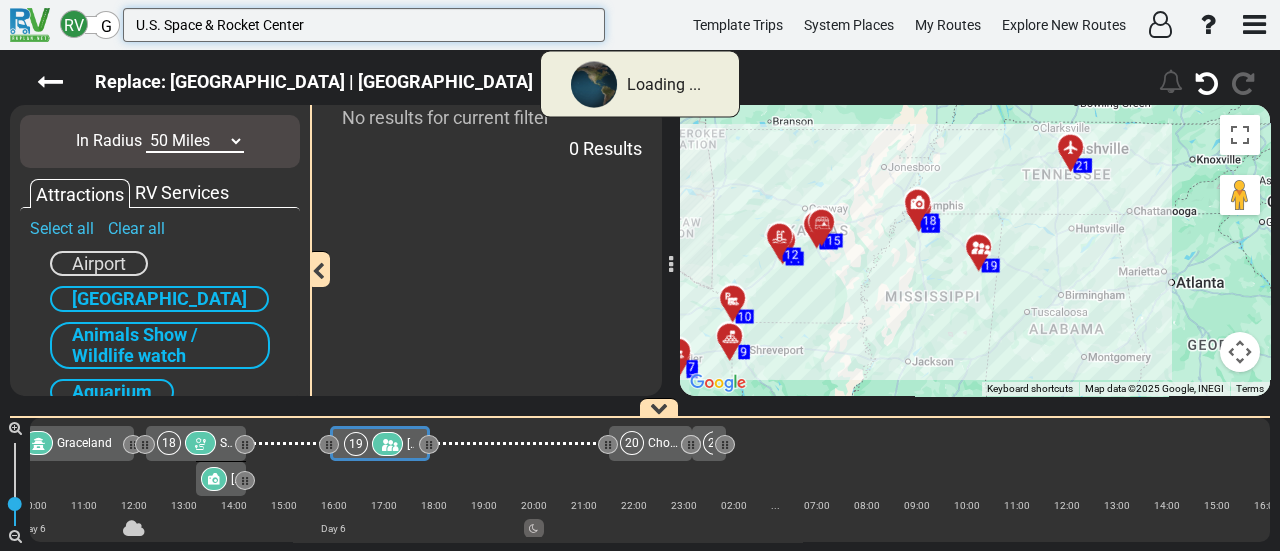
type input "U.S. Space & Rocket Center"
click at [211, 143] on select "10 Miles 50 Miles 100 Miles 250 Miles 500 Miles 1000 Miles" at bounding box center [195, 141] width 98 height 23
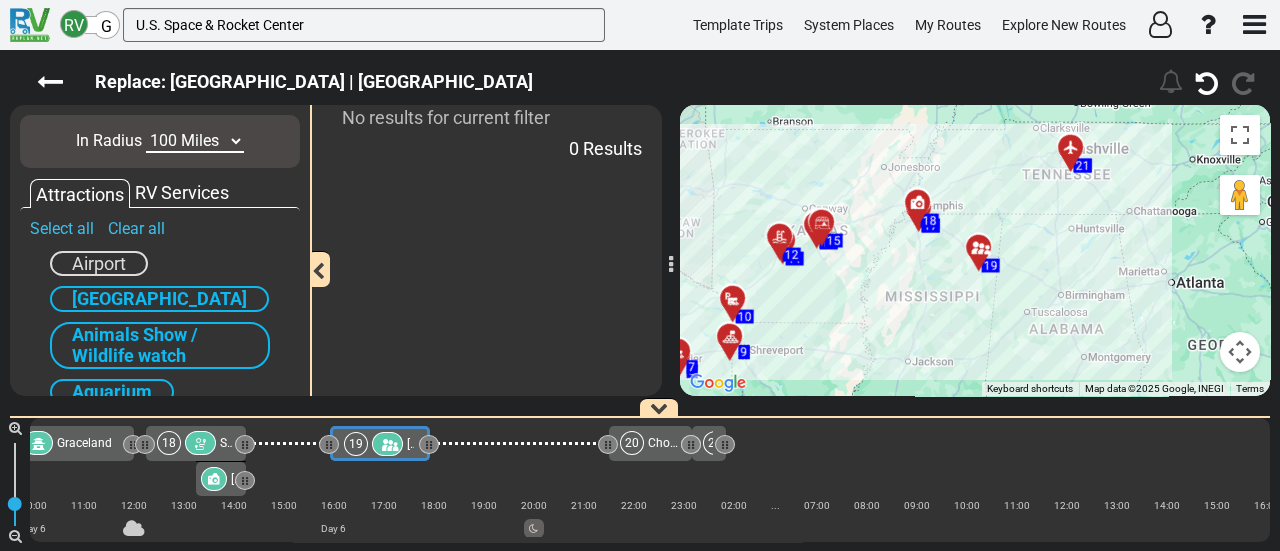
click at [146, 130] on select "10 Miles 50 Miles 100 Miles 250 Miles 500 Miles 1000 Miles" at bounding box center [195, 141] width 98 height 23
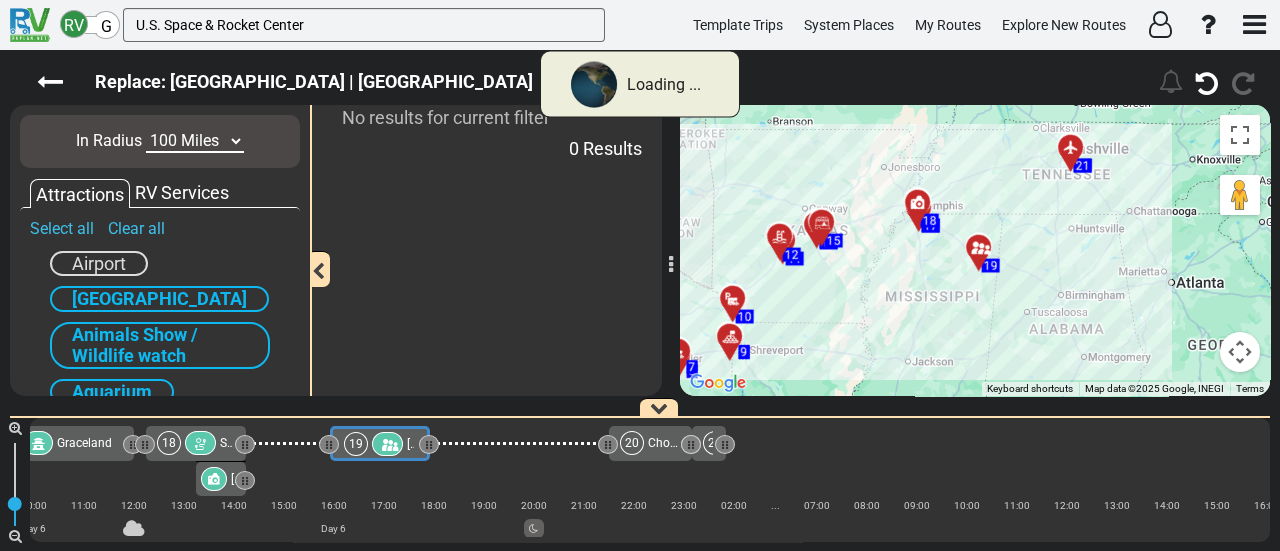
drag, startPoint x: 215, startPoint y: 134, endPoint x: 218, endPoint y: 151, distance: 17.3
click at [215, 134] on select "10 Miles 50 Miles 100 Miles 250 Miles 500 Miles 1000 Miles" at bounding box center [195, 141] width 98 height 23
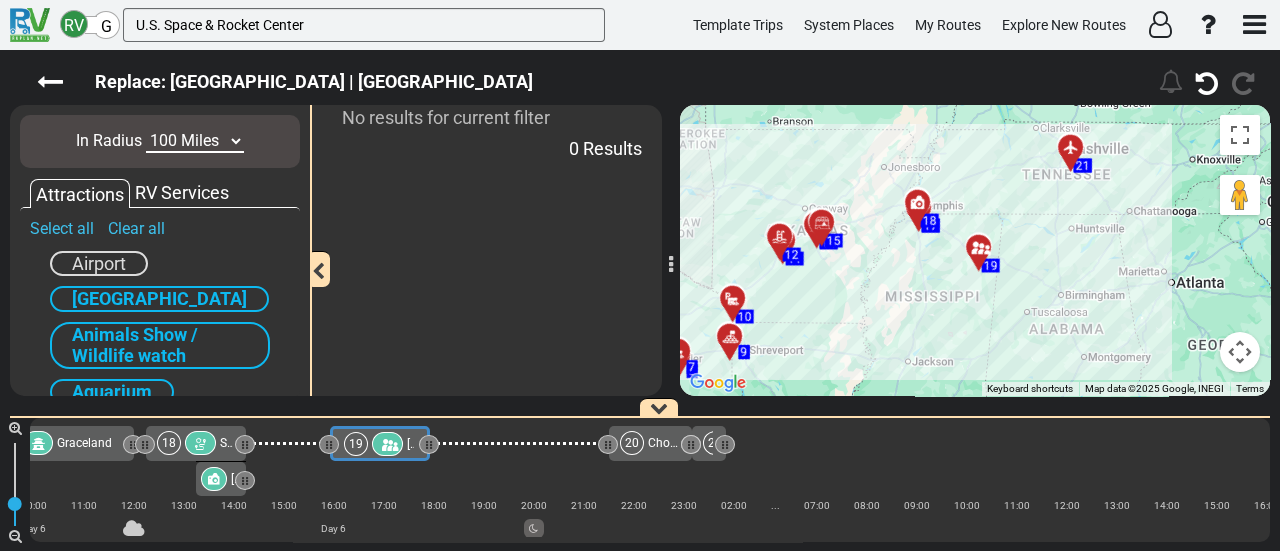
select select "number:250"
click at [146, 130] on select "10 Miles 50 Miles 100 Miles 250 Miles 500 Miles 1000 Miles" at bounding box center [195, 141] width 98 height 23
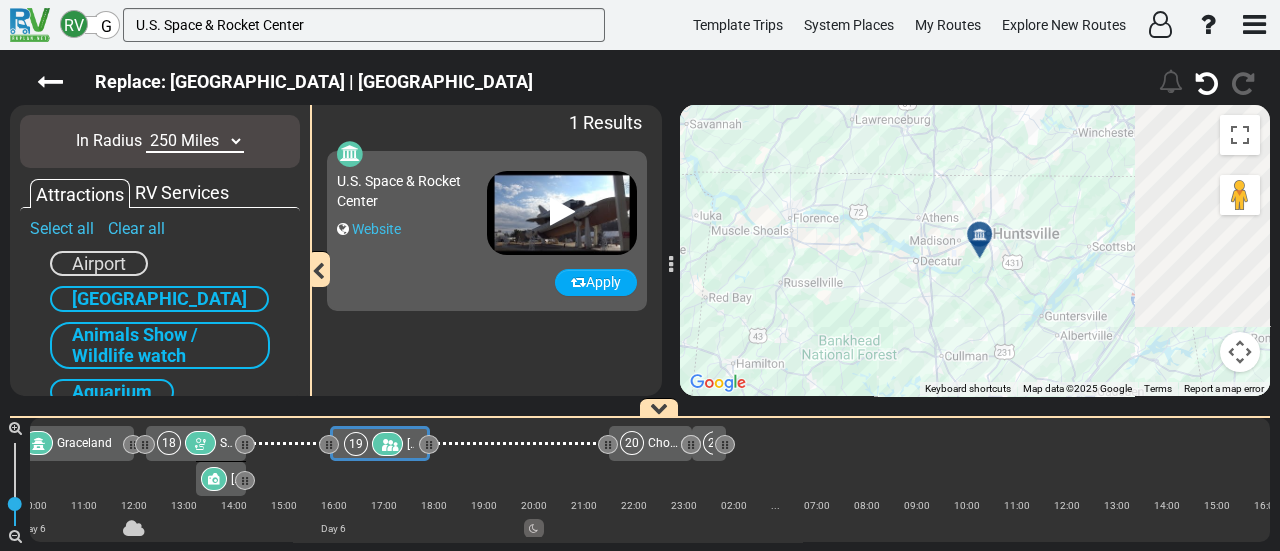
drag, startPoint x: 1017, startPoint y: 296, endPoint x: 813, endPoint y: 333, distance: 207.3
click at [813, 333] on div "To activate drag with keyboard, press Alt + Enter. Once in keyboard drag state,…" at bounding box center [975, 250] width 590 height 291
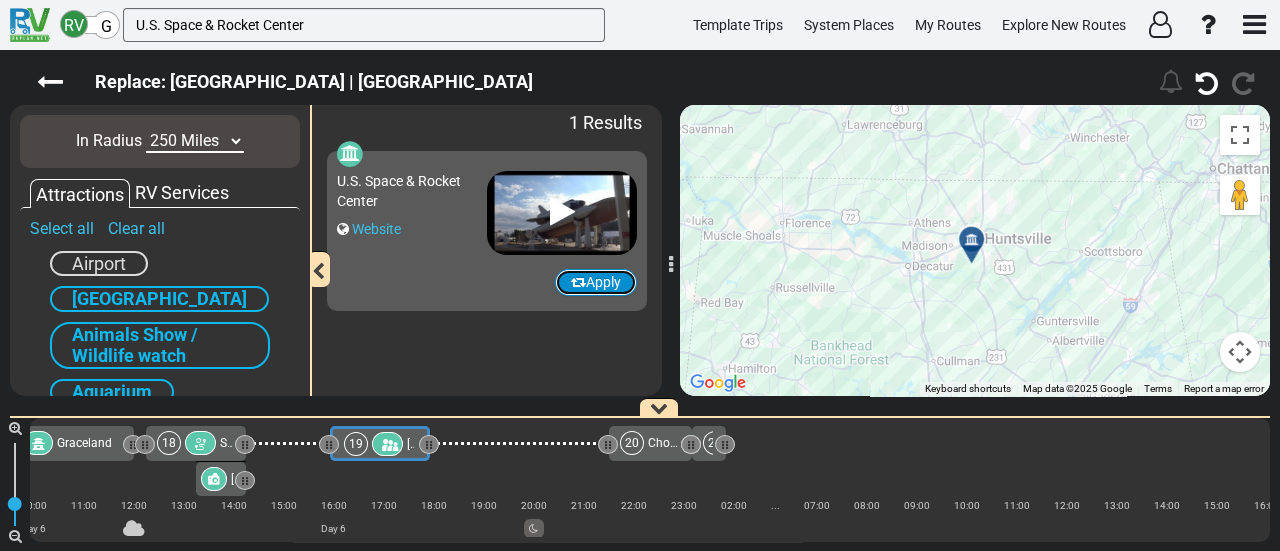
click at [605, 287] on button "Apply" at bounding box center [596, 282] width 82 height 27
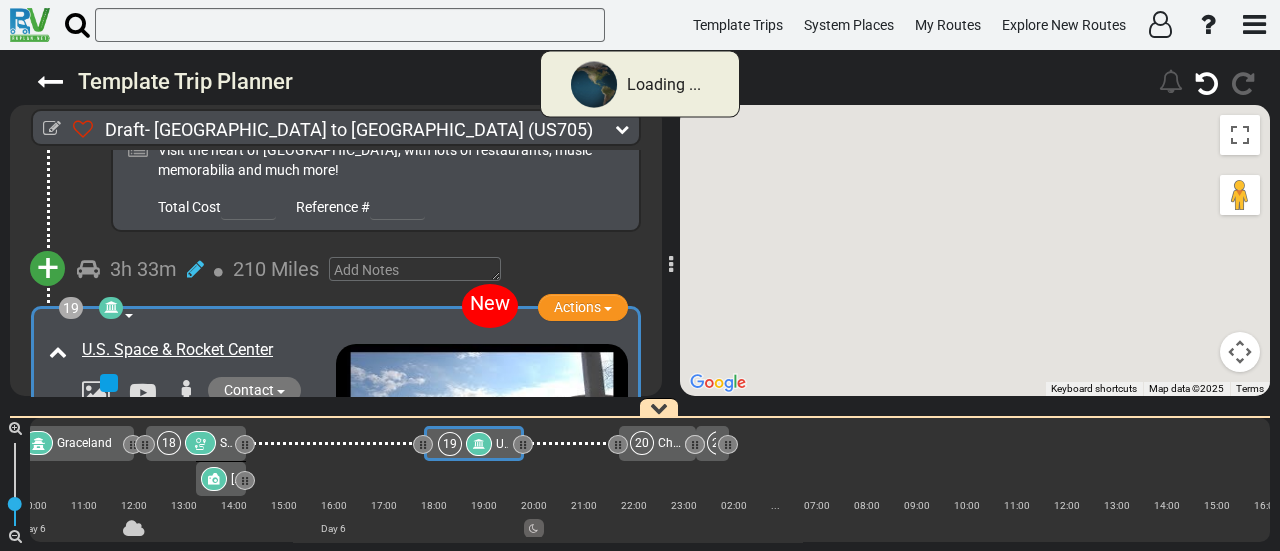
scroll to position [0, 4831]
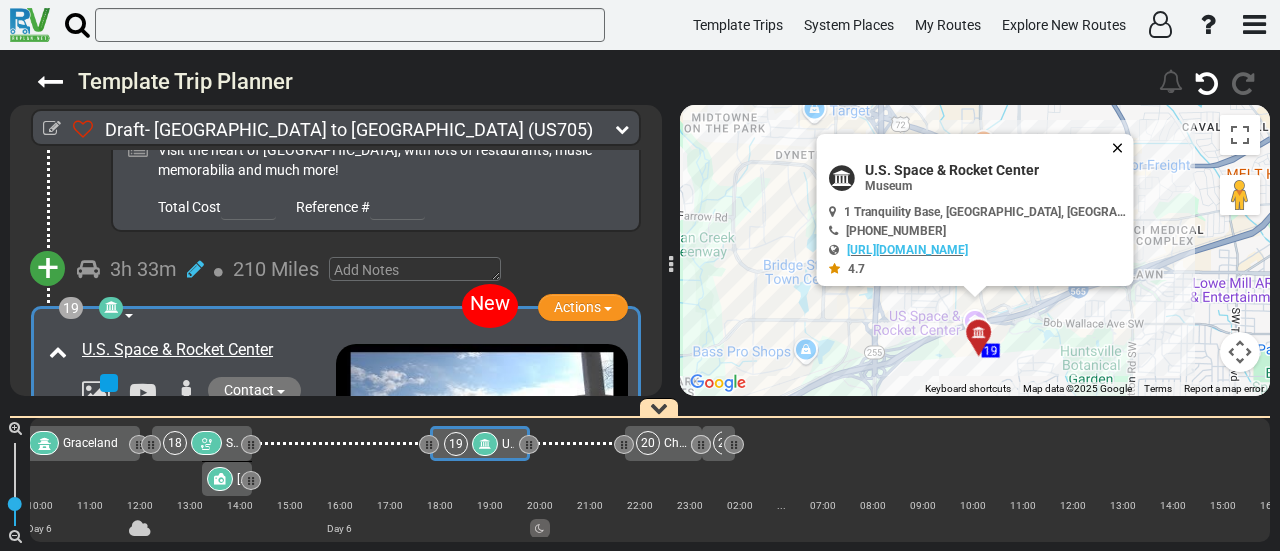
click at [1110, 149] on button "Close" at bounding box center [1122, 148] width 24 height 28
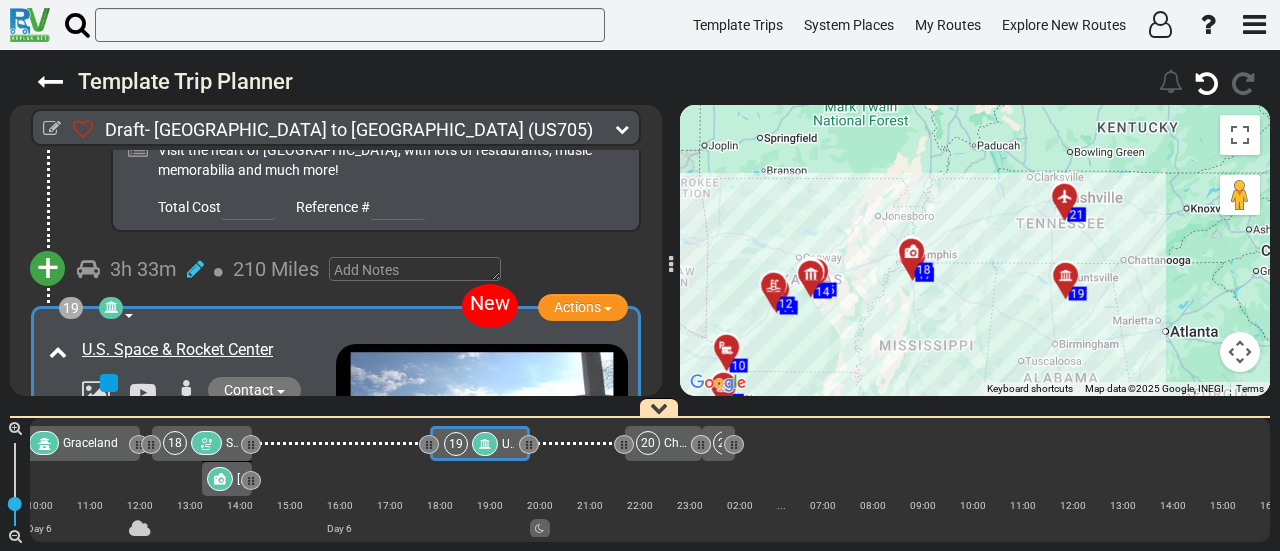
drag, startPoint x: 832, startPoint y: 352, endPoint x: 996, endPoint y: 297, distance: 173.0
click at [996, 297] on div "To activate drag with keyboard, press Alt + Enter. Once in keyboard drag state,…" at bounding box center [975, 250] width 590 height 291
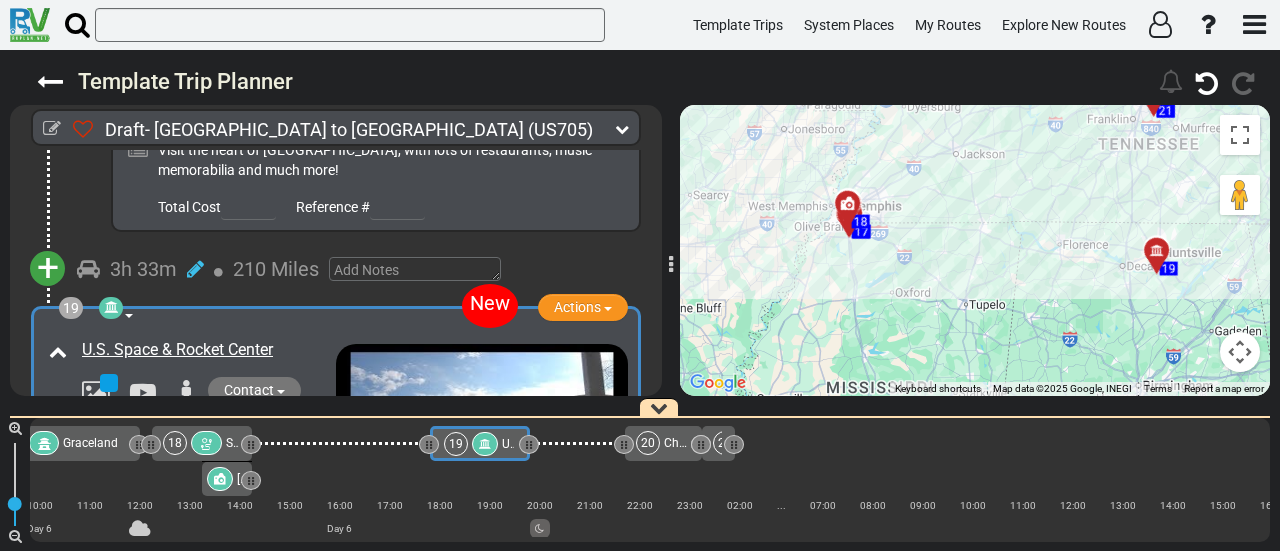
click at [216, 438] on div at bounding box center [206, 443] width 31 height 24
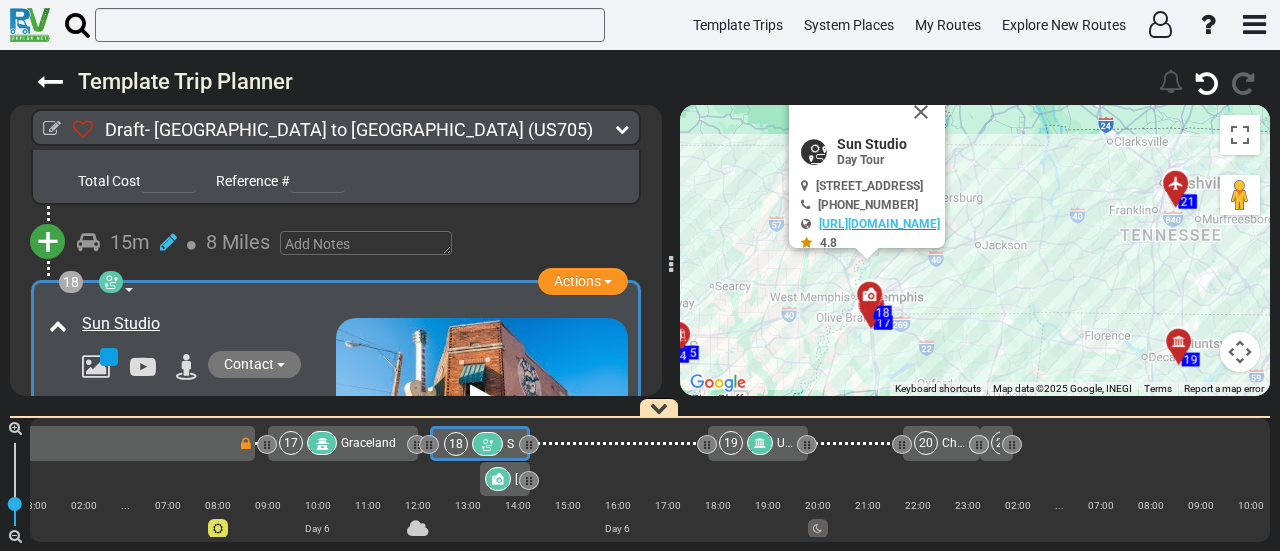
scroll to position [0, 4553]
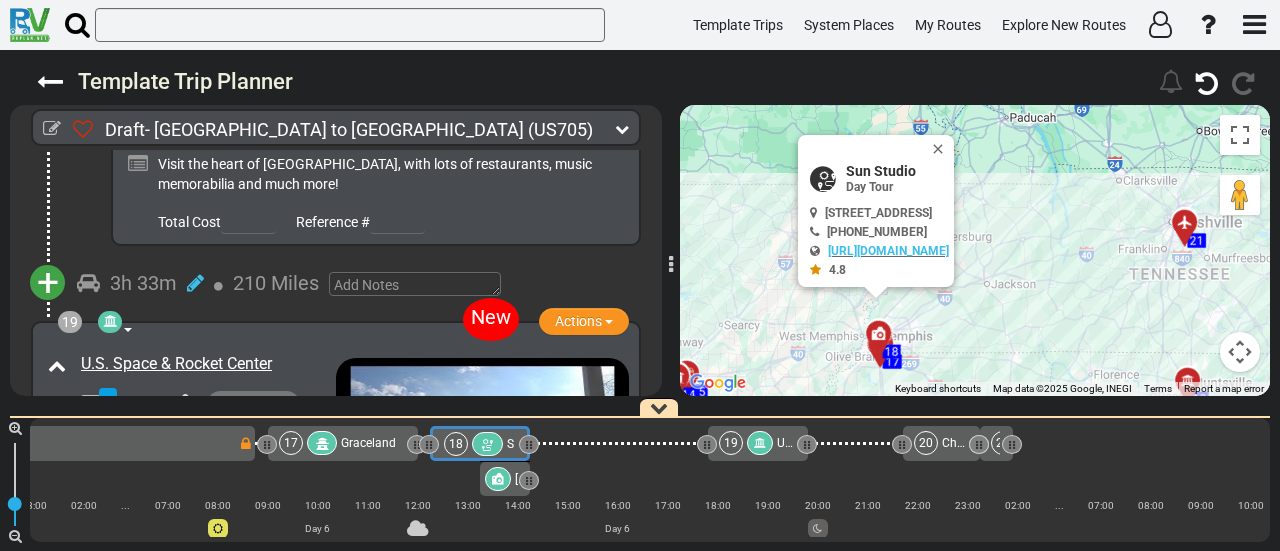
click at [51, 260] on span "+" at bounding box center [48, 283] width 22 height 46
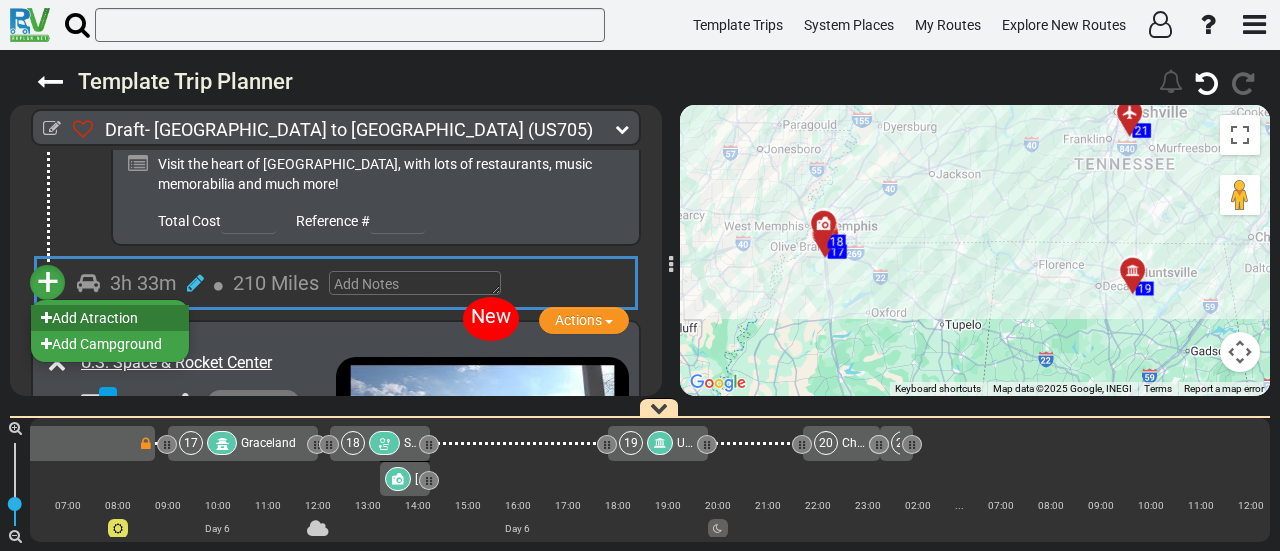
click at [139, 305] on li "Add Atraction" at bounding box center [110, 318] width 158 height 26
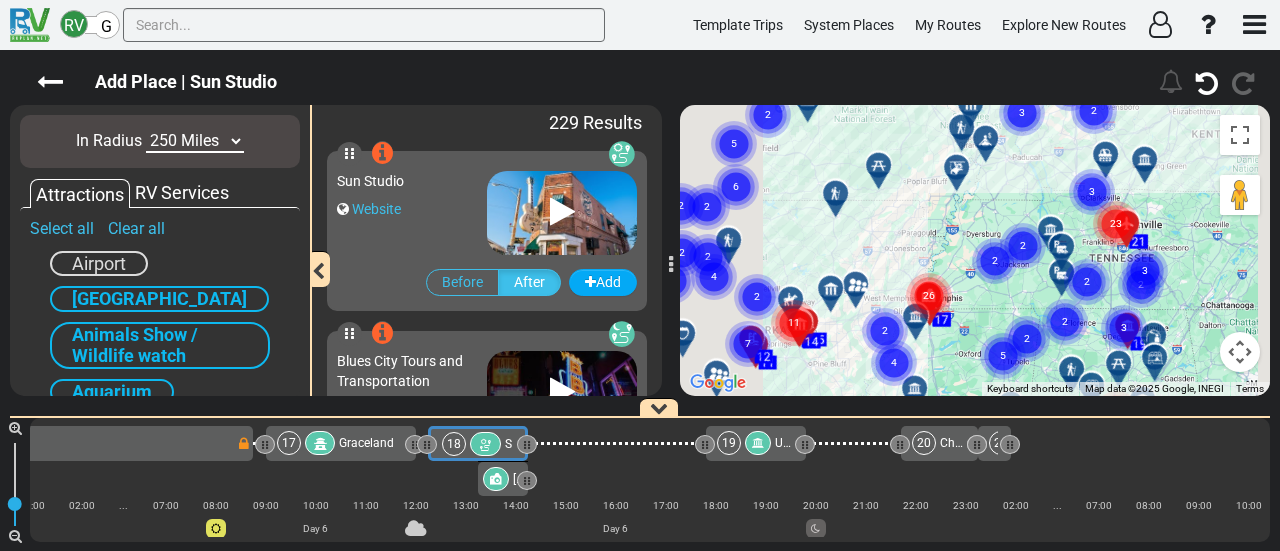
scroll to position [0, 4553]
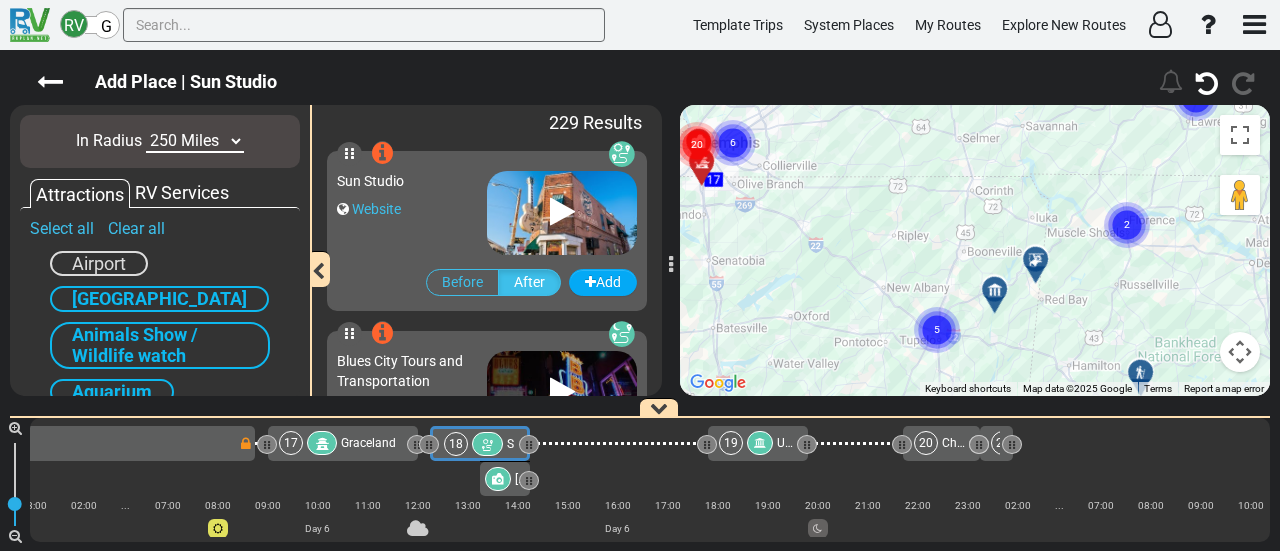
click at [1042, 263] on div at bounding box center [1042, 267] width 33 height 31
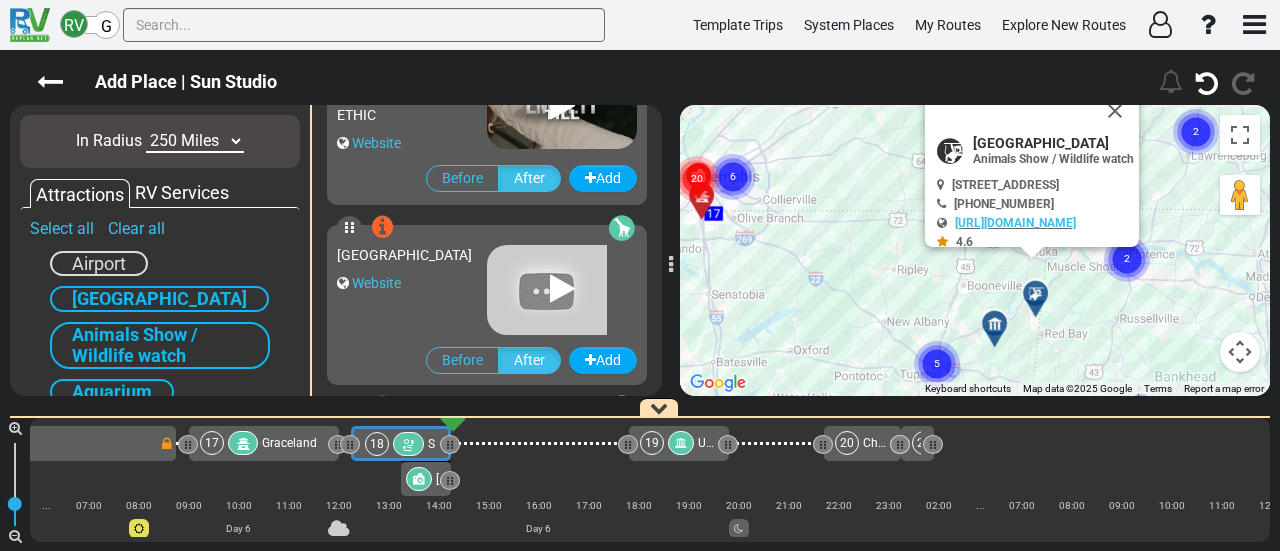
scroll to position [8095, 0]
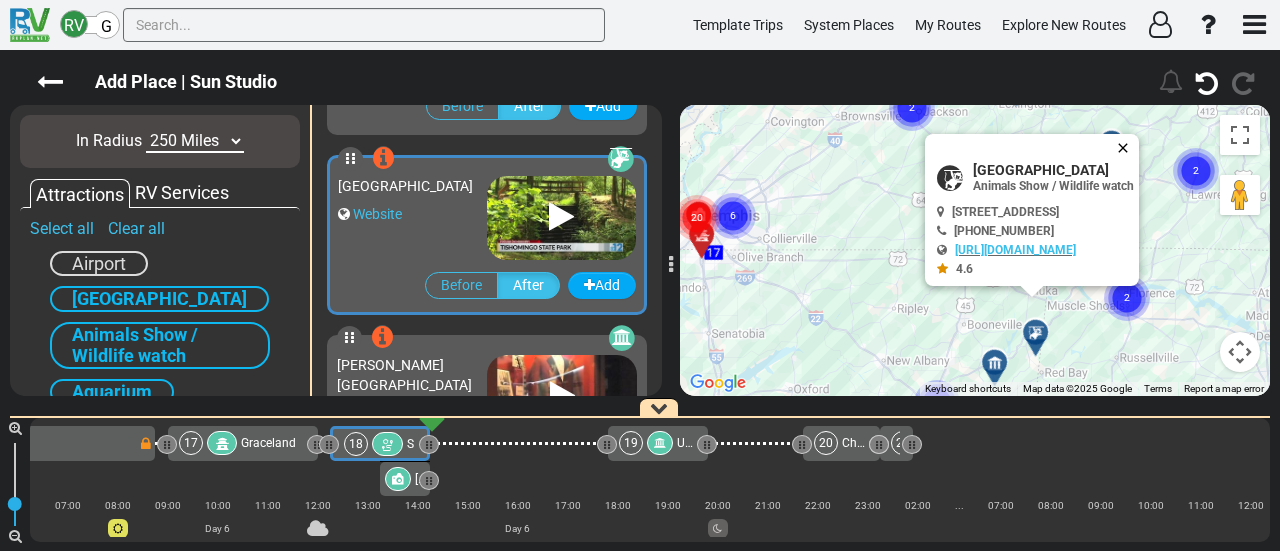
click at [1139, 147] on button "Close" at bounding box center [1127, 148] width 24 height 28
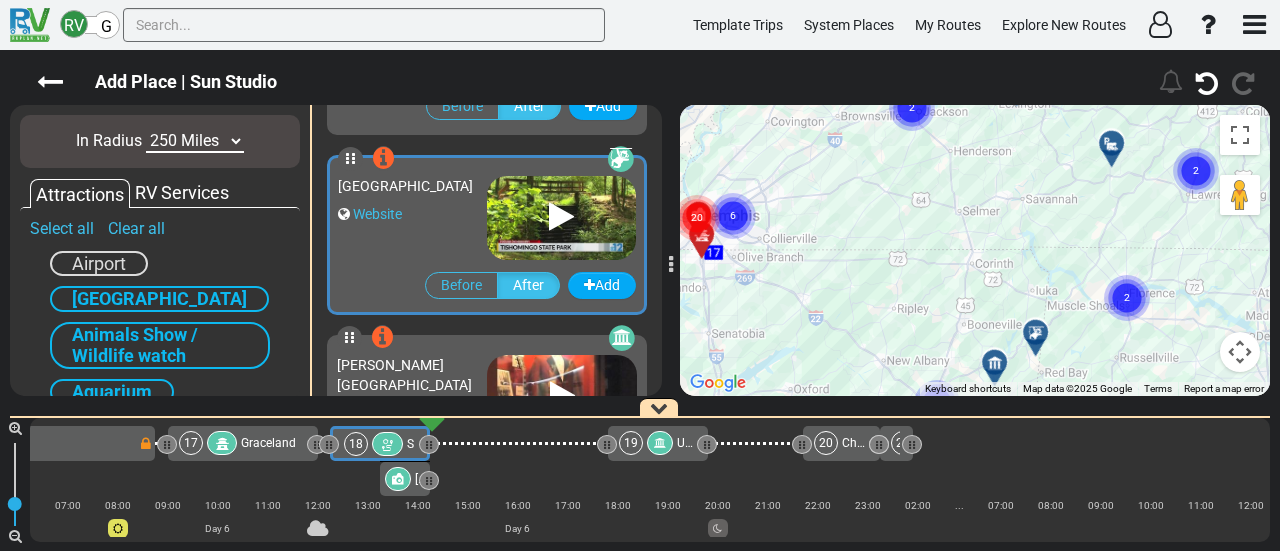
click at [997, 357] on icon at bounding box center [995, 363] width 20 height 16
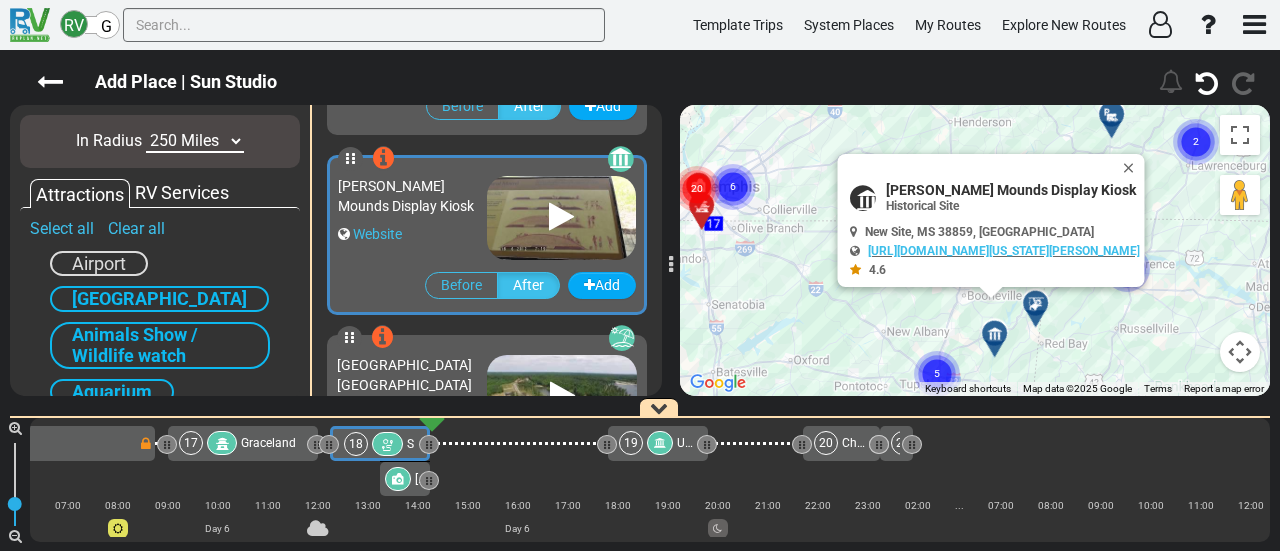
scroll to position [7555, 0]
click at [1143, 161] on button "Close" at bounding box center [1133, 168] width 24 height 28
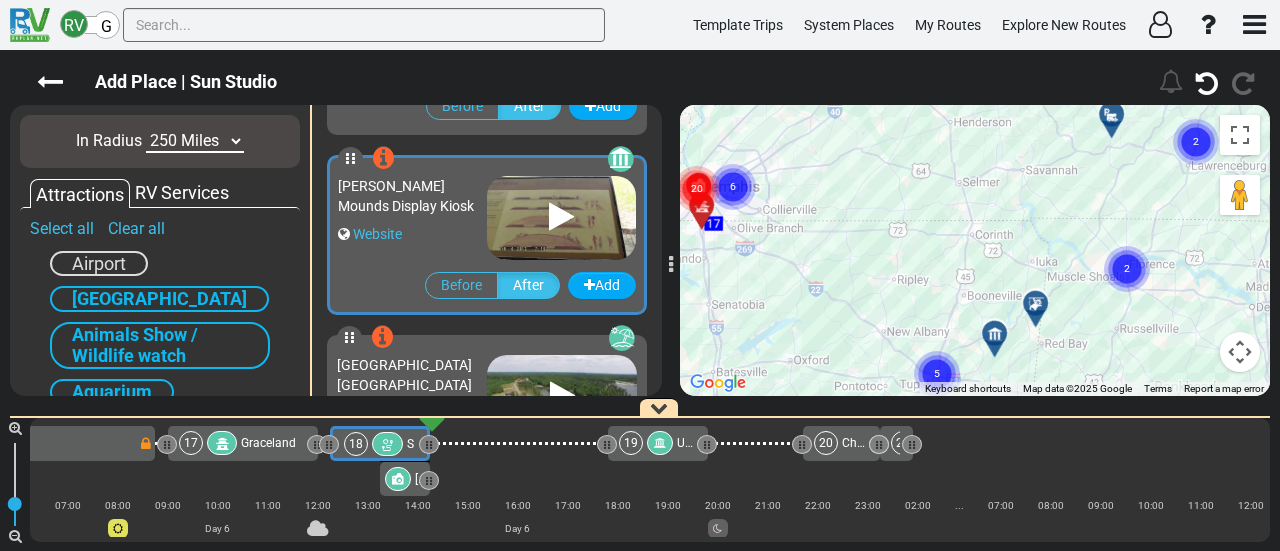
click at [1135, 261] on circle "Cluster of 2 markers" at bounding box center [1127, 269] width 46 height 46
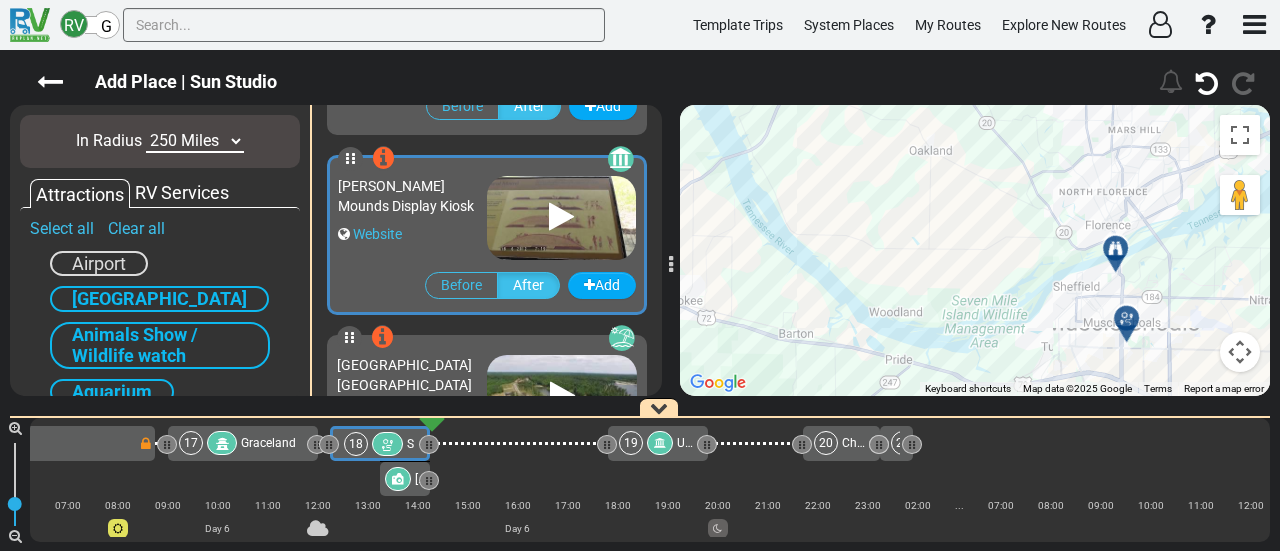
click at [1116, 255] on div at bounding box center [1122, 256] width 33 height 31
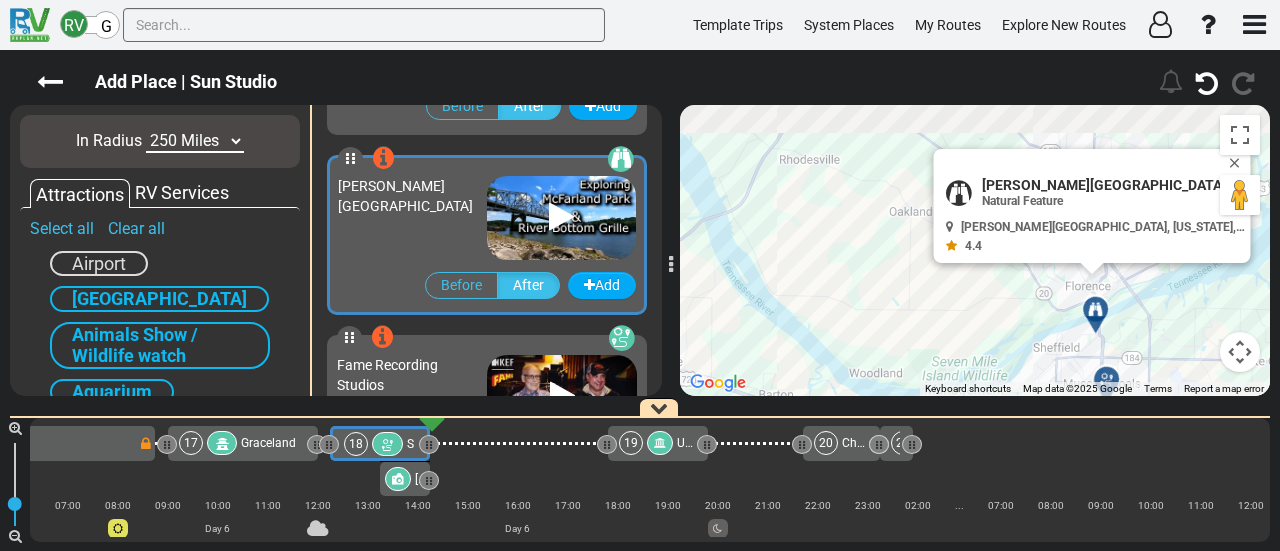
scroll to position [12055, 0]
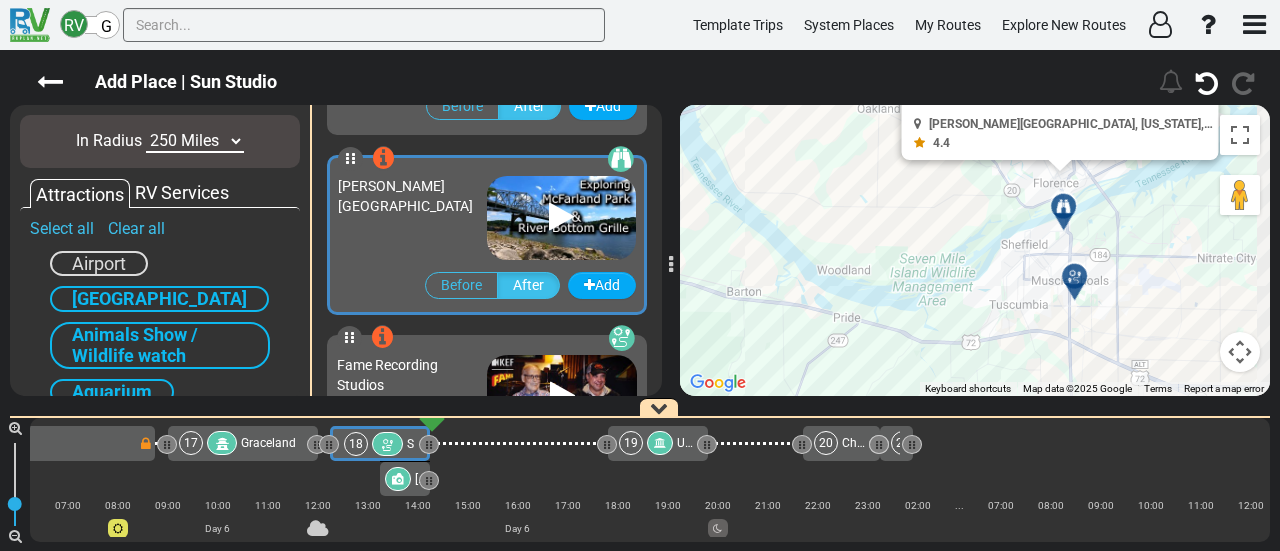
drag, startPoint x: 1128, startPoint y: 340, endPoint x: 1094, endPoint y: 230, distance: 115.1
click at [1094, 230] on div "To activate drag with keyboard, press Alt + Enter. Once in keyboard drag state,…" at bounding box center [975, 250] width 590 height 291
click at [1080, 276] on div at bounding box center [1081, 284] width 33 height 31
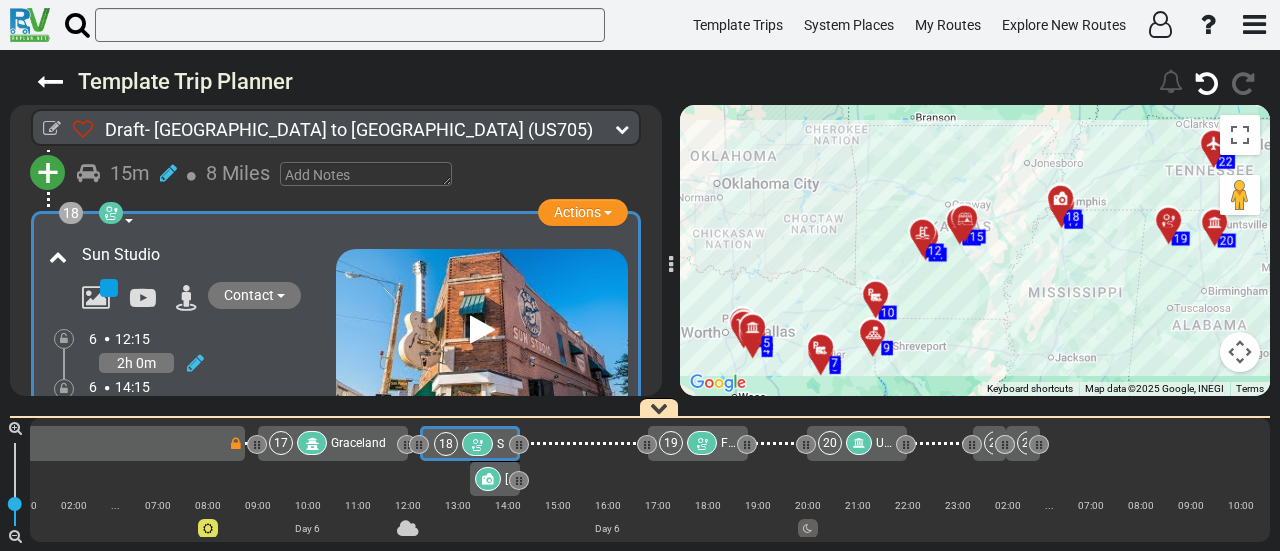
scroll to position [0, 4553]
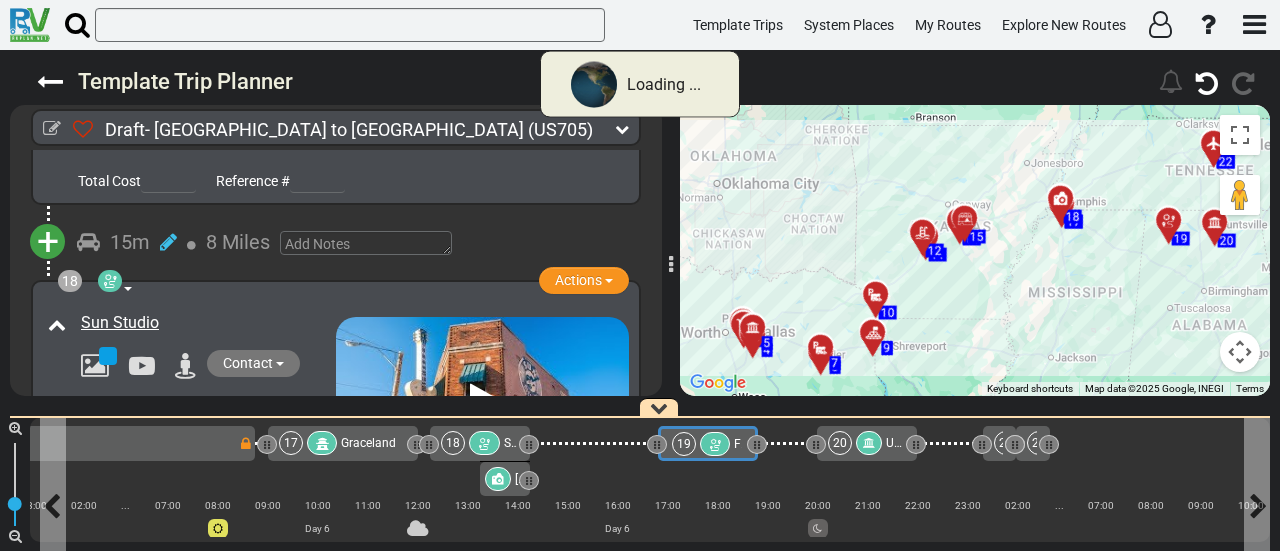
click at [720, 446] on div at bounding box center [715, 444] width 31 height 24
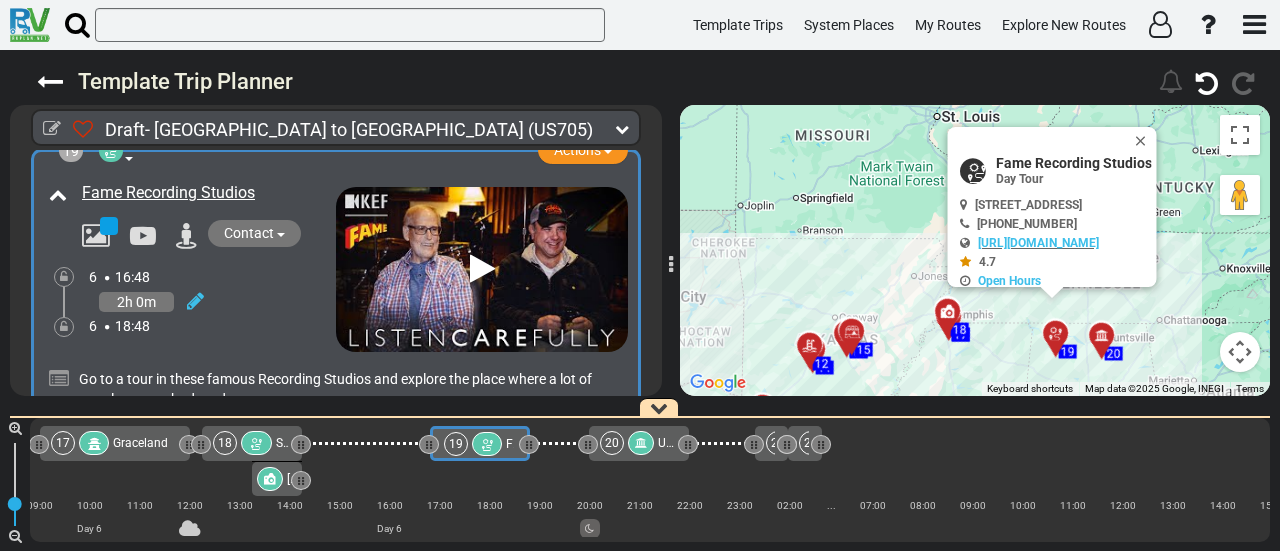
scroll to position [7167, 0]
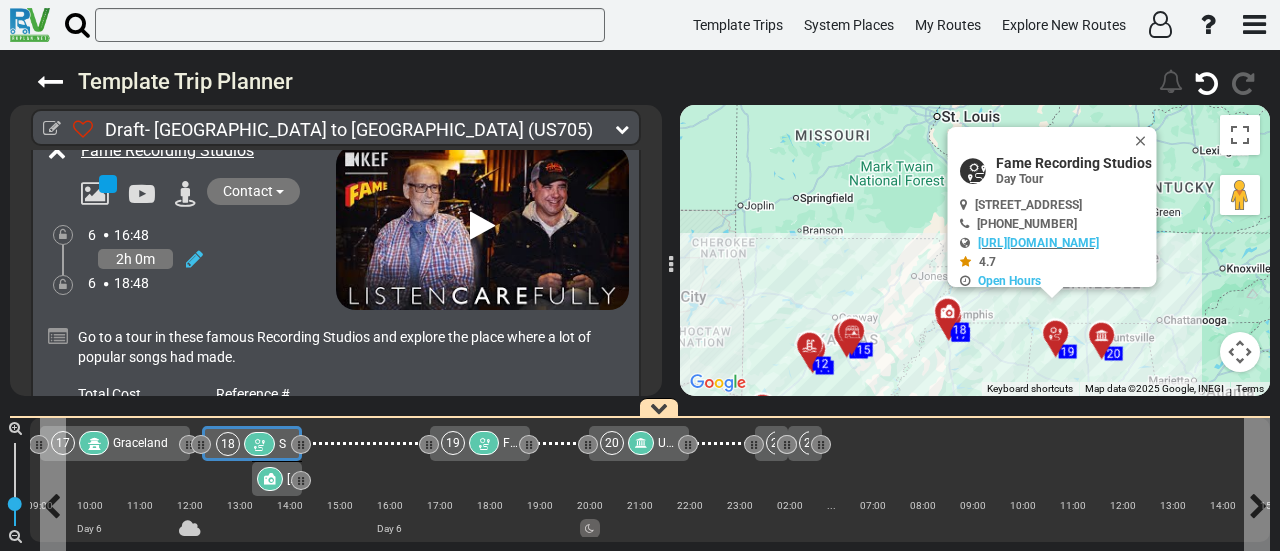
click at [235, 437] on div "18" at bounding box center [228, 444] width 24 height 24
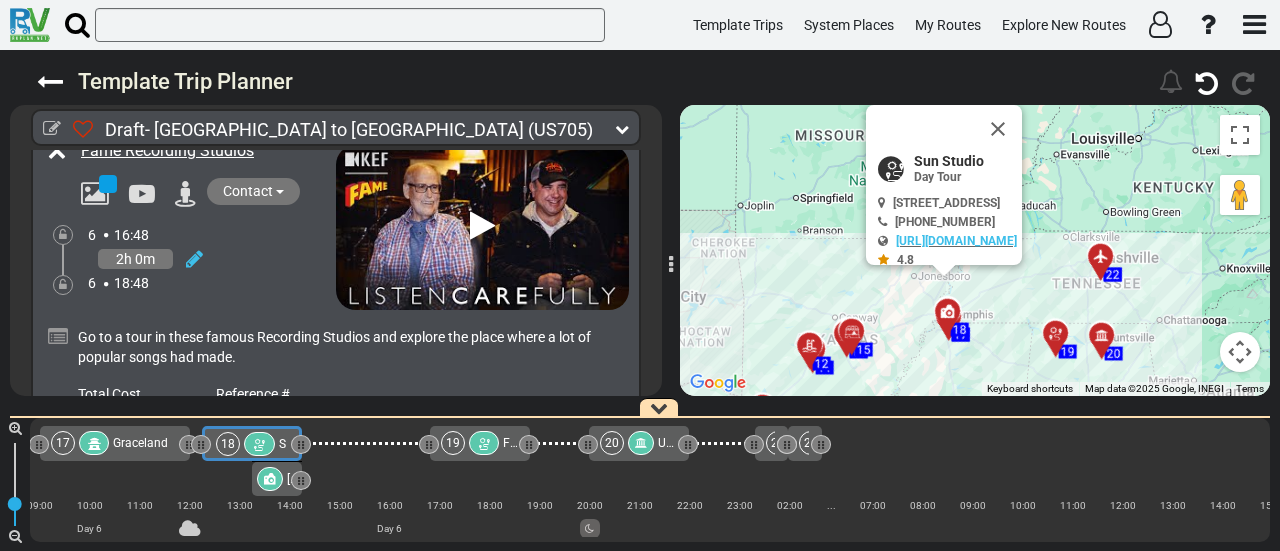
scroll to position [6925, 0]
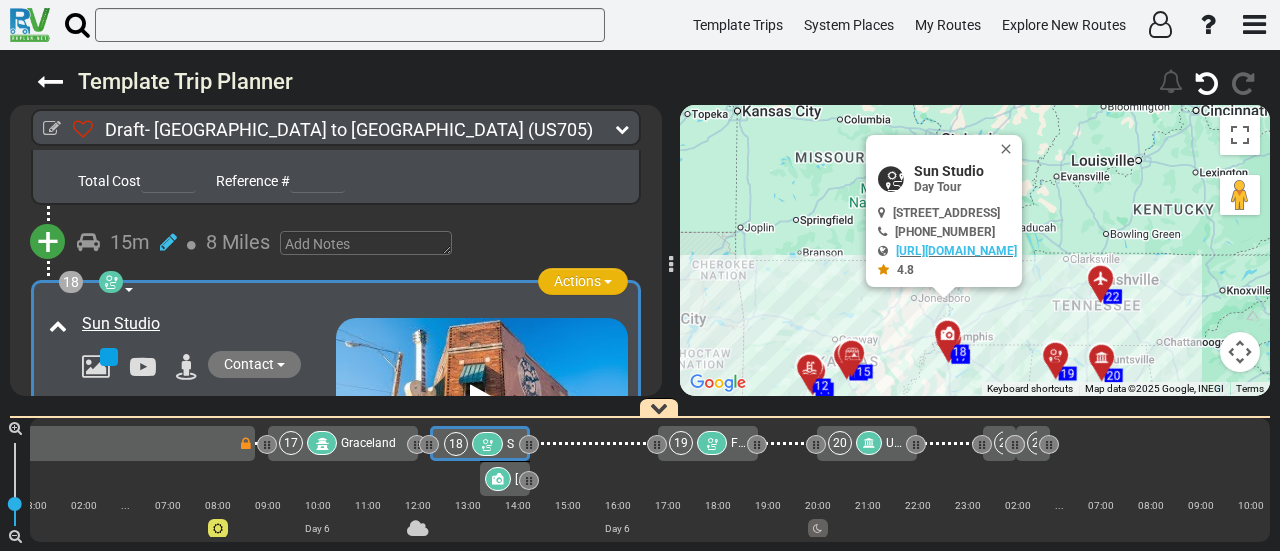
click at [585, 273] on span "Actions" at bounding box center [577, 281] width 47 height 16
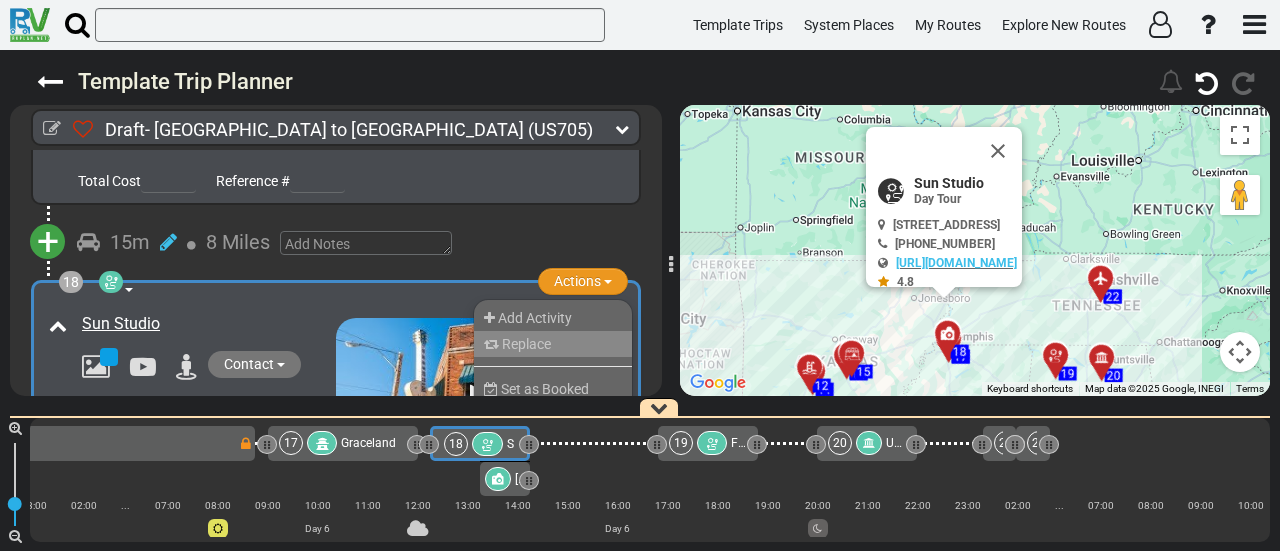
click at [554, 331] on li "Replace" at bounding box center [553, 344] width 158 height 26
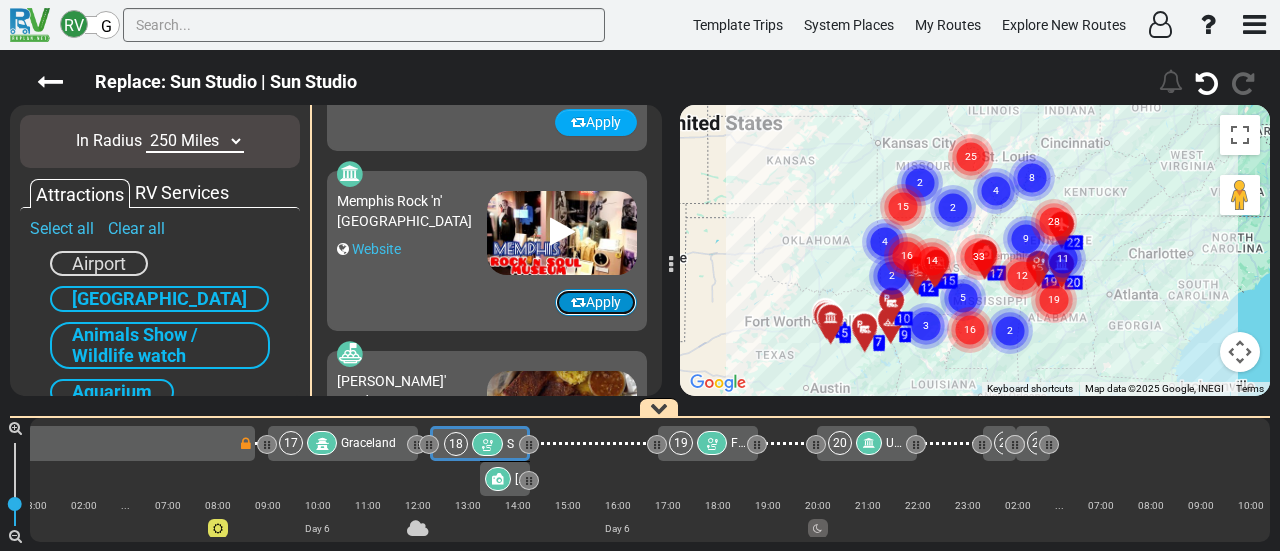
click at [574, 300] on button "Apply" at bounding box center [596, 302] width 82 height 27
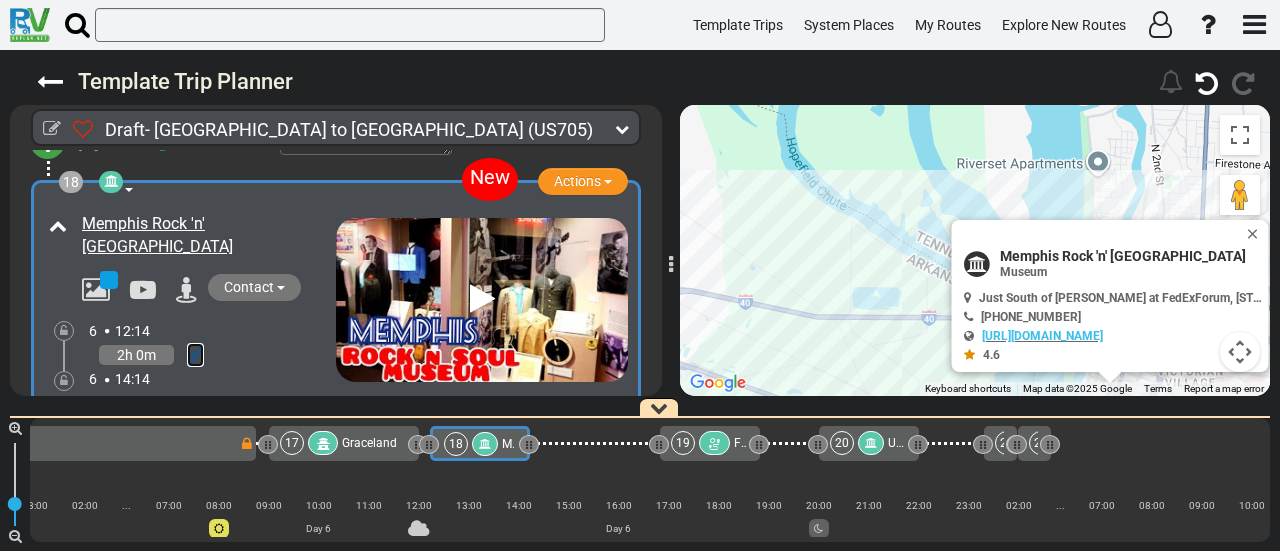
click at [197, 345] on icon at bounding box center [195, 355] width 17 height 20
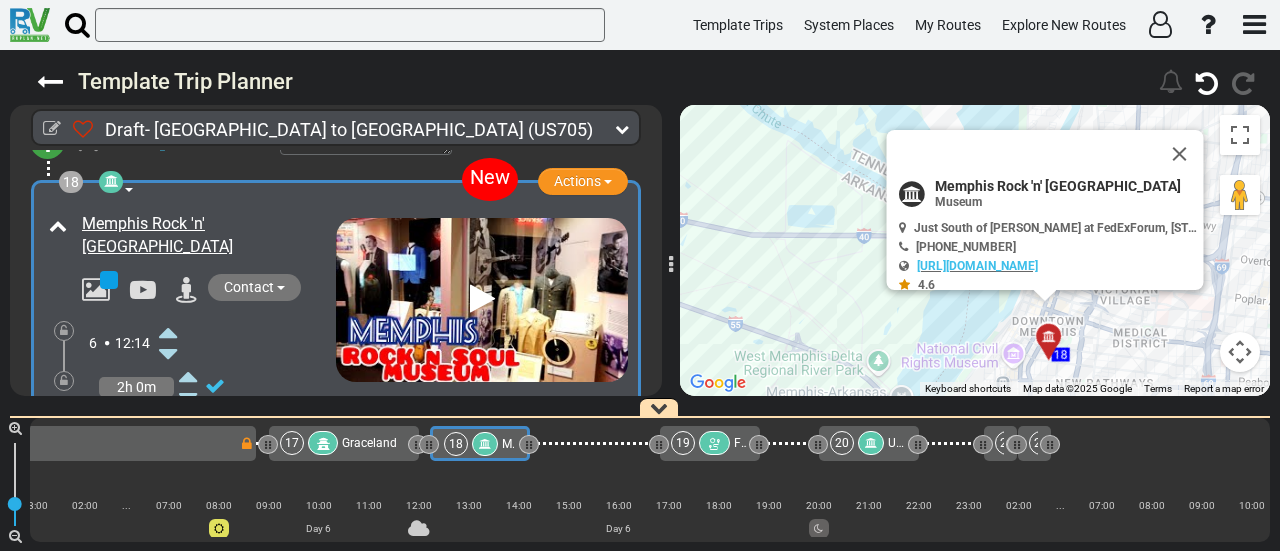
click at [170, 316] on icon at bounding box center [168, 332] width 18 height 32
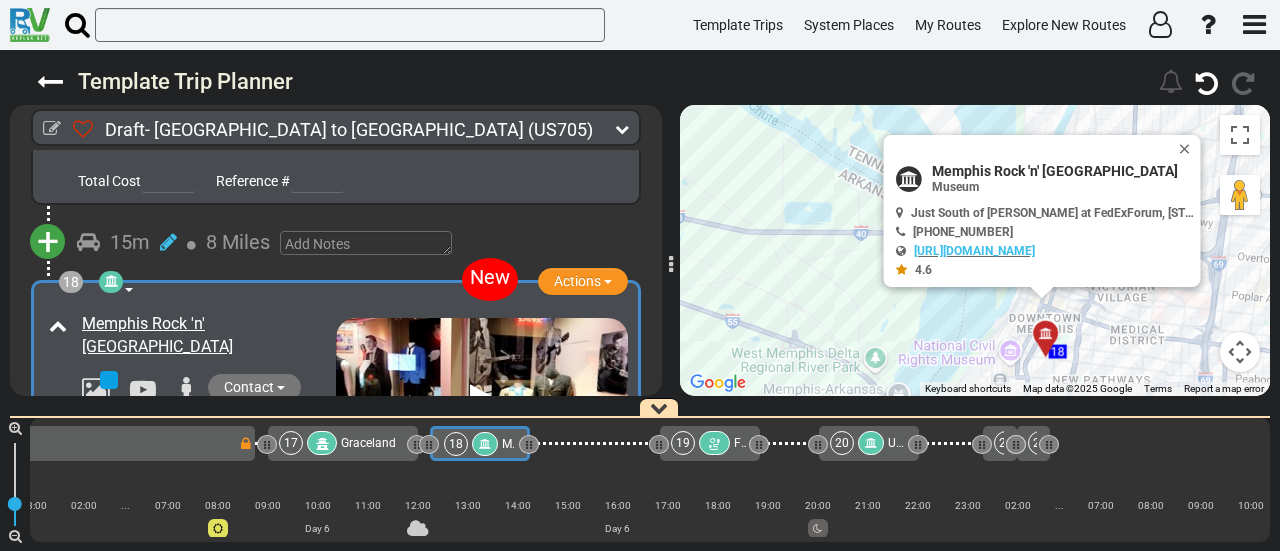
click at [117, 274] on icon at bounding box center [111, 281] width 14 height 14
click at [104, 274] on icon at bounding box center [111, 281] width 14 height 14
click at [572, 268] on button "Actions" at bounding box center [583, 281] width 90 height 27
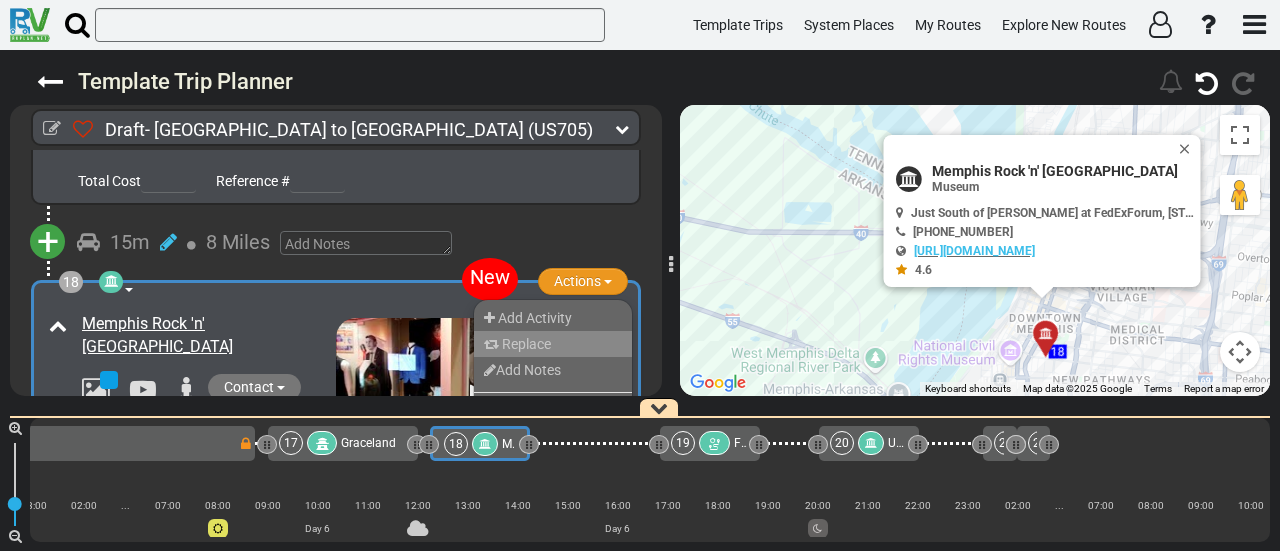
click at [538, 336] on span "Replace" at bounding box center [526, 344] width 49 height 16
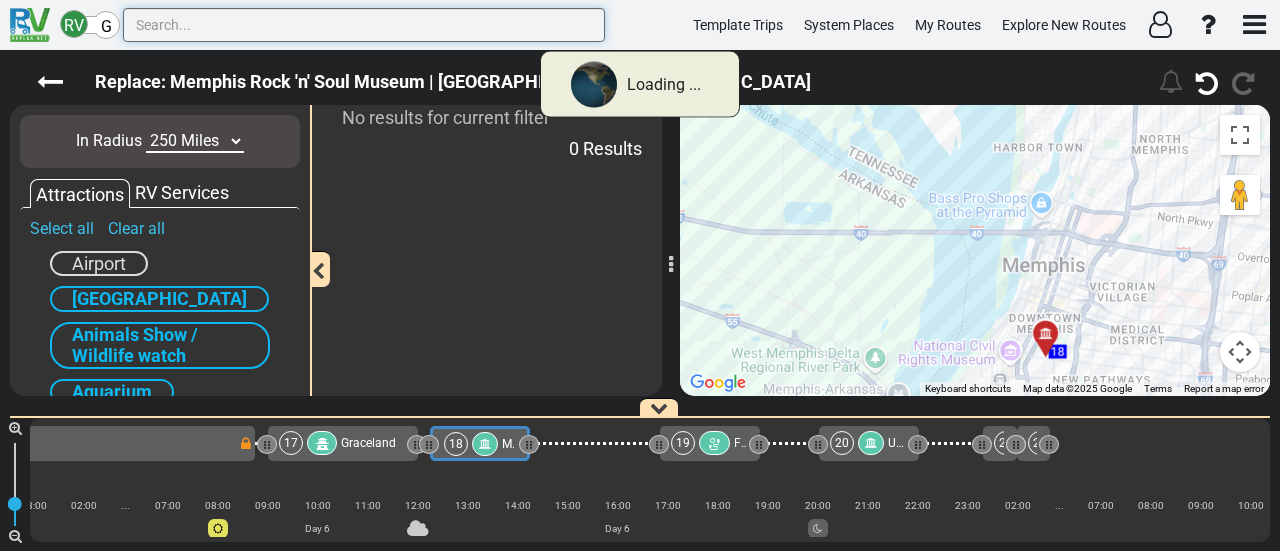
click at [200, 28] on input "text" at bounding box center [364, 25] width 482 height 34
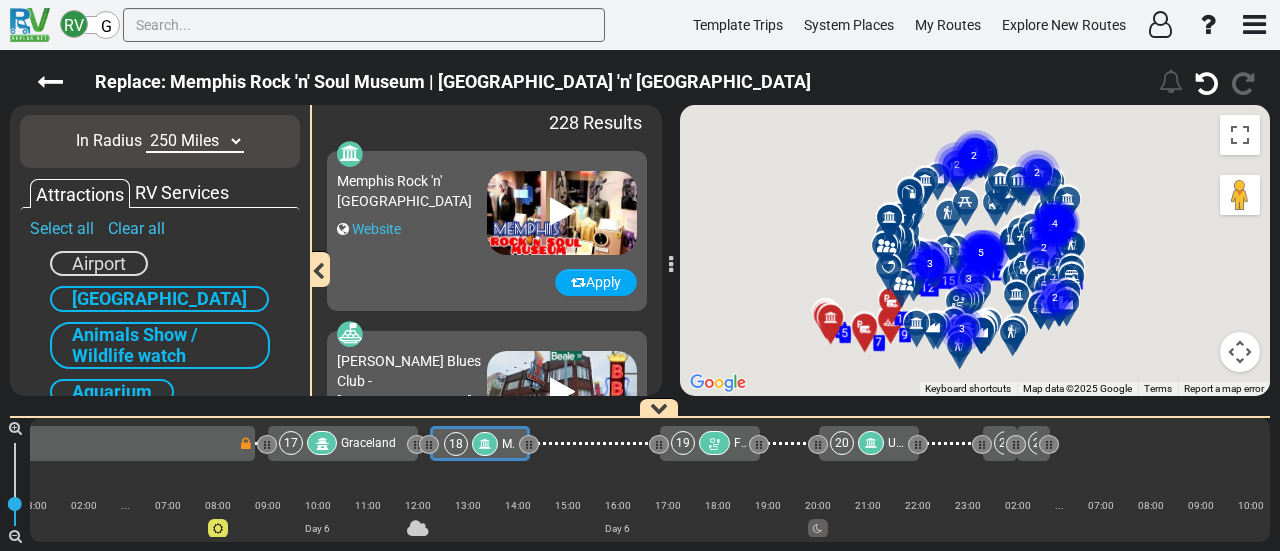
click at [177, 144] on select "10 Miles 50 Miles 100 Miles 250 Miles 500 Miles 1000 Miles" at bounding box center [195, 141] width 98 height 23
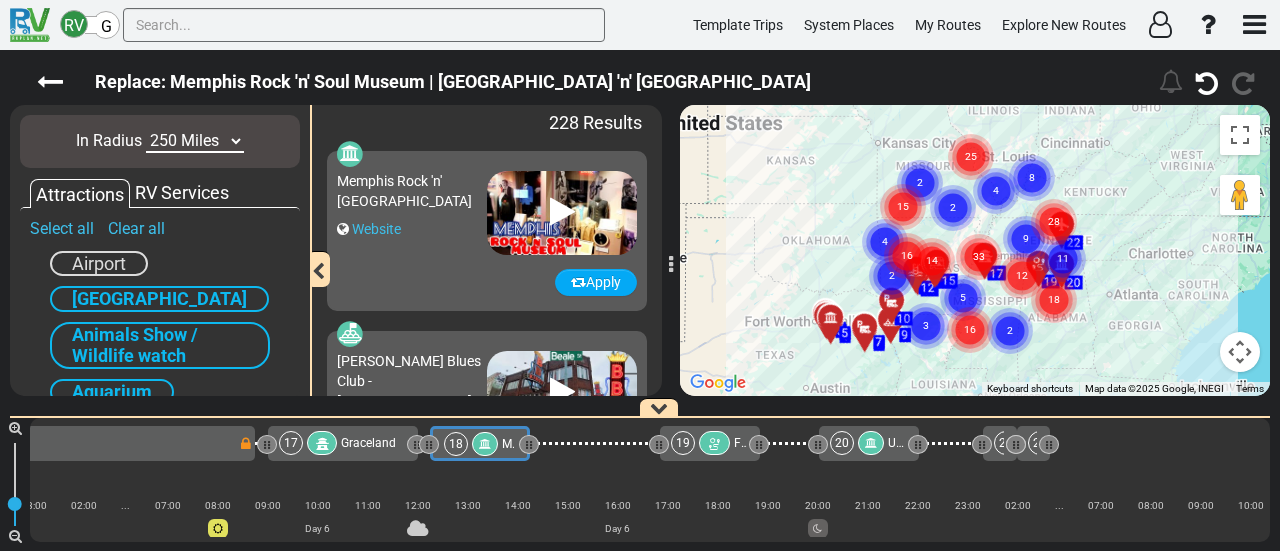
select select "number:50"
click at [146, 130] on select "10 Miles 50 Miles 100 Miles 250 Miles 500 Miles 1000 Miles" at bounding box center [195, 141] width 98 height 23
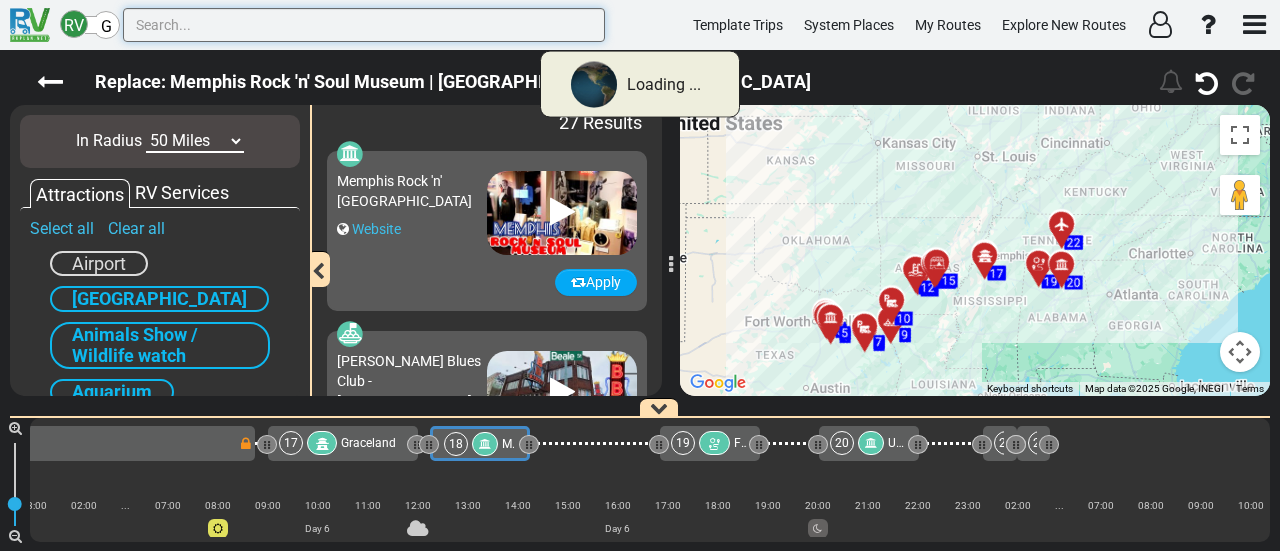
click at [182, 22] on input "text" at bounding box center [364, 25] width 482 height 34
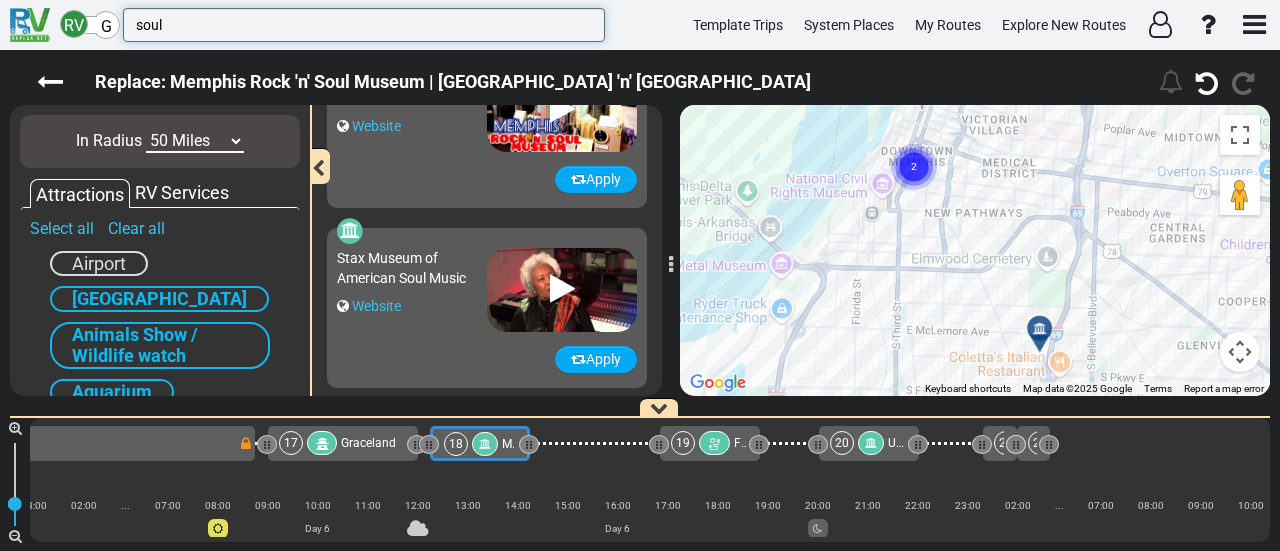
scroll to position [104, 0]
type input "soul"
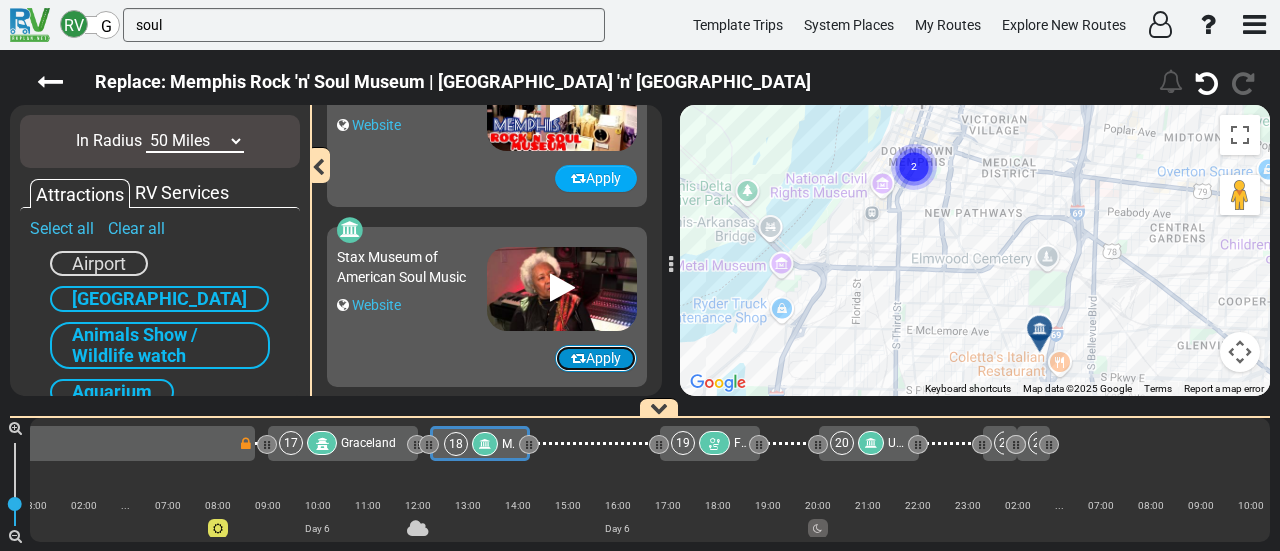
click at [580, 356] on button "Apply" at bounding box center [596, 358] width 82 height 27
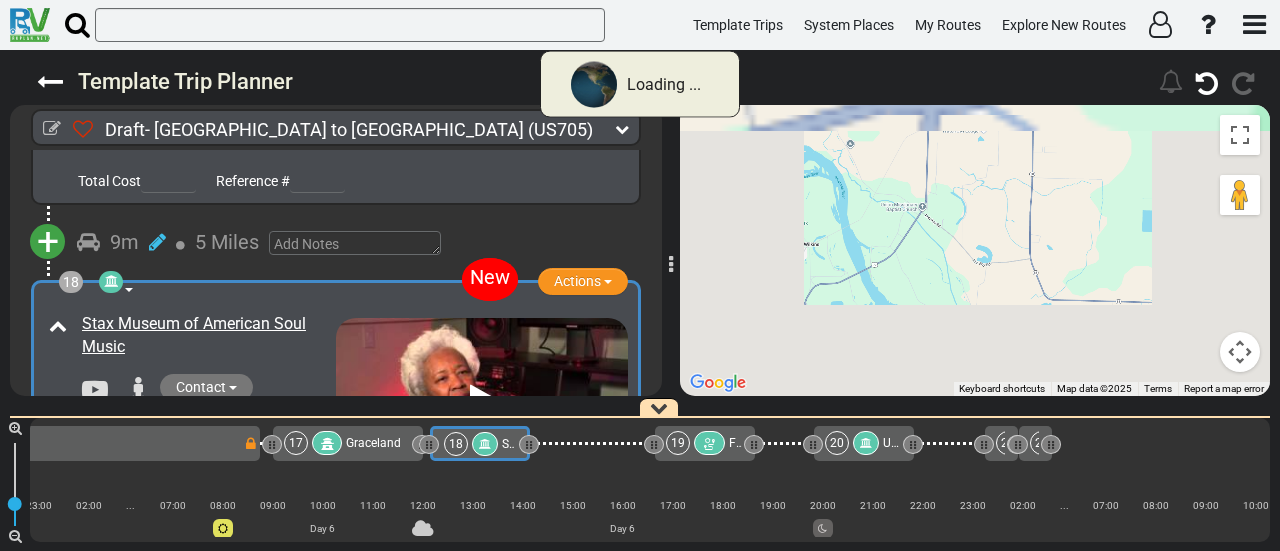
scroll to position [6454, 0]
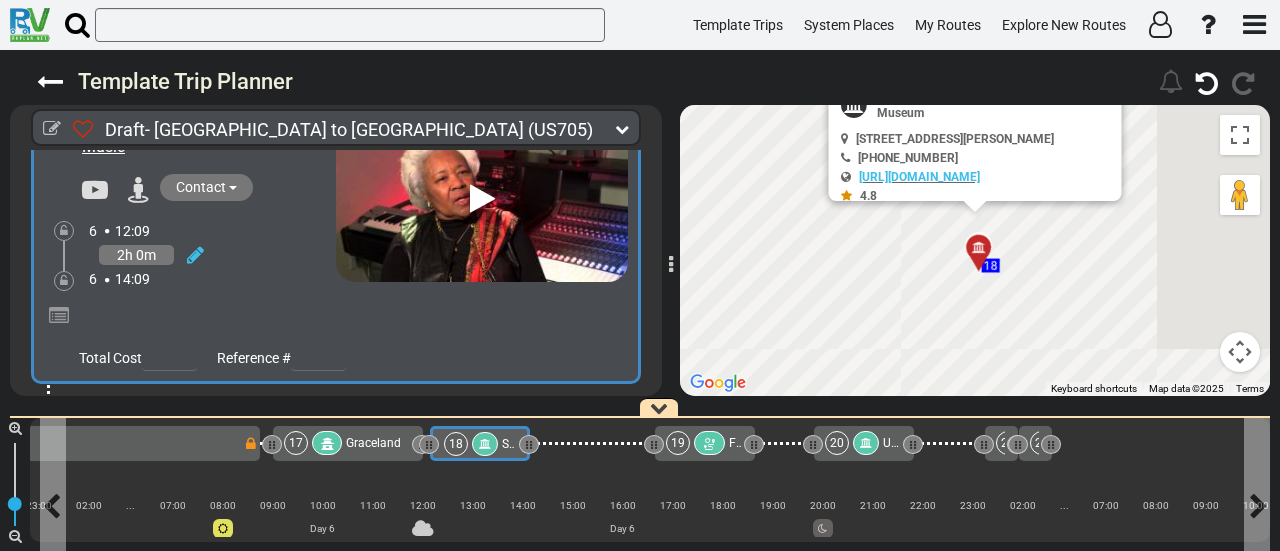
drag, startPoint x: 480, startPoint y: 443, endPoint x: 480, endPoint y: 401, distance: 42.0
click at [480, 443] on icon at bounding box center [485, 444] width 12 height 12
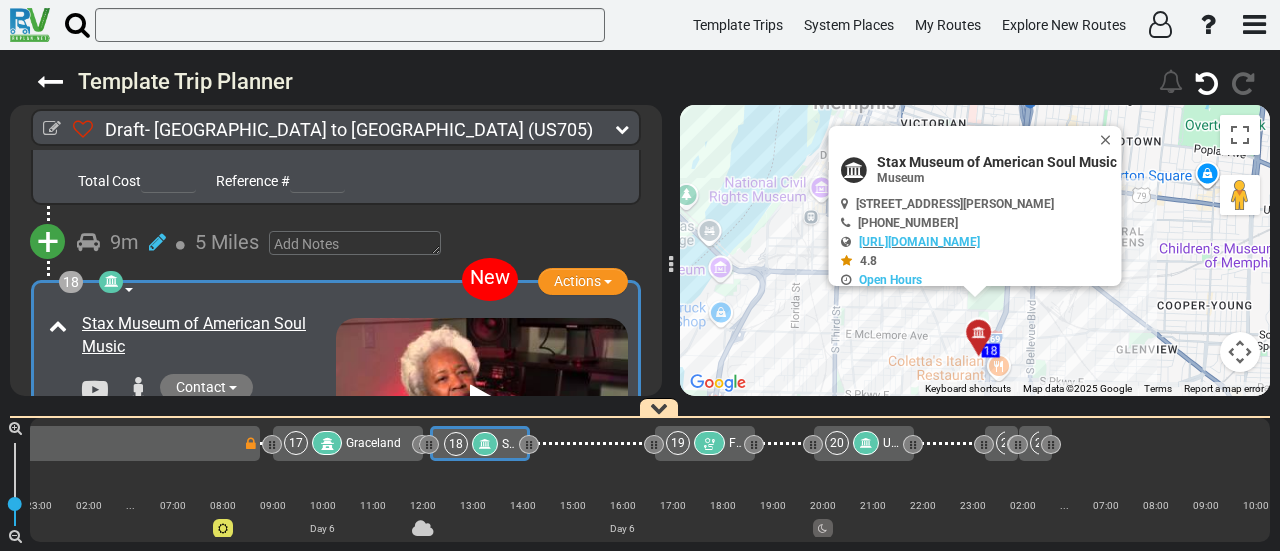
scroll to position [6254, 0]
click at [558, 273] on span "Actions" at bounding box center [577, 281] width 47 height 16
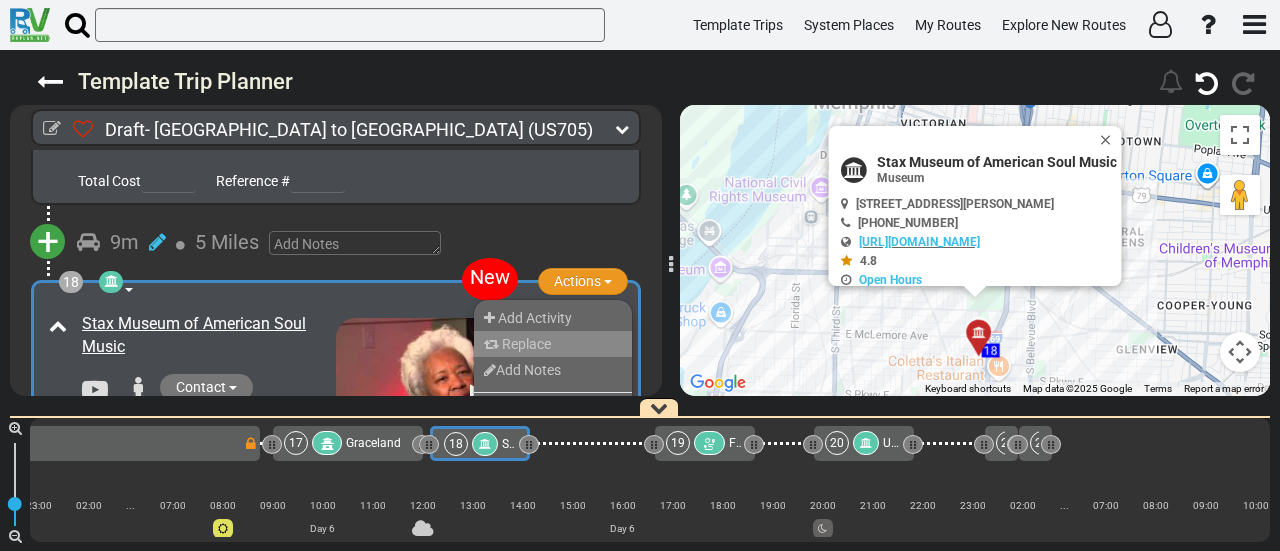
click at [518, 336] on span "Replace" at bounding box center [526, 344] width 49 height 16
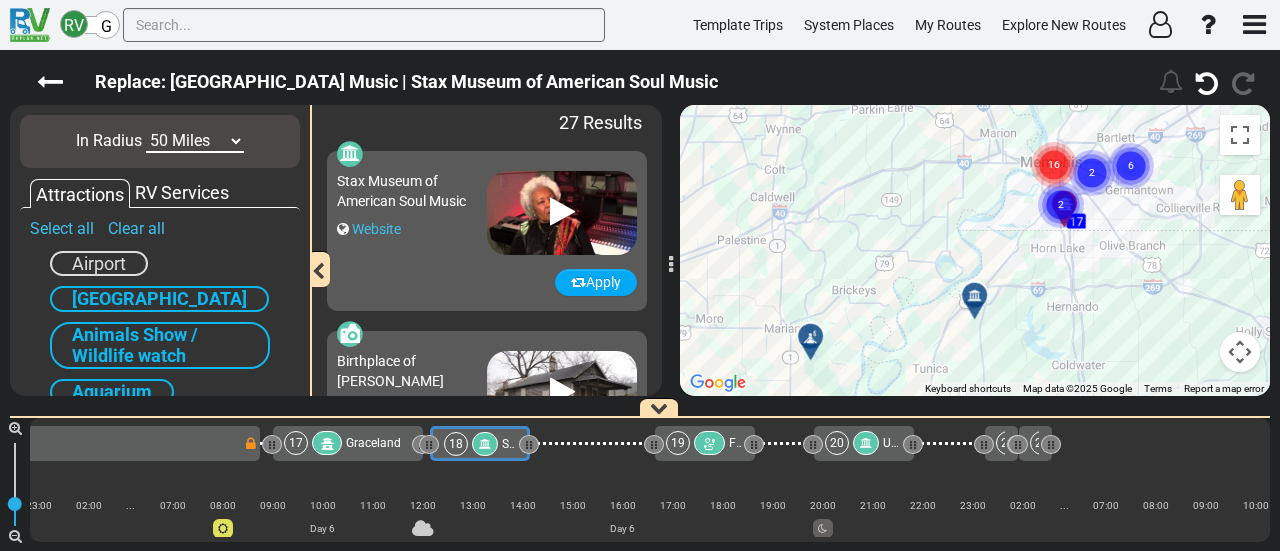
scroll to position [100, 0]
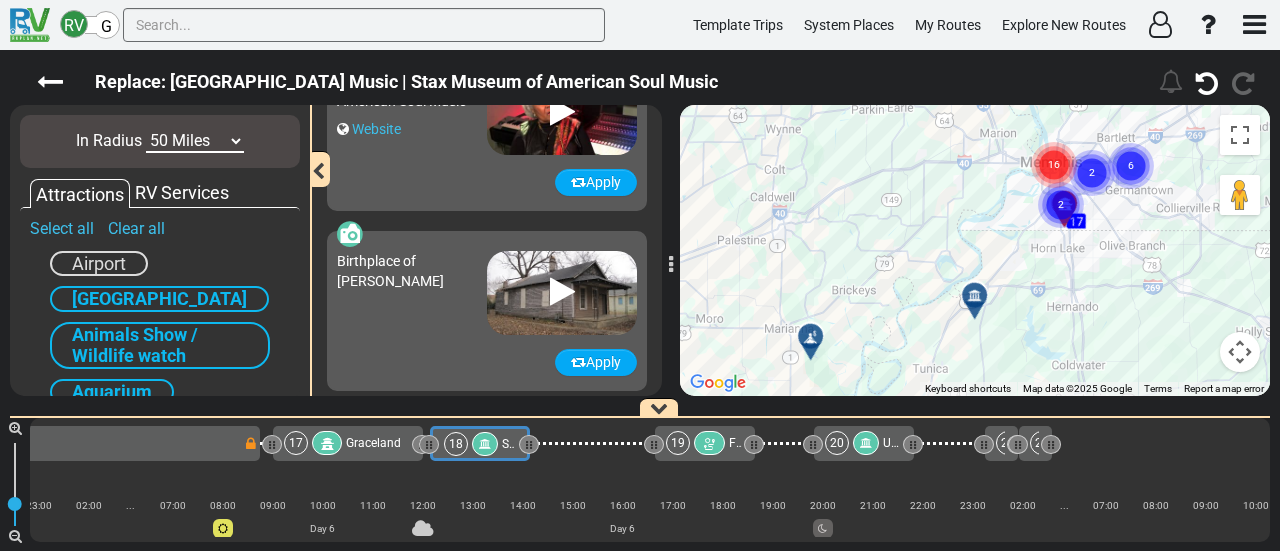
click at [423, 303] on div "Birthplace of [PERSON_NAME]" at bounding box center [412, 288] width 150 height 94
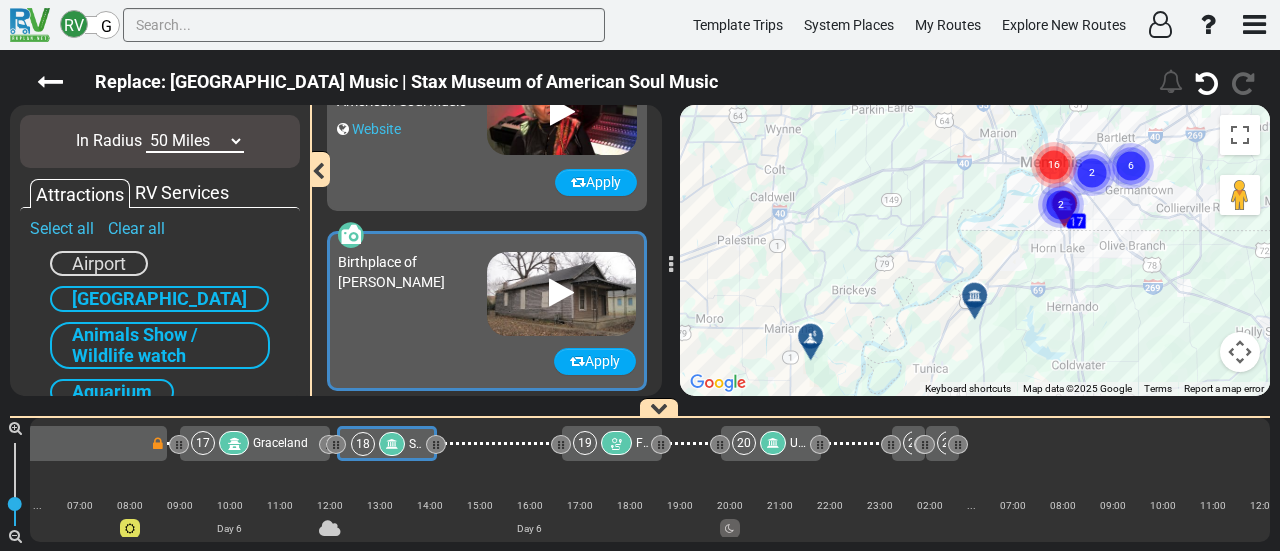
scroll to position [0, 4648]
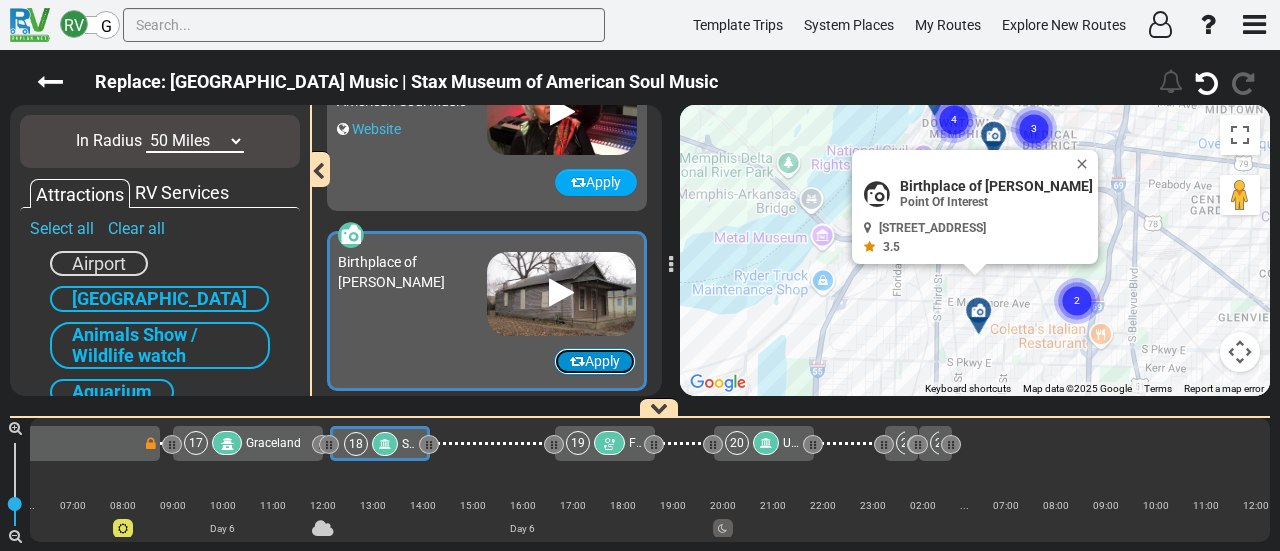
click at [590, 359] on button "Apply" at bounding box center [595, 361] width 82 height 27
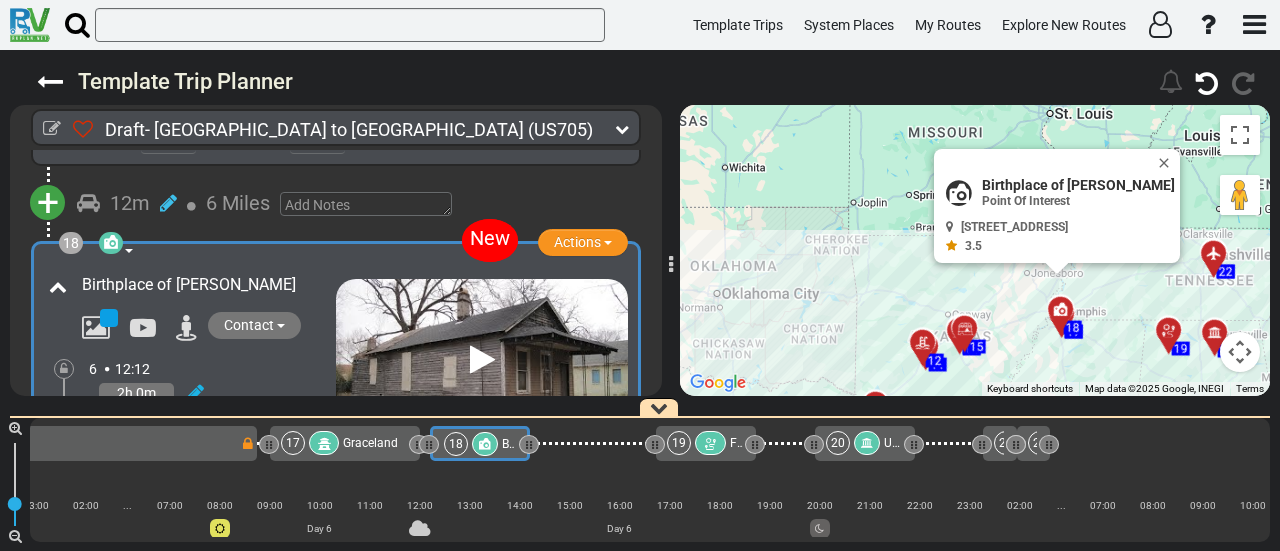
scroll to position [6354, 0]
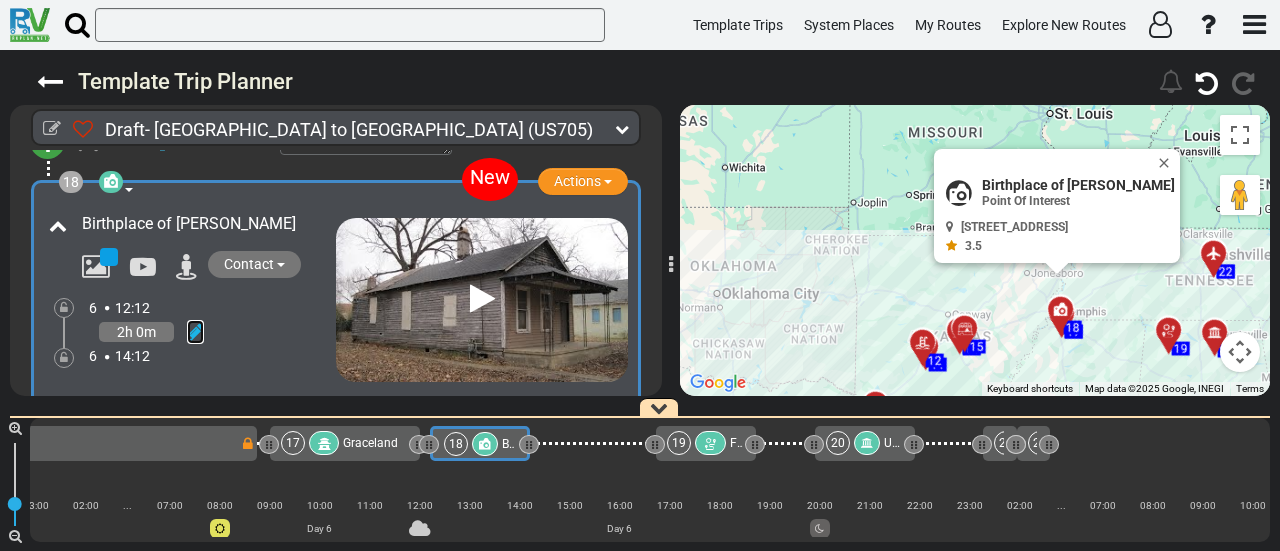
click at [200, 322] on icon at bounding box center [195, 332] width 17 height 20
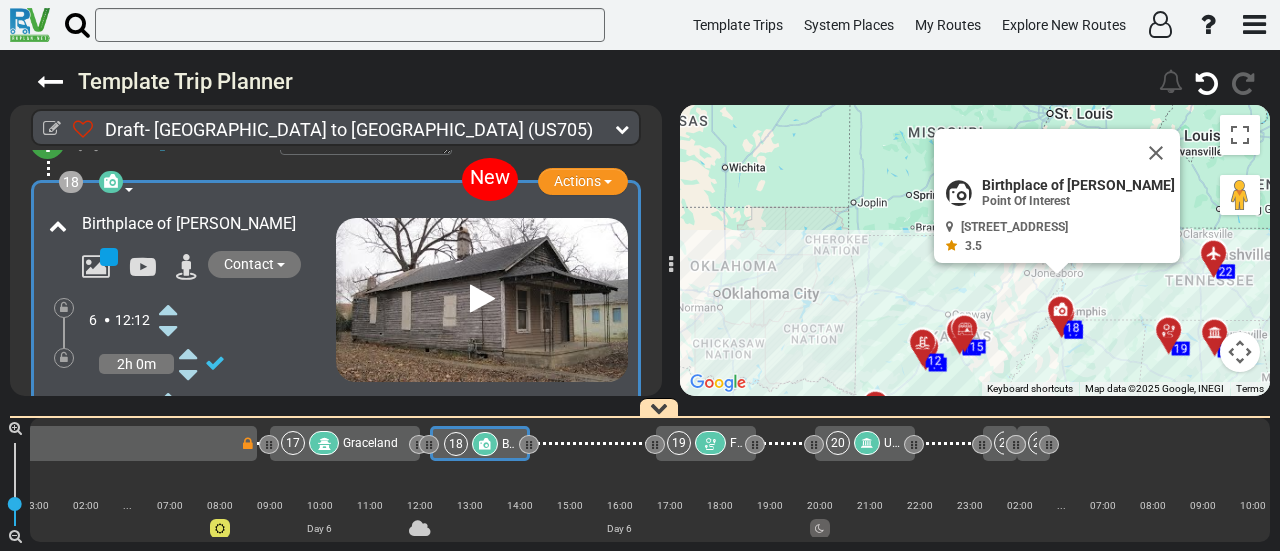
click at [168, 293] on icon at bounding box center [168, 309] width 18 height 32
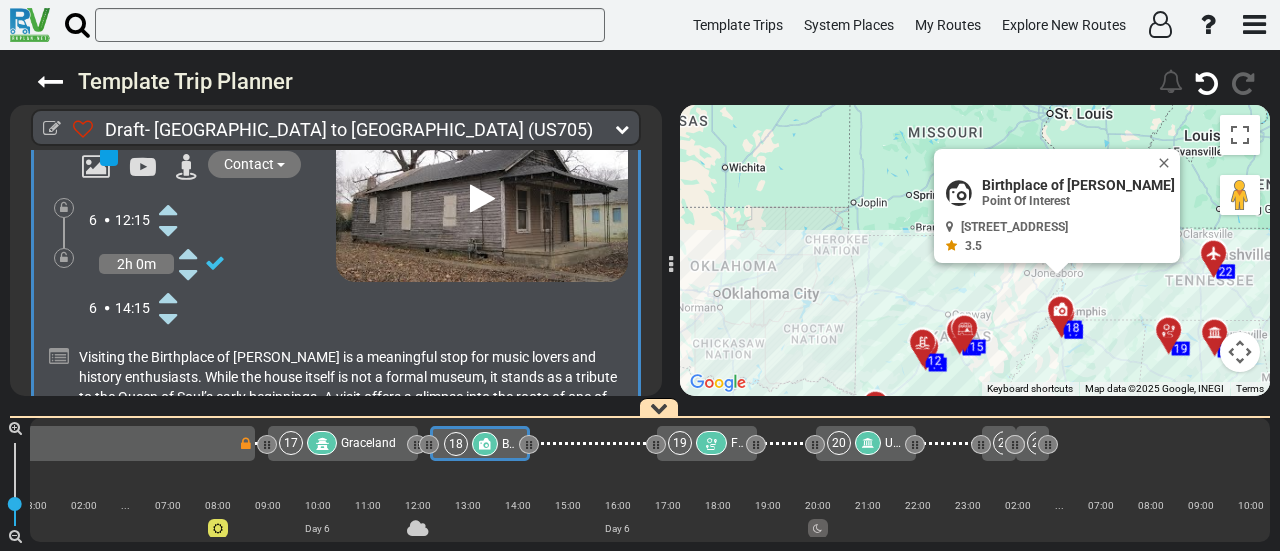
click at [167, 303] on icon at bounding box center [168, 319] width 18 height 32
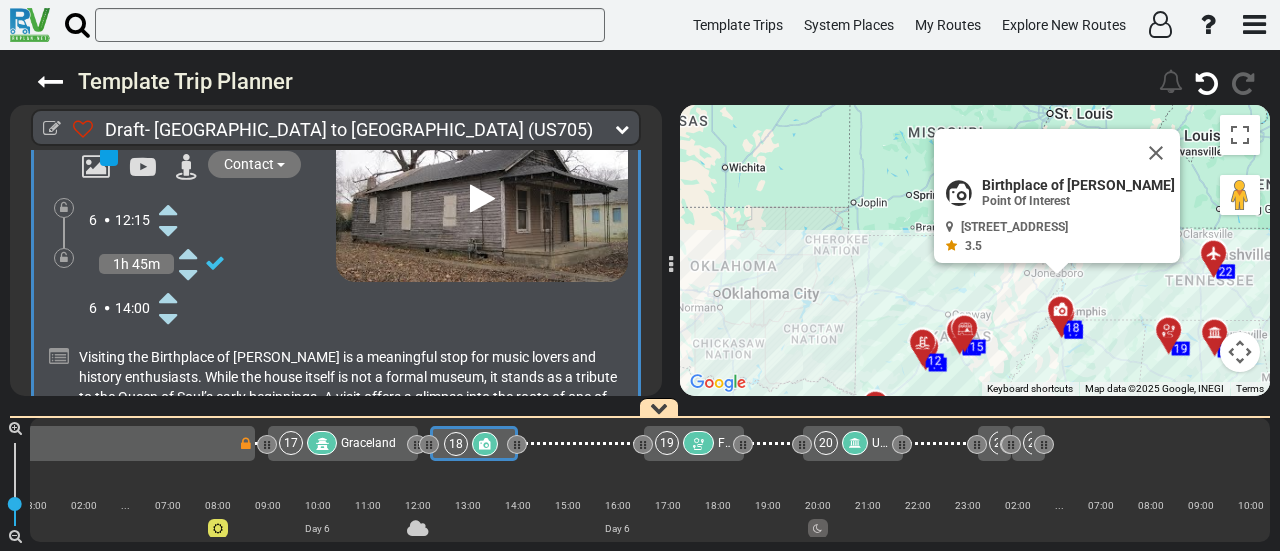
click at [167, 303] on icon at bounding box center [168, 319] width 18 height 32
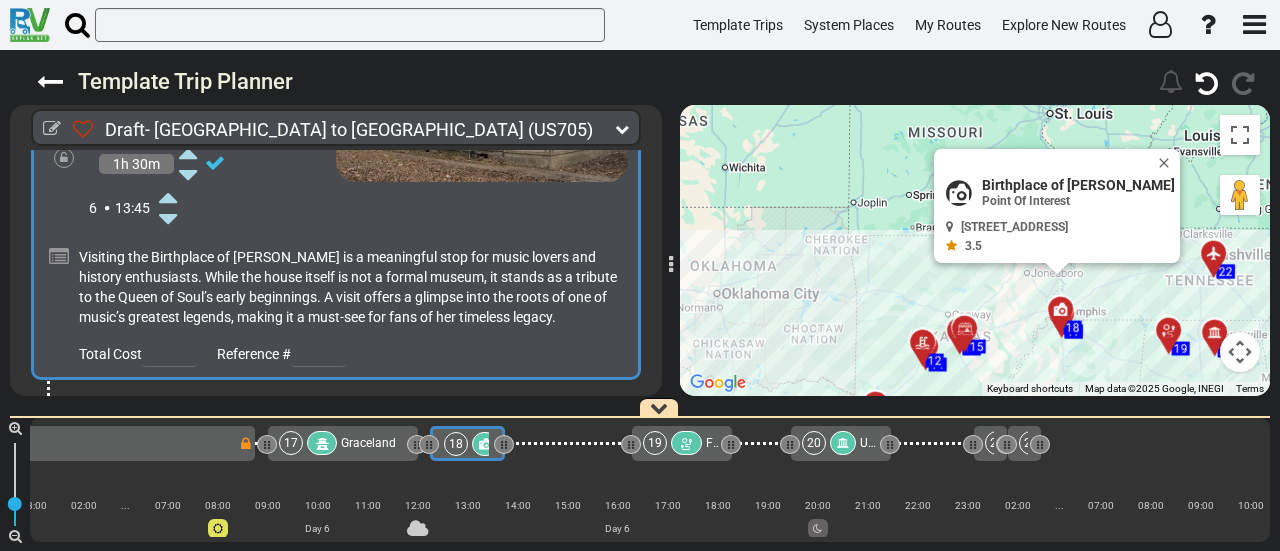
scroll to position [6654, 0]
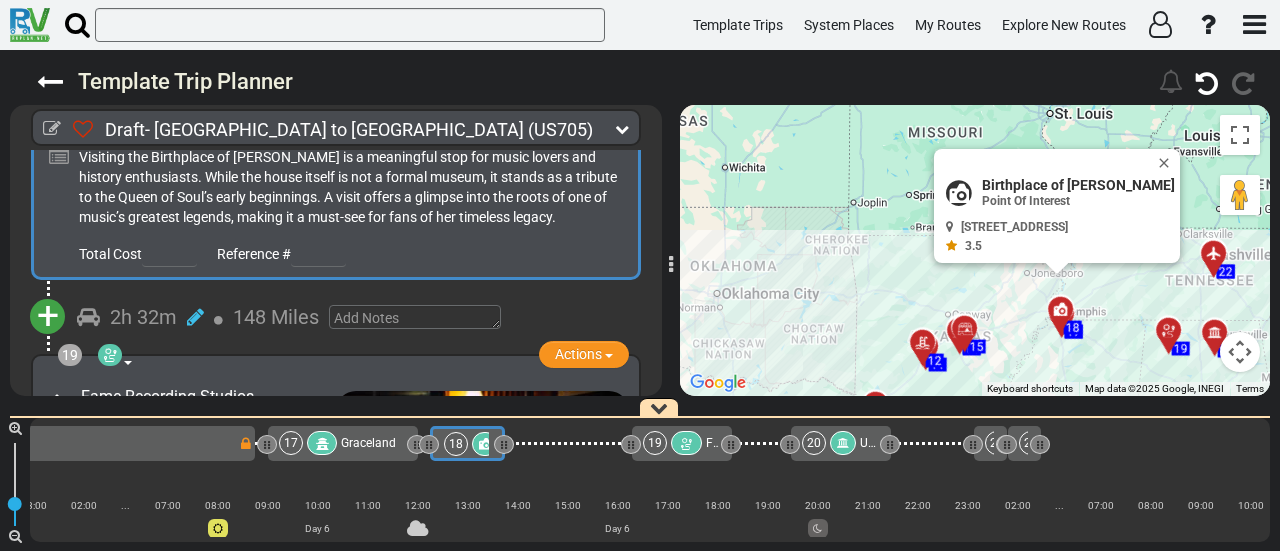
click at [48, 293] on span "+" at bounding box center [48, 316] width 22 height 46
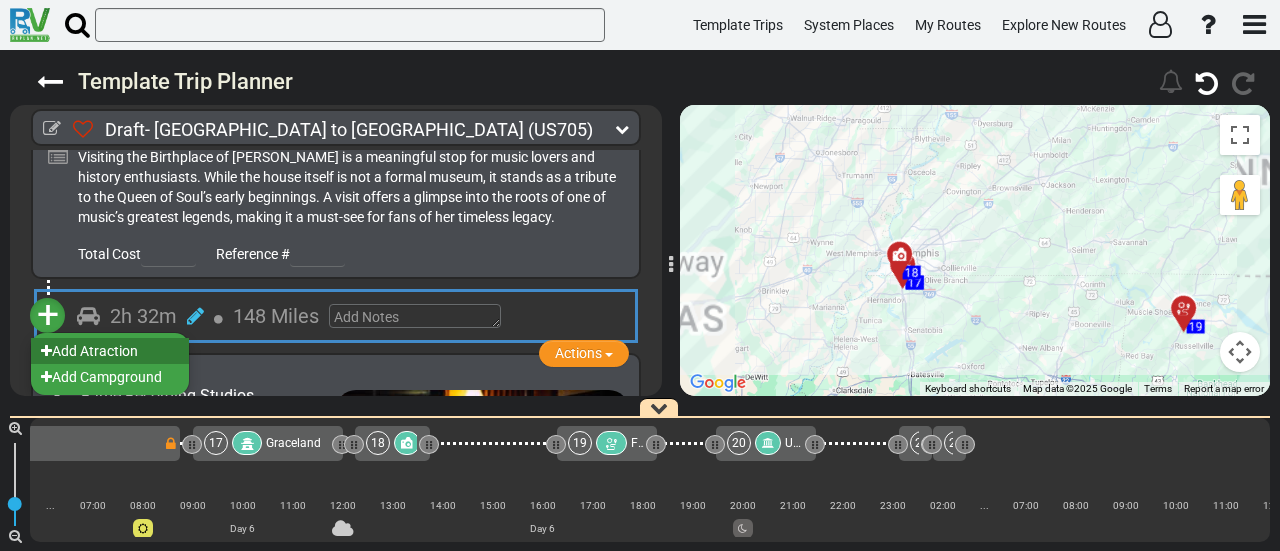
scroll to position [0, 4628]
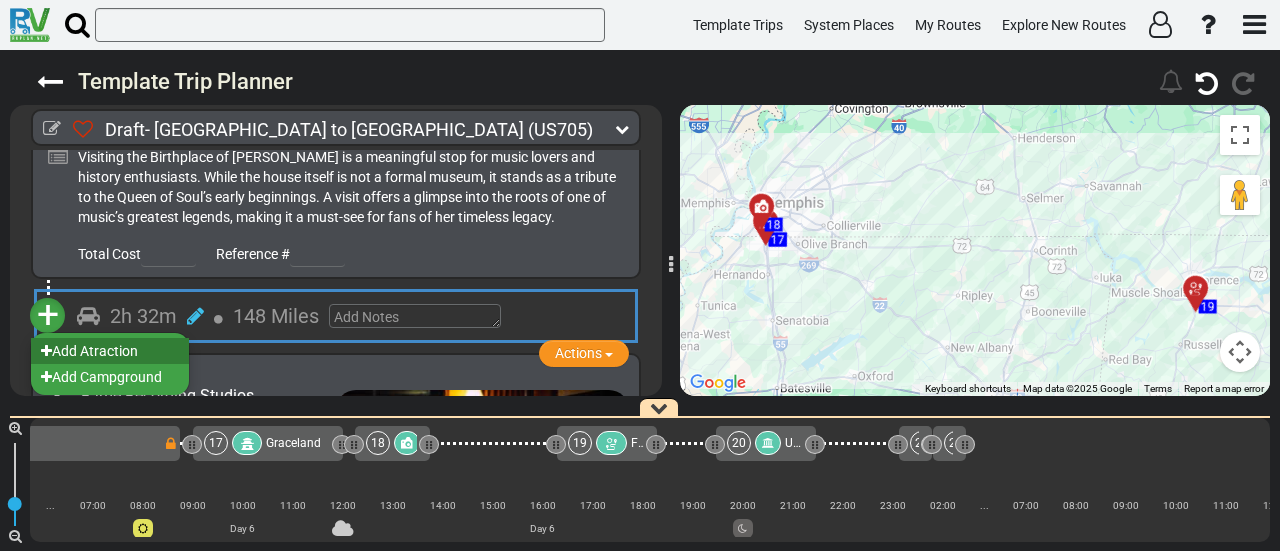
click at [110, 338] on li "Add Atraction" at bounding box center [110, 351] width 158 height 26
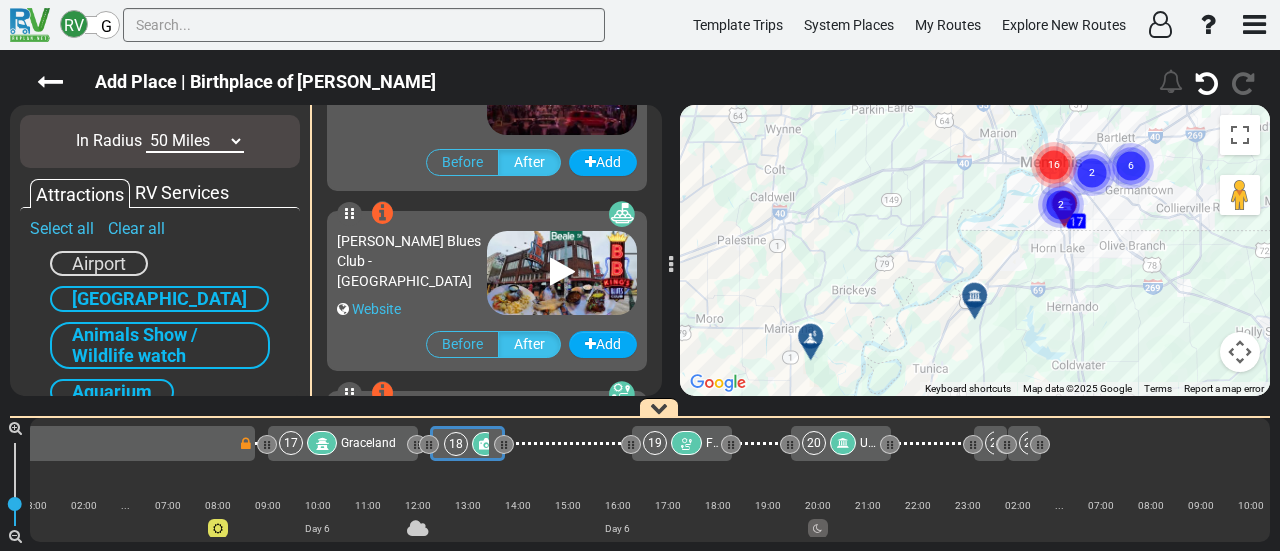
scroll to position [1300, 0]
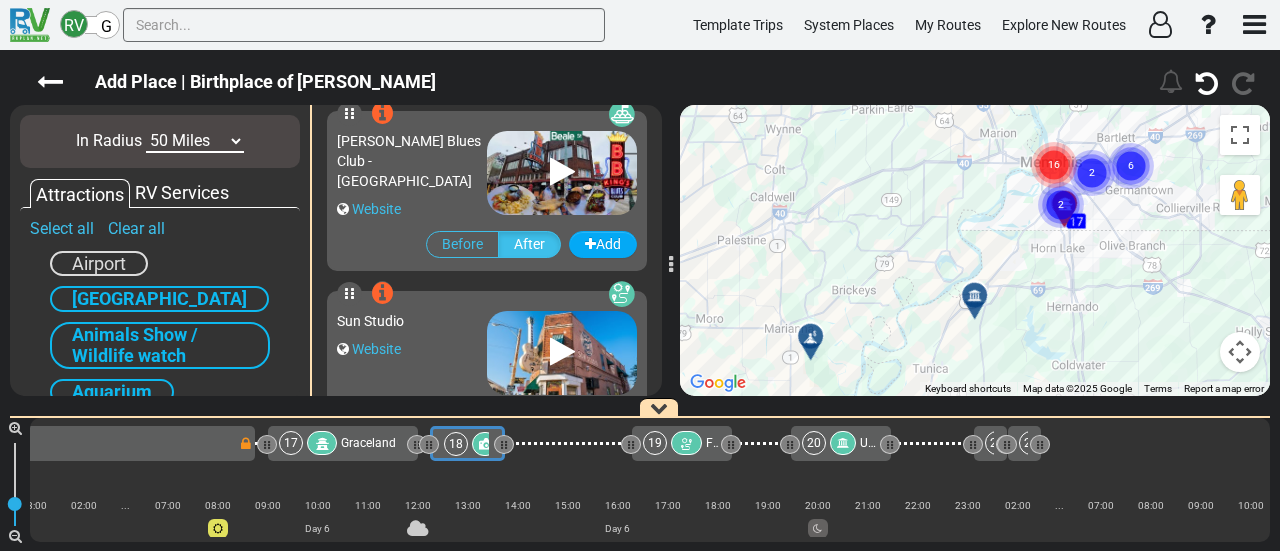
click at [431, 158] on div "[PERSON_NAME] Blues Club - [GEOGRAPHIC_DATA]" at bounding box center [412, 161] width 150 height 60
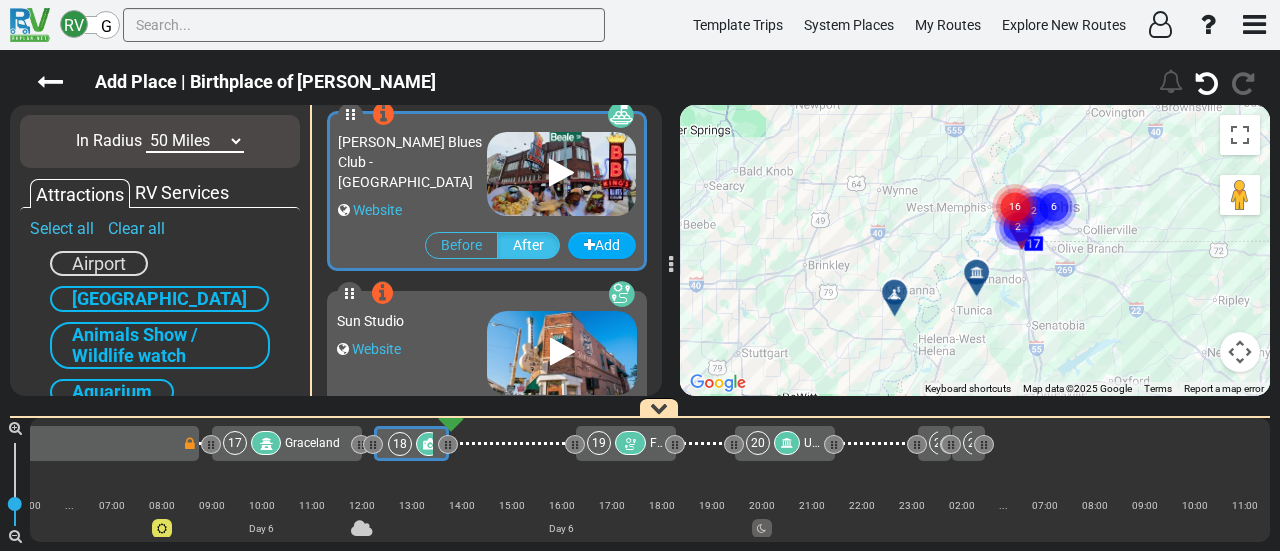
scroll to position [0, 4628]
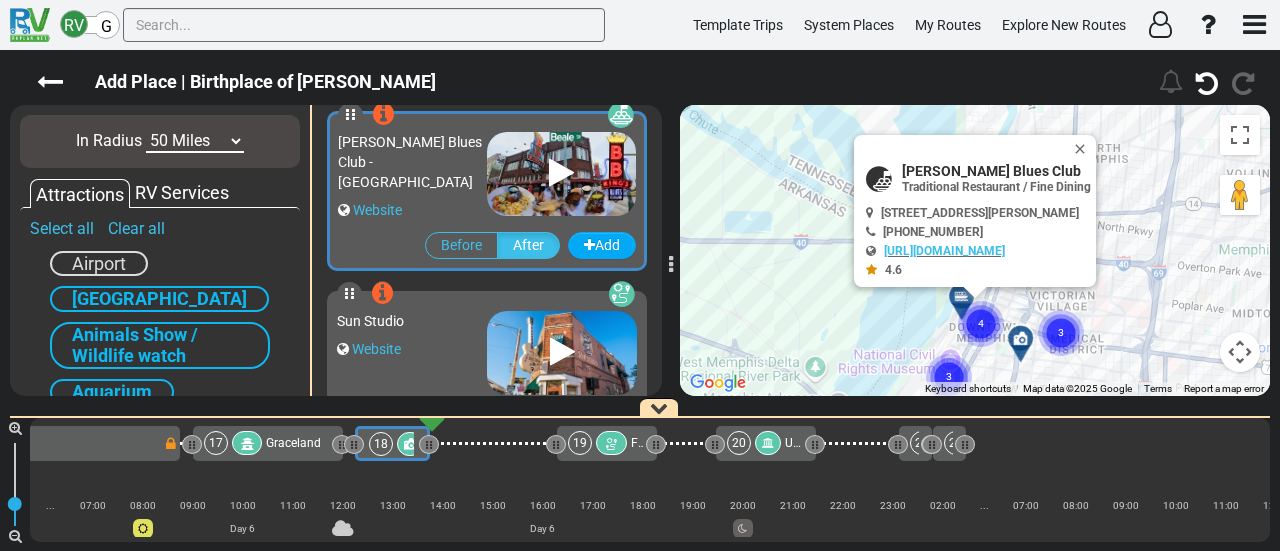
click at [972, 166] on span "[PERSON_NAME] Blues Club" at bounding box center [996, 171] width 189 height 16
click at [972, 165] on span "[PERSON_NAME] Blues Club" at bounding box center [996, 171] width 189 height 16
click at [972, 164] on span "[PERSON_NAME] Blues Club" at bounding box center [996, 171] width 189 height 16
copy div "[PERSON_NAME] Blues Club"
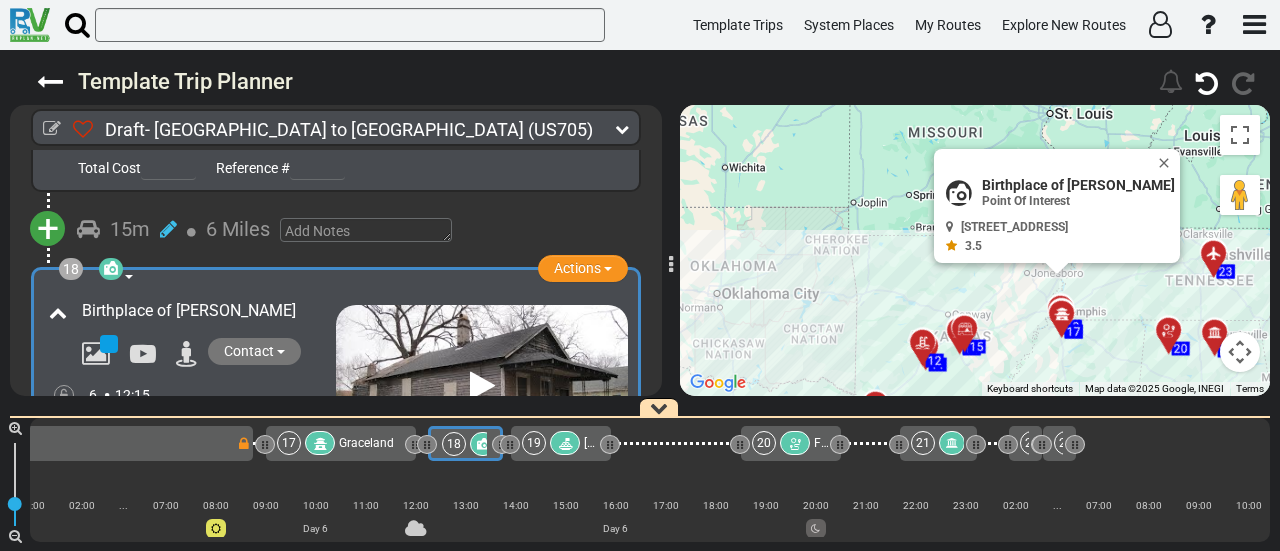
scroll to position [0, 4553]
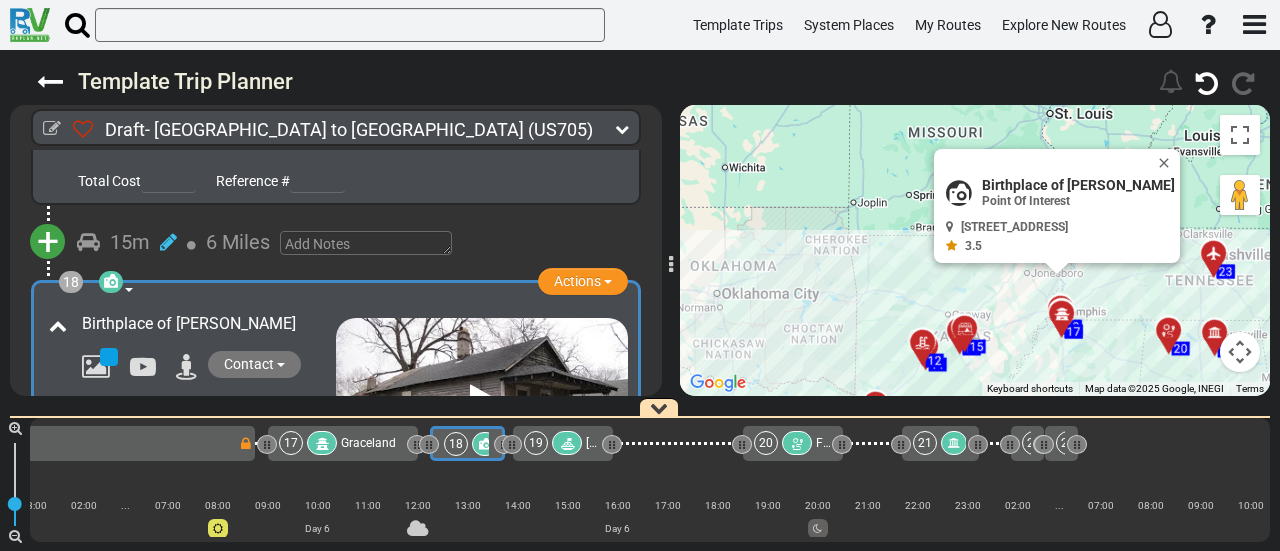
click at [565, 447] on icon at bounding box center [567, 444] width 17 height 14
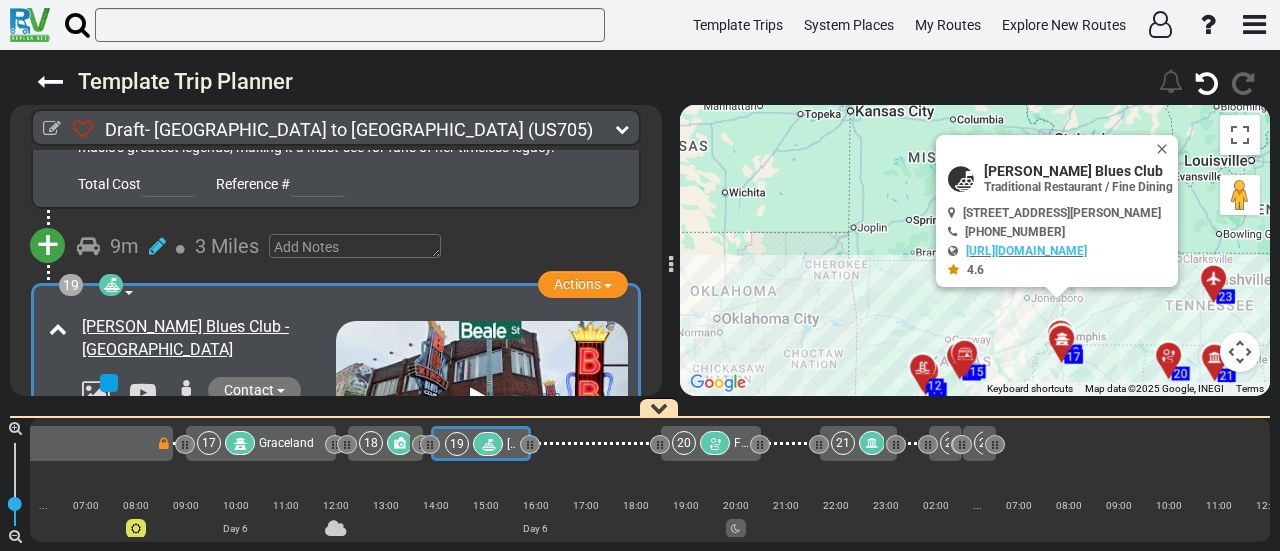
scroll to position [6776, 0]
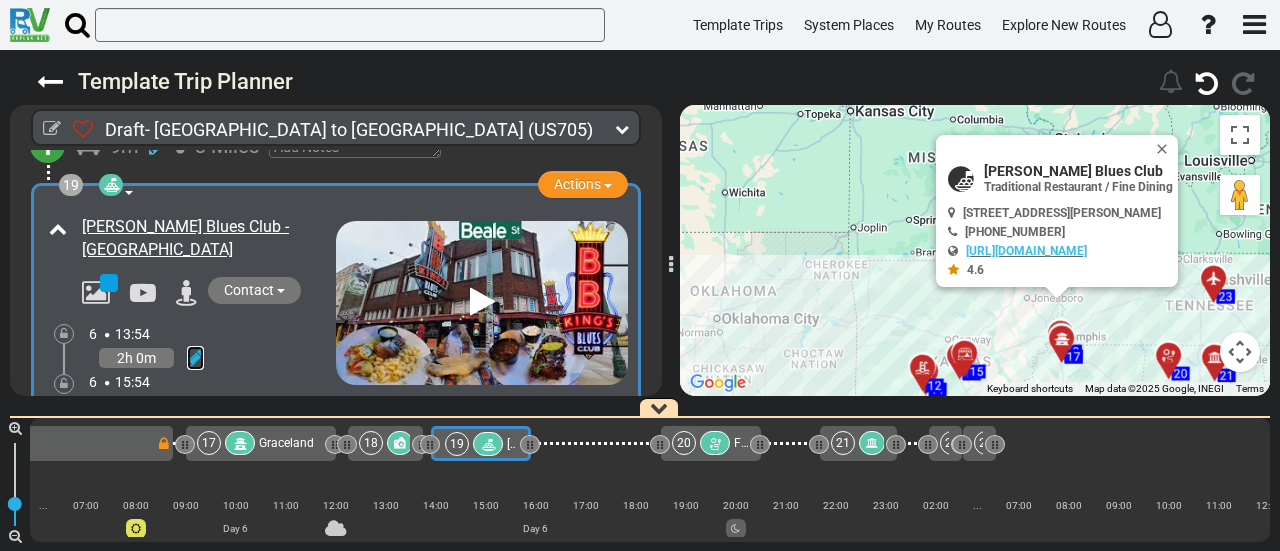
click at [196, 348] on icon at bounding box center [195, 358] width 17 height 20
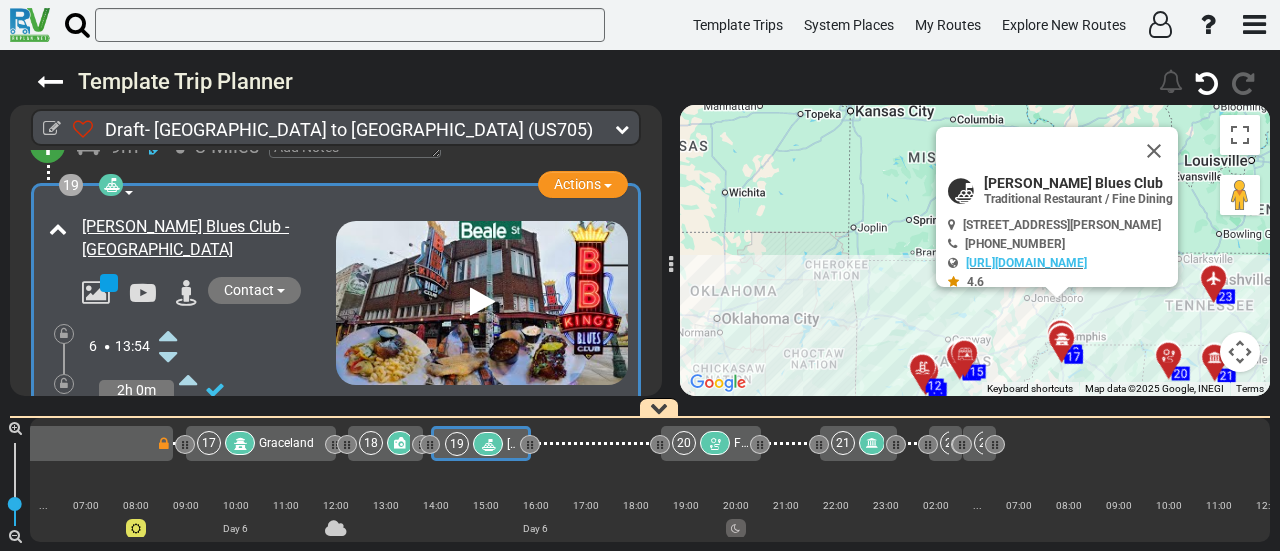
click at [172, 319] on icon at bounding box center [168, 335] width 18 height 32
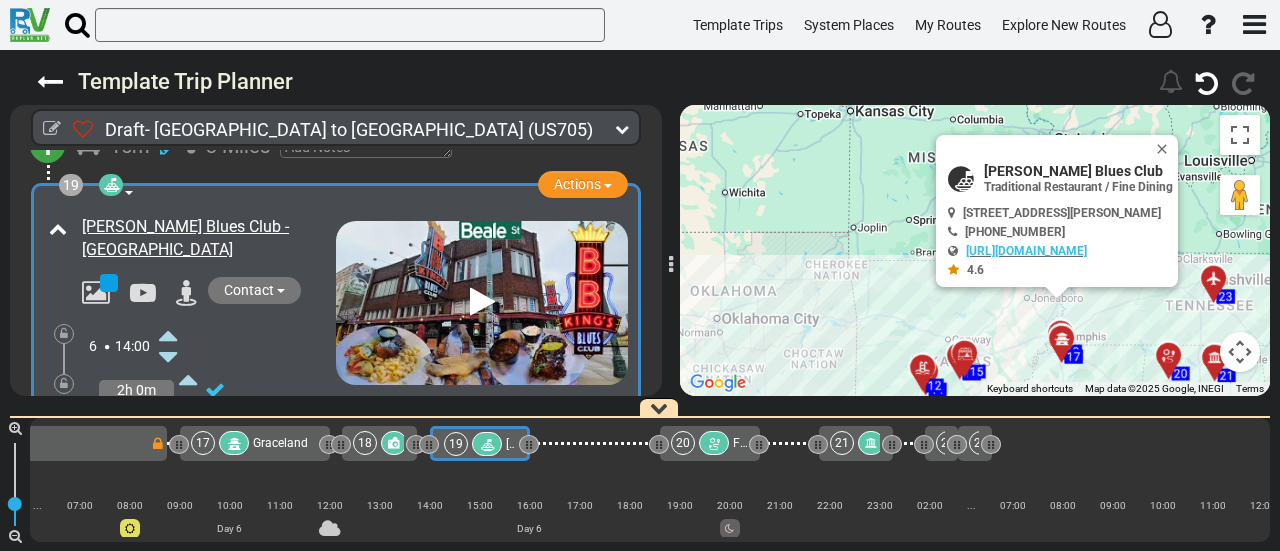
scroll to position [6676, 0]
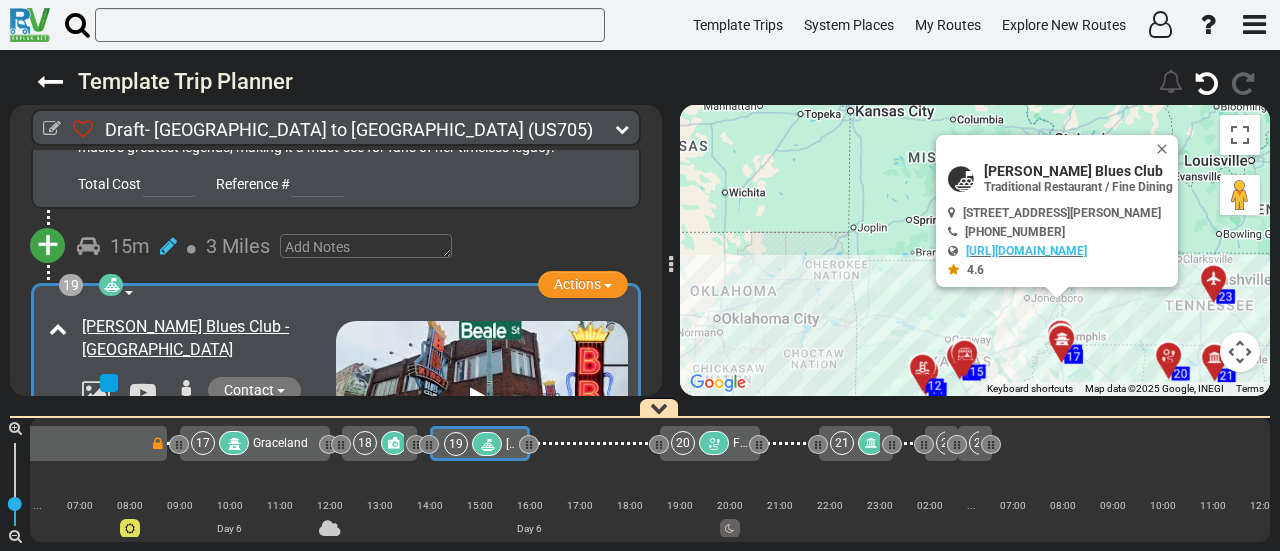
click at [106, 277] on icon at bounding box center [111, 285] width 20 height 16
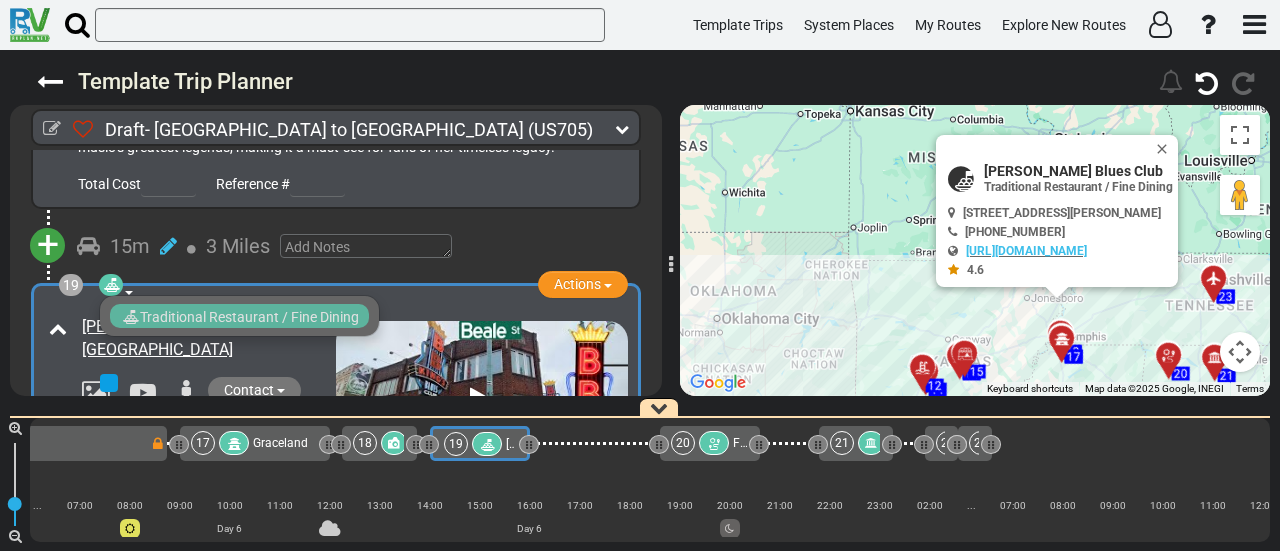
click at [107, 277] on icon at bounding box center [111, 285] width 20 height 16
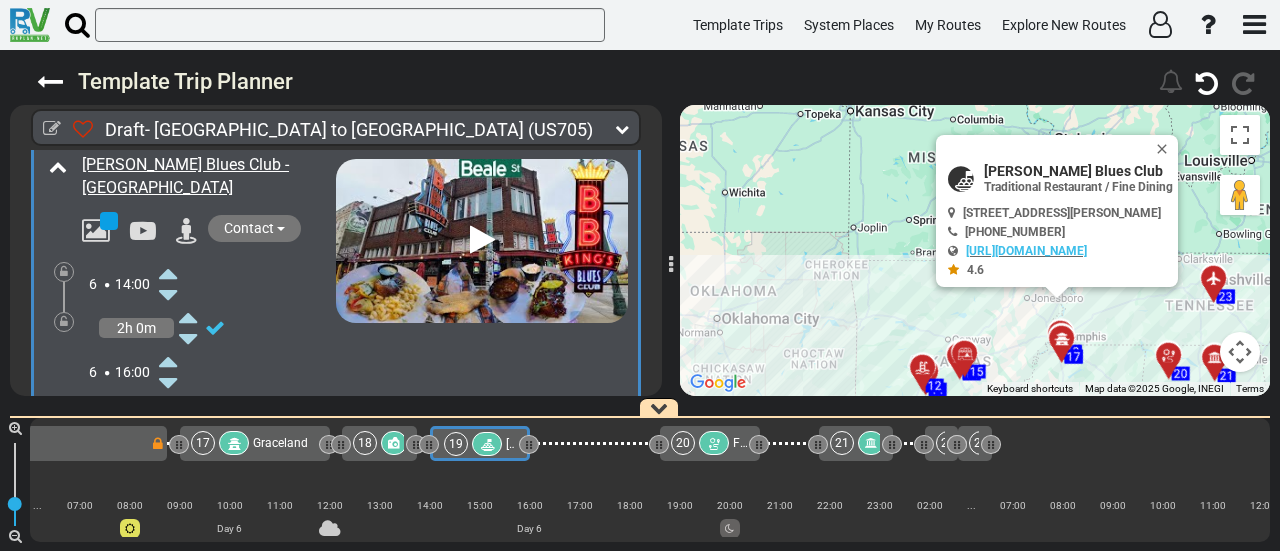
scroll to position [6776, 0]
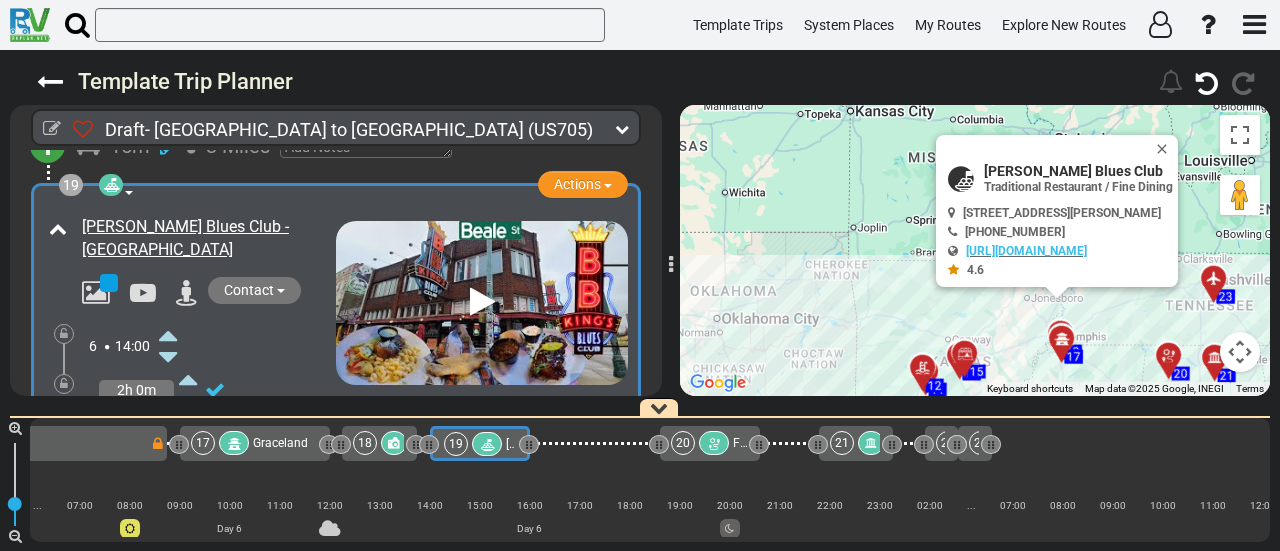
click at [706, 441] on div at bounding box center [714, 443] width 31 height 24
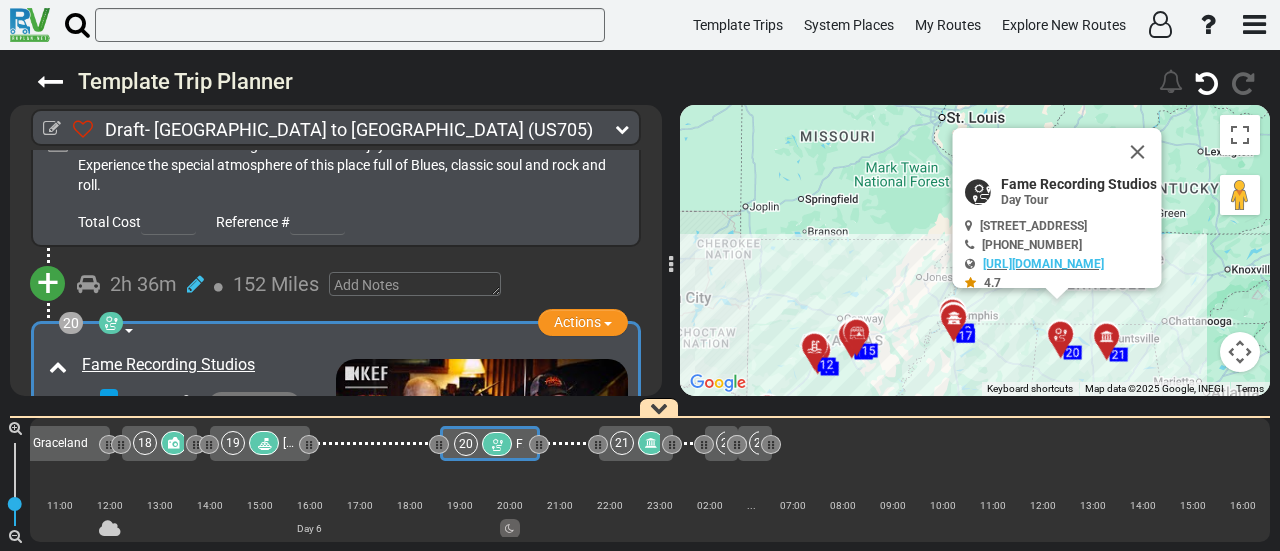
scroll to position [0, 4871]
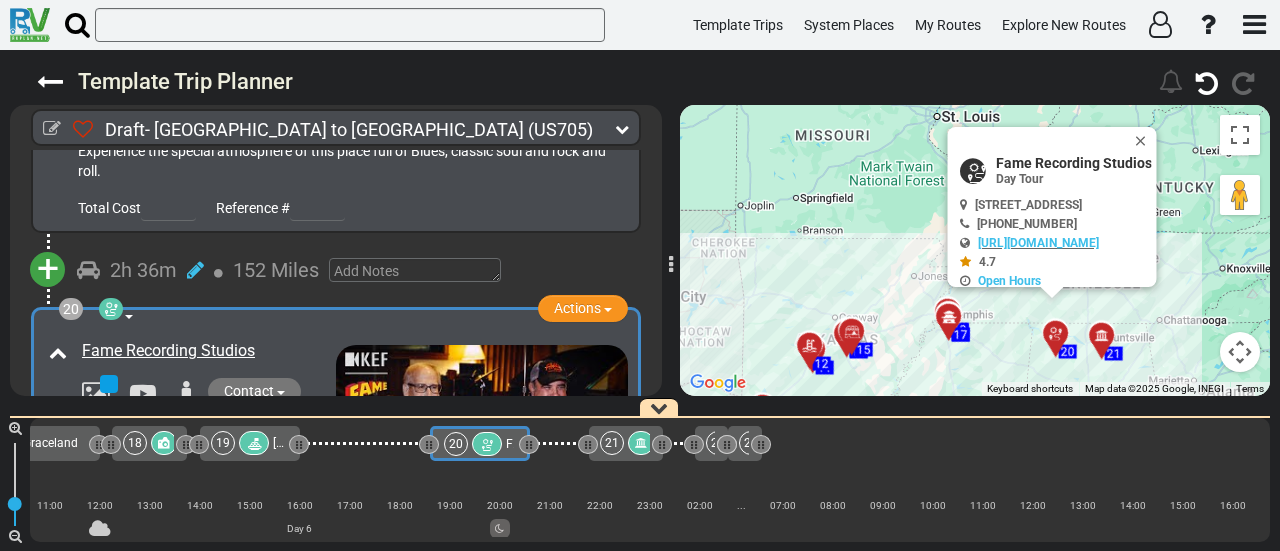
click at [53, 246] on span "+" at bounding box center [48, 269] width 22 height 46
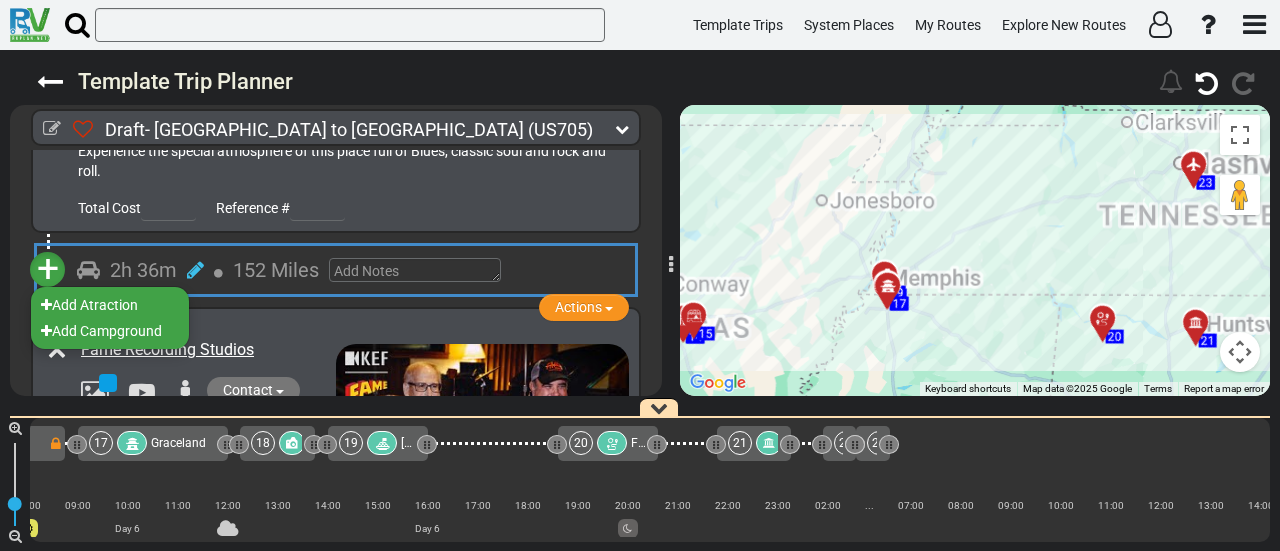
click at [136, 318] on li "Add Campground" at bounding box center [110, 331] width 158 height 26
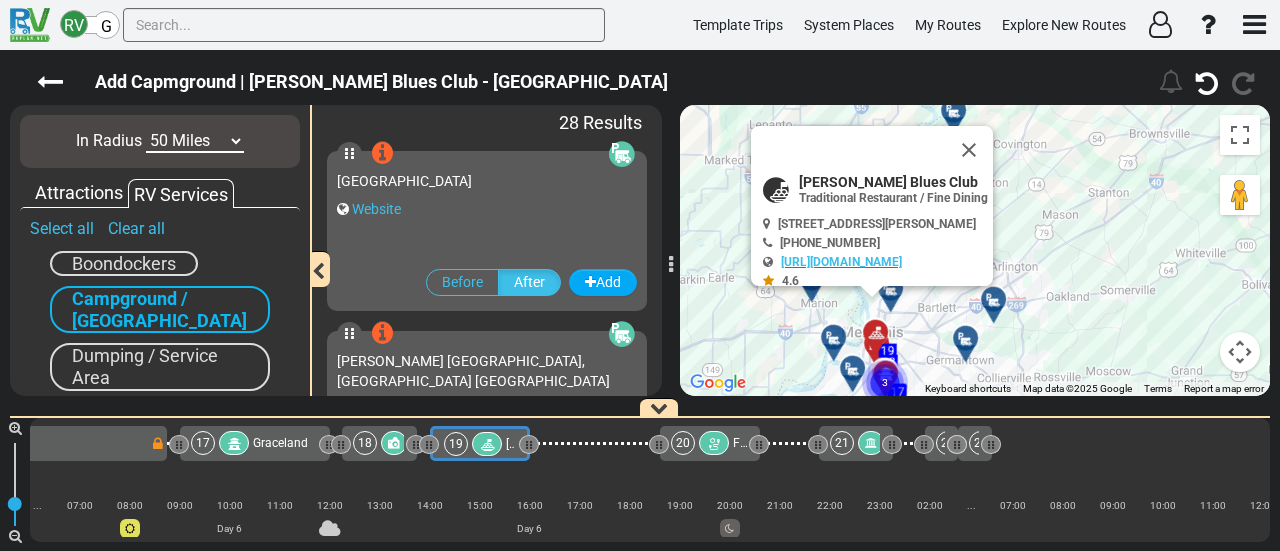
scroll to position [16, 0]
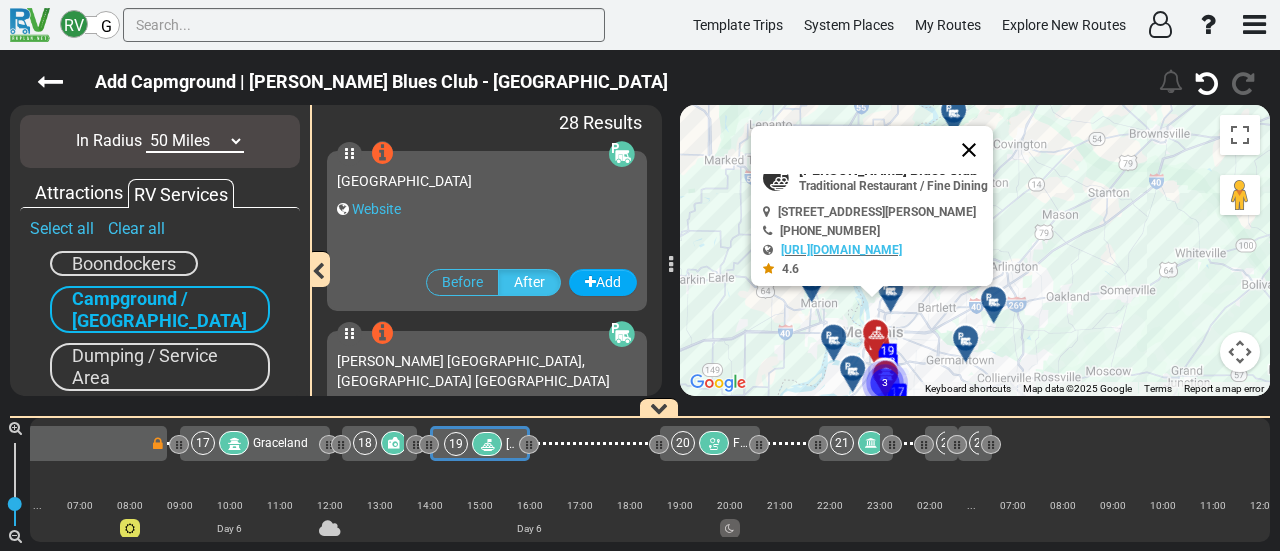
click at [990, 150] on button "Close" at bounding box center [969, 150] width 48 height 48
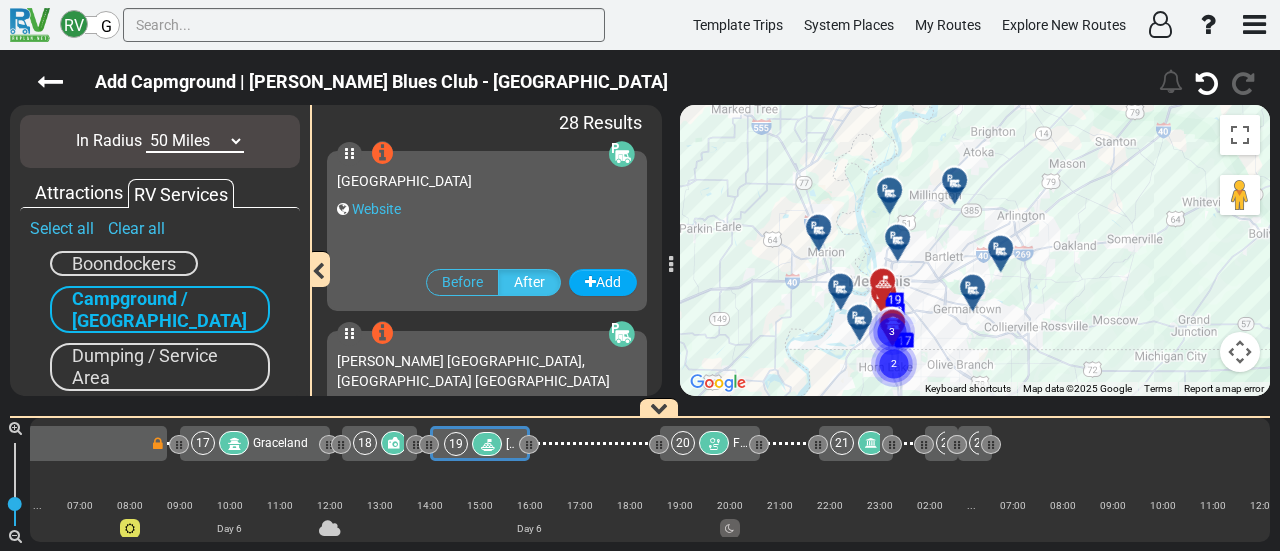
drag, startPoint x: 1048, startPoint y: 298, endPoint x: 1056, endPoint y: 247, distance: 51.6
click at [1059, 237] on div "To activate drag with keyboard, press Alt + Enter. Once in keyboard drag state,…" at bounding box center [975, 250] width 590 height 291
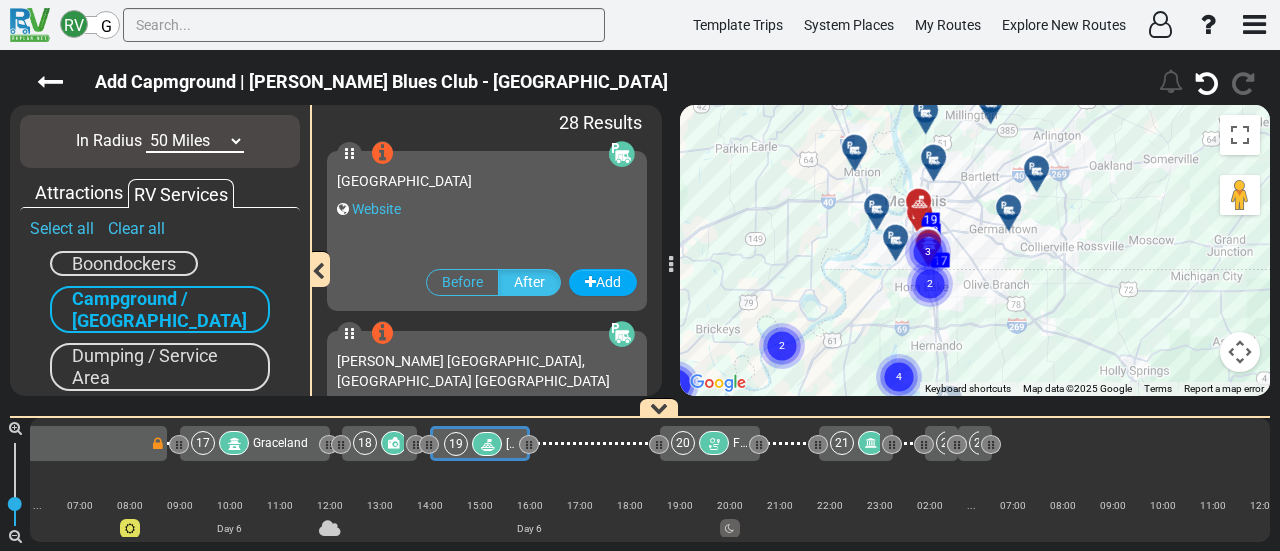
drag, startPoint x: 1000, startPoint y: 271, endPoint x: 1035, endPoint y: 197, distance: 81.8
click at [1035, 197] on div "To activate drag with keyboard, press Alt + Enter. Once in keyboard drag state,…" at bounding box center [975, 250] width 590 height 291
click at [171, 129] on div "In Radius 10 Miles 50 Miles 100 Miles 250 Miles 500 Miles 1000 Miles" at bounding box center [160, 141] width 280 height 53
select select "number:100"
click at [146, 130] on select "10 Miles 50 Miles 100 Miles 250 Miles 500 Miles 1000 Miles" at bounding box center [195, 141] width 98 height 23
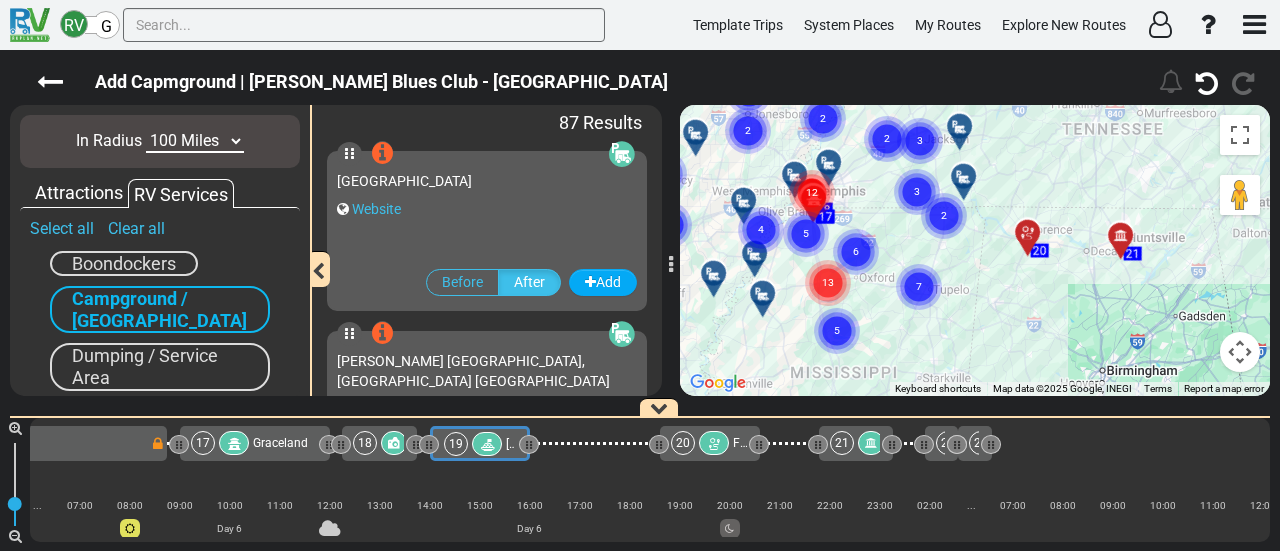
drag, startPoint x: 1080, startPoint y: 275, endPoint x: 860, endPoint y: 279, distance: 220.0
click at [860, 279] on div "To activate drag with keyboard, press Alt + Enter. Once in keyboard drag state,…" at bounding box center [975, 250] width 590 height 291
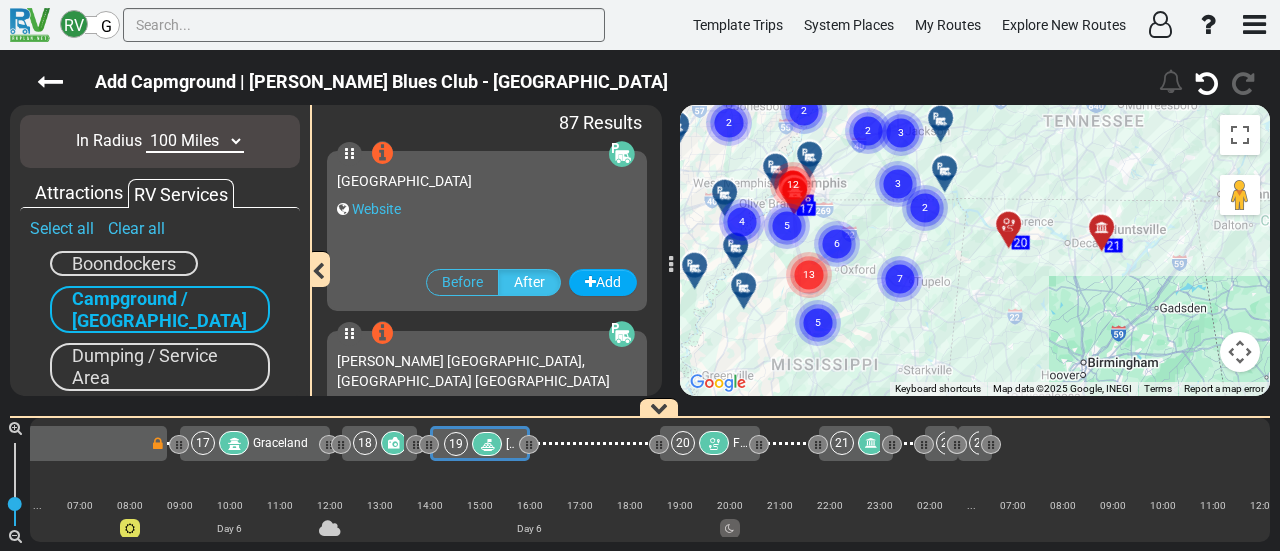
drag, startPoint x: 944, startPoint y: 260, endPoint x: 854, endPoint y: 238, distance: 92.6
click at [875, 239] on gmp-advanced-marker "7" at bounding box center [900, 255] width 50 height 53
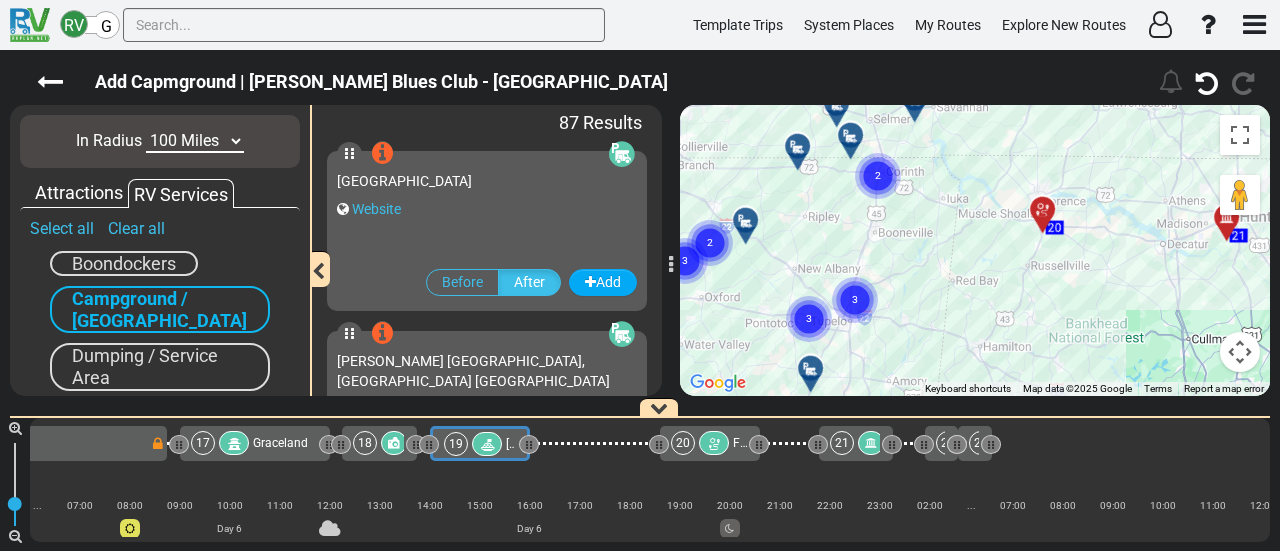
drag, startPoint x: 858, startPoint y: 207, endPoint x: 741, endPoint y: 250, distance: 124.6
click at [741, 250] on div "To activate drag with keyboard, press Alt + Enter. Once in keyboard drag state,…" at bounding box center [975, 250] width 590 height 291
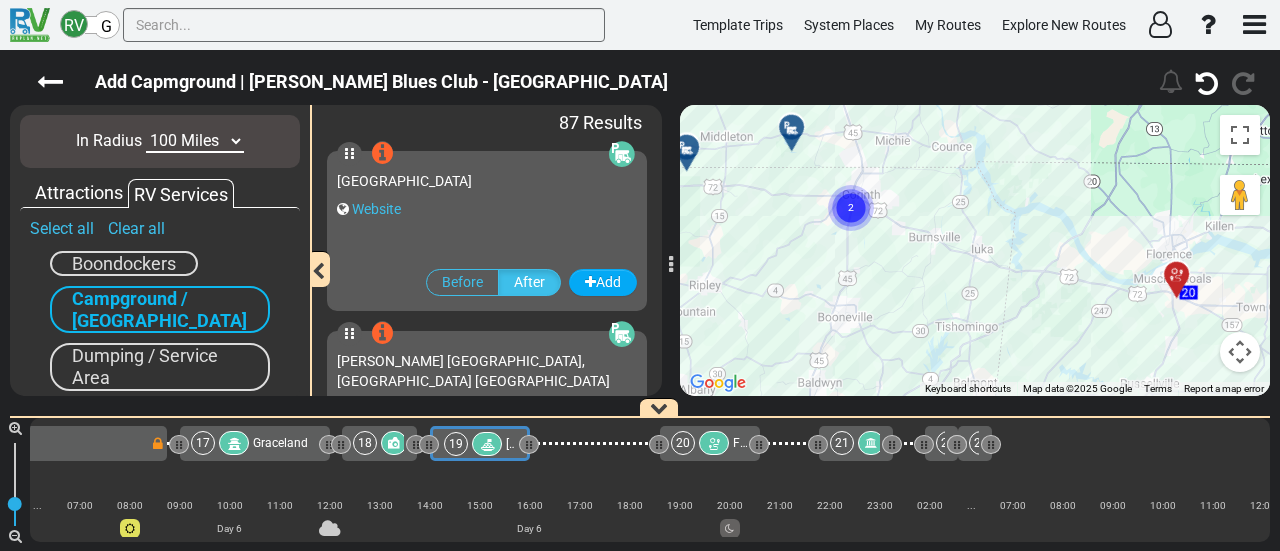
drag, startPoint x: 836, startPoint y: 229, endPoint x: 814, endPoint y: 270, distance: 46.5
click at [810, 278] on div "To activate drag with keyboard, press Alt + Enter. Once in keyboard drag state,…" at bounding box center [975, 250] width 590 height 291
click at [851, 213] on text "2" at bounding box center [850, 207] width 6 height 13
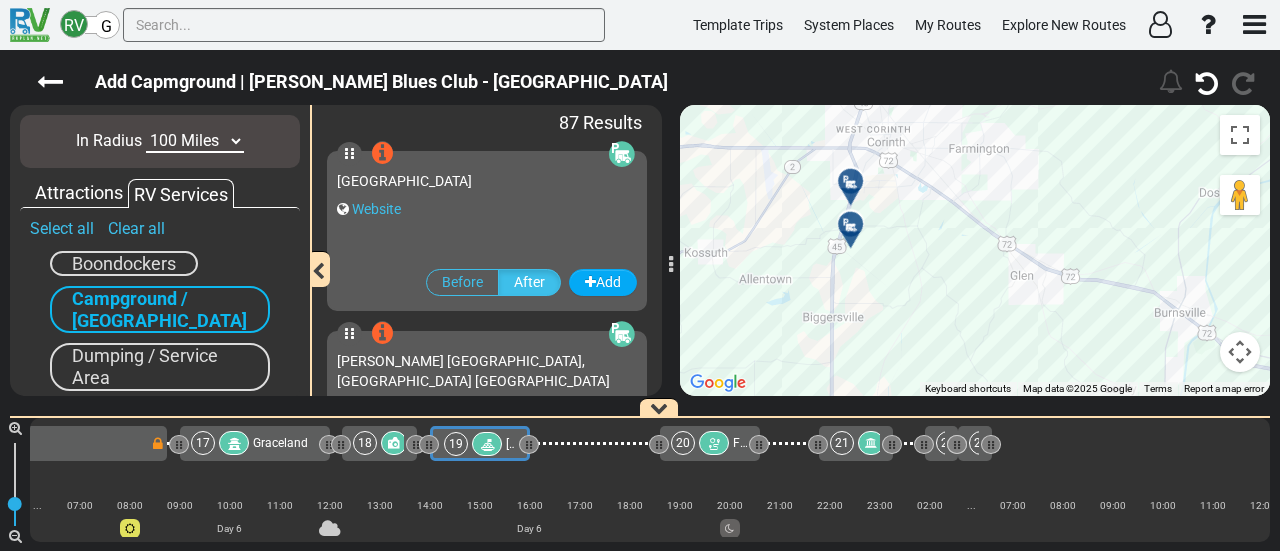
click at [854, 184] on div at bounding box center [857, 189] width 33 height 31
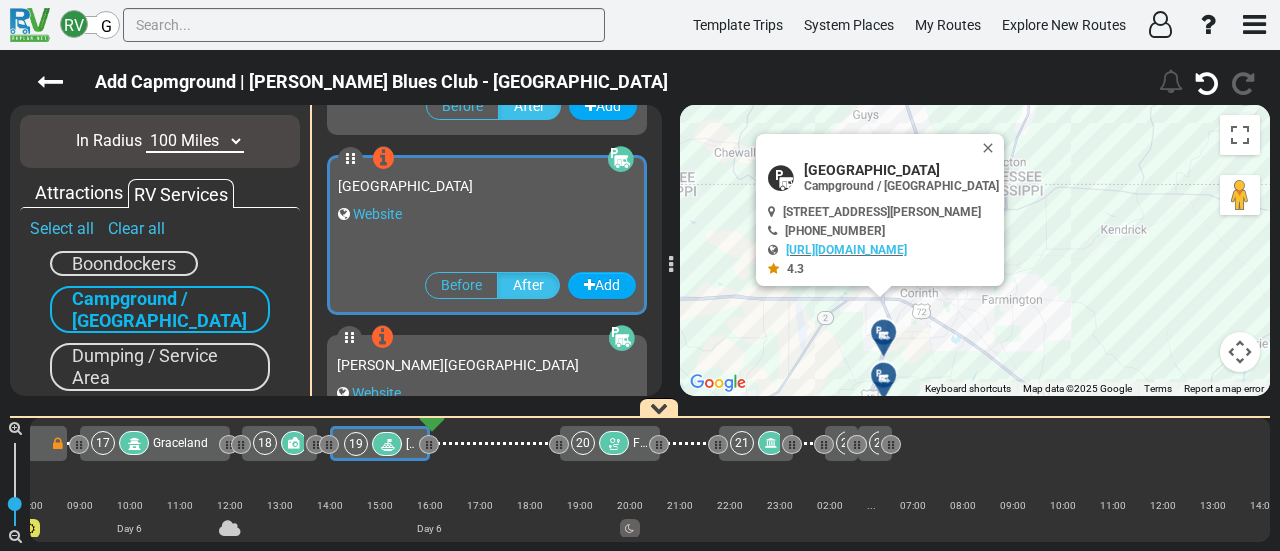
scroll to position [11695, 0]
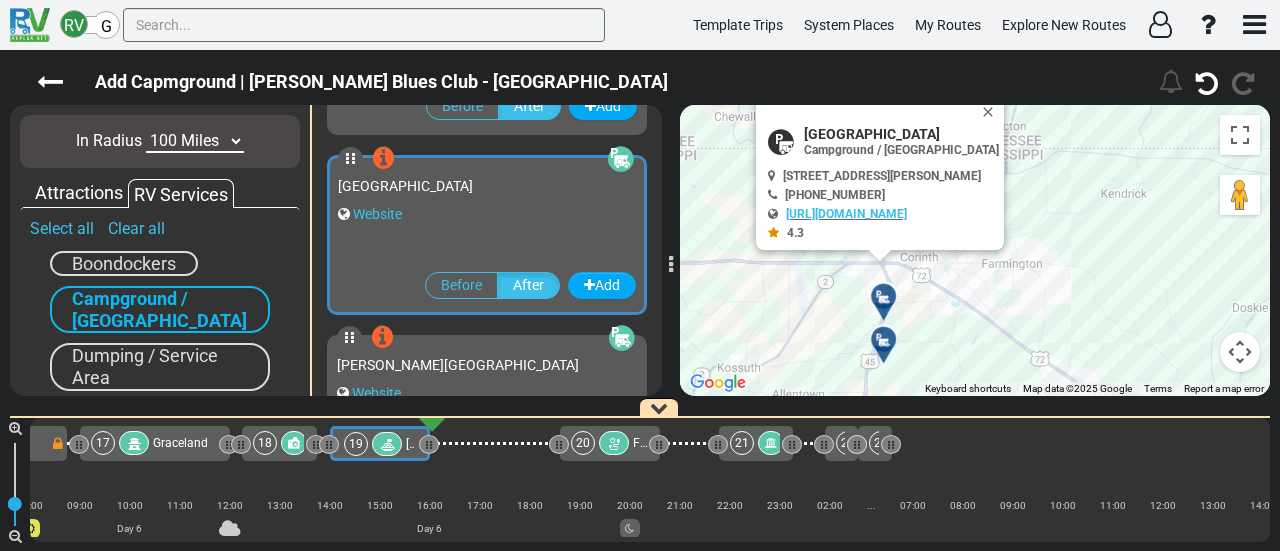
drag, startPoint x: 838, startPoint y: 327, endPoint x: 838, endPoint y: 262, distance: 65.0
click at [838, 262] on div "To activate drag with keyboard, press Alt + Enter. Once in keyboard drag state,…" at bounding box center [975, 250] width 590 height 291
click at [882, 334] on icon at bounding box center [884, 340] width 20 height 16
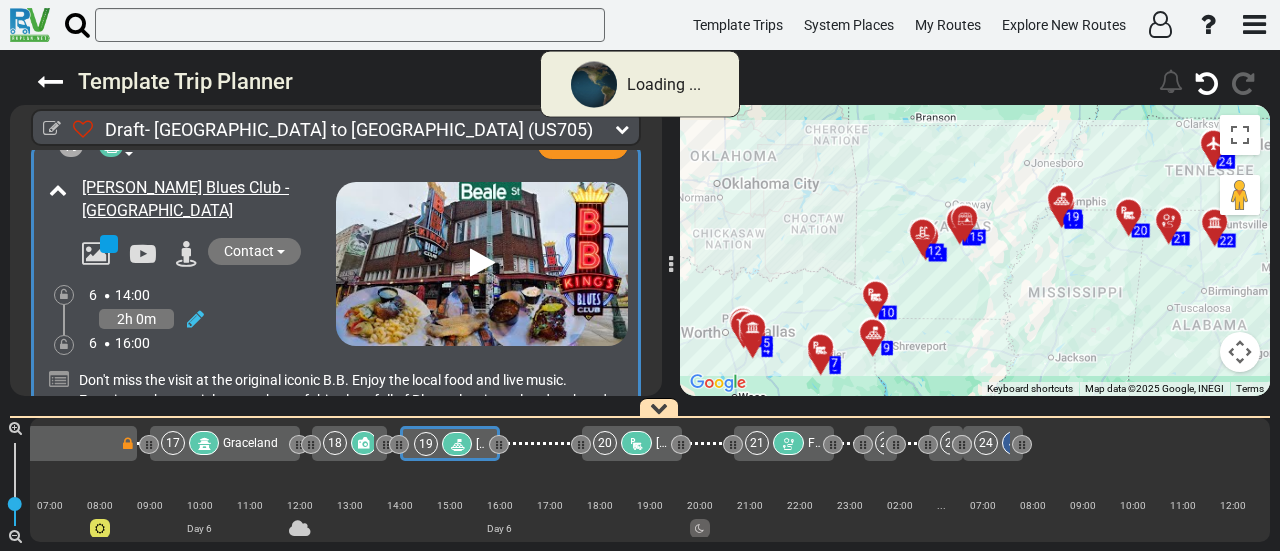
scroll to position [0, 4641]
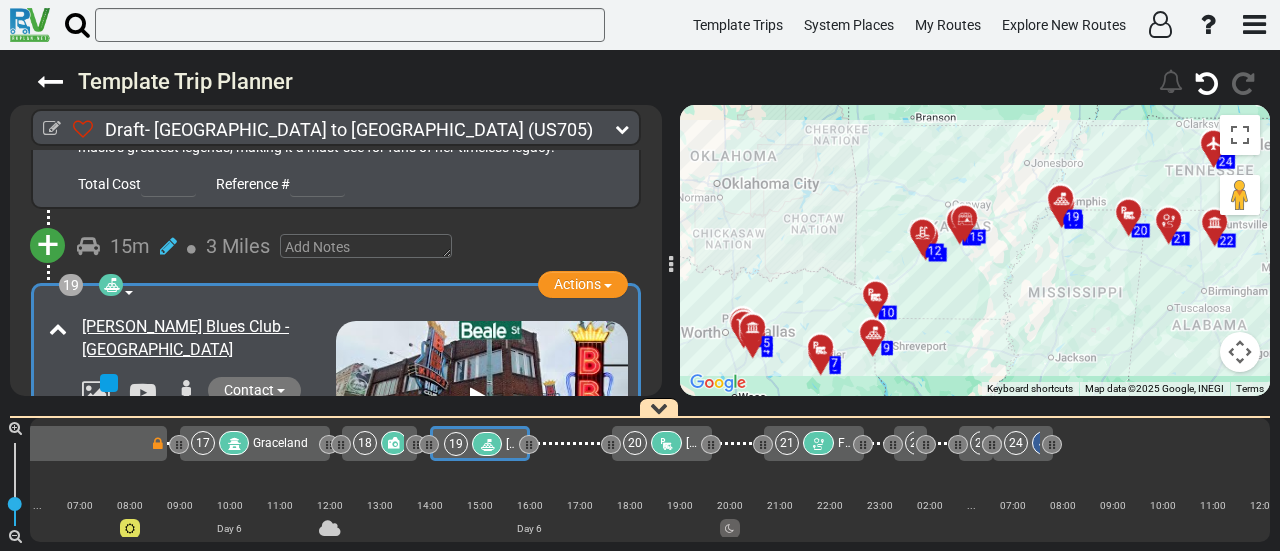
click at [660, 448] on div at bounding box center [666, 443] width 31 height 24
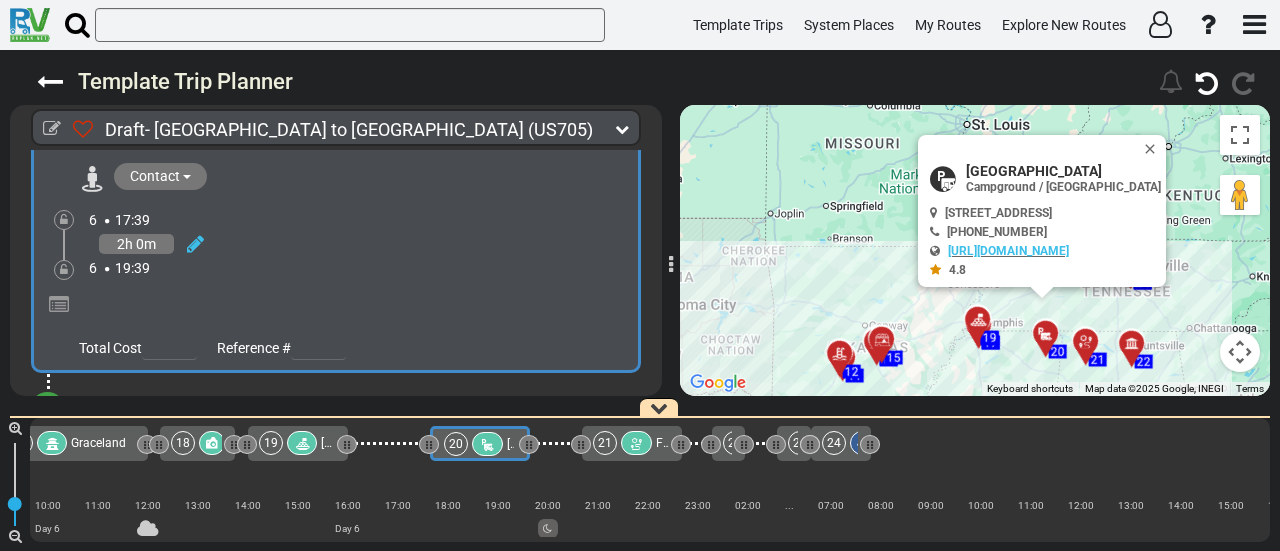
scroll to position [0, 0]
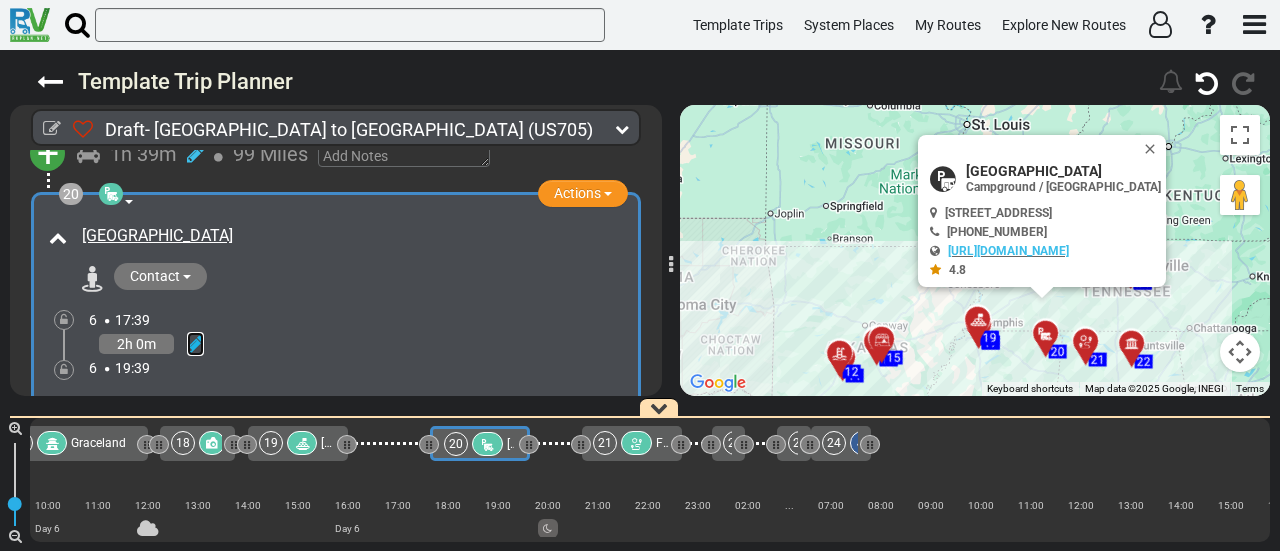
click at [196, 334] on icon at bounding box center [195, 344] width 17 height 20
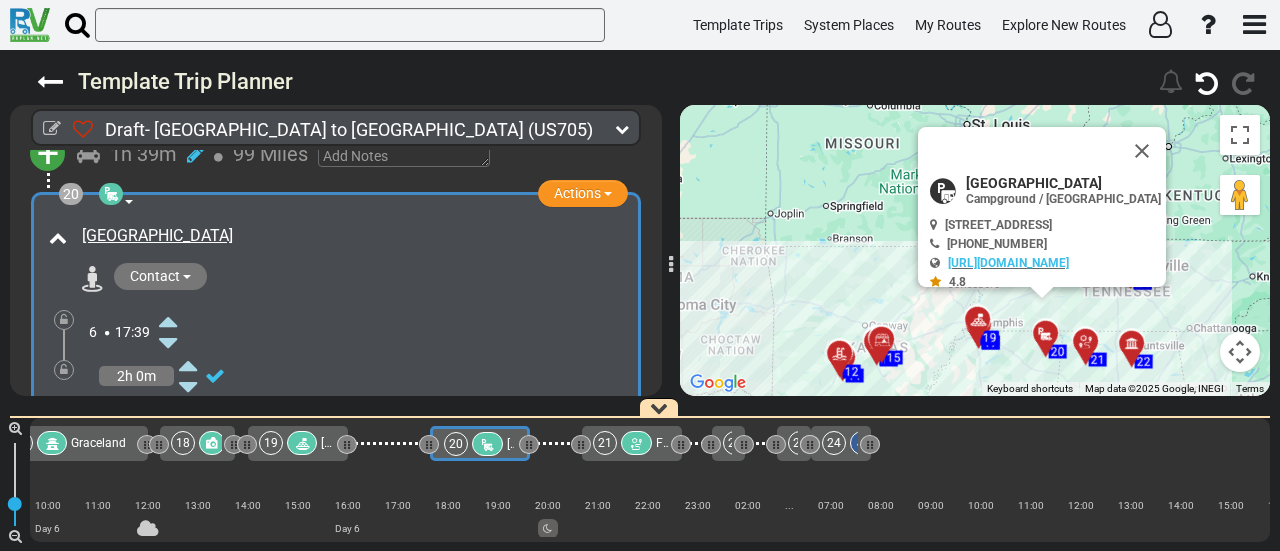
click at [170, 305] on icon at bounding box center [168, 321] width 18 height 32
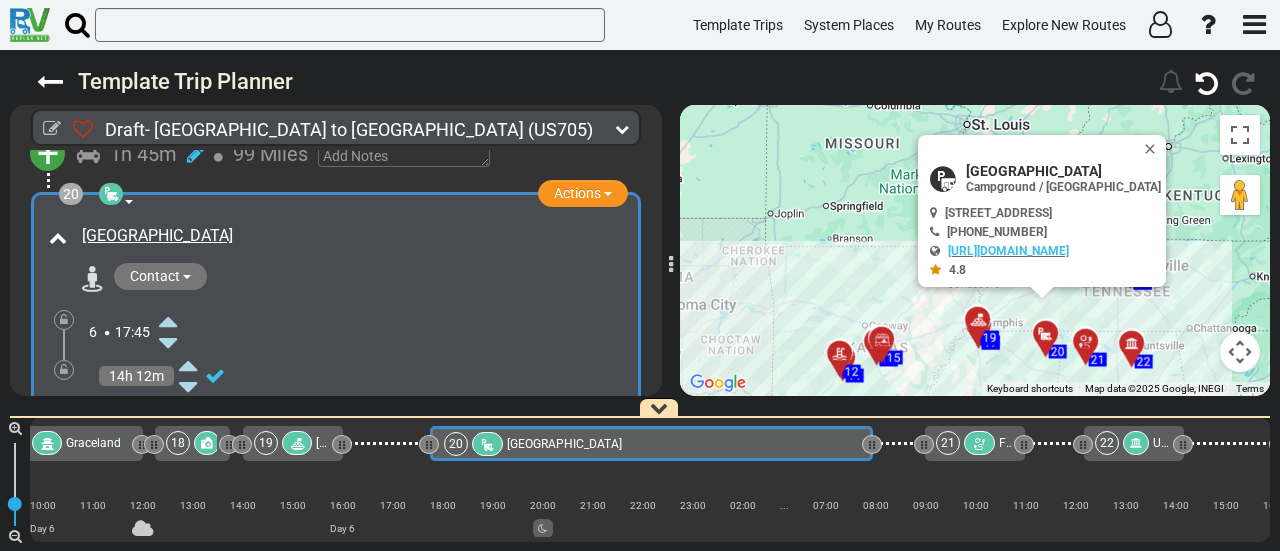
drag, startPoint x: 531, startPoint y: 439, endPoint x: 875, endPoint y: 479, distance: 346.3
click at [875, 479] on div "1 [GEOGRAPHIC_DATA]/[GEOGRAPHIC_DATA] DFW" at bounding box center [650, 480] width 1240 height 124
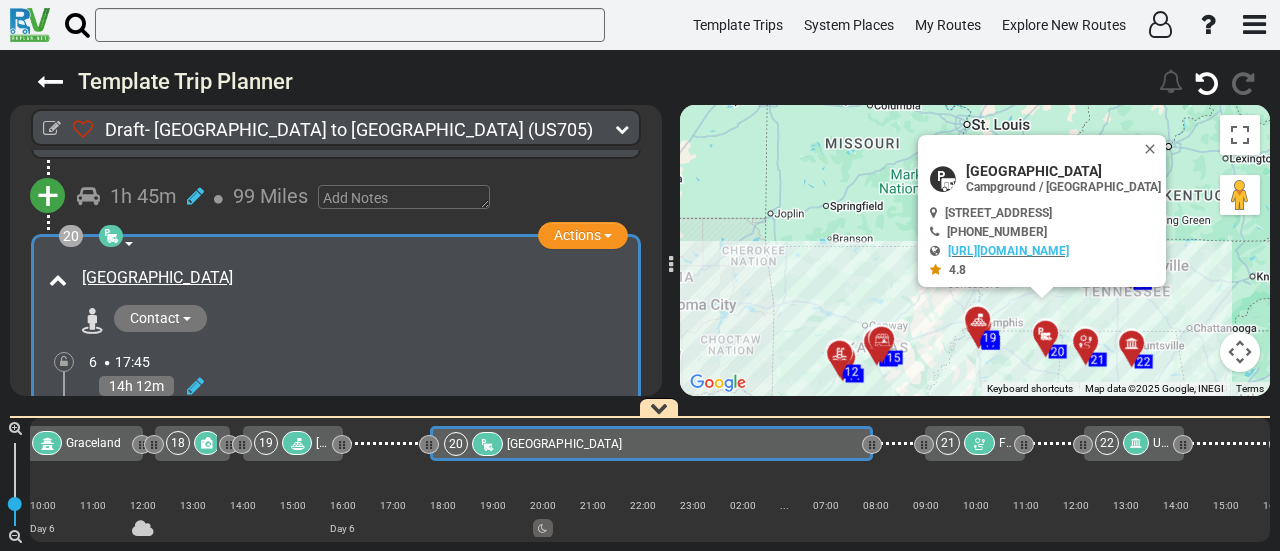
scroll to position [7179, 0]
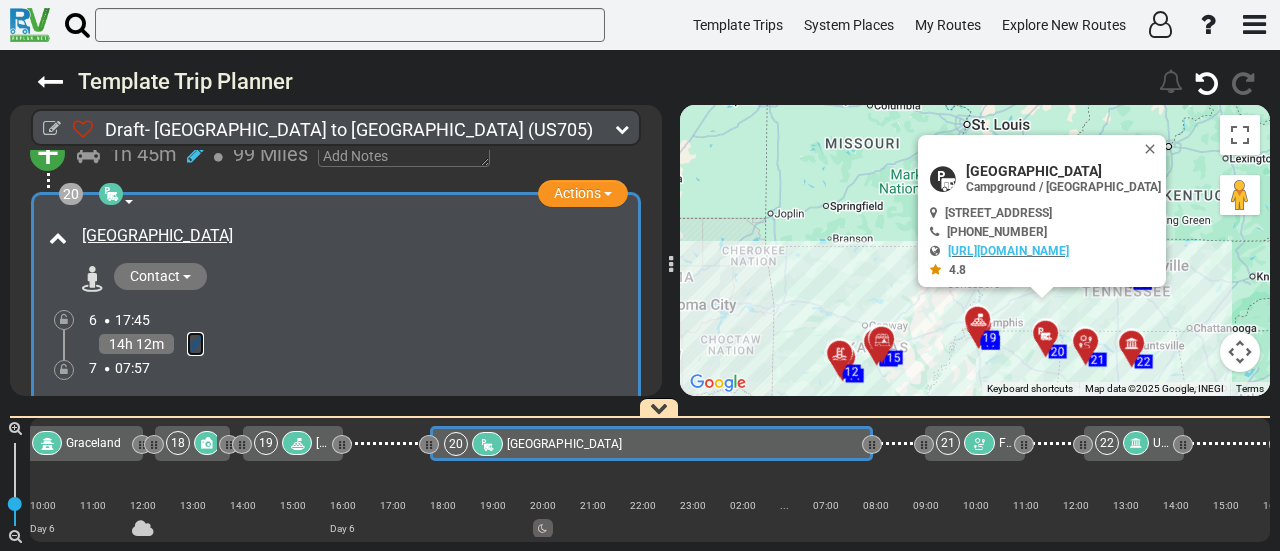
click at [194, 334] on icon at bounding box center [195, 344] width 17 height 20
click at [168, 393] on icon at bounding box center [168, 409] width 18 height 32
click at [66, 362] on div at bounding box center [64, 370] width 8 height 17
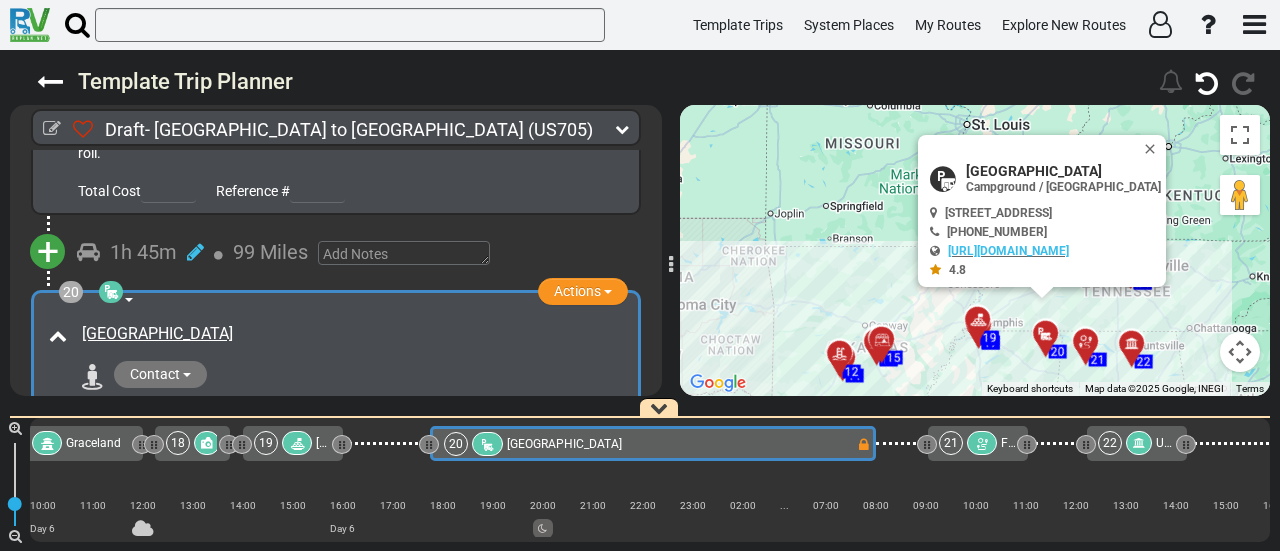
scroll to position [7079, 0]
click at [976, 167] on span "[GEOGRAPHIC_DATA]" at bounding box center [1063, 171] width 195 height 16
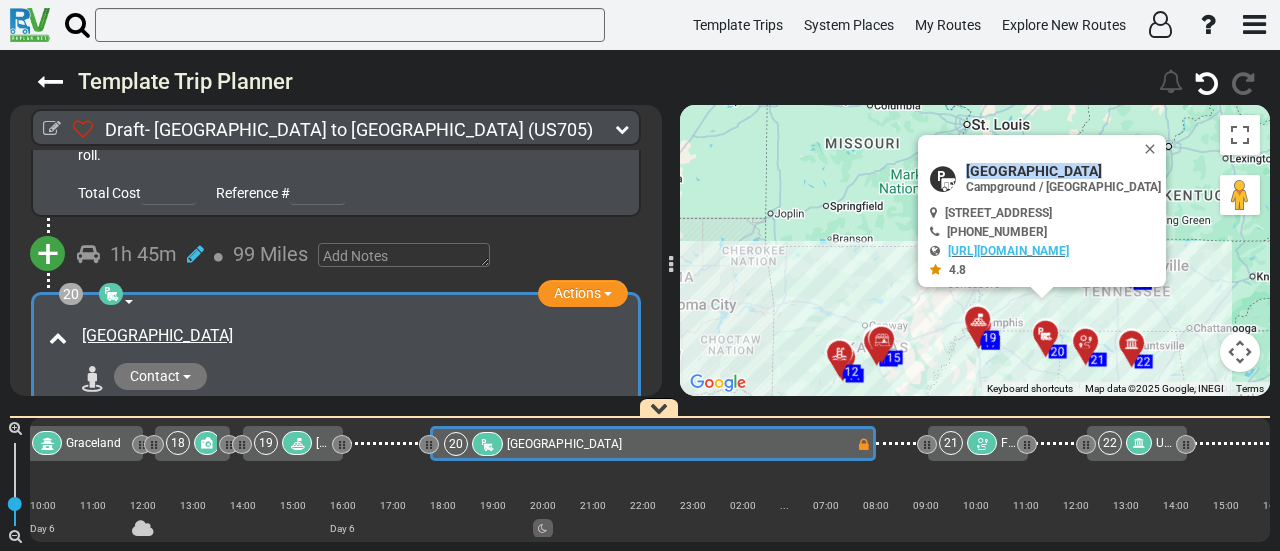
click at [976, 167] on span "[GEOGRAPHIC_DATA]" at bounding box center [1063, 171] width 195 height 16
copy div "[GEOGRAPHIC_DATA]"
click at [338, 325] on div "[GEOGRAPHIC_DATA]" at bounding box center [352, 336] width 541 height 23
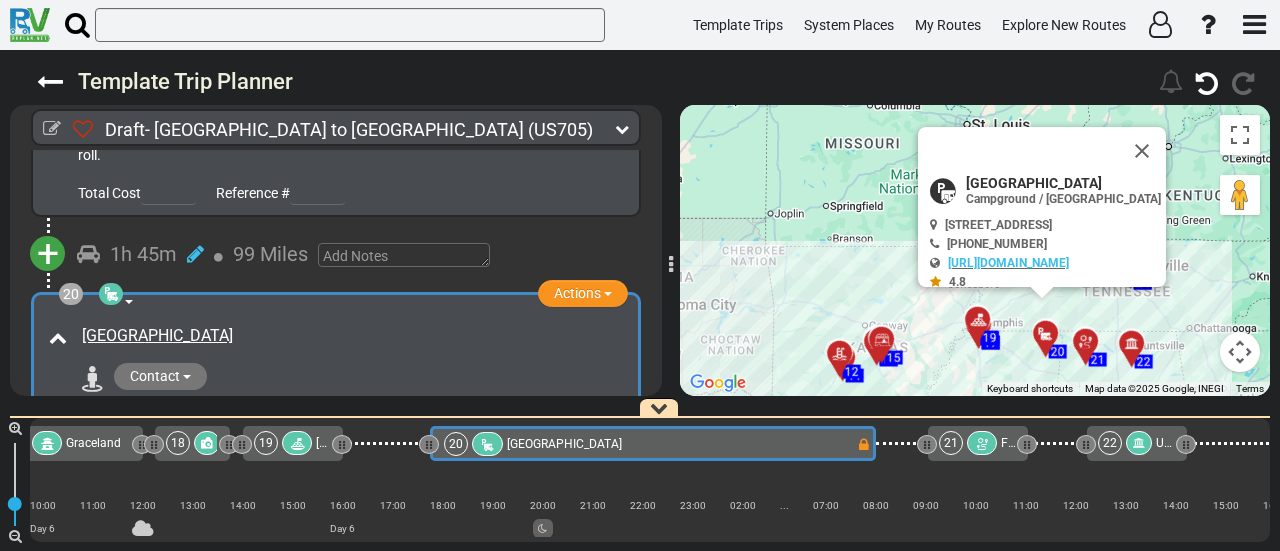
click at [338, 325] on div "[GEOGRAPHIC_DATA]" at bounding box center [352, 336] width 541 height 23
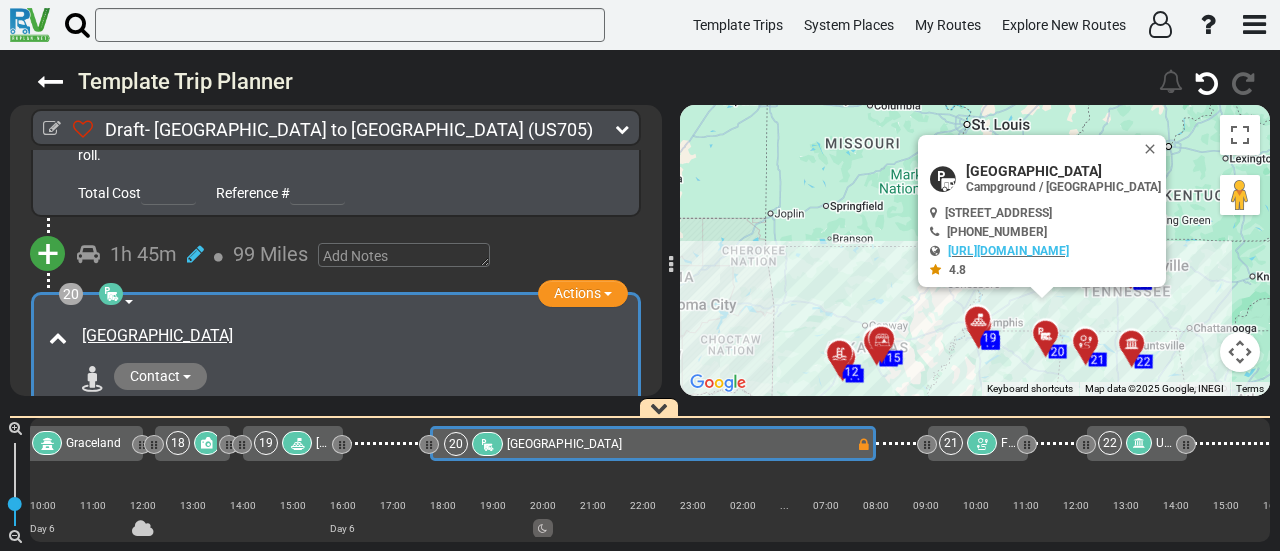
copy div "[GEOGRAPHIC_DATA]"
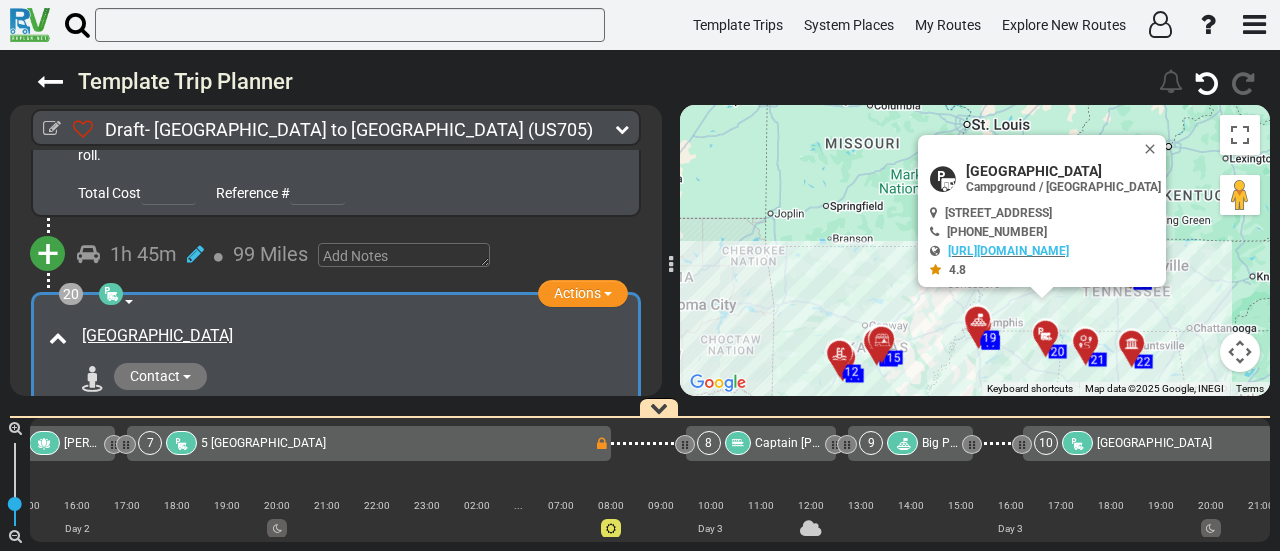
scroll to position [0, 1526]
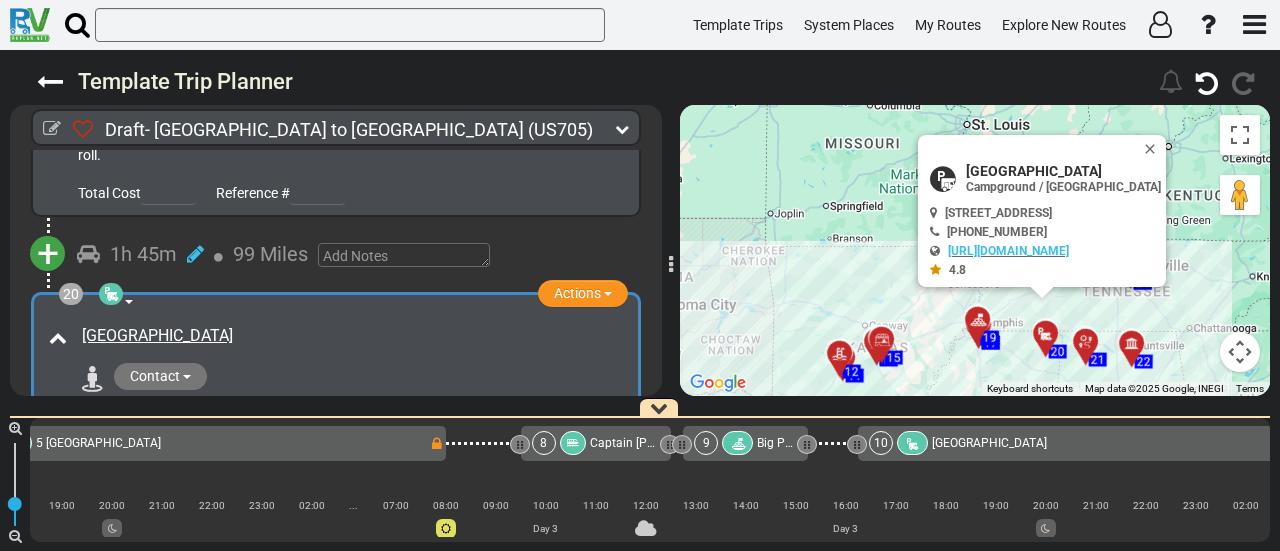
click at [590, 443] on span "Captain [PERSON_NAME]'s Swamp Tours" at bounding box center [701, 443] width 222 height 14
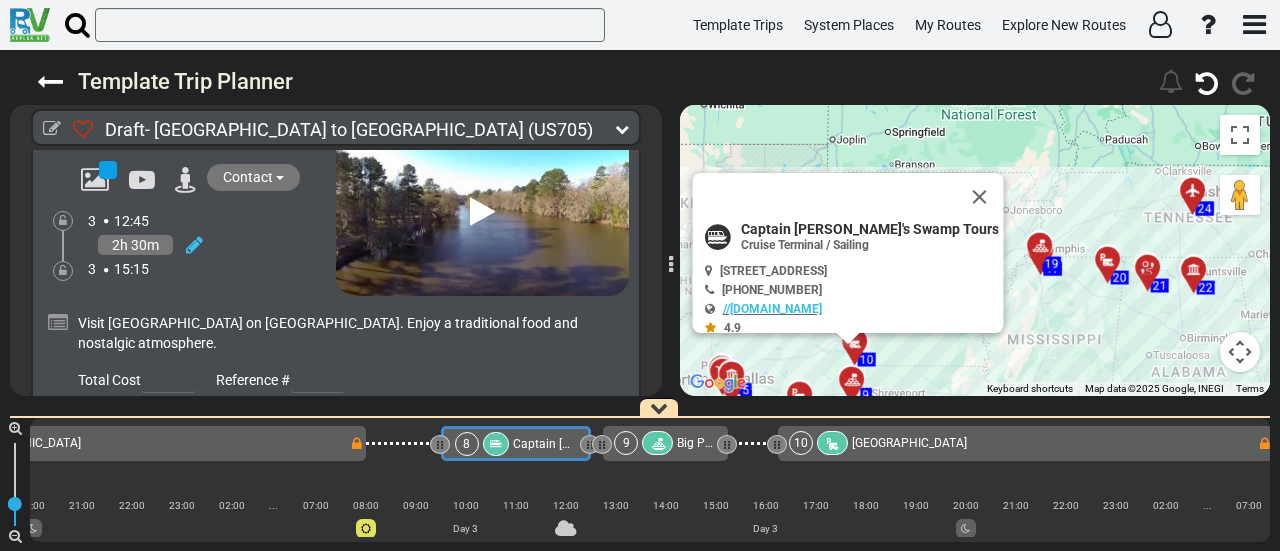
scroll to position [0, 1616]
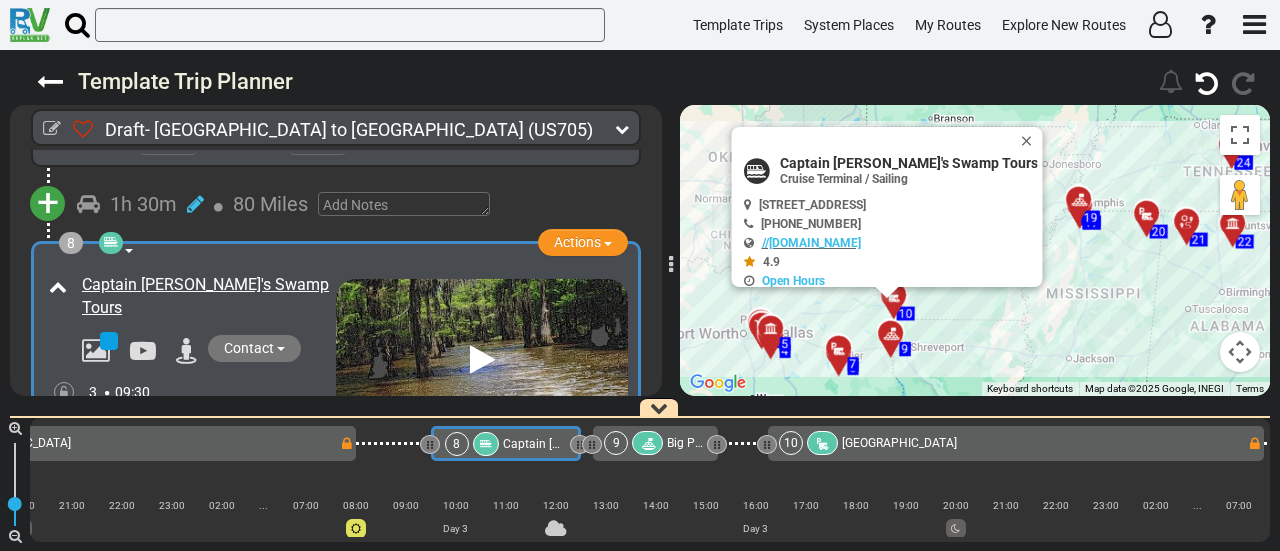
click at [686, 443] on span "Big Pines Lodge" at bounding box center [710, 443] width 86 height 14
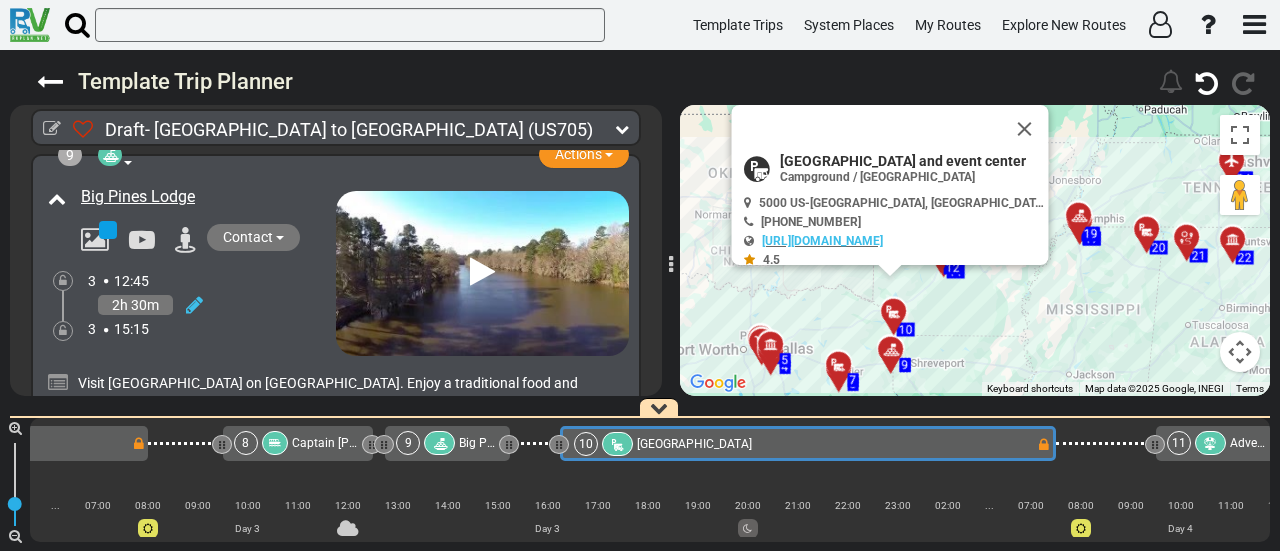
scroll to position [3102, 0]
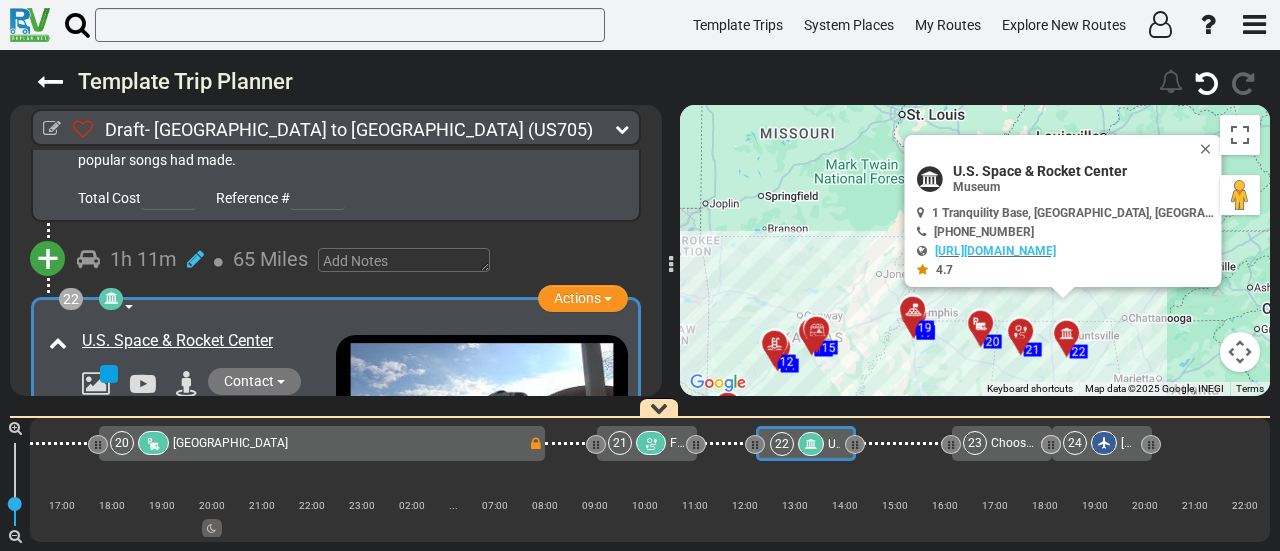
click at [111, 291] on icon at bounding box center [111, 298] width 14 height 14
click at [104, 291] on icon at bounding box center [111, 298] width 14 height 14
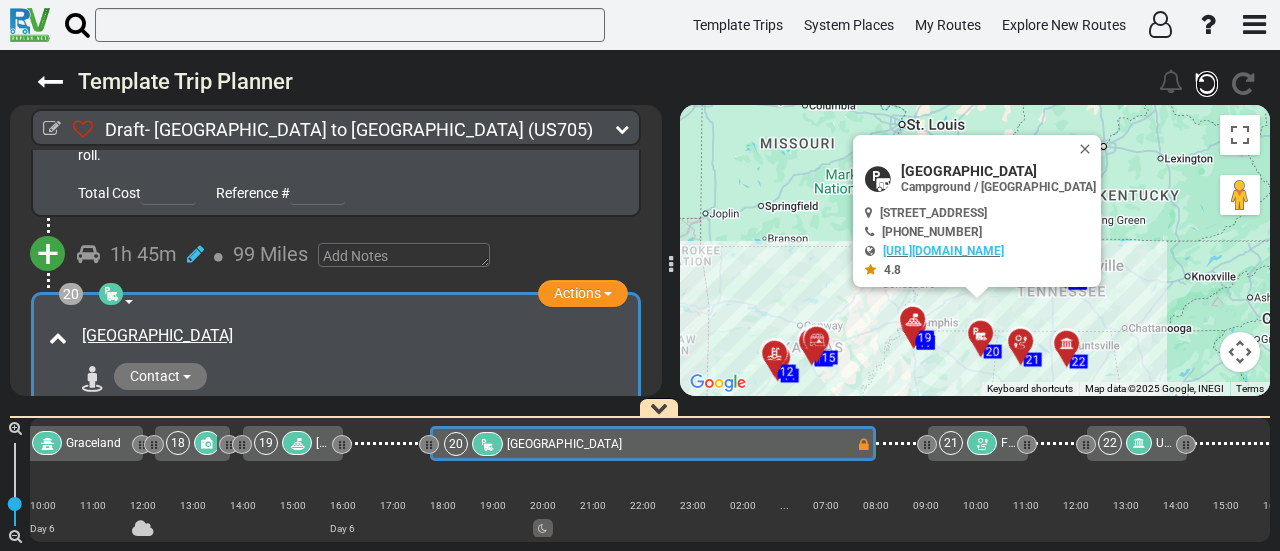
click at [1207, 83] on icon "button" at bounding box center [1207, 84] width 22 height 26
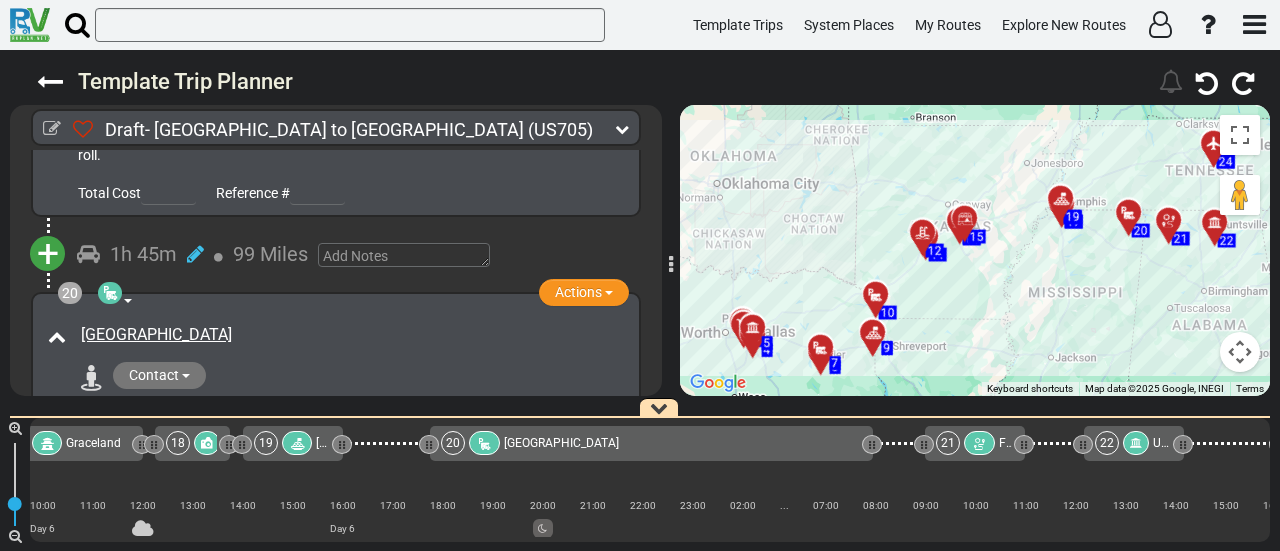
click at [846, 449] on div "20 [GEOGRAPHIC_DATA]" at bounding box center [650, 443] width 419 height 24
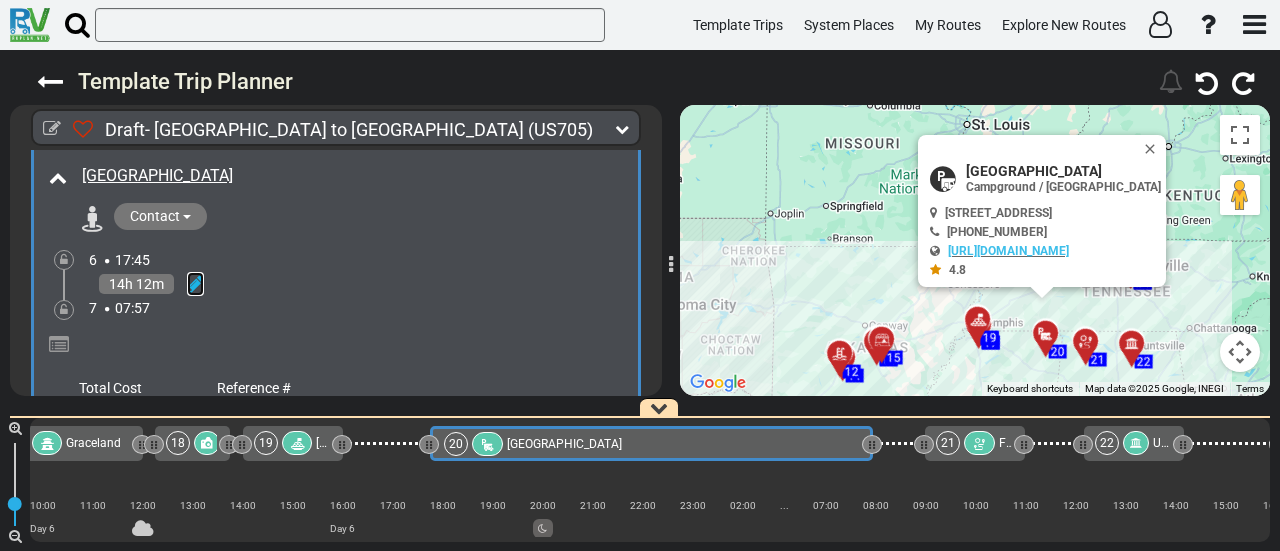
click at [194, 274] on icon at bounding box center [195, 284] width 17 height 20
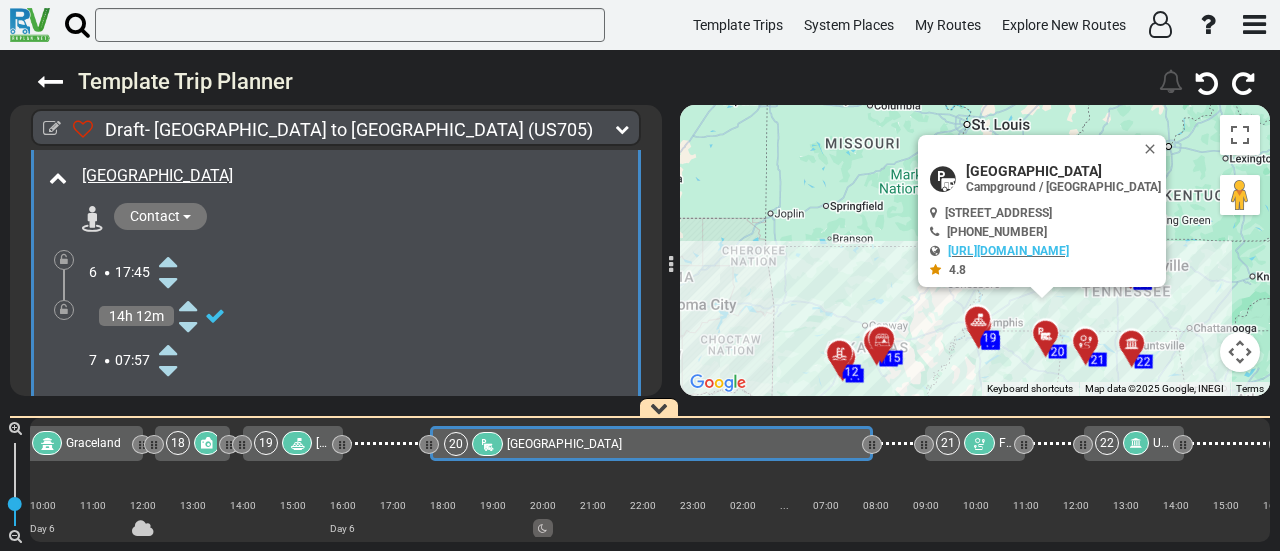
click at [166, 333] on icon at bounding box center [168, 349] width 18 height 32
click at [62, 304] on icon at bounding box center [64, 310] width 8 height 12
